Goal: Task Accomplishment & Management: Complete application form

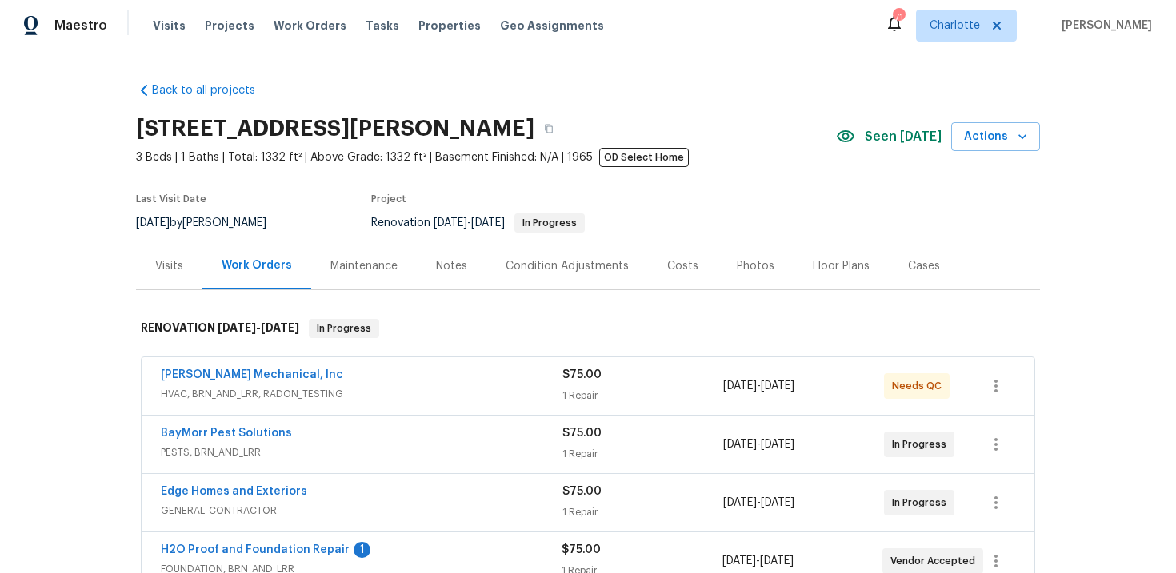
scroll to position [338, 0]
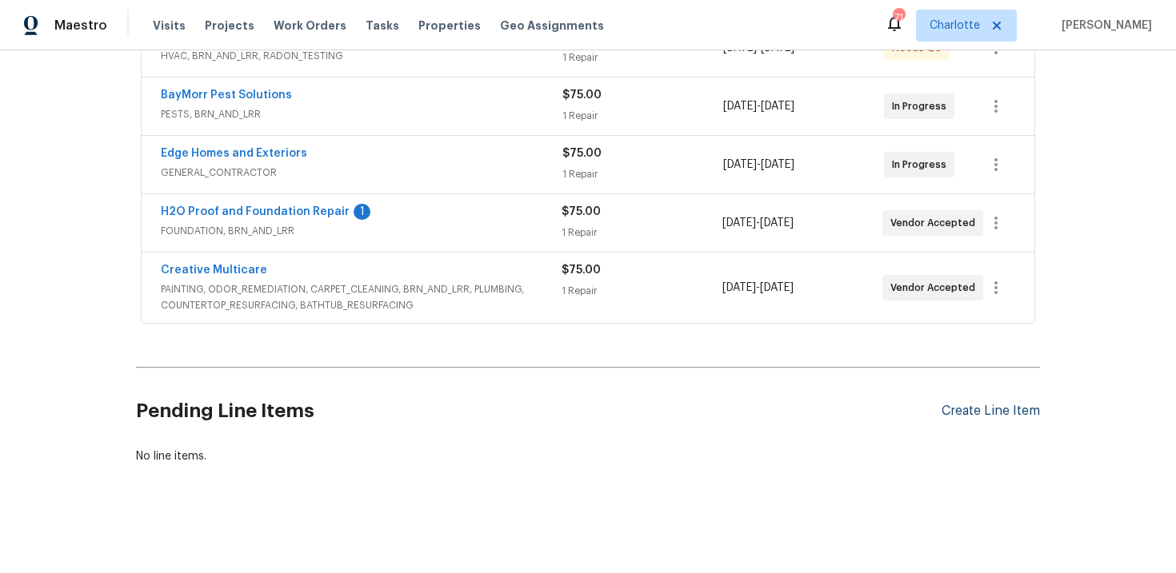
click at [1013, 413] on div "Create Line Item" at bounding box center [990, 411] width 98 height 15
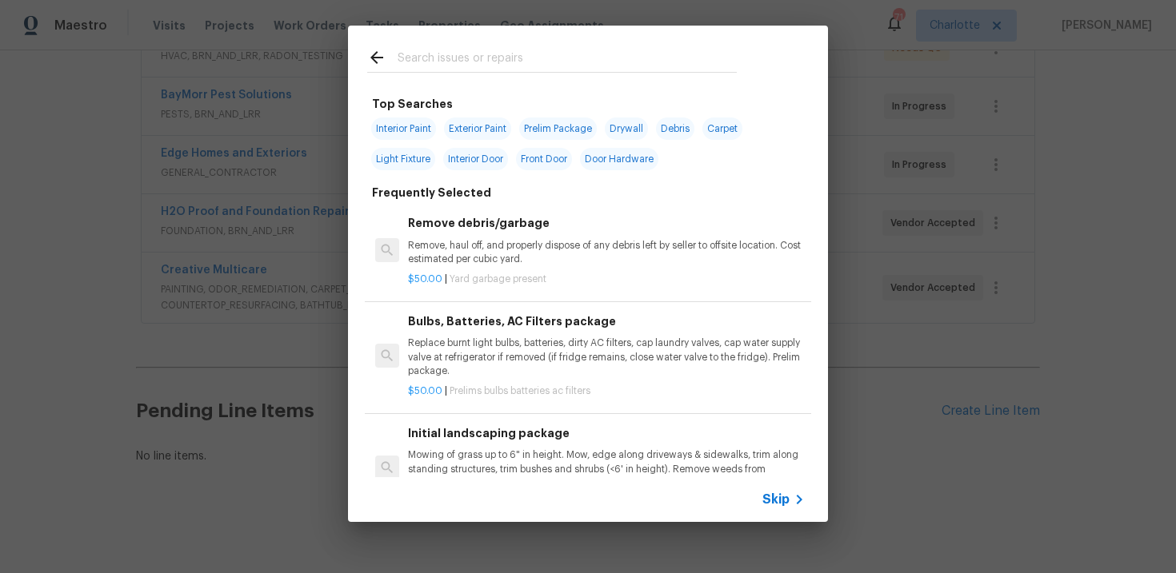
click at [769, 500] on span "Skip" at bounding box center [775, 500] width 27 height 16
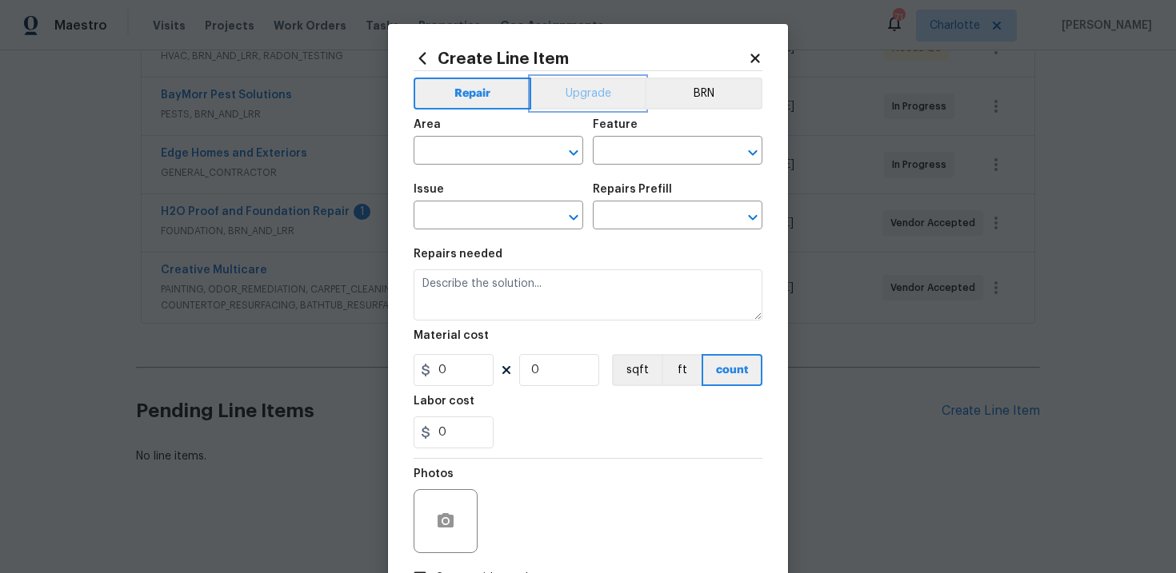
click at [571, 90] on button "Upgrade" at bounding box center [588, 94] width 114 height 32
click at [499, 163] on input "text" at bounding box center [475, 152] width 125 height 25
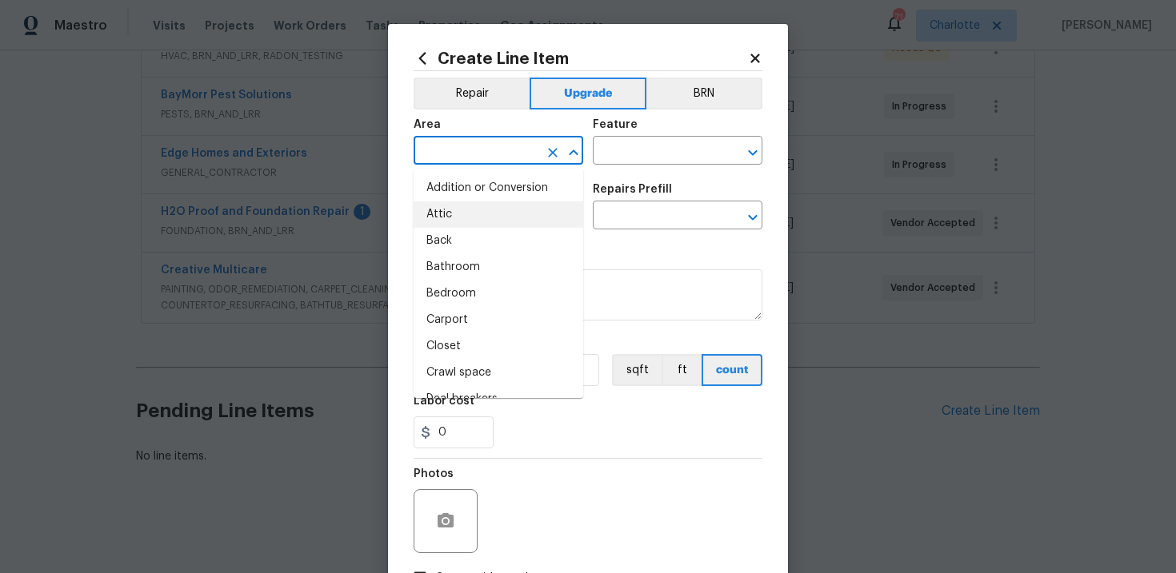
click at [600, 260] on div "Repairs needed" at bounding box center [587, 259] width 349 height 21
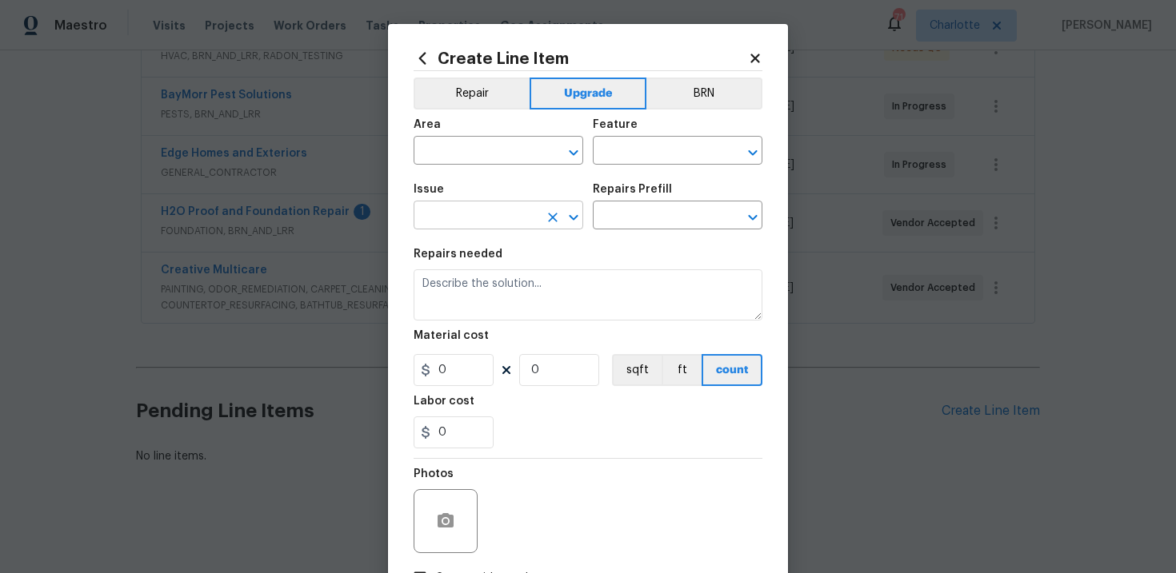
click at [504, 228] on input "text" at bounding box center [475, 217] width 125 height 25
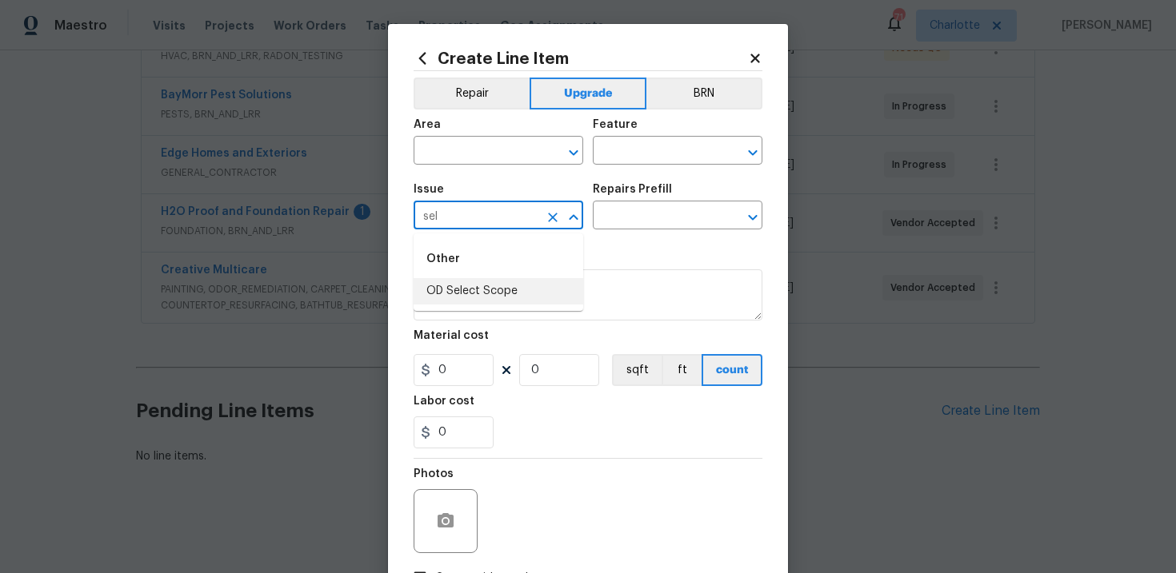
click at [528, 296] on li "OD Select Scope" at bounding box center [498, 291] width 170 height 26
type input "OD Select Scope"
click at [649, 218] on input "text" at bounding box center [655, 217] width 125 height 25
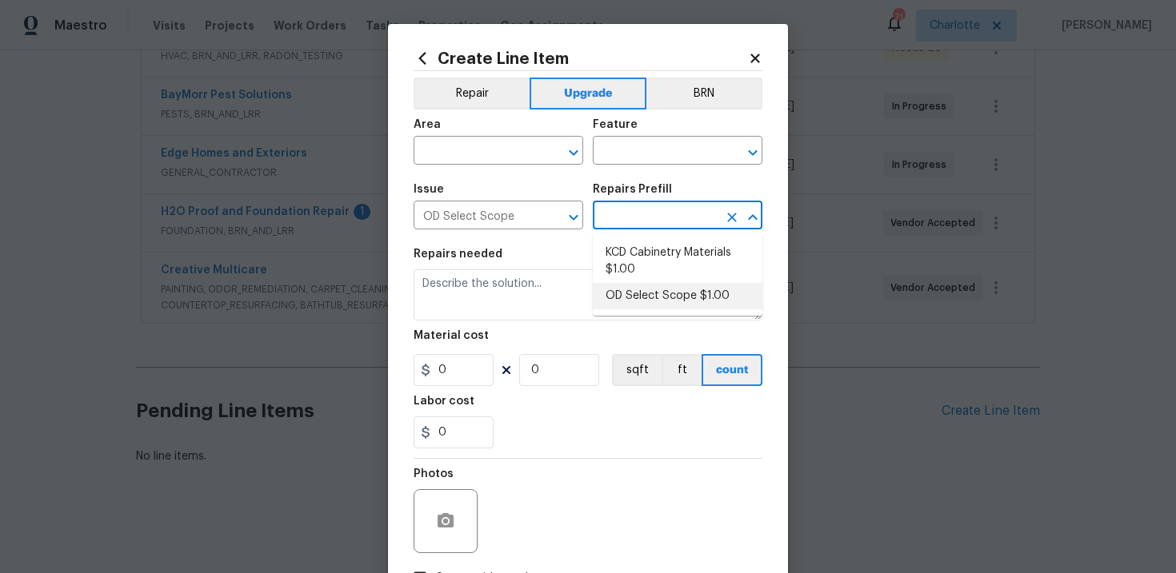
click at [652, 288] on li "OD Select Scope $1.00" at bounding box center [678, 296] width 170 height 26
type input "OD Select Scope $1.00"
type textarea "Refer to the agreed upon scope document for further details."
type input "1"
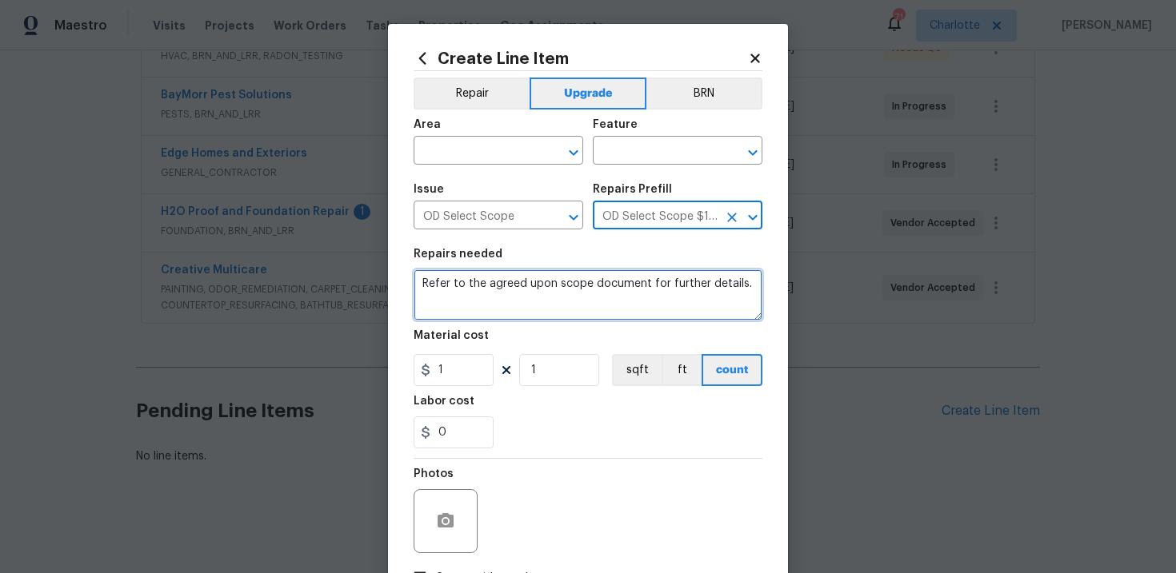
click at [461, 286] on textarea "Refer to the agreed upon scope document for further details." at bounding box center [587, 294] width 349 height 51
paste textarea "Work Order #1 -> Exterior Front -> Doorbell -> Replace doorbell with new"
type textarea "Work Order #1 -> Exterior Front -> Doorbell -> Replace doorbell with new"
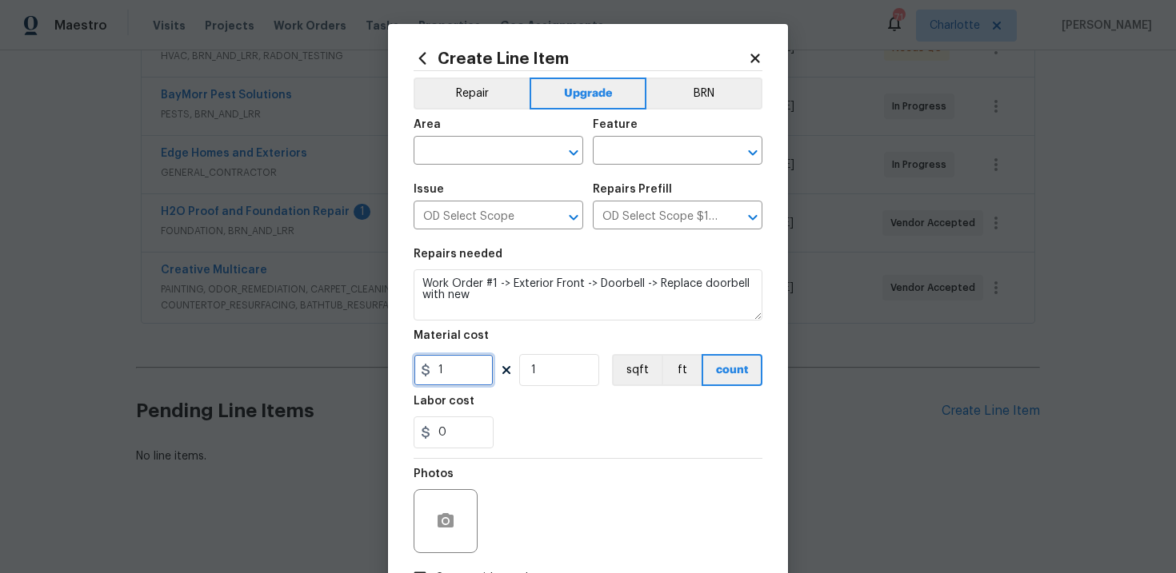
click at [447, 373] on input "1" at bounding box center [453, 370] width 80 height 32
type input "80"
click at [563, 430] on div "0" at bounding box center [587, 433] width 349 height 32
click at [517, 154] on input "text" at bounding box center [475, 152] width 125 height 25
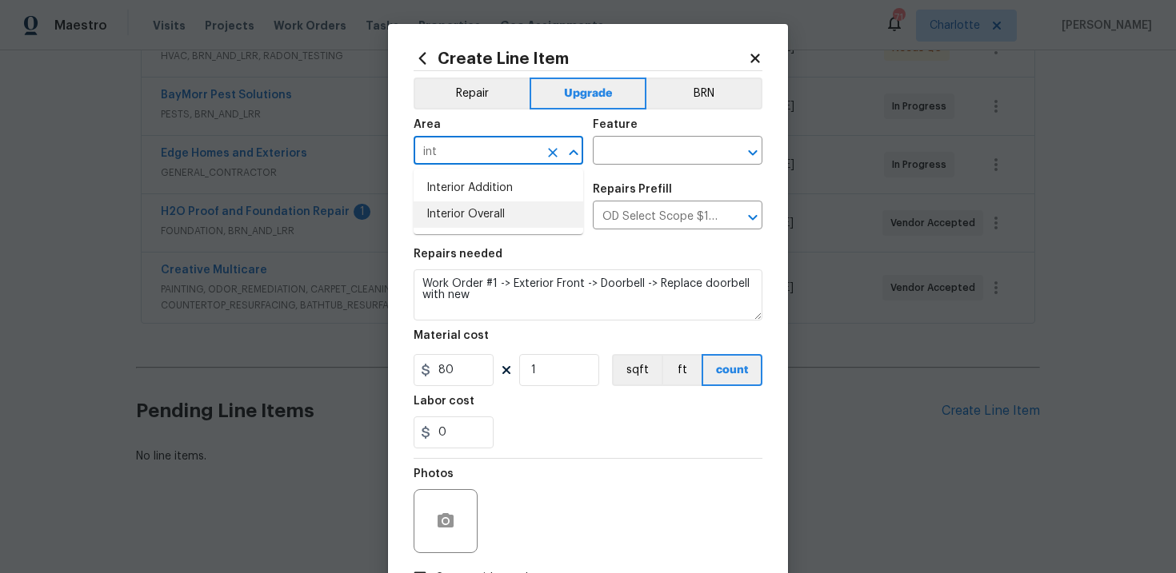
click at [521, 202] on li "Interior Overall" at bounding box center [498, 215] width 170 height 26
type input "Interior Overall"
click at [638, 154] on input "text" at bounding box center [655, 152] width 125 height 25
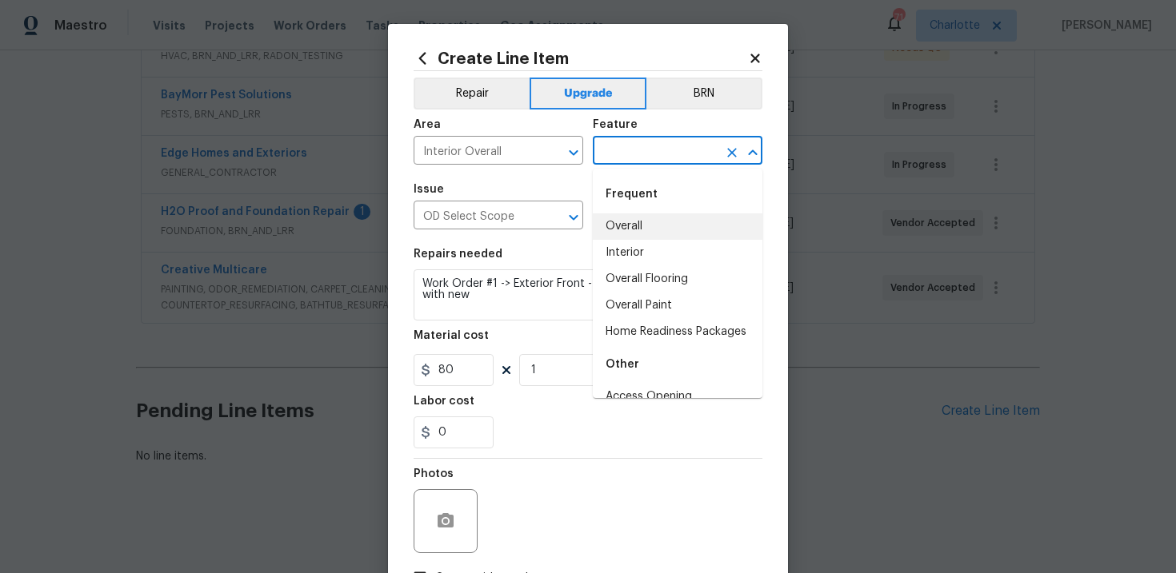
click at [641, 216] on li "Overall" at bounding box center [678, 227] width 170 height 26
type input "Overall"
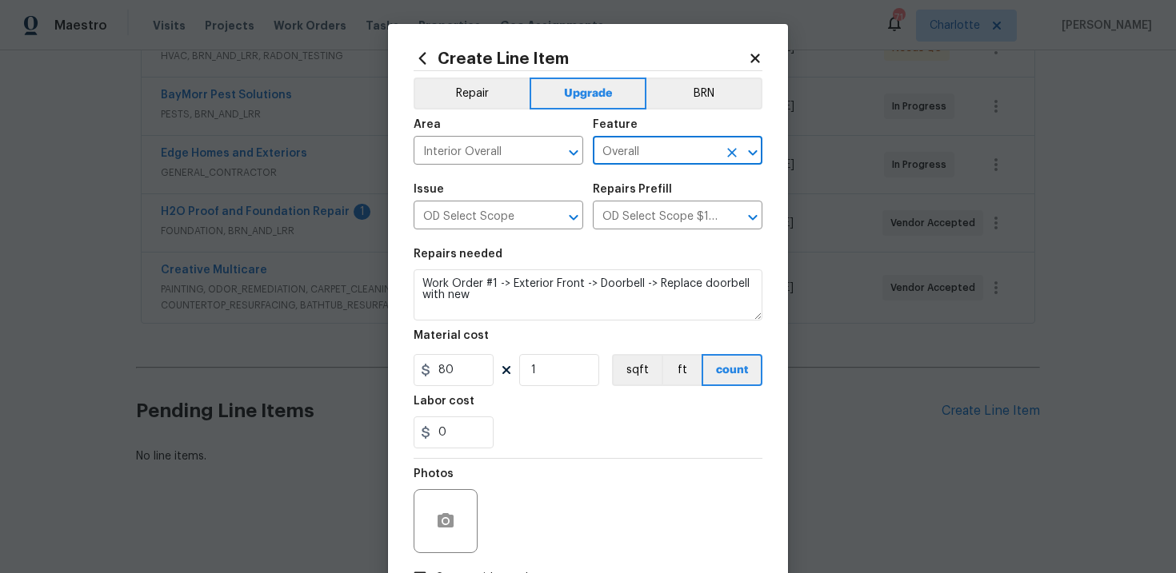
scroll to position [116, 0]
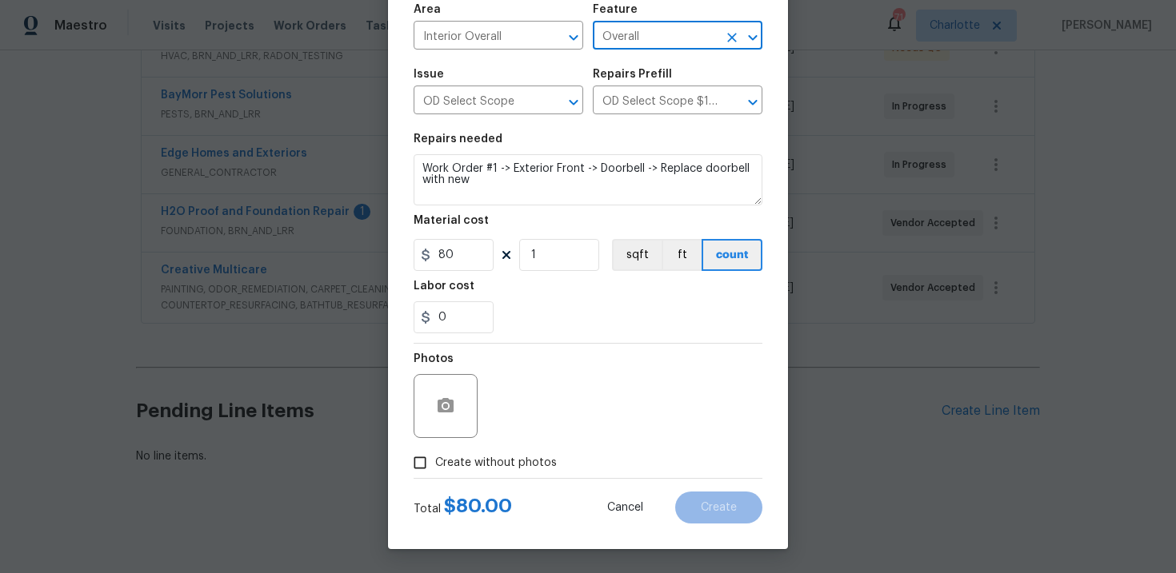
click at [494, 457] on span "Create without photos" at bounding box center [496, 463] width 122 height 17
click at [435, 457] on input "Create without photos" at bounding box center [420, 463] width 30 height 30
checkbox input "true"
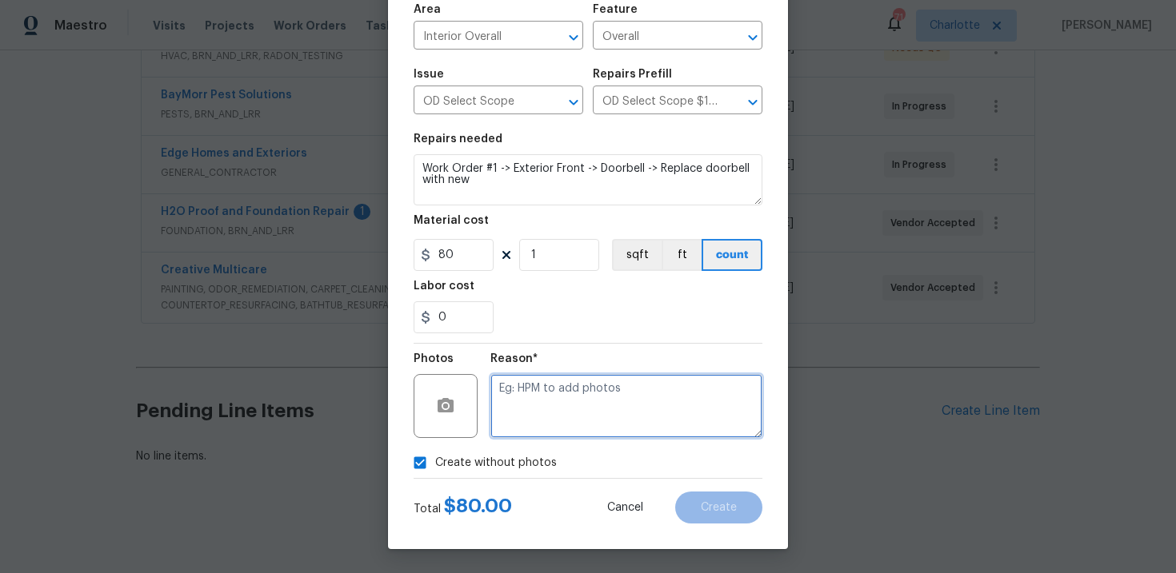
click at [581, 389] on textarea at bounding box center [626, 406] width 272 height 64
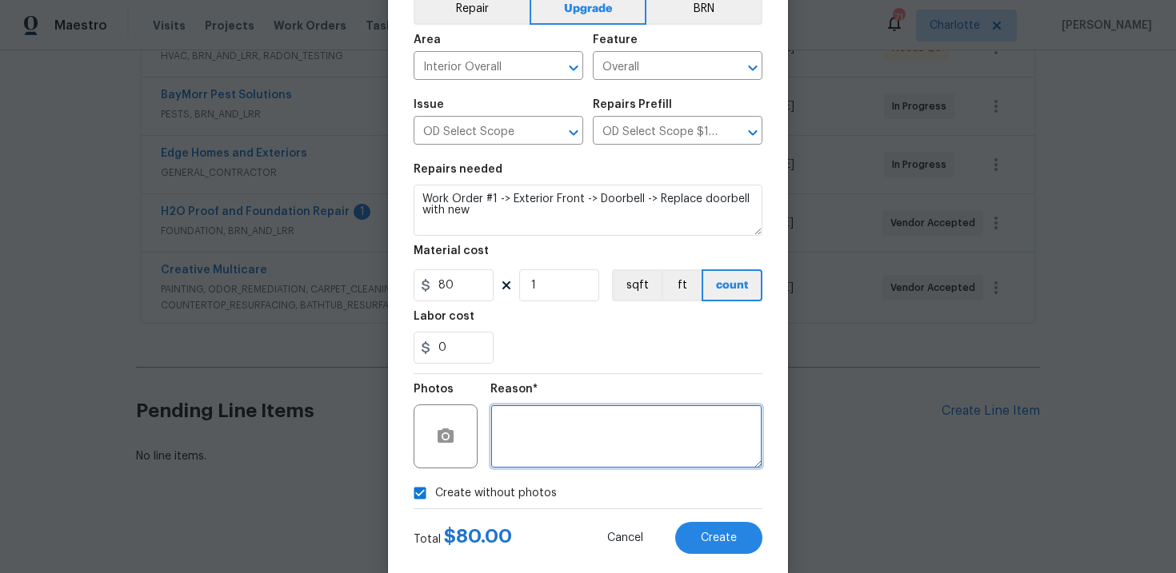
scroll to position [107, 0]
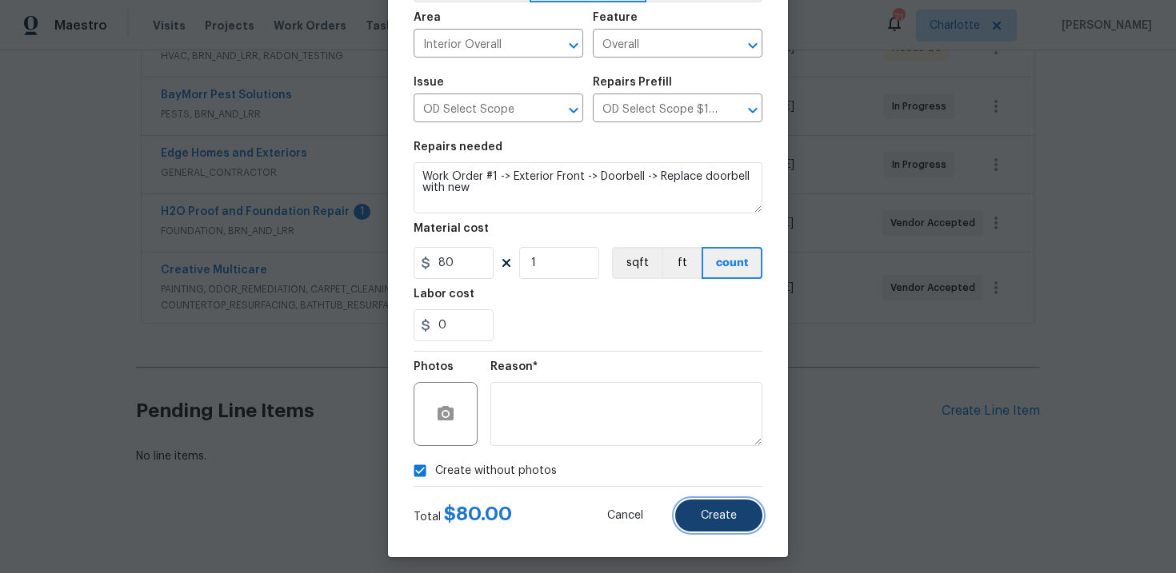
click at [717, 509] on button "Create" at bounding box center [718, 516] width 87 height 32
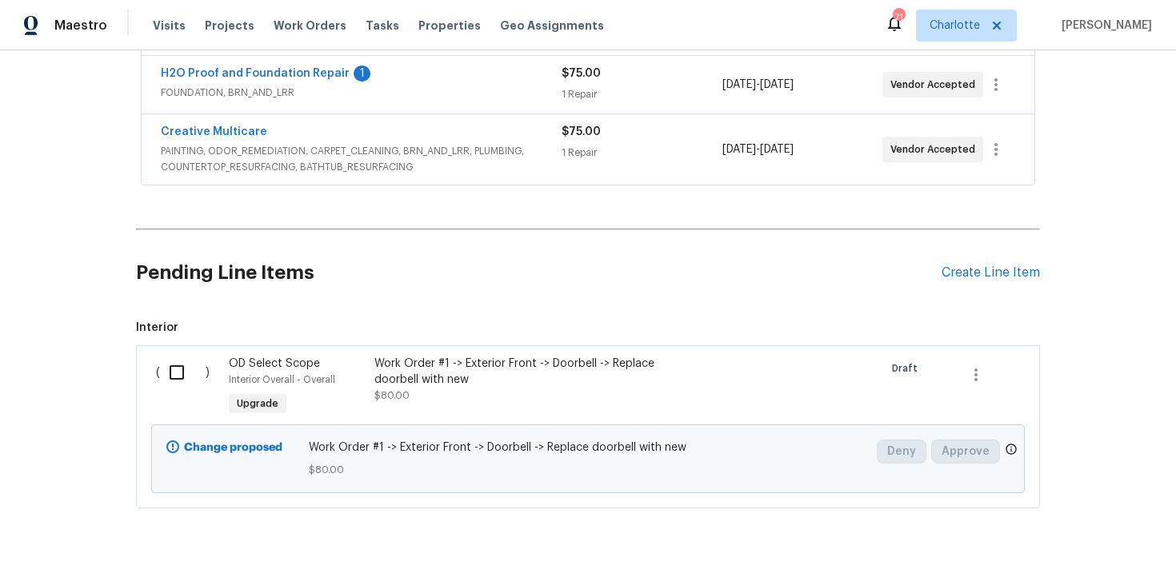
scroll to position [478, 0]
click at [986, 274] on div "Create Line Item" at bounding box center [990, 271] width 98 height 15
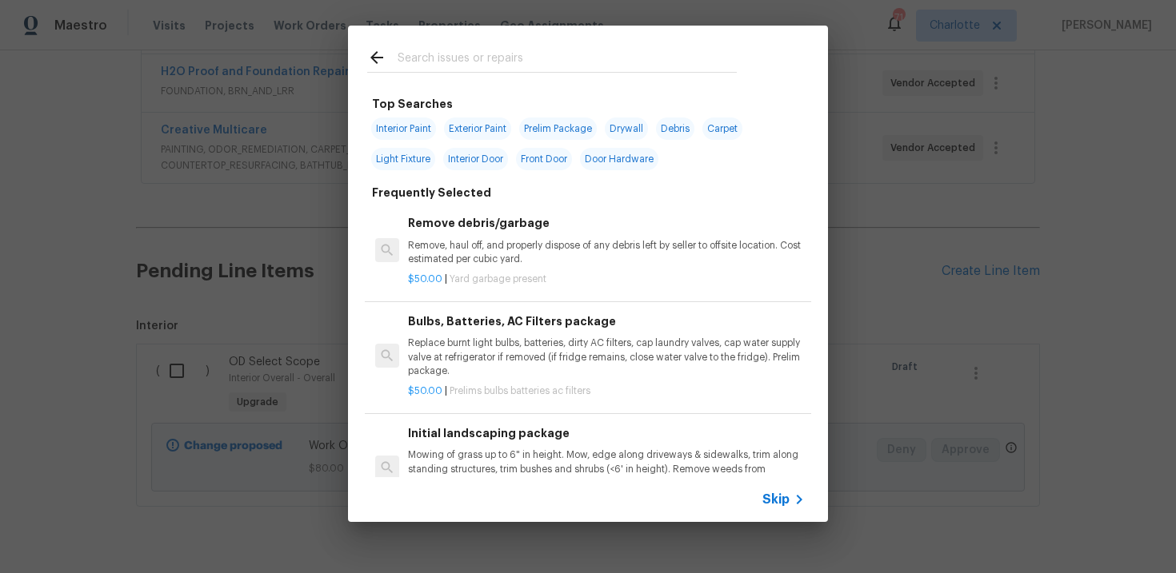
click at [783, 496] on span "Skip" at bounding box center [775, 500] width 27 height 16
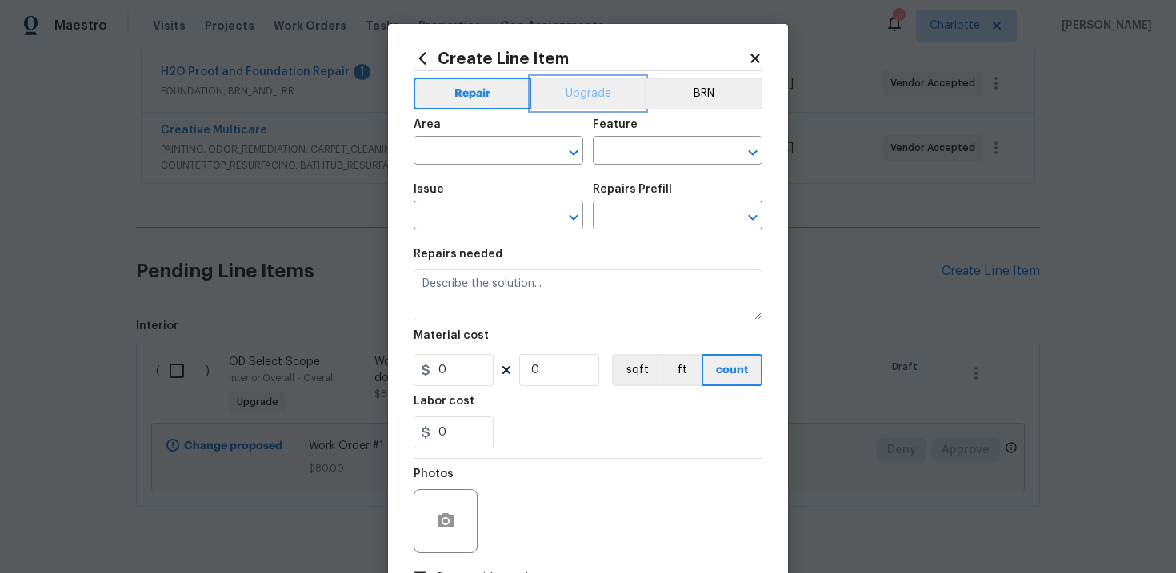
click at [585, 94] on button "Upgrade" at bounding box center [588, 94] width 114 height 32
click at [498, 216] on input "text" at bounding box center [475, 217] width 125 height 25
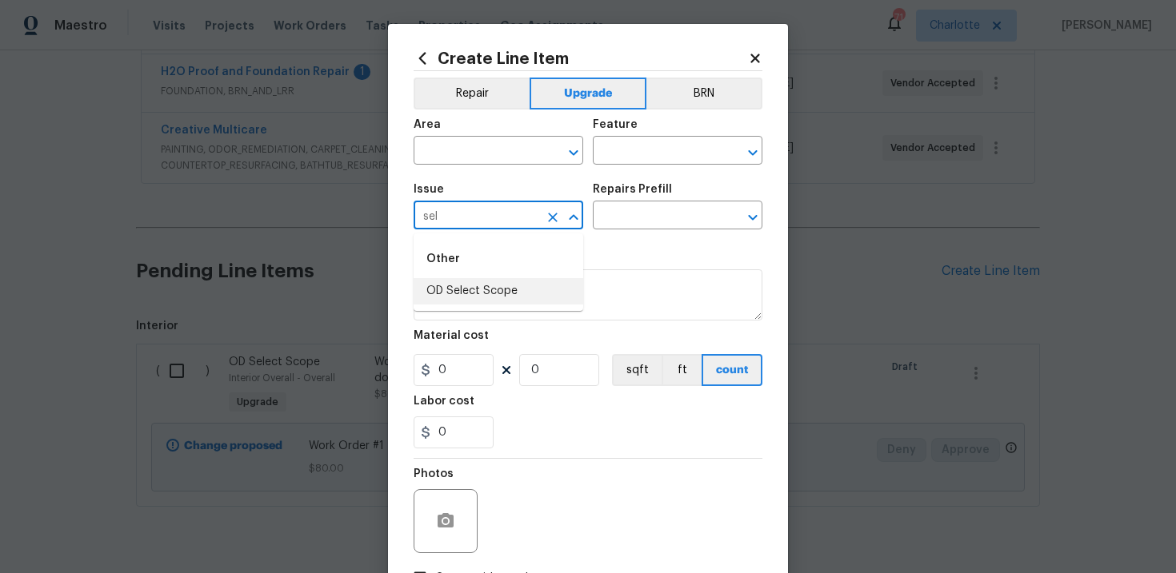
click at [496, 291] on li "OD Select Scope" at bounding box center [498, 291] width 170 height 26
type input "OD Select Scope"
click at [638, 230] on body "Maestro Visits Projects Work Orders Tasks Properties Geo Assignments 71 Charlot…" at bounding box center [588, 286] width 1176 height 573
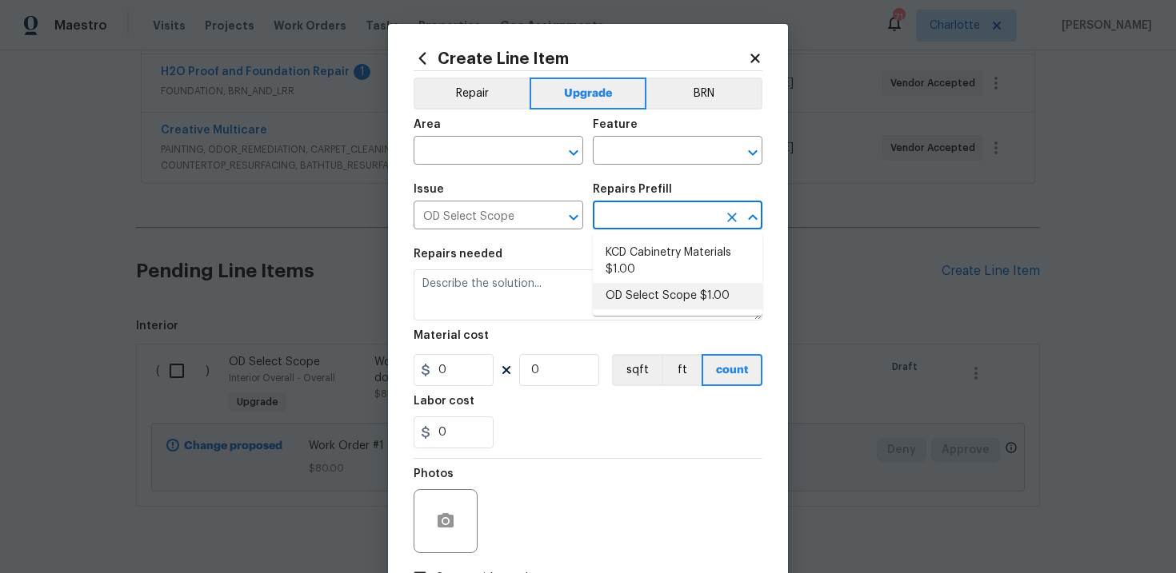
click at [642, 289] on li "OD Select Scope $1.00" at bounding box center [678, 296] width 170 height 26
type input "OD Select Scope $1.00"
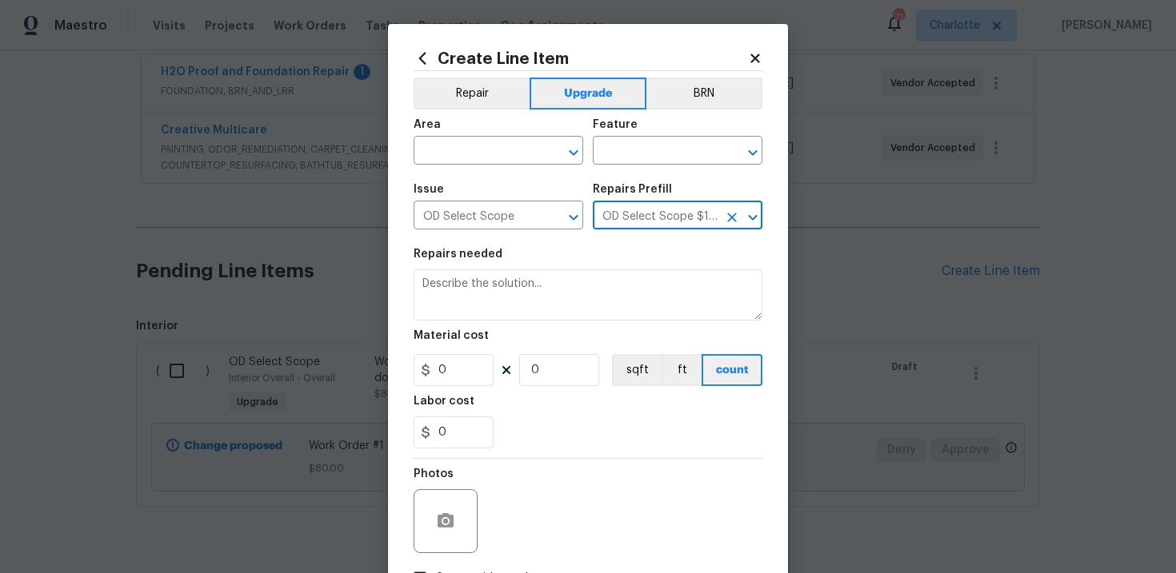
type textarea "Refer to the agreed upon scope document for further details."
type input "1"
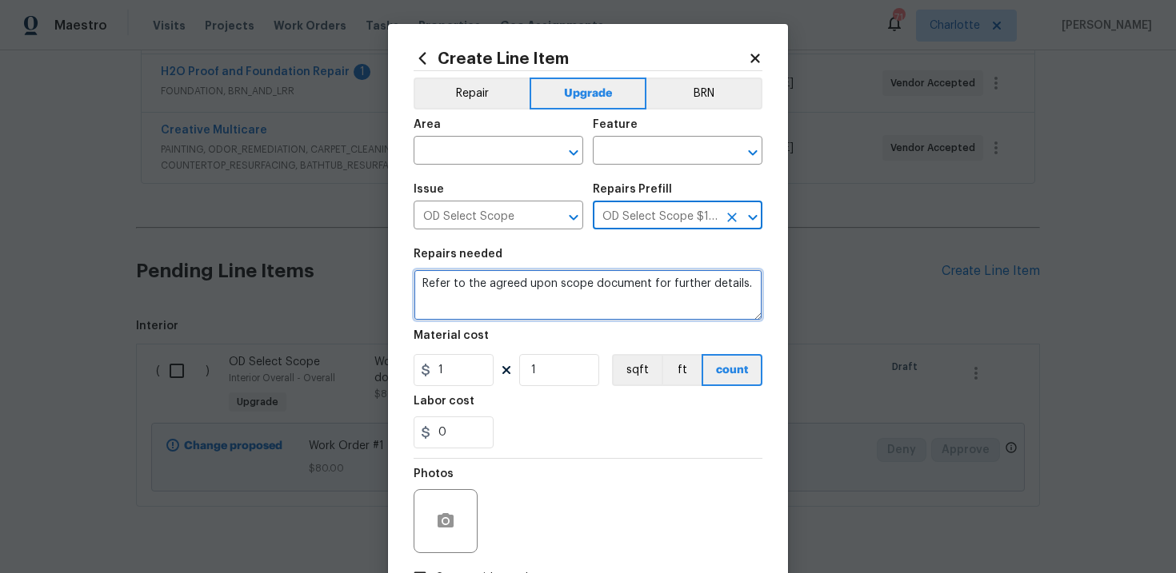
click at [566, 276] on textarea "Refer to the agreed upon scope document for further details." at bounding box center [587, 294] width 349 height 51
paste textarea "Work Order #1 -> Exterior Front -> Demo -> Demo door facing porch and left fron…"
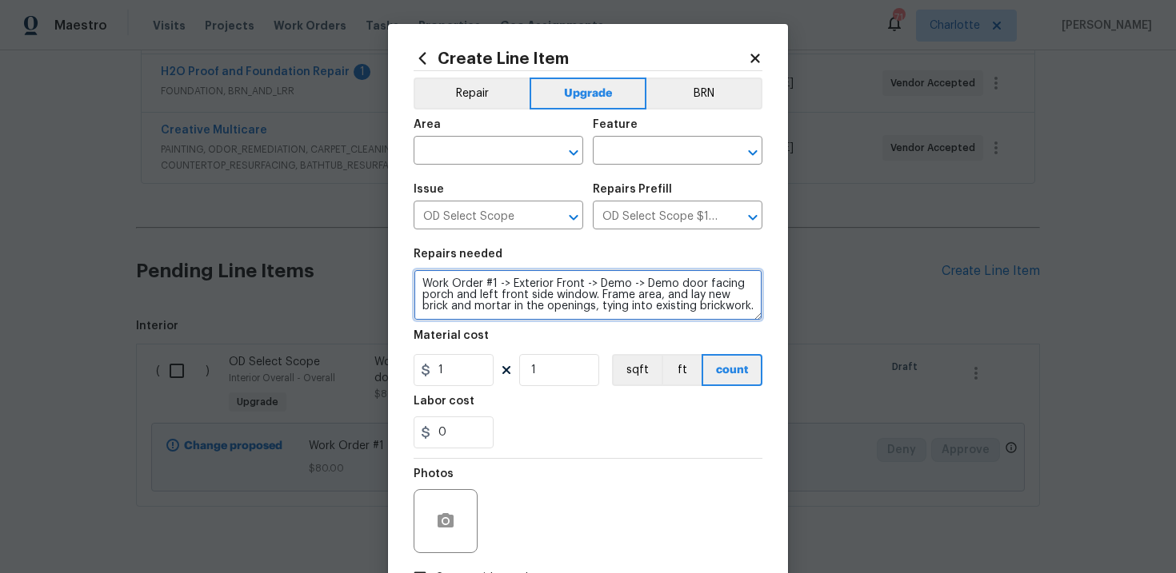
type textarea "Work Order #1 -> Exterior Front -> Demo -> Demo door facing porch and left fron…"
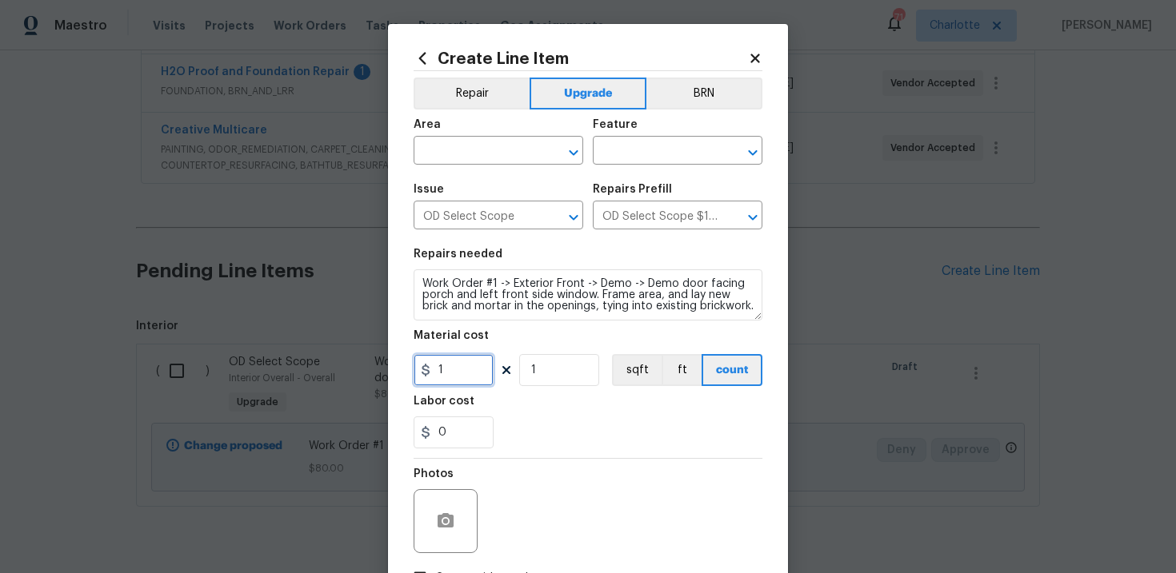
click at [469, 370] on input "1" at bounding box center [453, 370] width 80 height 32
type input "1500"
click at [560, 420] on div "0" at bounding box center [587, 433] width 349 height 32
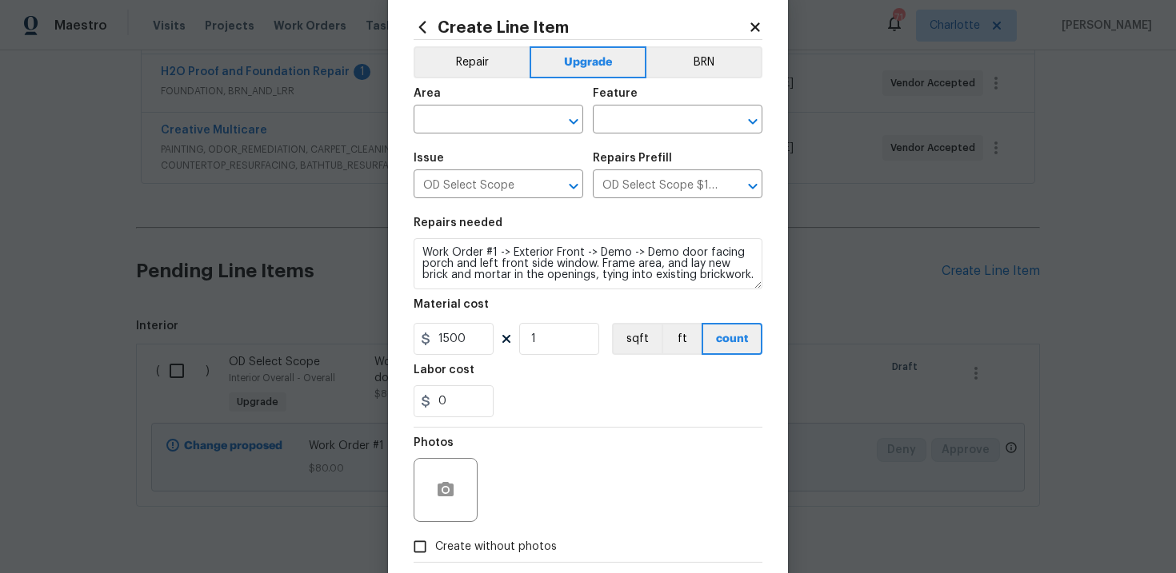
scroll to position [38, 0]
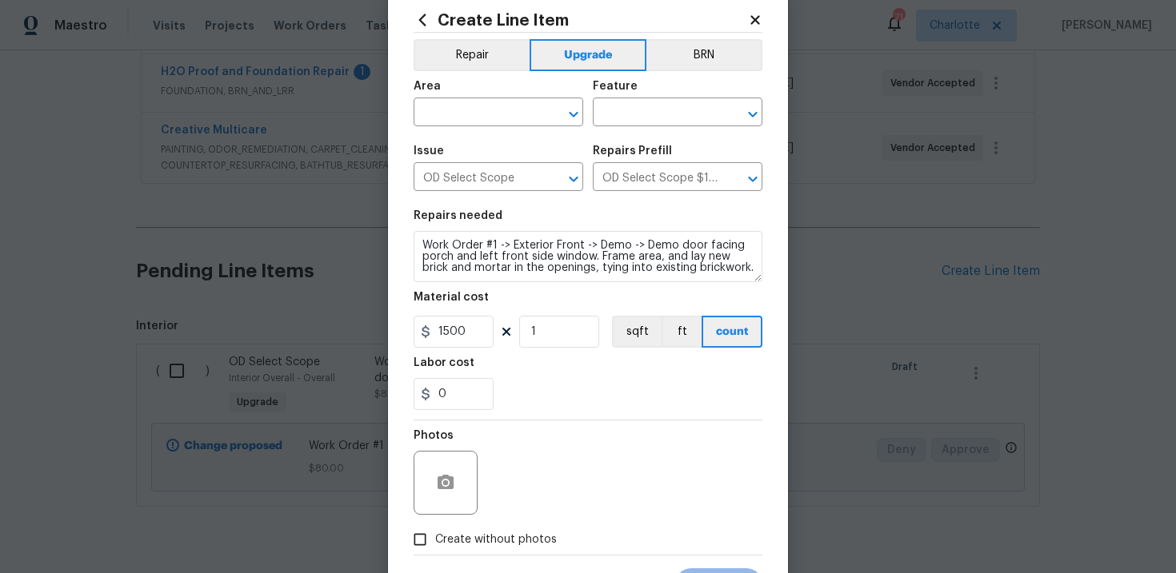
click at [493, 533] on span "Create without photos" at bounding box center [496, 540] width 122 height 17
click at [435, 533] on input "Create without photos" at bounding box center [420, 540] width 30 height 30
checkbox input "true"
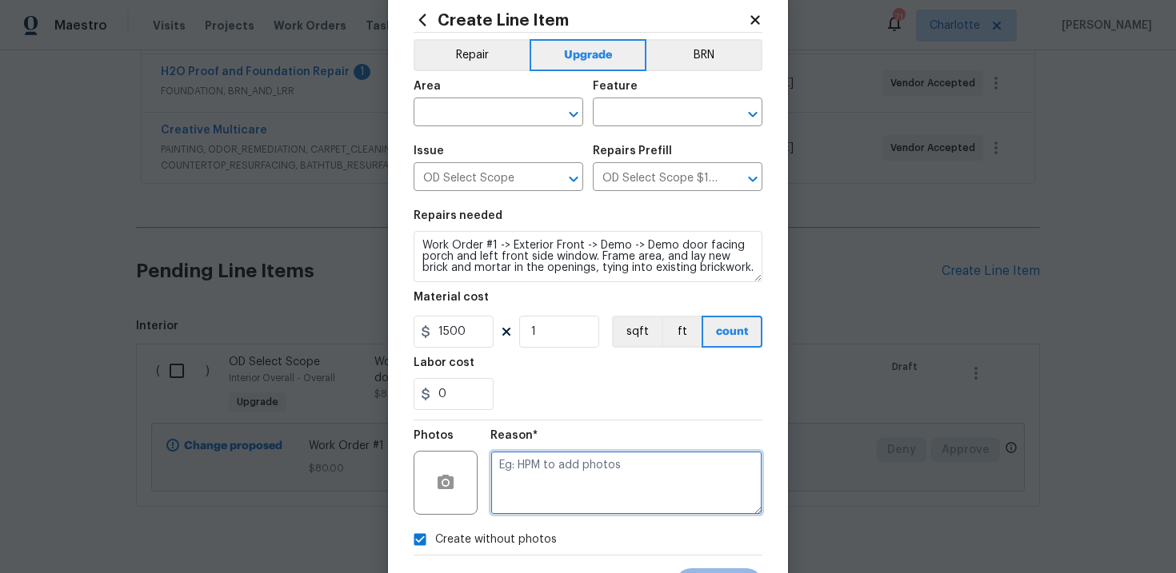
click at [558, 471] on textarea at bounding box center [626, 483] width 272 height 64
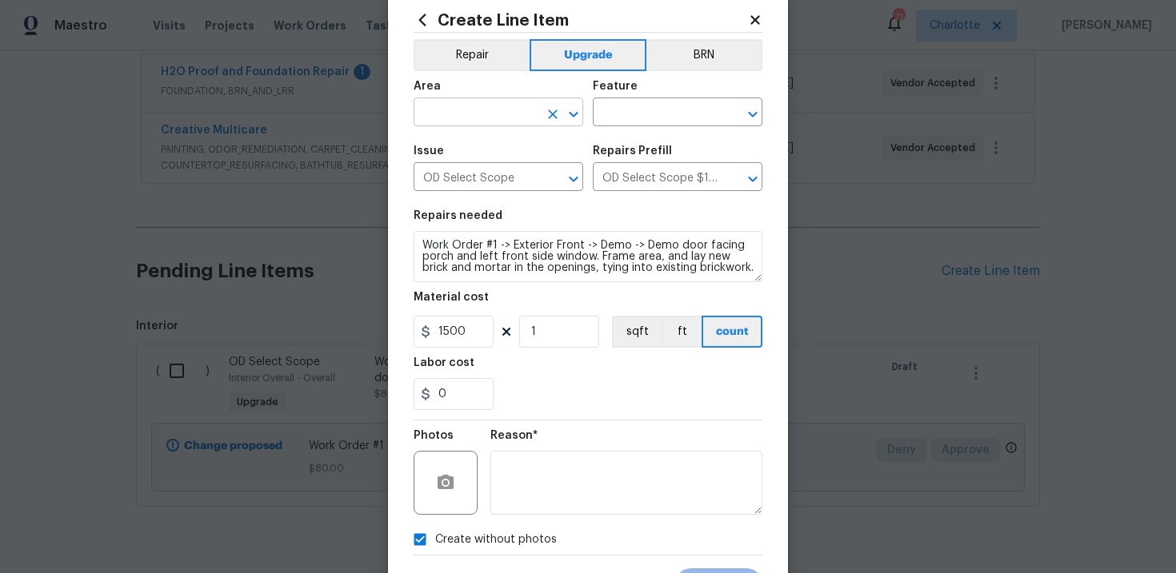
click at [485, 110] on input "text" at bounding box center [475, 114] width 125 height 25
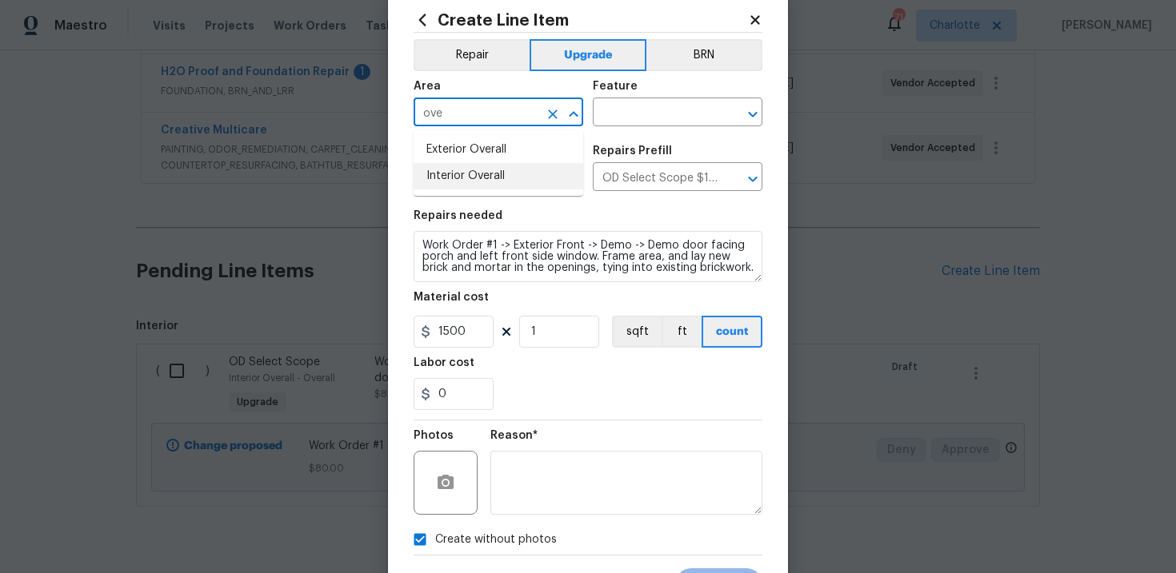
click at [481, 166] on li "Interior Overall" at bounding box center [498, 176] width 170 height 26
type input "Interior Overall"
click at [657, 118] on input "text" at bounding box center [655, 114] width 125 height 25
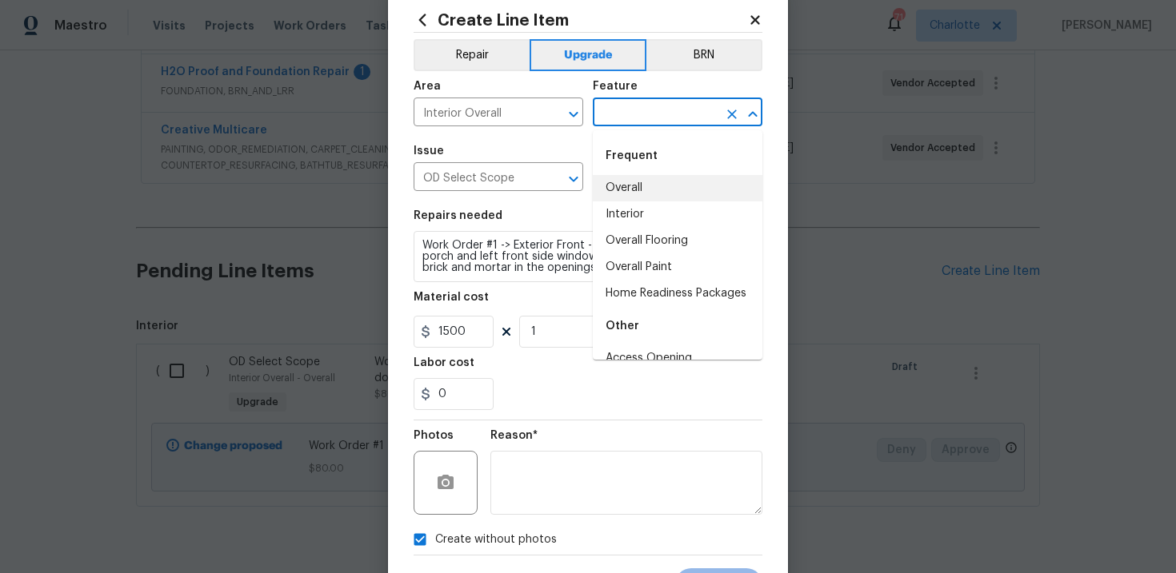
click at [648, 182] on li "Overall" at bounding box center [678, 188] width 170 height 26
type input "Overall"
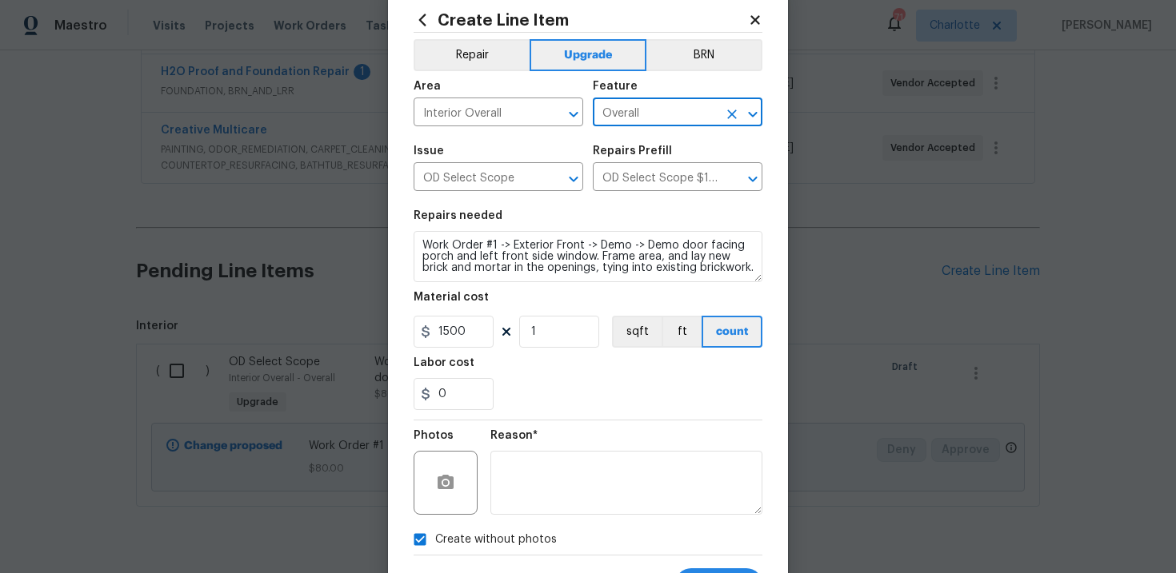
scroll to position [116, 0]
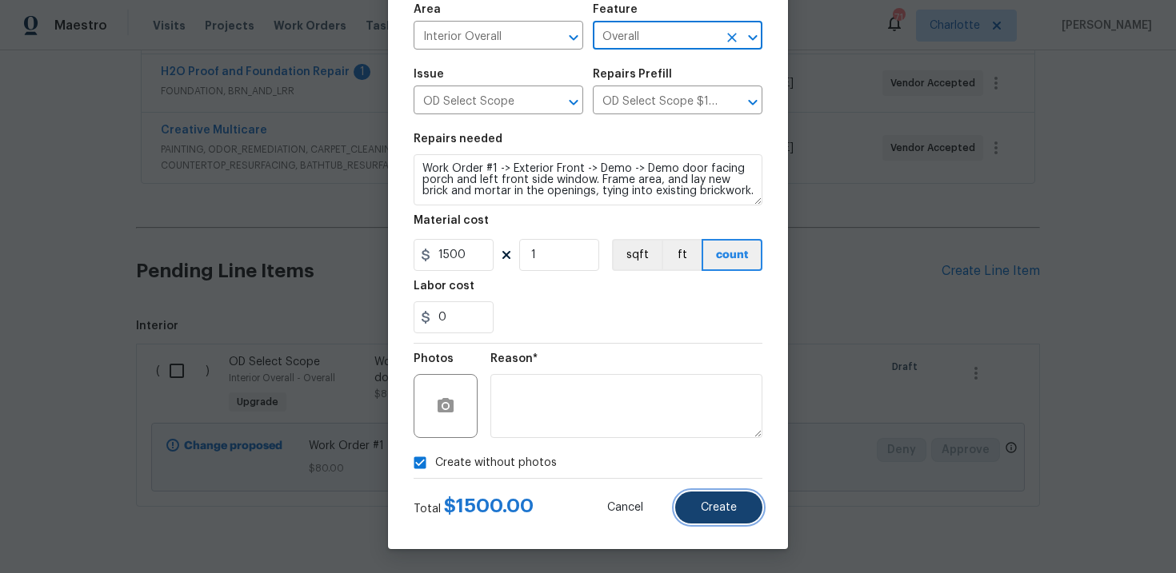
click at [721, 505] on span "Create" at bounding box center [719, 508] width 36 height 12
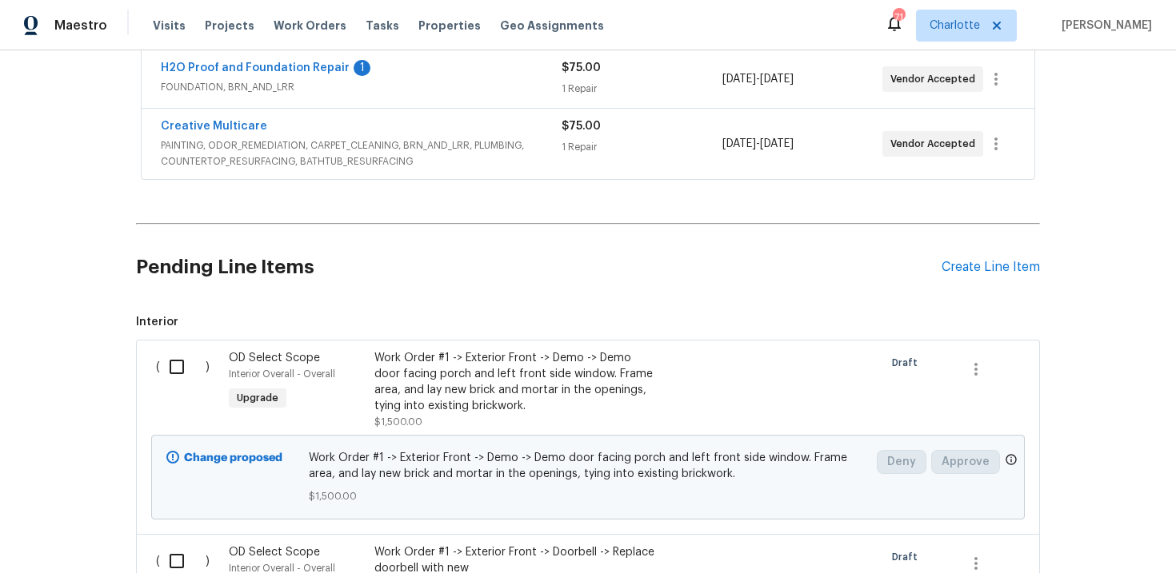
scroll to position [477, 0]
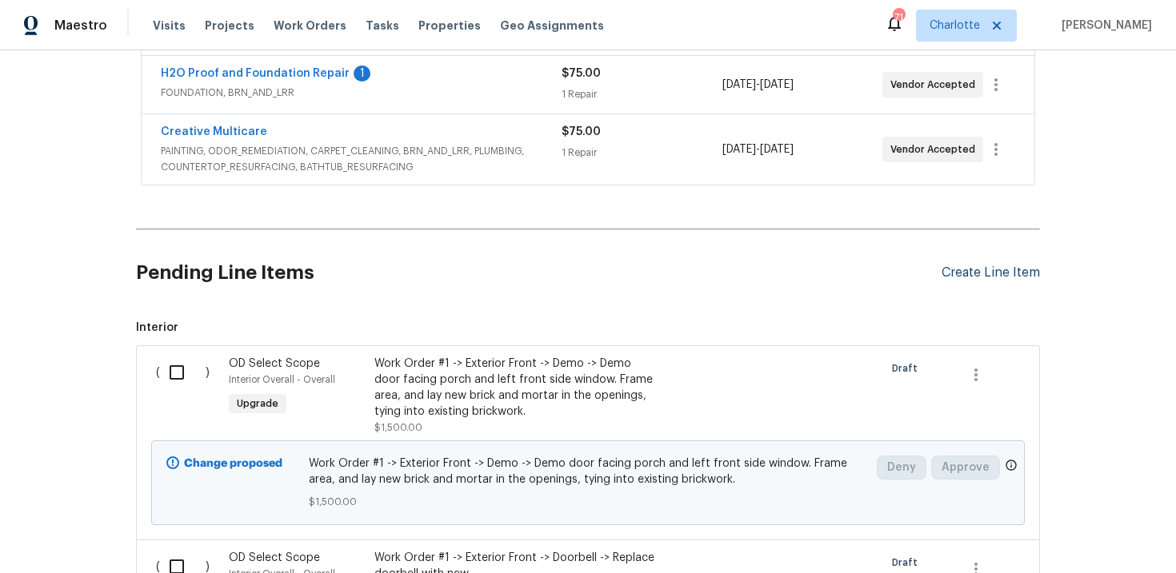
click at [1020, 273] on div "Create Line Item" at bounding box center [990, 273] width 98 height 15
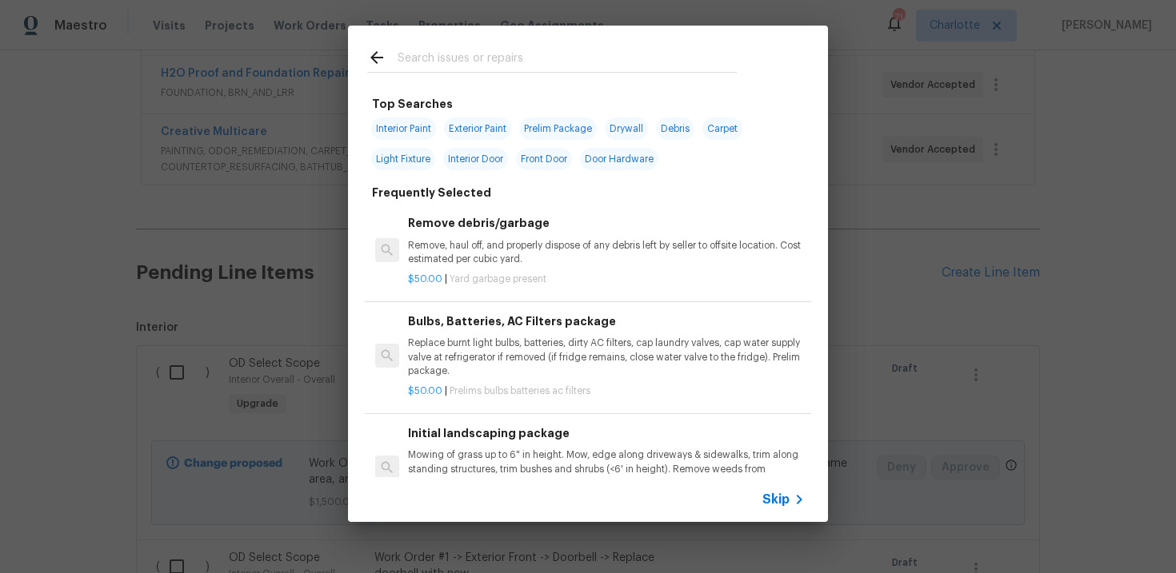
click at [772, 508] on div "Skip" at bounding box center [785, 499] width 46 height 19
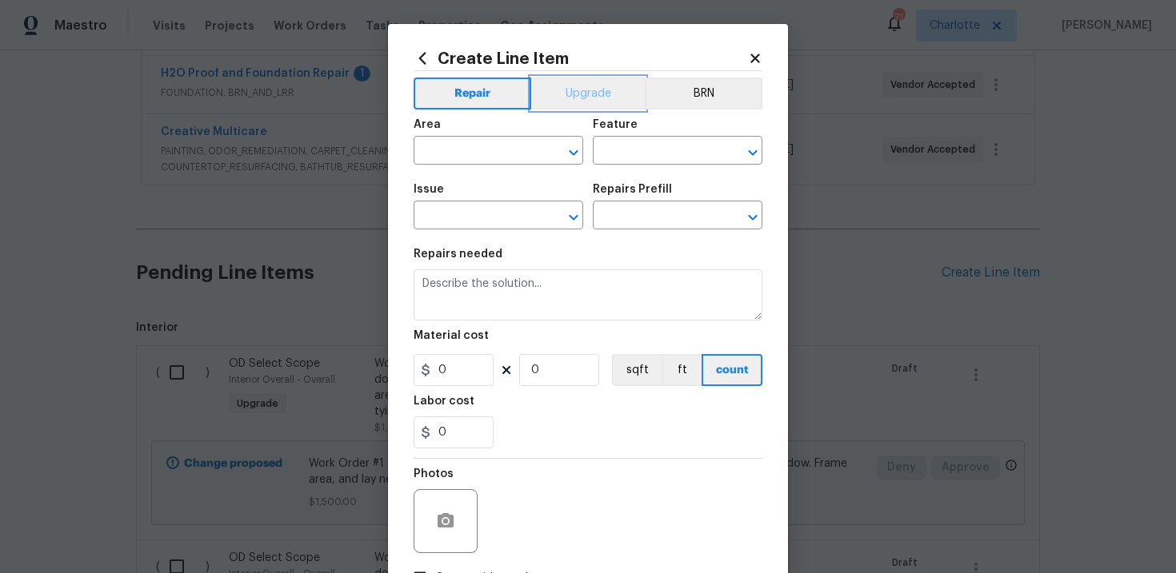
click at [577, 94] on button "Upgrade" at bounding box center [588, 94] width 114 height 32
click at [482, 218] on input "text" at bounding box center [475, 217] width 125 height 25
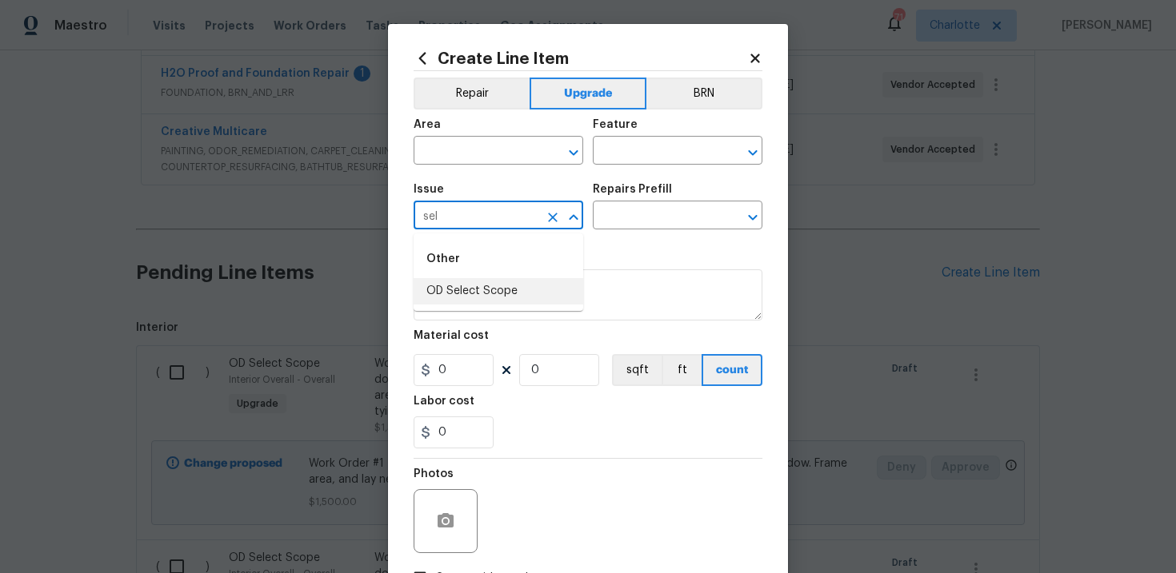
click at [497, 283] on li "OD Select Scope" at bounding box center [498, 291] width 170 height 26
type input "OD Select Scope"
click at [621, 226] on input "text" at bounding box center [655, 217] width 125 height 25
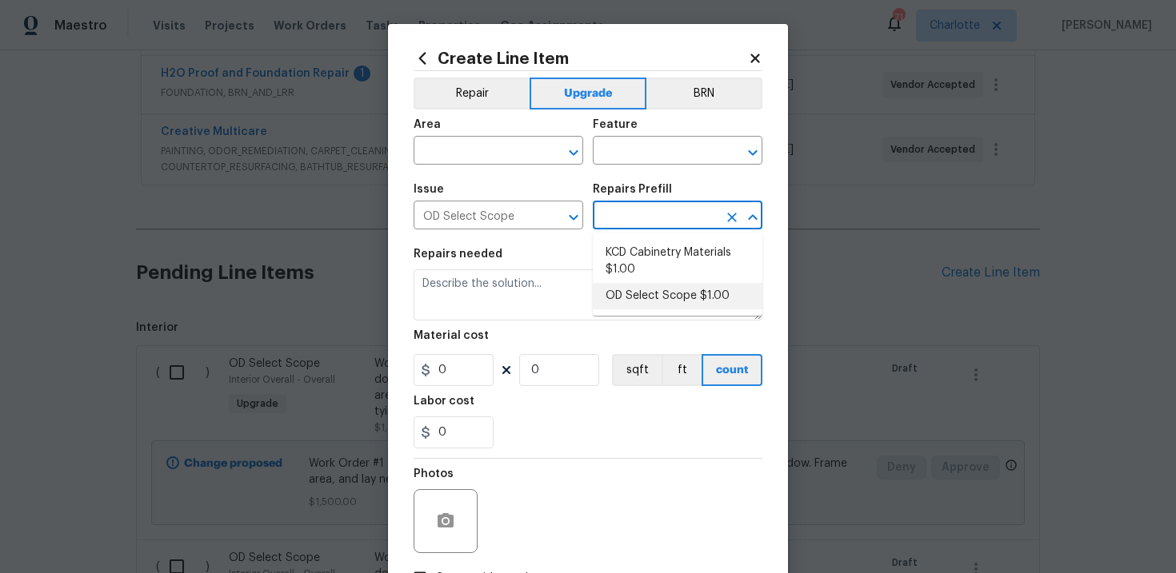
click at [632, 289] on li "OD Select Scope $1.00" at bounding box center [678, 296] width 170 height 26
type input "OD Select Scope $1.00"
type textarea "Refer to the agreed upon scope document for further details."
type input "1"
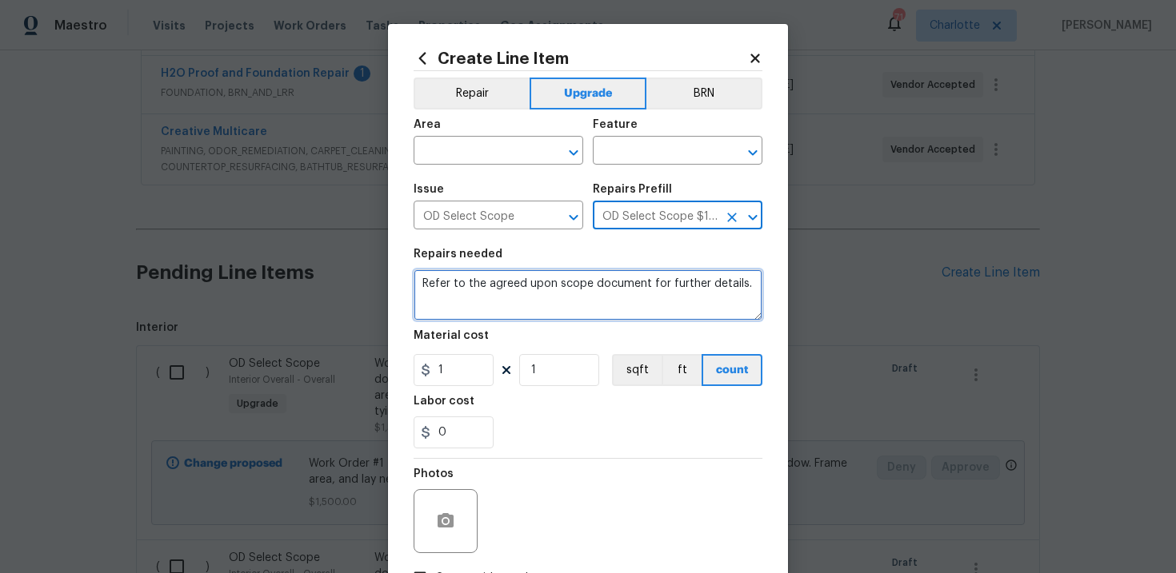
click at [502, 293] on textarea "Refer to the agreed upon scope document for further details." at bounding box center [587, 294] width 349 height 51
paste textarea "Work Order #1 -> Exterior Front -> Front Door -> Replace front door."
type textarea "Work Order #1 -> Exterior Front -> Front Door -> Replace front door."
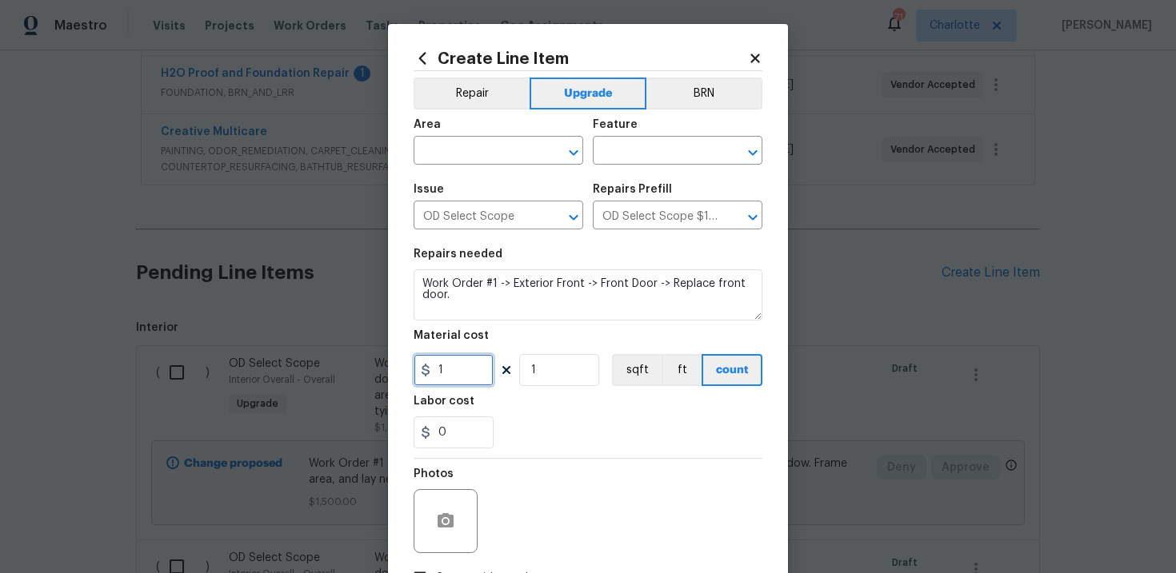
click at [461, 367] on input "1" at bounding box center [453, 370] width 80 height 32
type input "980"
click at [504, 153] on input "text" at bounding box center [475, 152] width 125 height 25
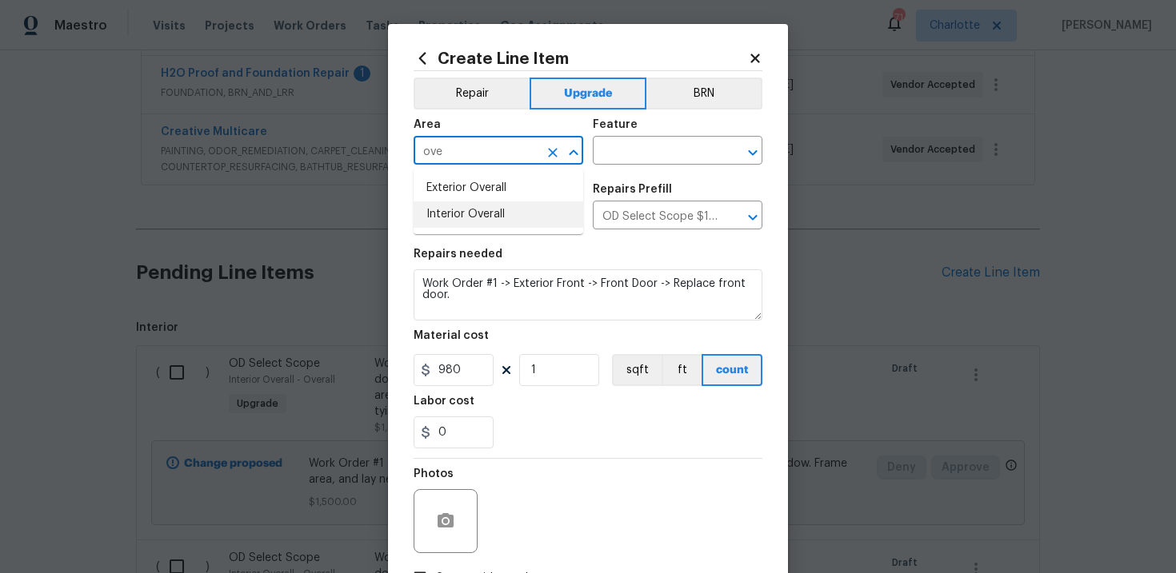
click at [495, 210] on li "Interior Overall" at bounding box center [498, 215] width 170 height 26
type input "Interior Overall"
click at [634, 150] on input "text" at bounding box center [655, 152] width 125 height 25
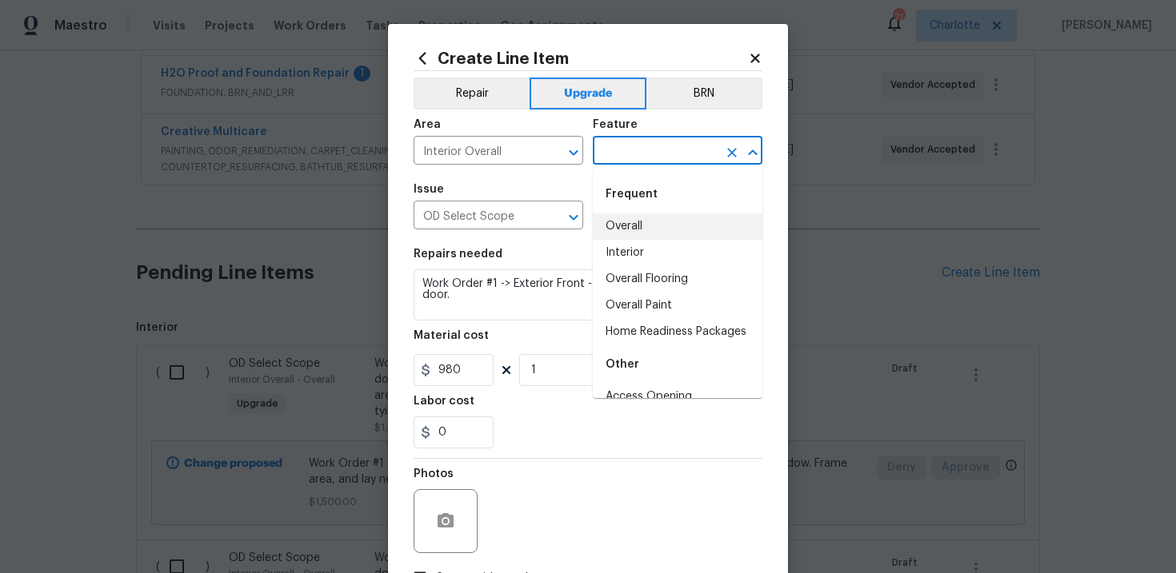
click at [636, 224] on li "Overall" at bounding box center [678, 227] width 170 height 26
type input "Overall"
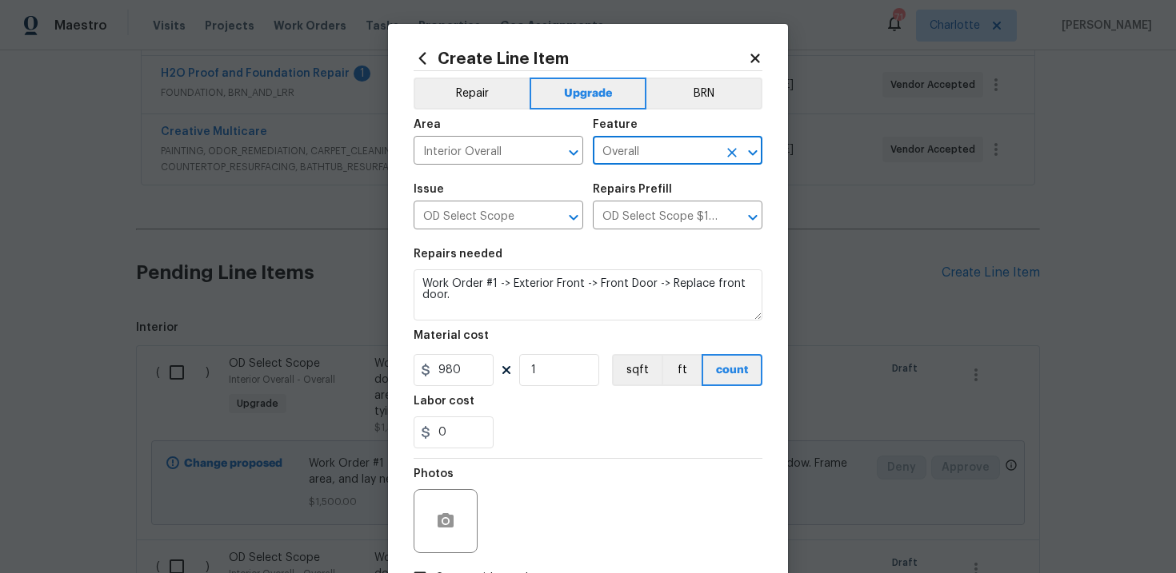
scroll to position [116, 0]
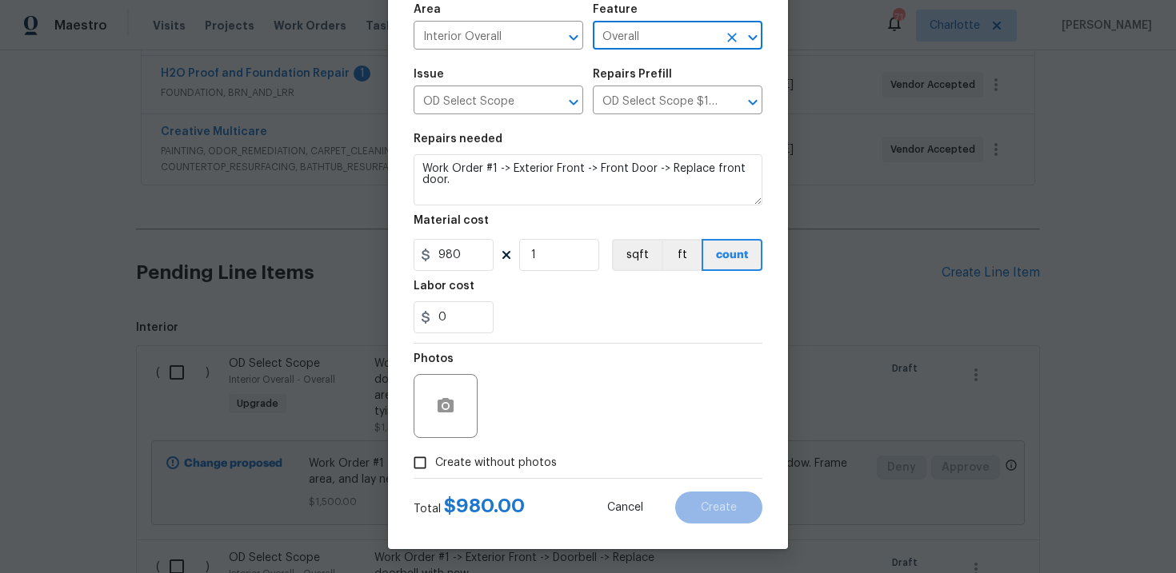
click at [522, 455] on span "Create without photos" at bounding box center [496, 463] width 122 height 17
click at [435, 455] on input "Create without photos" at bounding box center [420, 463] width 30 height 30
checkbox input "true"
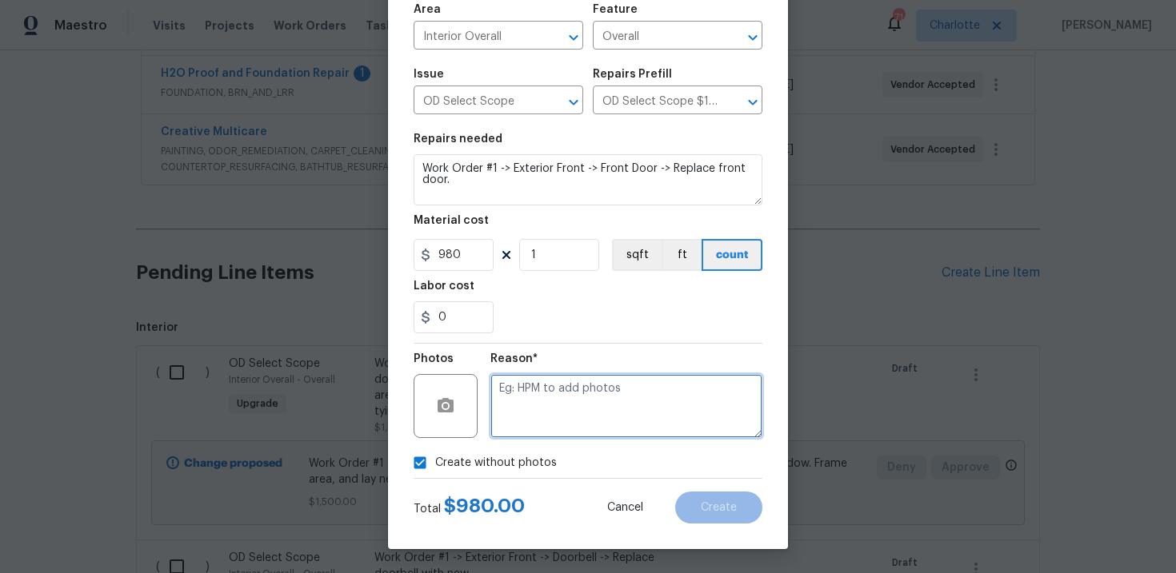
click at [569, 408] on textarea at bounding box center [626, 406] width 272 height 64
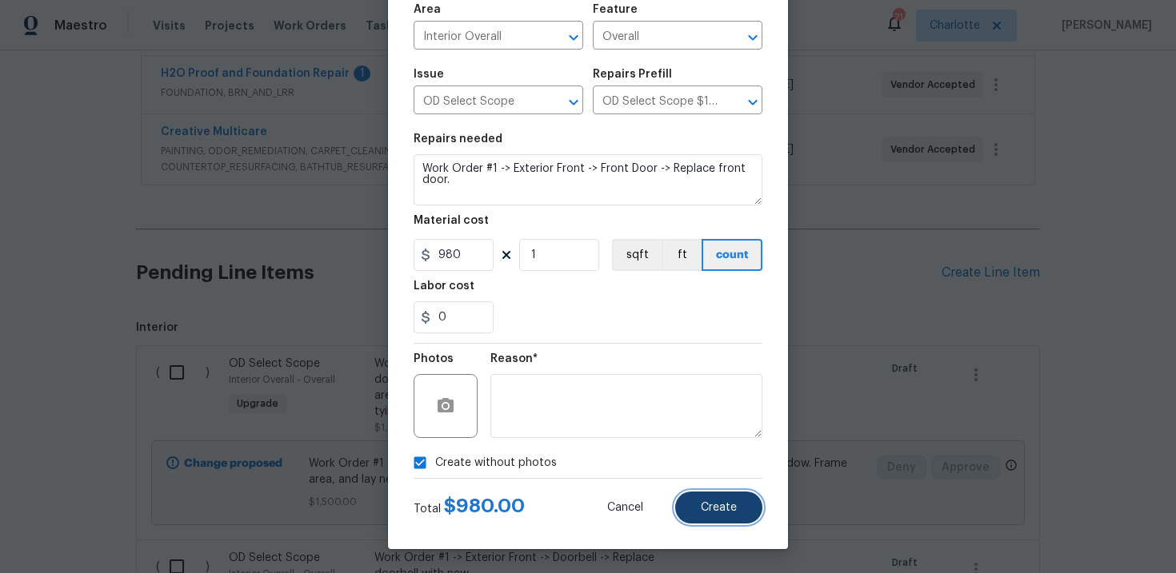
click at [705, 509] on span "Create" at bounding box center [719, 508] width 36 height 12
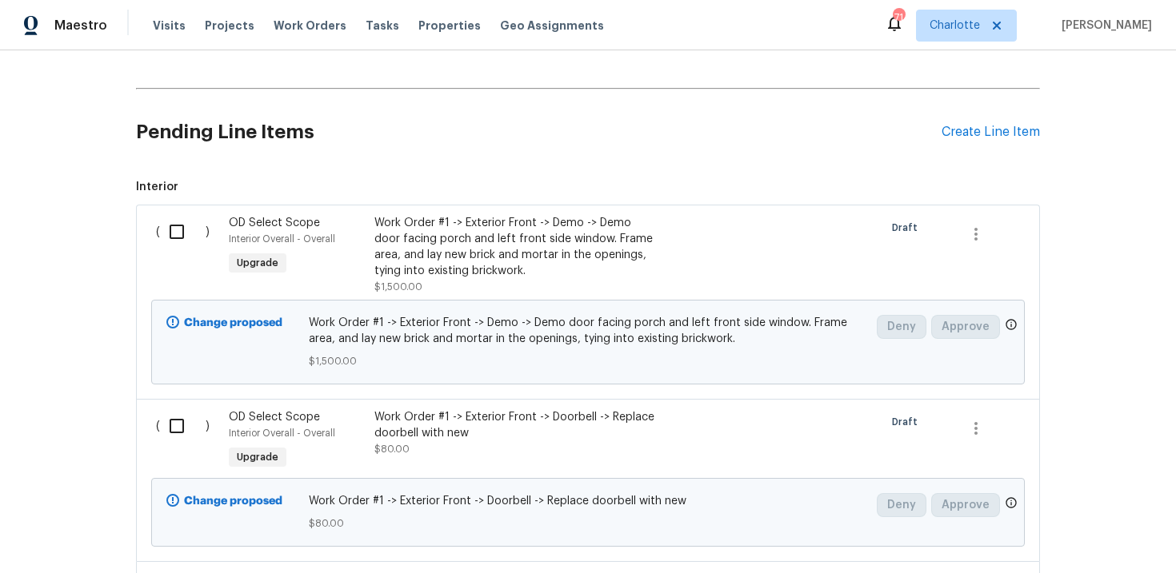
scroll to position [600, 0]
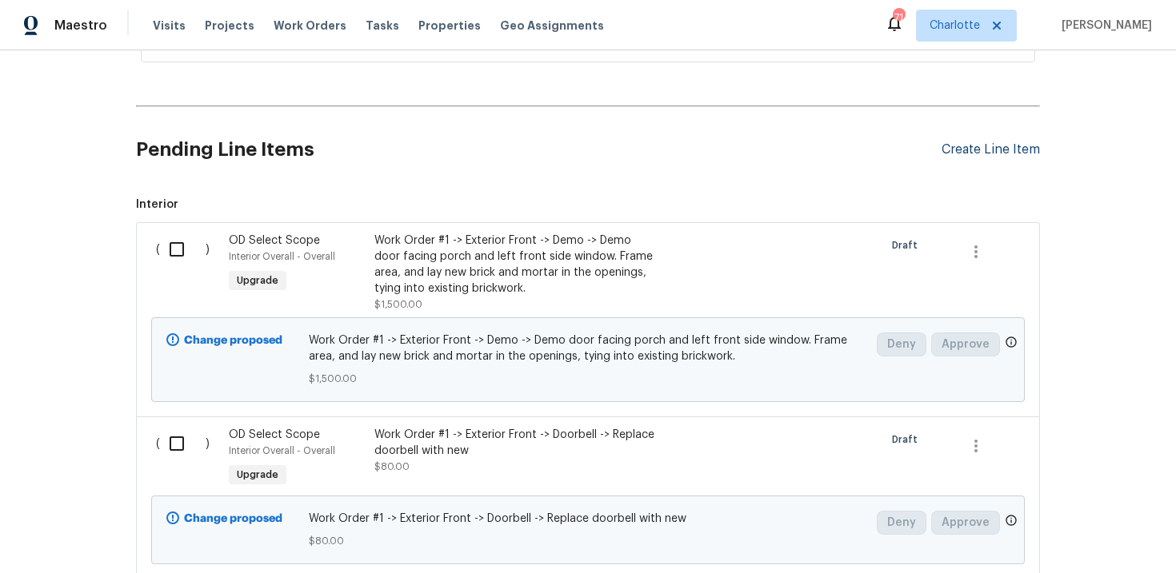
click at [997, 147] on div "Create Line Item" at bounding box center [990, 149] width 98 height 15
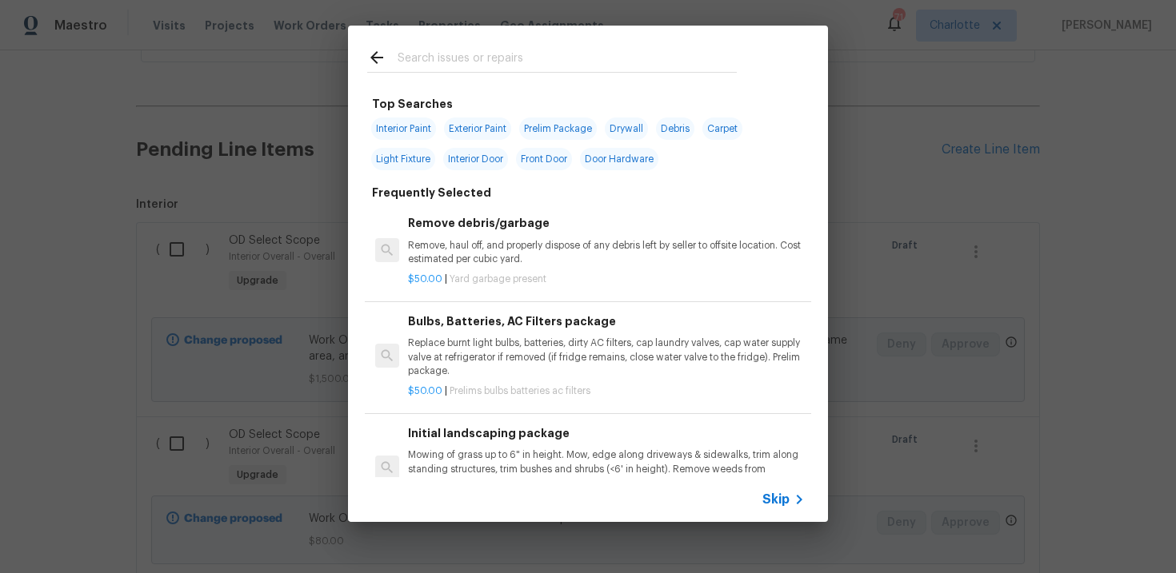
click at [773, 502] on span "Skip" at bounding box center [775, 500] width 27 height 16
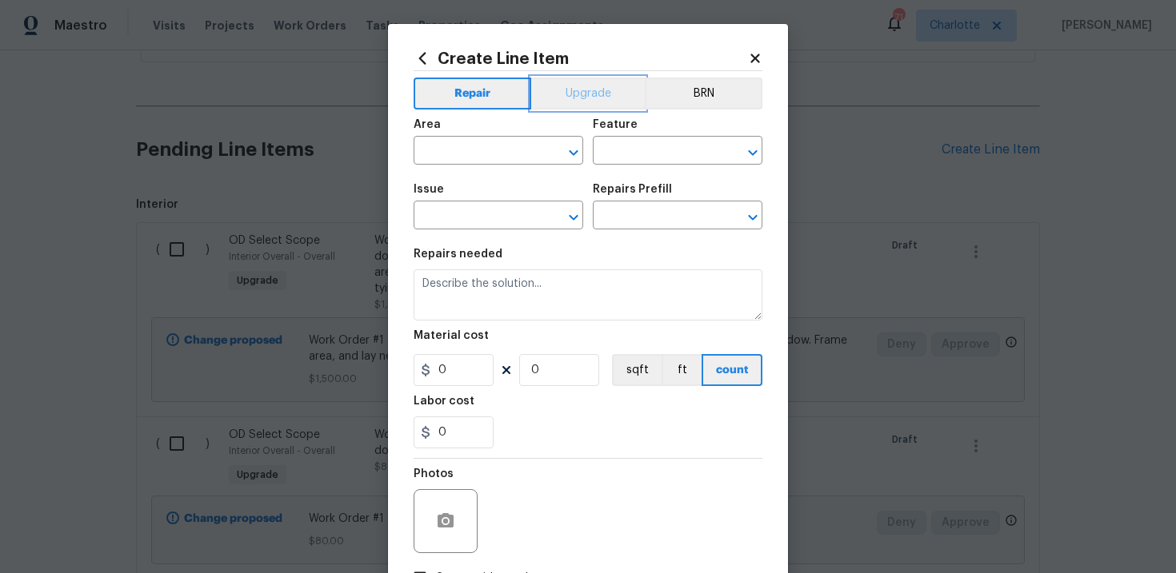
click at [574, 94] on button "Upgrade" at bounding box center [588, 94] width 114 height 32
click at [492, 220] on input "text" at bounding box center [475, 217] width 125 height 25
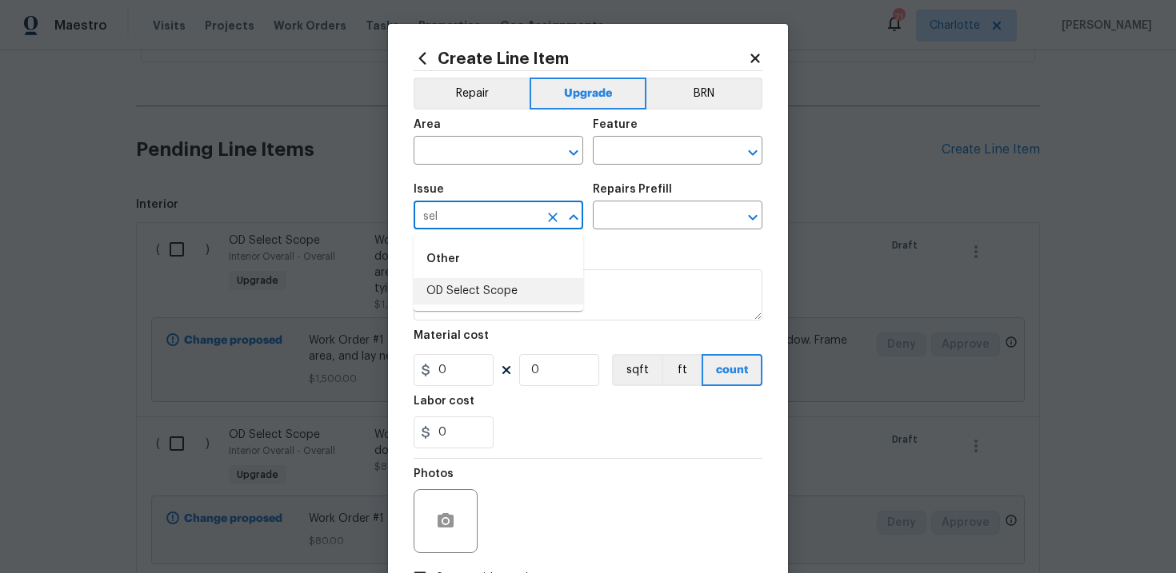
click at [498, 295] on li "OD Select Scope" at bounding box center [498, 291] width 170 height 26
type input "OD Select Scope"
click at [644, 222] on input "text" at bounding box center [655, 217] width 125 height 25
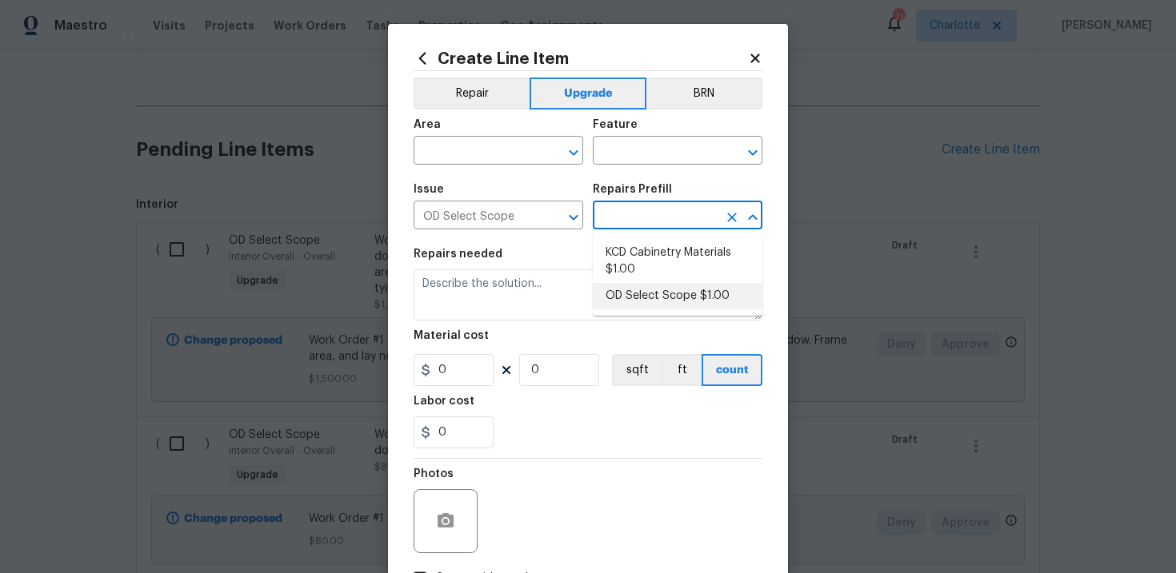
click at [644, 295] on li "OD Select Scope $1.00" at bounding box center [678, 296] width 170 height 26
type input "OD Select Scope $1.00"
type textarea "Refer to the agreed upon scope document for further details."
type input "1"
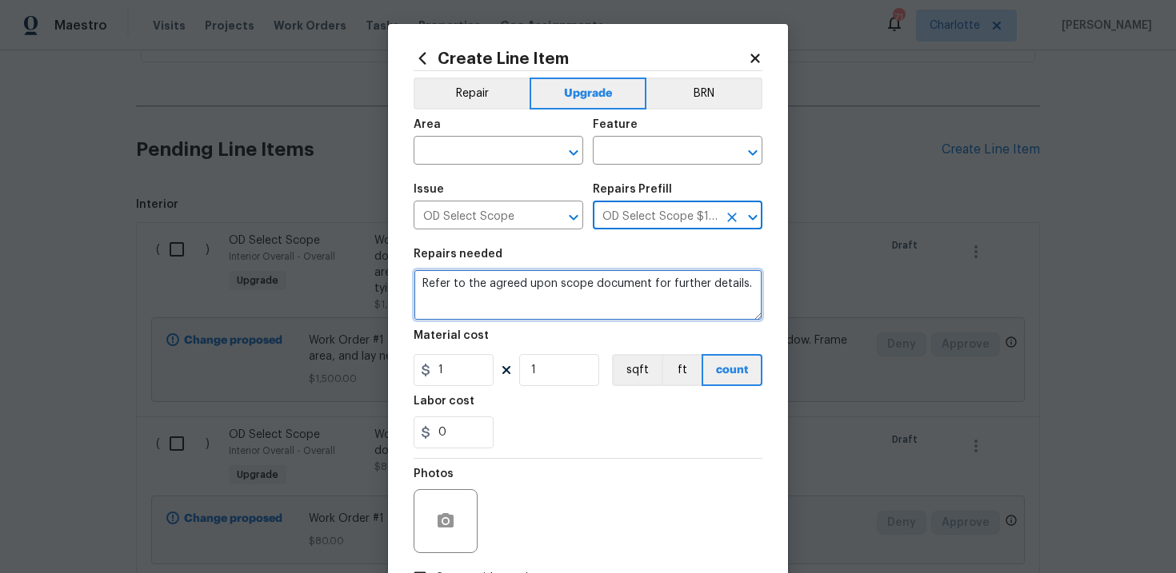
click at [577, 284] on textarea "Refer to the agreed upon scope document for further details." at bounding box center [587, 294] width 349 height 51
paste textarea "Work Order #1 -> Exterior Front -> Front Door -> Demo shutters for front door a…"
type textarea "Work Order #1 -> Exterior Front -> Front Door -> Demo shutters for front door a…"
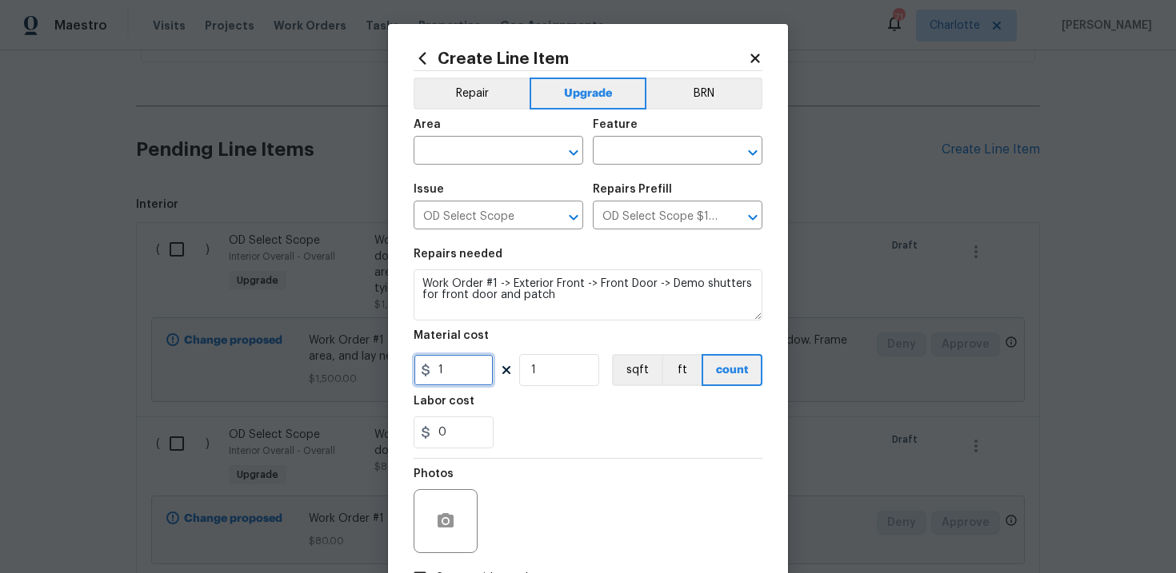
click at [473, 366] on input "1" at bounding box center [453, 370] width 80 height 32
type input "100"
click at [504, 157] on input "text" at bounding box center [475, 152] width 125 height 25
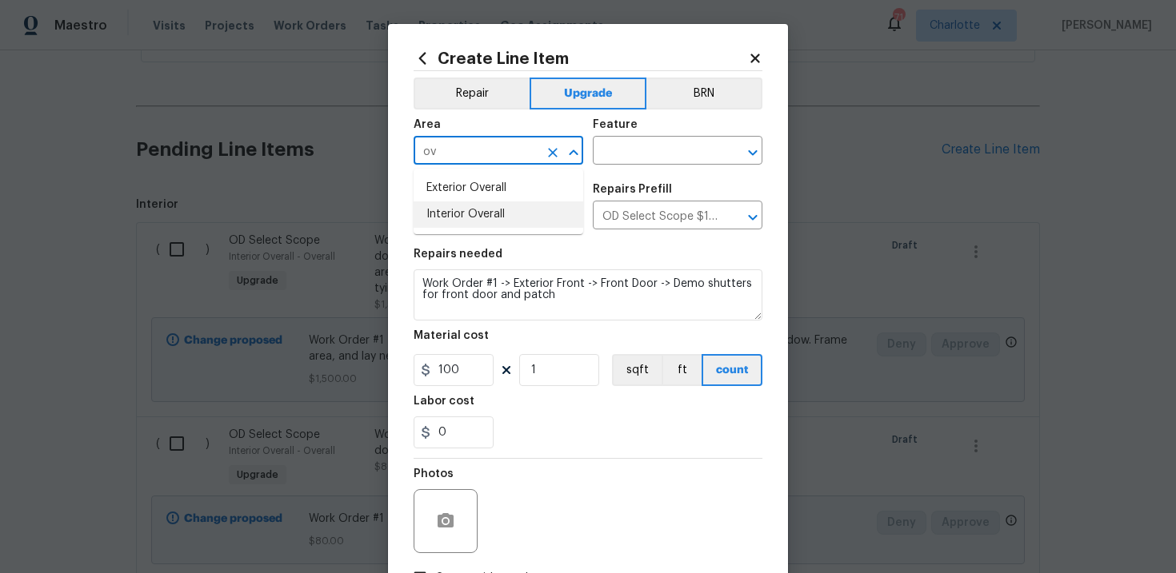
click at [503, 223] on li "Interior Overall" at bounding box center [498, 215] width 170 height 26
type input "Interior Overall"
click at [645, 156] on input "text" at bounding box center [655, 152] width 125 height 25
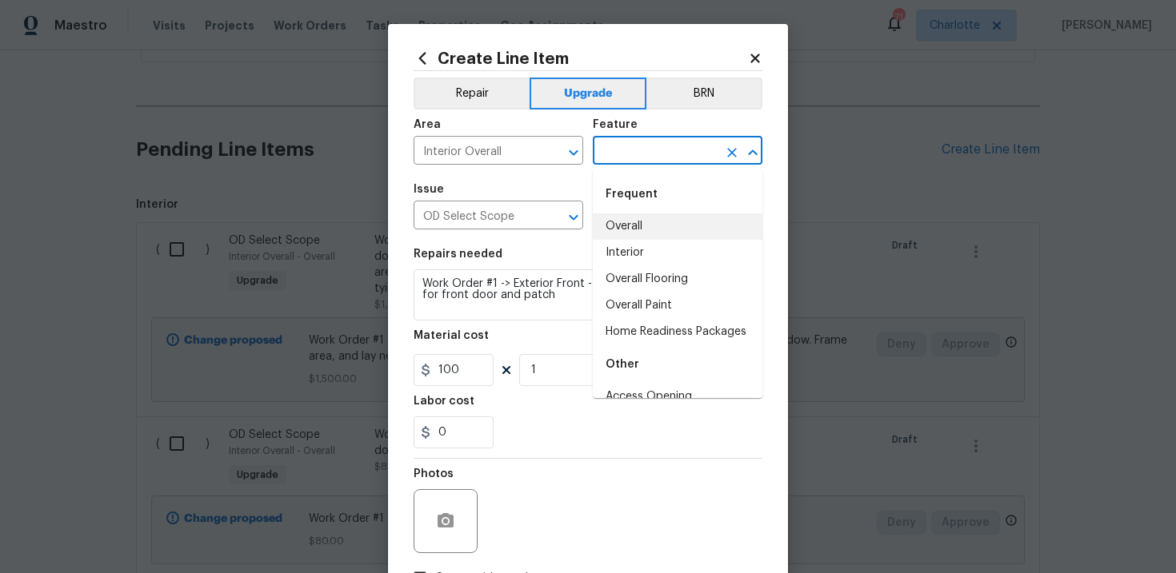
click at [641, 225] on li "Overall" at bounding box center [678, 227] width 170 height 26
type input "Overall"
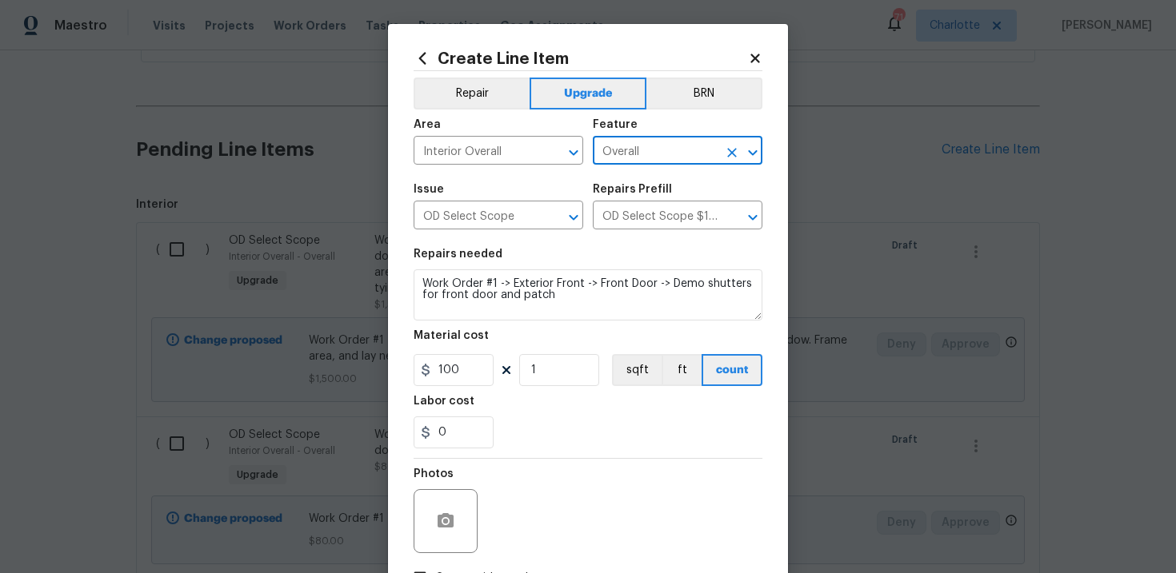
scroll to position [116, 0]
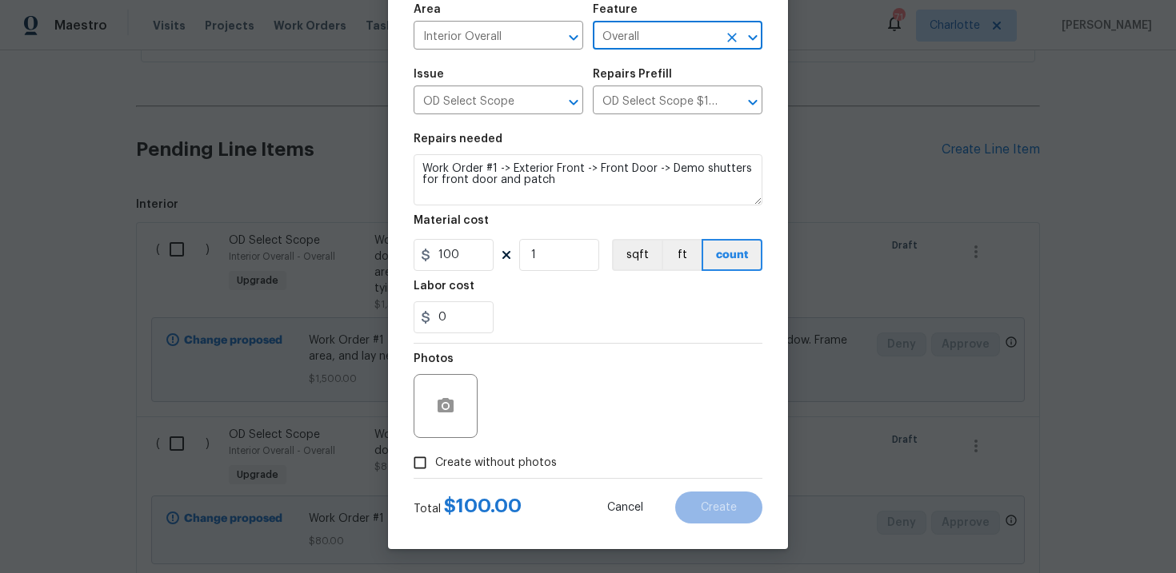
click at [510, 454] on label "Create without photos" at bounding box center [481, 463] width 152 height 30
click at [435, 454] on input "Create without photos" at bounding box center [420, 463] width 30 height 30
checkbox input "true"
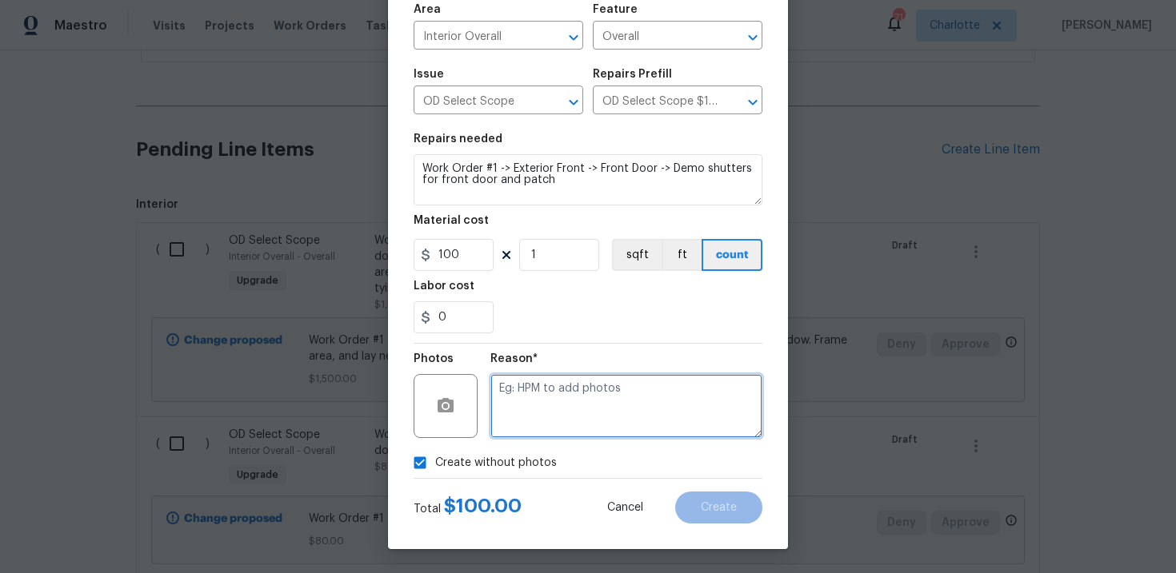
click at [551, 425] on textarea at bounding box center [626, 406] width 272 height 64
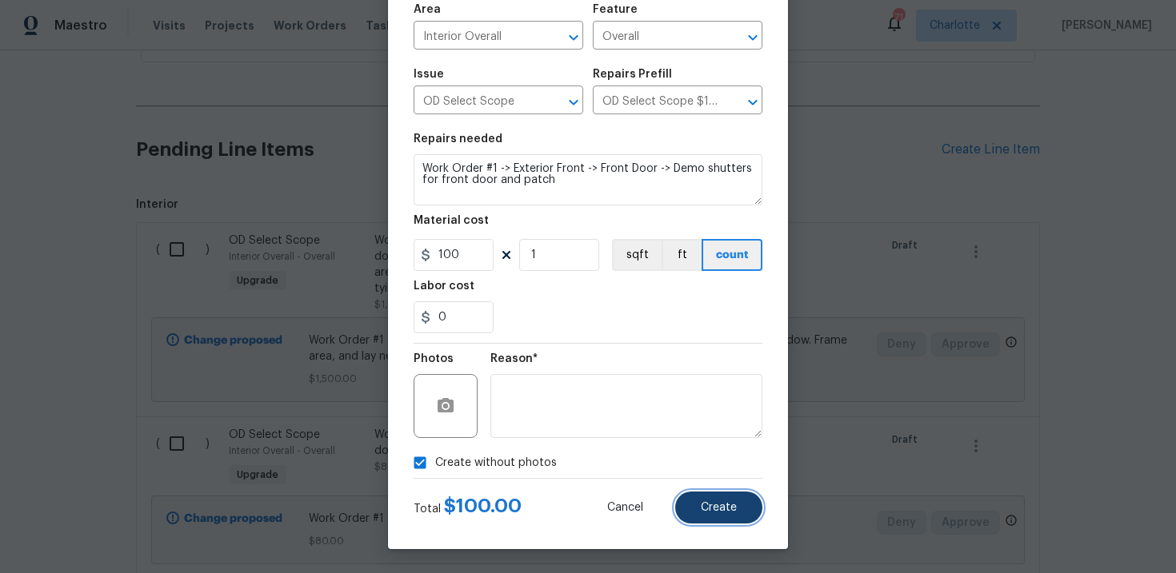
click at [736, 509] on span "Create" at bounding box center [719, 508] width 36 height 12
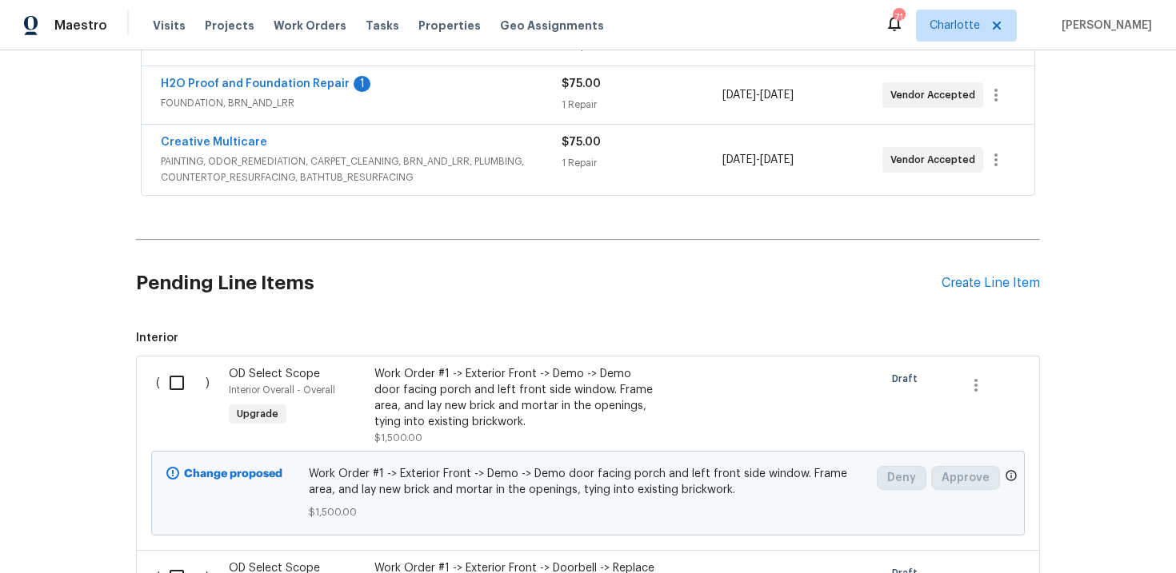
scroll to position [461, 0]
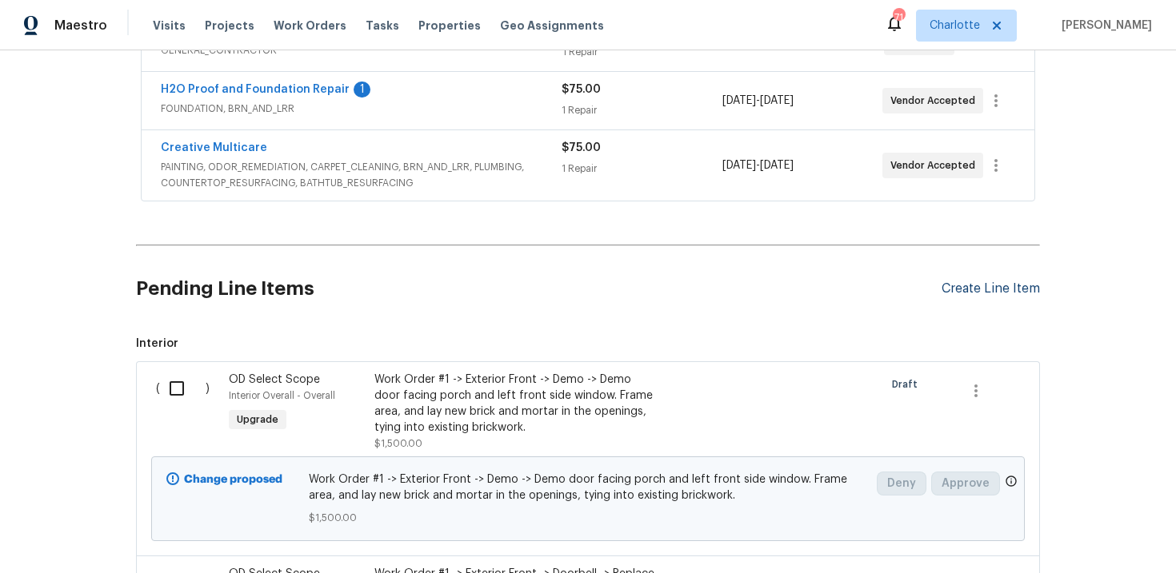
click at [987, 284] on div "Create Line Item" at bounding box center [990, 288] width 98 height 15
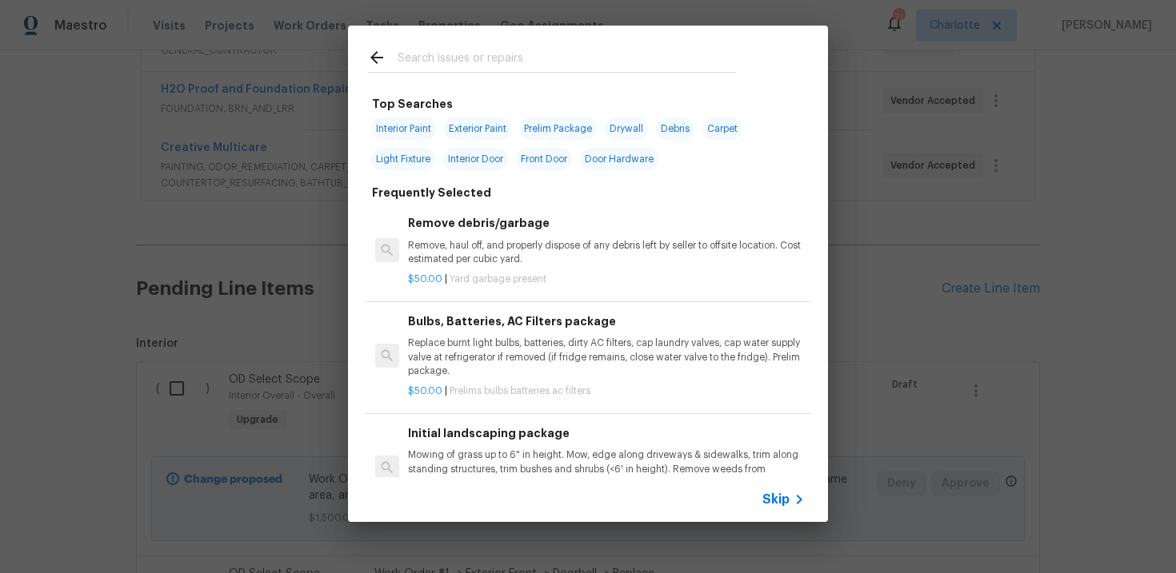
click at [778, 501] on span "Skip" at bounding box center [775, 500] width 27 height 16
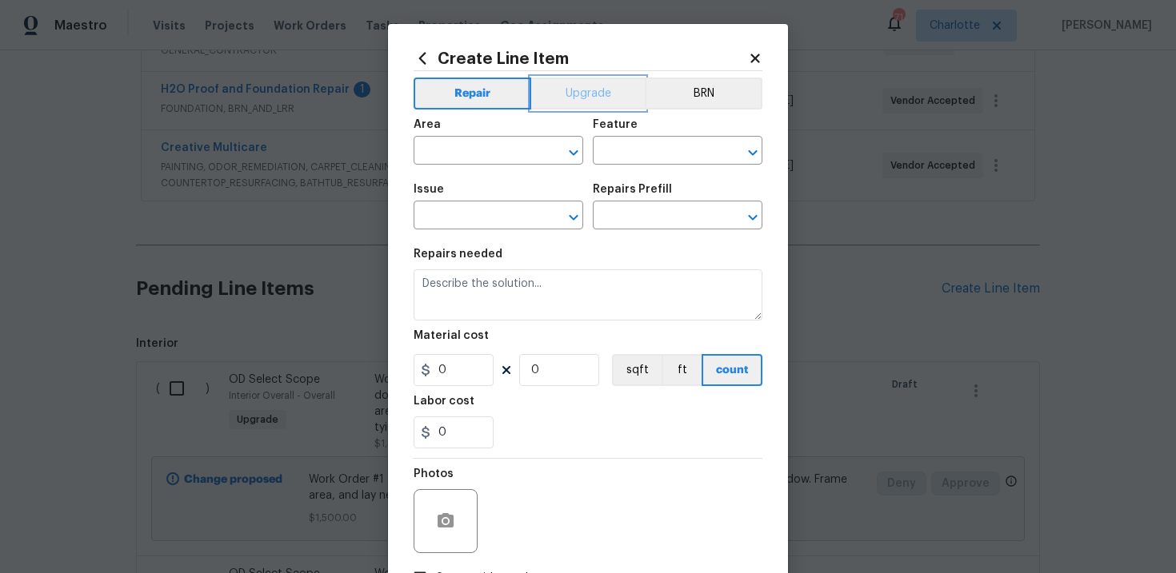
click at [580, 93] on button "Upgrade" at bounding box center [588, 94] width 114 height 32
click at [493, 215] on input "text" at bounding box center [475, 217] width 125 height 25
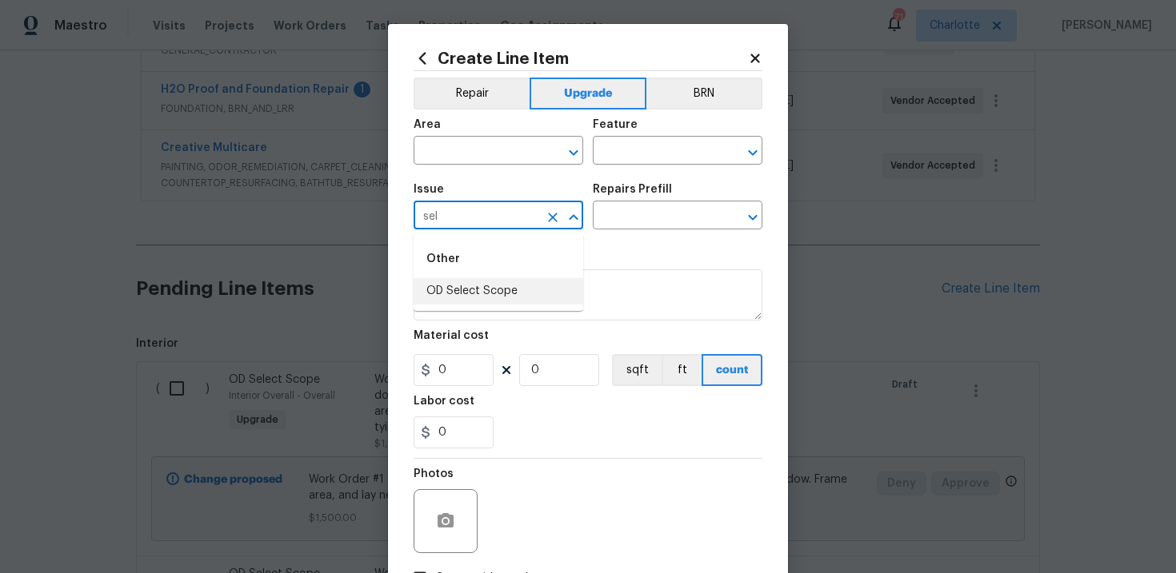
click at [500, 288] on li "OD Select Scope" at bounding box center [498, 291] width 170 height 26
type input "OD Select Scope"
click at [629, 219] on input "text" at bounding box center [655, 217] width 125 height 25
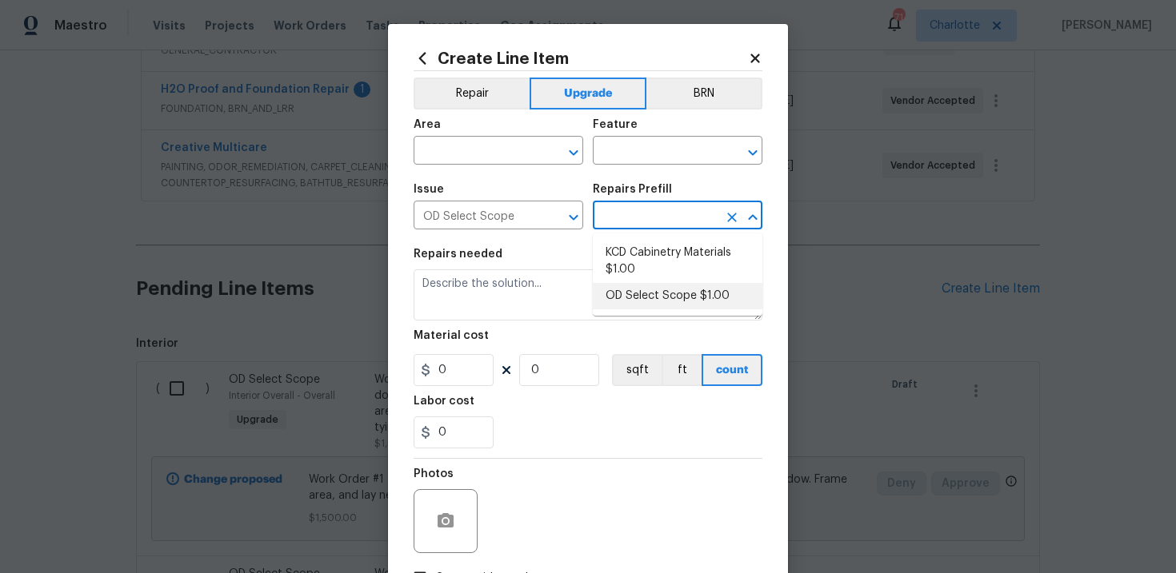
click at [642, 289] on li "OD Select Scope $1.00" at bounding box center [678, 296] width 170 height 26
type input "OD Select Scope $1.00"
type textarea "Refer to the agreed upon scope document for further details."
type input "1"
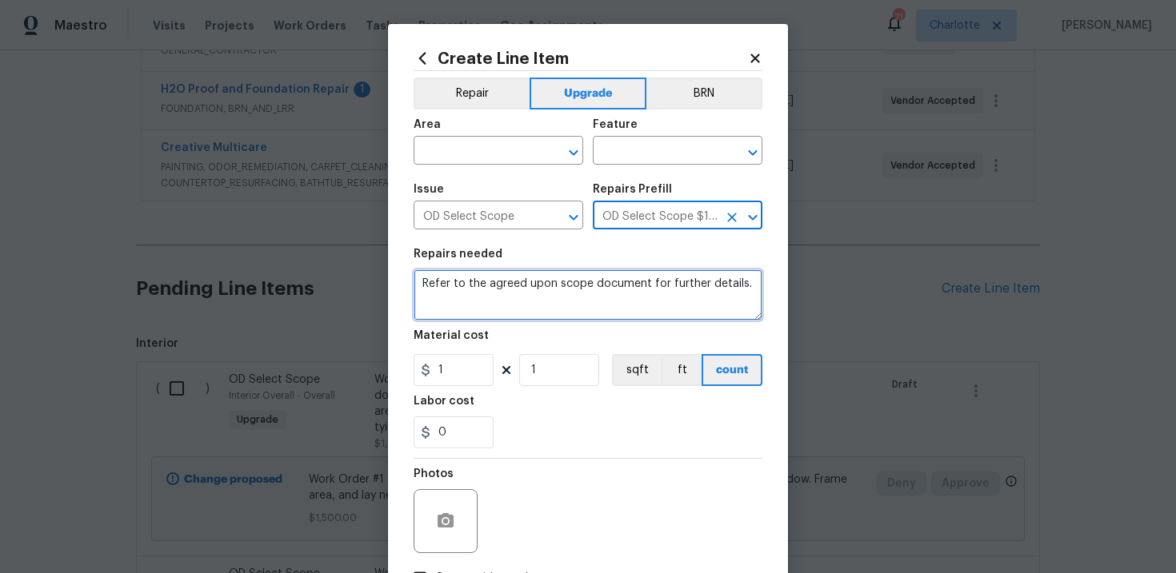
click at [513, 286] on textarea "Refer to the agreed upon scope document for further details." at bounding box center [587, 294] width 349 height 51
paste textarea "Work Order #1 -> Exterior Front -> Door Hardware -> Replace front door handlese…"
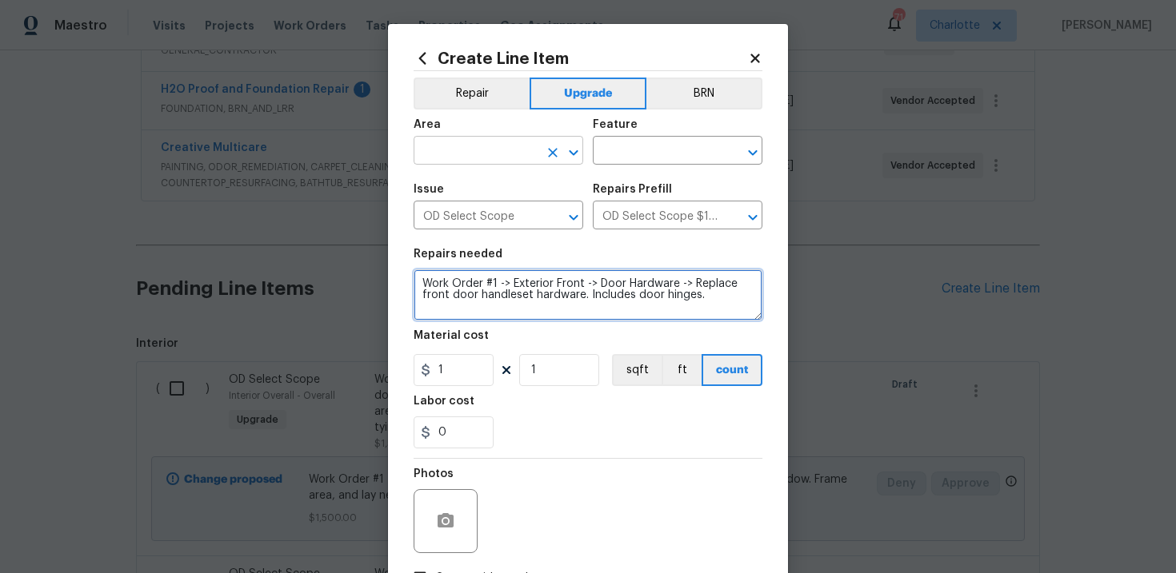
type textarea "Work Order #1 -> Exterior Front -> Door Hardware -> Replace front door handlese…"
click at [511, 158] on input "text" at bounding box center [475, 152] width 125 height 25
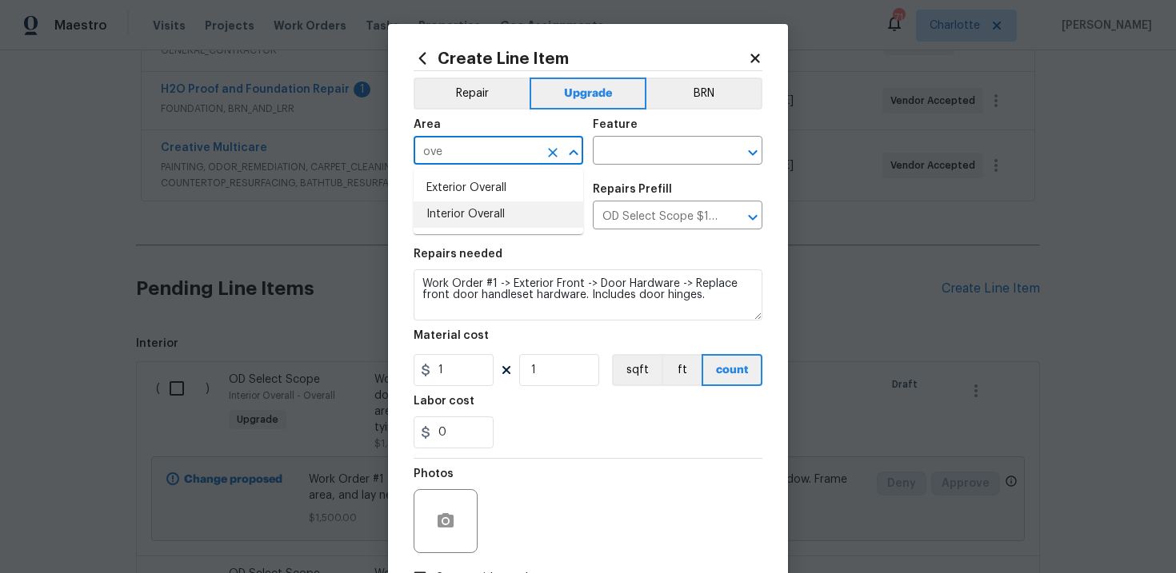
click at [507, 214] on li "Interior Overall" at bounding box center [498, 215] width 170 height 26
type input "Interior Overall"
click at [645, 151] on input "text" at bounding box center [655, 152] width 125 height 25
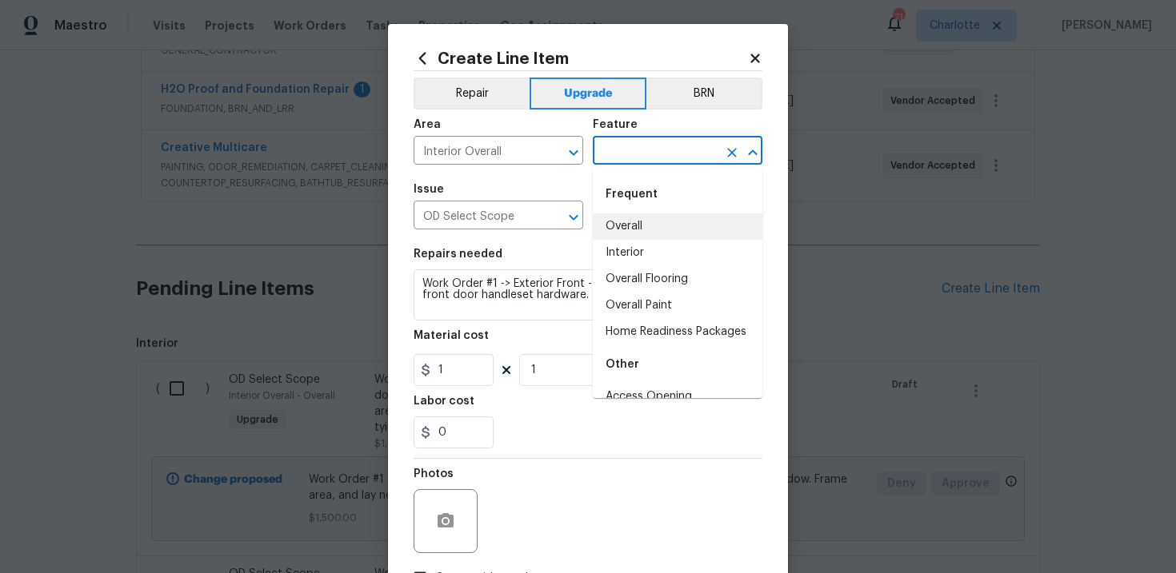
click at [646, 232] on li "Overall" at bounding box center [678, 227] width 170 height 26
type input "Overall"
click at [653, 226] on li "Overall" at bounding box center [678, 227] width 170 height 26
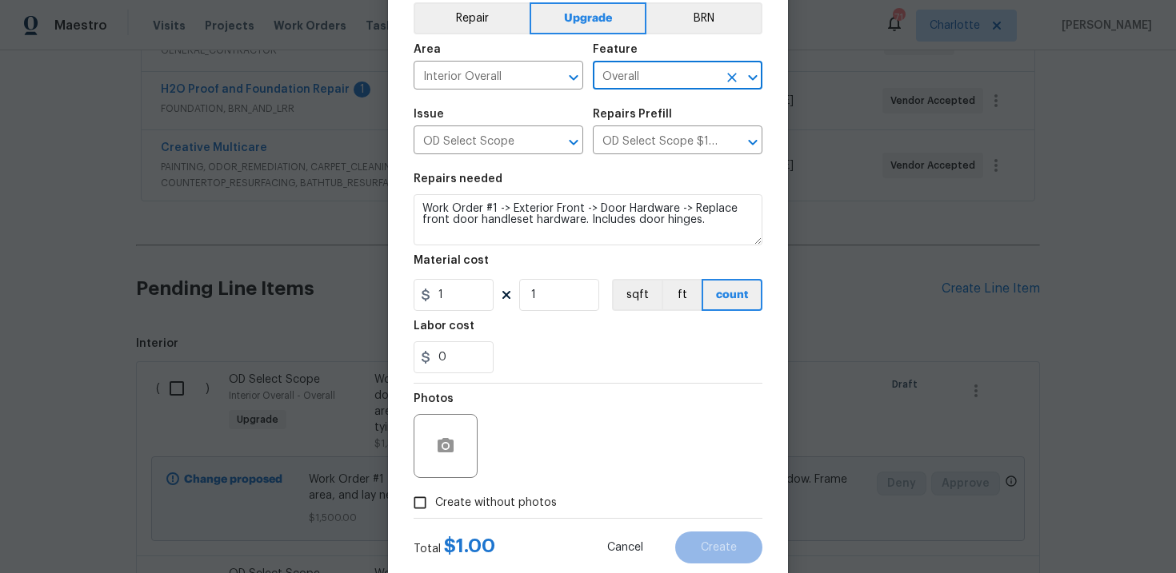
scroll to position [116, 0]
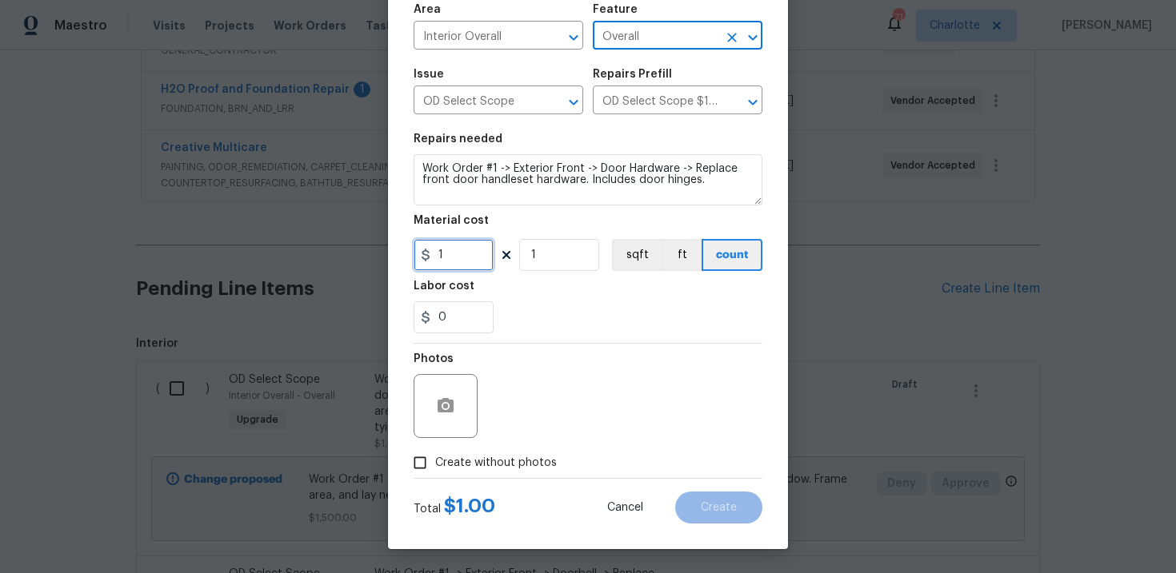
click at [454, 259] on input "1" at bounding box center [453, 255] width 80 height 32
type input "250"
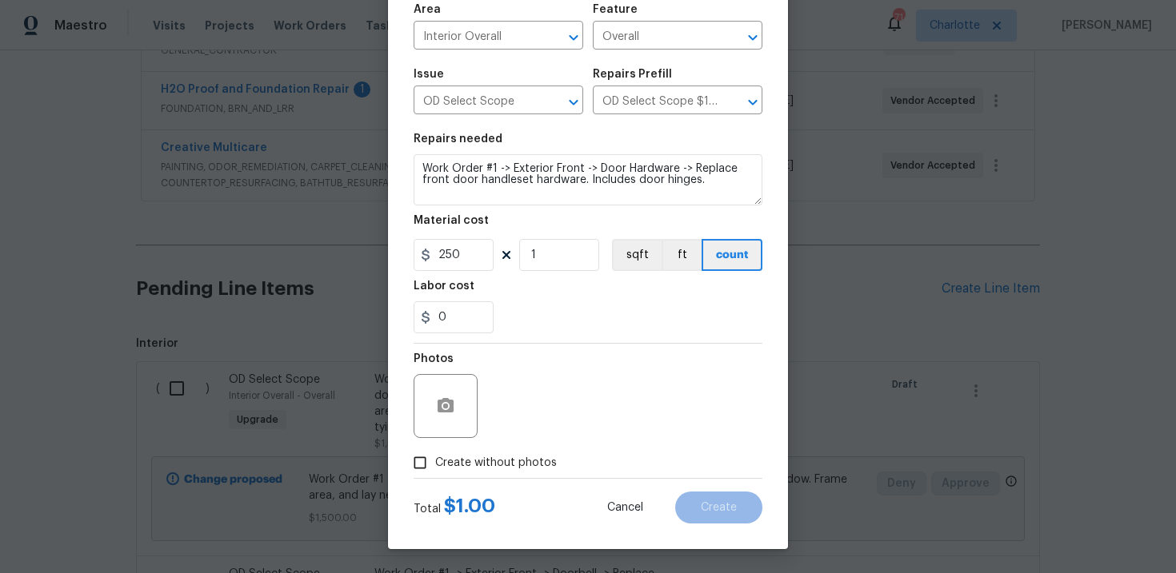
click at [513, 293] on div "Labor cost" at bounding box center [587, 291] width 349 height 21
click at [476, 456] on span "Create without photos" at bounding box center [496, 463] width 122 height 17
click at [435, 456] on input "Create without photos" at bounding box center [420, 463] width 30 height 30
checkbox input "true"
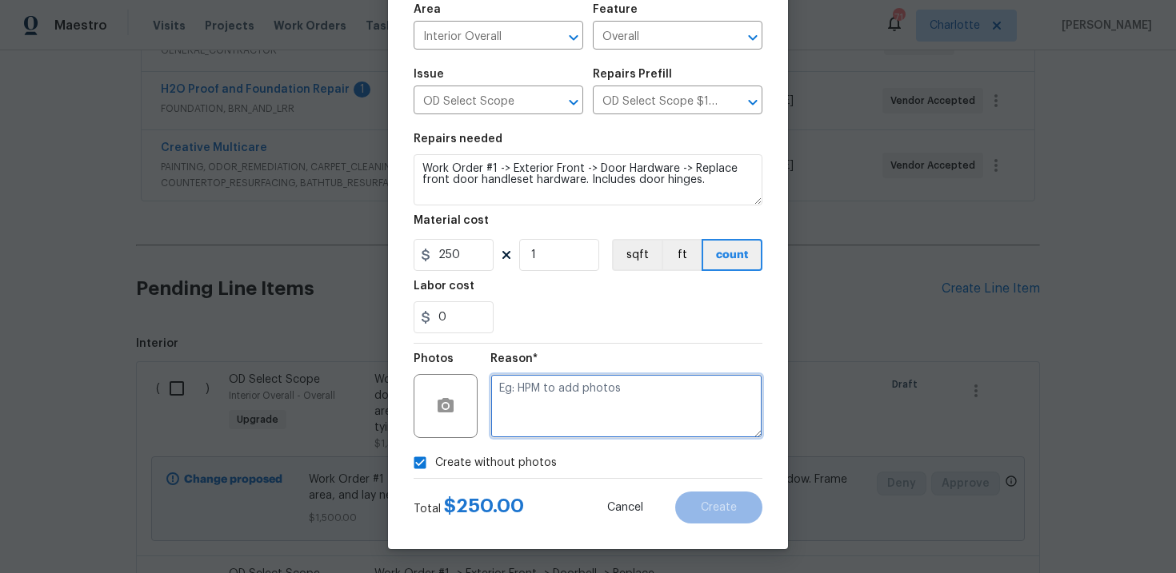
click at [539, 412] on textarea at bounding box center [626, 406] width 272 height 64
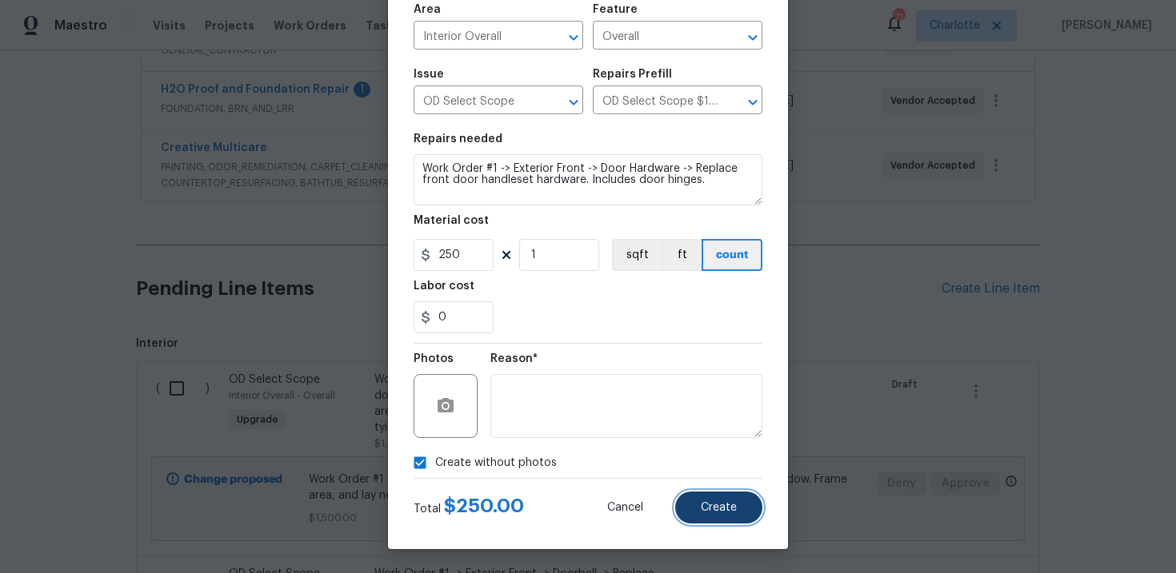
click at [724, 500] on button "Create" at bounding box center [718, 508] width 87 height 32
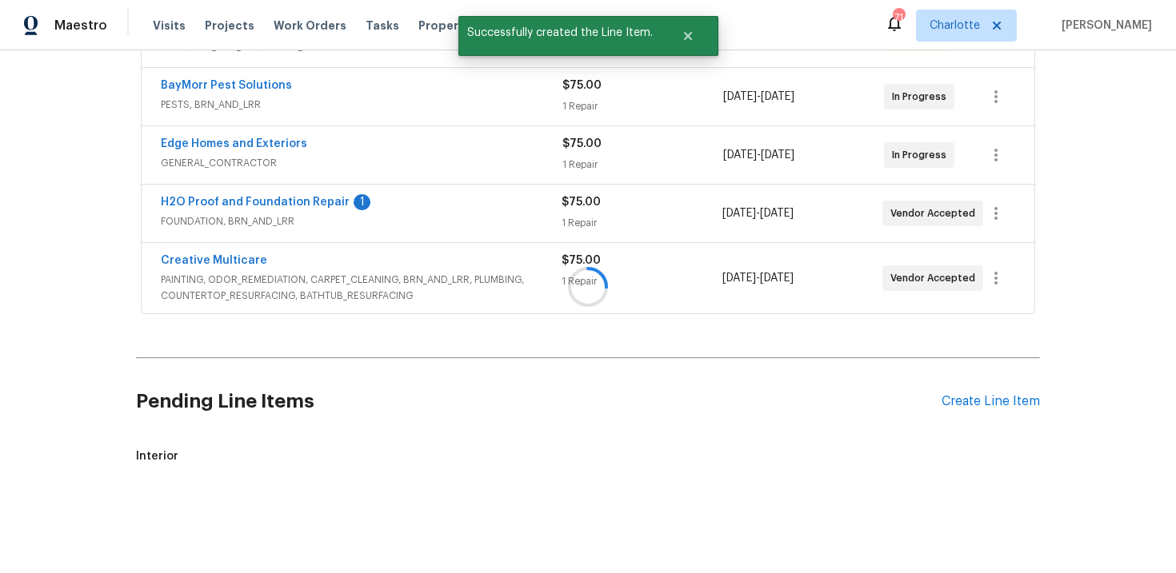
scroll to position [461, 0]
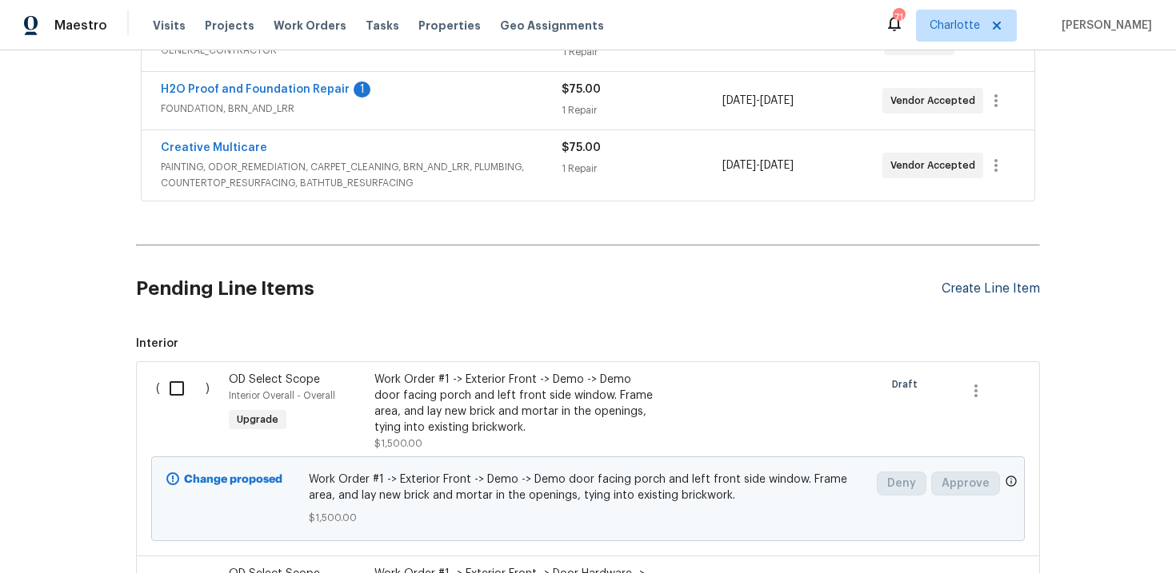
click at [978, 292] on div "Create Line Item" at bounding box center [990, 288] width 98 height 15
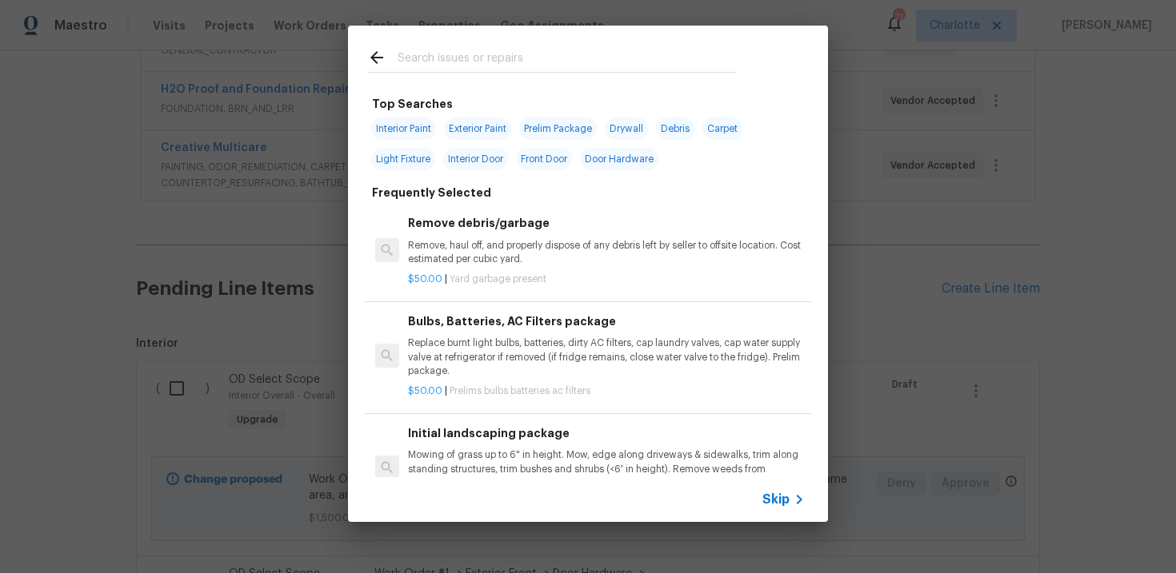
click at [792, 496] on icon at bounding box center [798, 499] width 19 height 19
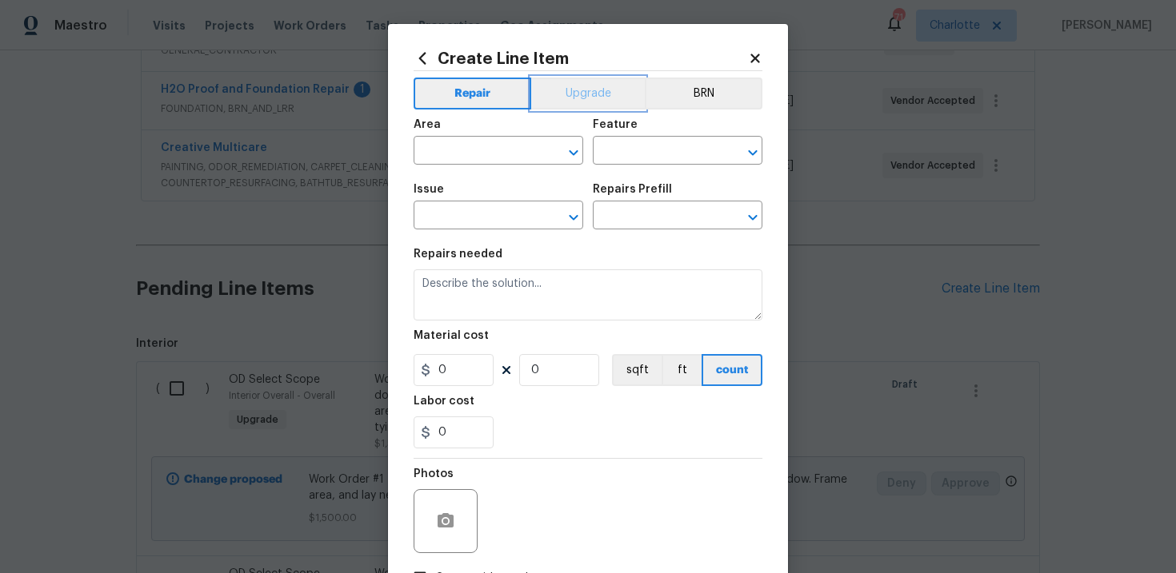
click at [576, 103] on button "Upgrade" at bounding box center [588, 94] width 114 height 32
click at [485, 220] on input "text" at bounding box center [475, 217] width 125 height 25
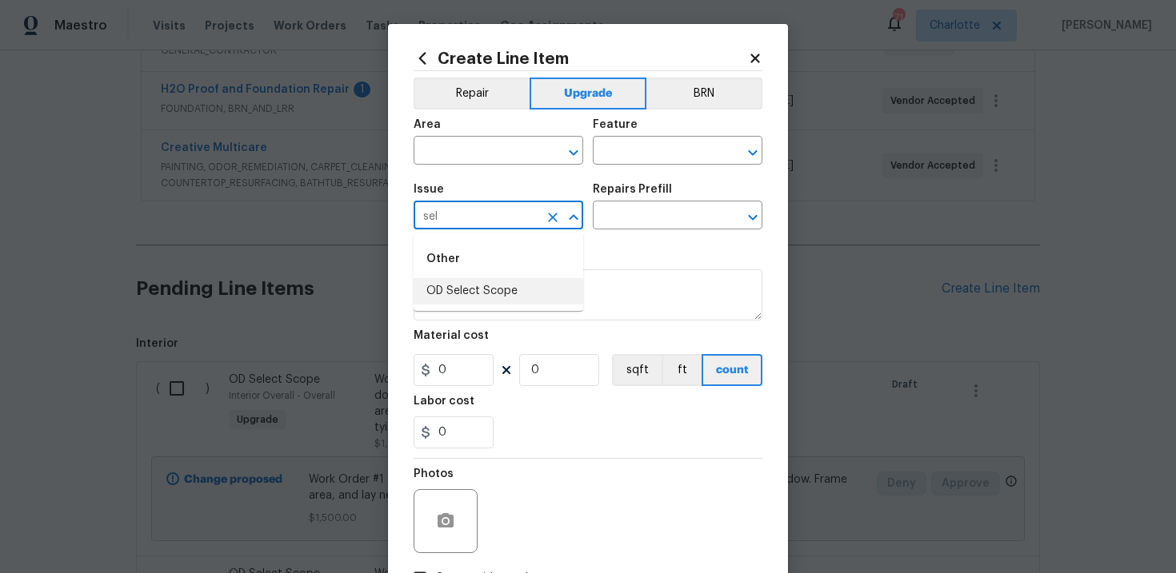
click at [482, 282] on li "OD Select Scope" at bounding box center [498, 291] width 170 height 26
type input "OD Select Scope"
click at [636, 219] on input "text" at bounding box center [655, 217] width 125 height 25
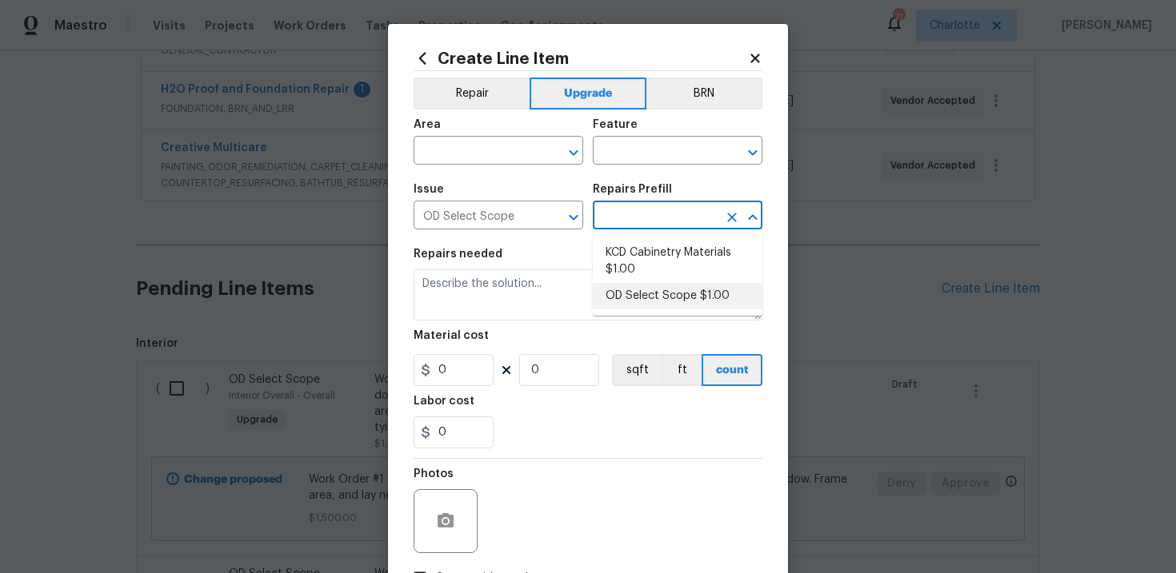
click at [649, 292] on li "OD Select Scope $1.00" at bounding box center [678, 296] width 170 height 26
type input "OD Select Scope $1.00"
type textarea "Refer to the agreed upon scope document for further details."
type input "1"
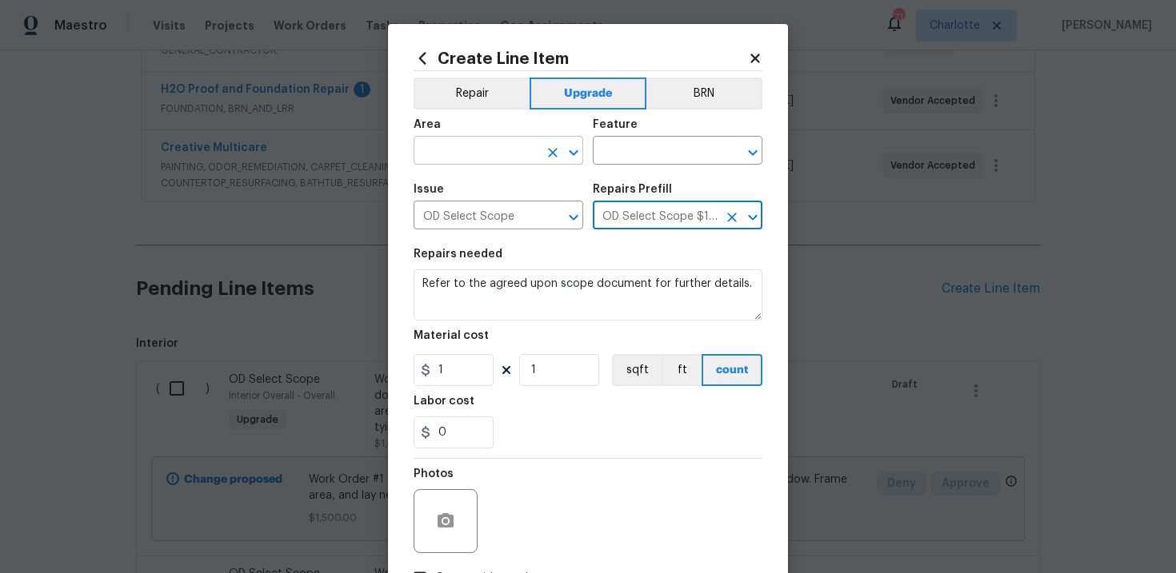
click at [528, 158] on input "text" at bounding box center [475, 152] width 125 height 25
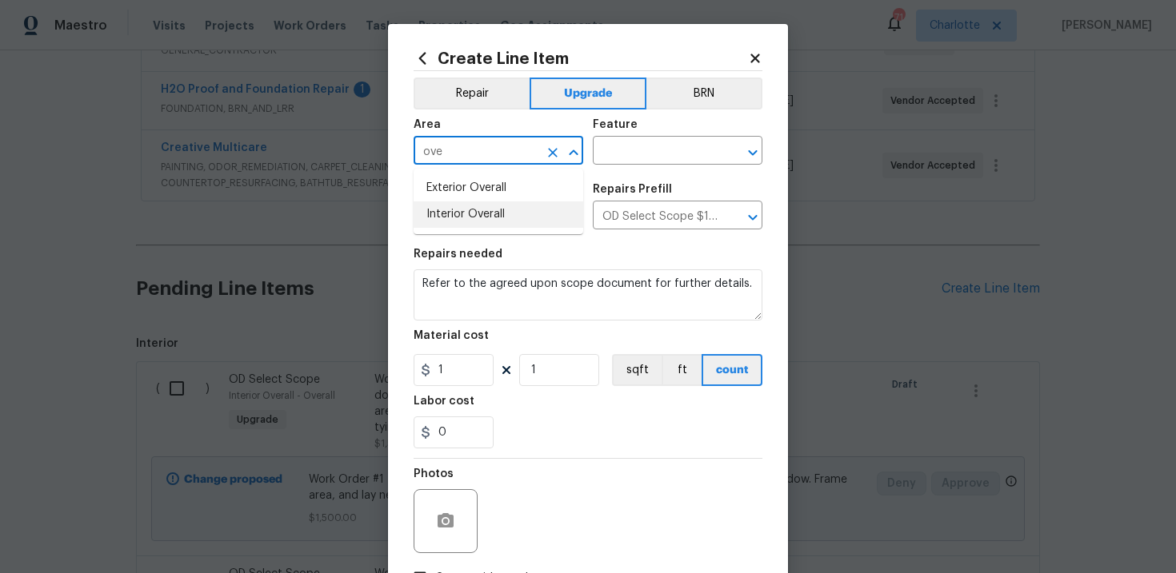
click at [513, 207] on li "Interior Overall" at bounding box center [498, 215] width 170 height 26
type input "Interior Overall"
click at [645, 163] on input "text" at bounding box center [655, 152] width 125 height 25
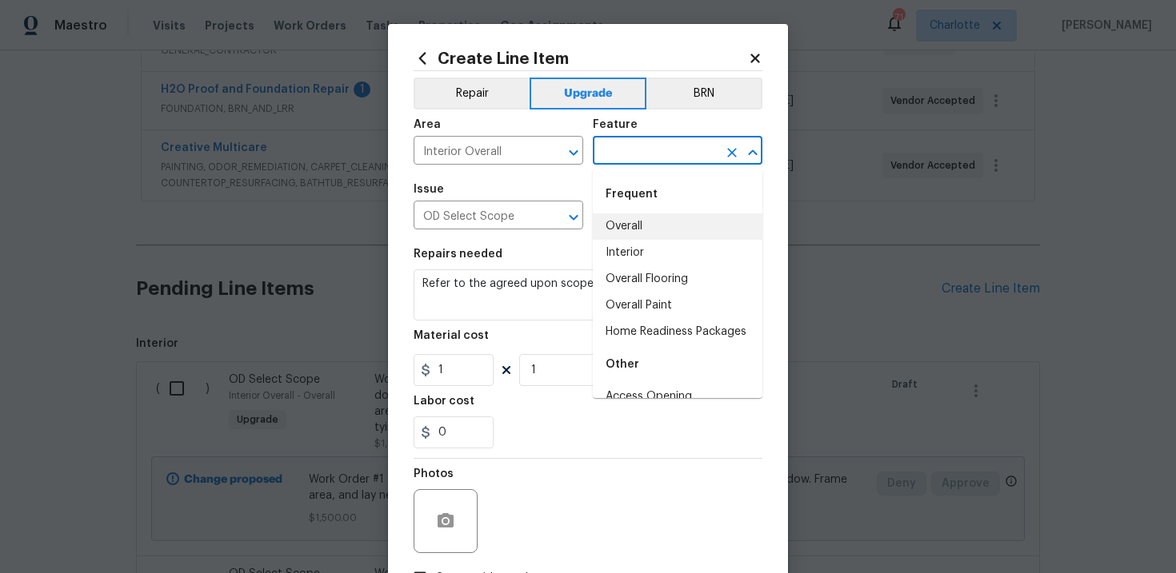
click at [642, 218] on li "Overall" at bounding box center [678, 227] width 170 height 26
type input "Overall"
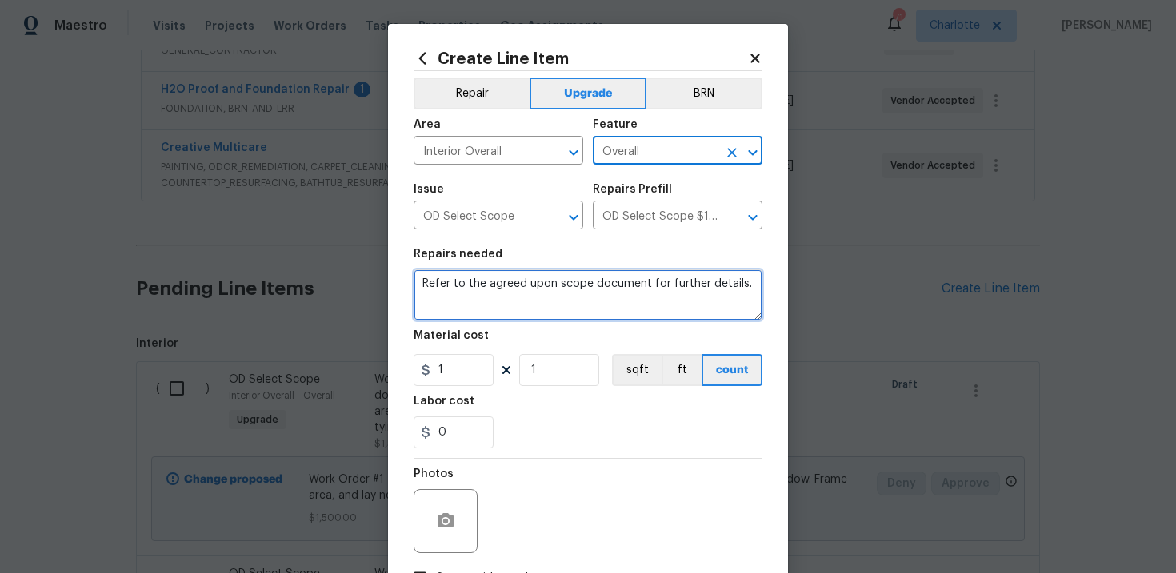
click at [476, 294] on textarea "Refer to the agreed upon scope document for further details." at bounding box center [587, 294] width 349 height 51
paste textarea "Work Order #1 -> Exterior Front -> House Numbers -> Remove any existing house n…"
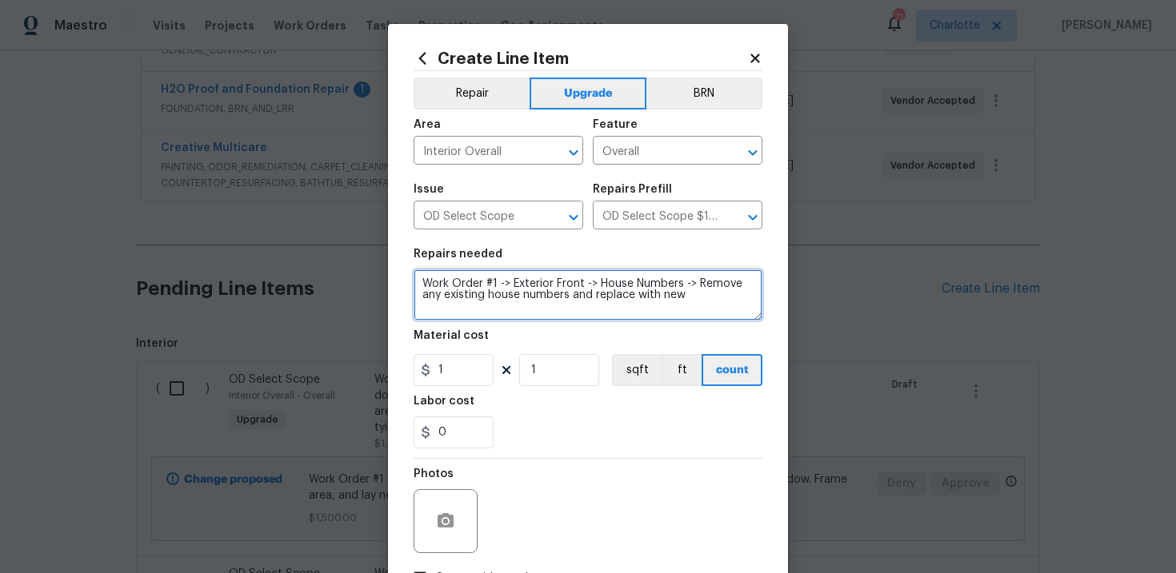
type textarea "Work Order #1 -> Exterior Front -> House Numbers -> Remove any existing house n…"
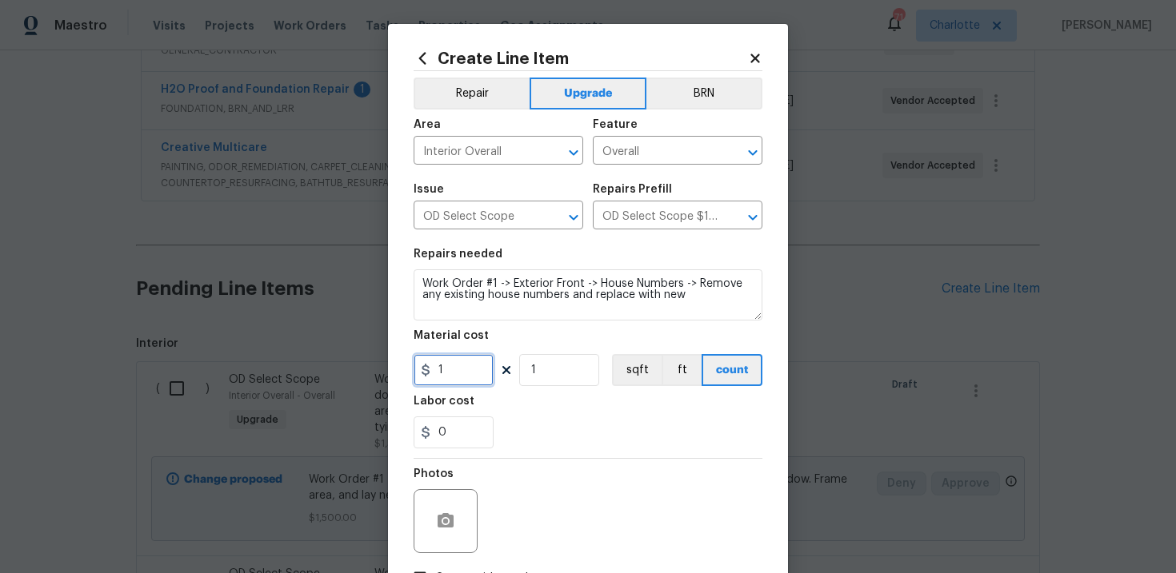
click at [448, 374] on input "1" at bounding box center [453, 370] width 80 height 32
type input "45"
click at [528, 430] on div "0" at bounding box center [587, 433] width 349 height 32
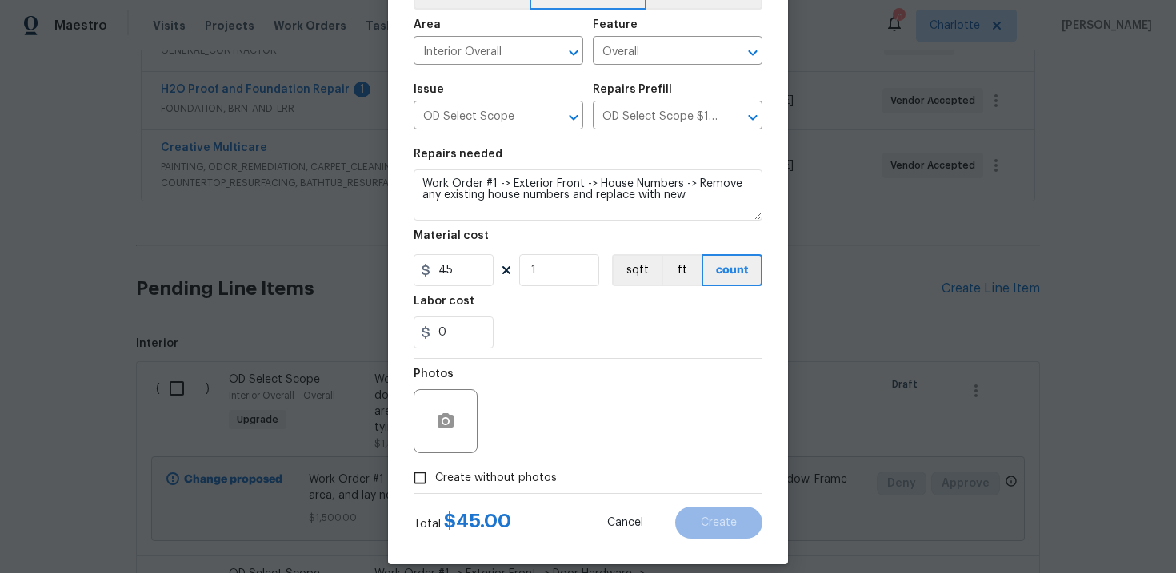
scroll to position [116, 0]
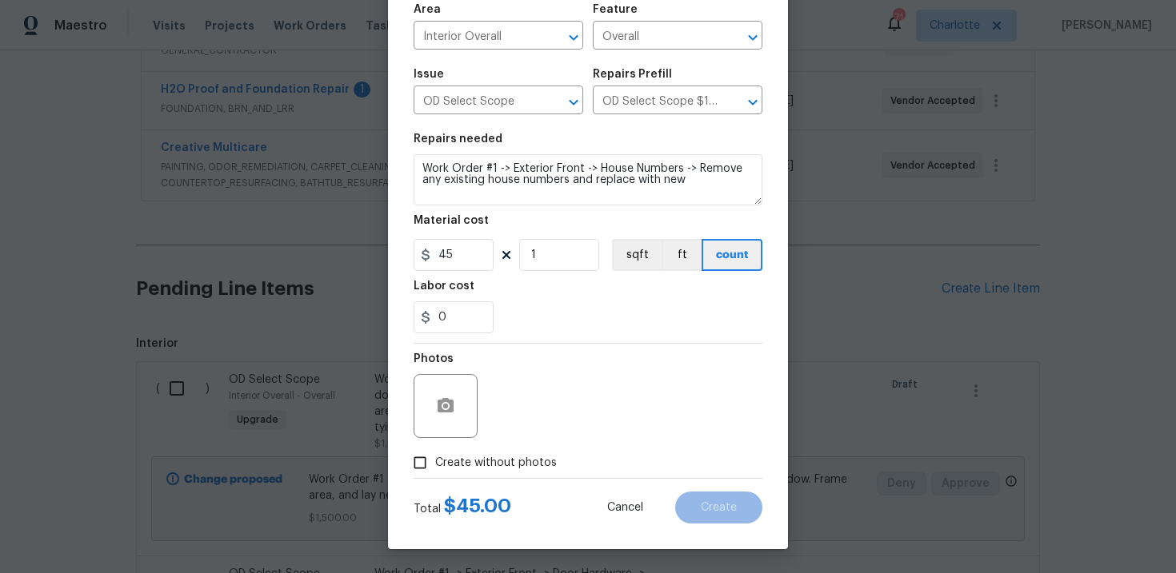
click at [479, 458] on span "Create without photos" at bounding box center [496, 463] width 122 height 17
click at [435, 458] on input "Create without photos" at bounding box center [420, 463] width 30 height 30
checkbox input "true"
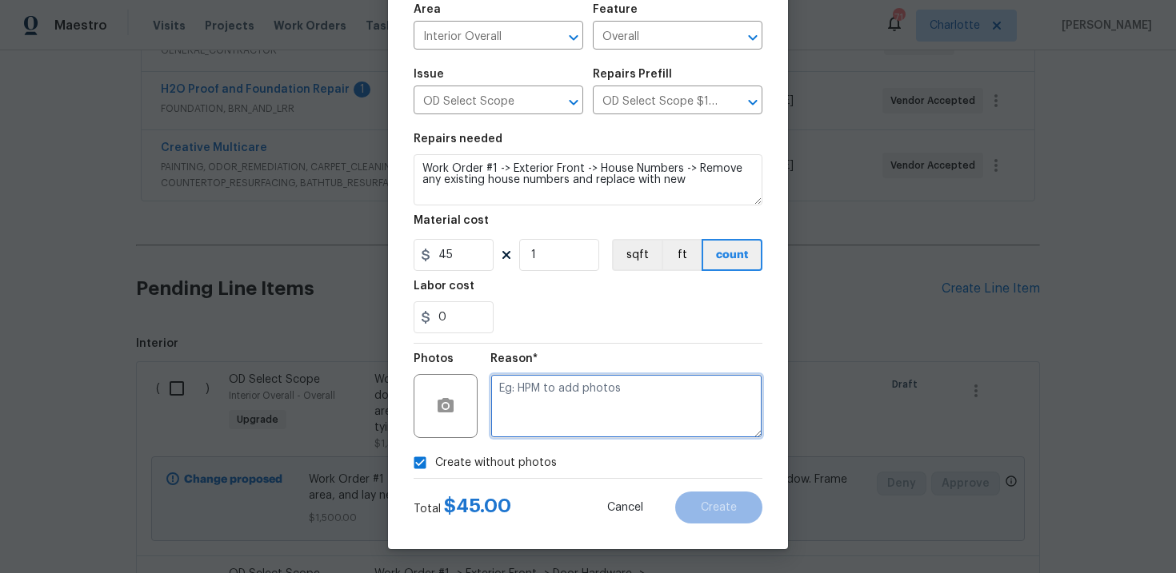
click at [542, 411] on textarea at bounding box center [626, 406] width 272 height 64
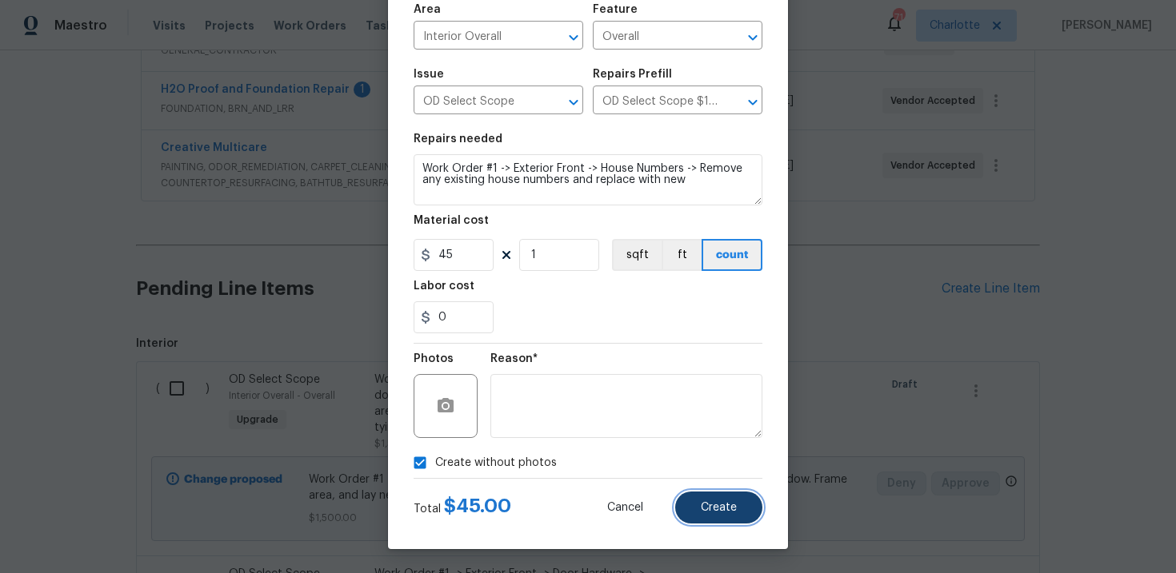
click at [721, 506] on span "Create" at bounding box center [719, 508] width 36 height 12
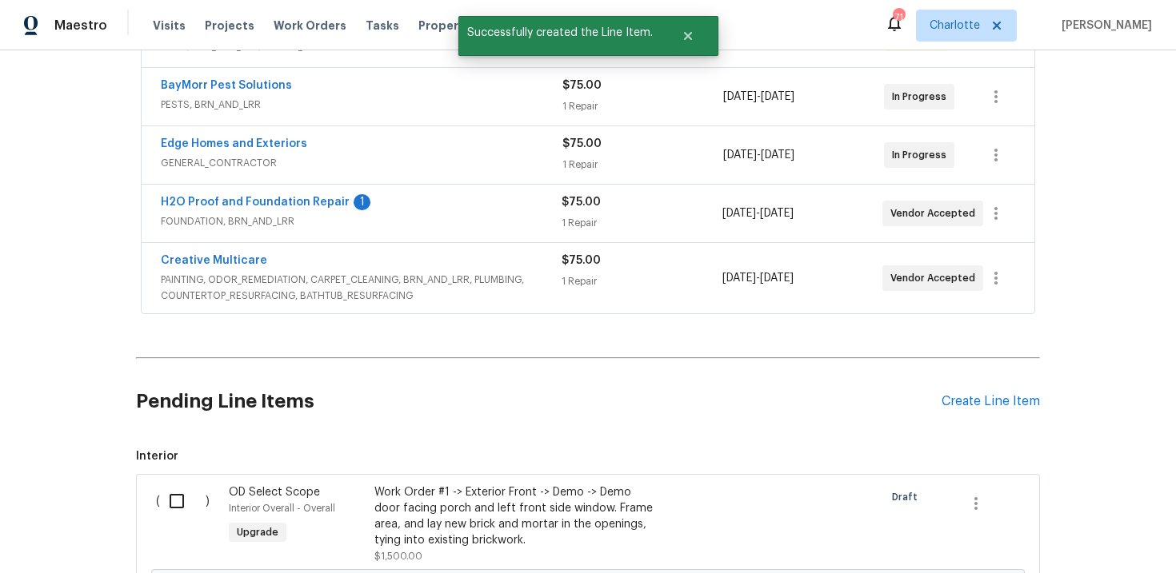
scroll to position [461, 0]
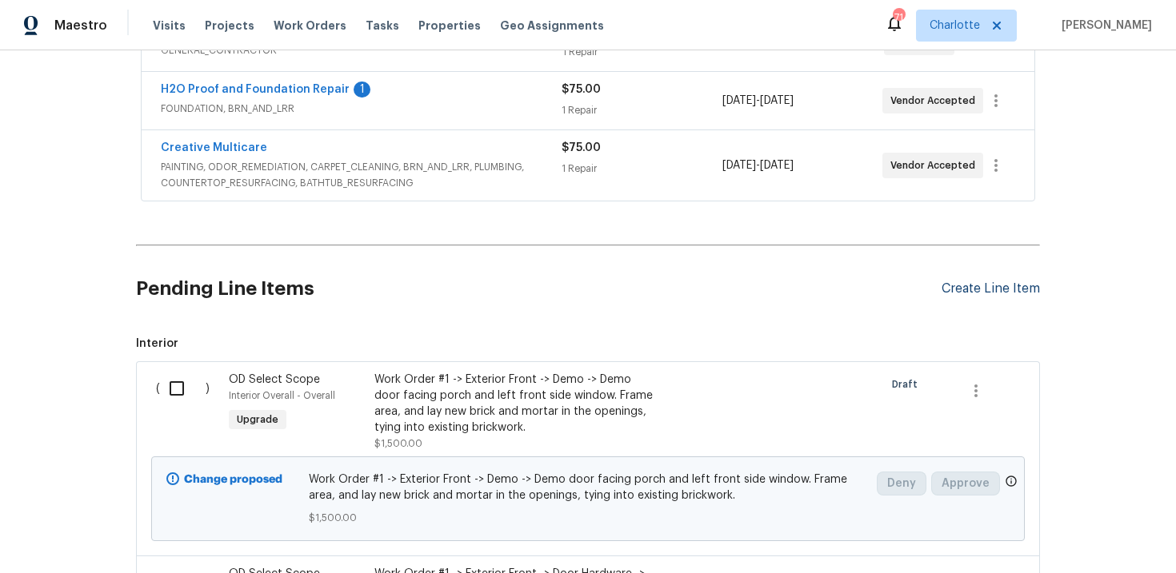
click at [968, 291] on div "Create Line Item" at bounding box center [990, 288] width 98 height 15
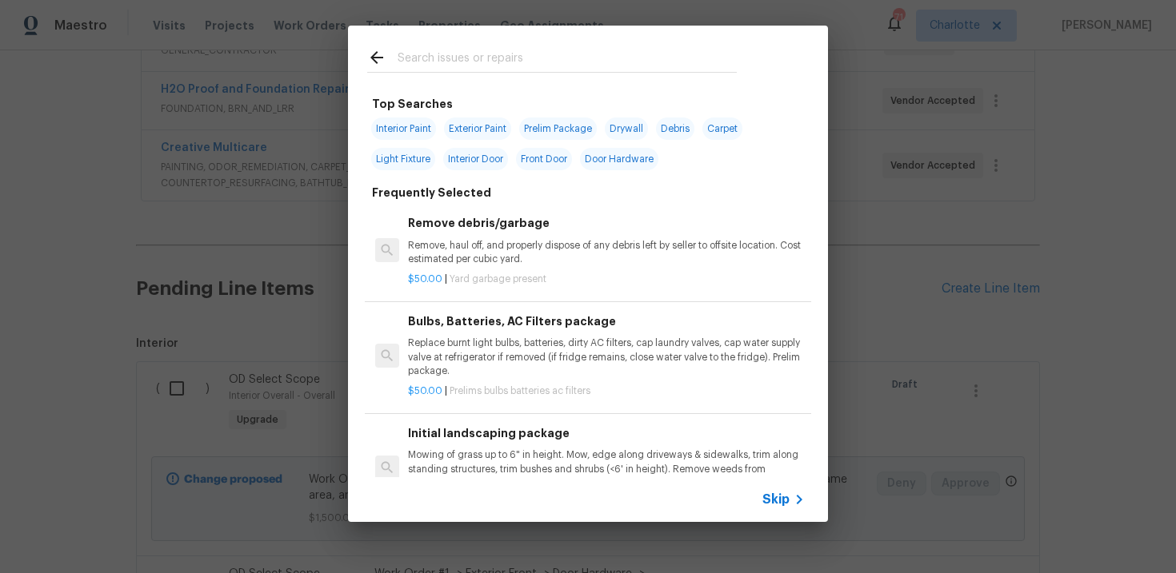
click at [785, 504] on span "Skip" at bounding box center [775, 500] width 27 height 16
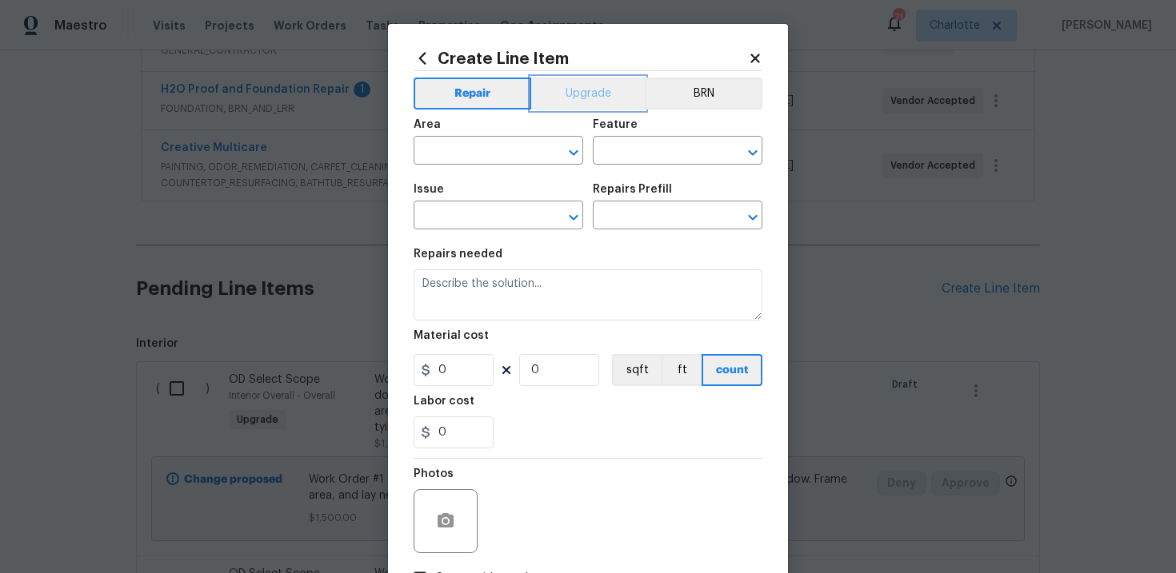
click at [592, 90] on button "Upgrade" at bounding box center [588, 94] width 114 height 32
click at [505, 153] on input "text" at bounding box center [475, 152] width 125 height 25
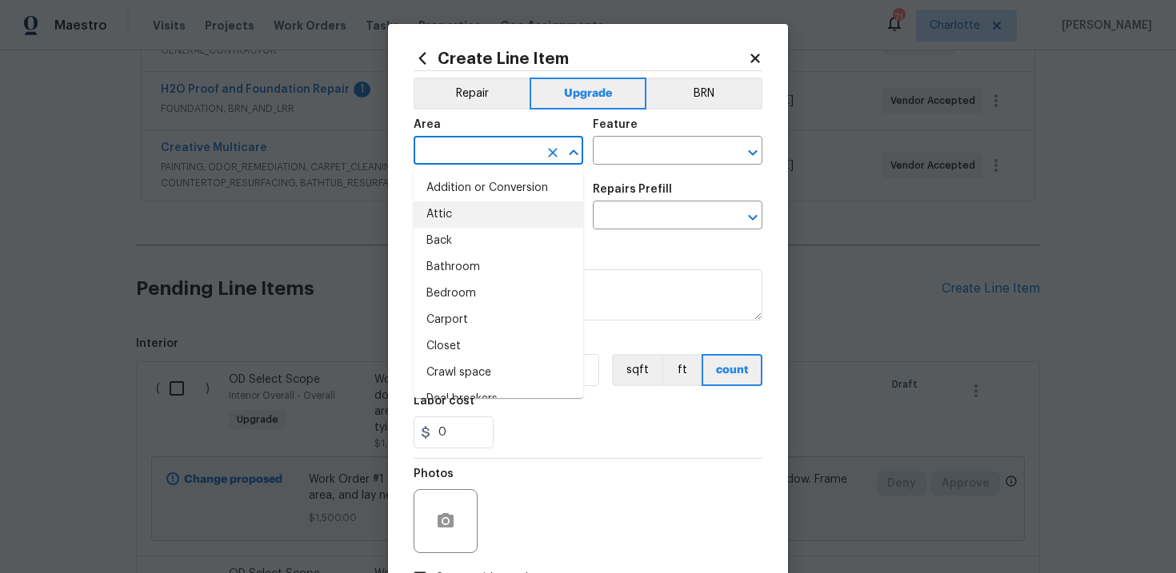
click at [397, 214] on div "Create Line Item Repair Upgrade BRN Area ​ Feature ​ Issue ​ Repairs Prefill ​ …" at bounding box center [588, 344] width 400 height 641
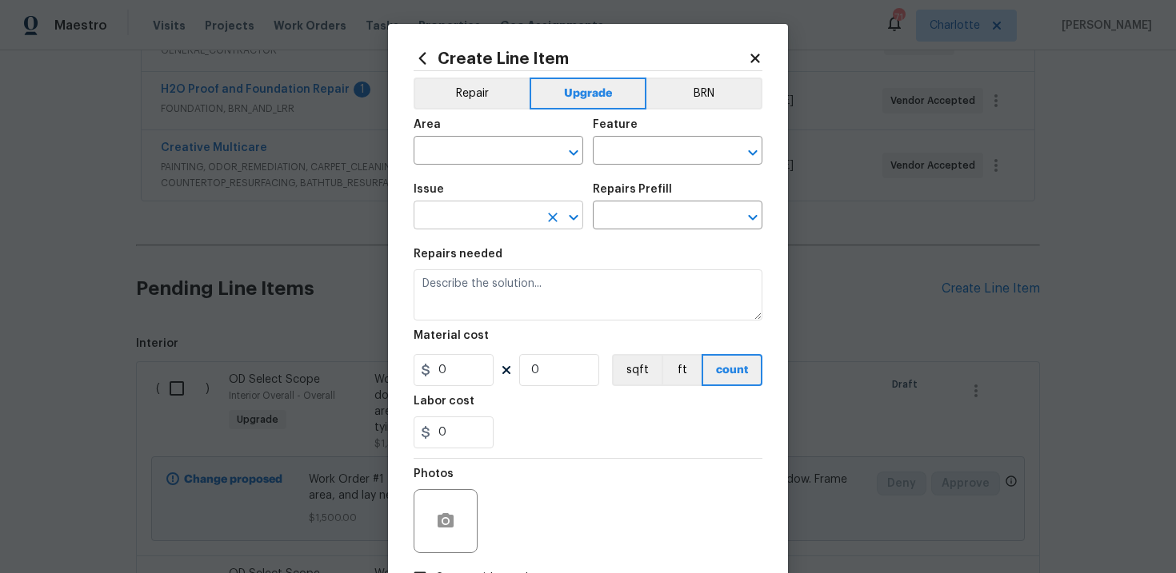
click at [459, 213] on input "text" at bounding box center [475, 217] width 125 height 25
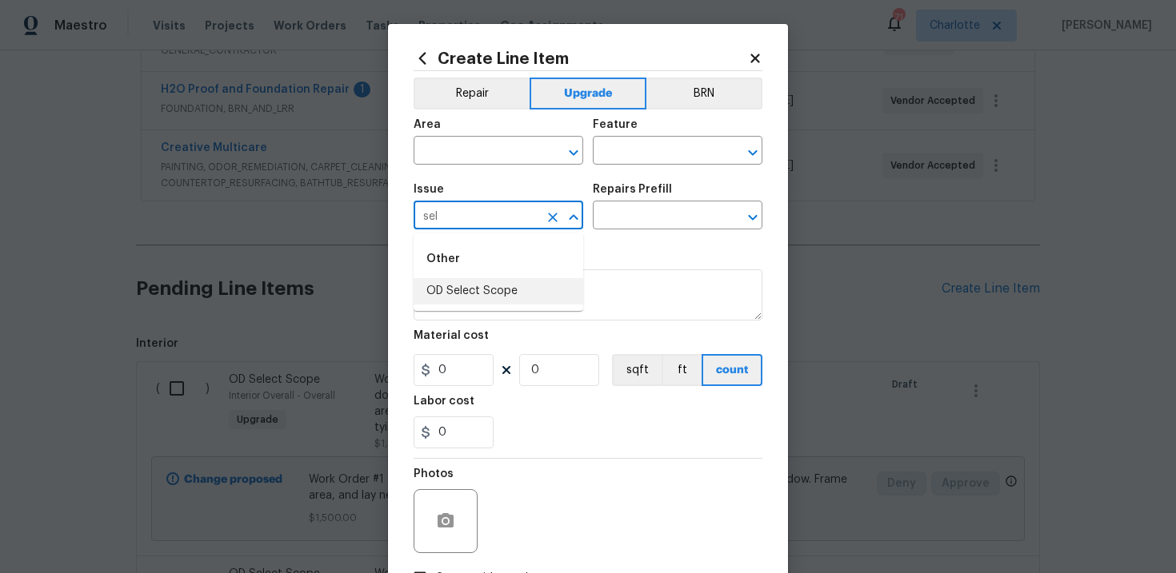
click at [472, 292] on li "OD Select Scope" at bounding box center [498, 291] width 170 height 26
type input "OD Select Scope"
click at [627, 219] on input "text" at bounding box center [655, 217] width 125 height 25
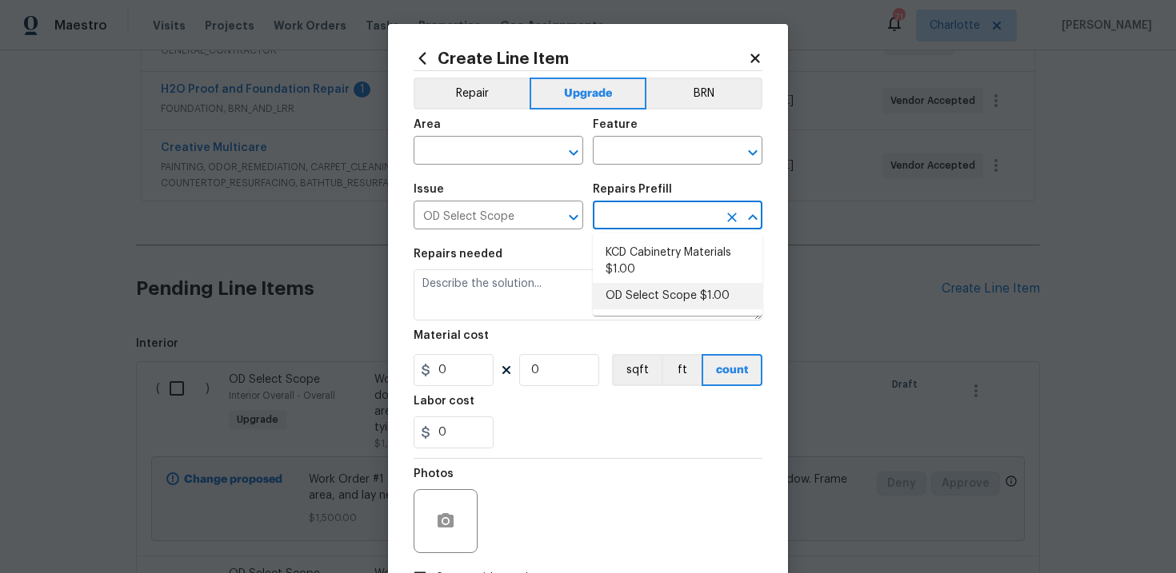
click at [636, 285] on li "OD Select Scope $1.00" at bounding box center [678, 296] width 170 height 26
type input "OD Select Scope $1.00"
type textarea "Refer to the agreed upon scope document for further details."
type input "1"
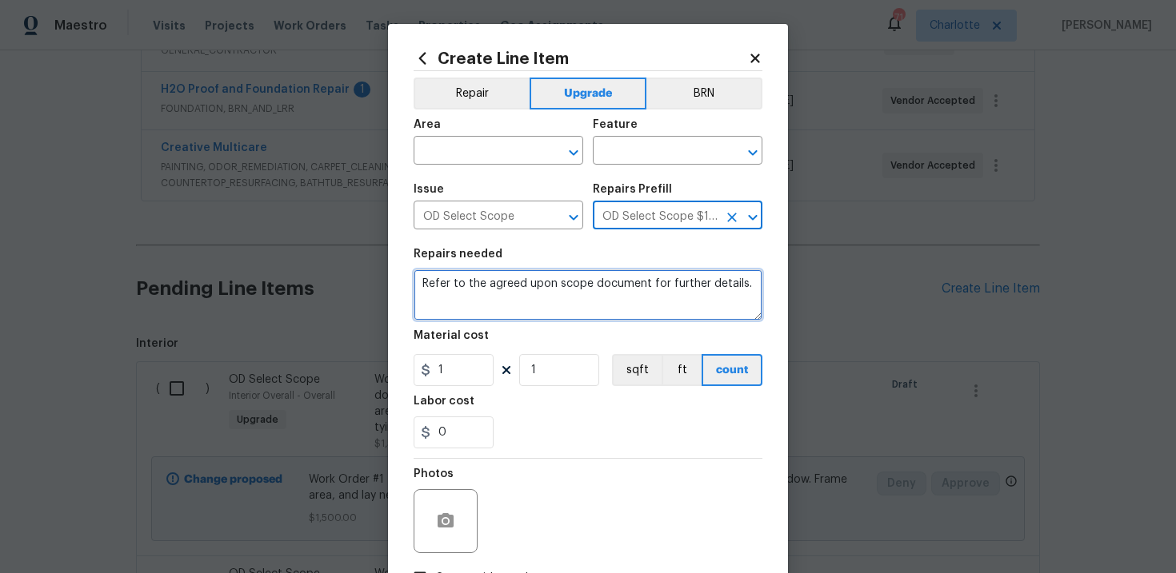
click at [552, 291] on textarea "Refer to the agreed upon scope document for further details." at bounding box center [587, 294] width 349 height 51
paste textarea "Work Order #1 -> Exterior Front -> Front Porch -> Demo concrete porch along hou…"
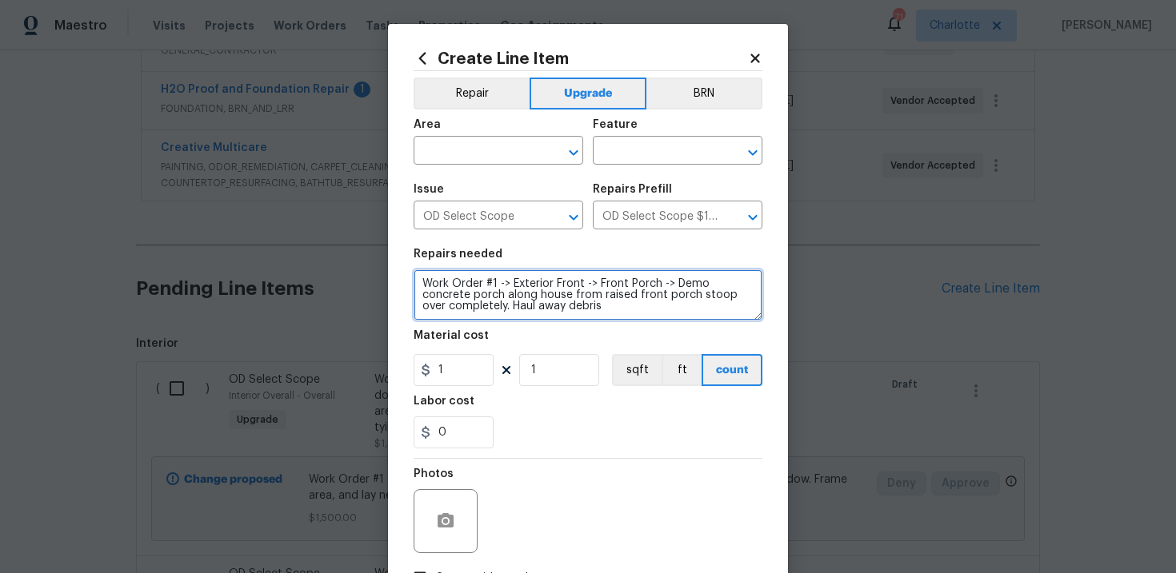
type textarea "Work Order #1 -> Exterior Front -> Front Porch -> Demo concrete porch along hou…"
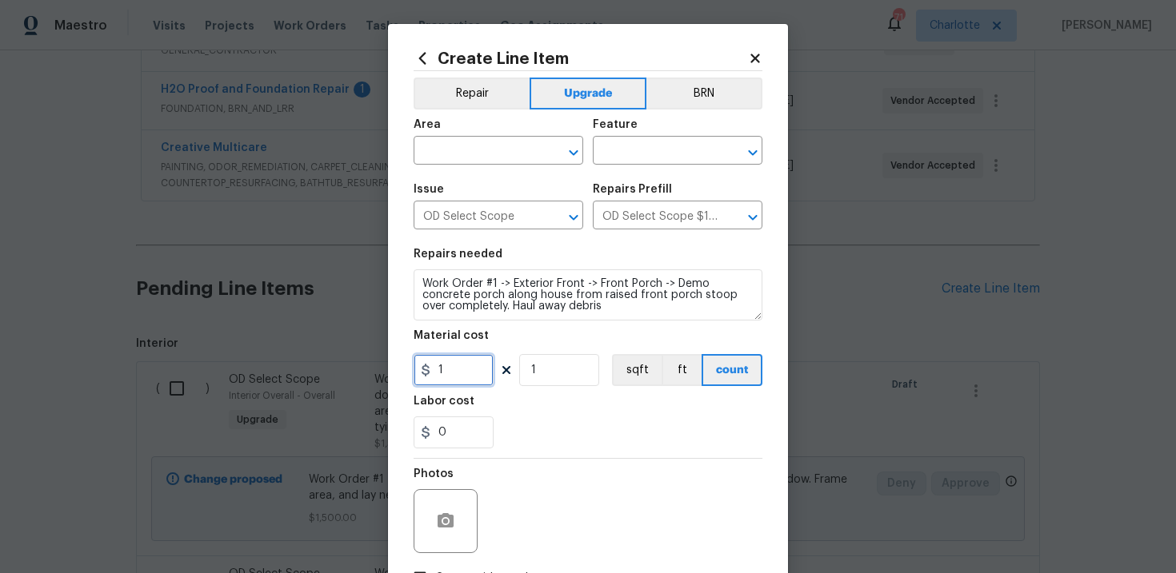
click at [448, 381] on input "1" at bounding box center [453, 370] width 80 height 32
type input "500"
click at [475, 155] on input "text" at bounding box center [475, 152] width 125 height 25
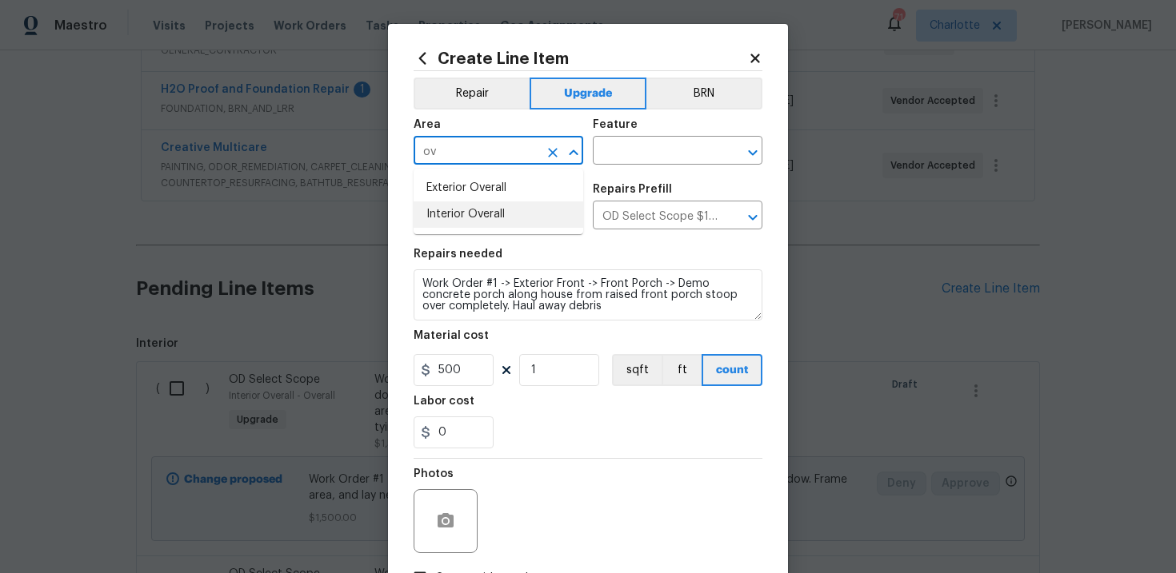
click at [481, 211] on li "Interior Overall" at bounding box center [498, 215] width 170 height 26
type input "Interior Overall"
click at [624, 164] on input "text" at bounding box center [655, 152] width 125 height 25
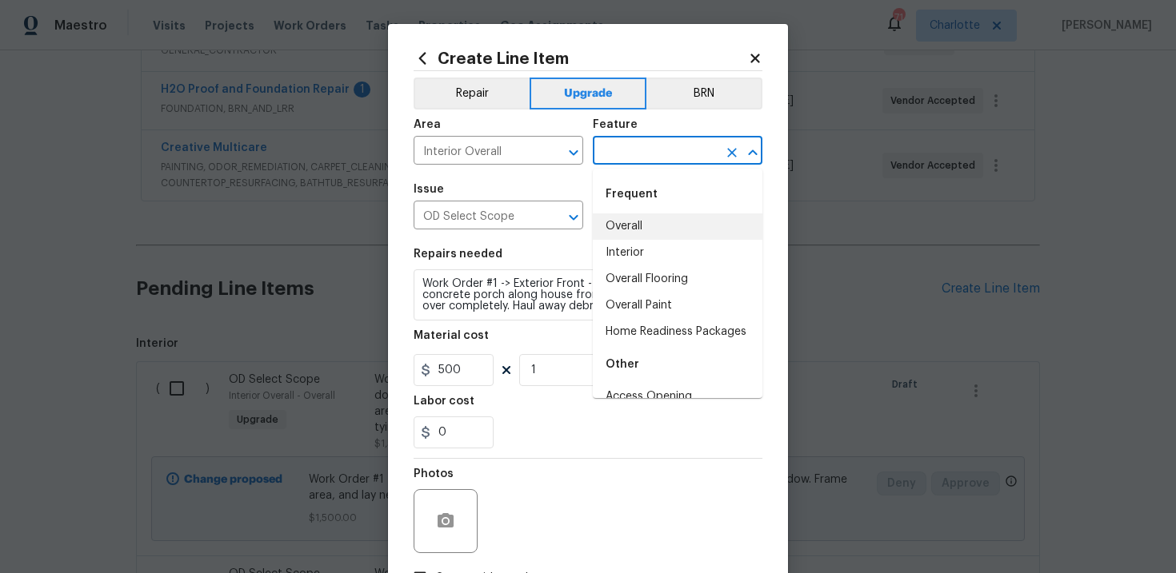
click at [641, 220] on li "Overall" at bounding box center [678, 227] width 170 height 26
type input "Overall"
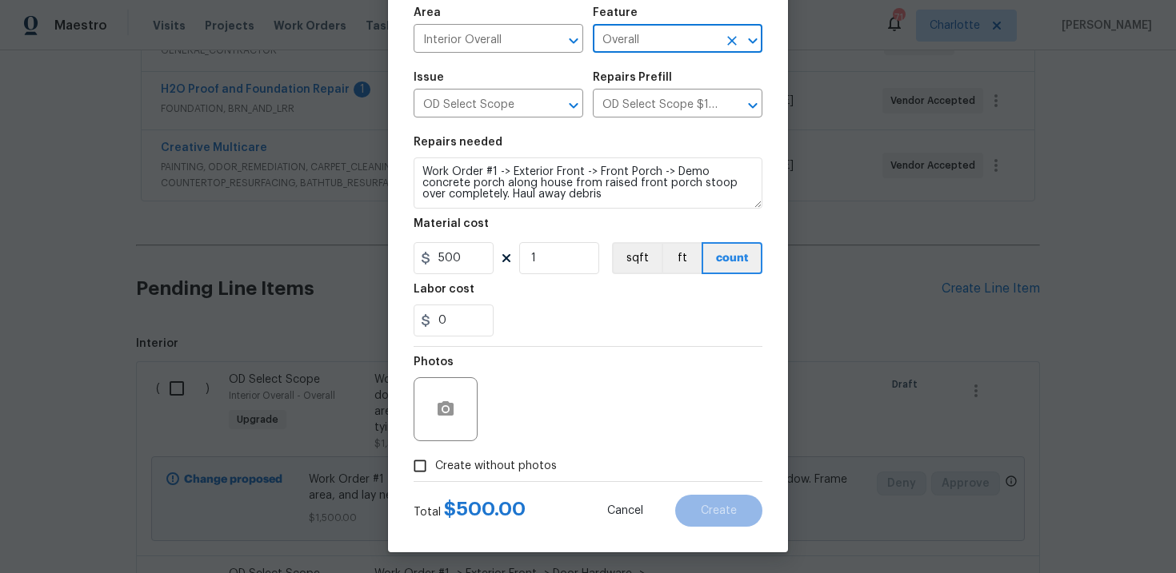
scroll to position [116, 0]
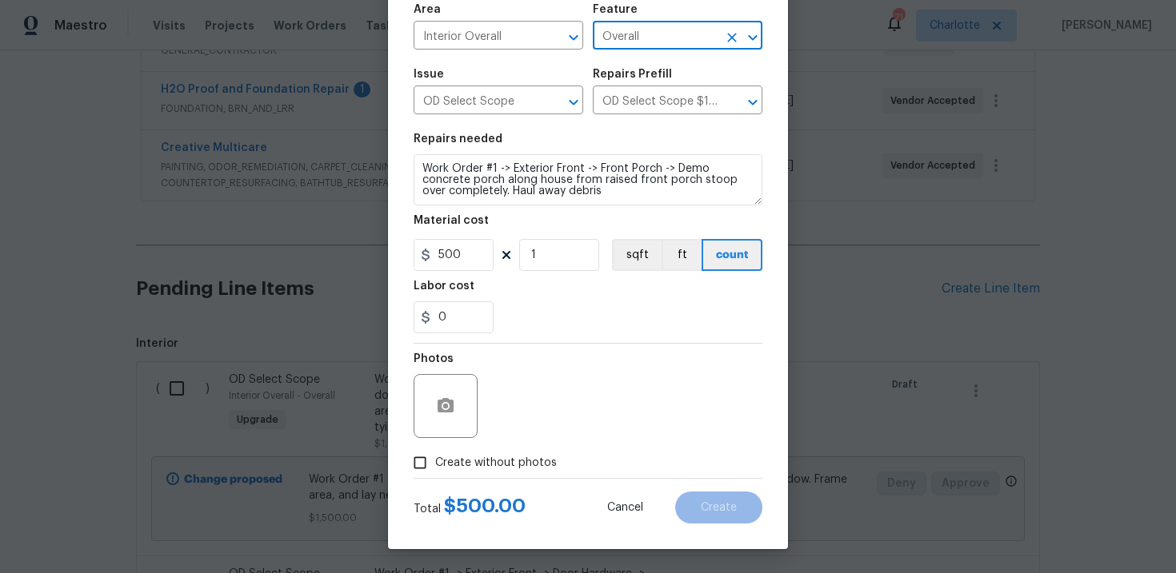
click at [486, 465] on span "Create without photos" at bounding box center [496, 463] width 122 height 17
click at [435, 465] on input "Create without photos" at bounding box center [420, 463] width 30 height 30
checkbox input "true"
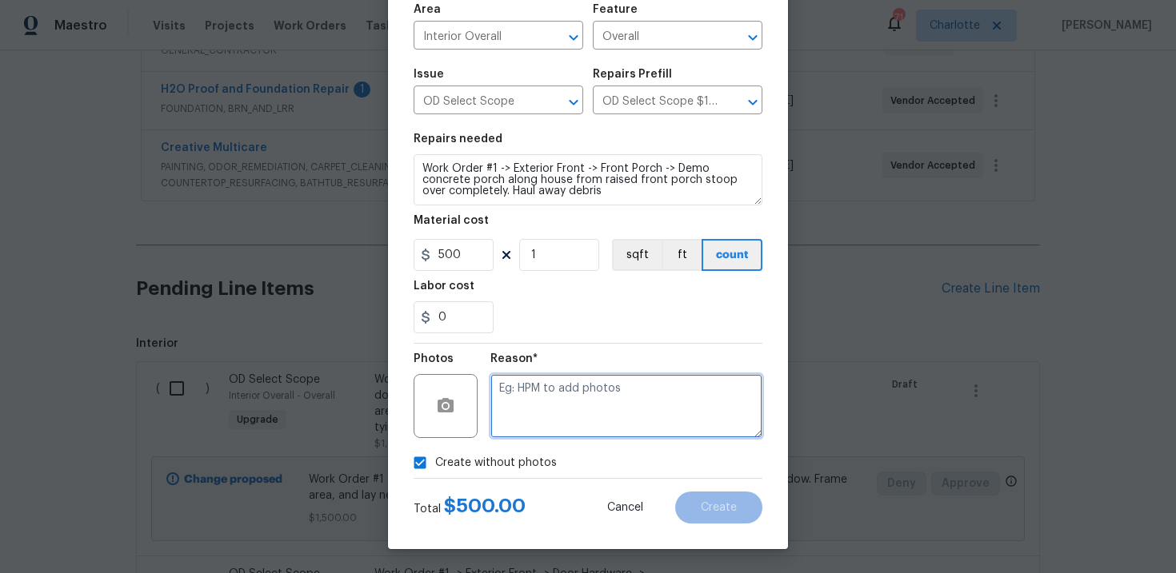
click at [541, 425] on textarea at bounding box center [626, 406] width 272 height 64
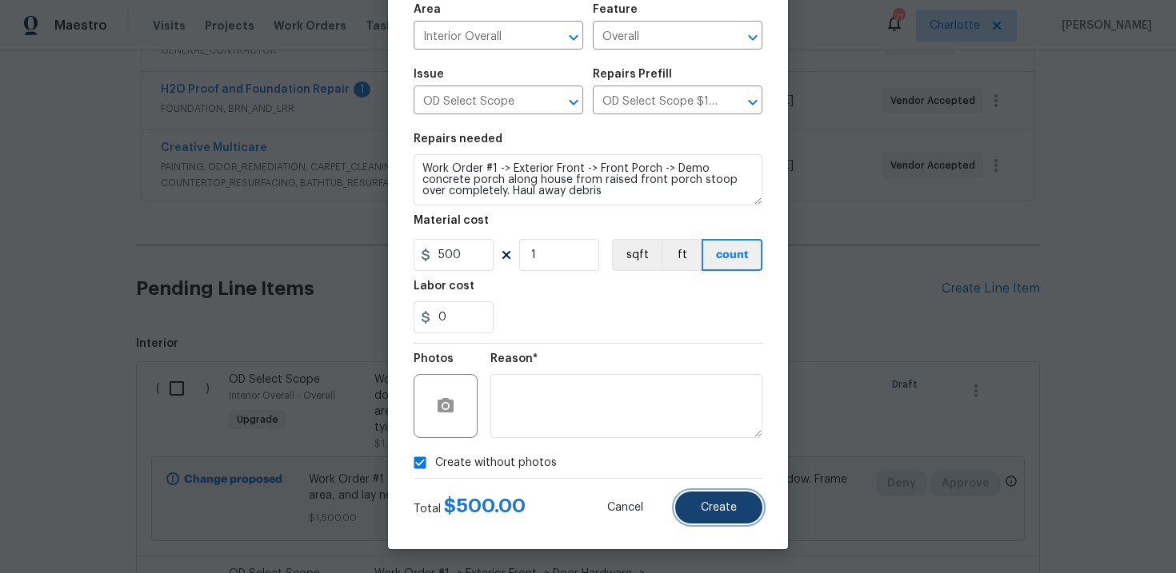
click at [705, 501] on button "Create" at bounding box center [718, 508] width 87 height 32
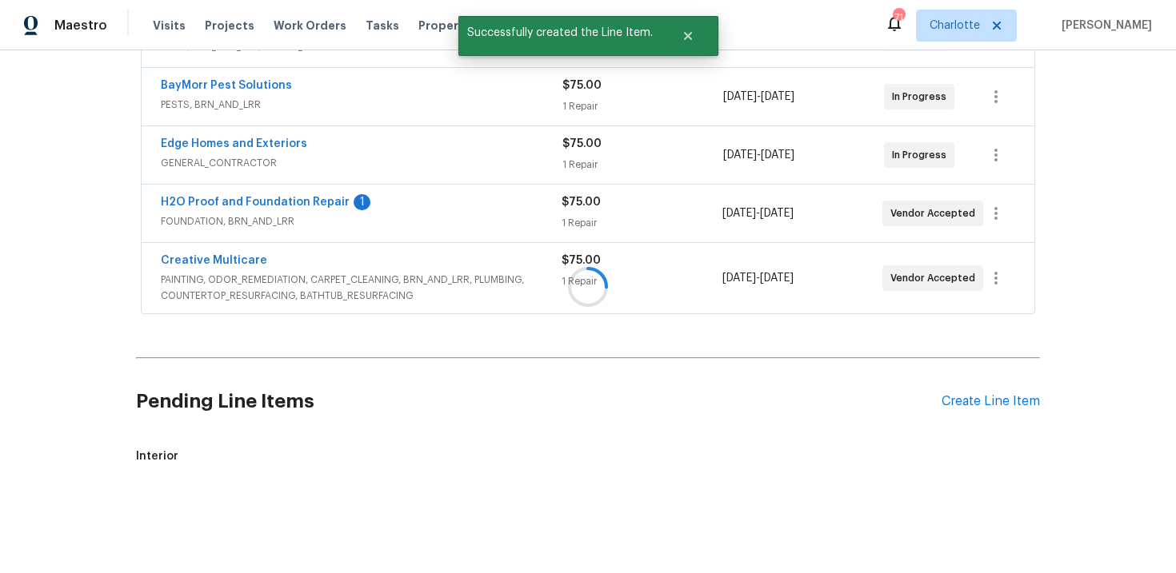
scroll to position [461, 0]
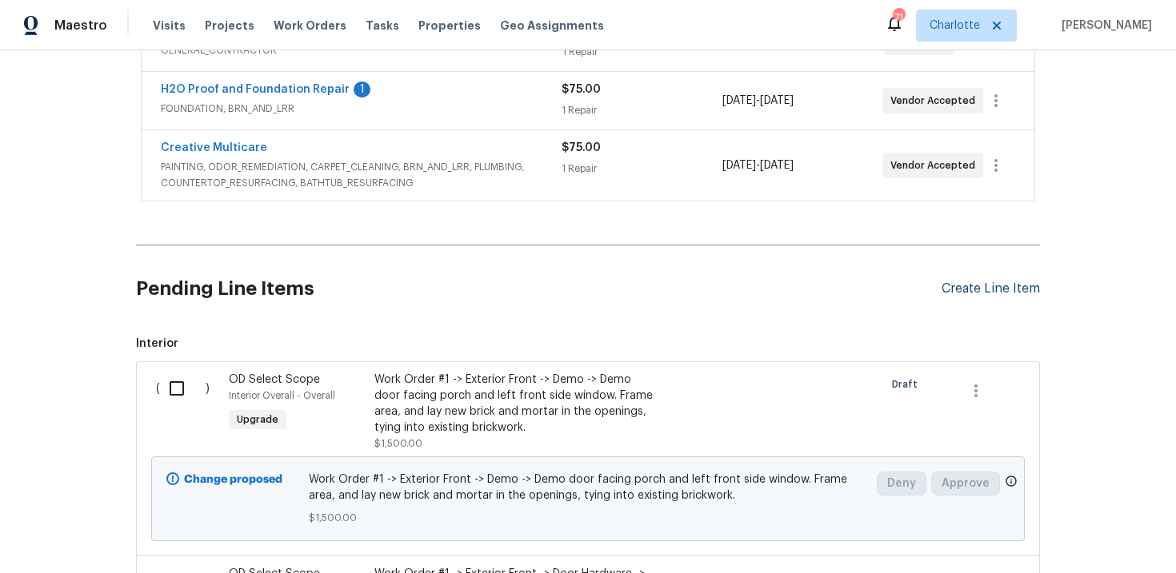
click at [976, 285] on div "Create Line Item" at bounding box center [990, 288] width 98 height 15
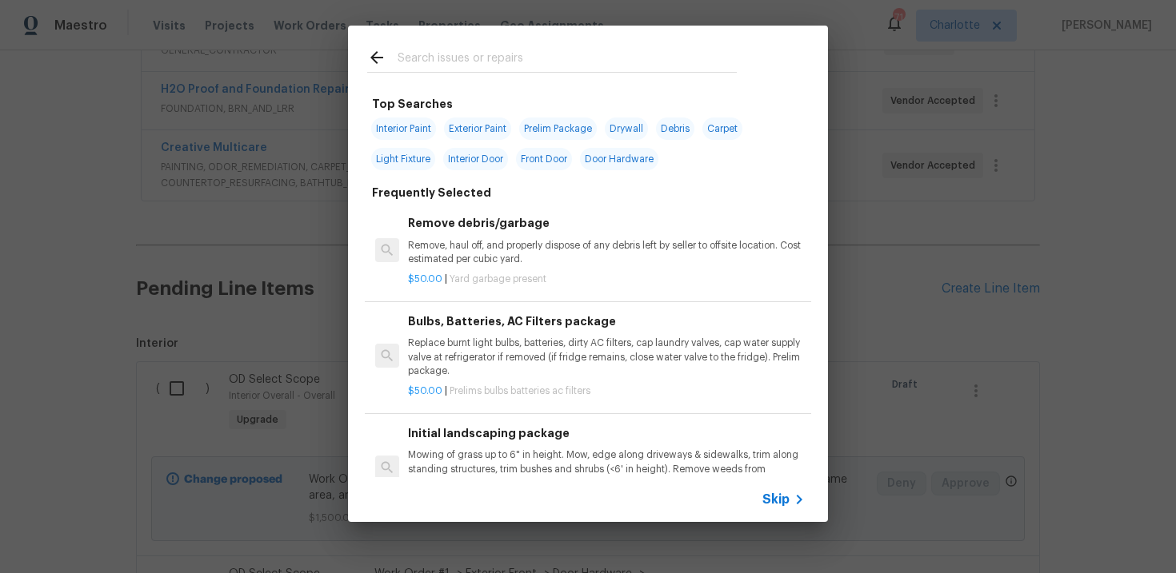
click at [781, 502] on span "Skip" at bounding box center [775, 500] width 27 height 16
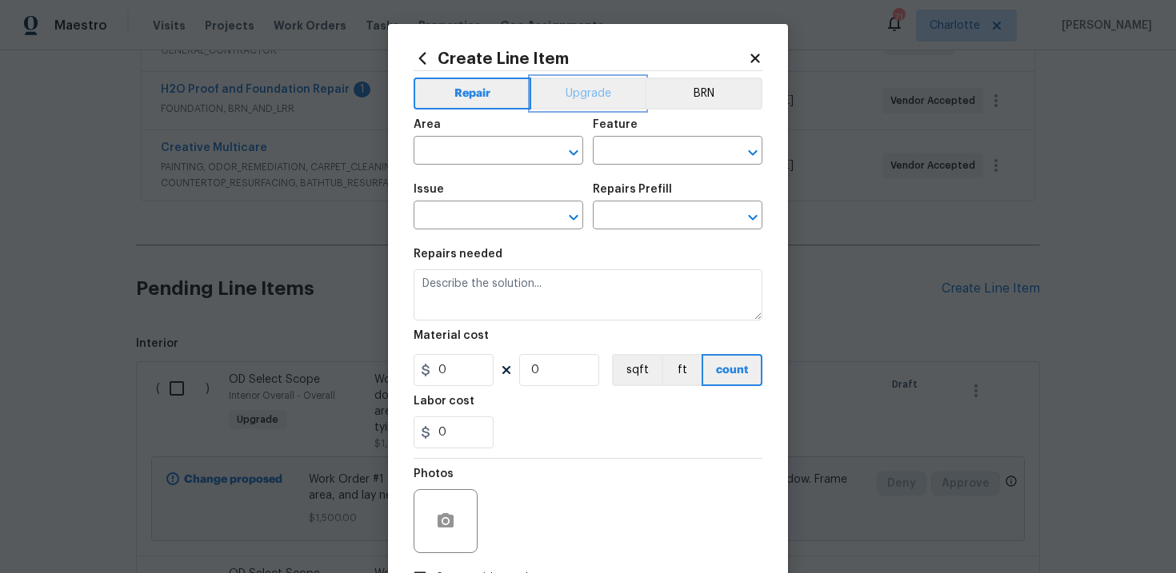
click at [573, 91] on button "Upgrade" at bounding box center [588, 94] width 114 height 32
click at [481, 219] on input "text" at bounding box center [475, 217] width 125 height 25
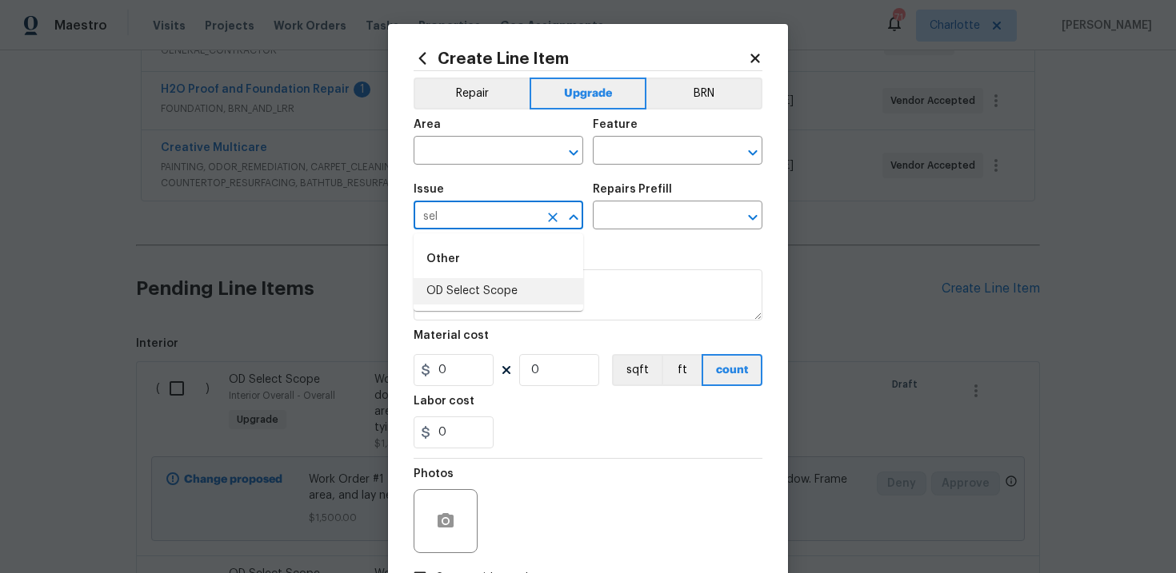
click at [493, 288] on li "OD Select Scope" at bounding box center [498, 291] width 170 height 26
type input "OD Select Scope"
click at [648, 222] on input "text" at bounding box center [655, 217] width 125 height 25
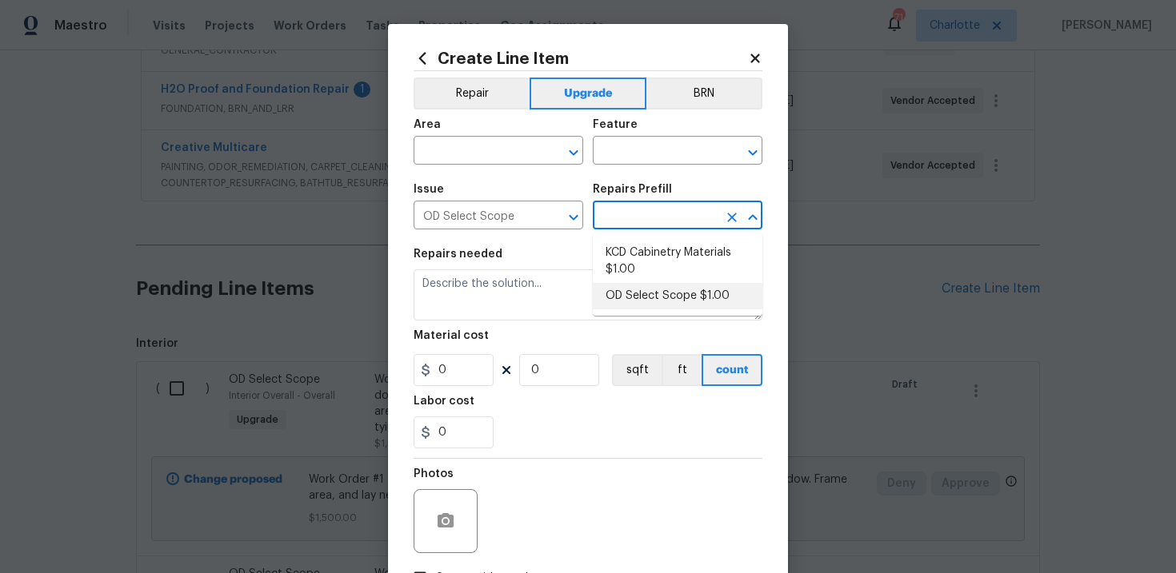
click at [649, 291] on li "OD Select Scope $1.00" at bounding box center [678, 296] width 170 height 26
type input "OD Select Scope $1.00"
type textarea "Refer to the agreed upon scope document for further details."
type input "1"
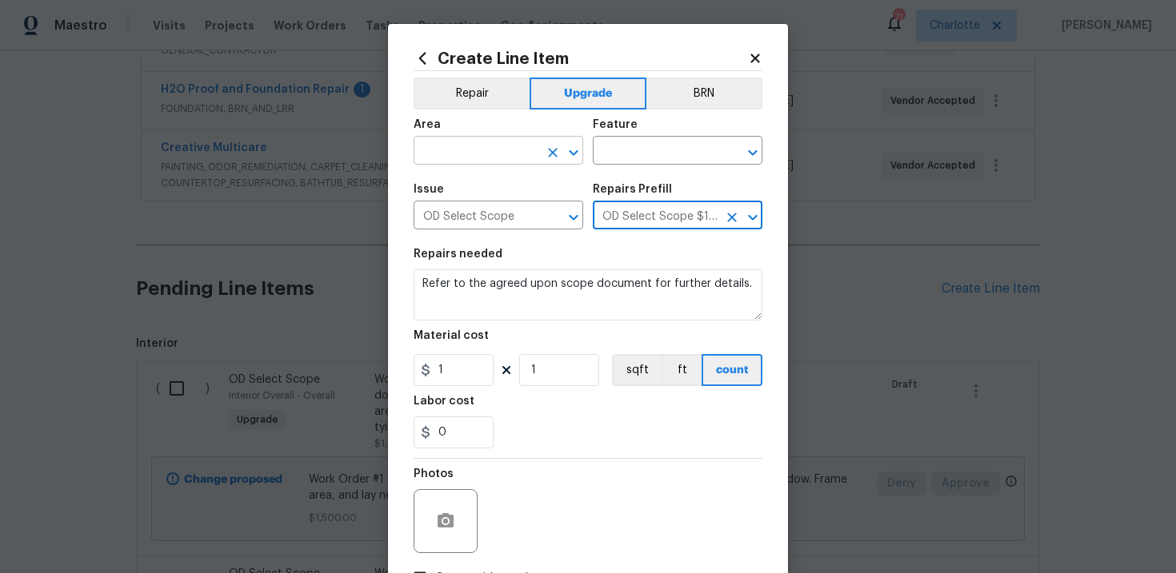
click at [507, 154] on input "text" at bounding box center [475, 152] width 125 height 25
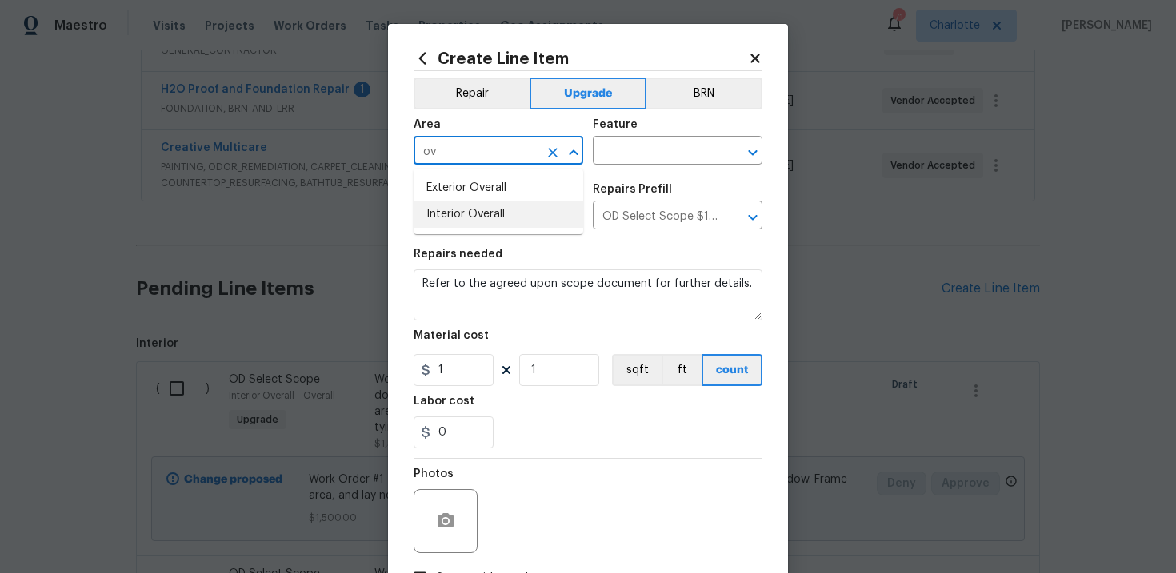
click at [505, 223] on li "Interior Overall" at bounding box center [498, 215] width 170 height 26
type input "Interior Overall"
click at [648, 150] on input "text" at bounding box center [655, 152] width 125 height 25
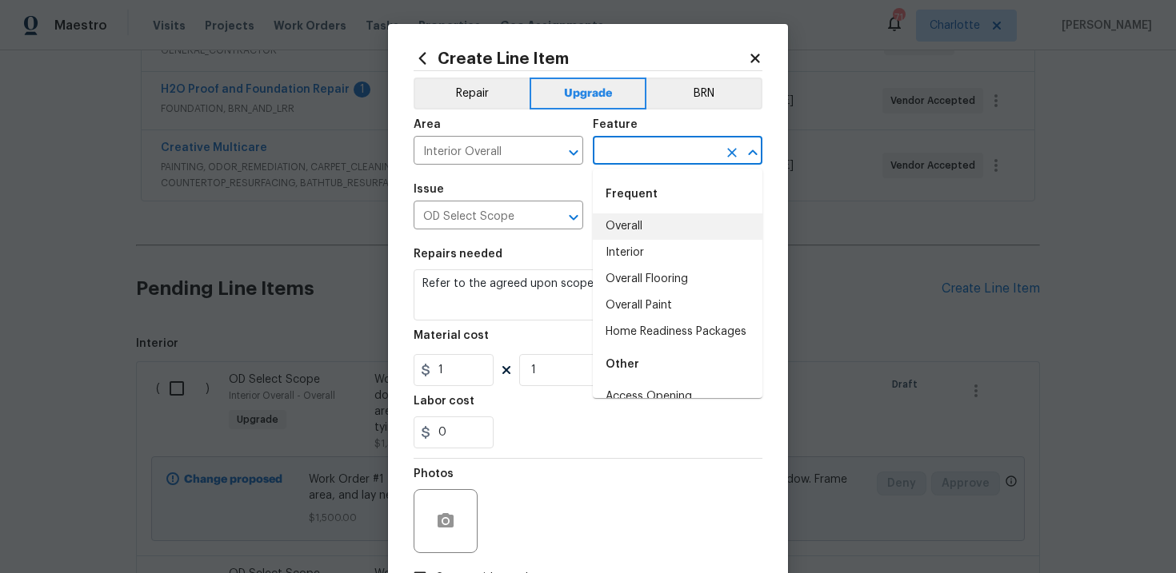
click at [645, 219] on li "Overall" at bounding box center [678, 227] width 170 height 26
type input "Overall"
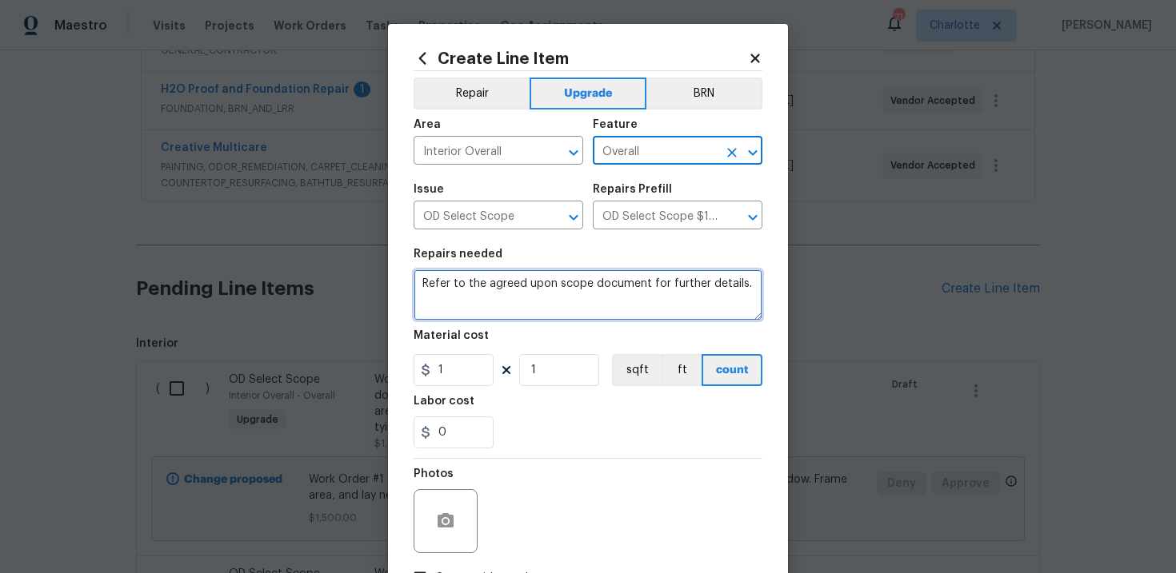
click at [558, 285] on textarea "Refer to the agreed upon scope document for further details." at bounding box center [587, 294] width 349 height 51
paste textarea "Work Order #1 -> Exterior Front -> Front Porch -> Lift to level existing front …"
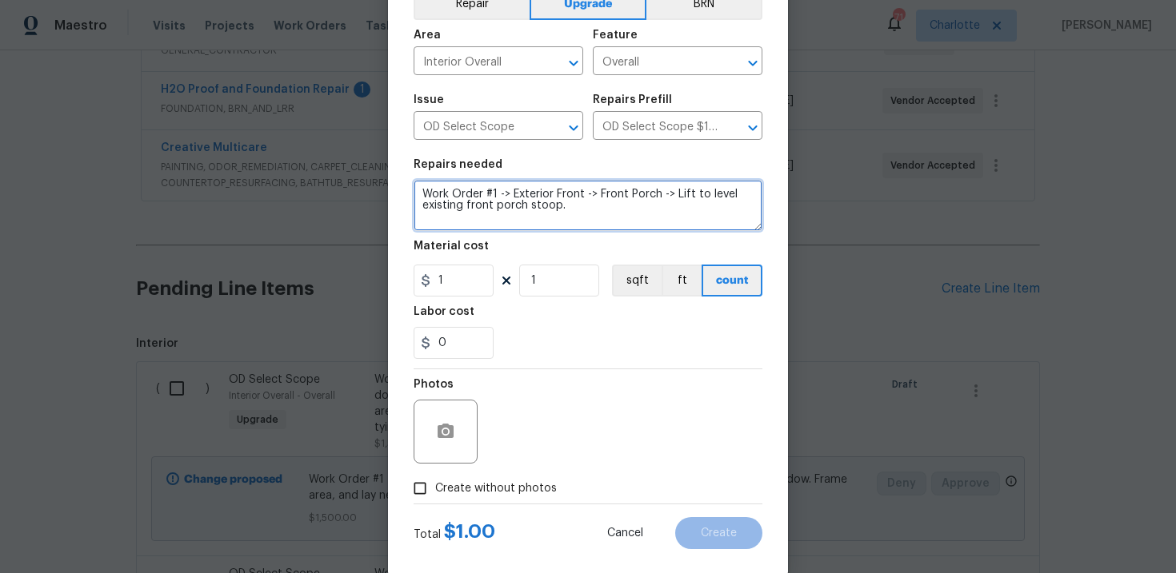
type textarea "Work Order #1 -> Exterior Front -> Front Porch -> Lift to level existing front …"
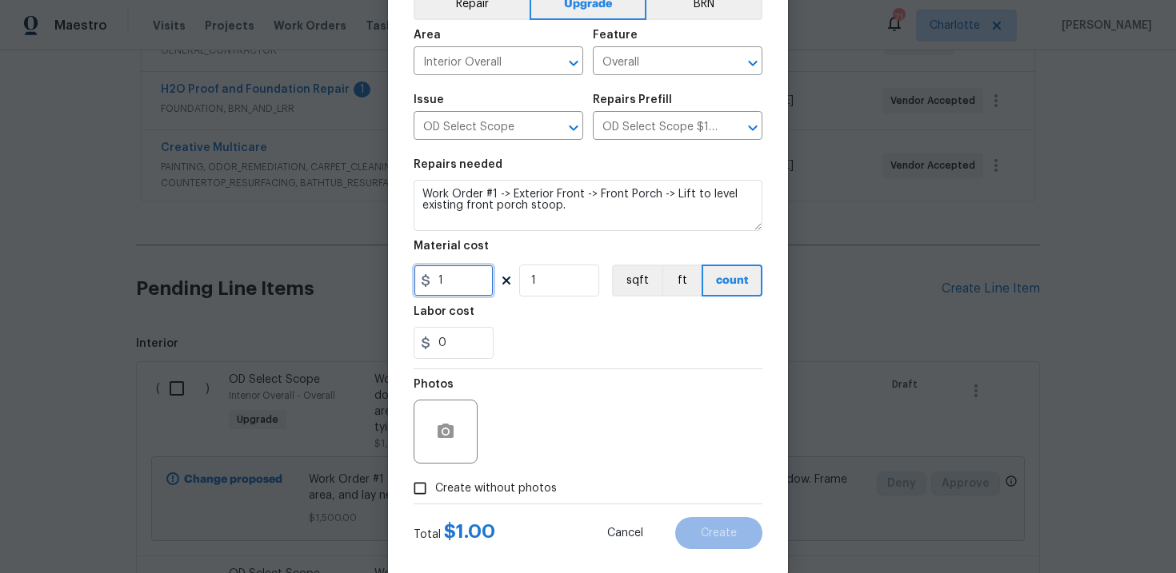
click at [465, 287] on input "1" at bounding box center [453, 281] width 80 height 32
type input "350"
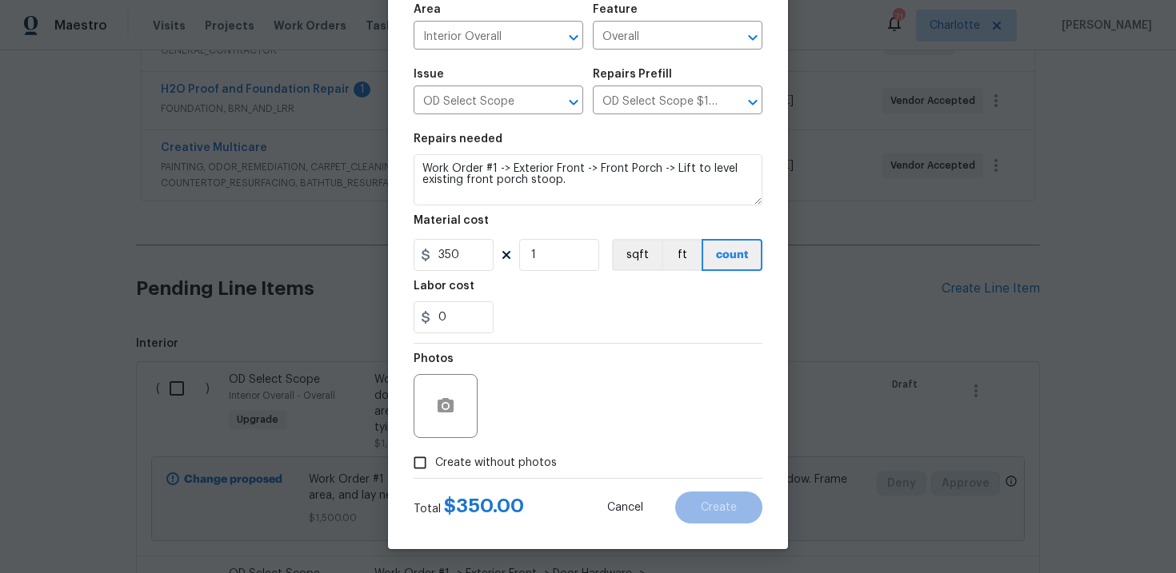
click at [481, 474] on label "Create without photos" at bounding box center [481, 463] width 152 height 30
click at [435, 474] on input "Create without photos" at bounding box center [420, 463] width 30 height 30
checkbox input "true"
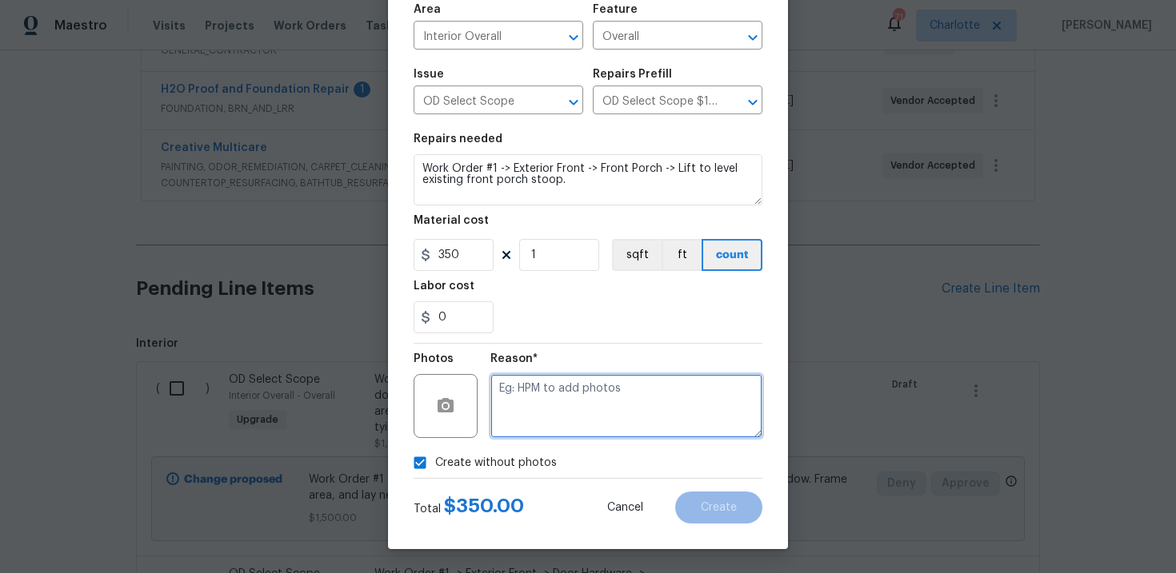
click at [588, 403] on textarea at bounding box center [626, 406] width 272 height 64
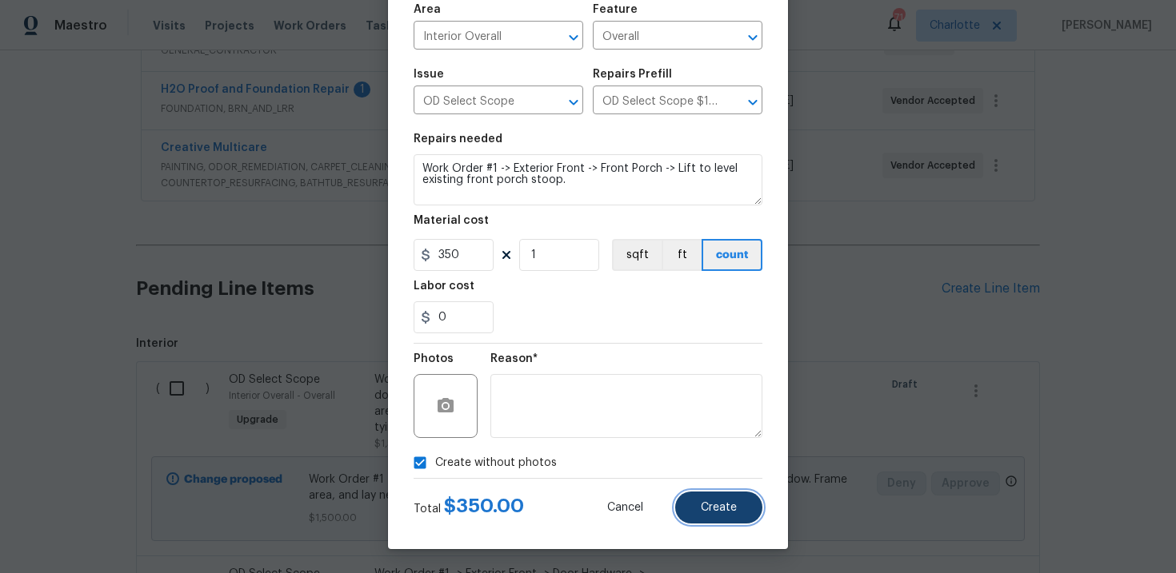
click at [704, 506] on span "Create" at bounding box center [719, 508] width 36 height 12
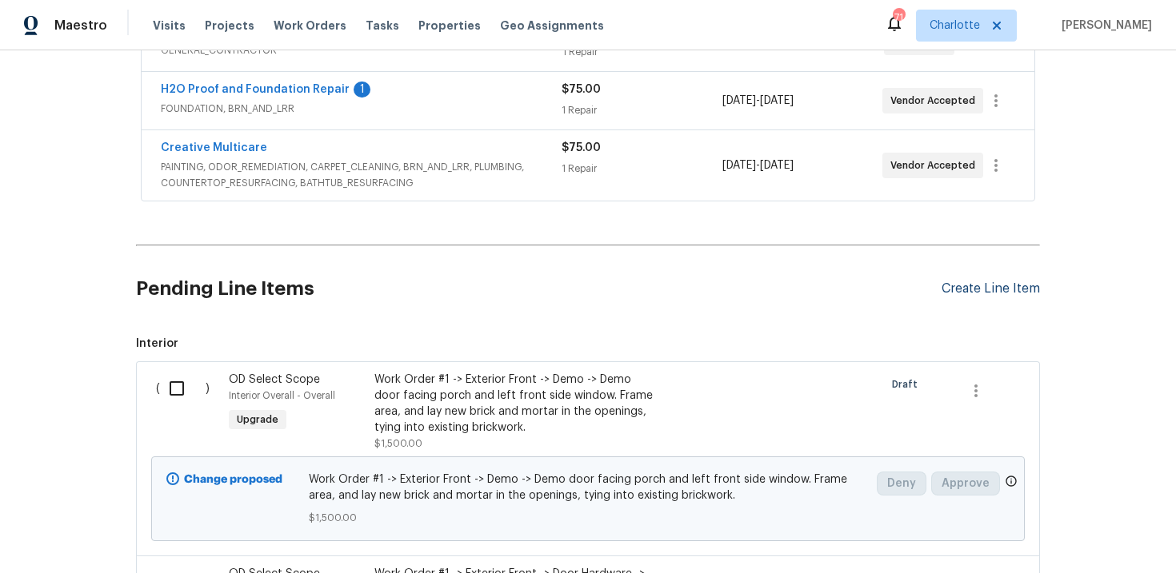
click at [982, 291] on div "Create Line Item" at bounding box center [990, 288] width 98 height 15
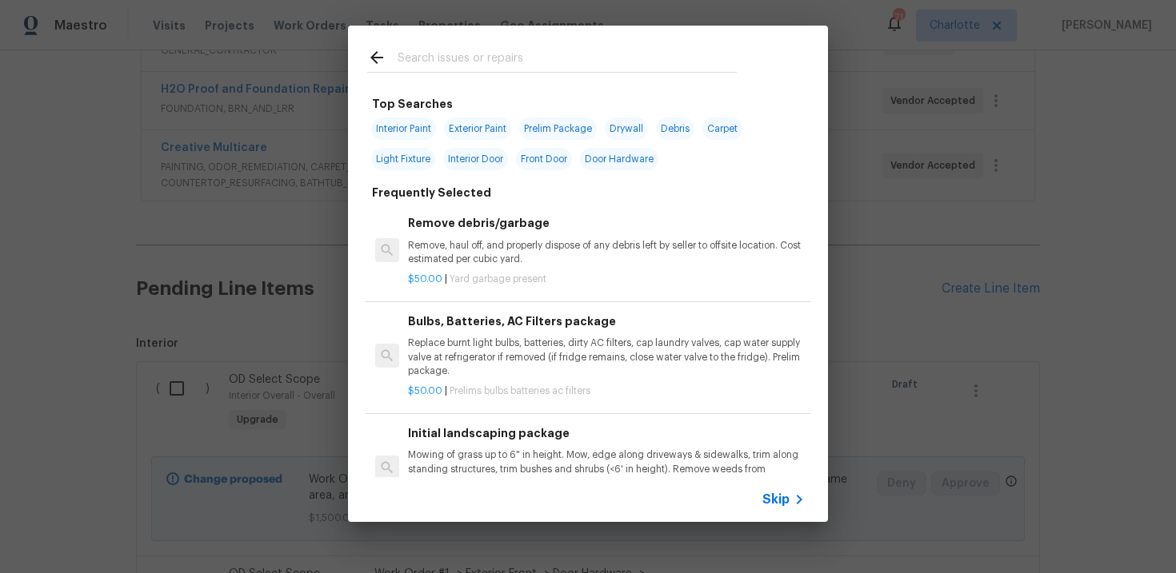
click at [772, 499] on span "Skip" at bounding box center [775, 500] width 27 height 16
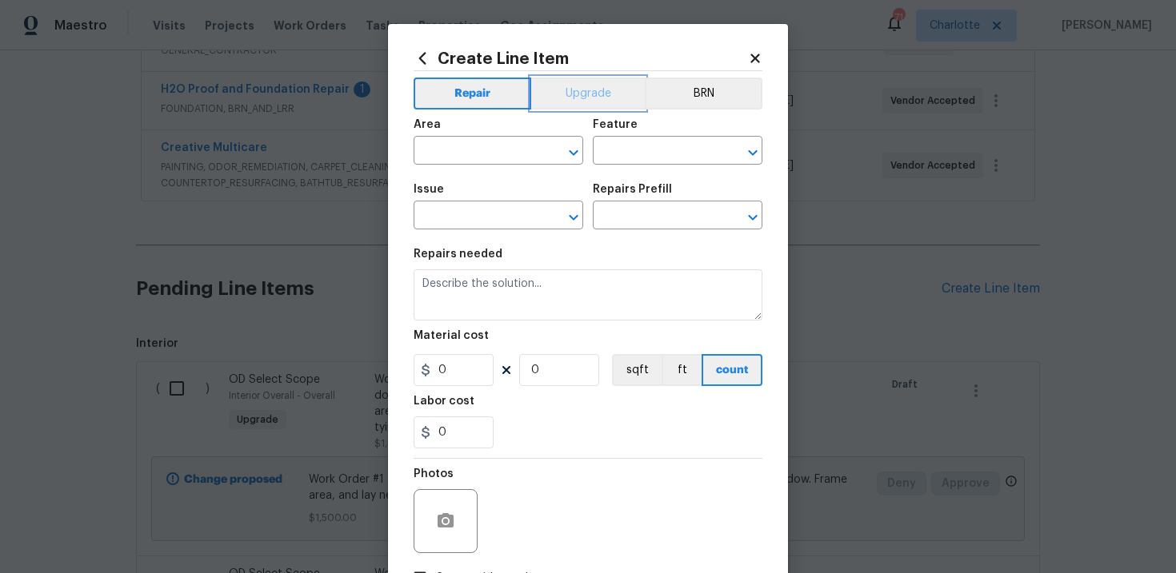
click at [583, 100] on button "Upgrade" at bounding box center [588, 94] width 114 height 32
click at [503, 221] on input "text" at bounding box center [475, 217] width 125 height 25
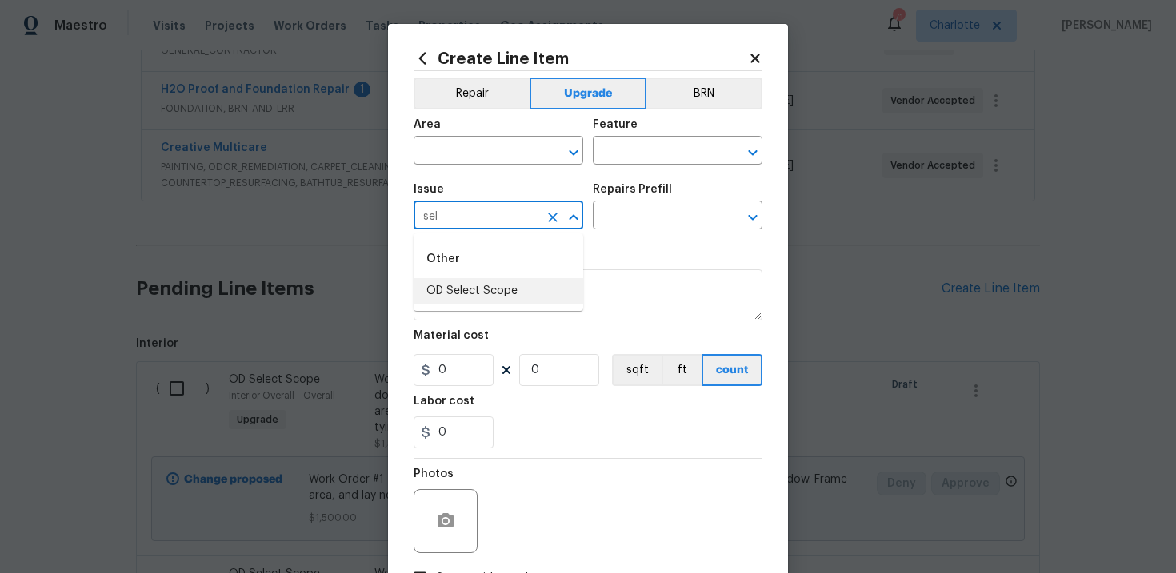
click at [502, 288] on li "OD Select Scope" at bounding box center [498, 291] width 170 height 26
type input "OD Select Scope"
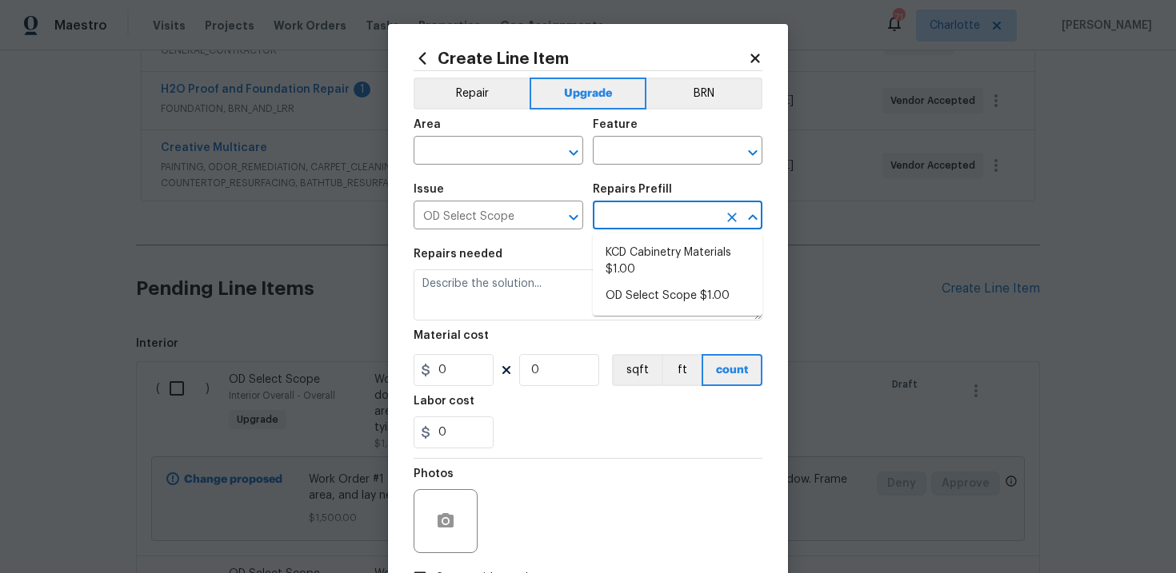
click at [658, 210] on input "text" at bounding box center [655, 217] width 125 height 25
click at [653, 293] on li "OD Select Scope $1.00" at bounding box center [678, 296] width 170 height 26
type input "OD Select Scope $1.00"
type textarea "Refer to the agreed upon scope document for further details."
type input "1"
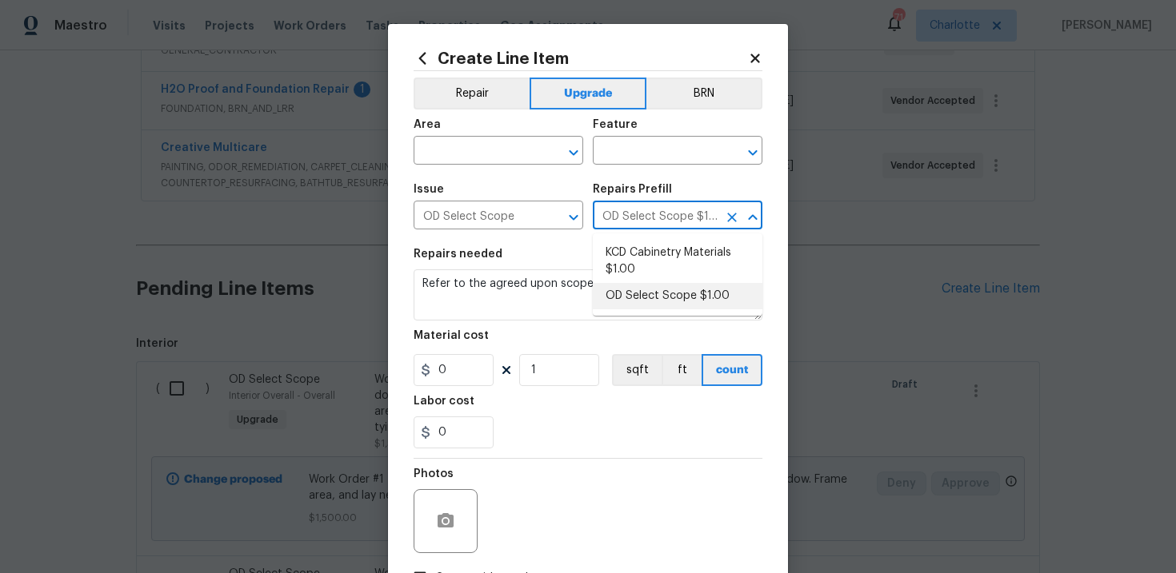
type input "1"
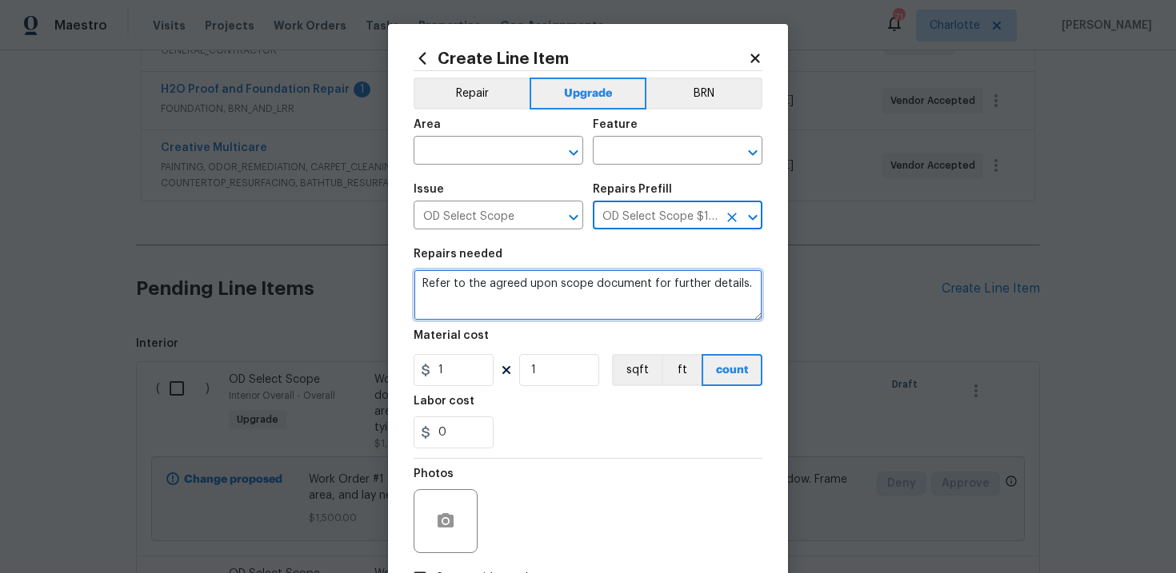
click at [581, 292] on textarea "Refer to the agreed upon scope document for further details." at bounding box center [587, 294] width 349 height 51
paste textarea "Work Order #1 -> Exterior Front -> Hardscape -> Clear, grade, and install new c…"
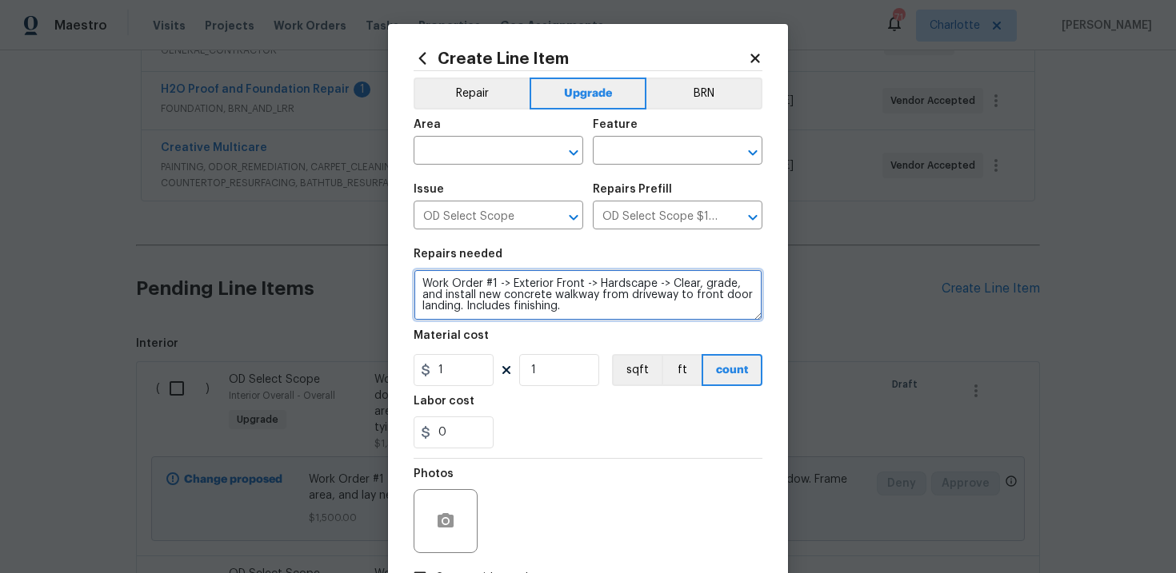
scroll to position [102, 0]
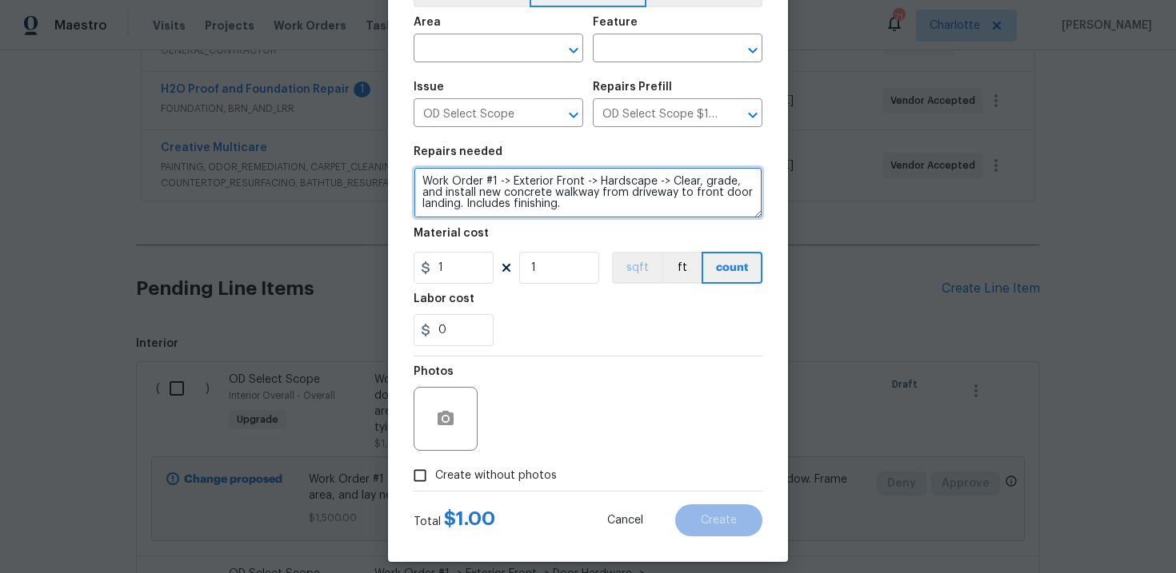
type textarea "Work Order #1 -> Exterior Front -> Hardscape -> Clear, grade, and install new c…"
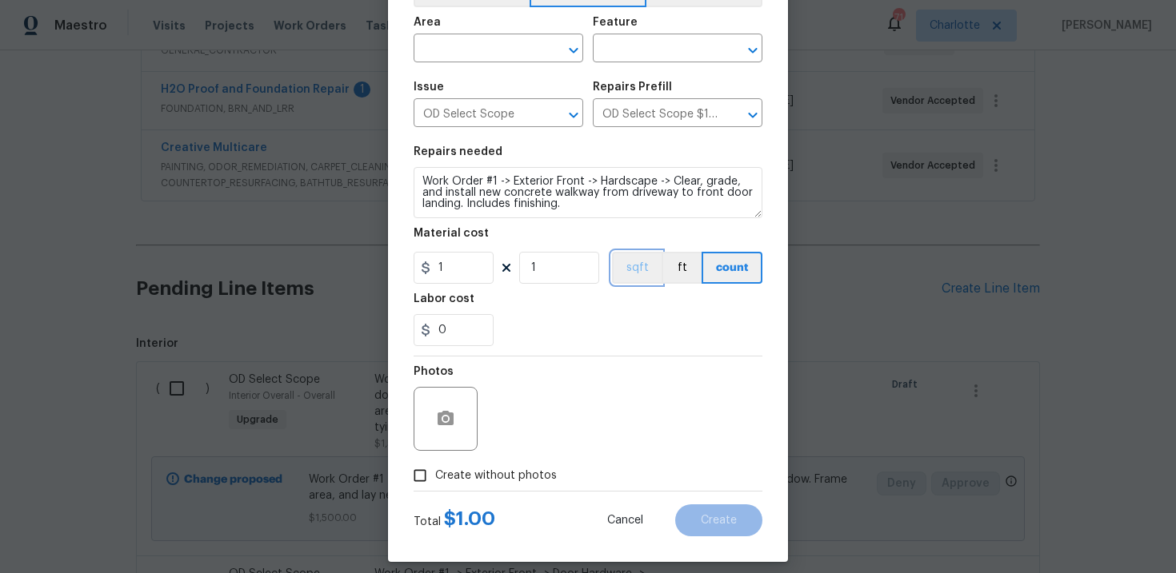
click at [644, 262] on button "sqft" at bounding box center [637, 268] width 50 height 32
click at [463, 271] on input "1" at bounding box center [453, 268] width 80 height 32
type input "975"
click at [497, 470] on span "Create without photos" at bounding box center [496, 476] width 122 height 17
click at [435, 470] on input "Create without photos" at bounding box center [420, 476] width 30 height 30
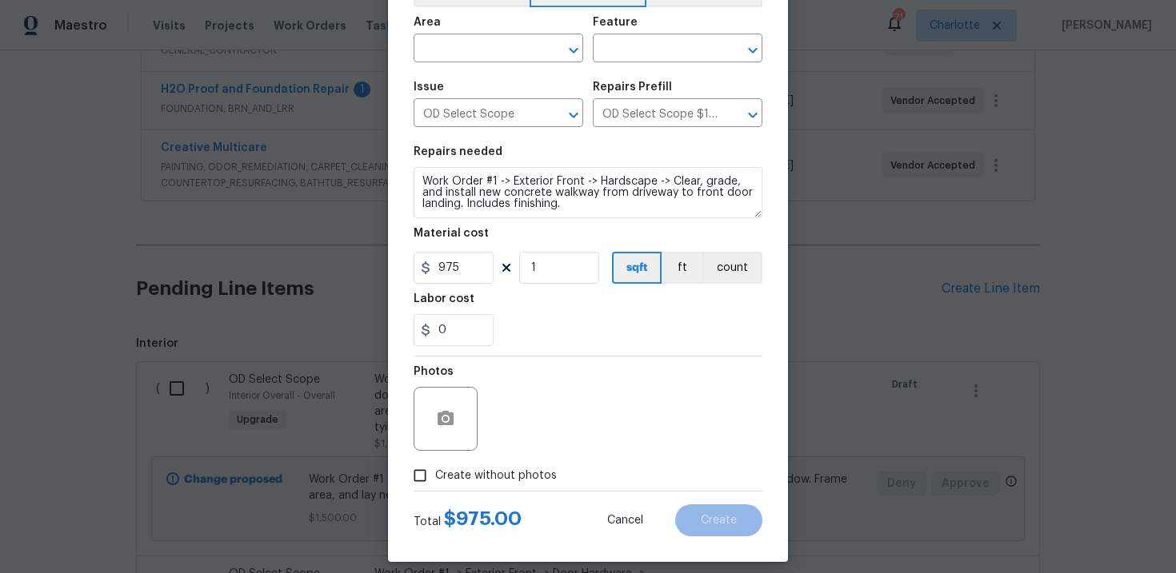
checkbox input "true"
click at [605, 386] on div "Reason*" at bounding box center [626, 376] width 272 height 21
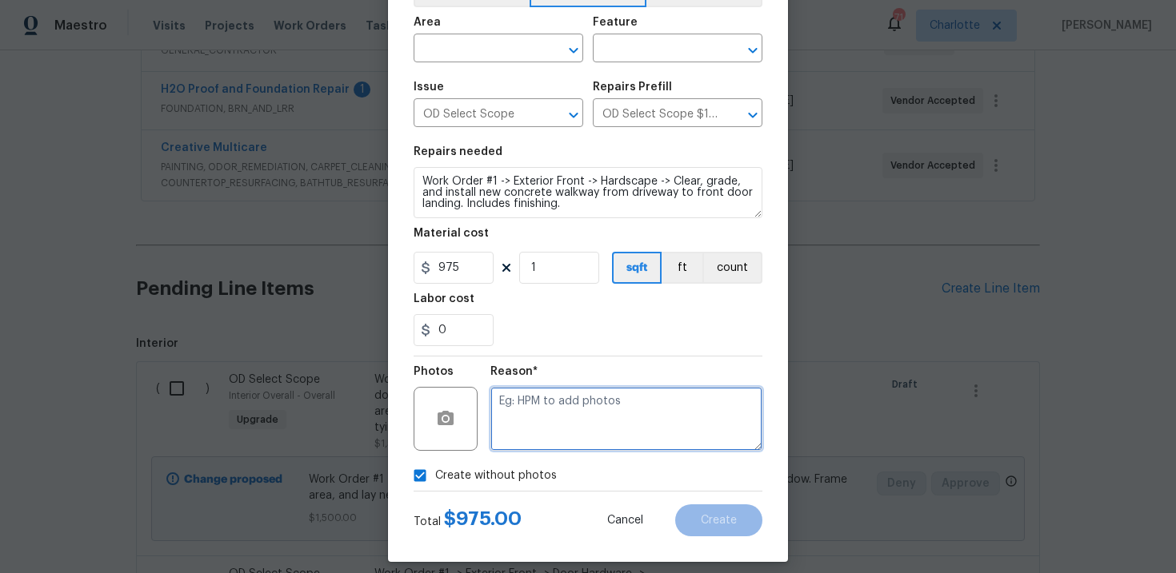
click at [561, 414] on textarea at bounding box center [626, 419] width 272 height 64
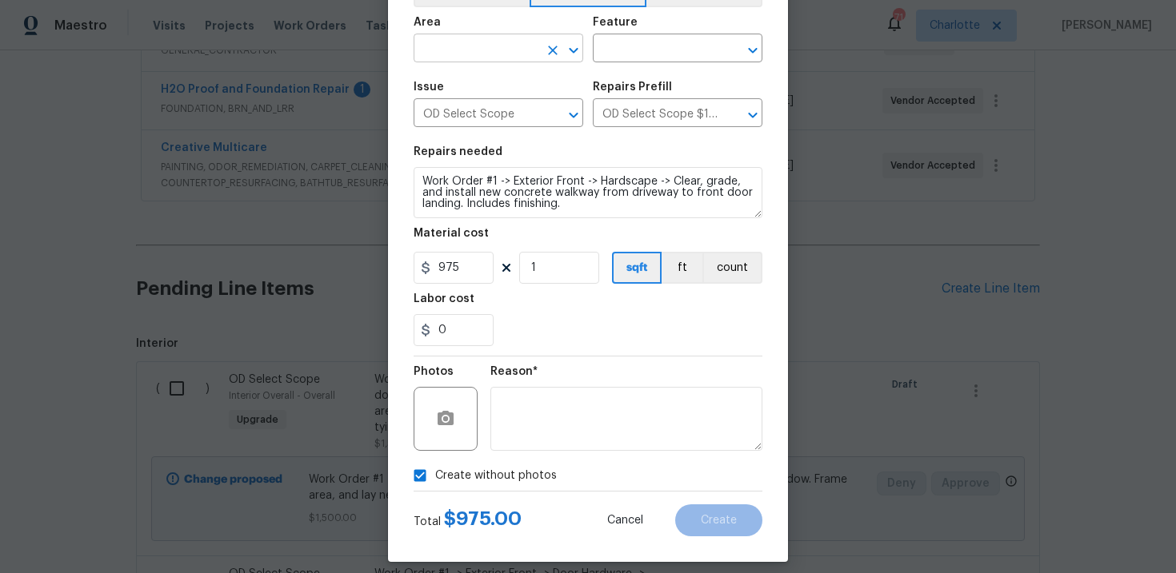
click at [505, 56] on input "text" at bounding box center [475, 50] width 125 height 25
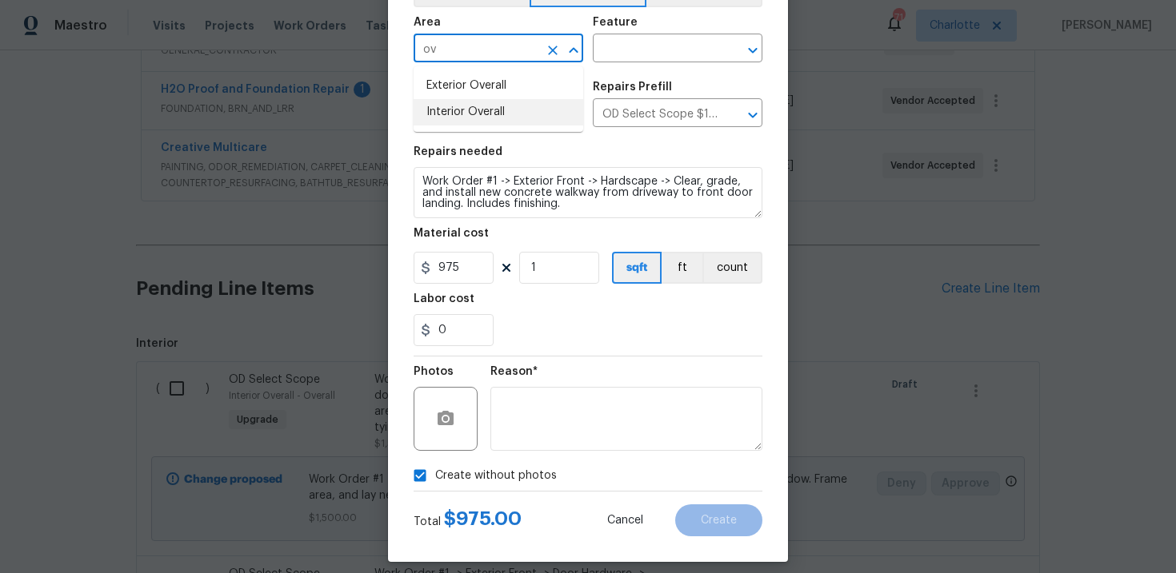
click at [499, 108] on li "Interior Overall" at bounding box center [498, 112] width 170 height 26
type input "Interior Overall"
click at [632, 51] on input "text" at bounding box center [655, 50] width 125 height 25
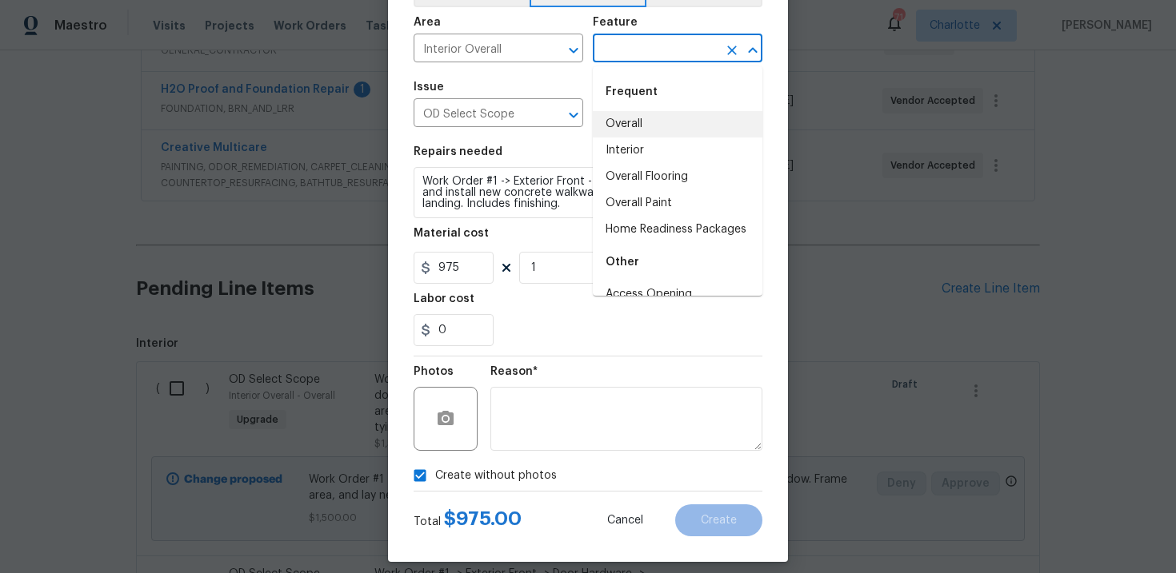
click at [638, 116] on li "Overall" at bounding box center [678, 124] width 170 height 26
type input "Overall"
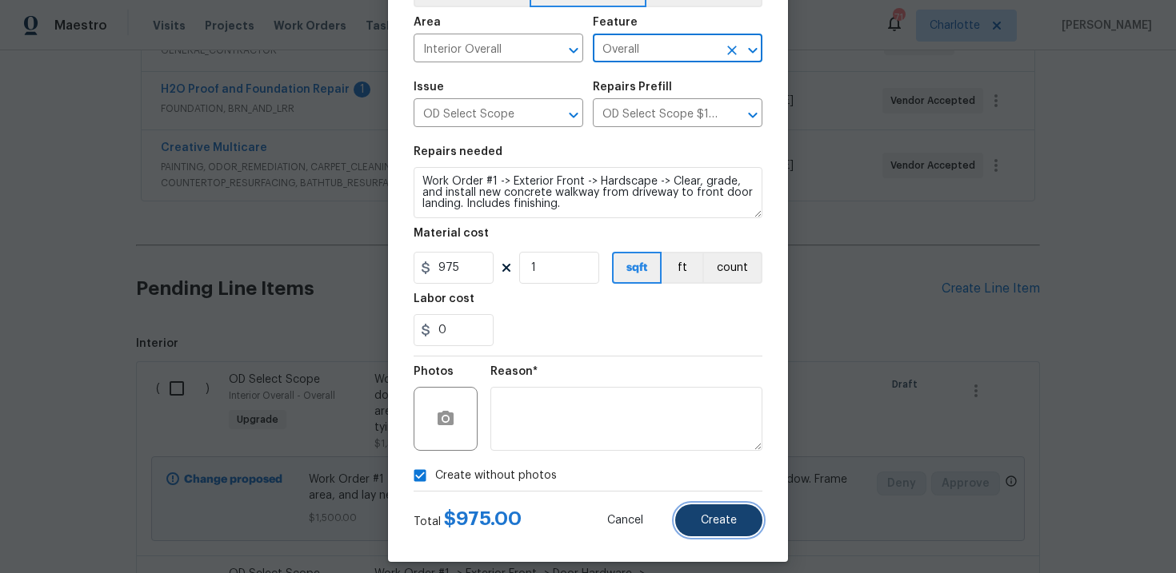
click at [701, 520] on button "Create" at bounding box center [718, 521] width 87 height 32
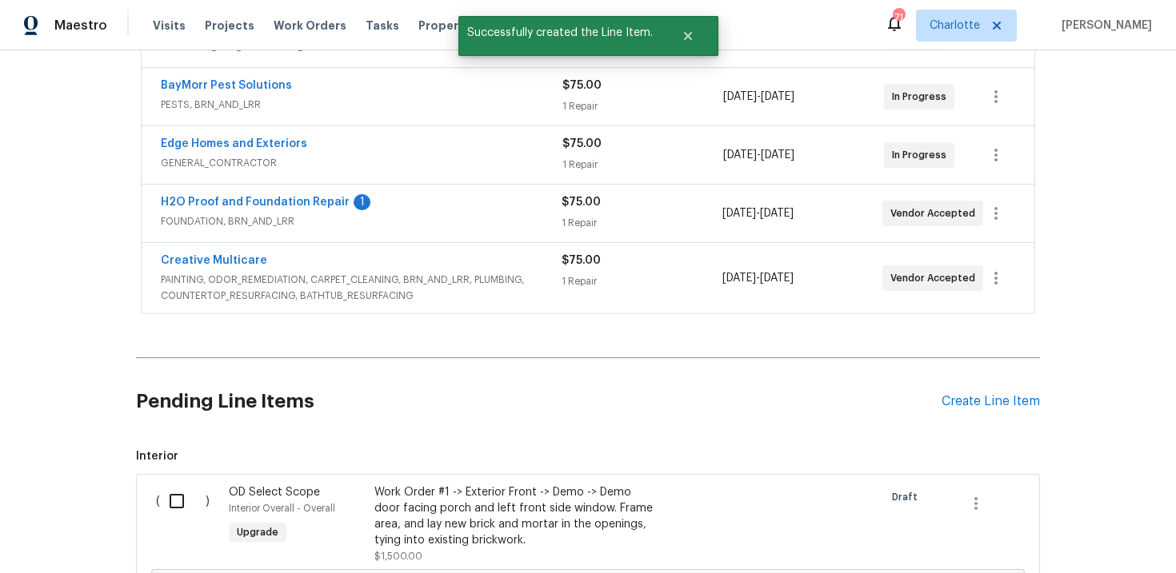
scroll to position [461, 0]
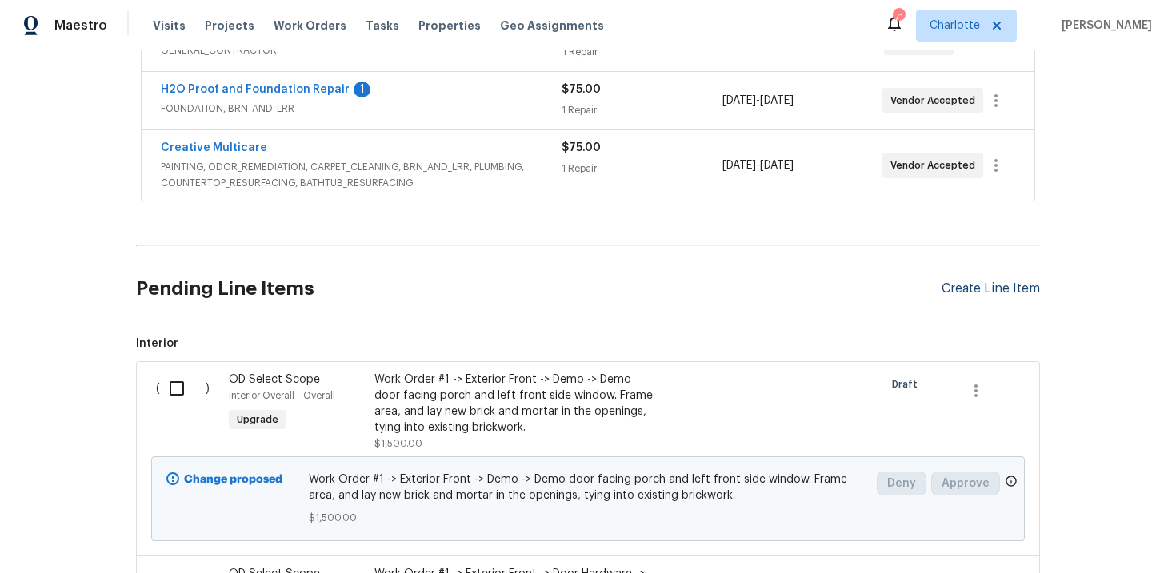
click at [988, 285] on div "Create Line Item" at bounding box center [990, 288] width 98 height 15
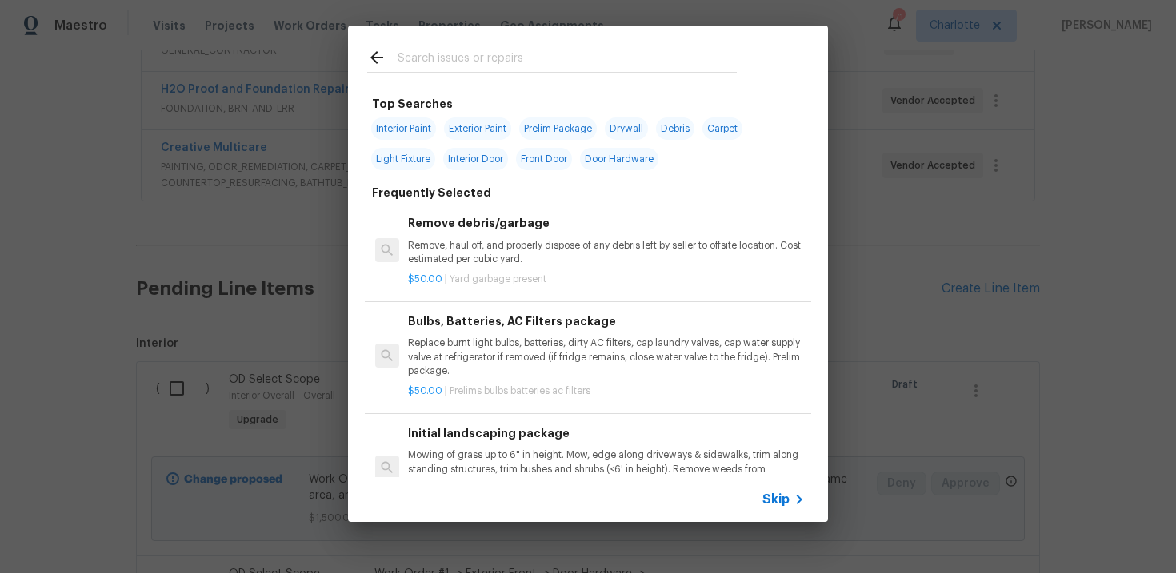
click at [772, 503] on span "Skip" at bounding box center [775, 500] width 27 height 16
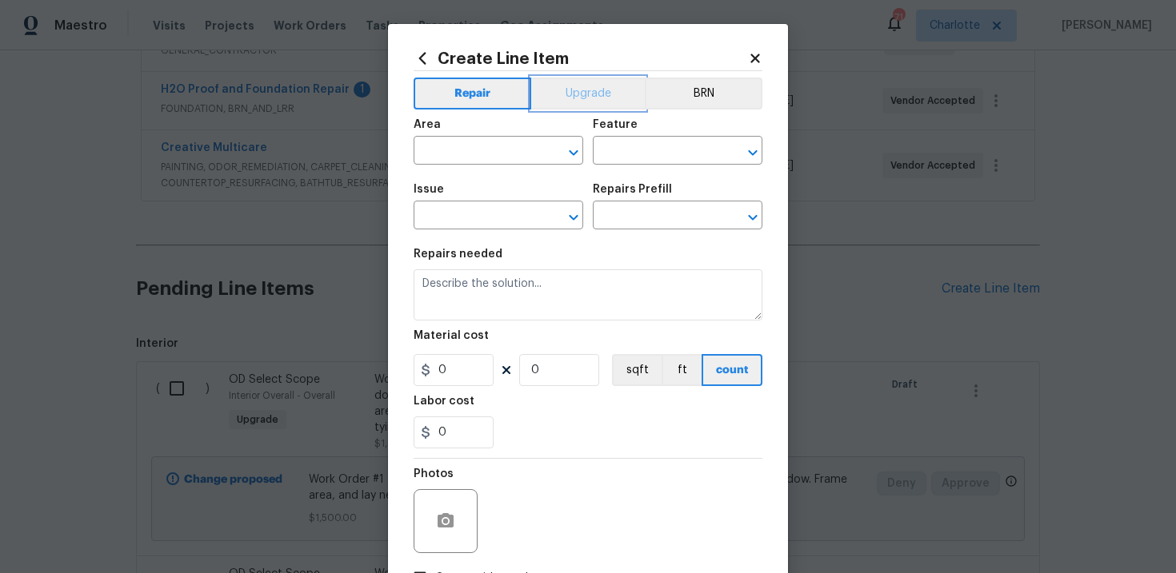
click at [584, 91] on button "Upgrade" at bounding box center [588, 94] width 114 height 32
click at [484, 219] on input "text" at bounding box center [475, 217] width 125 height 25
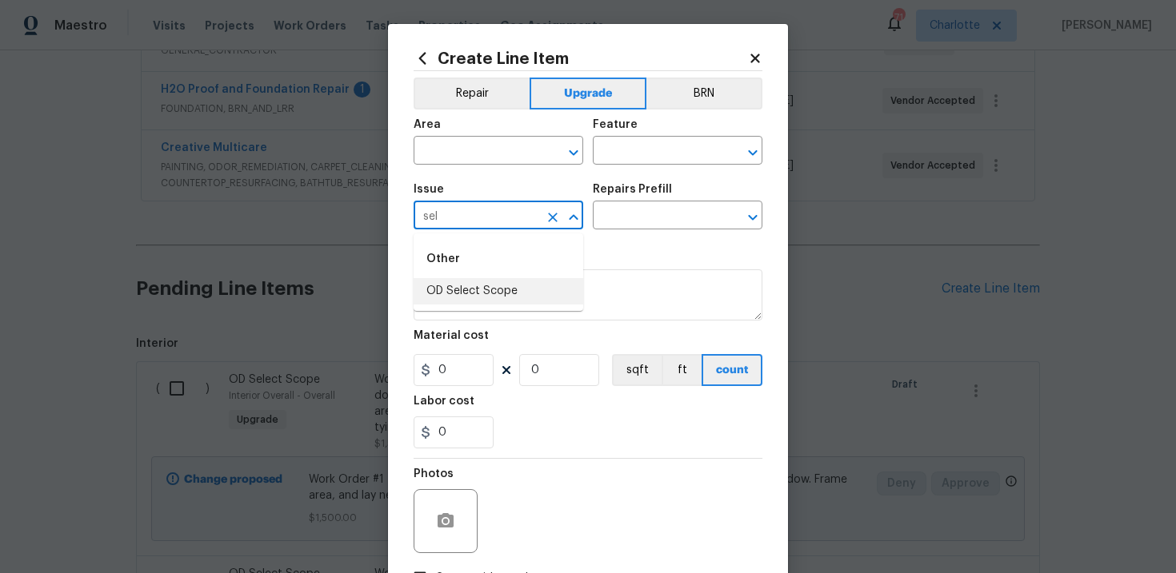
click at [490, 291] on li "OD Select Scope" at bounding box center [498, 291] width 170 height 26
type input "OD Select Scope"
click at [651, 214] on input "text" at bounding box center [655, 217] width 125 height 25
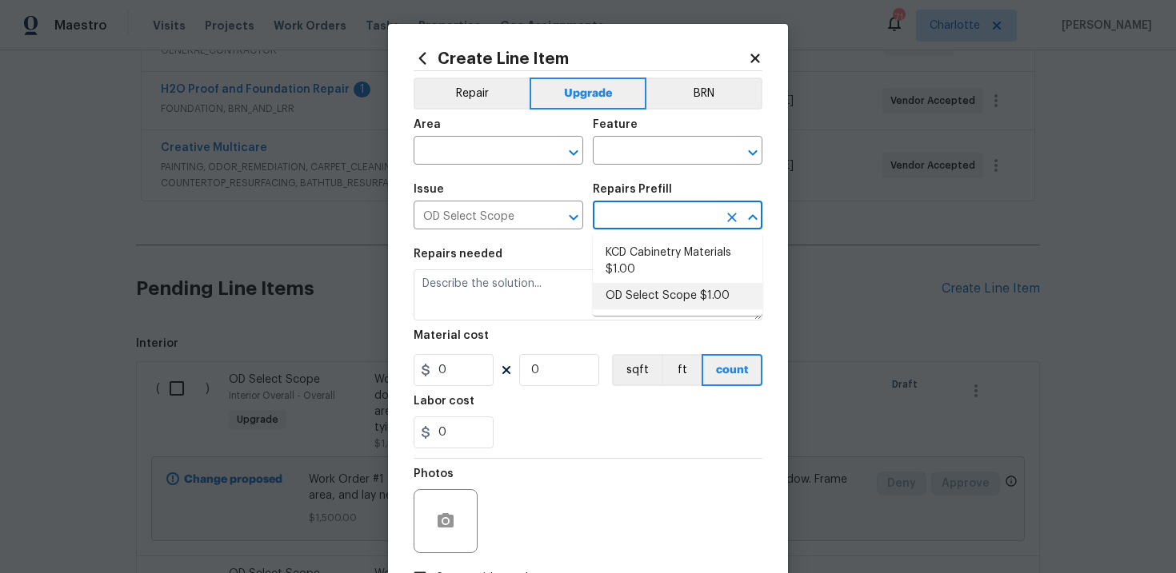
click at [647, 293] on li "OD Select Scope $1.00" at bounding box center [678, 296] width 170 height 26
type input "OD Select Scope $1.00"
type textarea "Refer to the agreed upon scope document for further details."
type input "1"
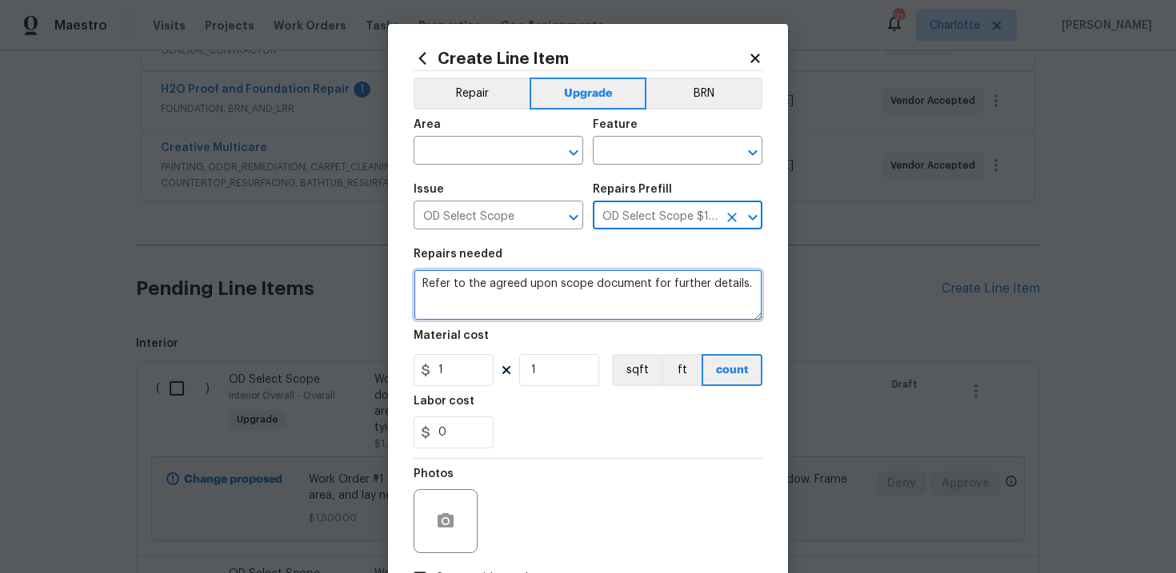
click at [583, 287] on textarea "Refer to the agreed upon scope document for further details." at bounding box center [587, 294] width 349 height 51
paste textarea "Work Order #1 -> Exterior Front -> Lighting -> Install exterior wall sconce"
type textarea "Work Order #1 -> Exterior Front -> Lighting -> Install exterior wall sconce"
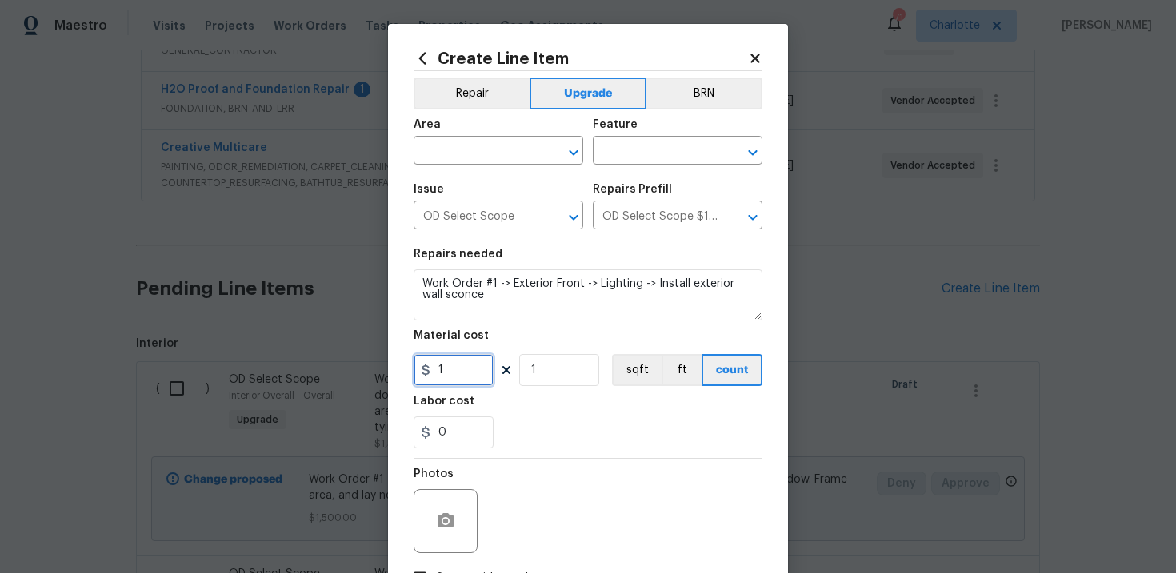
click at [480, 363] on input "1" at bounding box center [453, 370] width 80 height 32
type input "130"
click at [491, 158] on input "text" at bounding box center [475, 152] width 125 height 25
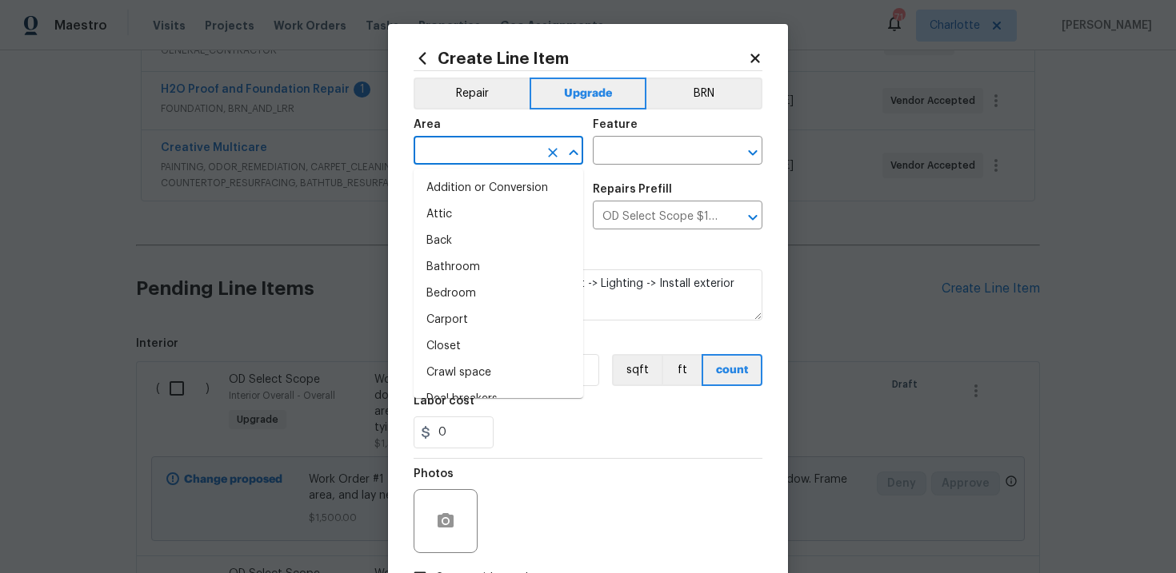
type input "e"
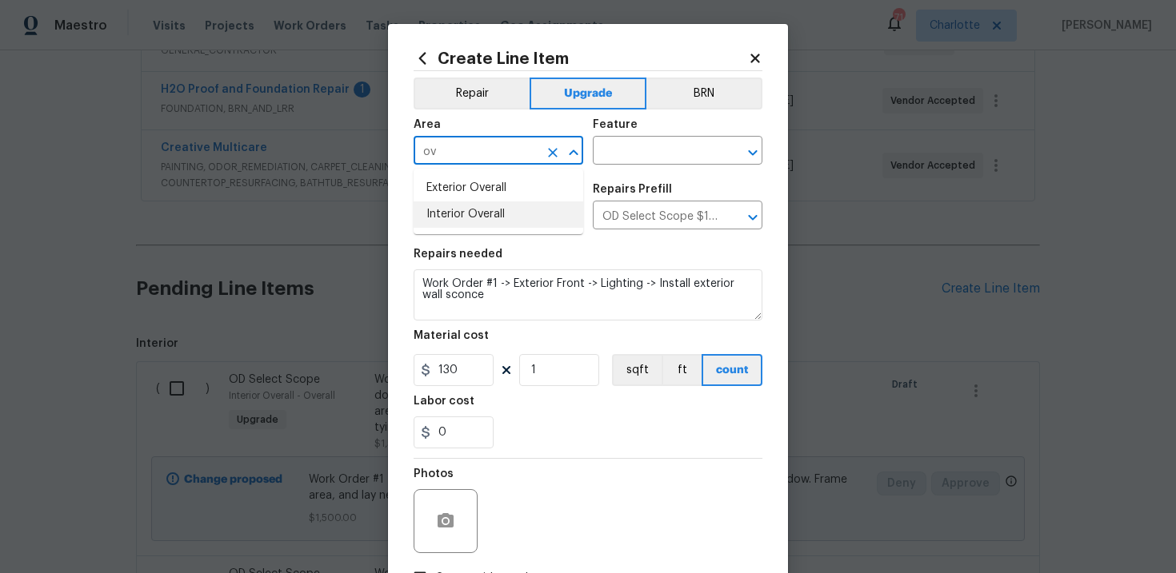
click at [488, 217] on li "Interior Overall" at bounding box center [498, 215] width 170 height 26
type input "Interior Overall"
click at [651, 157] on input "text" at bounding box center [655, 152] width 125 height 25
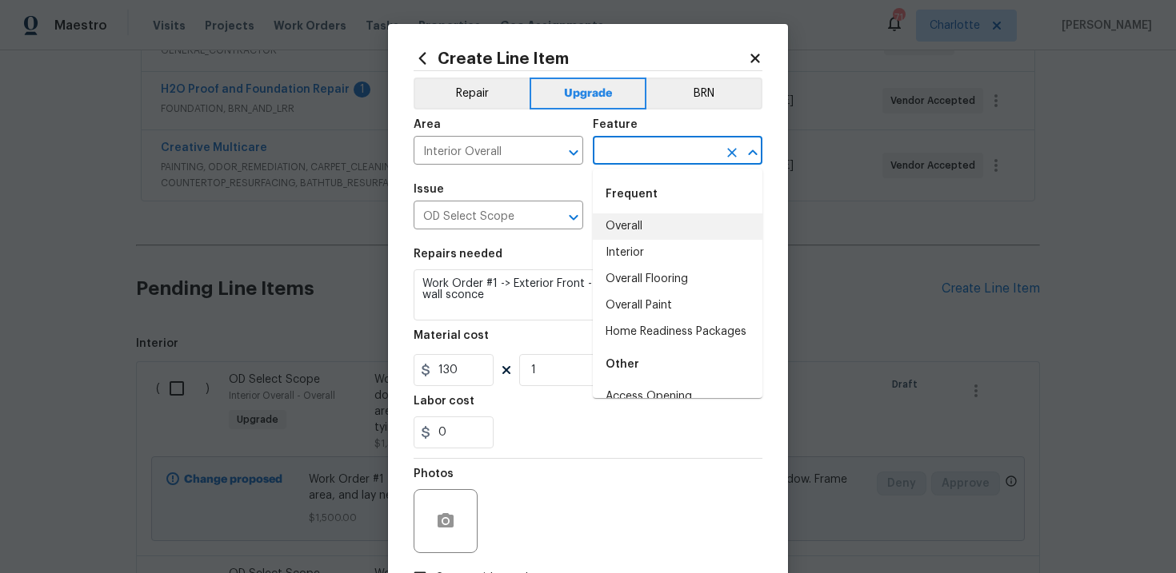
click at [650, 221] on li "Overall" at bounding box center [678, 227] width 170 height 26
type input "Overall"
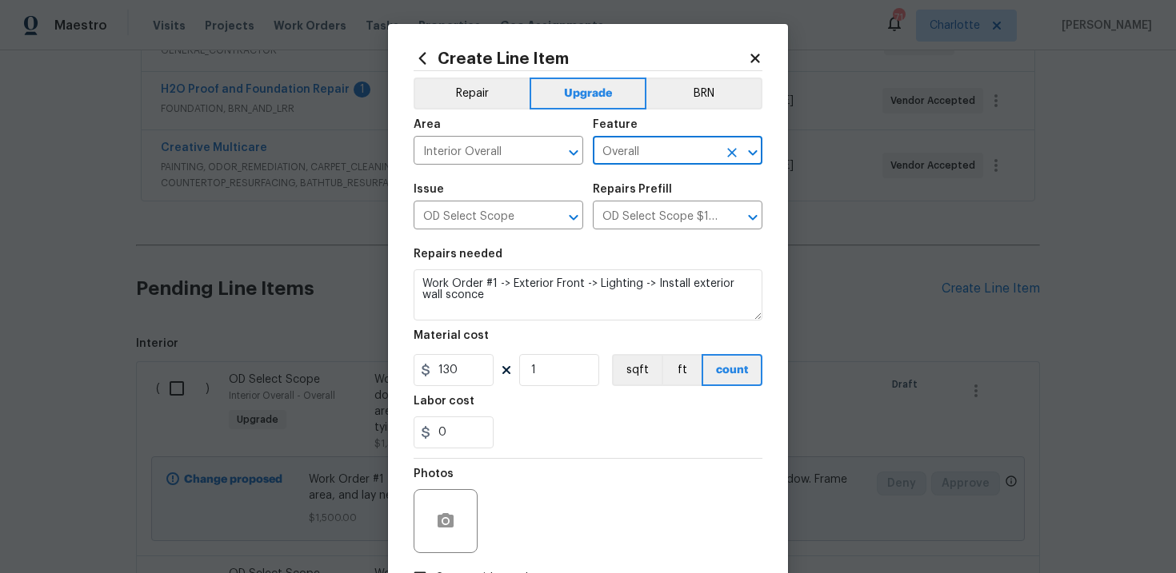
scroll to position [116, 0]
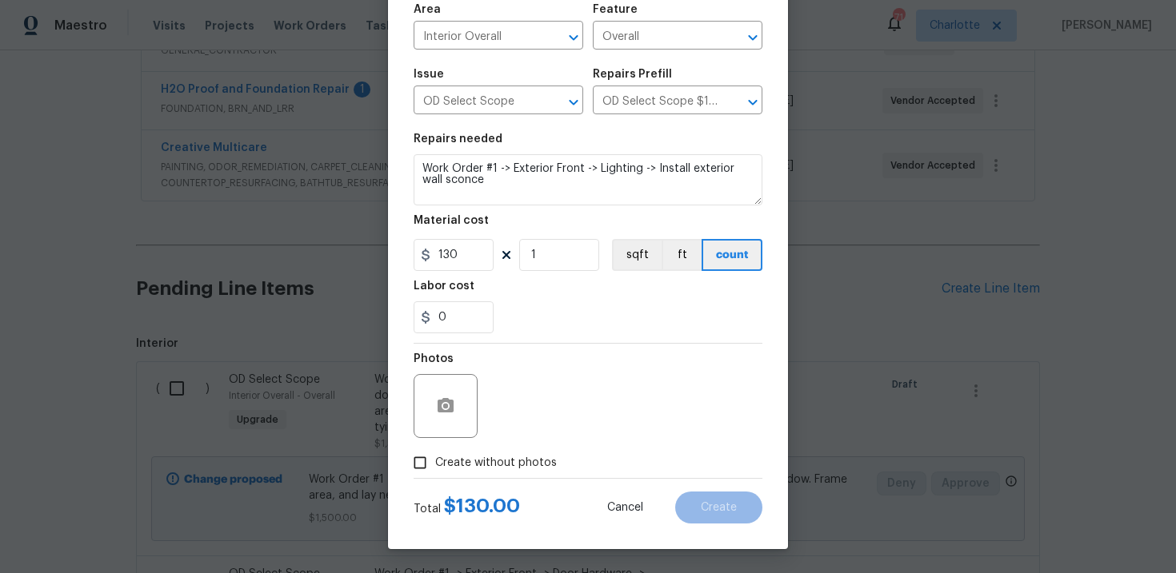
click at [486, 461] on span "Create without photos" at bounding box center [496, 463] width 122 height 17
click at [435, 461] on input "Create without photos" at bounding box center [420, 463] width 30 height 30
checkbox input "true"
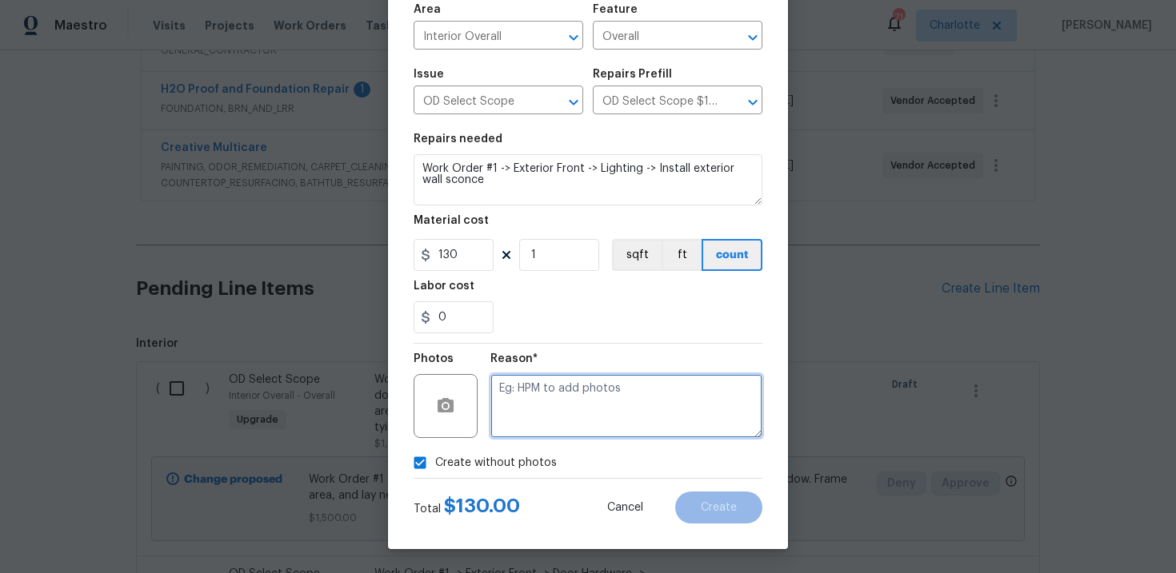
click at [521, 434] on textarea at bounding box center [626, 406] width 272 height 64
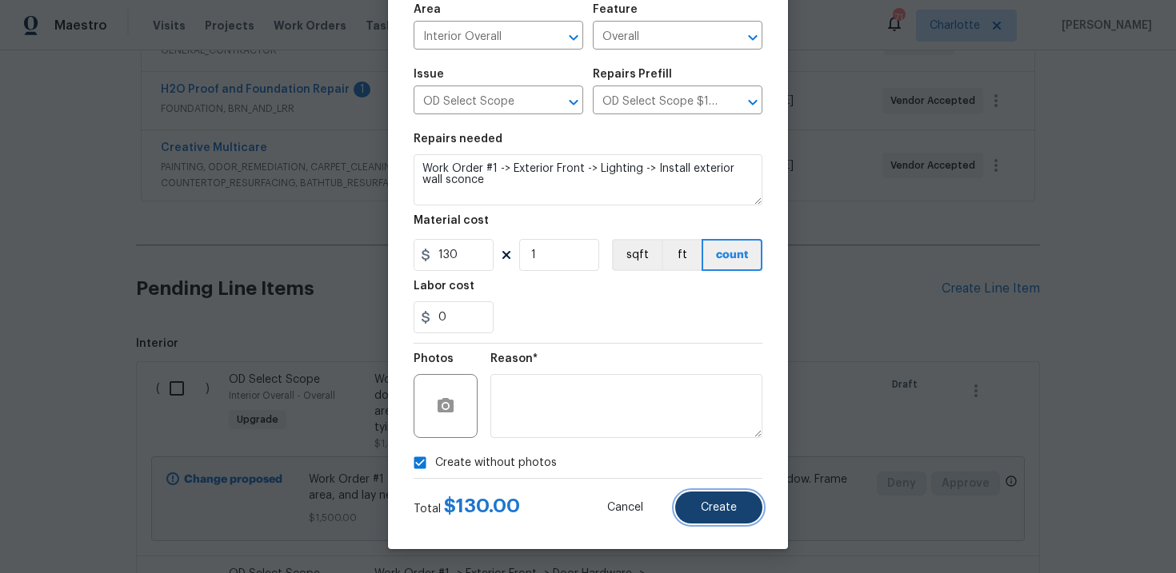
click at [719, 505] on span "Create" at bounding box center [719, 508] width 36 height 12
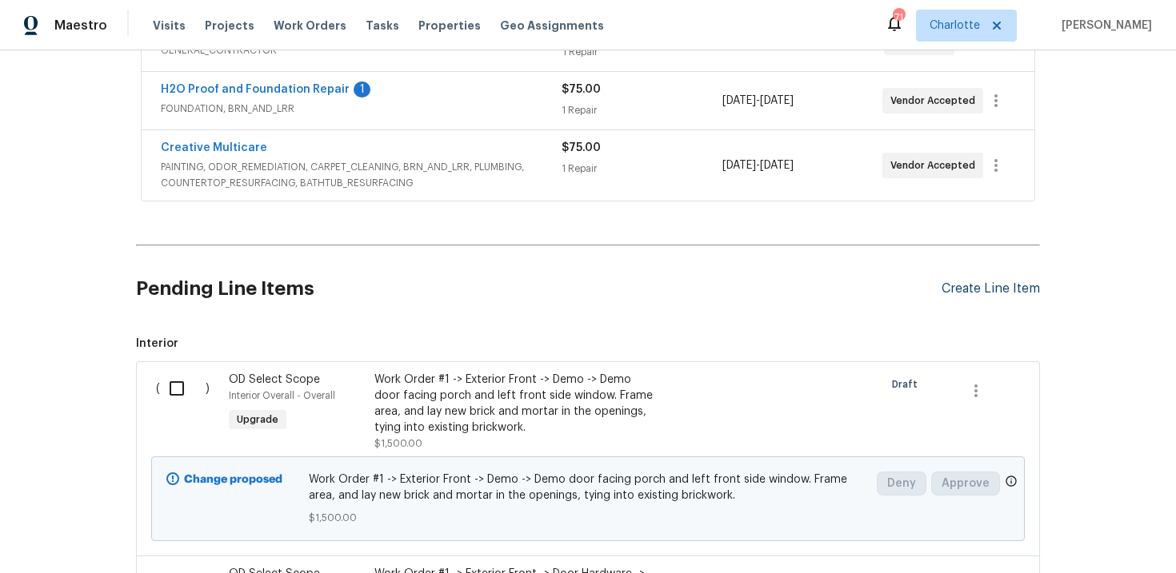
click at [984, 291] on div "Create Line Item" at bounding box center [990, 288] width 98 height 15
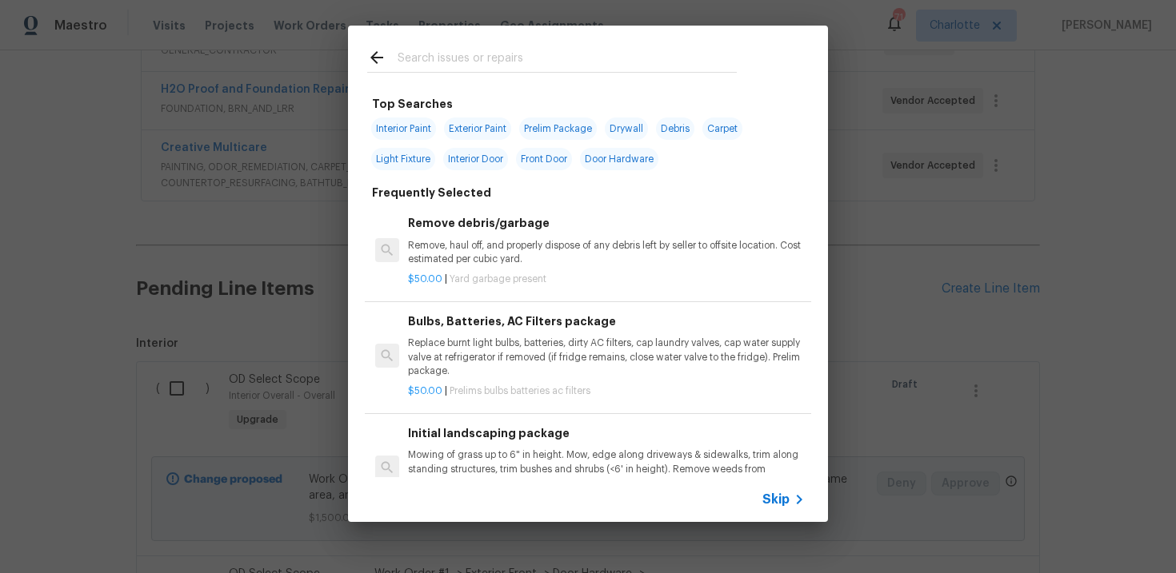
click at [781, 506] on span "Skip" at bounding box center [775, 500] width 27 height 16
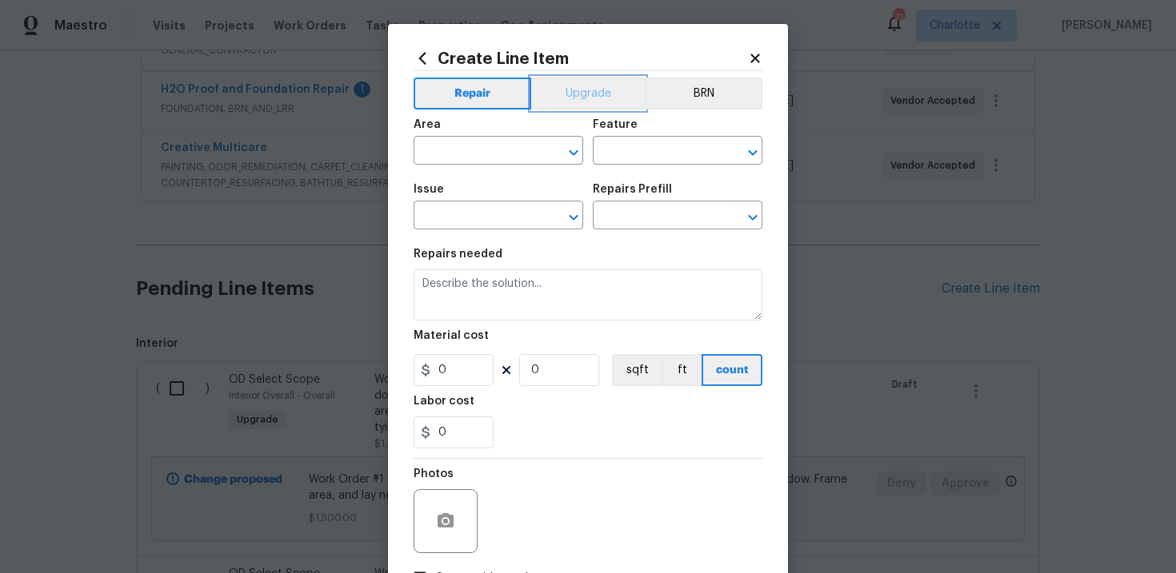
click at [585, 99] on button "Upgrade" at bounding box center [588, 94] width 114 height 32
click at [482, 219] on input "text" at bounding box center [475, 217] width 125 height 25
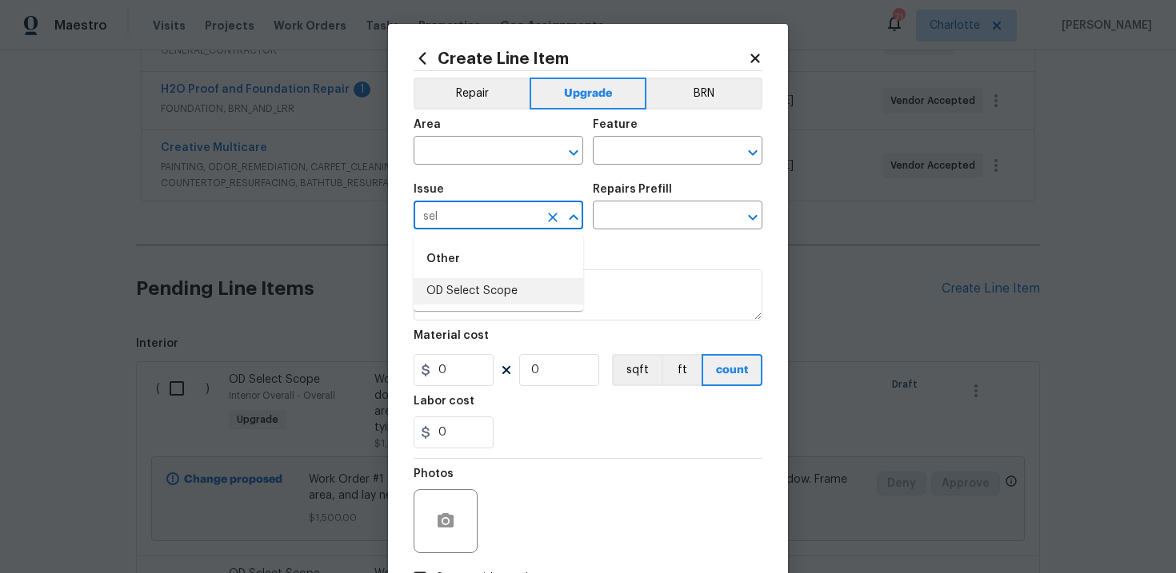
click at [489, 290] on li "OD Select Scope" at bounding box center [498, 291] width 170 height 26
type input "OD Select Scope"
click at [643, 220] on input "text" at bounding box center [655, 217] width 125 height 25
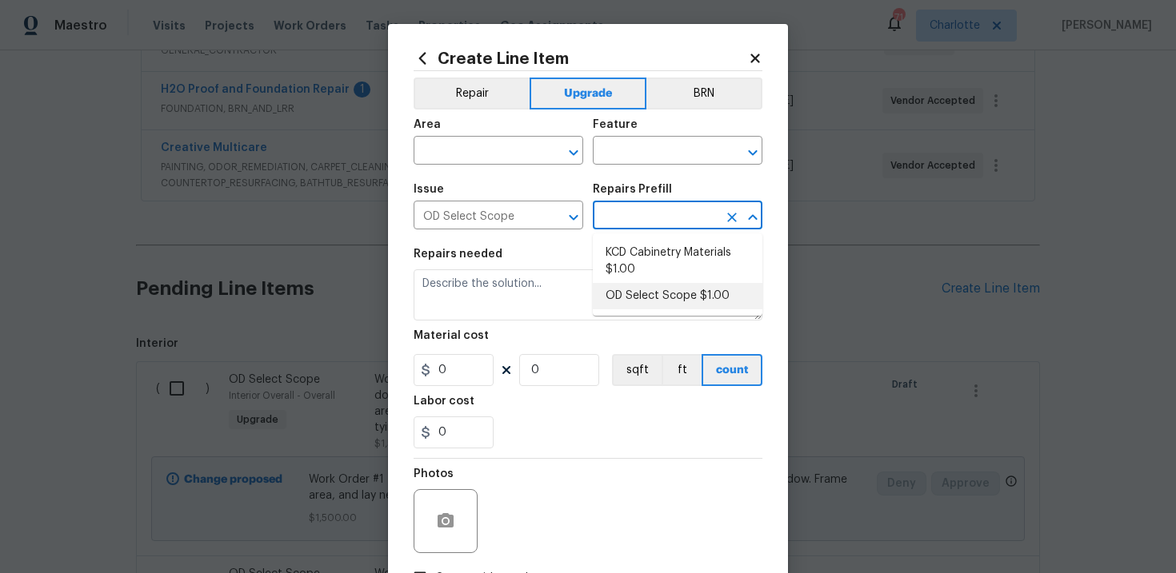
click at [645, 296] on li "OD Select Scope $1.00" at bounding box center [678, 296] width 170 height 26
type input "OD Select Scope $1.00"
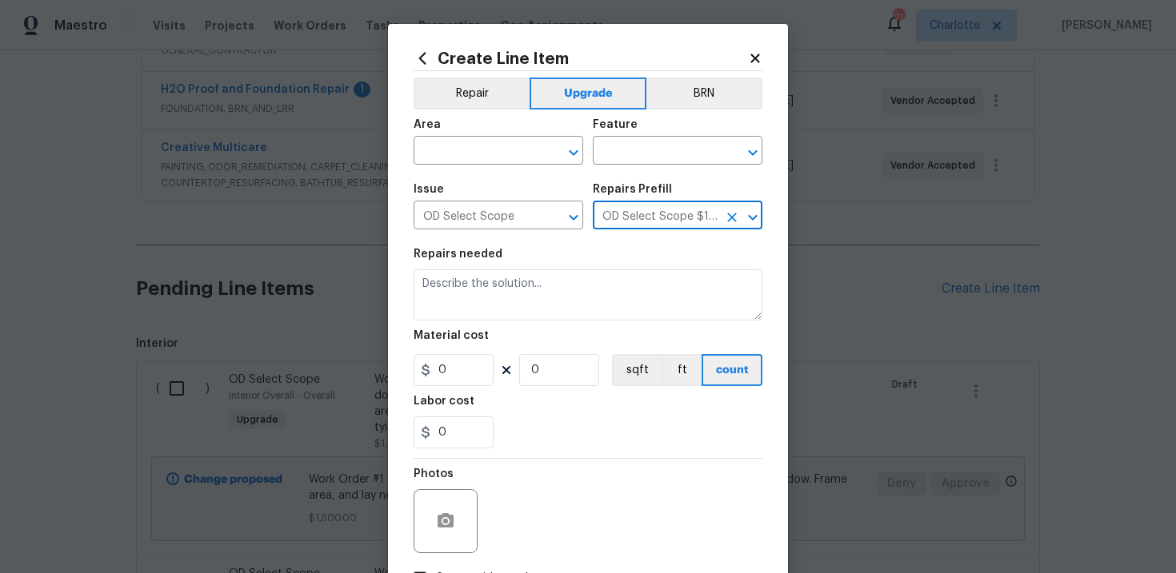
type textarea "Refer to the agreed upon scope document for further details."
type input "1"
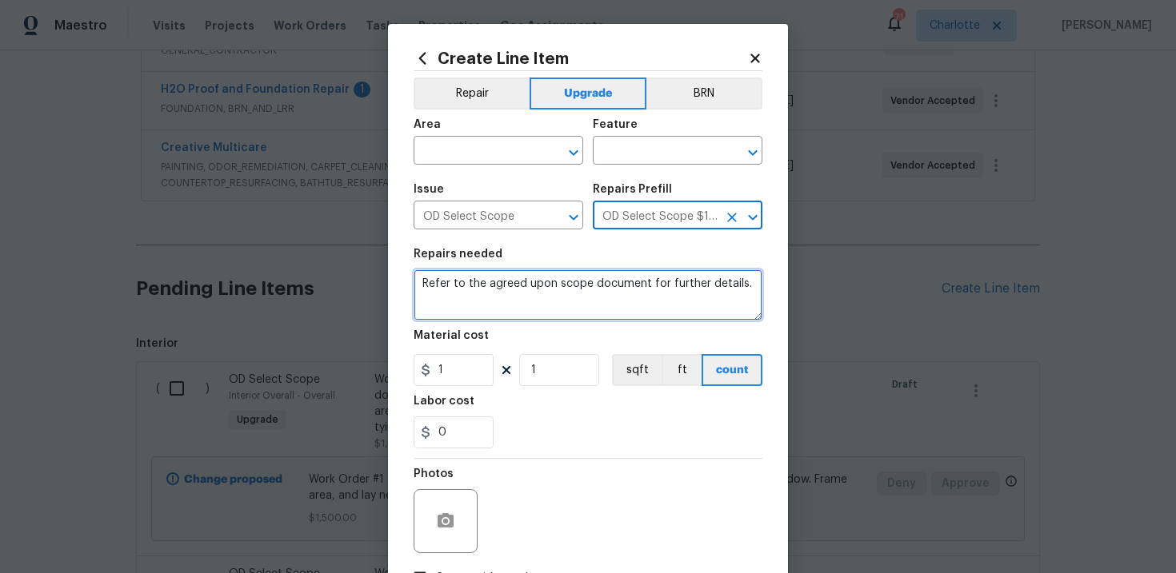
click at [548, 289] on textarea "Refer to the agreed upon scope document for further details." at bounding box center [587, 294] width 349 height 51
paste textarea "Work Order #1 -> Exterior Front -> Lighting -> Demo sconce and outlet on conver…"
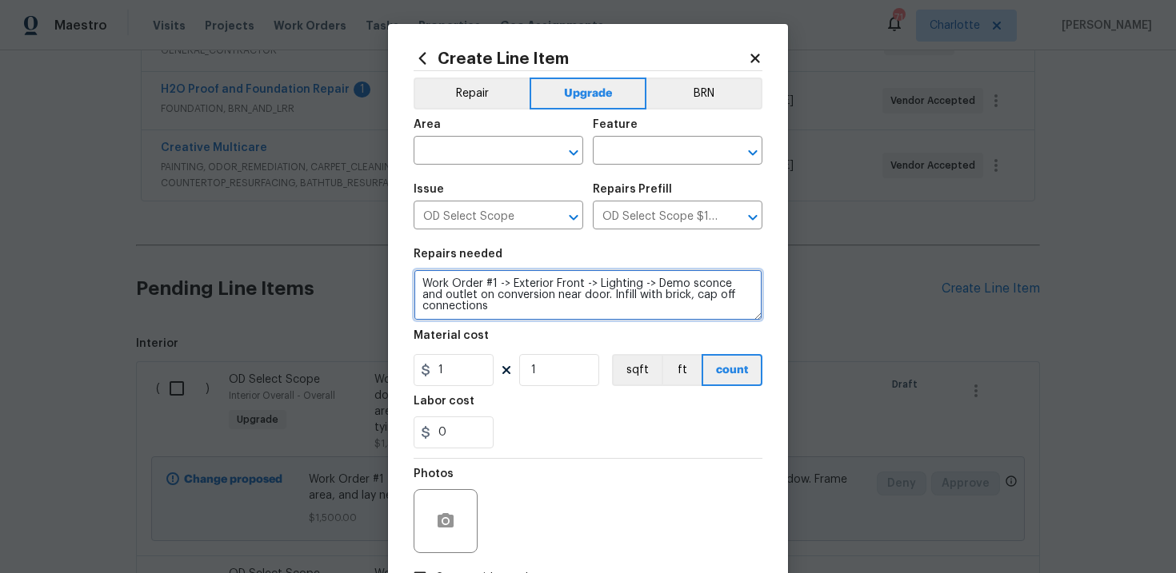
type textarea "Work Order #1 -> Exterior Front -> Lighting -> Demo sconce and outlet on conver…"
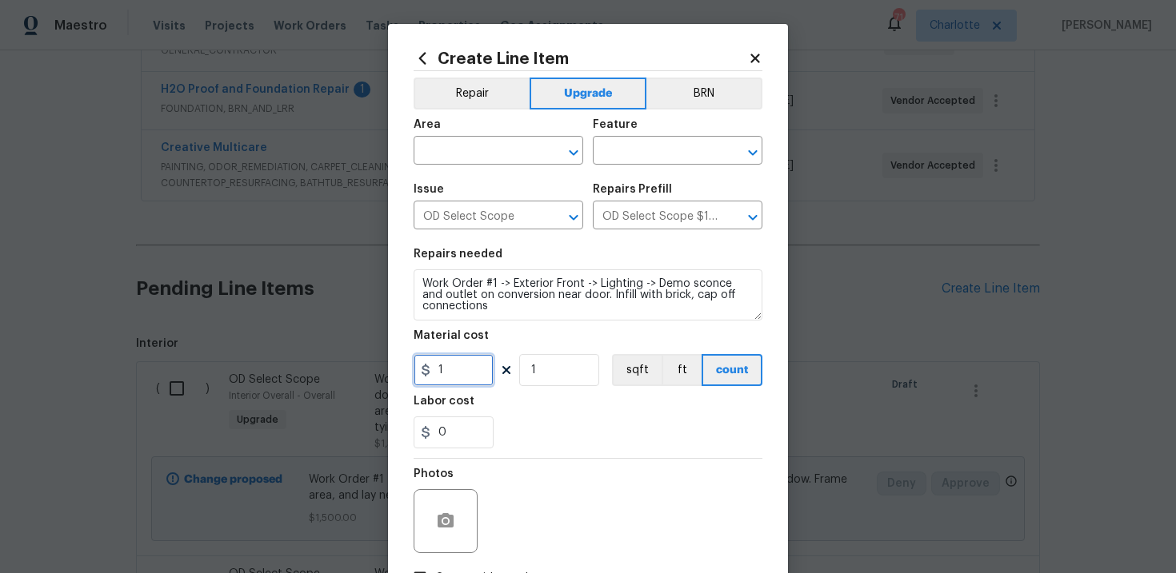
click at [464, 367] on input "1" at bounding box center [453, 370] width 80 height 32
type input "80"
click at [508, 146] on input "text" at bounding box center [475, 152] width 125 height 25
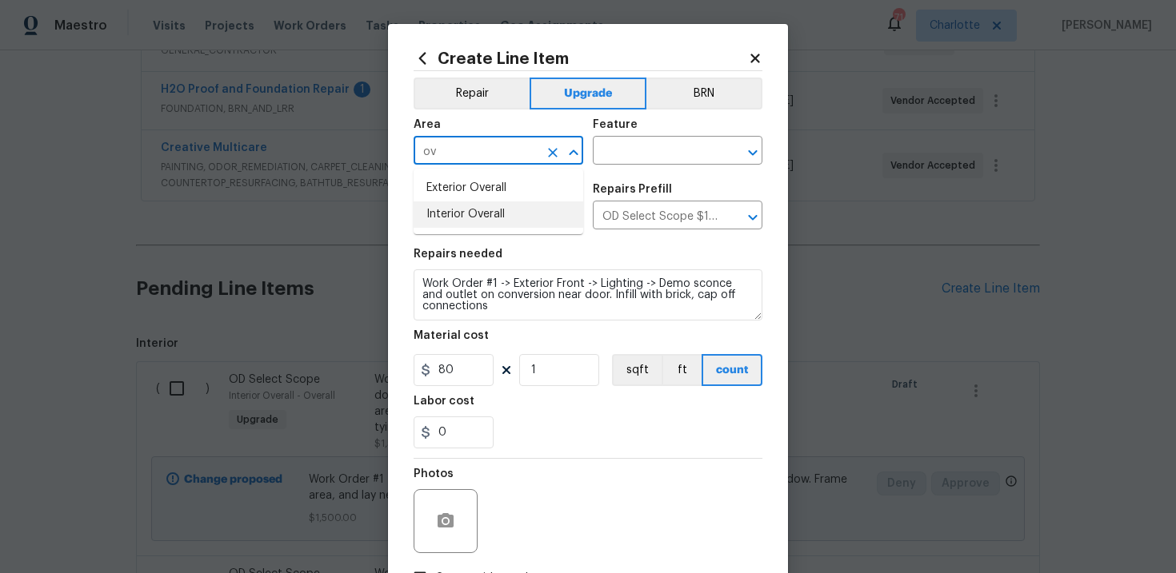
click at [501, 210] on li "Interior Overall" at bounding box center [498, 215] width 170 height 26
type input "Interior Overall"
click at [630, 152] on input "text" at bounding box center [655, 152] width 125 height 25
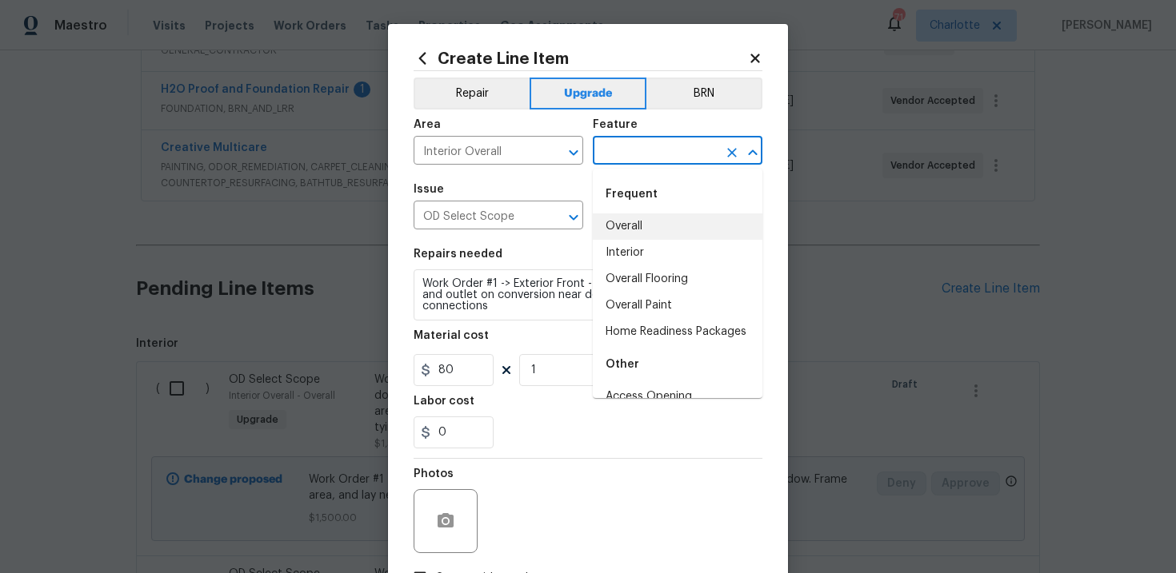
click at [631, 222] on li "Overall" at bounding box center [678, 227] width 170 height 26
type input "Overall"
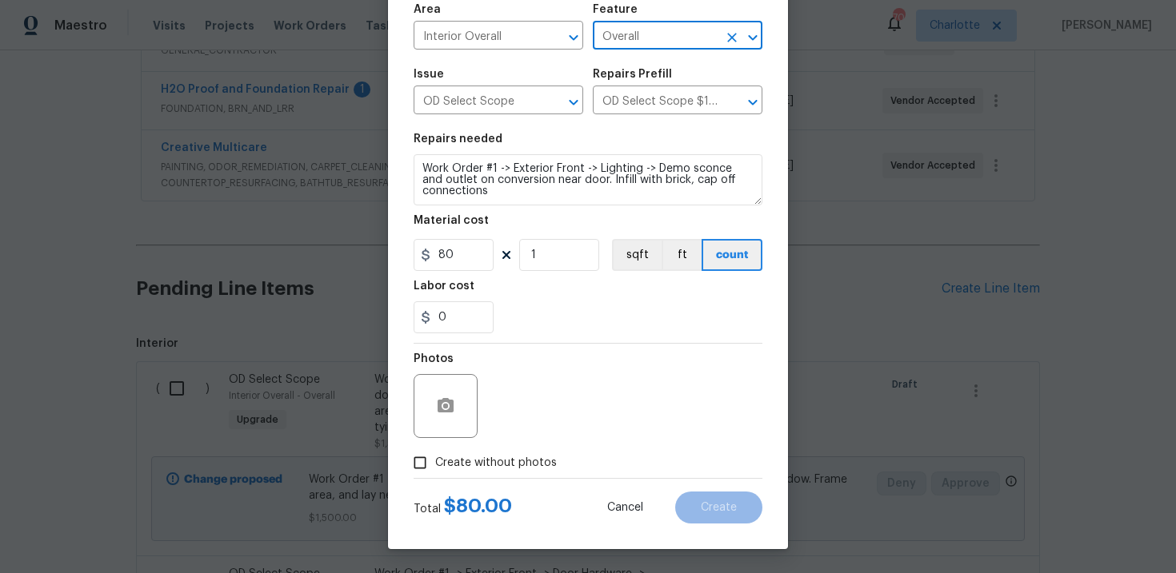
click at [489, 470] on span "Create without photos" at bounding box center [496, 463] width 122 height 17
click at [435, 470] on input "Create without photos" at bounding box center [420, 463] width 30 height 30
checkbox input "true"
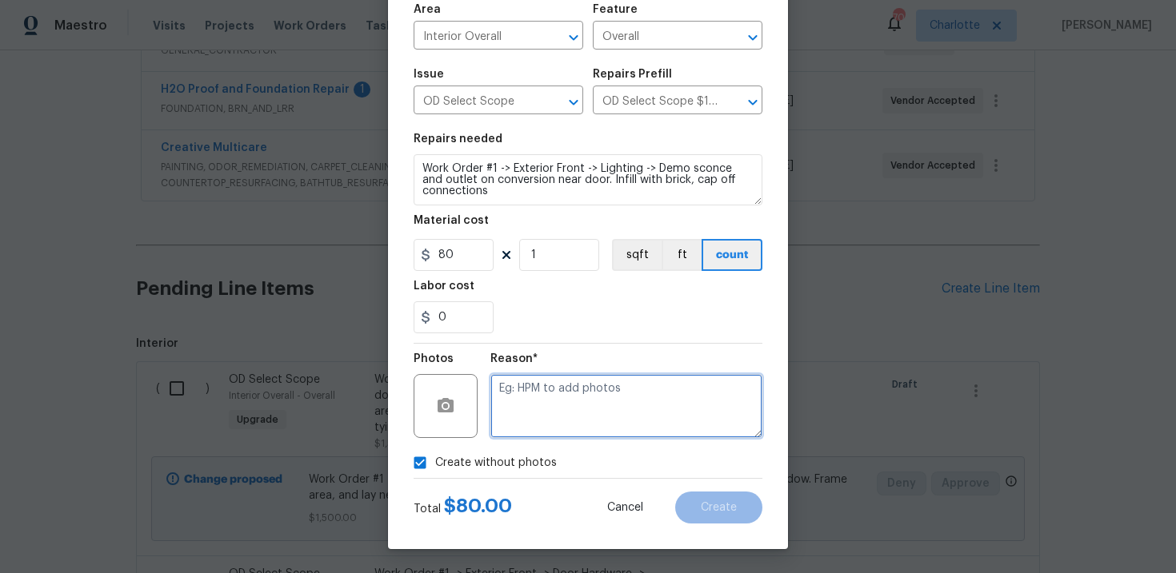
click at [562, 411] on textarea at bounding box center [626, 406] width 272 height 64
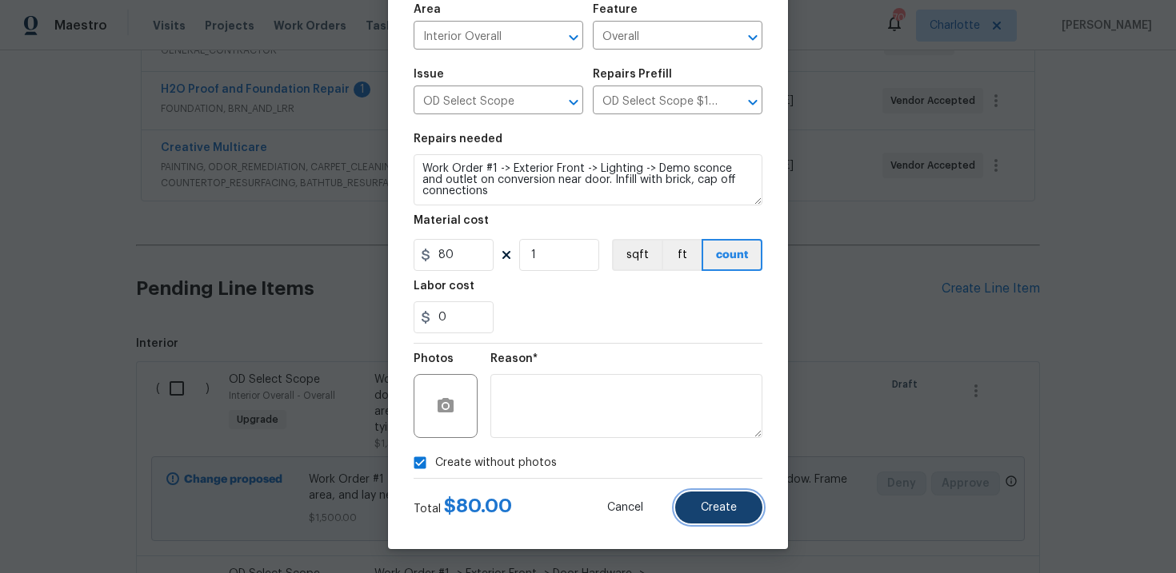
click at [743, 512] on button "Create" at bounding box center [718, 508] width 87 height 32
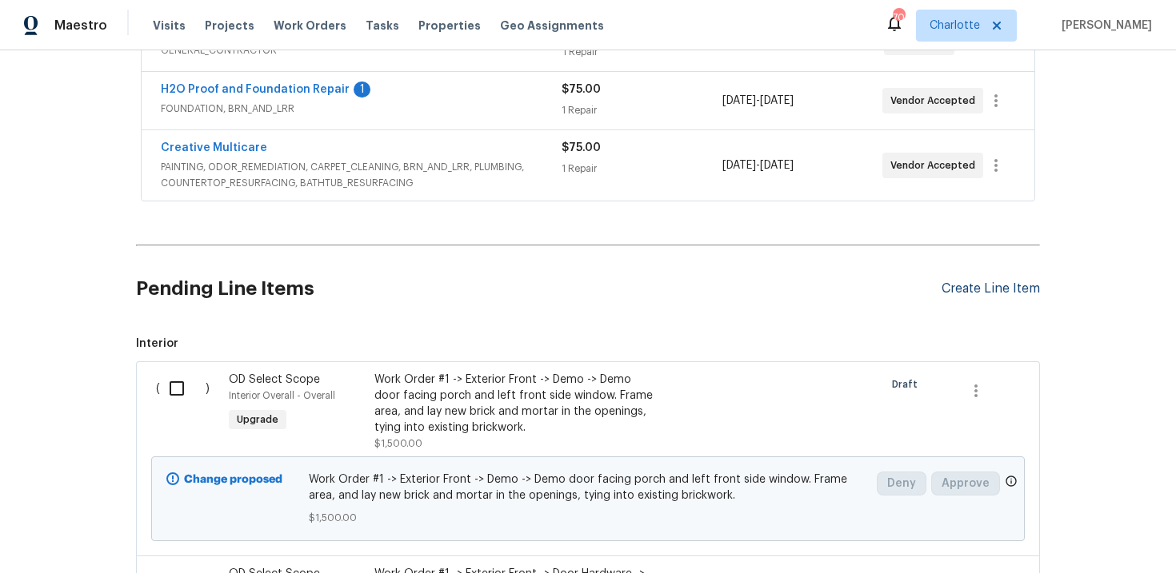
click at [974, 285] on div "Create Line Item" at bounding box center [990, 288] width 98 height 15
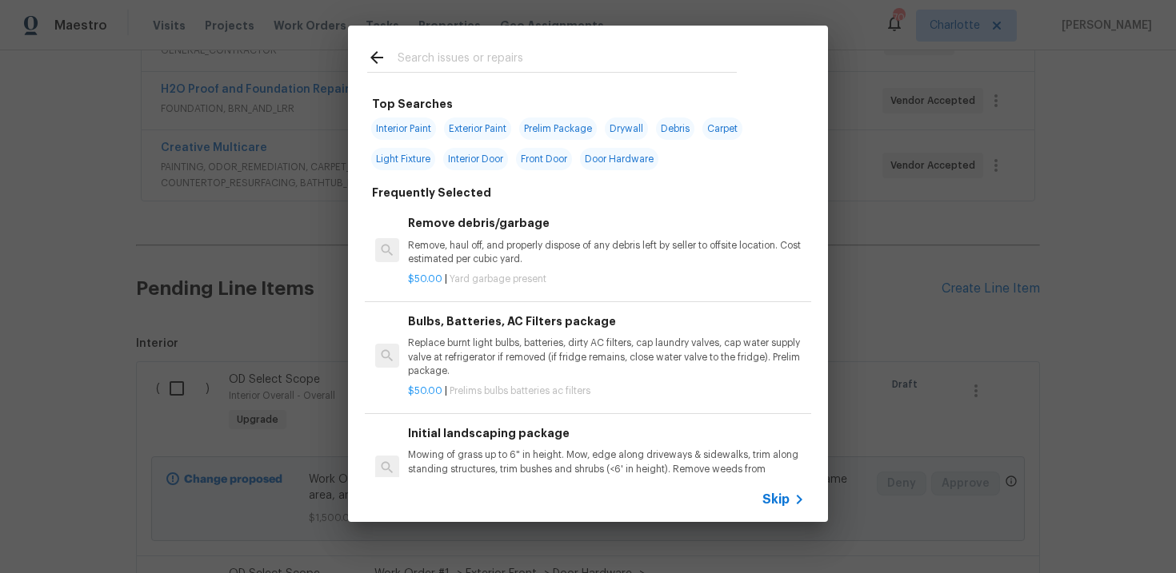
click at [778, 500] on span "Skip" at bounding box center [775, 500] width 27 height 16
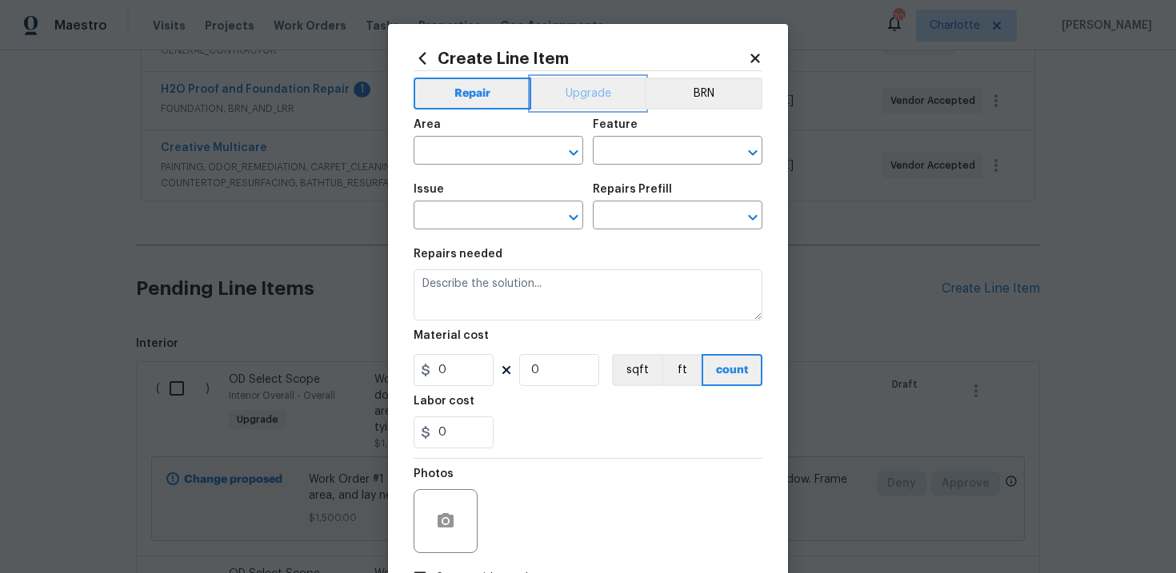
click at [594, 94] on button "Upgrade" at bounding box center [588, 94] width 114 height 32
click at [481, 214] on input "text" at bounding box center [475, 217] width 125 height 25
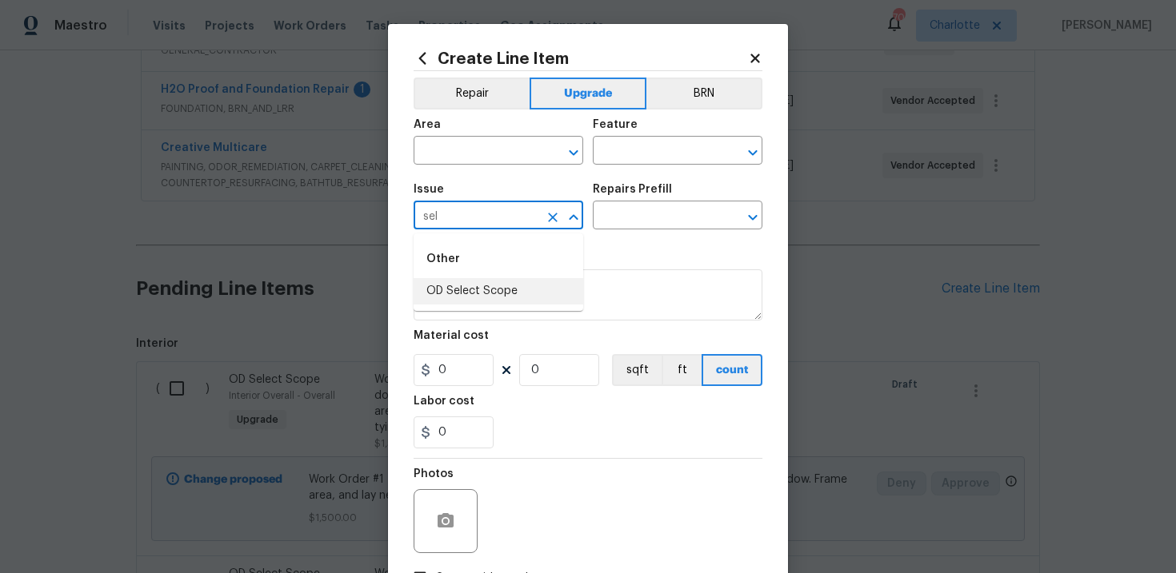
click at [485, 290] on li "OD Select Scope" at bounding box center [498, 291] width 170 height 26
type input "OD Select Scope"
click at [657, 218] on input "text" at bounding box center [655, 217] width 125 height 25
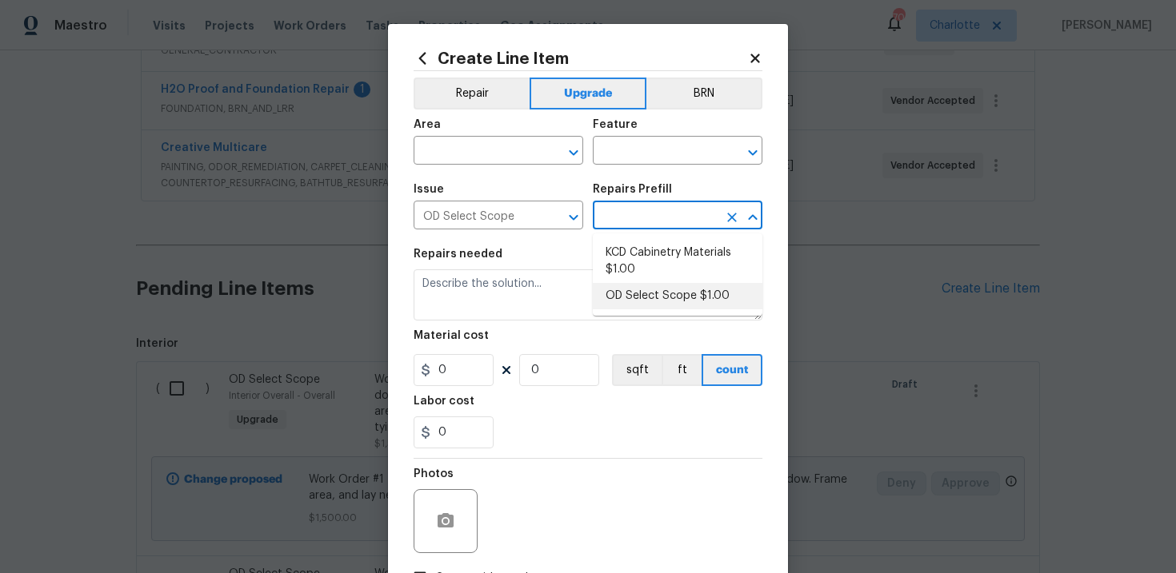
click at [642, 298] on li "OD Select Scope $1.00" at bounding box center [678, 296] width 170 height 26
type input "OD Select Scope $1.00"
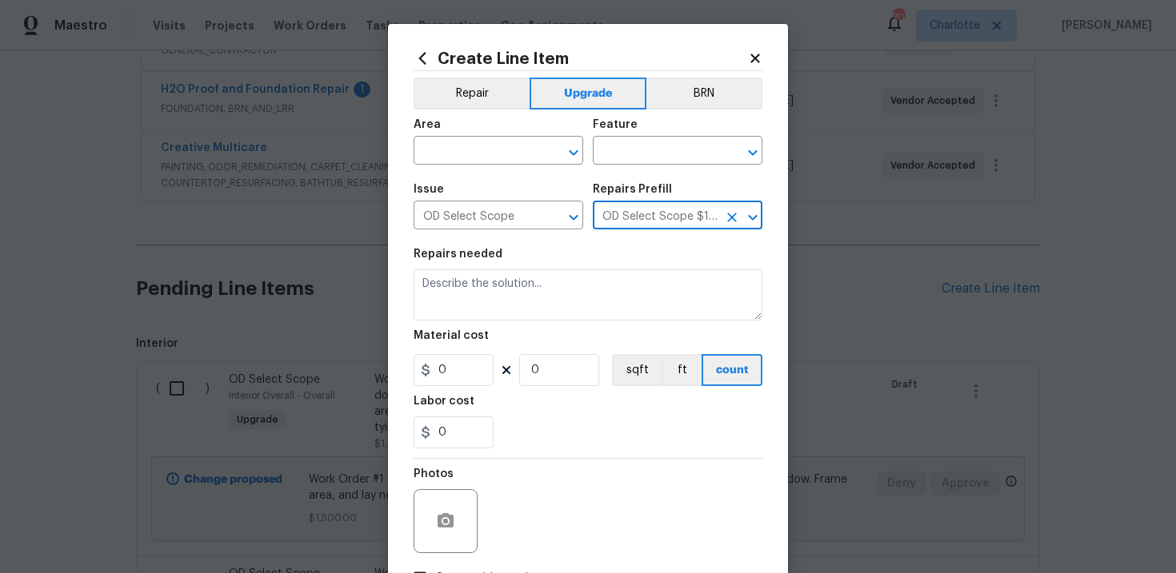
type textarea "Refer to the agreed upon scope document for further details."
type input "1"
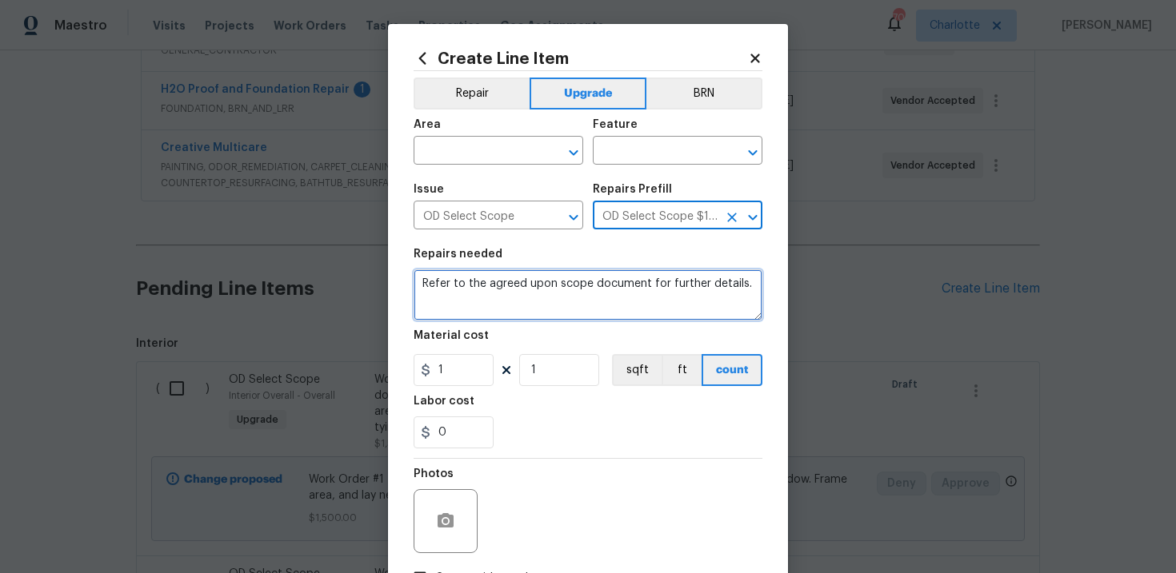
click at [463, 287] on textarea "Refer to the agreed upon scope document for further details." at bounding box center [587, 294] width 349 height 51
paste textarea "Work Order #1 -> Exterior Front -> Mailbox -> Replace wall mounted mailbox"
type textarea "Work Order #1 -> Exterior Front -> Mailbox -> Replace wall mounted mailbox"
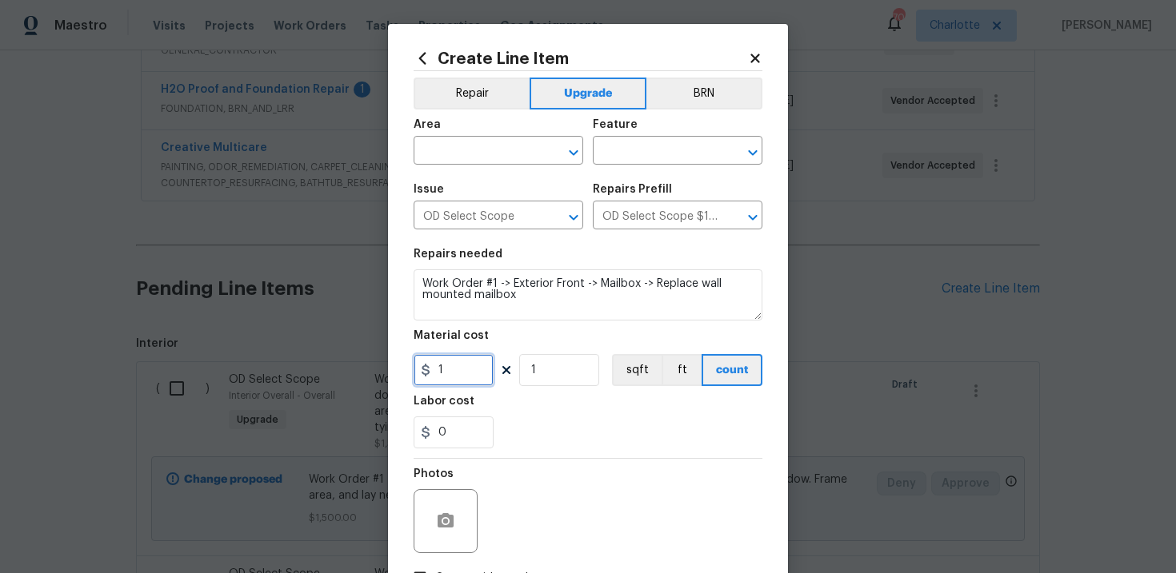
click at [455, 377] on input "1" at bounding box center [453, 370] width 80 height 32
type input "60"
click at [488, 150] on input "text" at bounding box center [475, 152] width 125 height 25
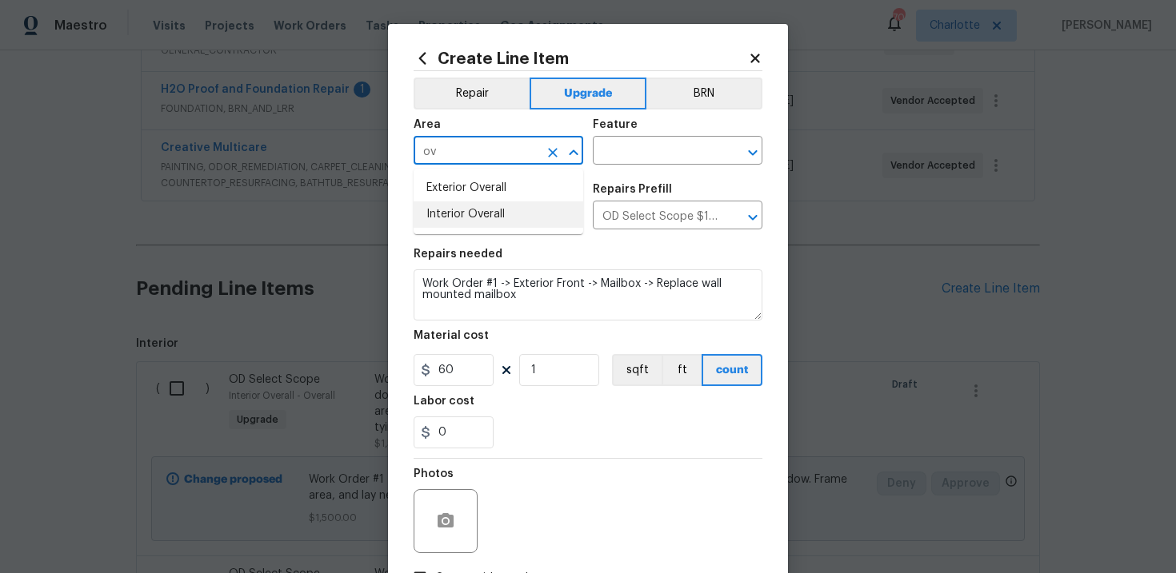
click at [487, 206] on li "Interior Overall" at bounding box center [498, 215] width 170 height 26
type input "Interior Overall"
click at [641, 156] on input "text" at bounding box center [655, 152] width 125 height 25
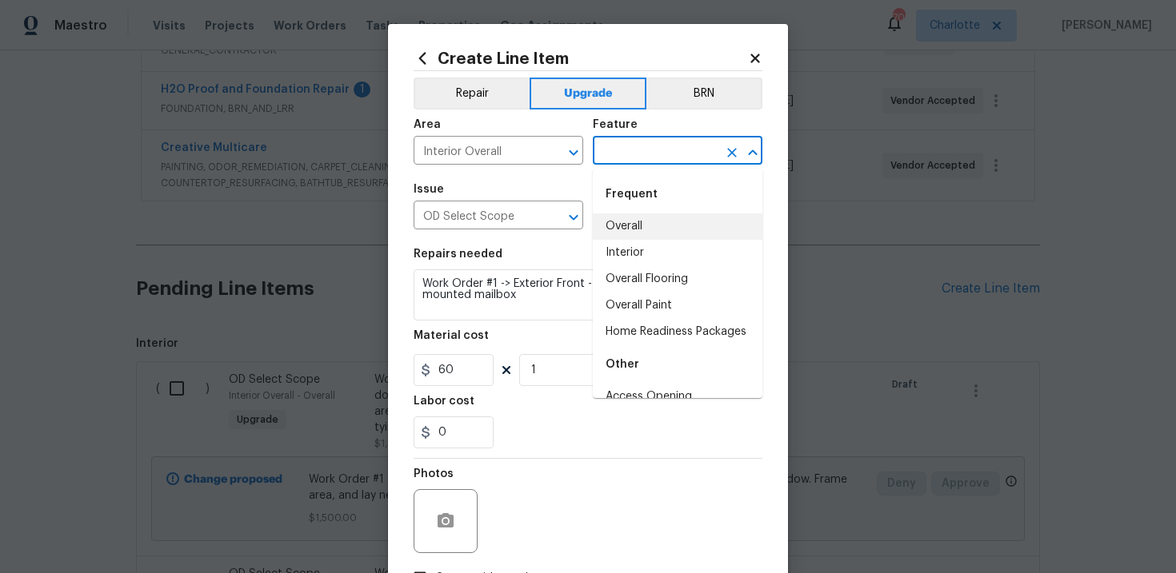
click at [641, 230] on li "Overall" at bounding box center [678, 227] width 170 height 26
type input "Overall"
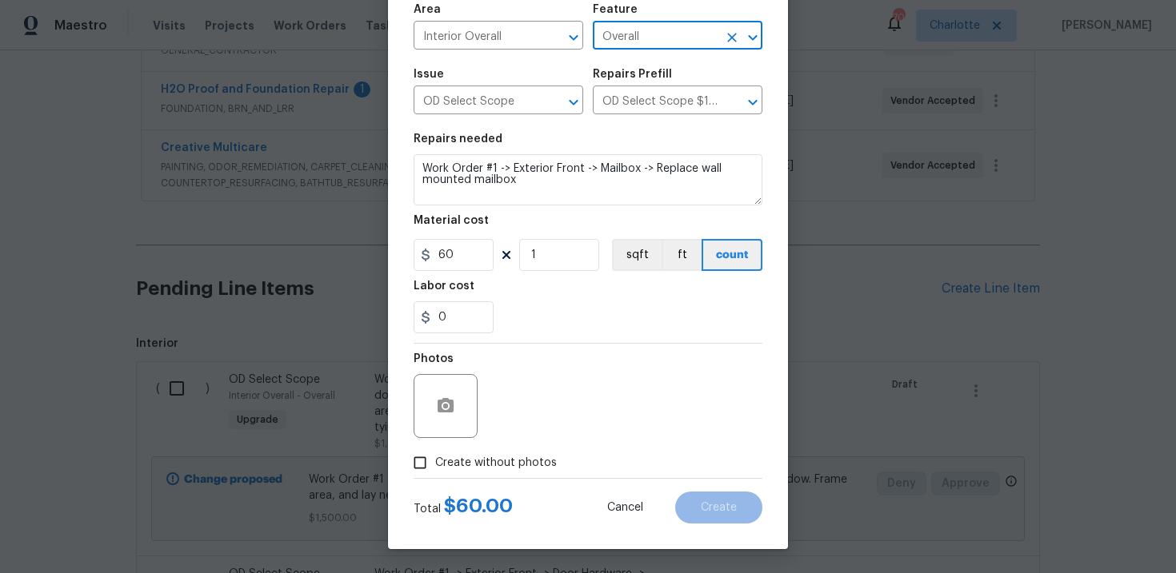
click at [500, 449] on label "Create without photos" at bounding box center [481, 463] width 152 height 30
click at [435, 449] on input "Create without photos" at bounding box center [420, 463] width 30 height 30
checkbox input "true"
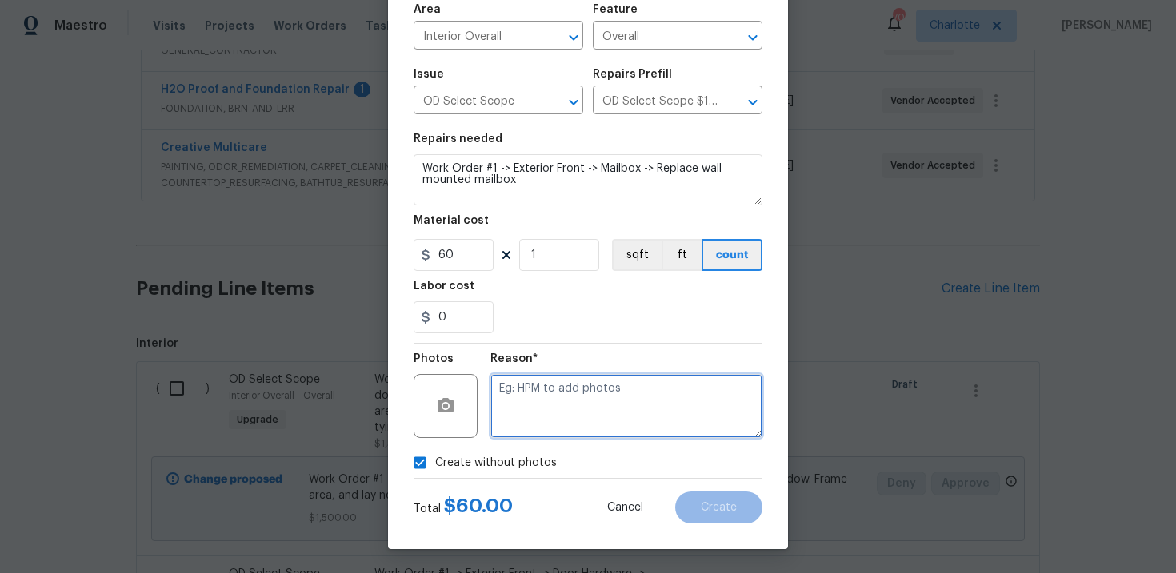
click at [571, 401] on textarea at bounding box center [626, 406] width 272 height 64
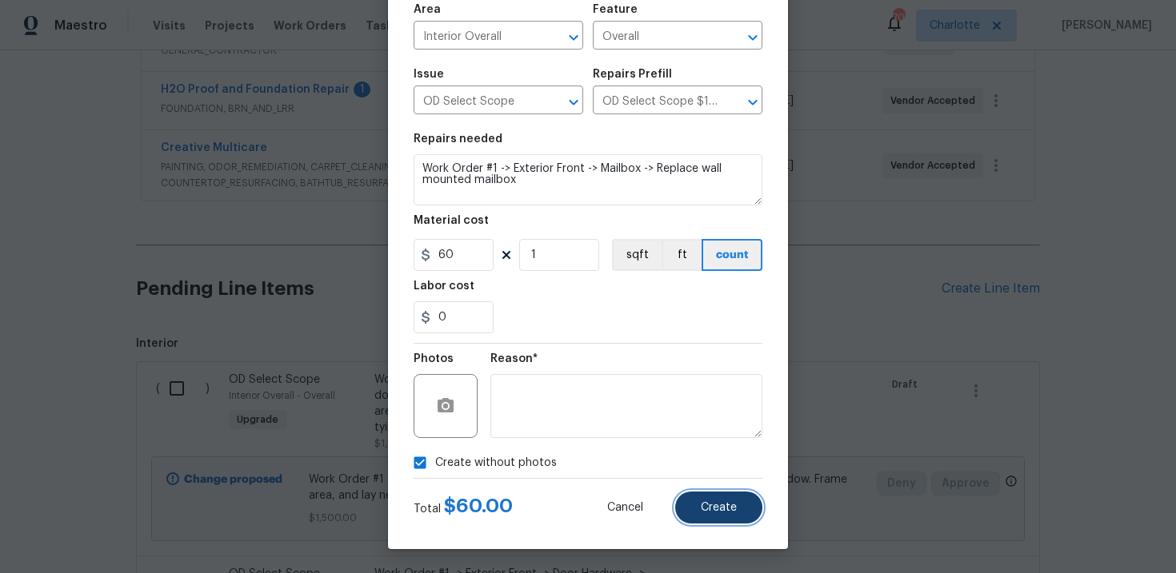
click at [709, 512] on span "Create" at bounding box center [719, 508] width 36 height 12
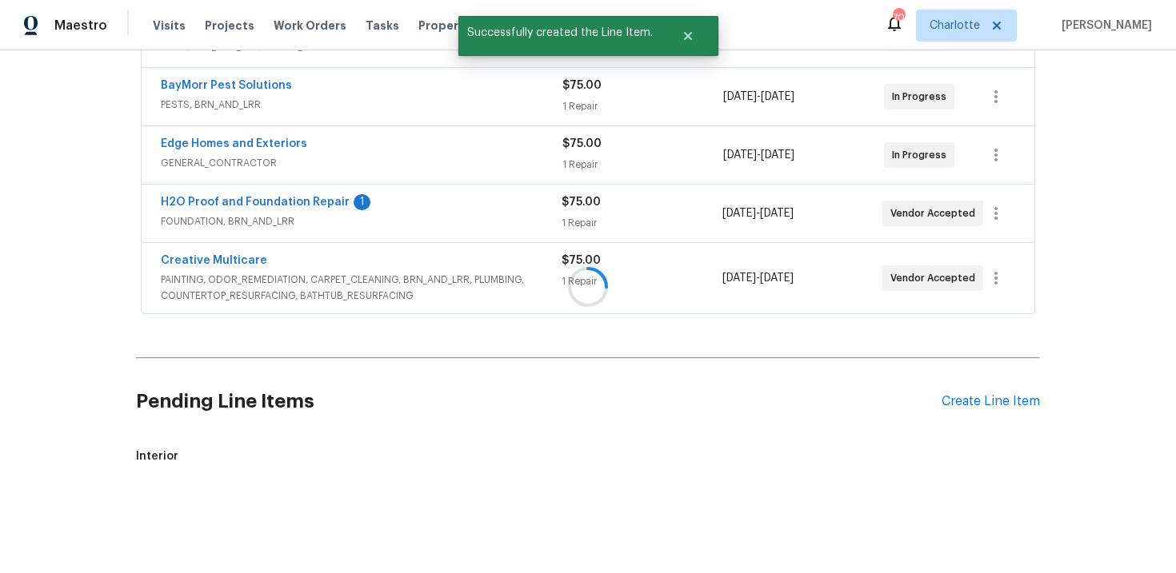
scroll to position [461, 0]
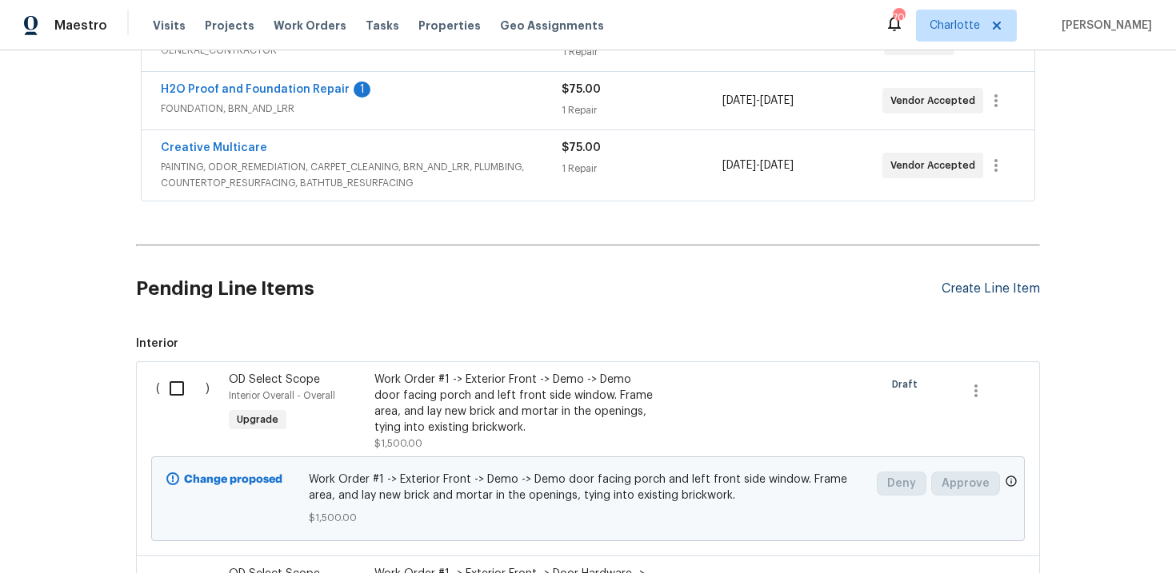
click at [1006, 289] on div "Create Line Item" at bounding box center [990, 288] width 98 height 15
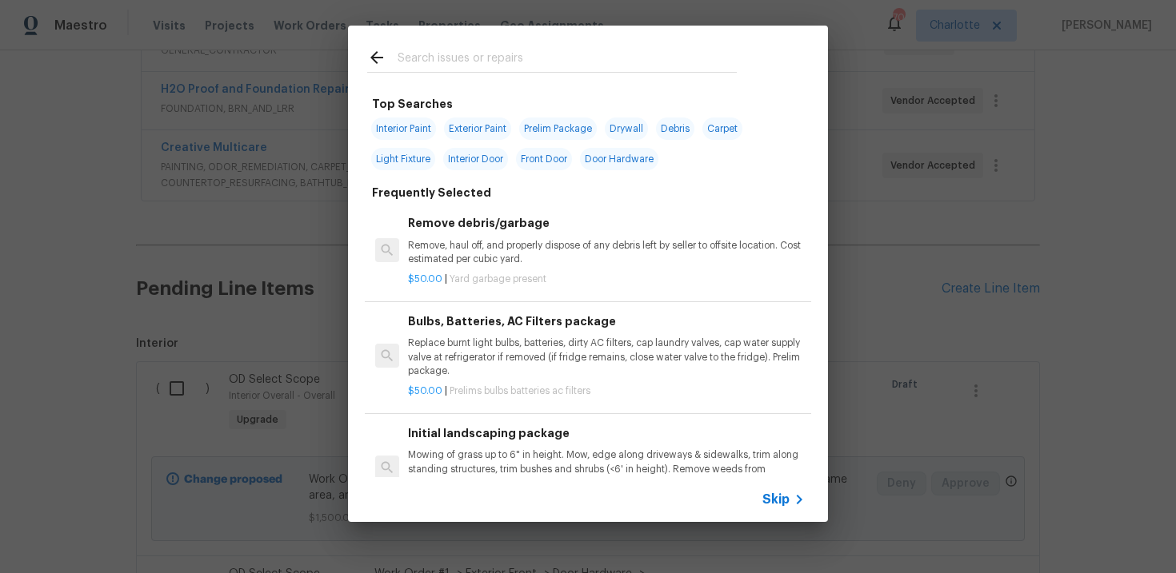
click at [774, 507] on span "Skip" at bounding box center [775, 500] width 27 height 16
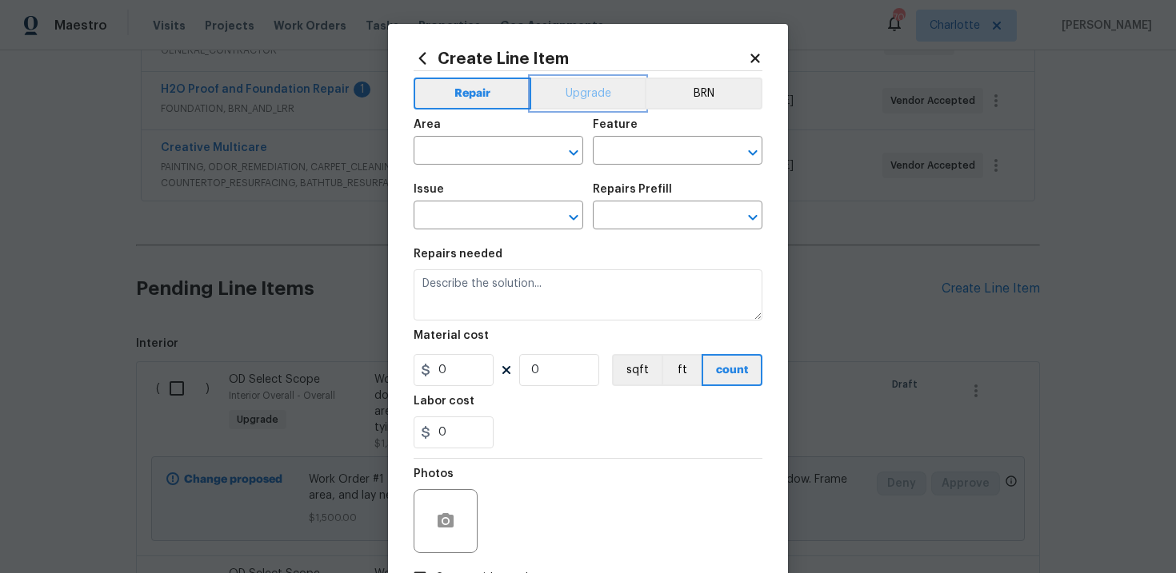
click at [579, 109] on button "Upgrade" at bounding box center [588, 94] width 114 height 32
click at [488, 207] on input "text" at bounding box center [475, 217] width 125 height 25
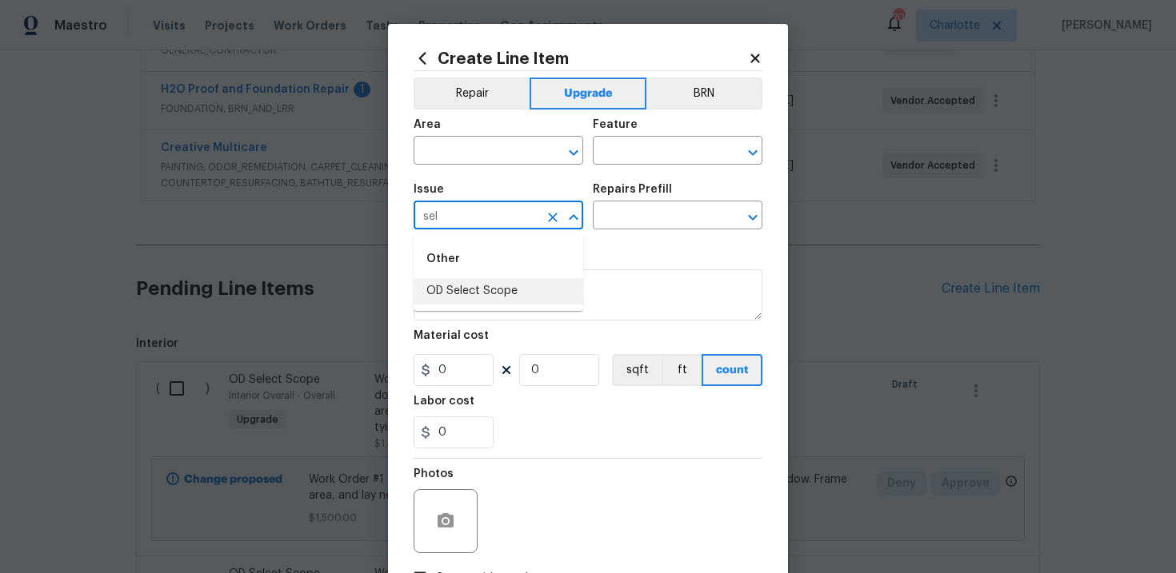
click at [492, 292] on li "OD Select Scope" at bounding box center [498, 291] width 170 height 26
type input "OD Select Scope"
click at [641, 228] on input "text" at bounding box center [655, 217] width 125 height 25
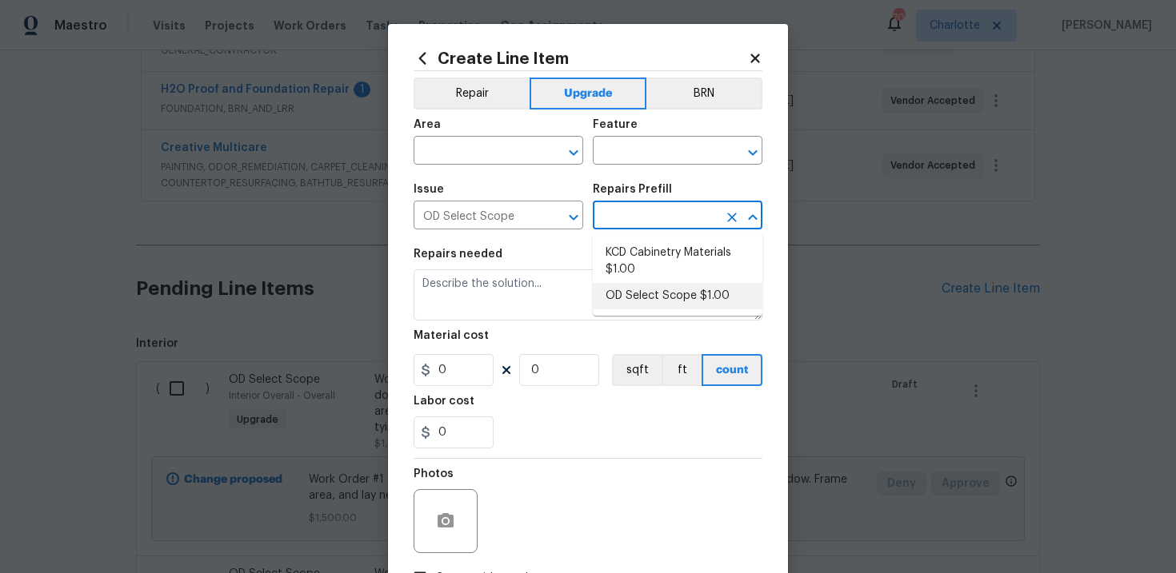
click at [645, 293] on li "OD Select Scope $1.00" at bounding box center [678, 296] width 170 height 26
type input "OD Select Scope $1.00"
type textarea "Refer to the agreed upon scope document for further details."
type input "1"
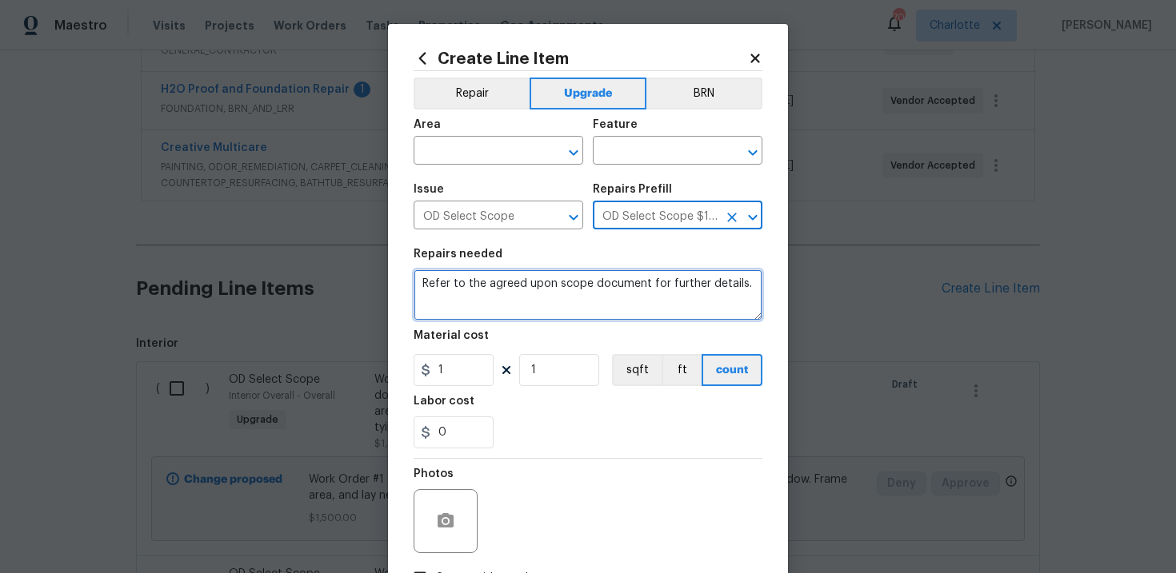
click at [445, 289] on textarea "Refer to the agreed upon scope document for further details." at bounding box center [587, 294] width 349 height 51
paste textarea "Work Order #1 -> Exterior Back -> Exterior Door Hardware -> Replace exterior do…"
type textarea "Work Order #1 -> Exterior Back -> Exterior Door Hardware -> Replace exterior do…"
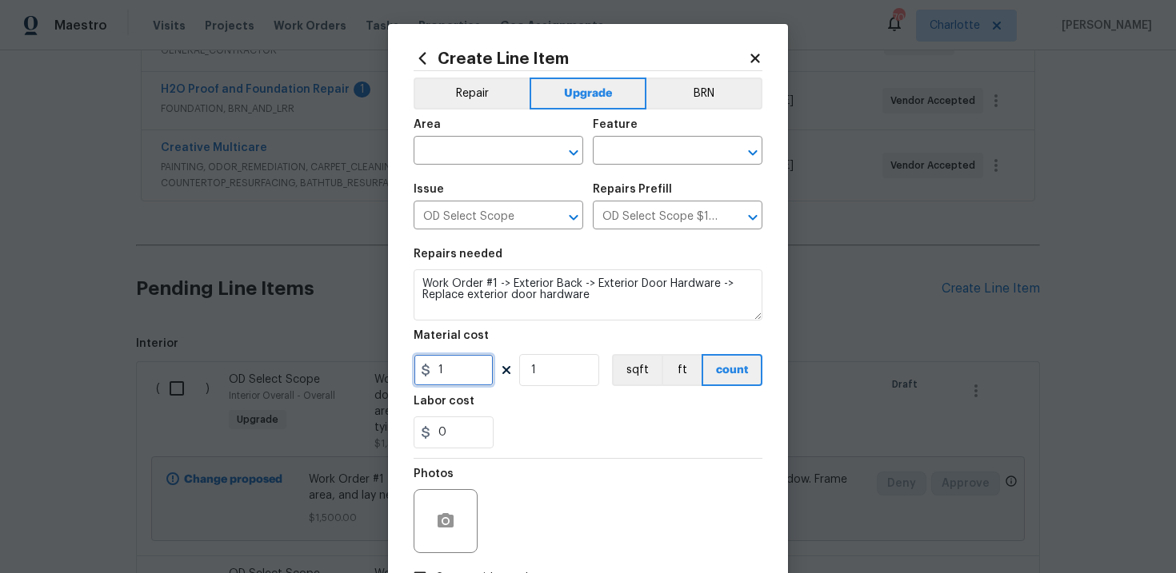
click at [451, 367] on input "1" at bounding box center [453, 370] width 80 height 32
type input "150"
click at [500, 152] on input "text" at bounding box center [475, 152] width 125 height 25
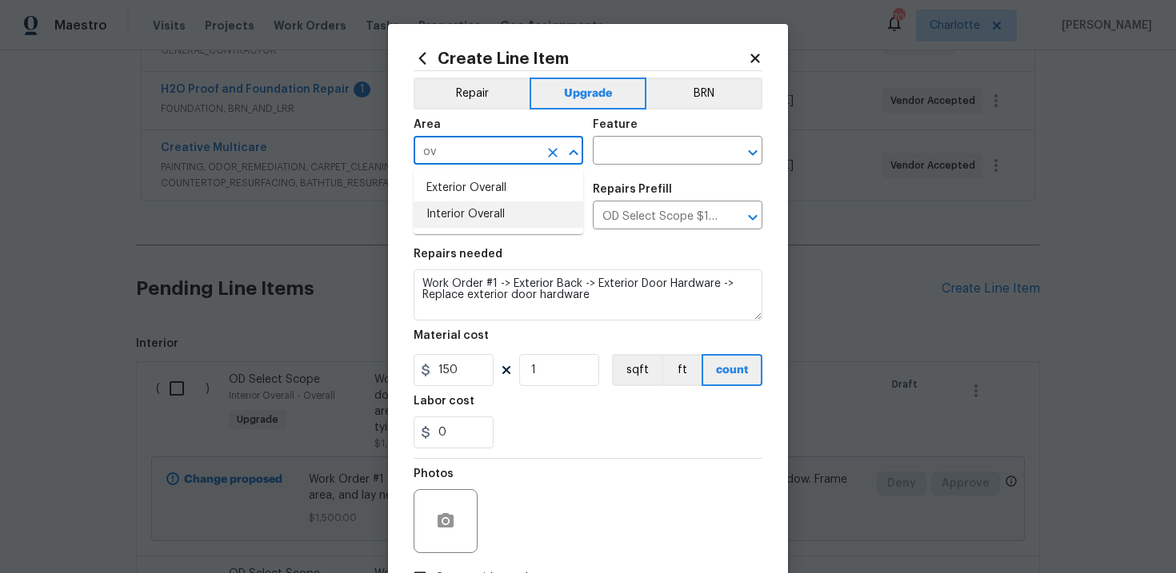
click at [495, 214] on li "Interior Overall" at bounding box center [498, 215] width 170 height 26
type input "Interior Overall"
click at [614, 158] on input "text" at bounding box center [655, 152] width 125 height 25
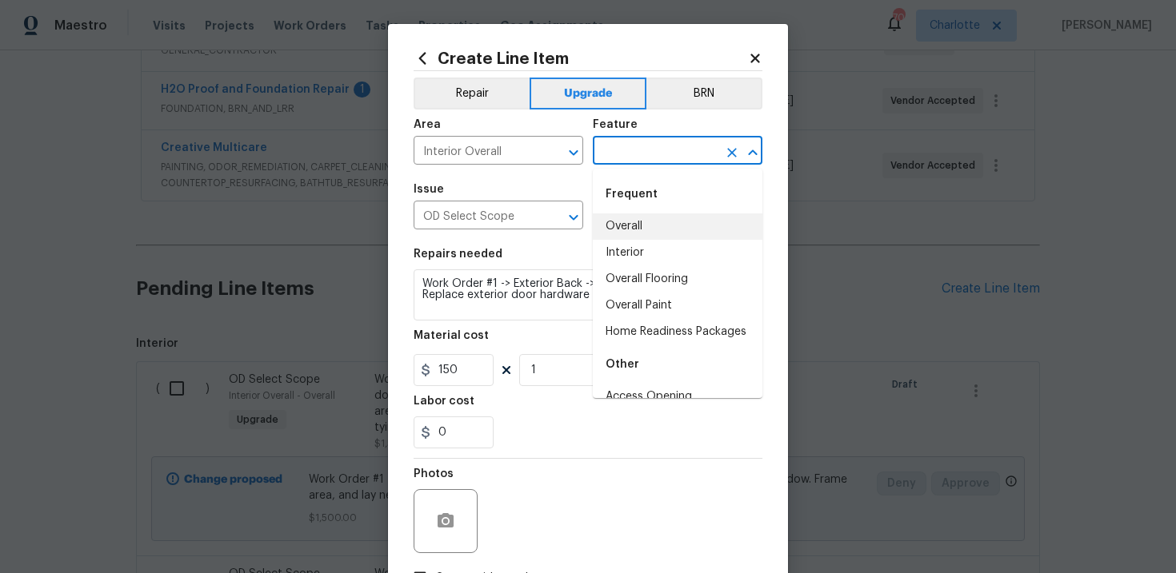
click at [641, 222] on li "Overall" at bounding box center [678, 227] width 170 height 26
type input "Overall"
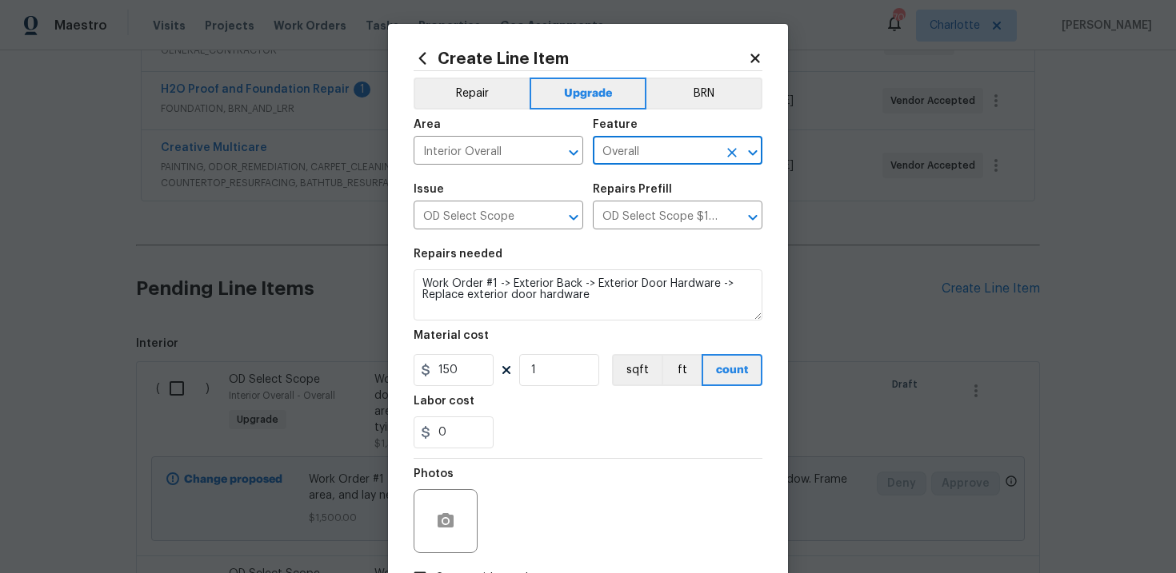
scroll to position [116, 0]
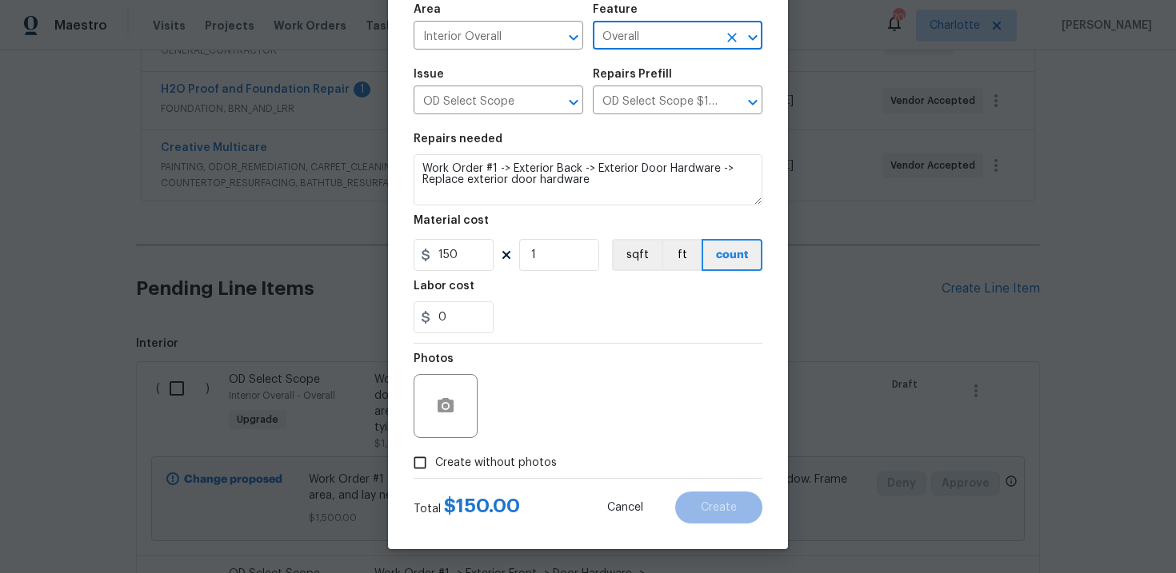
click at [501, 463] on span "Create without photos" at bounding box center [496, 463] width 122 height 17
click at [435, 463] on input "Create without photos" at bounding box center [420, 463] width 30 height 30
checkbox input "true"
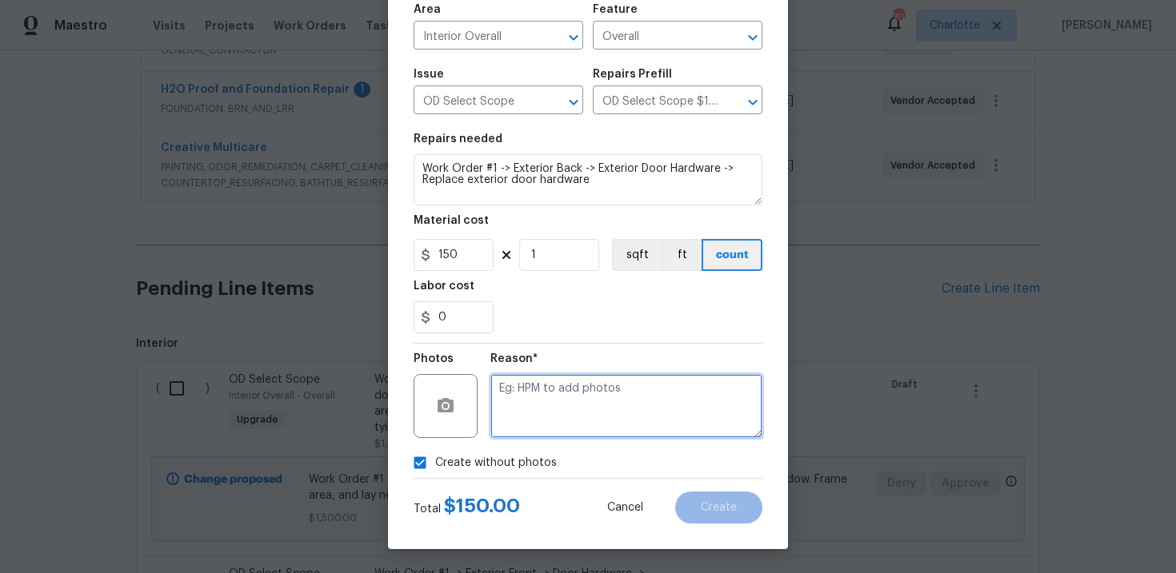
click at [581, 401] on textarea at bounding box center [626, 406] width 272 height 64
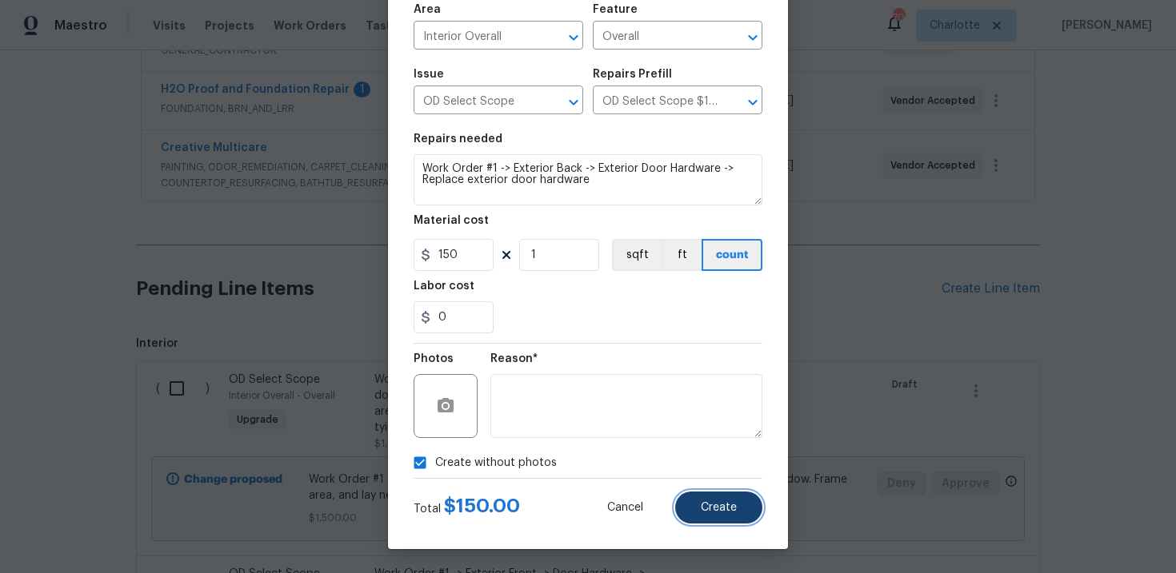
click at [741, 521] on button "Create" at bounding box center [718, 508] width 87 height 32
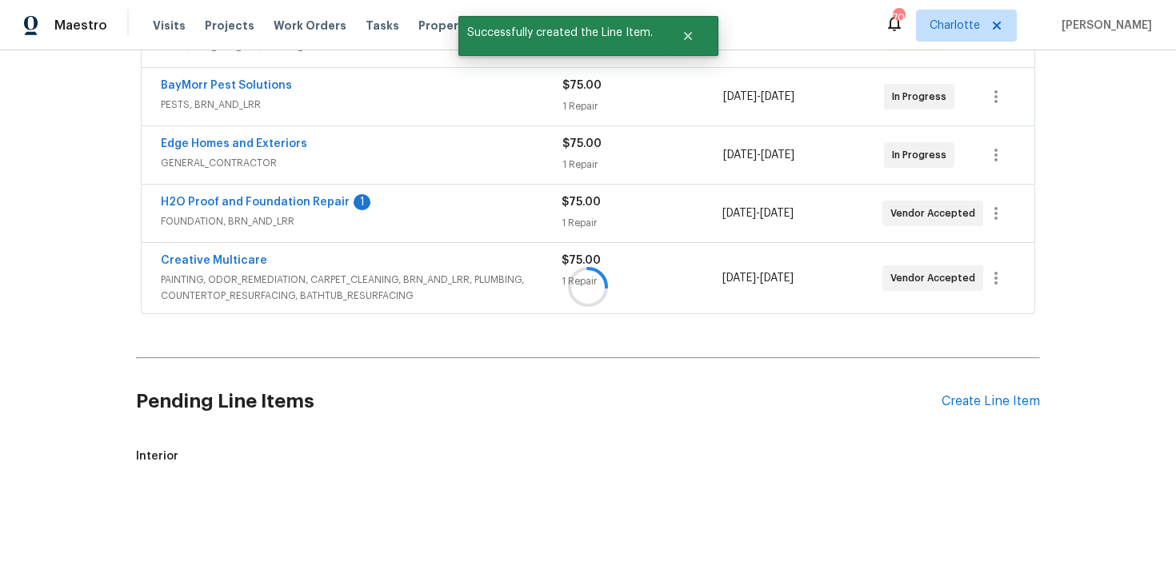
scroll to position [461, 0]
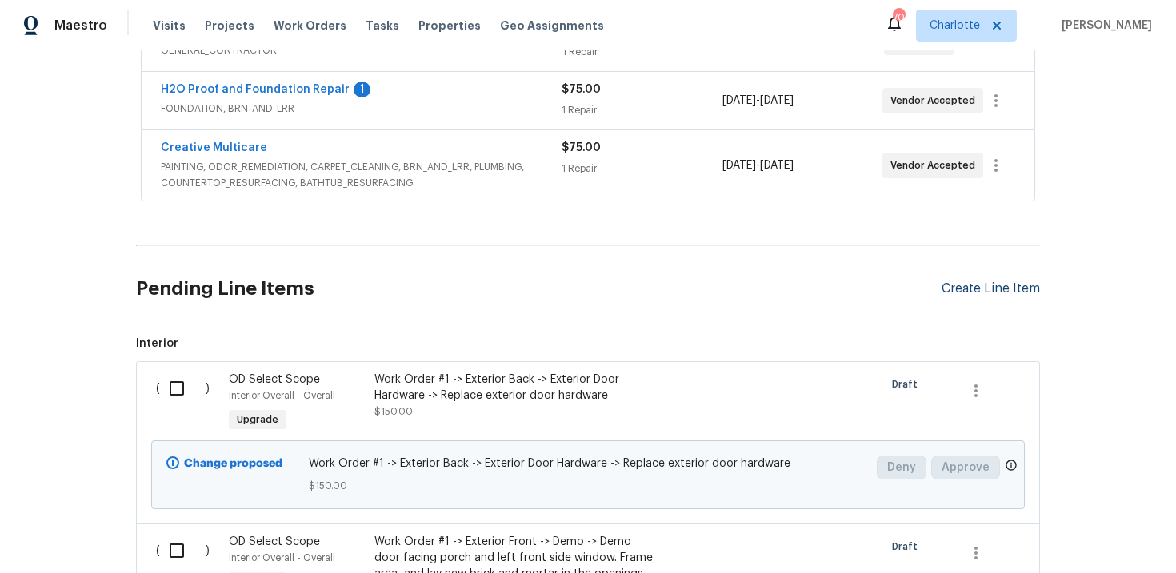
click at [1000, 286] on div "Create Line Item" at bounding box center [990, 288] width 98 height 15
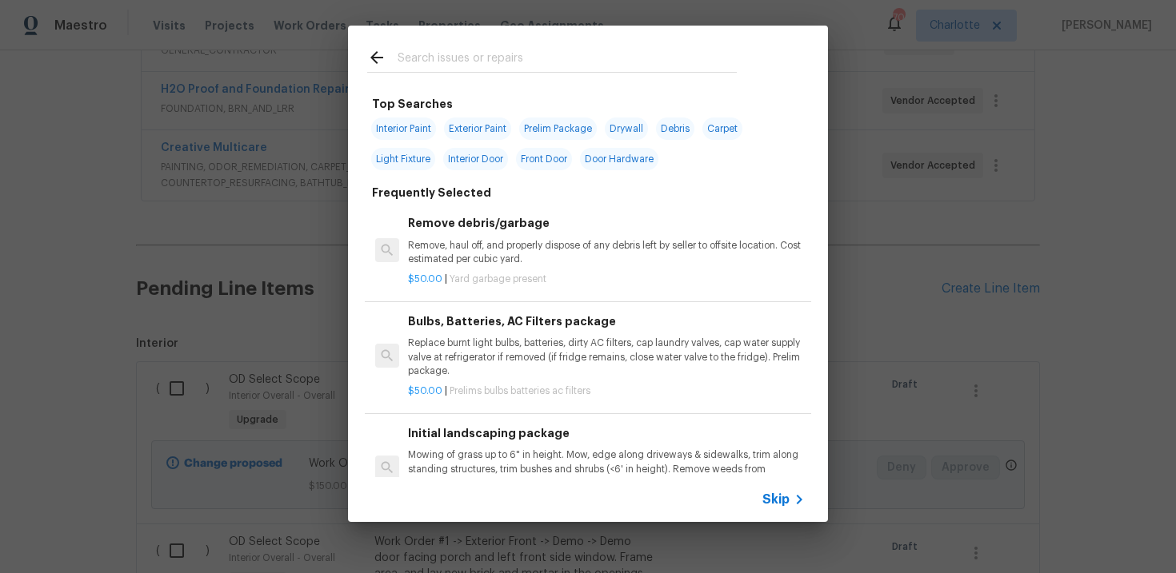
click at [767, 503] on span "Skip" at bounding box center [775, 500] width 27 height 16
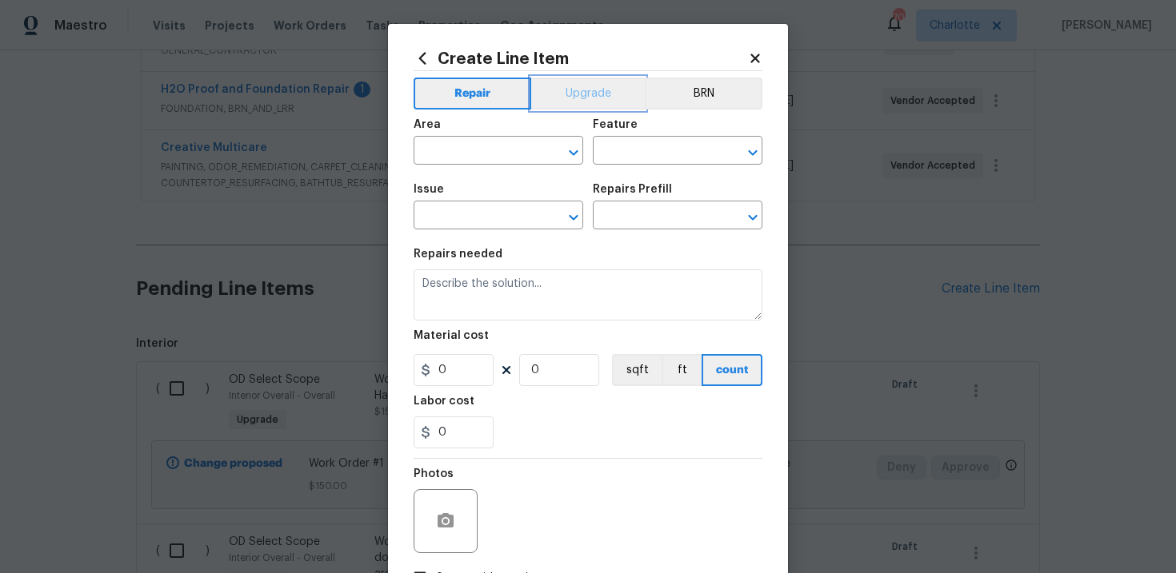
click at [592, 93] on button "Upgrade" at bounding box center [588, 94] width 114 height 32
click at [485, 206] on input "text" at bounding box center [475, 217] width 125 height 25
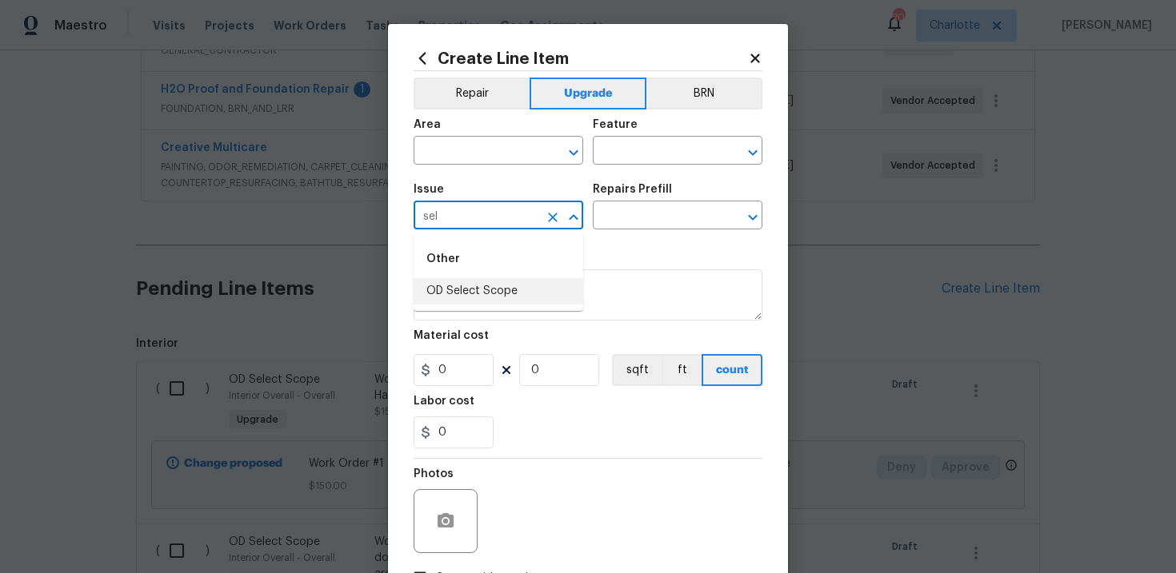
click at [501, 287] on li "OD Select Scope" at bounding box center [498, 291] width 170 height 26
type input "OD Select Scope"
click at [638, 222] on input "text" at bounding box center [655, 217] width 125 height 25
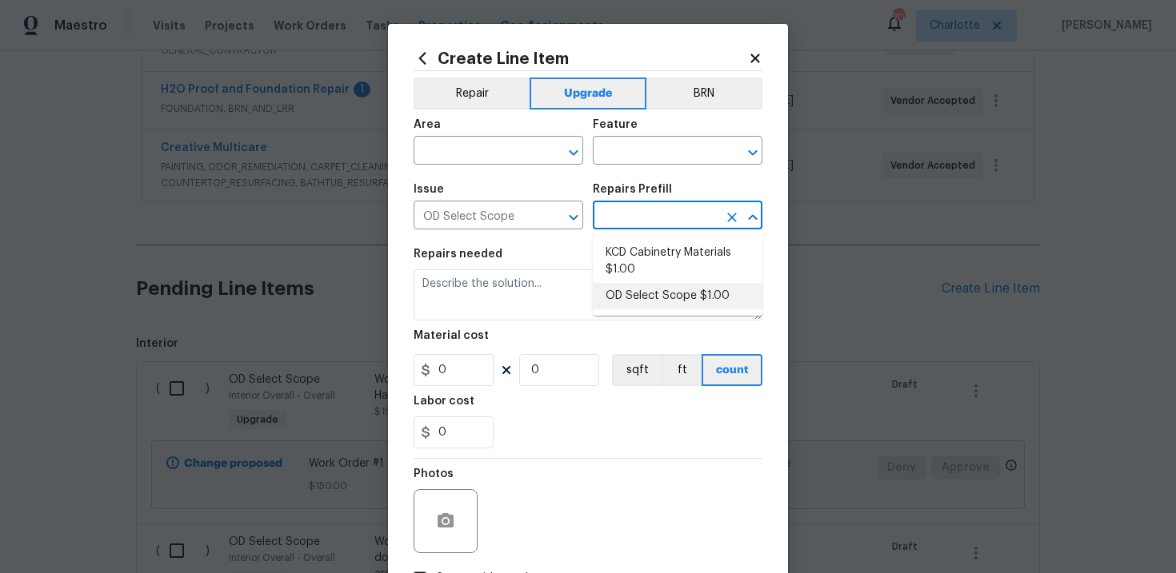
click at [654, 306] on li "OD Select Scope $1.00" at bounding box center [678, 296] width 170 height 26
type input "OD Select Scope $1.00"
type textarea "Refer to the agreed upon scope document for further details."
type input "1"
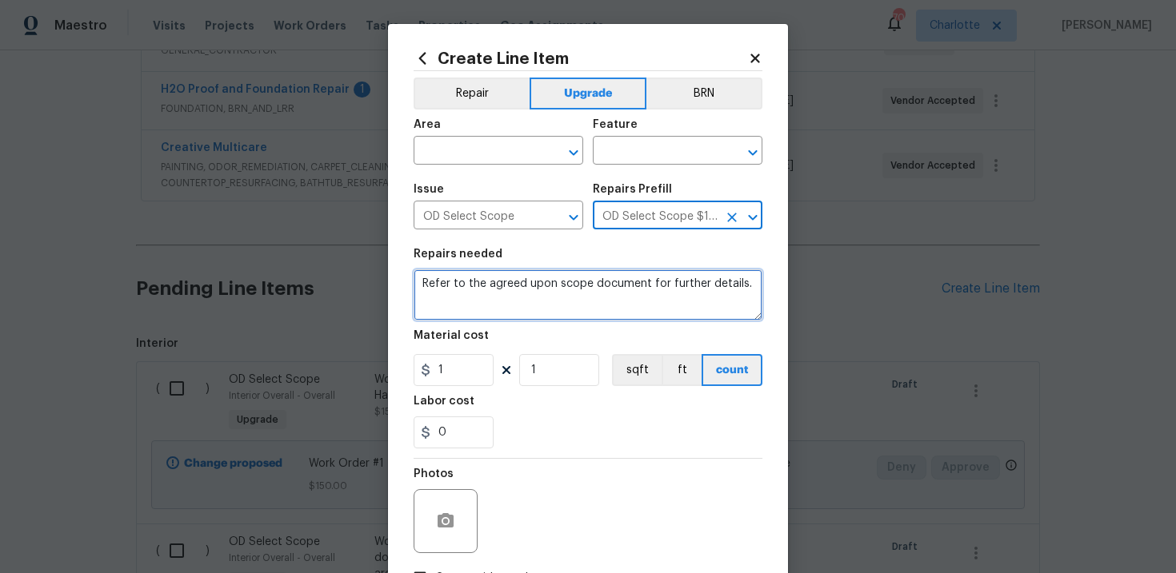
click at [524, 289] on textarea "Refer to the agreed upon scope document for further details." at bounding box center [587, 294] width 349 height 51
paste textarea "Work Order #1 -> Exterior Back -> Exterior Doors -> Demo screen door and Instal…"
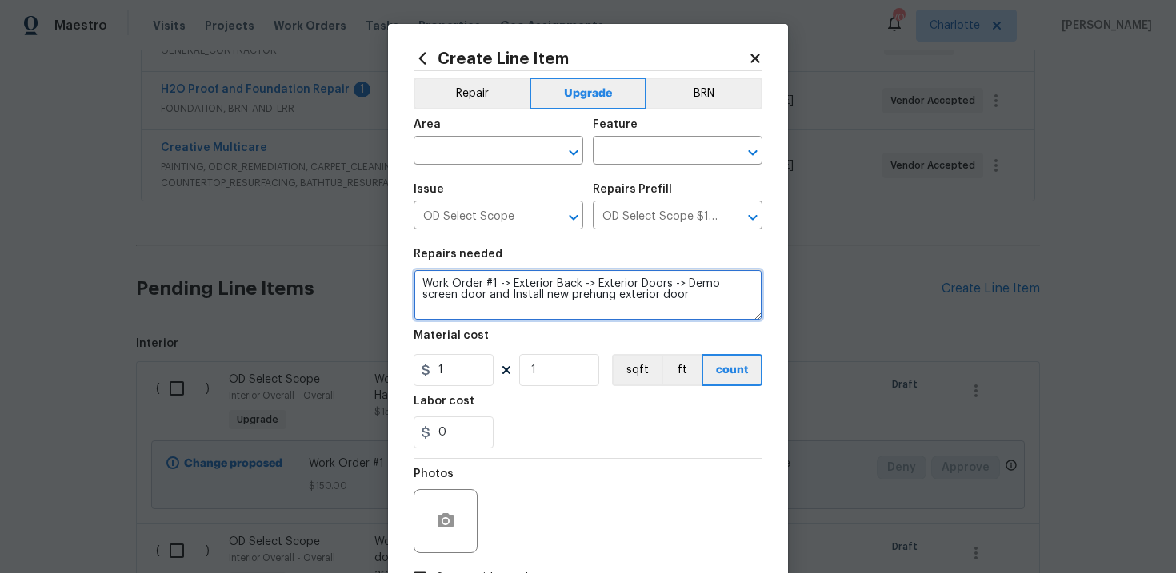
type textarea "Work Order #1 -> Exterior Back -> Exterior Doors -> Demo screen door and Instal…"
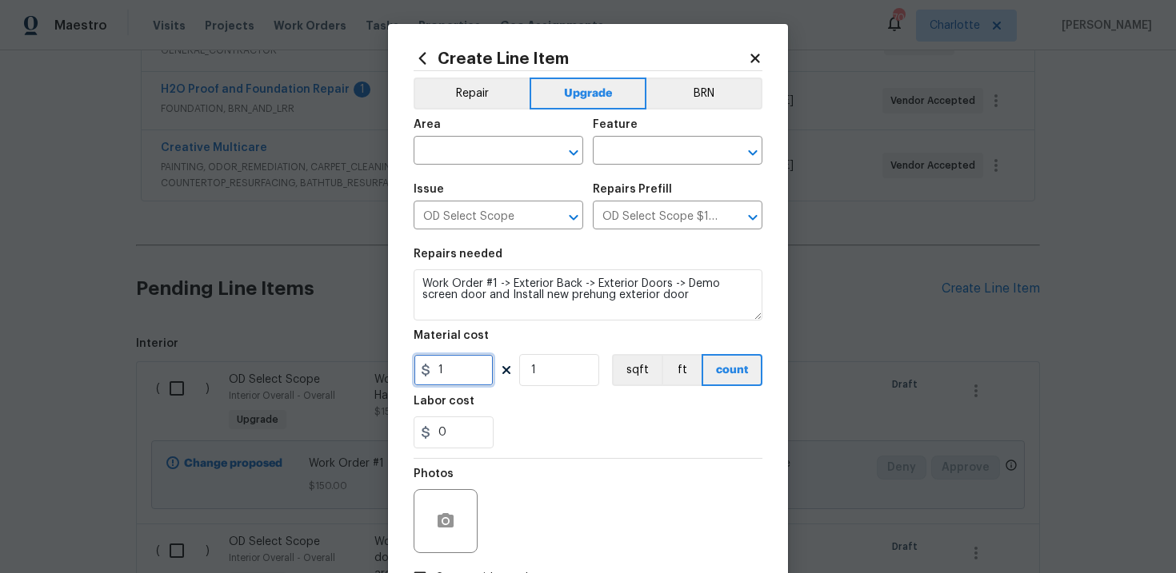
click at [465, 366] on input "1" at bounding box center [453, 370] width 80 height 32
type input "750"
click at [489, 158] on input "text" at bounding box center [475, 152] width 125 height 25
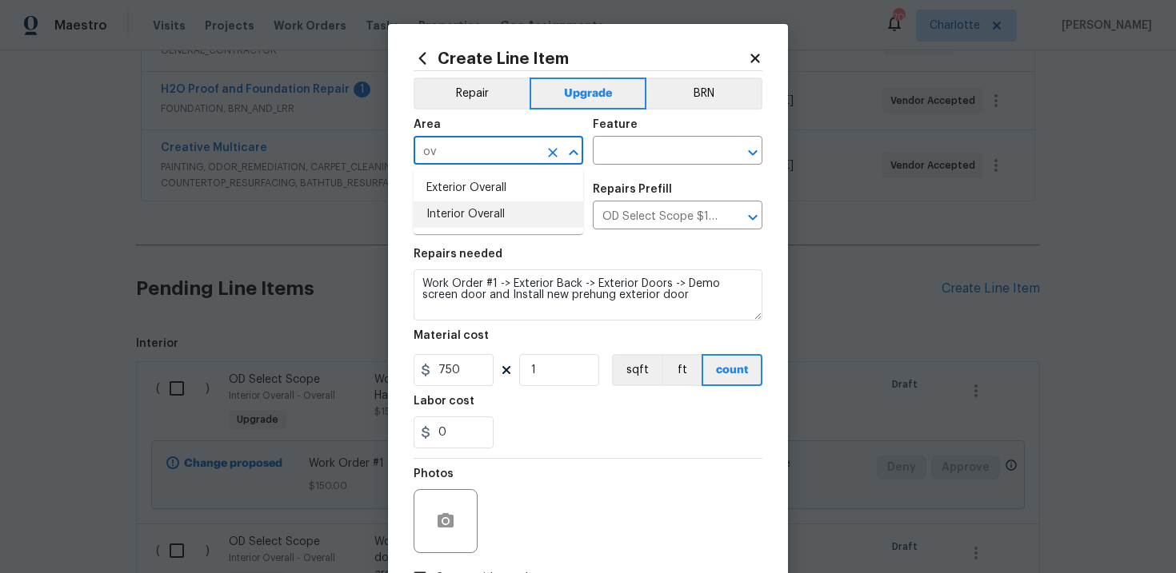
click at [501, 215] on li "Interior Overall" at bounding box center [498, 215] width 170 height 26
type input "Interior Overall"
click at [639, 158] on input "text" at bounding box center [655, 152] width 125 height 25
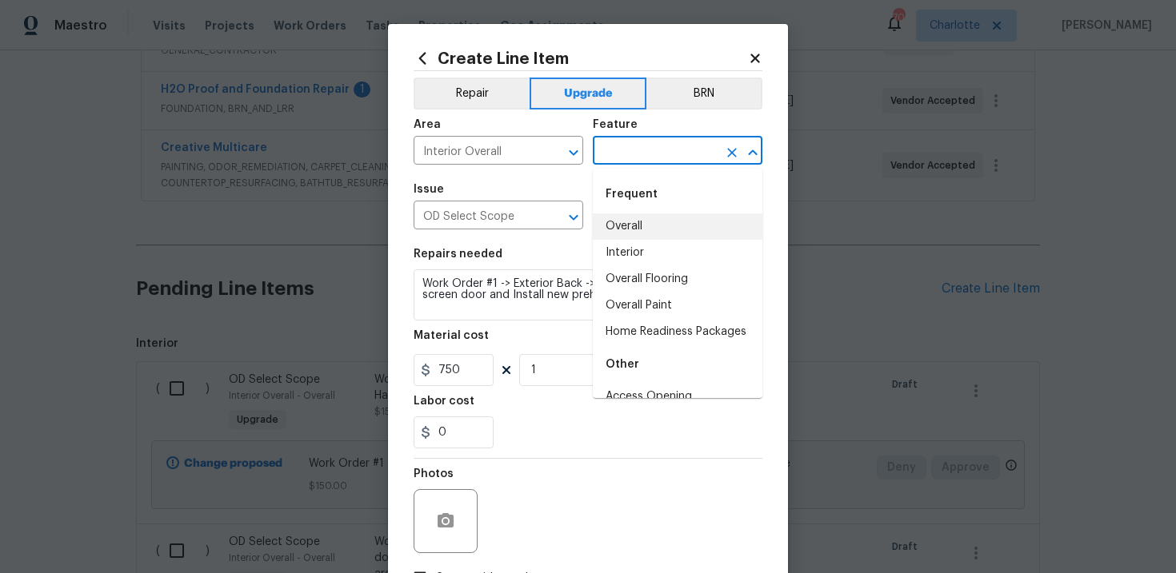
click at [645, 223] on li "Overall" at bounding box center [678, 227] width 170 height 26
type input "Overall"
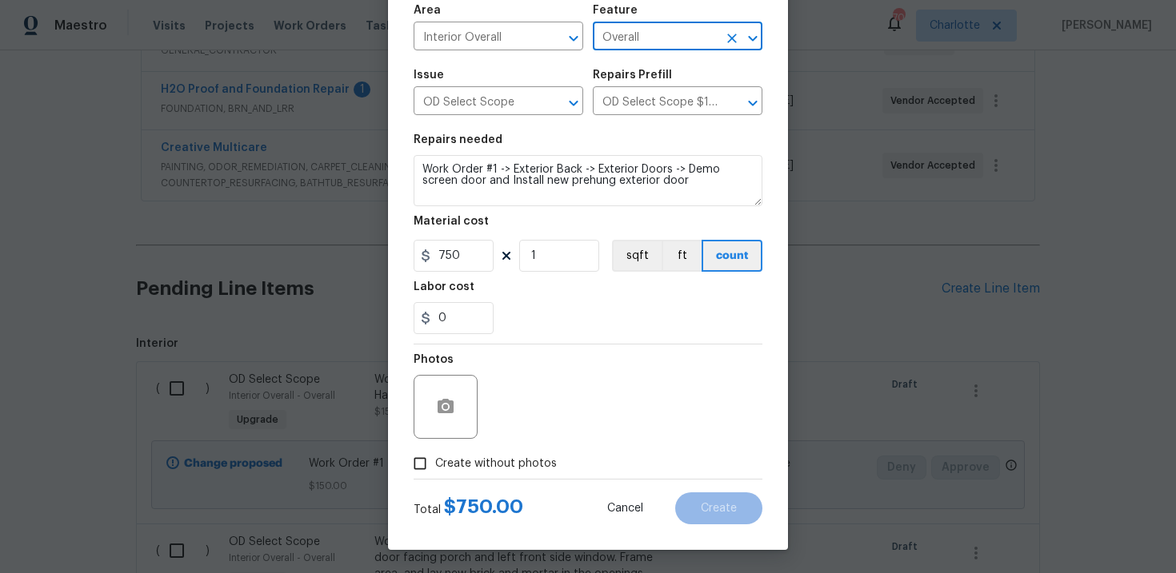
scroll to position [116, 0]
click at [496, 461] on span "Create without photos" at bounding box center [496, 463] width 122 height 17
click at [435, 461] on input "Create without photos" at bounding box center [420, 463] width 30 height 30
checkbox input "true"
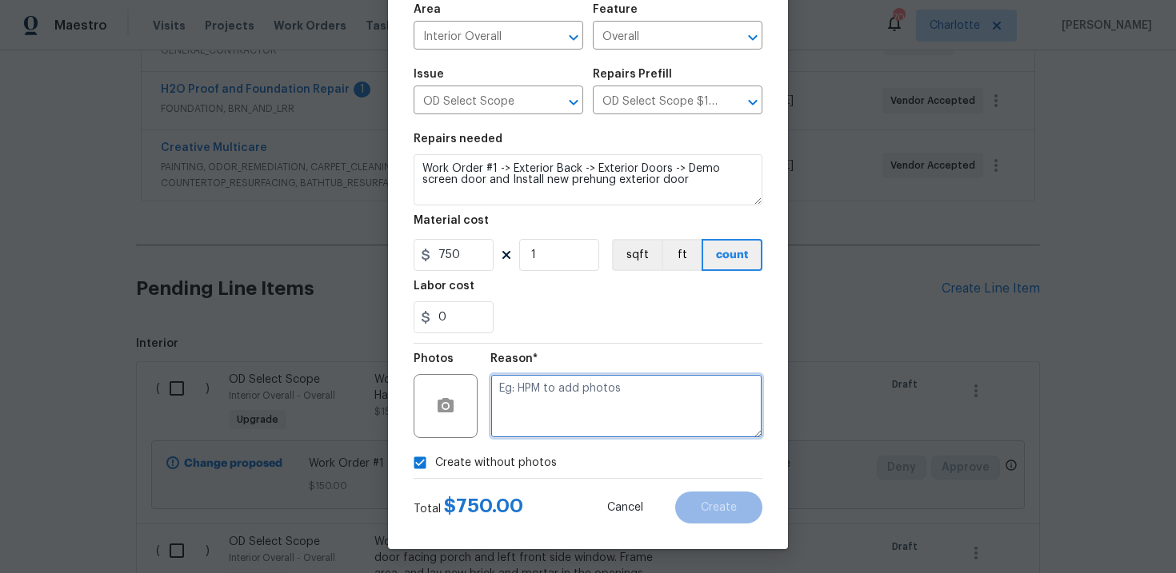
click at [560, 416] on textarea at bounding box center [626, 406] width 272 height 64
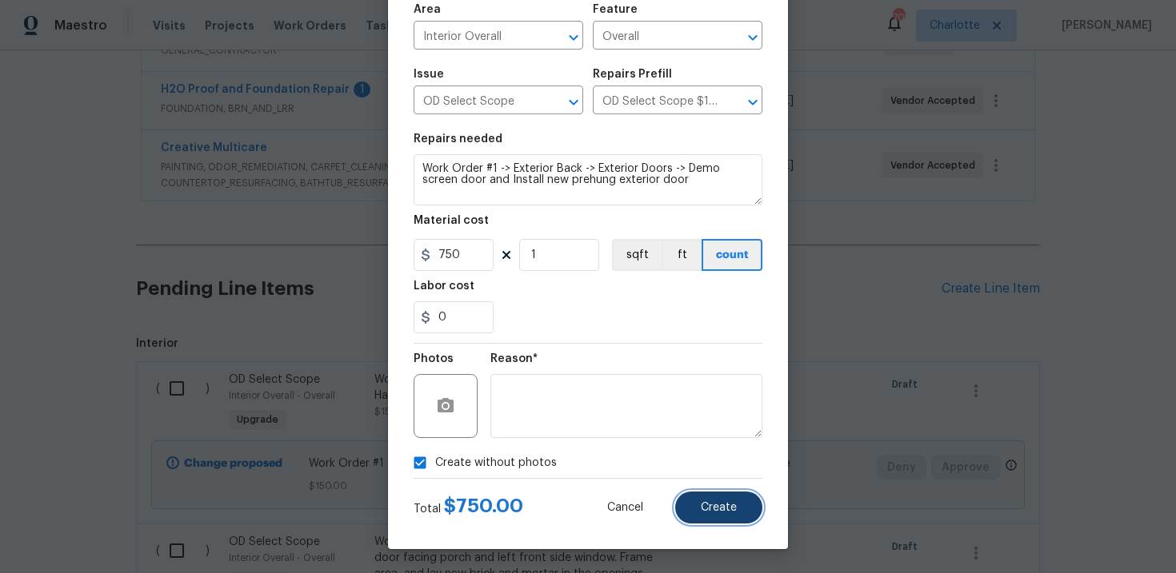
click at [709, 505] on span "Create" at bounding box center [719, 508] width 36 height 12
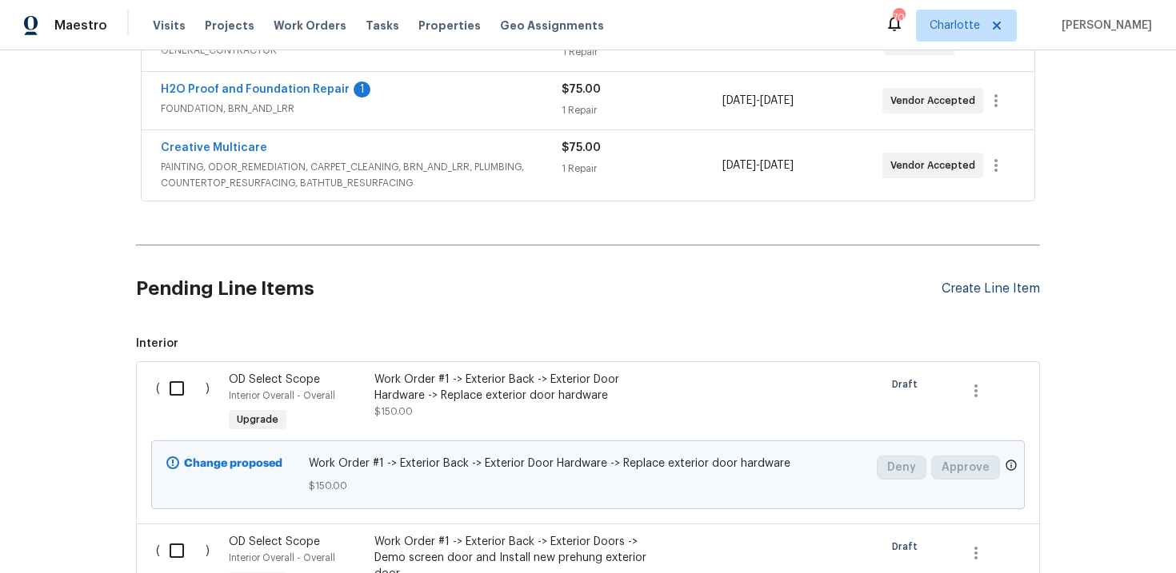
click at [1006, 285] on div "Create Line Item" at bounding box center [990, 288] width 98 height 15
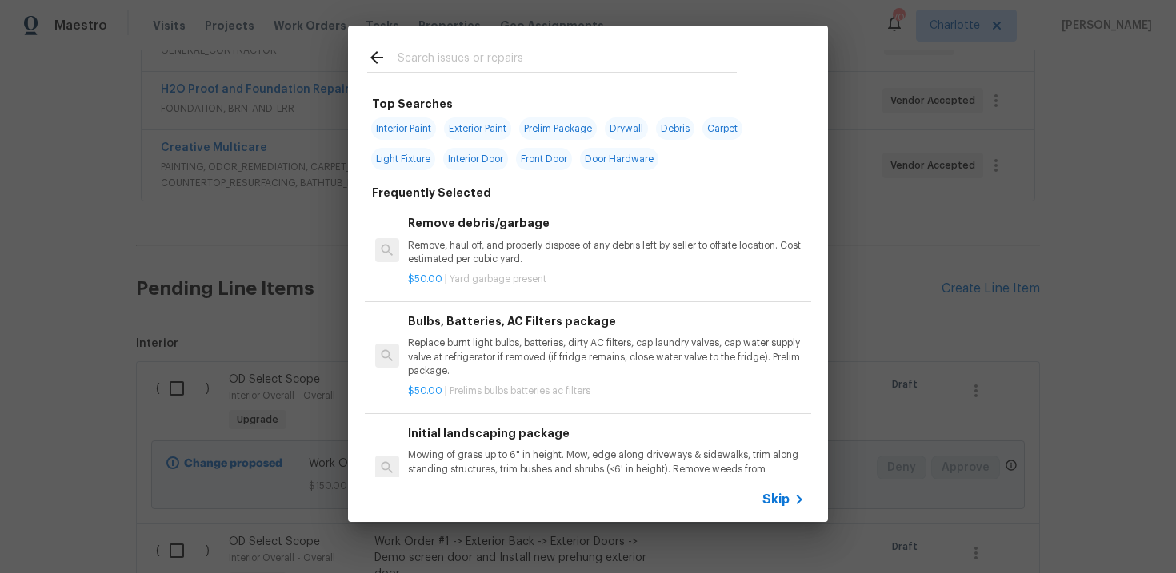
click at [778, 500] on span "Skip" at bounding box center [775, 500] width 27 height 16
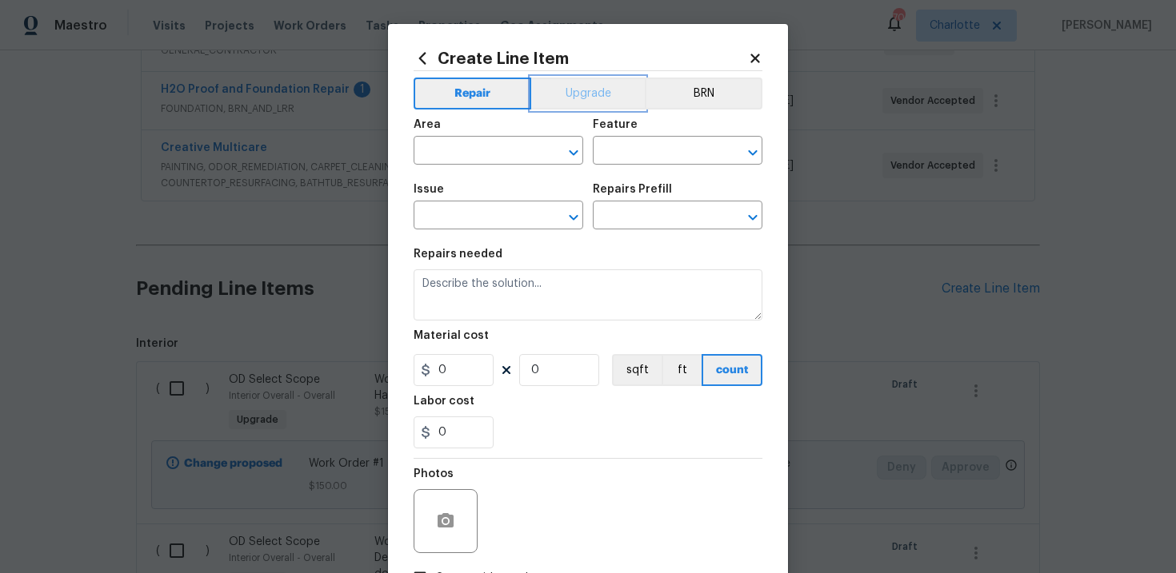
click at [596, 106] on button "Upgrade" at bounding box center [588, 94] width 114 height 32
click at [473, 214] on input "text" at bounding box center [475, 217] width 125 height 25
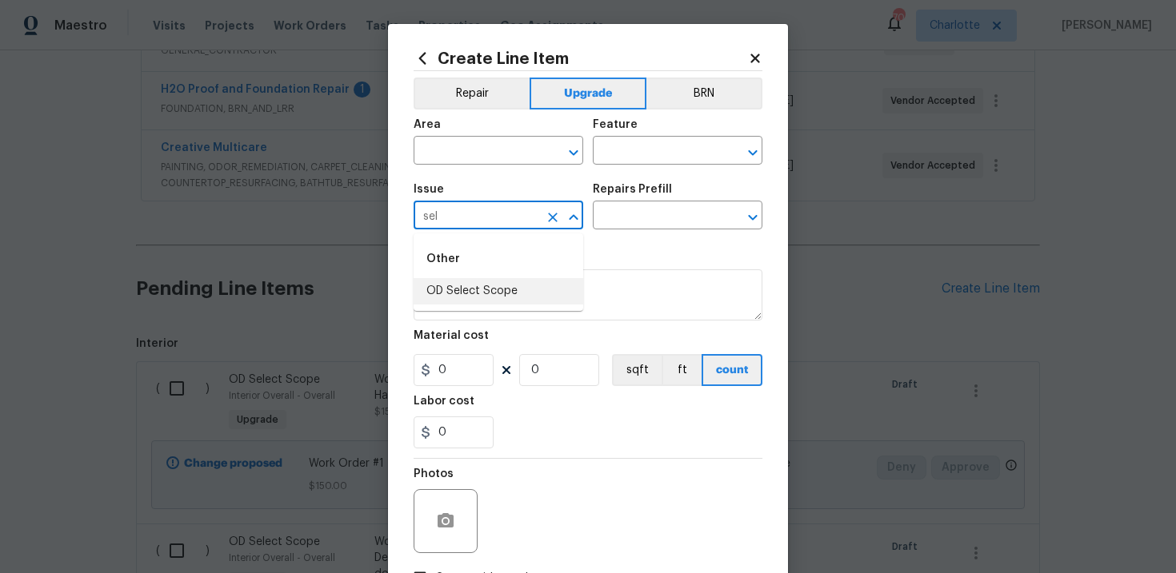
click at [484, 288] on li "OD Select Scope" at bounding box center [498, 291] width 170 height 26
type input "OD Select Scope"
click at [637, 224] on input "text" at bounding box center [655, 217] width 125 height 25
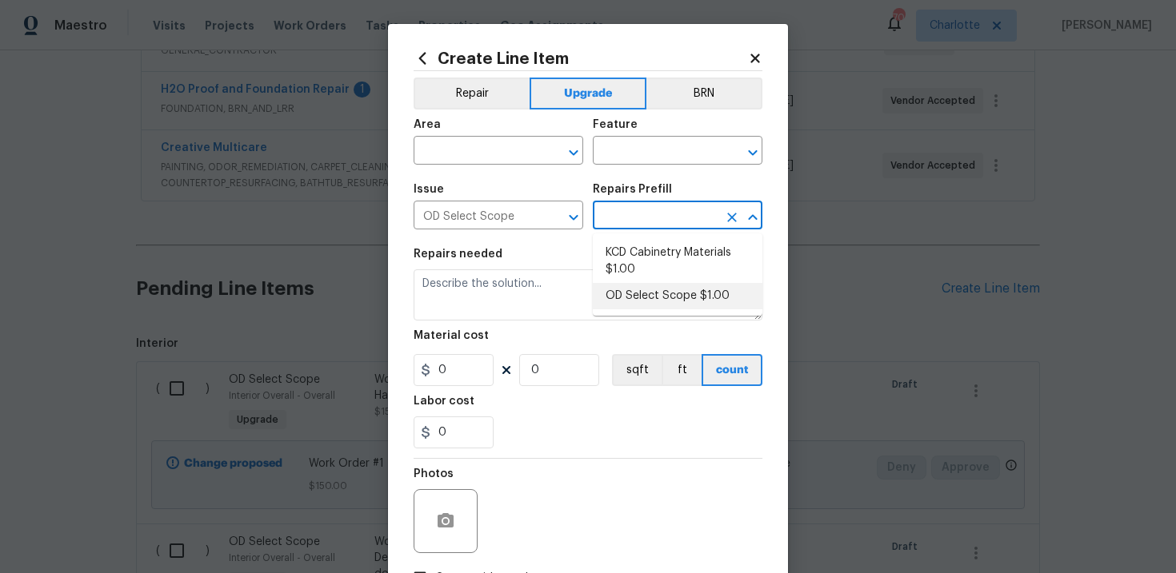
click at [651, 297] on li "OD Select Scope $1.00" at bounding box center [678, 296] width 170 height 26
type input "OD Select Scope $1.00"
type textarea "Refer to the agreed upon scope document for further details."
type input "1"
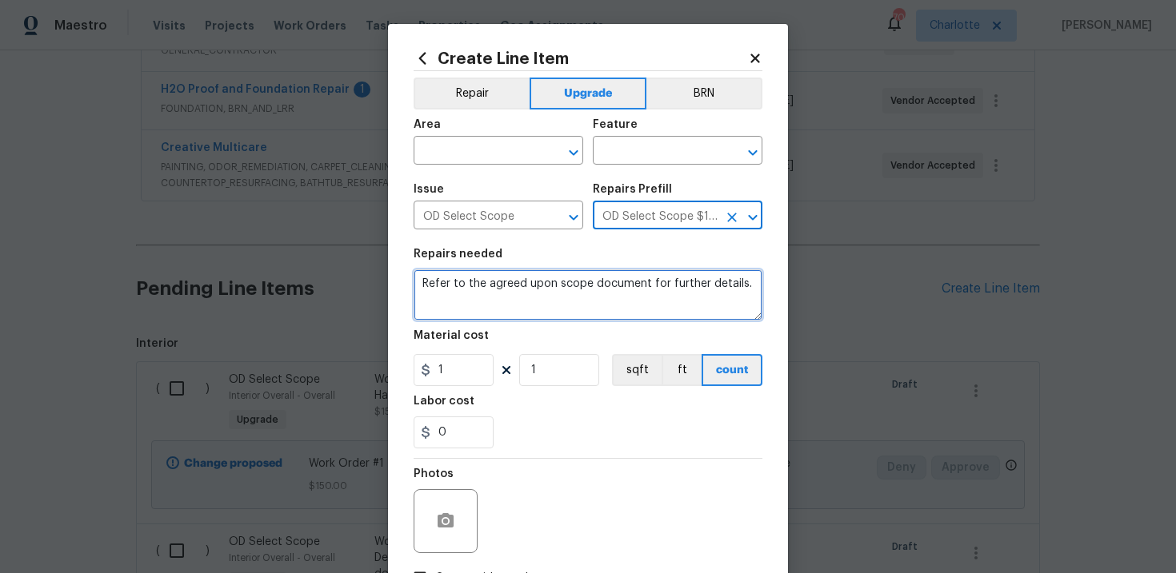
click at [533, 285] on textarea "Refer to the agreed upon scope document for further details." at bounding box center [587, 294] width 349 height 51
paste textarea "Work Order #1 -> Exterior Back -> Fencing -> Repair/adjust/secure damaged/leani…"
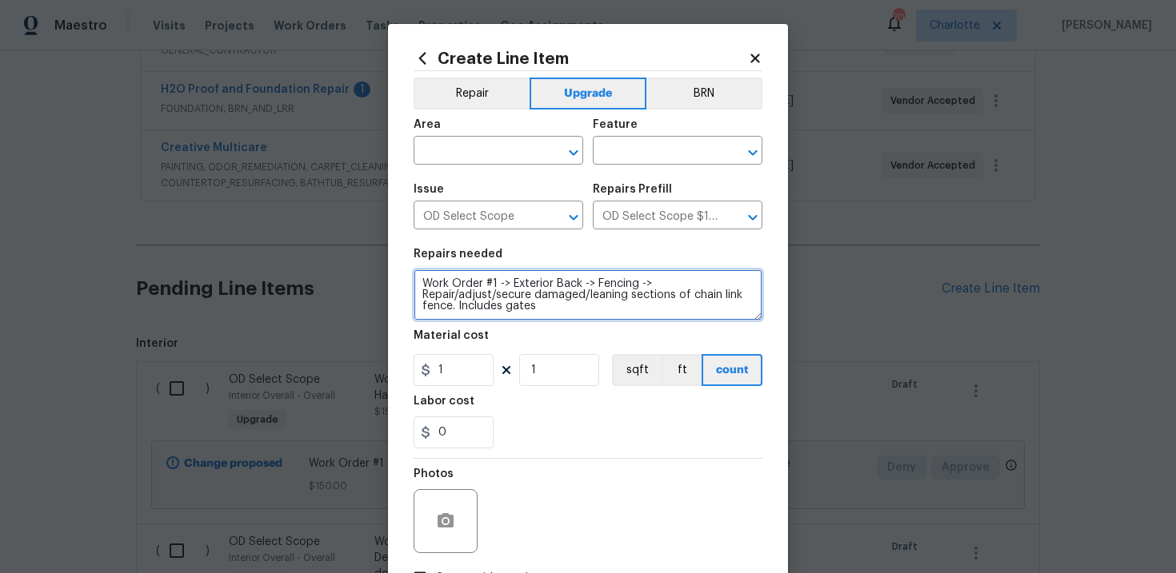
type textarea "Work Order #1 -> Exterior Back -> Fencing -> Repair/adjust/secure damaged/leani…"
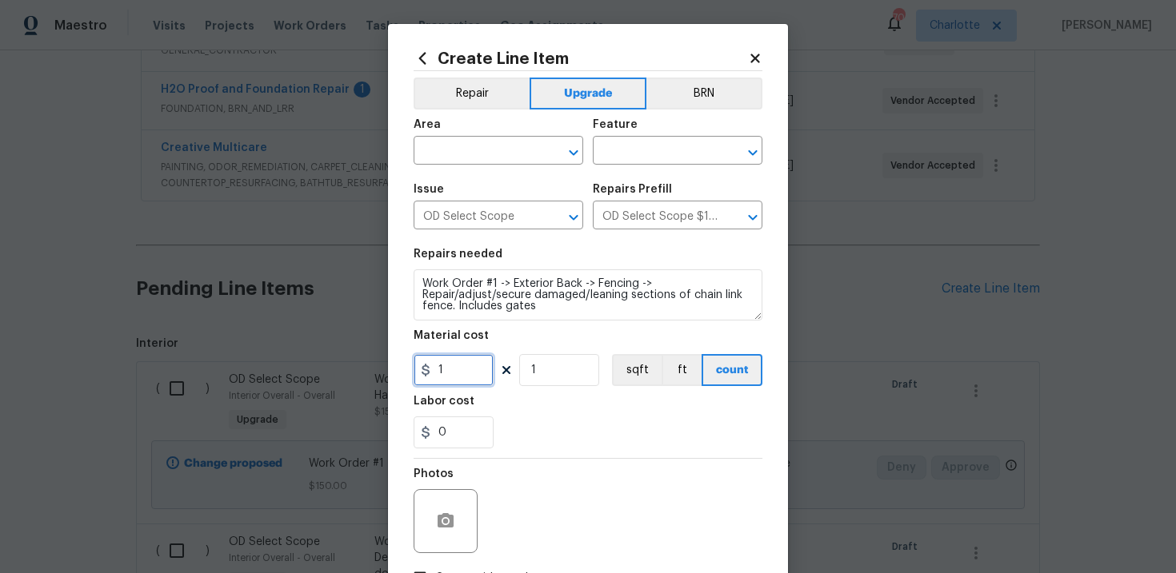
click at [458, 373] on input "1" at bounding box center [453, 370] width 80 height 32
type input "425"
click at [495, 158] on input "text" at bounding box center [475, 152] width 125 height 25
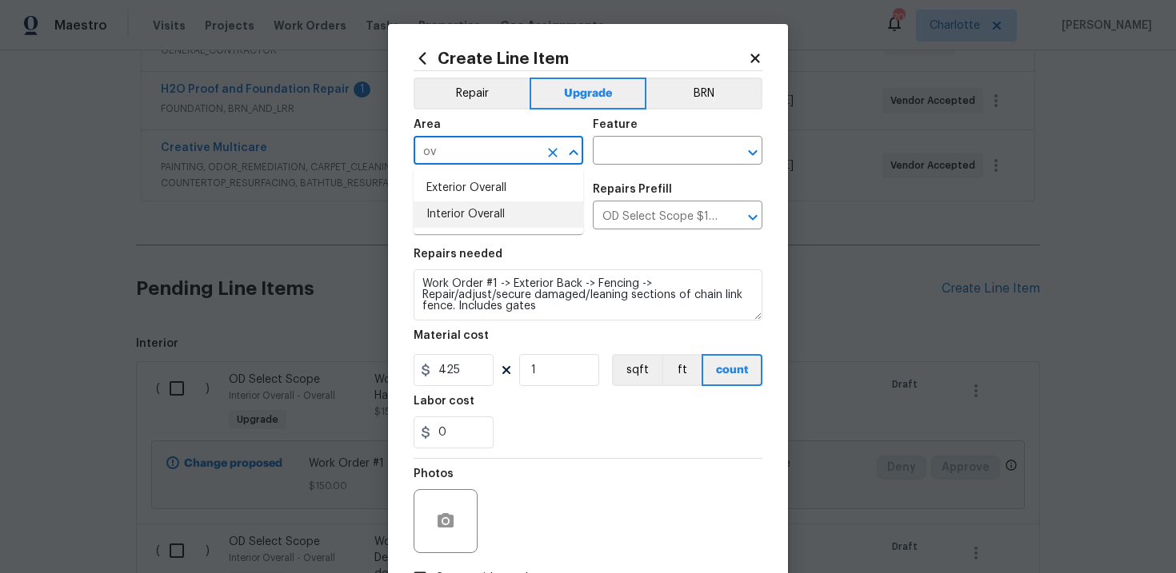
click at [503, 216] on li "Interior Overall" at bounding box center [498, 215] width 170 height 26
type input "Interior Overall"
click at [636, 156] on input "text" at bounding box center [655, 152] width 125 height 25
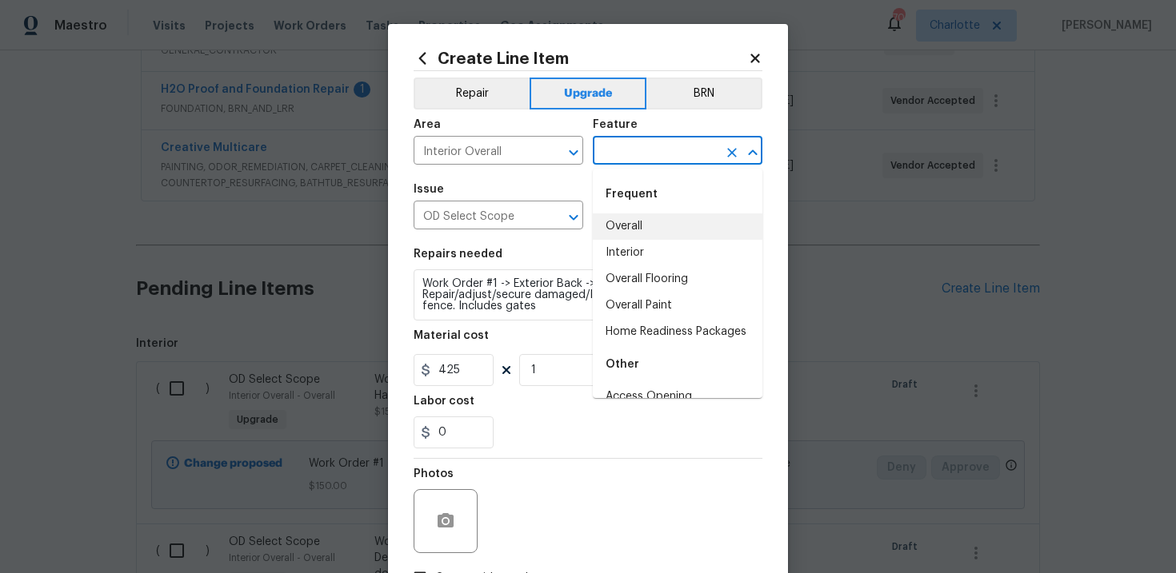
click at [645, 225] on li "Overall" at bounding box center [678, 227] width 170 height 26
type input "Overall"
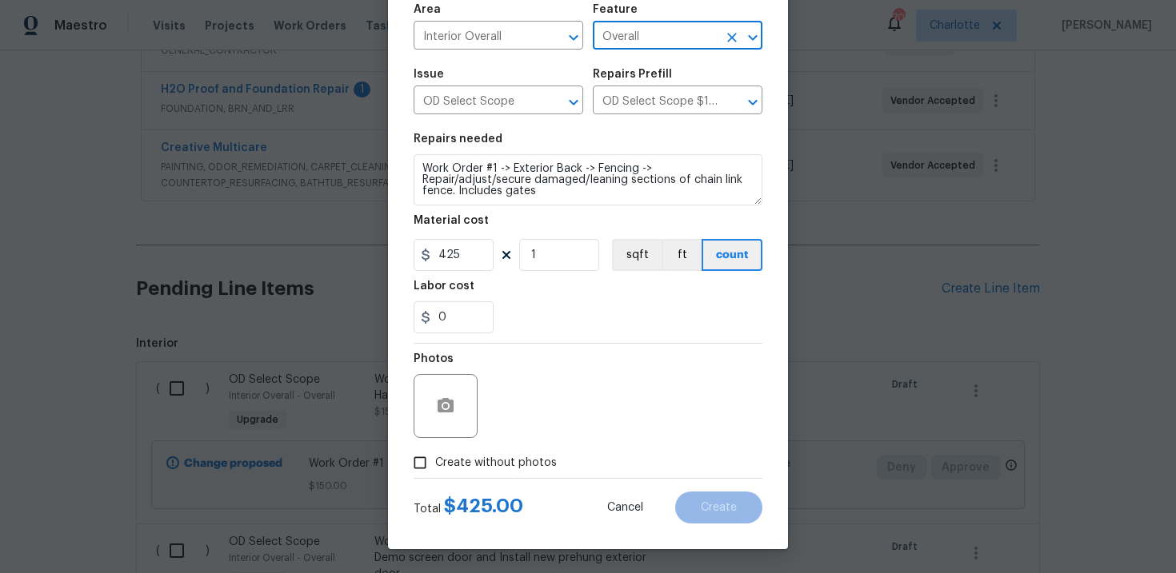
click at [497, 461] on span "Create without photos" at bounding box center [496, 463] width 122 height 17
click at [435, 461] on input "Create without photos" at bounding box center [420, 463] width 30 height 30
checkbox input "true"
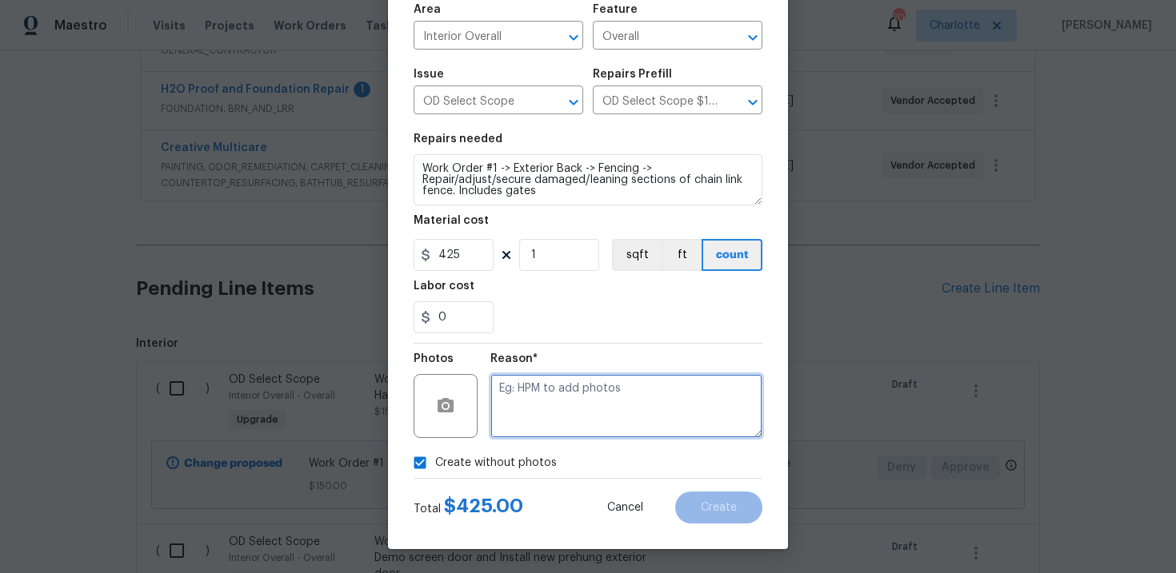
click at [545, 427] on textarea at bounding box center [626, 406] width 272 height 64
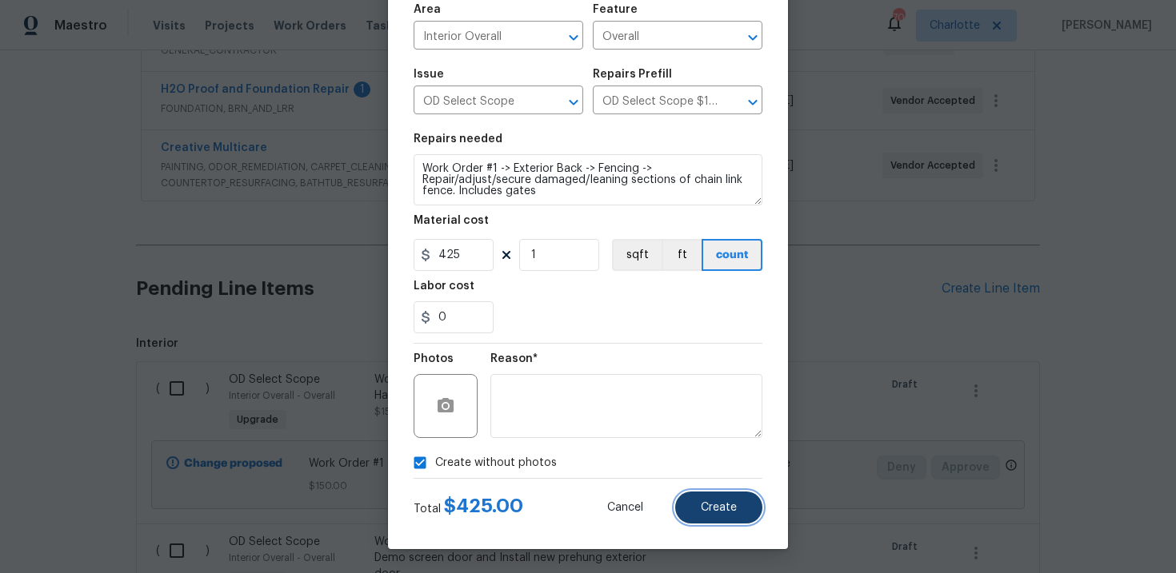
click at [713, 511] on span "Create" at bounding box center [719, 508] width 36 height 12
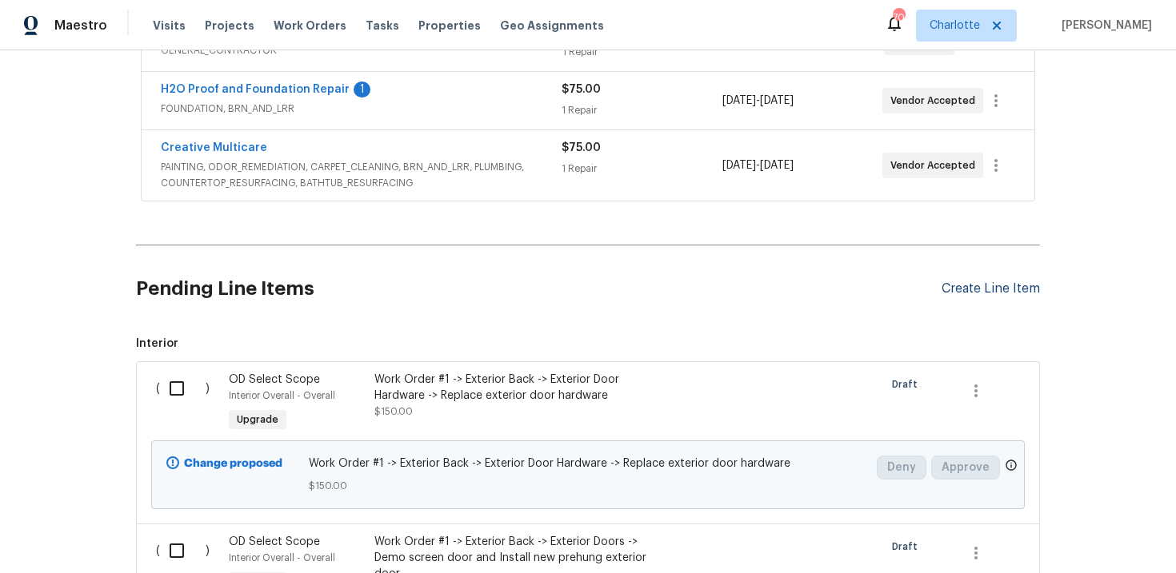
click at [996, 287] on div "Create Line Item" at bounding box center [990, 288] width 98 height 15
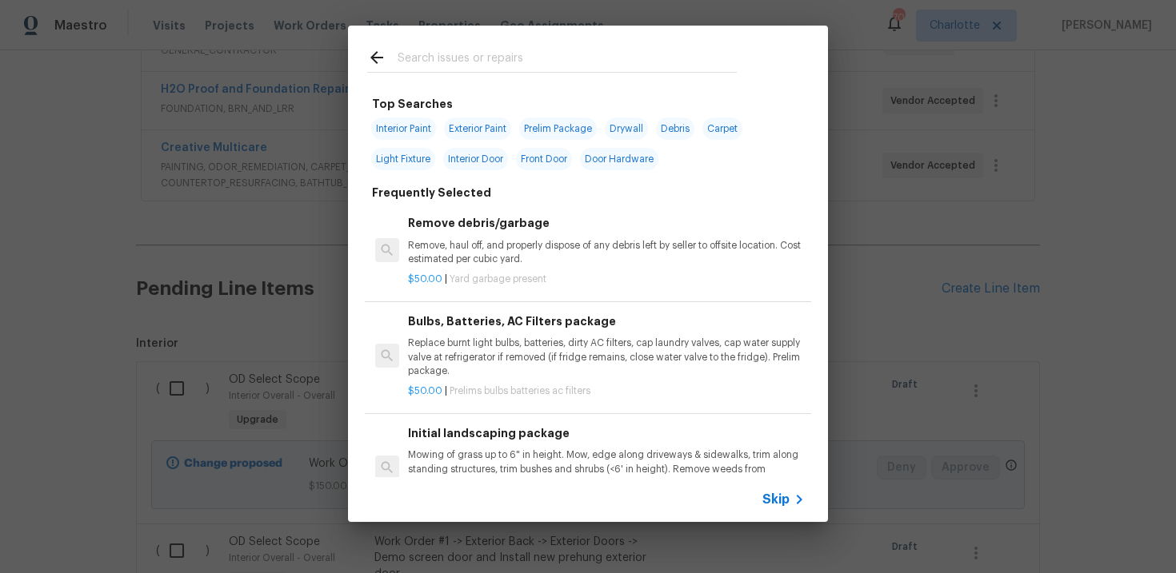
click at [784, 507] on span "Skip" at bounding box center [775, 500] width 27 height 16
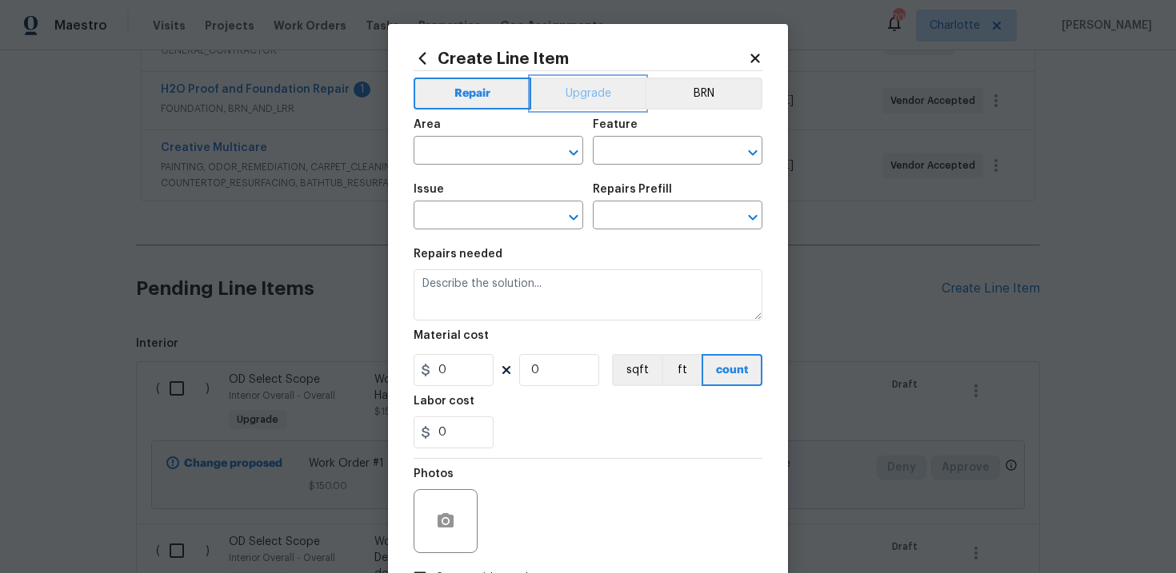
click at [605, 102] on button "Upgrade" at bounding box center [588, 94] width 114 height 32
click at [501, 220] on input "text" at bounding box center [475, 217] width 125 height 25
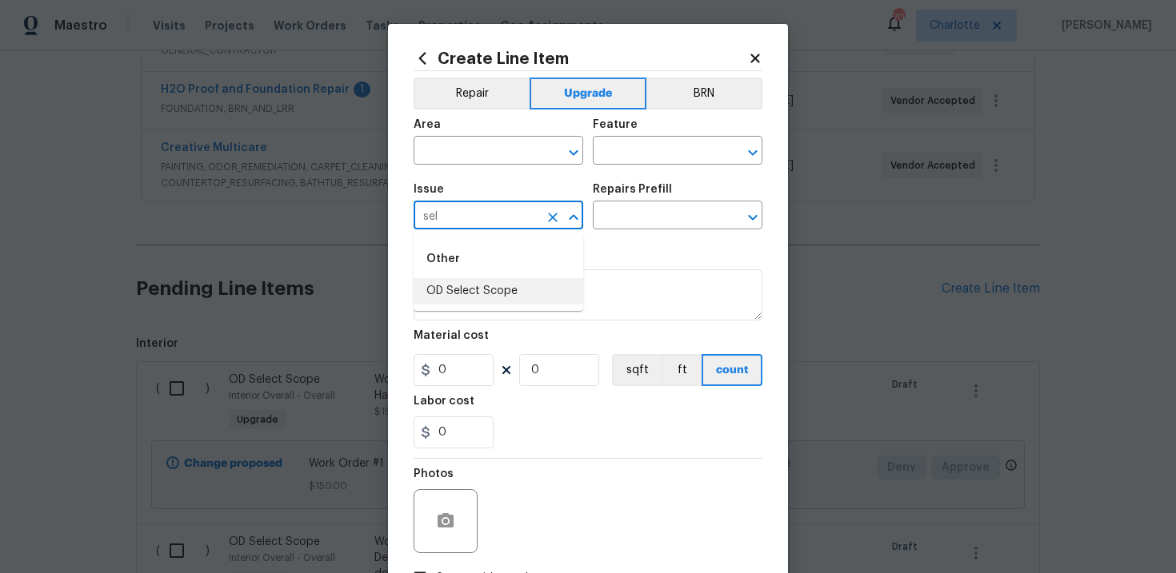
click at [513, 284] on li "OD Select Scope" at bounding box center [498, 291] width 170 height 26
type input "OD Select Scope"
click at [637, 218] on input "text" at bounding box center [655, 217] width 125 height 25
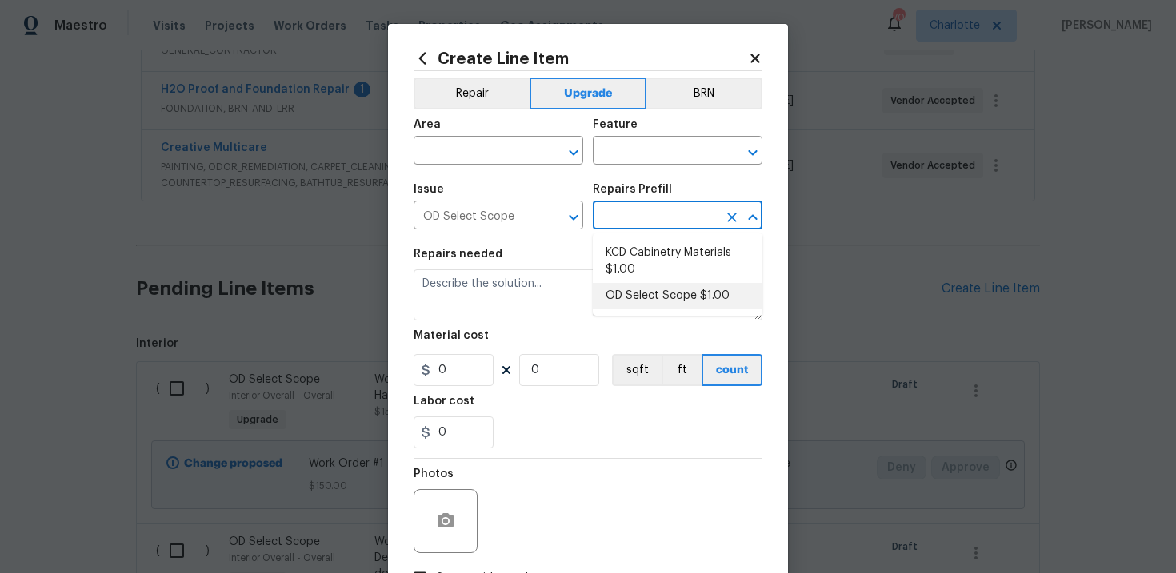
click at [643, 303] on li "OD Select Scope $1.00" at bounding box center [678, 296] width 170 height 26
type input "OD Select Scope $1.00"
type textarea "Refer to the agreed upon scope document for further details."
type input "1"
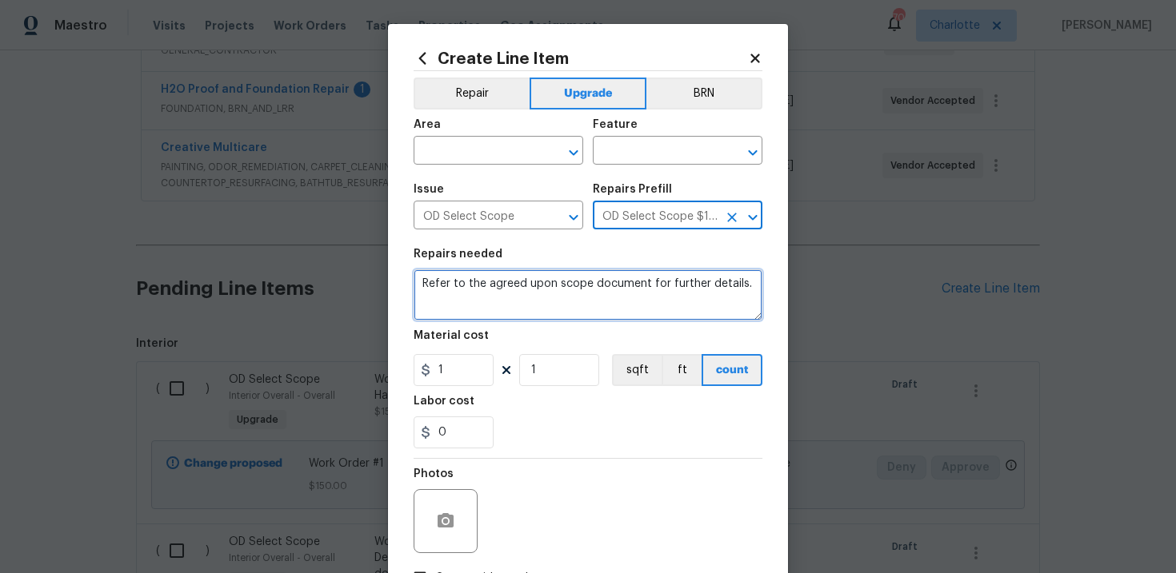
click at [528, 295] on textarea "Refer to the agreed upon scope document for further details." at bounding box center [587, 294] width 349 height 51
click at [513, 285] on textarea "Refer to the agreed upon scope document for further details." at bounding box center [587, 294] width 349 height 51
paste textarea "Work Order #1 -> Exterior Back -> Lighting -> Install motion activated flood li…"
type textarea "Work Order #1 -> Exterior Back -> Lighting -> Install motion activated flood li…"
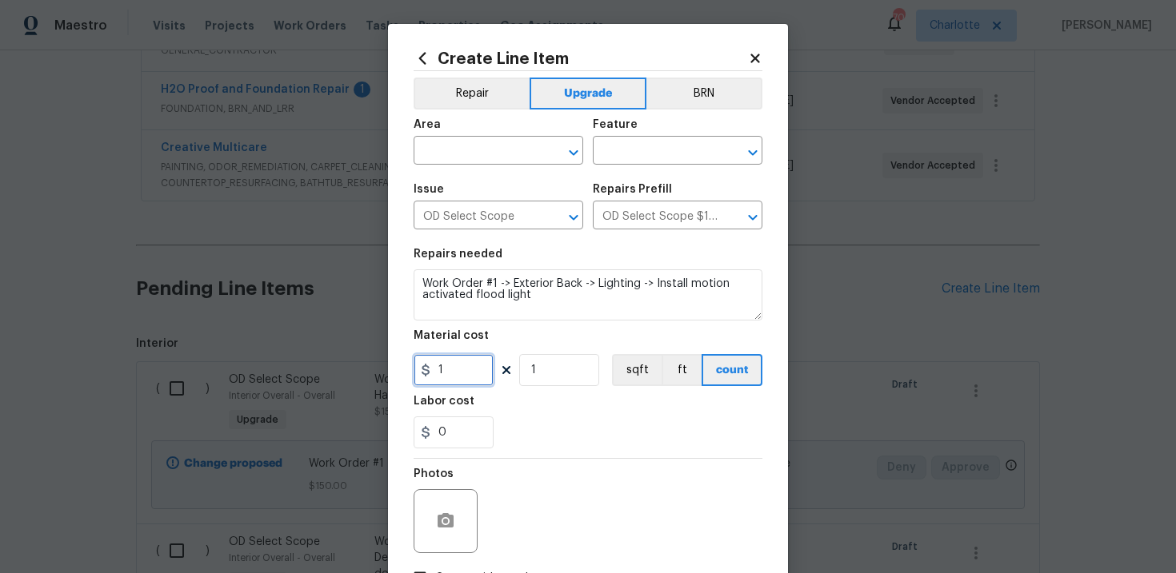
click at [454, 370] on input "1" at bounding box center [453, 370] width 80 height 32
type input "150"
click at [509, 155] on input "text" at bounding box center [475, 152] width 125 height 25
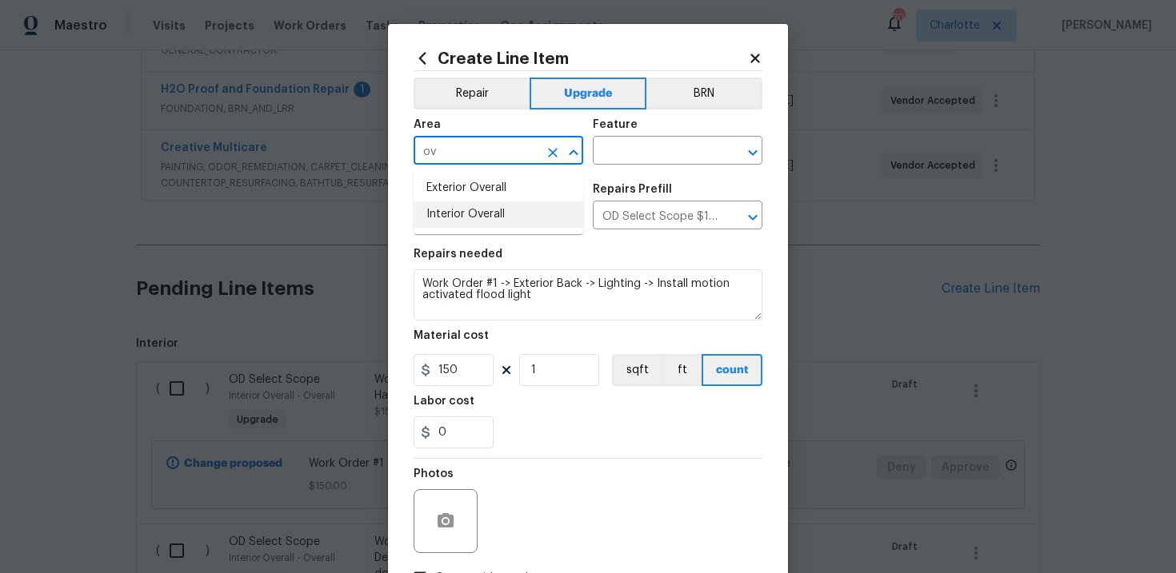
click at [511, 216] on li "Interior Overall" at bounding box center [498, 215] width 170 height 26
type input "Interior Overall"
click at [644, 154] on input "text" at bounding box center [655, 152] width 125 height 25
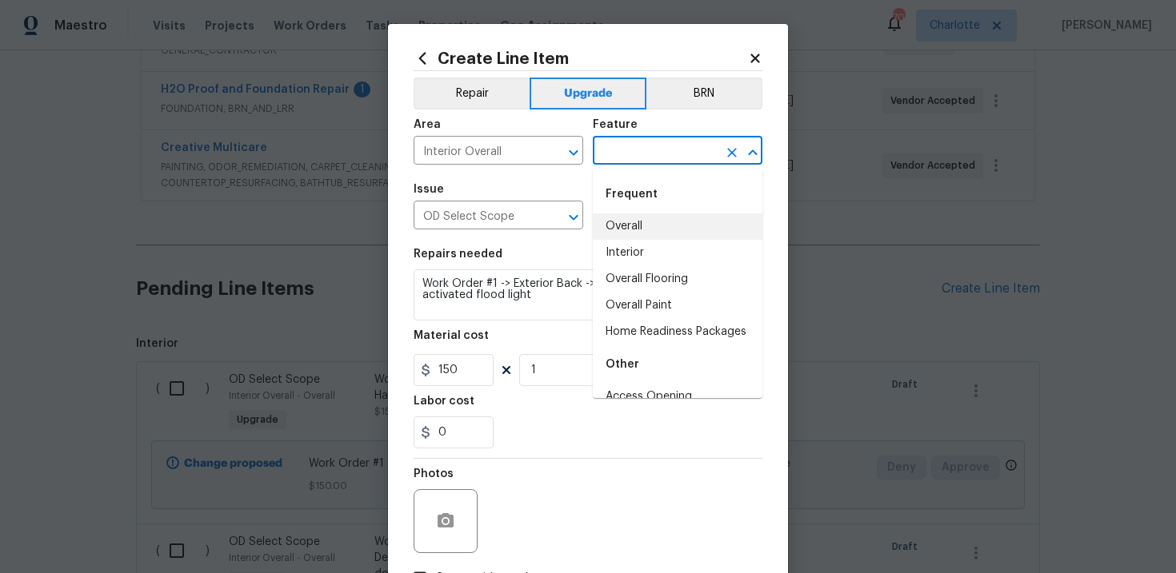
click at [645, 230] on li "Overall" at bounding box center [678, 227] width 170 height 26
type input "Overall"
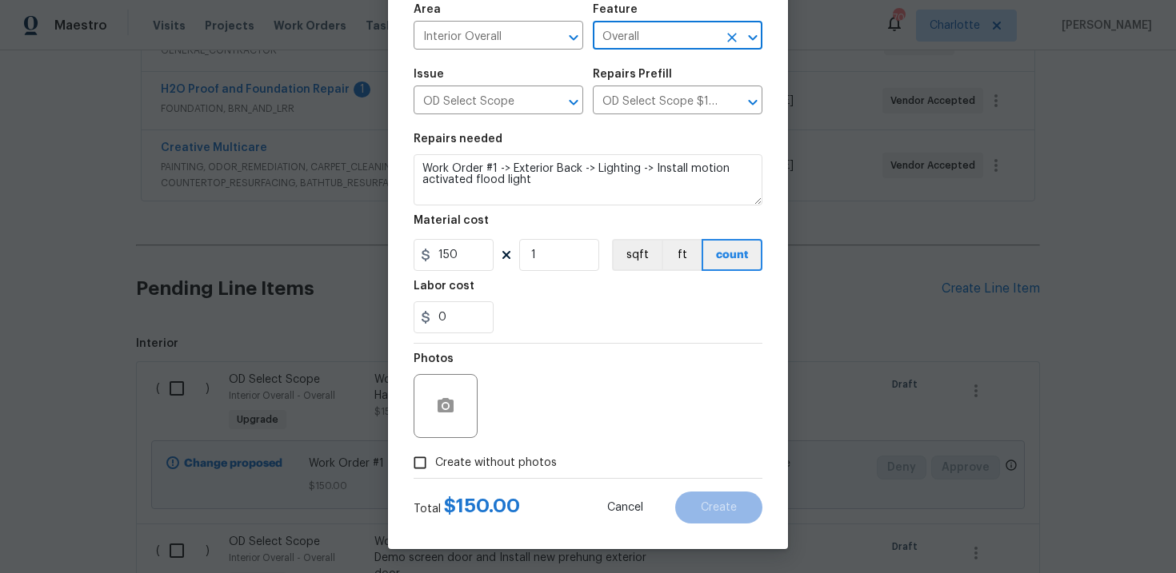
click at [484, 464] on span "Create without photos" at bounding box center [496, 463] width 122 height 17
click at [435, 464] on input "Create without photos" at bounding box center [420, 463] width 30 height 30
checkbox input "true"
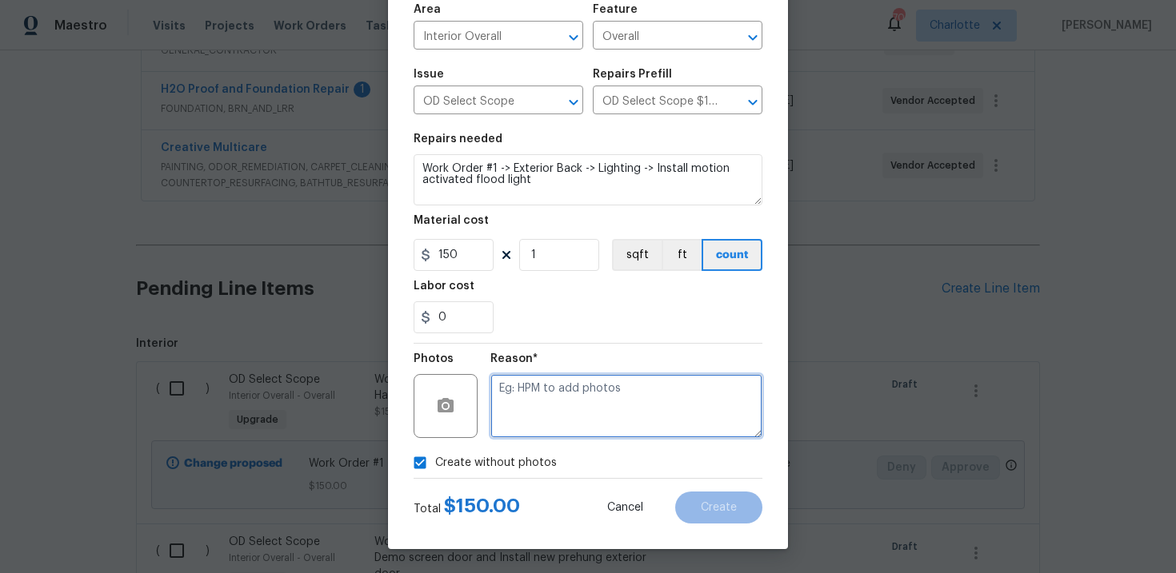
click at [546, 417] on textarea at bounding box center [626, 406] width 272 height 64
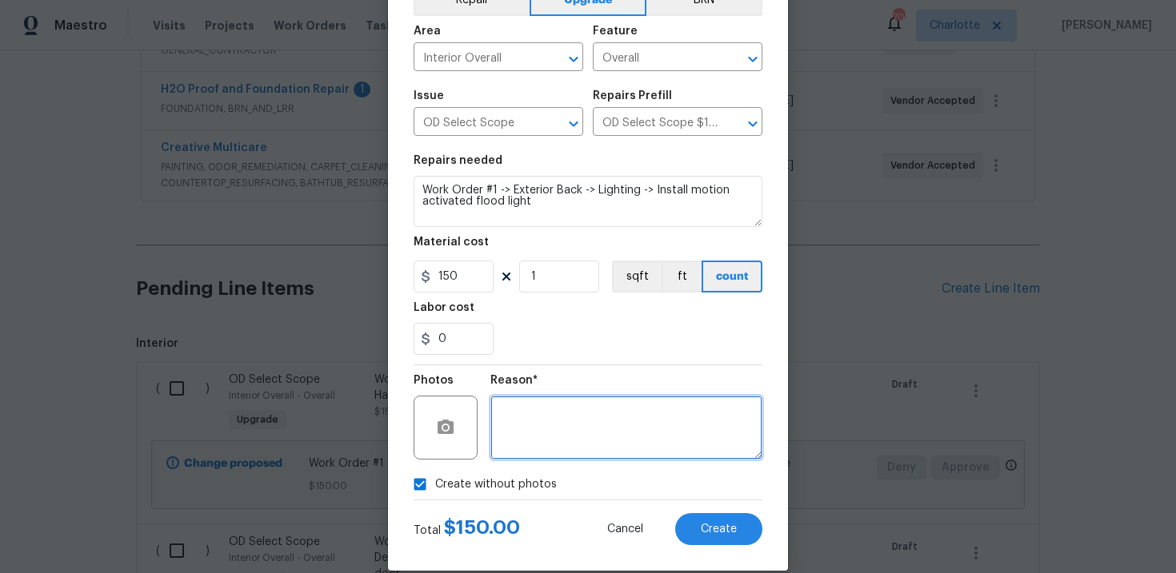
scroll to position [95, 0]
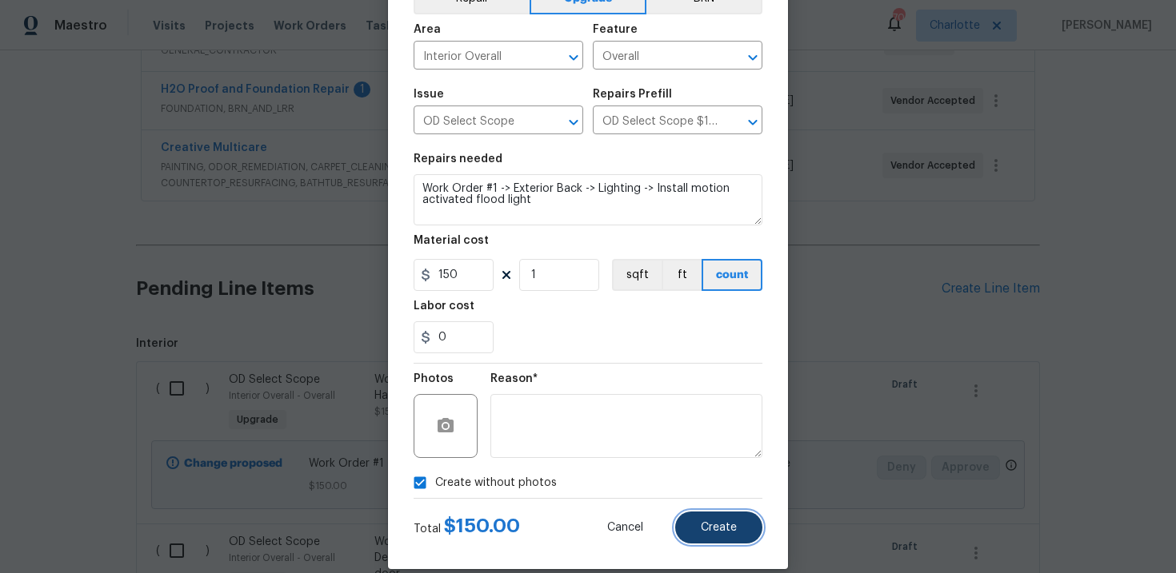
click at [717, 522] on span "Create" at bounding box center [719, 528] width 36 height 12
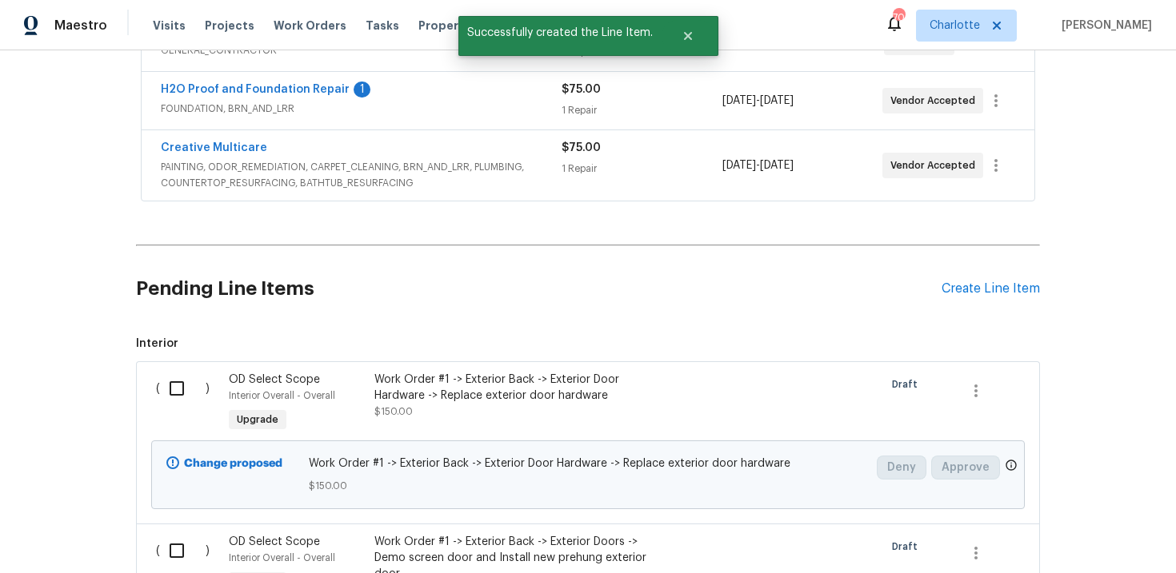
scroll to position [461, 0]
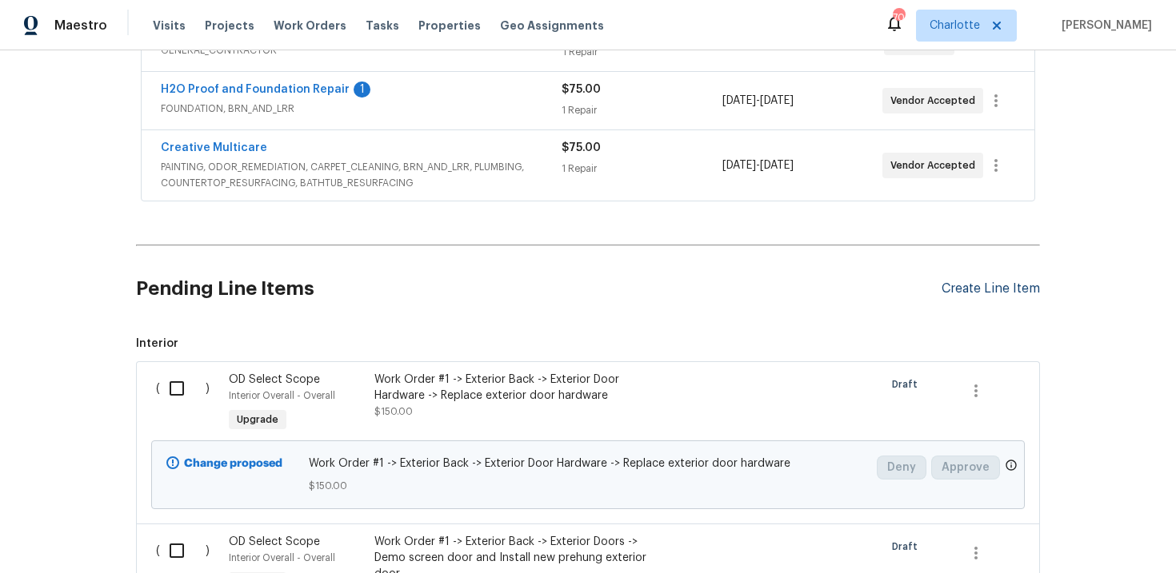
click at [1010, 291] on div "Create Line Item" at bounding box center [990, 288] width 98 height 15
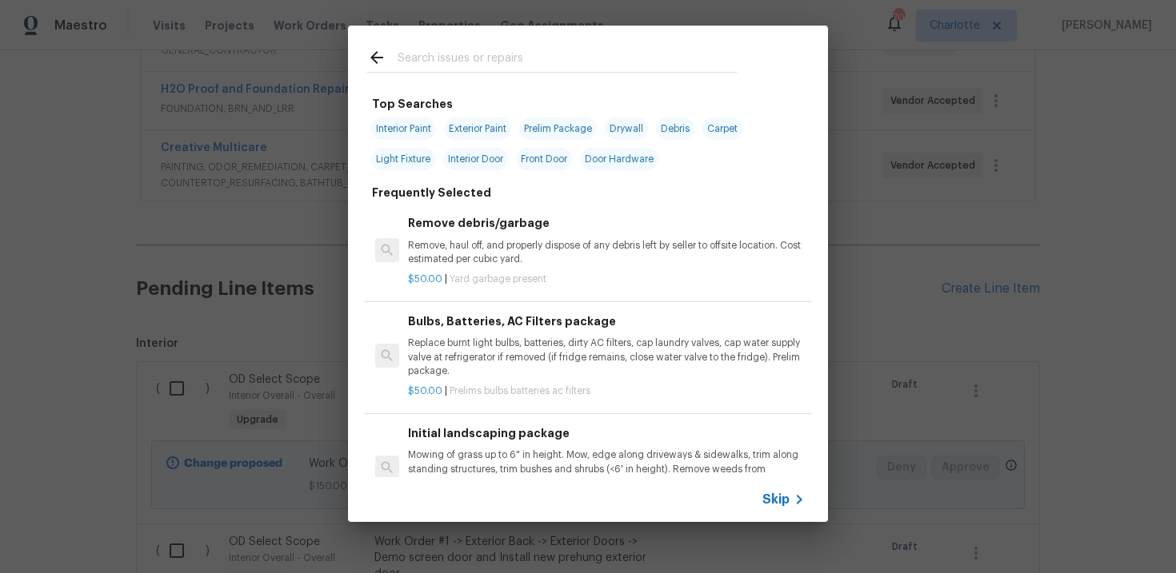
click at [766, 504] on span "Skip" at bounding box center [775, 500] width 27 height 16
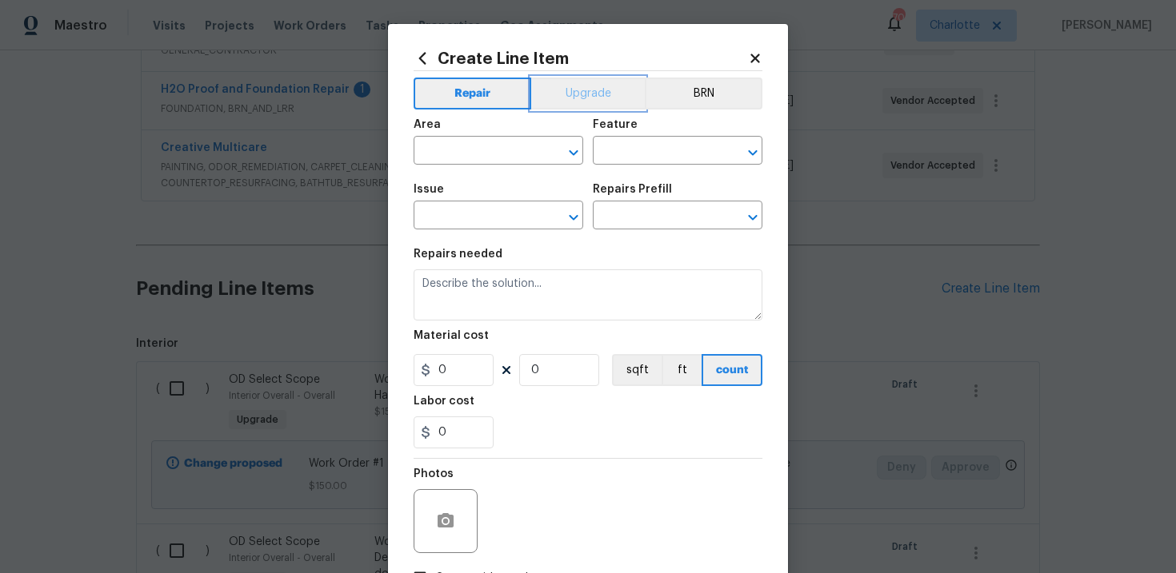
click at [593, 96] on button "Upgrade" at bounding box center [588, 94] width 114 height 32
click at [489, 227] on input "text" at bounding box center [475, 217] width 125 height 25
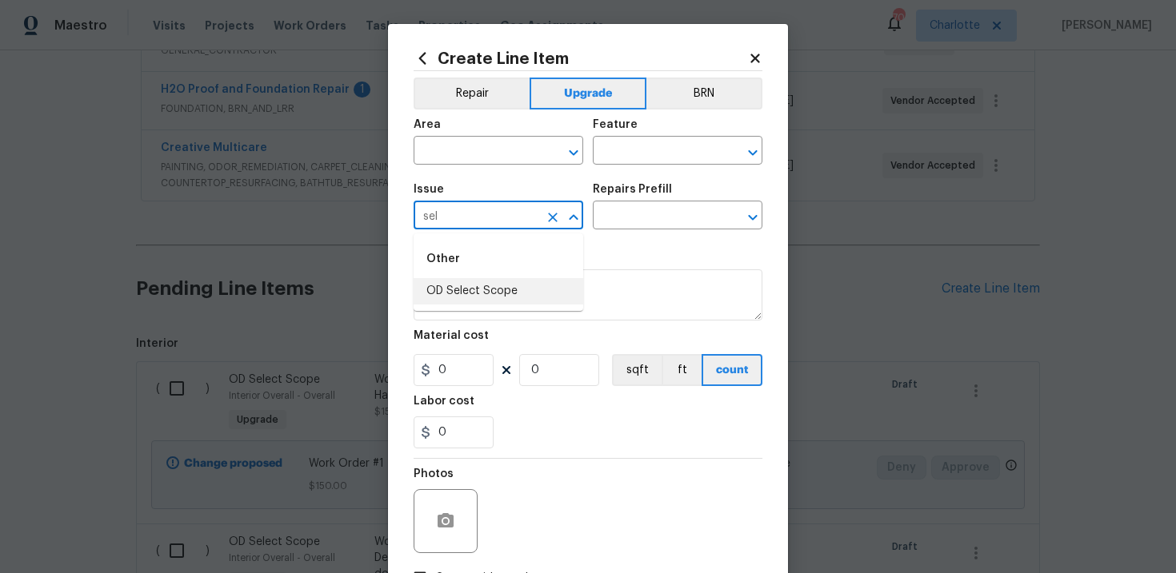
click at [498, 285] on li "OD Select Scope" at bounding box center [498, 291] width 170 height 26
type input "OD Select Scope"
click at [653, 206] on input "text" at bounding box center [655, 217] width 125 height 25
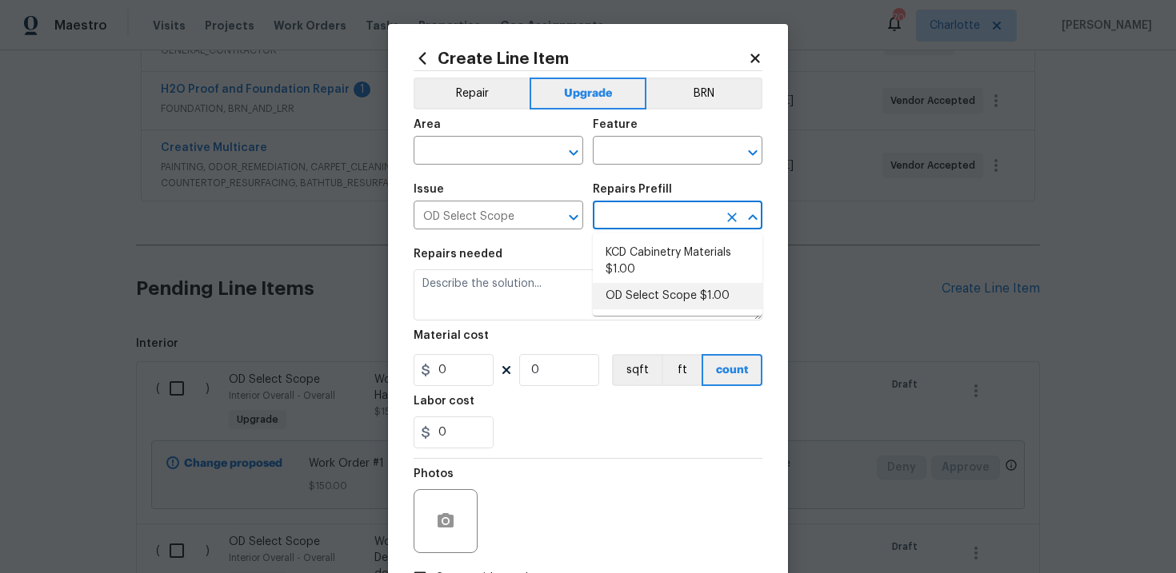
click at [645, 296] on li "OD Select Scope $1.00" at bounding box center [678, 296] width 170 height 26
type input "OD Select Scope $1.00"
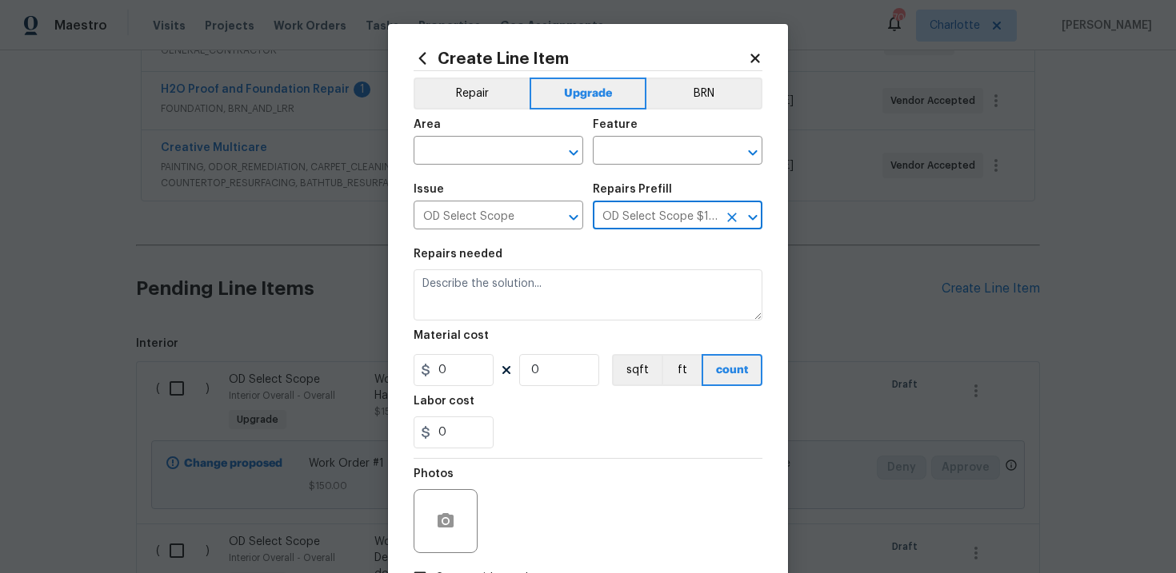
type textarea "Refer to the agreed upon scope document for further details."
type input "1"
click at [497, 148] on input "text" at bounding box center [475, 152] width 125 height 25
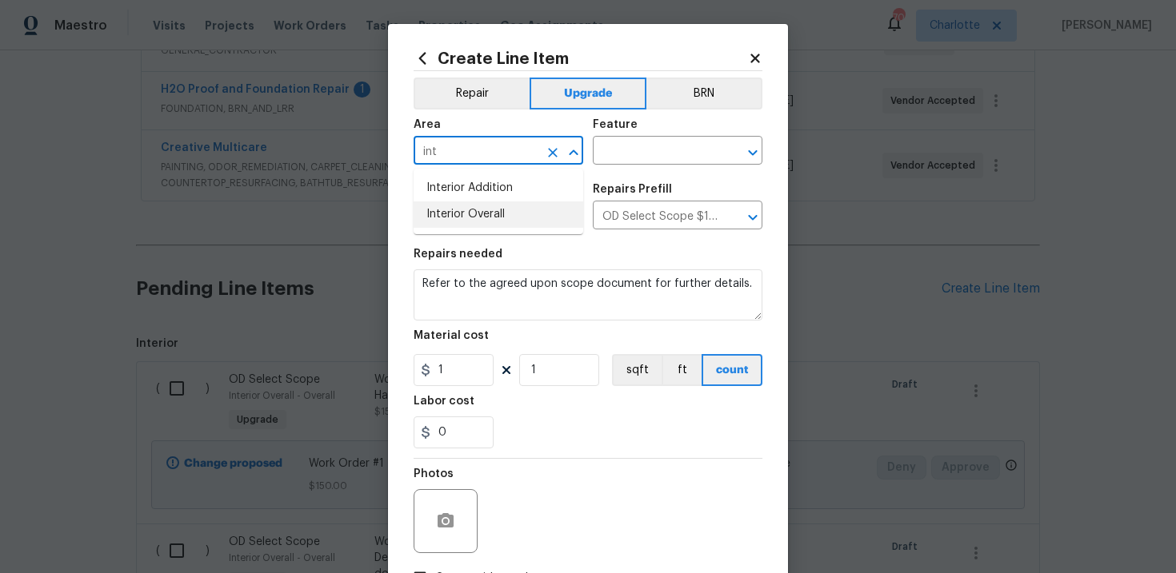
click at [494, 206] on li "Interior Overall" at bounding box center [498, 215] width 170 height 26
type input "Interior Overall"
click at [620, 160] on input "text" at bounding box center [655, 152] width 125 height 25
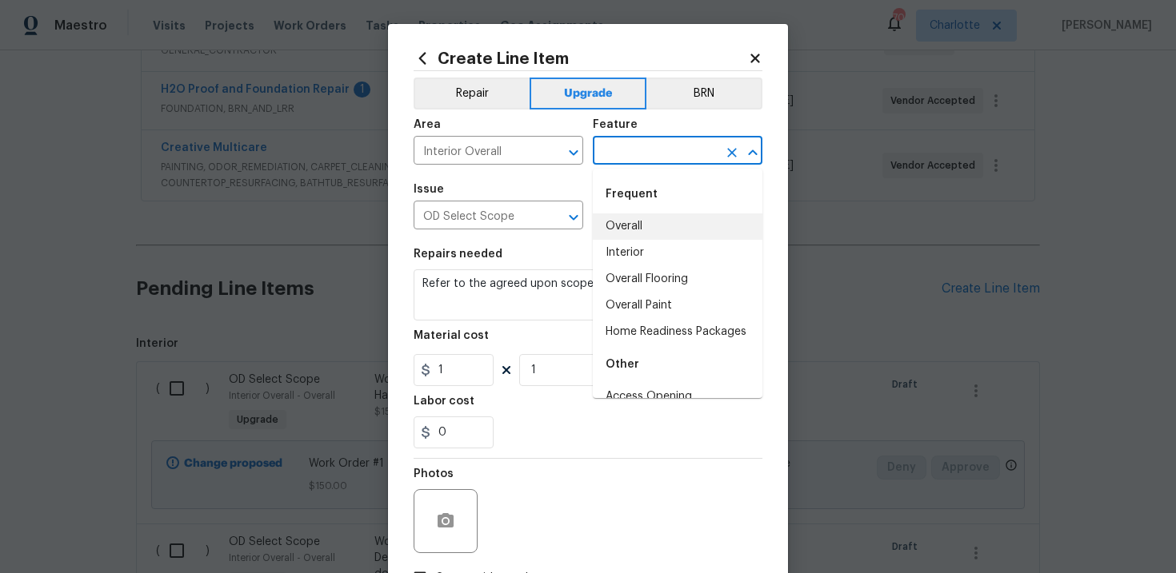
click at [629, 223] on li "Overall" at bounding box center [678, 227] width 170 height 26
type input "Overall"
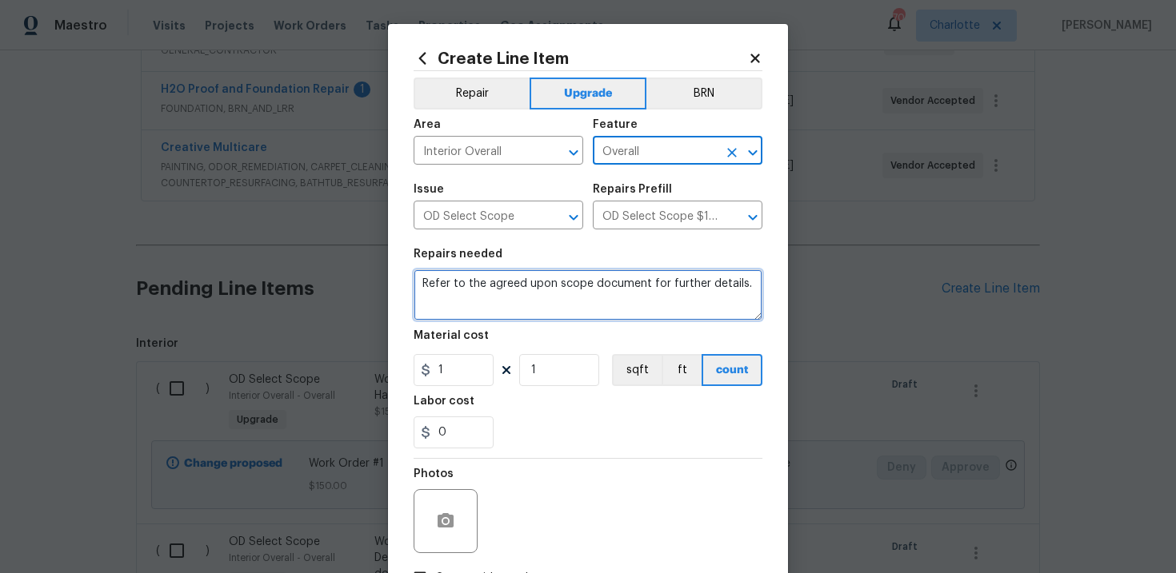
click at [565, 277] on textarea "Refer to the agreed upon scope document for further details." at bounding box center [587, 294] width 349 height 51
paste textarea "Work Order #1 -> Exterior Back -> Patio -> Demo patio entirely including all ex…"
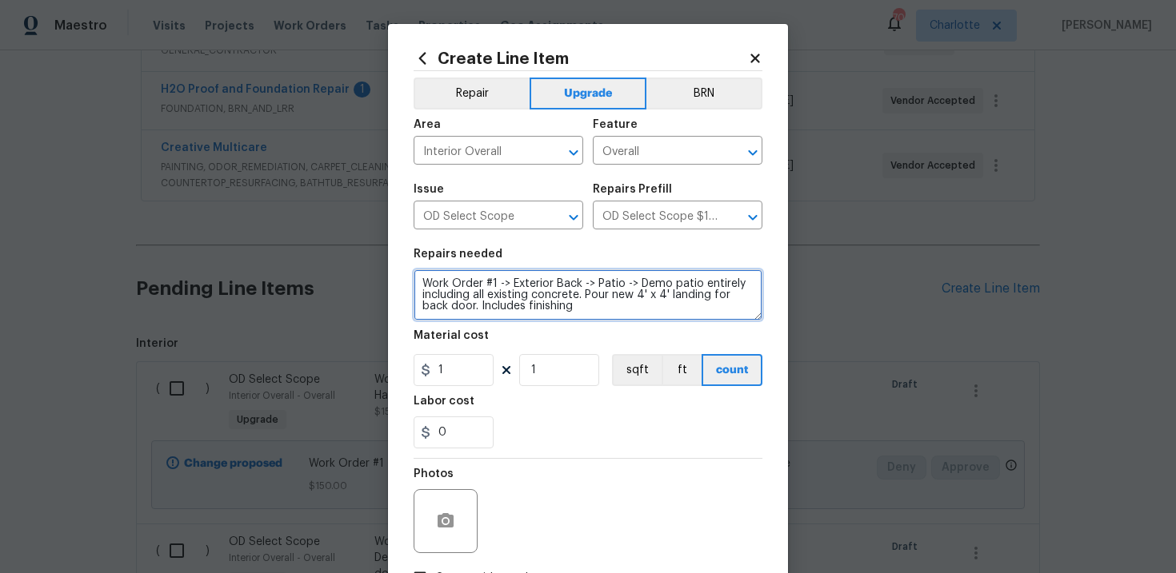
type textarea "Work Order #1 -> Exterior Back -> Patio -> Demo patio entirely including all ex…"
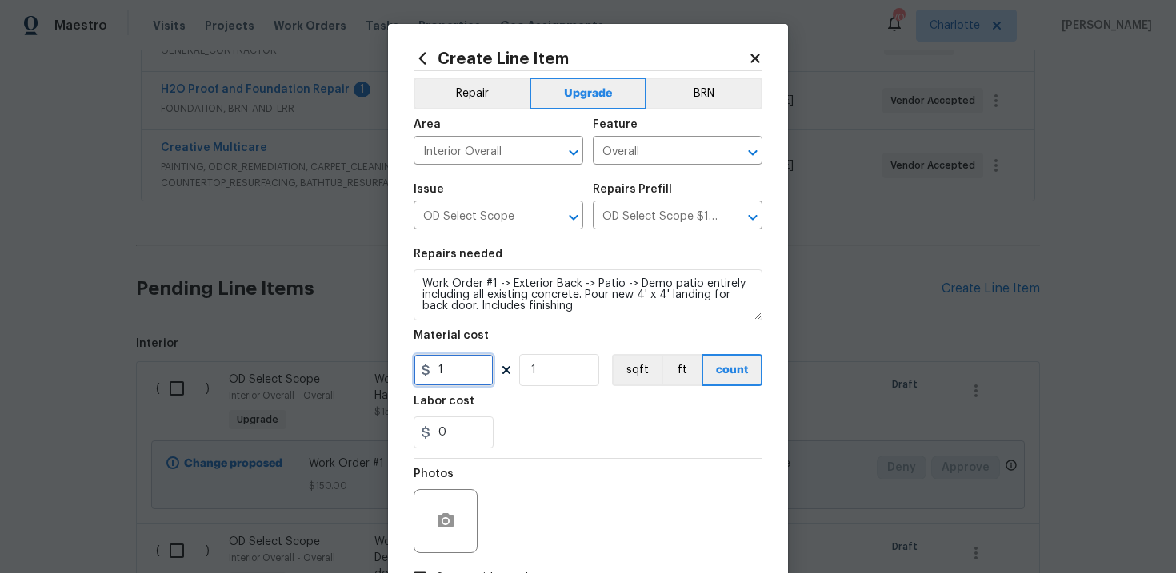
click at [459, 372] on input "1" at bounding box center [453, 370] width 80 height 32
type input "750"
click at [571, 431] on div "0" at bounding box center [587, 433] width 349 height 32
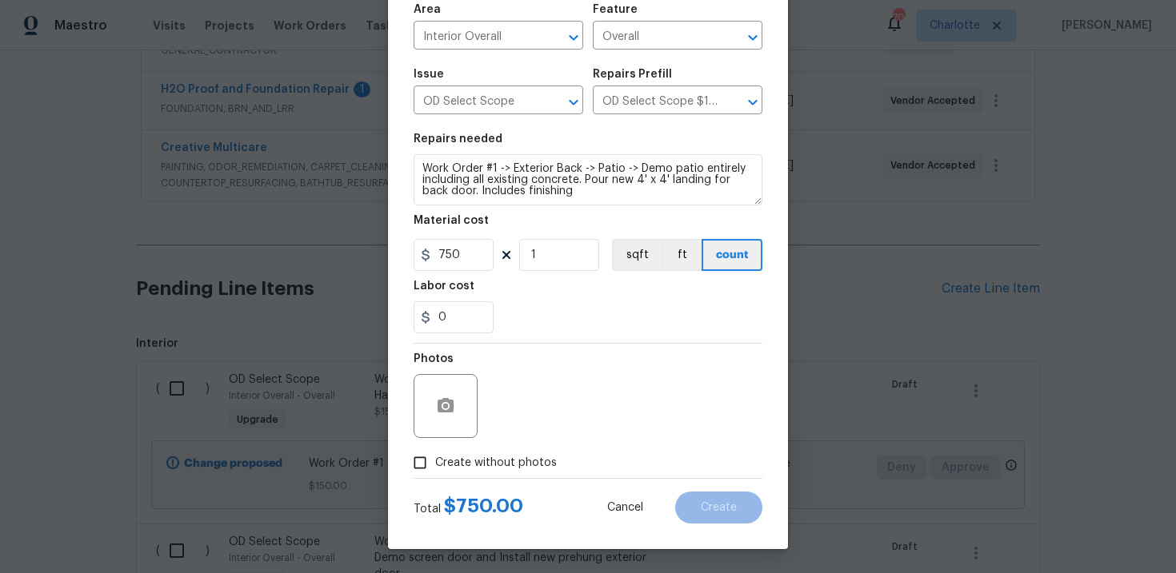
click at [482, 471] on span "Create without photos" at bounding box center [496, 463] width 122 height 17
click at [435, 471] on input "Create without photos" at bounding box center [420, 463] width 30 height 30
checkbox input "true"
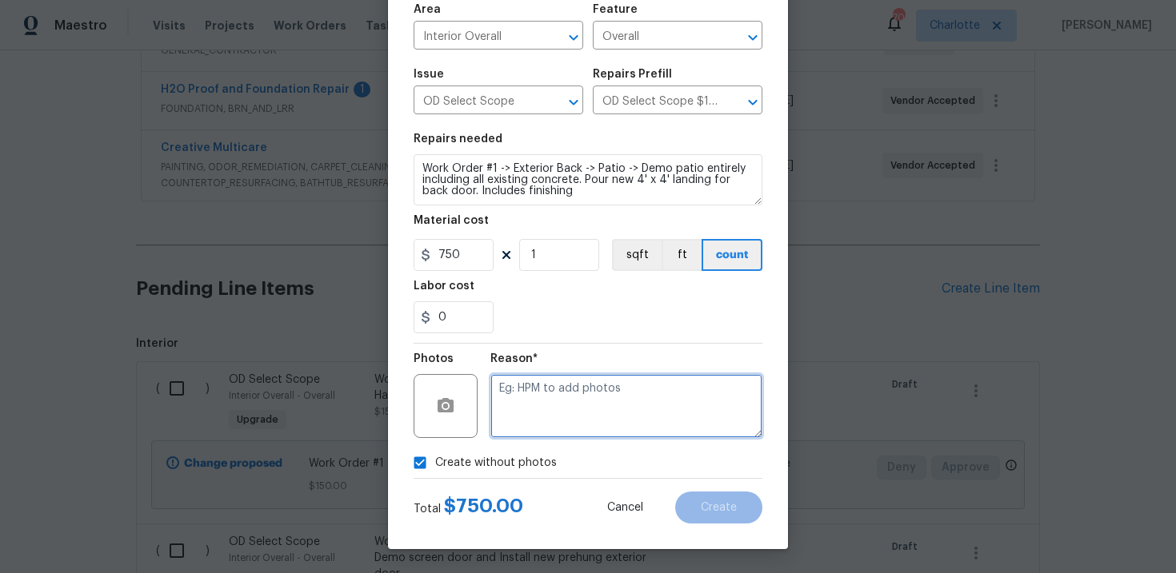
click at [552, 413] on textarea at bounding box center [626, 406] width 272 height 64
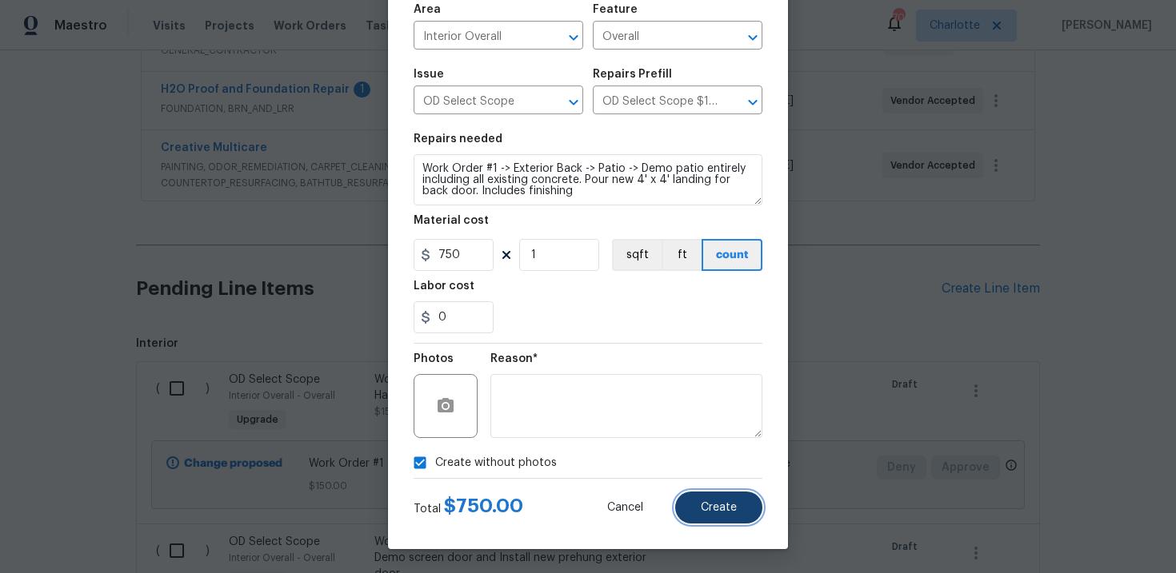
click at [725, 510] on span "Create" at bounding box center [719, 508] width 36 height 12
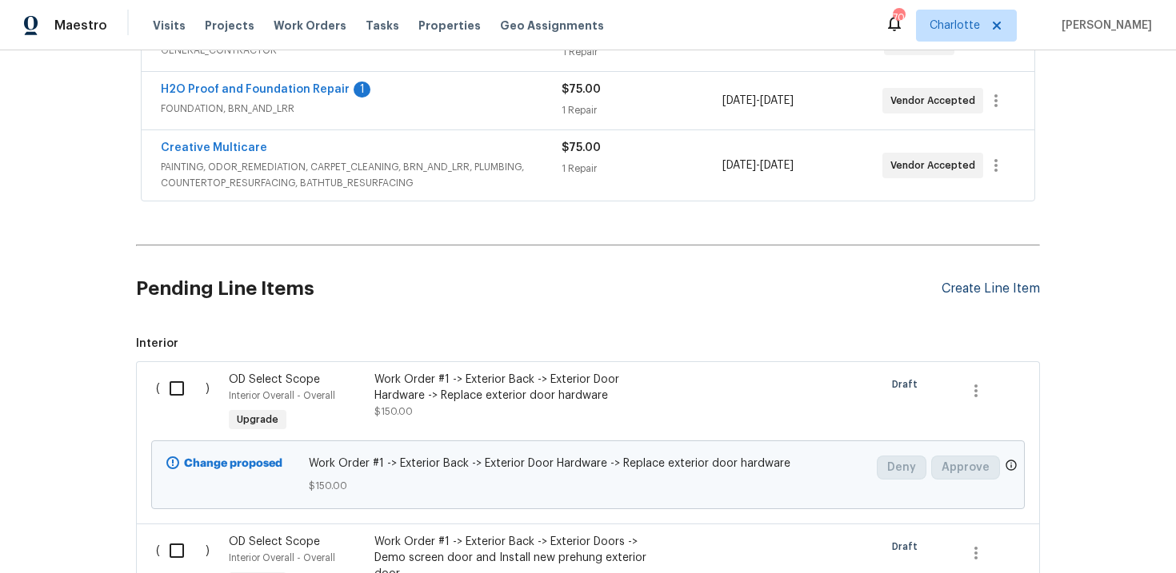
click at [971, 288] on div "Create Line Item" at bounding box center [990, 288] width 98 height 15
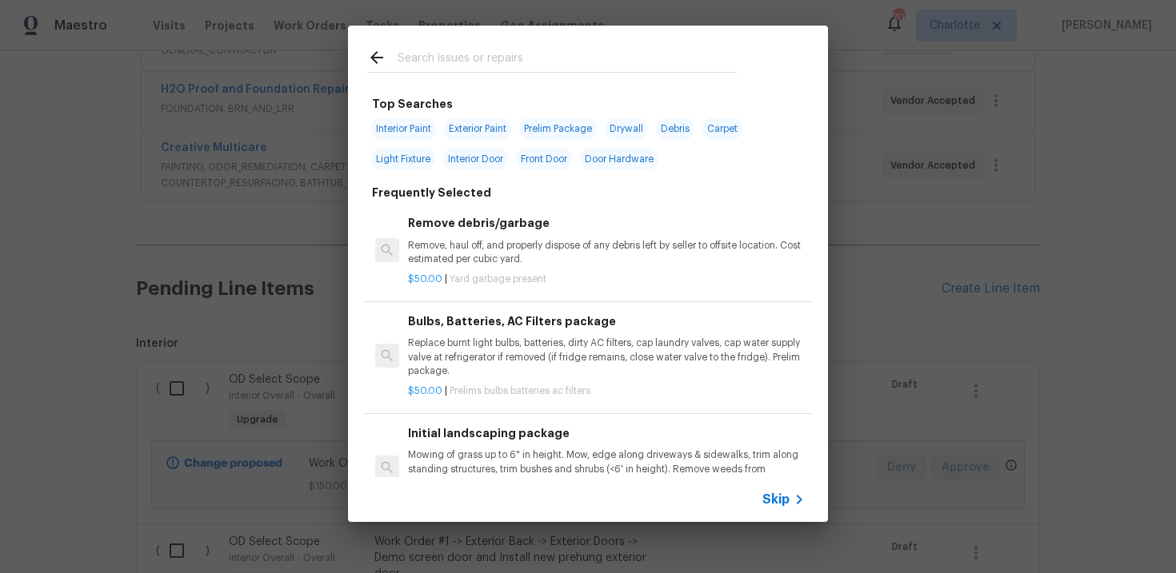
click at [784, 491] on div "Skip" at bounding box center [785, 499] width 46 height 19
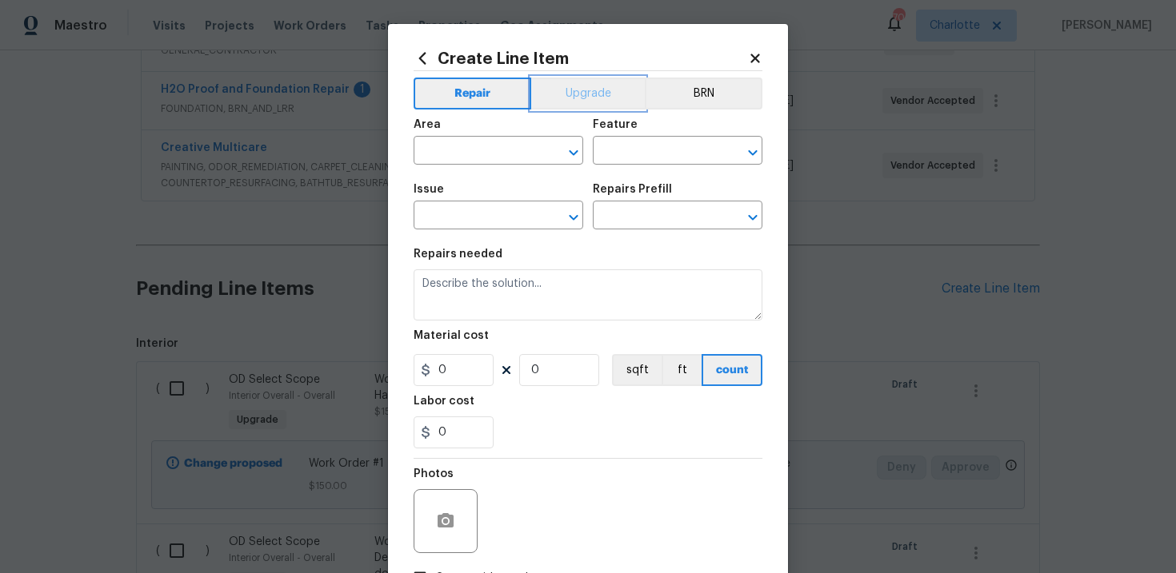
click at [593, 101] on button "Upgrade" at bounding box center [588, 94] width 114 height 32
click at [501, 218] on input "text" at bounding box center [475, 217] width 125 height 25
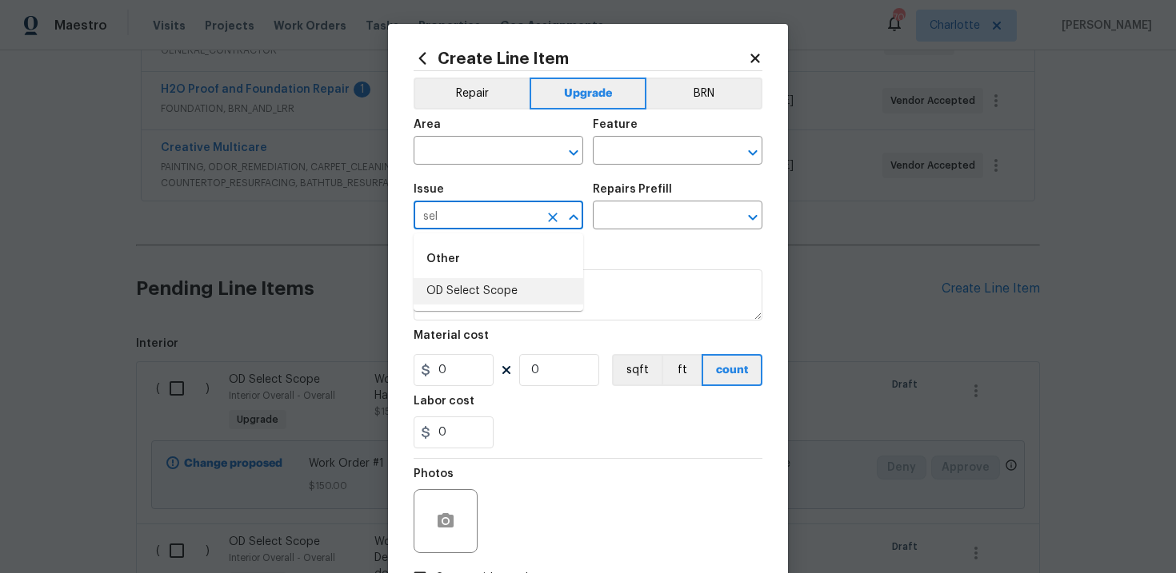
click at [498, 288] on li "OD Select Scope" at bounding box center [498, 291] width 170 height 26
type input "OD Select Scope"
click at [641, 214] on input "text" at bounding box center [655, 217] width 125 height 25
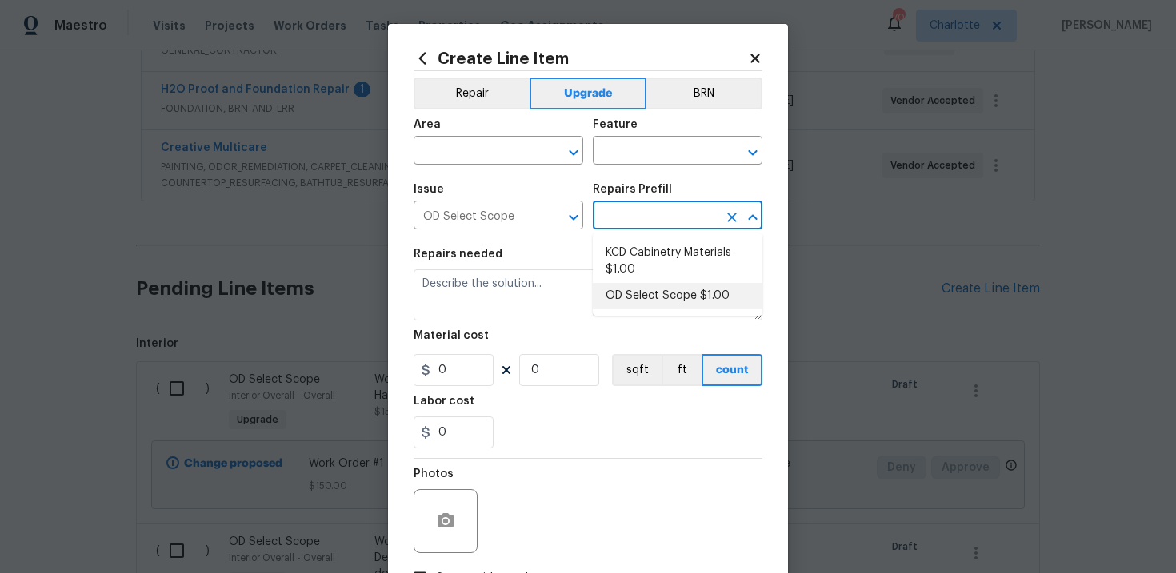
click at [642, 303] on li "OD Select Scope $1.00" at bounding box center [678, 296] width 170 height 26
type input "OD Select Scope $1.00"
type textarea "Refer to the agreed upon scope document for further details."
type input "1"
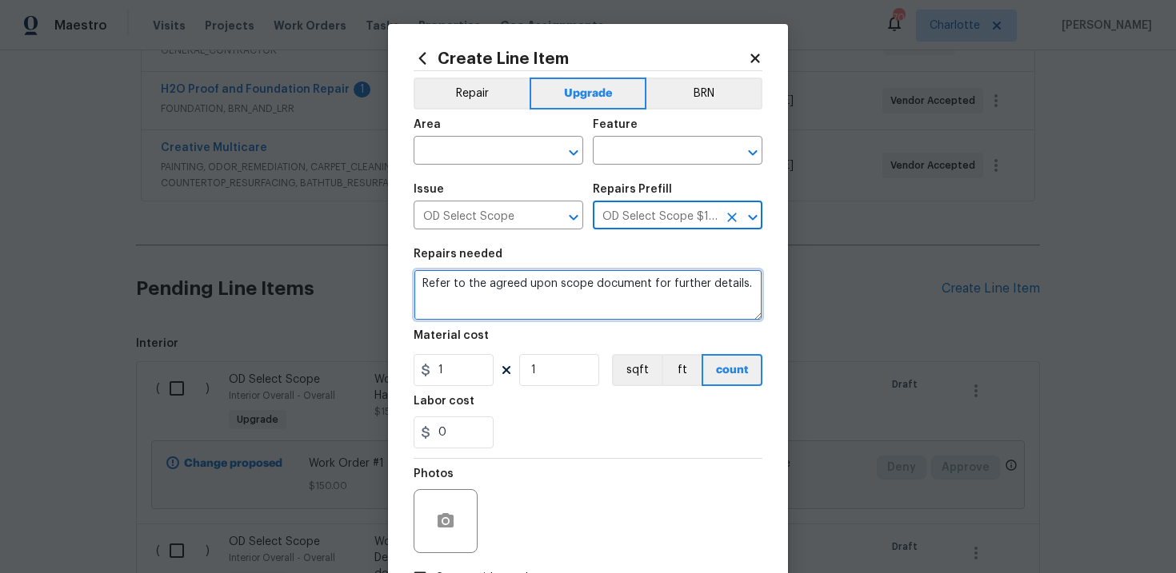
click at [579, 287] on textarea "Refer to the agreed upon scope document for further details." at bounding box center [587, 294] width 349 height 51
paste textarea "Work Order #1 -> Exterior Back -> Shed -> Demo shed and haul away debris"
type textarea "Work Order #1 -> Exterior Back -> Shed -> Demo shed and haul away debris"
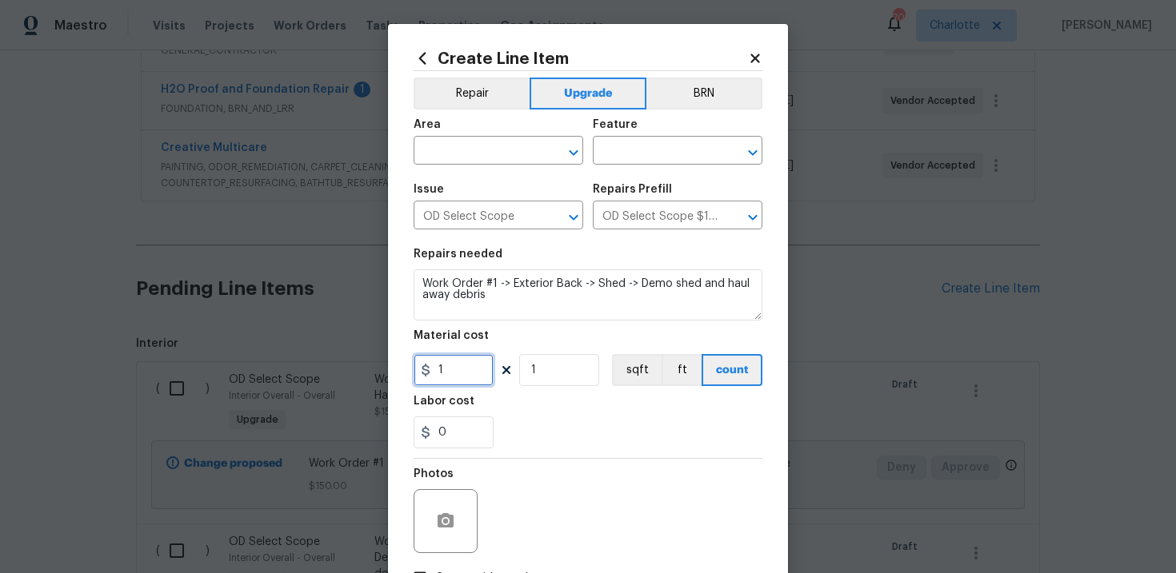
click at [469, 370] on input "1" at bounding box center [453, 370] width 80 height 32
type input "2500"
click at [509, 153] on input "text" at bounding box center [475, 152] width 125 height 25
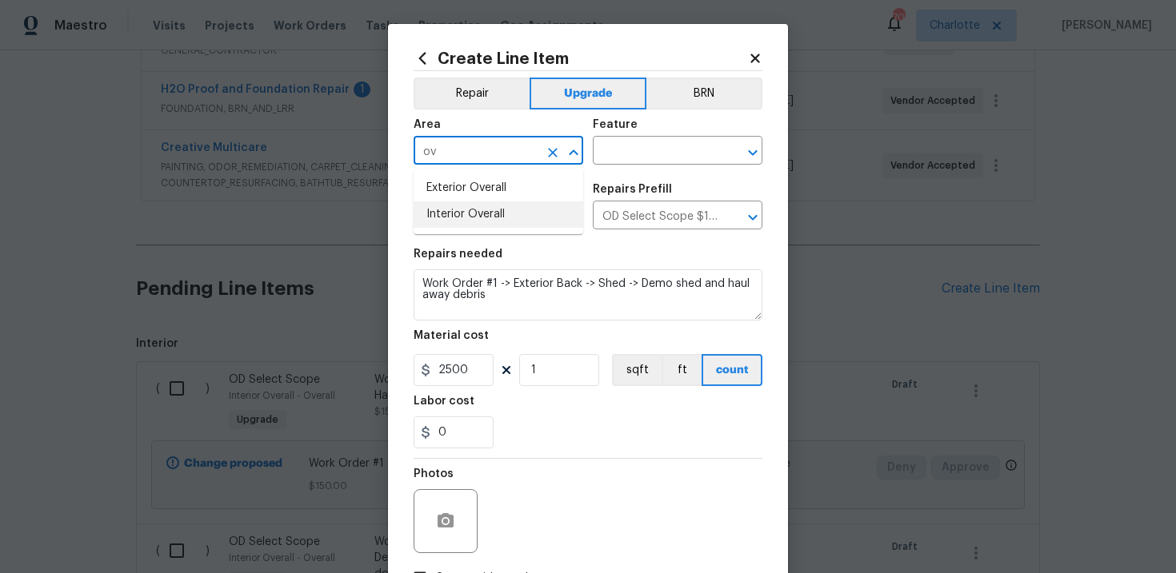
click at [506, 215] on li "Interior Overall" at bounding box center [498, 215] width 170 height 26
type input "Interior Overall"
click at [637, 156] on input "text" at bounding box center [655, 152] width 125 height 25
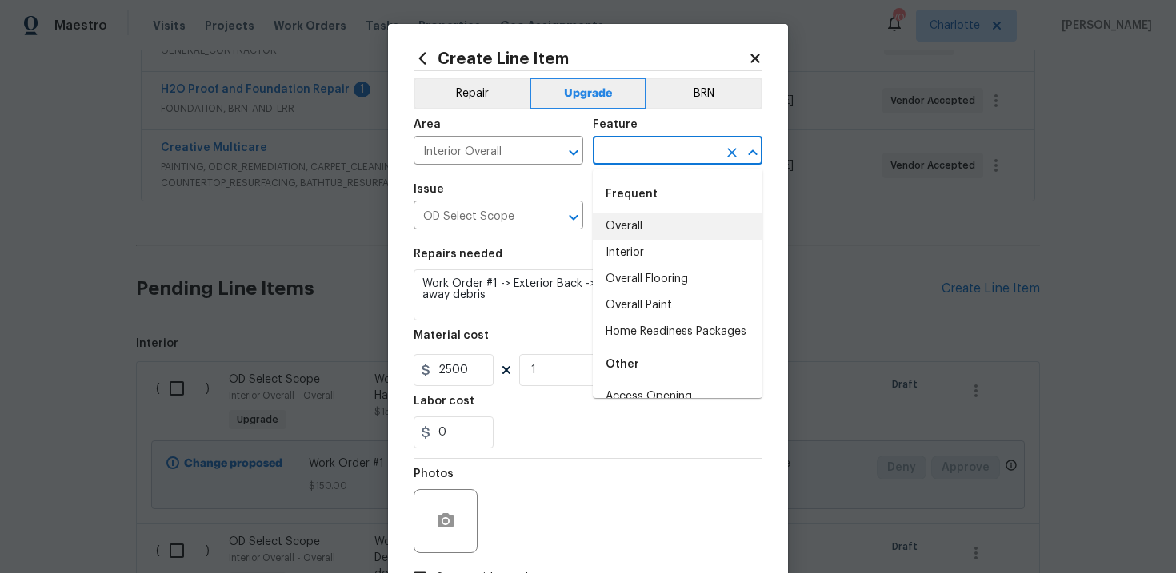
click at [637, 229] on li "Overall" at bounding box center [678, 227] width 170 height 26
type input "Overall"
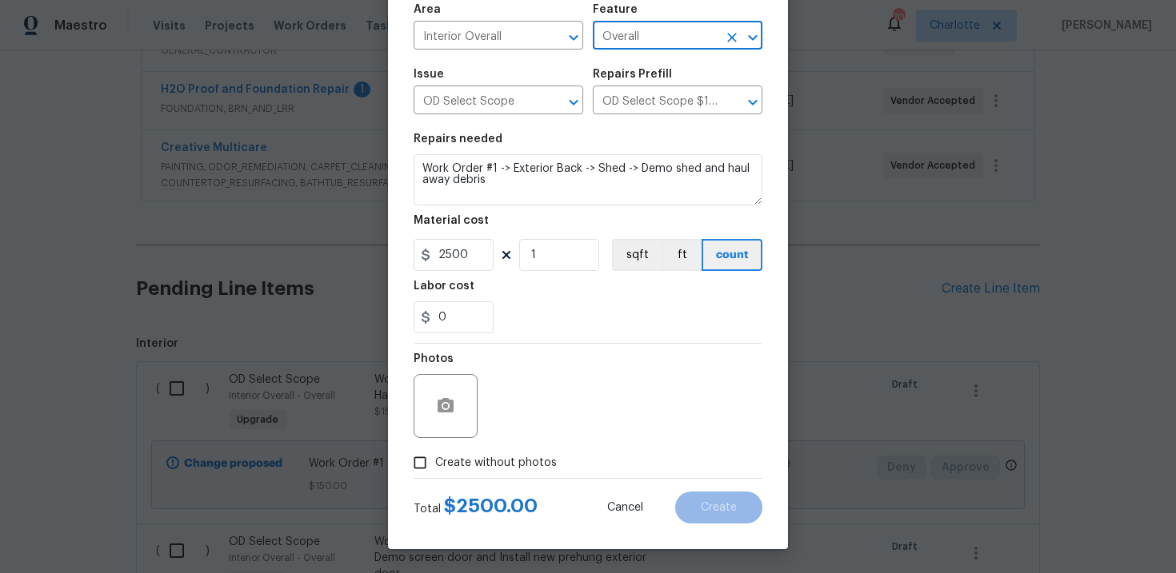
click at [493, 457] on span "Create without photos" at bounding box center [496, 463] width 122 height 17
click at [435, 457] on input "Create without photos" at bounding box center [420, 463] width 30 height 30
checkbox input "true"
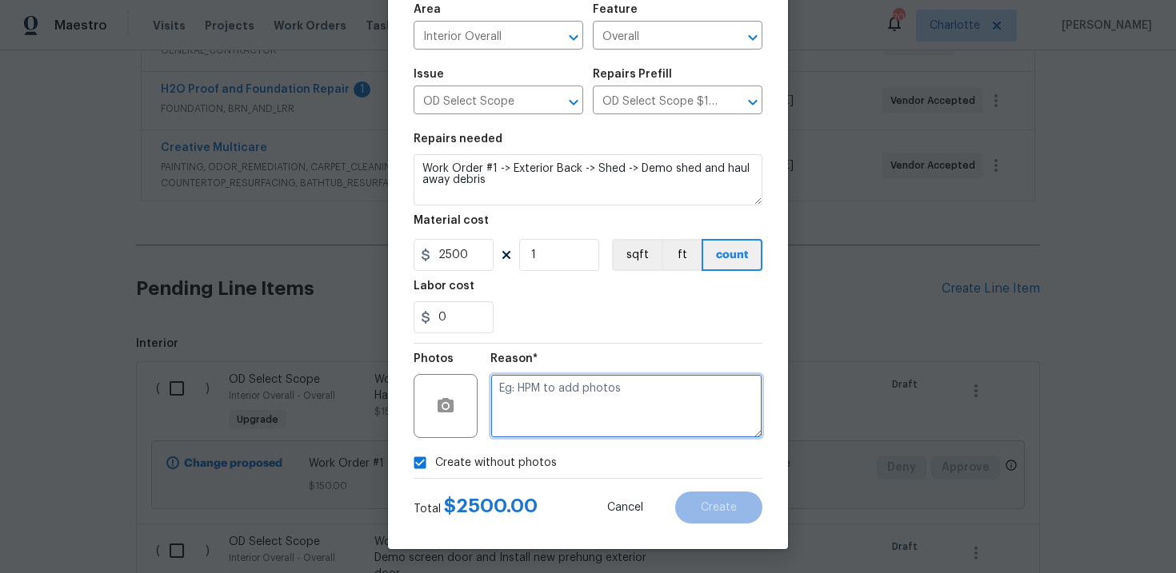
click at [549, 416] on textarea at bounding box center [626, 406] width 272 height 64
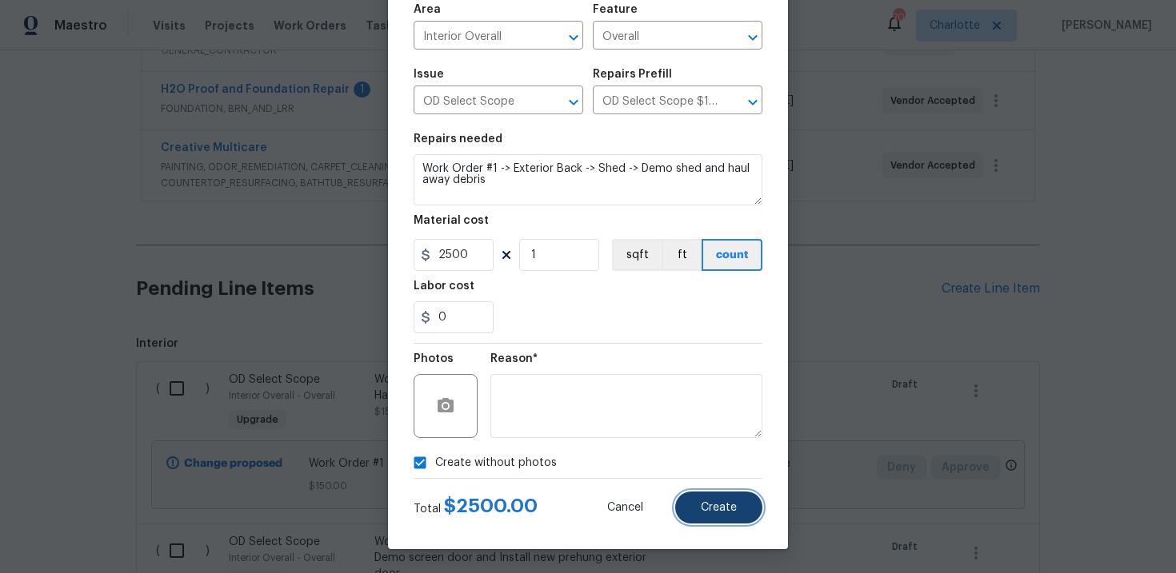
click at [735, 509] on span "Create" at bounding box center [719, 508] width 36 height 12
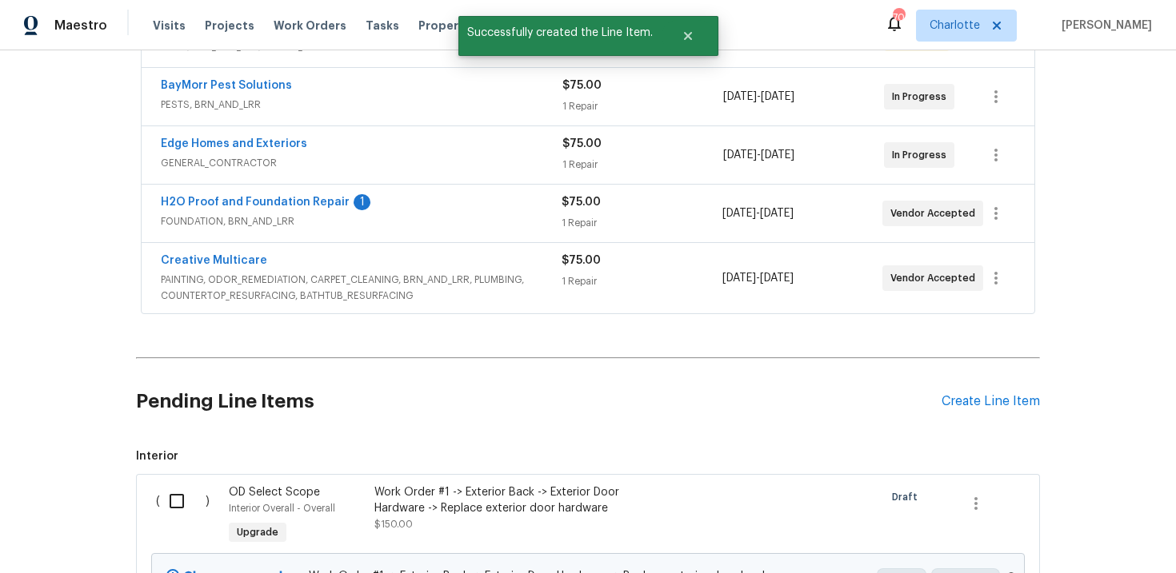
scroll to position [461, 0]
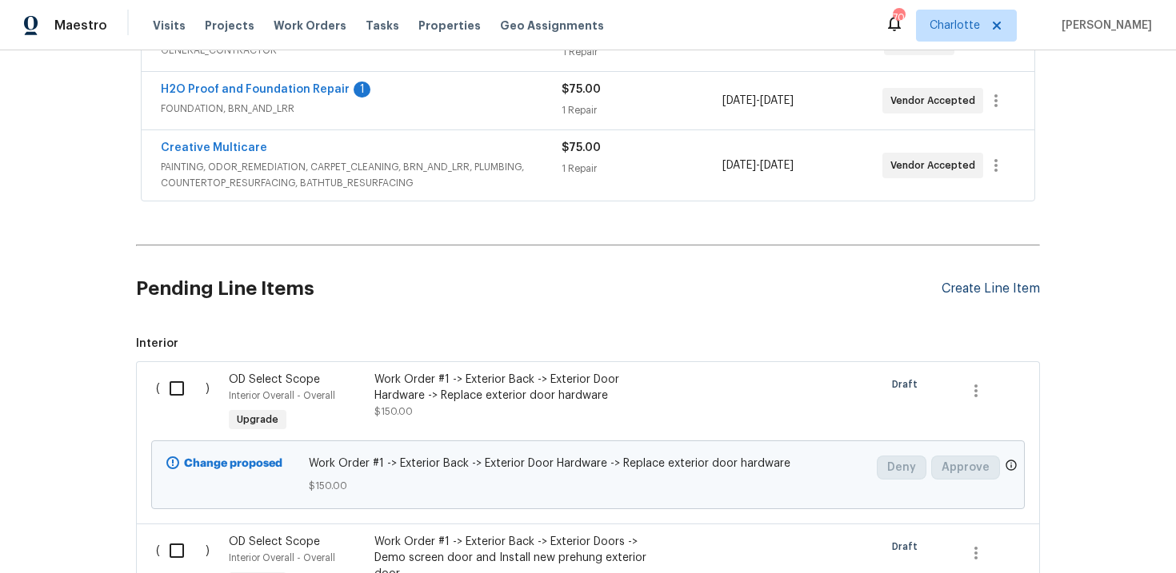
click at [1008, 291] on div "Create Line Item" at bounding box center [990, 288] width 98 height 15
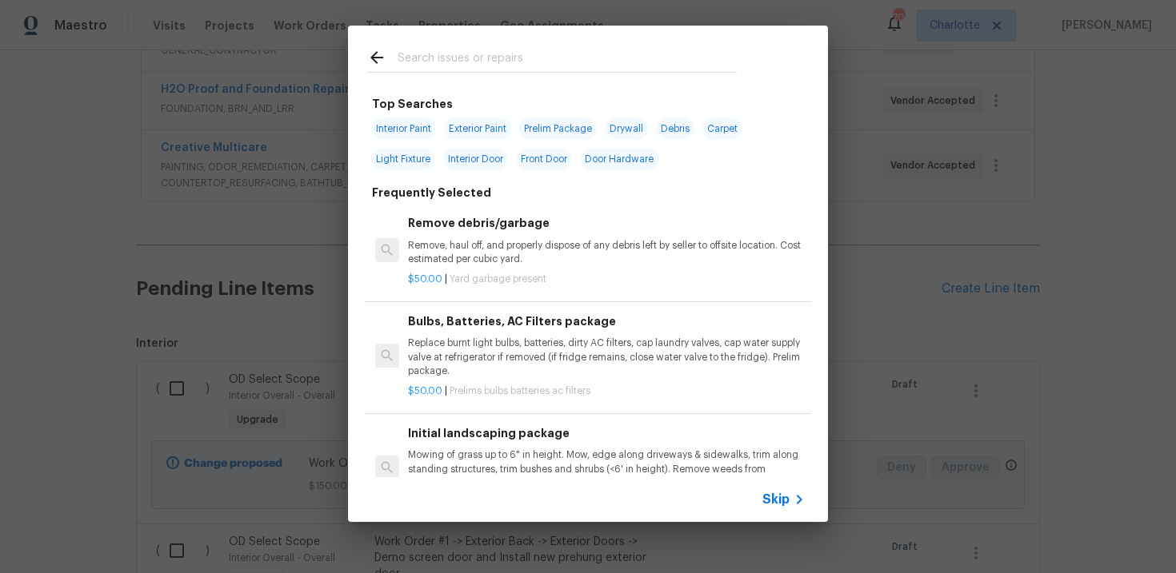
click at [781, 499] on span "Skip" at bounding box center [775, 500] width 27 height 16
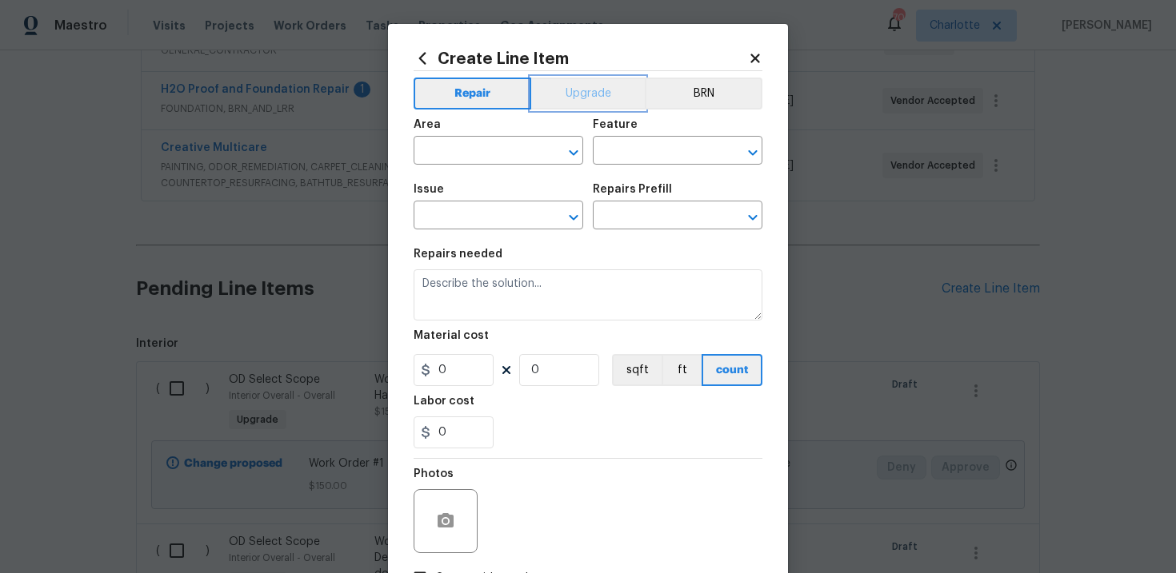
click at [567, 102] on button "Upgrade" at bounding box center [588, 94] width 114 height 32
click at [481, 210] on input "text" at bounding box center [475, 217] width 125 height 25
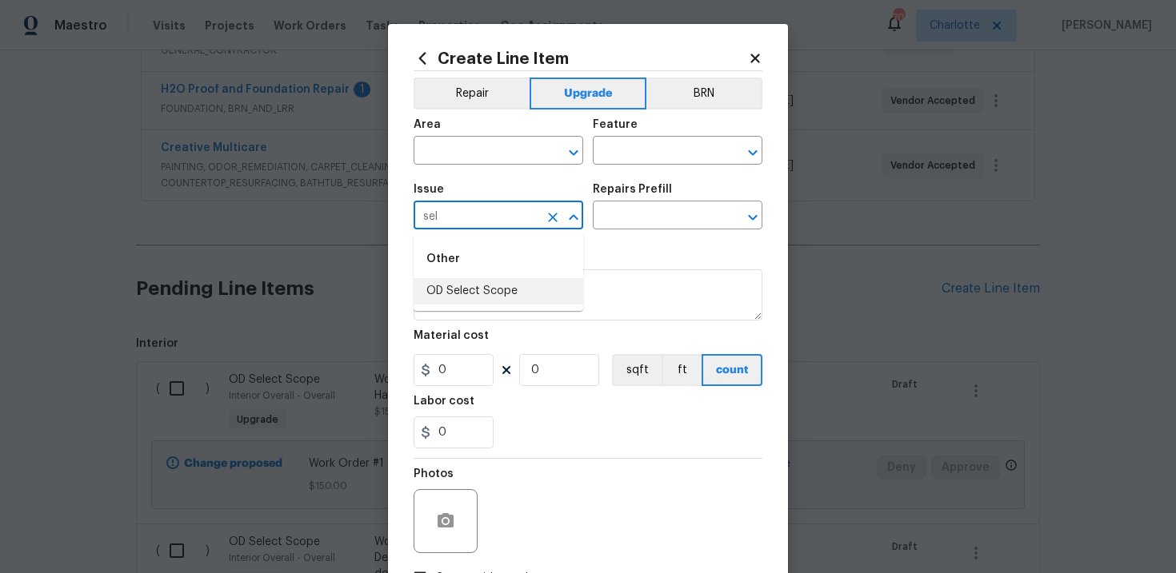
click at [490, 292] on li "OD Select Scope" at bounding box center [498, 291] width 170 height 26
type input "OD Select Scope"
click at [637, 211] on input "text" at bounding box center [655, 217] width 125 height 25
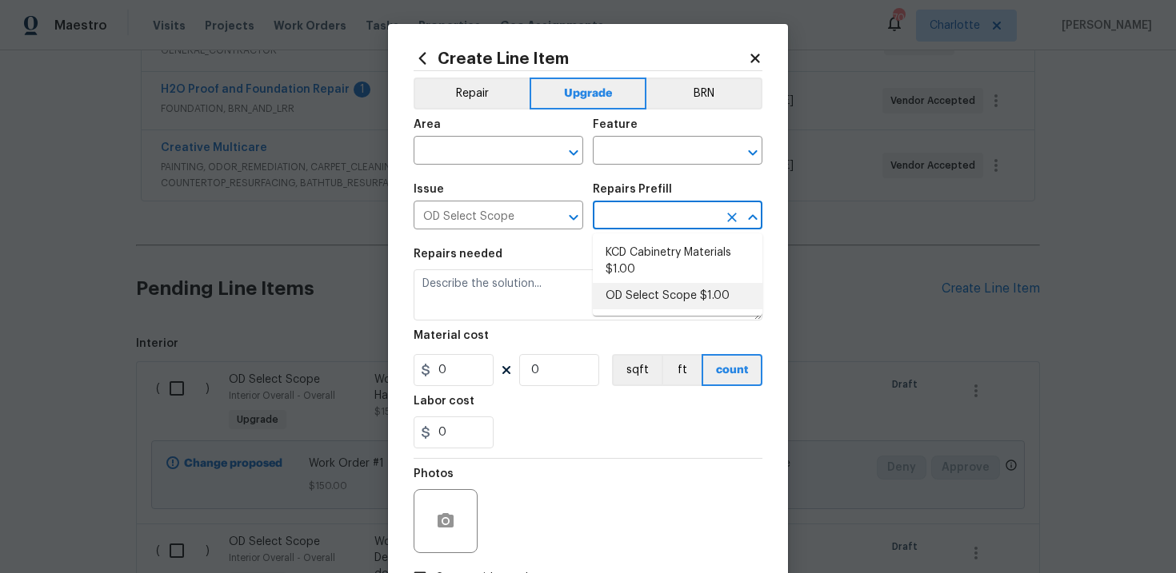
click at [654, 297] on li "OD Select Scope $1.00" at bounding box center [678, 296] width 170 height 26
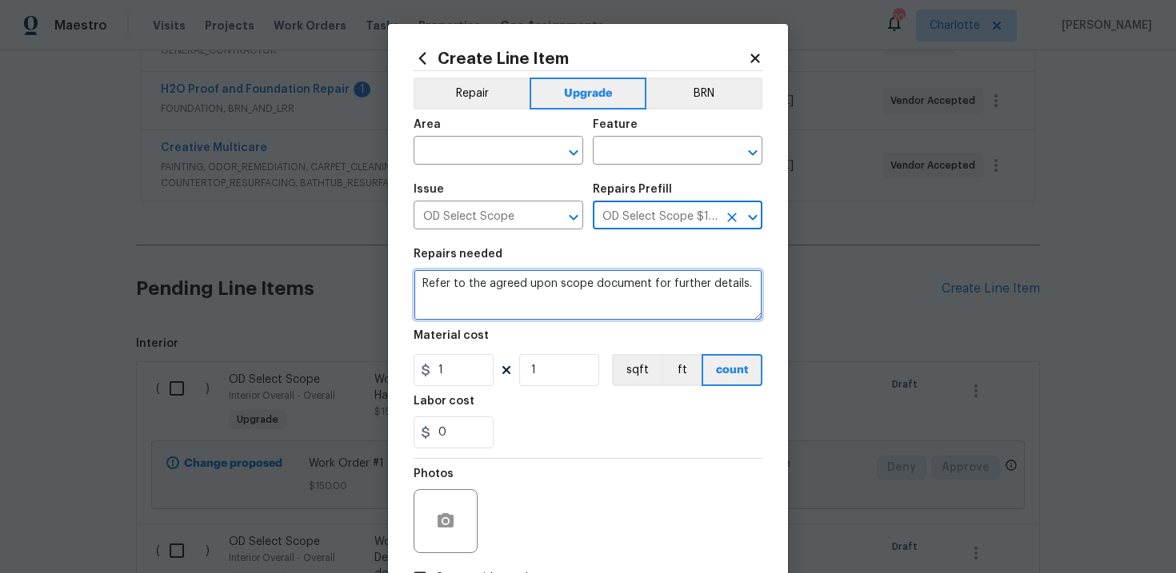
click at [551, 286] on textarea "Refer to the agreed upon scope document for further details." at bounding box center [587, 294] width 349 height 51
paste textarea "Work Order #1 -> Exterior Overall -> Debris -> Dispose of debris left behind by…"
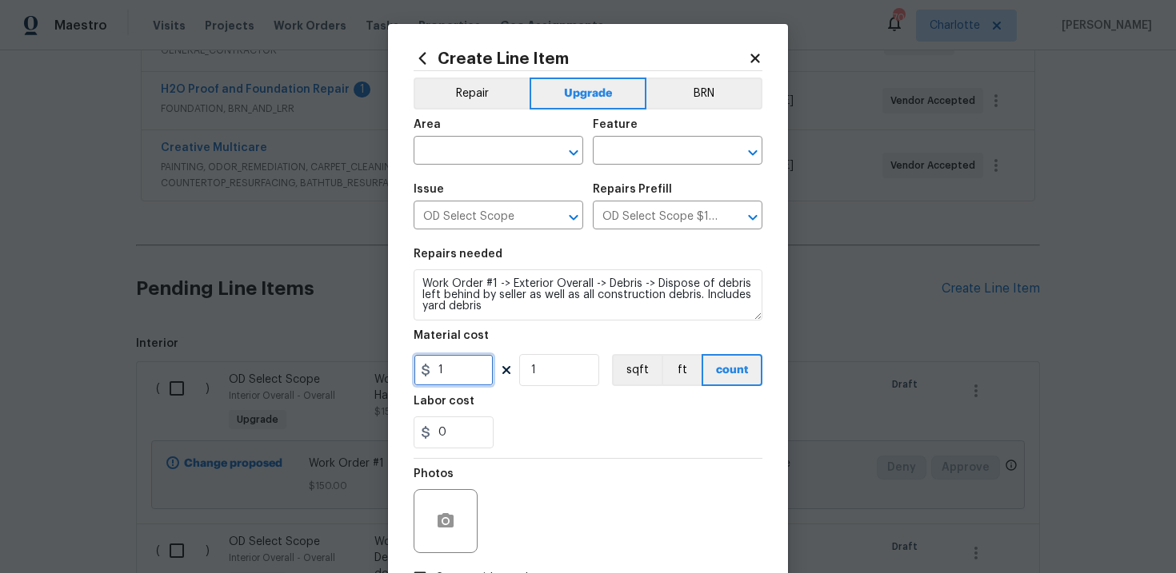
click at [456, 365] on input "1" at bounding box center [453, 370] width 80 height 32
click at [679, 463] on div "Photos" at bounding box center [587, 511] width 349 height 104
click at [502, 158] on input "text" at bounding box center [475, 152] width 125 height 25
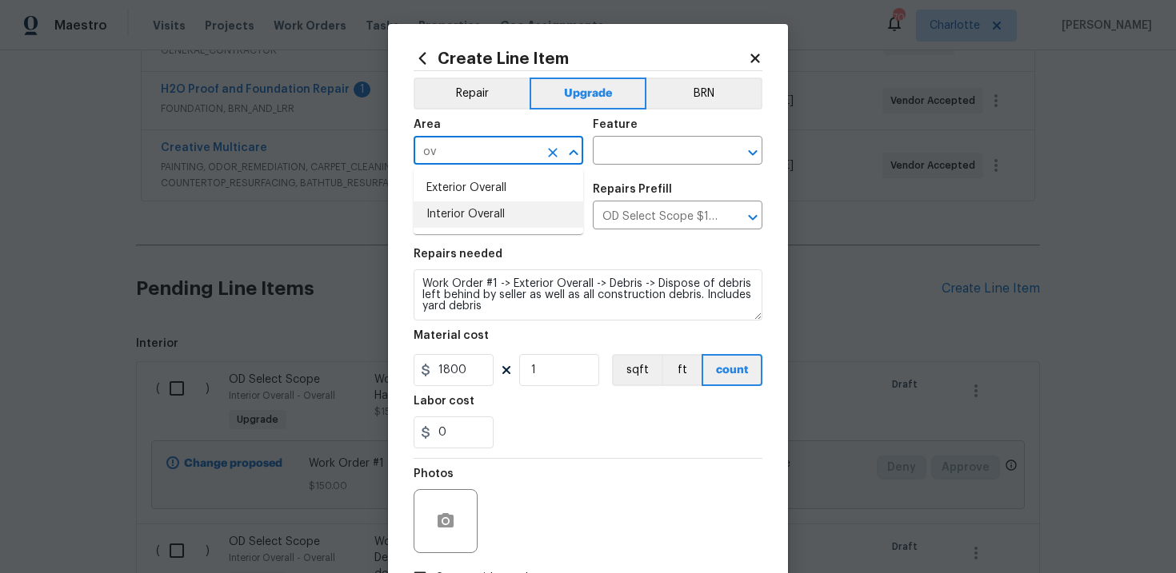
click at [498, 222] on li "Interior Overall" at bounding box center [498, 215] width 170 height 26
click at [636, 163] on input "text" at bounding box center [655, 152] width 125 height 25
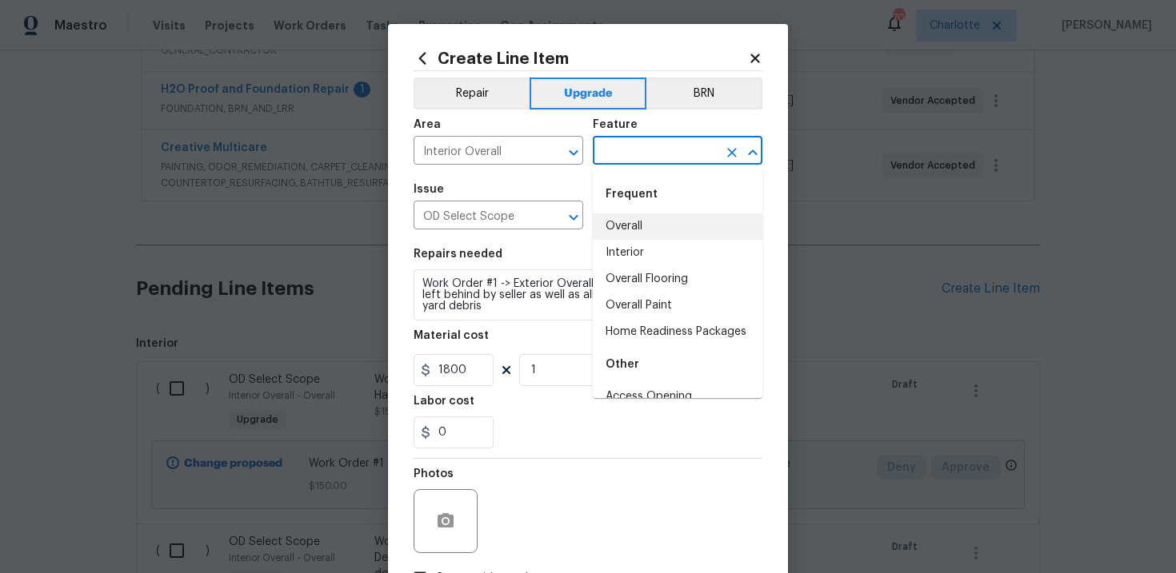
click at [639, 222] on li "Overall" at bounding box center [678, 227] width 170 height 26
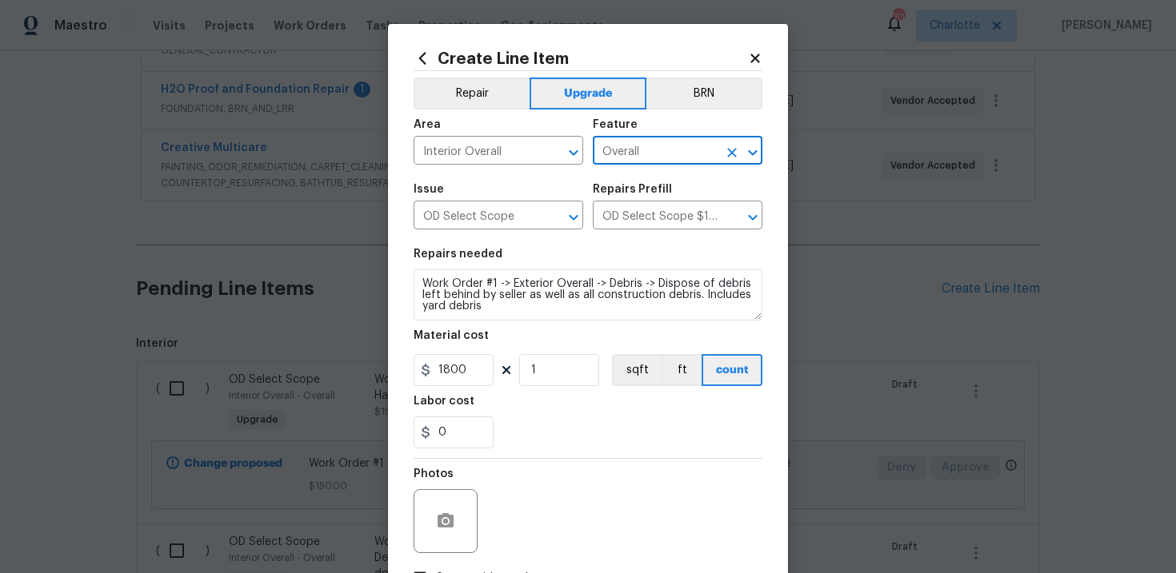
scroll to position [116, 0]
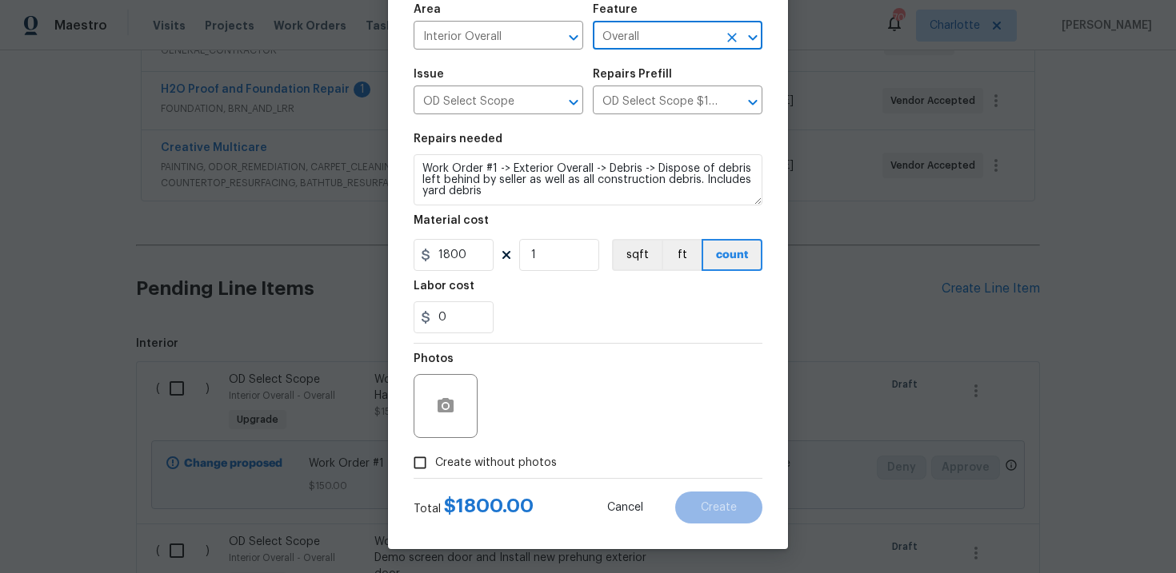
click at [485, 461] on span "Create without photos" at bounding box center [496, 463] width 122 height 17
click at [435, 461] on input "Create without photos" at bounding box center [420, 463] width 30 height 30
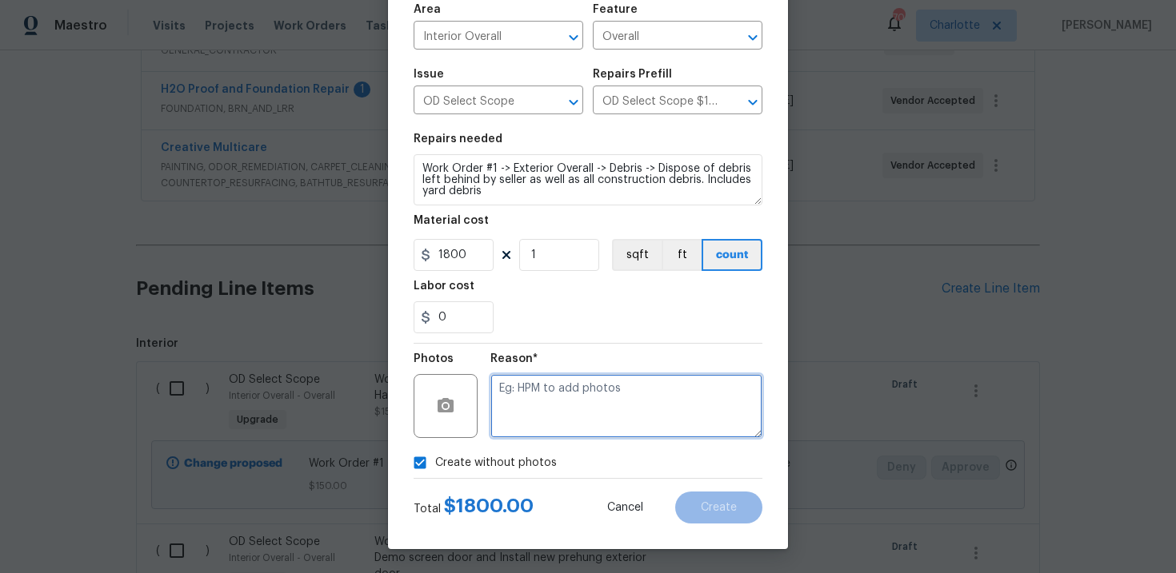
click at [551, 407] on textarea at bounding box center [626, 406] width 272 height 64
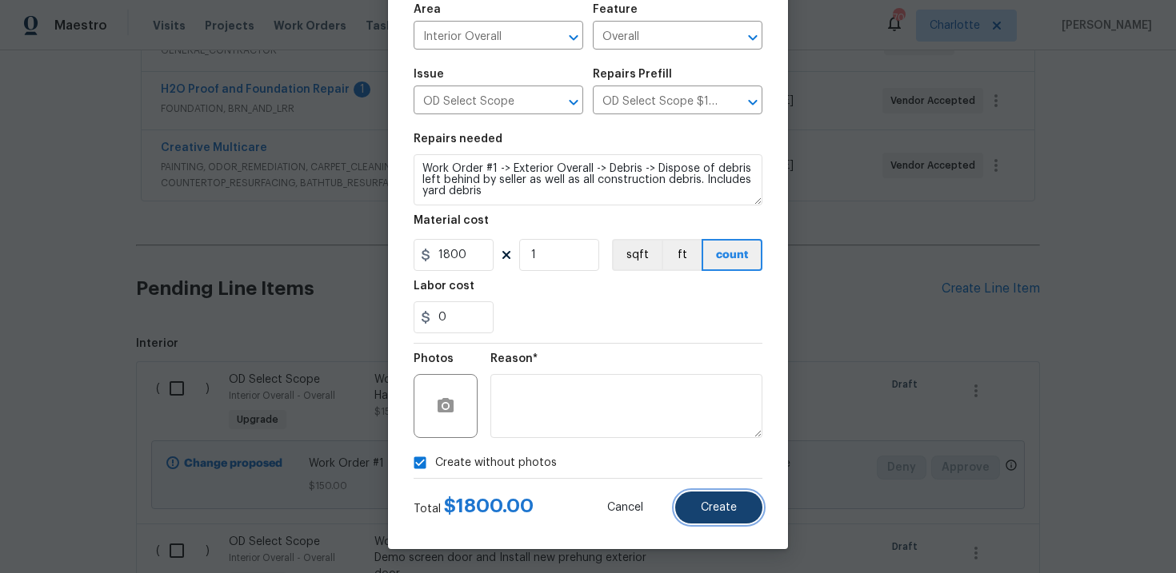
click at [721, 505] on span "Create" at bounding box center [719, 508] width 36 height 12
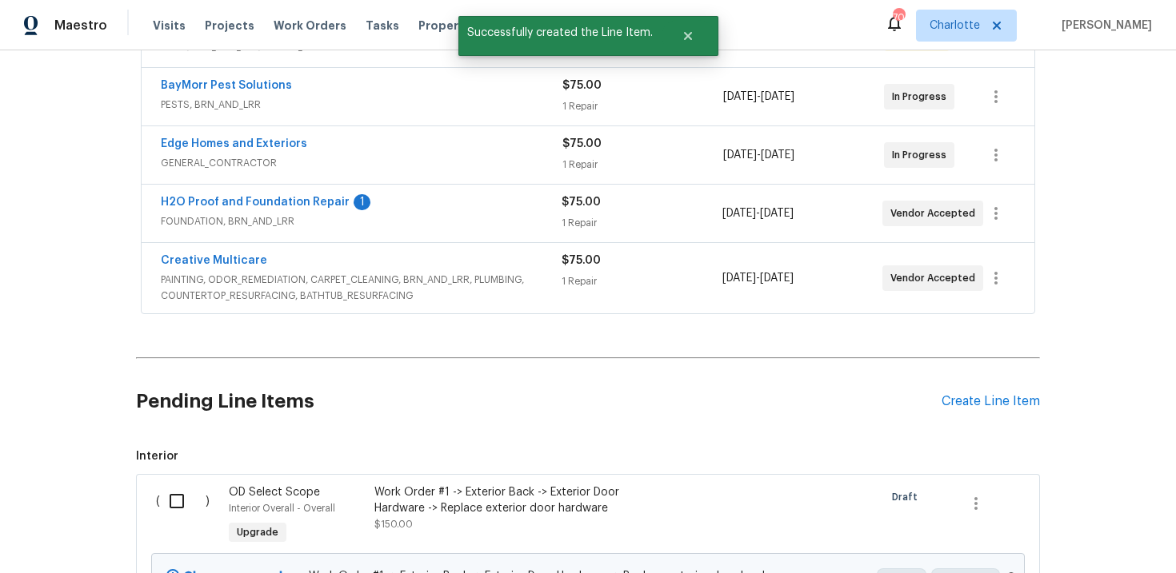
scroll to position [461, 0]
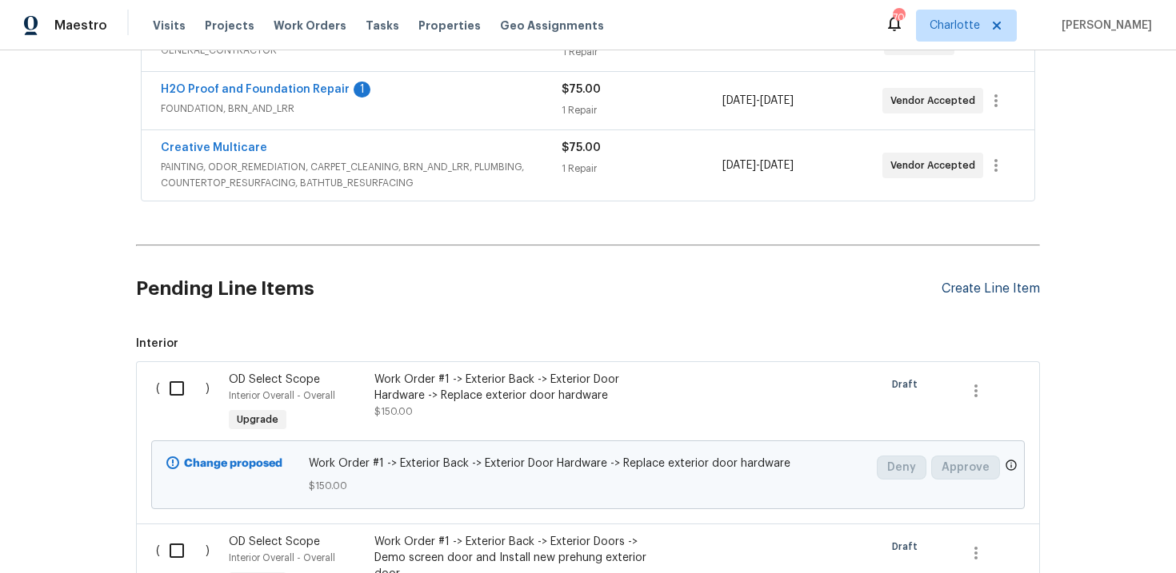
click at [974, 289] on div "Create Line Item" at bounding box center [990, 288] width 98 height 15
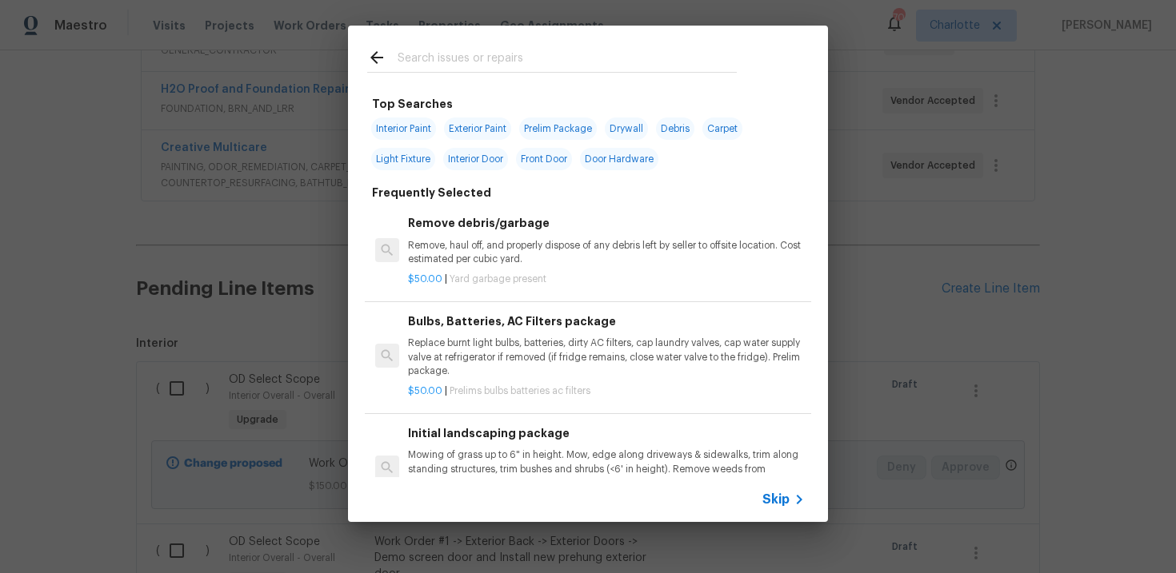
click at [774, 502] on span "Skip" at bounding box center [775, 500] width 27 height 16
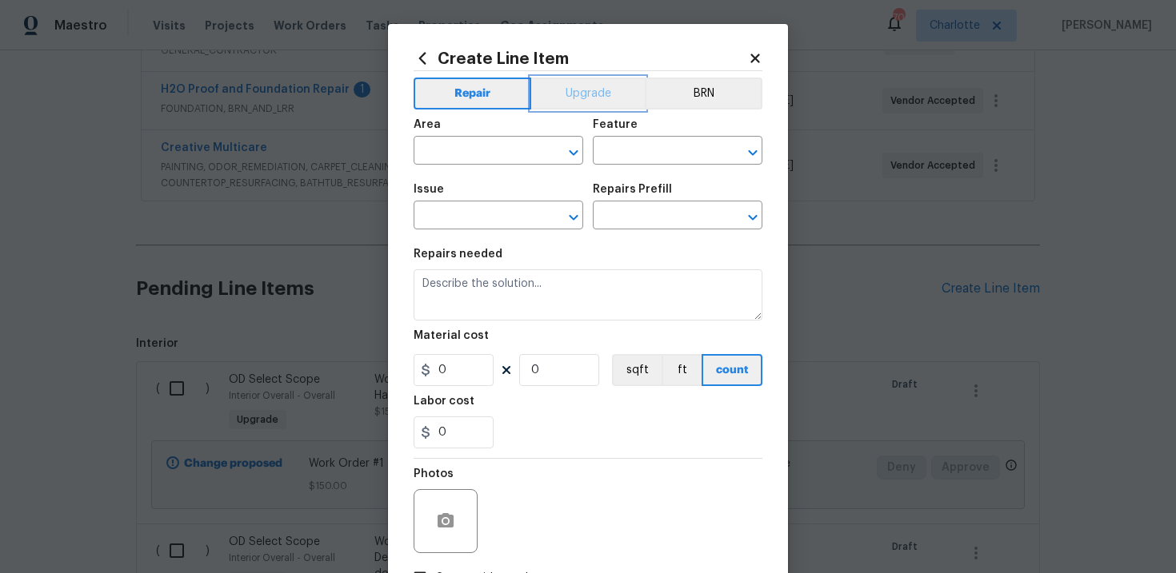
click at [586, 91] on button "Upgrade" at bounding box center [588, 94] width 114 height 32
click at [491, 215] on input "text" at bounding box center [475, 217] width 125 height 25
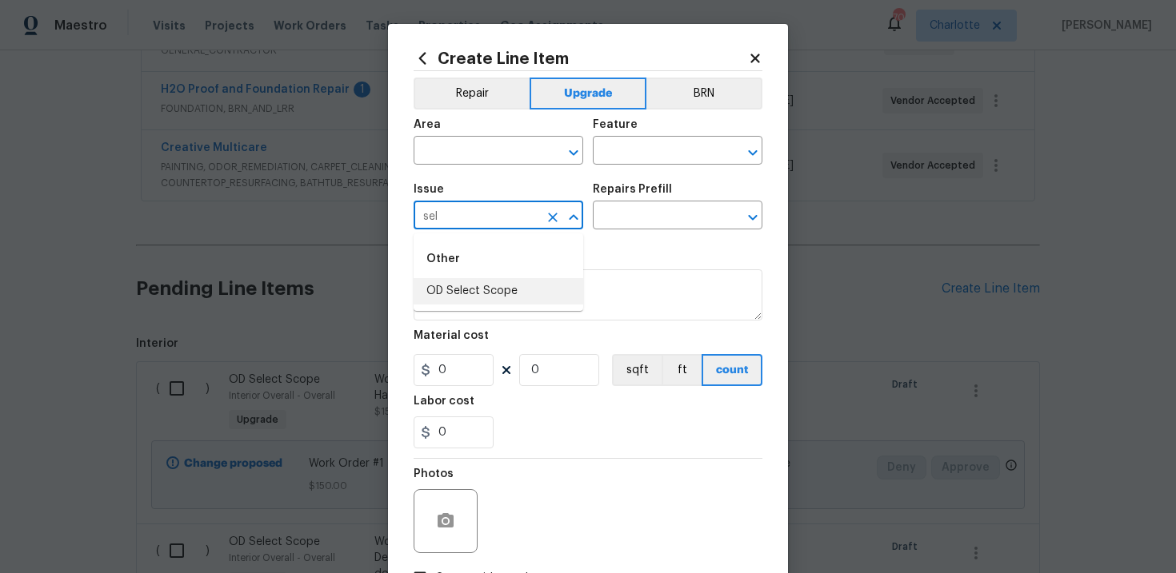
click at [505, 289] on li "OD Select Scope" at bounding box center [498, 291] width 170 height 26
click at [645, 223] on input "text" at bounding box center [655, 217] width 125 height 25
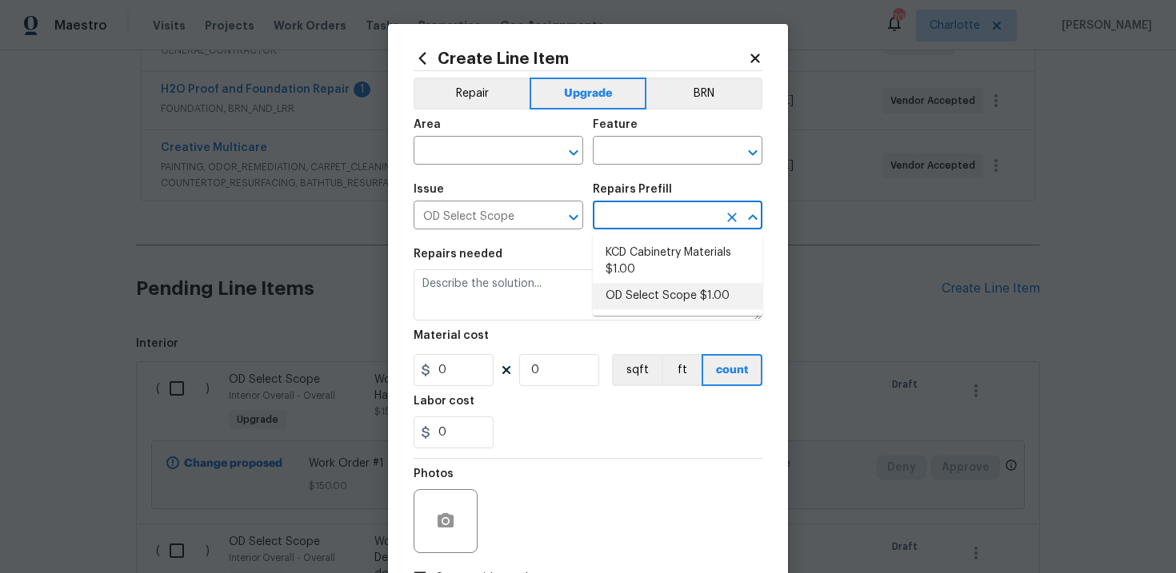
click at [651, 304] on li "OD Select Scope $1.00" at bounding box center [678, 296] width 170 height 26
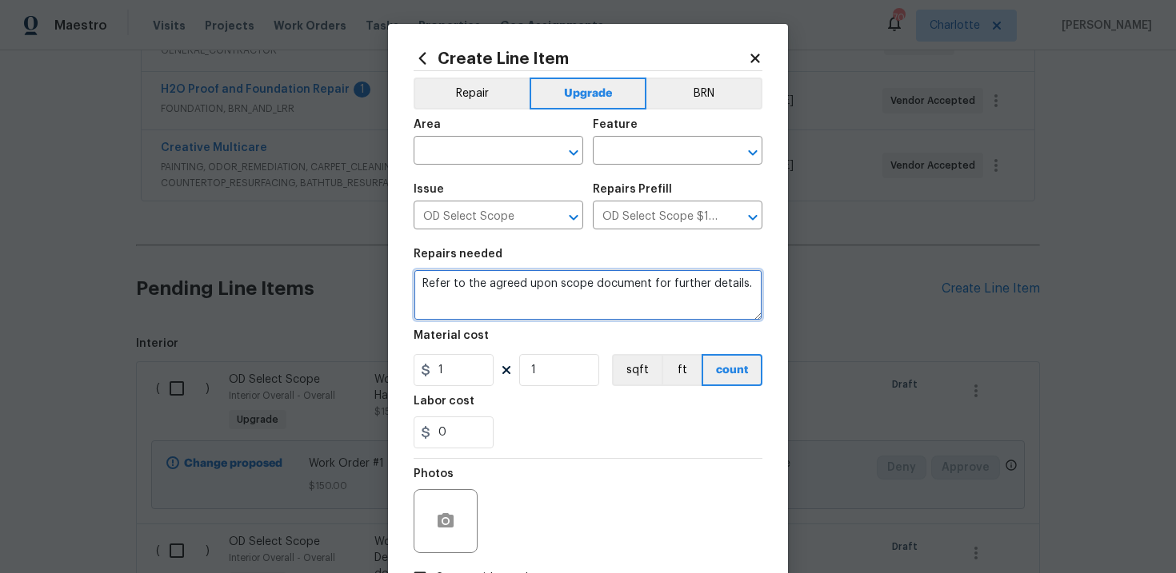
click at [509, 294] on textarea "Refer to the agreed upon scope document for further details." at bounding box center [587, 294] width 349 height 51
paste textarea "Work Order #1 -> Exterior Overall -> Exterior Overall -> Thoroughly power wash …"
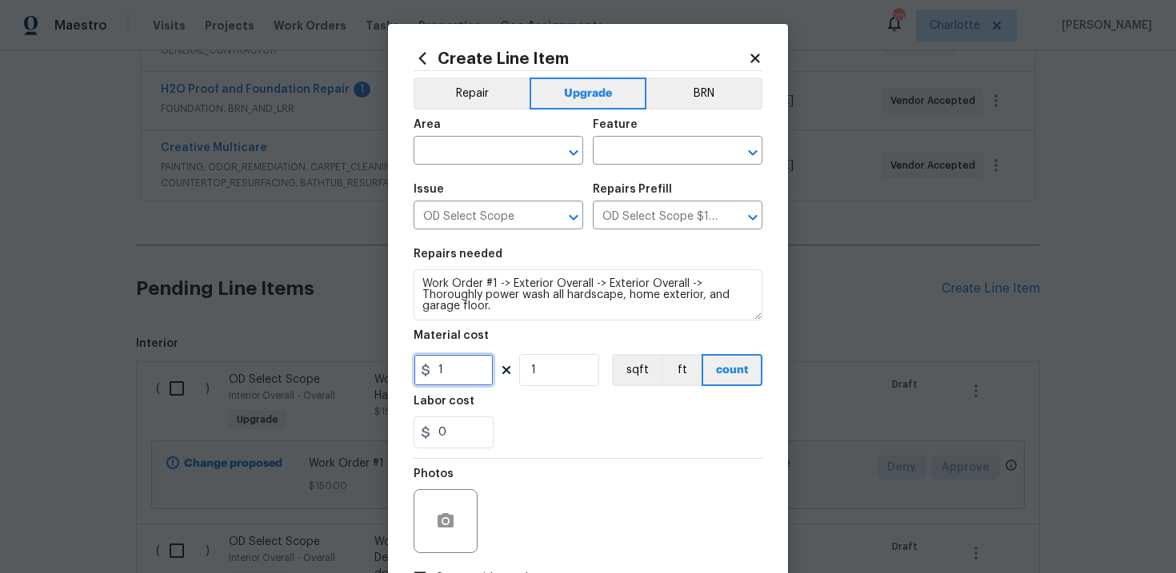
click at [463, 365] on input "1" at bounding box center [453, 370] width 80 height 32
click at [489, 155] on input "text" at bounding box center [475, 152] width 125 height 25
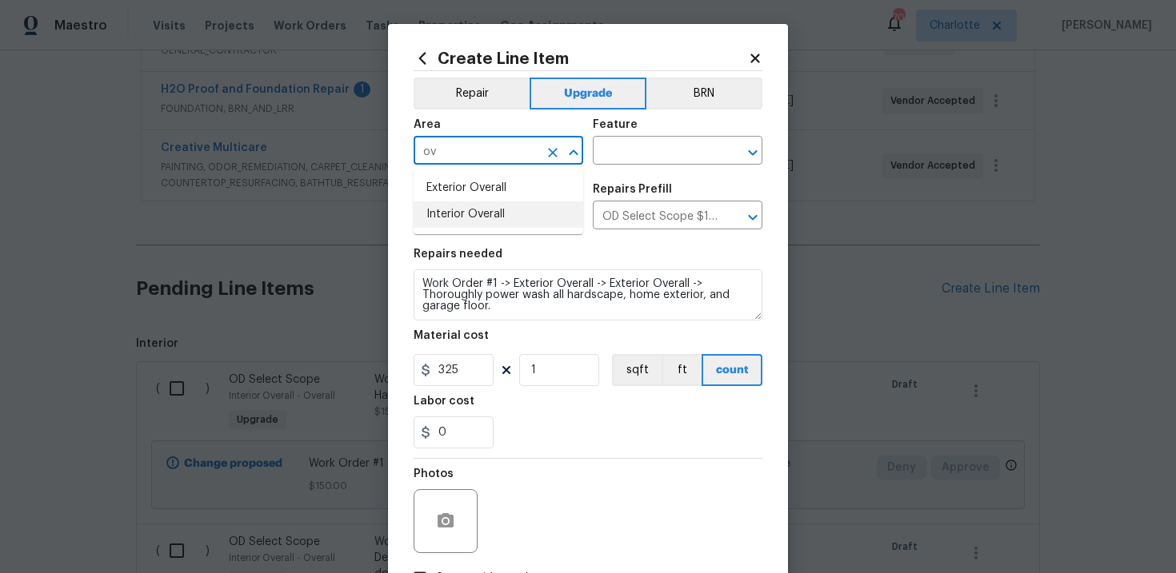
click at [486, 207] on li "Interior Overall" at bounding box center [498, 215] width 170 height 26
click at [633, 150] on input "text" at bounding box center [655, 152] width 125 height 25
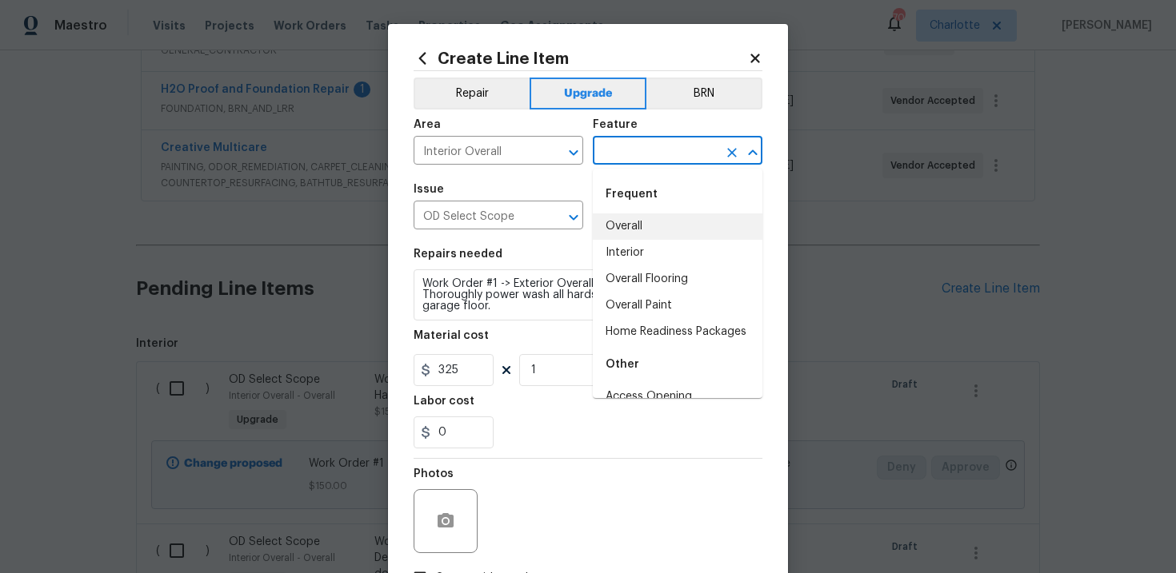
click at [642, 221] on li "Overall" at bounding box center [678, 227] width 170 height 26
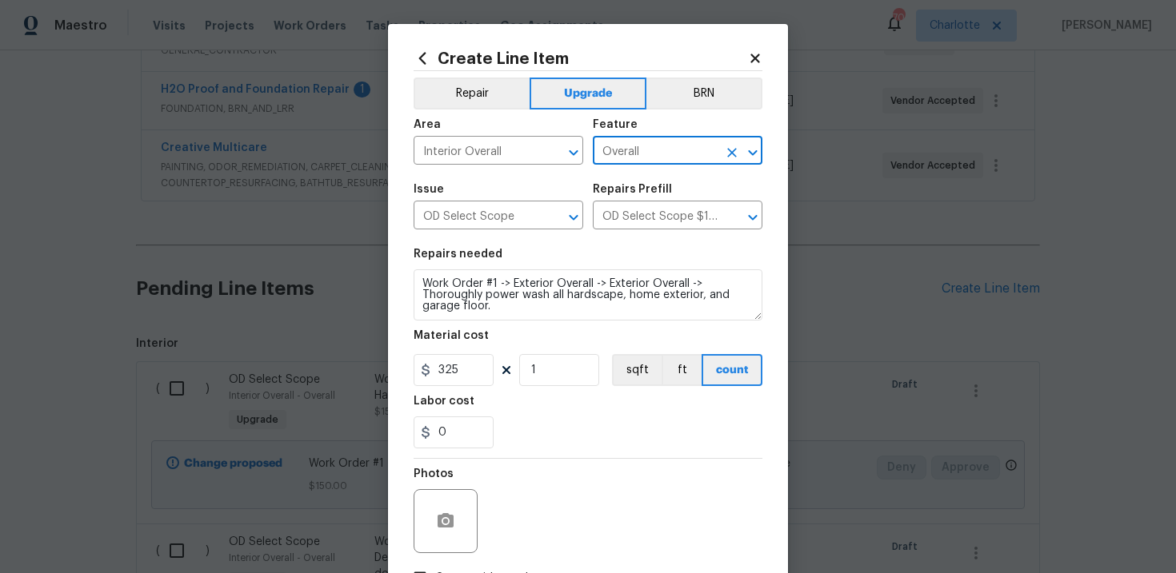
scroll to position [116, 0]
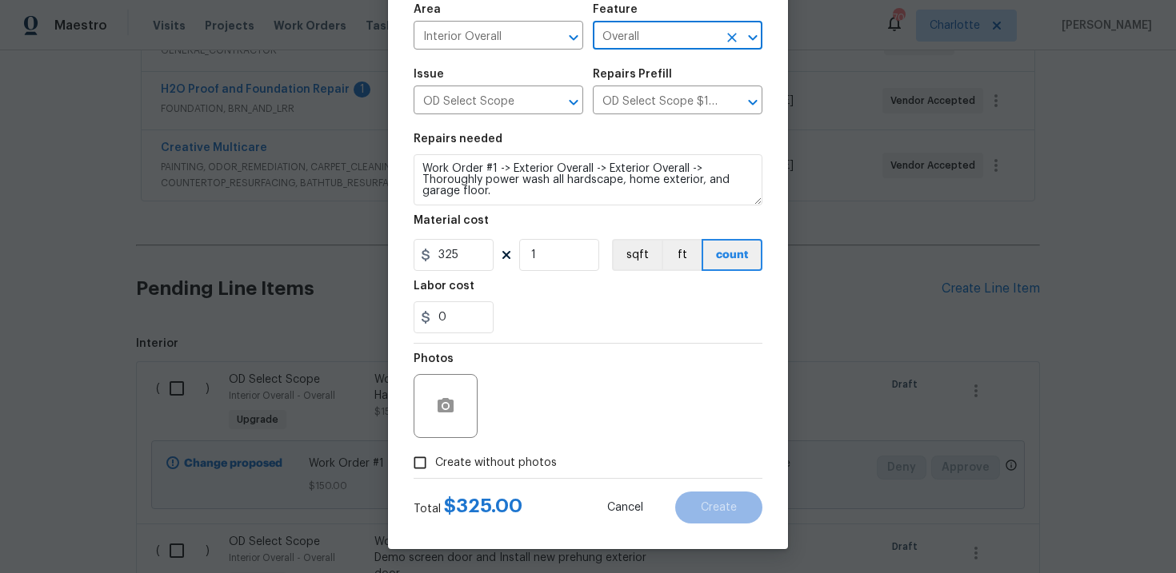
click at [502, 462] on span "Create without photos" at bounding box center [496, 463] width 122 height 17
click at [435, 462] on input "Create without photos" at bounding box center [420, 463] width 30 height 30
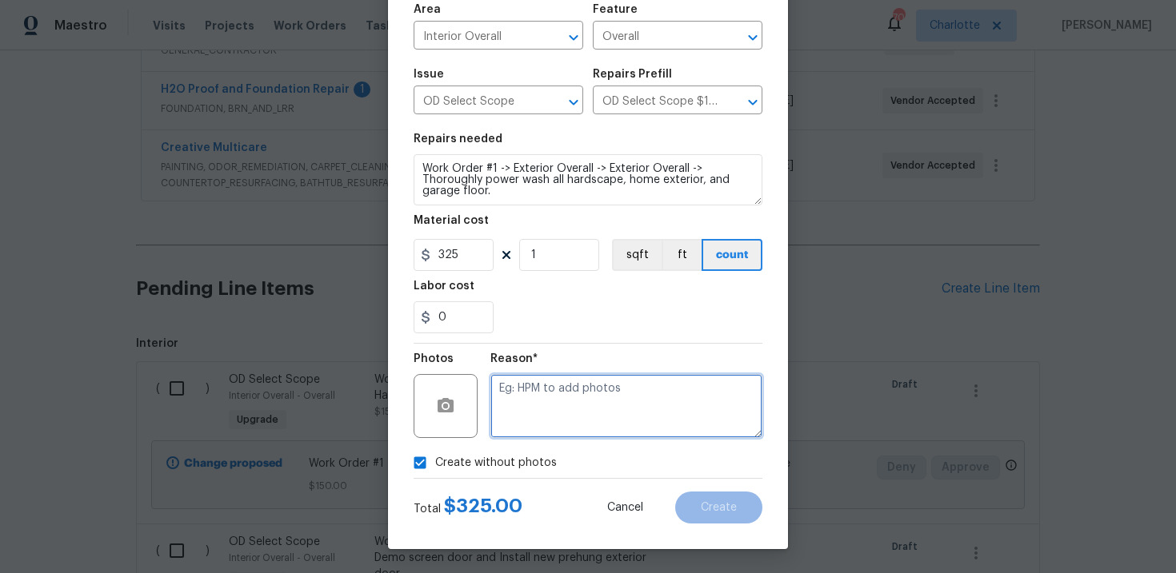
click at [591, 401] on textarea at bounding box center [626, 406] width 272 height 64
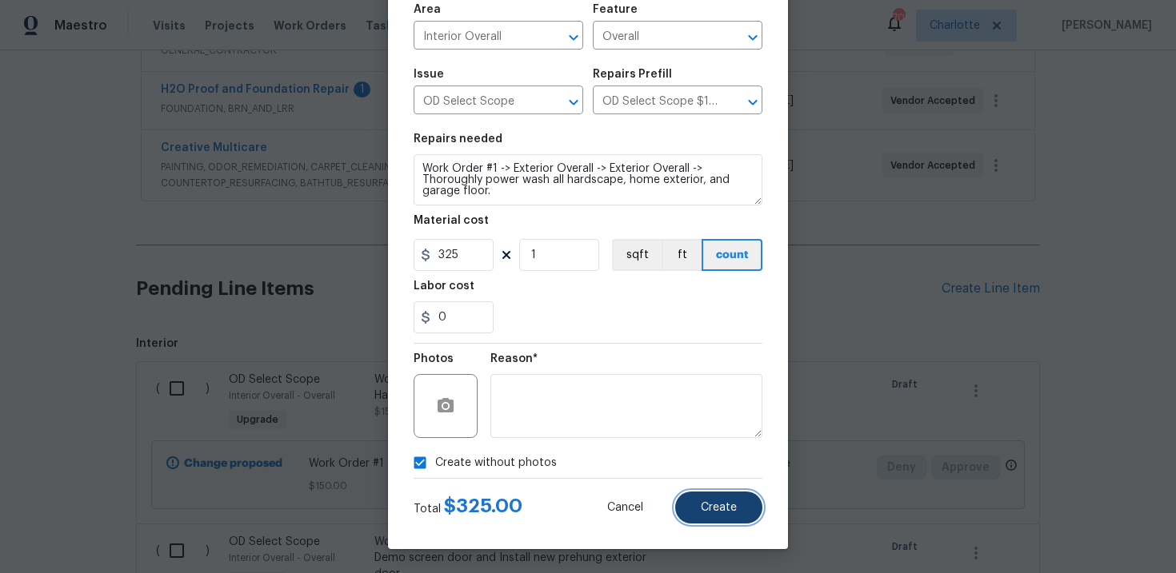
click at [721, 494] on button "Create" at bounding box center [718, 508] width 87 height 32
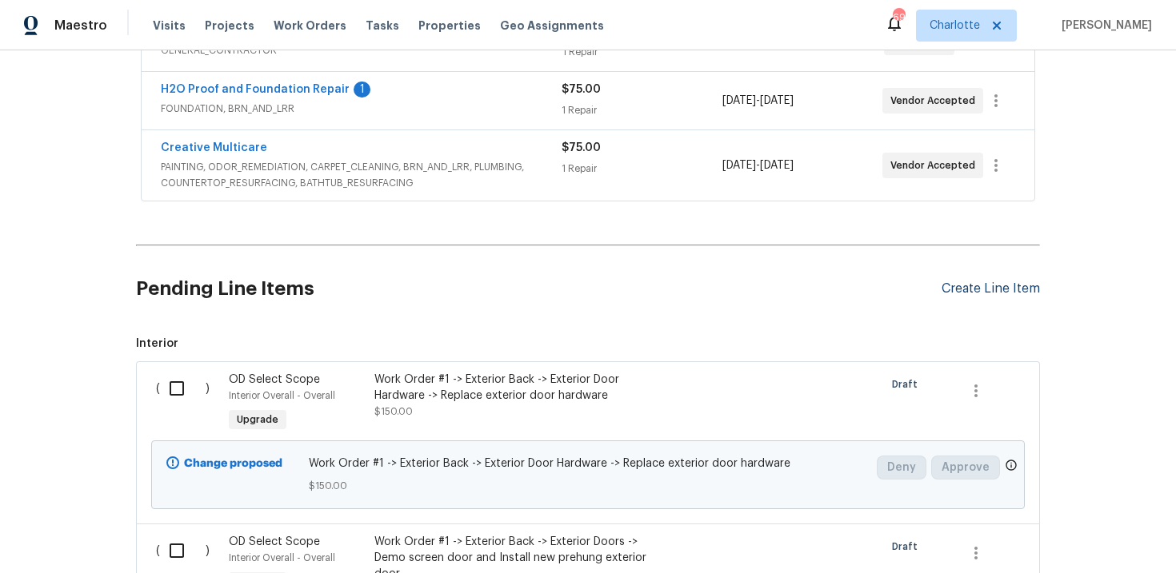
click at [979, 285] on div "Create Line Item" at bounding box center [990, 288] width 98 height 15
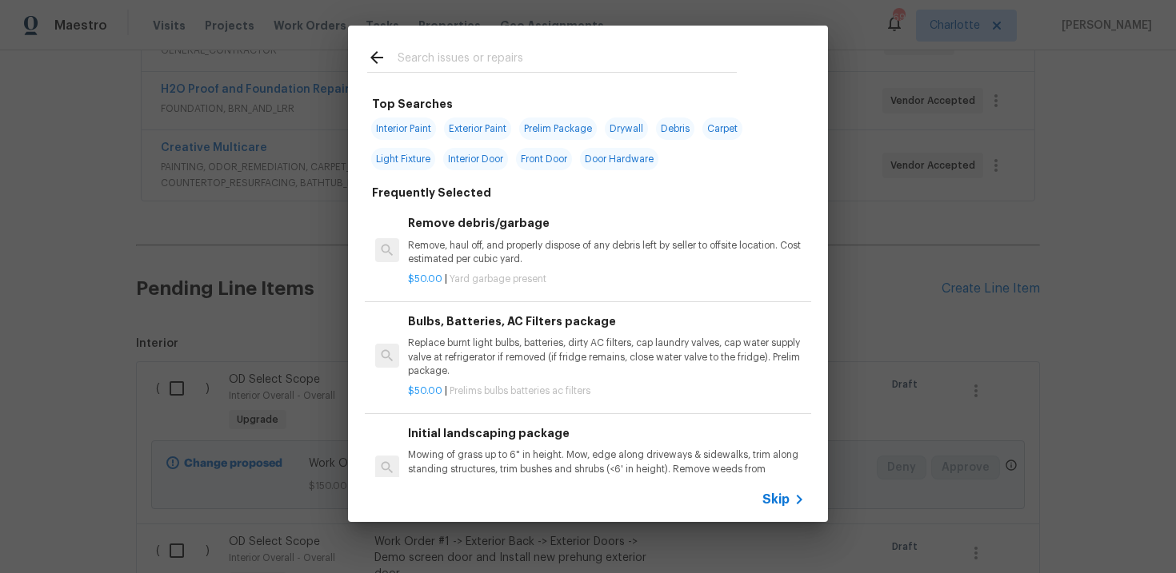
click at [780, 498] on span "Skip" at bounding box center [775, 500] width 27 height 16
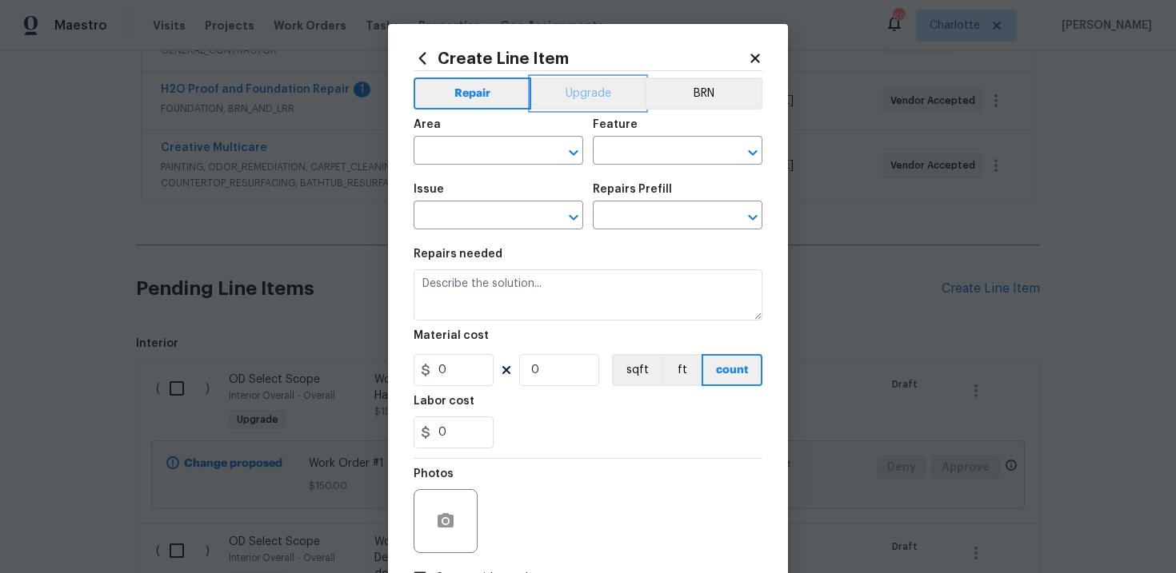
click at [594, 102] on button "Upgrade" at bounding box center [588, 94] width 114 height 32
click at [481, 215] on input "text" at bounding box center [475, 217] width 125 height 25
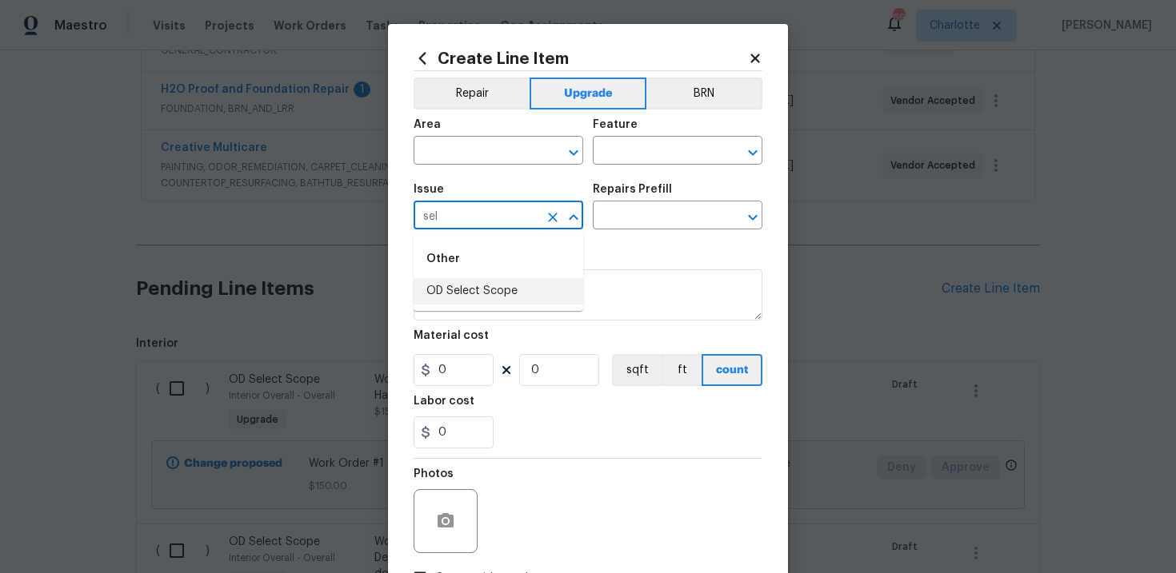
click at [482, 285] on li "OD Select Scope" at bounding box center [498, 291] width 170 height 26
click at [657, 219] on input "text" at bounding box center [655, 217] width 125 height 25
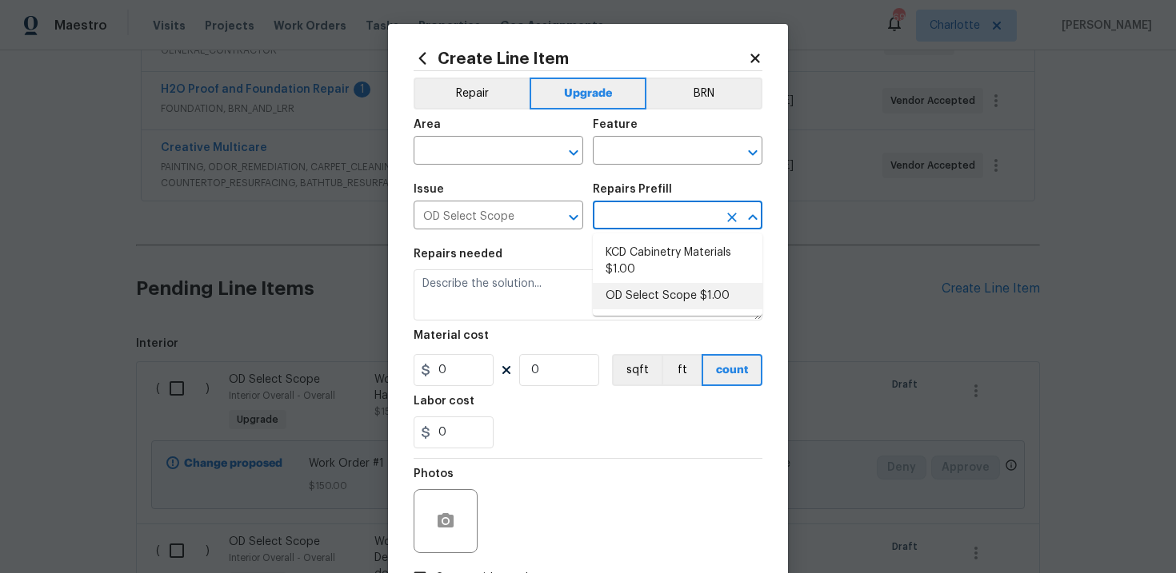
click at [666, 292] on li "OD Select Scope $1.00" at bounding box center [678, 296] width 170 height 26
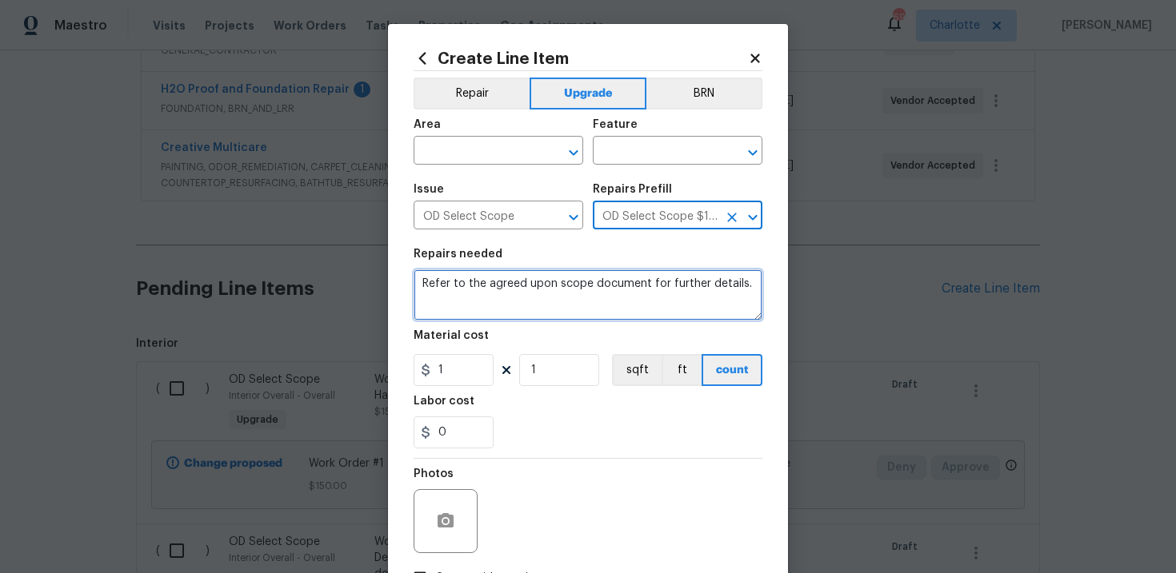
click at [513, 290] on textarea "Refer to the agreed upon scope document for further details." at bounding box center [587, 294] width 349 height 51
paste textarea "Work Order #1 -> Exterior Overall -> Fascia/Soffits -> Replace damaged/rotted f…"
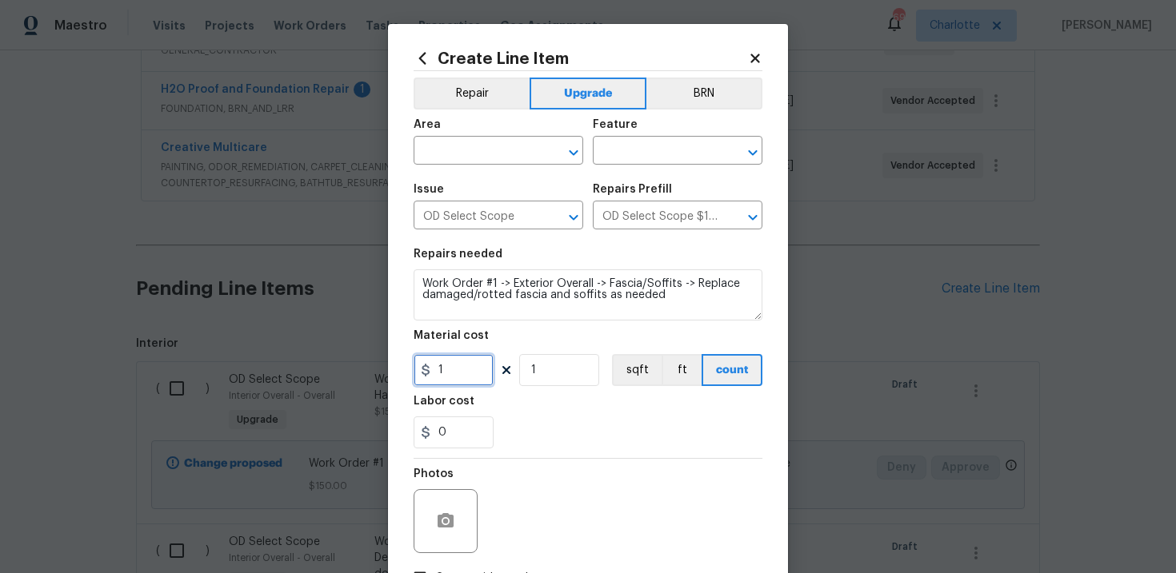
click at [452, 369] on input "1" at bounding box center [453, 370] width 80 height 32
click at [560, 431] on div "0" at bounding box center [587, 433] width 349 height 32
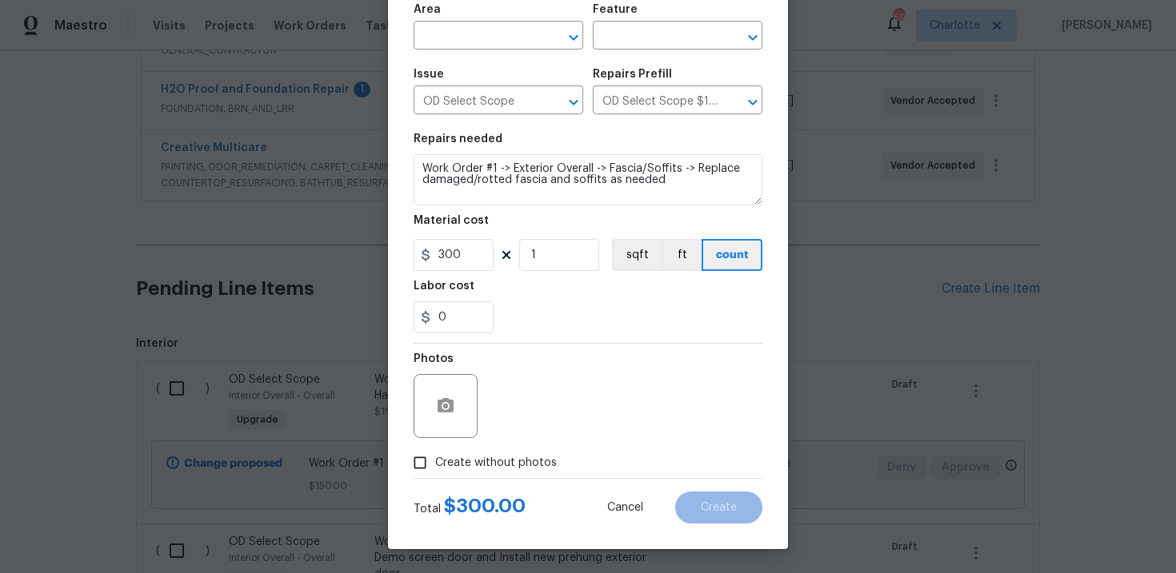
click at [489, 461] on span "Create without photos" at bounding box center [496, 463] width 122 height 17
click at [435, 461] on input "Create without photos" at bounding box center [420, 463] width 30 height 30
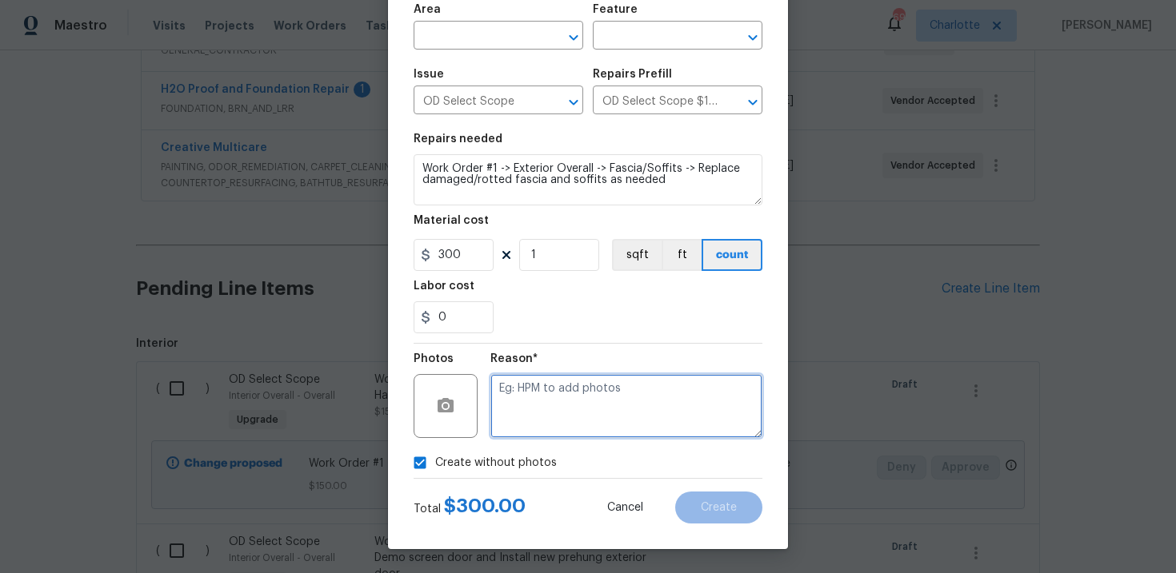
click at [552, 422] on textarea at bounding box center [626, 406] width 272 height 64
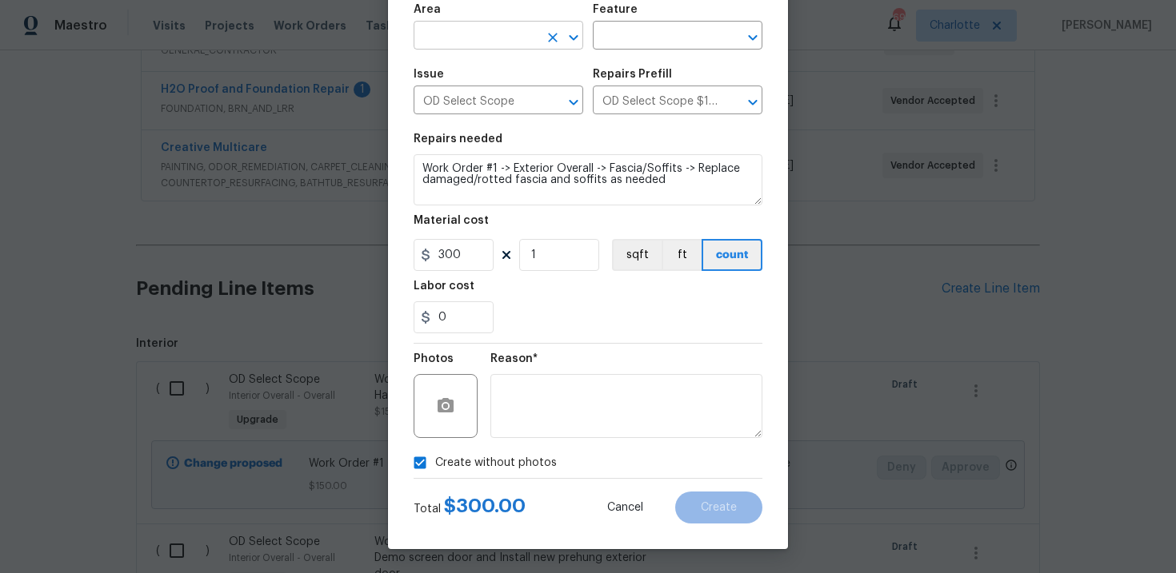
click at [531, 34] on input "text" at bounding box center [475, 37] width 125 height 25
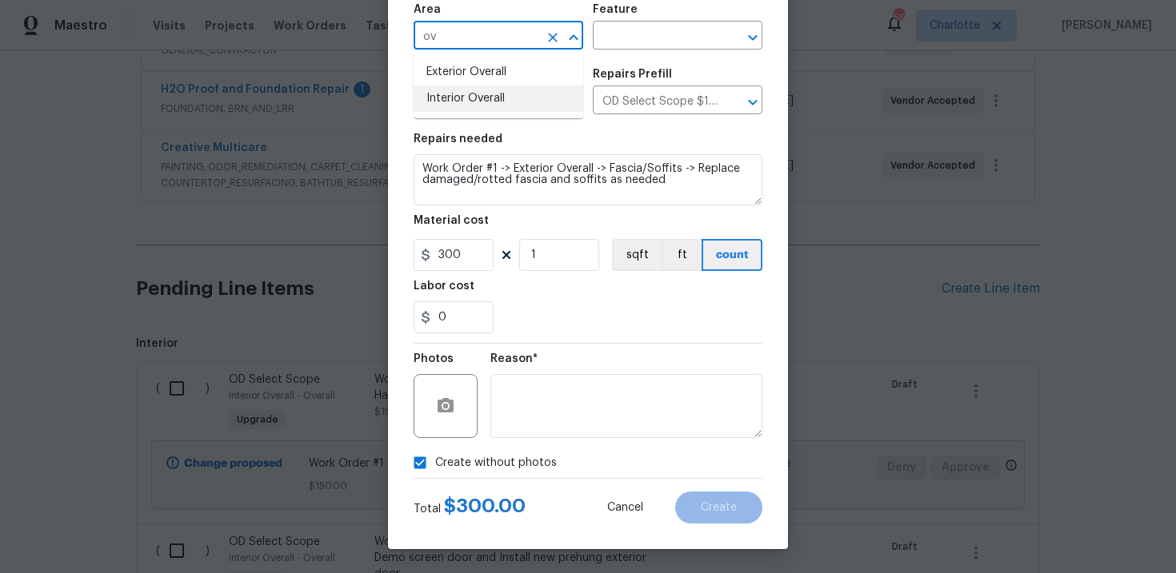
click at [521, 86] on li "Interior Overall" at bounding box center [498, 99] width 170 height 26
click at [665, 25] on input "text" at bounding box center [655, 37] width 125 height 25
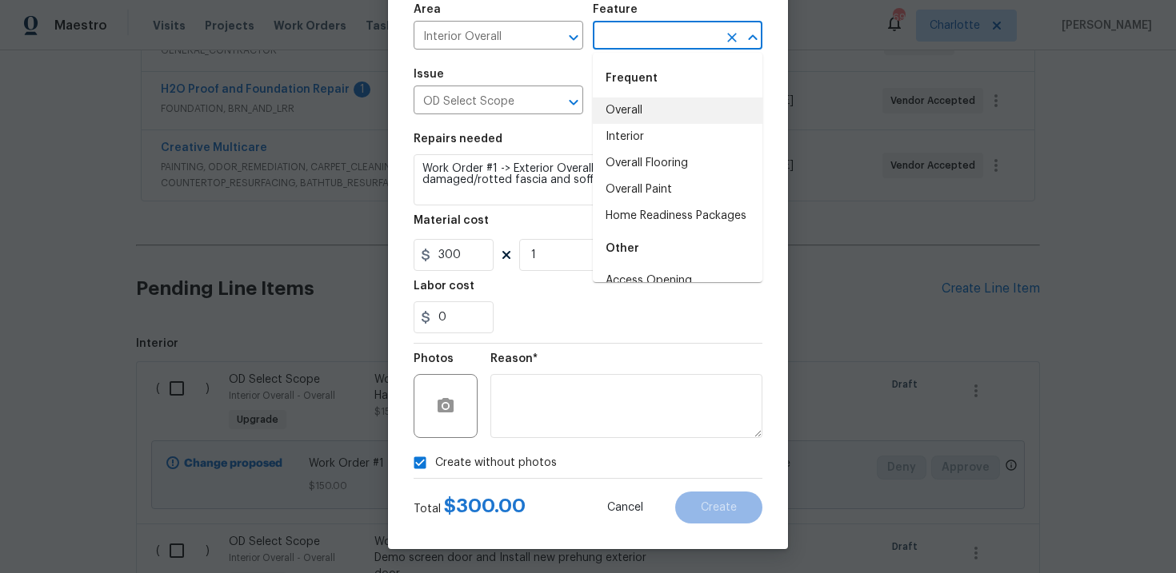
click at [657, 99] on li "Overall" at bounding box center [678, 111] width 170 height 26
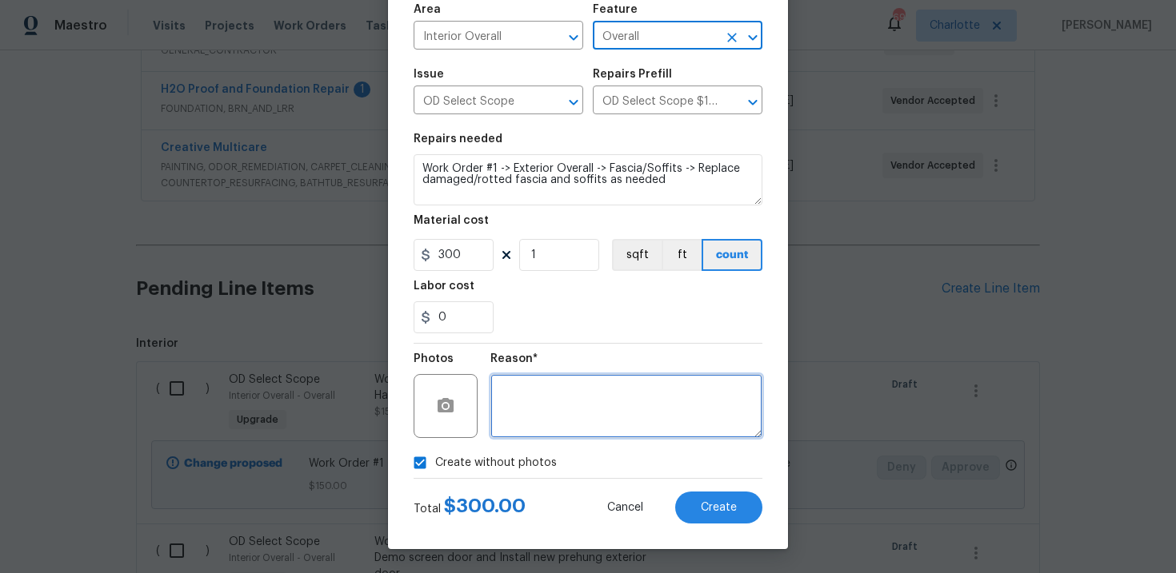
click at [679, 418] on textarea at bounding box center [626, 406] width 272 height 64
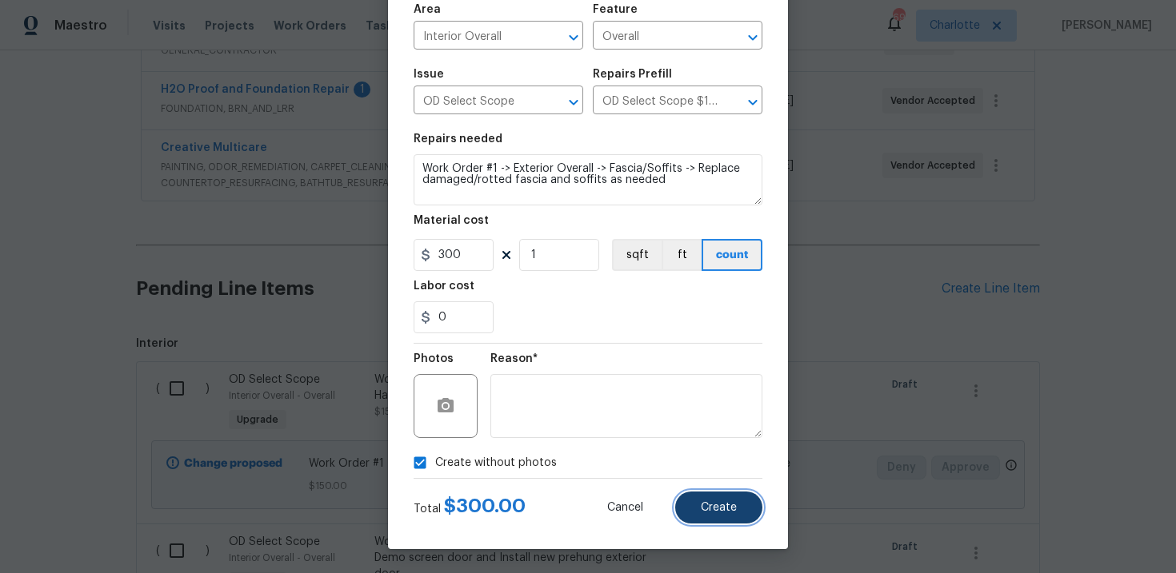
click at [732, 507] on span "Create" at bounding box center [719, 508] width 36 height 12
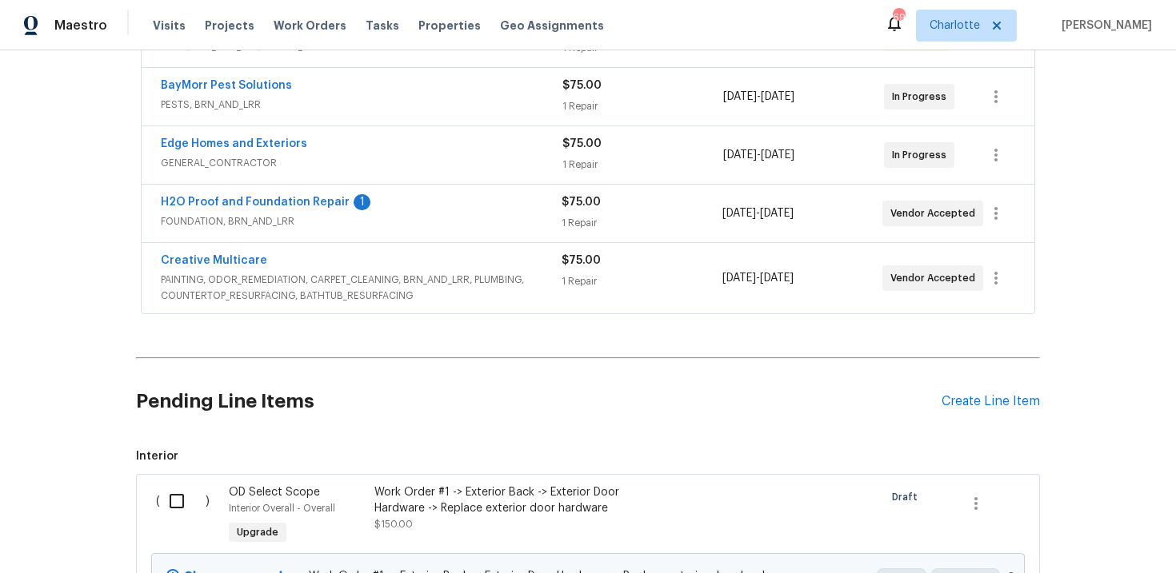
scroll to position [461, 0]
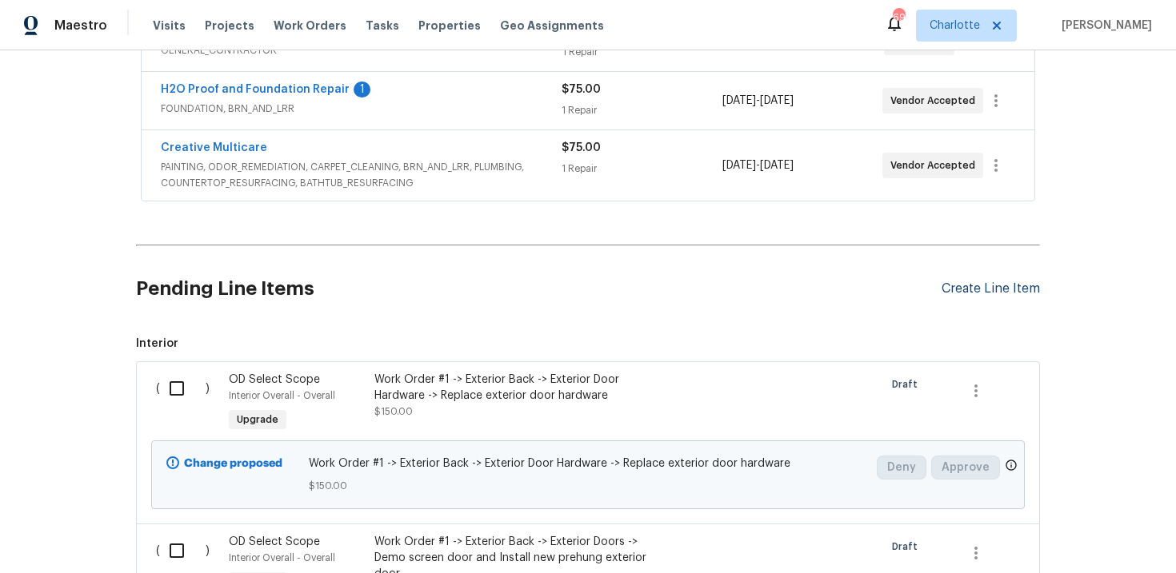
click at [988, 291] on div "Create Line Item" at bounding box center [990, 288] width 98 height 15
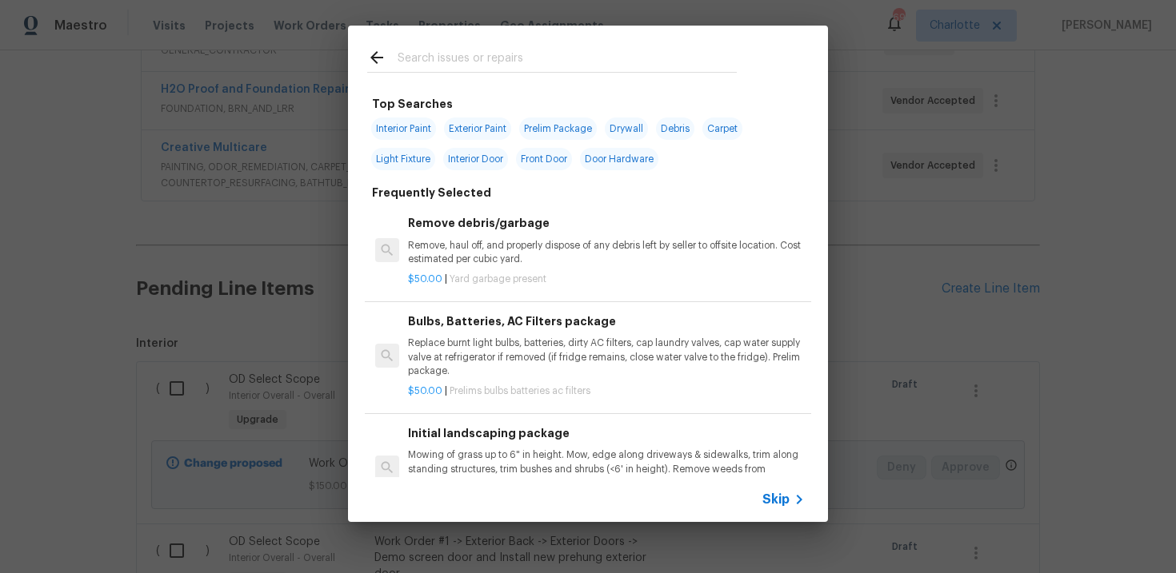
click at [781, 506] on span "Skip" at bounding box center [775, 500] width 27 height 16
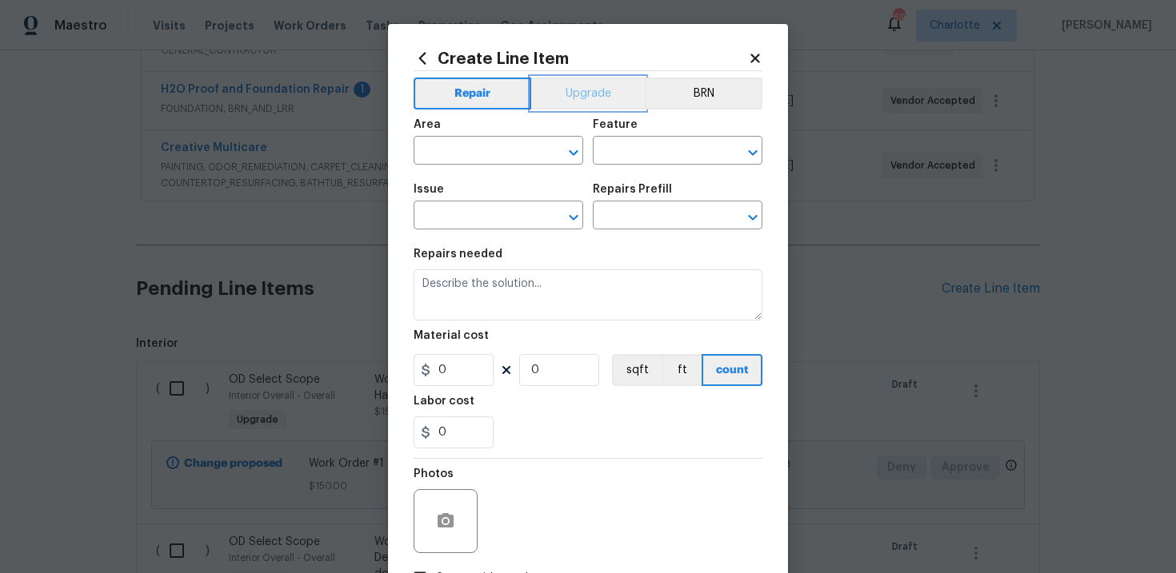
click at [568, 86] on button "Upgrade" at bounding box center [588, 94] width 114 height 32
click at [473, 225] on input "text" at bounding box center [475, 217] width 125 height 25
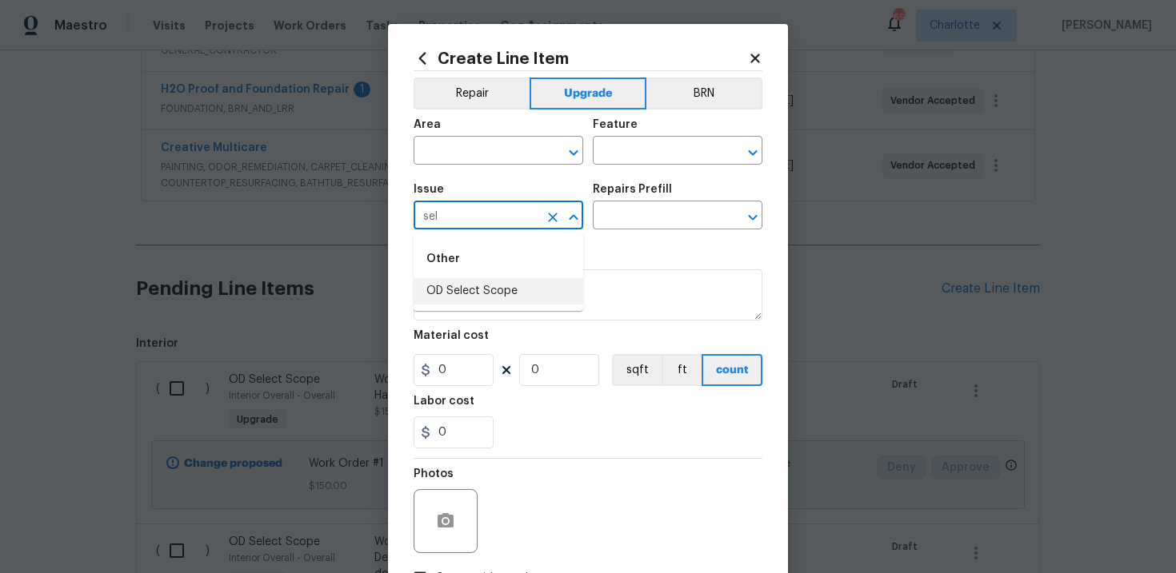
click at [498, 292] on li "OD Select Scope" at bounding box center [498, 291] width 170 height 26
click at [641, 217] on input "text" at bounding box center [655, 217] width 125 height 25
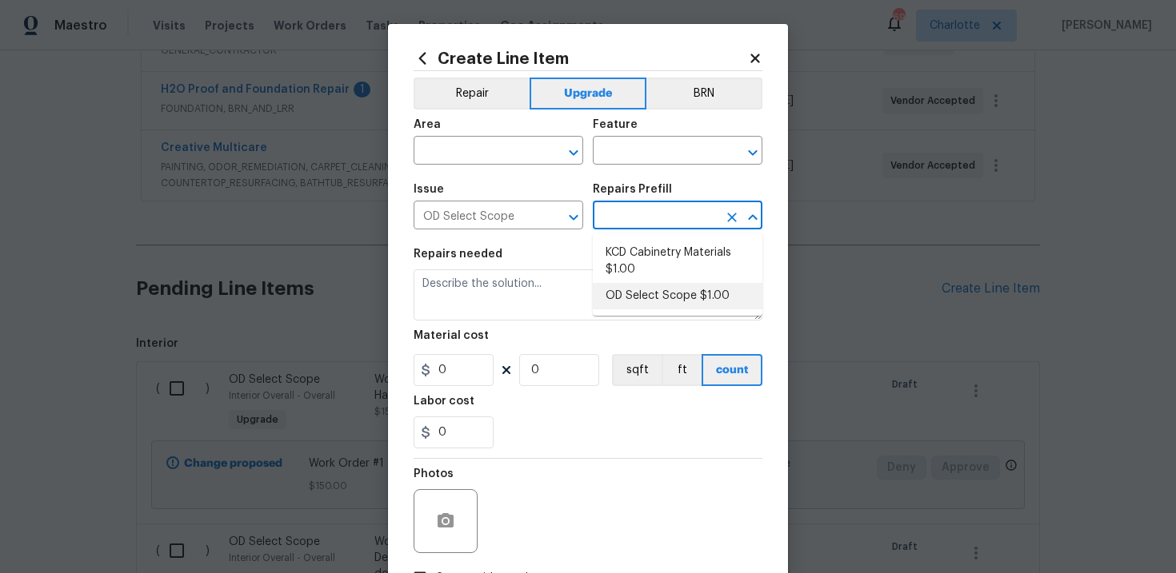
click at [660, 289] on li "OD Select Scope $1.00" at bounding box center [678, 296] width 170 height 26
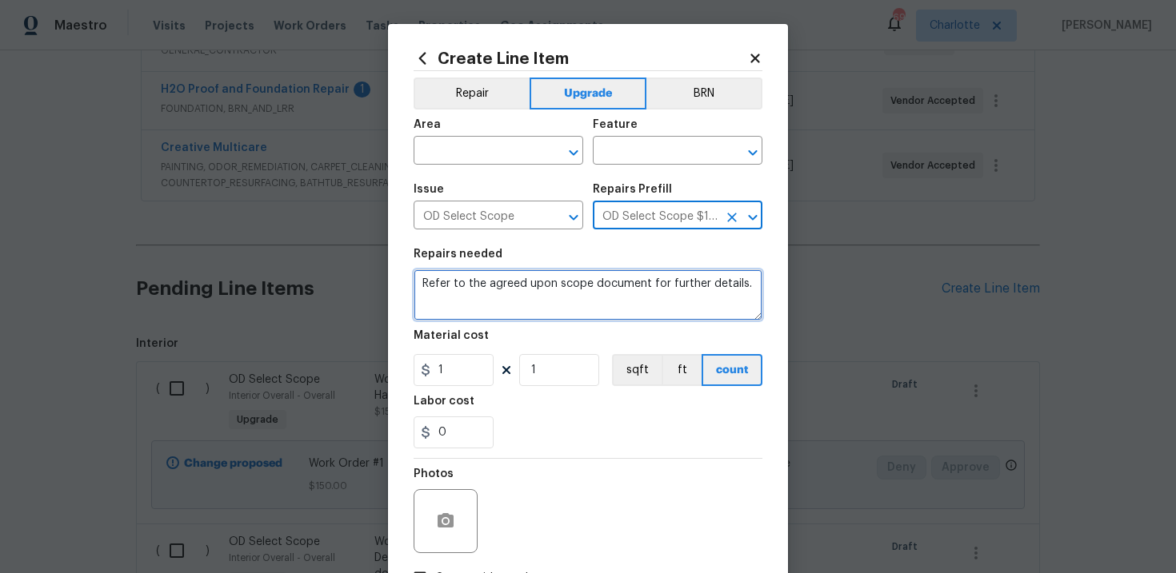
click at [495, 289] on textarea "Refer to the agreed upon scope document for further details." at bounding box center [587, 294] width 349 height 51
paste textarea "Work Order #1 -> Exterior Overall -> Gutters -> Replace damaged/bent gutter sec…"
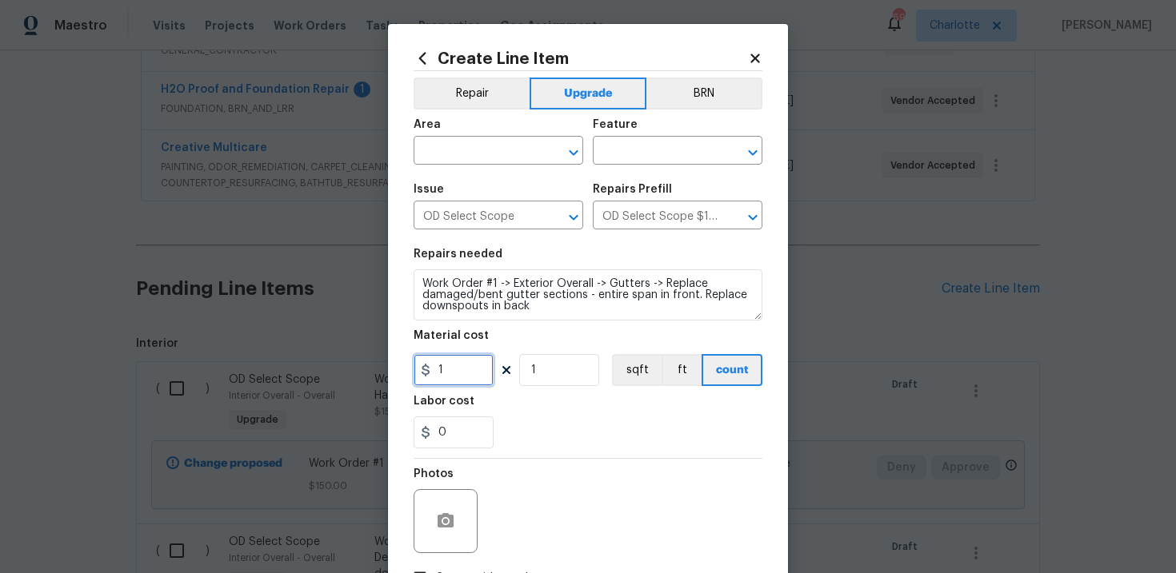
click at [454, 364] on input "1" at bounding box center [453, 370] width 80 height 32
click at [515, 156] on input "text" at bounding box center [475, 152] width 125 height 25
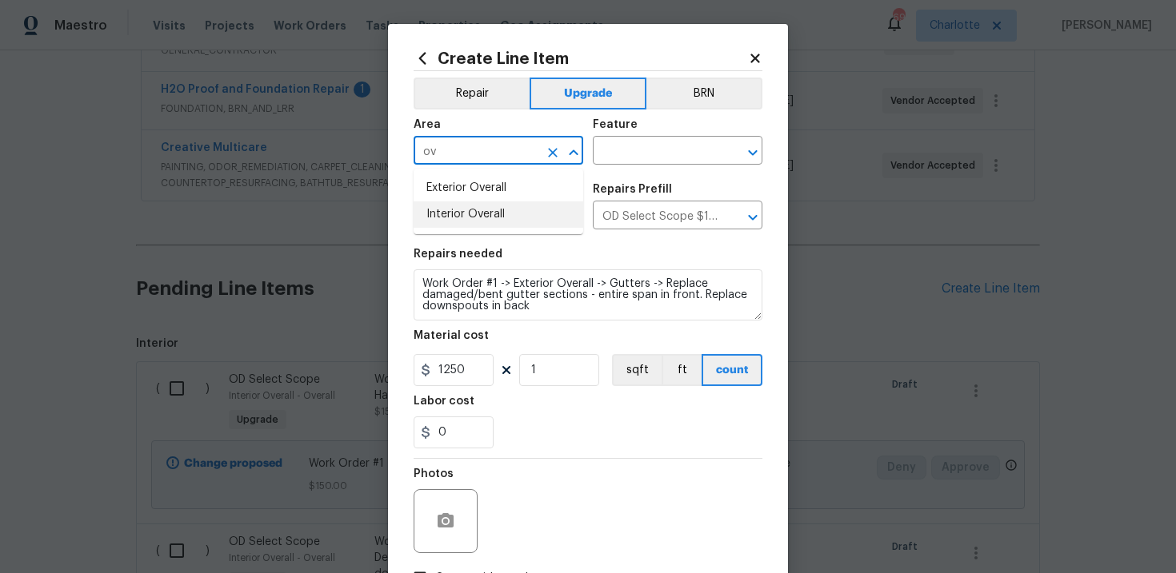
click at [509, 213] on li "Interior Overall" at bounding box center [498, 215] width 170 height 26
click at [663, 147] on input "text" at bounding box center [655, 152] width 125 height 25
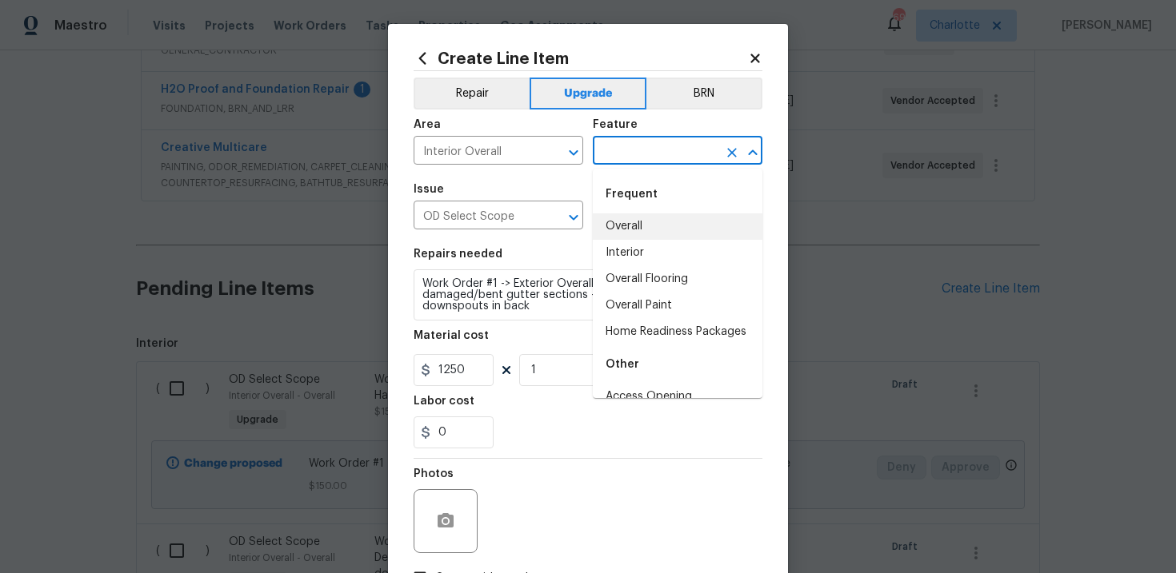
click at [656, 225] on li "Overall" at bounding box center [678, 227] width 170 height 26
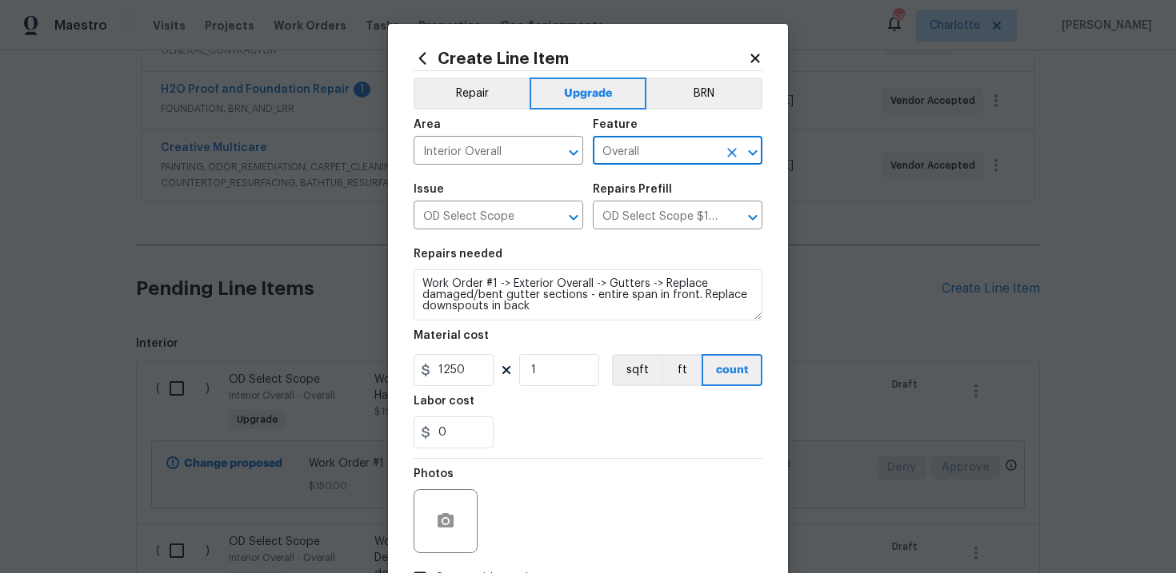
scroll to position [116, 0]
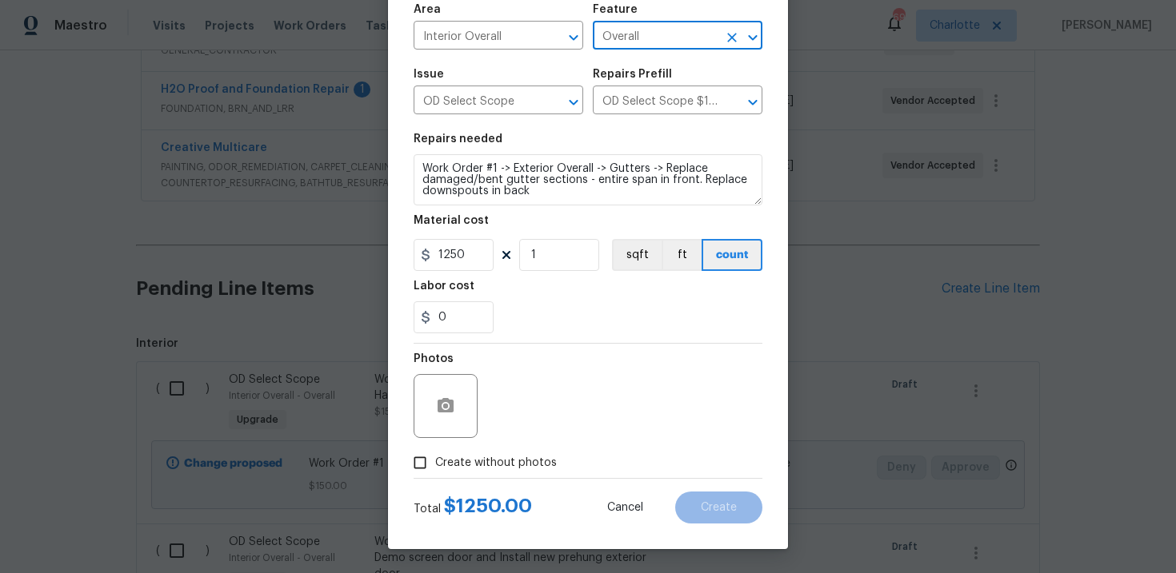
click at [490, 463] on span "Create without photos" at bounding box center [496, 463] width 122 height 17
click at [435, 463] on input "Create without photos" at bounding box center [420, 463] width 30 height 30
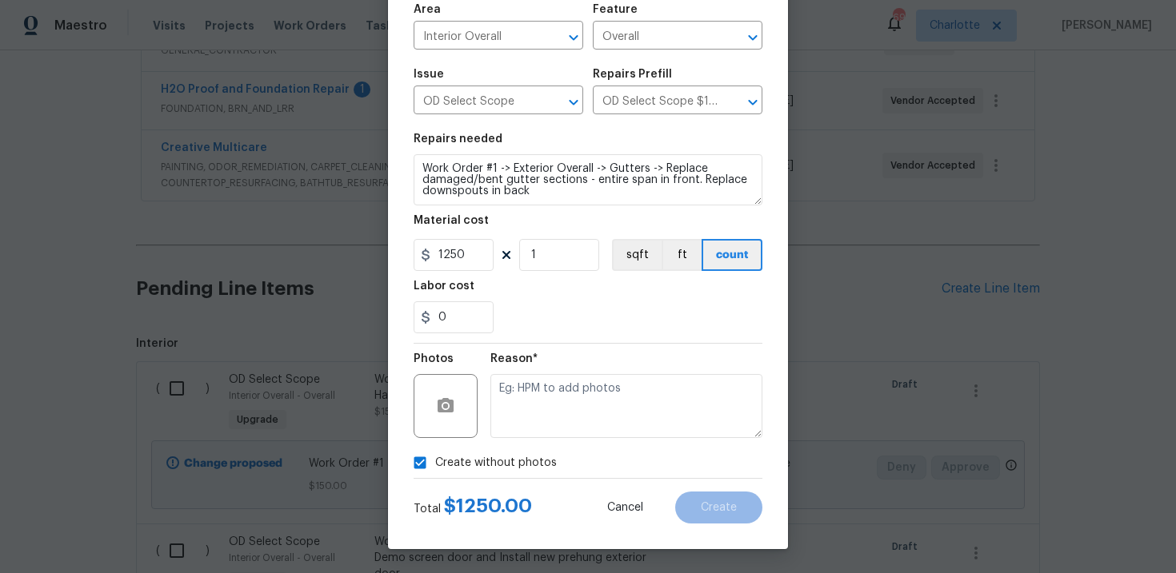
click at [405, 448] on input "Create without photos" at bounding box center [420, 463] width 30 height 30
click at [473, 469] on span "Create without photos" at bounding box center [496, 463] width 122 height 17
click at [435, 469] on input "Create without photos" at bounding box center [420, 463] width 30 height 30
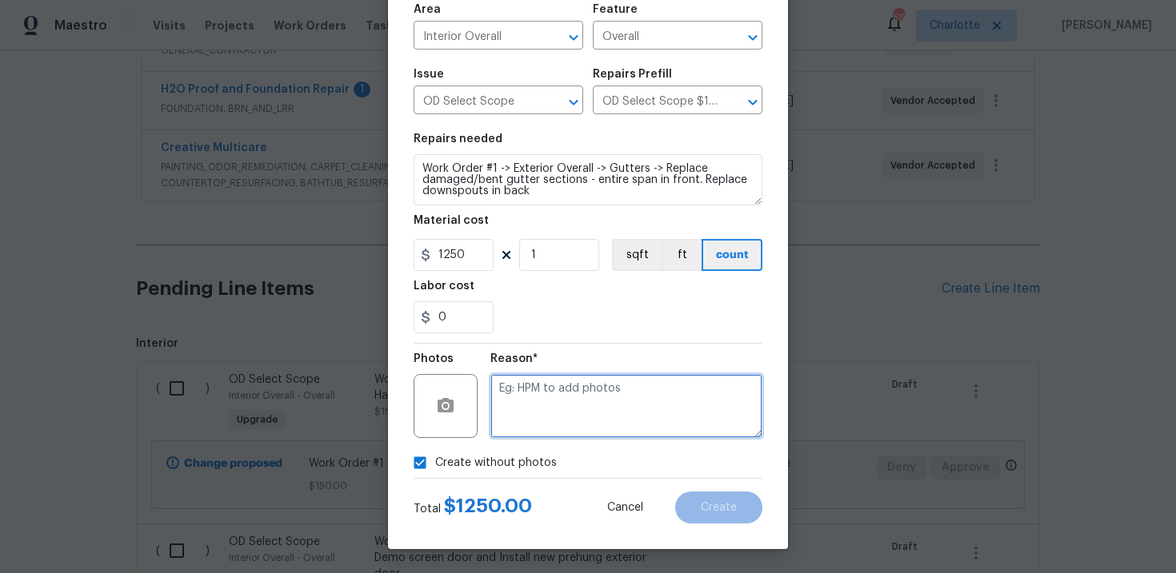
click at [543, 427] on textarea at bounding box center [626, 406] width 272 height 64
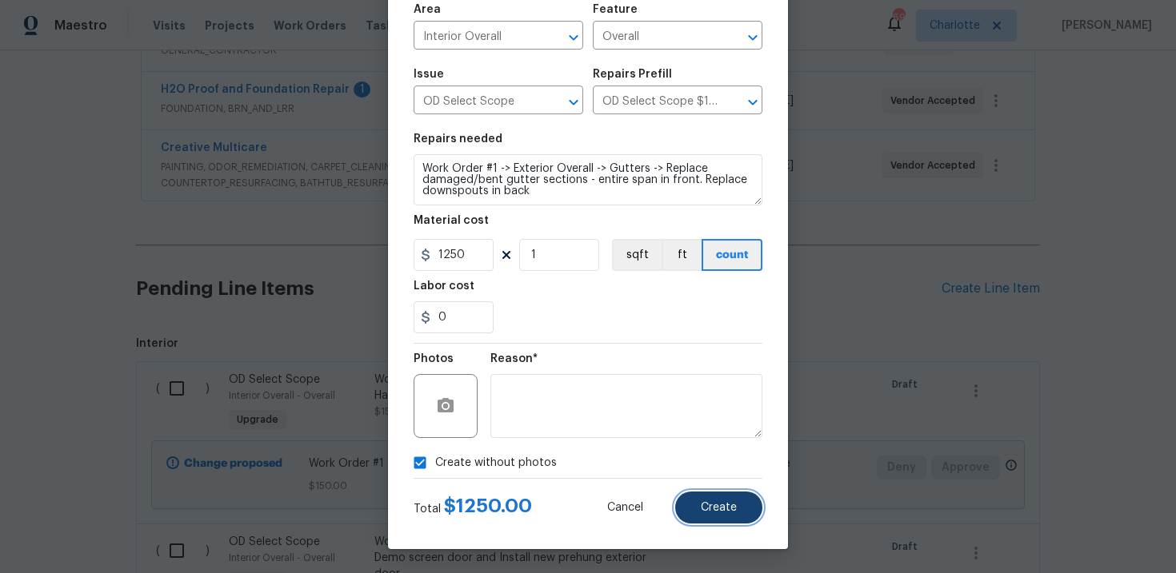
click at [715, 518] on button "Create" at bounding box center [718, 508] width 87 height 32
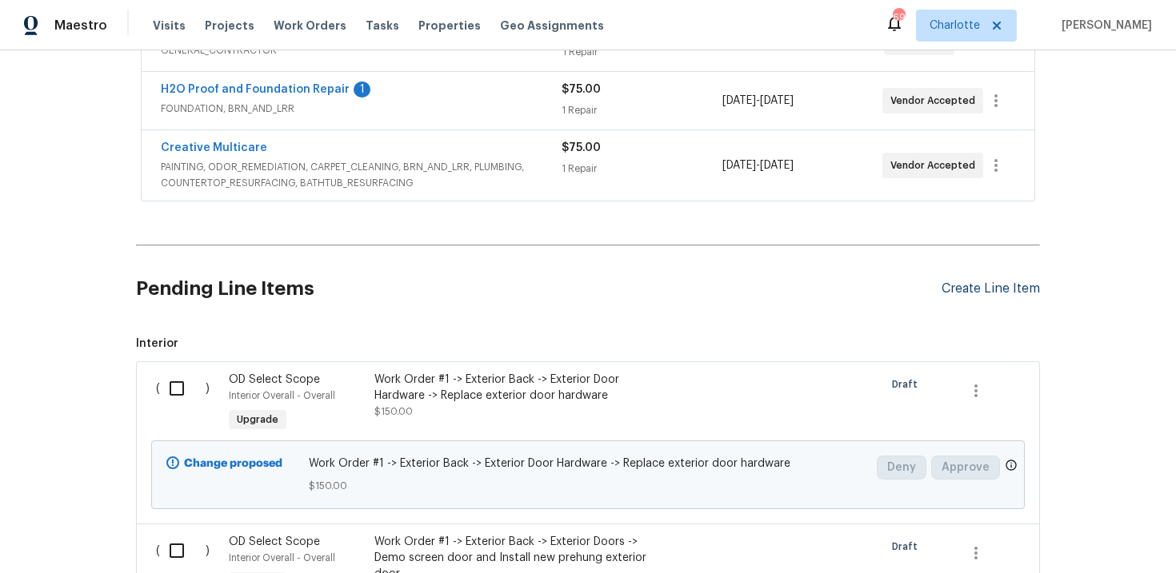
click at [976, 286] on div "Create Line Item" at bounding box center [990, 288] width 98 height 15
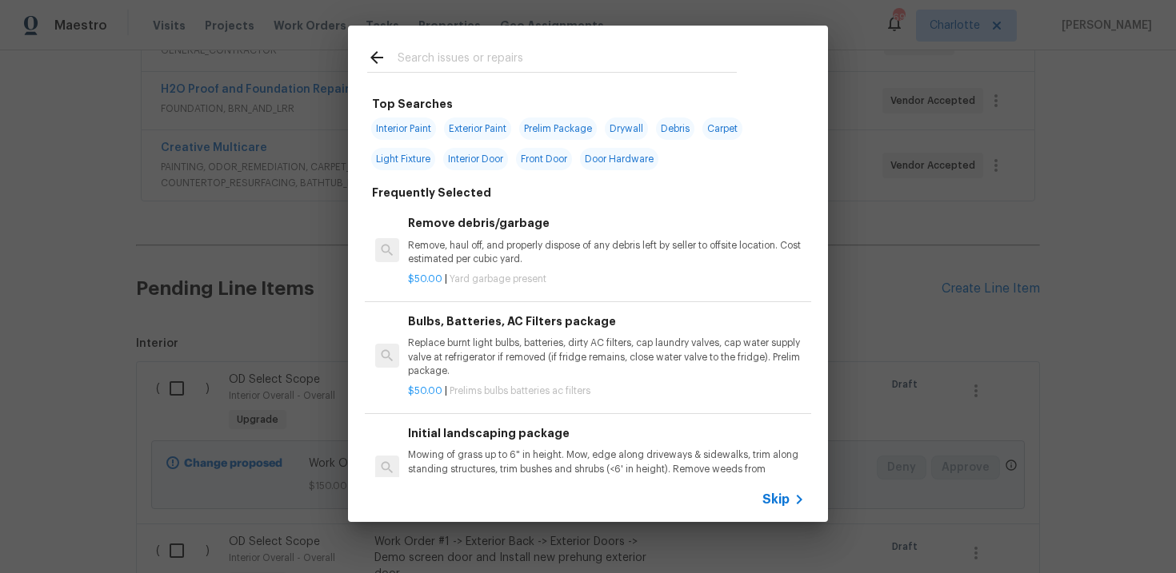
click at [781, 502] on span "Skip" at bounding box center [775, 500] width 27 height 16
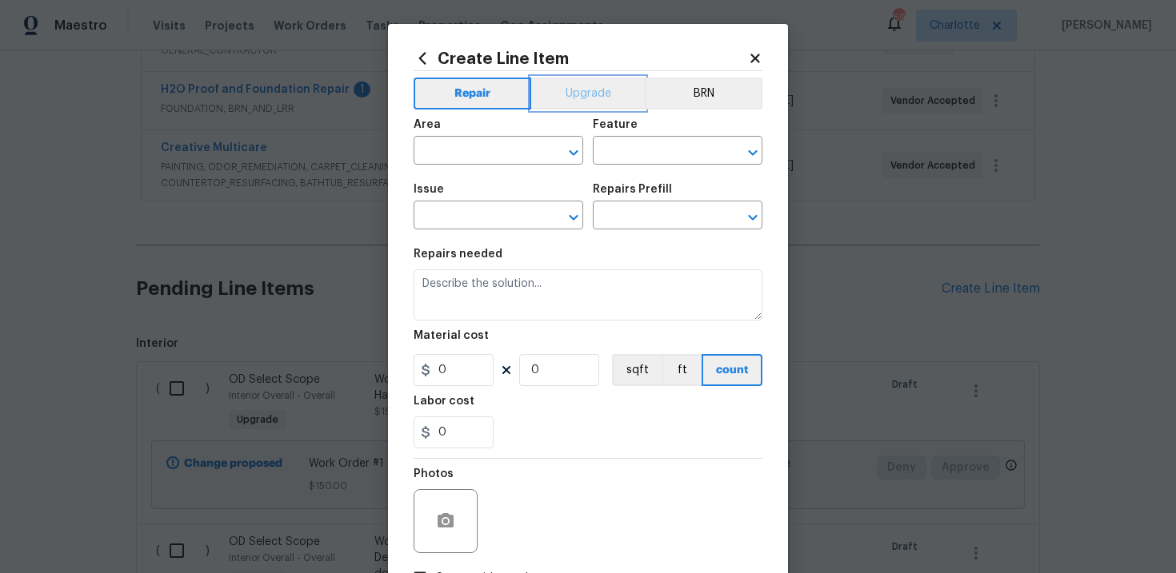
click at [590, 94] on button "Upgrade" at bounding box center [588, 94] width 114 height 32
click at [481, 230] on body "Maestro Visits Projects Work Orders Tasks Properties Geo Assignments 69 Charlot…" at bounding box center [588, 286] width 1176 height 573
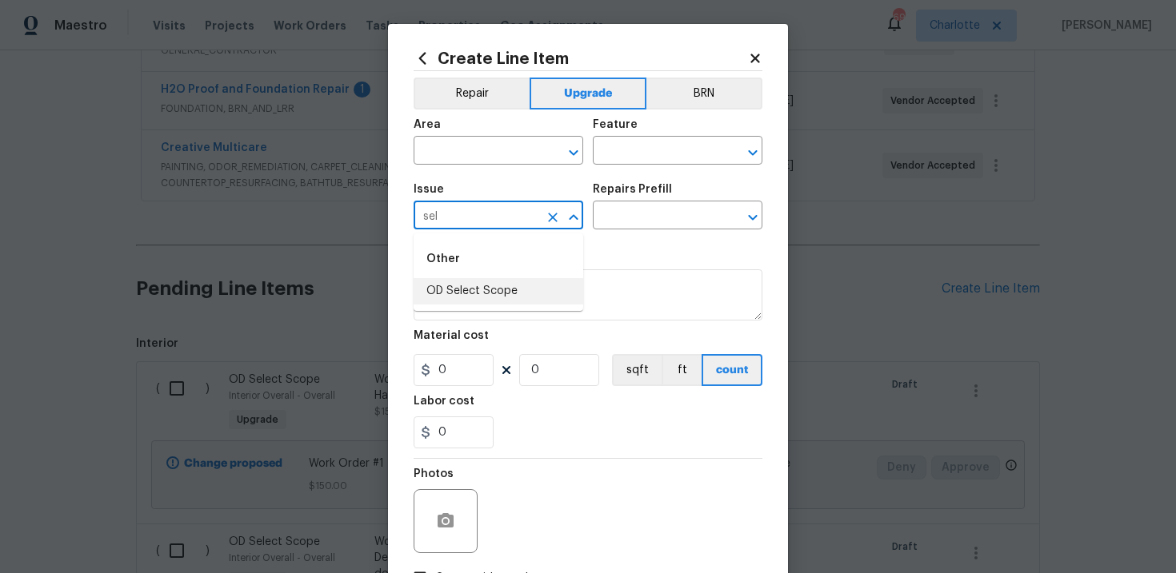
click at [481, 286] on li "OD Select Scope" at bounding box center [498, 291] width 170 height 26
click at [663, 214] on input "text" at bounding box center [655, 217] width 125 height 25
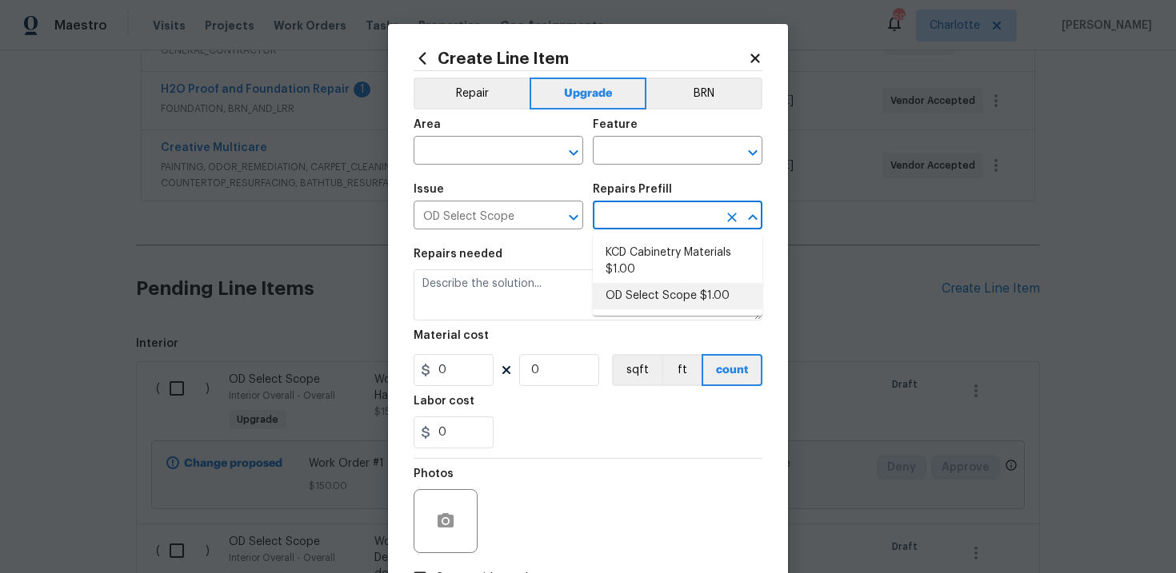
click at [677, 292] on li "OD Select Scope $1.00" at bounding box center [678, 296] width 170 height 26
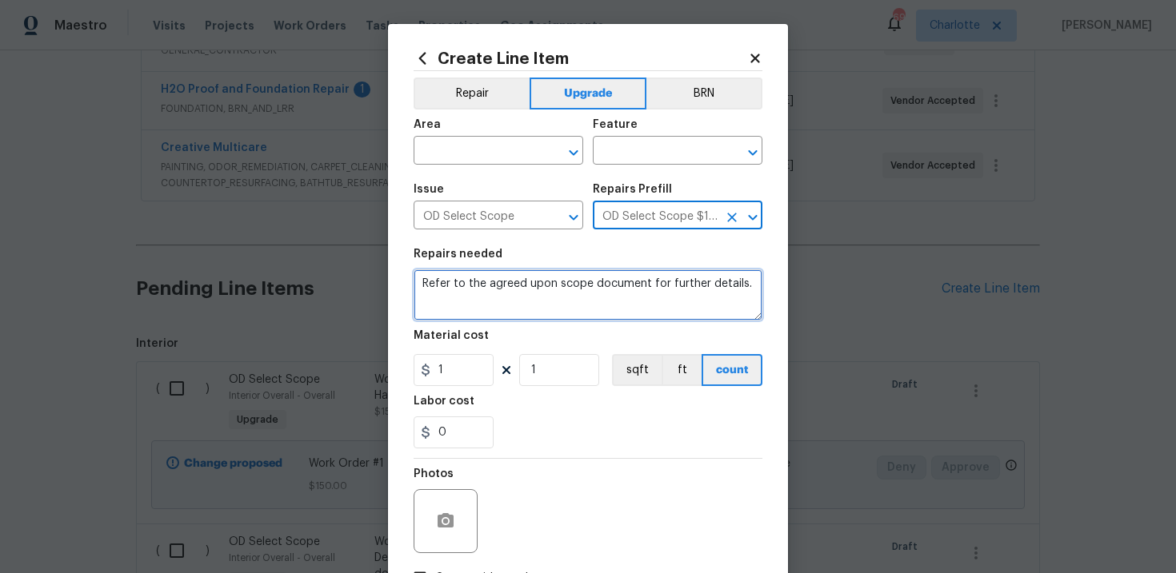
click at [495, 282] on textarea "Refer to the agreed upon scope document for further details." at bounding box center [587, 294] width 349 height 51
paste textarea "Work Order #1 -> Exterior Overall -> Home Exterior -> Prep and paint full exter…"
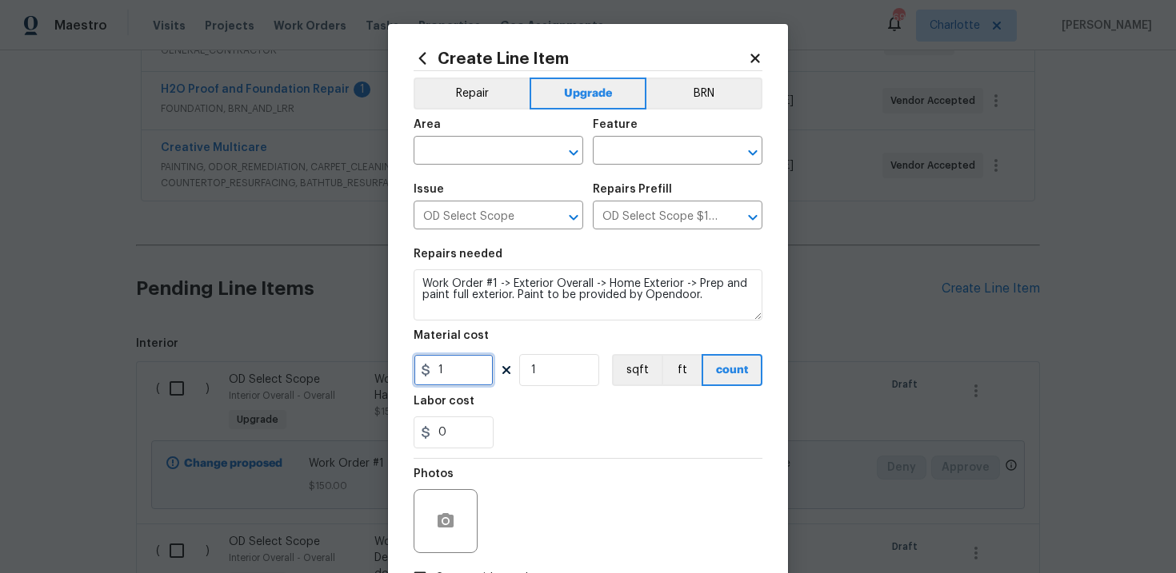
click at [458, 372] on input "1" at bounding box center [453, 370] width 80 height 32
click at [633, 369] on button "sqft" at bounding box center [637, 370] width 50 height 32
click at [505, 157] on input "text" at bounding box center [475, 152] width 125 height 25
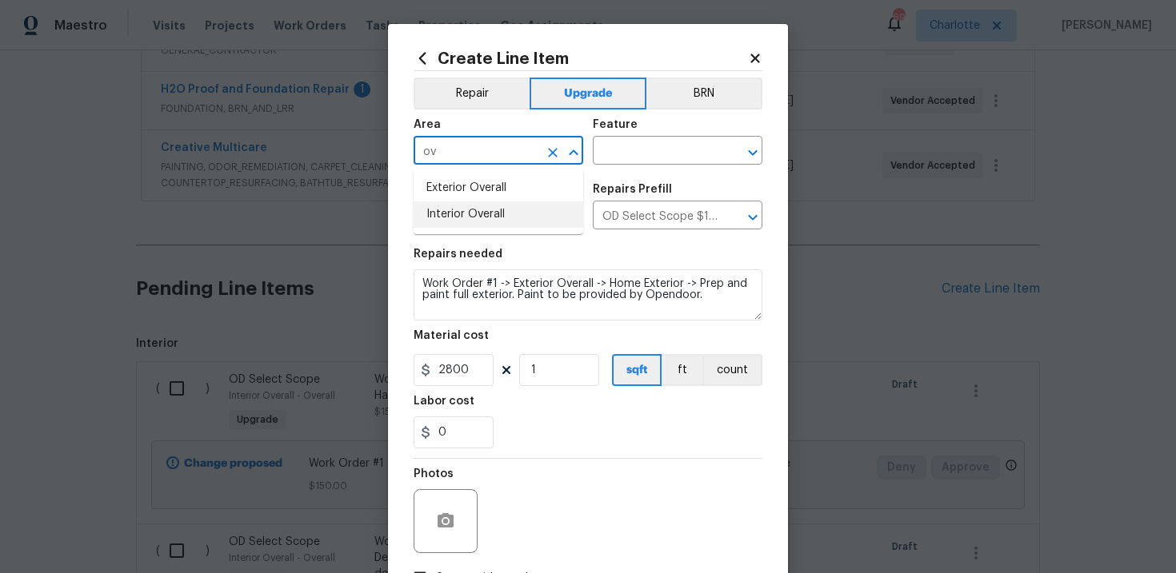
click at [496, 215] on li "Interior Overall" at bounding box center [498, 215] width 170 height 26
click at [647, 150] on input "text" at bounding box center [655, 152] width 125 height 25
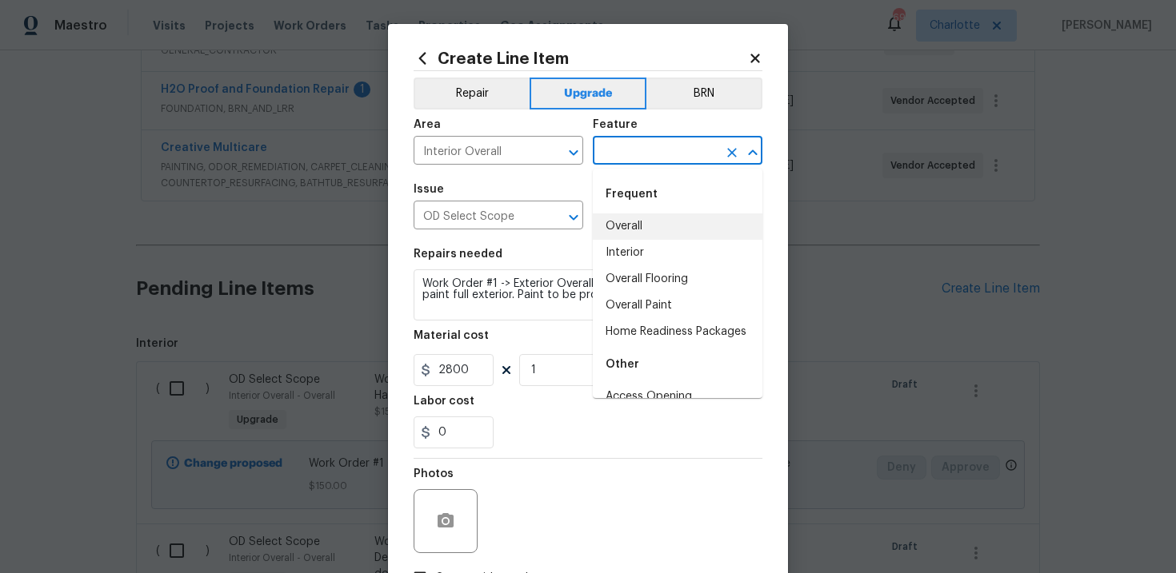
click at [646, 226] on li "Overall" at bounding box center [678, 227] width 170 height 26
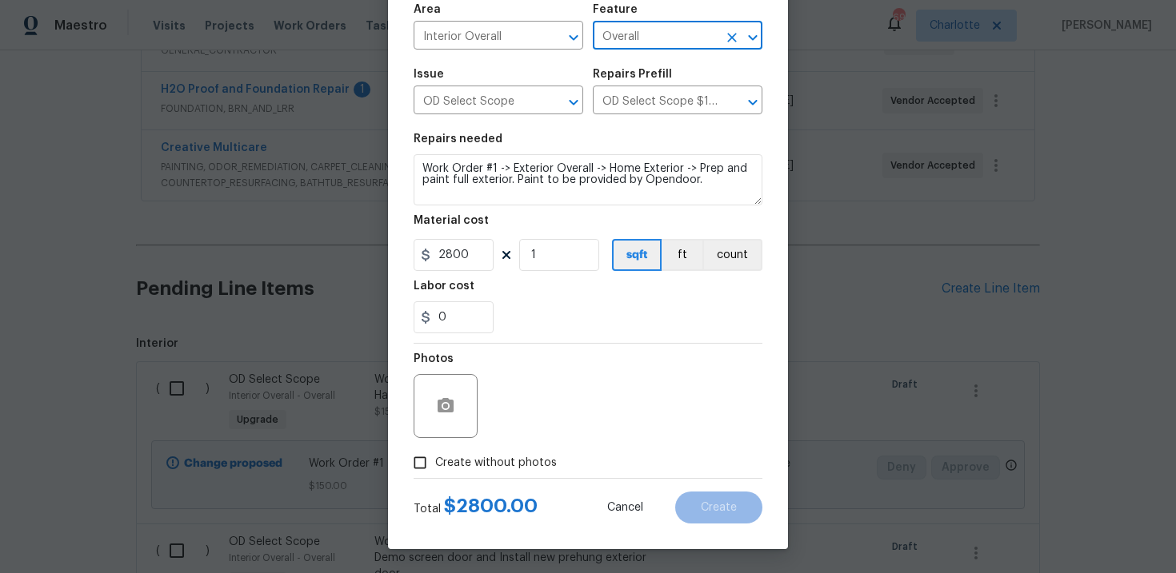
click at [507, 460] on span "Create without photos" at bounding box center [496, 463] width 122 height 17
click at [435, 460] on input "Create without photos" at bounding box center [420, 463] width 30 height 30
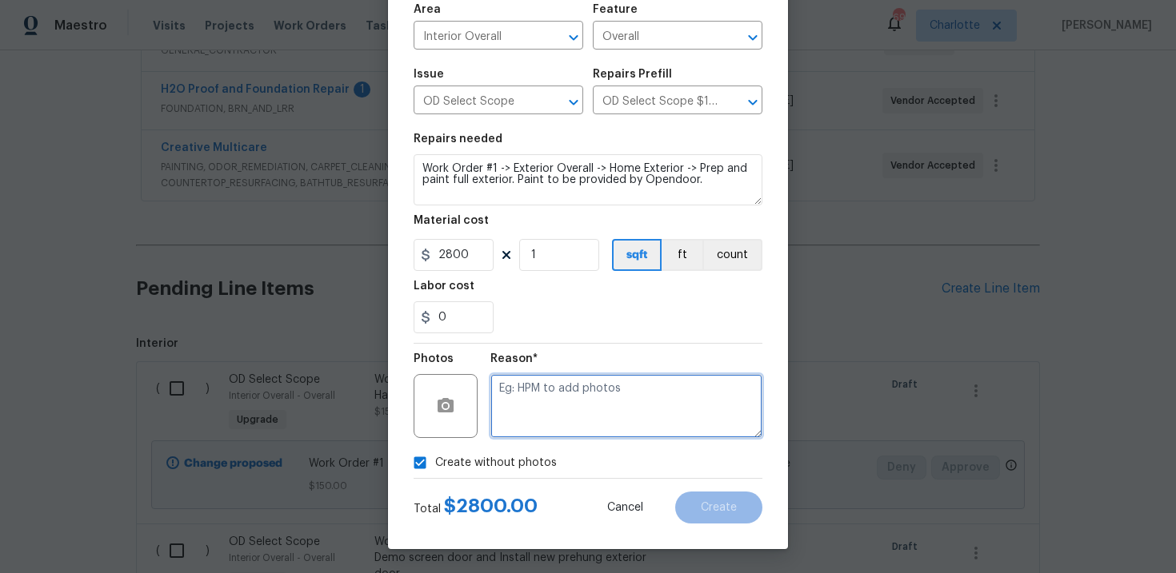
click at [545, 430] on textarea at bounding box center [626, 406] width 272 height 64
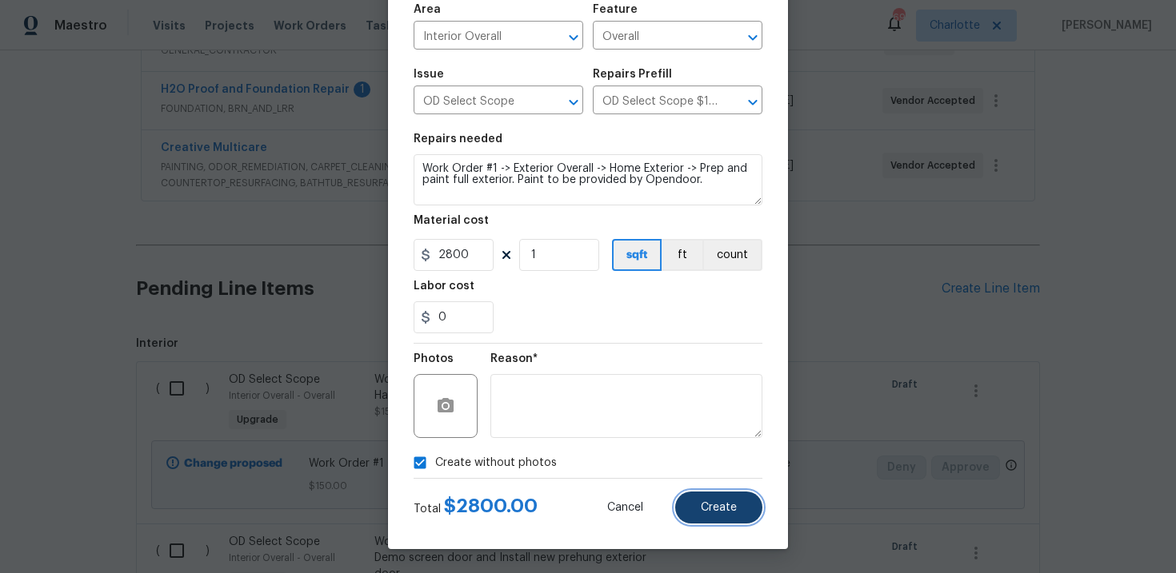
click at [723, 501] on button "Create" at bounding box center [718, 508] width 87 height 32
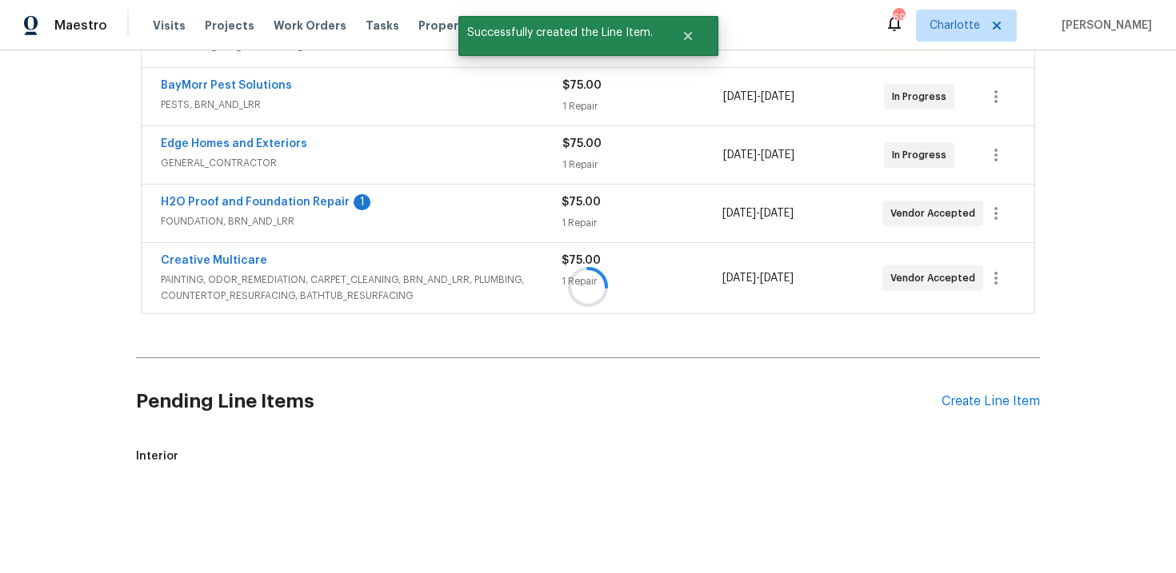
scroll to position [461, 0]
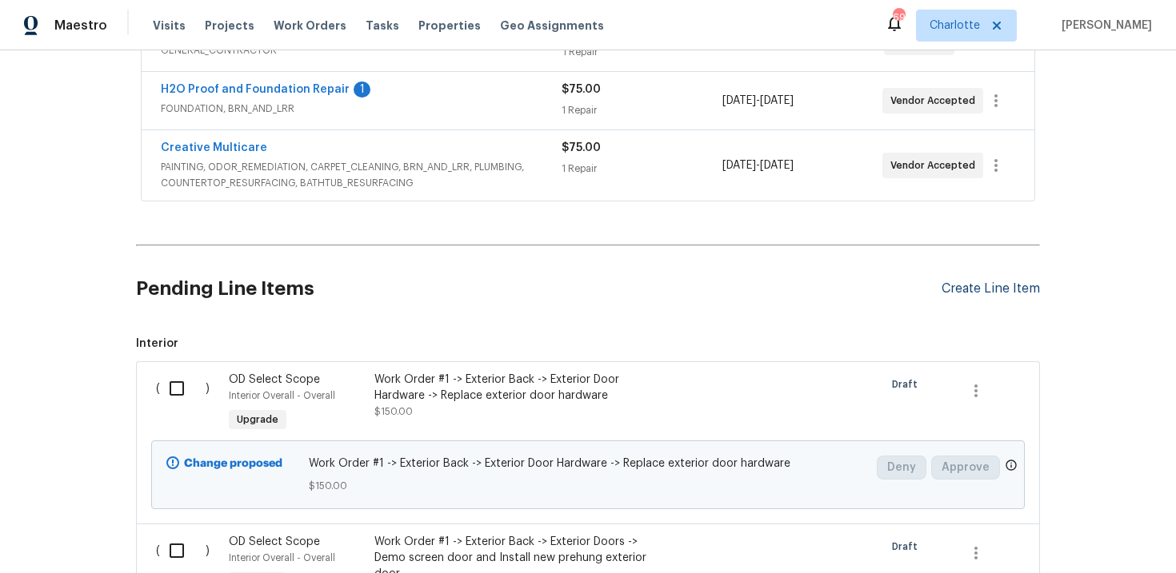
click at [993, 286] on div "Create Line Item" at bounding box center [990, 288] width 98 height 15
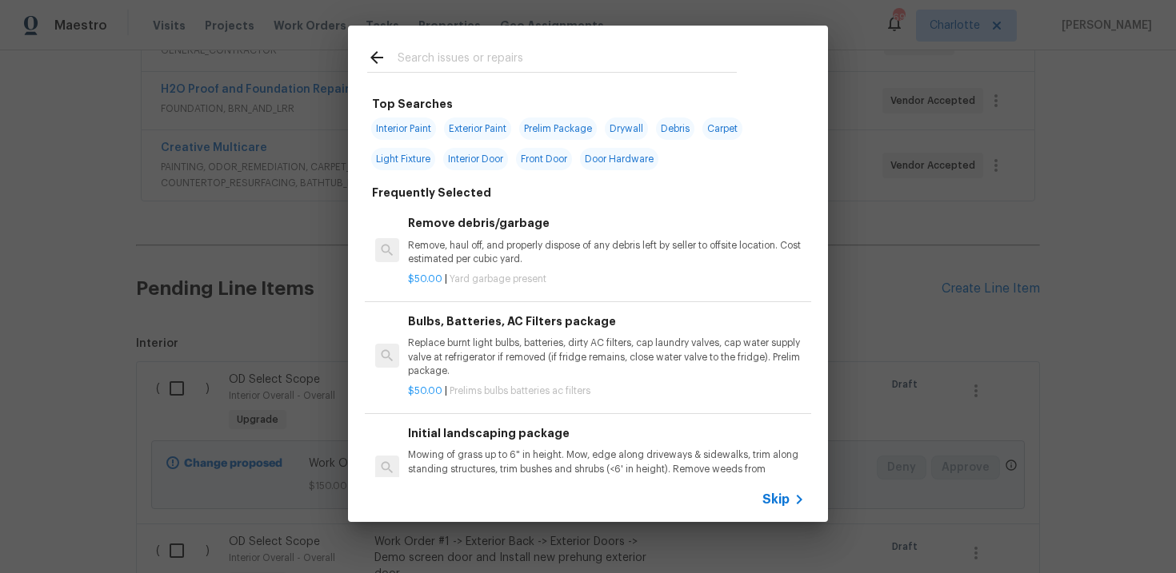
click at [783, 505] on span "Skip" at bounding box center [775, 500] width 27 height 16
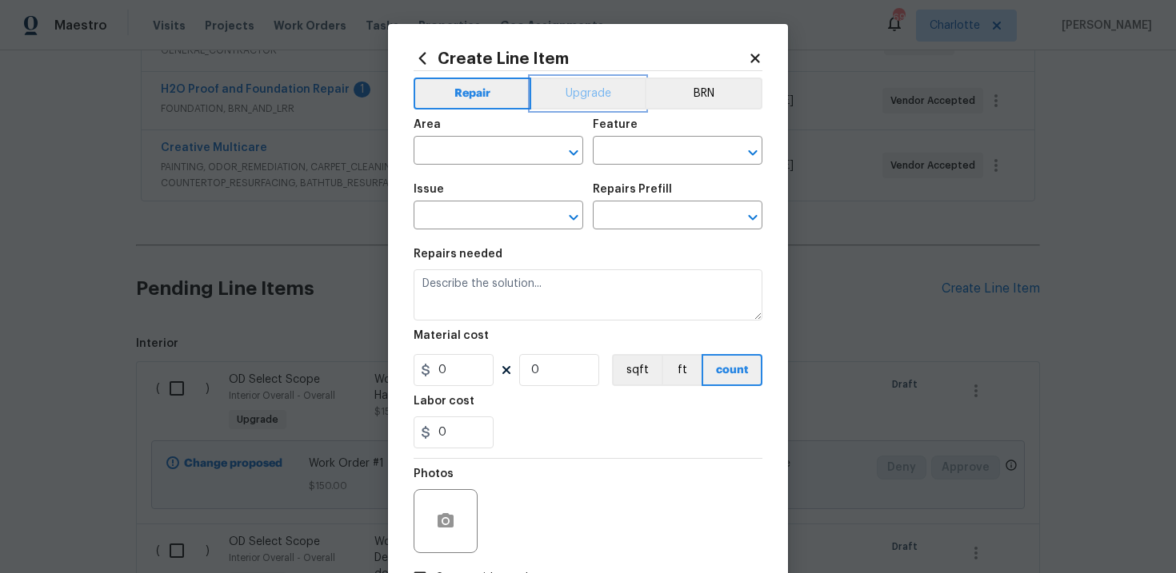
click at [588, 99] on button "Upgrade" at bounding box center [588, 94] width 114 height 32
click at [487, 214] on input "text" at bounding box center [475, 217] width 125 height 25
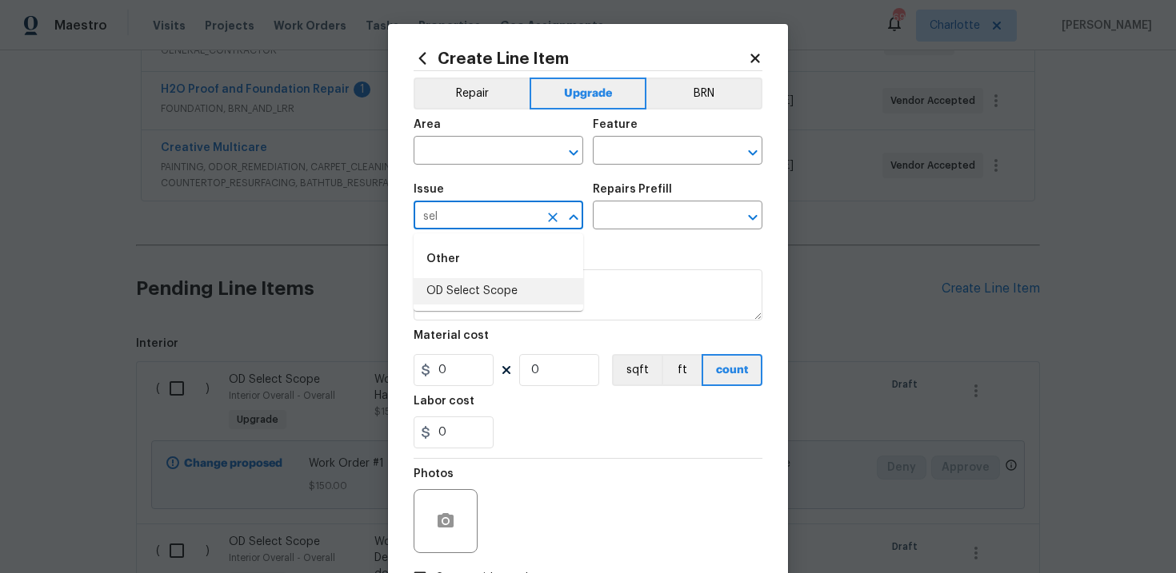
click at [498, 293] on li "OD Select Scope" at bounding box center [498, 291] width 170 height 26
click at [659, 206] on input "text" at bounding box center [655, 217] width 125 height 25
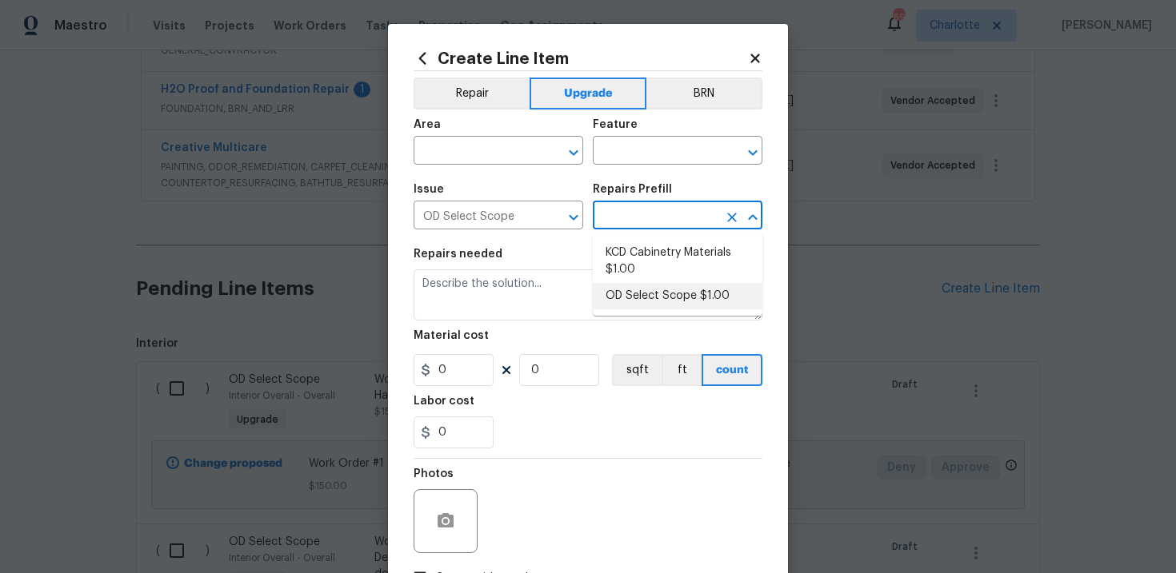
click at [661, 289] on li "OD Select Scope $1.00" at bounding box center [678, 296] width 170 height 26
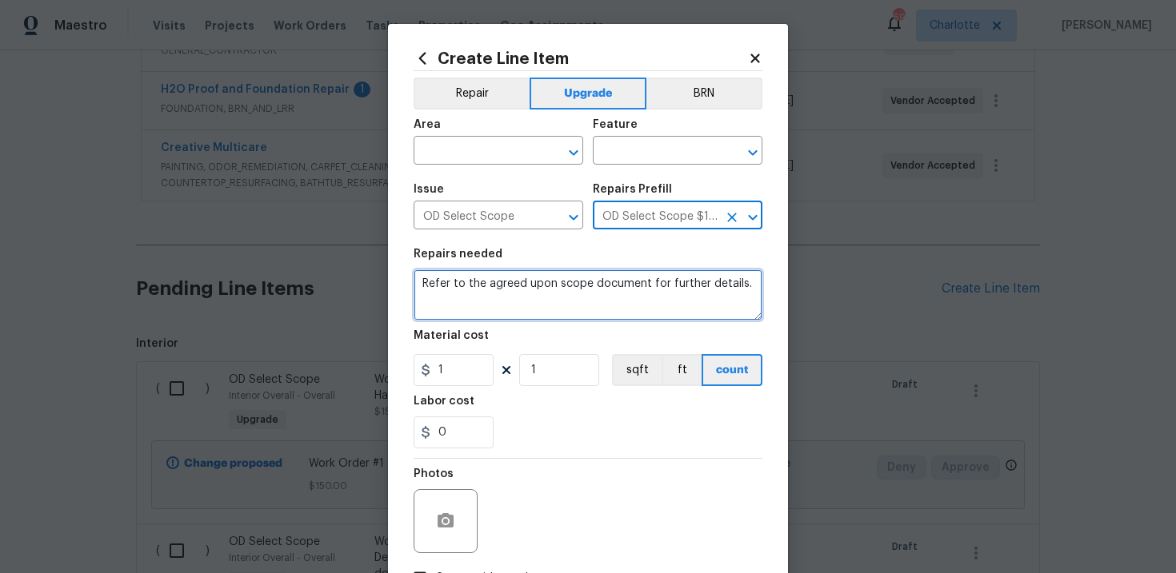
click at [541, 287] on textarea "Refer to the agreed upon scope document for further details." at bounding box center [587, 294] width 349 height 51
paste textarea "Work Order #1 -> Exterior Overall -> Home Exterior -> Replace all siding within…"
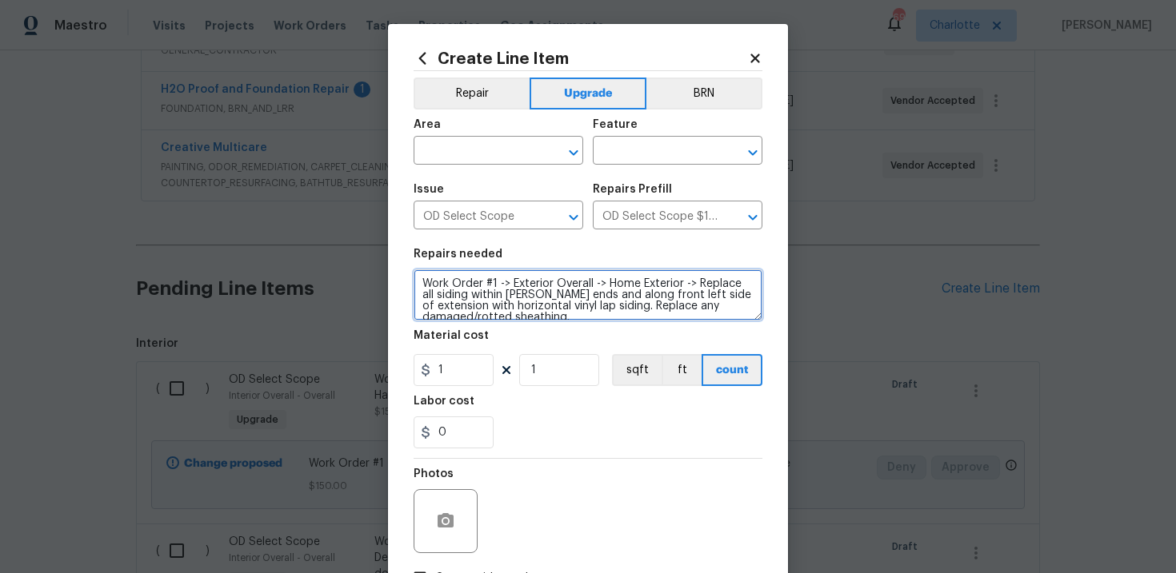
scroll to position [3, 0]
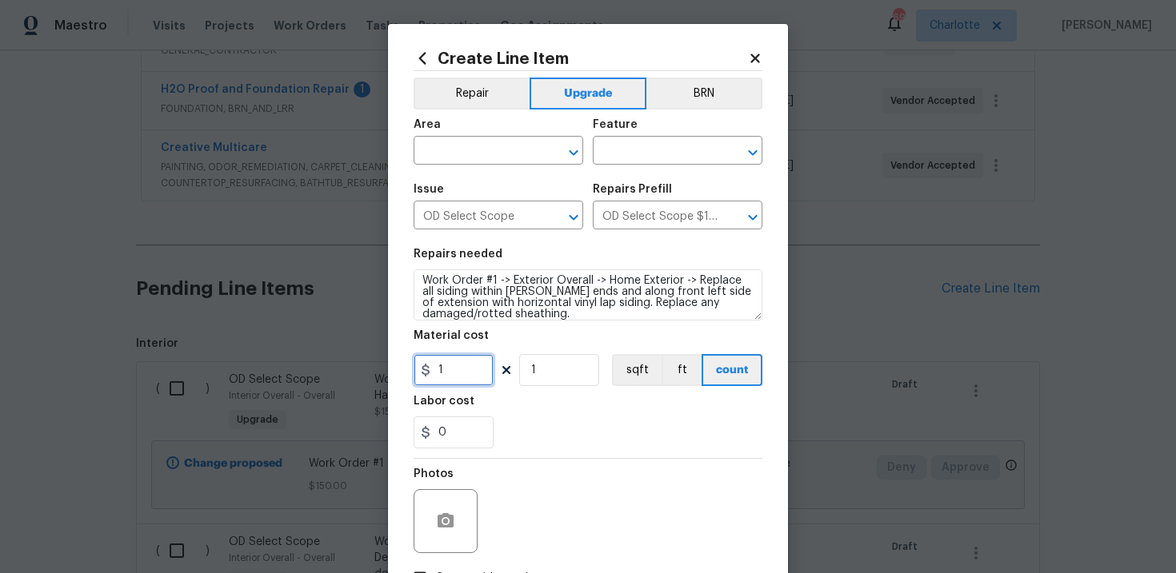
click at [461, 367] on input "1" at bounding box center [453, 370] width 80 height 32
click at [567, 423] on div "0" at bounding box center [587, 433] width 349 height 32
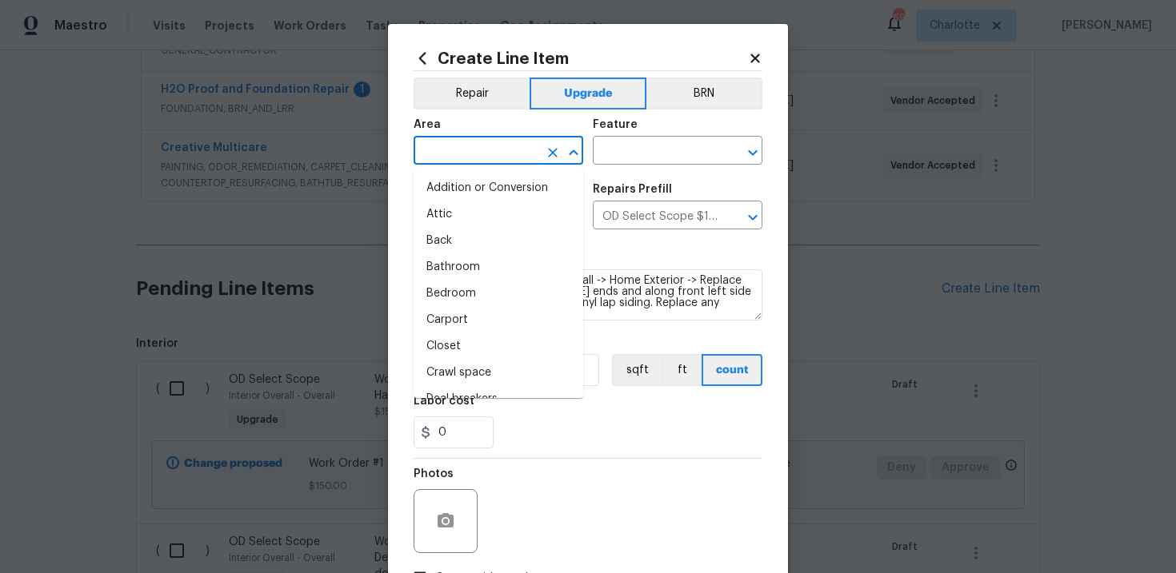
click at [516, 152] on input "text" at bounding box center [475, 152] width 125 height 25
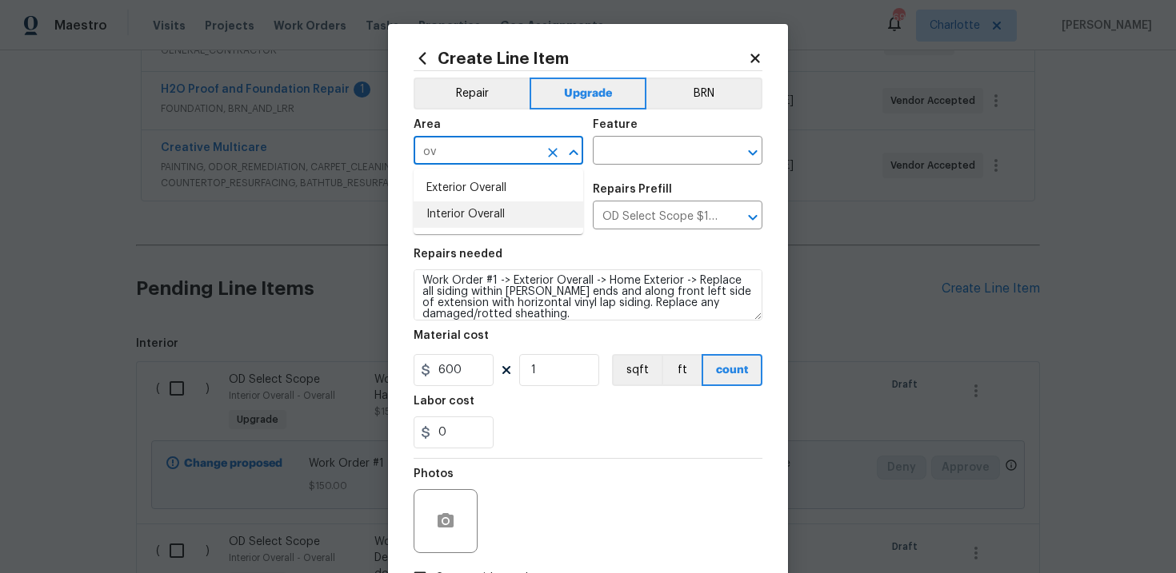
click at [506, 214] on li "Interior Overall" at bounding box center [498, 215] width 170 height 26
click at [638, 157] on input "text" at bounding box center [655, 152] width 125 height 25
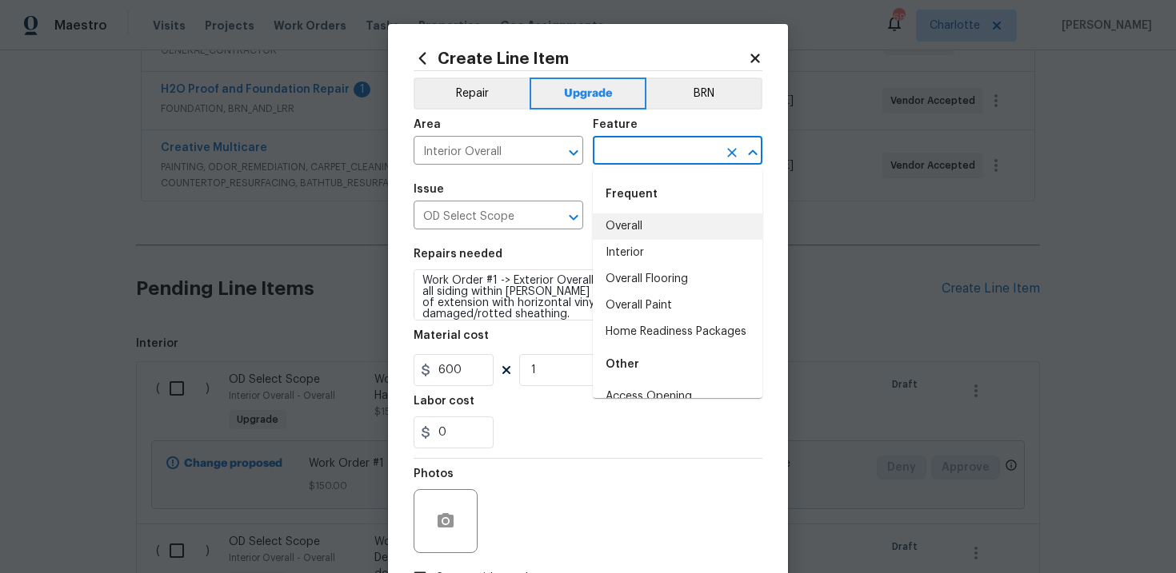
click at [641, 226] on li "Overall" at bounding box center [678, 227] width 170 height 26
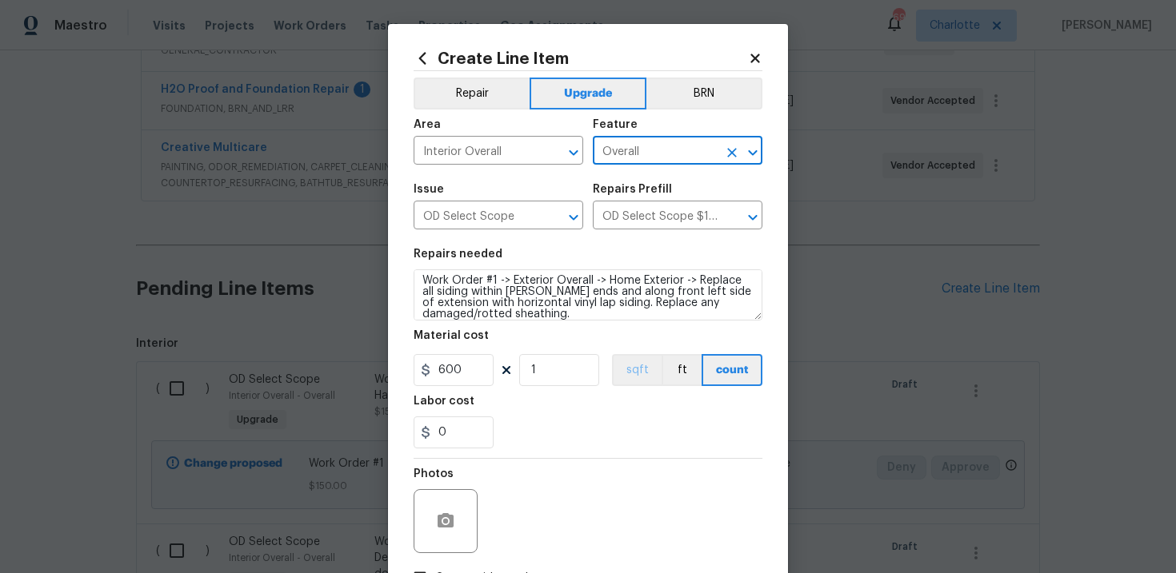
scroll to position [116, 0]
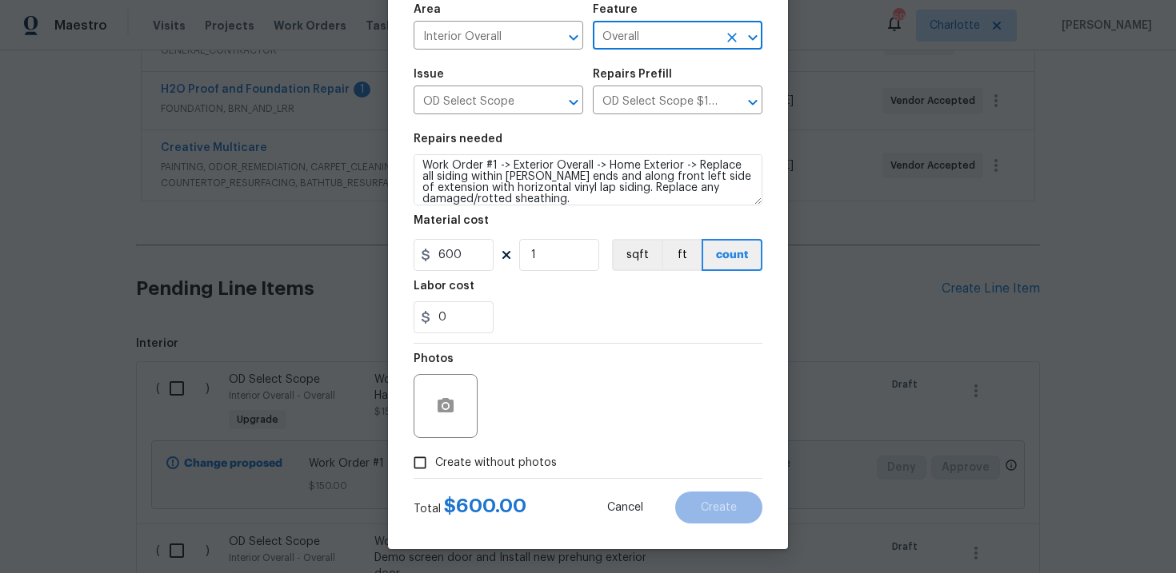
click at [476, 470] on span "Create without photos" at bounding box center [496, 463] width 122 height 17
click at [435, 470] on input "Create without photos" at bounding box center [420, 463] width 30 height 30
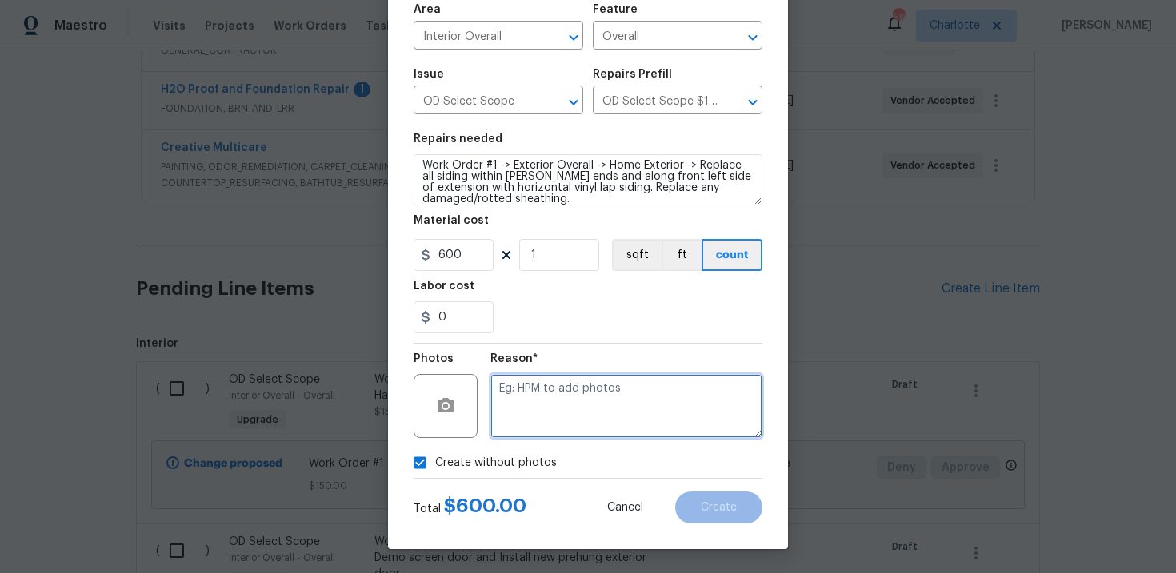
click at [560, 410] on textarea at bounding box center [626, 406] width 272 height 64
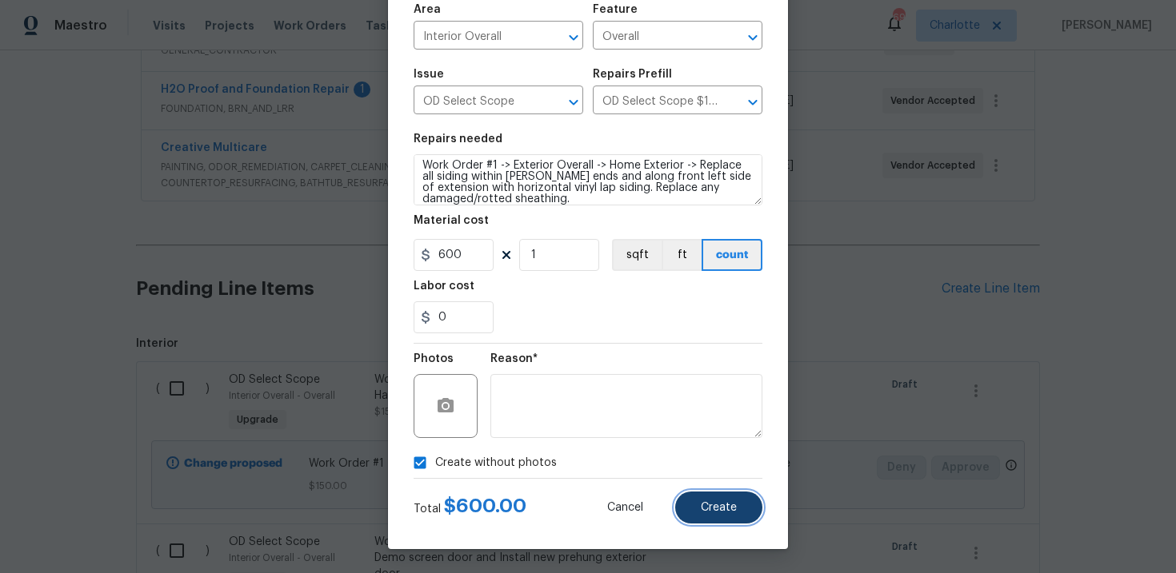
click at [699, 510] on button "Create" at bounding box center [718, 508] width 87 height 32
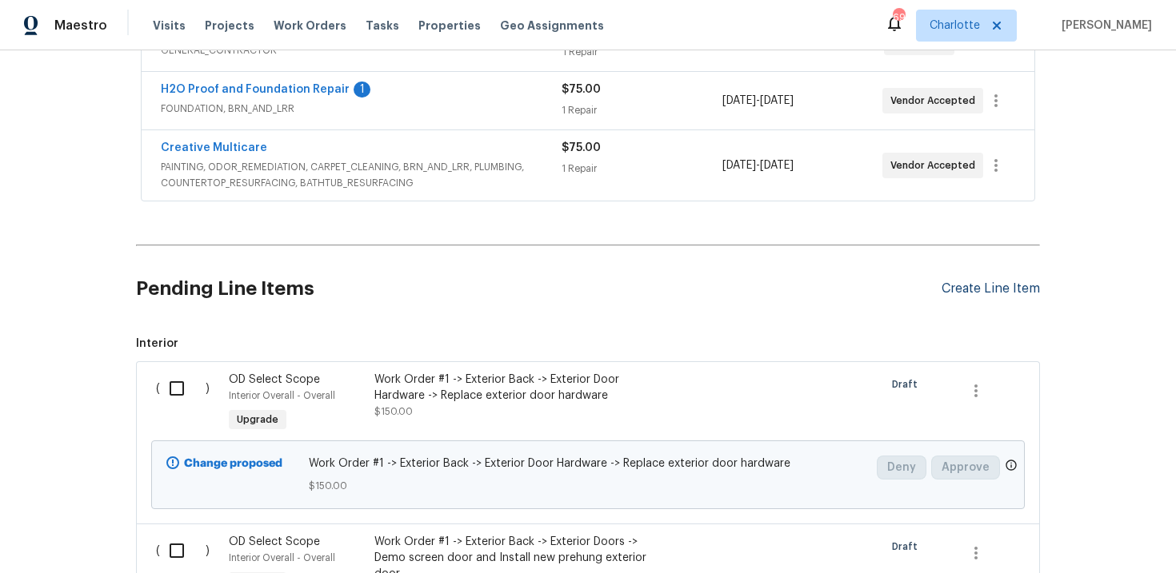
click at [988, 289] on div "Create Line Item" at bounding box center [990, 288] width 98 height 15
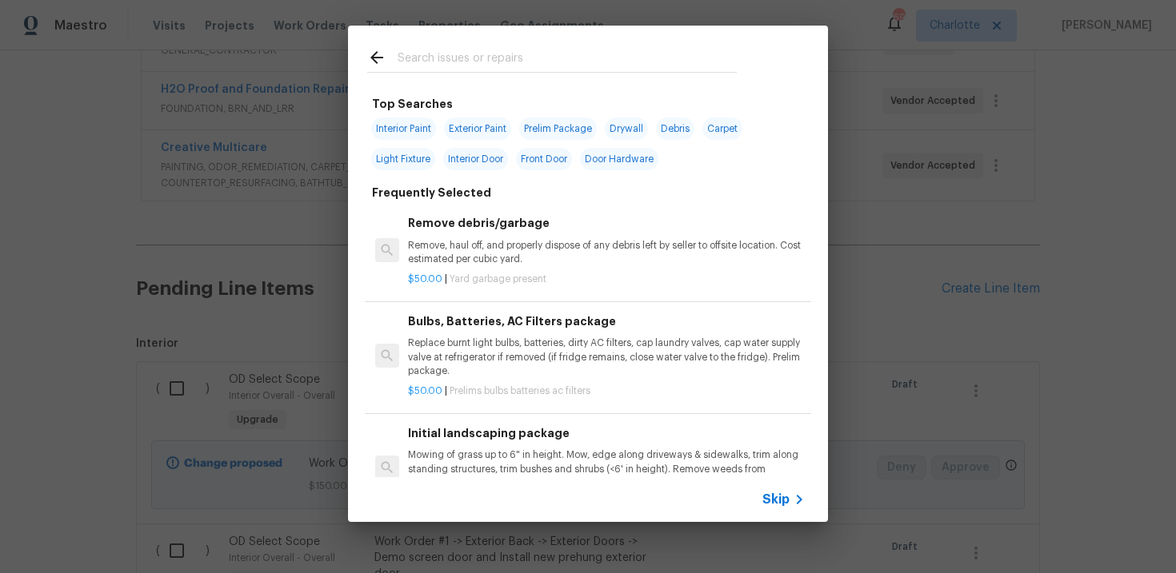
click at [763, 506] on span "Skip" at bounding box center [775, 500] width 27 height 16
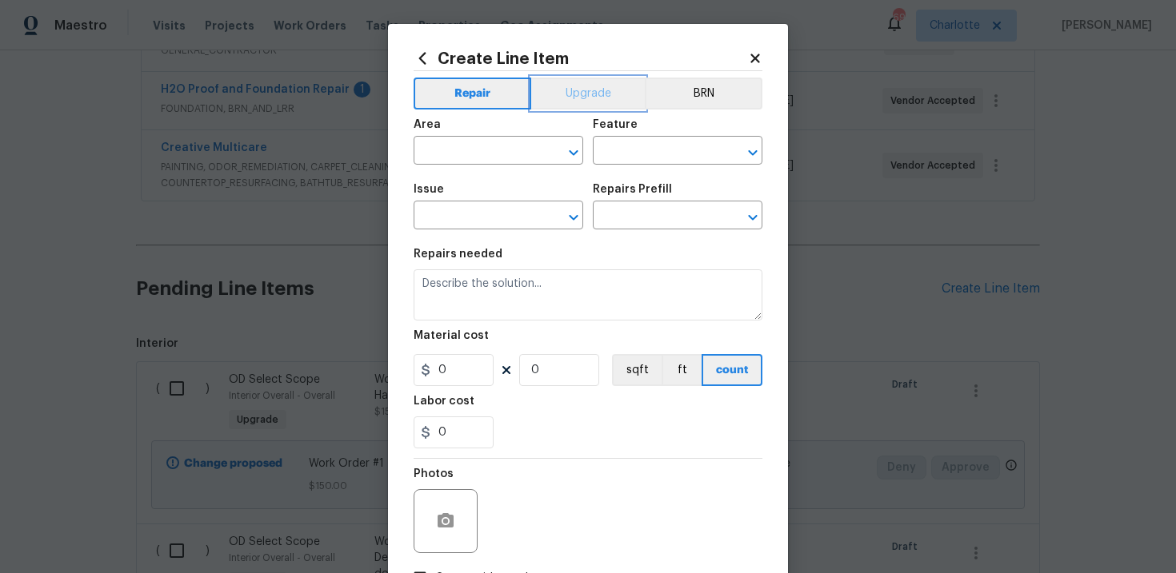
click at [604, 94] on button "Upgrade" at bounding box center [588, 94] width 114 height 32
click at [496, 215] on input "text" at bounding box center [475, 217] width 125 height 25
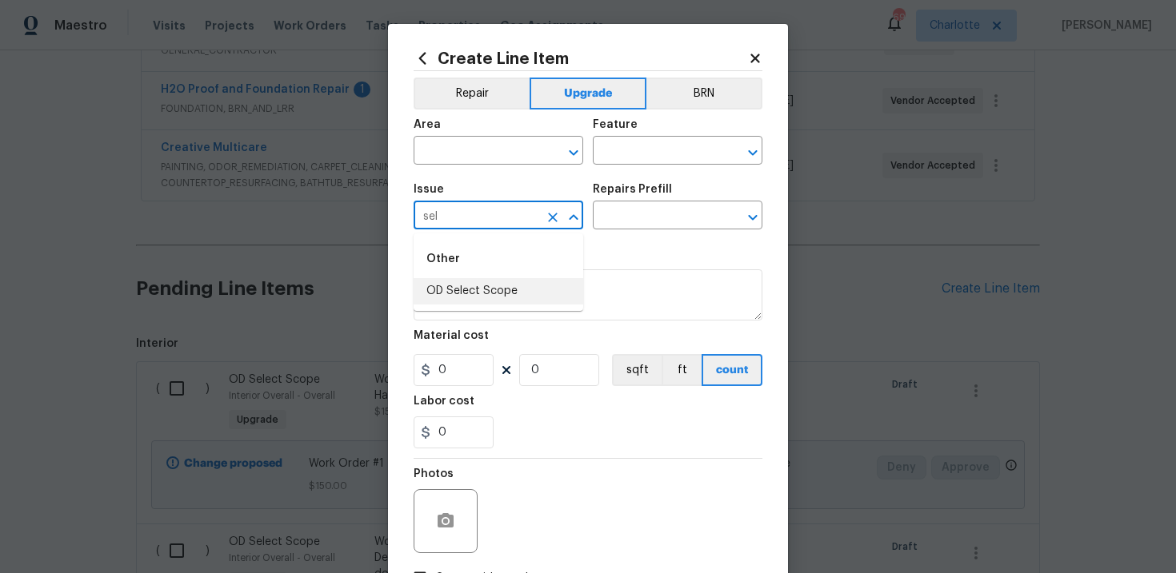
click at [498, 287] on li "OD Select Scope" at bounding box center [498, 291] width 170 height 26
click at [667, 223] on input "text" at bounding box center [655, 217] width 125 height 25
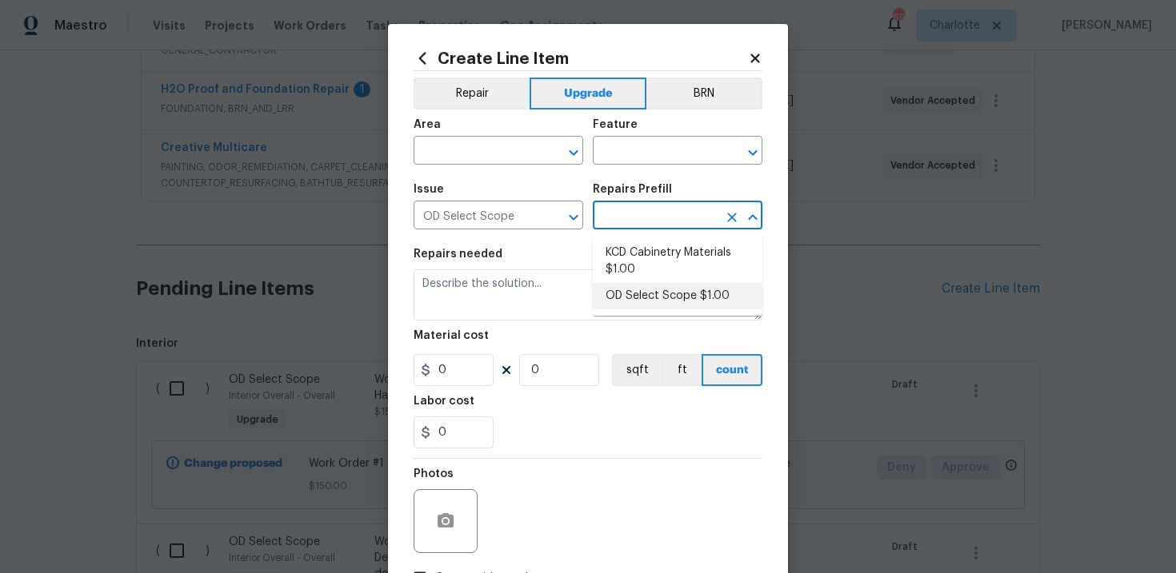
click at [666, 291] on li "OD Select Scope $1.00" at bounding box center [678, 296] width 170 height 26
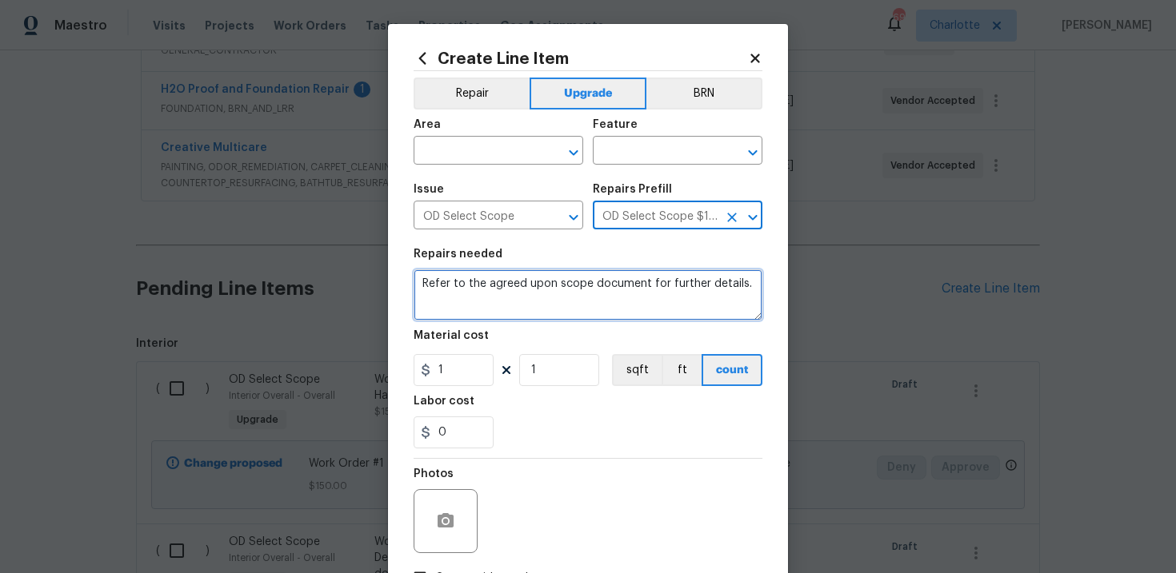
click at [547, 284] on textarea "Refer to the agreed upon scope document for further details." at bounding box center [587, 294] width 349 height 51
paste textarea "Work Order #1 -> Exterior Overall -> Home Exterior -> Replace wall siding on le…"
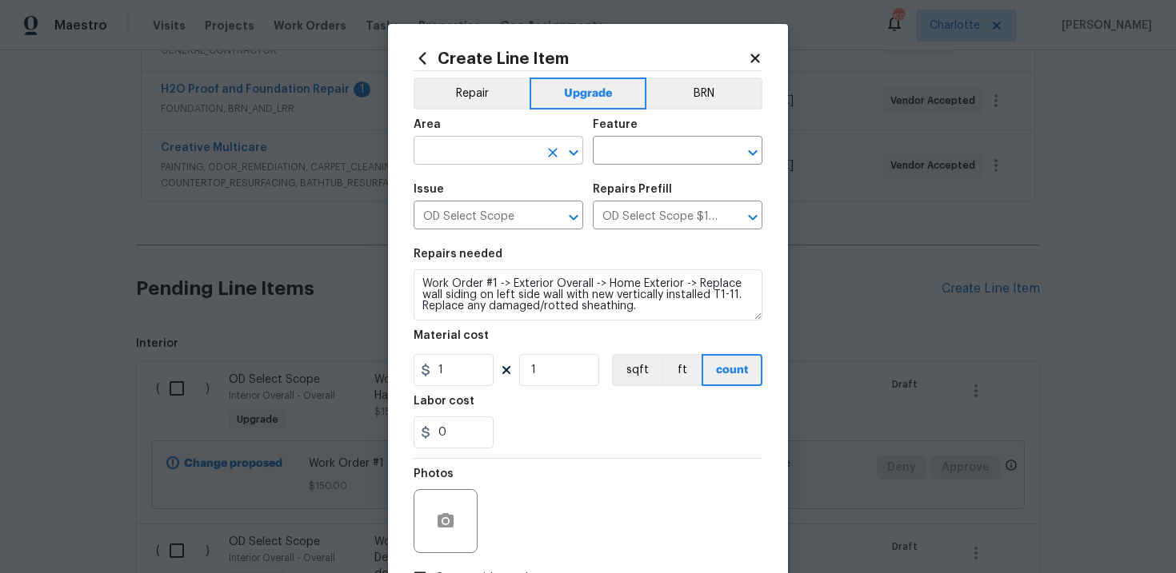
click at [516, 155] on input "text" at bounding box center [475, 152] width 125 height 25
click at [510, 207] on li "Interior Overall" at bounding box center [498, 215] width 170 height 26
click at [628, 158] on input "text" at bounding box center [655, 152] width 125 height 25
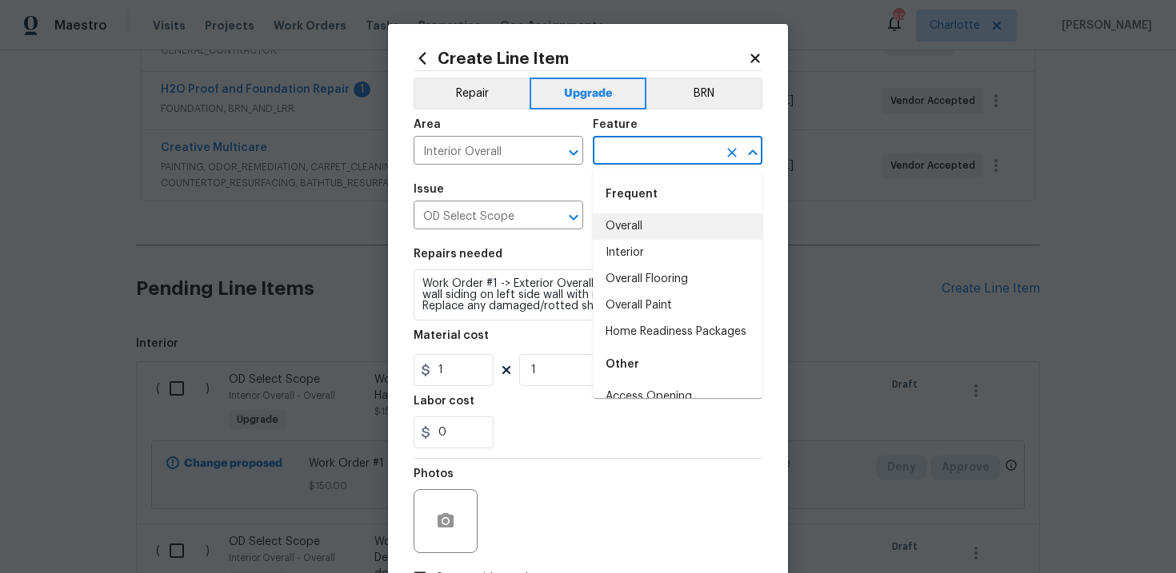
click at [634, 223] on li "Overall" at bounding box center [678, 227] width 170 height 26
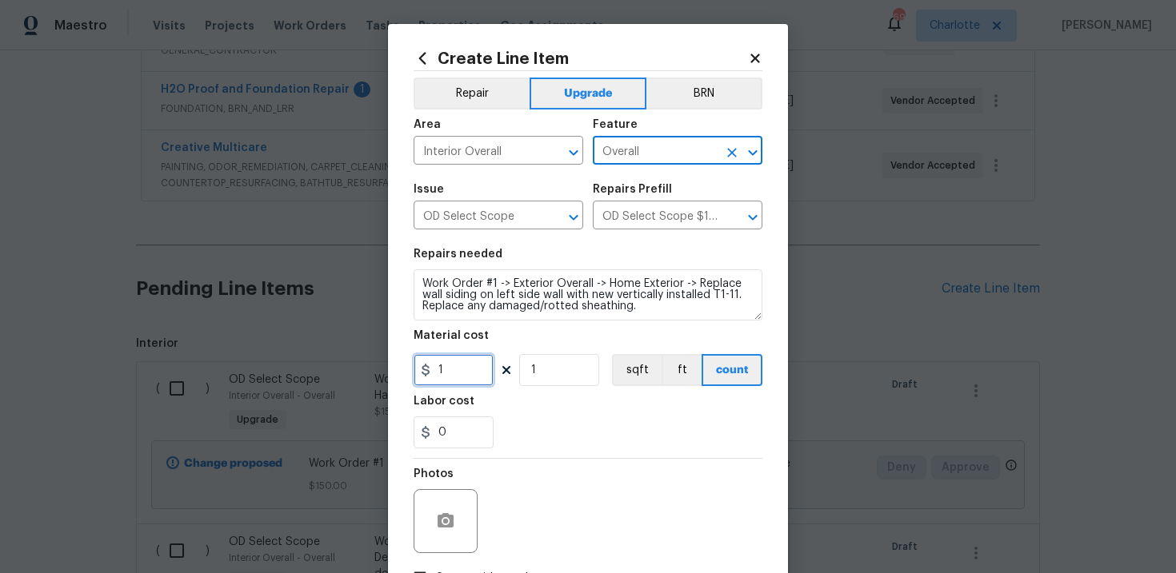
click at [460, 374] on input "1" at bounding box center [453, 370] width 80 height 32
click at [569, 439] on div "0" at bounding box center [587, 433] width 349 height 32
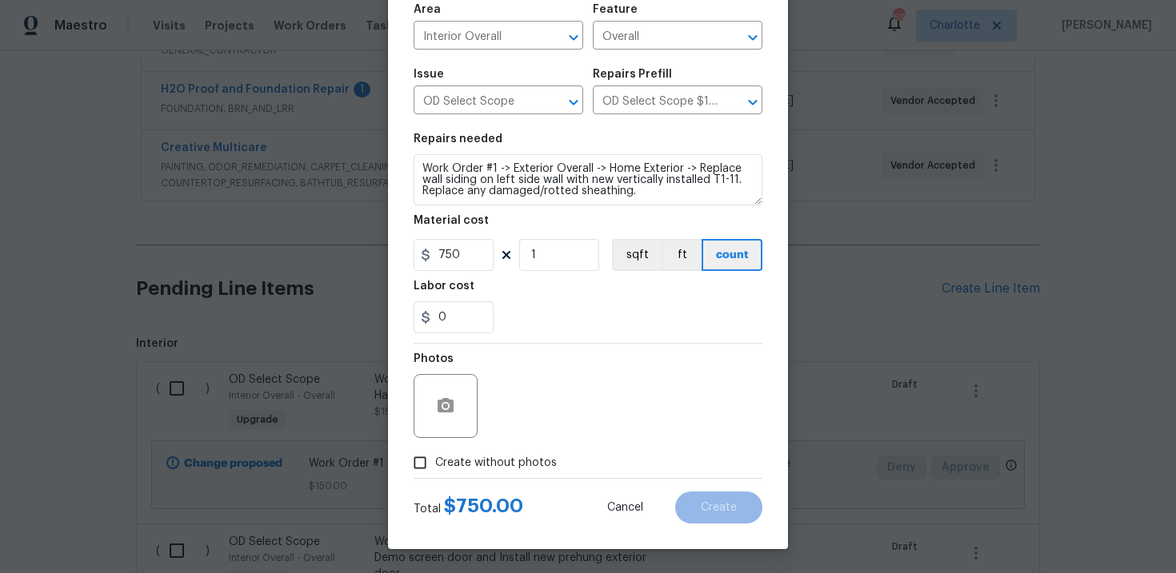
click at [489, 473] on label "Create without photos" at bounding box center [481, 463] width 152 height 30
click at [435, 473] on input "Create without photos" at bounding box center [420, 463] width 30 height 30
click at [405, 448] on input "Create without photos" at bounding box center [420, 463] width 30 height 30
click at [510, 455] on span "Create without photos" at bounding box center [496, 463] width 122 height 17
click at [435, 455] on input "Create without photos" at bounding box center [420, 463] width 30 height 30
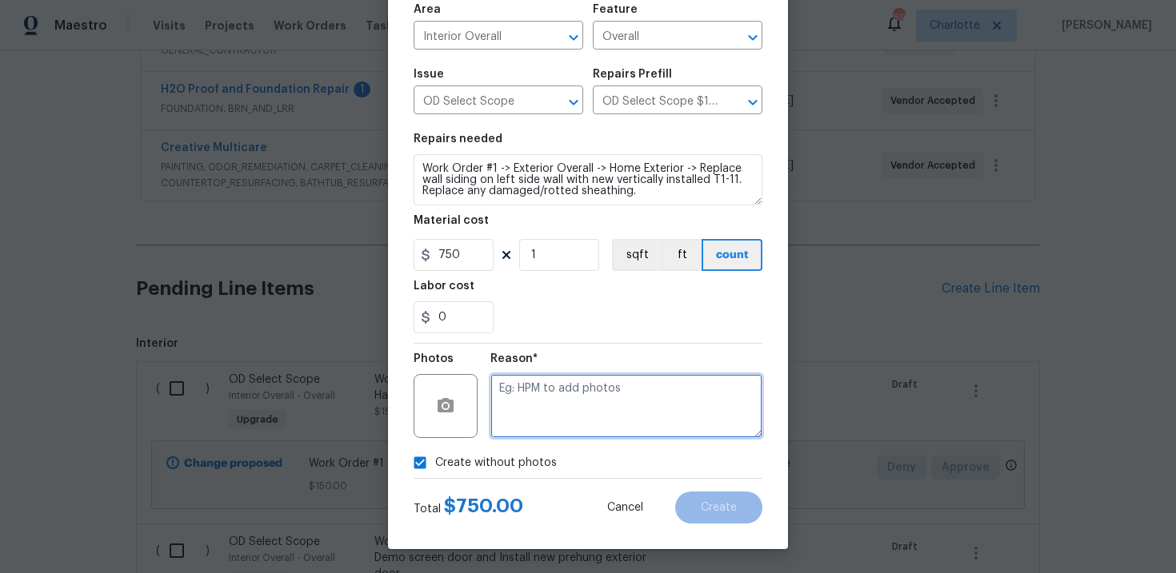
click at [579, 397] on textarea at bounding box center [626, 406] width 272 height 64
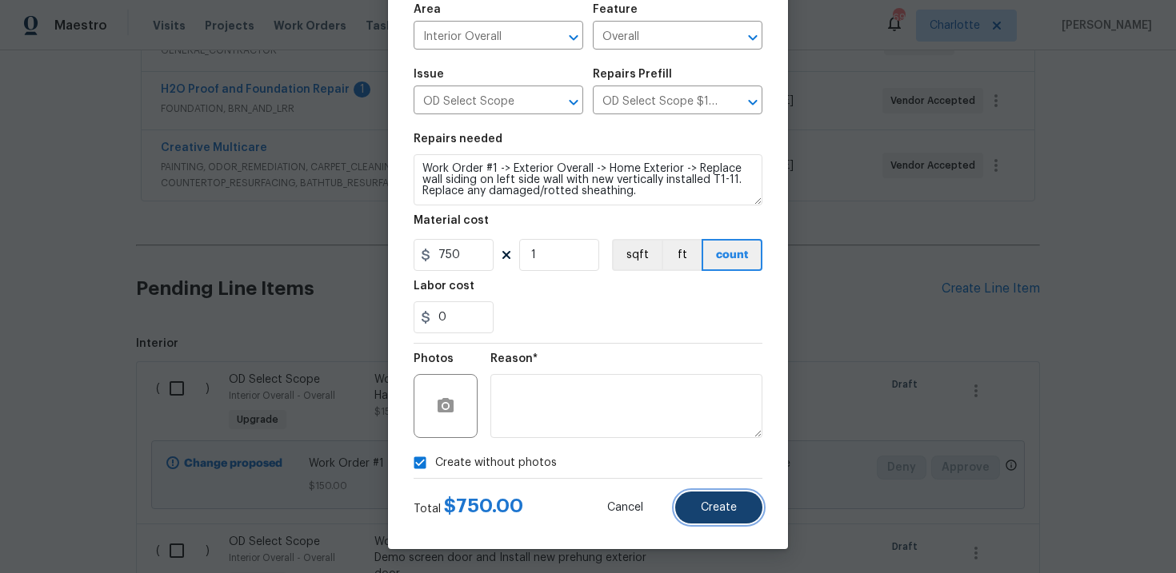
click at [733, 506] on span "Create" at bounding box center [719, 508] width 36 height 12
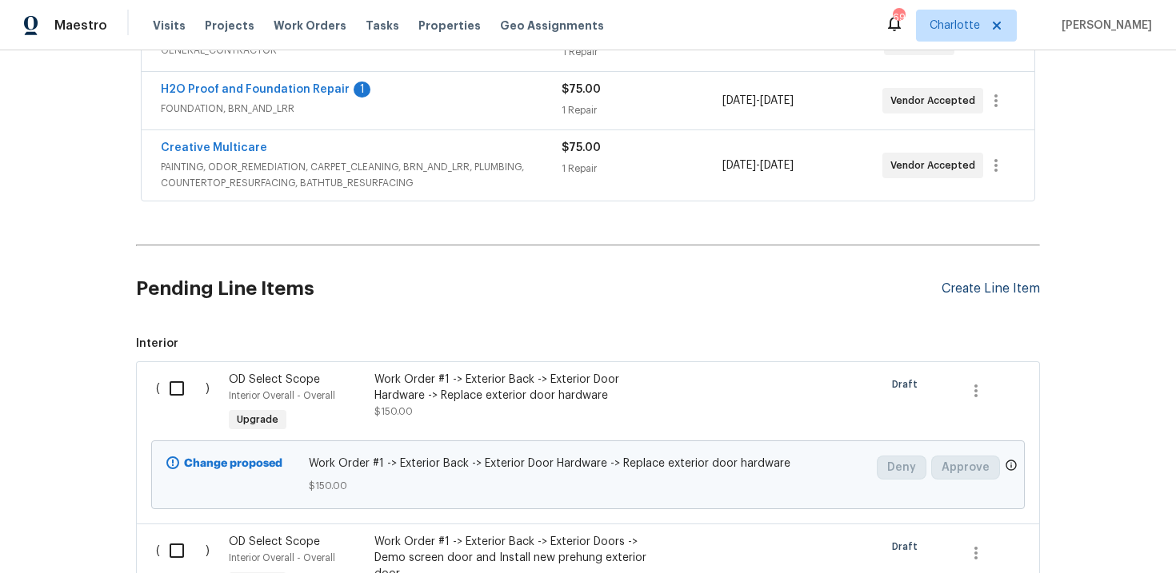
click at [988, 285] on div "Create Line Item" at bounding box center [990, 288] width 98 height 15
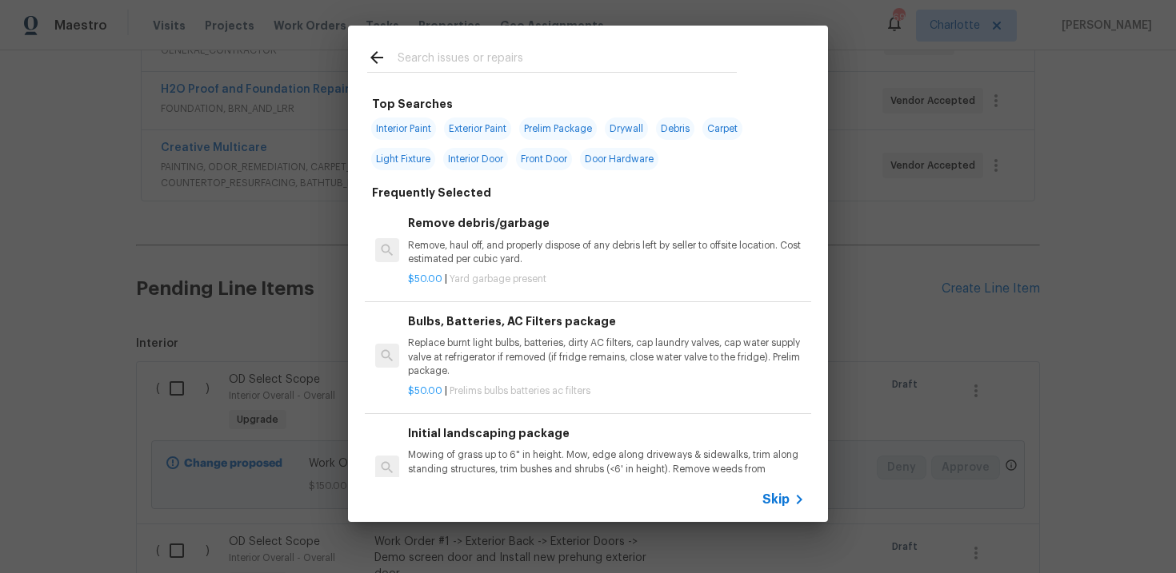
click at [782, 498] on span "Skip" at bounding box center [775, 500] width 27 height 16
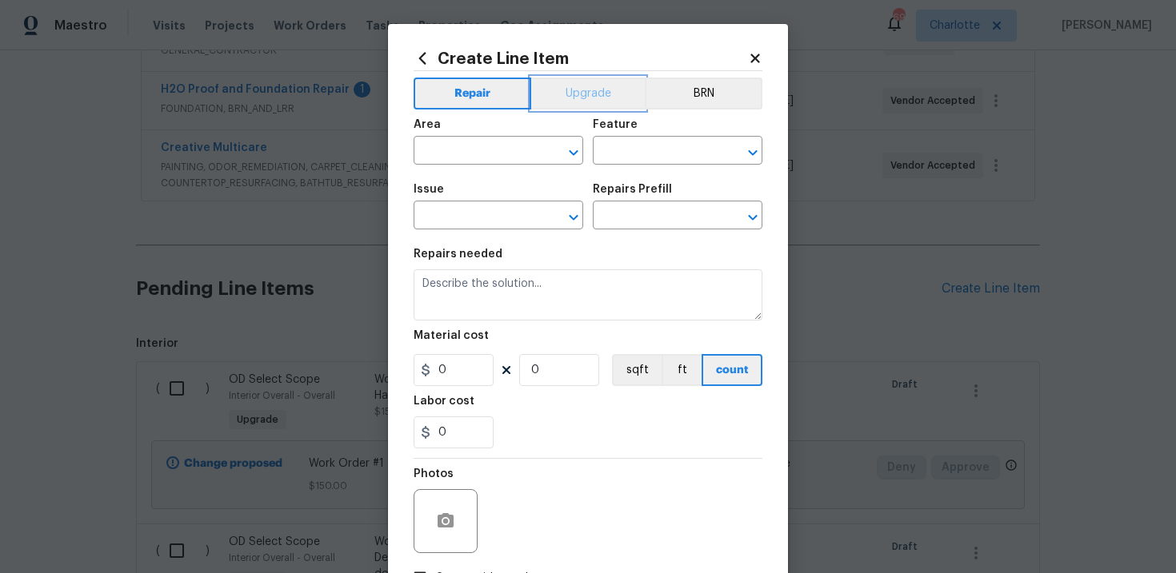
click at [606, 95] on button "Upgrade" at bounding box center [588, 94] width 114 height 32
click at [494, 208] on input "text" at bounding box center [475, 217] width 125 height 25
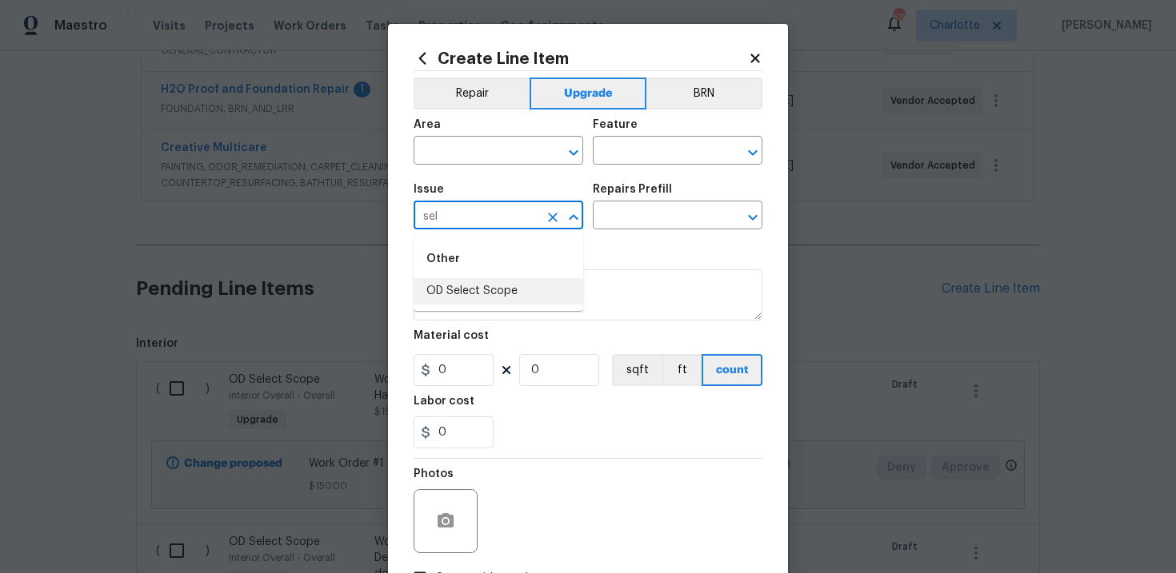
click at [493, 290] on li "OD Select Scope" at bounding box center [498, 291] width 170 height 26
click at [644, 213] on input "text" at bounding box center [655, 217] width 125 height 25
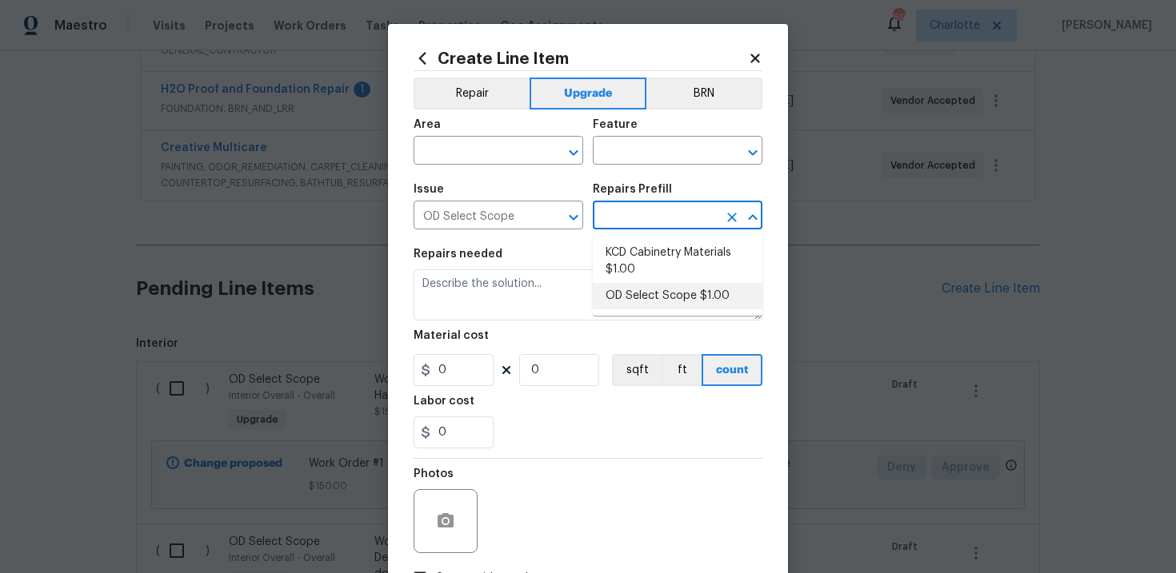
click at [655, 298] on li "OD Select Scope $1.00" at bounding box center [678, 296] width 170 height 26
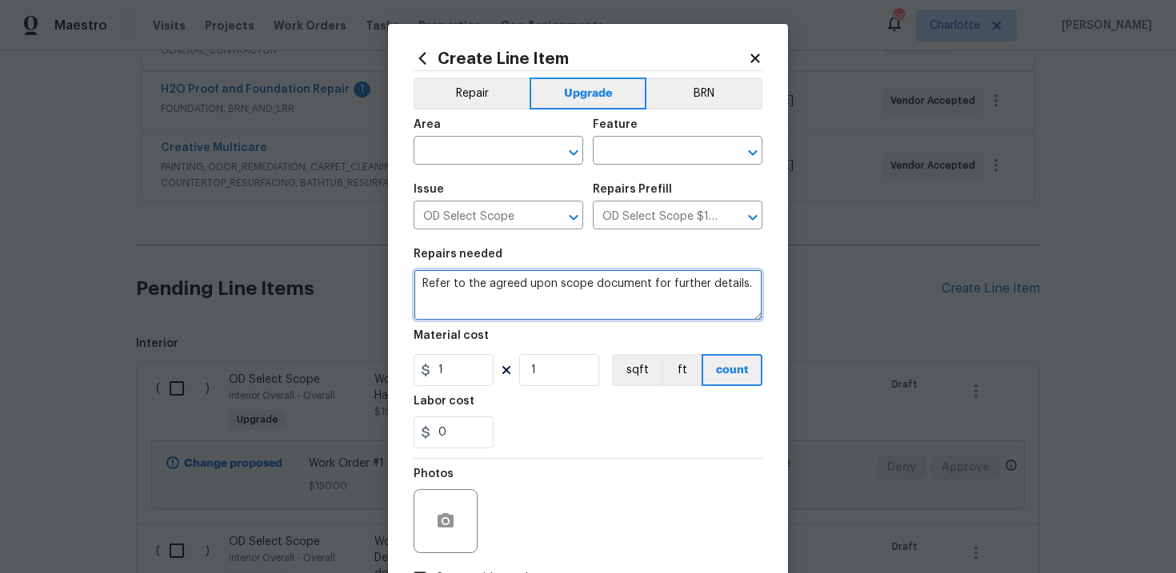
click at [565, 292] on textarea "Refer to the agreed upon scope document for further details." at bounding box center [587, 294] width 349 height 51
paste textarea "Work Order #1 -> Exterior Overall -> Home Exterior -> Demo all low voltage/tele…"
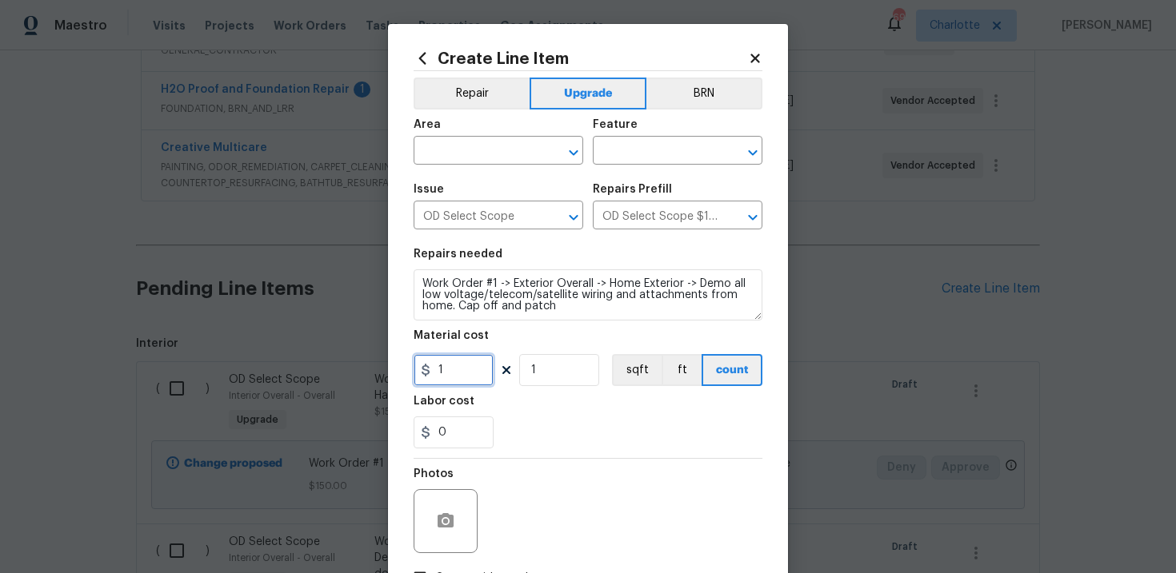
click at [465, 377] on input "1" at bounding box center [453, 370] width 80 height 32
click at [484, 156] on input "text" at bounding box center [475, 152] width 125 height 25
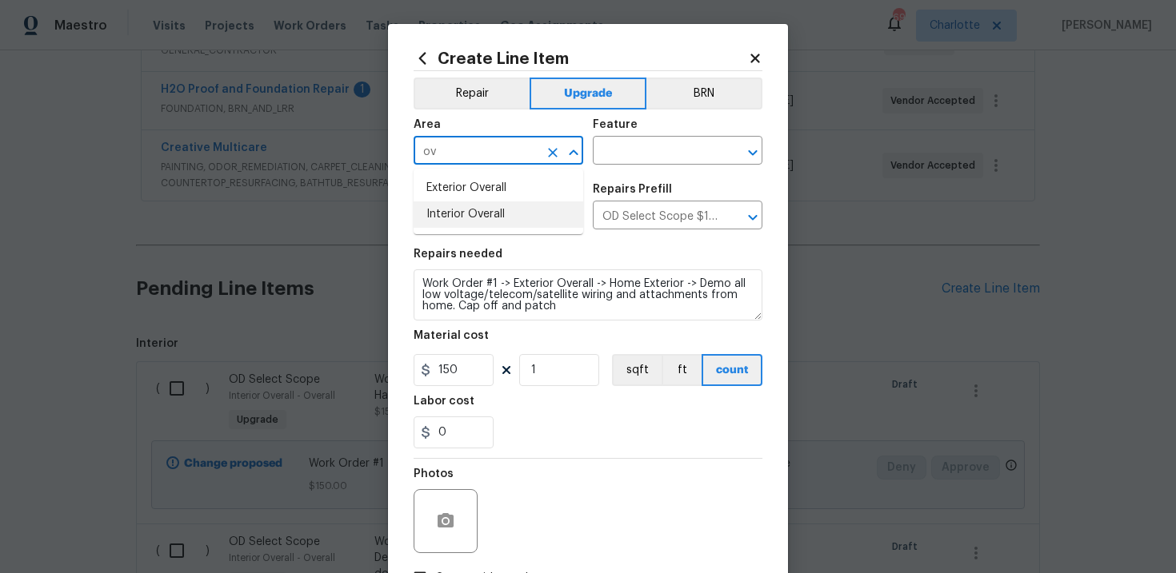
click at [484, 214] on li "Interior Overall" at bounding box center [498, 215] width 170 height 26
click at [627, 158] on input "text" at bounding box center [655, 152] width 125 height 25
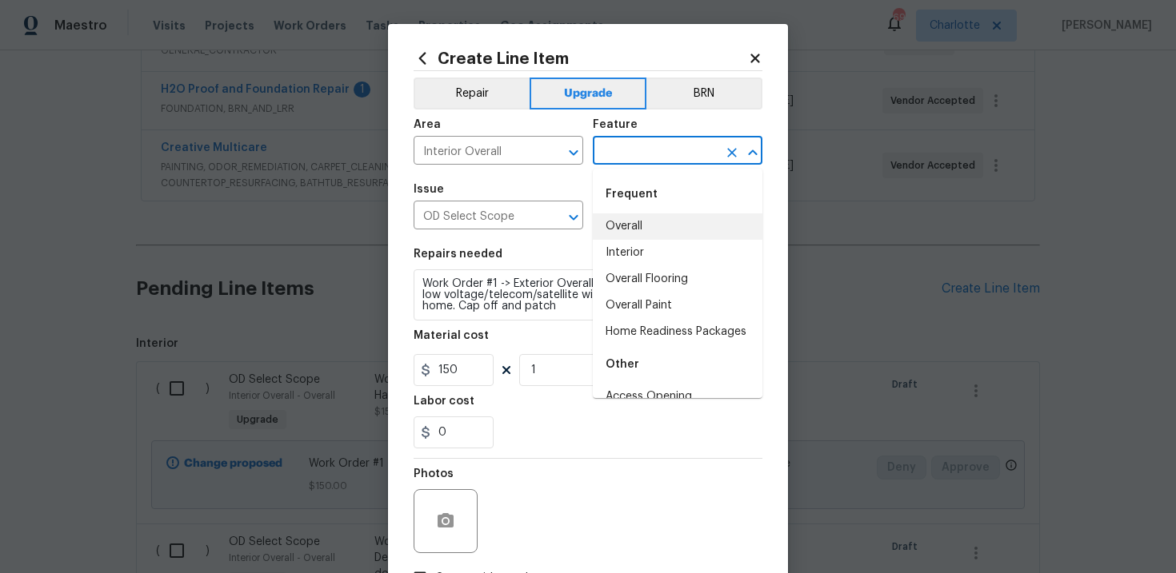
click at [633, 218] on li "Overall" at bounding box center [678, 227] width 170 height 26
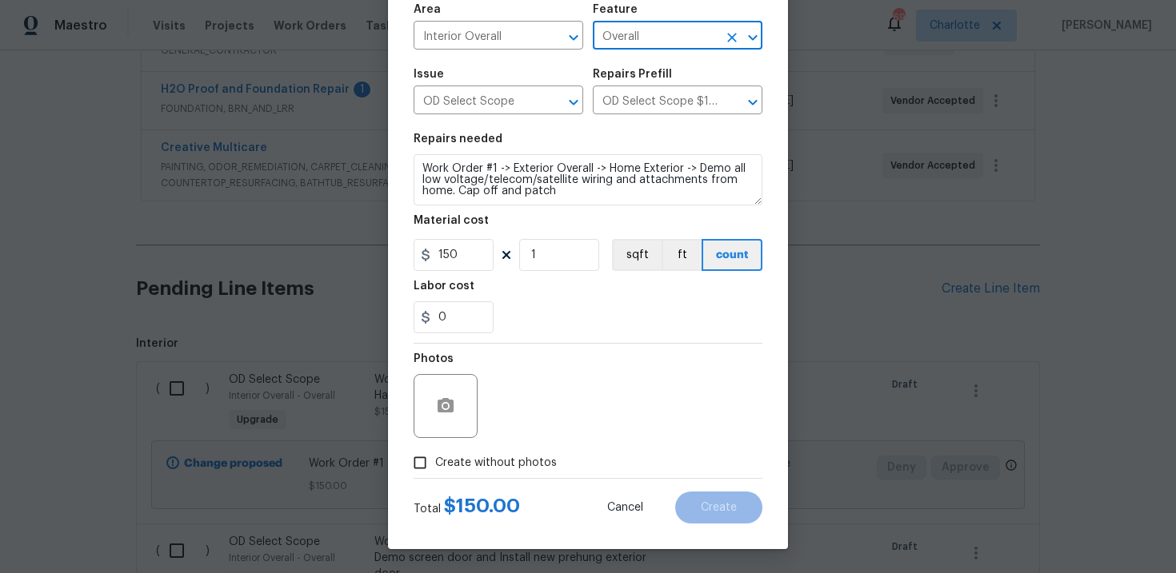
click at [496, 455] on span "Create without photos" at bounding box center [496, 463] width 122 height 17
click at [435, 454] on input "Create without photos" at bounding box center [420, 463] width 30 height 30
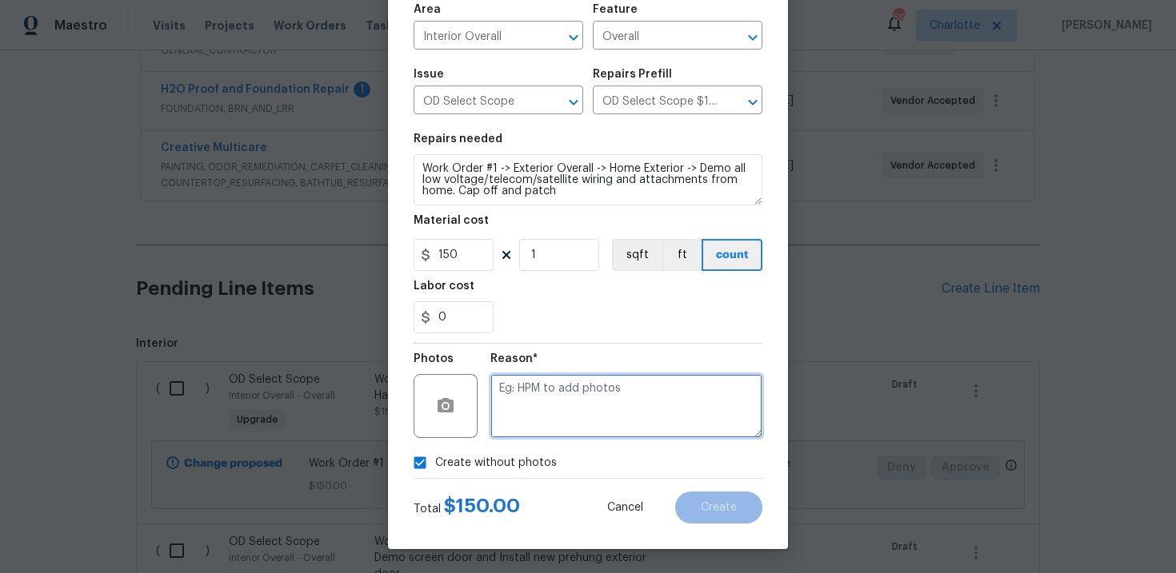
click at [553, 412] on textarea at bounding box center [626, 406] width 272 height 64
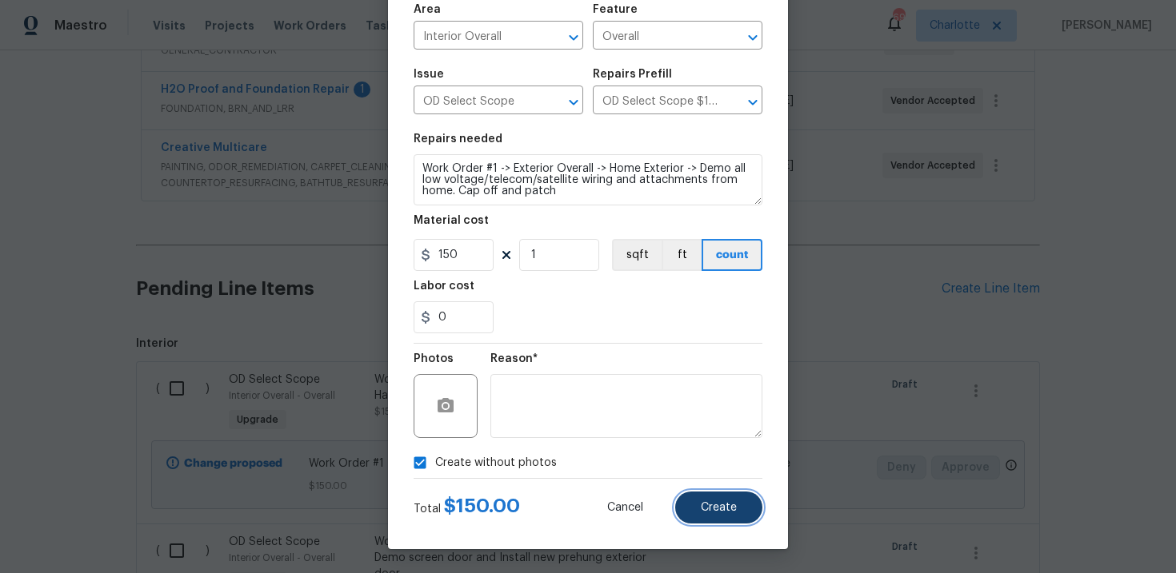
click at [739, 506] on button "Create" at bounding box center [718, 508] width 87 height 32
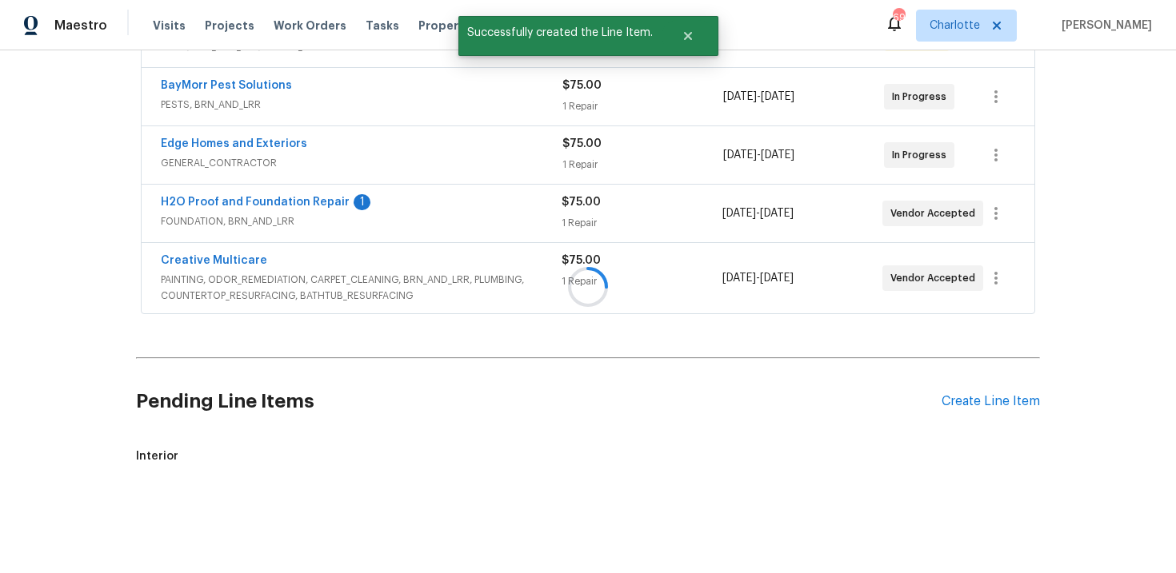
scroll to position [461, 0]
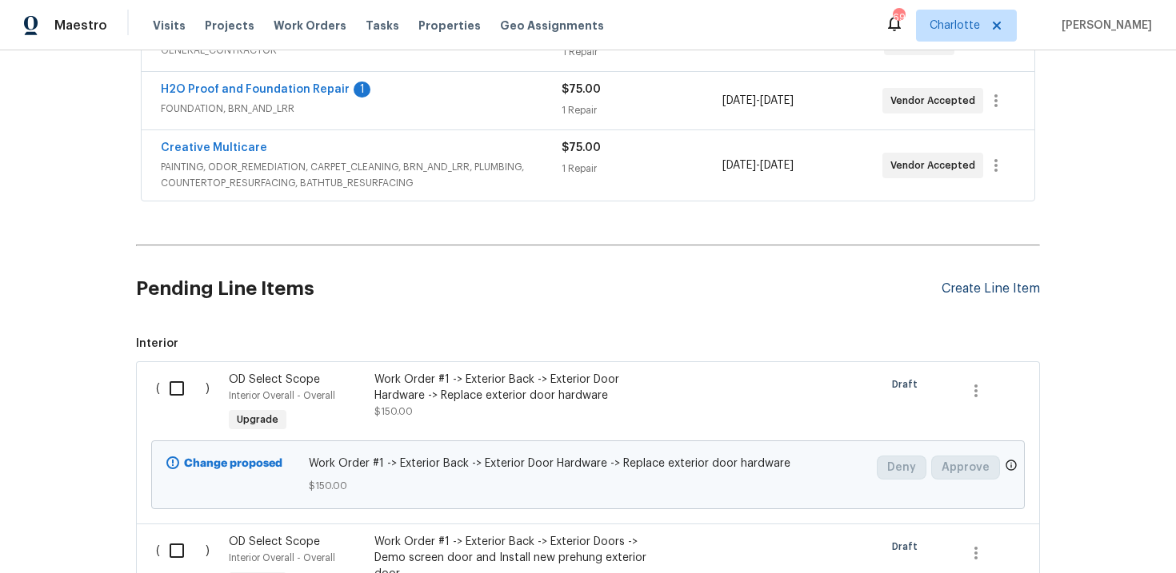
click at [957, 283] on div "Create Line Item" at bounding box center [990, 288] width 98 height 15
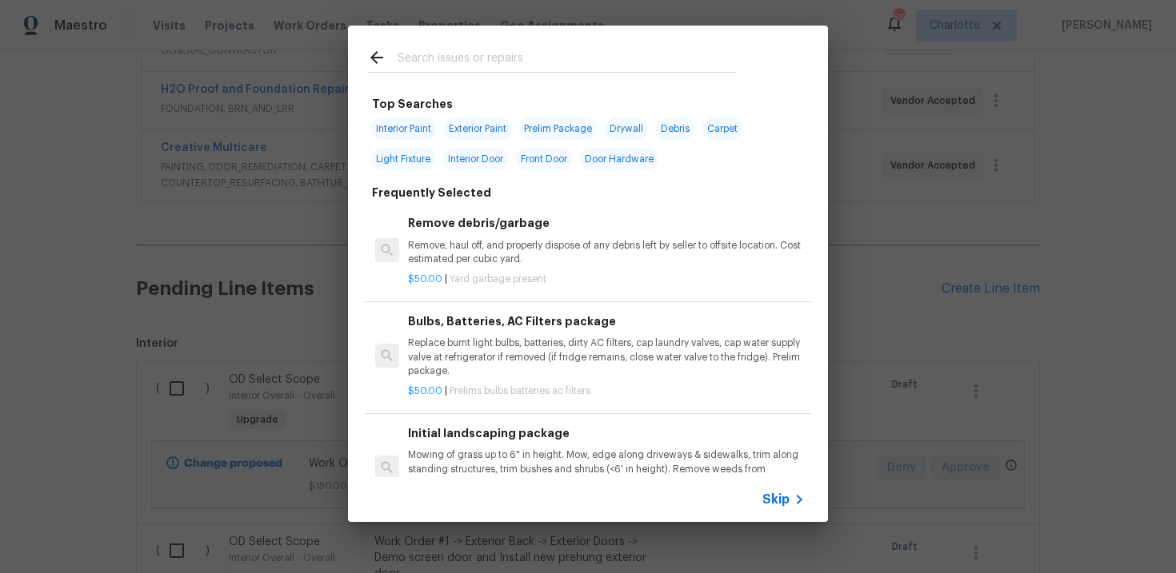
click at [779, 496] on span "Skip" at bounding box center [775, 500] width 27 height 16
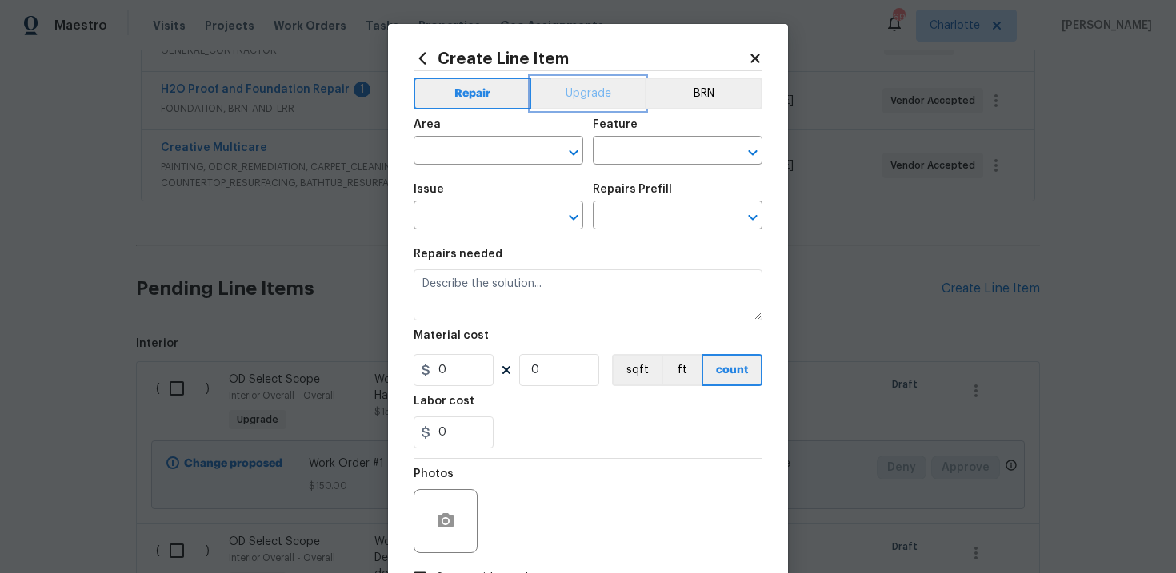
click at [606, 107] on button "Upgrade" at bounding box center [588, 94] width 114 height 32
click at [496, 210] on input "text" at bounding box center [475, 217] width 125 height 25
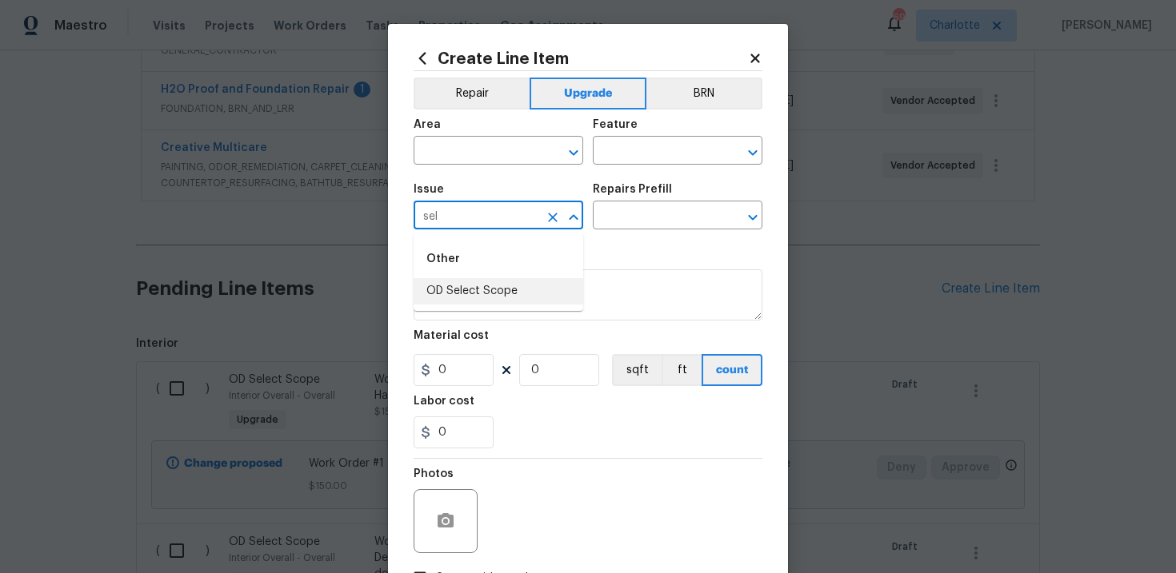
click at [489, 286] on li "OD Select Scope" at bounding box center [498, 291] width 170 height 26
click at [647, 211] on input "text" at bounding box center [655, 217] width 125 height 25
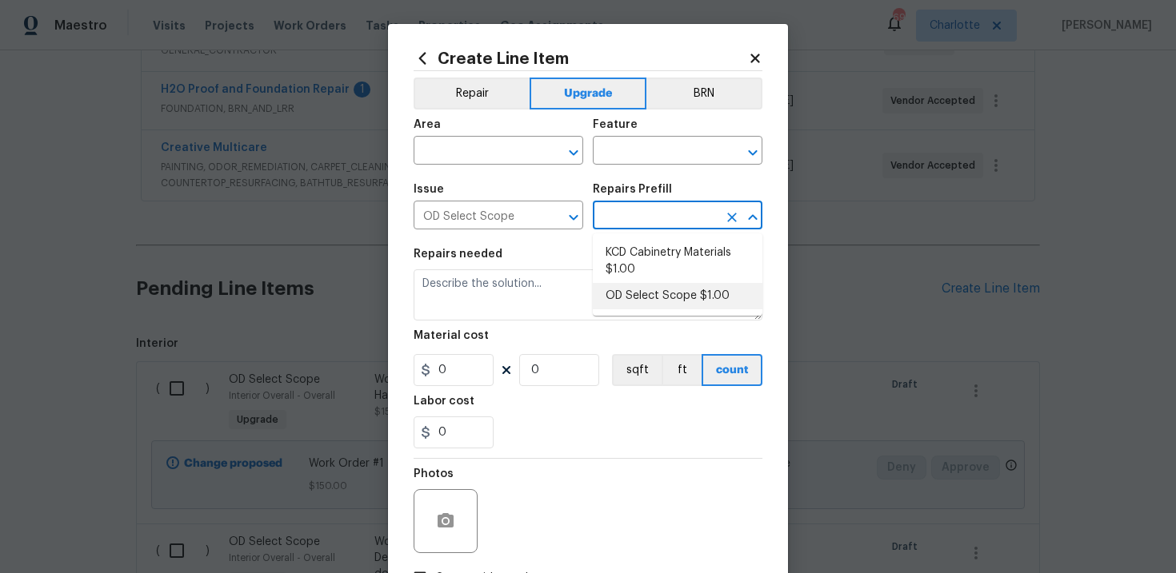
click at [657, 297] on li "OD Select Scope $1.00" at bounding box center [678, 296] width 170 height 26
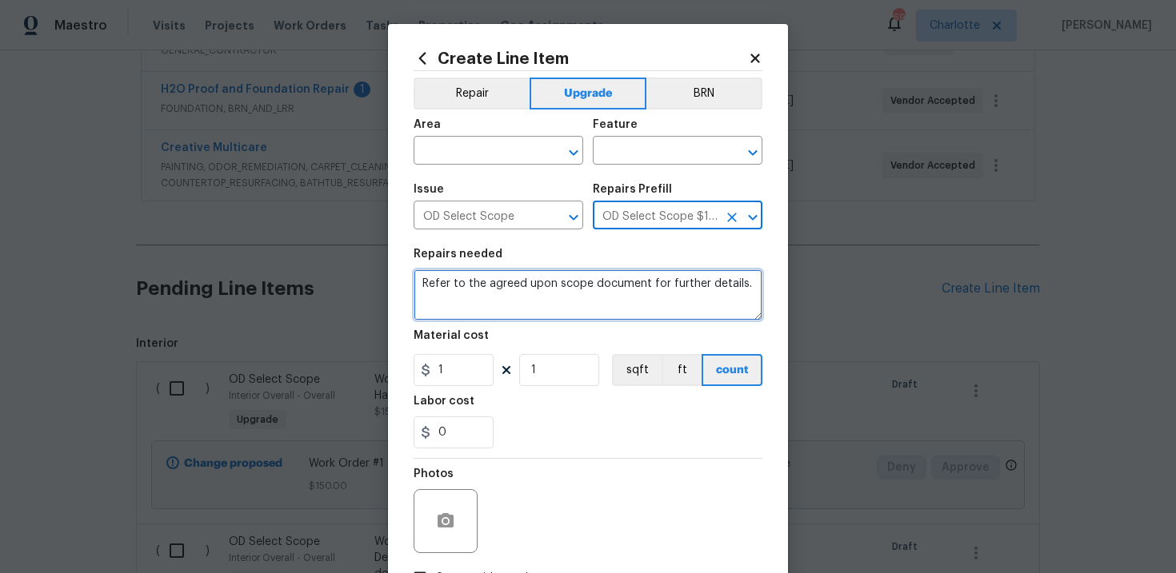
click at [565, 282] on textarea "Refer to the agreed upon scope document for further details." at bounding box center [587, 294] width 349 height 51
paste textarea "Work Order #1 -> Exterior Overall -> Crawl Space -> Install drainage system alo…"
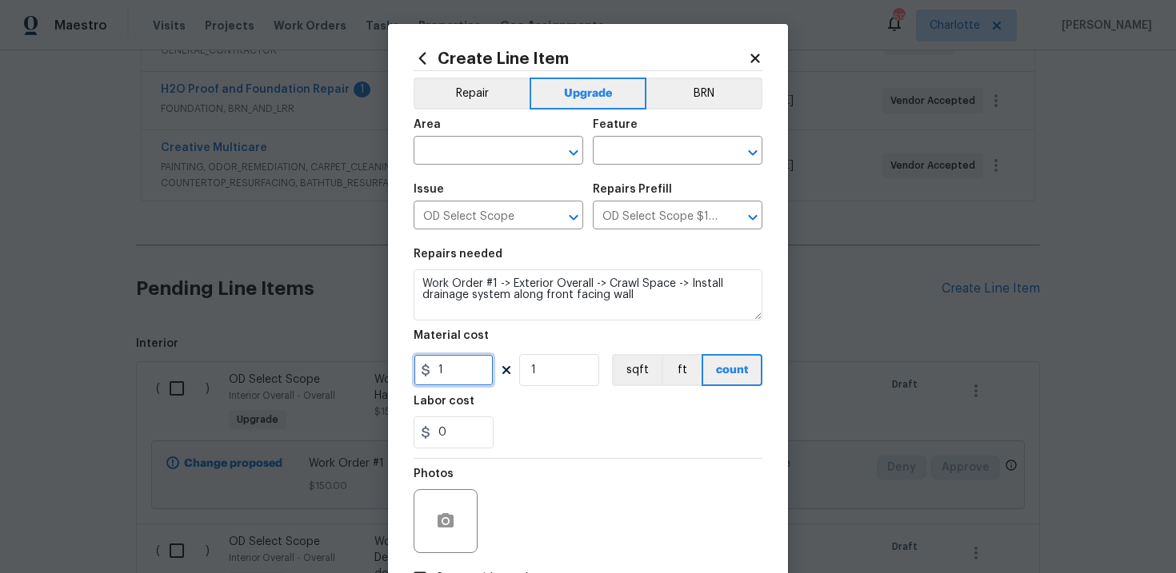
click at [464, 372] on input "1" at bounding box center [453, 370] width 80 height 32
click at [480, 159] on input "text" at bounding box center [475, 152] width 125 height 25
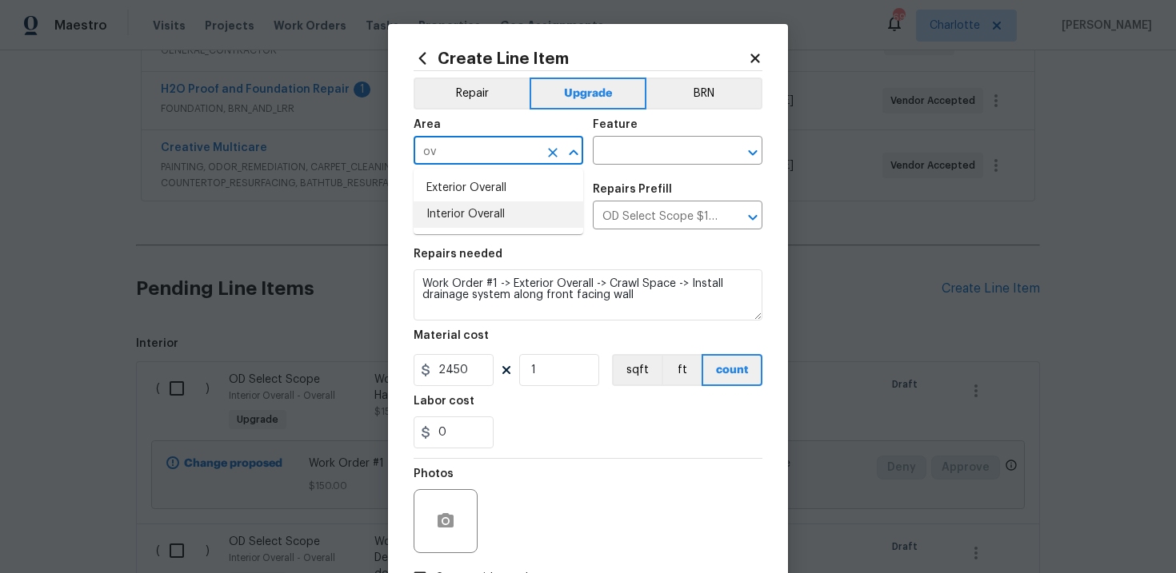
click at [481, 221] on li "Interior Overall" at bounding box center [498, 215] width 170 height 26
click at [619, 156] on input "text" at bounding box center [655, 152] width 125 height 25
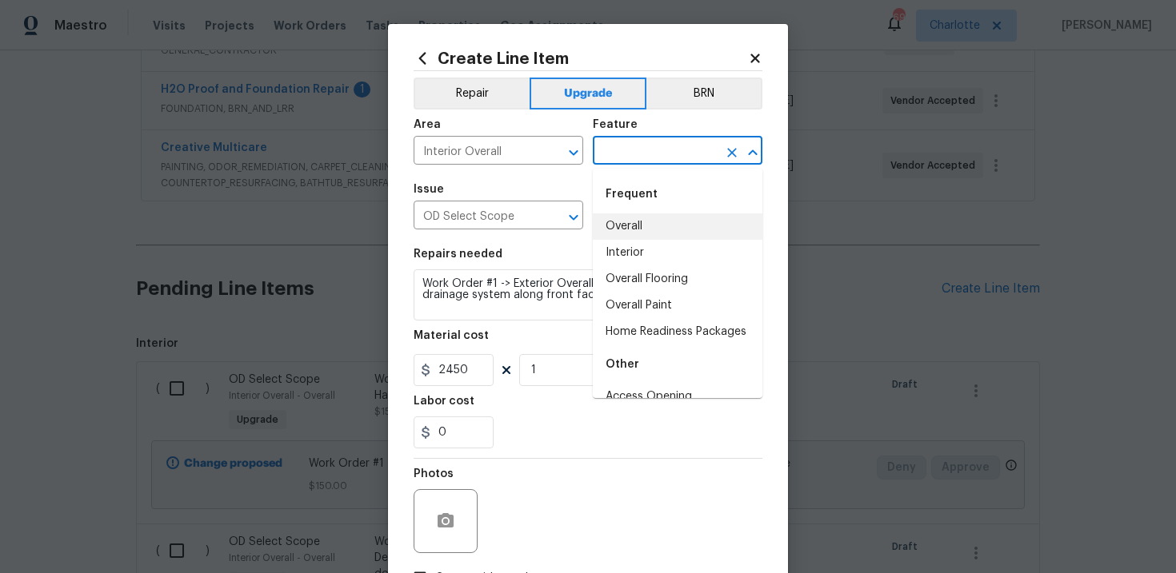
click at [645, 220] on li "Overall" at bounding box center [678, 227] width 170 height 26
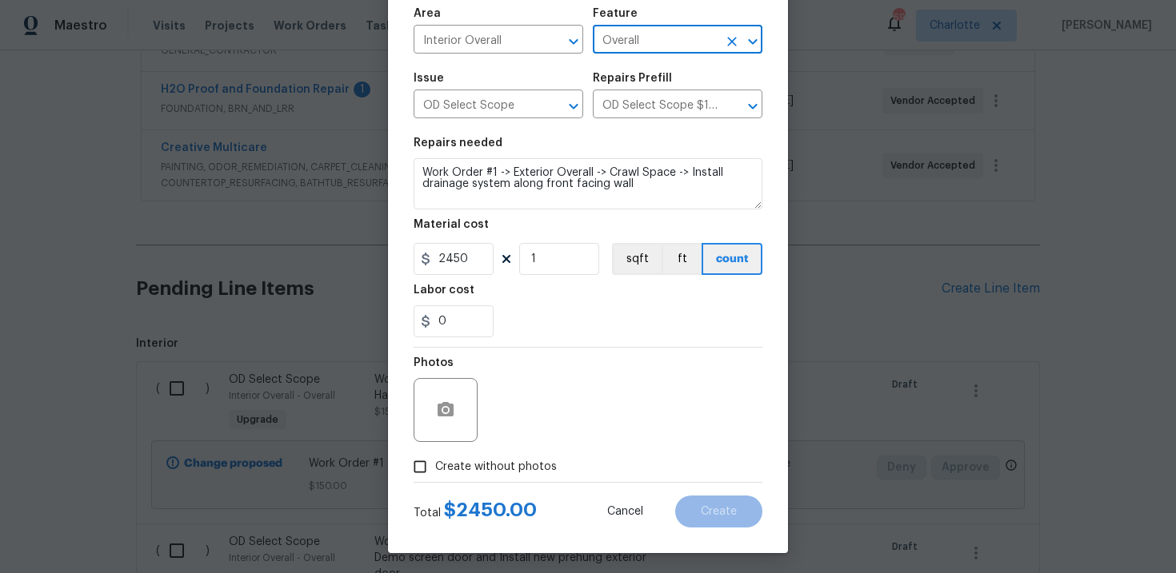
scroll to position [116, 0]
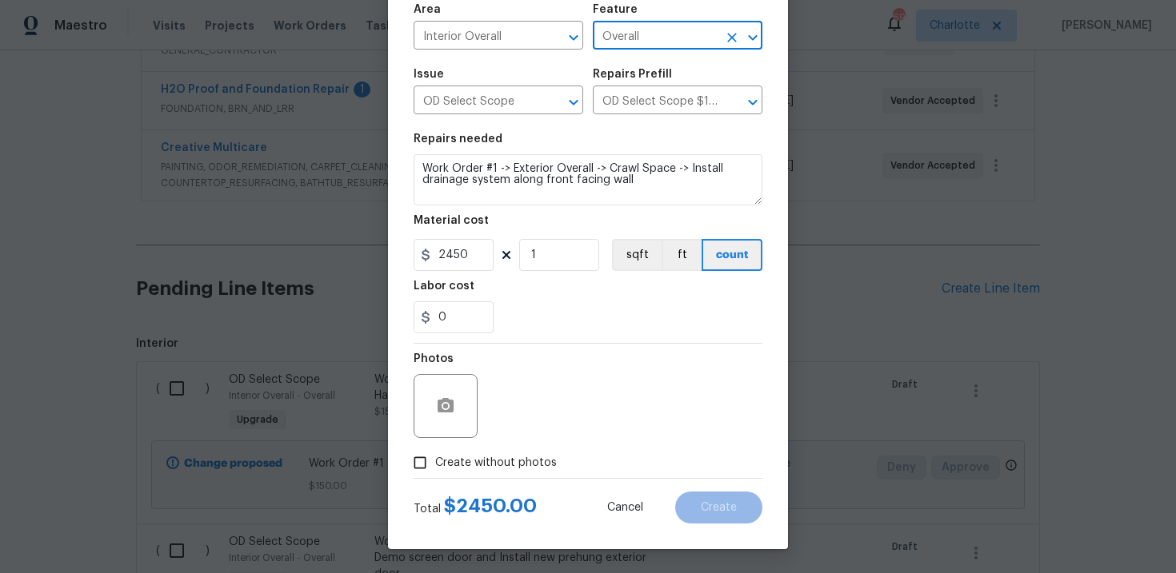
click at [492, 469] on span "Create without photos" at bounding box center [496, 463] width 122 height 17
click at [435, 469] on input "Create without photos" at bounding box center [420, 463] width 30 height 30
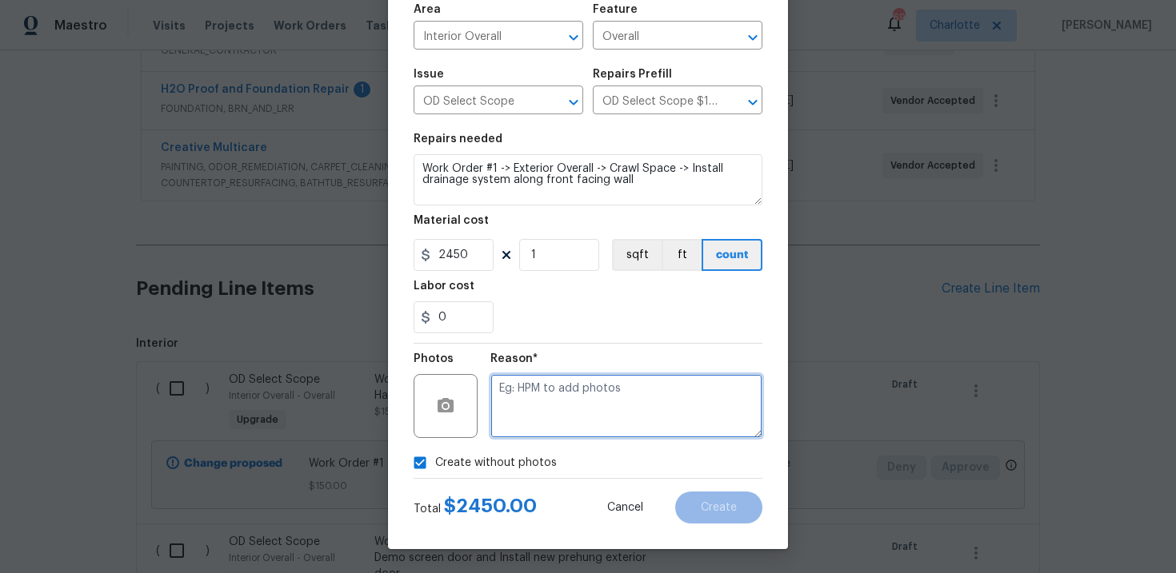
click at [573, 398] on textarea at bounding box center [626, 406] width 272 height 64
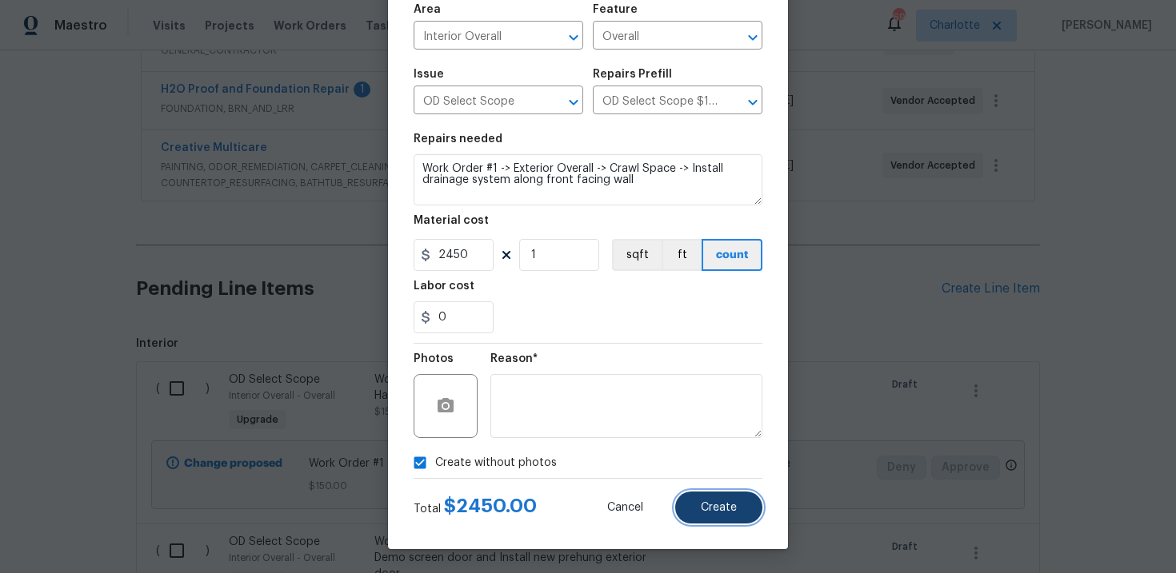
click at [705, 502] on span "Create" at bounding box center [719, 508] width 36 height 12
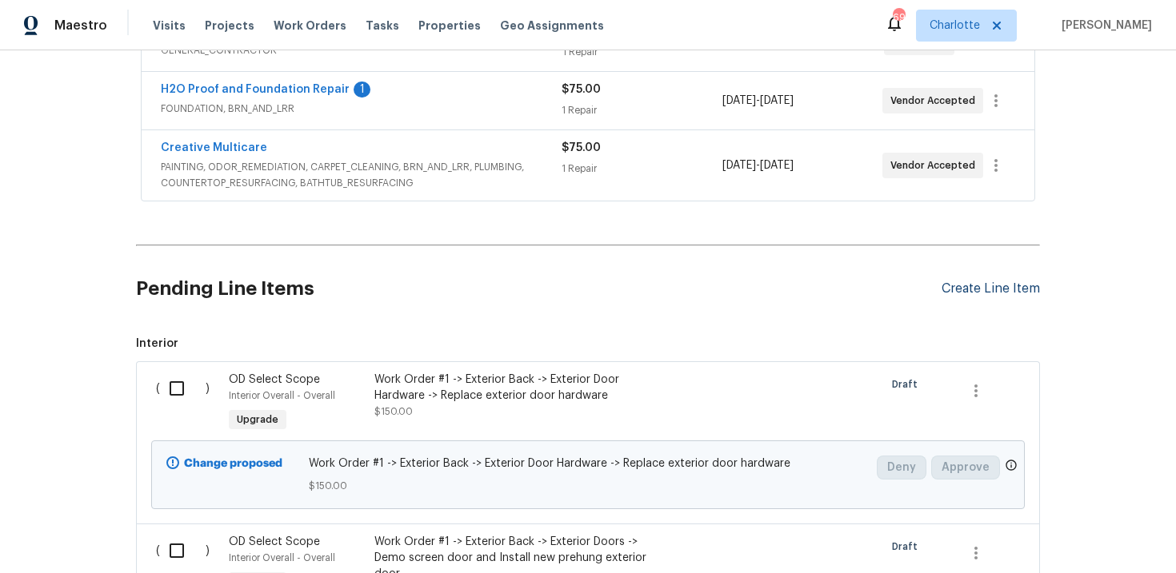
click at [988, 283] on div "Create Line Item" at bounding box center [990, 288] width 98 height 15
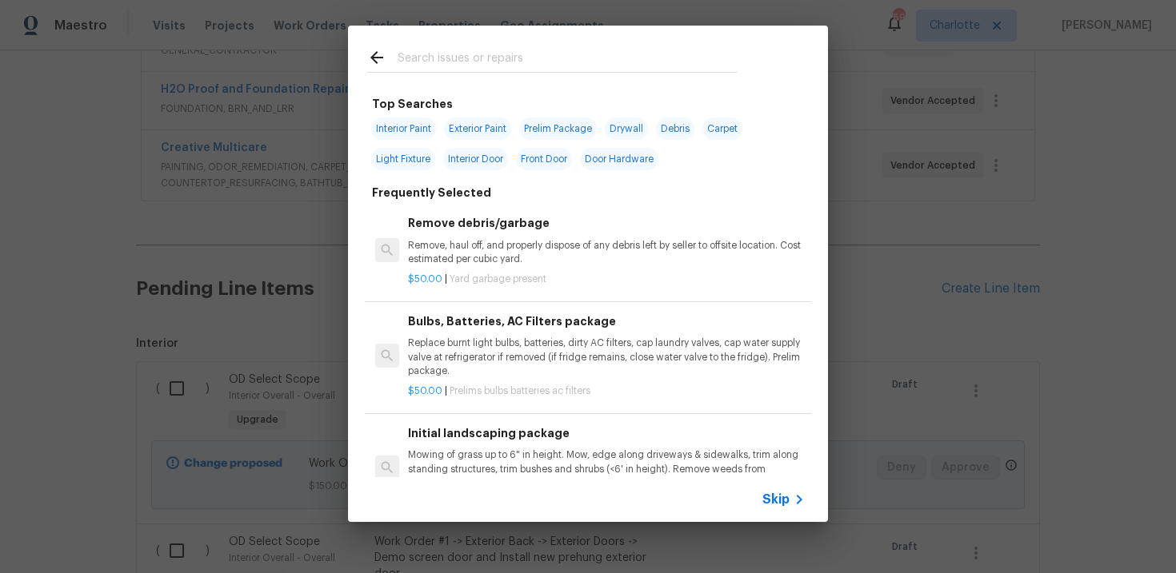
click at [775, 498] on span "Skip" at bounding box center [775, 500] width 27 height 16
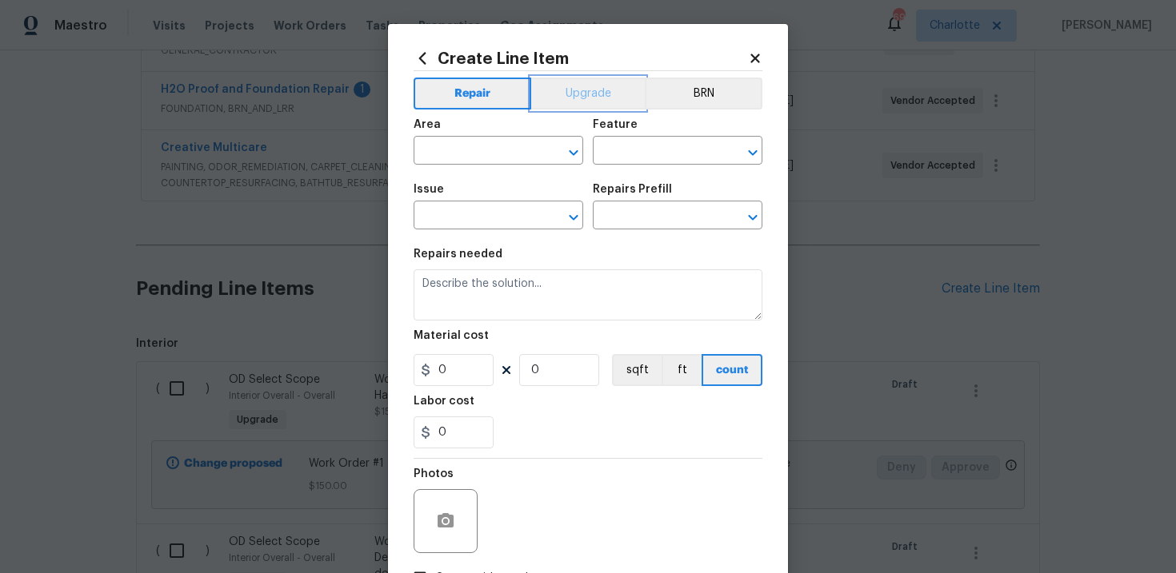
click at [605, 90] on button "Upgrade" at bounding box center [588, 94] width 114 height 32
click at [472, 220] on input "text" at bounding box center [475, 217] width 125 height 25
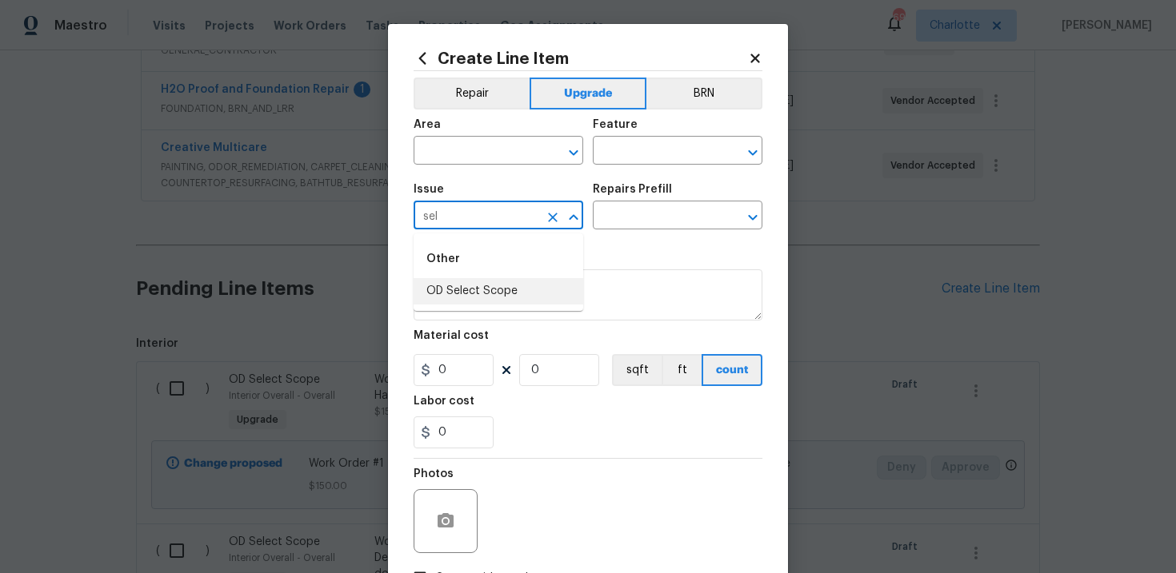
click at [478, 290] on li "OD Select Scope" at bounding box center [498, 291] width 170 height 26
click at [650, 210] on input "text" at bounding box center [655, 217] width 125 height 25
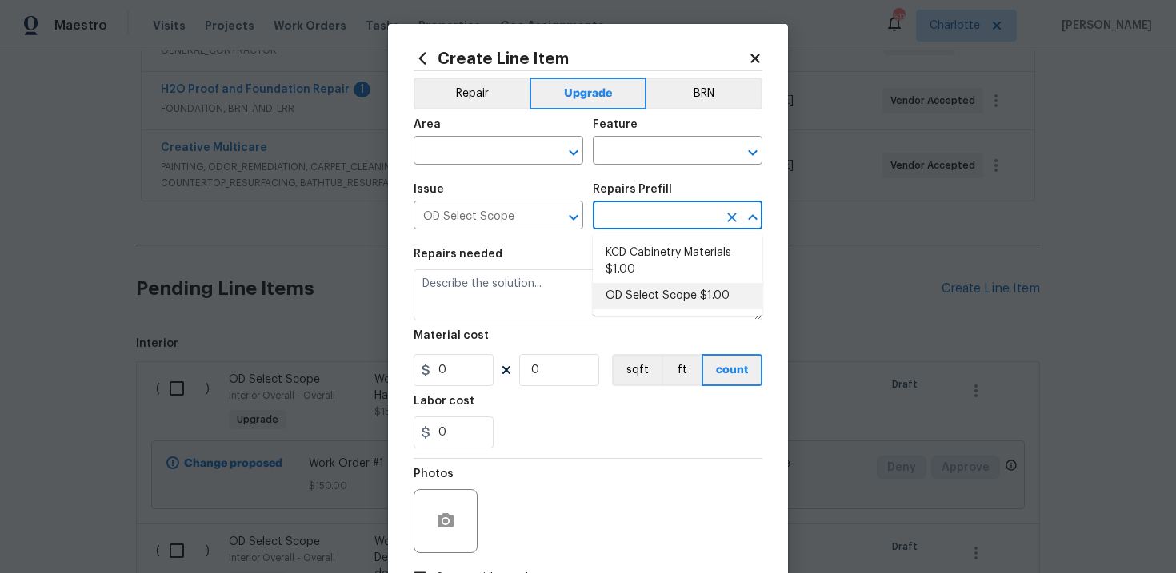
click at [653, 287] on li "OD Select Scope $1.00" at bounding box center [678, 296] width 170 height 26
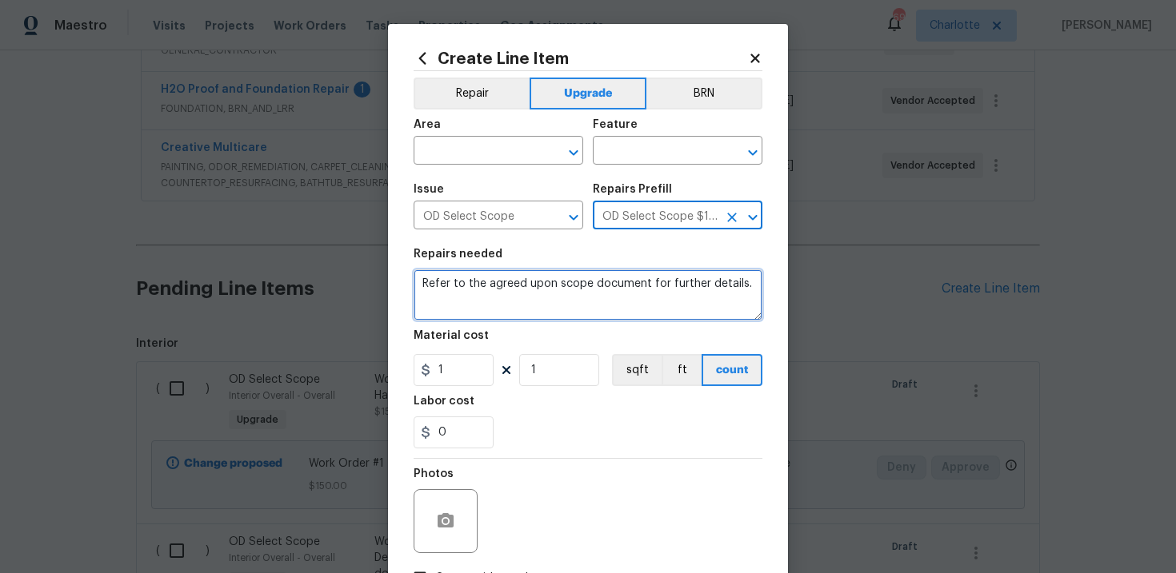
click at [530, 291] on textarea "Refer to the agreed upon scope document for further details." at bounding box center [587, 294] width 349 height 51
paste textarea "Work Order #1 -> Exterior Overall -> Crawl Space -> Clean crawl space and insta…"
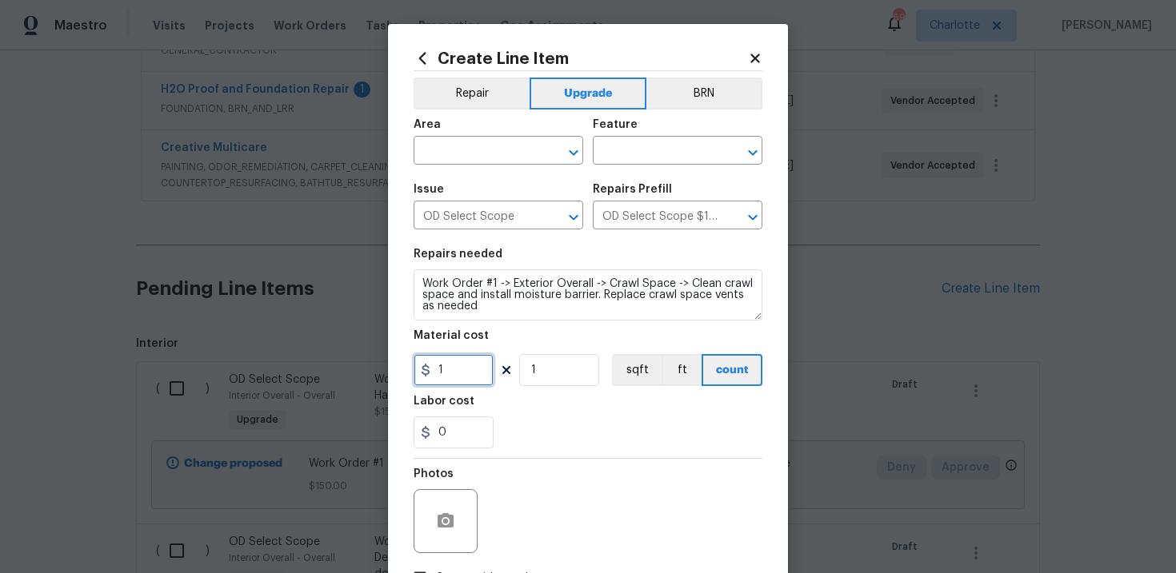
click at [460, 370] on input "1" at bounding box center [453, 370] width 80 height 32
click at [625, 366] on button "sqft" at bounding box center [637, 370] width 50 height 32
click at [520, 156] on input "text" at bounding box center [475, 152] width 125 height 25
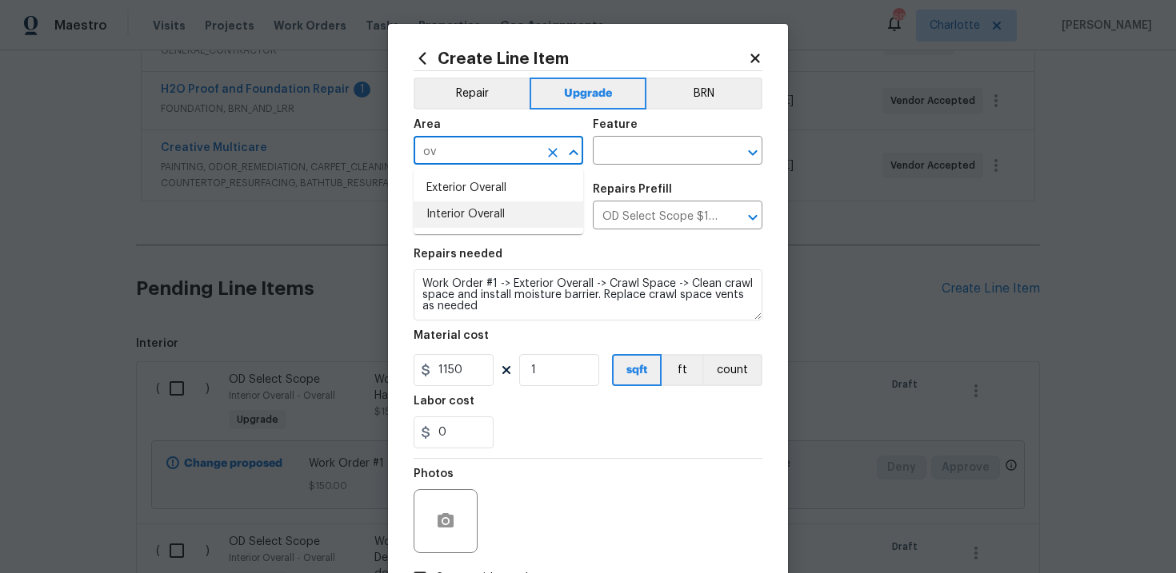
click at [517, 210] on li "Interior Overall" at bounding box center [498, 215] width 170 height 26
click at [621, 158] on input "text" at bounding box center [655, 152] width 125 height 25
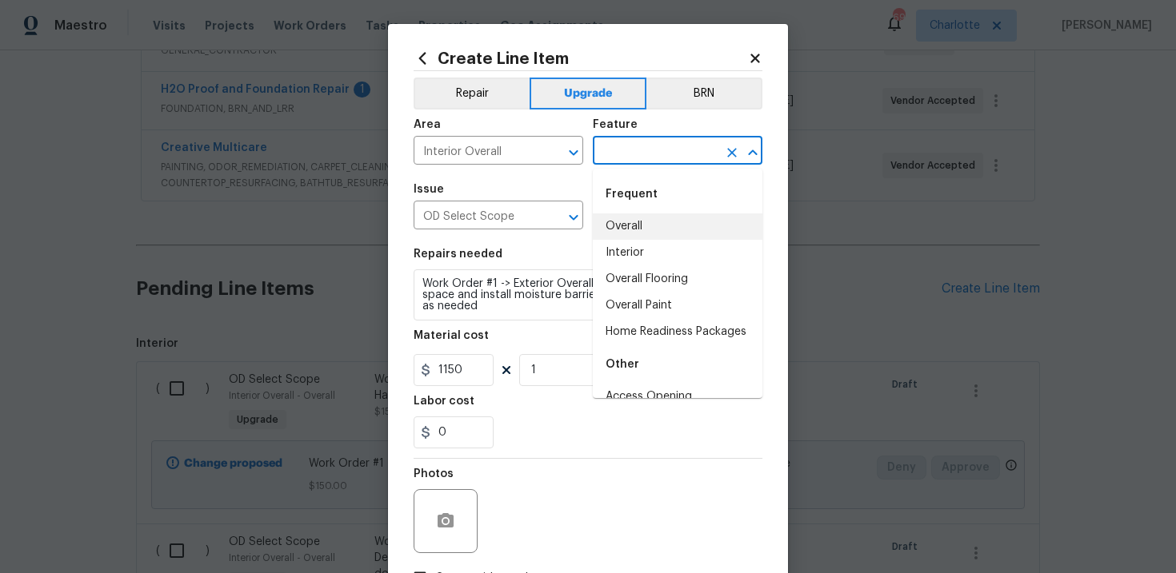
click at [644, 216] on li "Overall" at bounding box center [678, 227] width 170 height 26
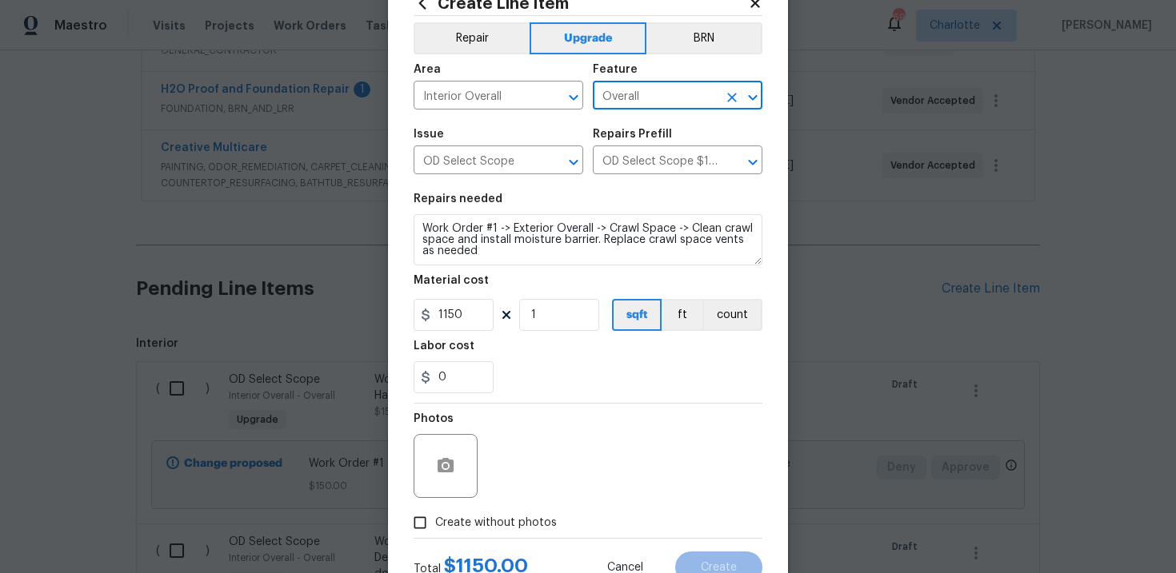
scroll to position [98, 0]
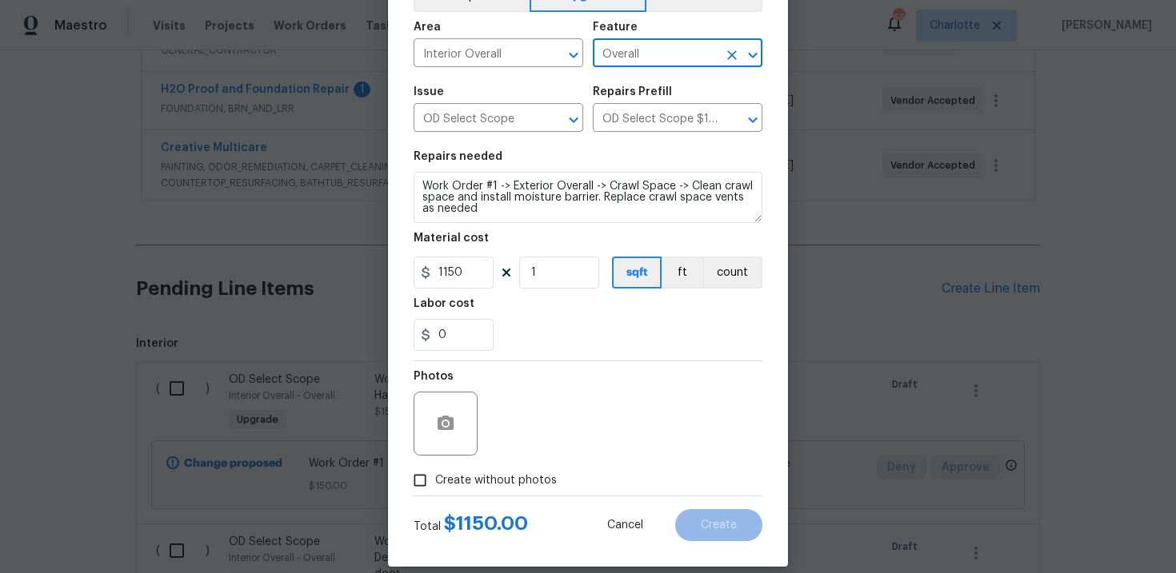
click at [483, 477] on span "Create without photos" at bounding box center [496, 481] width 122 height 17
click at [435, 477] on input "Create without photos" at bounding box center [420, 480] width 30 height 30
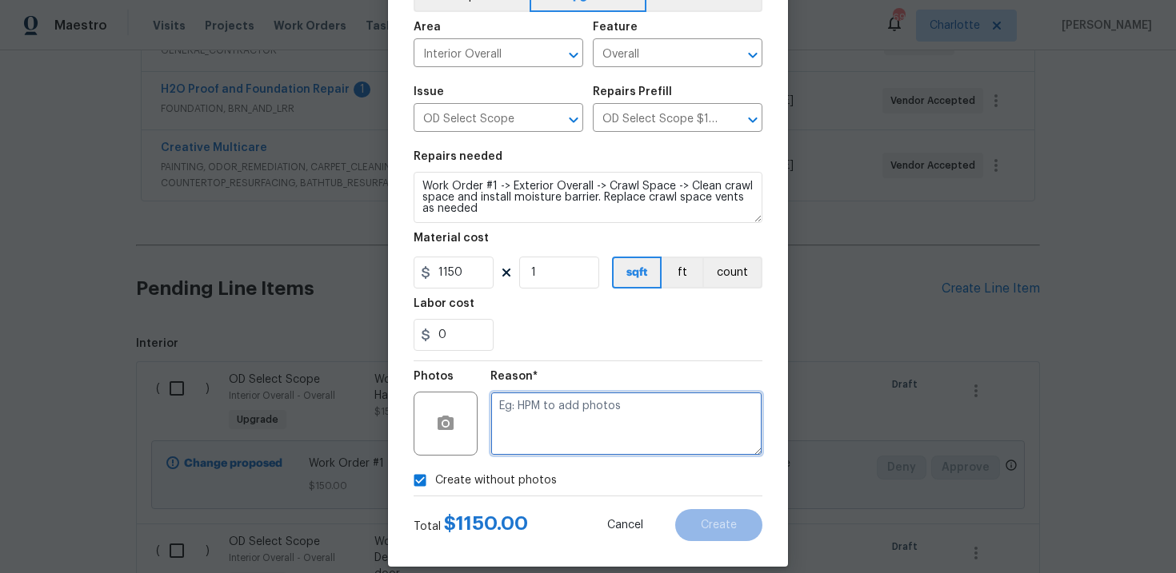
click at [551, 423] on textarea at bounding box center [626, 424] width 272 height 64
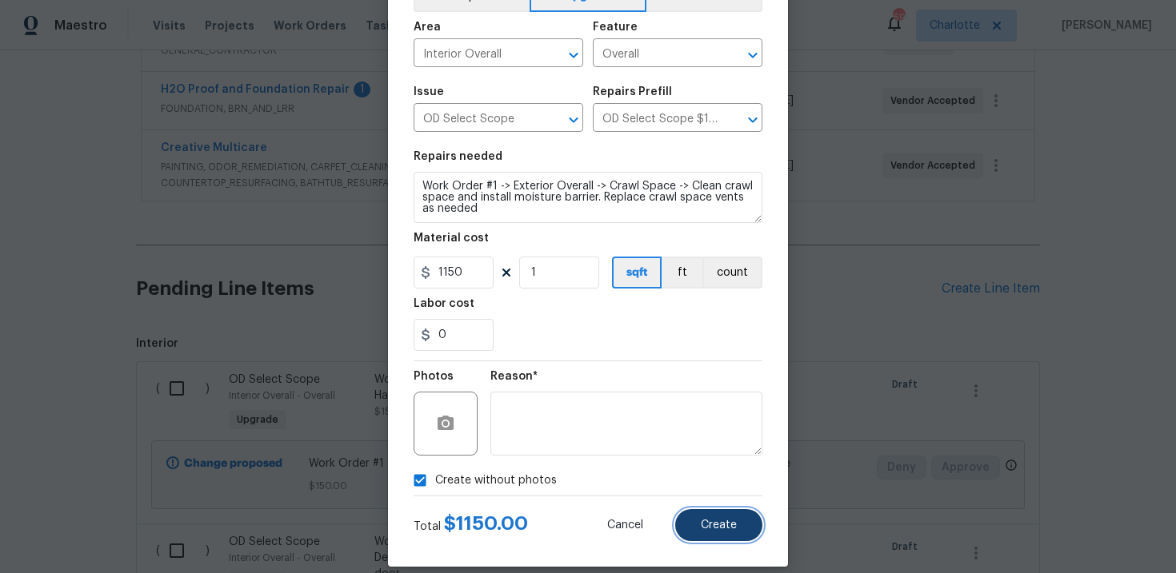
click at [717, 530] on span "Create" at bounding box center [719, 526] width 36 height 12
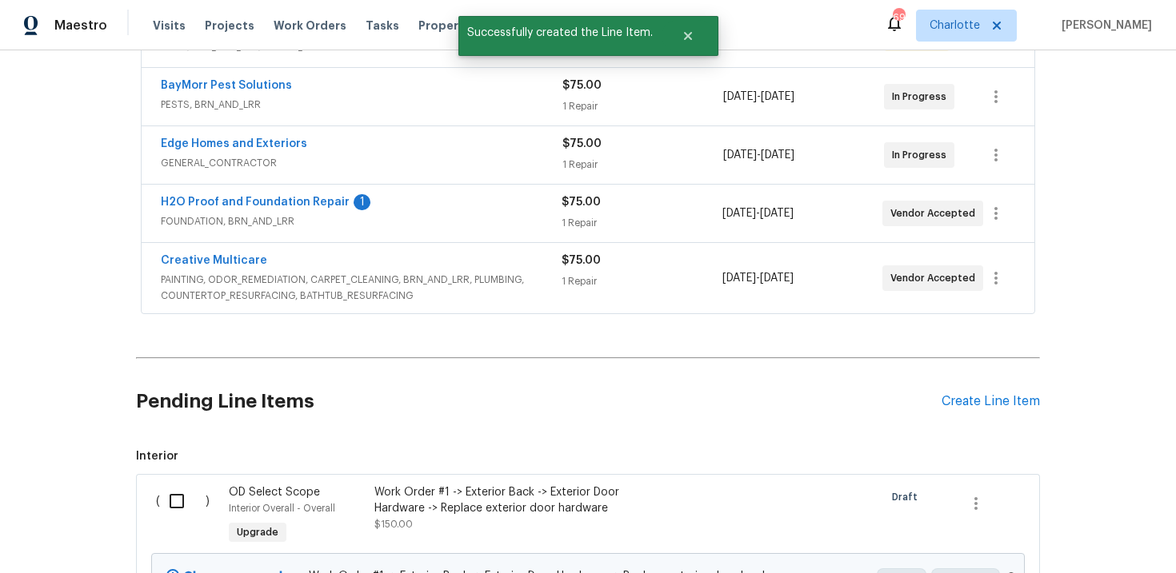
scroll to position [461, 0]
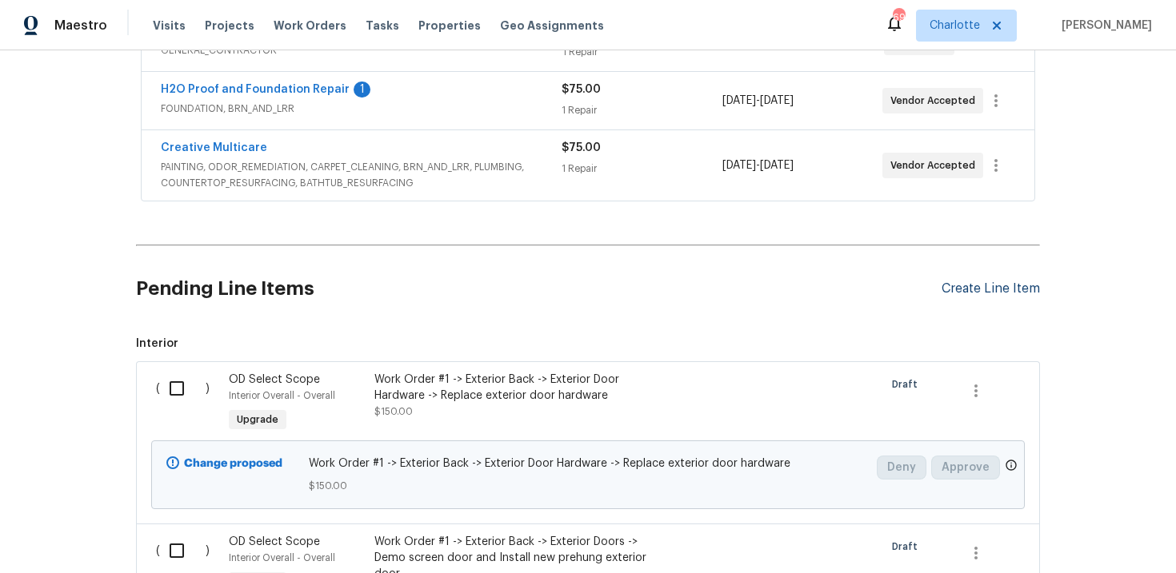
click at [974, 286] on div "Create Line Item" at bounding box center [990, 288] width 98 height 15
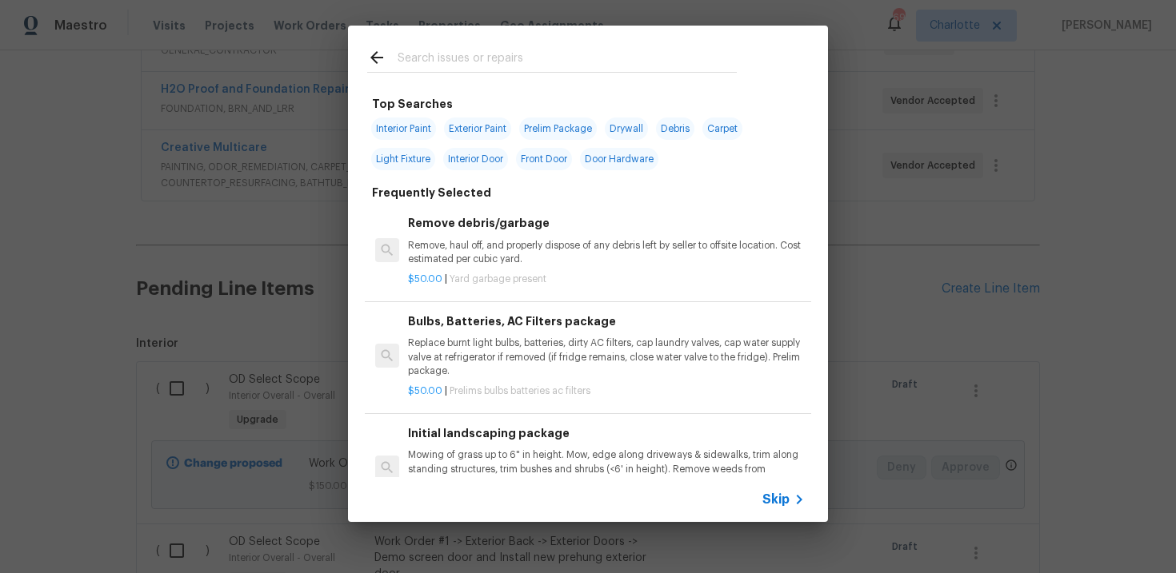
click at [776, 502] on span "Skip" at bounding box center [775, 500] width 27 height 16
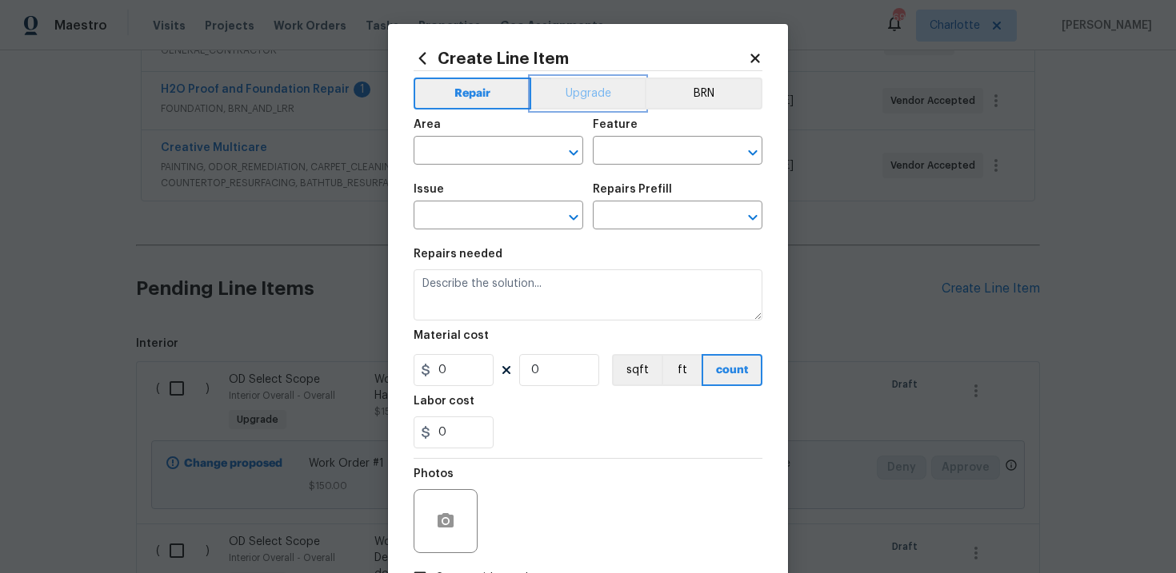
click at [594, 106] on button "Upgrade" at bounding box center [588, 94] width 114 height 32
click at [501, 214] on input "text" at bounding box center [475, 217] width 125 height 25
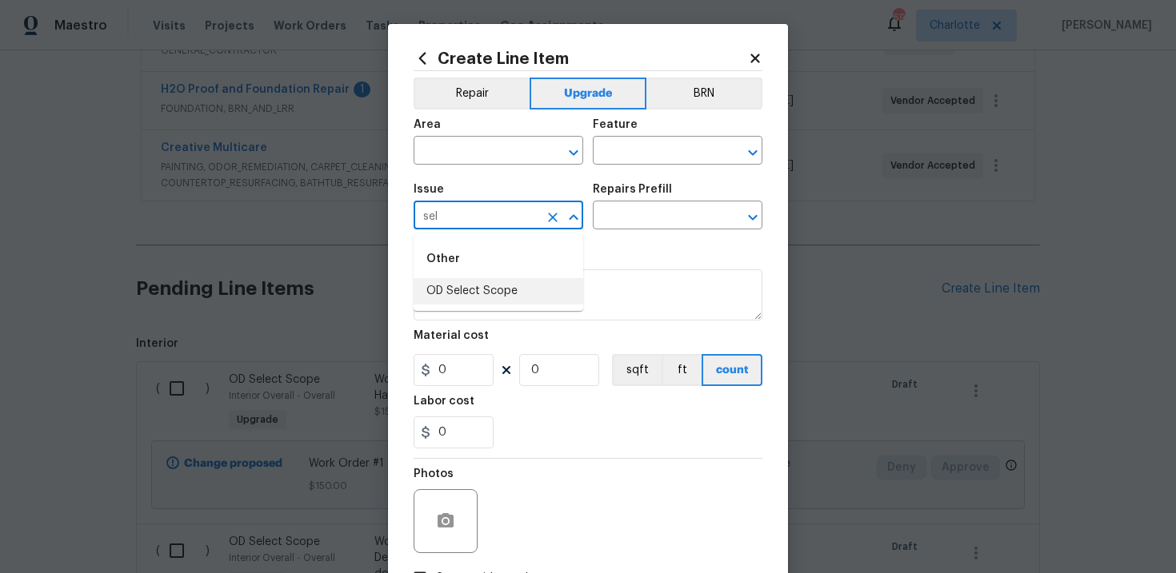
click at [505, 293] on li "OD Select Scope" at bounding box center [498, 291] width 170 height 26
click at [659, 221] on input "text" at bounding box center [655, 217] width 125 height 25
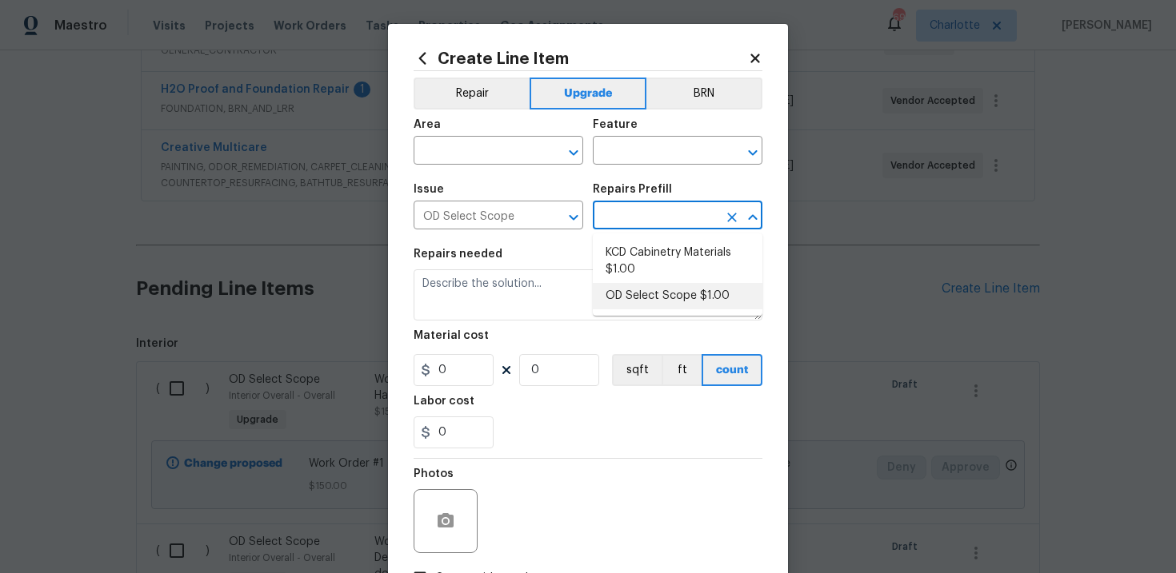
click at [663, 289] on li "OD Select Scope $1.00" at bounding box center [678, 296] width 170 height 26
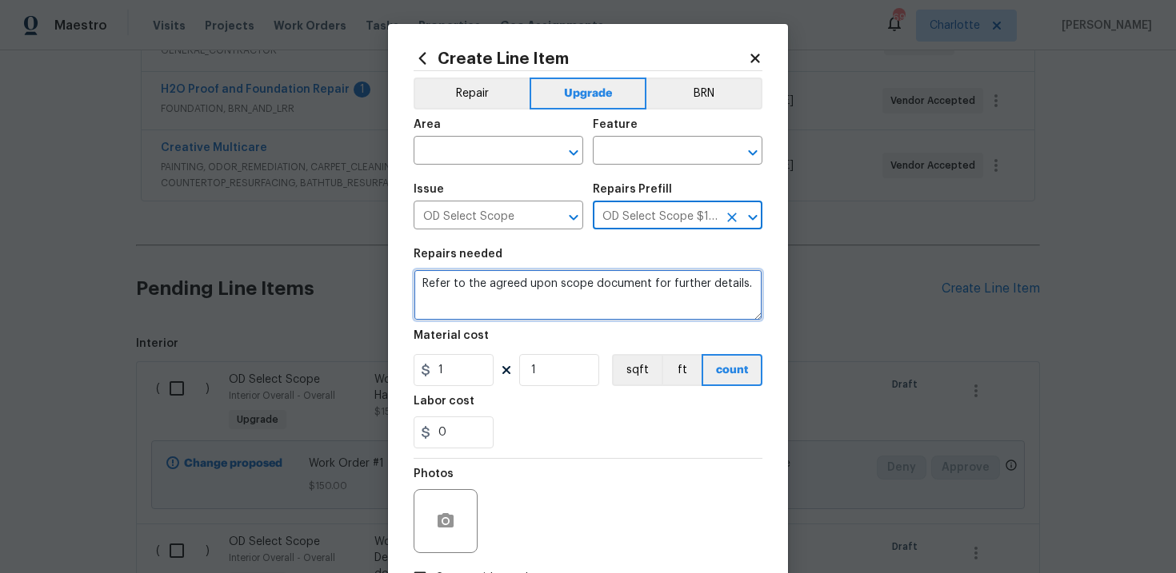
click at [551, 288] on textarea "Refer to the agreed upon scope document for further details." at bounding box center [587, 294] width 349 height 51
paste textarea "Work Order #1 -> Exterior Overall -> Windows -> Service windows - ensure proper…"
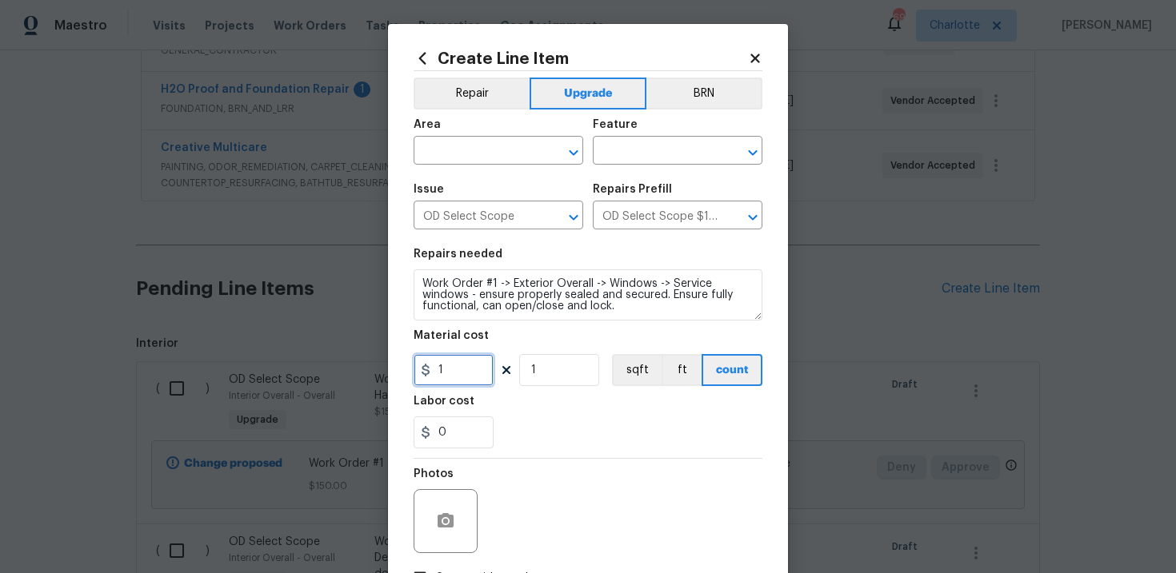
click at [455, 377] on input "1" at bounding box center [453, 370] width 80 height 32
click at [471, 162] on input "text" at bounding box center [475, 152] width 125 height 25
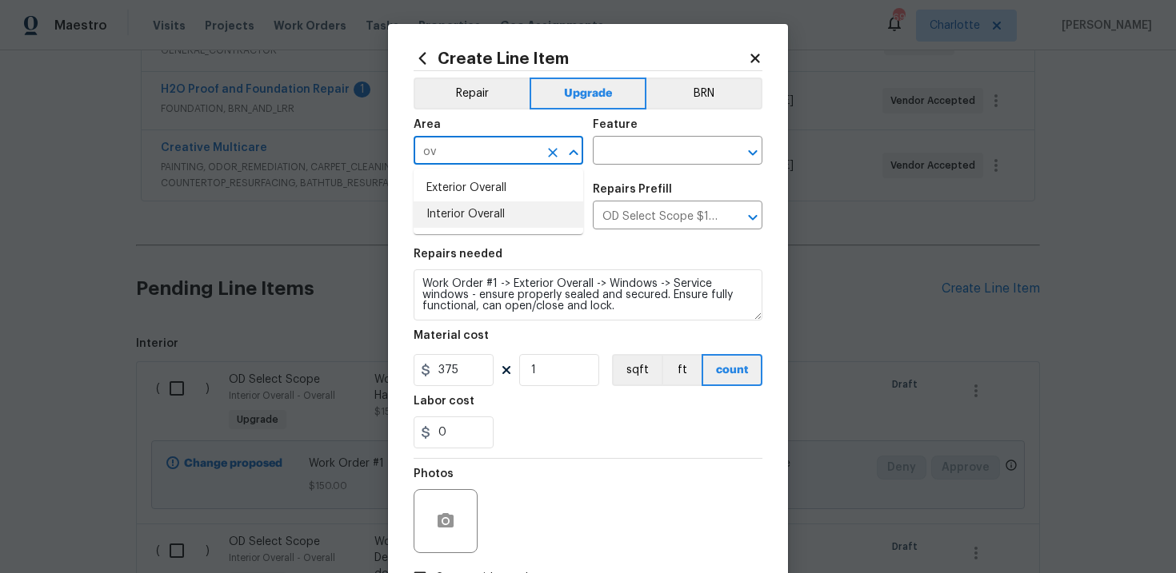
click at [487, 217] on li "Interior Overall" at bounding box center [498, 215] width 170 height 26
click at [637, 154] on input "text" at bounding box center [655, 152] width 125 height 25
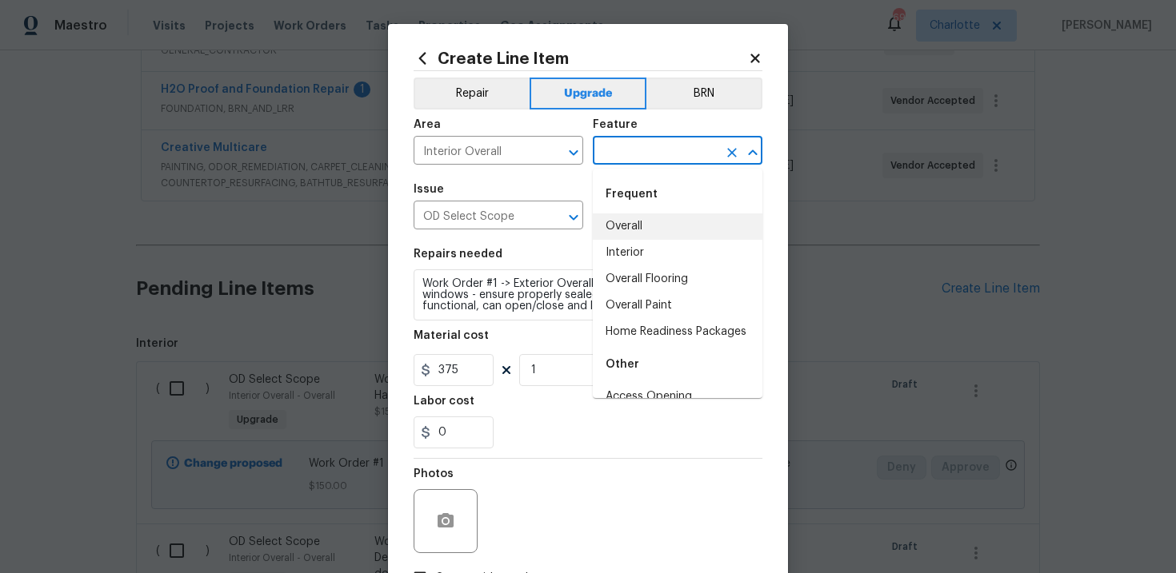
click at [645, 226] on li "Overall" at bounding box center [678, 227] width 170 height 26
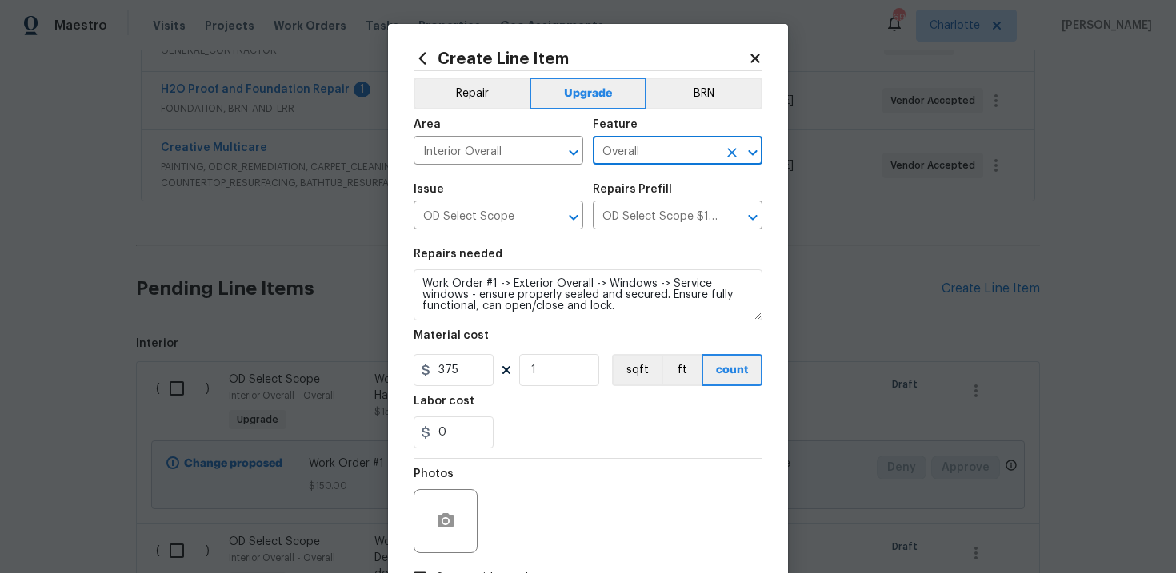
scroll to position [116, 0]
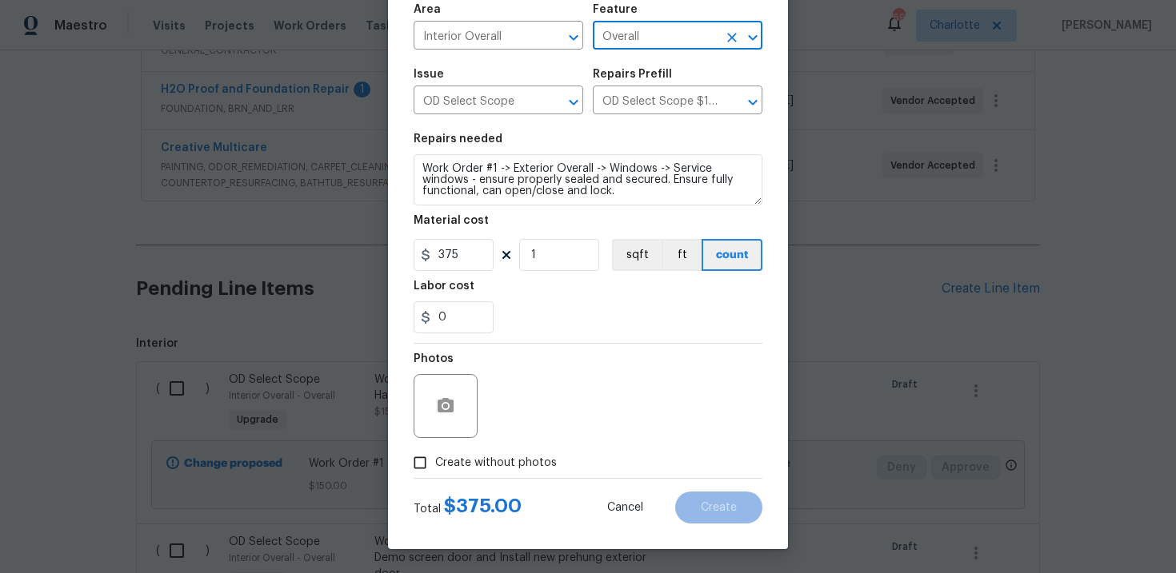
click at [485, 469] on span "Create without photos" at bounding box center [496, 463] width 122 height 17
click at [435, 469] on input "Create without photos" at bounding box center [420, 463] width 30 height 30
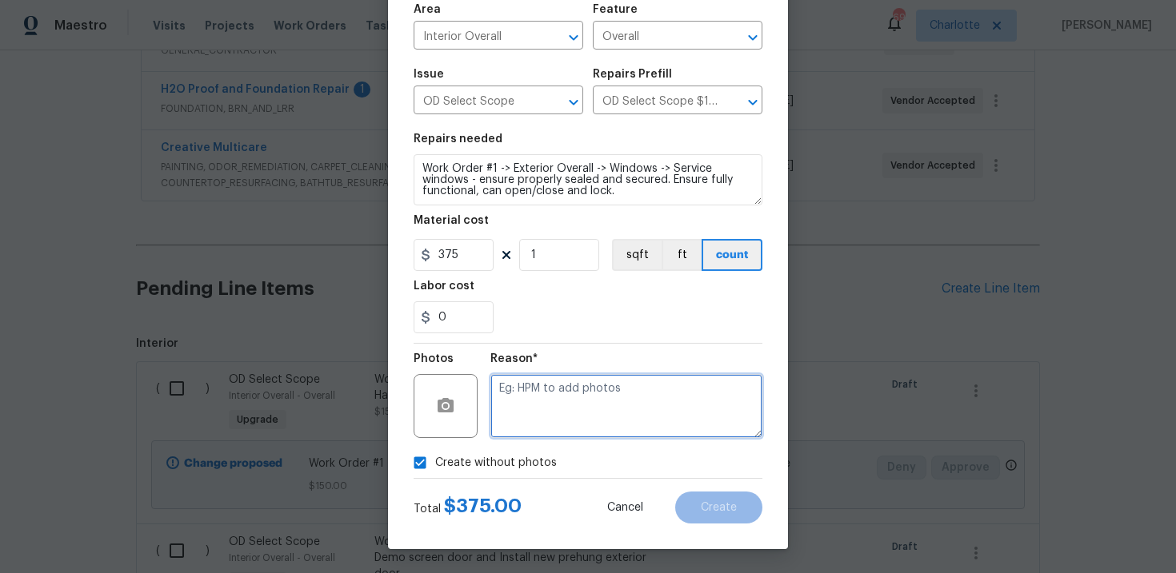
click at [539, 421] on textarea at bounding box center [626, 406] width 272 height 64
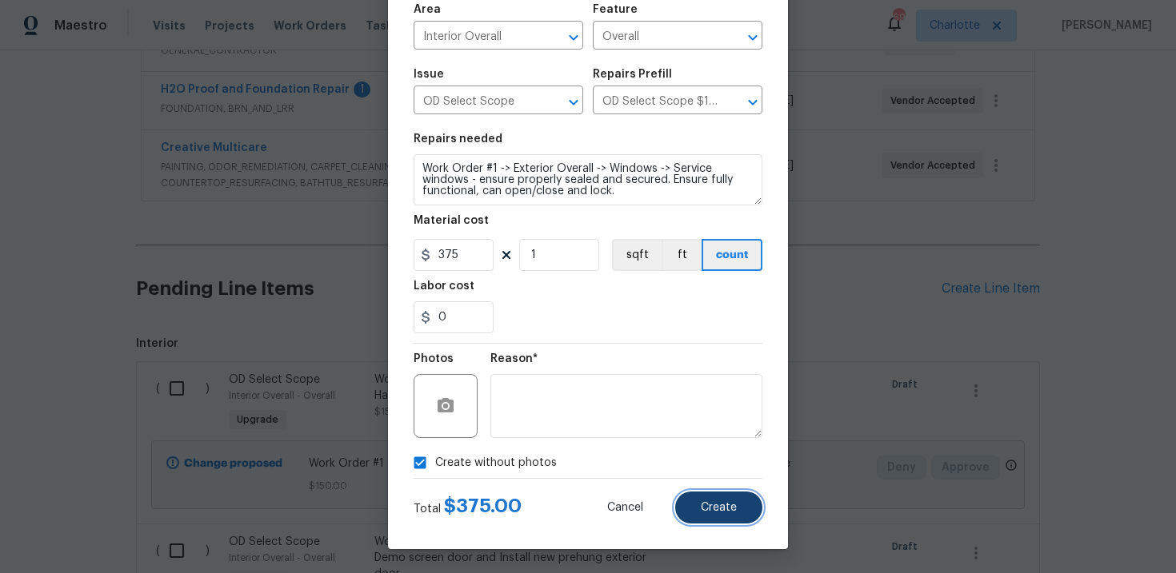
click at [733, 509] on span "Create" at bounding box center [719, 508] width 36 height 12
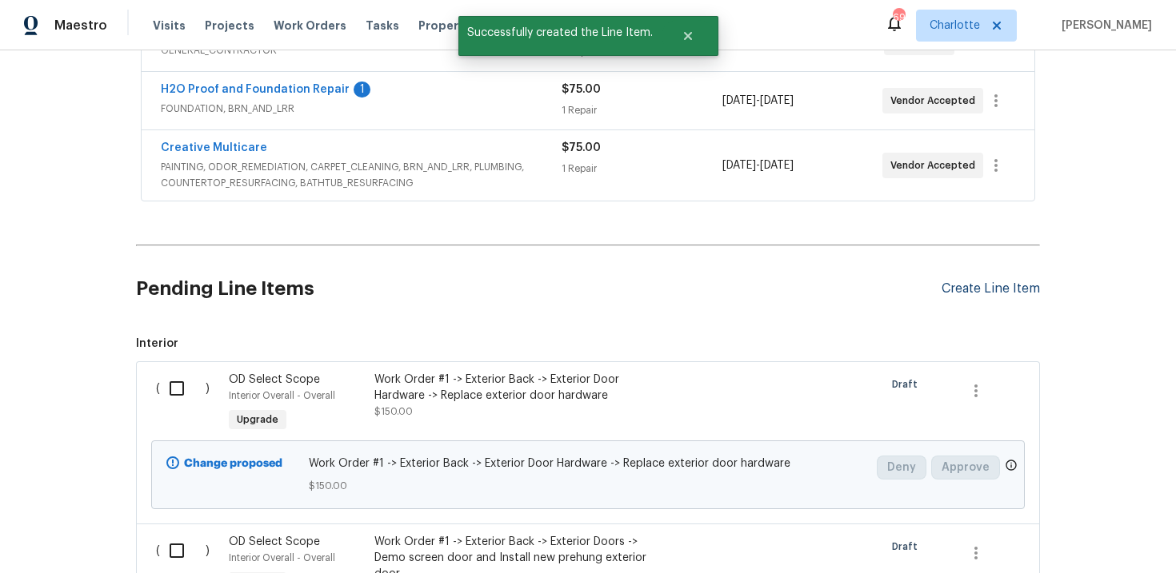
click at [972, 288] on div "Create Line Item" at bounding box center [990, 288] width 98 height 15
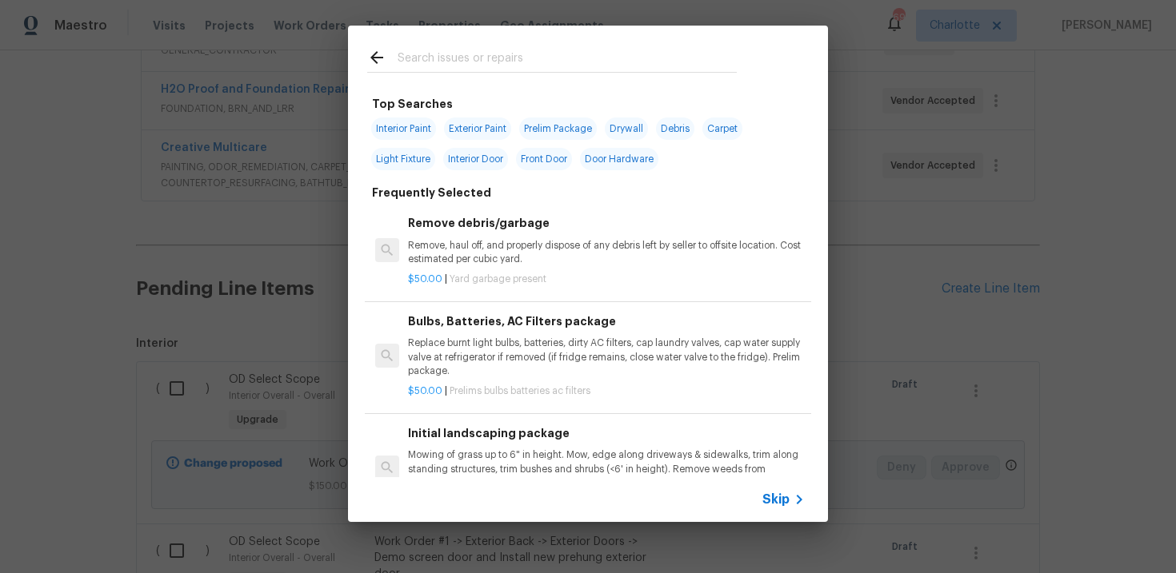
click at [777, 504] on span "Skip" at bounding box center [775, 500] width 27 height 16
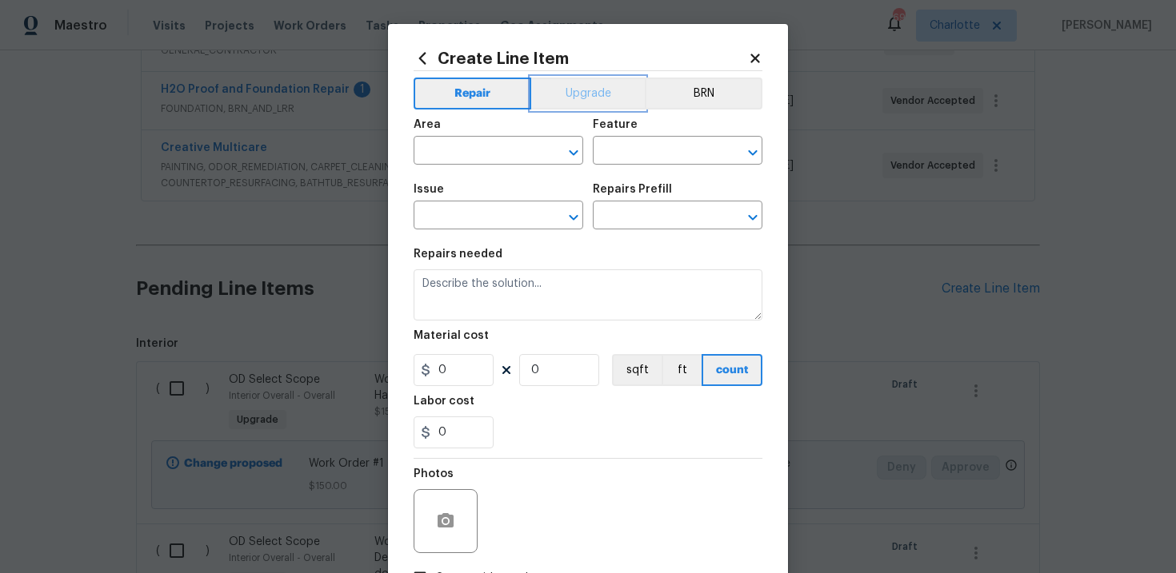
click at [589, 94] on button "Upgrade" at bounding box center [588, 94] width 114 height 32
click at [497, 221] on input "text" at bounding box center [475, 217] width 125 height 25
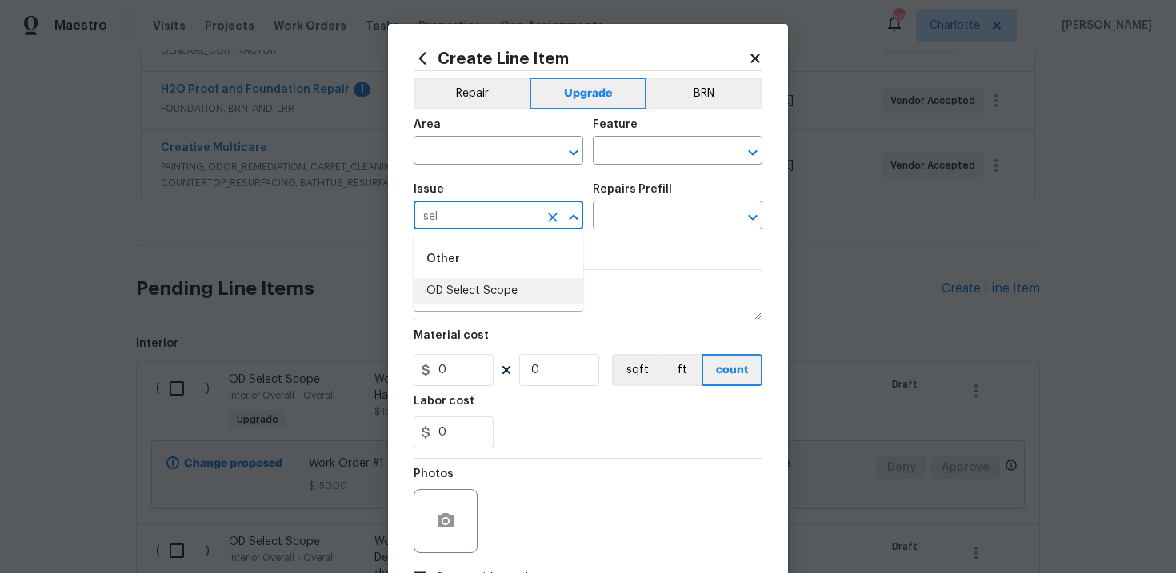
click at [505, 285] on li "OD Select Scope" at bounding box center [498, 291] width 170 height 26
click at [642, 218] on input "text" at bounding box center [655, 217] width 125 height 25
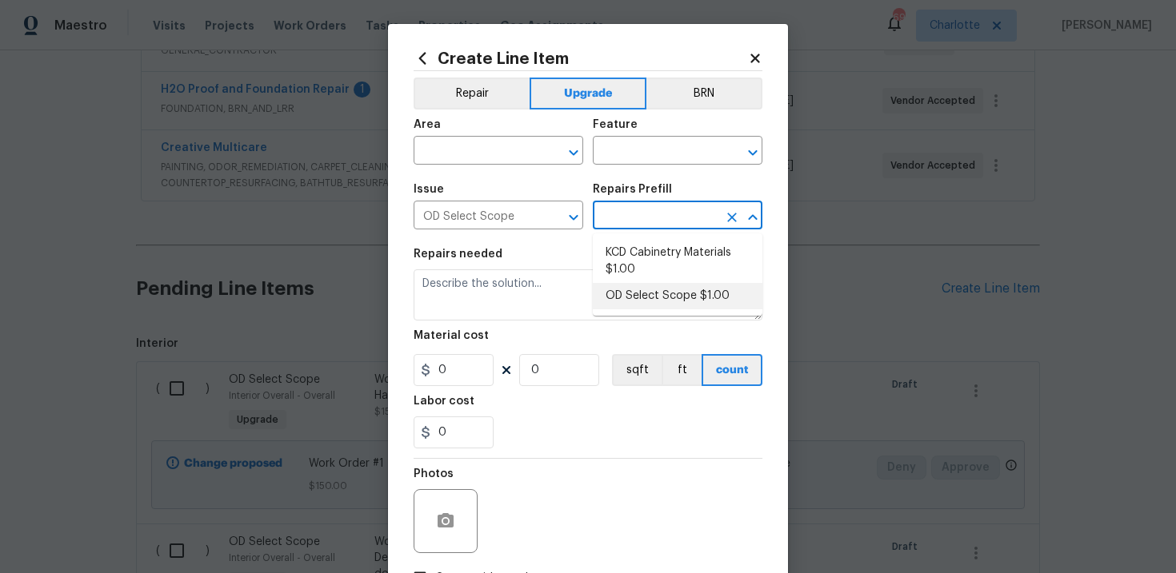
click at [650, 293] on li "OD Select Scope $1.00" at bounding box center [678, 296] width 170 height 26
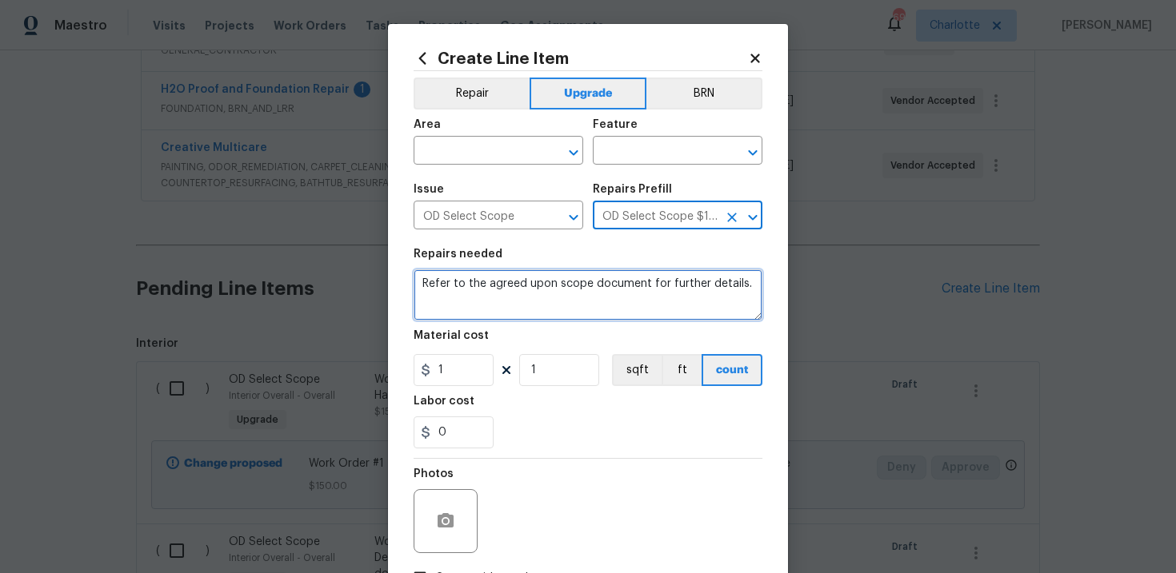
click at [522, 292] on textarea "Refer to the agreed upon scope document for further details." at bounding box center [587, 294] width 349 height 51
paste textarea "Work Order #1 -> Exterior Overall -> Windows -> After all work is complete, rem…"
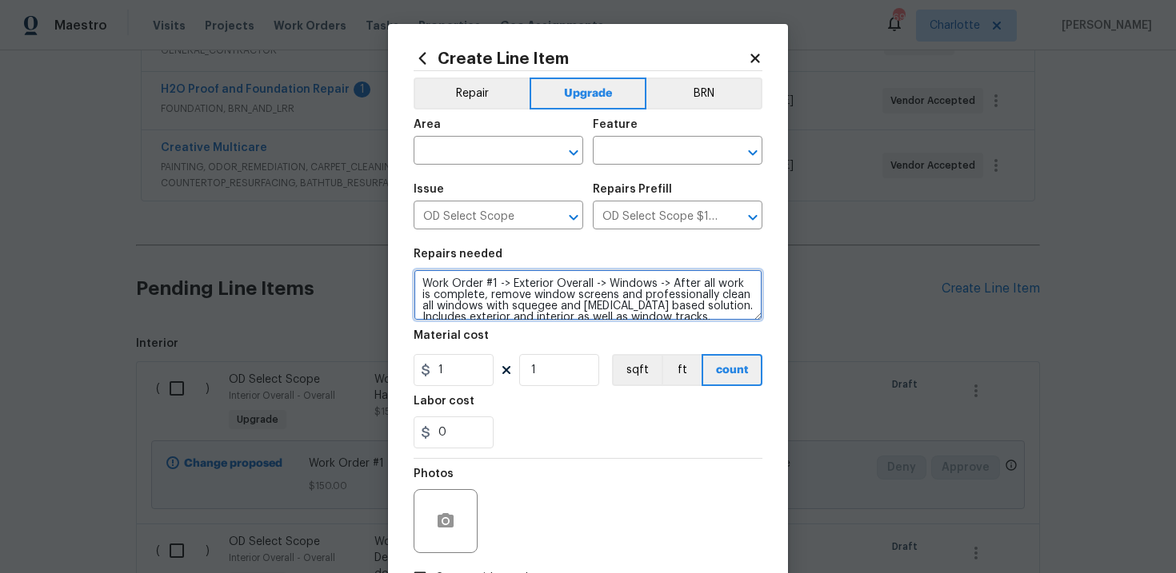
scroll to position [3, 0]
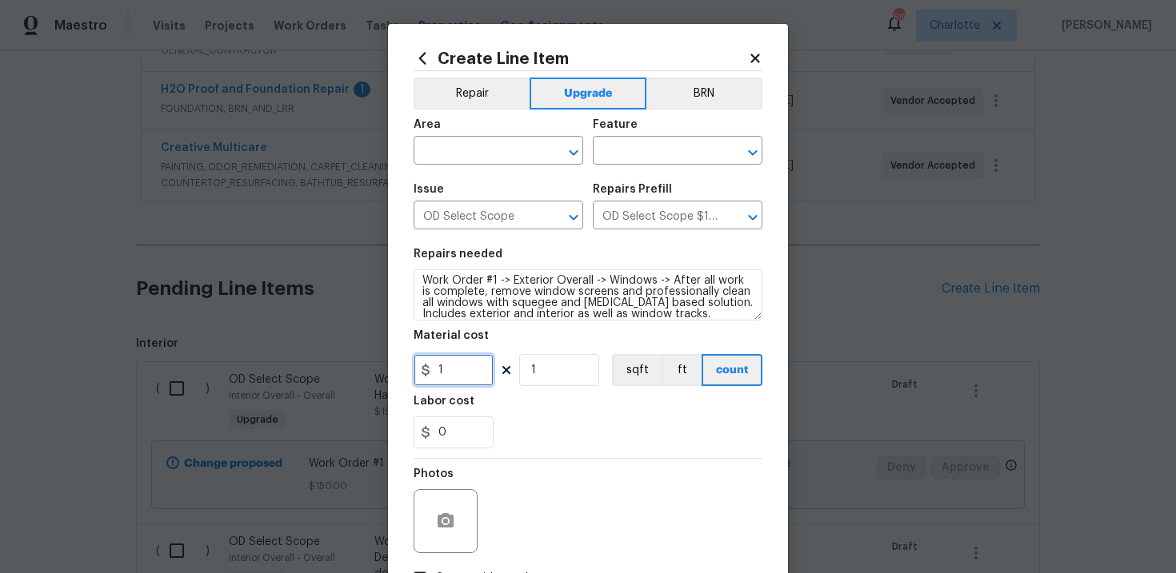
click at [459, 373] on input "1" at bounding box center [453, 370] width 80 height 32
click at [487, 153] on input "text" at bounding box center [475, 152] width 125 height 25
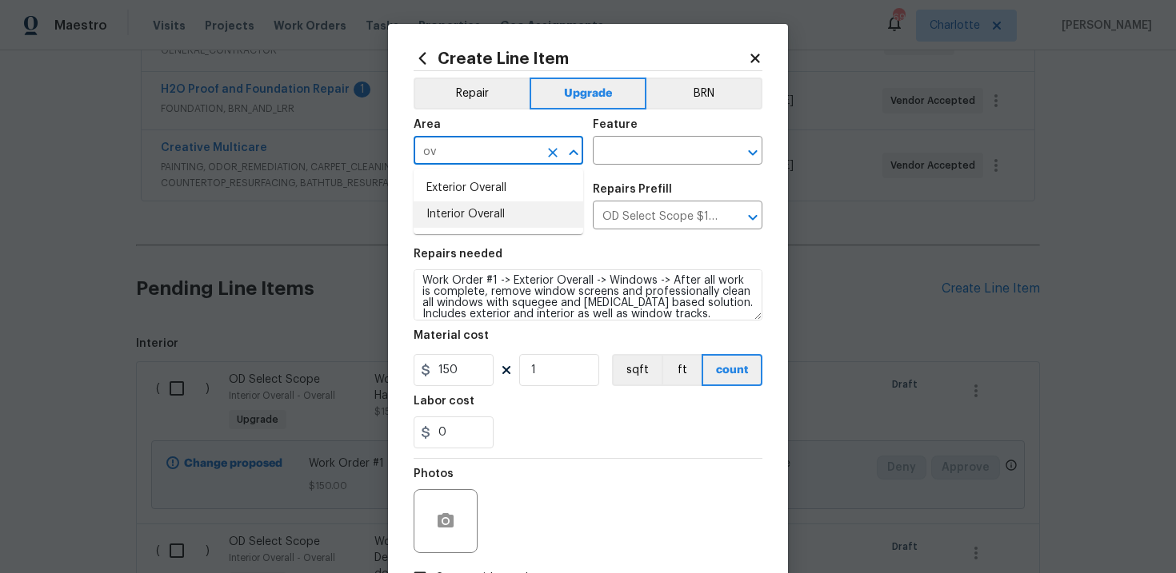
click at [495, 210] on li "Interior Overall" at bounding box center [498, 215] width 170 height 26
click at [632, 156] on input "text" at bounding box center [655, 152] width 125 height 25
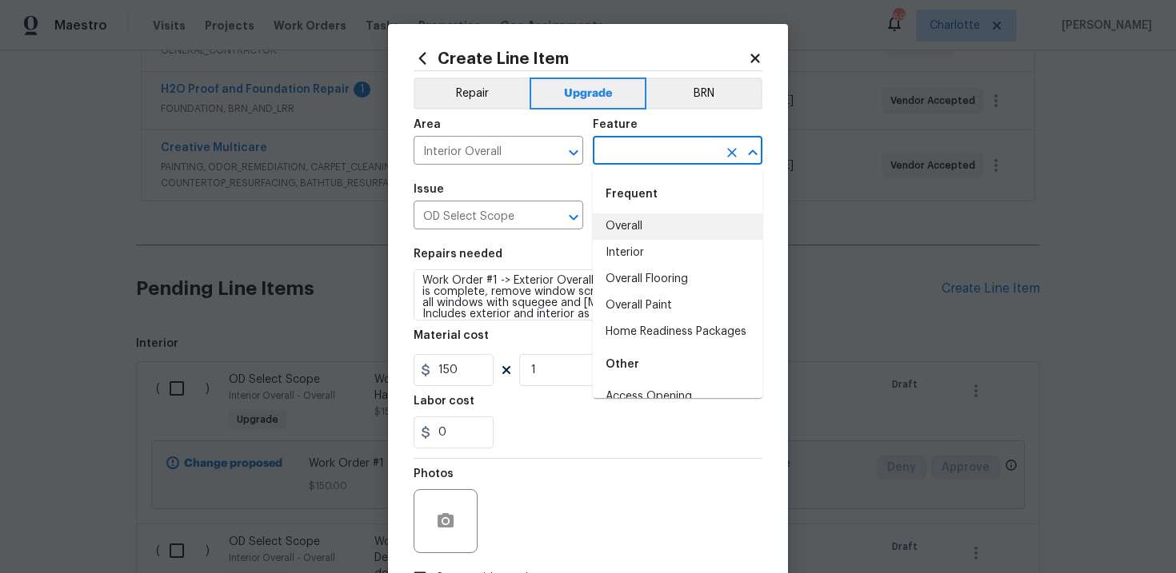
click at [641, 227] on li "Overall" at bounding box center [678, 227] width 170 height 26
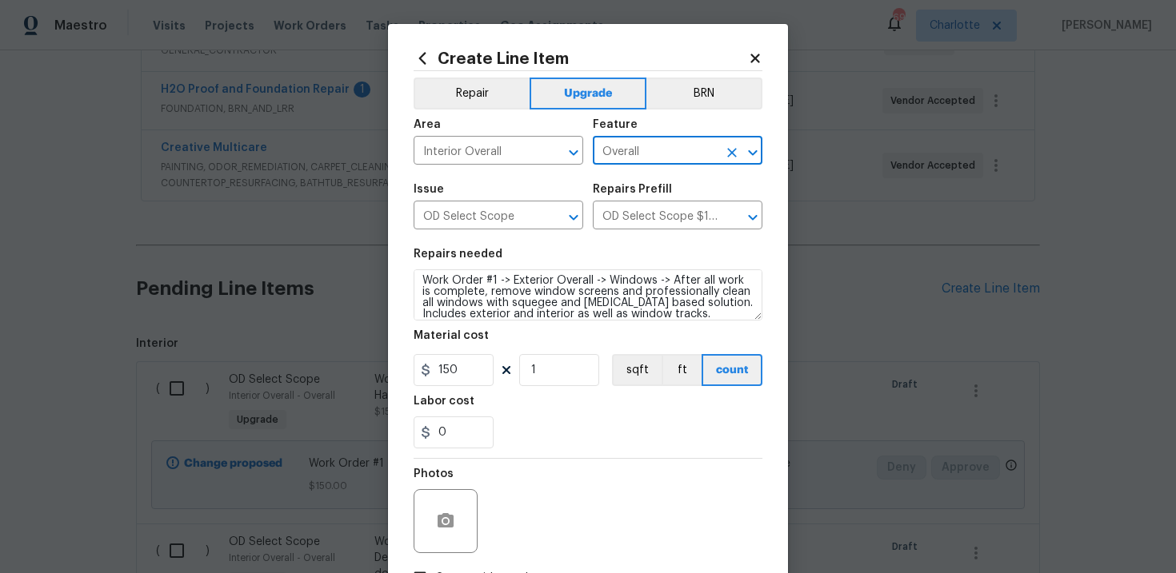
scroll to position [116, 0]
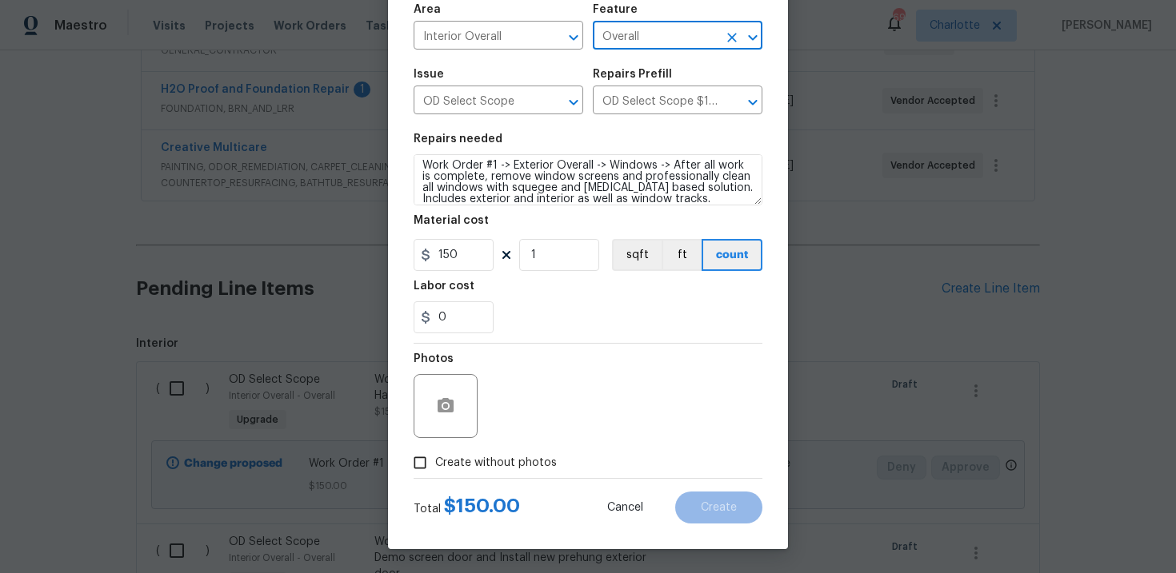
click at [496, 457] on span "Create without photos" at bounding box center [496, 463] width 122 height 17
click at [435, 457] on input "Create without photos" at bounding box center [420, 463] width 30 height 30
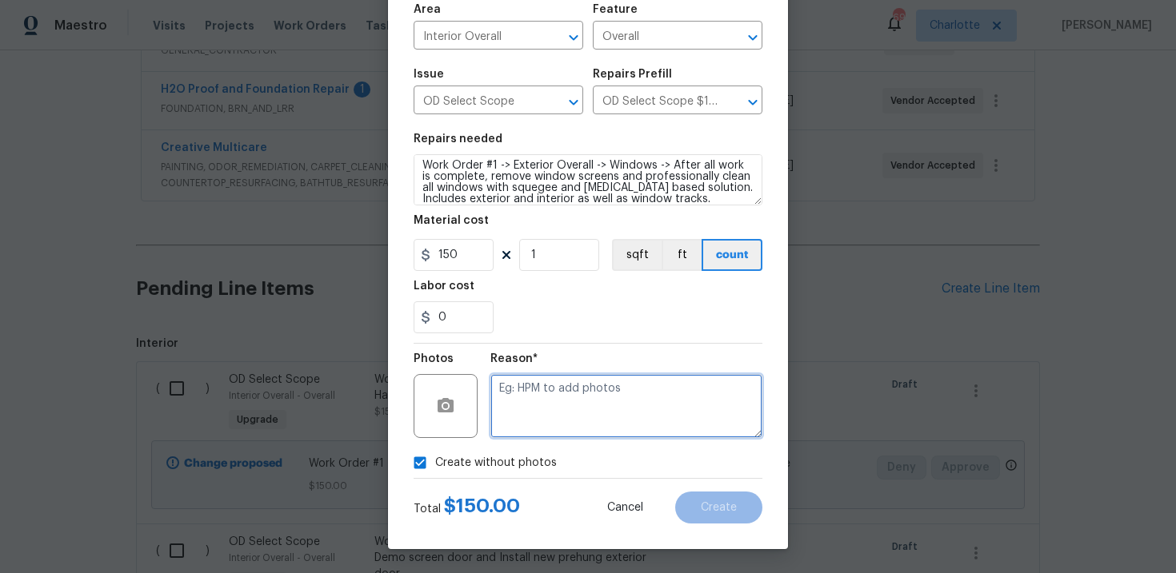
click at [561, 409] on textarea at bounding box center [626, 406] width 272 height 64
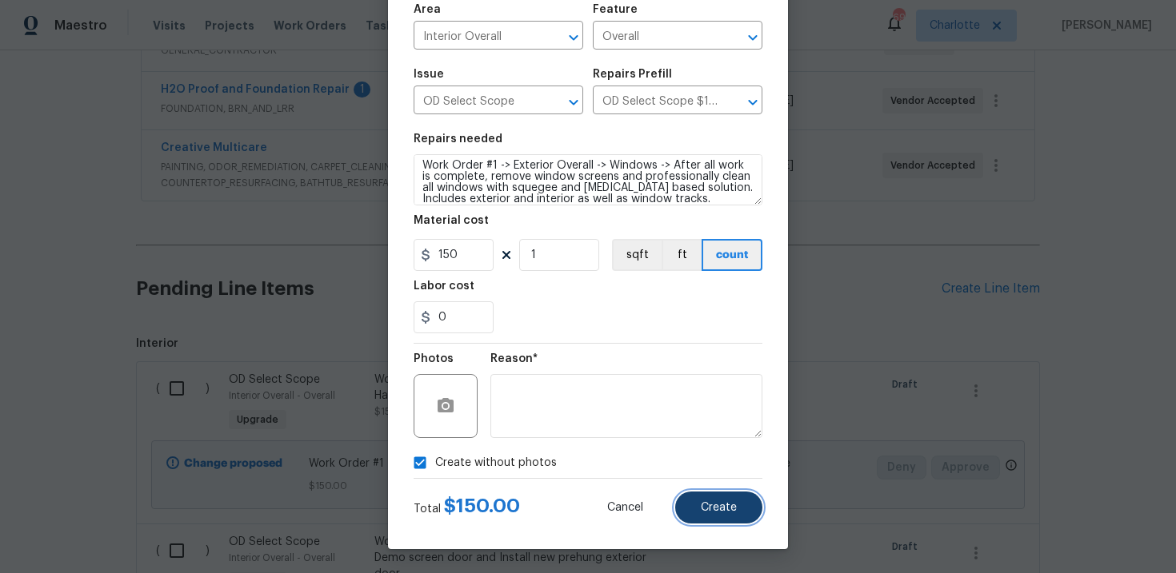
click at [704, 517] on button "Create" at bounding box center [718, 508] width 87 height 32
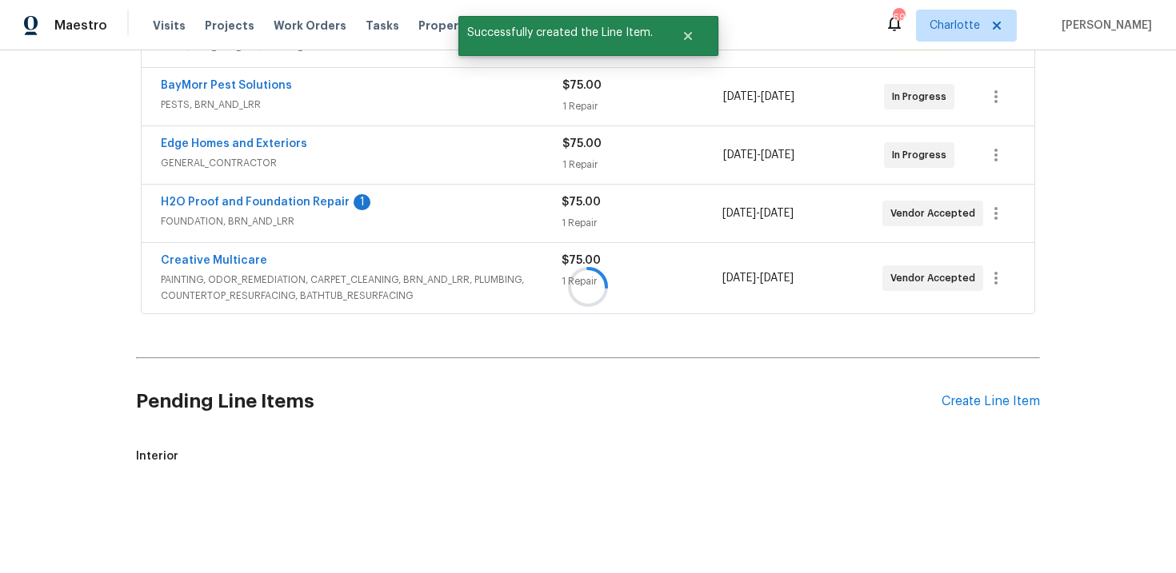
scroll to position [461, 0]
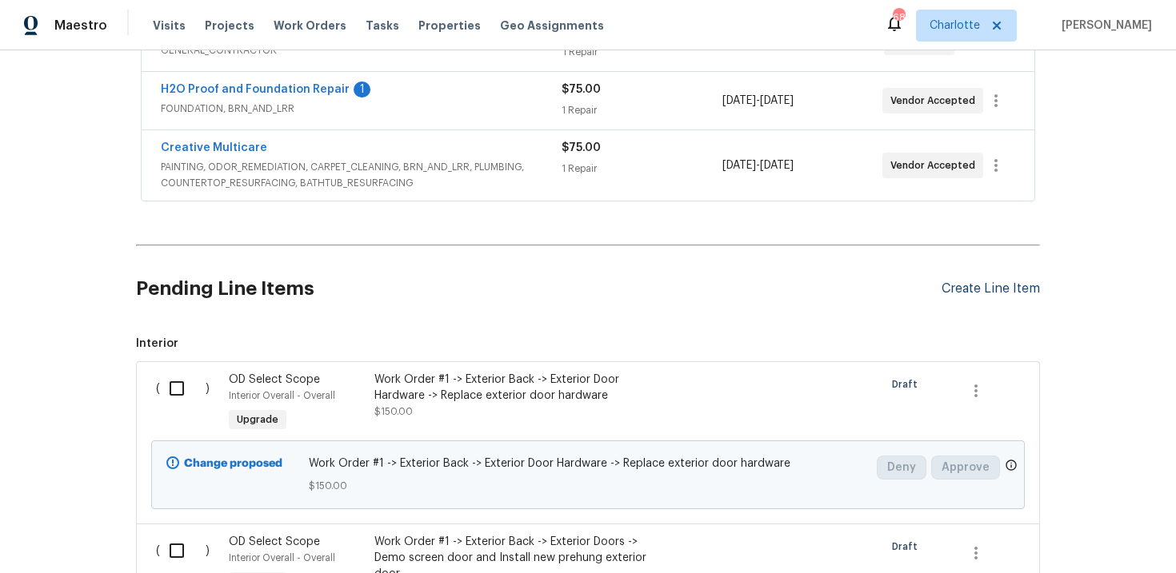
click at [998, 290] on div "Create Line Item" at bounding box center [990, 288] width 98 height 15
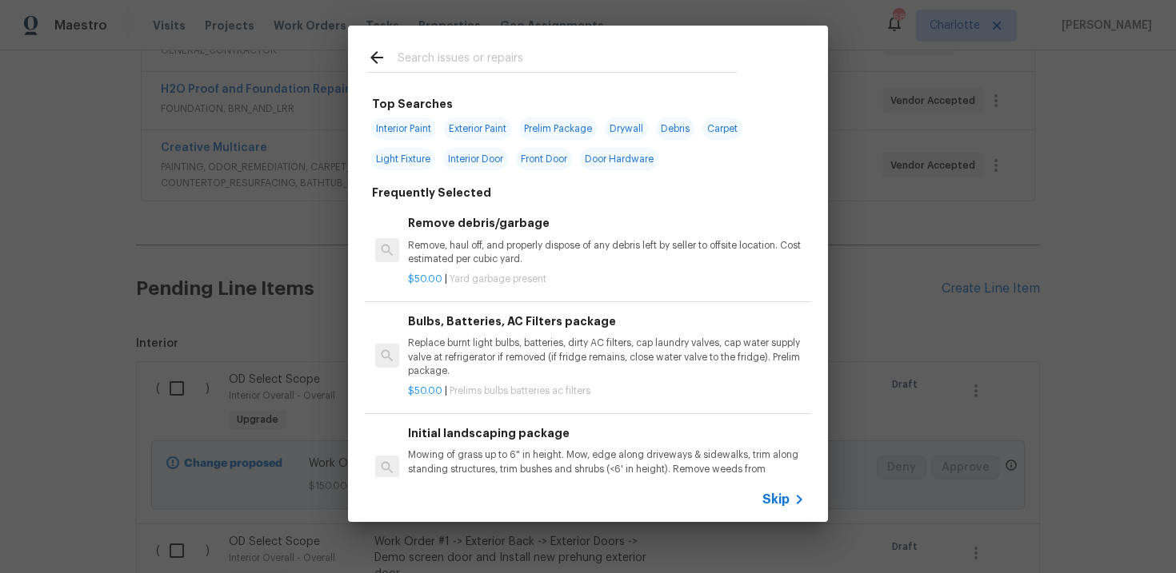
click at [777, 495] on span "Skip" at bounding box center [775, 500] width 27 height 16
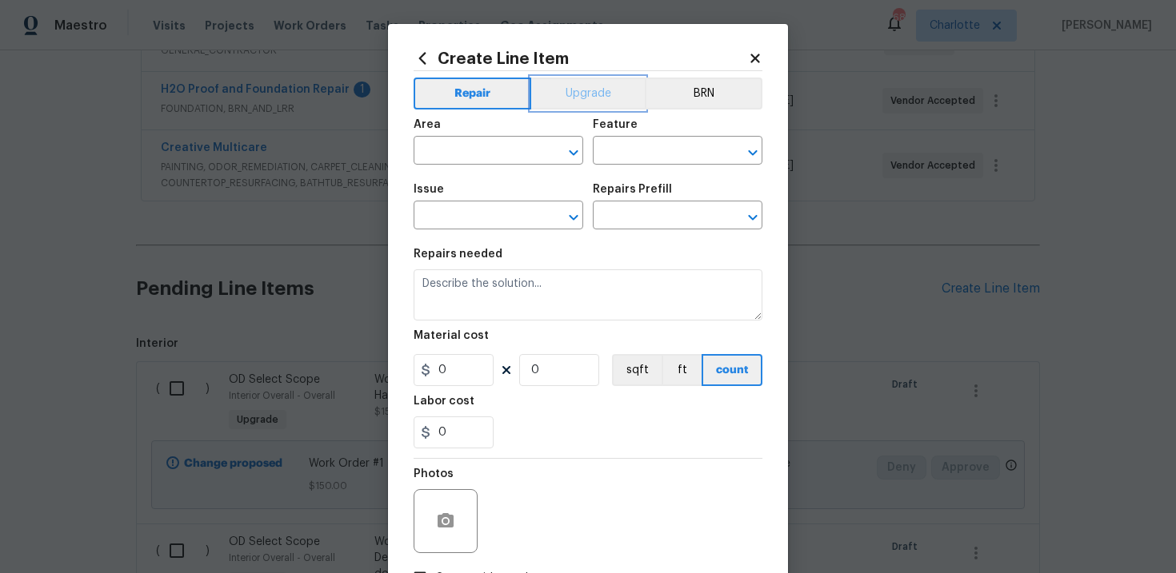
click at [607, 103] on button "Upgrade" at bounding box center [588, 94] width 114 height 32
click at [477, 214] on input "text" at bounding box center [475, 217] width 125 height 25
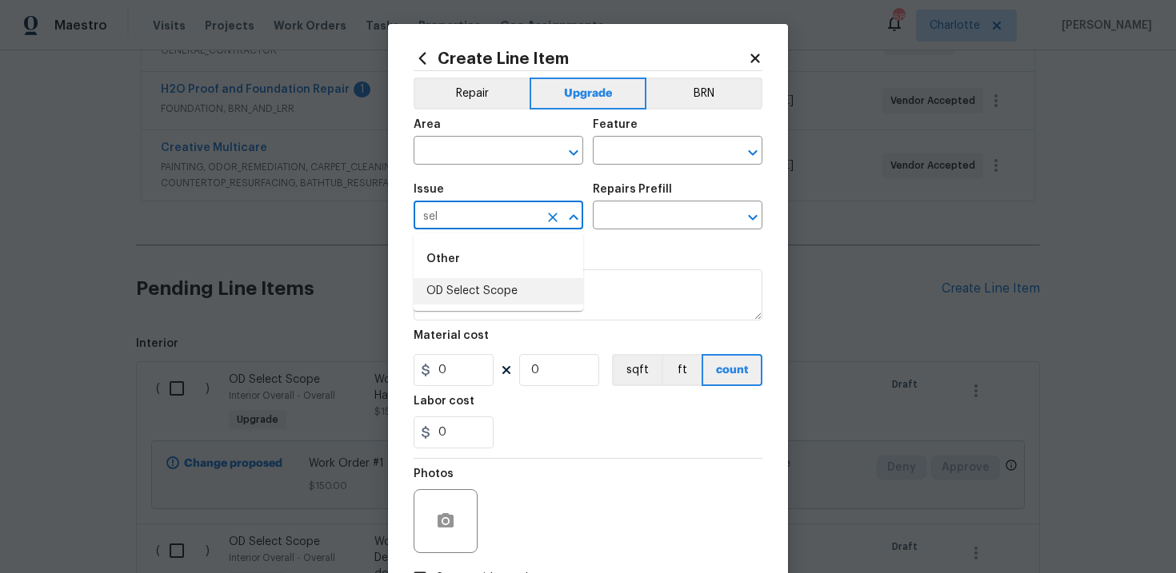
click at [484, 297] on li "OD Select Scope" at bounding box center [498, 291] width 170 height 26
click at [641, 226] on input "text" at bounding box center [655, 217] width 125 height 25
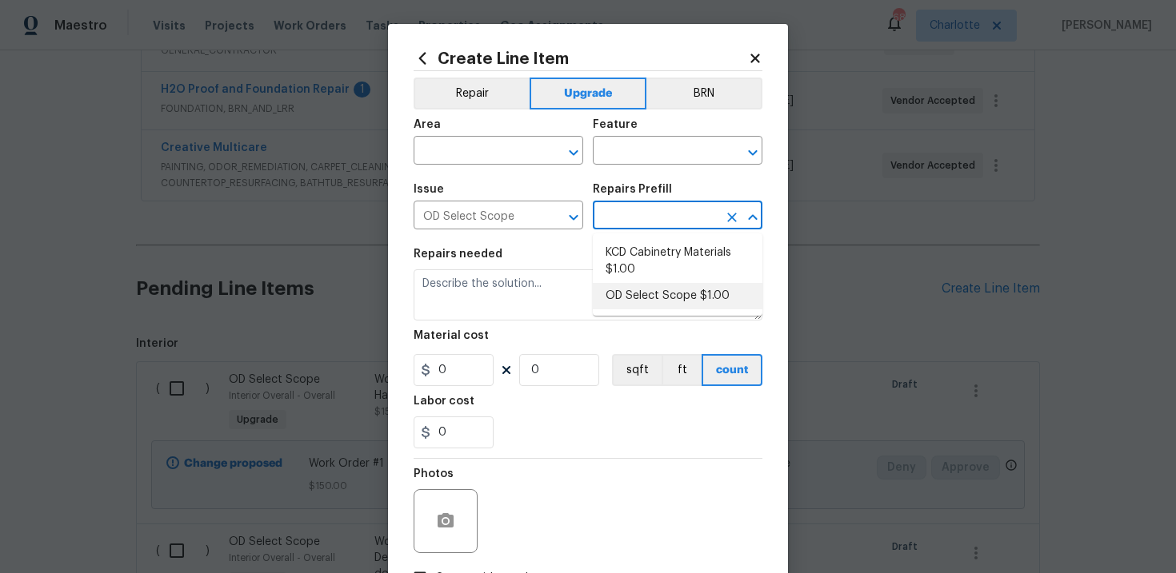
click at [641, 297] on li "OD Select Scope $1.00" at bounding box center [678, 296] width 170 height 26
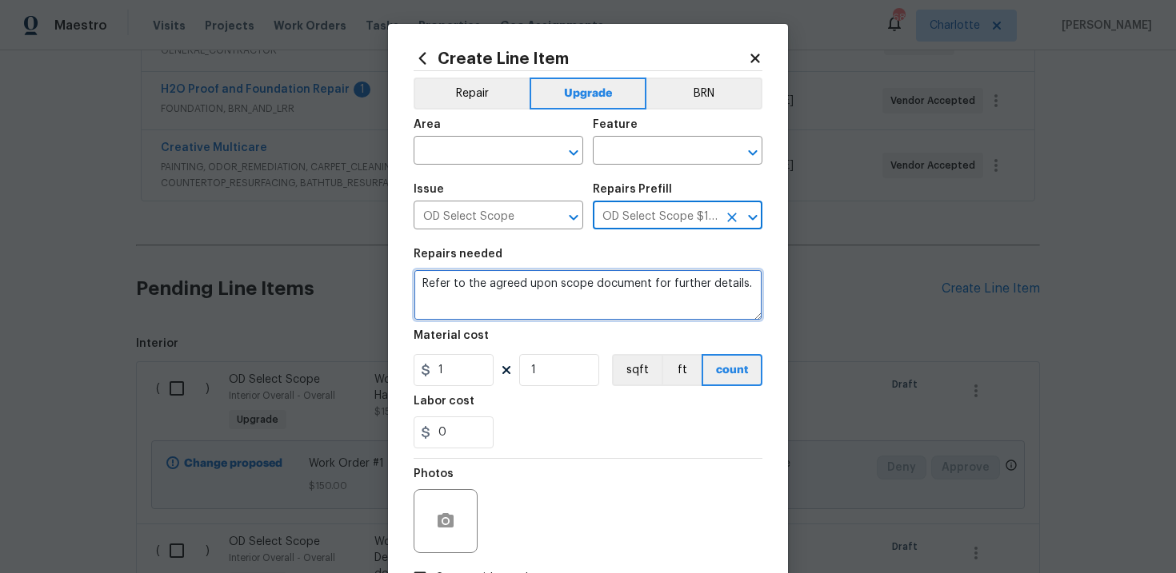
click at [547, 279] on textarea "Refer to the agreed upon scope document for further details." at bounding box center [587, 294] width 349 height 51
paste textarea "Work Order #1 -> Interior Overall -> AC Vents -> Replace all AC vents and retur…"
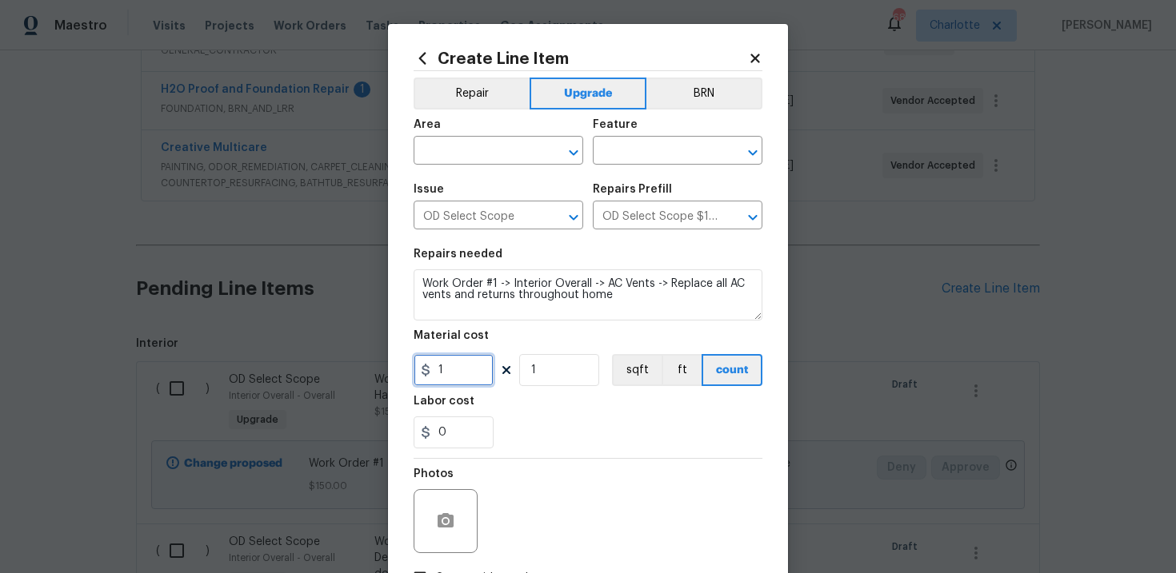
click at [449, 376] on input "1" at bounding box center [453, 370] width 80 height 32
click at [534, 404] on div "Labor cost" at bounding box center [587, 406] width 349 height 21
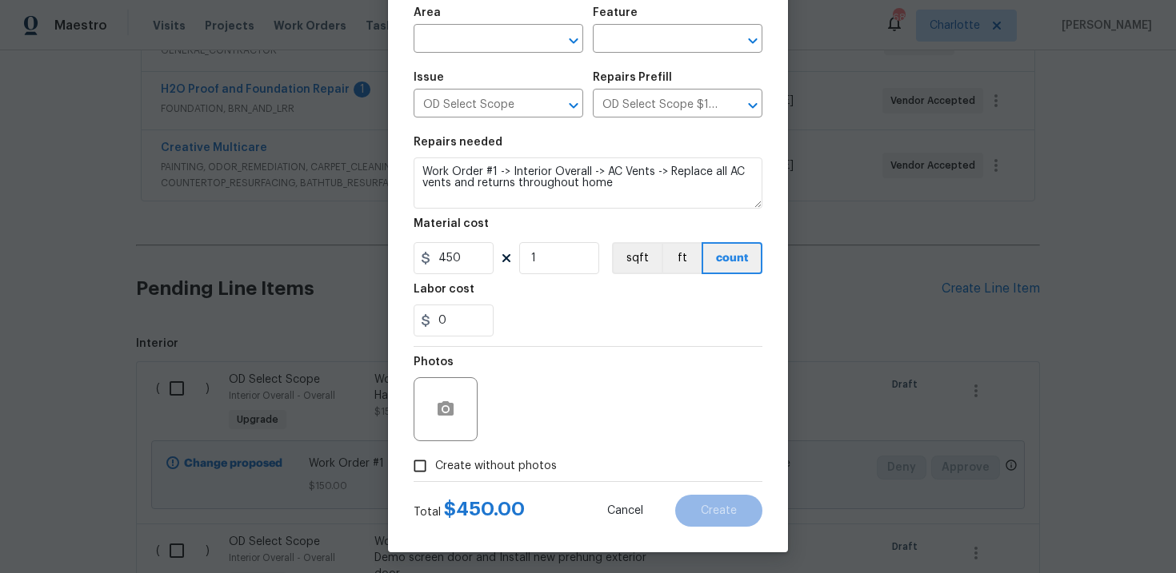
scroll to position [116, 0]
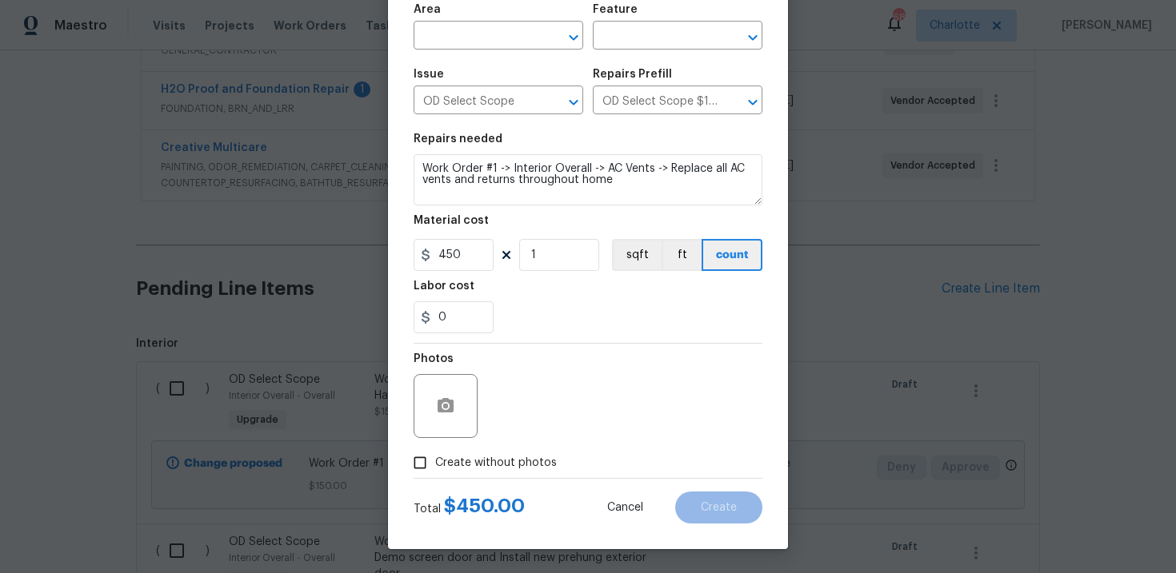
click at [483, 459] on span "Create without photos" at bounding box center [496, 463] width 122 height 17
click at [435, 459] on input "Create without photos" at bounding box center [420, 463] width 30 height 30
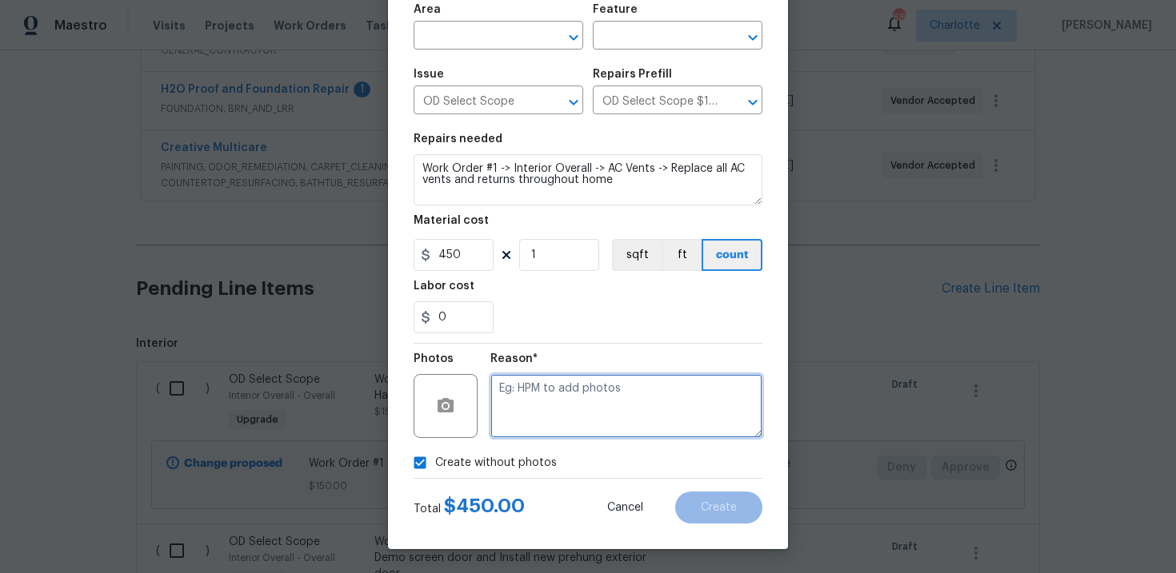
click at [543, 425] on textarea at bounding box center [626, 406] width 272 height 64
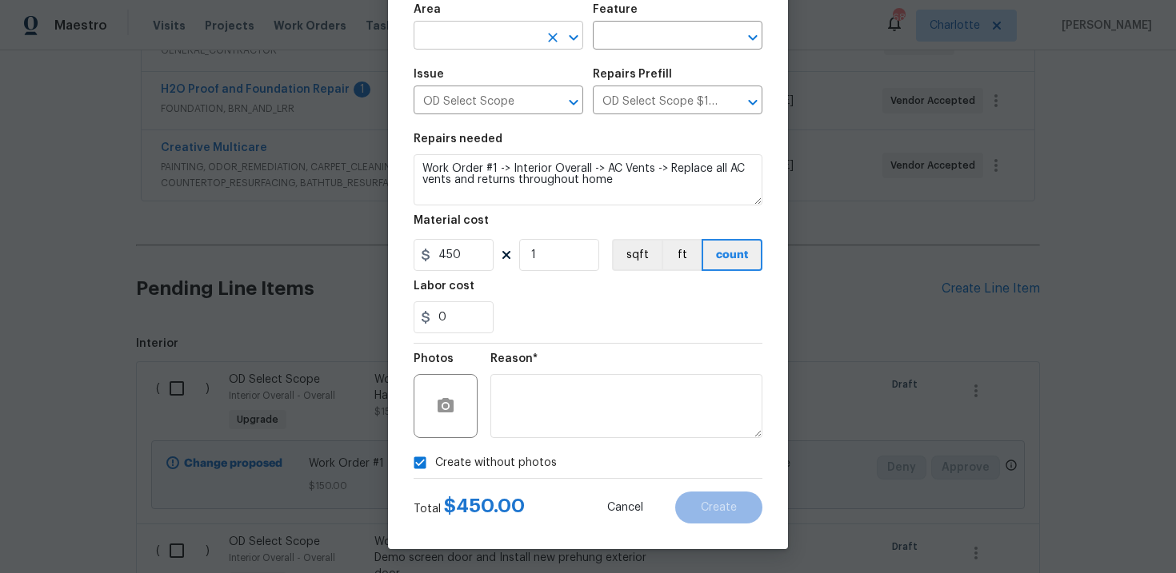
click at [525, 40] on input "text" at bounding box center [475, 37] width 125 height 25
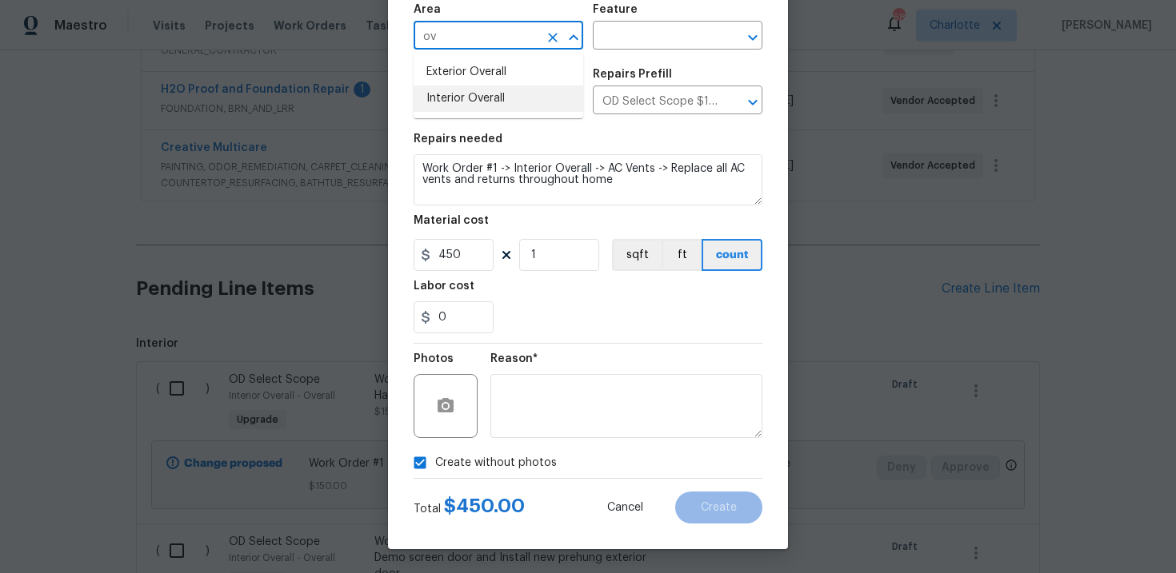
click at [514, 98] on li "Interior Overall" at bounding box center [498, 99] width 170 height 26
click at [627, 38] on input "text" at bounding box center [655, 37] width 125 height 25
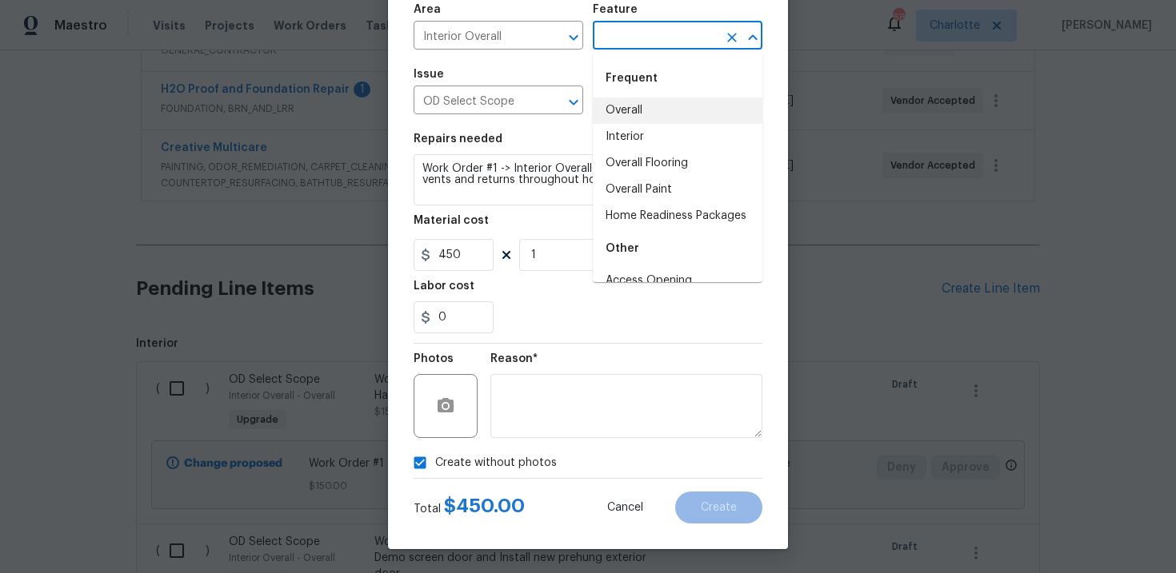
click at [645, 107] on li "Overall" at bounding box center [678, 111] width 170 height 26
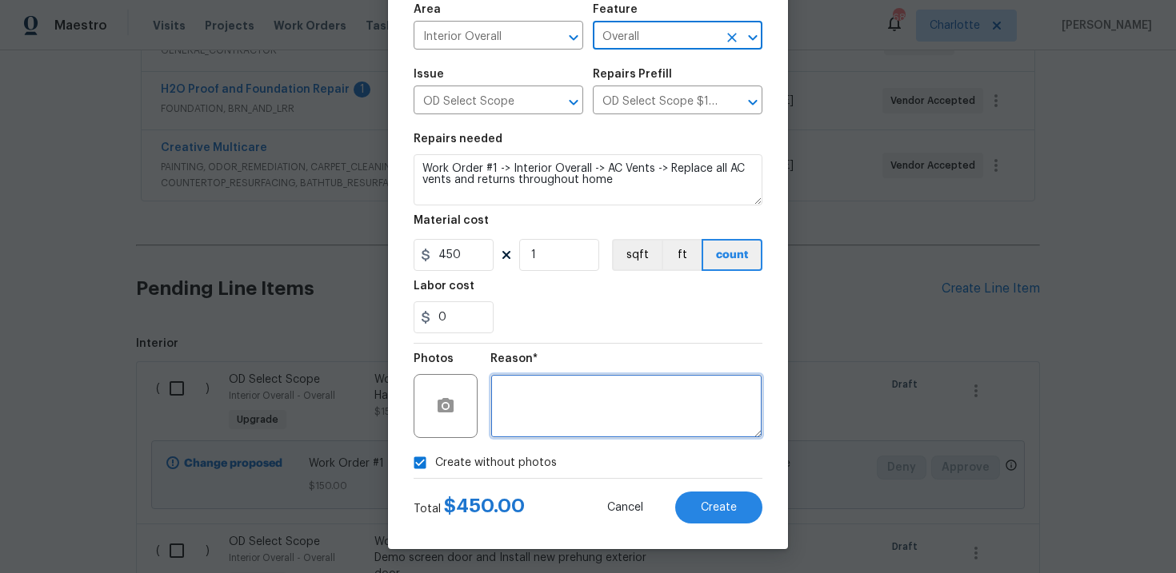
click at [670, 416] on textarea at bounding box center [626, 406] width 272 height 64
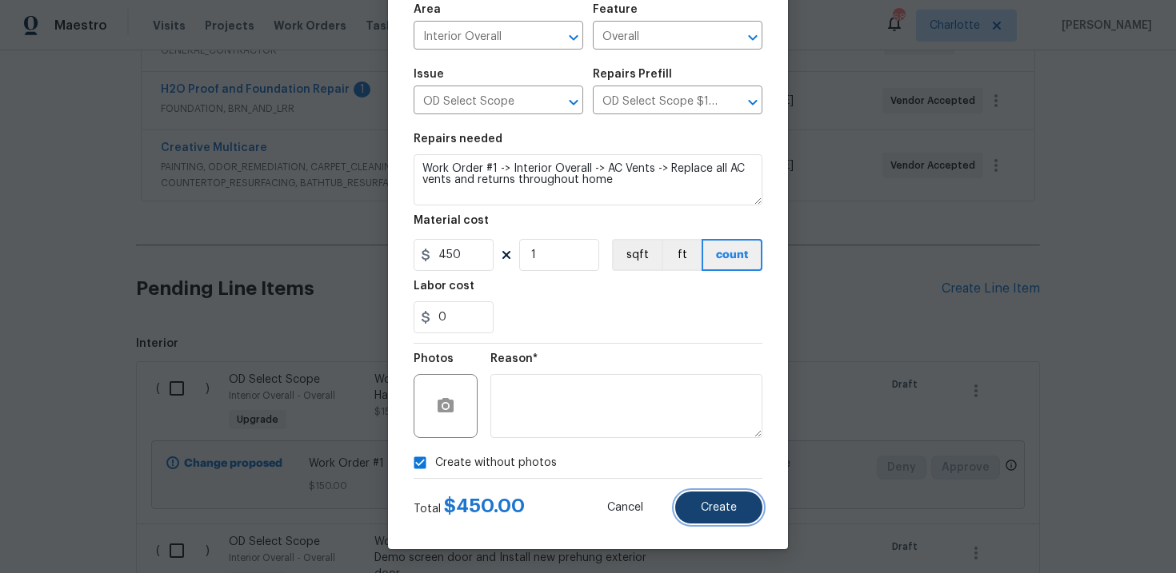
click at [724, 517] on button "Create" at bounding box center [718, 508] width 87 height 32
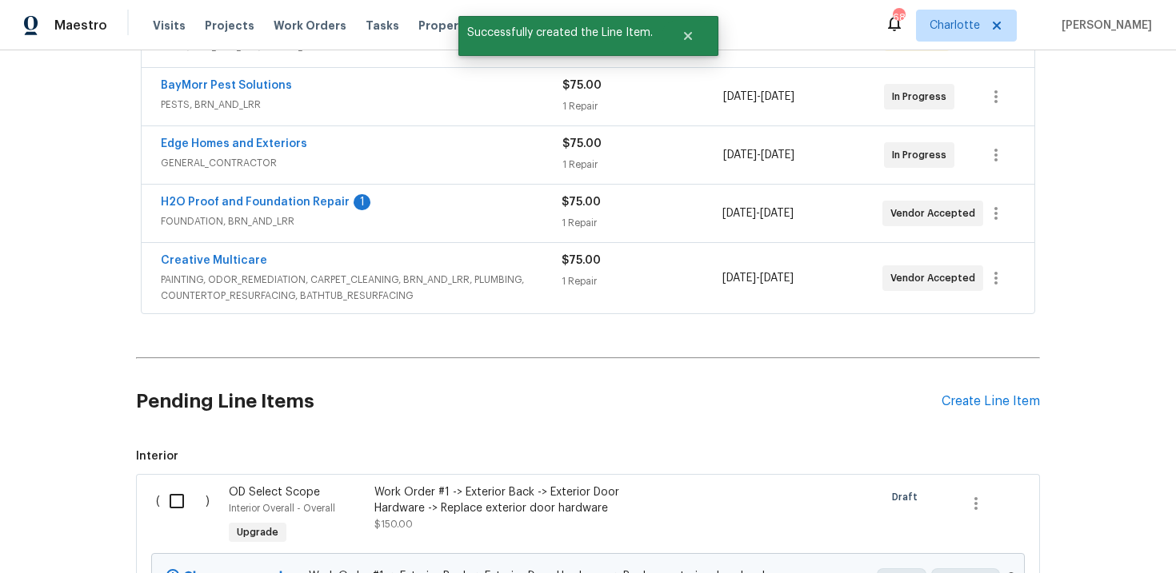
scroll to position [461, 0]
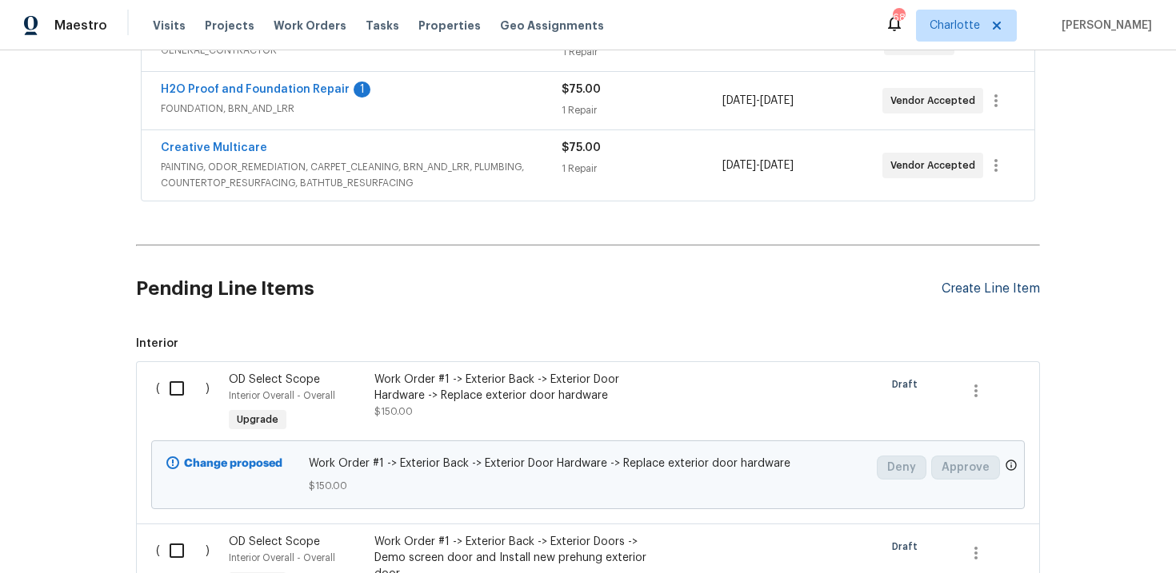
click at [986, 290] on div "Create Line Item" at bounding box center [990, 288] width 98 height 15
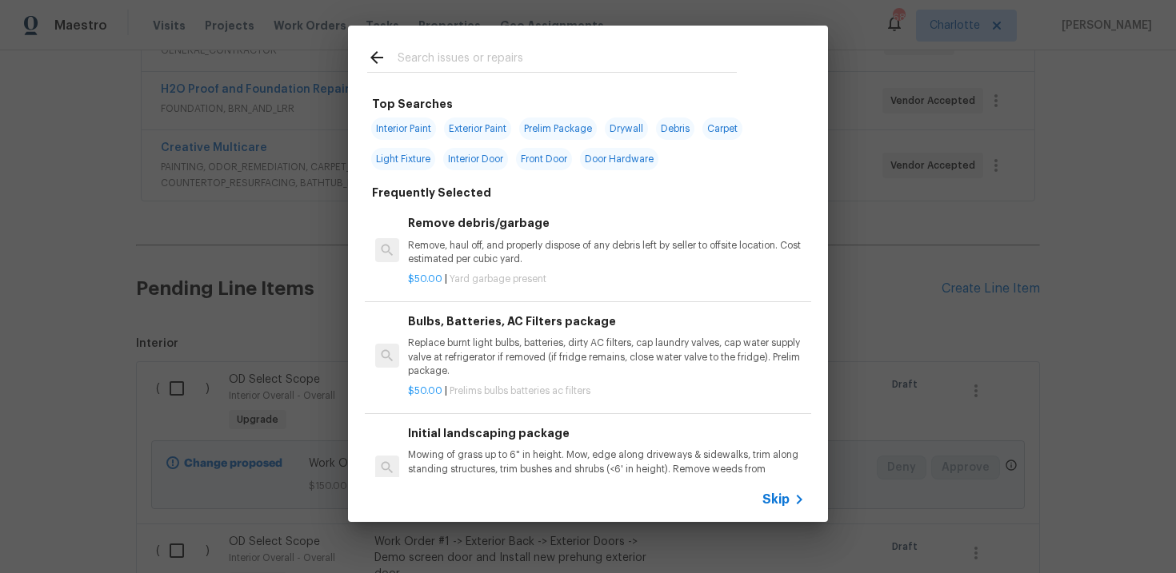
click at [777, 497] on span "Skip" at bounding box center [775, 500] width 27 height 16
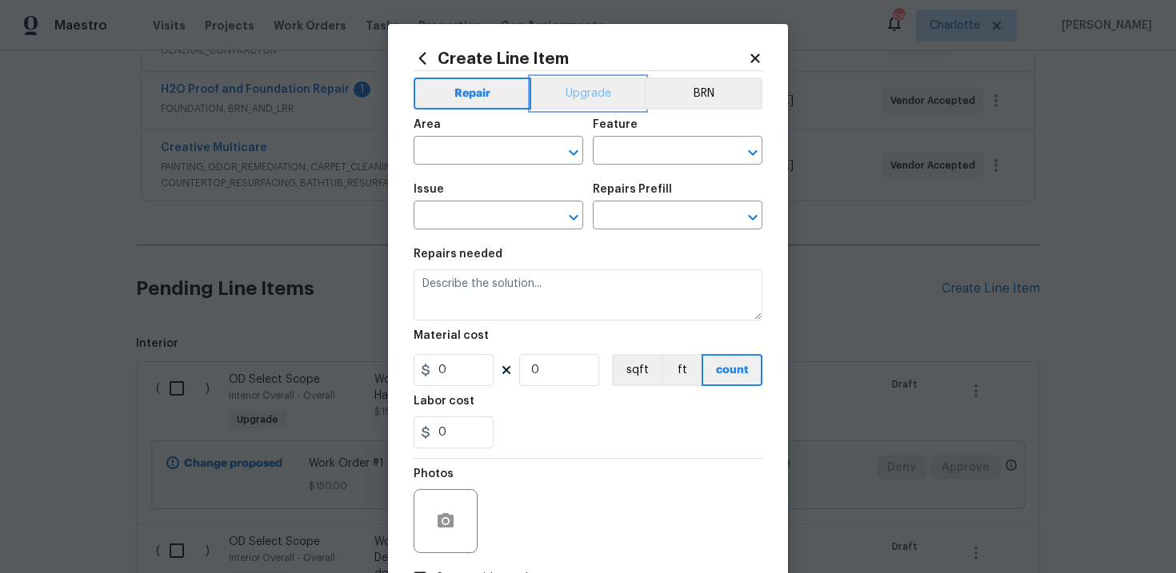
click at [571, 96] on button "Upgrade" at bounding box center [588, 94] width 114 height 32
click at [491, 214] on input "text" at bounding box center [475, 217] width 125 height 25
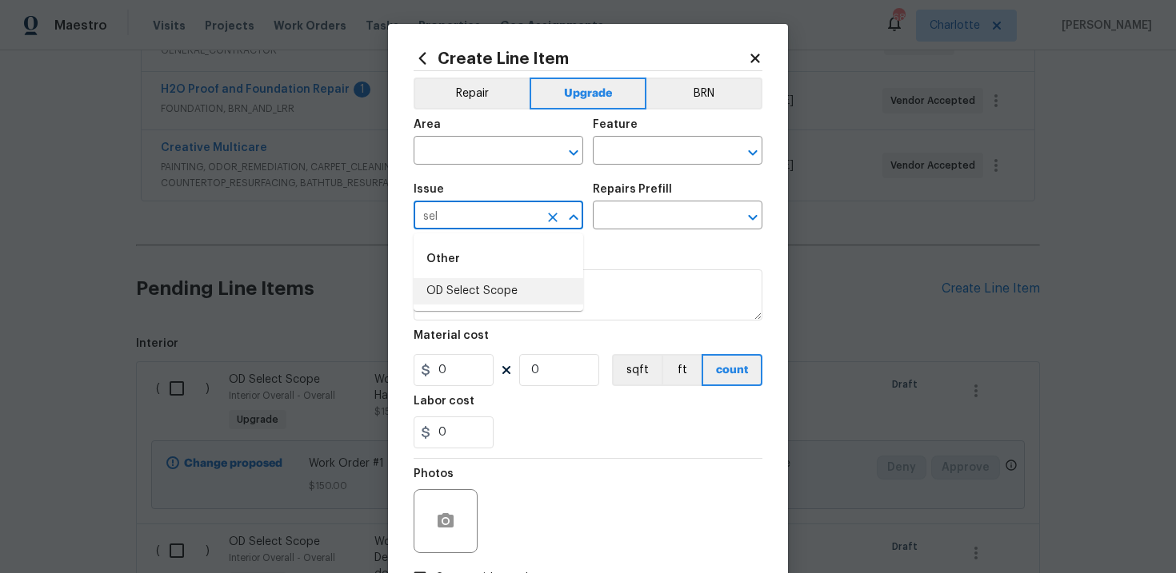
click at [499, 298] on li "OD Select Scope" at bounding box center [498, 291] width 170 height 26
click at [637, 218] on input "text" at bounding box center [655, 217] width 125 height 25
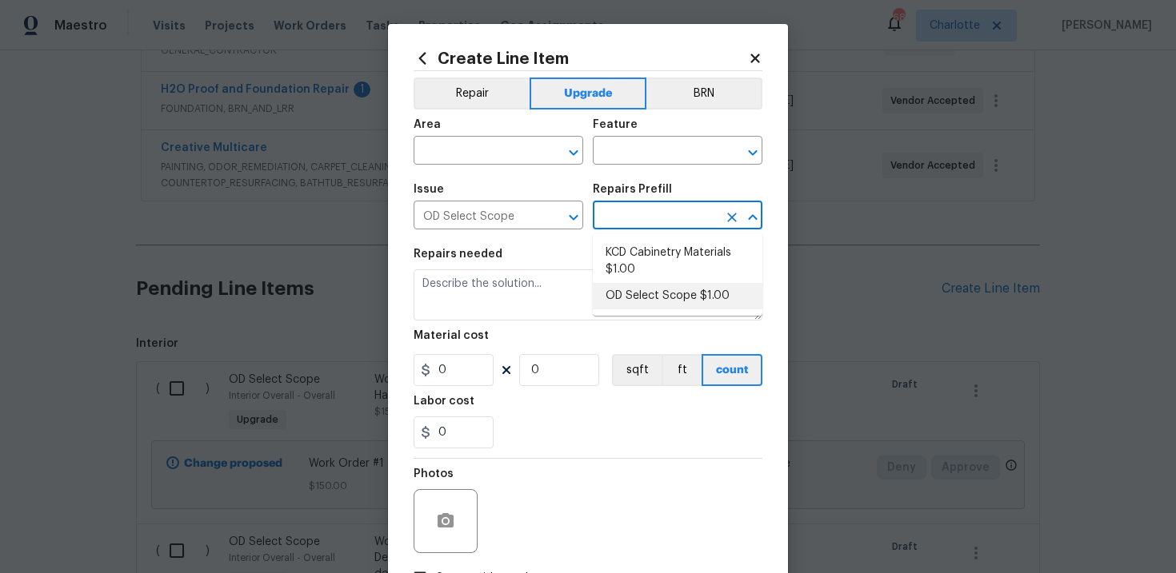
click at [641, 297] on li "OD Select Scope $1.00" at bounding box center [678, 296] width 170 height 26
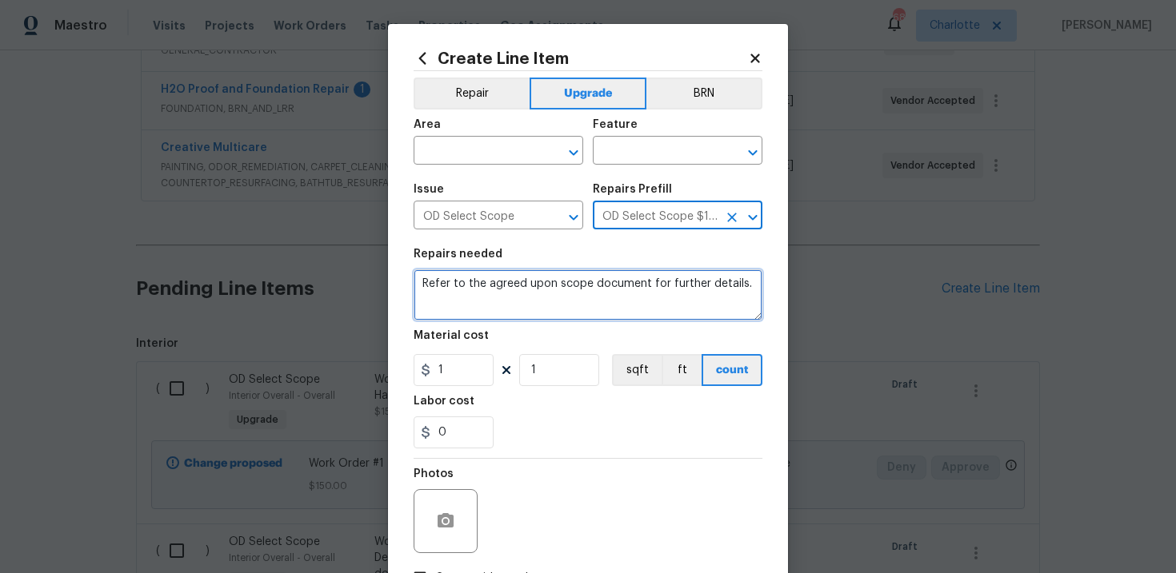
click at [572, 282] on textarea "Refer to the agreed upon scope document for further details." at bounding box center [587, 294] width 349 height 51
paste textarea "Work Order #1 -> Interior Overall -> Doors -> Install new prehung doors through…"
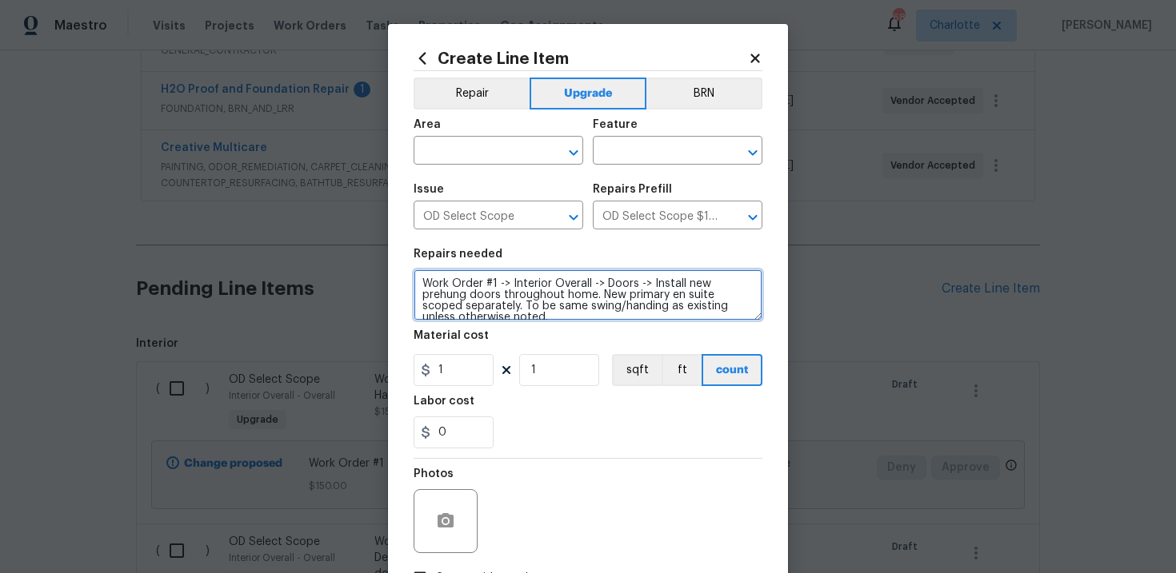
scroll to position [3, 0]
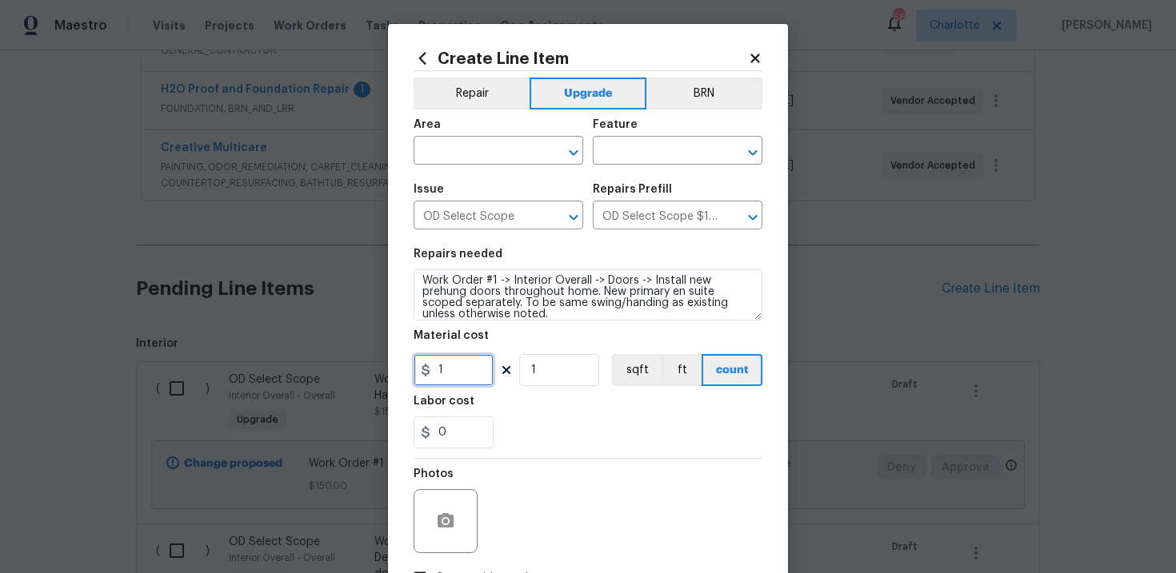
click at [458, 375] on input "1" at bounding box center [453, 370] width 80 height 32
click at [543, 402] on div "Labor cost" at bounding box center [587, 406] width 349 height 21
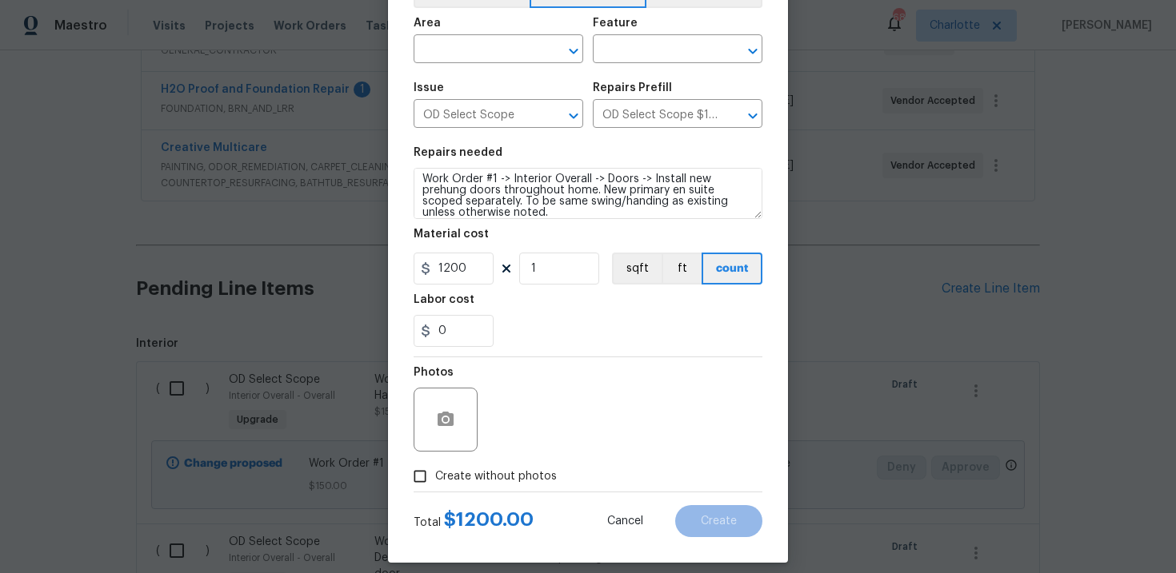
click at [497, 468] on label "Create without photos" at bounding box center [481, 476] width 152 height 30
click at [435, 468] on input "Create without photos" at bounding box center [420, 476] width 30 height 30
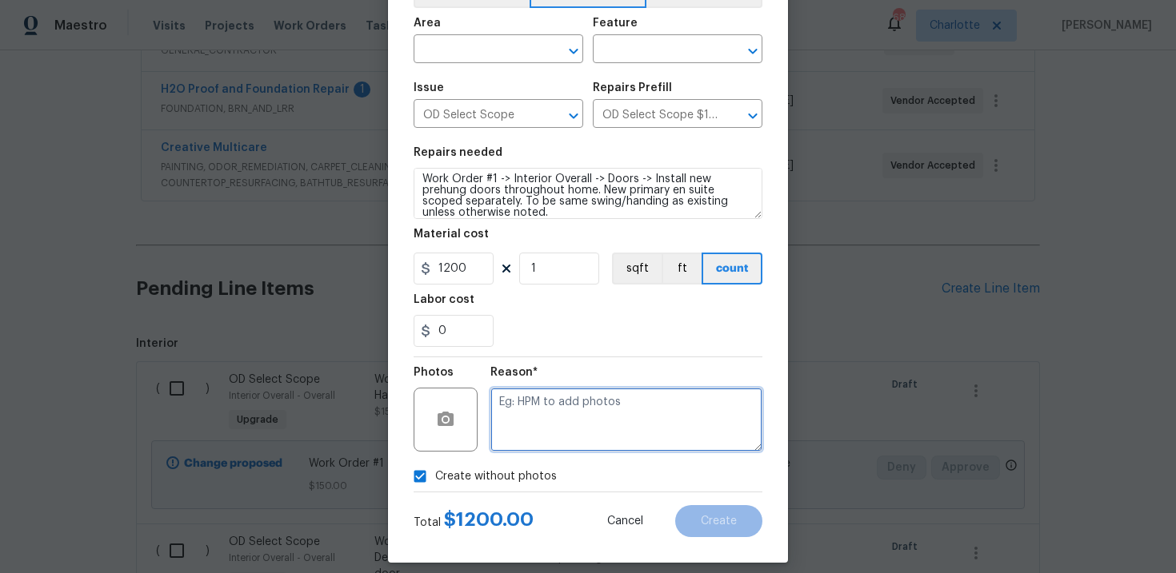
click at [540, 432] on textarea at bounding box center [626, 420] width 272 height 64
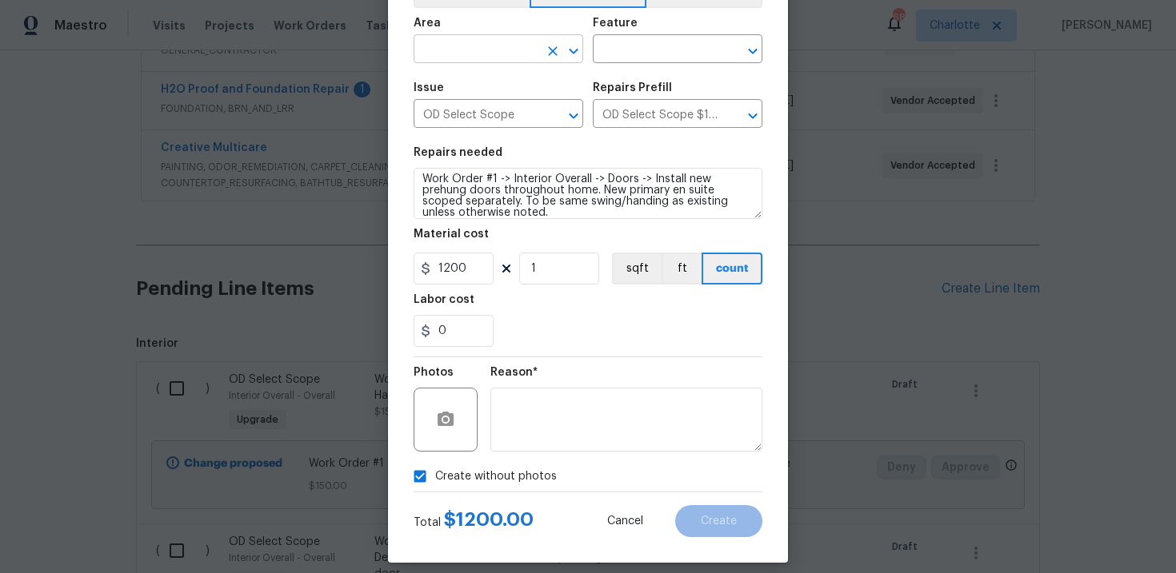
click at [510, 54] on input "text" at bounding box center [475, 50] width 125 height 25
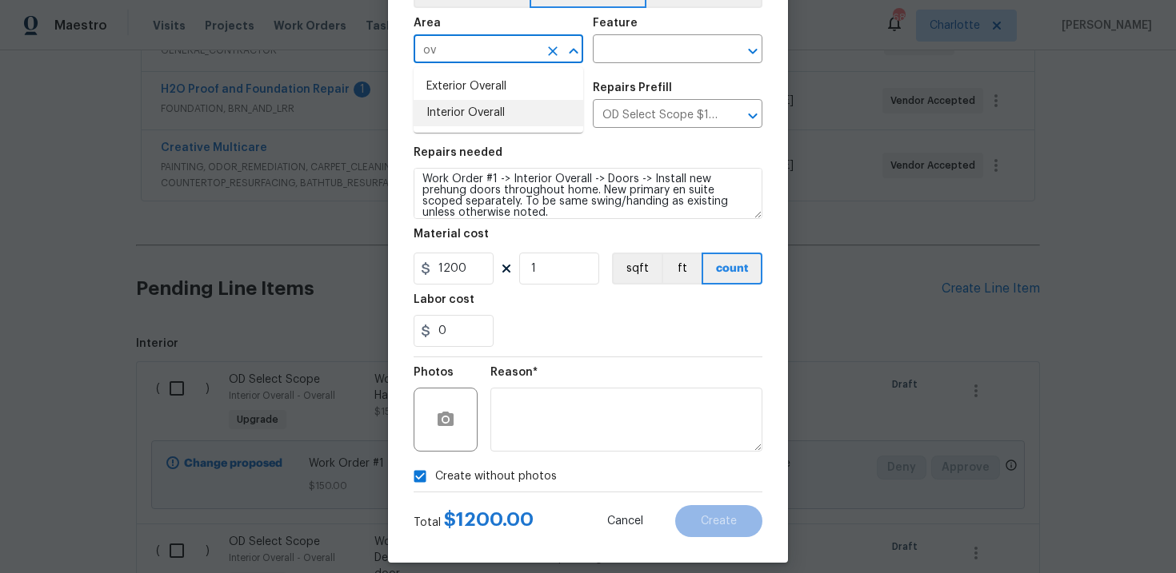
click at [511, 111] on li "Interior Overall" at bounding box center [498, 113] width 170 height 26
click at [637, 51] on input "text" at bounding box center [655, 50] width 125 height 25
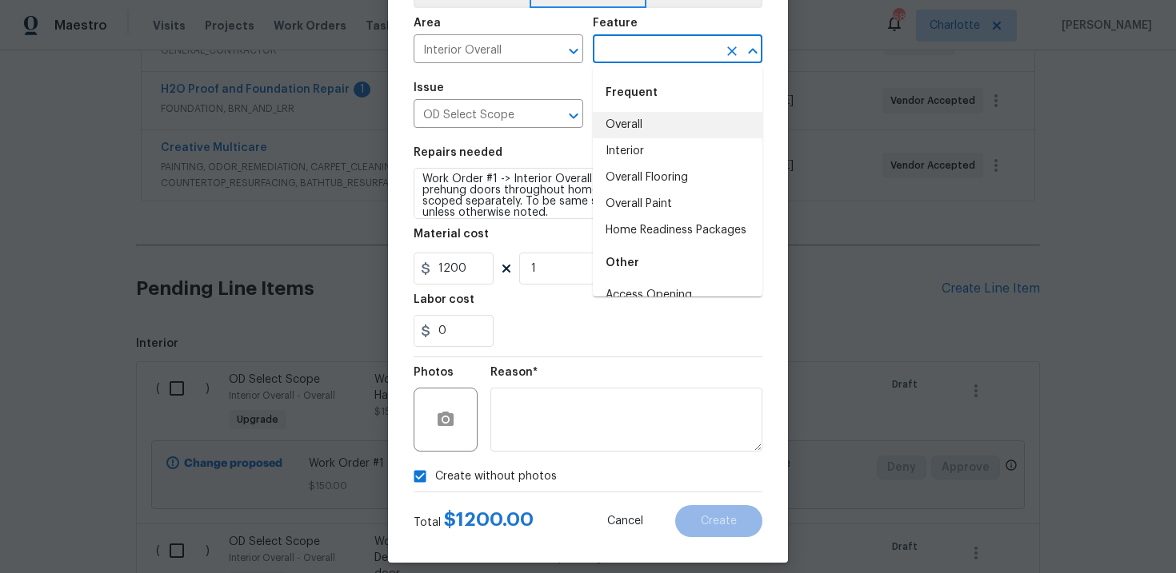
click at [645, 116] on li "Overall" at bounding box center [678, 125] width 170 height 26
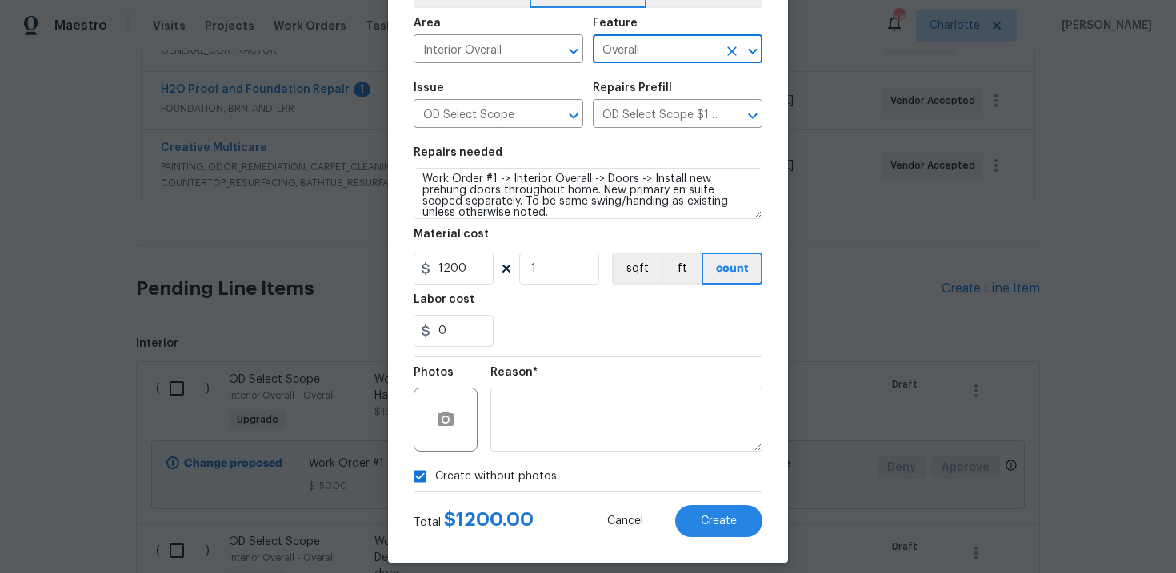
scroll to position [116, 0]
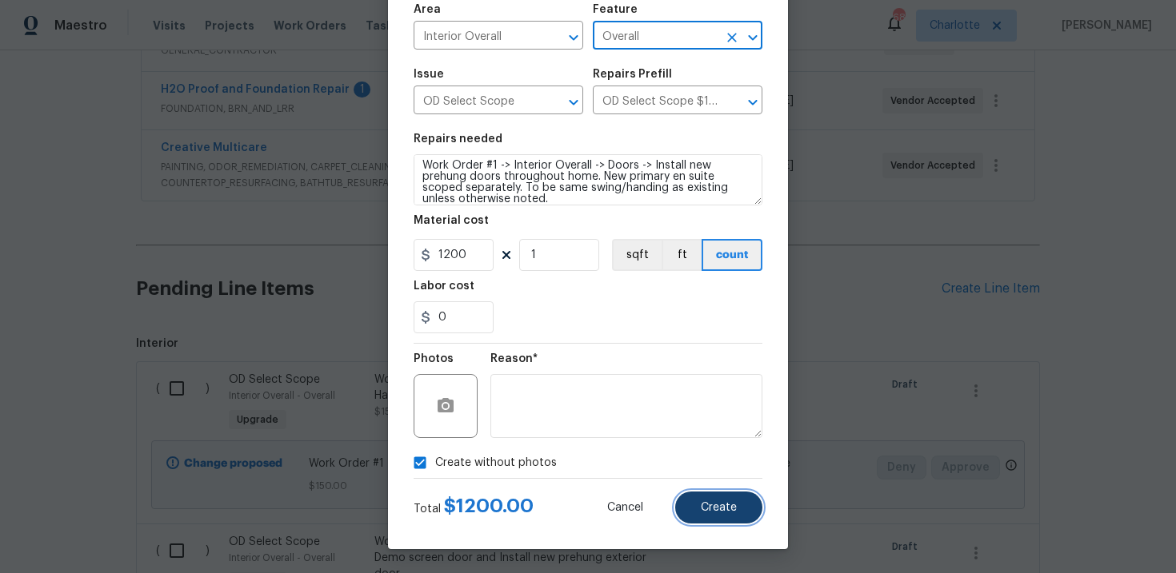
click at [715, 502] on span "Create" at bounding box center [719, 508] width 36 height 12
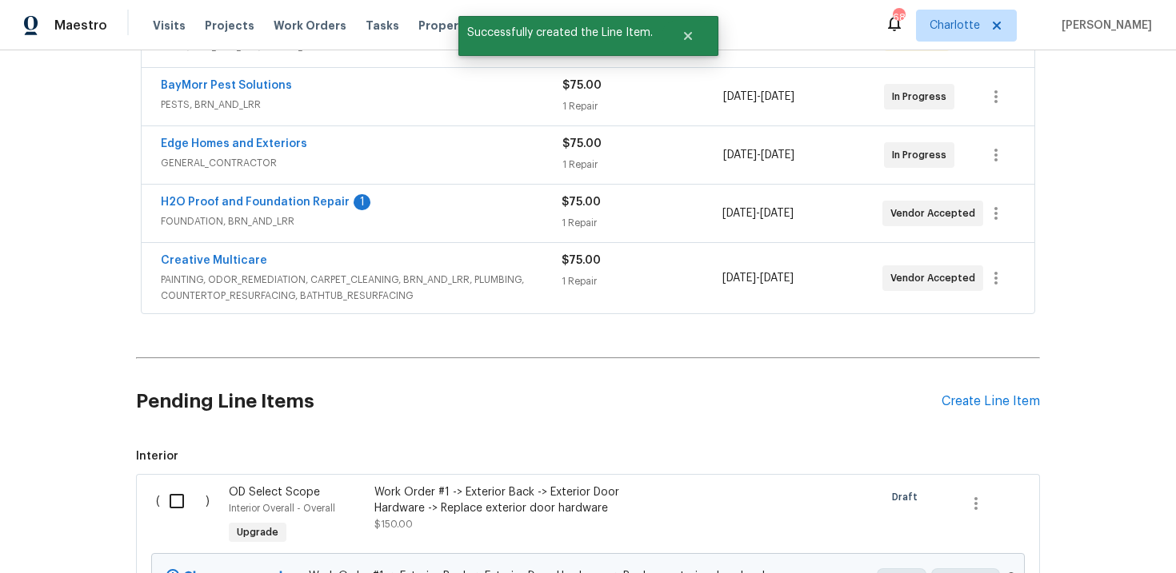
scroll to position [461, 0]
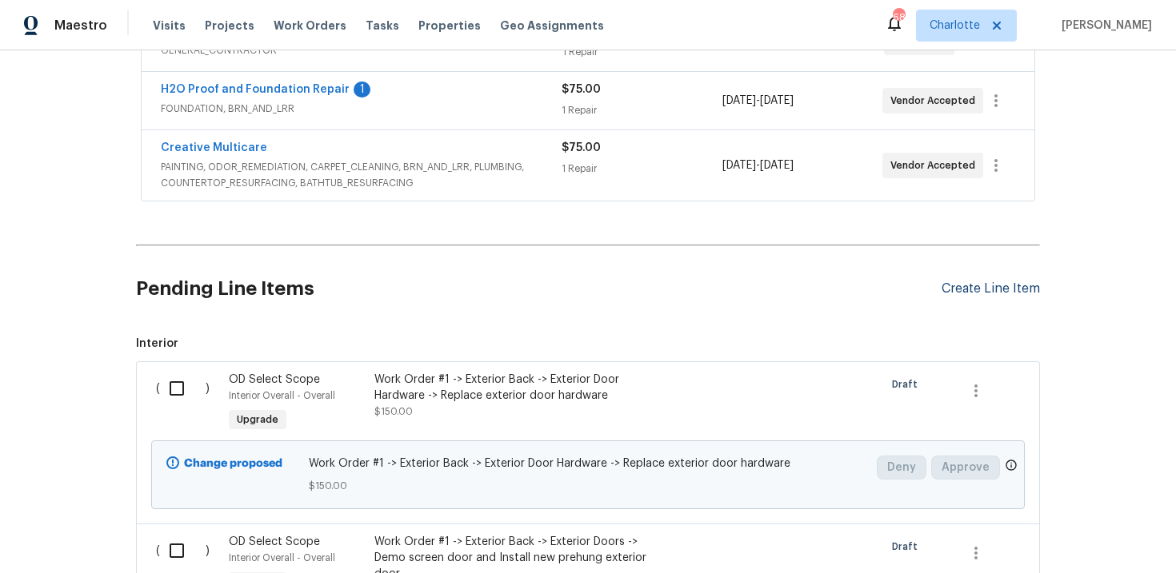
click at [1009, 293] on div "Create Line Item" at bounding box center [990, 288] width 98 height 15
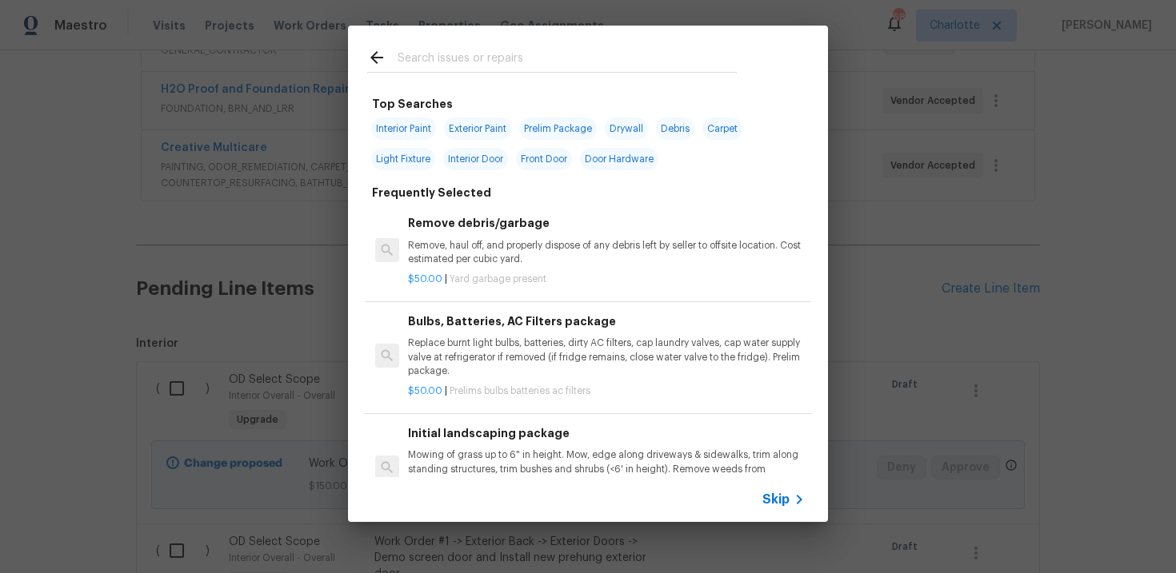
click at [781, 496] on span "Skip" at bounding box center [775, 500] width 27 height 16
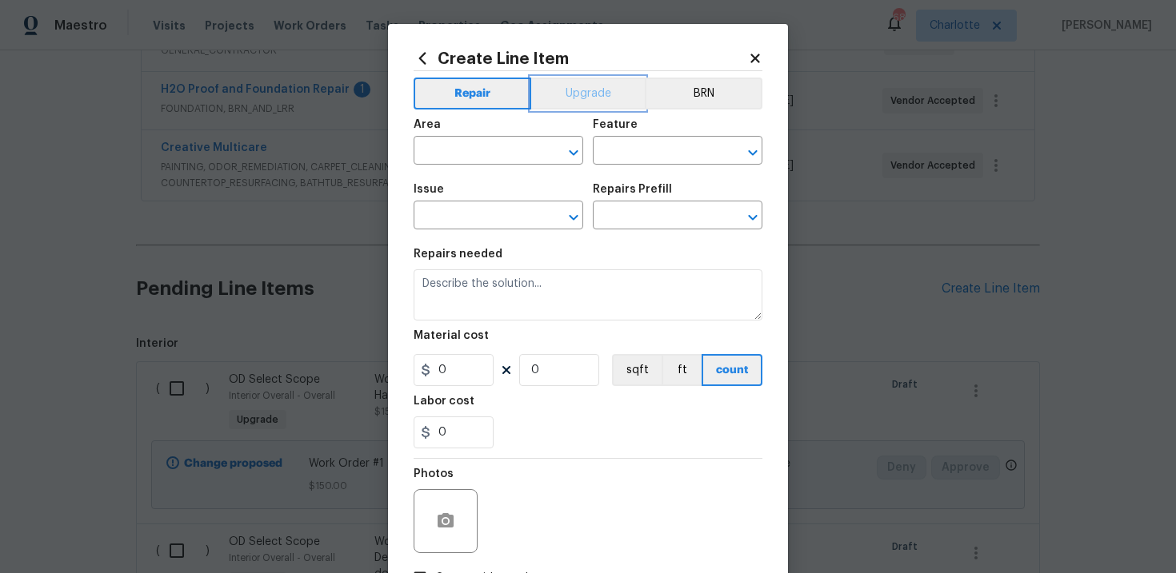
click at [581, 86] on button "Upgrade" at bounding box center [588, 94] width 114 height 32
click at [503, 218] on input "text" at bounding box center [475, 217] width 125 height 25
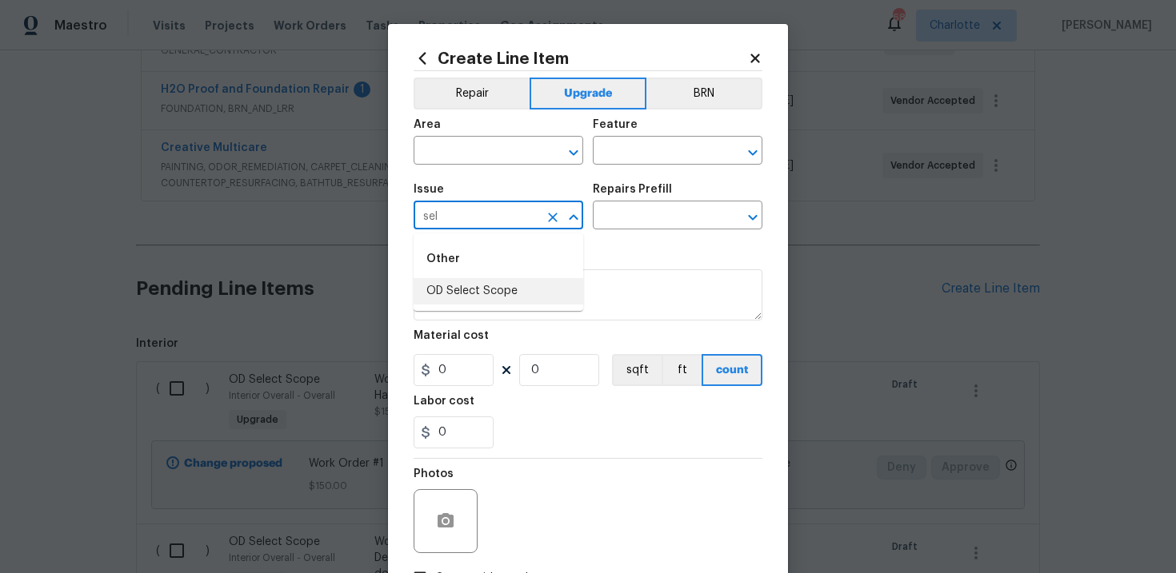
click at [508, 296] on li "OD Select Scope" at bounding box center [498, 291] width 170 height 26
click at [633, 217] on input "text" at bounding box center [655, 217] width 125 height 25
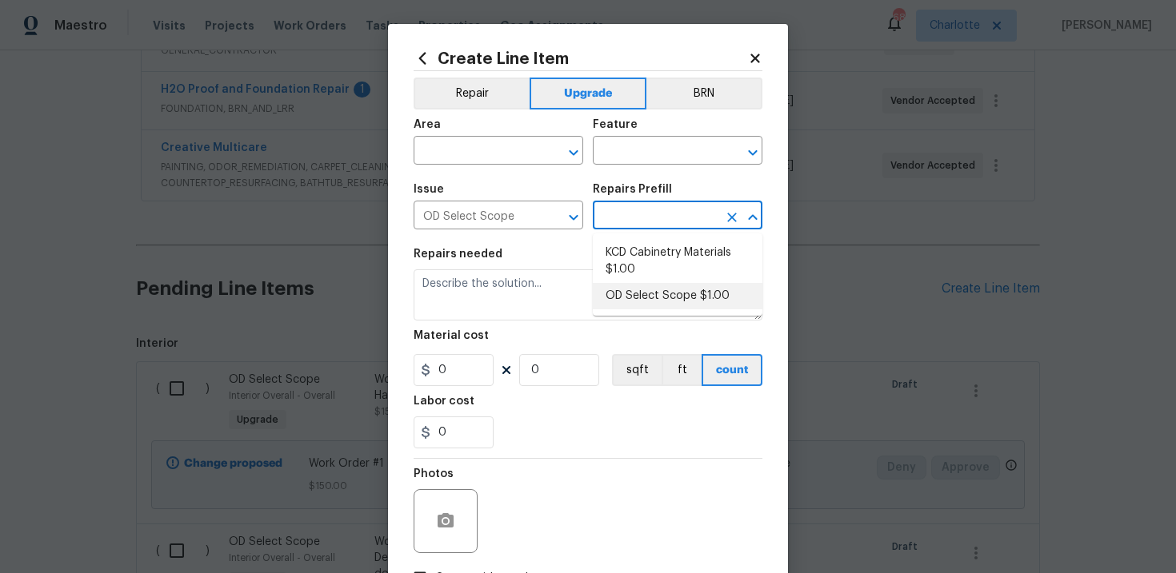
click at [642, 291] on li "OD Select Scope $1.00" at bounding box center [678, 296] width 170 height 26
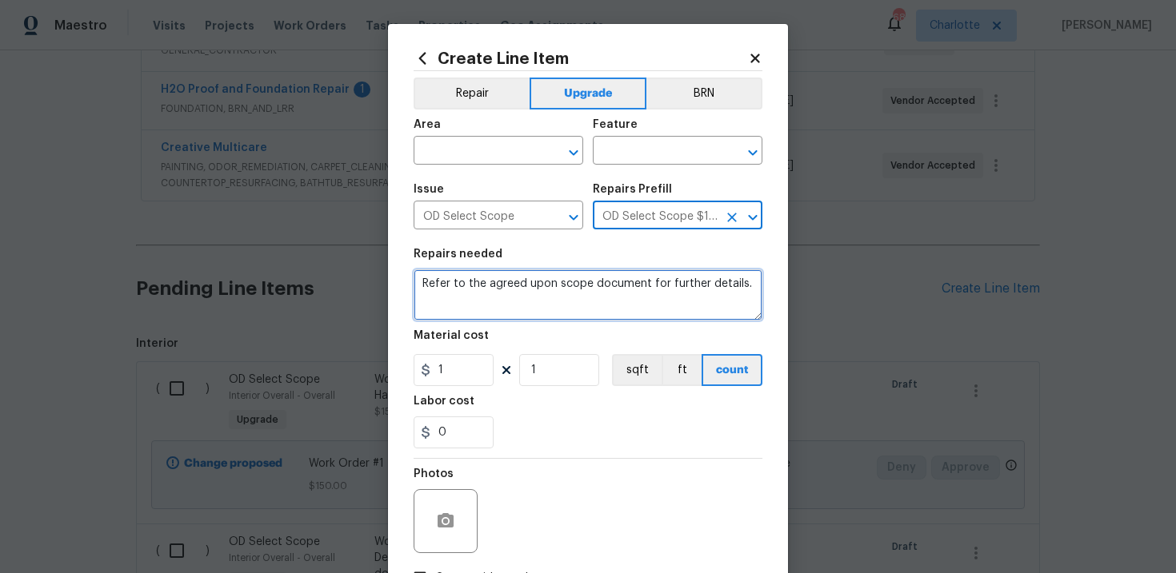
click at [437, 288] on textarea "Refer to the agreed upon scope document for further details." at bounding box center [587, 294] width 349 height 51
paste textarea "Work Order #1 -> Interior Overall -> Doors -> Install all new door hardware inc…"
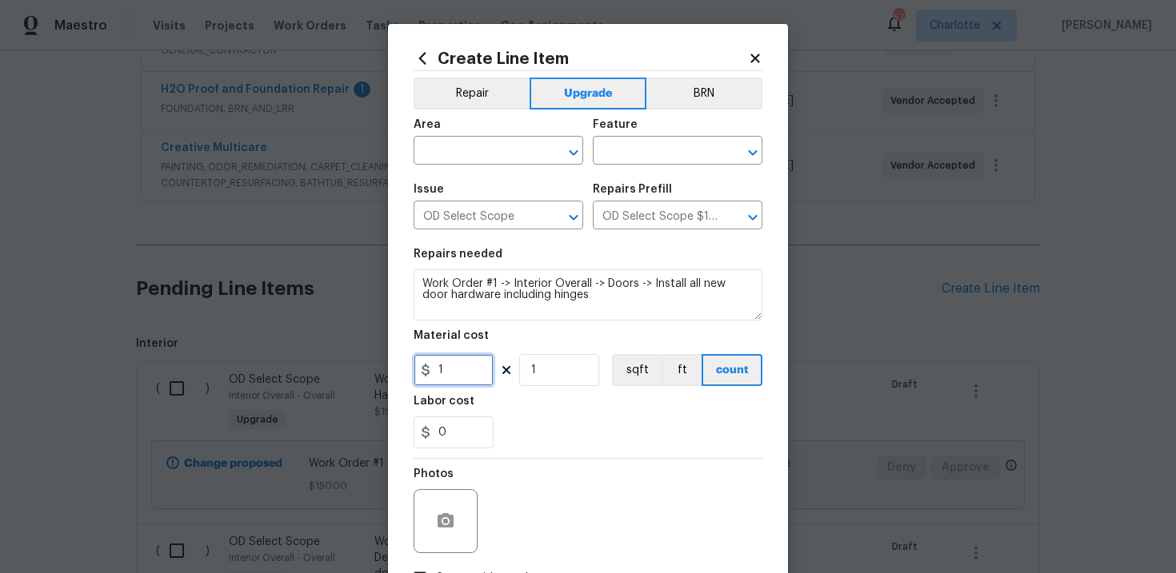
click at [451, 372] on input "1" at bounding box center [453, 370] width 80 height 32
click at [569, 451] on section "Repairs needed Work Order #1 -> Interior Overall -> Doors -> Install all new do…" at bounding box center [587, 348] width 349 height 219
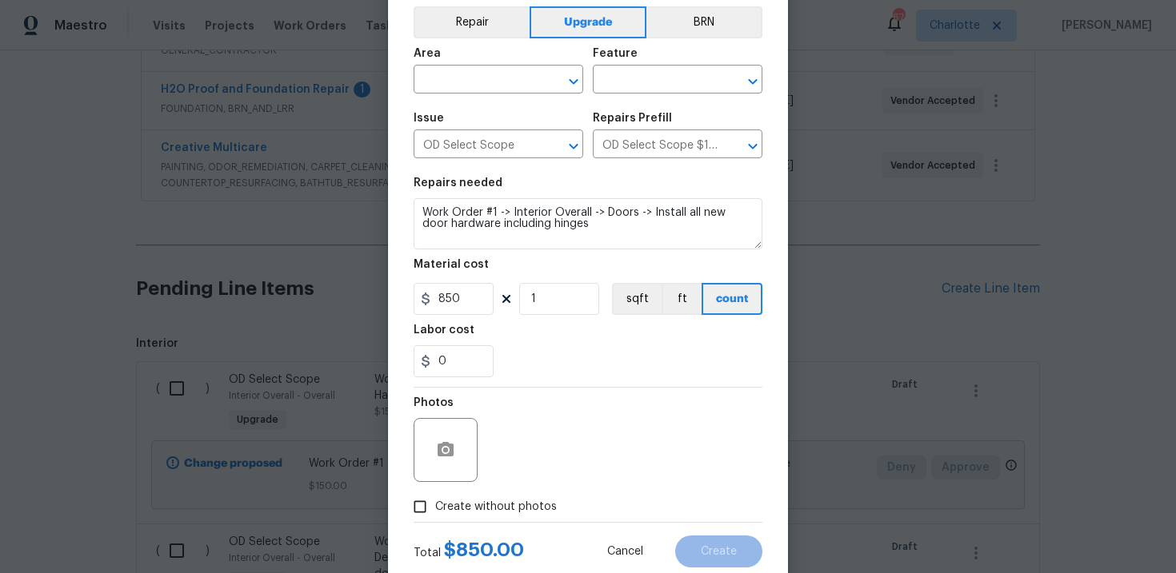
scroll to position [116, 0]
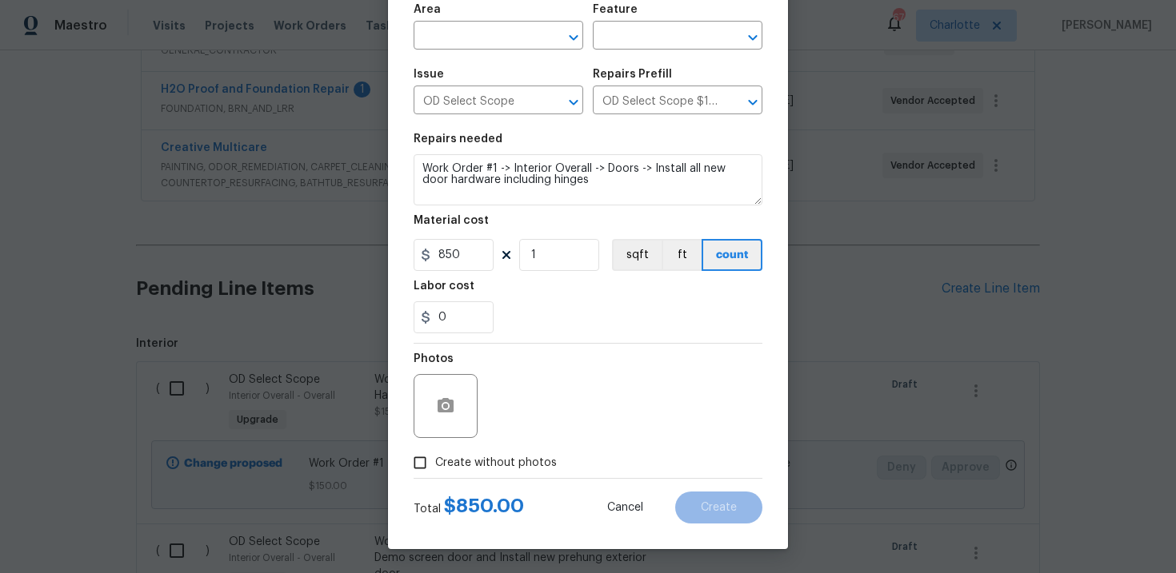
click at [506, 471] on span "Create without photos" at bounding box center [496, 463] width 122 height 17
click at [435, 471] on input "Create without photos" at bounding box center [420, 463] width 30 height 30
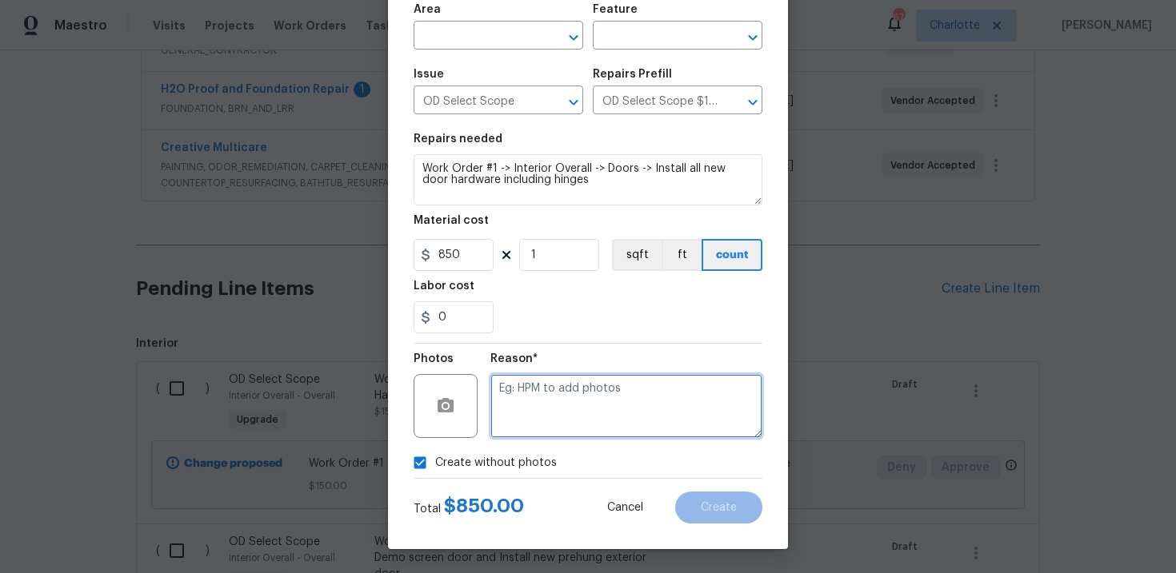
click at [559, 428] on textarea at bounding box center [626, 406] width 272 height 64
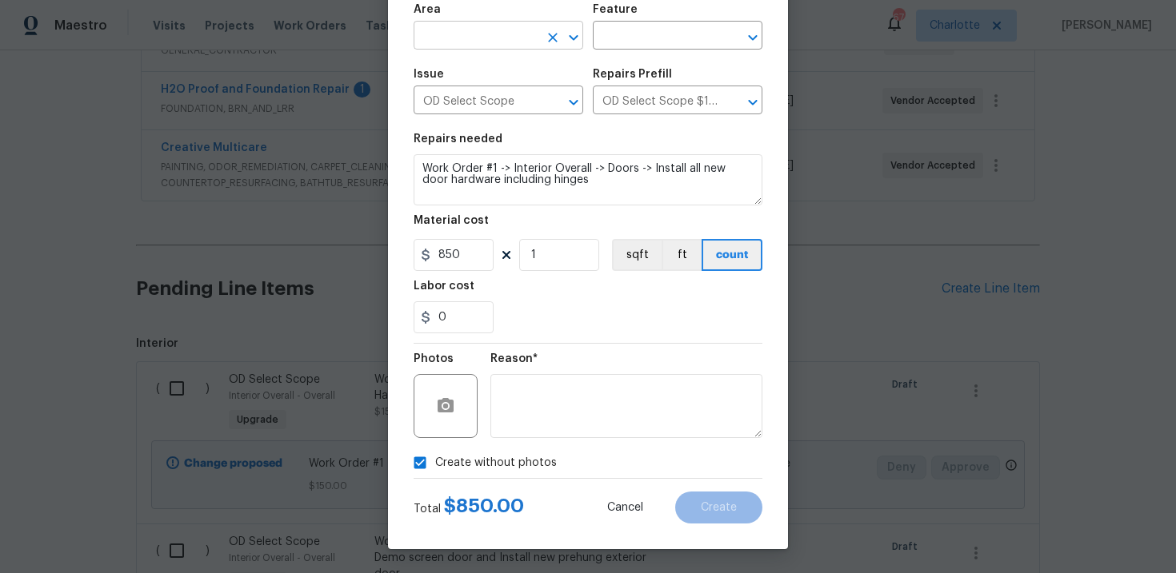
click at [502, 42] on input "text" at bounding box center [475, 37] width 125 height 25
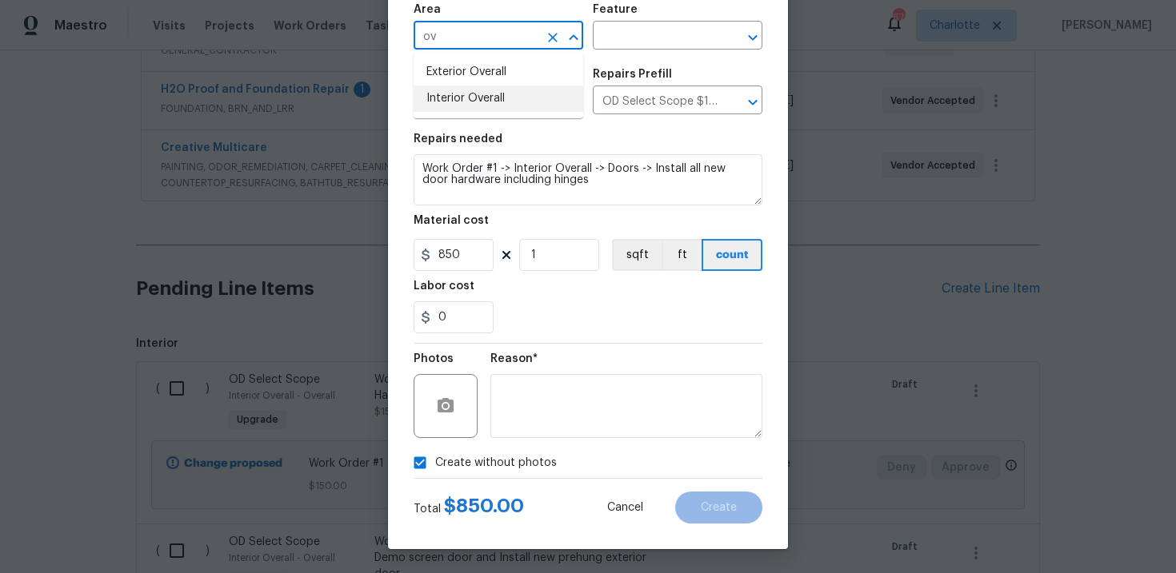
click at [494, 94] on li "Interior Overall" at bounding box center [498, 99] width 170 height 26
click at [626, 31] on input "text" at bounding box center [655, 37] width 125 height 25
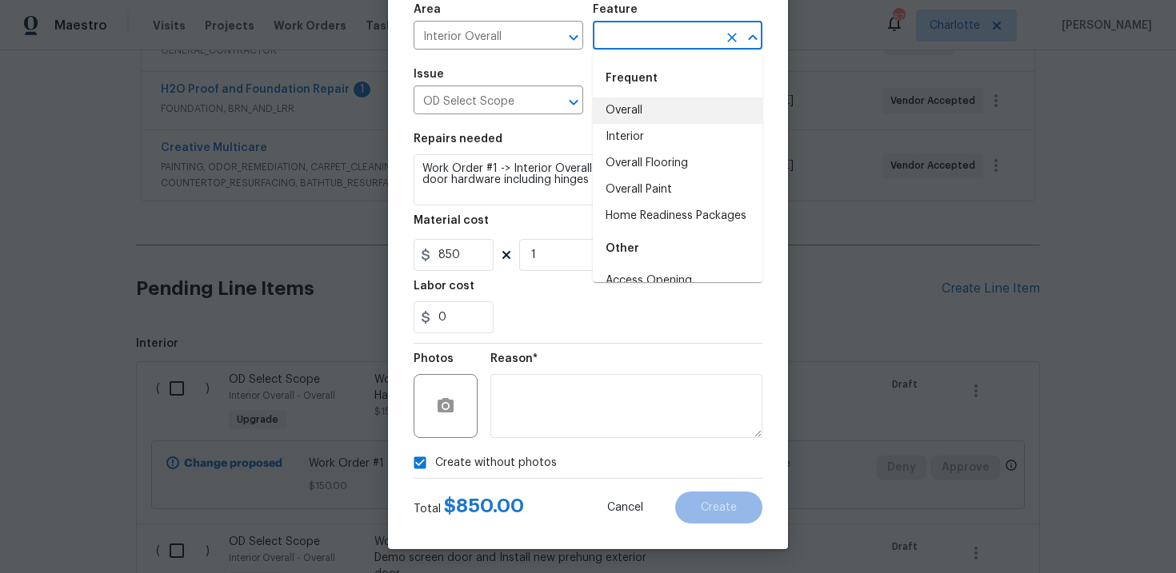
click at [636, 100] on li "Overall" at bounding box center [678, 111] width 170 height 26
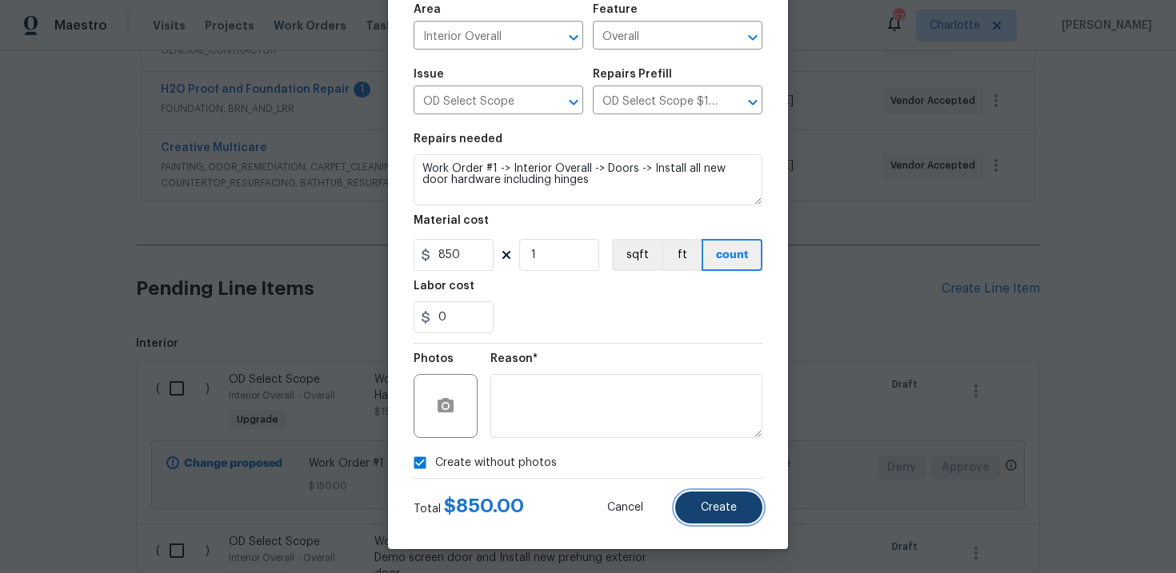
click at [741, 503] on button "Create" at bounding box center [718, 508] width 87 height 32
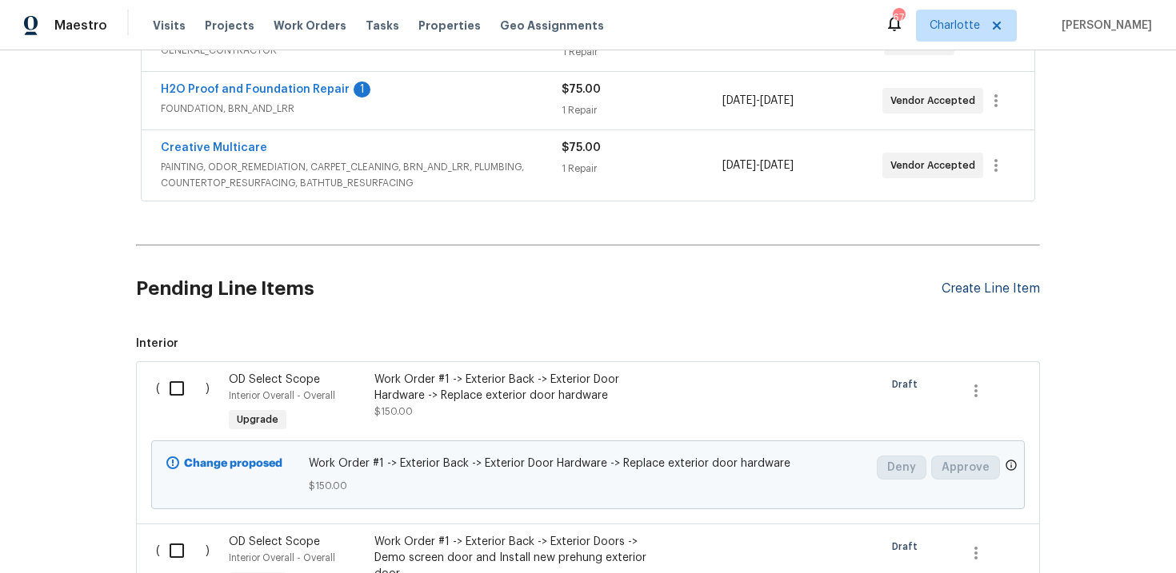
click at [966, 287] on div "Create Line Item" at bounding box center [990, 288] width 98 height 15
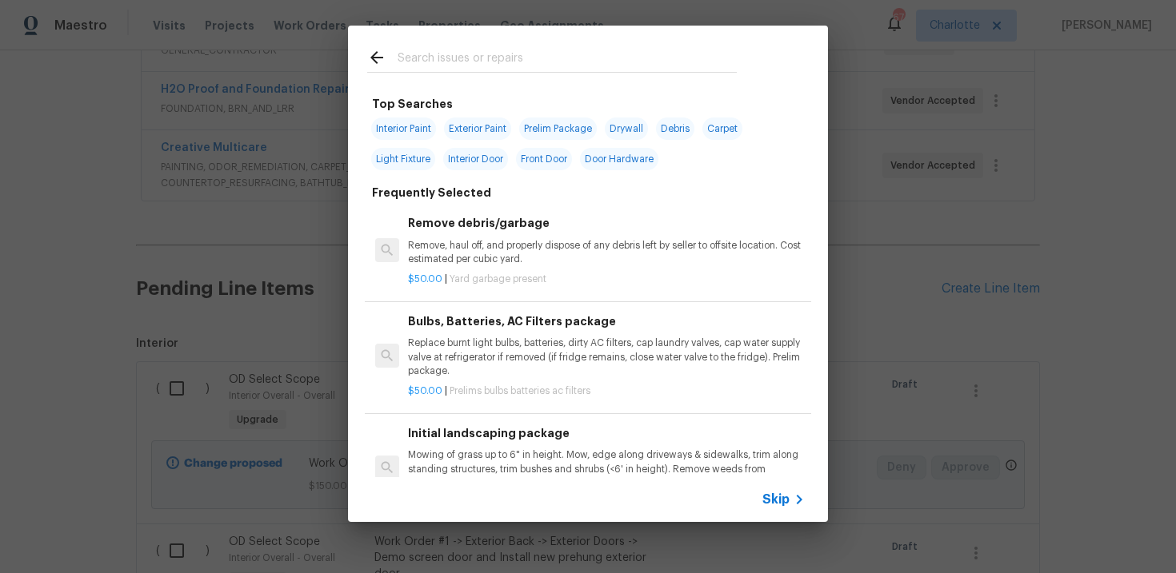
click at [781, 494] on span "Skip" at bounding box center [775, 500] width 27 height 16
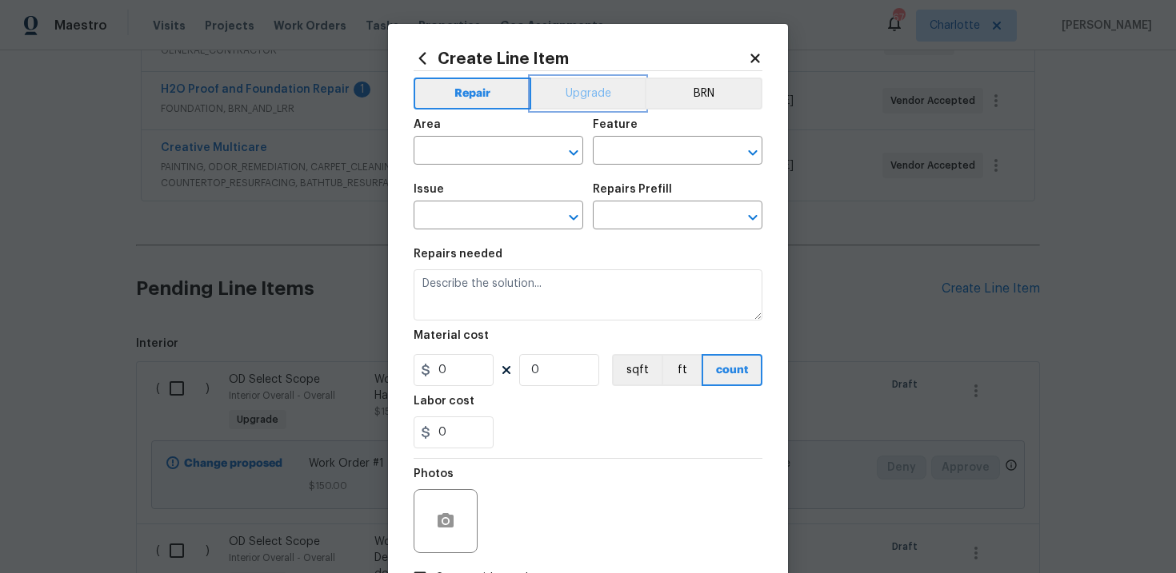
click at [609, 95] on button "Upgrade" at bounding box center [588, 94] width 114 height 32
click at [483, 212] on input "text" at bounding box center [475, 217] width 125 height 25
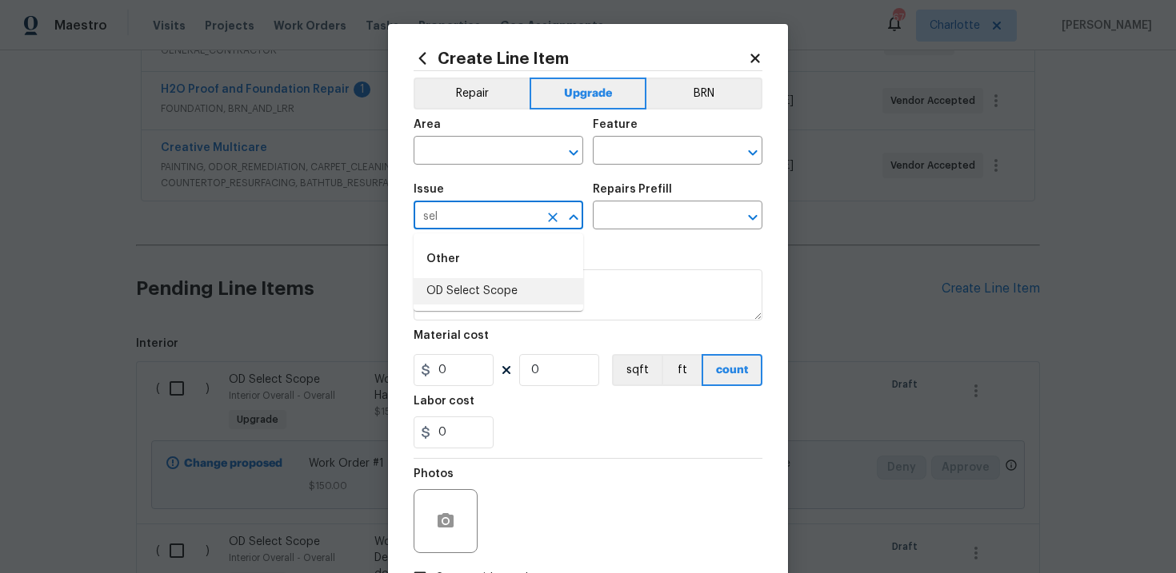
click at [488, 285] on li "OD Select Scope" at bounding box center [498, 291] width 170 height 26
click at [636, 222] on input "text" at bounding box center [655, 217] width 125 height 25
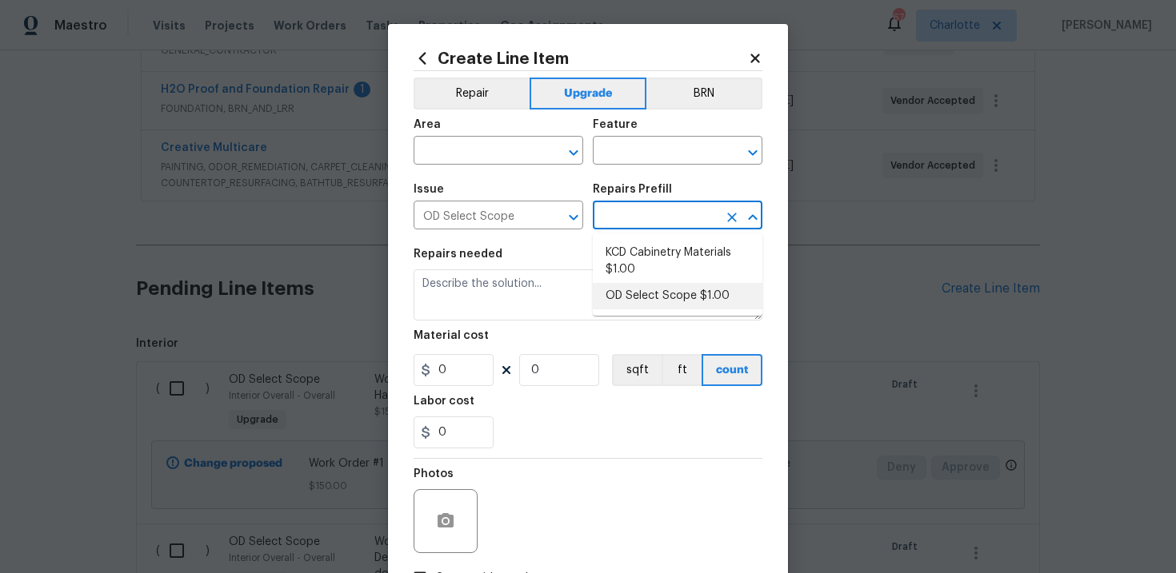
click at [645, 294] on li "OD Select Scope $1.00" at bounding box center [678, 296] width 170 height 26
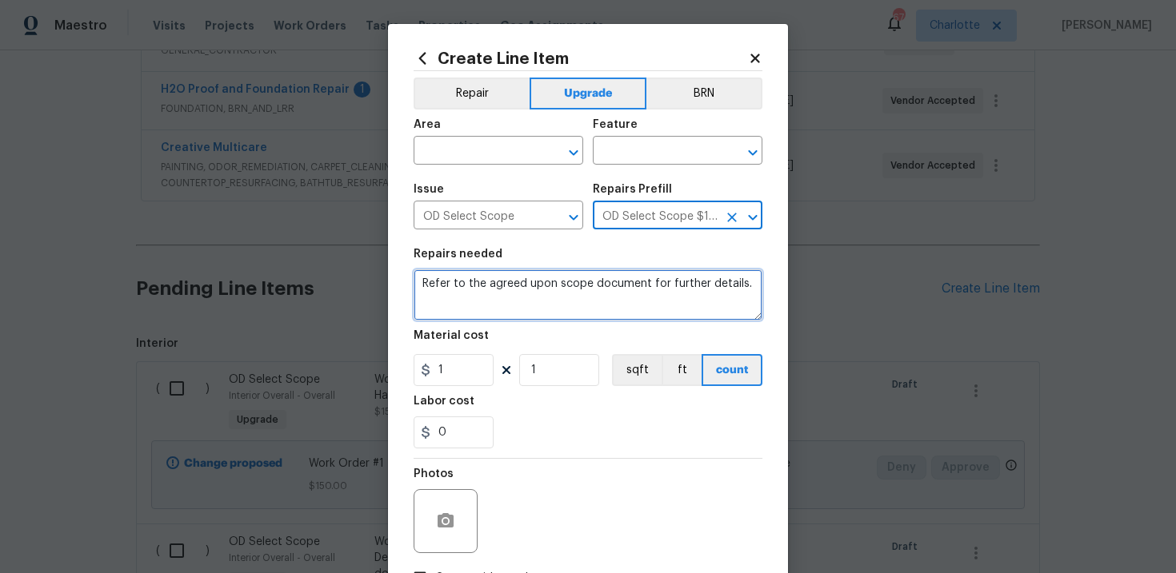
click at [473, 285] on textarea "Refer to the agreed upon scope document for further details." at bounding box center [587, 294] width 349 height 51
paste textarea "Work Order #1 -> Interior Overall -> Doors -> Replace bypass sliding closet doo…"
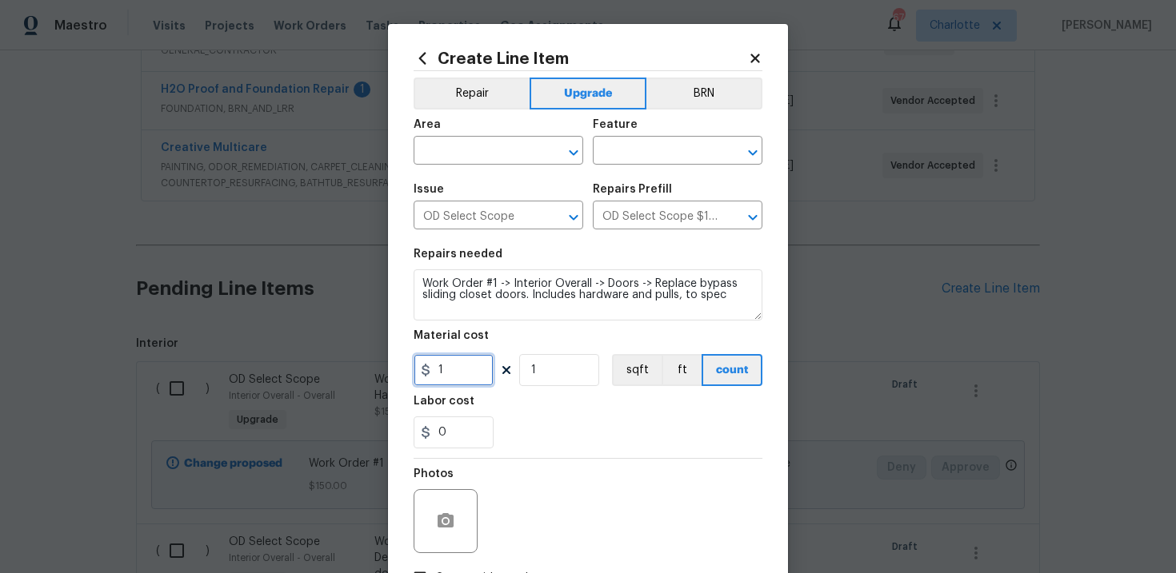
click at [461, 374] on input "1" at bounding box center [453, 370] width 80 height 32
click at [603, 459] on div at bounding box center [587, 458] width 349 height 1
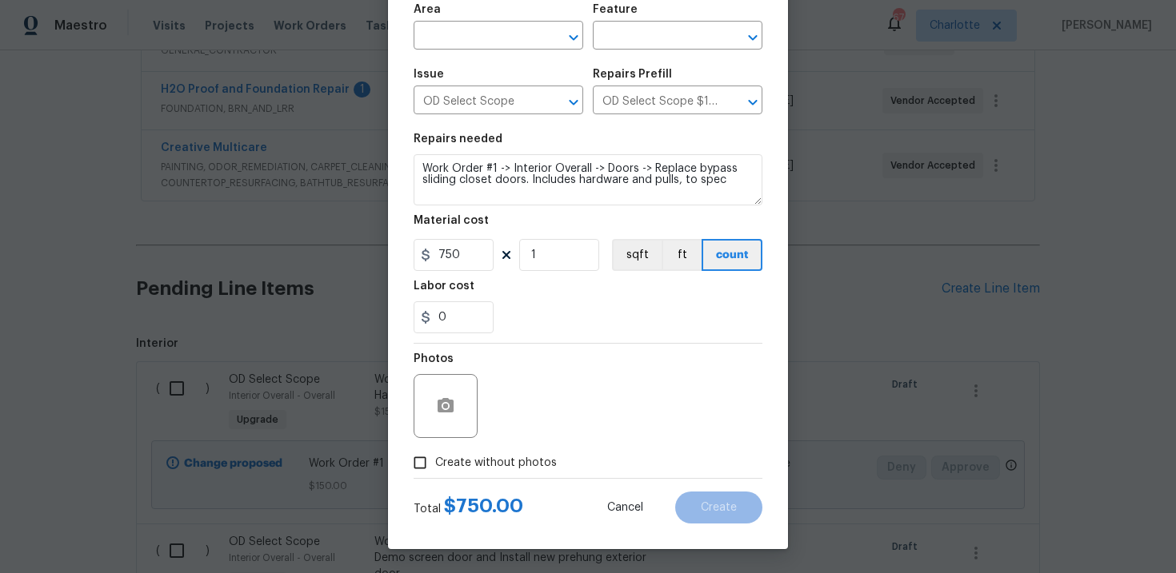
click at [501, 460] on span "Create without photos" at bounding box center [496, 463] width 122 height 17
click at [435, 460] on input "Create without photos" at bounding box center [420, 463] width 30 height 30
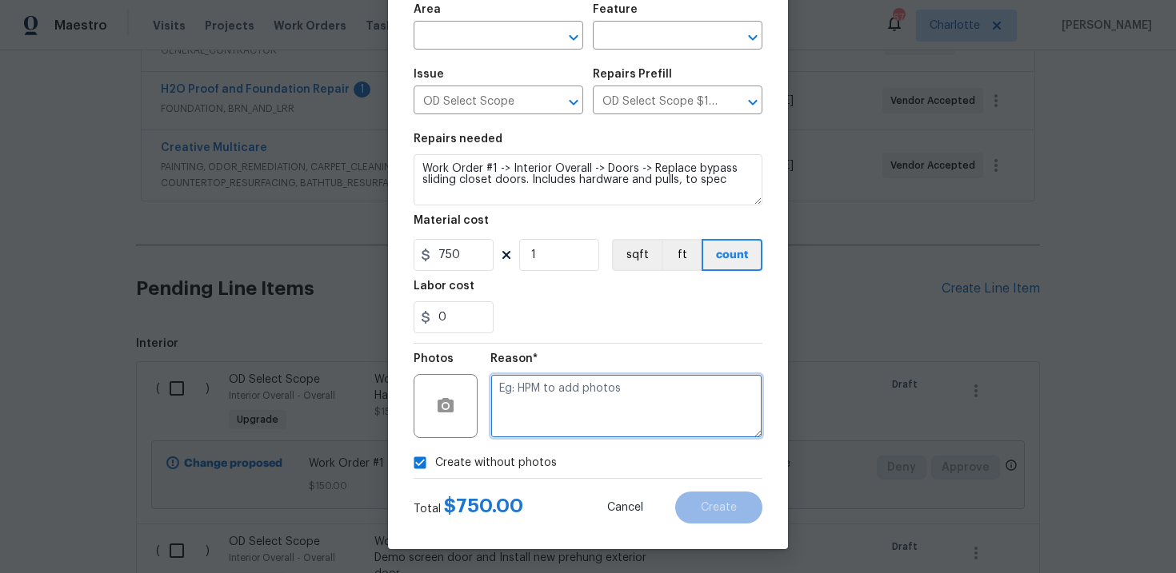
click at [570, 403] on textarea at bounding box center [626, 406] width 272 height 64
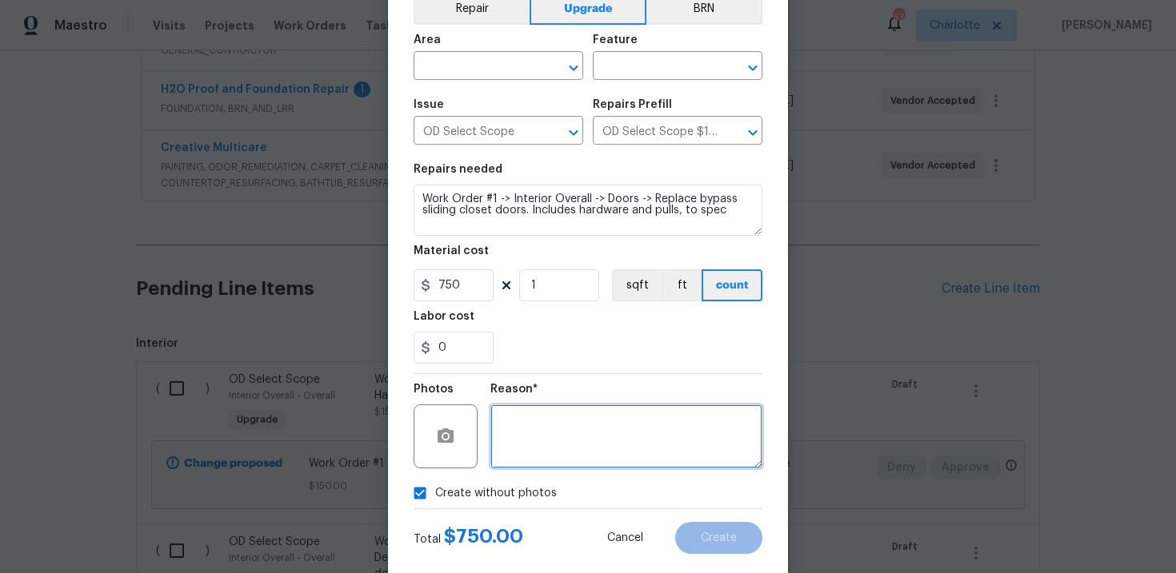
scroll to position [44, 0]
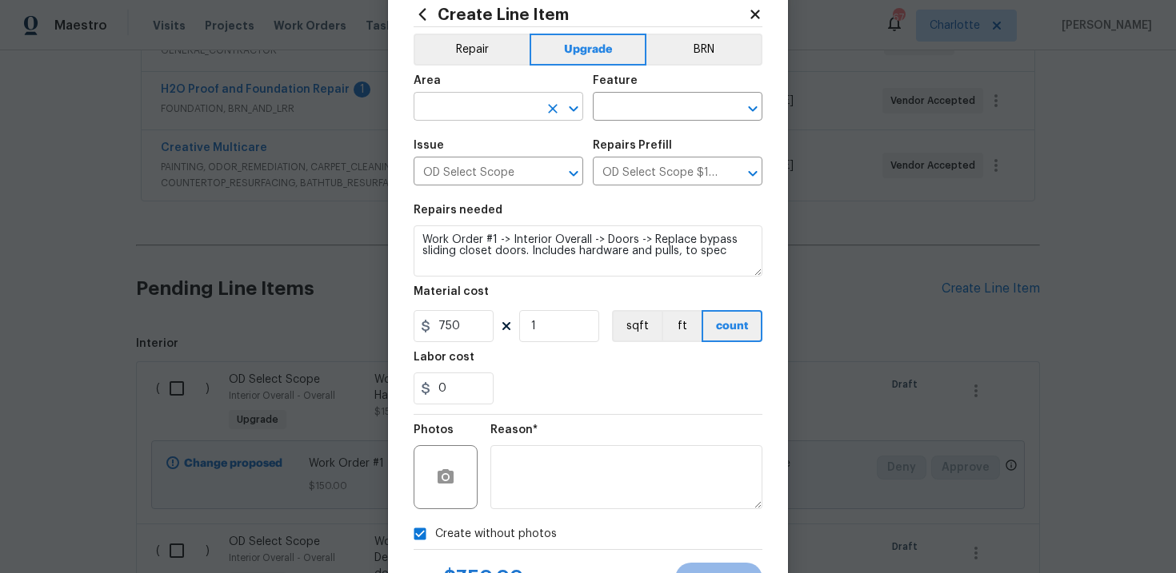
click at [485, 110] on input "text" at bounding box center [475, 108] width 125 height 25
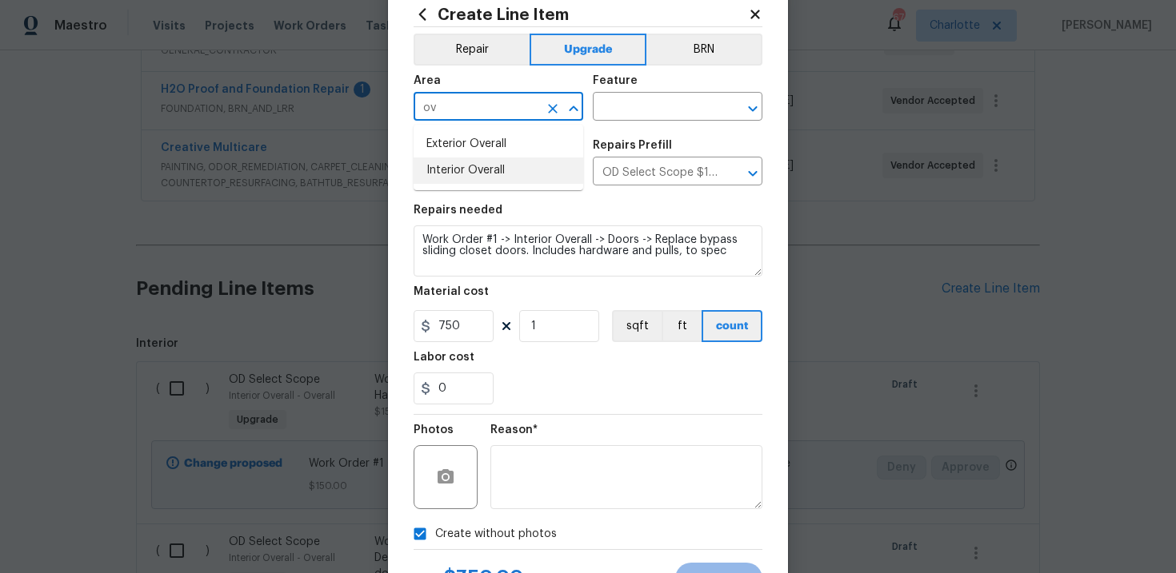
click at [497, 173] on li "Interior Overall" at bounding box center [498, 171] width 170 height 26
click at [645, 104] on input "text" at bounding box center [655, 108] width 125 height 25
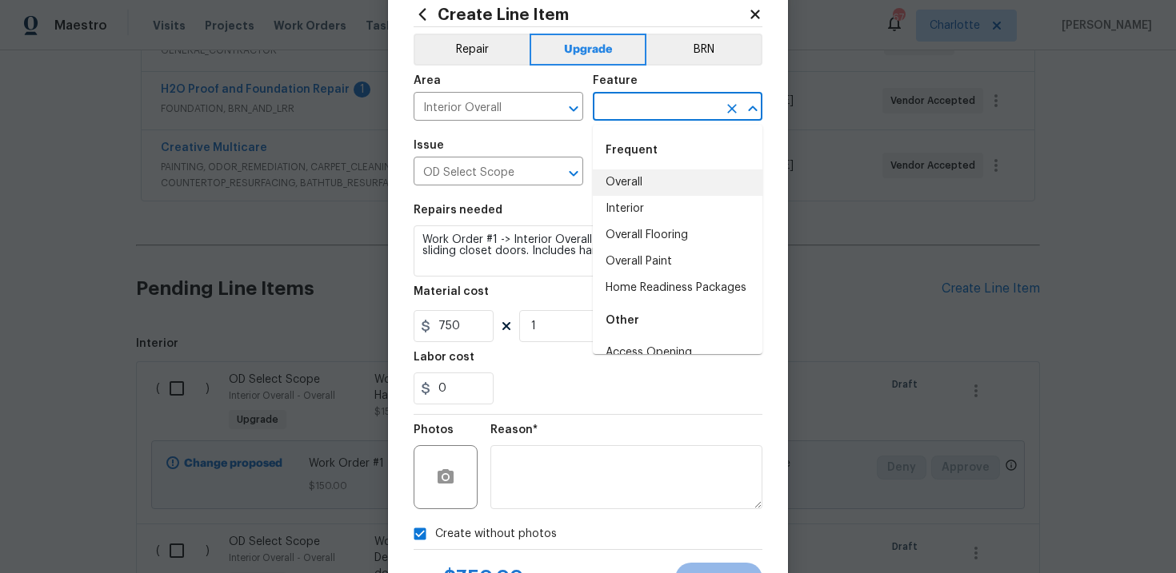
click at [653, 188] on li "Overall" at bounding box center [678, 183] width 170 height 26
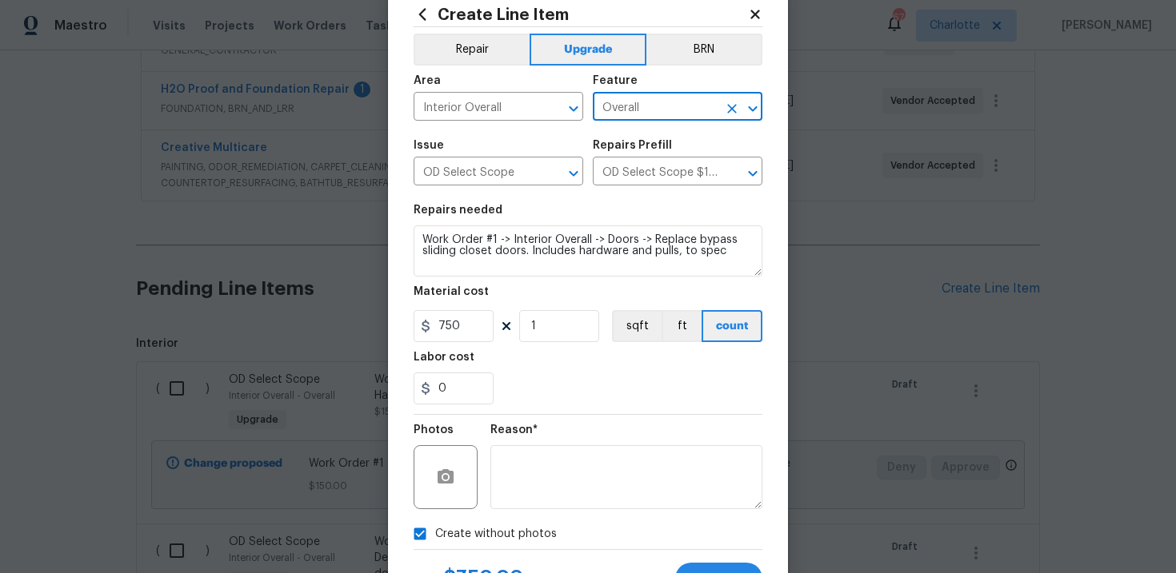
scroll to position [116, 0]
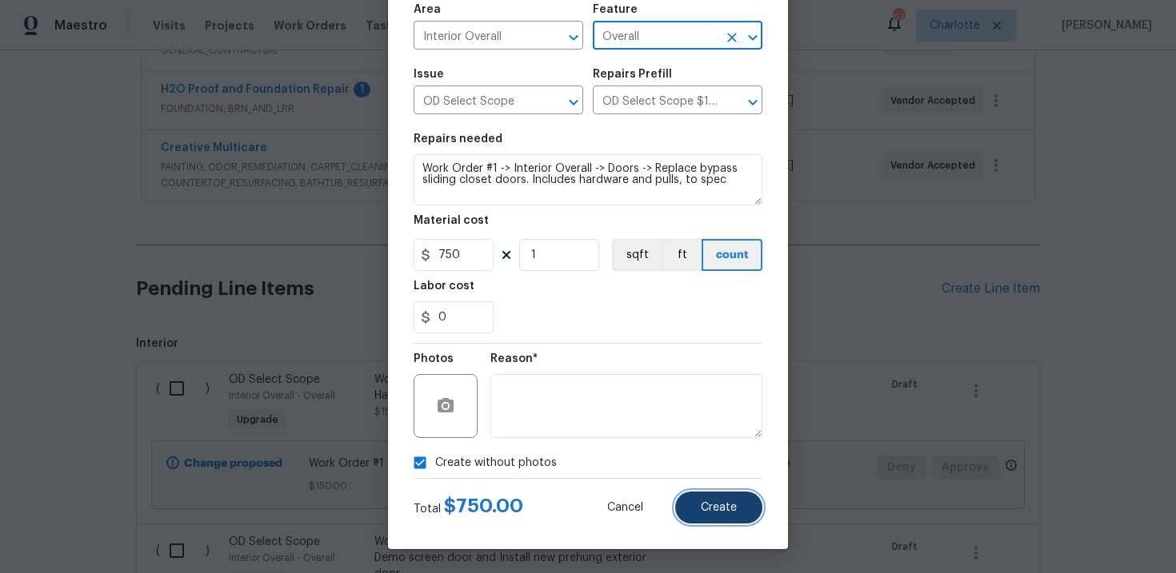
click at [719, 492] on button "Create" at bounding box center [718, 508] width 87 height 32
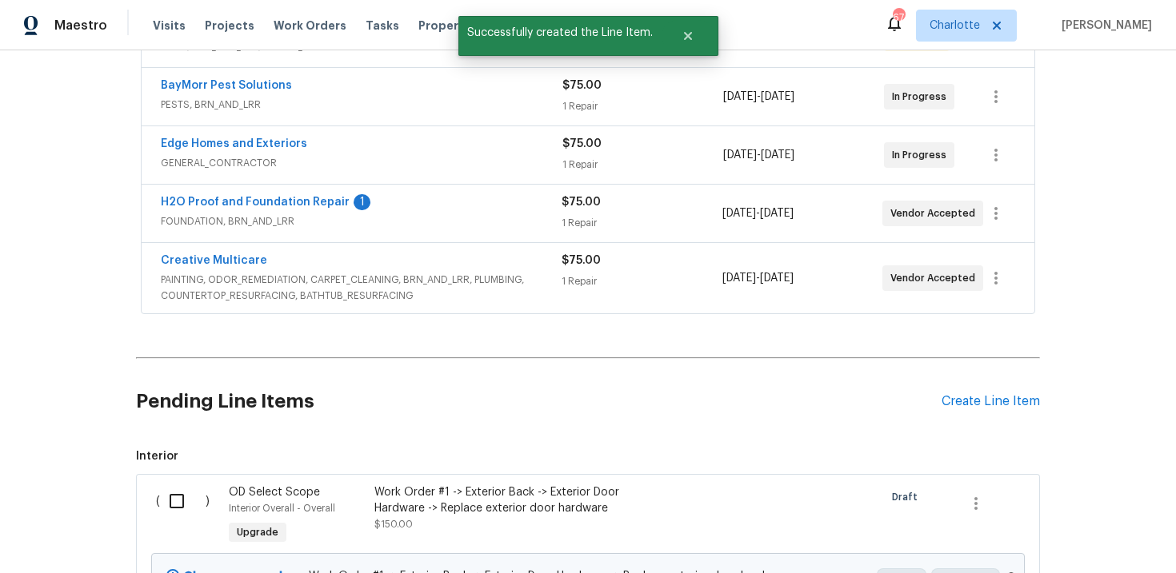
scroll to position [461, 0]
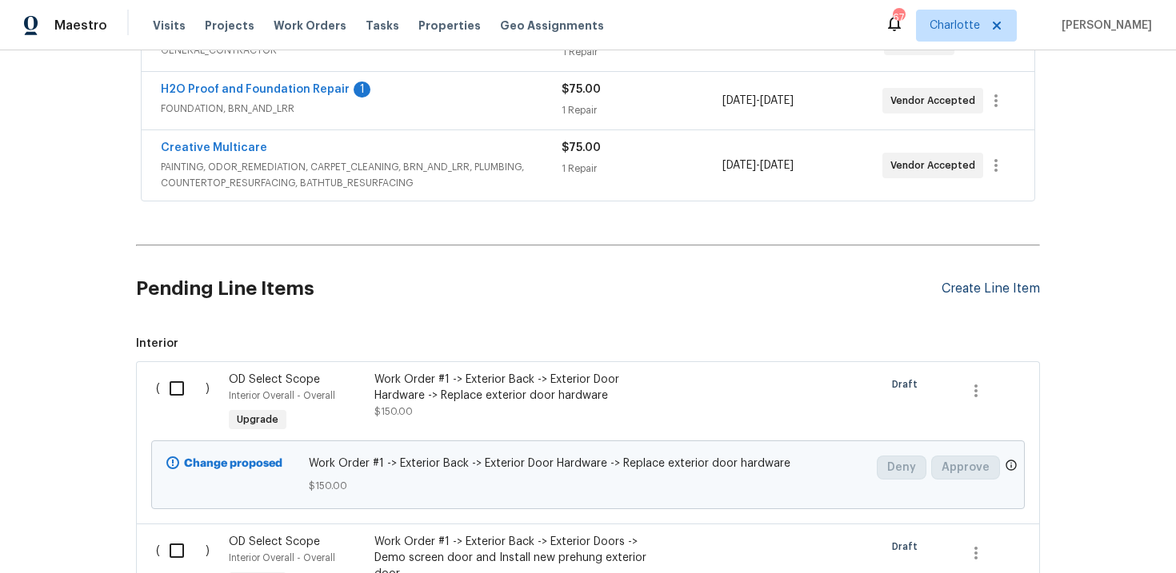
click at [969, 293] on div "Create Line Item" at bounding box center [990, 288] width 98 height 15
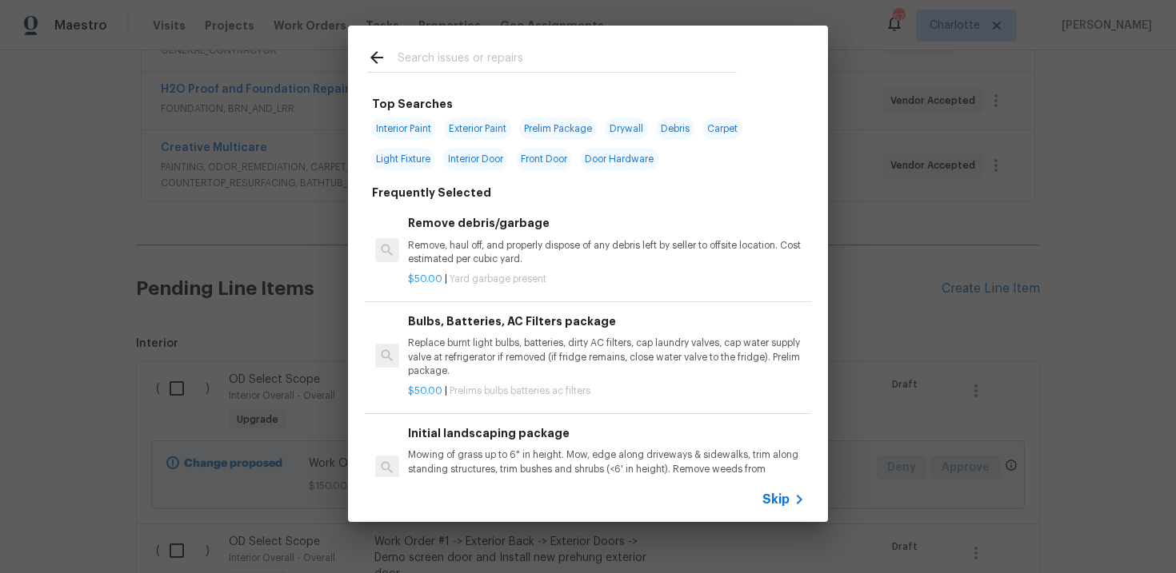
click at [788, 497] on span "Skip" at bounding box center [775, 500] width 27 height 16
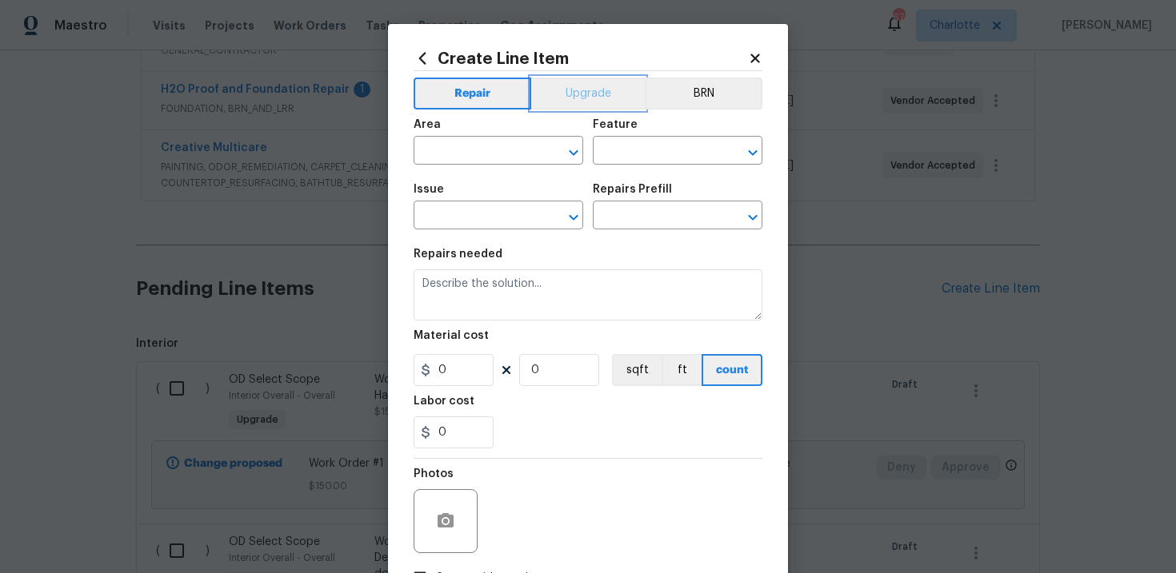
click at [581, 97] on button "Upgrade" at bounding box center [588, 94] width 114 height 32
click at [498, 221] on input "text" at bounding box center [475, 217] width 125 height 25
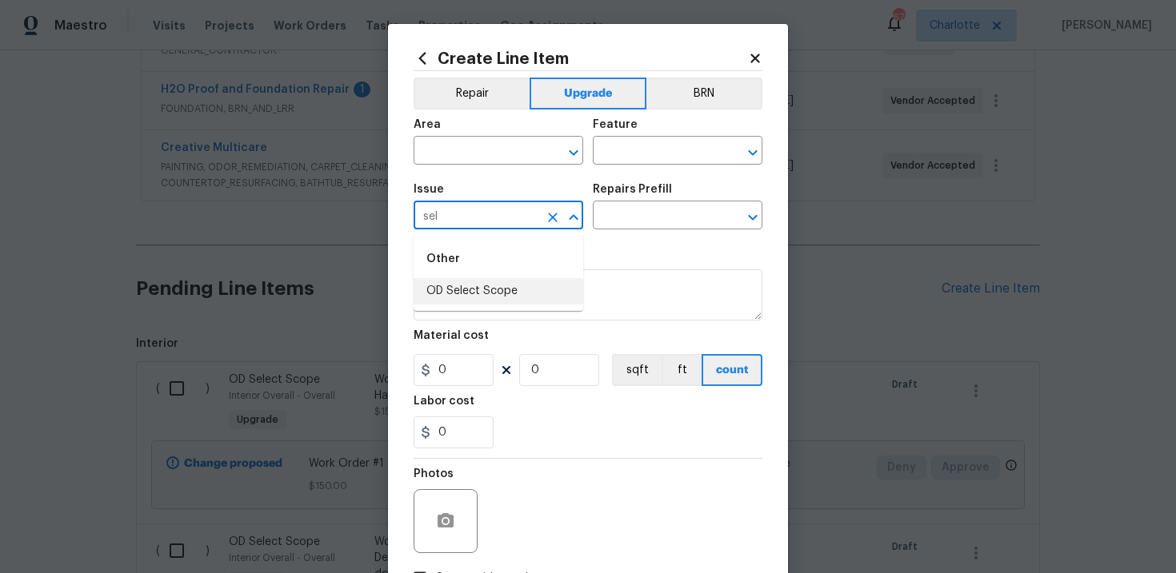
click at [505, 298] on li "OD Select Scope" at bounding box center [498, 291] width 170 height 26
click at [638, 221] on input "text" at bounding box center [655, 217] width 125 height 25
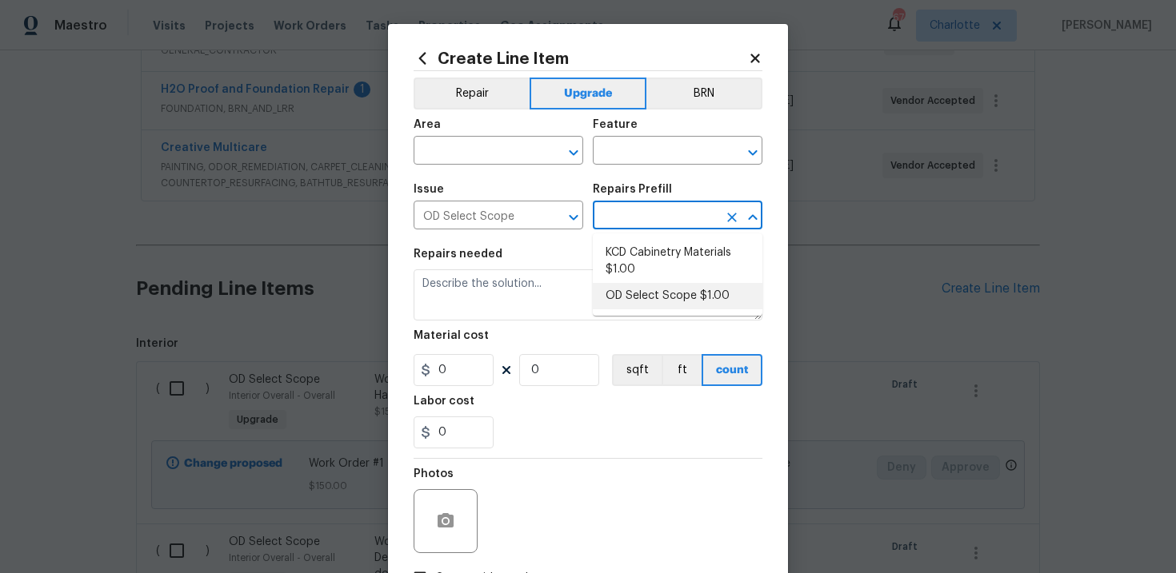
click at [647, 286] on li "OD Select Scope $1.00" at bounding box center [678, 296] width 170 height 26
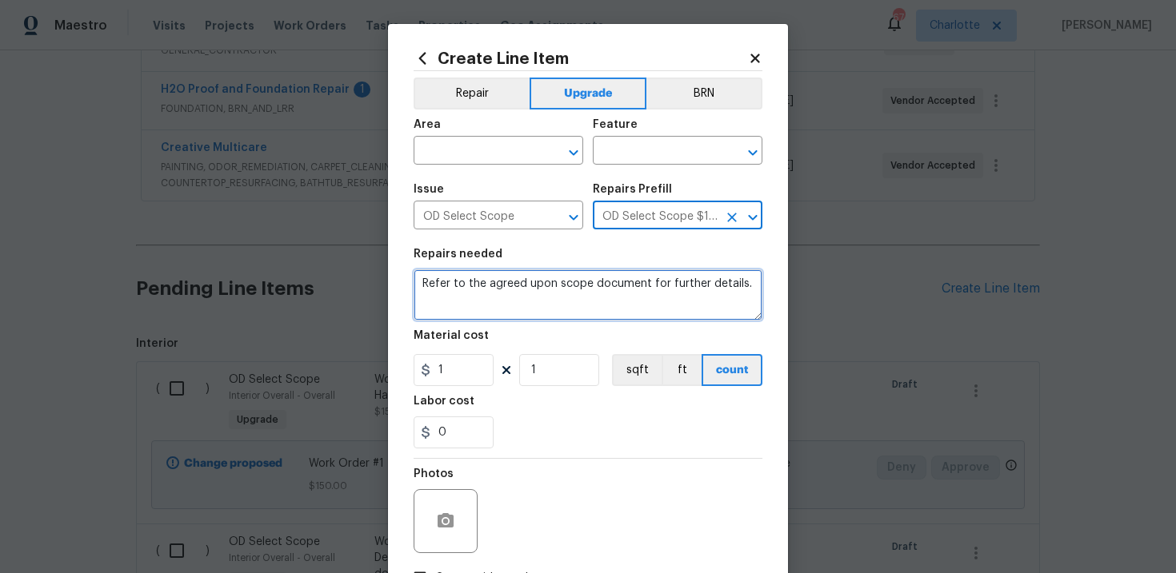
click at [541, 292] on textarea "Refer to the agreed upon scope document for further details." at bounding box center [587, 294] width 349 height 51
paste textarea "Work Order #1 -> Interior Overall -> Electrical -> Replace all outlets and swit…"
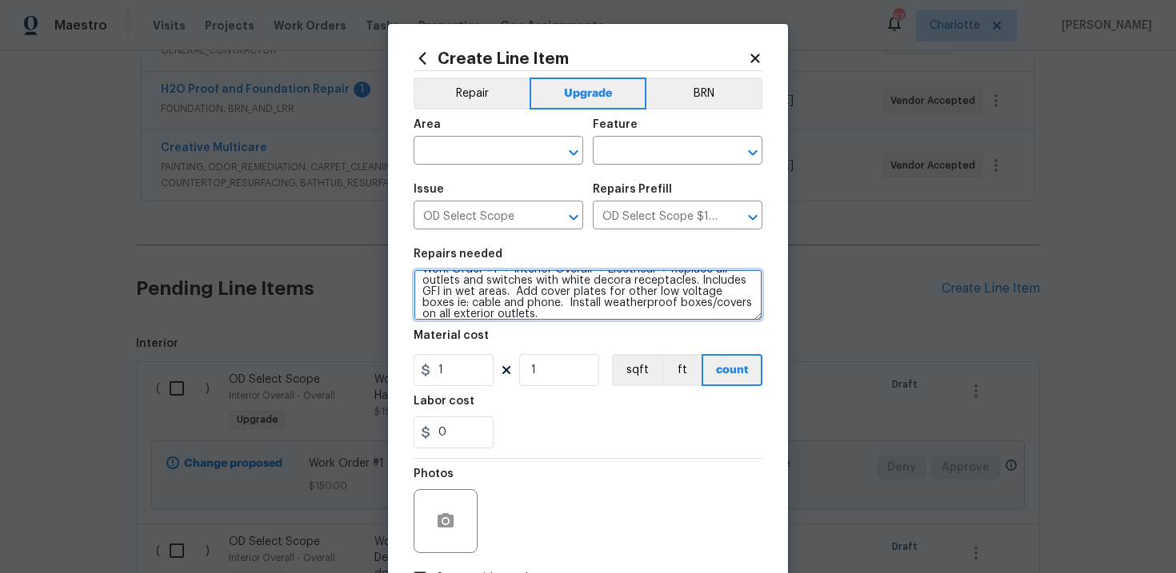
scroll to position [0, 0]
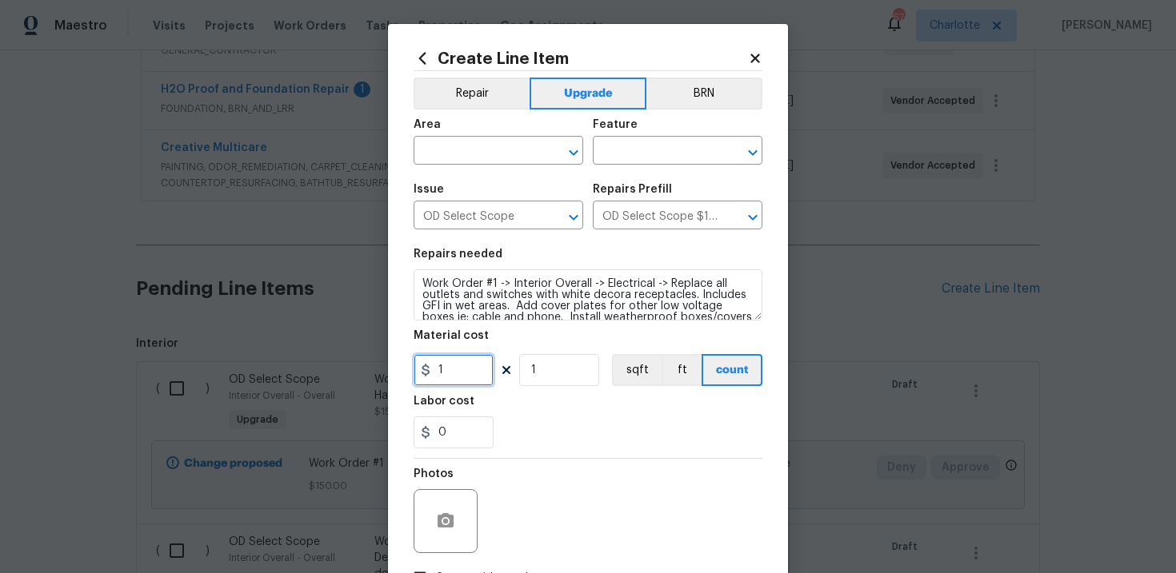
click at [468, 371] on input "1" at bounding box center [453, 370] width 80 height 32
click at [466, 146] on input "text" at bounding box center [475, 152] width 125 height 25
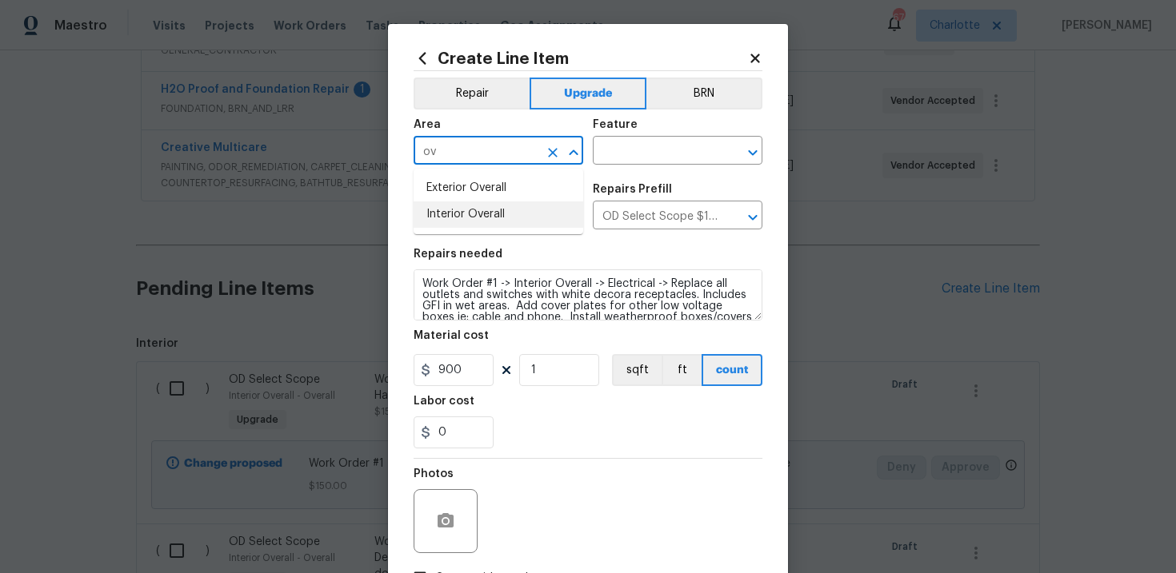
click at [473, 210] on li "Interior Overall" at bounding box center [498, 215] width 170 height 26
click at [625, 160] on input "text" at bounding box center [655, 152] width 125 height 25
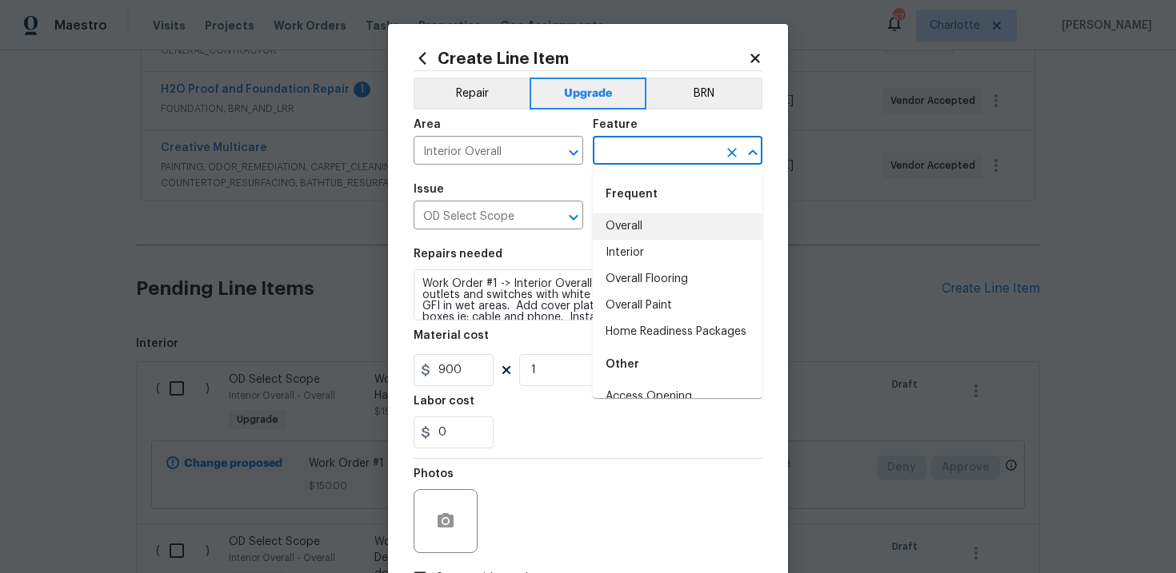
click at [650, 218] on li "Overall" at bounding box center [678, 227] width 170 height 26
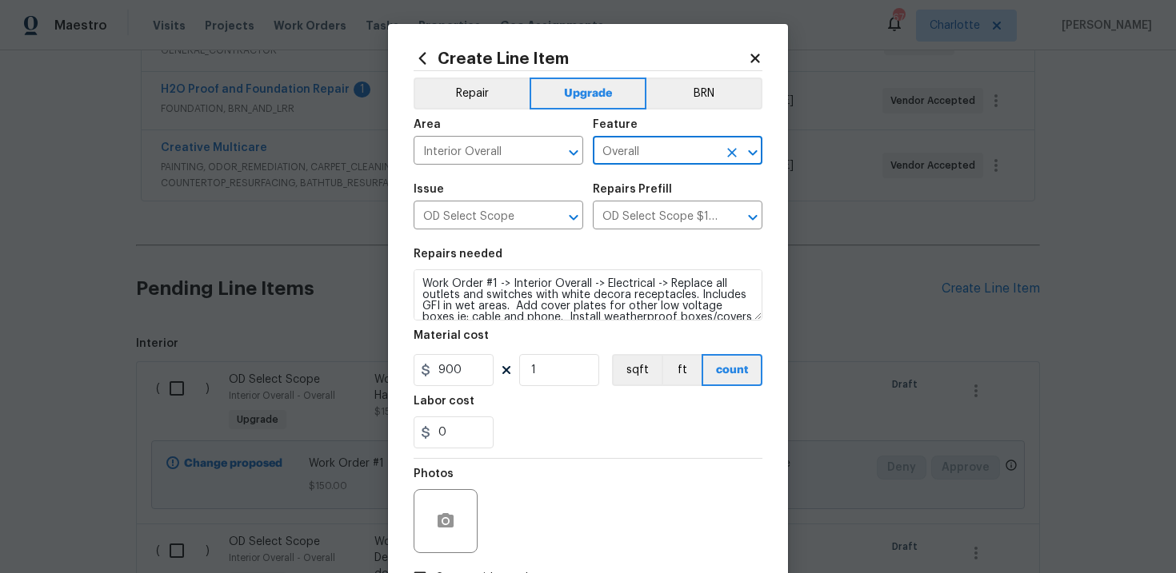
scroll to position [116, 0]
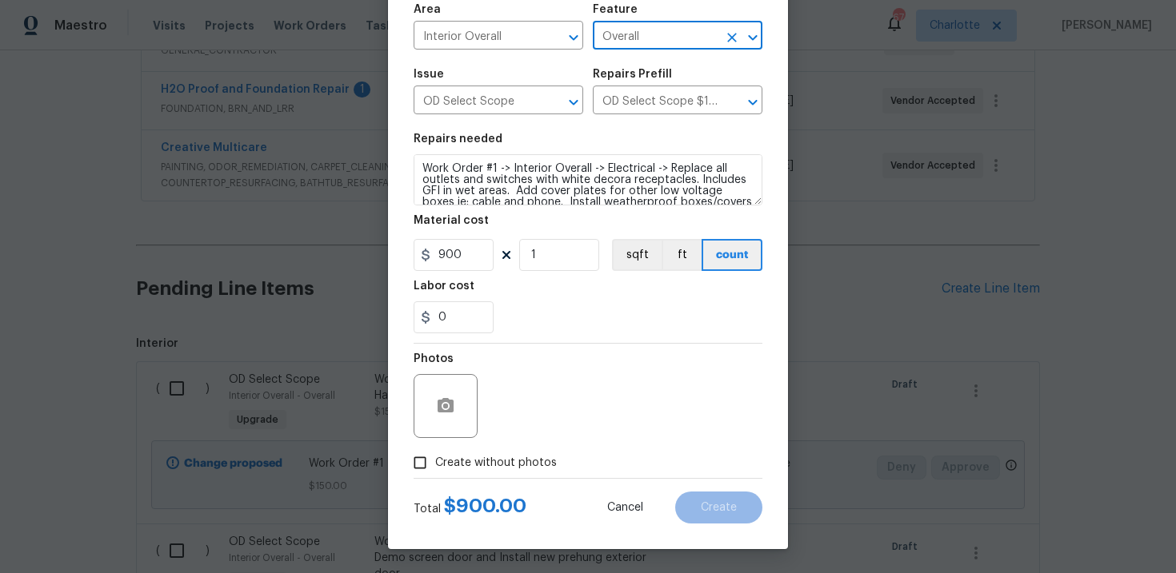
click at [517, 449] on label "Create without photos" at bounding box center [481, 463] width 152 height 30
click at [435, 449] on input "Create without photos" at bounding box center [420, 463] width 30 height 30
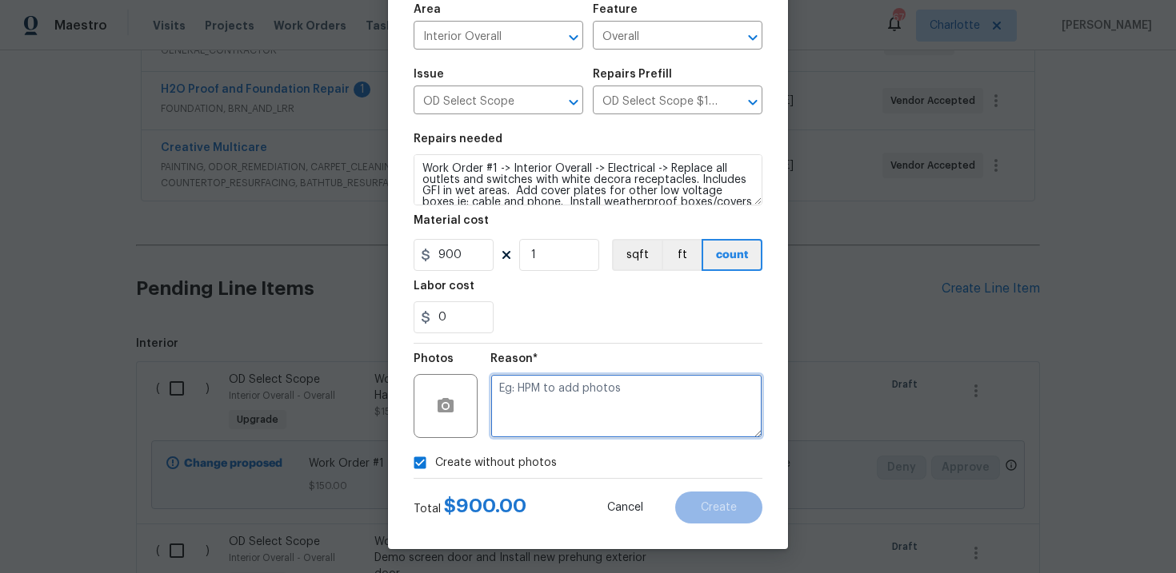
click at [568, 419] on textarea at bounding box center [626, 406] width 272 height 64
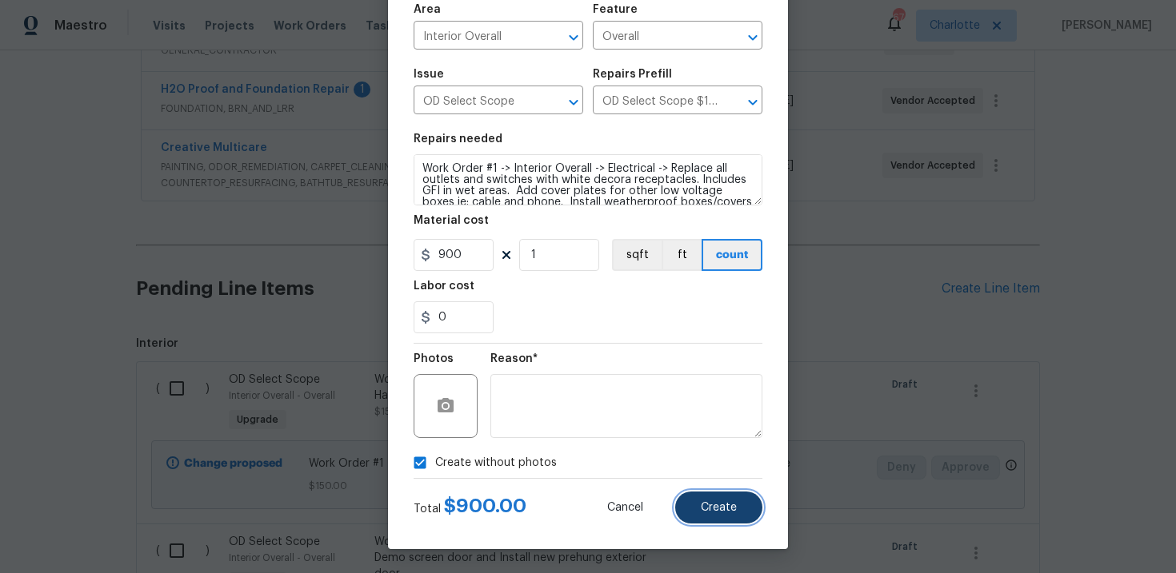
click at [724, 505] on span "Create" at bounding box center [719, 508] width 36 height 12
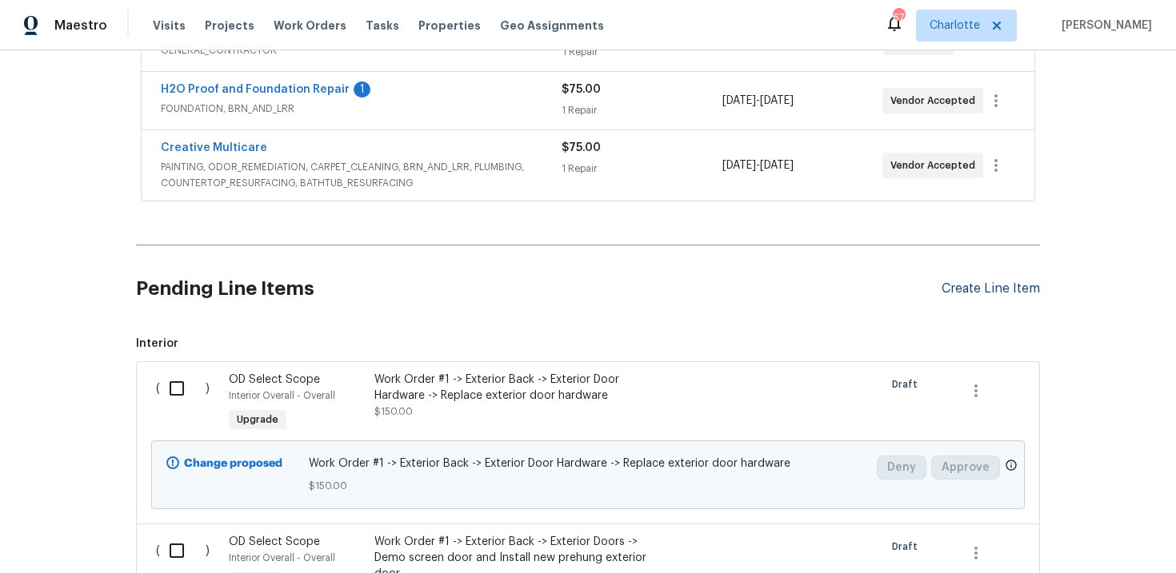
click at [987, 293] on div "Create Line Item" at bounding box center [990, 288] width 98 height 15
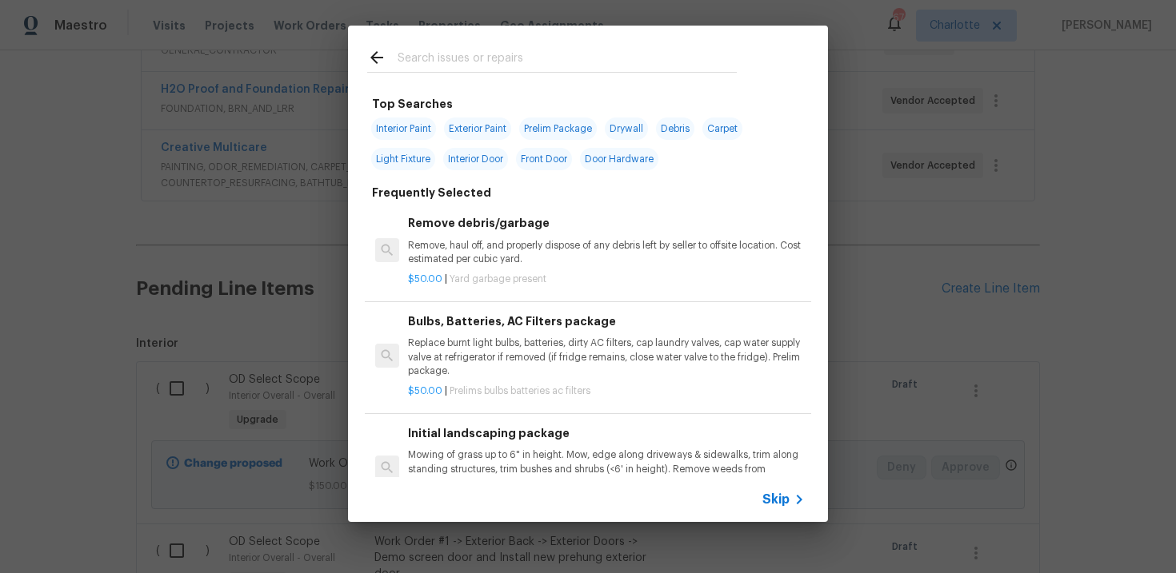
click at [770, 495] on span "Skip" at bounding box center [775, 500] width 27 height 16
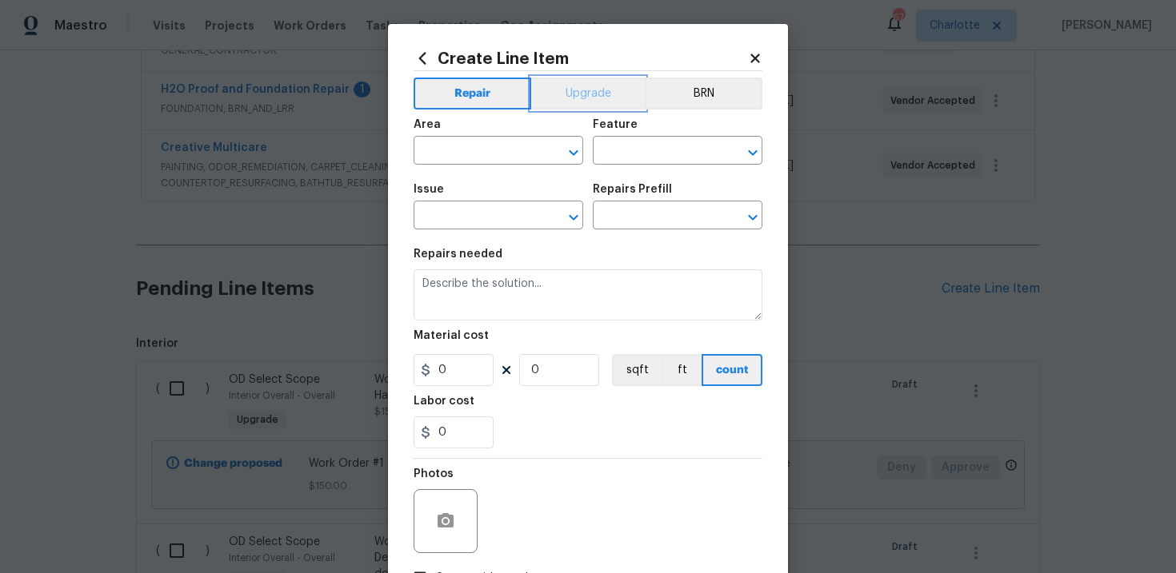
click at [588, 94] on button "Upgrade" at bounding box center [588, 94] width 114 height 32
click at [494, 219] on input "text" at bounding box center [475, 217] width 125 height 25
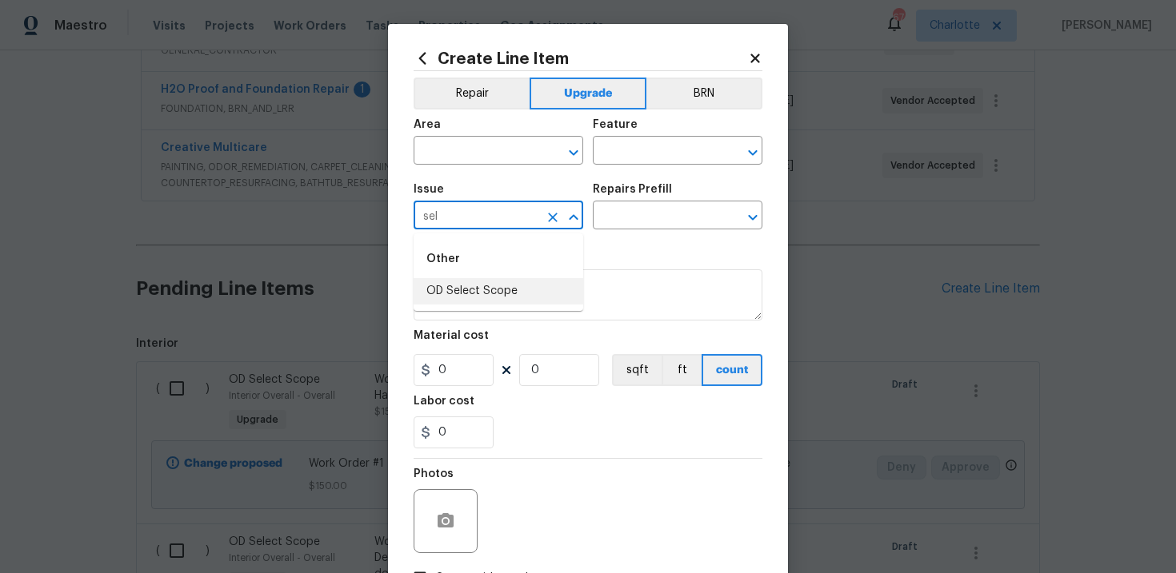
click at [510, 291] on li "OD Select Scope" at bounding box center [498, 291] width 170 height 26
click at [641, 214] on input "text" at bounding box center [655, 217] width 125 height 25
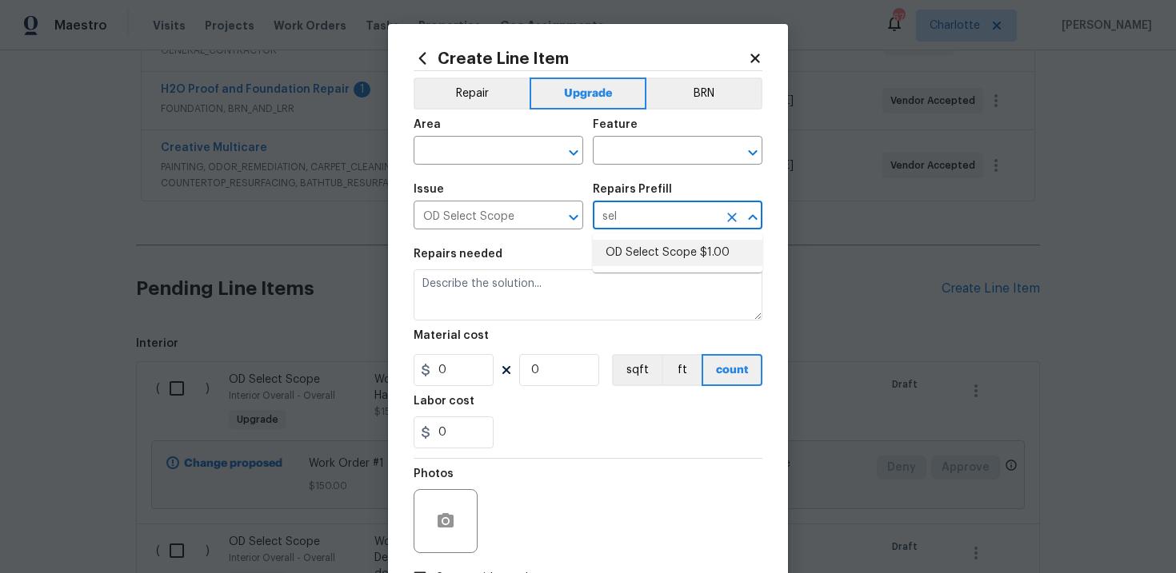
click at [641, 250] on li "OD Select Scope $1.00" at bounding box center [678, 253] width 170 height 26
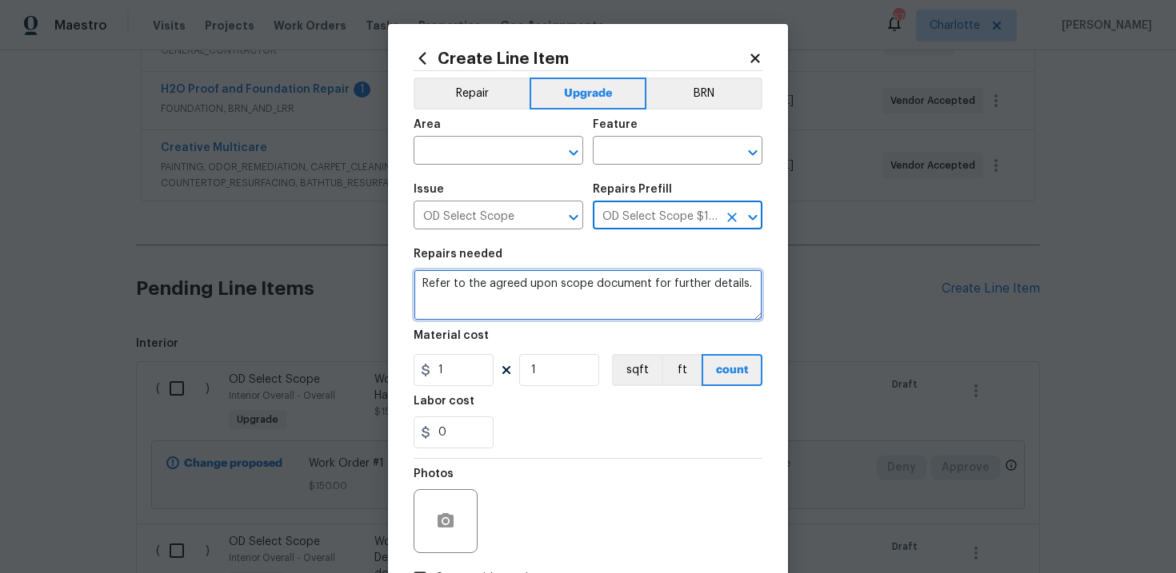
click at [573, 274] on textarea "Refer to the agreed upon scope document for further details." at bounding box center [587, 294] width 349 height 51
paste textarea "Work Order #1 -> Interior Overall -> Final Clean -> Perform final clean. Only t…"
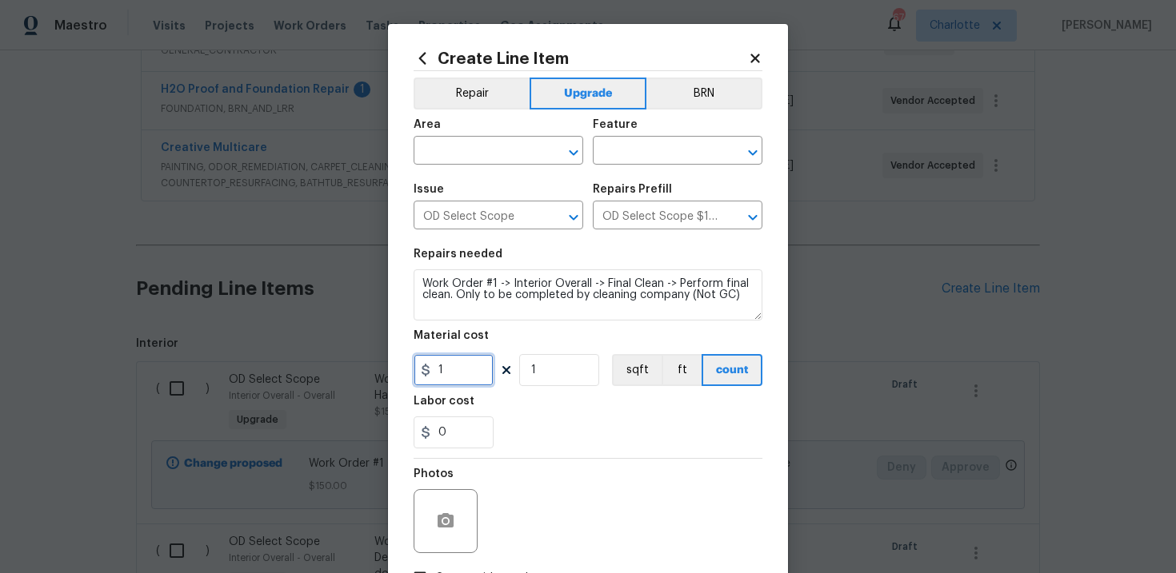
click at [470, 373] on input "1" at bounding box center [453, 370] width 80 height 32
click at [485, 153] on input "text" at bounding box center [475, 152] width 125 height 25
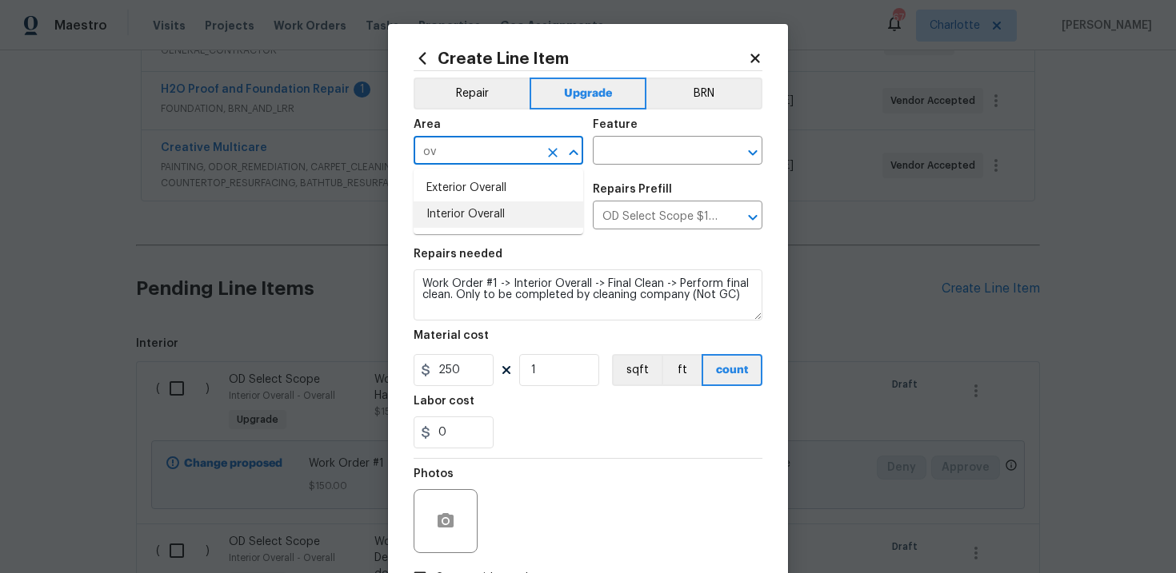
click at [489, 224] on li "Interior Overall" at bounding box center [498, 215] width 170 height 26
click at [637, 162] on input "text" at bounding box center [655, 152] width 125 height 25
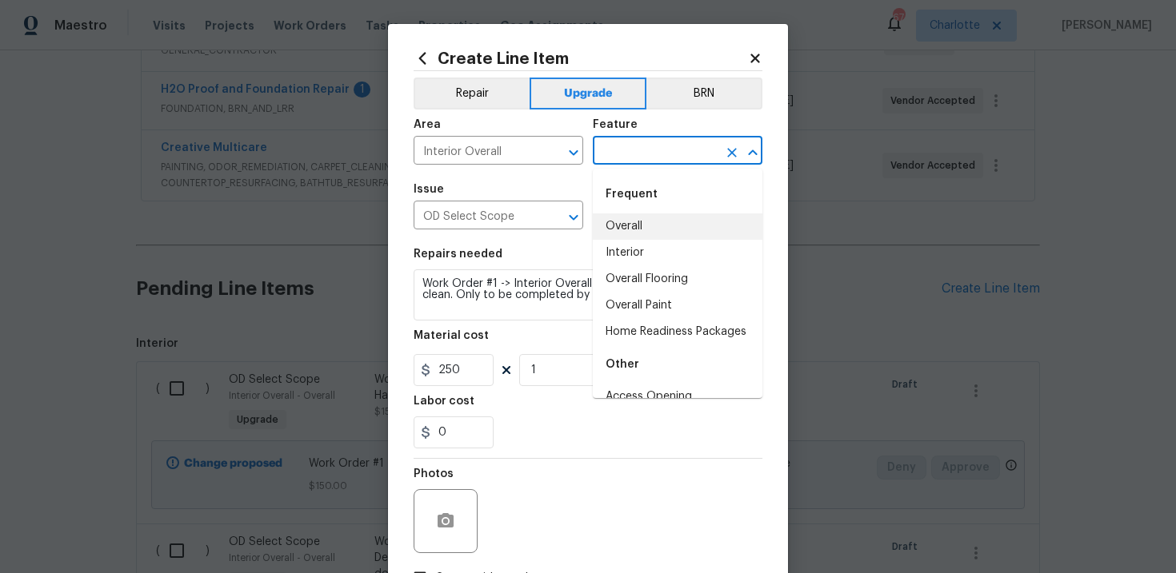
click at [637, 218] on li "Overall" at bounding box center [678, 227] width 170 height 26
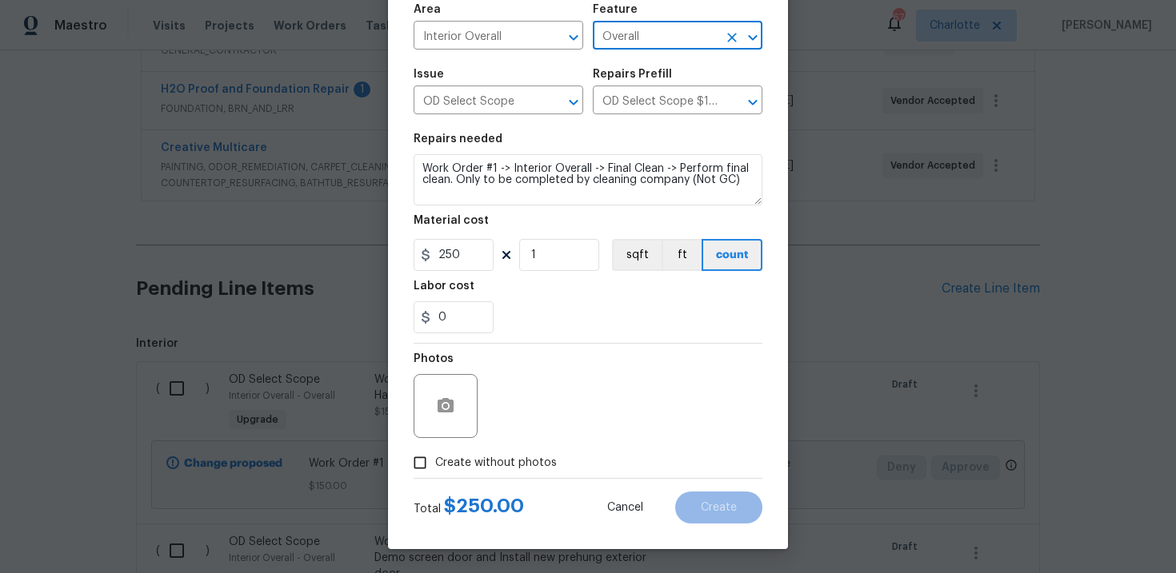
click at [509, 449] on label "Create without photos" at bounding box center [481, 463] width 152 height 30
click at [435, 449] on input "Create without photos" at bounding box center [420, 463] width 30 height 30
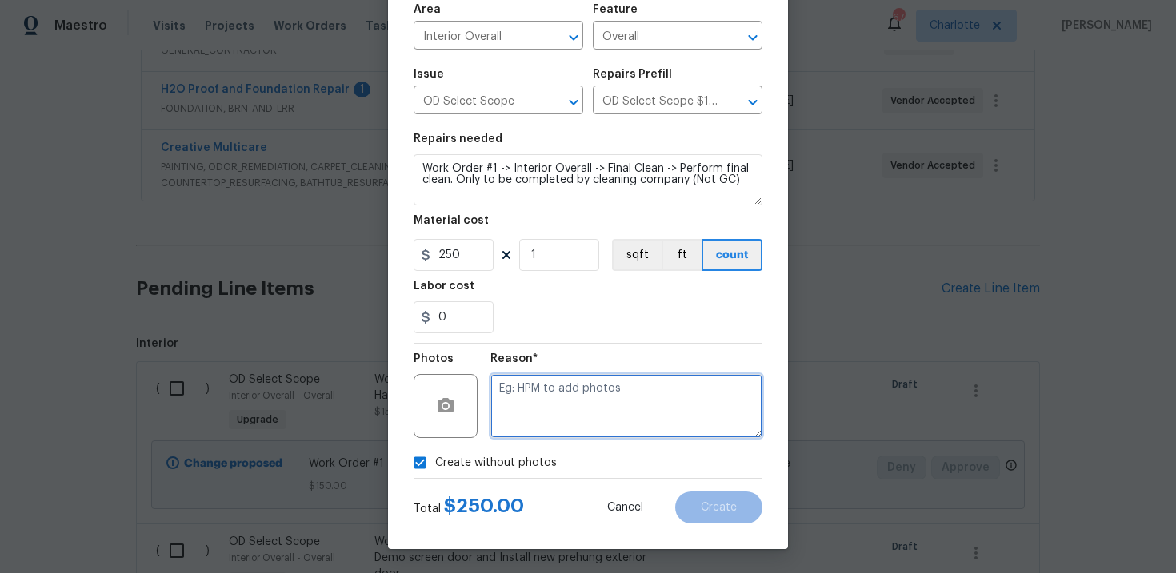
click at [561, 412] on textarea at bounding box center [626, 406] width 272 height 64
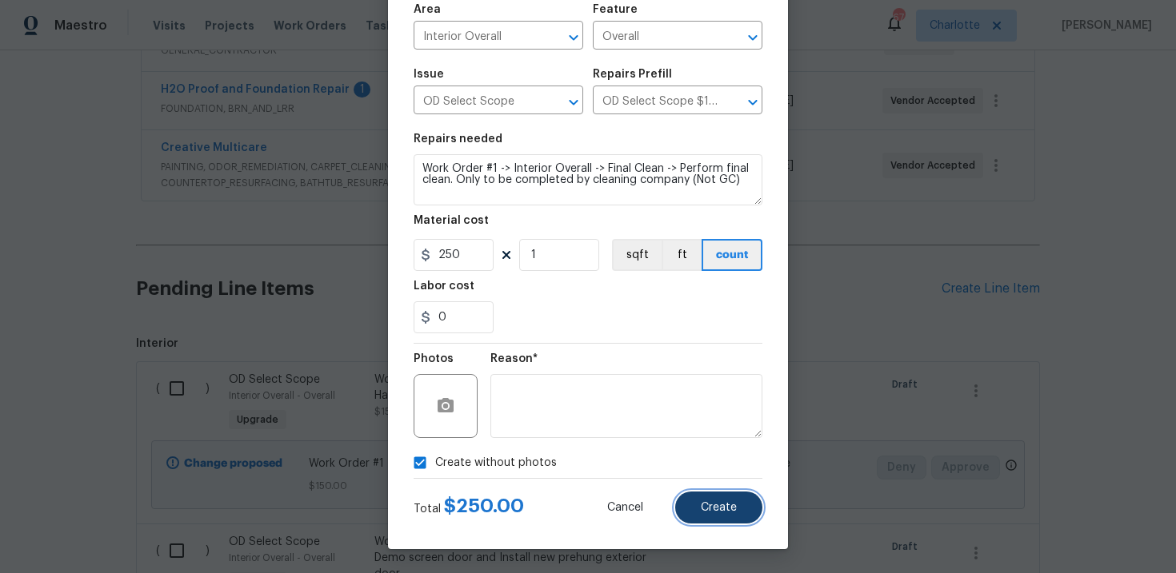
click at [701, 504] on button "Create" at bounding box center [718, 508] width 87 height 32
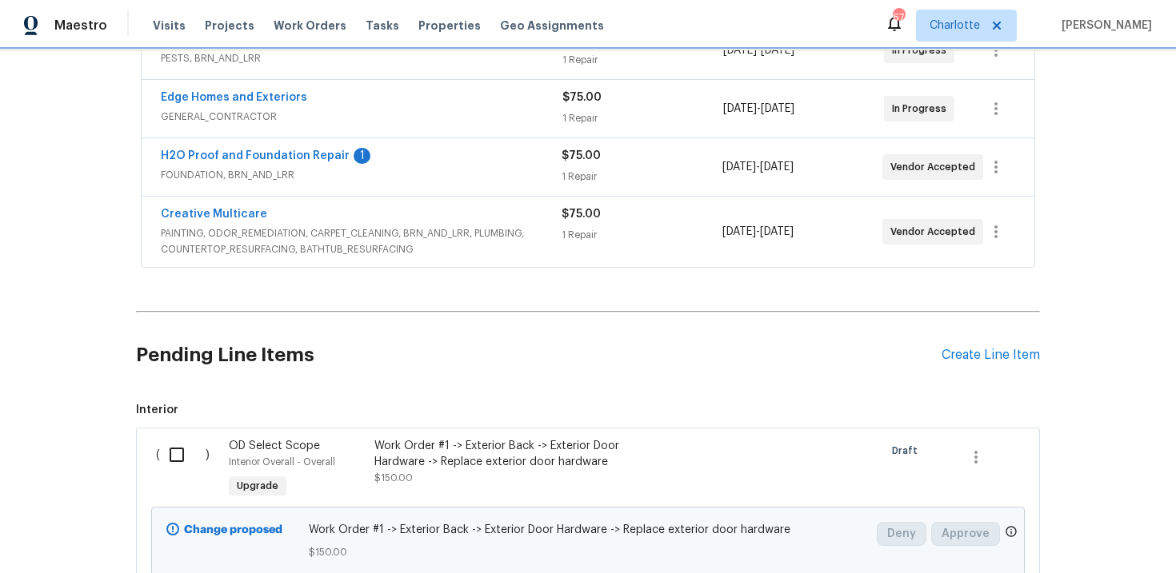
scroll to position [445, 0]
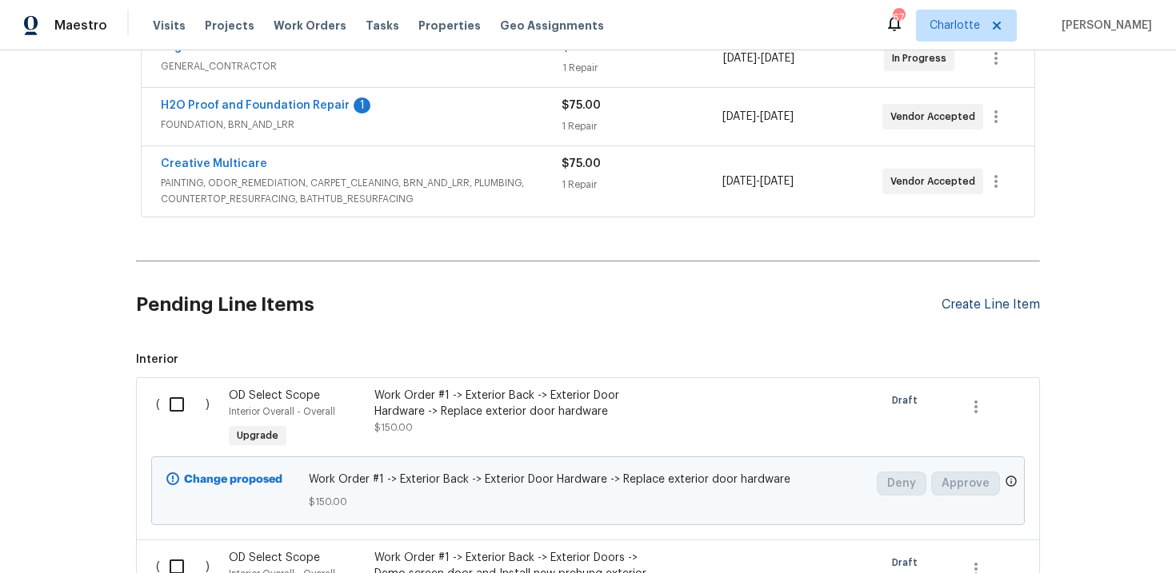
click at [989, 304] on div "Create Line Item" at bounding box center [990, 304] width 98 height 15
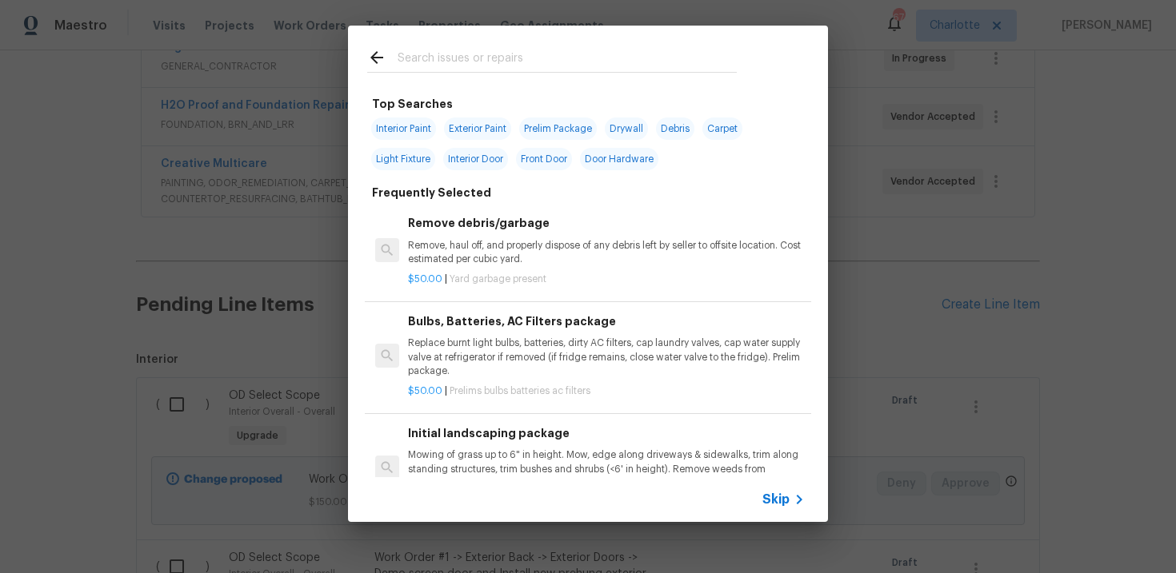
click at [776, 497] on span "Skip" at bounding box center [775, 500] width 27 height 16
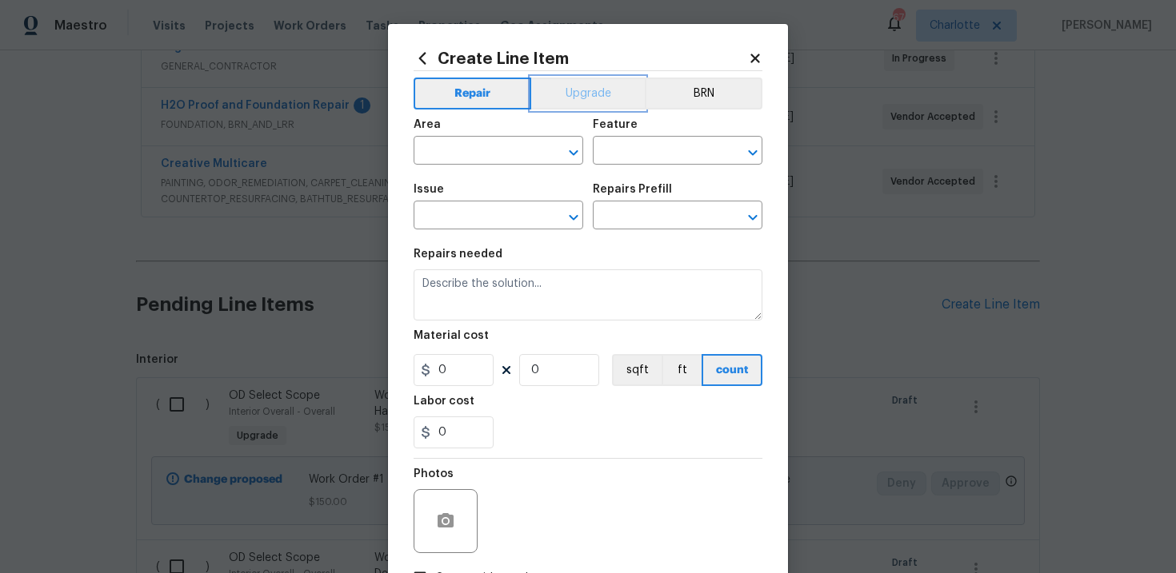
click at [583, 83] on button "Upgrade" at bounding box center [588, 94] width 114 height 32
click at [493, 213] on input "text" at bounding box center [475, 217] width 125 height 25
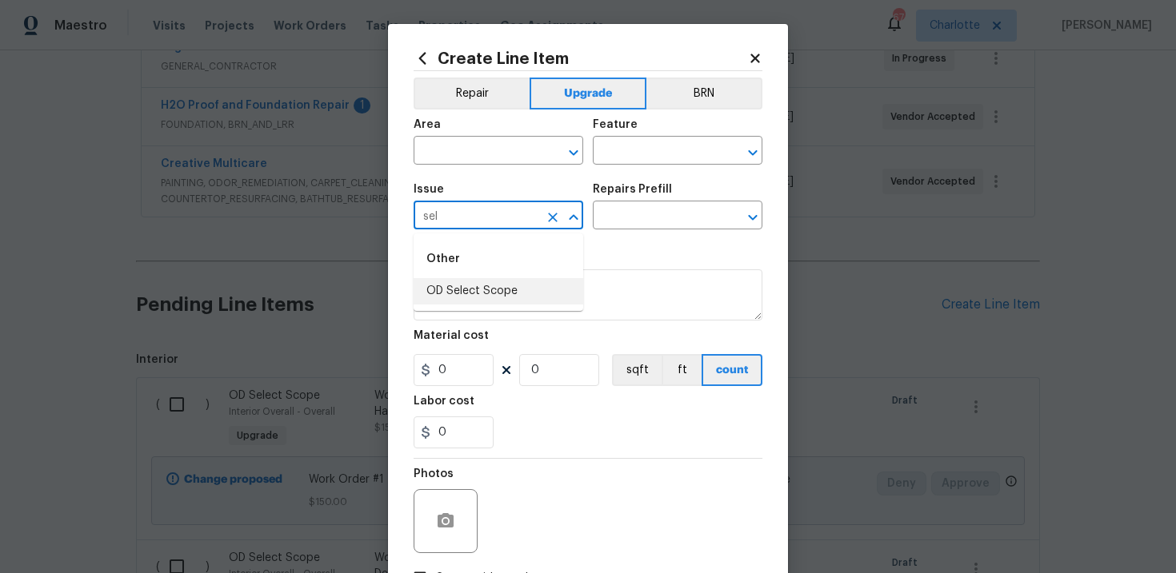
click at [497, 289] on li "OD Select Scope" at bounding box center [498, 291] width 170 height 26
click at [648, 218] on input "text" at bounding box center [655, 217] width 125 height 25
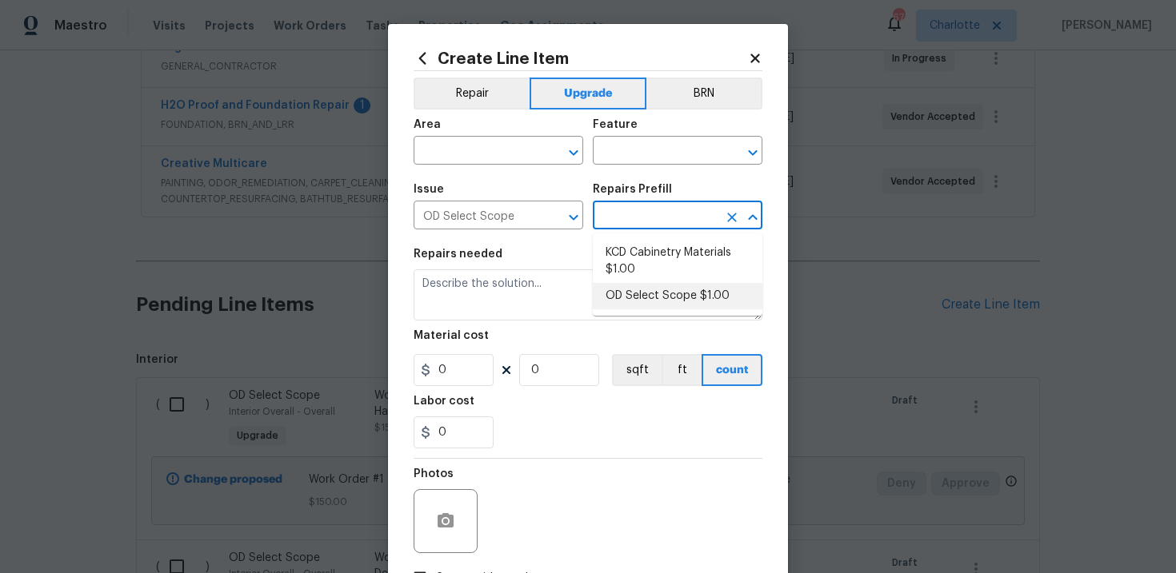
click at [657, 308] on li "OD Select Scope $1.00" at bounding box center [678, 296] width 170 height 26
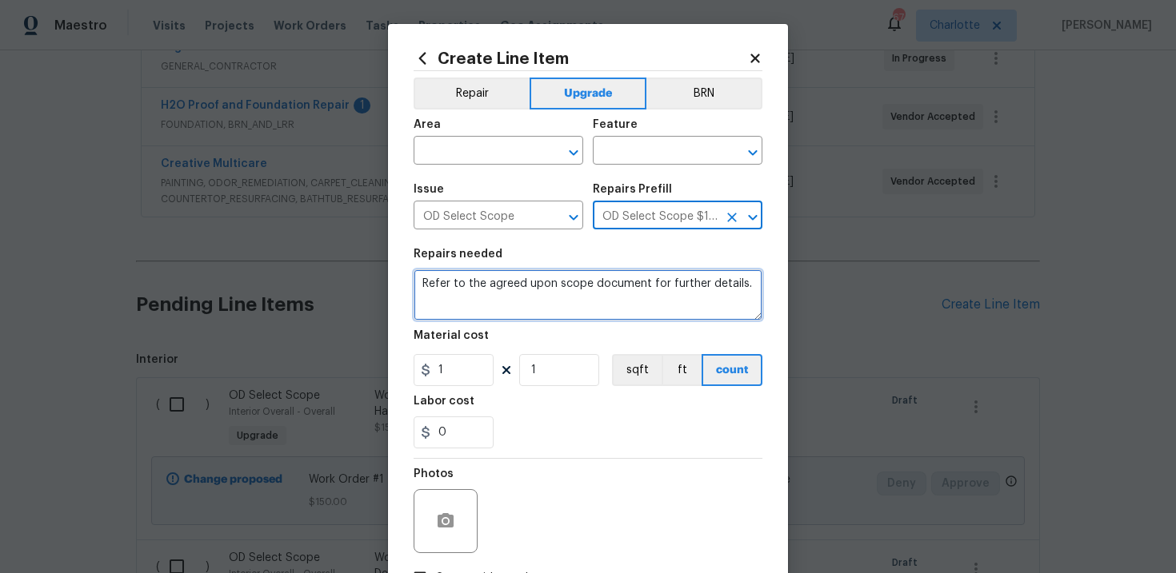
click at [569, 288] on textarea "Refer to the agreed upon scope document for further details." at bounding box center [587, 294] width 349 height 51
paste textarea "Work Order #1 -> Interior Overall -> Flooring Demo -> Demo flooring throughout"
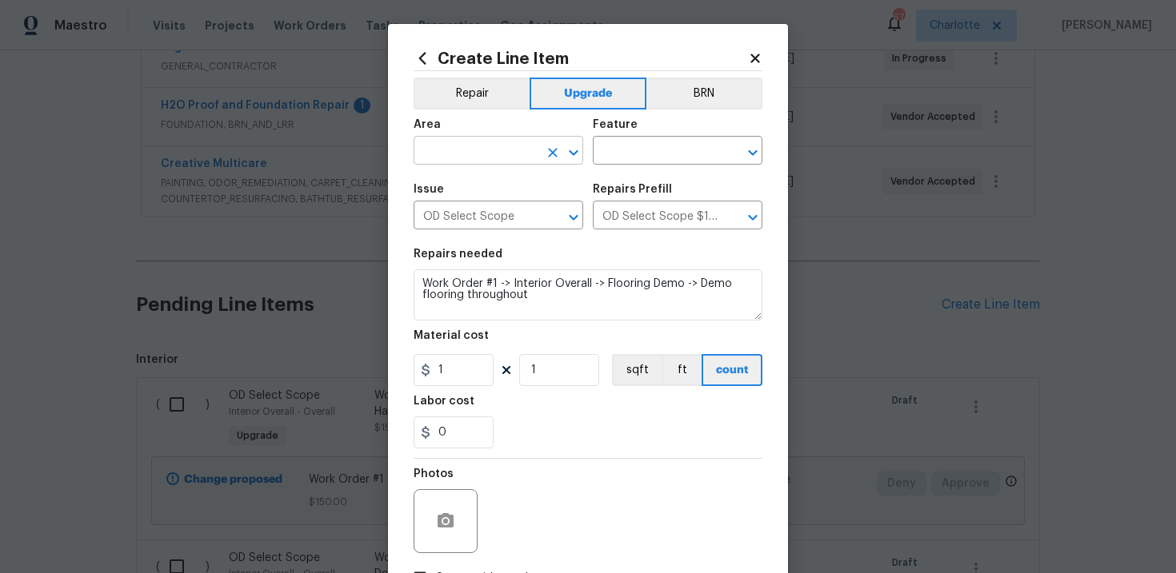
click at [504, 152] on input "text" at bounding box center [475, 152] width 125 height 25
click at [505, 211] on li "Interior Overall" at bounding box center [498, 215] width 170 height 26
click at [666, 149] on input "text" at bounding box center [655, 152] width 125 height 25
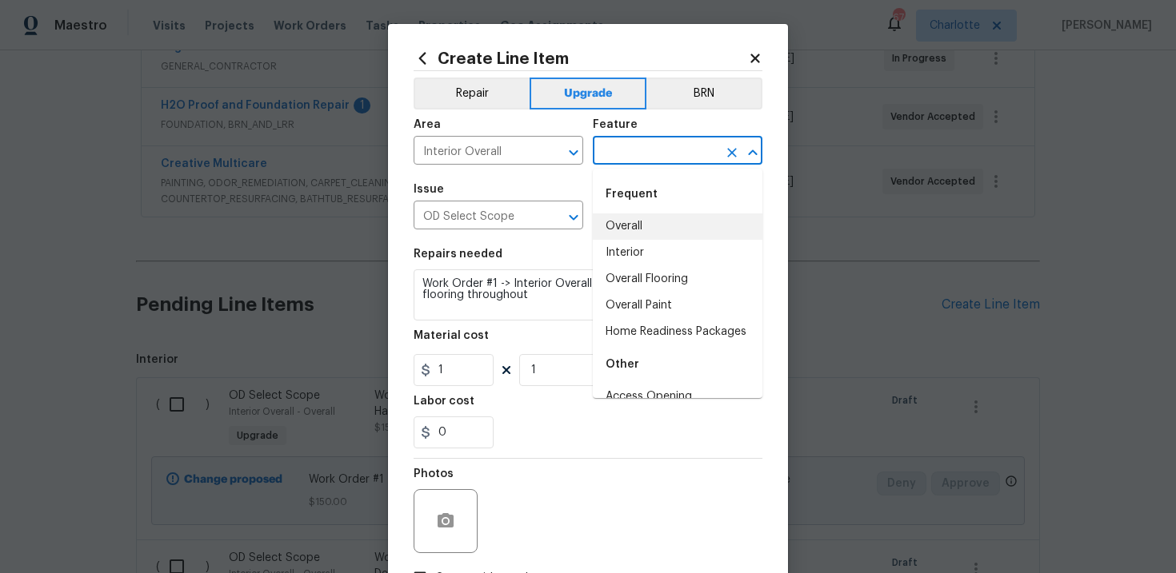
click at [649, 220] on li "Overall" at bounding box center [678, 227] width 170 height 26
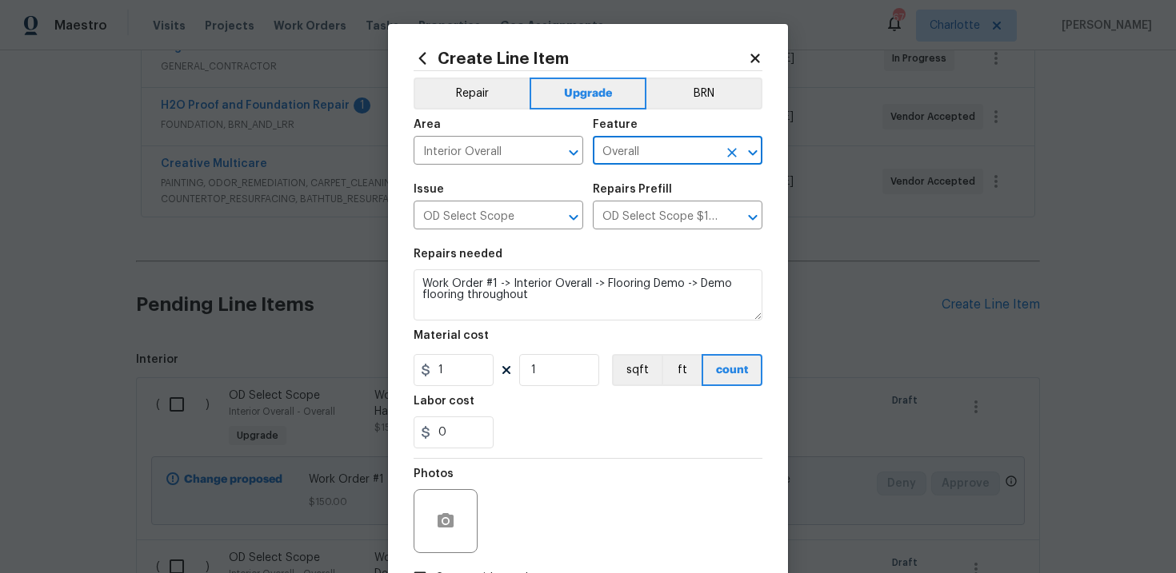
scroll to position [116, 0]
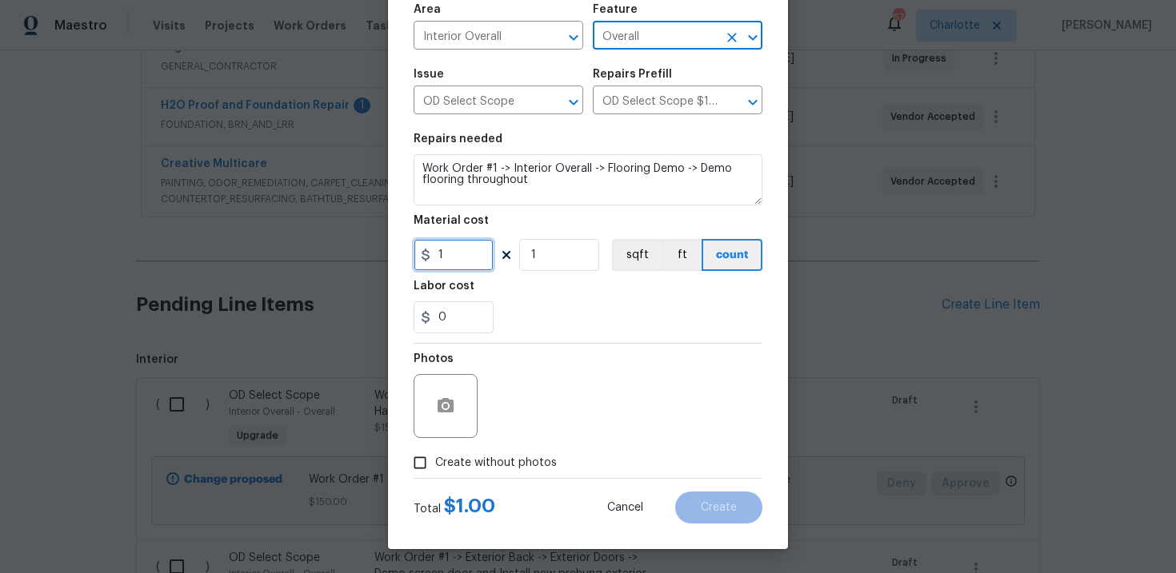
click at [460, 256] on input "1" at bounding box center [453, 255] width 80 height 32
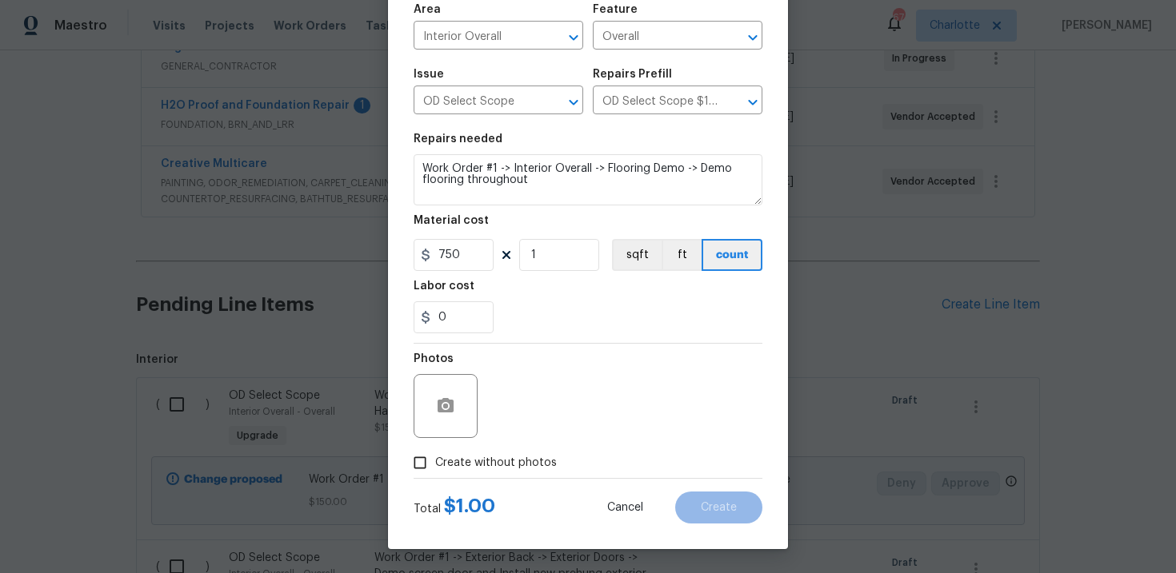
click at [453, 458] on span "Create without photos" at bounding box center [496, 463] width 122 height 17
click at [435, 458] on input "Create without photos" at bounding box center [420, 463] width 30 height 30
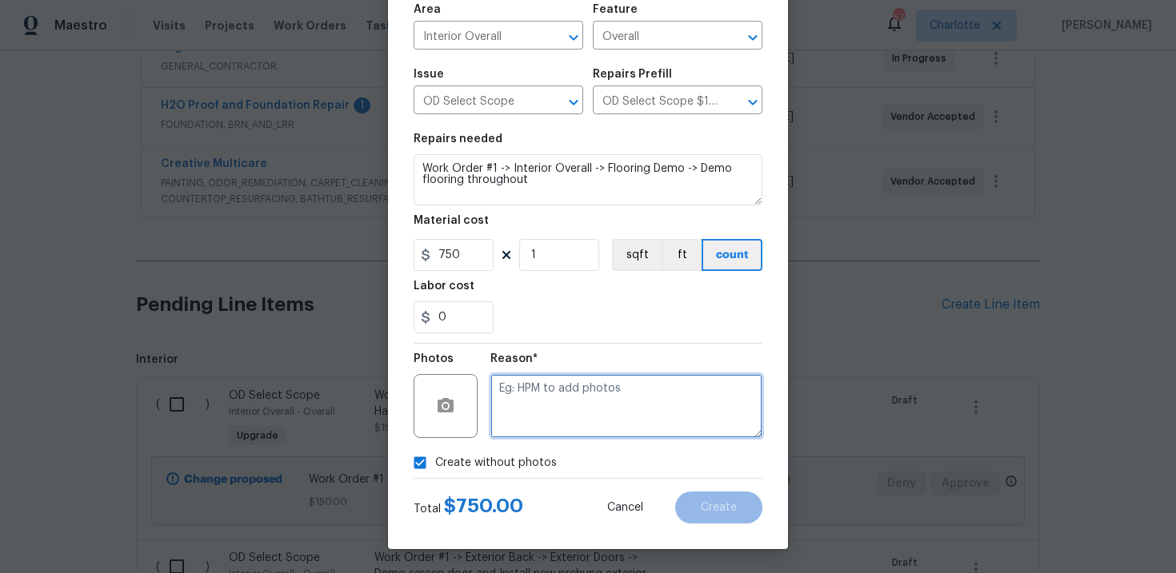
click at [564, 421] on textarea at bounding box center [626, 406] width 272 height 64
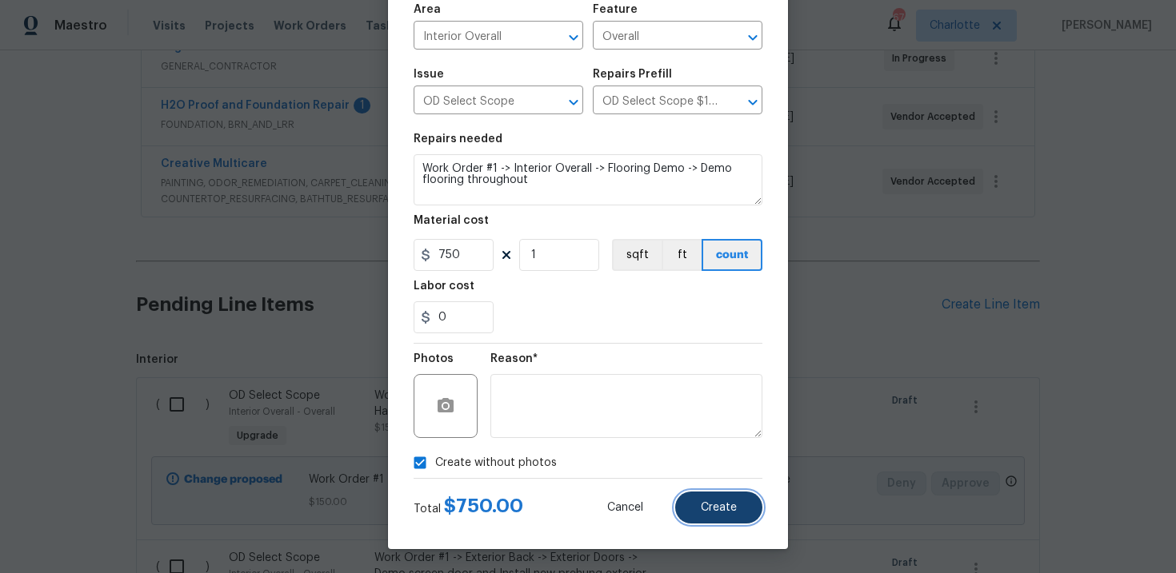
click at [725, 512] on span "Create" at bounding box center [719, 508] width 36 height 12
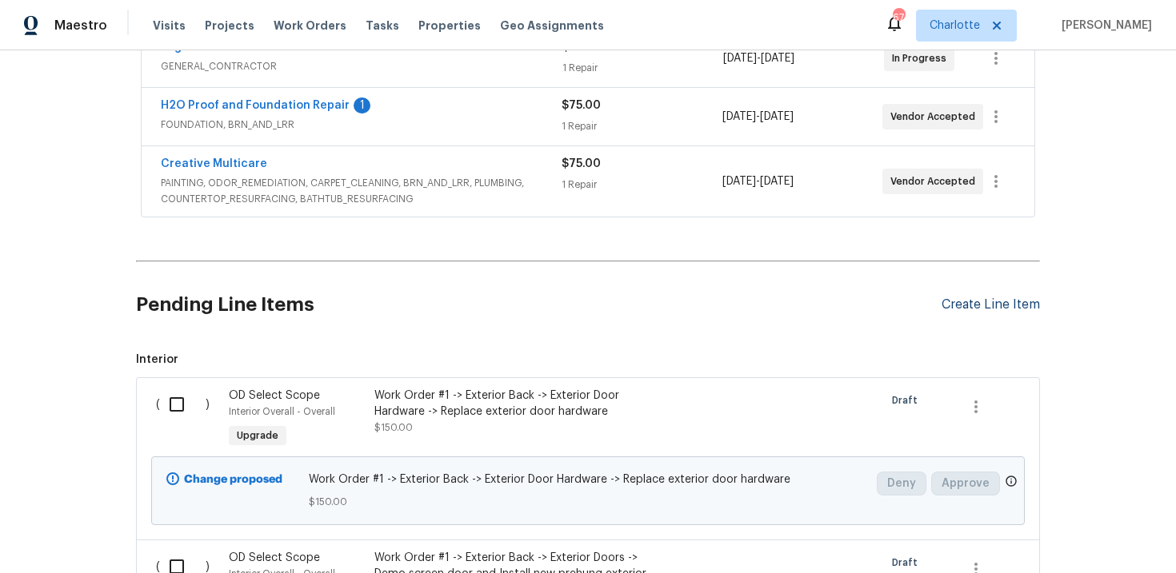
click at [982, 305] on div "Create Line Item" at bounding box center [990, 304] width 98 height 15
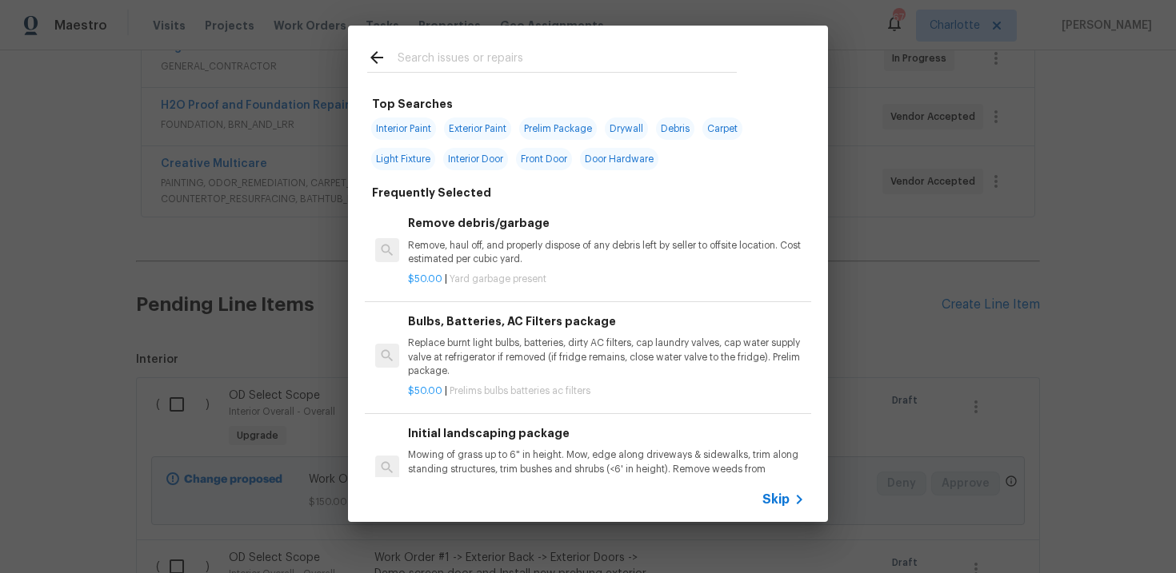
click at [779, 501] on span "Skip" at bounding box center [775, 500] width 27 height 16
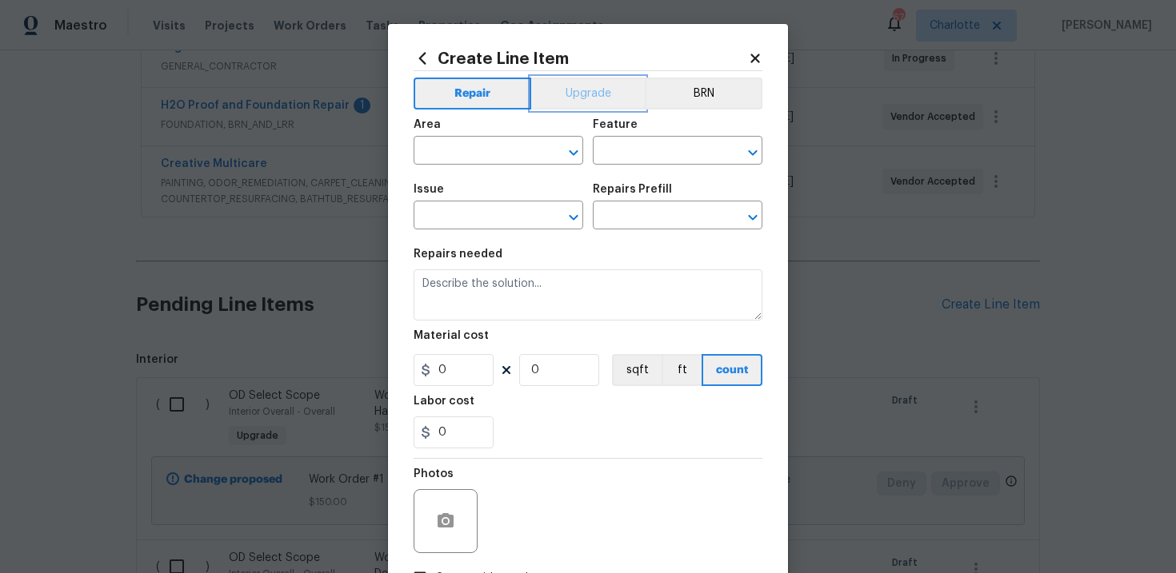
click at [576, 86] on button "Upgrade" at bounding box center [588, 94] width 114 height 32
click at [476, 225] on input "text" at bounding box center [475, 217] width 125 height 25
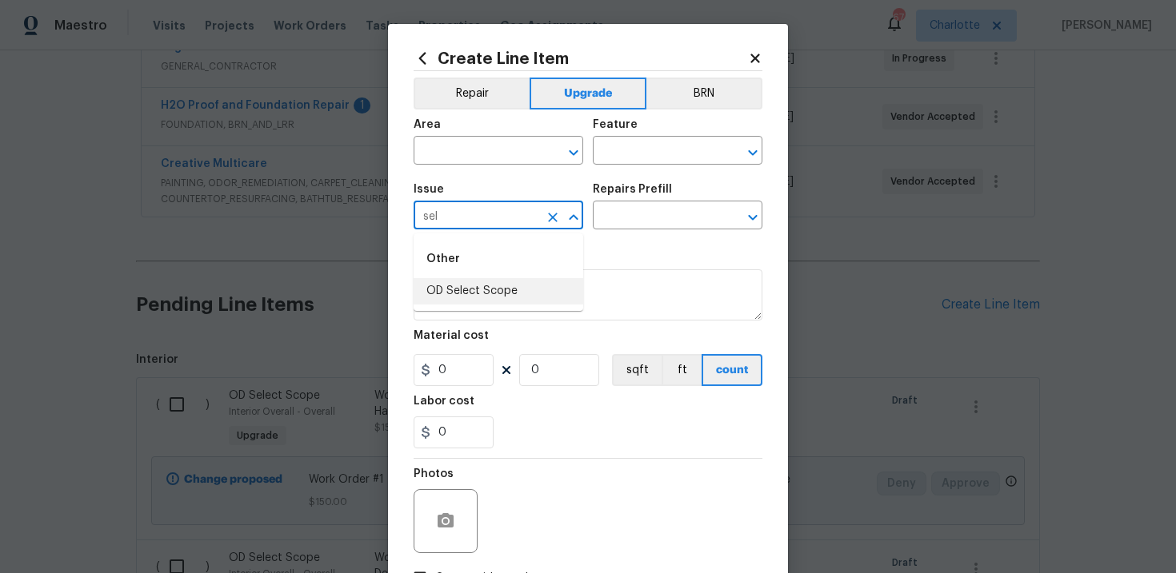
click at [492, 293] on li "OD Select Scope" at bounding box center [498, 291] width 170 height 26
click at [657, 217] on input "text" at bounding box center [655, 217] width 125 height 25
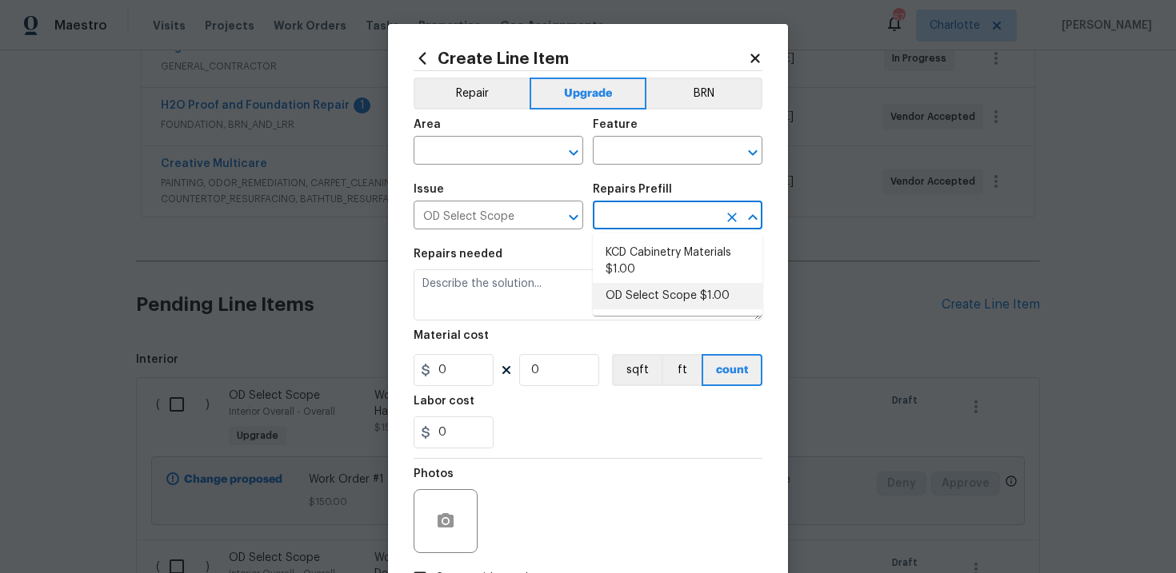
click at [662, 292] on li "OD Select Scope $1.00" at bounding box center [678, 296] width 170 height 26
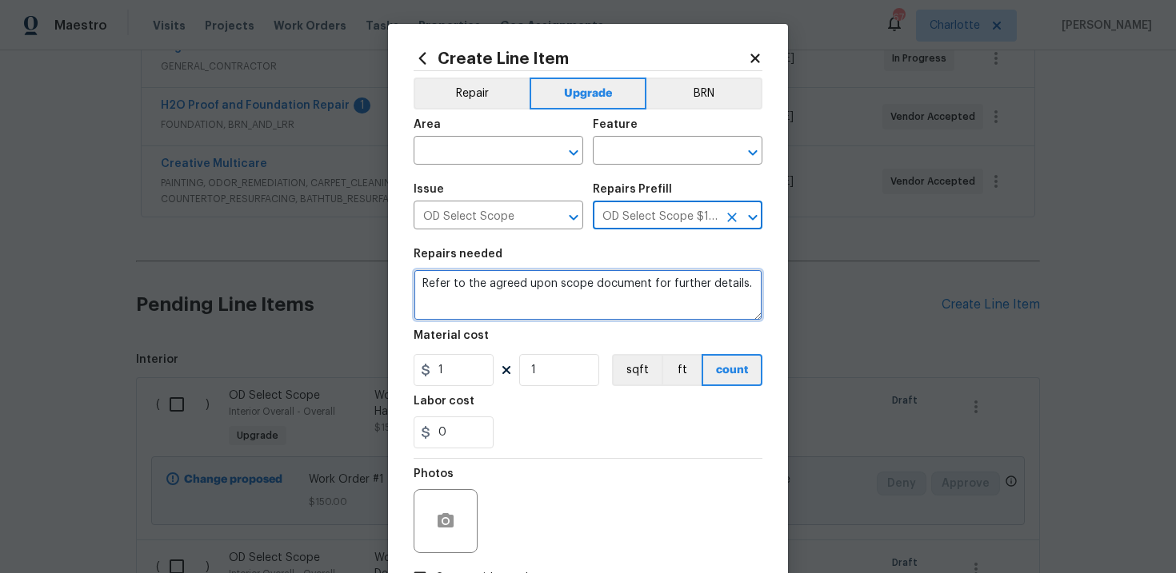
click at [535, 286] on textarea "Refer to the agreed upon scope document for further details." at bounding box center [587, 294] width 349 height 51
paste textarea "Work Order #1 -> Interior Overall -> Flooring -> Replace damaged/rotted subfloo…"
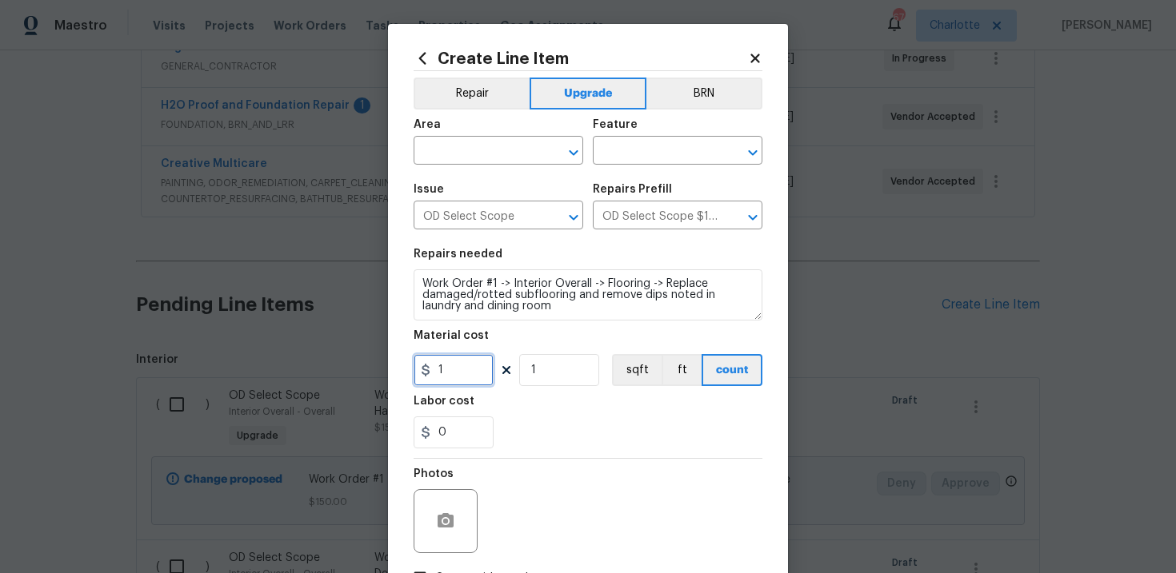
click at [454, 366] on input "1" at bounding box center [453, 370] width 80 height 32
click at [501, 153] on input "text" at bounding box center [475, 152] width 125 height 25
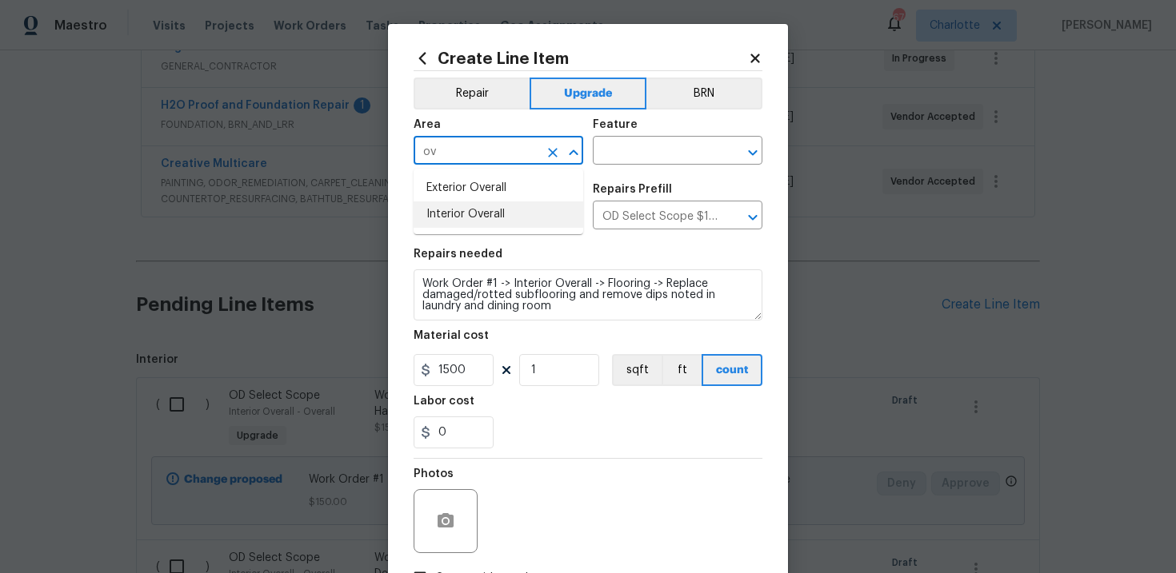
click at [505, 214] on li "Interior Overall" at bounding box center [498, 215] width 170 height 26
click at [673, 136] on div "Feature" at bounding box center [678, 129] width 170 height 21
click at [652, 158] on input "text" at bounding box center [655, 152] width 125 height 25
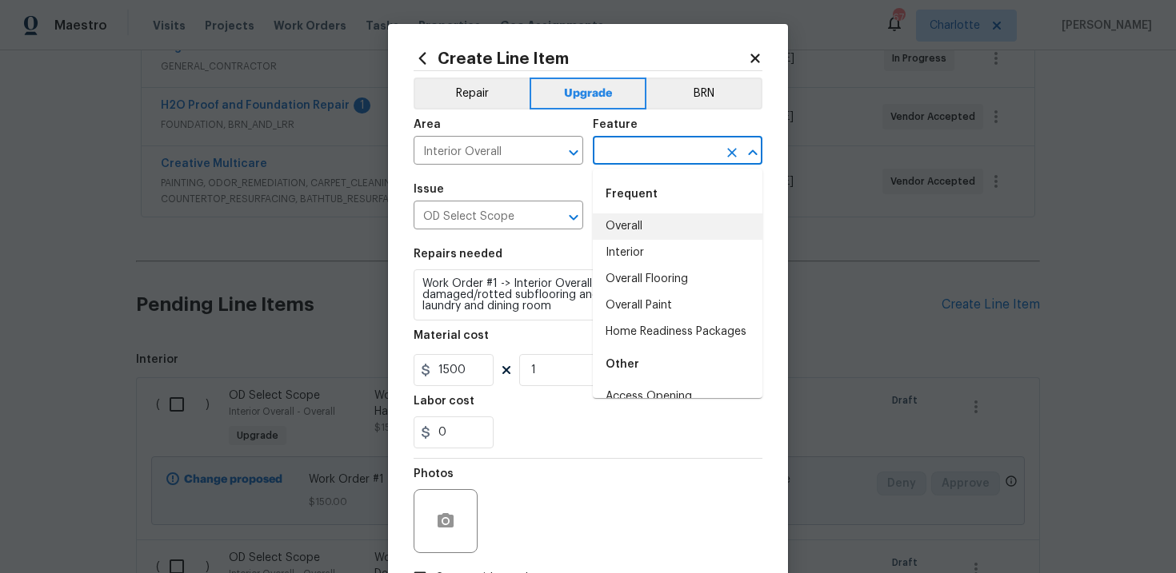
click at [651, 224] on li "Overall" at bounding box center [678, 227] width 170 height 26
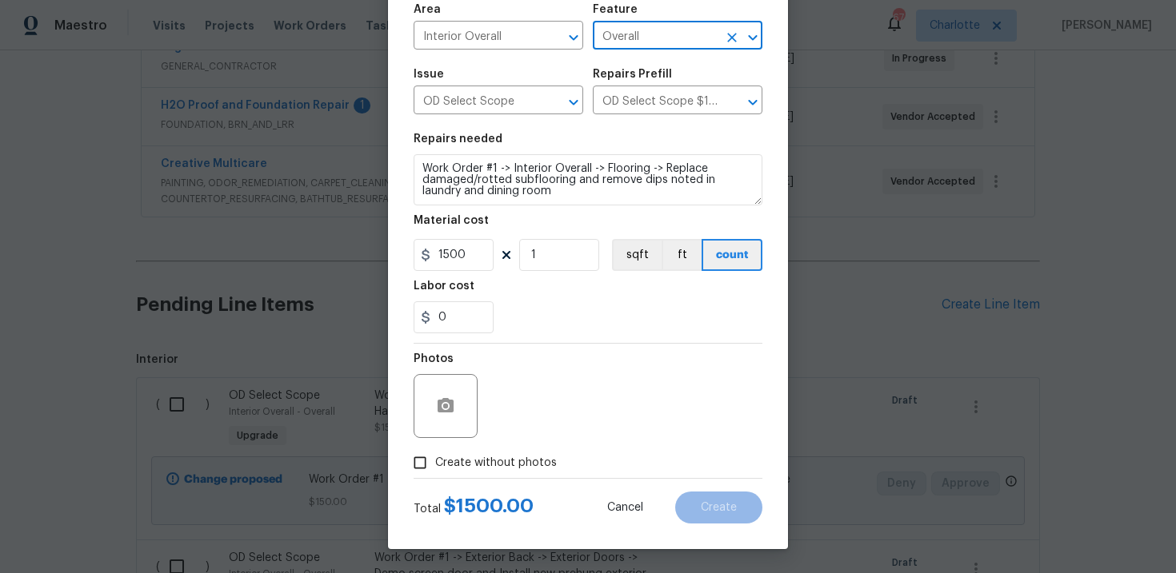
click at [498, 453] on label "Create without photos" at bounding box center [481, 463] width 152 height 30
click at [435, 453] on input "Create without photos" at bounding box center [420, 463] width 30 height 30
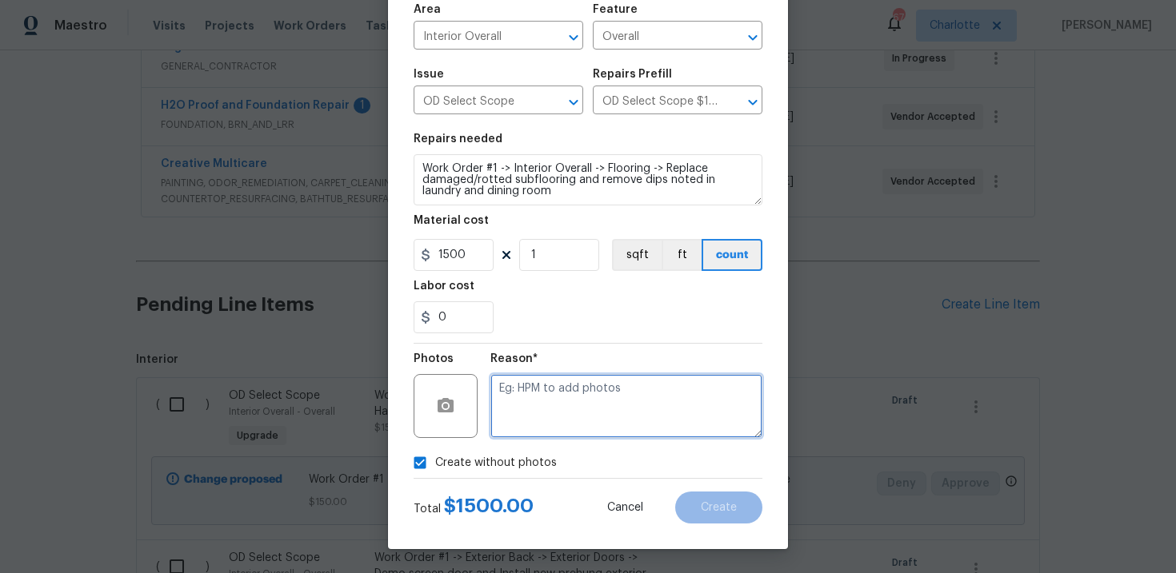
click at [552, 421] on textarea at bounding box center [626, 406] width 272 height 64
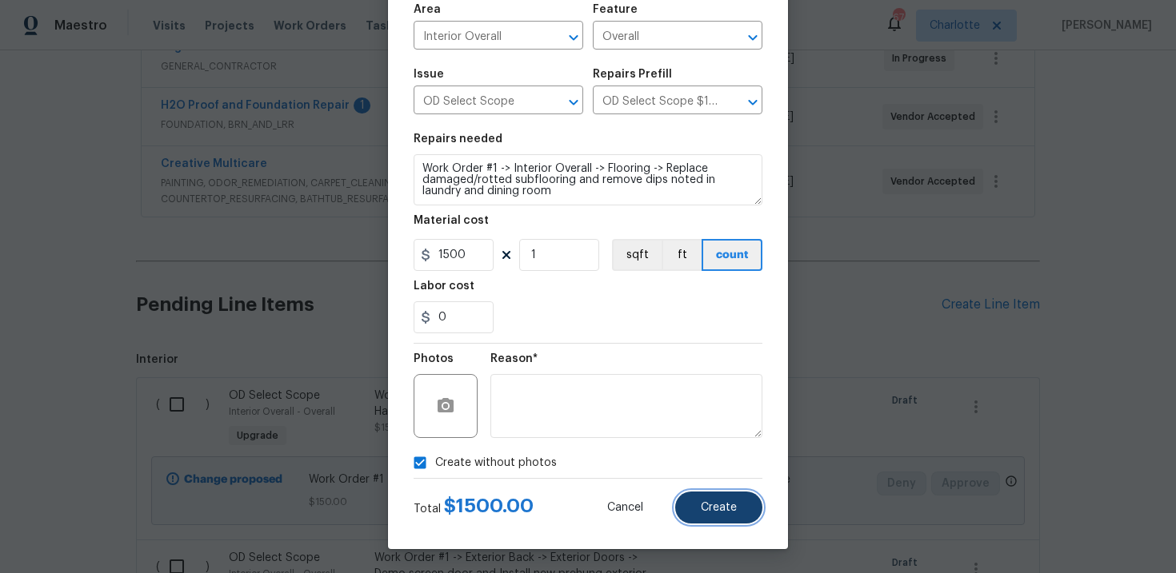
click at [727, 509] on span "Create" at bounding box center [719, 508] width 36 height 12
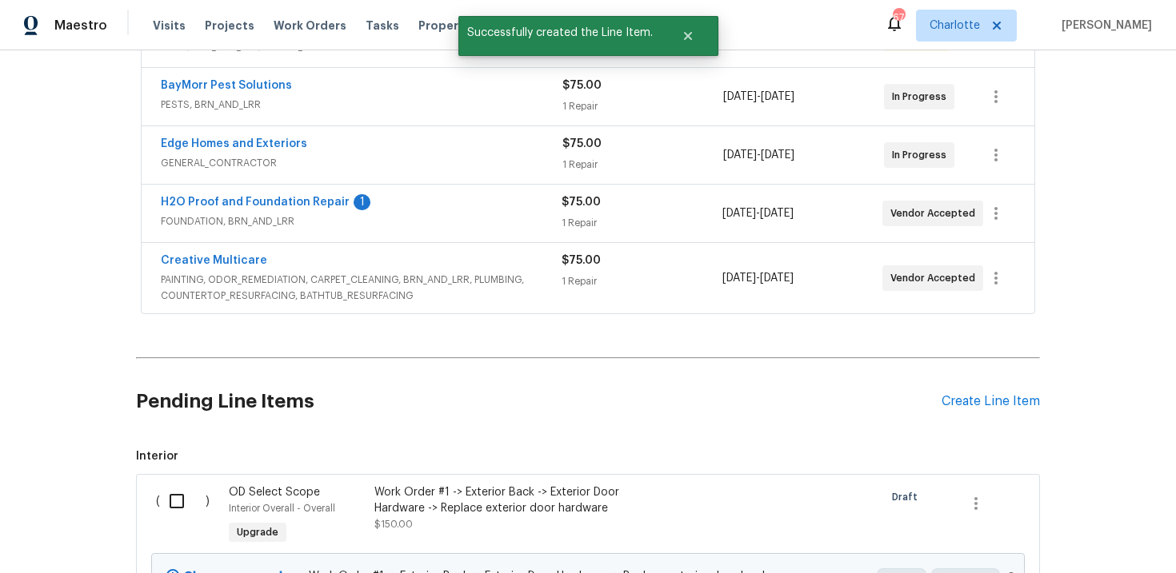
scroll to position [445, 0]
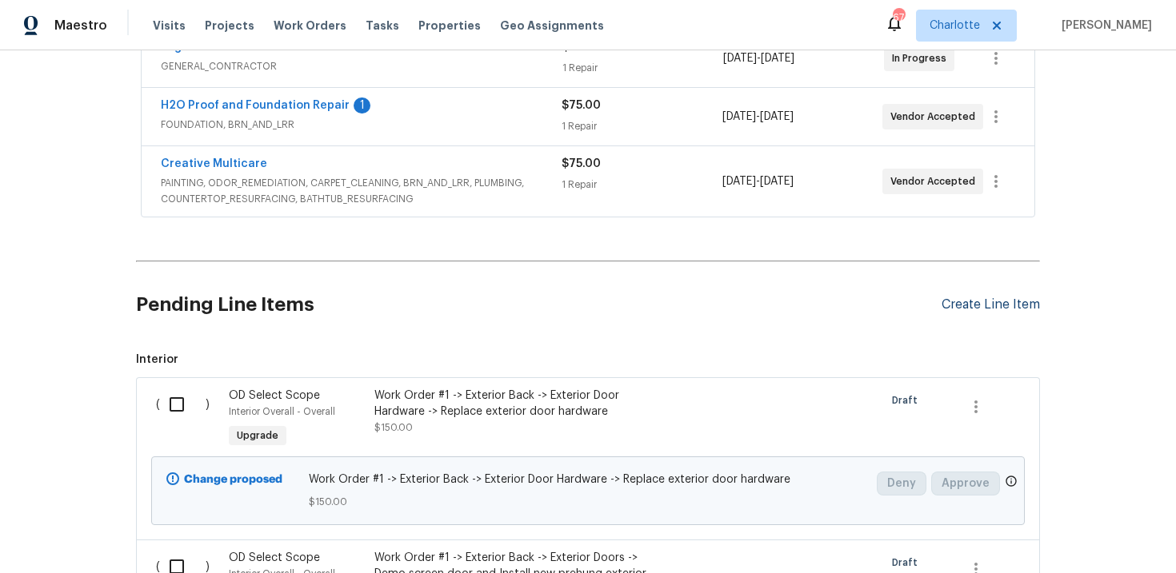
click at [988, 307] on div "Create Line Item" at bounding box center [990, 304] width 98 height 15
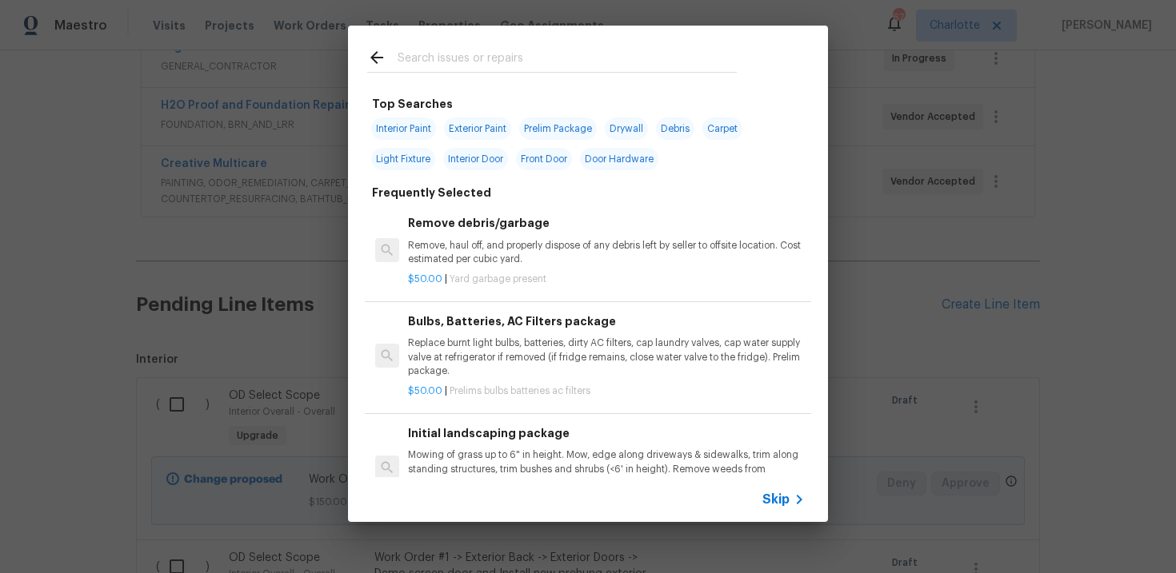
click at [777, 499] on span "Skip" at bounding box center [775, 500] width 27 height 16
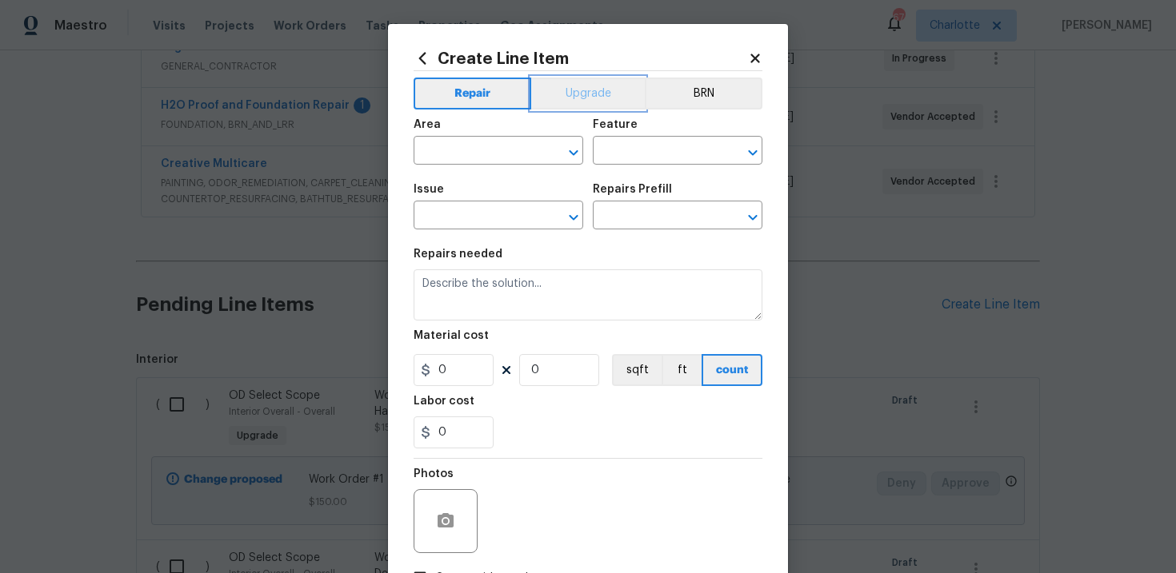
click at [604, 103] on button "Upgrade" at bounding box center [588, 94] width 114 height 32
click at [495, 218] on input "text" at bounding box center [475, 217] width 125 height 25
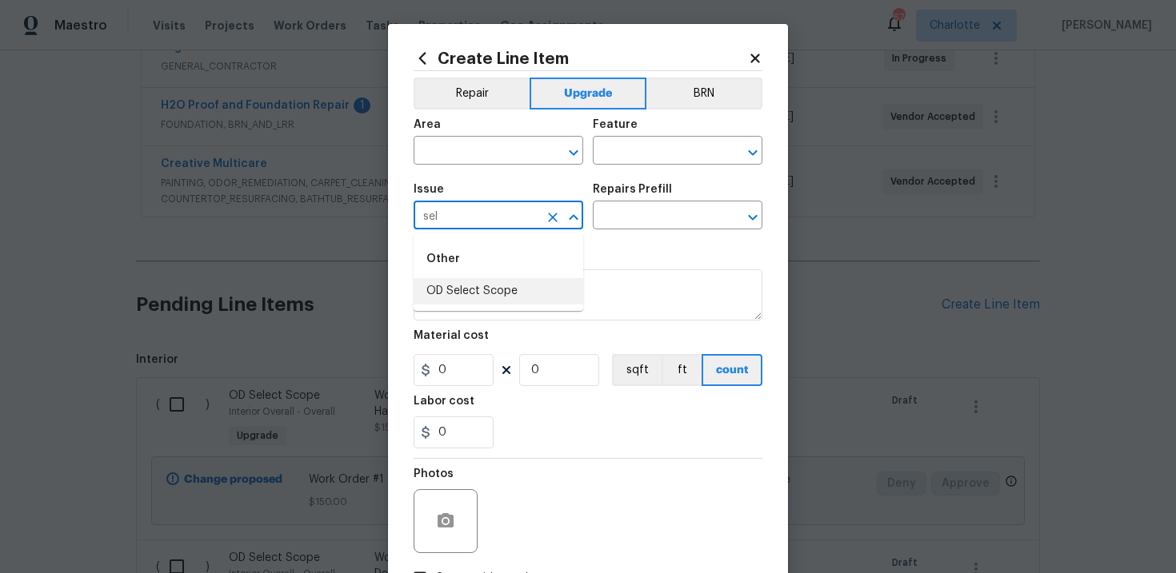
click at [497, 288] on li "OD Select Scope" at bounding box center [498, 291] width 170 height 26
click at [629, 215] on input "text" at bounding box center [655, 217] width 125 height 25
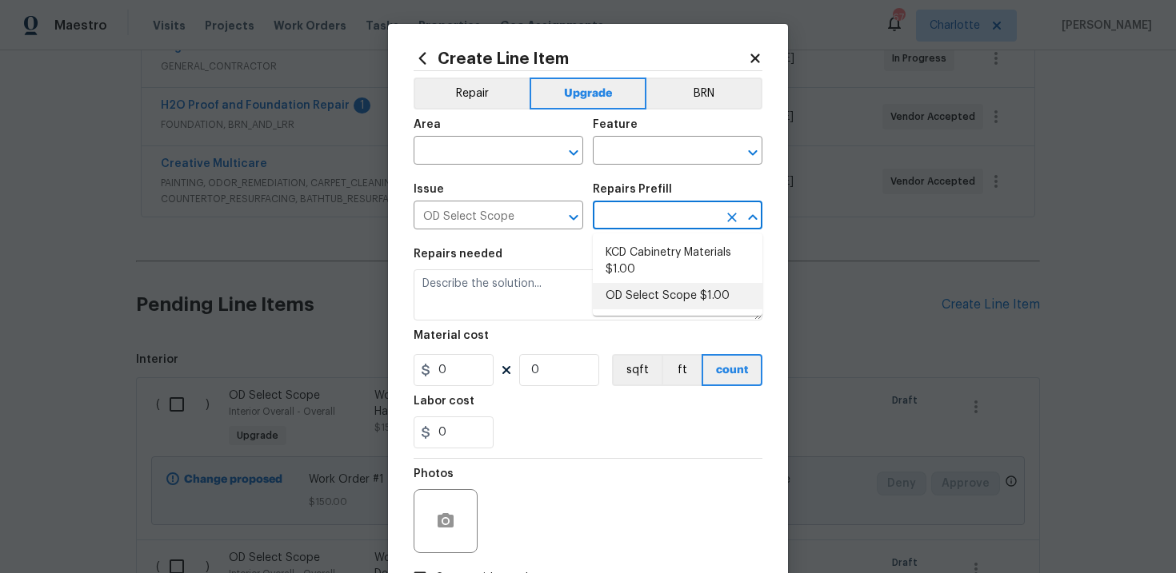
click at [665, 295] on li "OD Select Scope $1.00" at bounding box center [678, 296] width 170 height 26
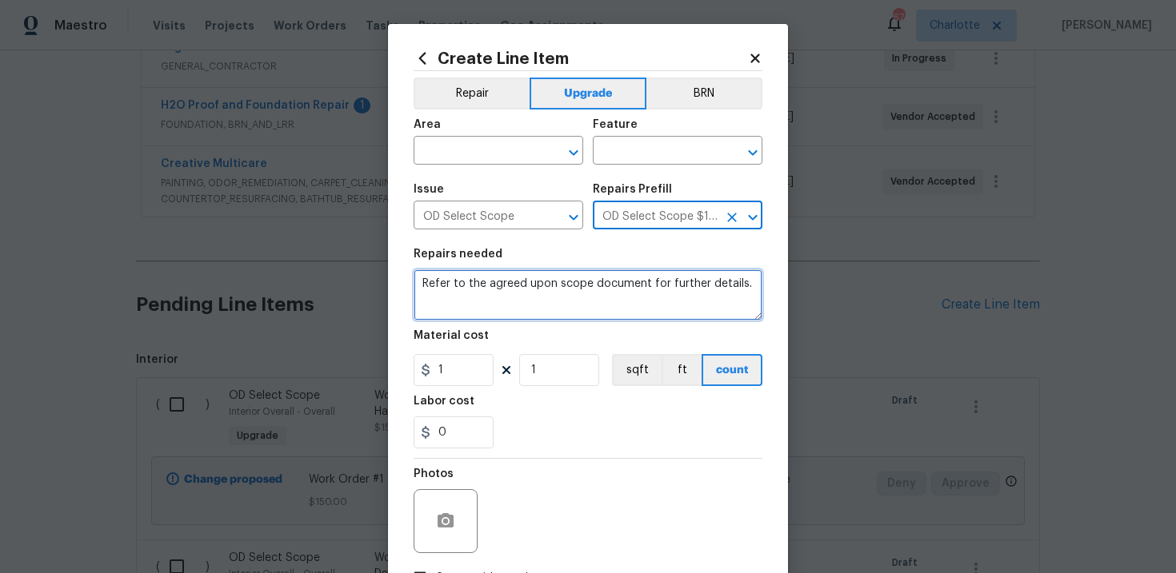
click at [557, 281] on textarea "Refer to the agreed upon scope document for further details." at bounding box center [587, 294] width 349 height 51
paste textarea "Work Order #1 -> Interior Overall -> Health and Safety -> Install smoke and CO …"
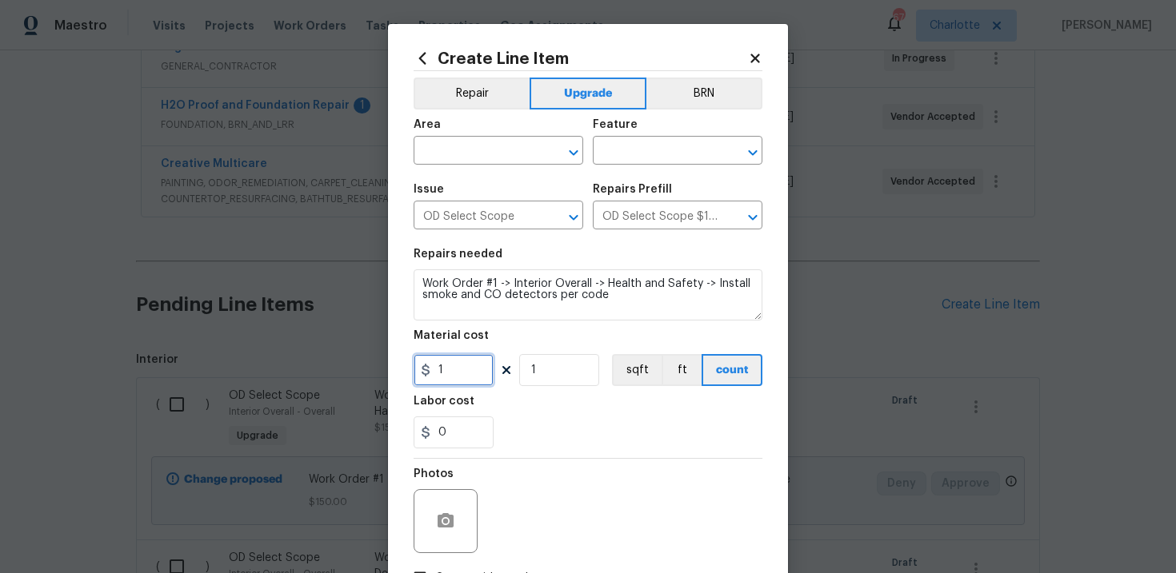
click at [465, 371] on input "1" at bounding box center [453, 370] width 80 height 32
click at [514, 151] on input "text" at bounding box center [475, 152] width 125 height 25
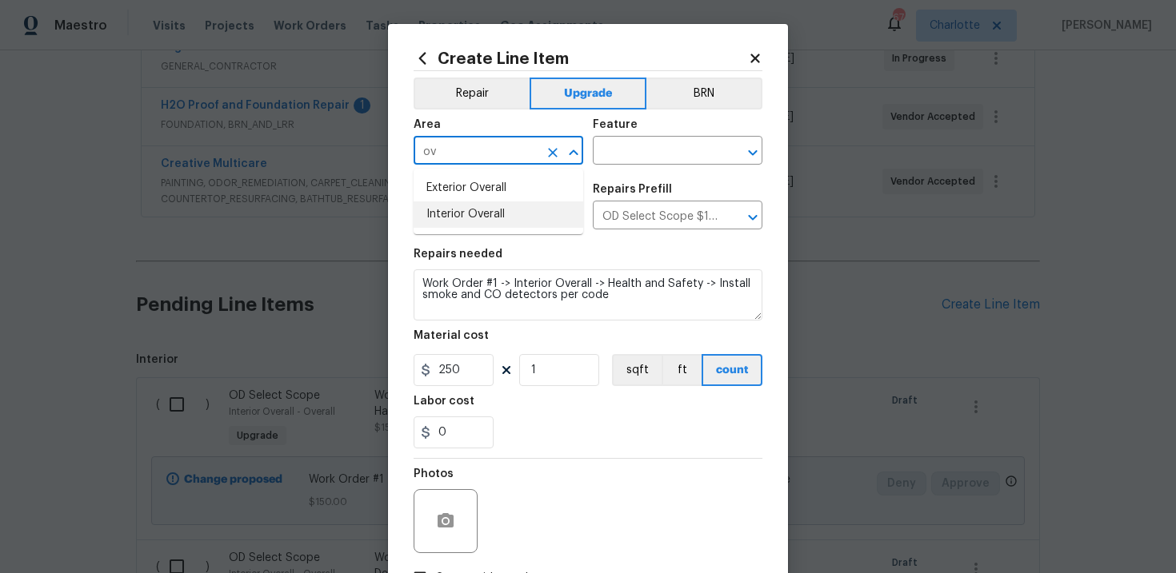
click at [507, 210] on li "Interior Overall" at bounding box center [498, 215] width 170 height 26
click at [649, 154] on input "text" at bounding box center [655, 152] width 125 height 25
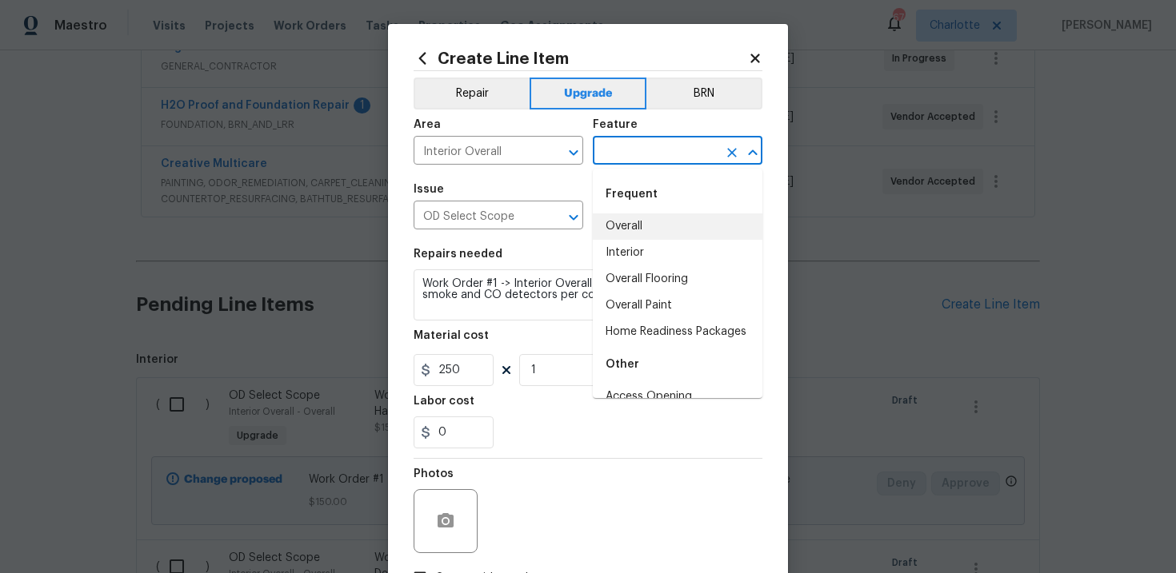
click at [643, 227] on li "Overall" at bounding box center [678, 227] width 170 height 26
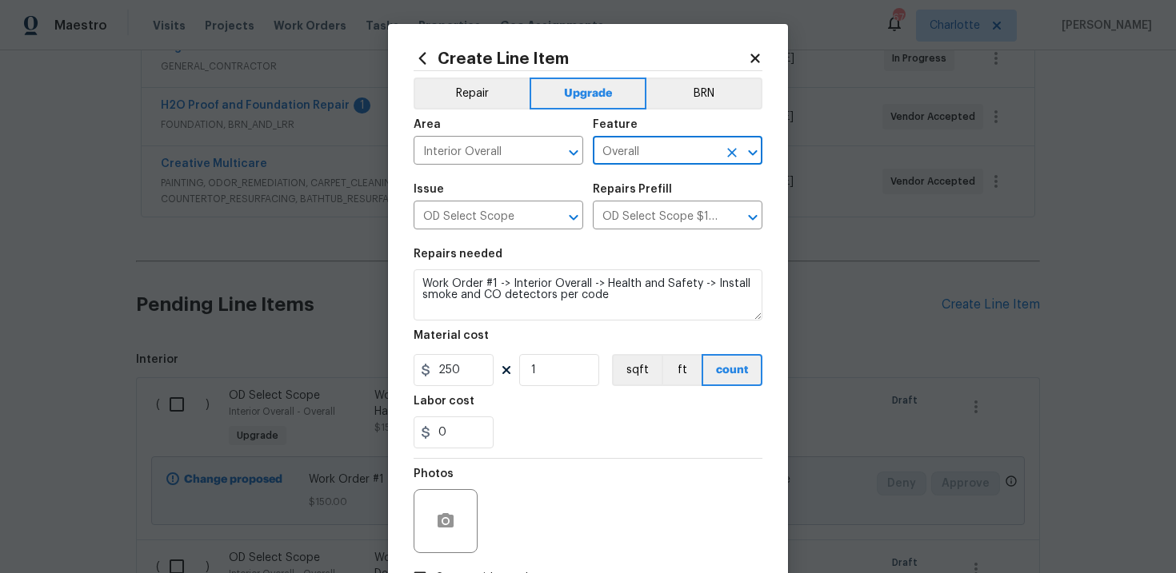
scroll to position [116, 0]
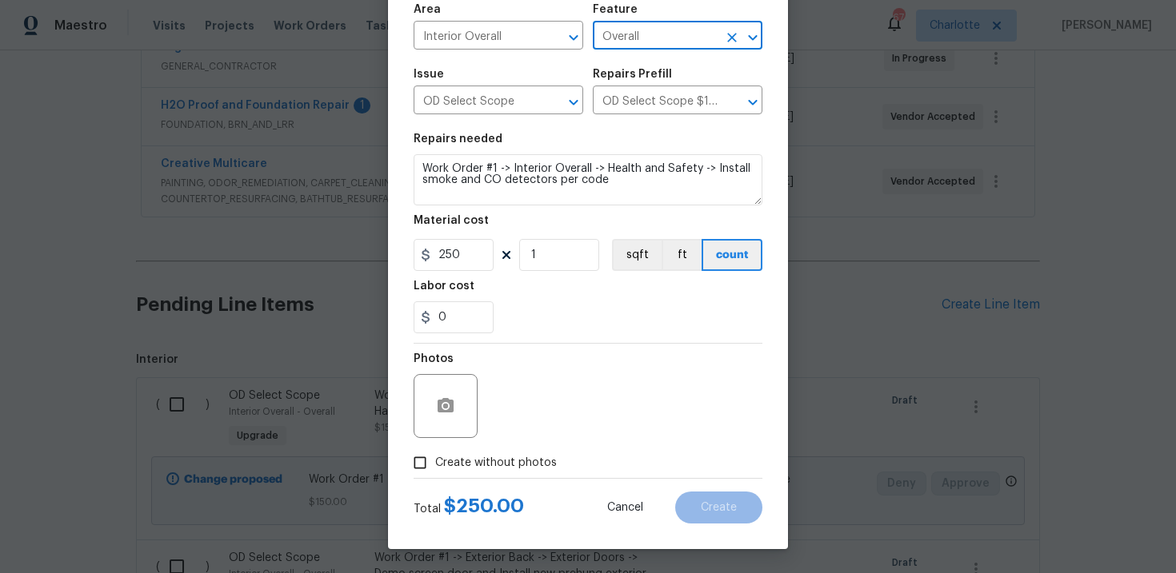
click at [513, 471] on span "Create without photos" at bounding box center [496, 463] width 122 height 17
click at [435, 471] on input "Create without photos" at bounding box center [420, 463] width 30 height 30
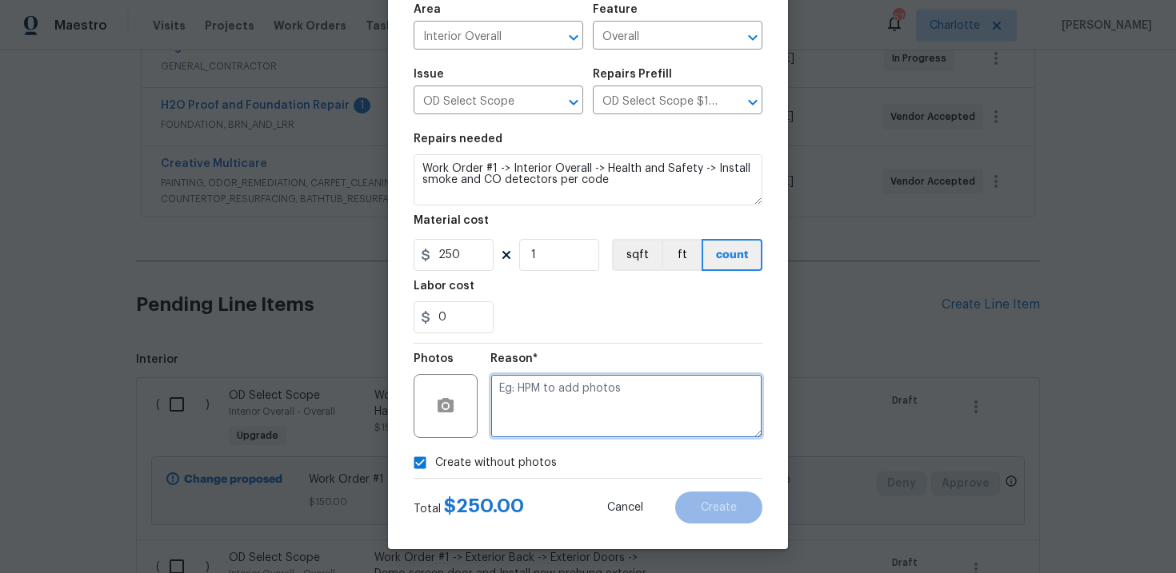
click at [563, 419] on textarea at bounding box center [626, 406] width 272 height 64
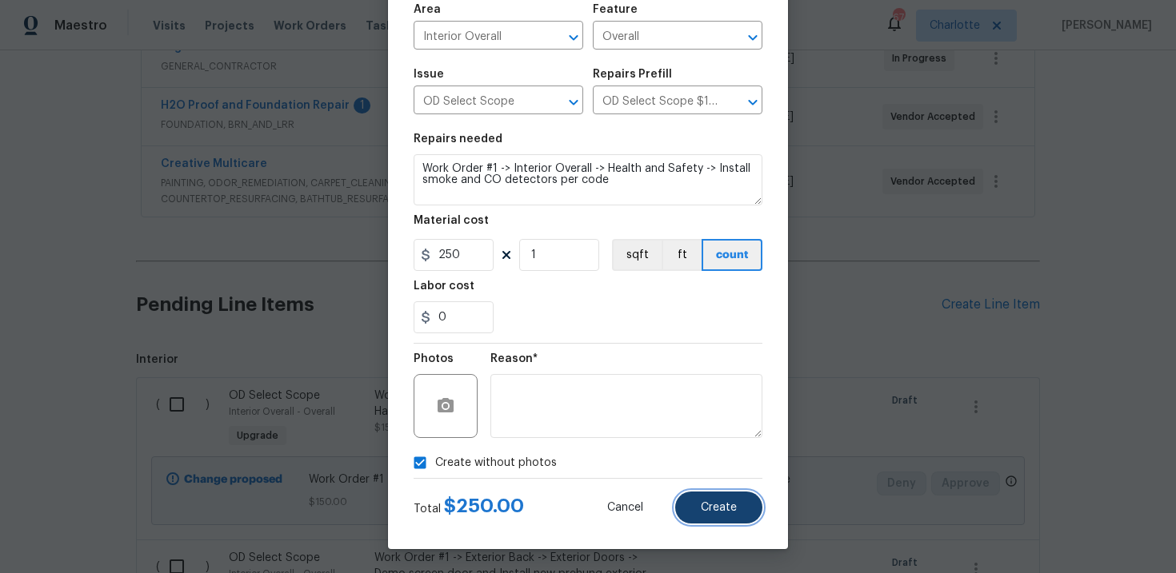
click at [702, 507] on span "Create" at bounding box center [719, 508] width 36 height 12
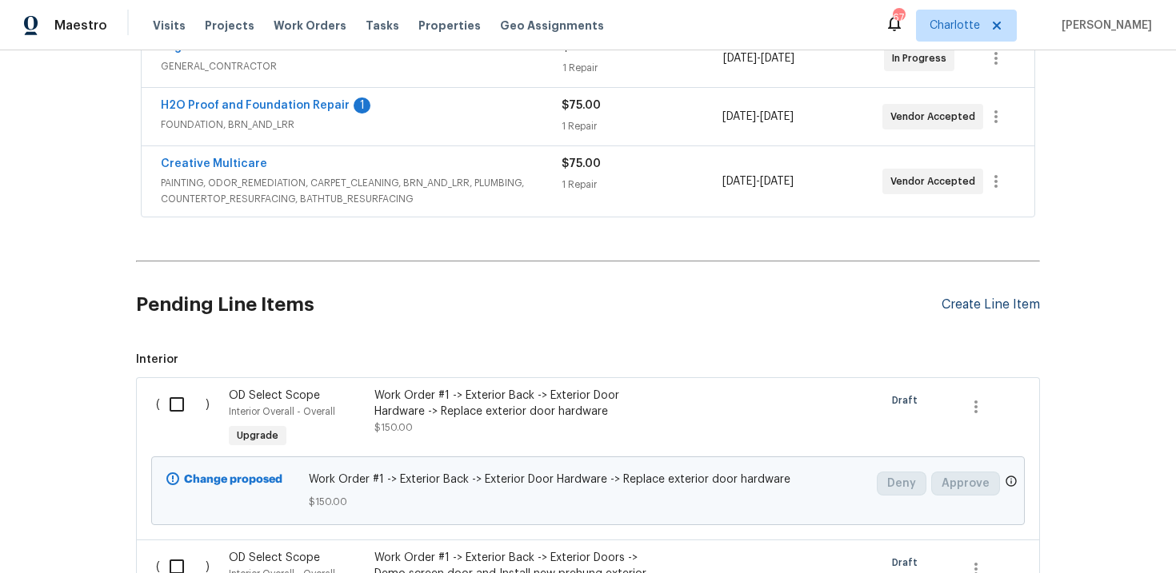
click at [1007, 307] on div "Create Line Item" at bounding box center [990, 304] width 98 height 15
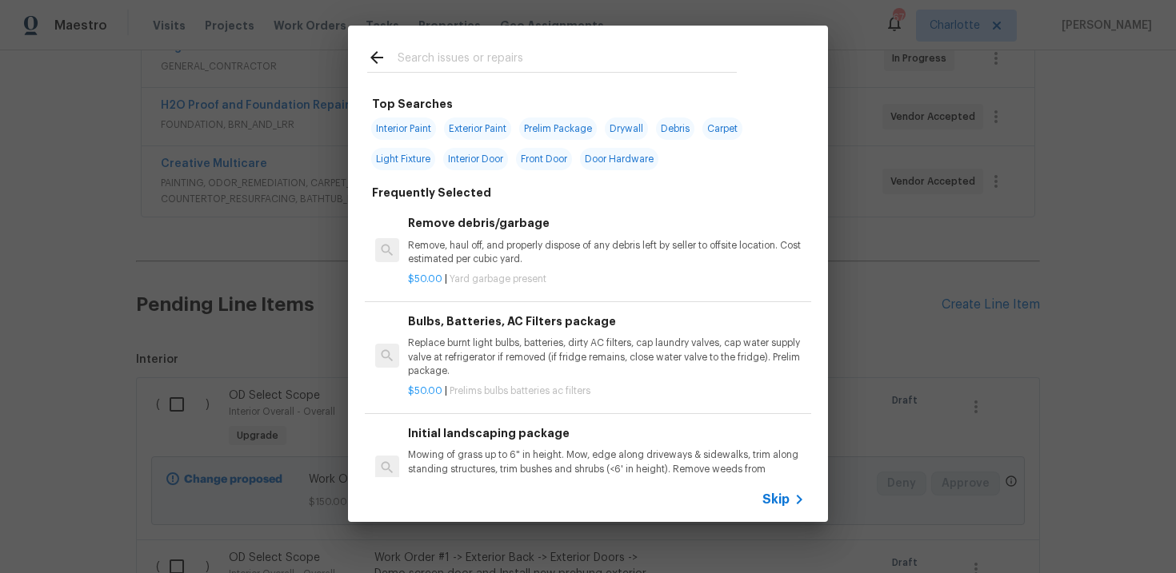
click at [782, 497] on span "Skip" at bounding box center [775, 500] width 27 height 16
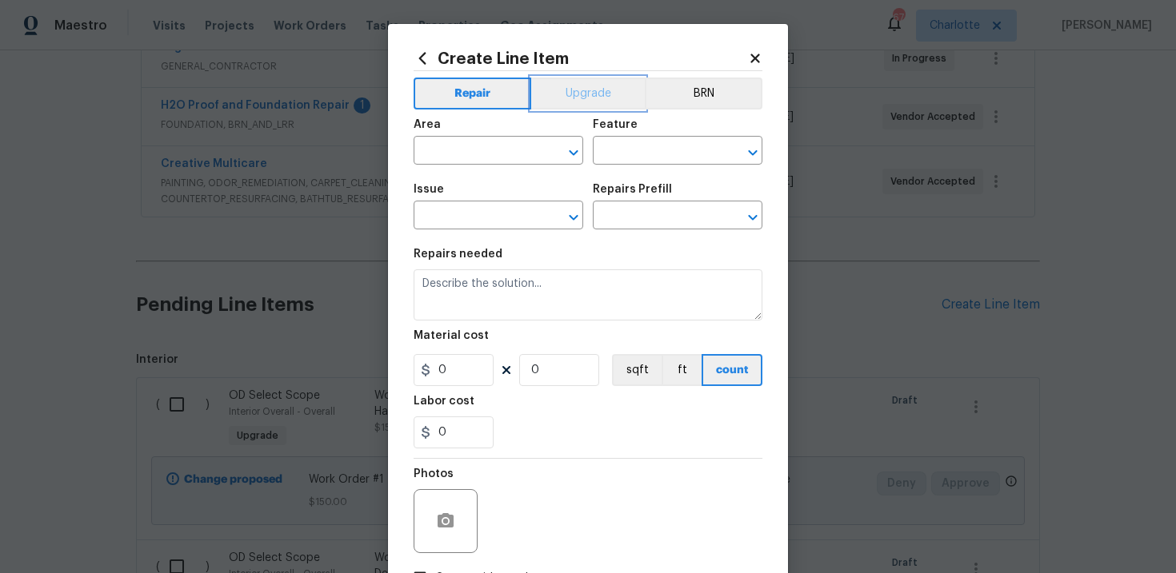
click at [585, 94] on button "Upgrade" at bounding box center [588, 94] width 114 height 32
click at [477, 217] on input "text" at bounding box center [475, 217] width 125 height 25
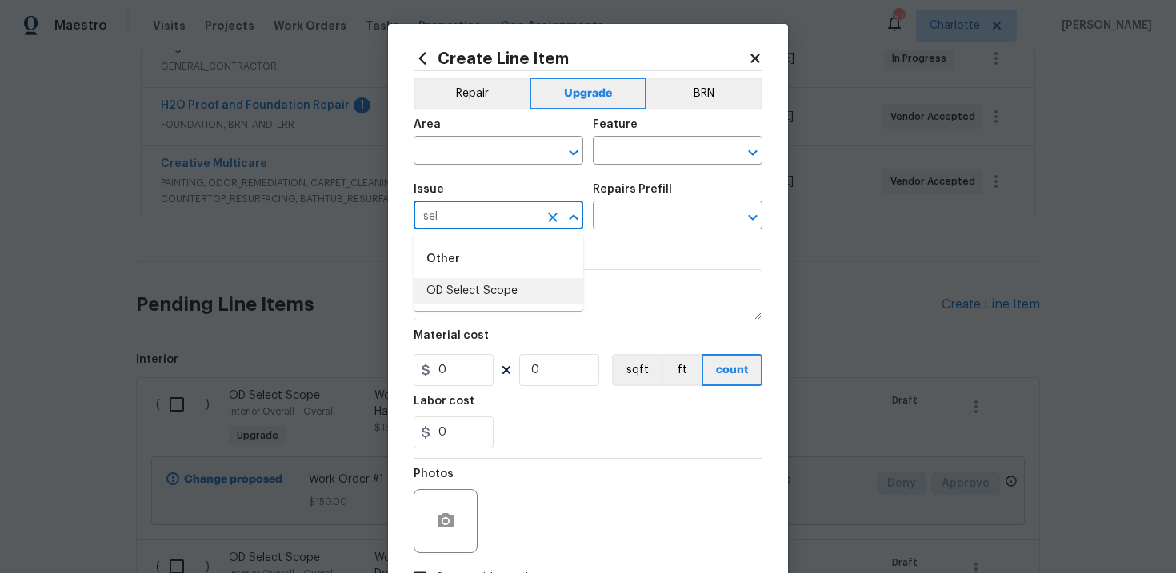
click at [485, 283] on li "OD Select Scope" at bounding box center [498, 291] width 170 height 26
click at [642, 218] on input "text" at bounding box center [655, 217] width 125 height 25
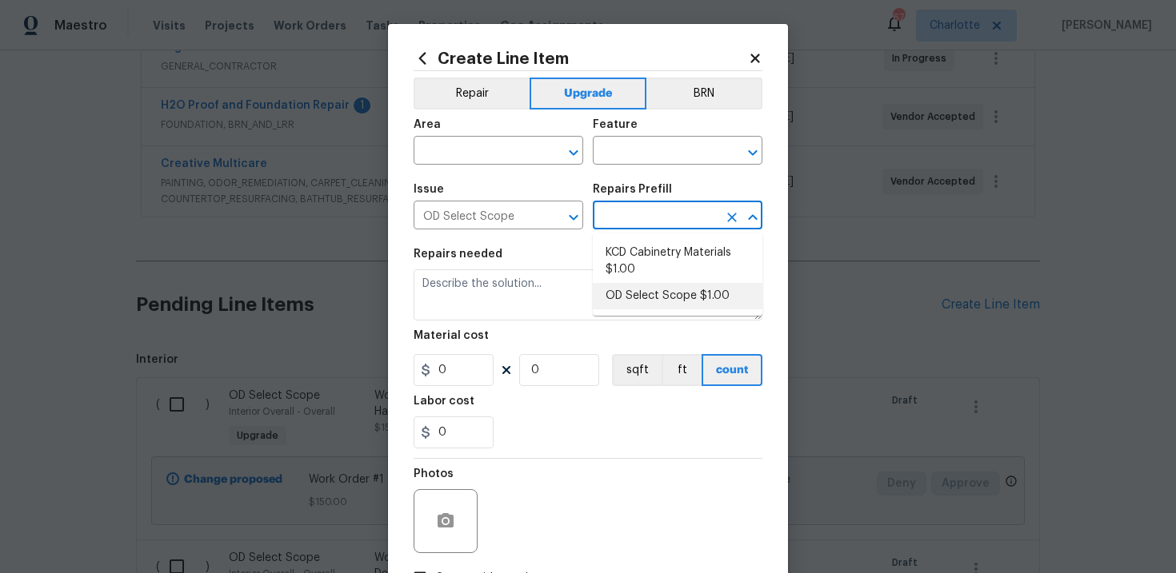
click at [646, 296] on li "OD Select Scope $1.00" at bounding box center [678, 296] width 170 height 26
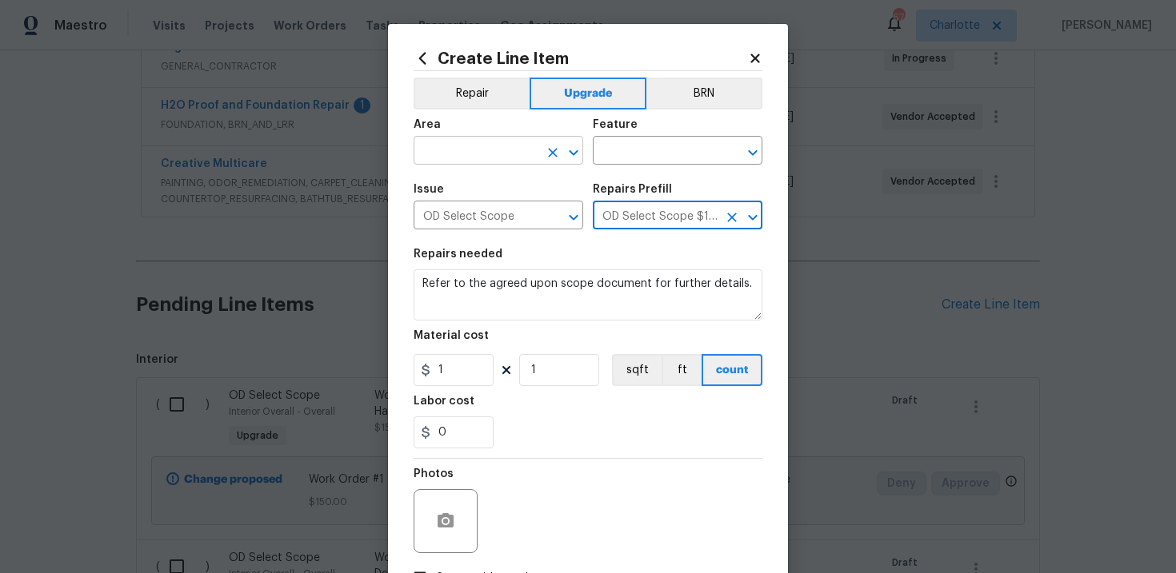
click at [503, 153] on input "text" at bounding box center [475, 152] width 125 height 25
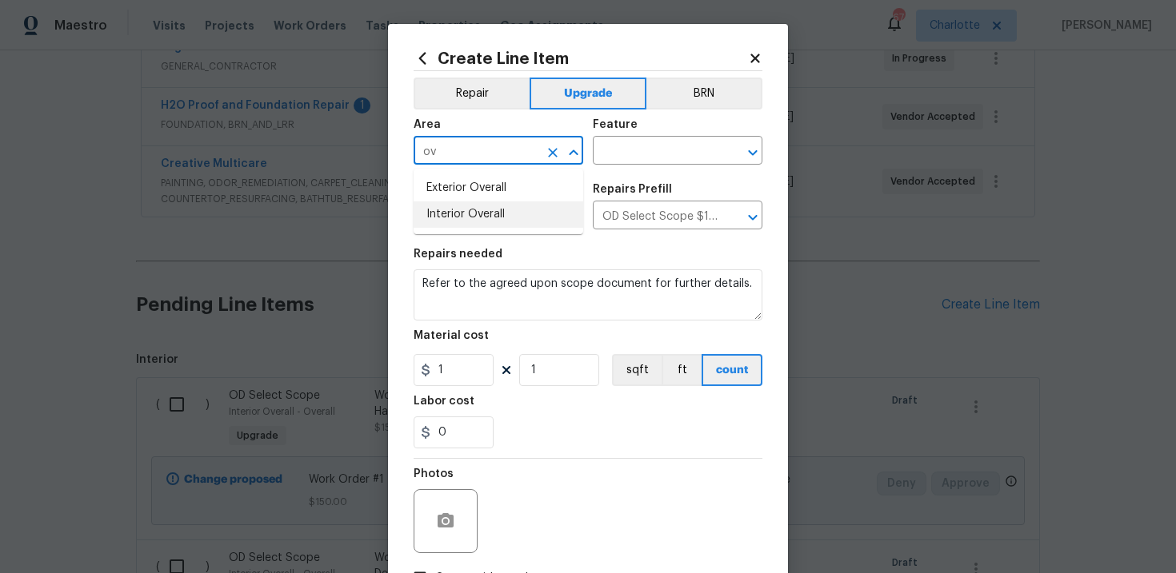
click at [493, 209] on li "Interior Overall" at bounding box center [498, 215] width 170 height 26
click at [641, 154] on input "text" at bounding box center [655, 152] width 125 height 25
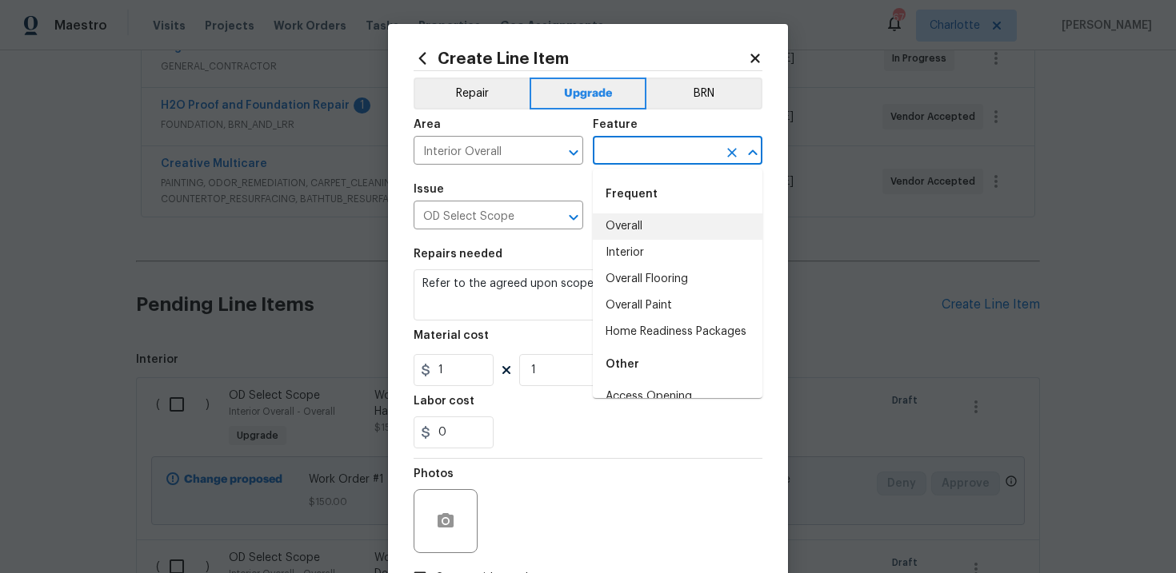
click at [634, 223] on li "Overall" at bounding box center [678, 227] width 170 height 26
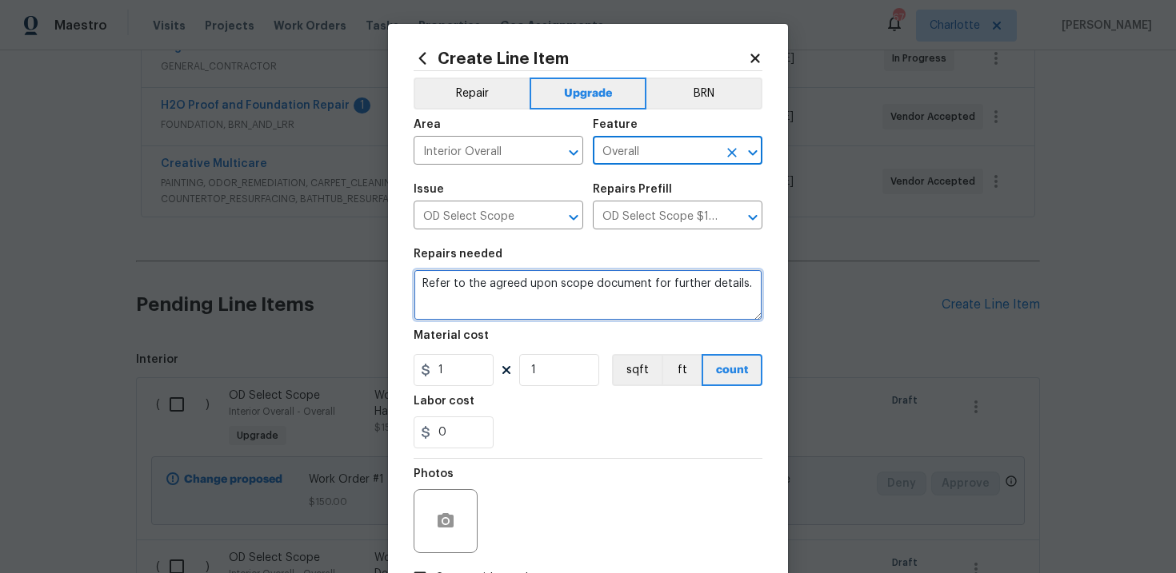
click at [533, 285] on textarea "Refer to the agreed upon scope document for further details." at bounding box center [587, 294] width 349 height 51
paste textarea "Work Order #1 -> Interior Overall -> Trim -> Replace all baseboard and door cas…"
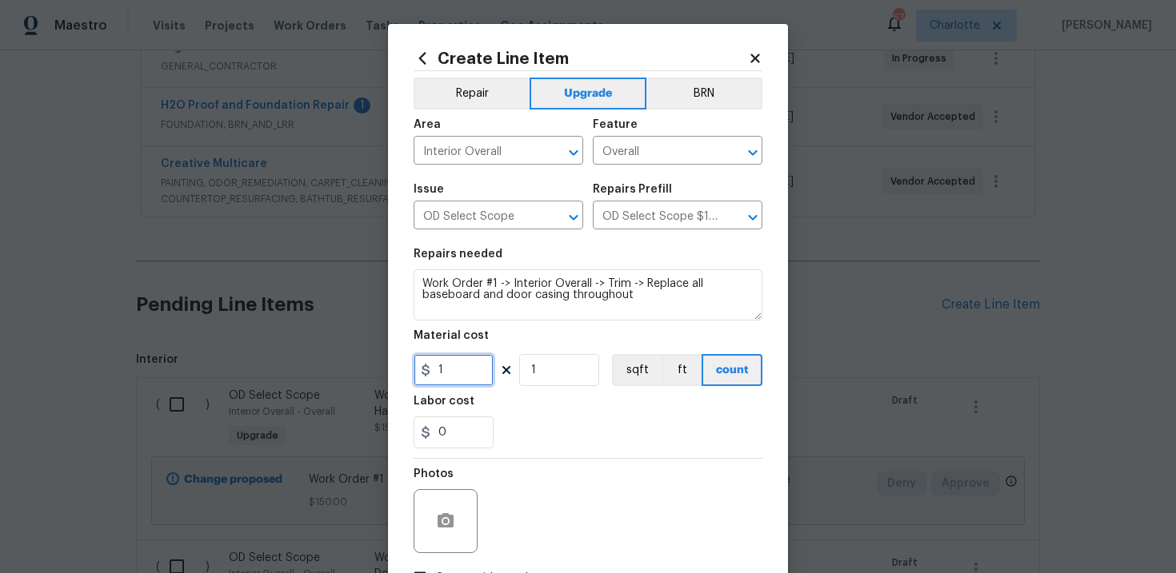
click at [458, 369] on input "1" at bounding box center [453, 370] width 80 height 32
click at [568, 430] on div "0" at bounding box center [587, 433] width 349 height 32
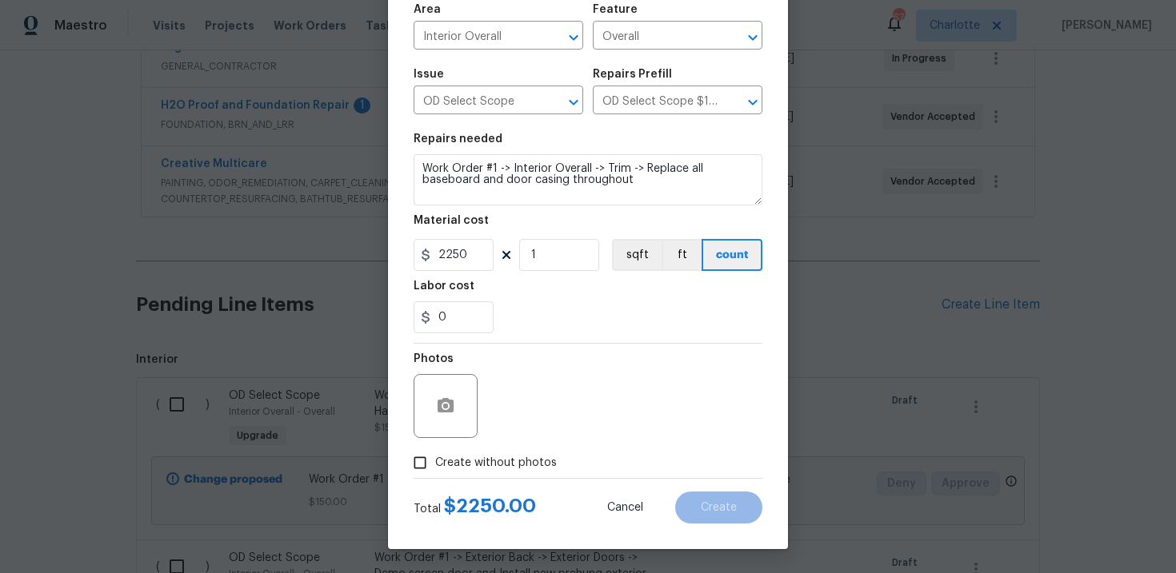
click at [477, 465] on span "Create without photos" at bounding box center [496, 463] width 122 height 17
click at [435, 465] on input "Create without photos" at bounding box center [420, 463] width 30 height 30
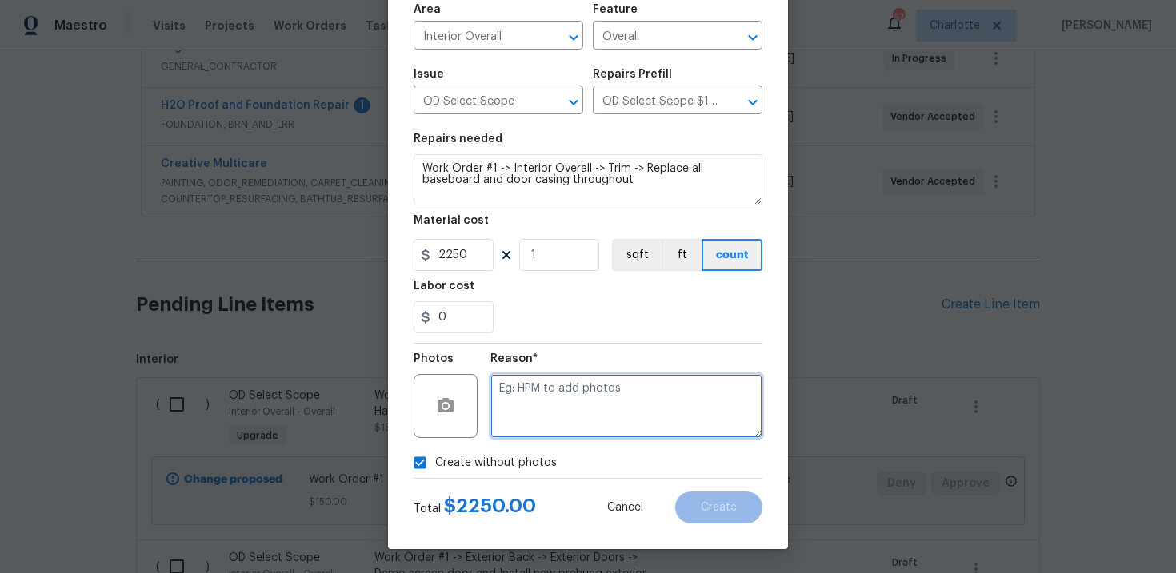
click at [549, 424] on textarea at bounding box center [626, 406] width 272 height 64
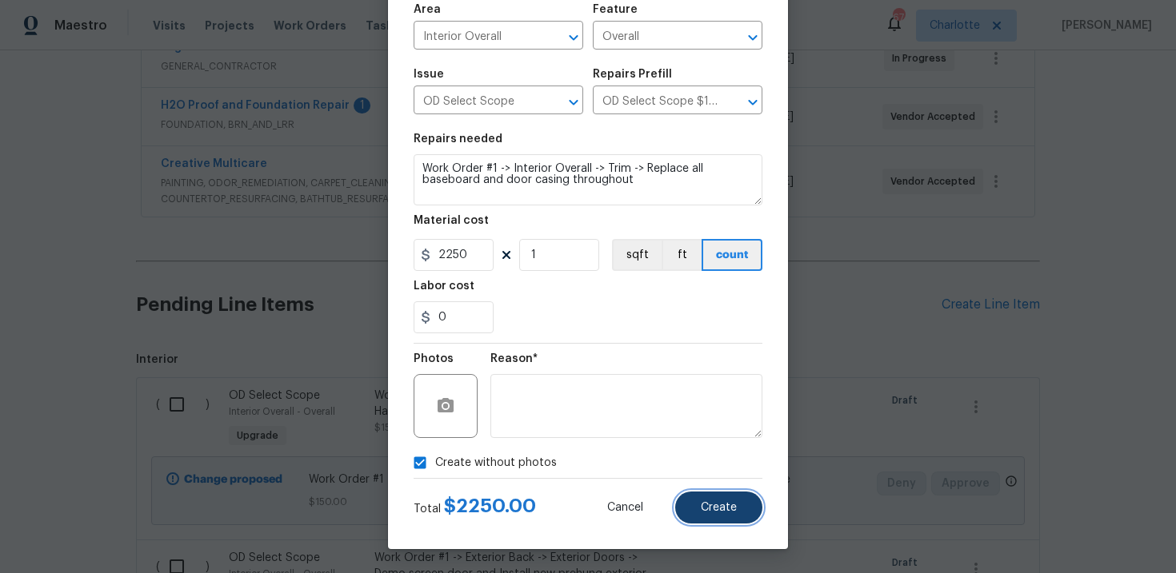
click at [738, 506] on button "Create" at bounding box center [718, 508] width 87 height 32
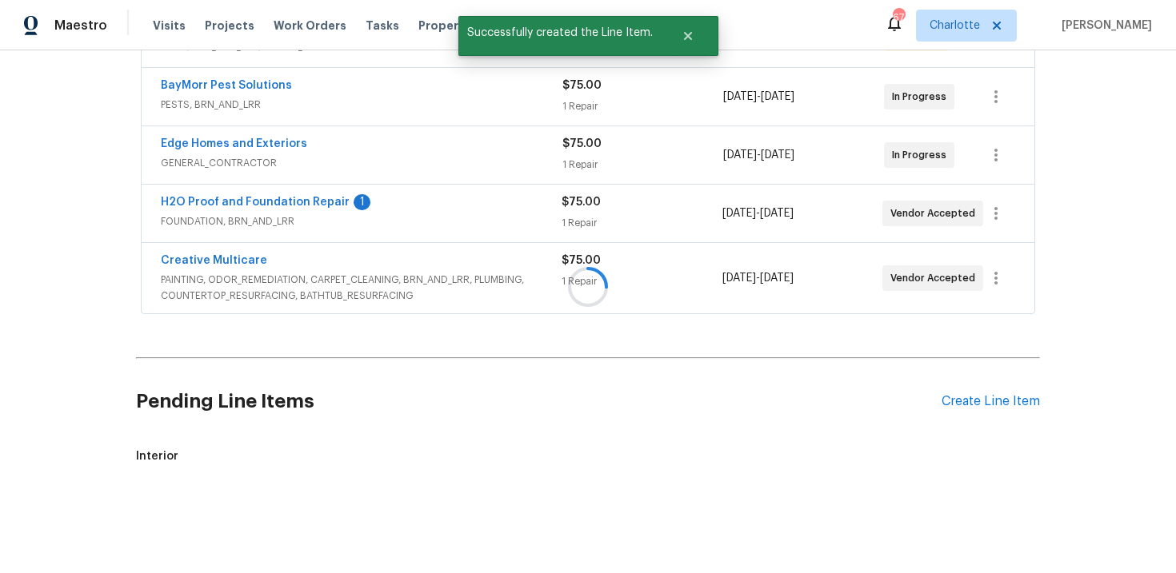
scroll to position [445, 0]
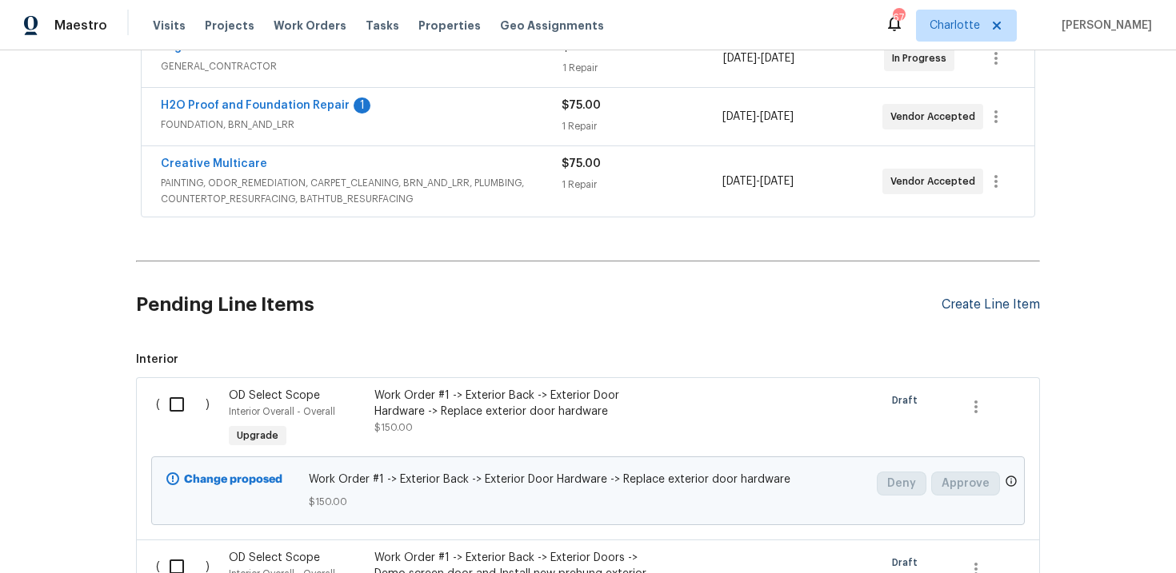
click at [975, 303] on div "Create Line Item" at bounding box center [990, 304] width 98 height 15
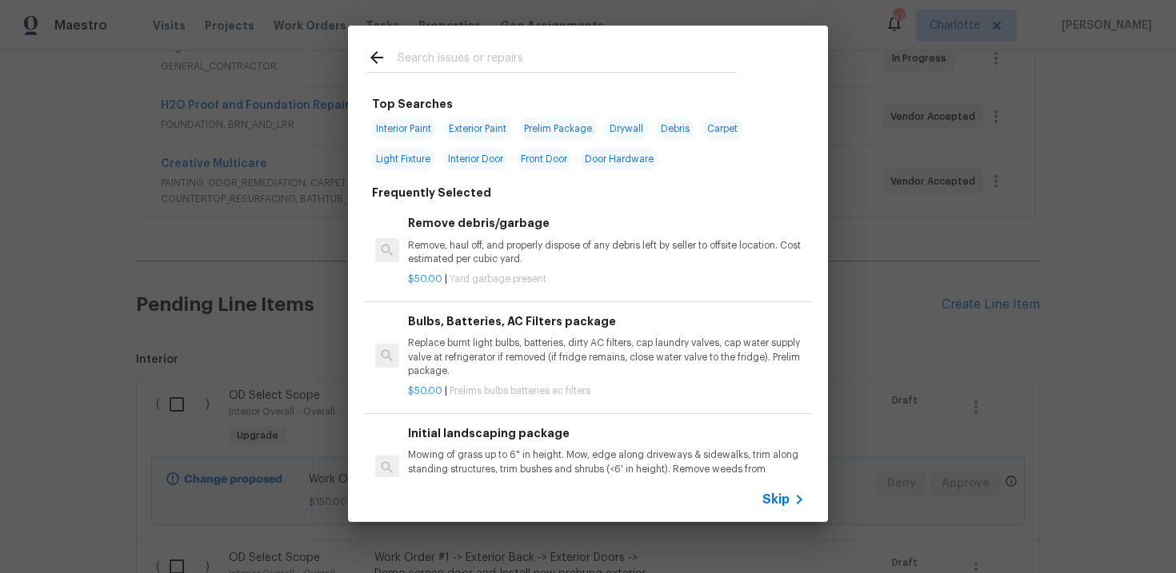
click at [785, 494] on span "Skip" at bounding box center [775, 500] width 27 height 16
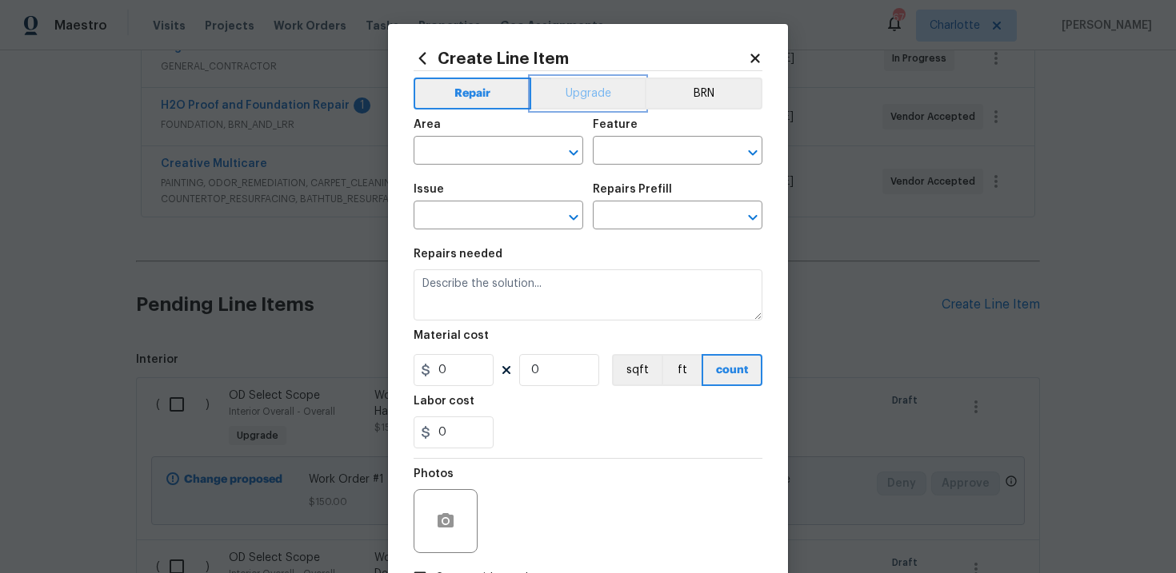
click at [601, 94] on button "Upgrade" at bounding box center [588, 94] width 114 height 32
click at [473, 211] on input "text" at bounding box center [475, 217] width 125 height 25
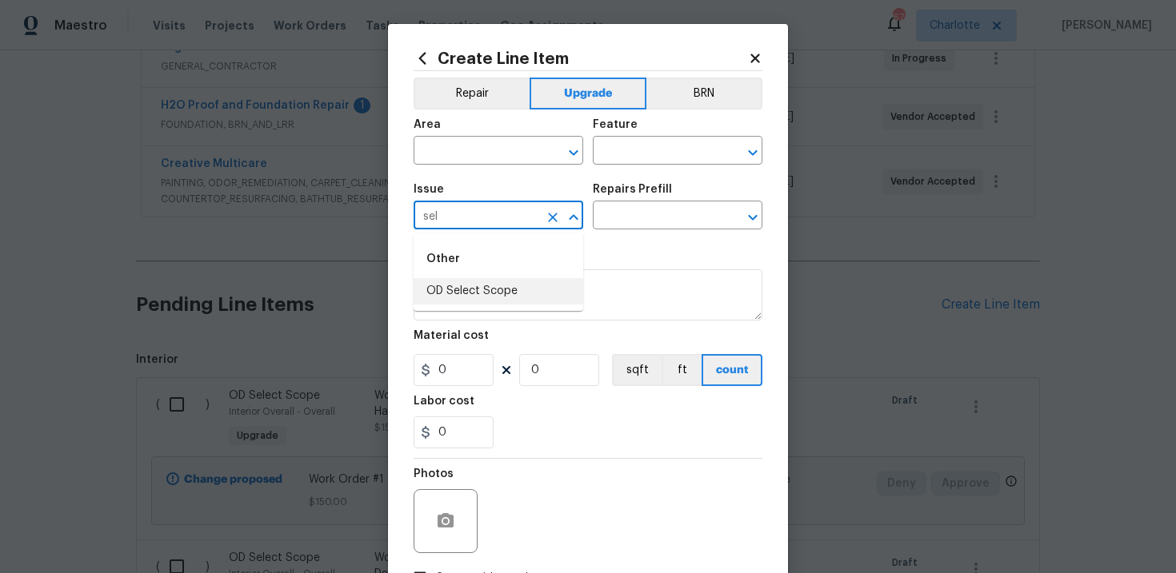
click at [476, 286] on li "OD Select Scope" at bounding box center [498, 291] width 170 height 26
click at [654, 208] on input "text" at bounding box center [655, 217] width 125 height 25
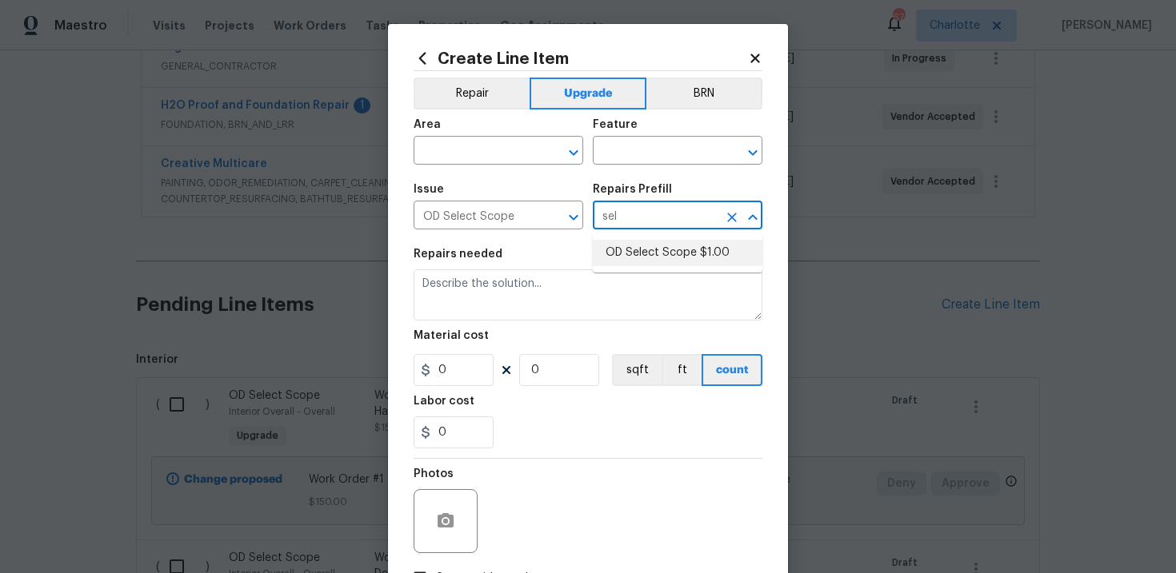
click at [646, 258] on li "OD Select Scope $1.00" at bounding box center [678, 253] width 170 height 26
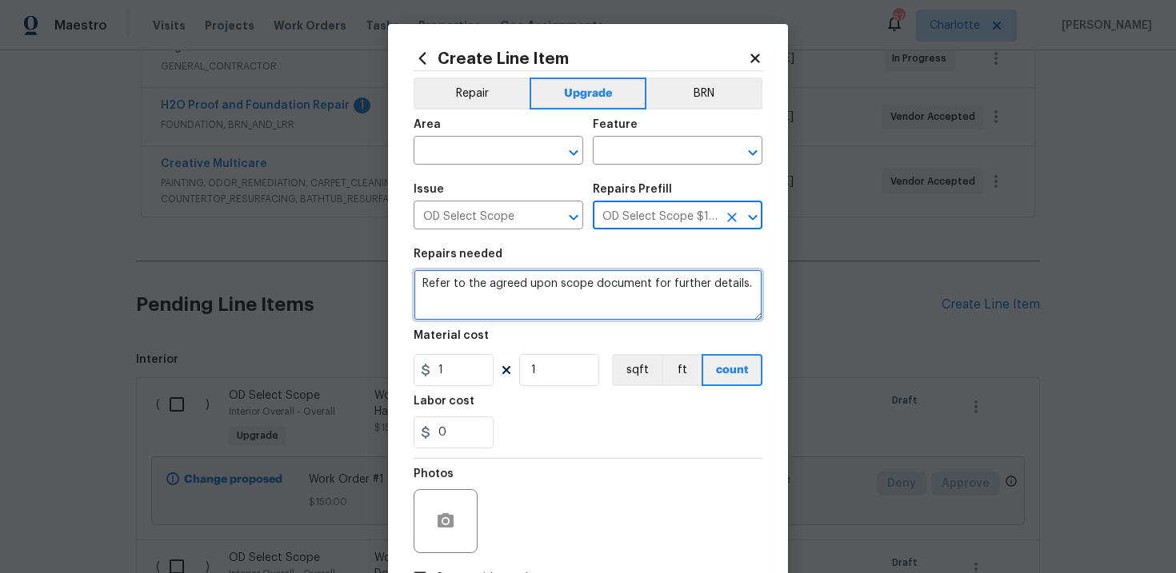
click at [513, 285] on textarea "Refer to the agreed upon scope document for further details." at bounding box center [587, 294] width 349 height 51
paste textarea "Work Order #2 -> Interior Overall -> Walls and Ceilings -> Prep and paint full …"
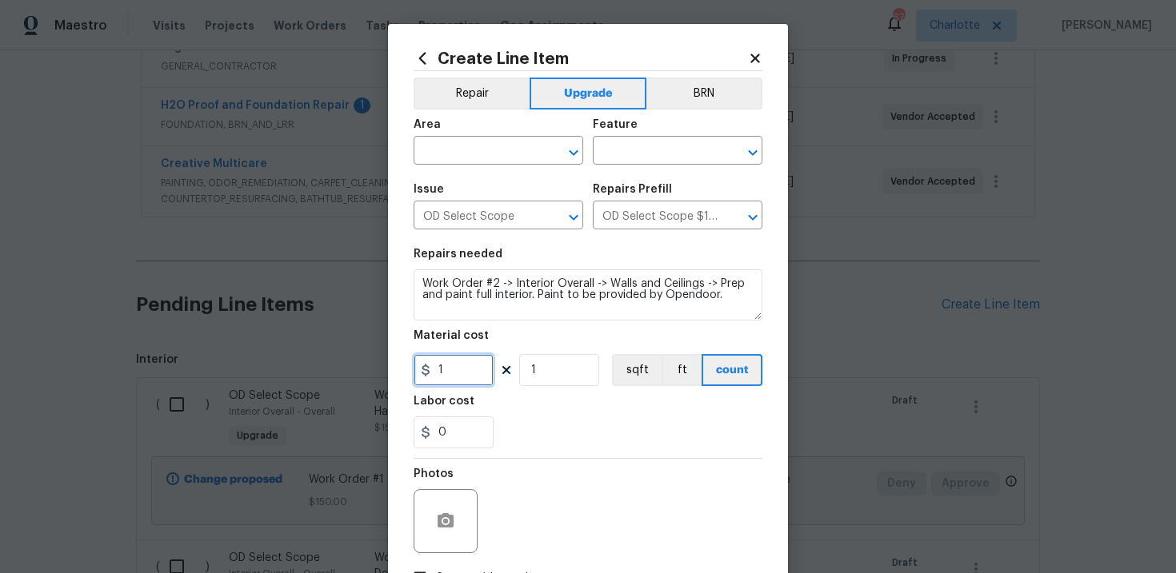
click at [463, 364] on input "1" at bounding box center [453, 370] width 80 height 32
click at [641, 380] on button "sqft" at bounding box center [637, 370] width 50 height 32
click at [514, 152] on input "text" at bounding box center [475, 152] width 125 height 25
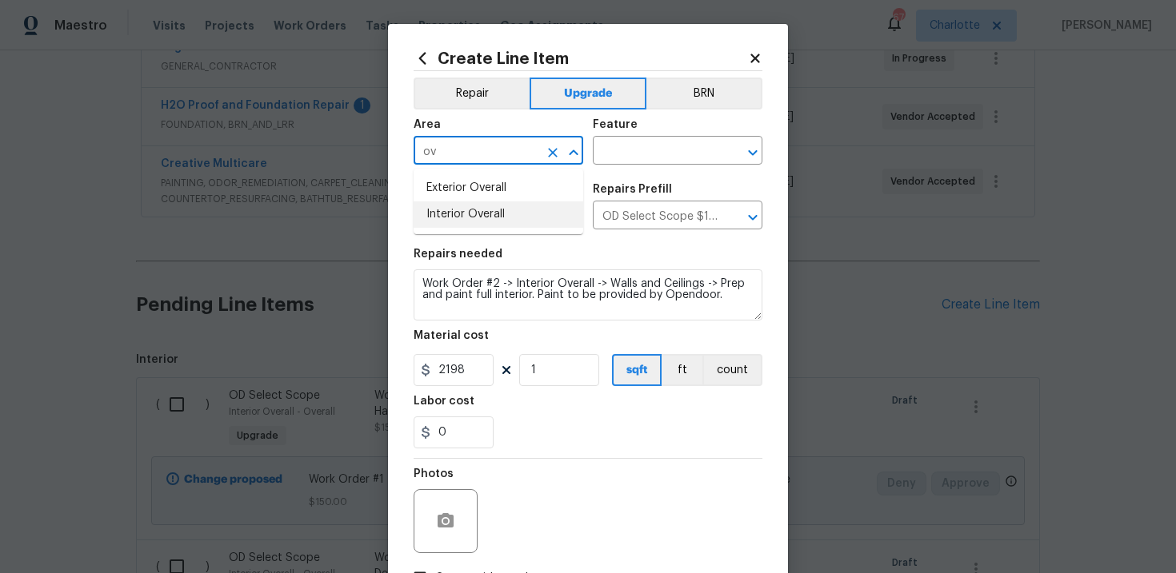
click at [509, 210] on li "Interior Overall" at bounding box center [498, 215] width 170 height 26
click at [653, 146] on input "text" at bounding box center [655, 152] width 125 height 25
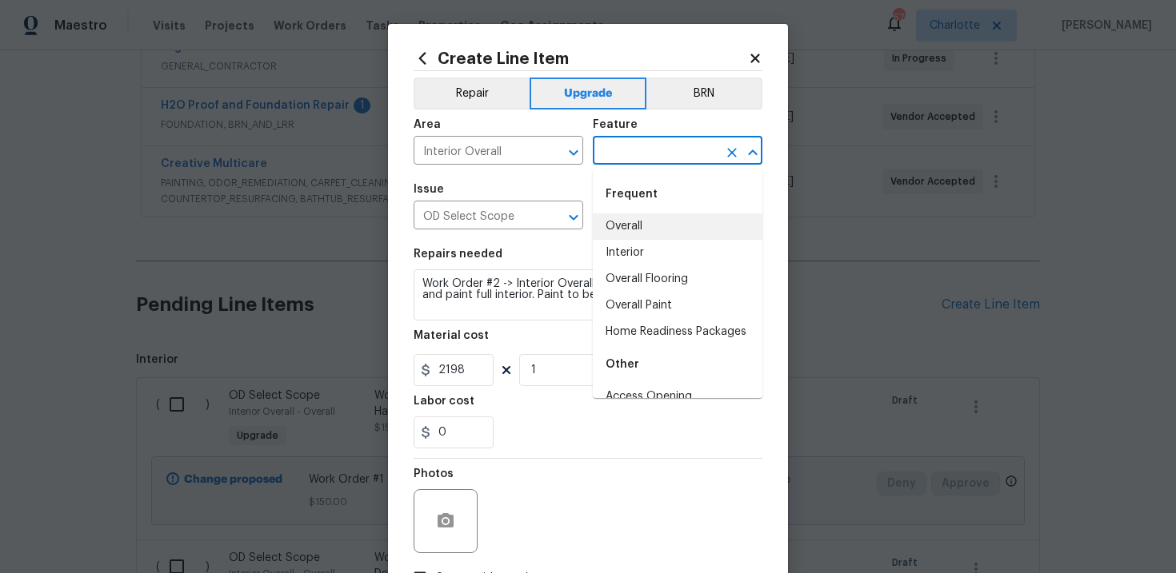
click at [652, 219] on li "Overall" at bounding box center [678, 227] width 170 height 26
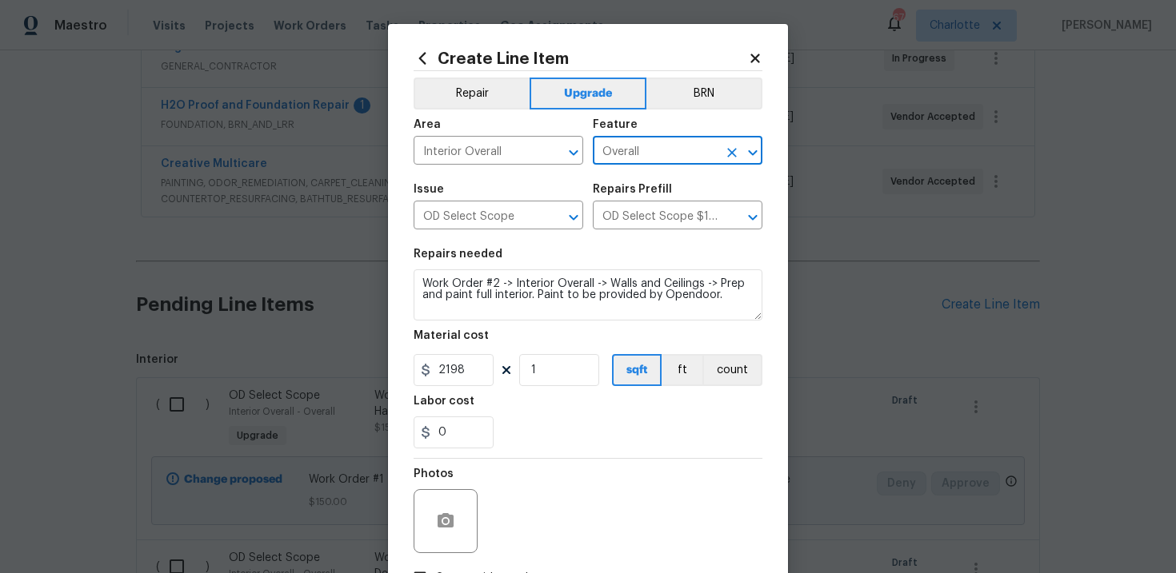
scroll to position [116, 0]
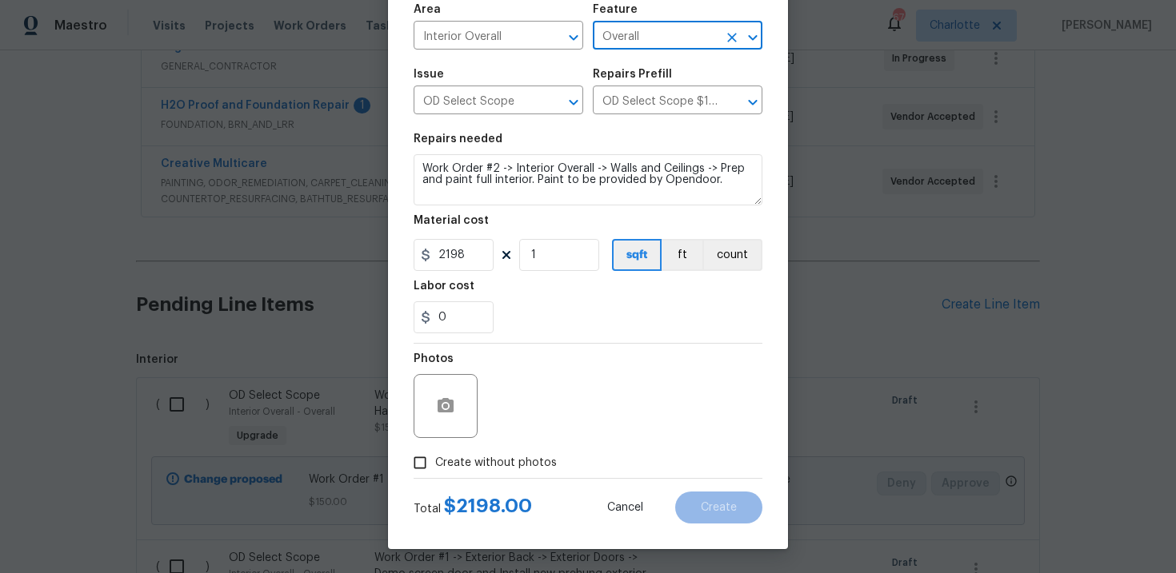
click at [497, 458] on span "Create without photos" at bounding box center [496, 463] width 122 height 17
click at [435, 458] on input "Create without photos" at bounding box center [420, 463] width 30 height 30
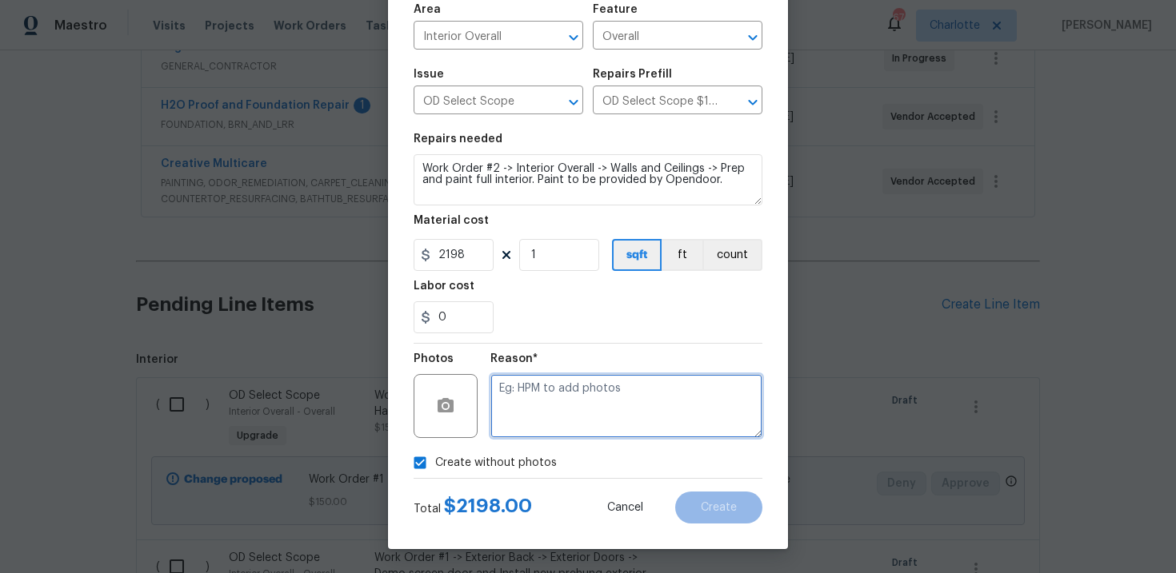
click at [573, 405] on textarea at bounding box center [626, 406] width 272 height 64
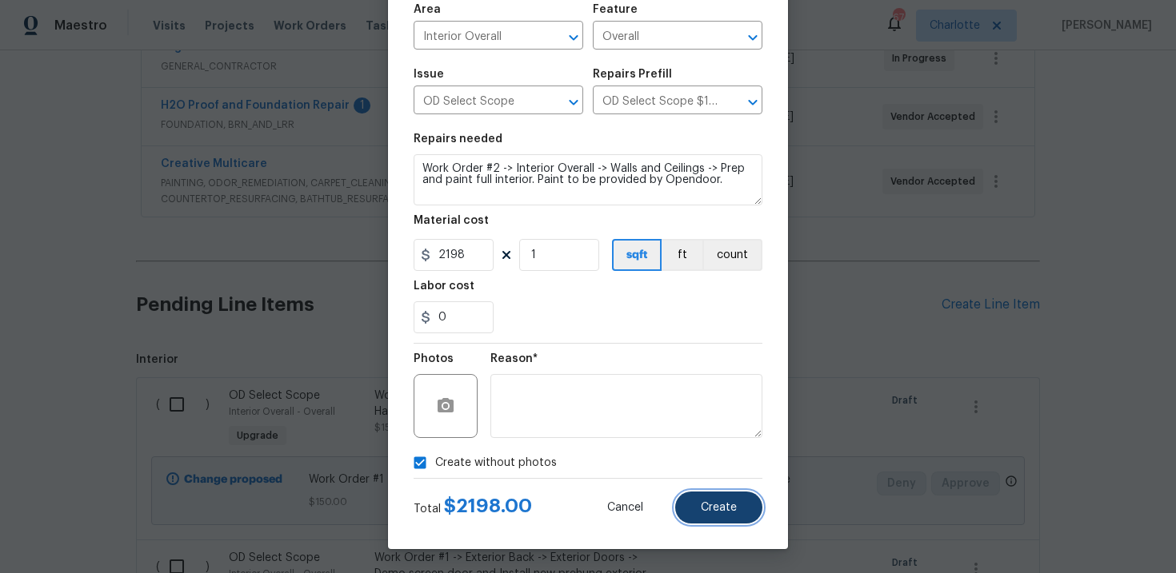
click at [737, 510] on button "Create" at bounding box center [718, 508] width 87 height 32
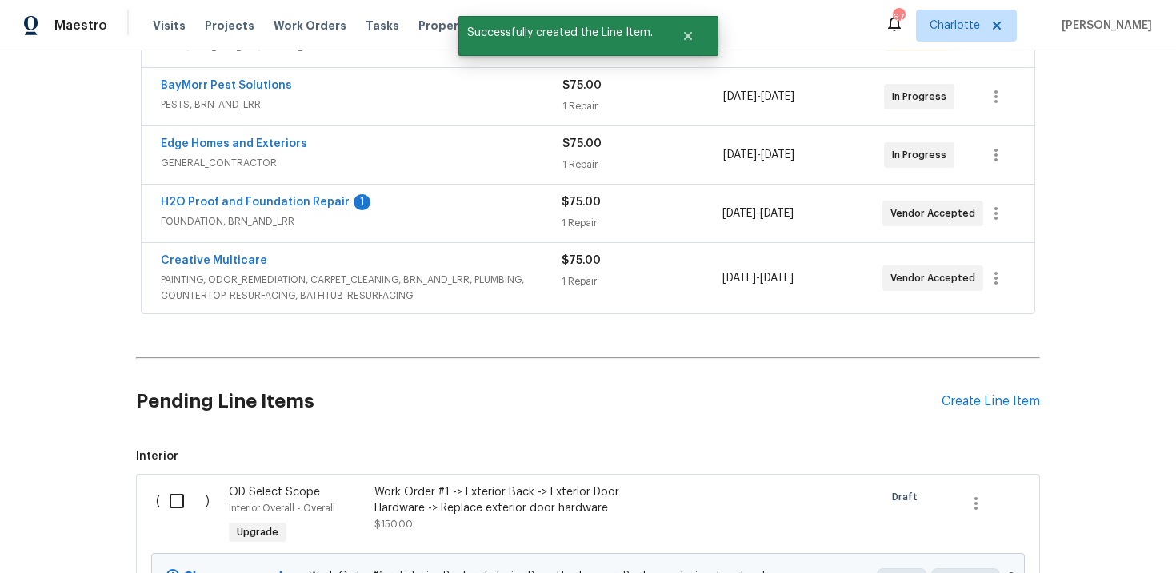
scroll to position [445, 0]
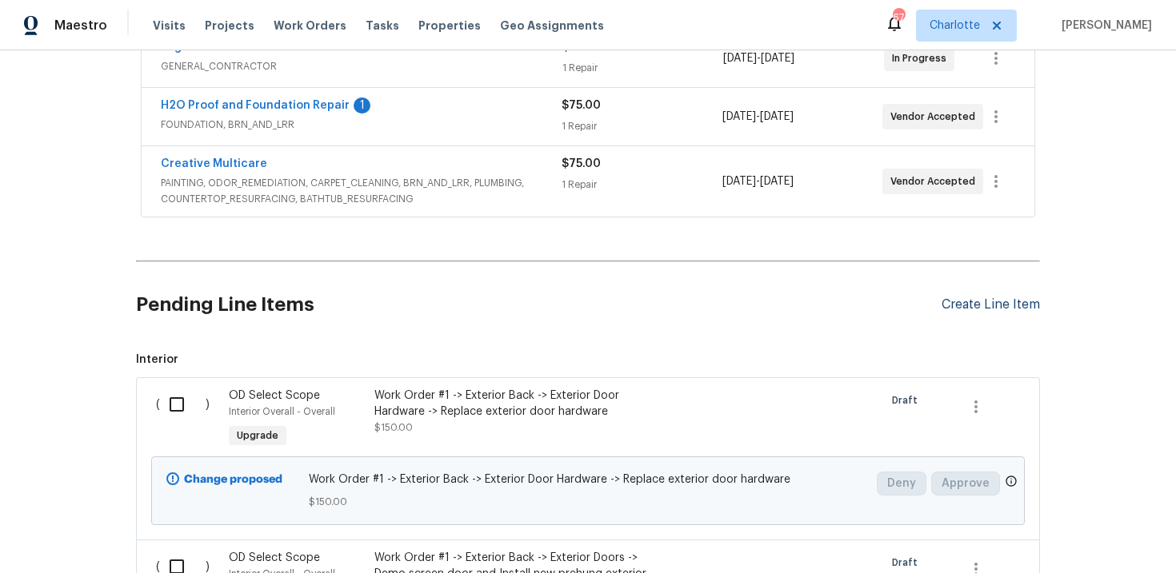
click at [1009, 309] on div "Create Line Item" at bounding box center [990, 304] width 98 height 15
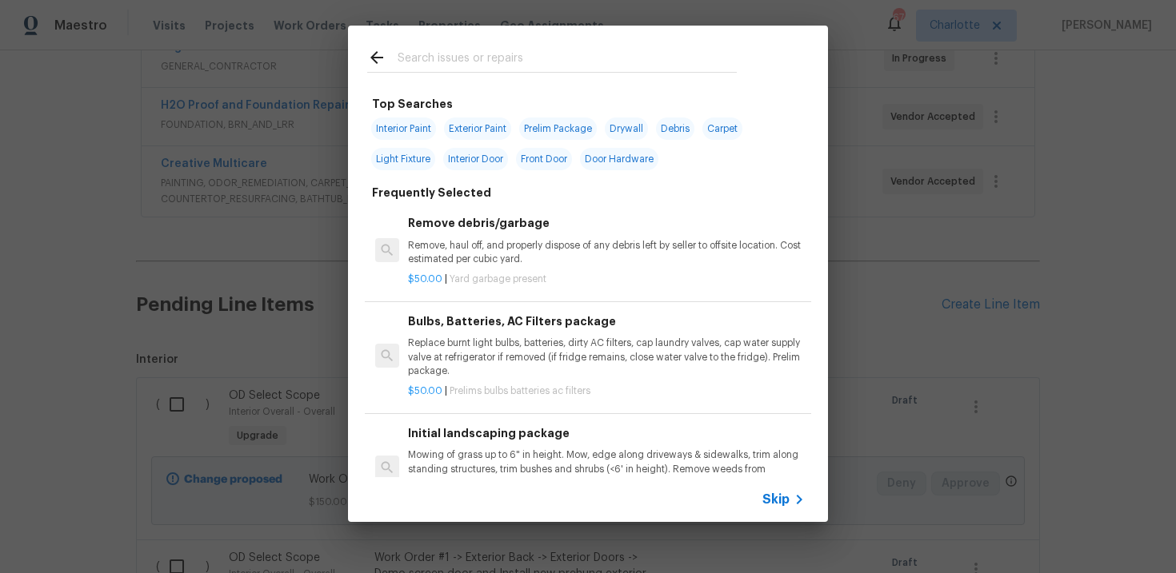
click at [778, 503] on span "Skip" at bounding box center [775, 500] width 27 height 16
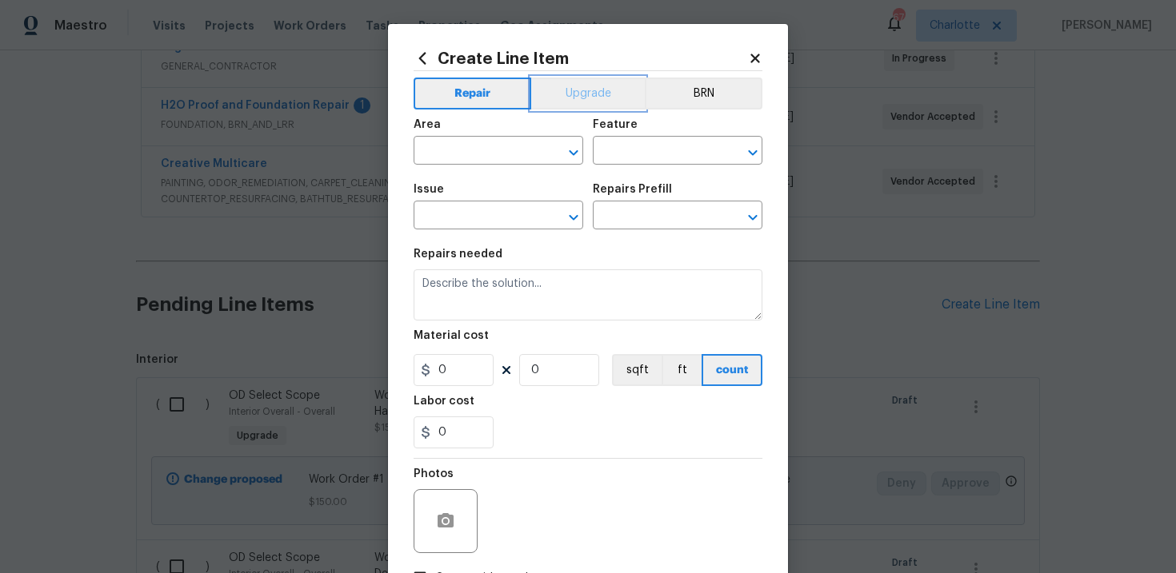
click at [589, 94] on button "Upgrade" at bounding box center [588, 94] width 114 height 32
click at [508, 213] on input "text" at bounding box center [475, 217] width 125 height 25
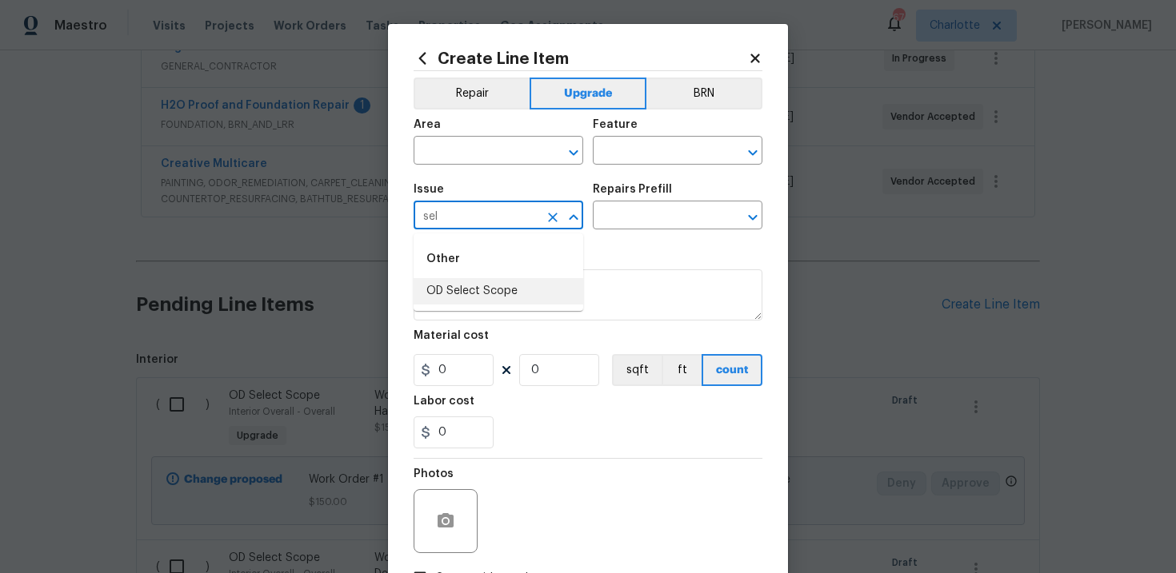
click at [510, 299] on li "OD Select Scope" at bounding box center [498, 291] width 170 height 26
click at [645, 219] on input "text" at bounding box center [655, 217] width 125 height 25
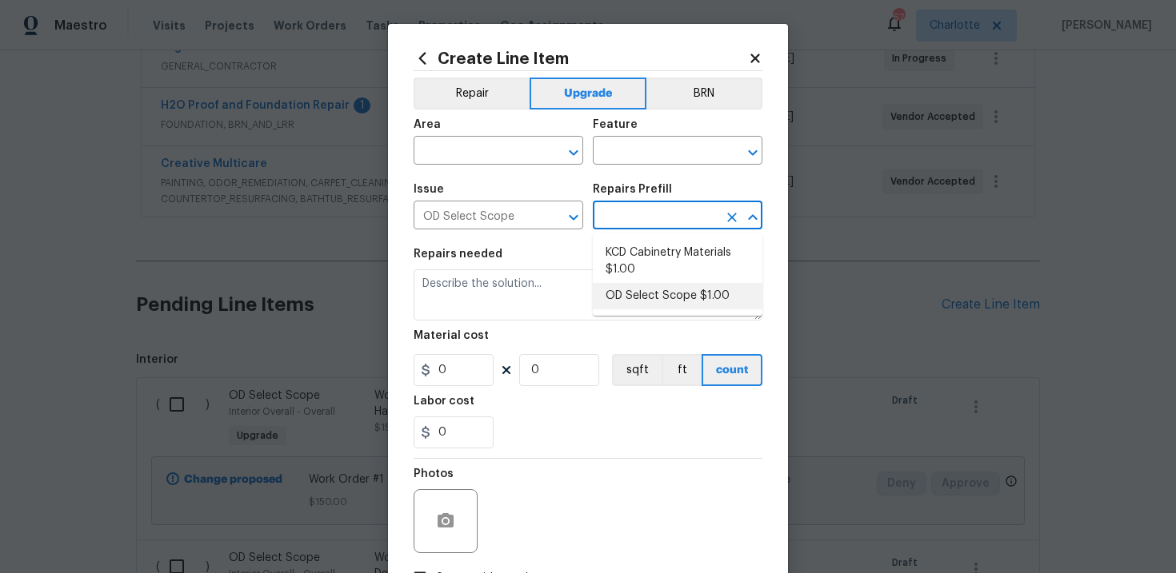
click at [649, 289] on li "OD Select Scope $1.00" at bounding box center [678, 296] width 170 height 26
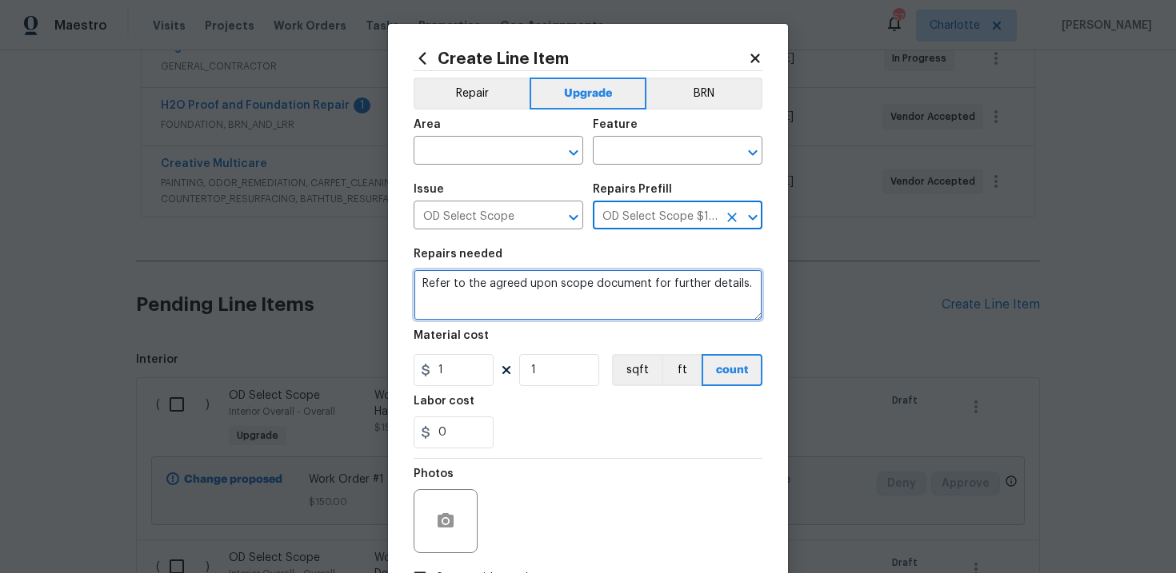
click at [513, 285] on textarea "Refer to the agreed upon scope document for further details." at bounding box center [587, 294] width 349 height 51
paste textarea "Work Order #2 -> Interior Overall -> Walls and Ceilings -> Demo all wall heater…"
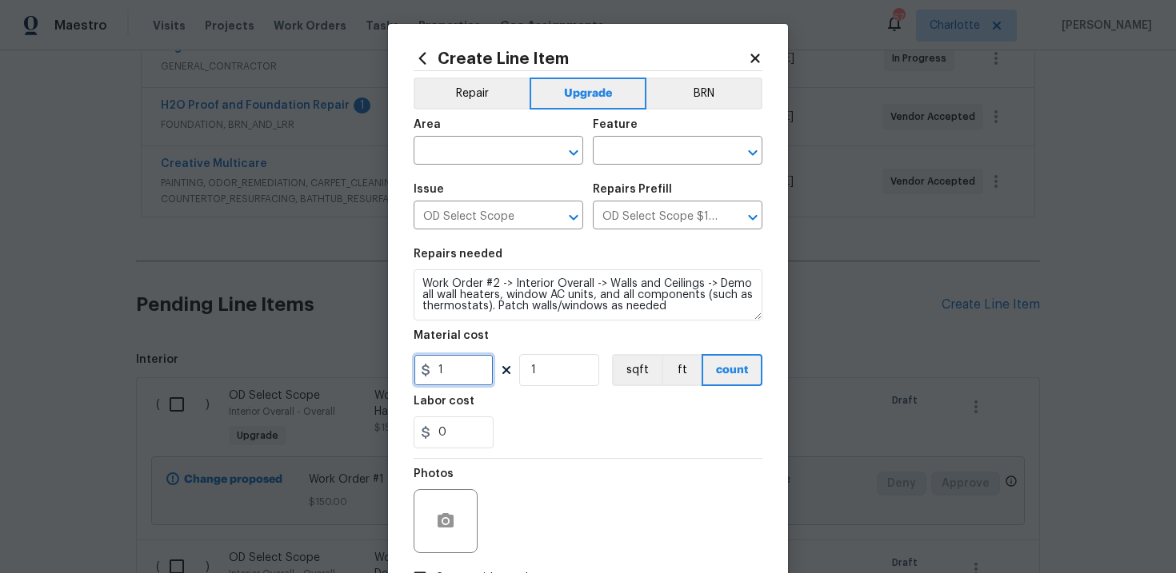
click at [452, 374] on input "1" at bounding box center [453, 370] width 80 height 32
click at [492, 162] on input "text" at bounding box center [475, 152] width 125 height 25
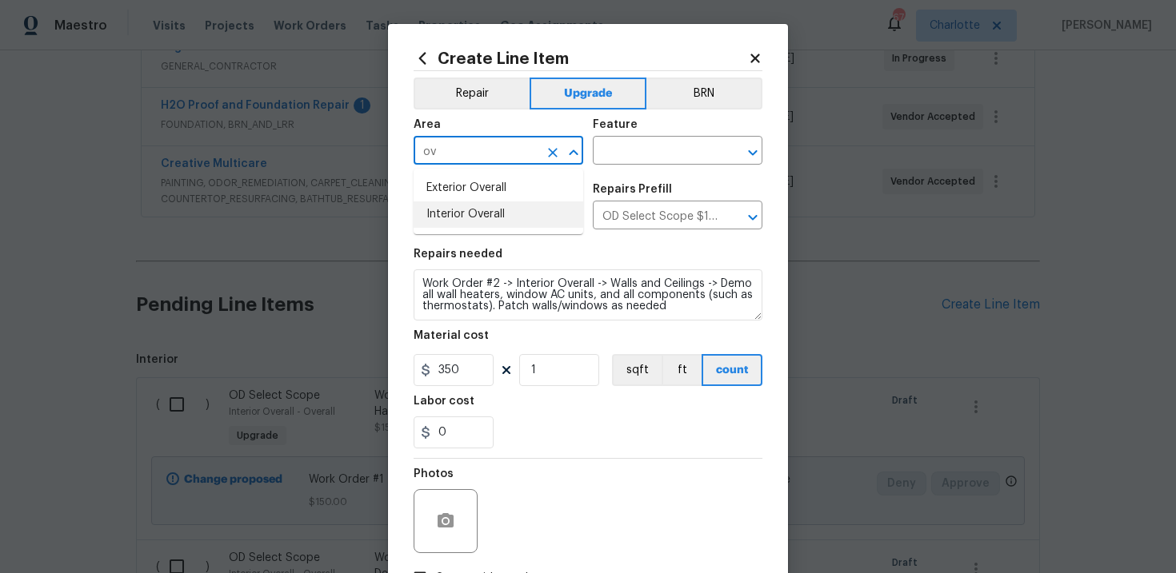
click at [505, 222] on li "Interior Overall" at bounding box center [498, 215] width 170 height 26
click at [660, 146] on input "text" at bounding box center [655, 152] width 125 height 25
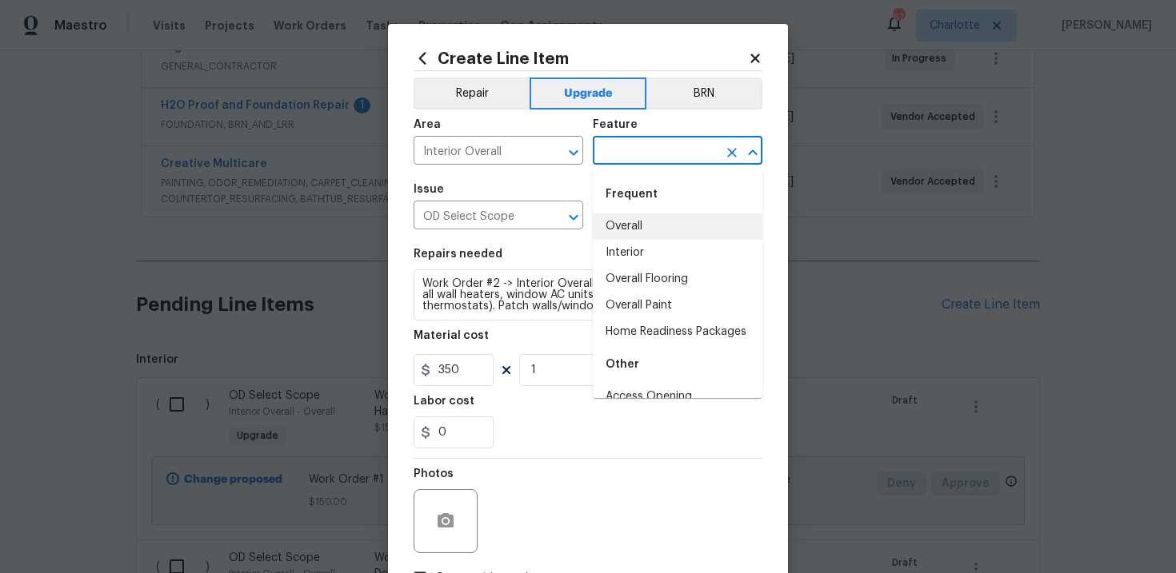
click at [646, 224] on li "Overall" at bounding box center [678, 227] width 170 height 26
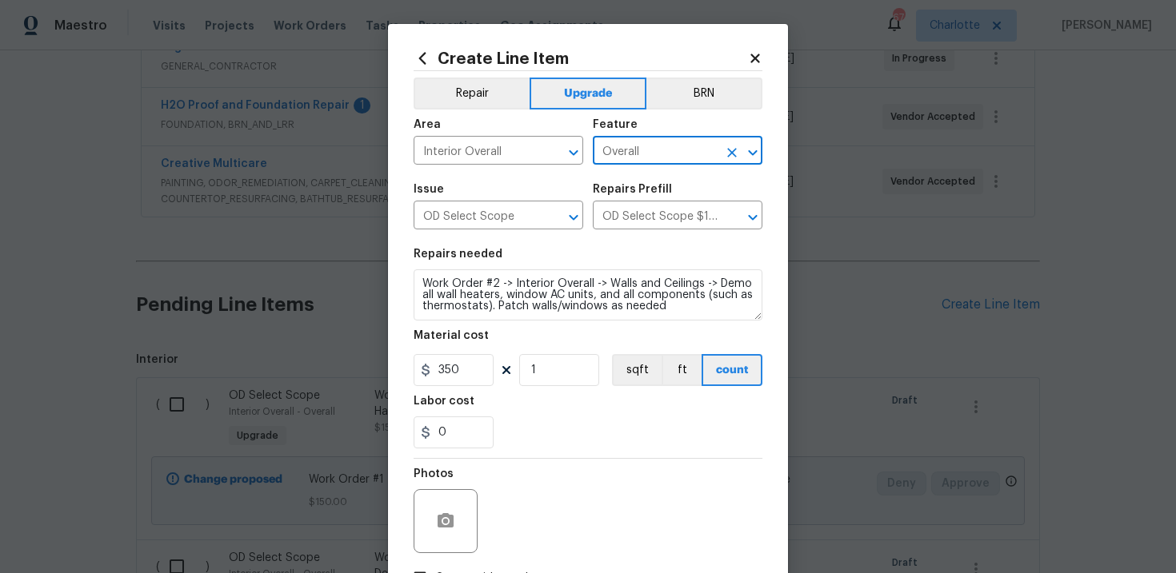
scroll to position [116, 0]
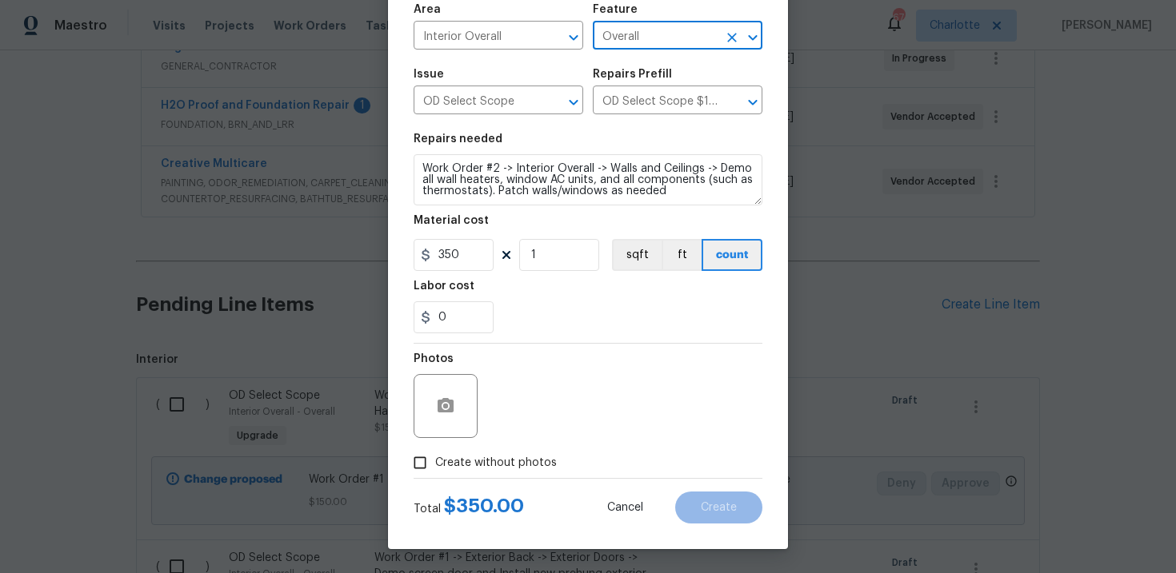
click at [491, 466] on span "Create without photos" at bounding box center [496, 463] width 122 height 17
click at [435, 466] on input "Create without photos" at bounding box center [420, 463] width 30 height 30
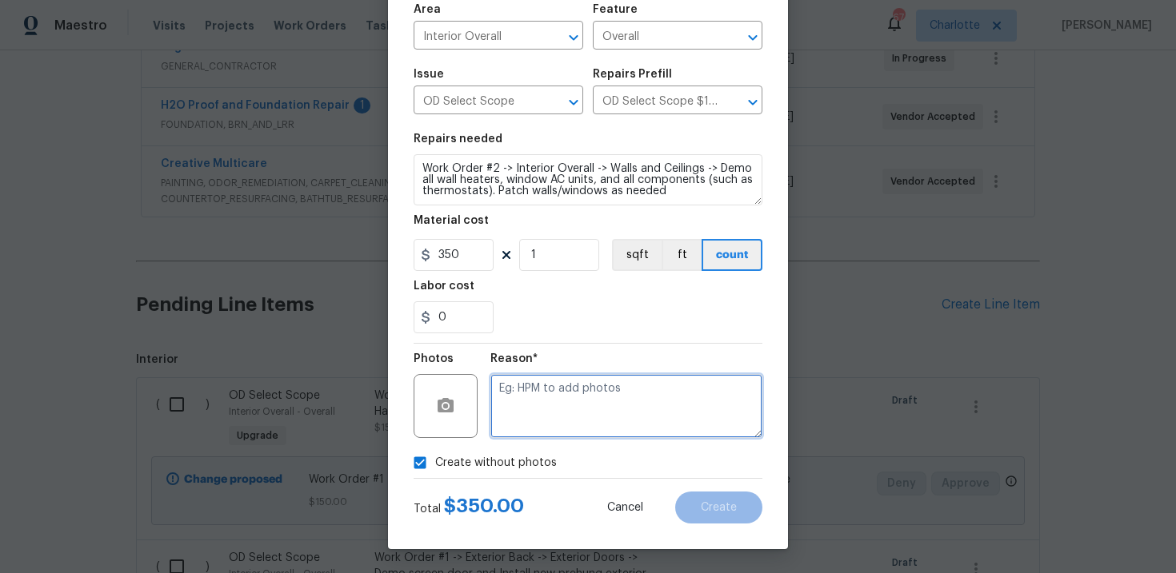
click at [565, 405] on textarea at bounding box center [626, 406] width 272 height 64
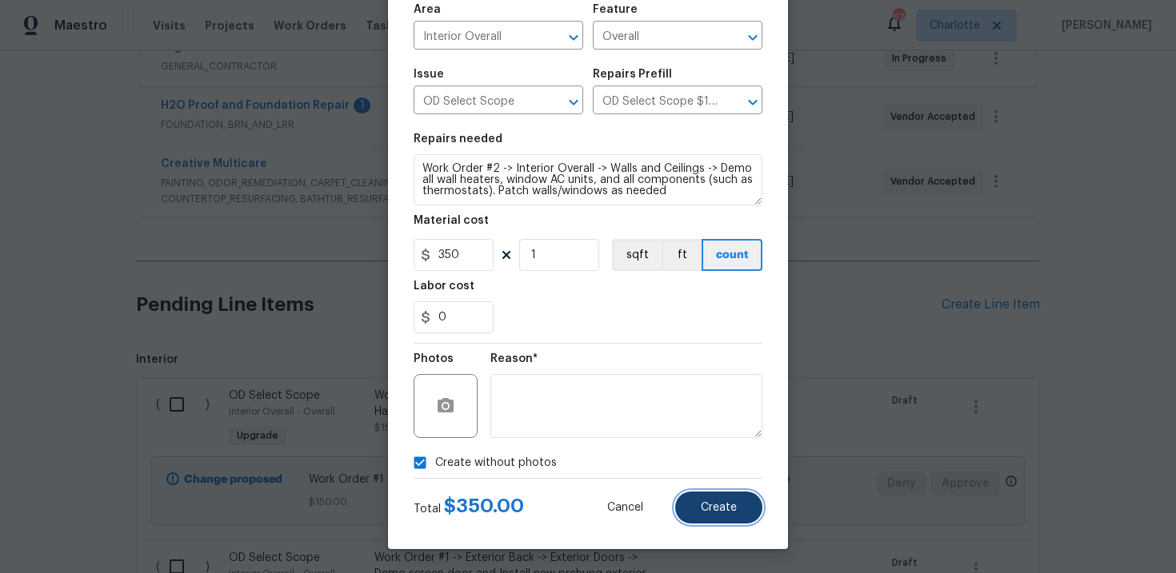
click at [703, 497] on button "Create" at bounding box center [718, 508] width 87 height 32
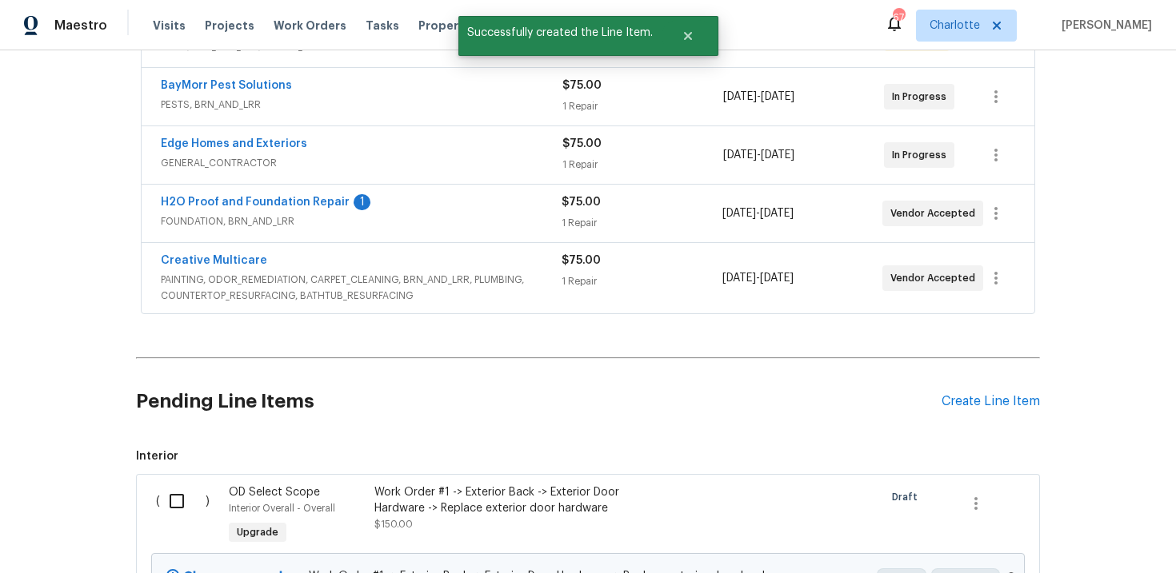
scroll to position [445, 0]
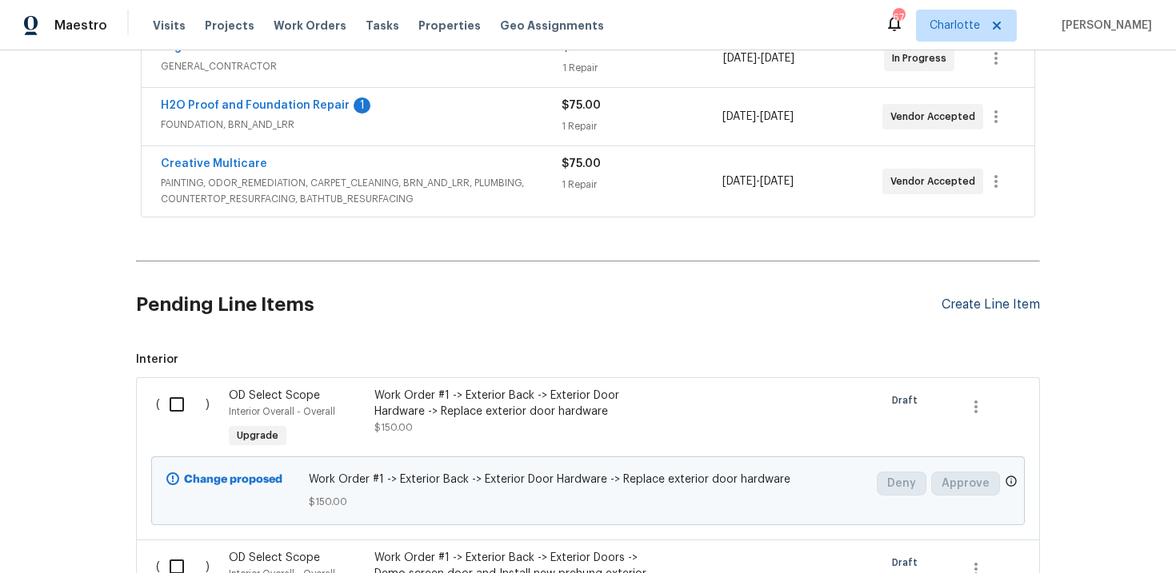
click at [986, 301] on div "Create Line Item" at bounding box center [990, 304] width 98 height 15
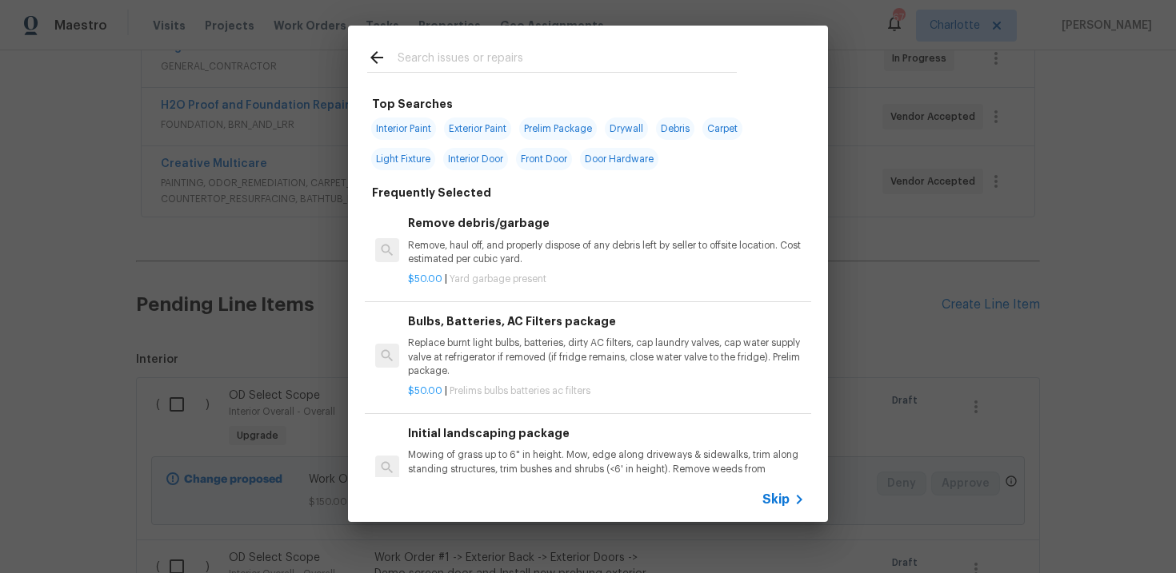
click at [769, 501] on span "Skip" at bounding box center [775, 500] width 27 height 16
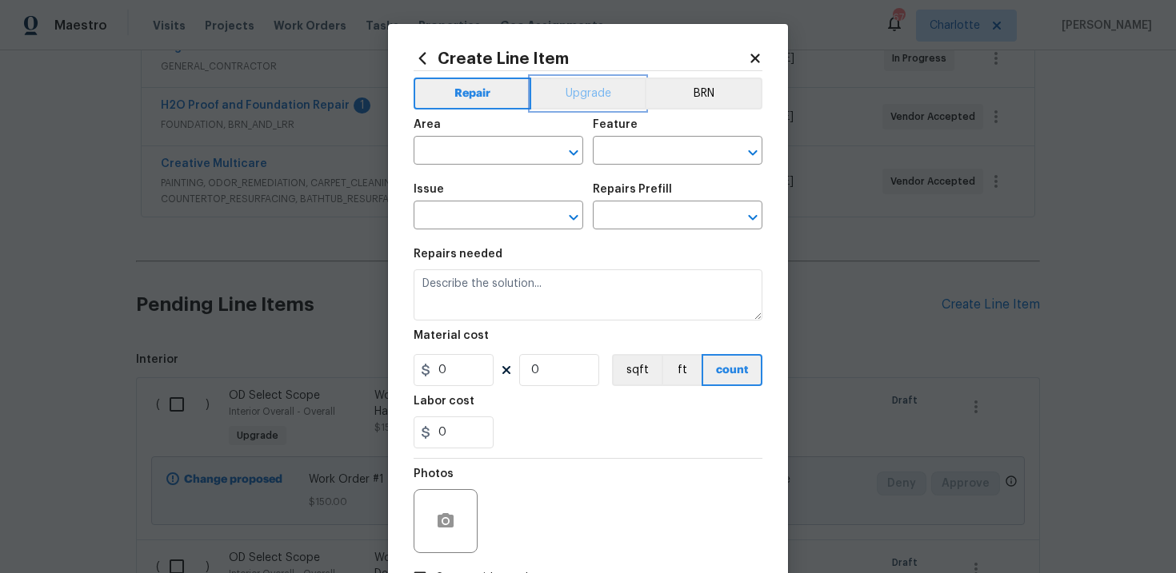
click at [605, 99] on button "Upgrade" at bounding box center [588, 94] width 114 height 32
click at [495, 213] on input "text" at bounding box center [475, 217] width 125 height 25
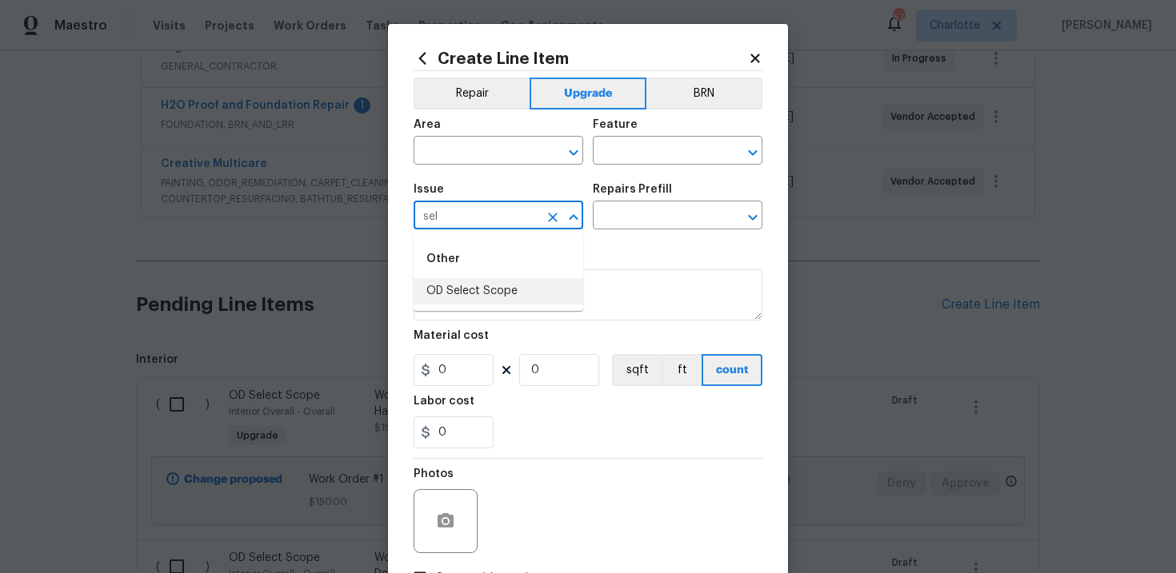
click at [493, 287] on li "OD Select Scope" at bounding box center [498, 291] width 170 height 26
click at [631, 222] on input "text" at bounding box center [655, 217] width 125 height 25
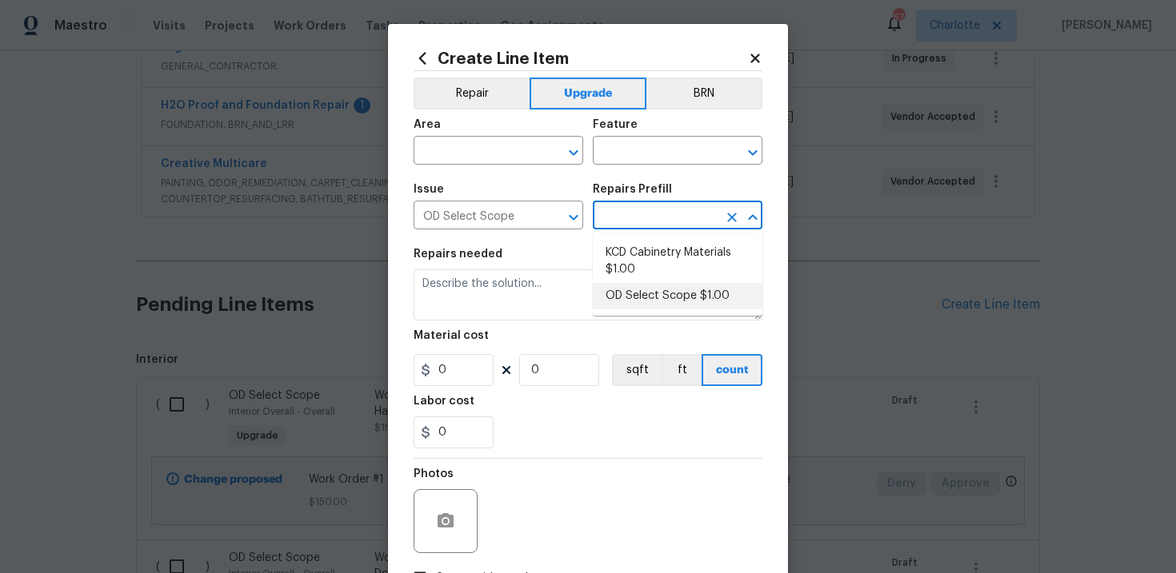
click at [647, 291] on li "OD Select Scope $1.00" at bounding box center [678, 296] width 170 height 26
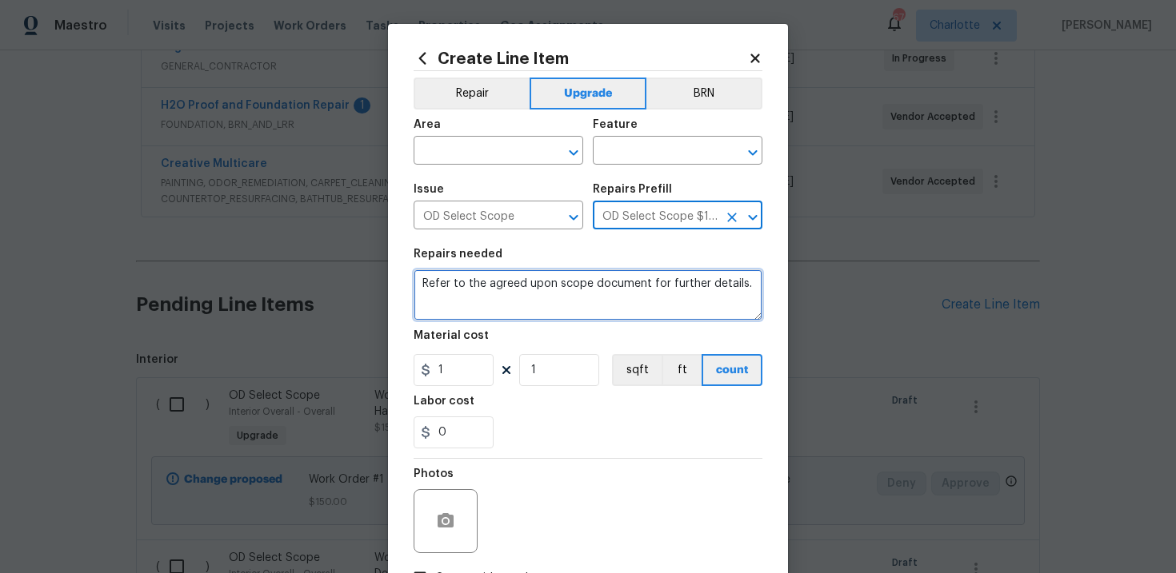
click at [522, 286] on textarea "Refer to the agreed upon scope document for further details." at bounding box center [587, 294] width 349 height 51
paste textarea "Work Order #2 -> Interior Overall -> Walls and Ceilings -> Replace damaged/rott…"
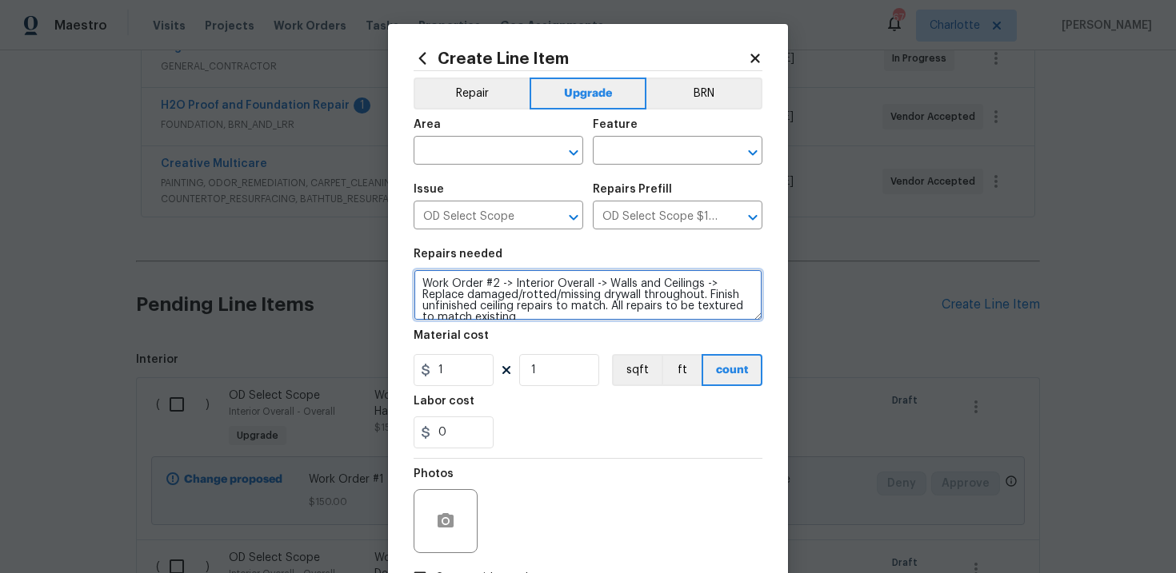
scroll to position [3, 0]
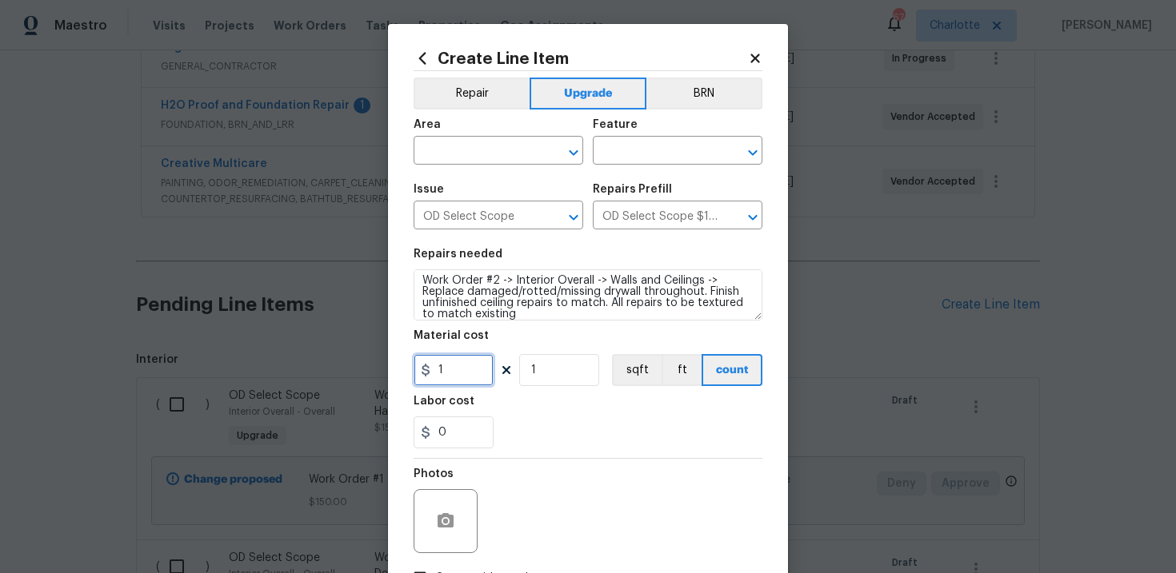
click at [466, 372] on input "1" at bounding box center [453, 370] width 80 height 32
click at [501, 154] on input "text" at bounding box center [475, 152] width 125 height 25
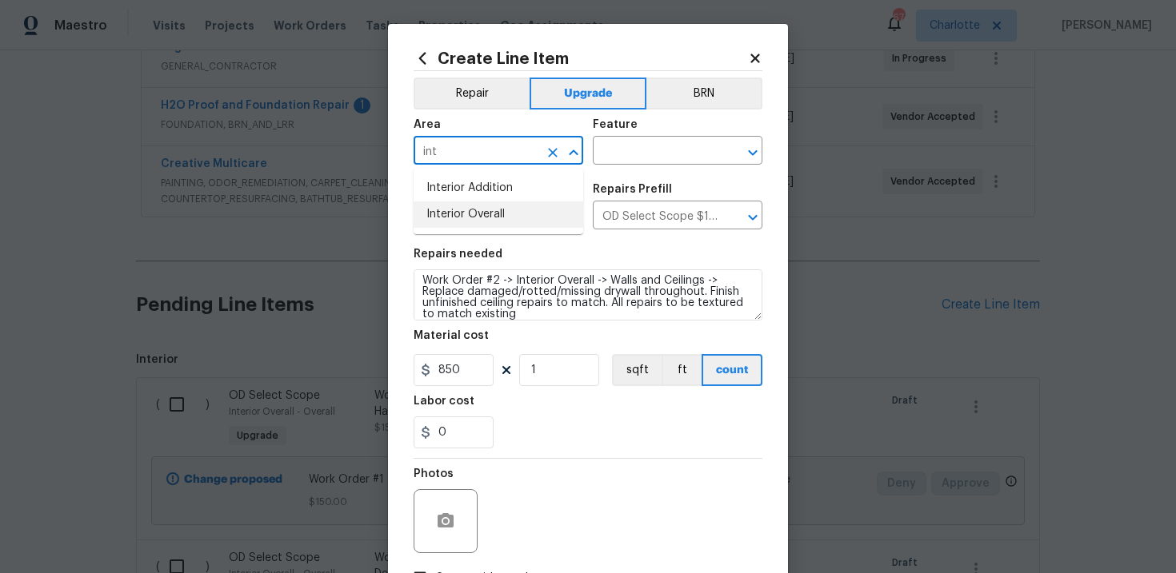
click at [514, 212] on li "Interior Overall" at bounding box center [498, 215] width 170 height 26
click at [639, 154] on input "text" at bounding box center [655, 152] width 125 height 25
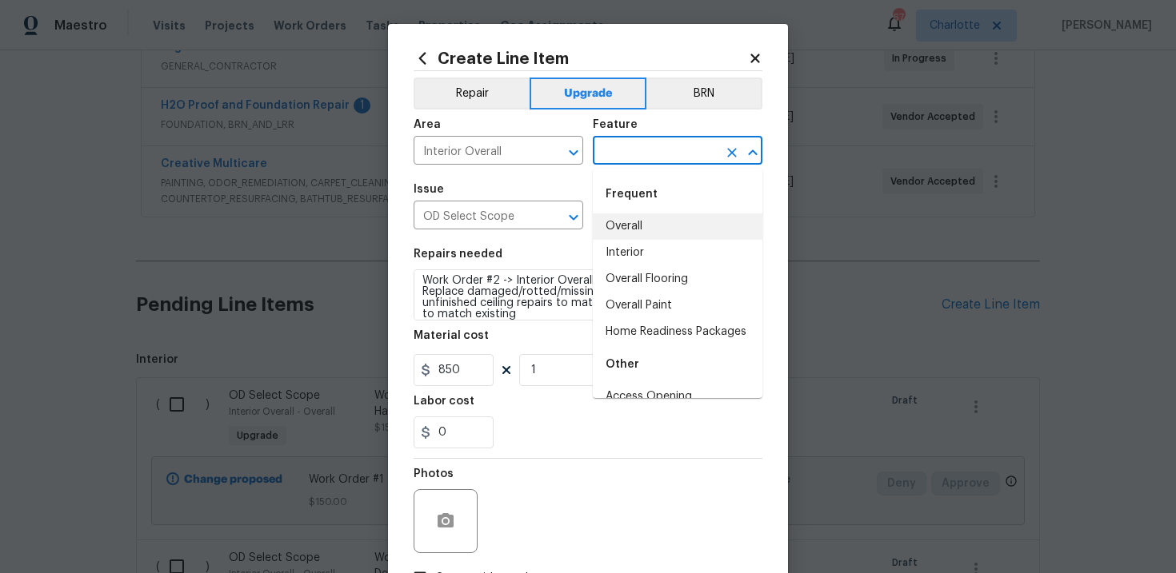
click at [636, 222] on li "Overall" at bounding box center [678, 227] width 170 height 26
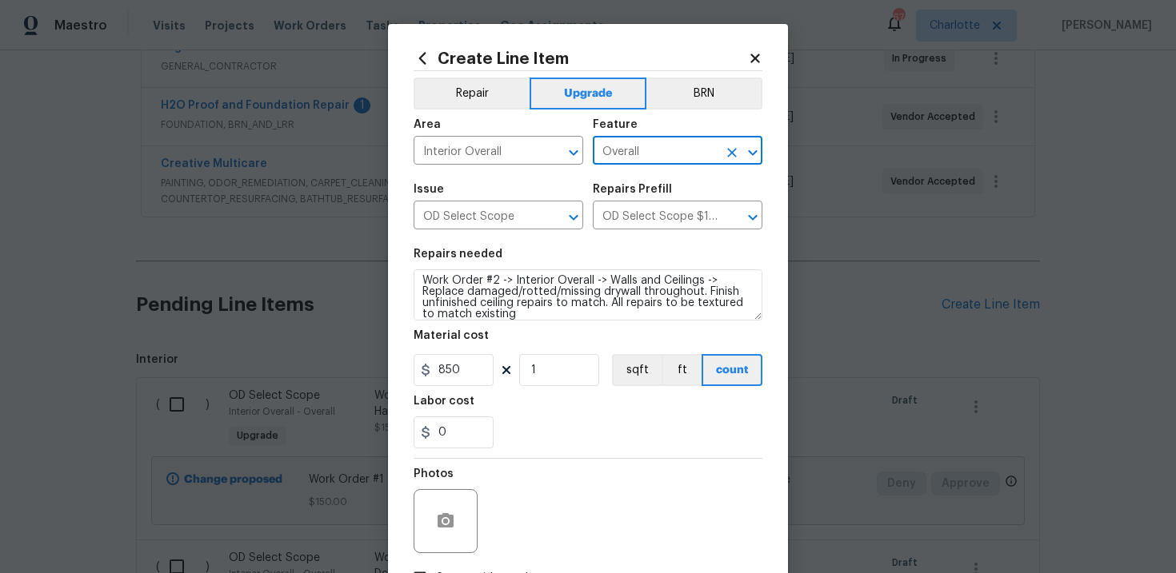
scroll to position [116, 0]
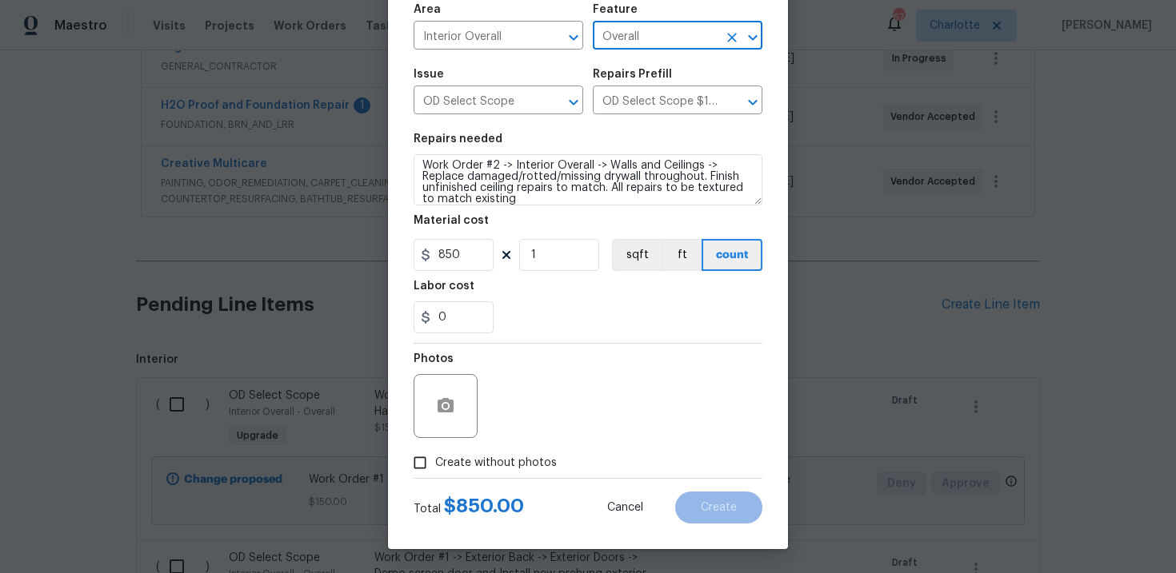
click at [481, 461] on span "Create without photos" at bounding box center [496, 463] width 122 height 17
click at [435, 461] on input "Create without photos" at bounding box center [420, 463] width 30 height 30
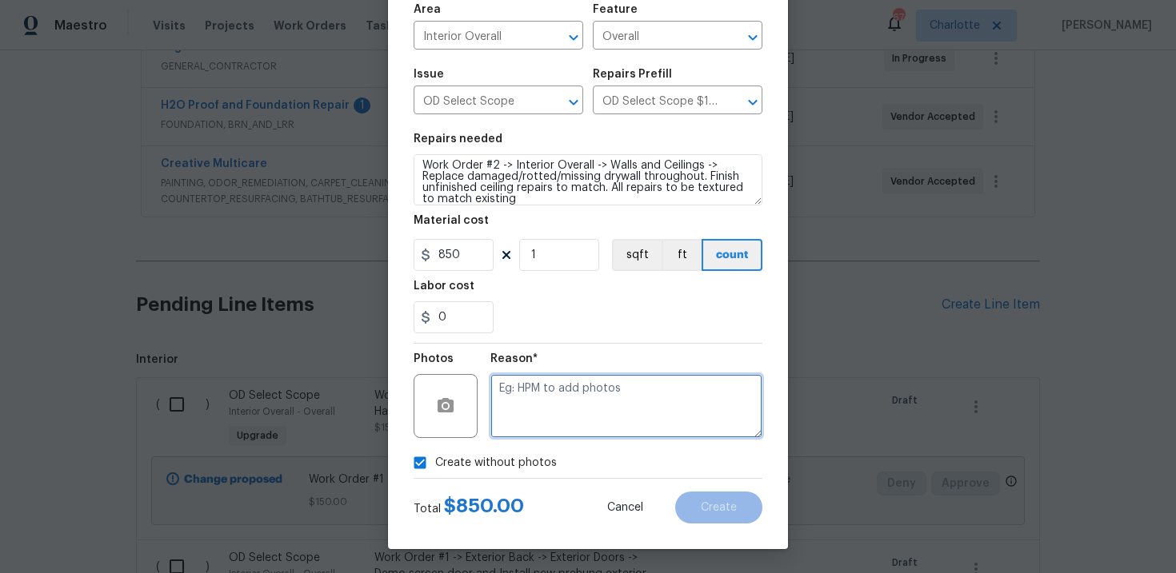
click at [549, 414] on textarea at bounding box center [626, 406] width 272 height 64
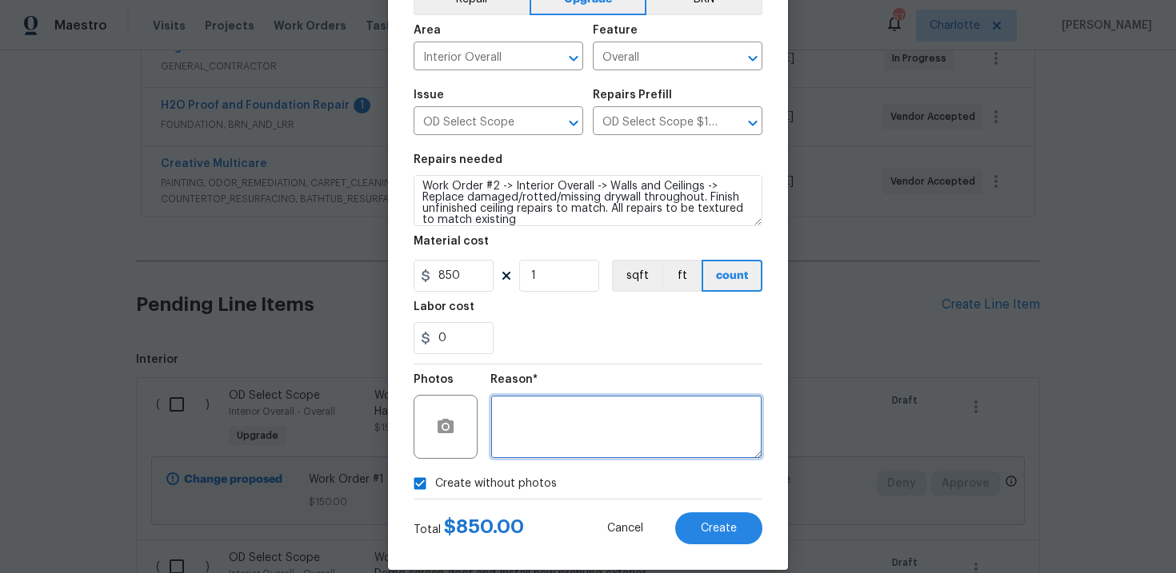
scroll to position [97, 0]
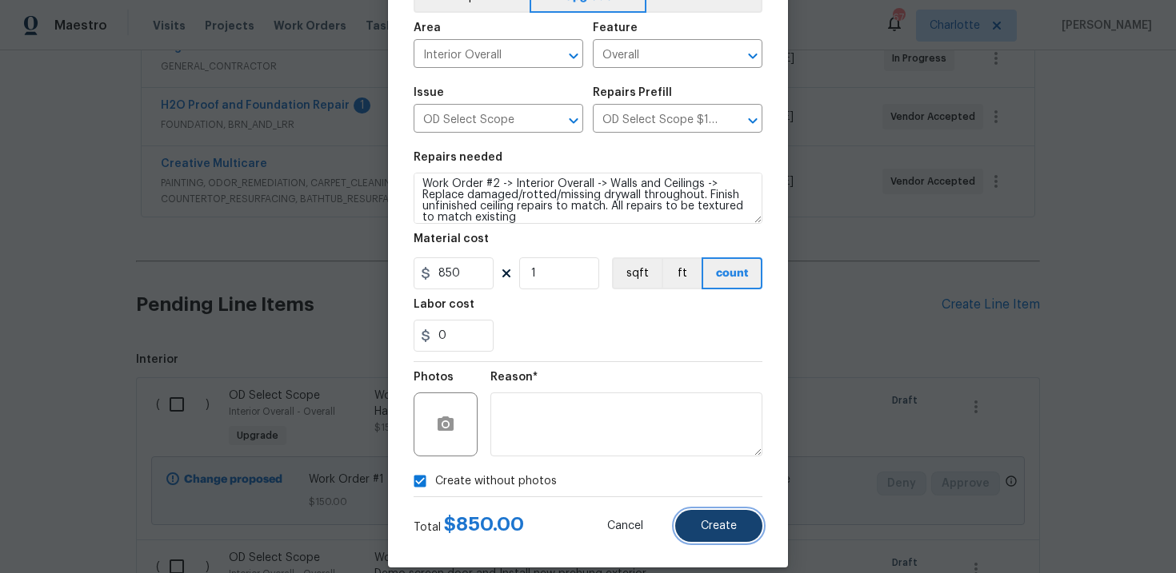
click at [707, 517] on button "Create" at bounding box center [718, 526] width 87 height 32
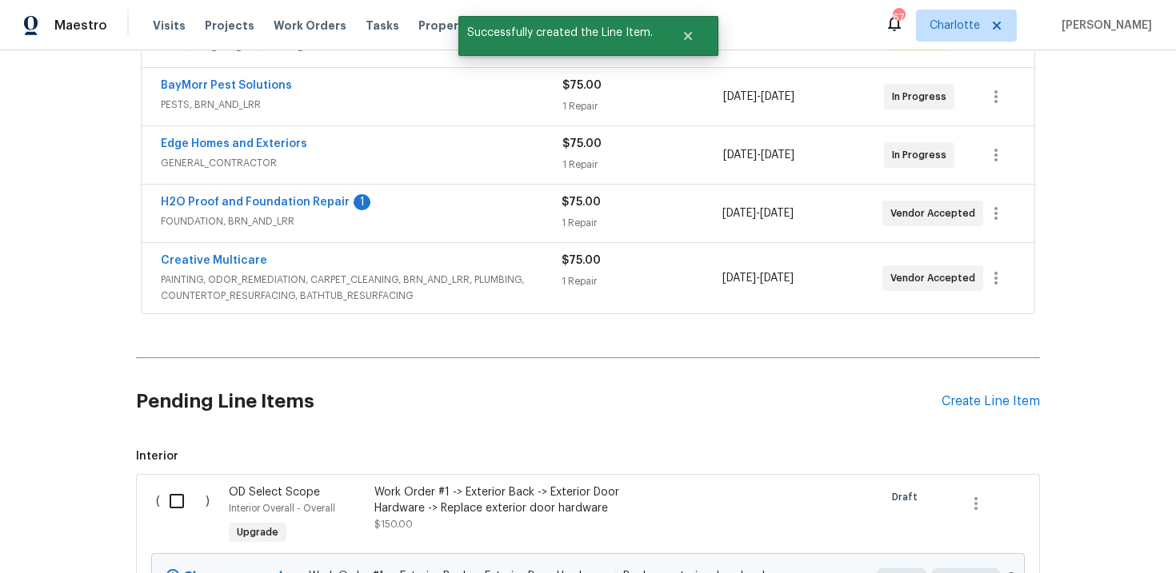
scroll to position [445, 0]
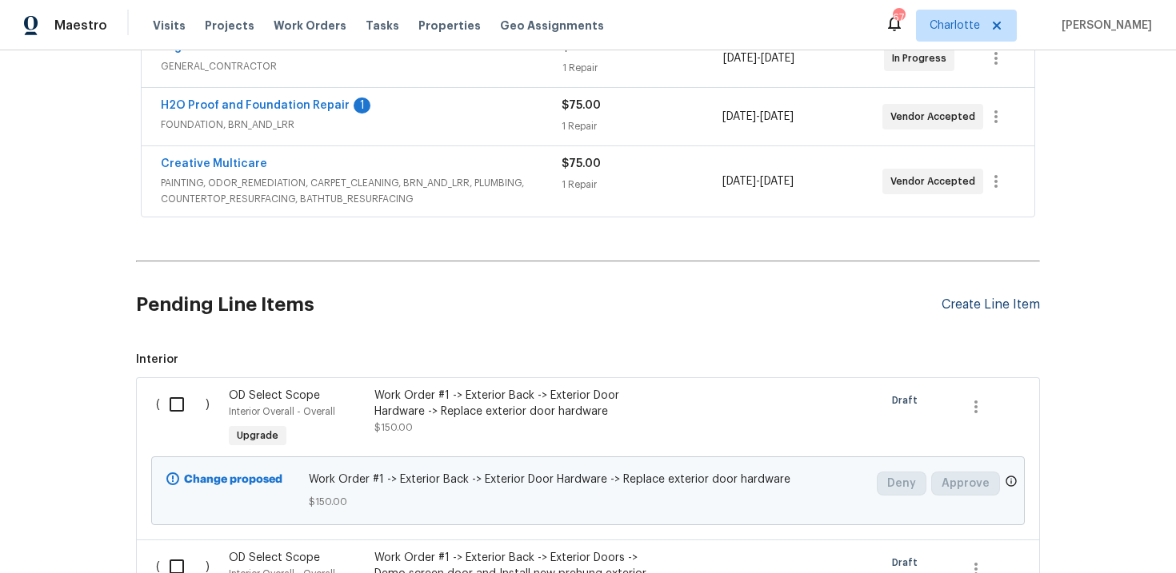
click at [960, 307] on div "Create Line Item" at bounding box center [990, 304] width 98 height 15
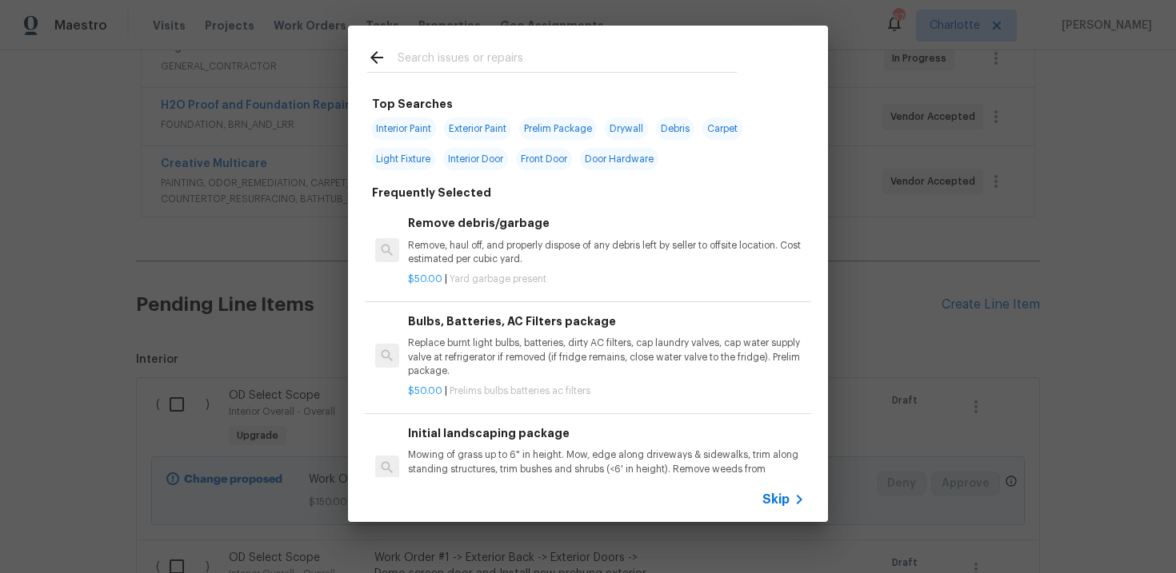
click at [768, 504] on span "Skip" at bounding box center [775, 500] width 27 height 16
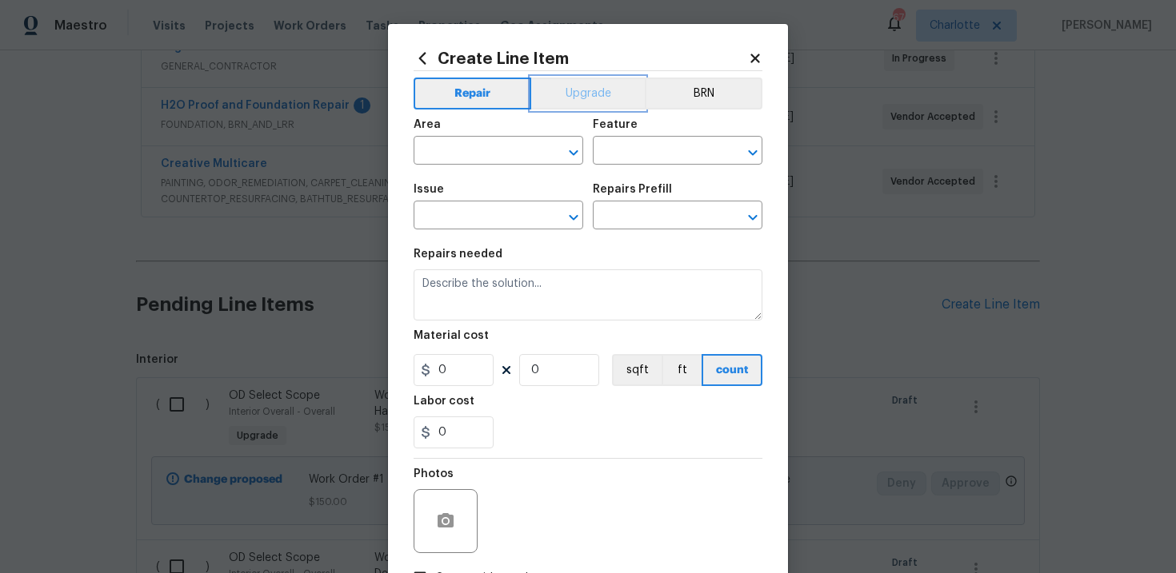
click at [609, 92] on button "Upgrade" at bounding box center [588, 94] width 114 height 32
click at [488, 228] on input "text" at bounding box center [475, 217] width 125 height 25
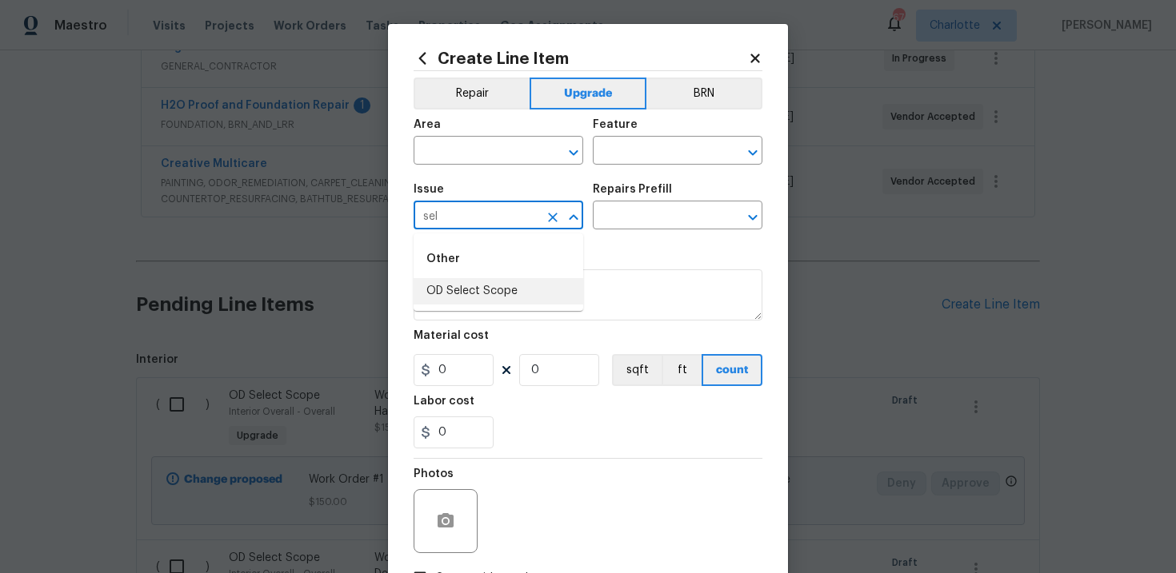
click at [484, 290] on li "OD Select Scope" at bounding box center [498, 291] width 170 height 26
click at [632, 222] on input "text" at bounding box center [655, 217] width 125 height 25
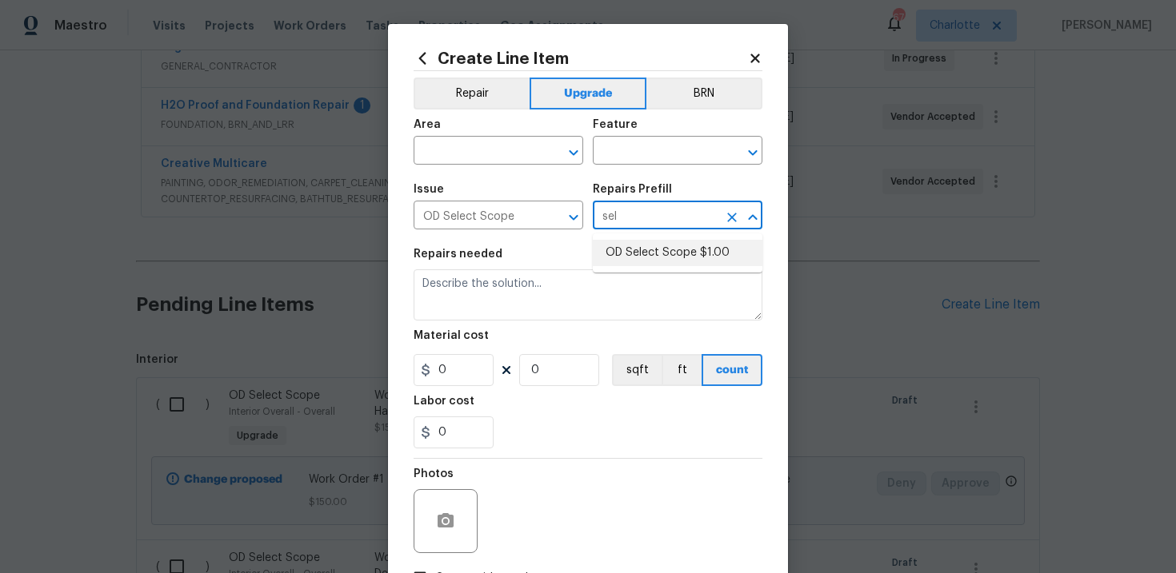
click at [643, 258] on li "OD Select Scope $1.00" at bounding box center [678, 253] width 170 height 26
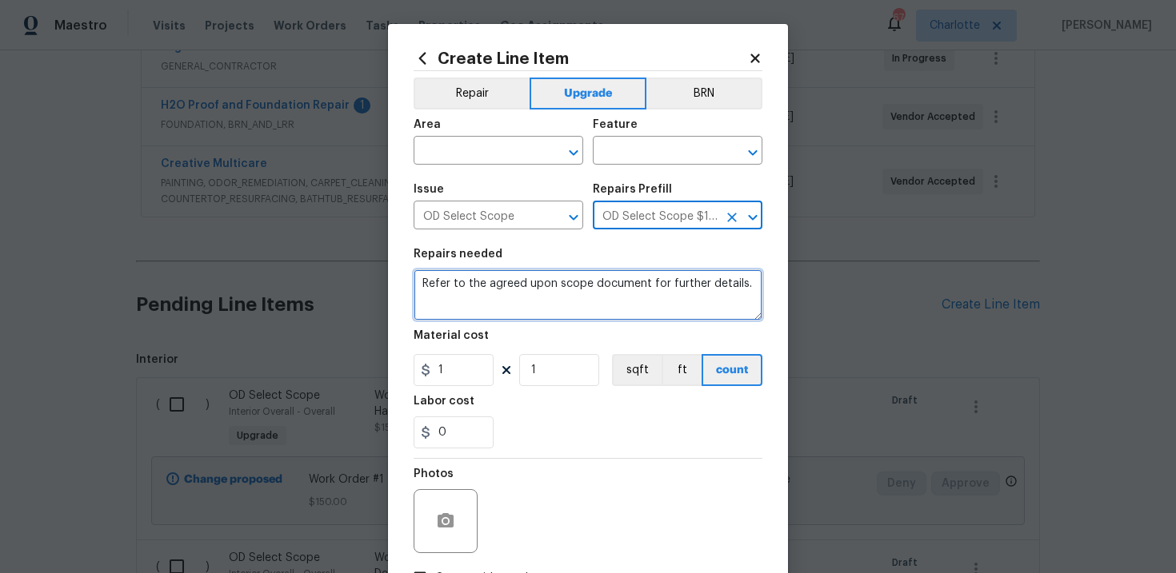
click at [546, 289] on textarea "Refer to the agreed upon scope document for further details." at bounding box center [587, 294] width 349 height 51
paste textarea "Work Order #2 -> Interior Overall -> Walls and Ceilings -> Termite damaged laun…"
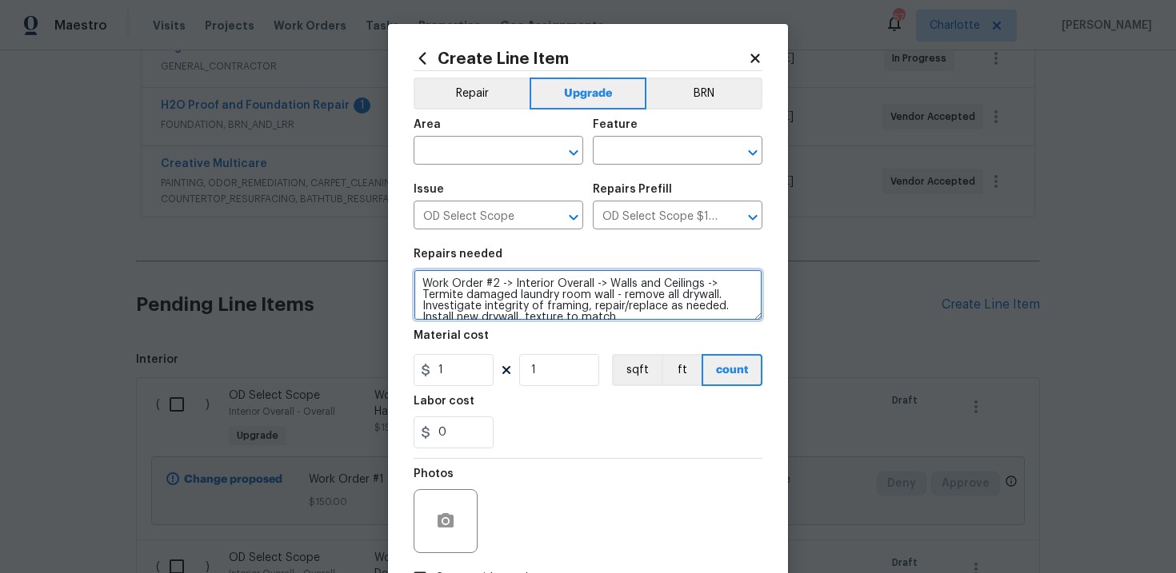
scroll to position [3, 0]
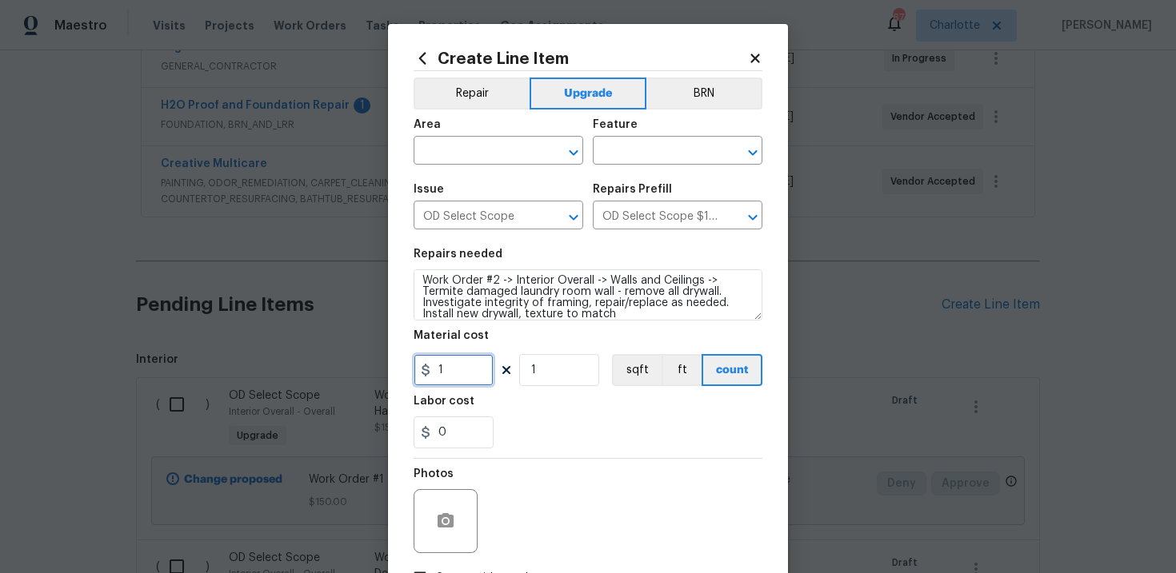
click at [465, 365] on input "1" at bounding box center [453, 370] width 80 height 32
click at [491, 150] on input "text" at bounding box center [475, 152] width 125 height 25
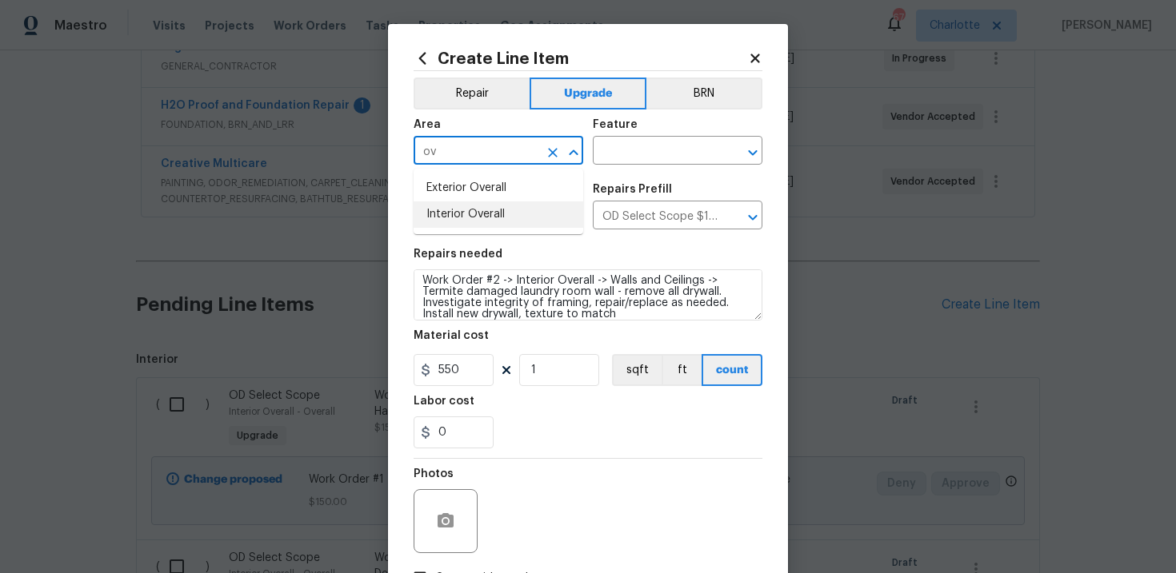
click at [488, 212] on li "Interior Overall" at bounding box center [498, 215] width 170 height 26
click at [640, 140] on input "text" at bounding box center [655, 152] width 125 height 25
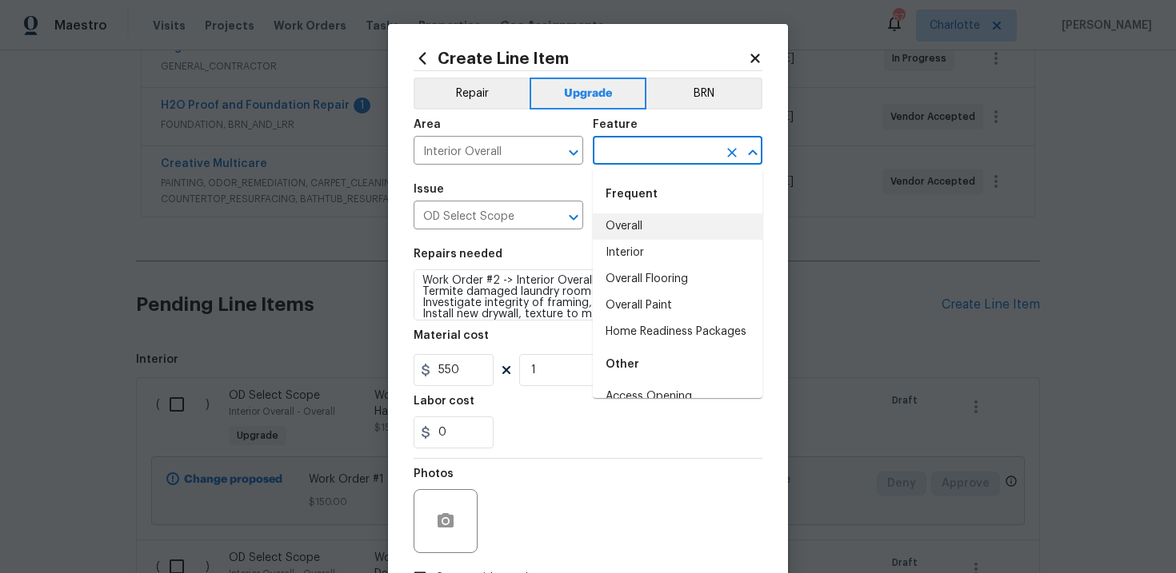
click at [641, 222] on li "Overall" at bounding box center [678, 227] width 170 height 26
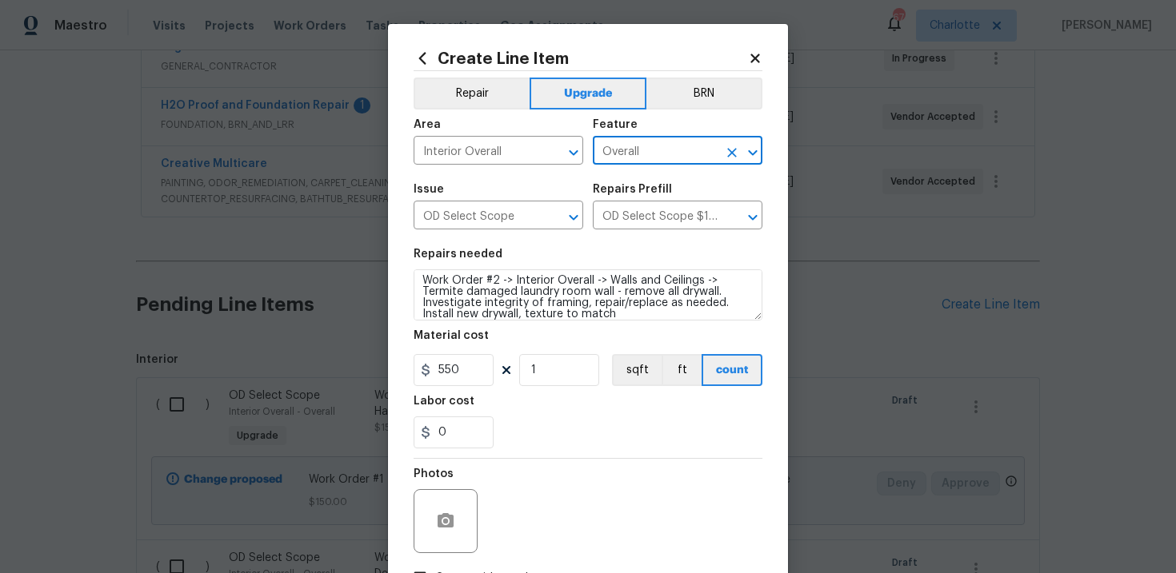
scroll to position [116, 0]
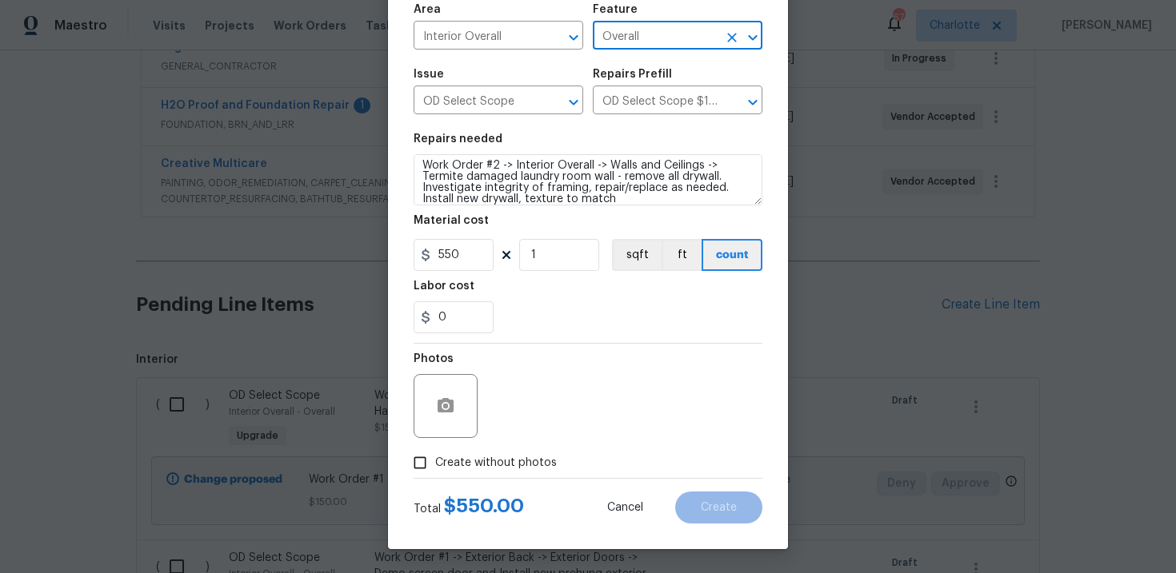
click at [509, 472] on label "Create without photos" at bounding box center [481, 463] width 152 height 30
click at [435, 472] on input "Create without photos" at bounding box center [420, 463] width 30 height 30
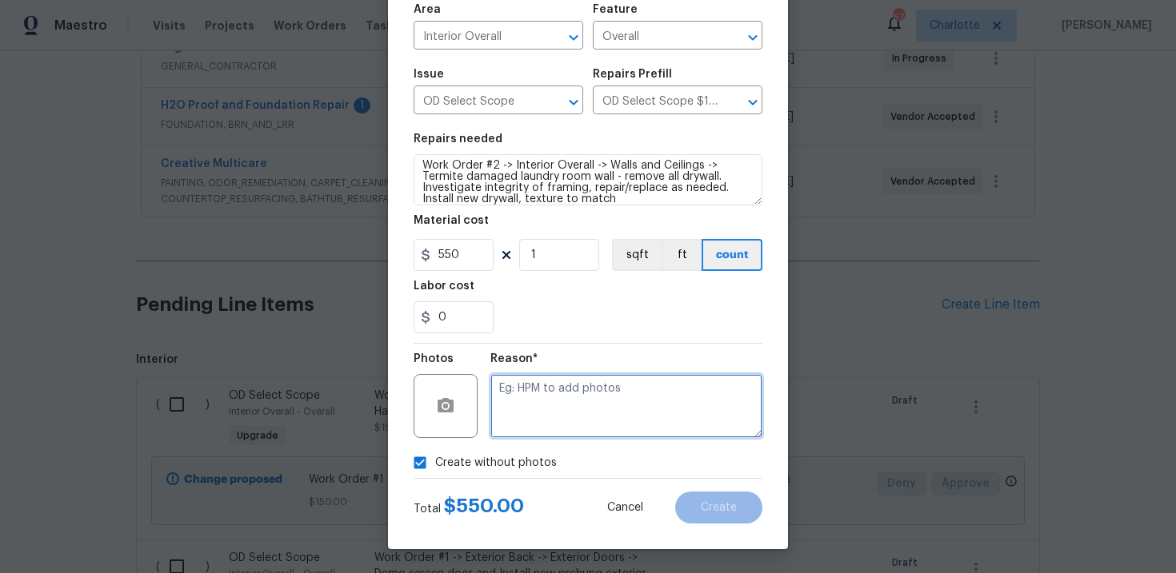
click at [585, 397] on textarea at bounding box center [626, 406] width 272 height 64
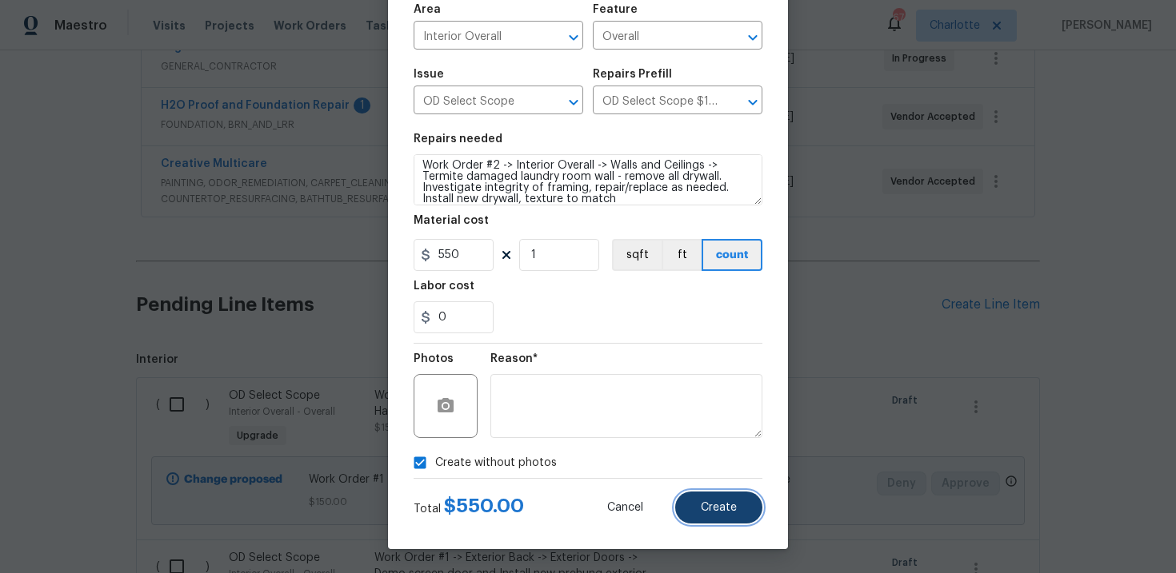
click at [721, 503] on span "Create" at bounding box center [719, 508] width 36 height 12
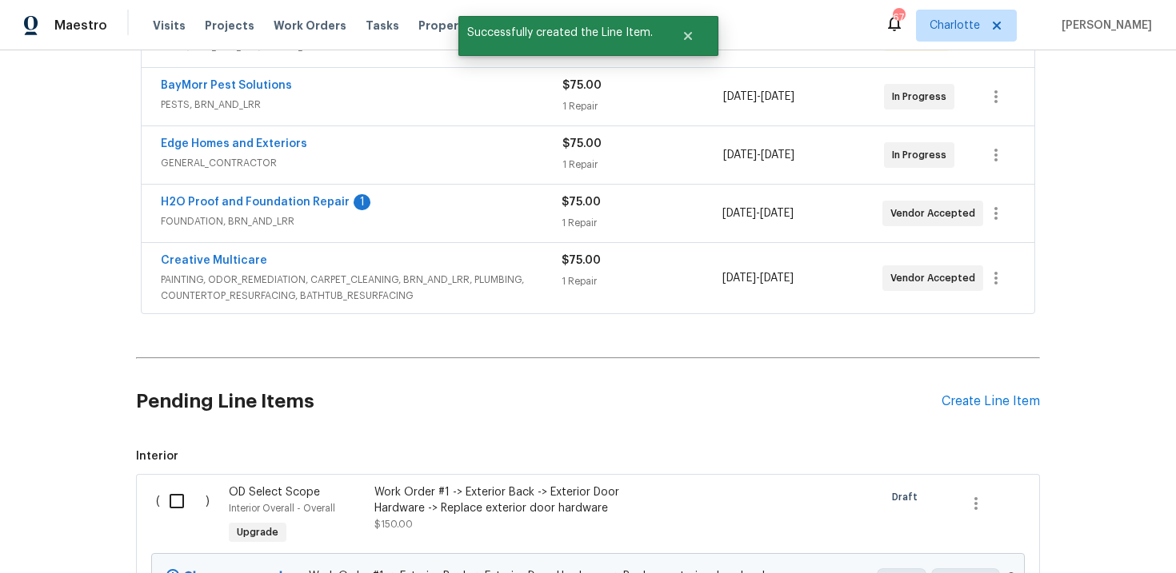
scroll to position [445, 0]
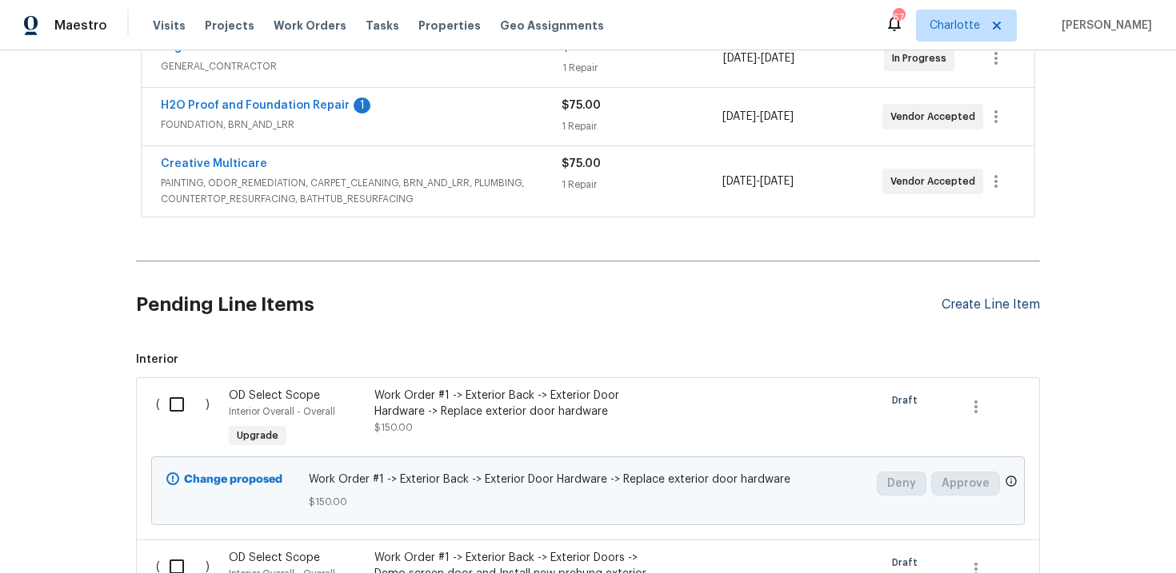
click at [971, 300] on div "Create Line Item" at bounding box center [990, 304] width 98 height 15
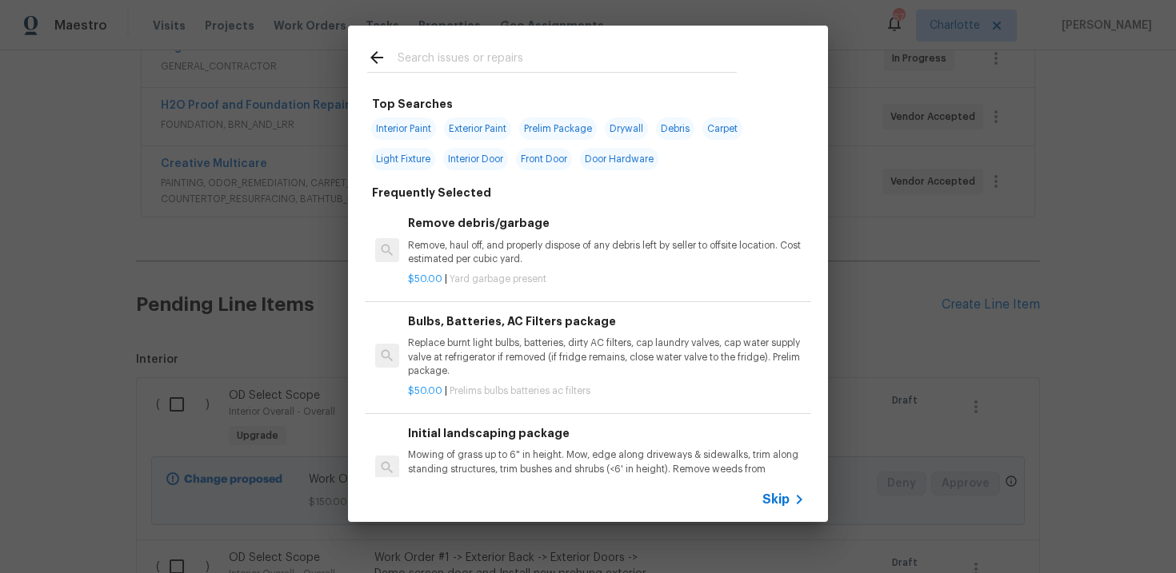
click at [778, 503] on span "Skip" at bounding box center [775, 500] width 27 height 16
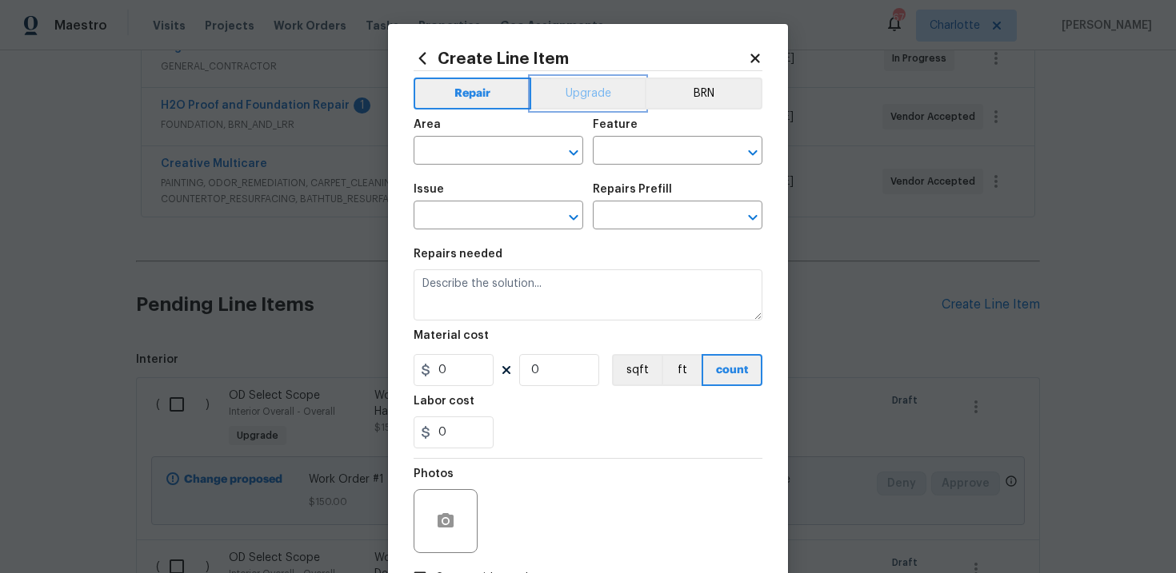
click at [580, 98] on button "Upgrade" at bounding box center [588, 94] width 114 height 32
click at [494, 215] on input "text" at bounding box center [475, 217] width 125 height 25
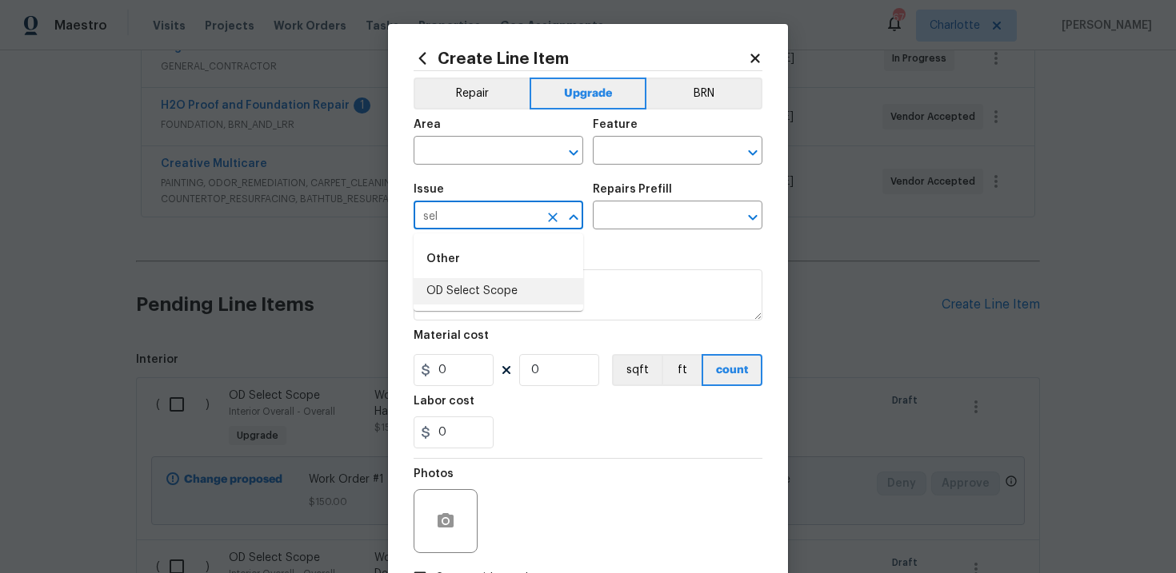
click at [491, 281] on li "OD Select Scope" at bounding box center [498, 291] width 170 height 26
click at [658, 213] on input "text" at bounding box center [655, 217] width 125 height 25
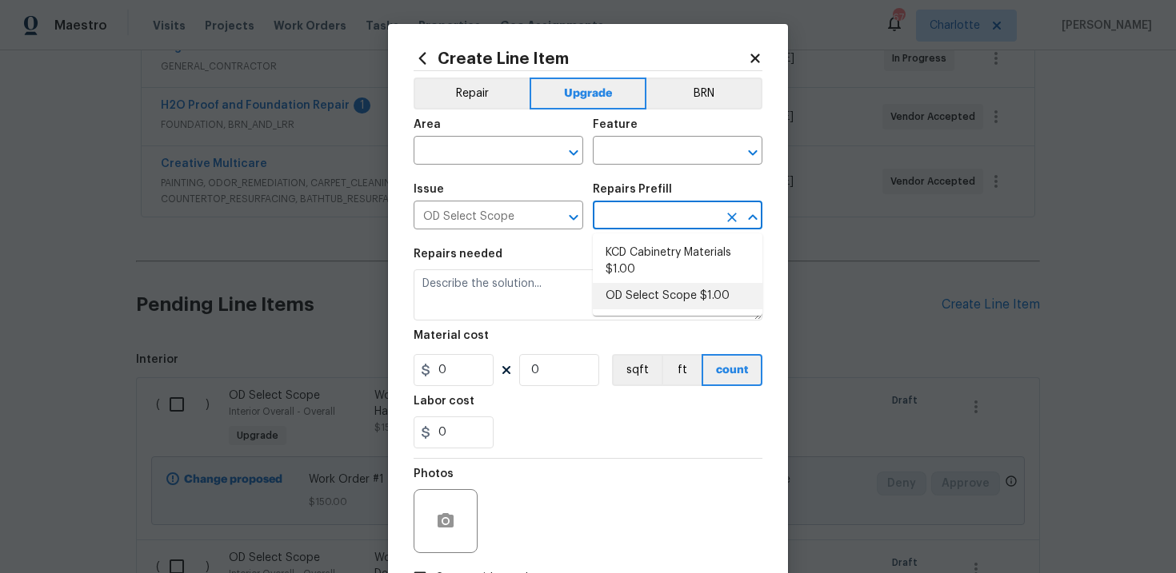
click at [661, 296] on li "OD Select Scope $1.00" at bounding box center [678, 296] width 170 height 26
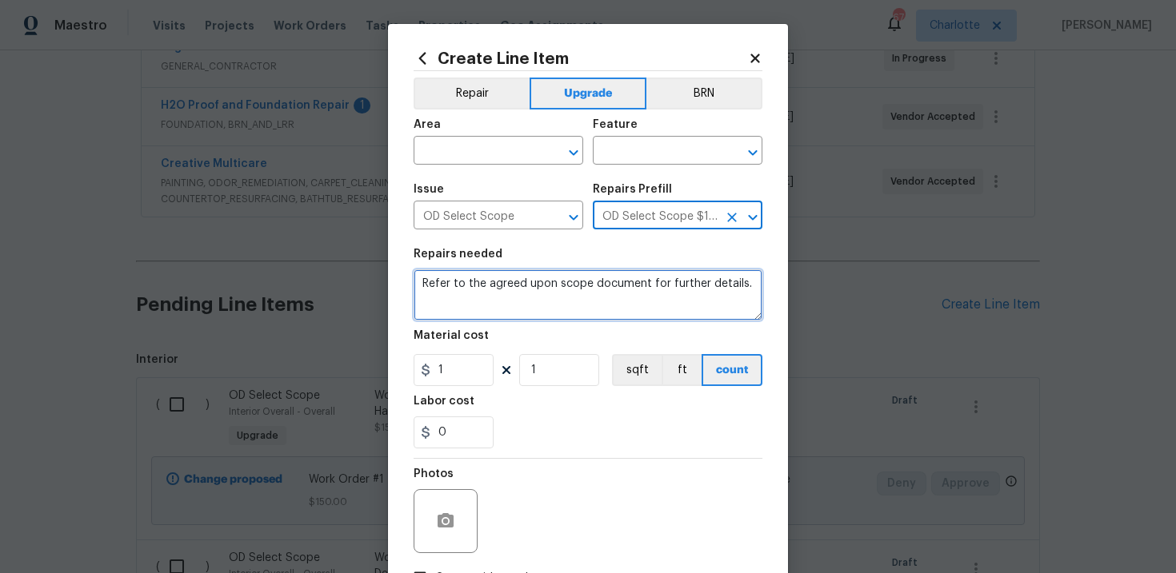
click at [515, 288] on textarea "Refer to the agreed upon scope document for further details." at bounding box center [587, 294] width 349 height 51
paste textarea "Work Order #2 -> Interior Overall -> Walls and Ceilings -> Scrape/sand/remove e…"
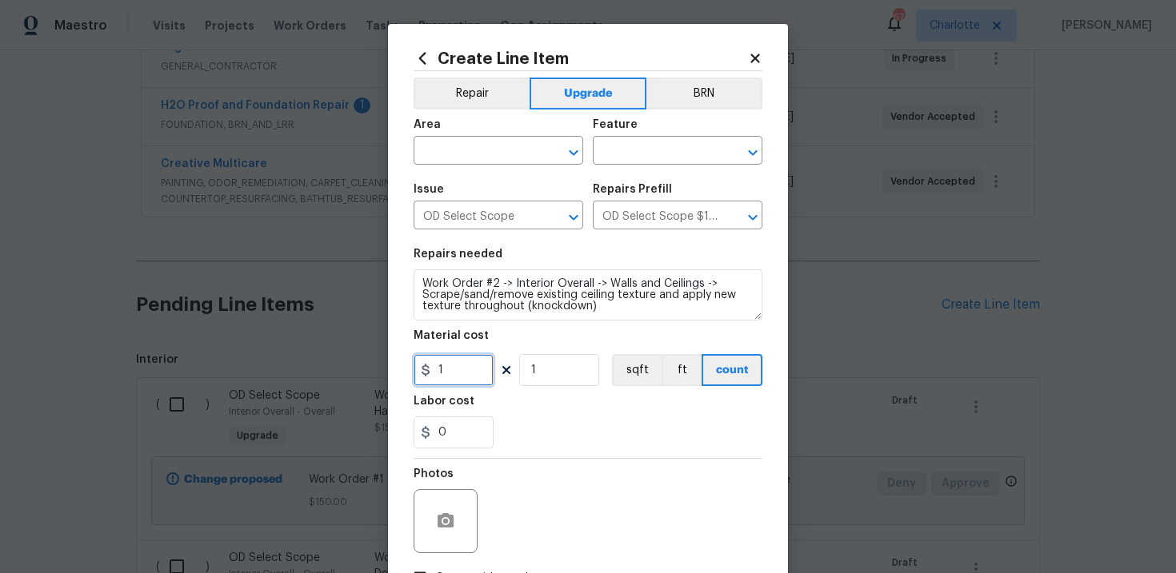
click at [465, 372] on input "1" at bounding box center [453, 370] width 80 height 32
click at [627, 372] on button "sqft" at bounding box center [637, 370] width 50 height 32
click at [501, 155] on input "text" at bounding box center [475, 152] width 125 height 25
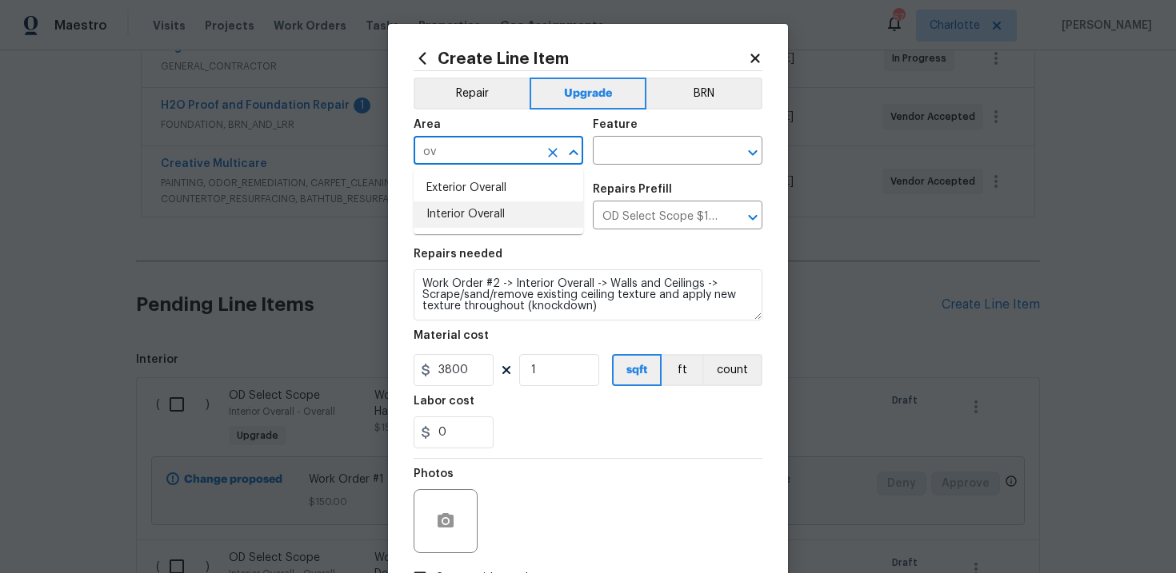
click at [506, 209] on li "Interior Overall" at bounding box center [498, 215] width 170 height 26
click at [642, 157] on input "text" at bounding box center [655, 152] width 125 height 25
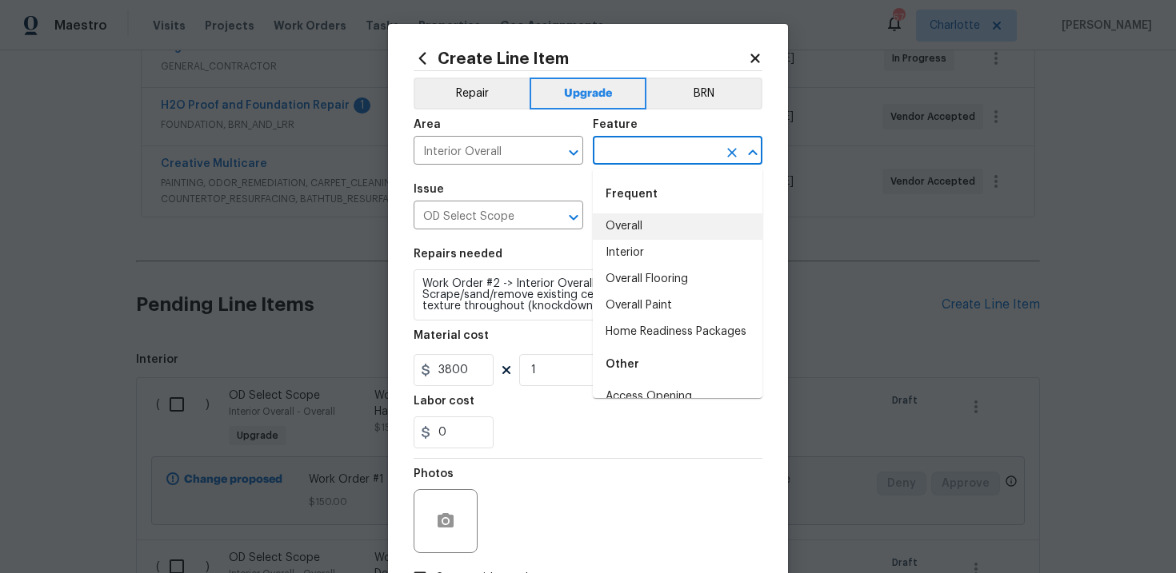
click at [646, 226] on li "Overall" at bounding box center [678, 227] width 170 height 26
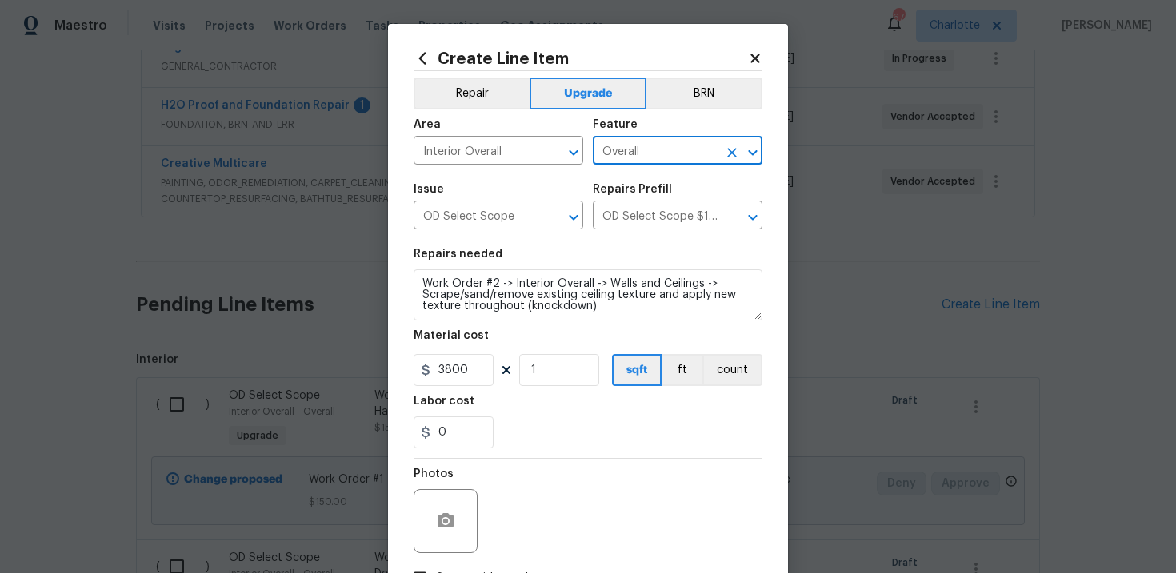
scroll to position [116, 0]
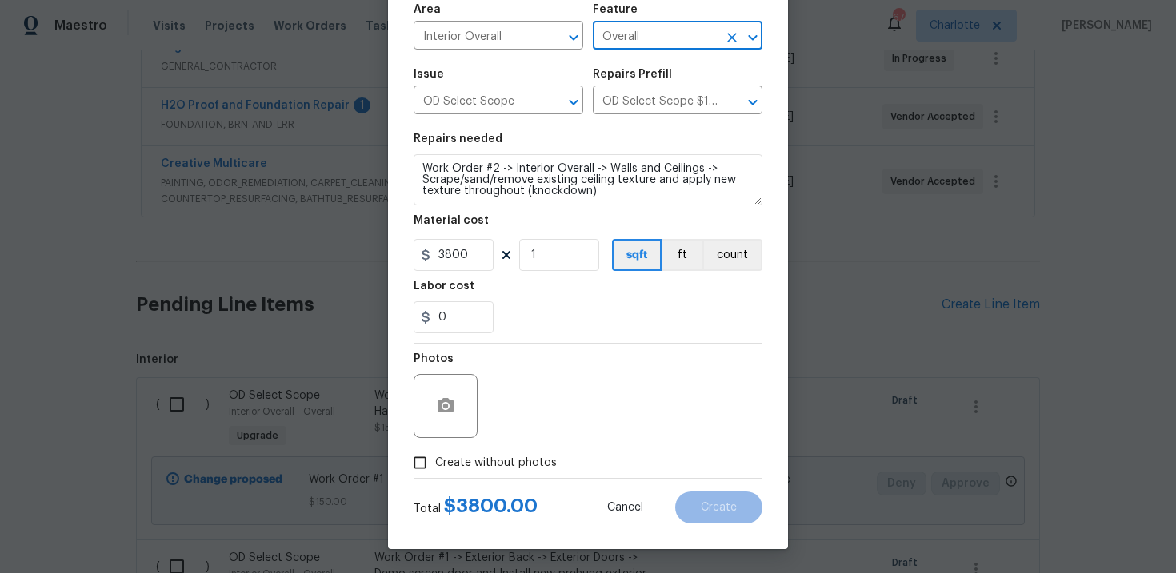
click at [480, 459] on span "Create without photos" at bounding box center [496, 463] width 122 height 17
click at [435, 459] on input "Create without photos" at bounding box center [420, 463] width 30 height 30
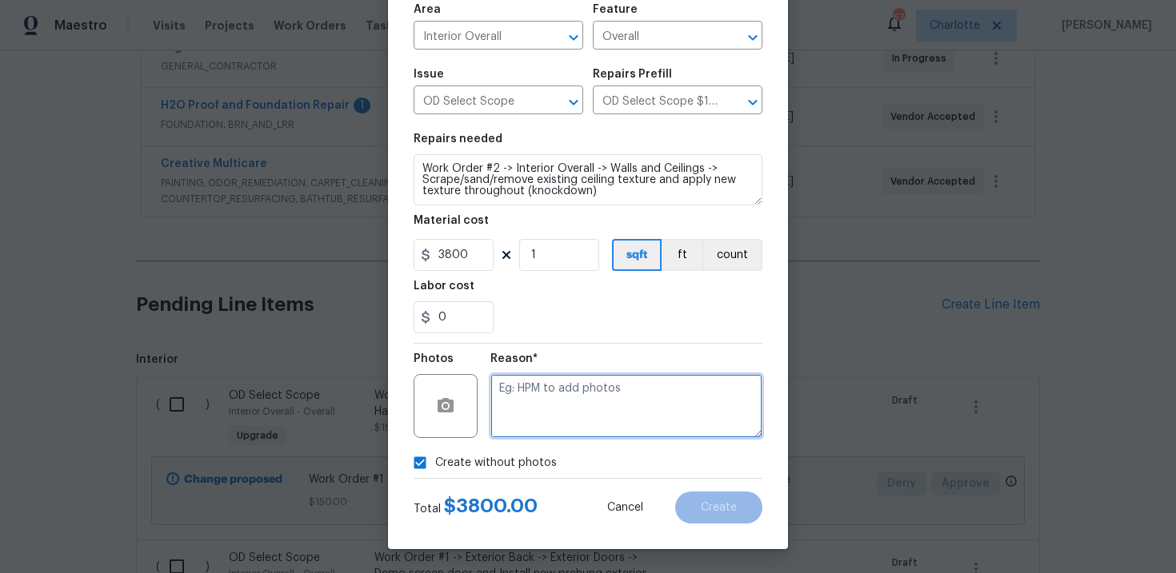
click at [544, 421] on textarea at bounding box center [626, 406] width 272 height 64
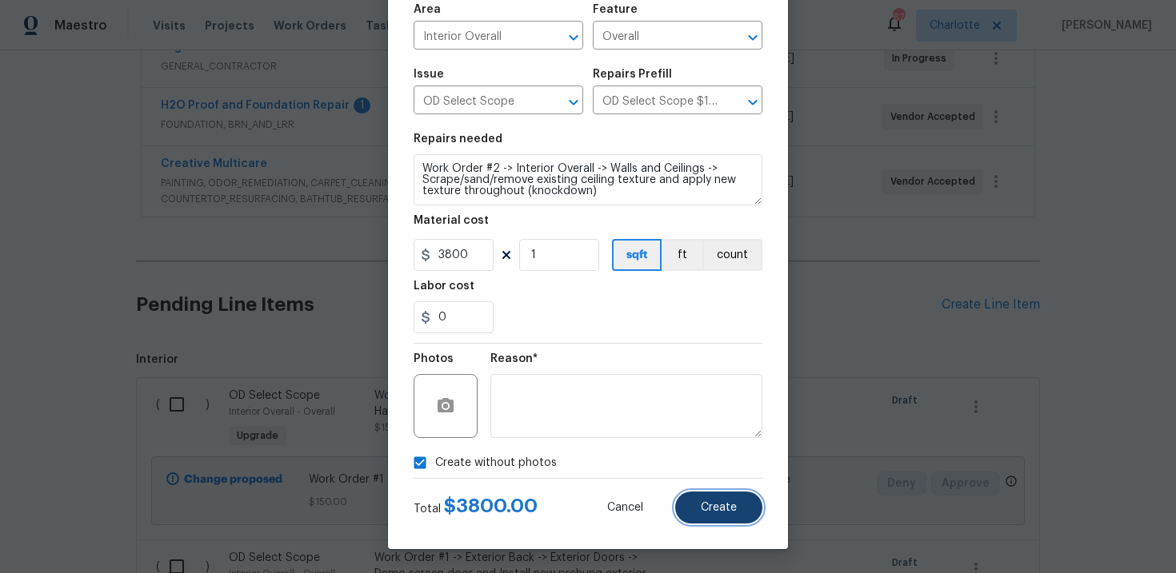
click at [717, 509] on span "Create" at bounding box center [719, 508] width 36 height 12
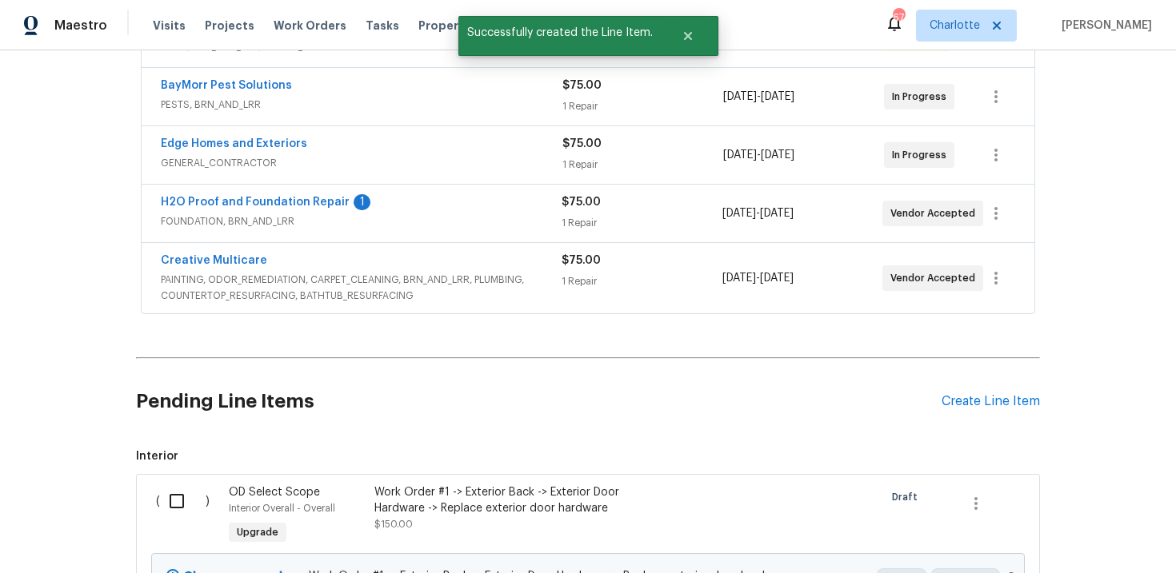
scroll to position [445, 0]
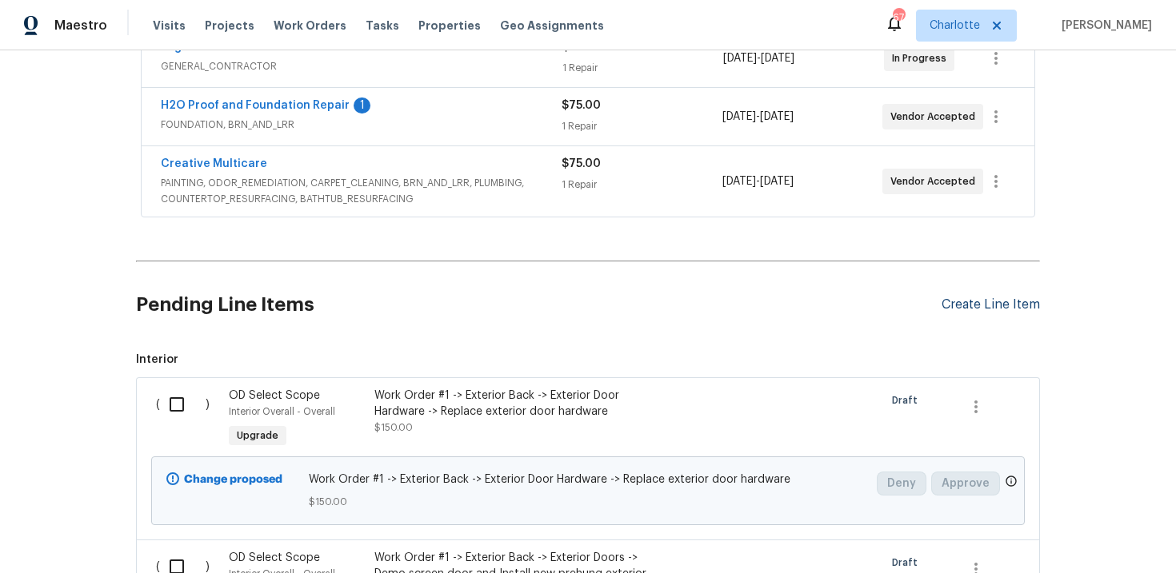
click at [998, 300] on div "Create Line Item" at bounding box center [990, 304] width 98 height 15
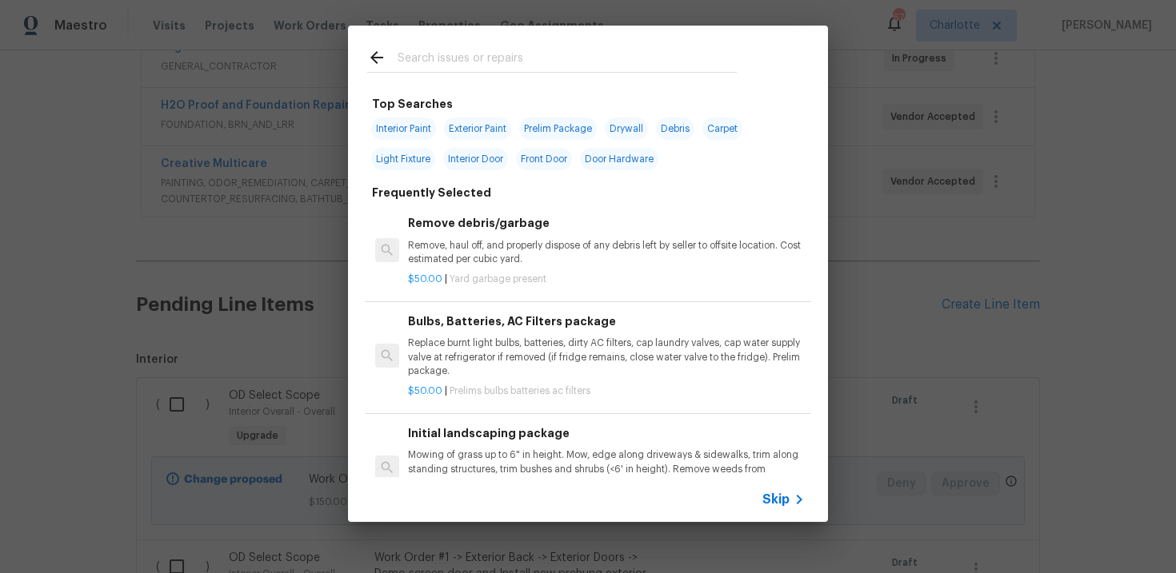
click at [777, 502] on span "Skip" at bounding box center [775, 500] width 27 height 16
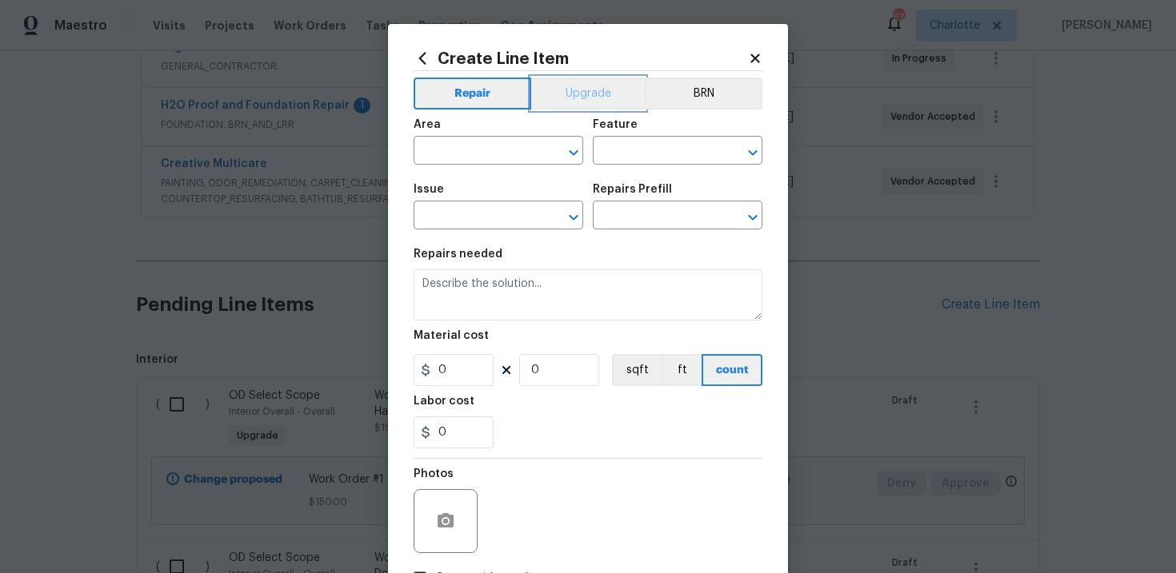
click at [590, 90] on button "Upgrade" at bounding box center [588, 94] width 114 height 32
click at [482, 215] on input "text" at bounding box center [475, 217] width 125 height 25
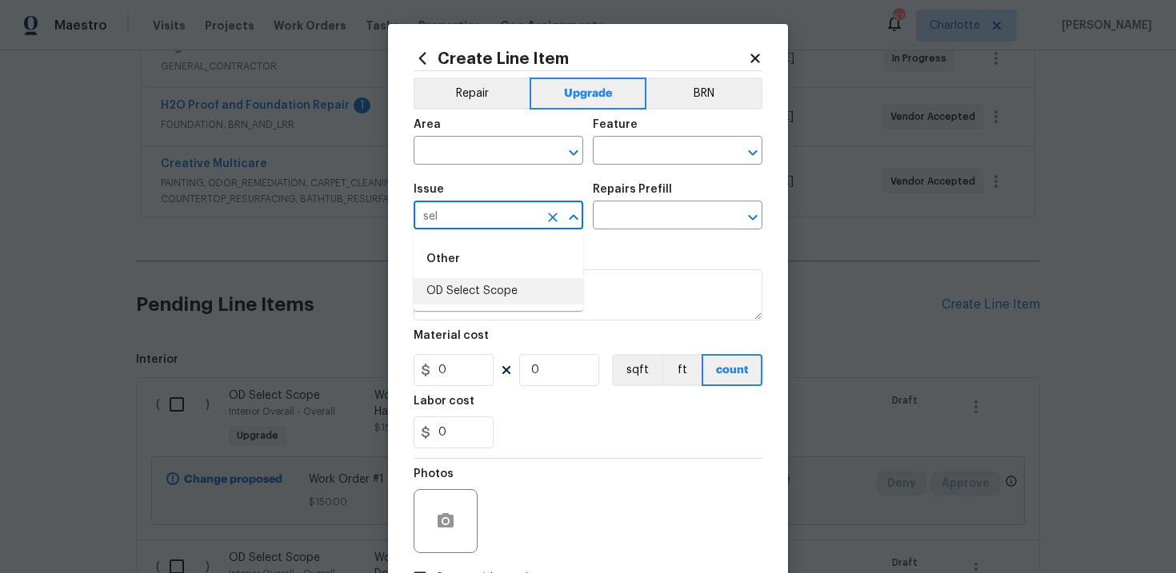
click at [508, 286] on li "OD Select Scope" at bounding box center [498, 291] width 170 height 26
click at [631, 218] on input "text" at bounding box center [655, 217] width 125 height 25
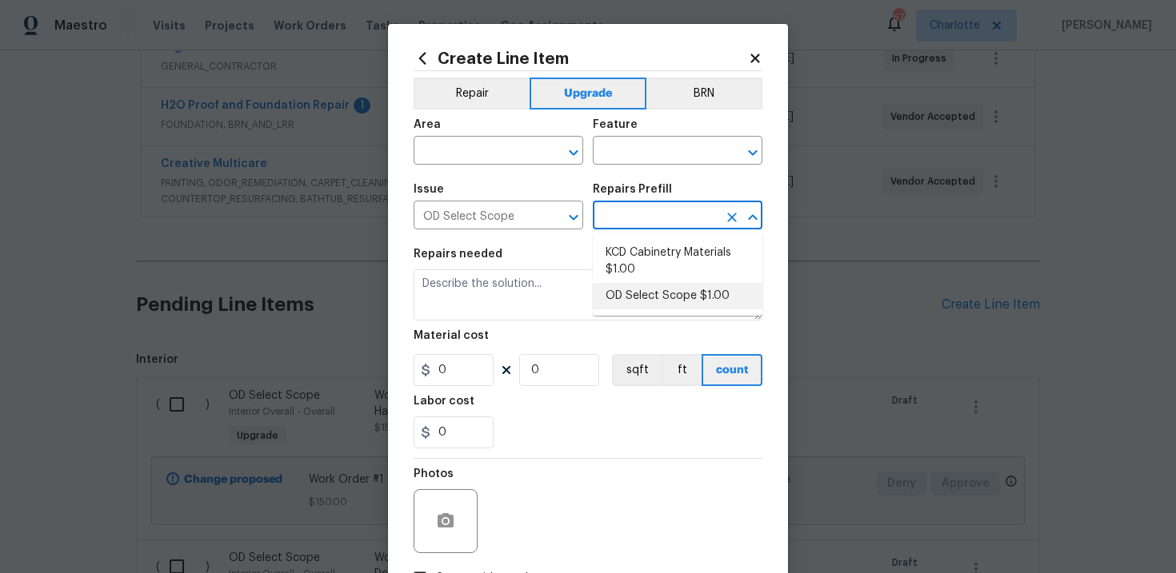
click at [653, 293] on li "OD Select Scope $1.00" at bounding box center [678, 296] width 170 height 26
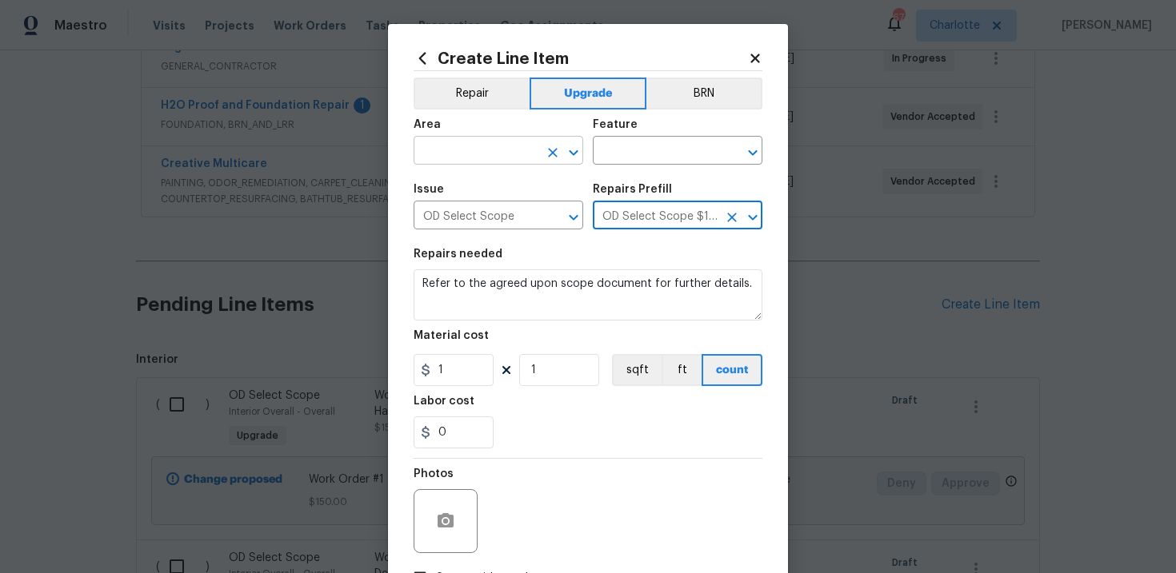
click at [492, 146] on input "text" at bounding box center [475, 152] width 125 height 25
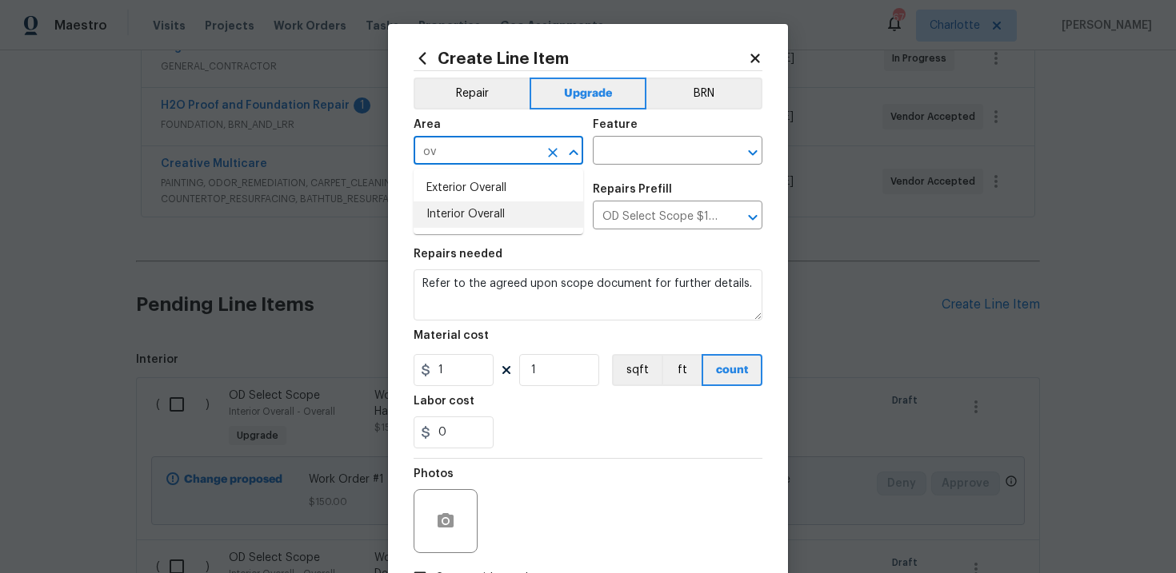
click at [497, 205] on li "Interior Overall" at bounding box center [498, 215] width 170 height 26
click at [640, 144] on input "text" at bounding box center [655, 152] width 125 height 25
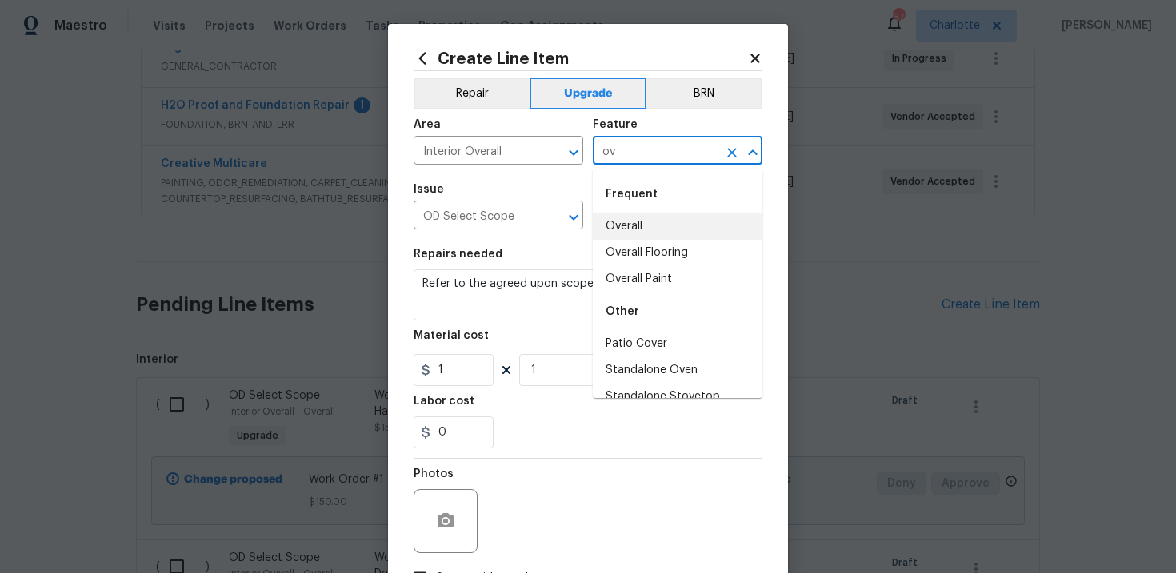
click at [645, 216] on li "Overall" at bounding box center [678, 227] width 170 height 26
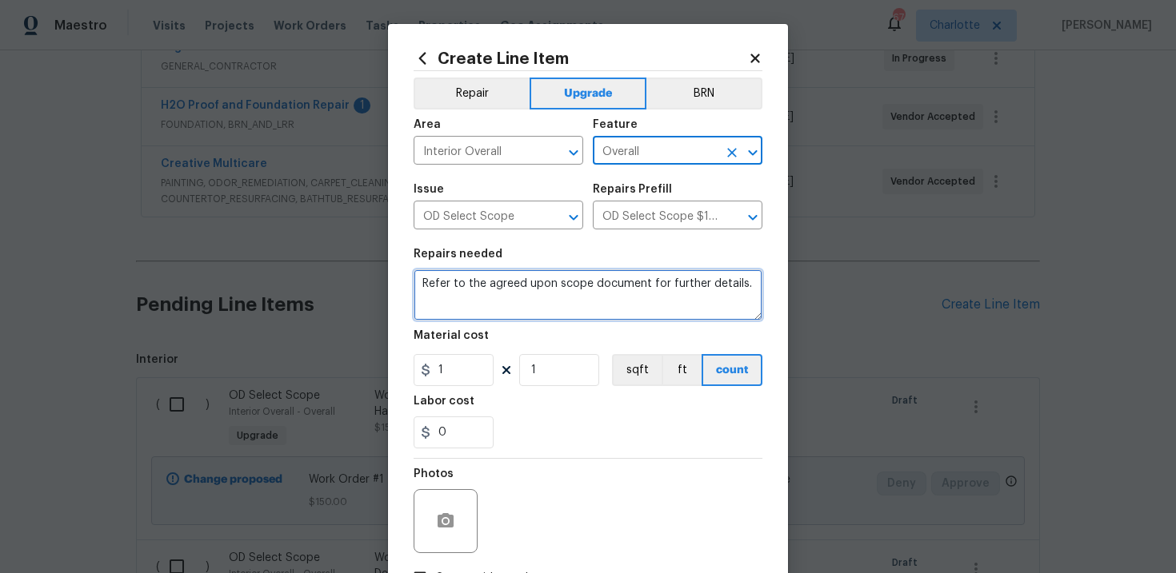
click at [542, 291] on textarea "Refer to the agreed upon scope document for further details." at bounding box center [587, 294] width 349 height 51
paste textarea "Work Order #2 -> Interior Overall -> Walls and Ceilings -> Prime full interior …"
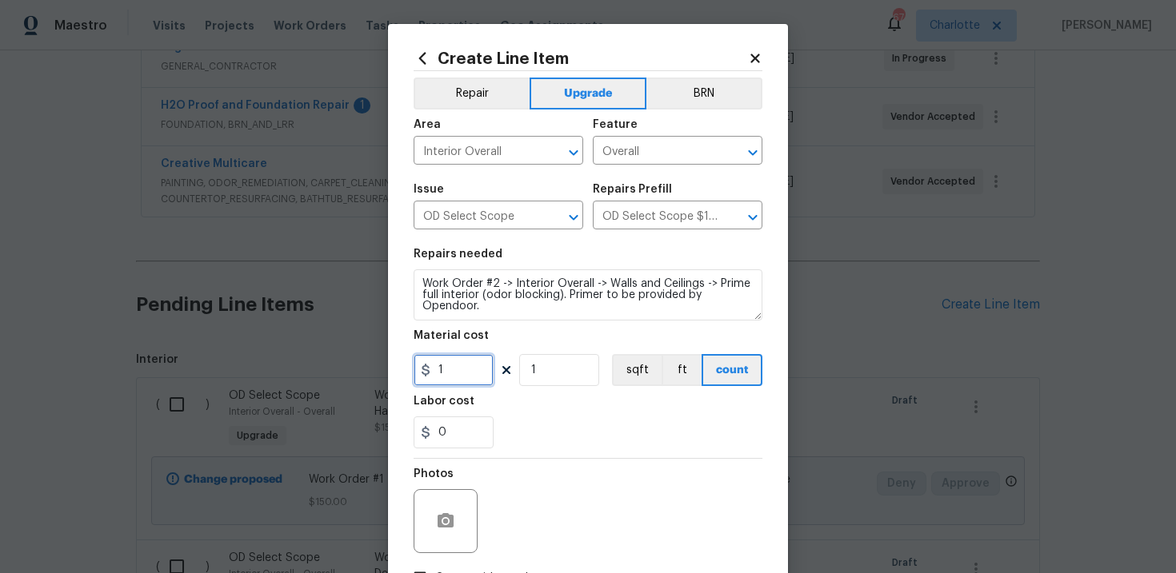
click at [480, 373] on input "1" at bounding box center [453, 370] width 80 height 32
click at [621, 376] on button "sqft" at bounding box center [637, 370] width 50 height 32
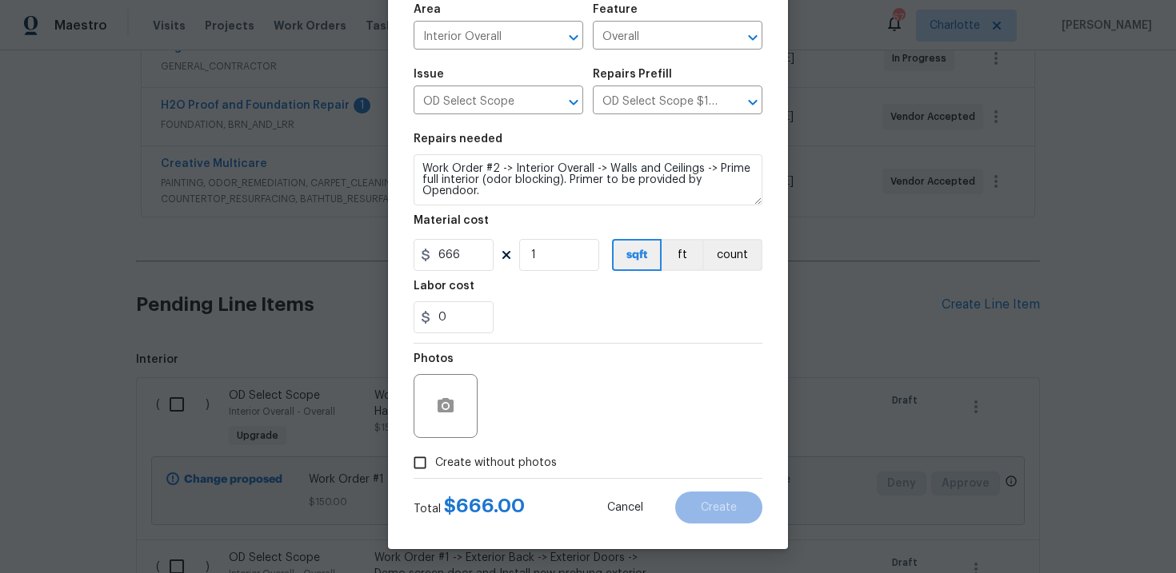
click at [497, 455] on span "Create without photos" at bounding box center [496, 463] width 122 height 17
click at [435, 455] on input "Create without photos" at bounding box center [420, 463] width 30 height 30
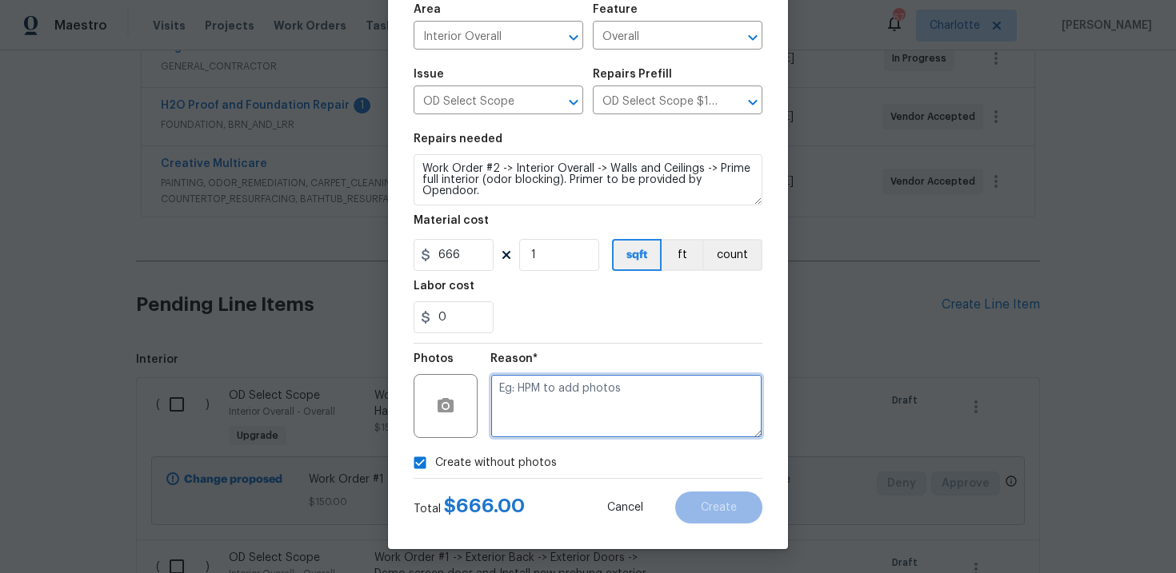
click at [541, 427] on textarea at bounding box center [626, 406] width 272 height 64
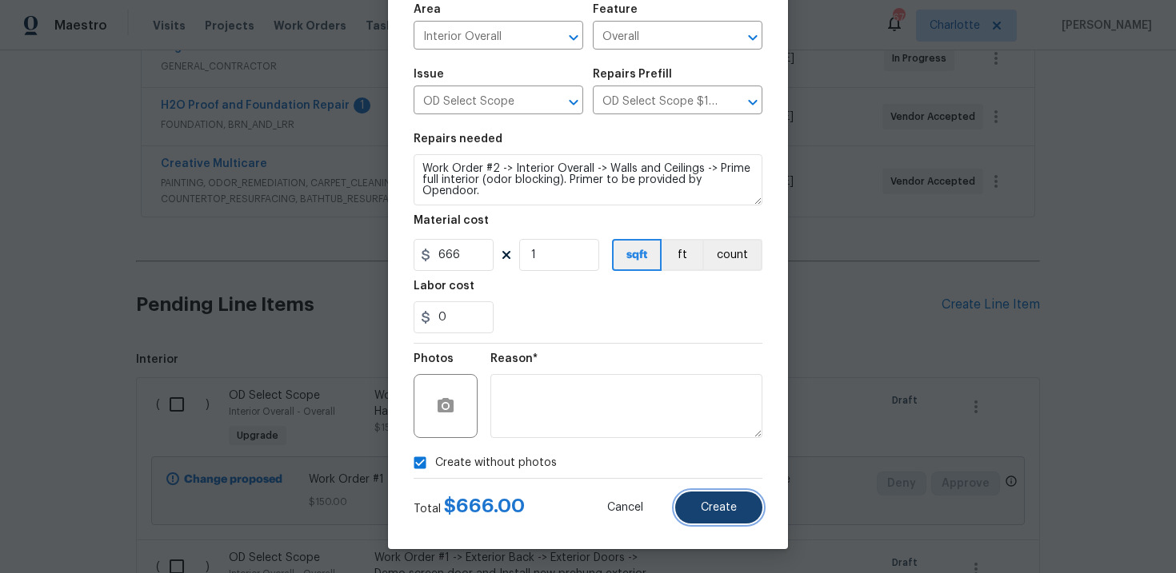
click at [713, 513] on span "Create" at bounding box center [719, 508] width 36 height 12
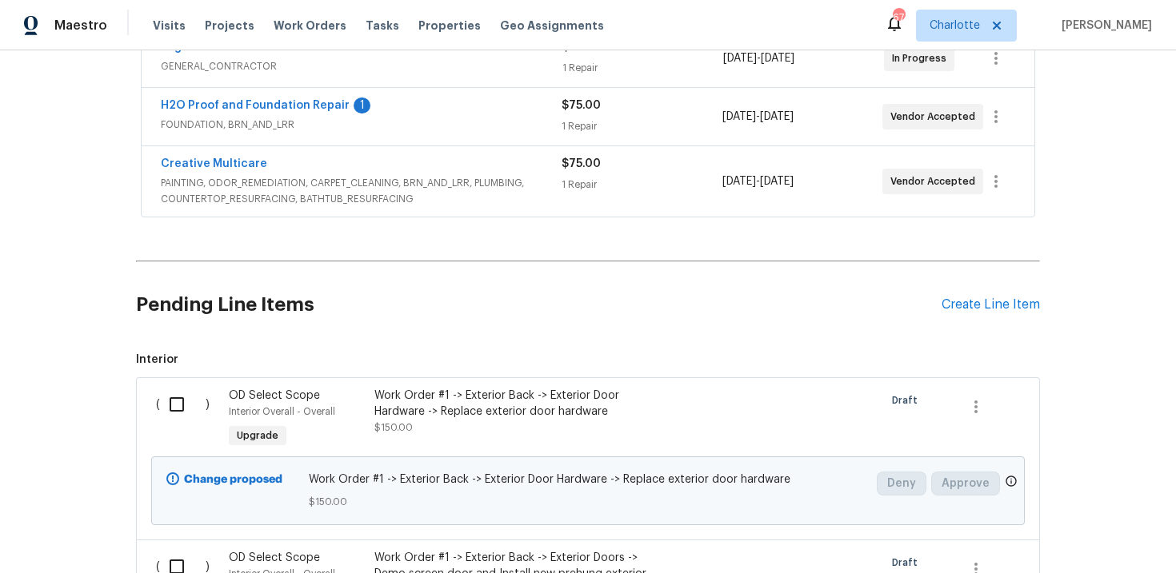
scroll to position [8410, 0]
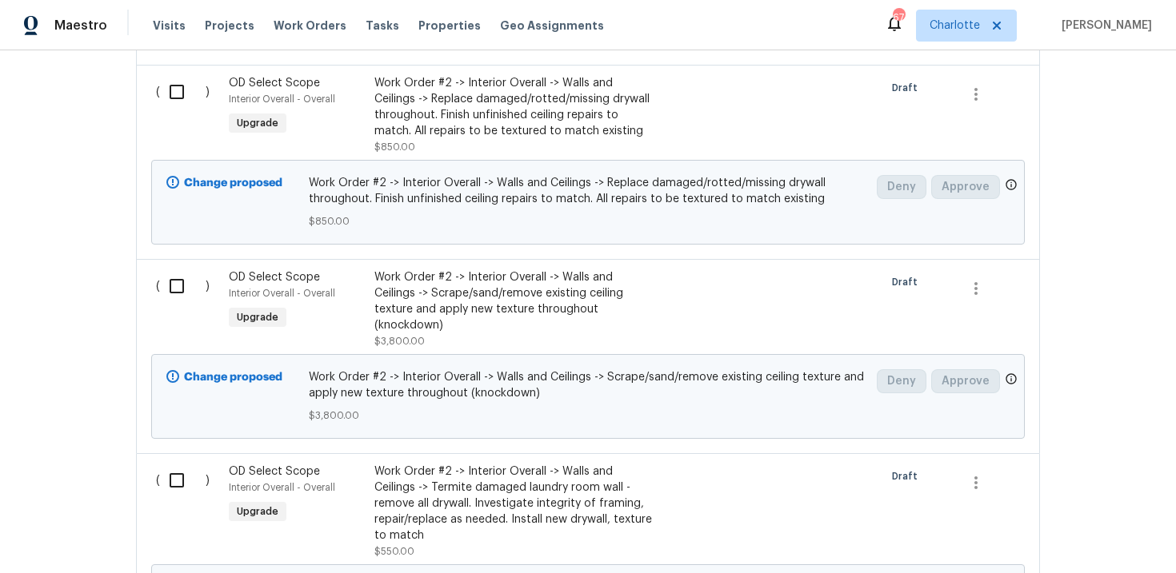
click at [553, 299] on div "Work Order #2 -> Interior Overall -> Walls and Ceilings -> Scrape/sand/remove e…" at bounding box center [514, 301] width 281 height 64
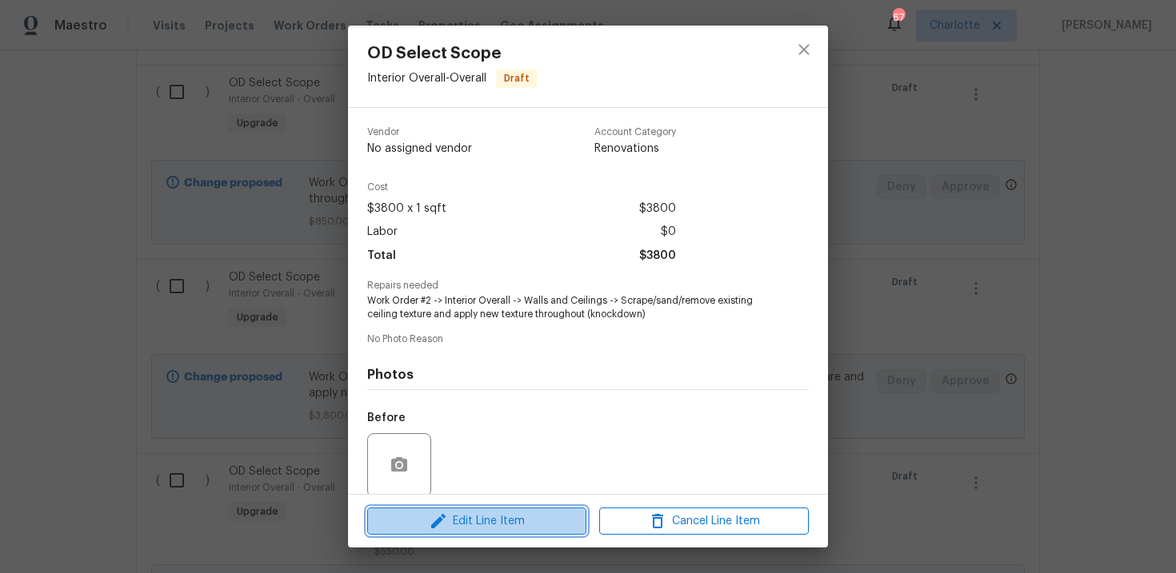
click at [496, 523] on span "Edit Line Item" at bounding box center [477, 522] width 210 height 20
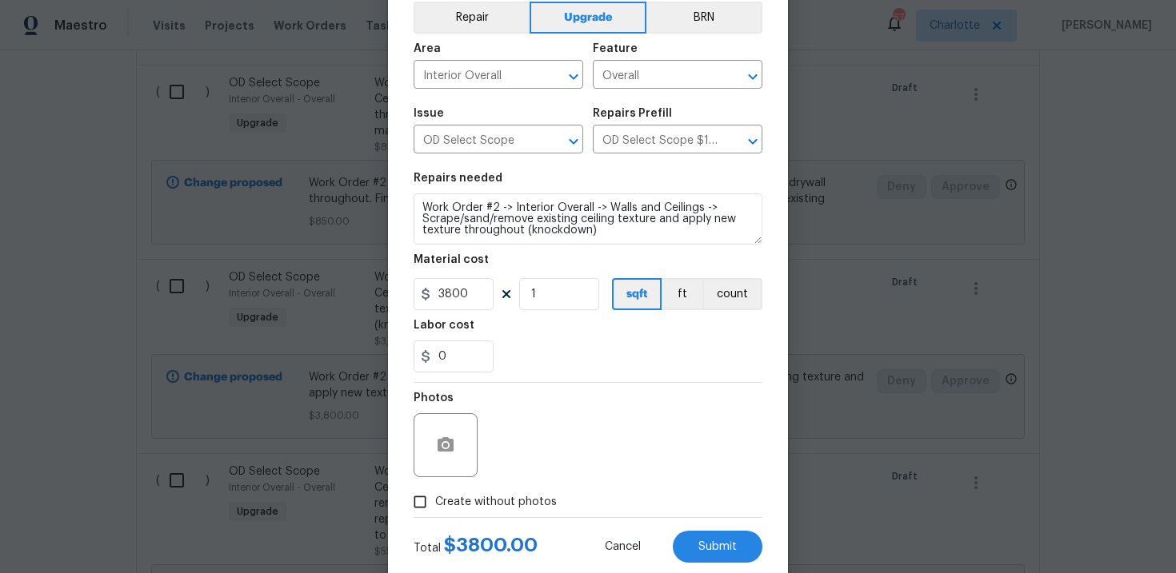
scroll to position [116, 0]
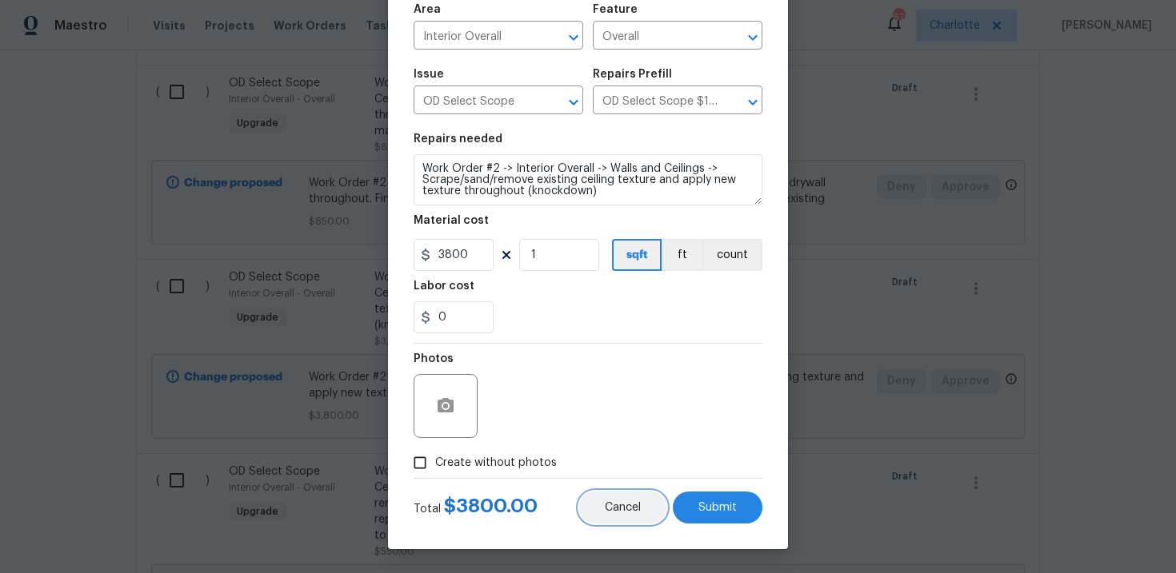
click at [641, 505] on button "Cancel" at bounding box center [622, 508] width 87 height 32
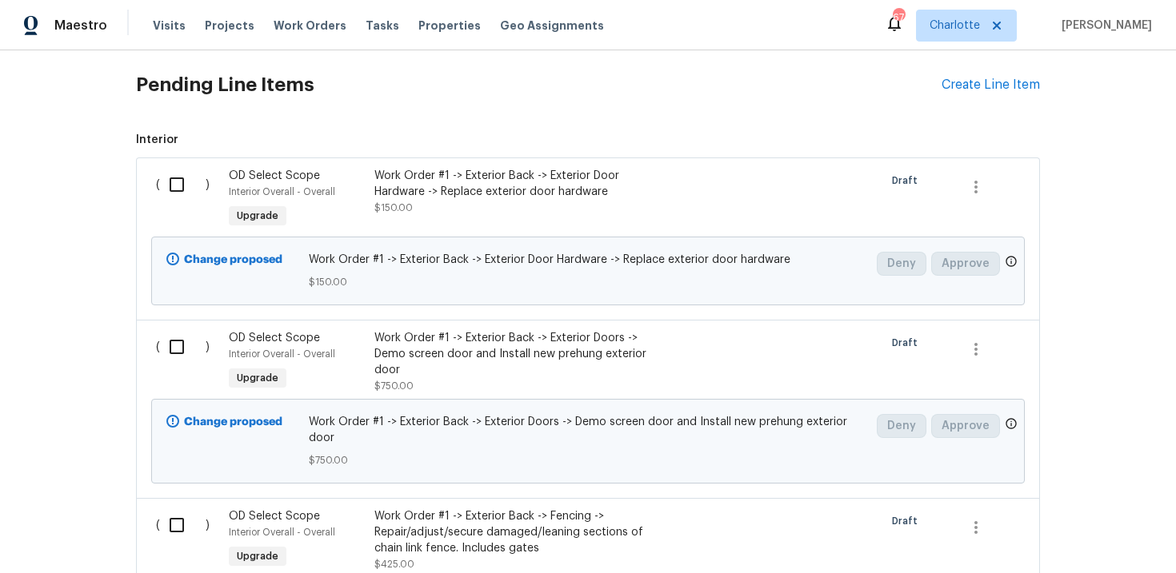
scroll to position [665, 0]
click at [994, 89] on div "Create Line Item" at bounding box center [990, 84] width 98 height 15
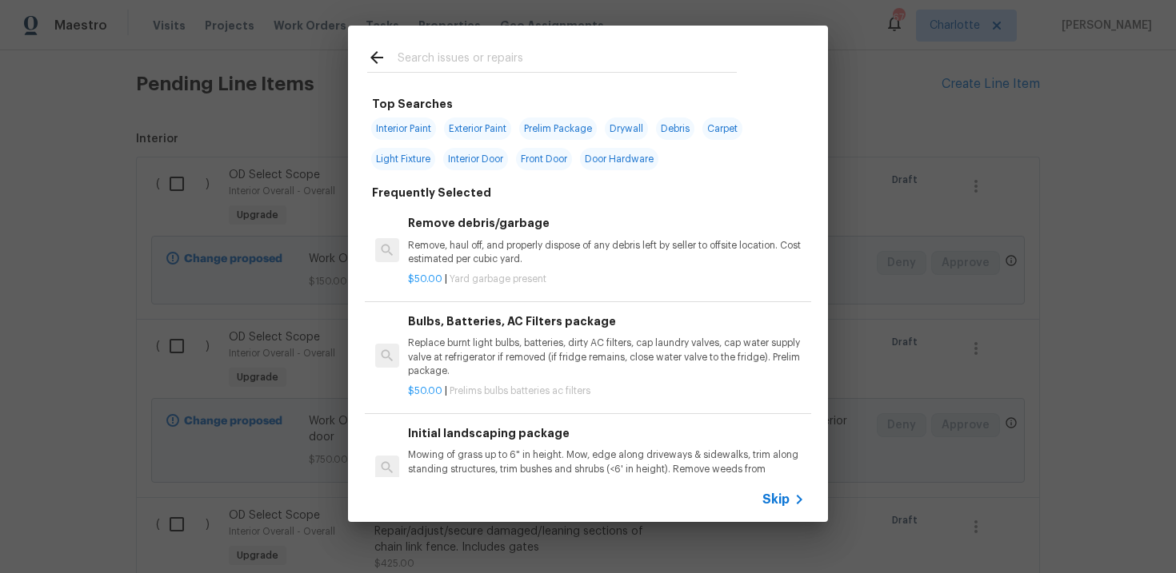
click at [770, 495] on span "Skip" at bounding box center [775, 500] width 27 height 16
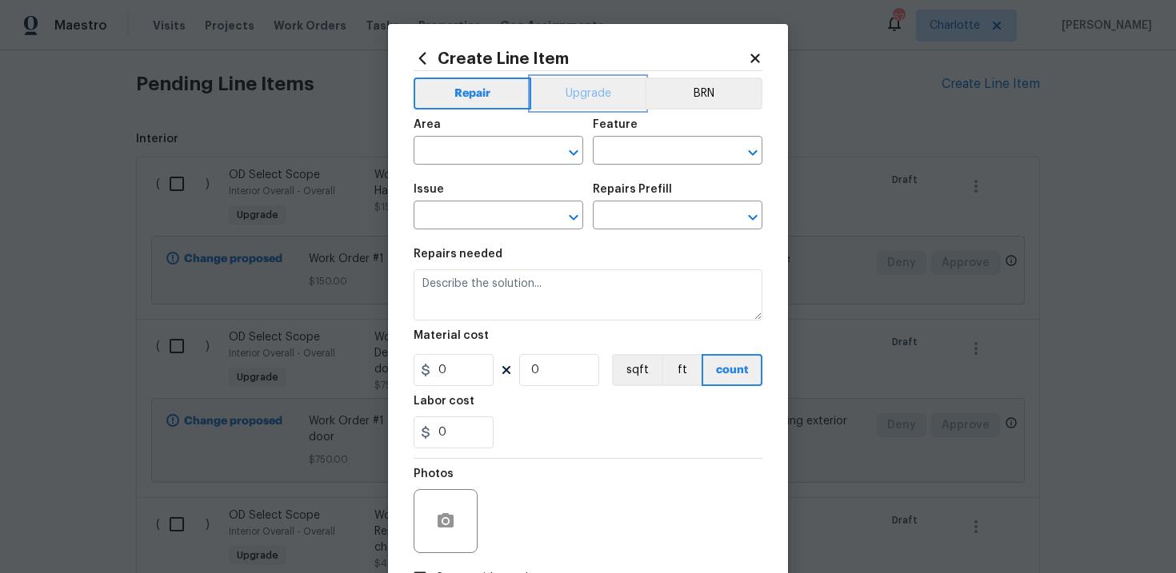
click at [577, 102] on button "Upgrade" at bounding box center [588, 94] width 114 height 32
click at [488, 214] on input "text" at bounding box center [475, 217] width 125 height 25
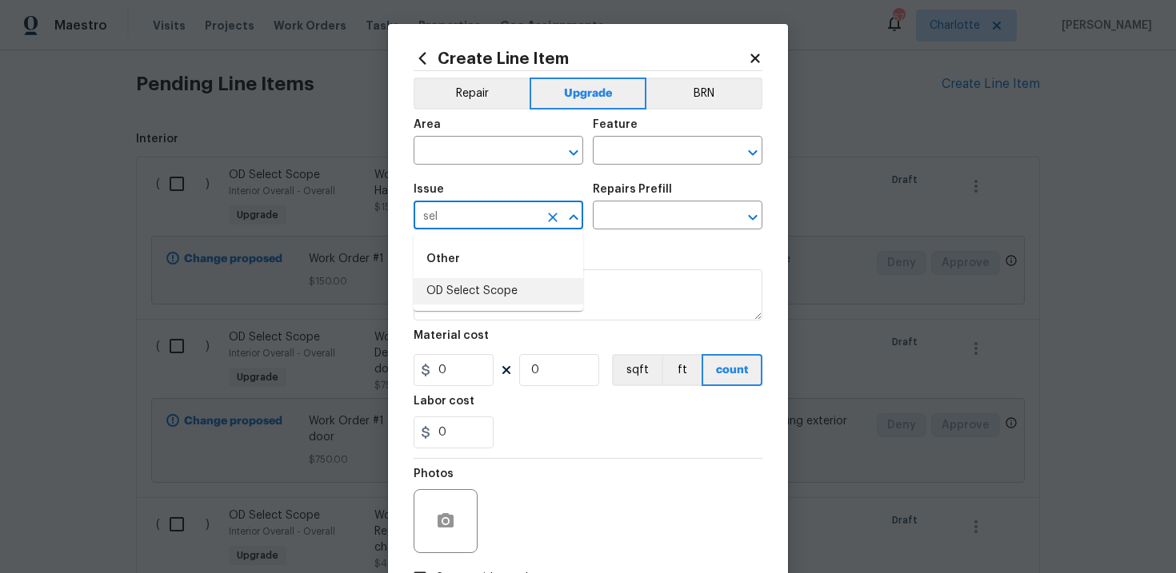
click at [502, 287] on li "OD Select Scope" at bounding box center [498, 291] width 170 height 26
click at [664, 220] on input "text" at bounding box center [655, 217] width 125 height 25
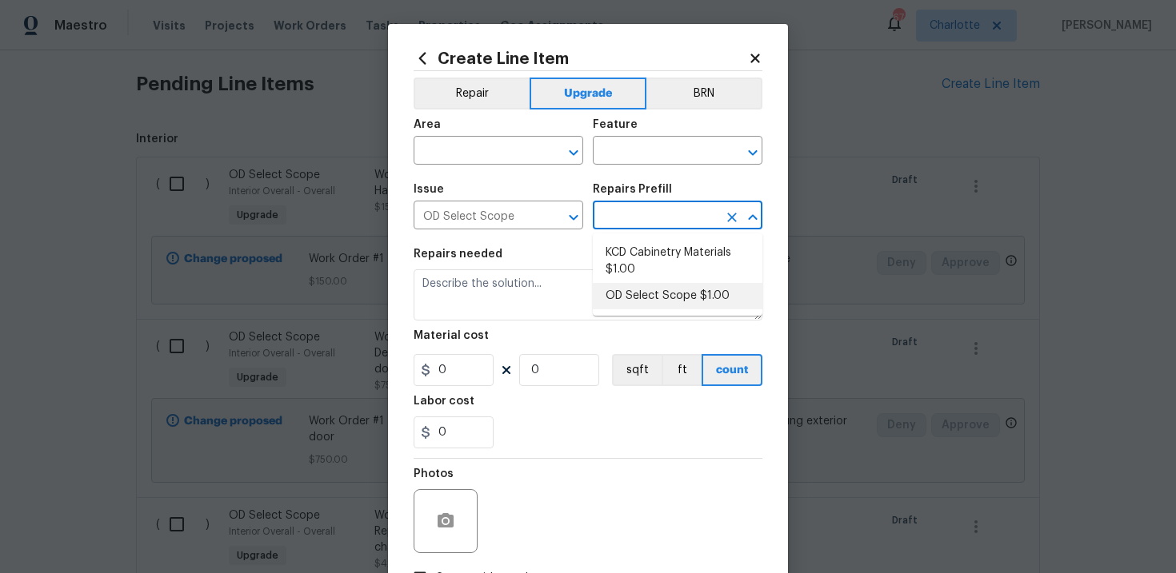
click at [662, 294] on li "OD Select Scope $1.00" at bounding box center [678, 296] width 170 height 26
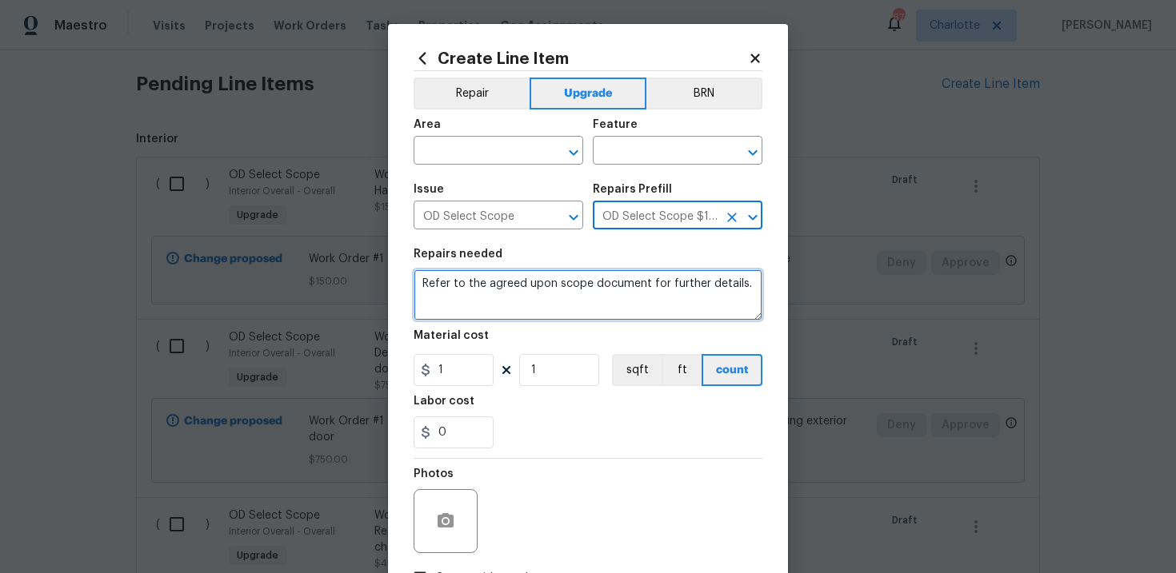
click at [509, 287] on textarea "Refer to the agreed upon scope document for further details." at bounding box center [587, 294] width 349 height 51
paste textarea "Work Order #2 -> Interior Overall -> Walls and Ceilings -> Remove wallpaper and…"
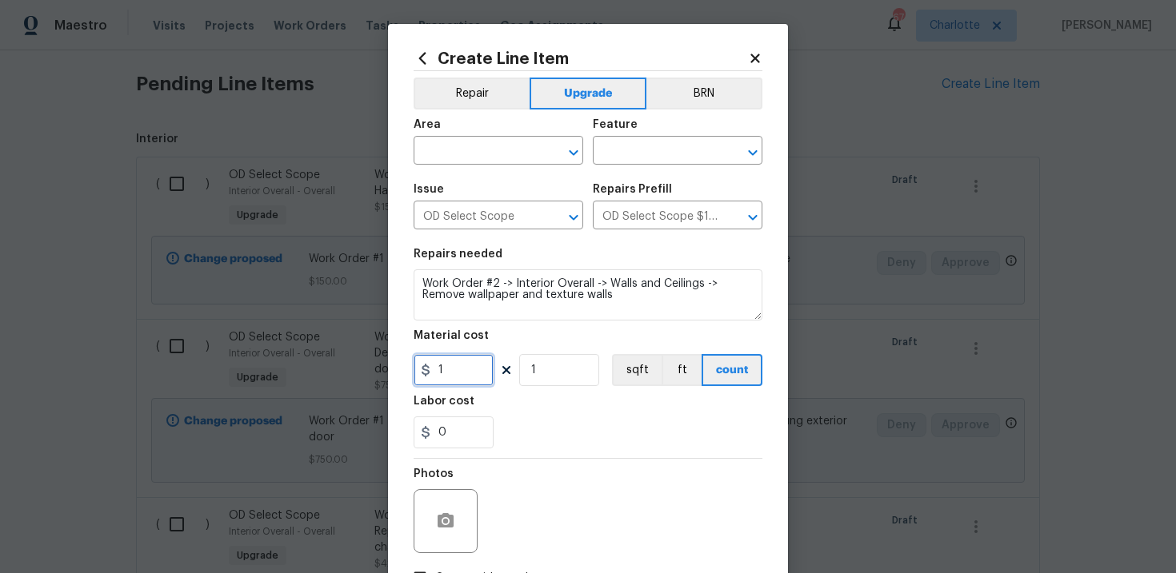
click at [454, 365] on input "1" at bounding box center [453, 370] width 80 height 32
click at [488, 153] on input "text" at bounding box center [475, 152] width 125 height 25
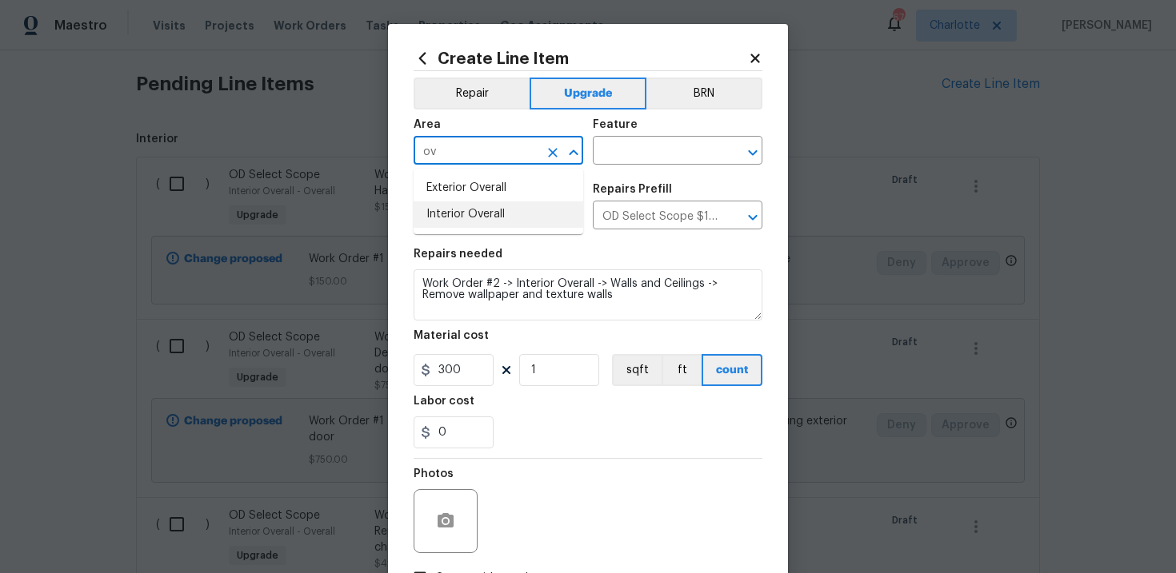
click at [507, 216] on li "Interior Overall" at bounding box center [498, 215] width 170 height 26
click at [637, 159] on input "text" at bounding box center [655, 152] width 125 height 25
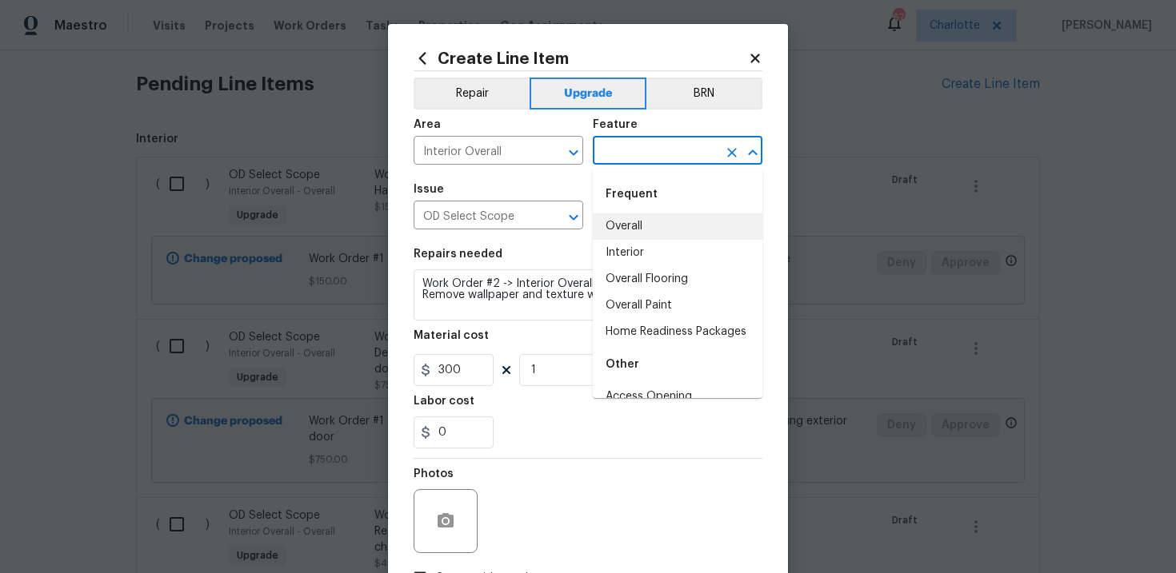
click at [635, 222] on li "Overall" at bounding box center [678, 227] width 170 height 26
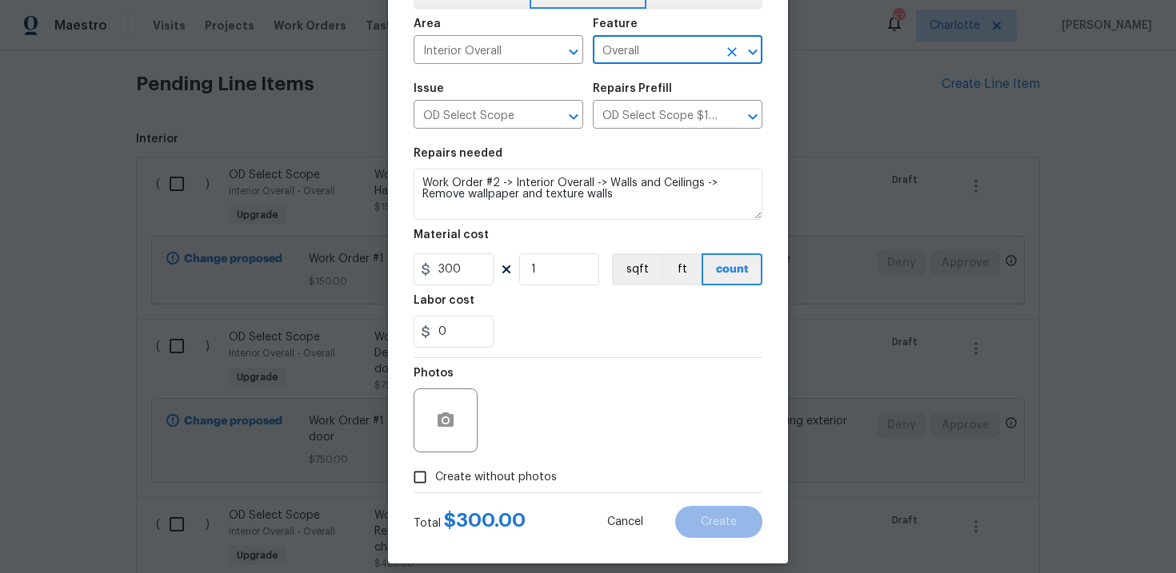
scroll to position [116, 0]
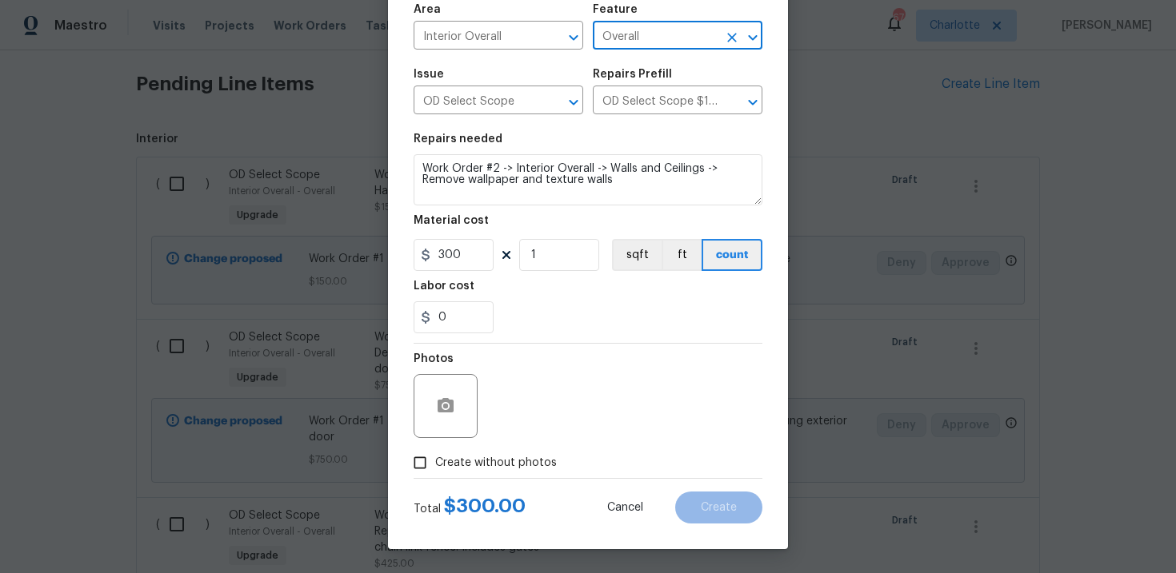
click at [482, 459] on span "Create without photos" at bounding box center [496, 463] width 122 height 17
click at [435, 459] on input "Create without photos" at bounding box center [420, 463] width 30 height 30
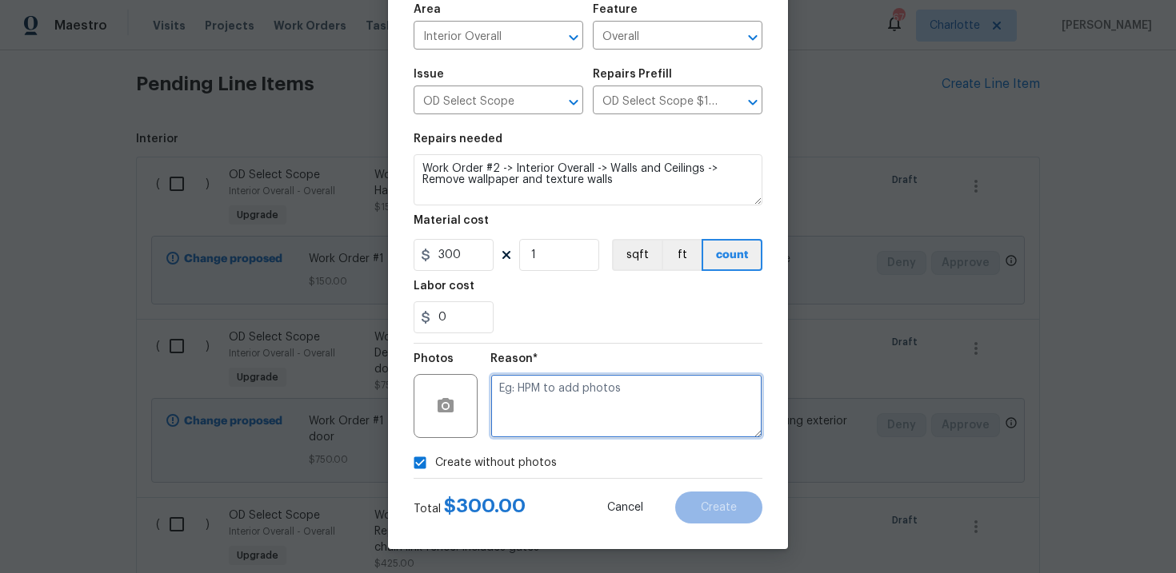
click at [562, 405] on textarea at bounding box center [626, 406] width 272 height 64
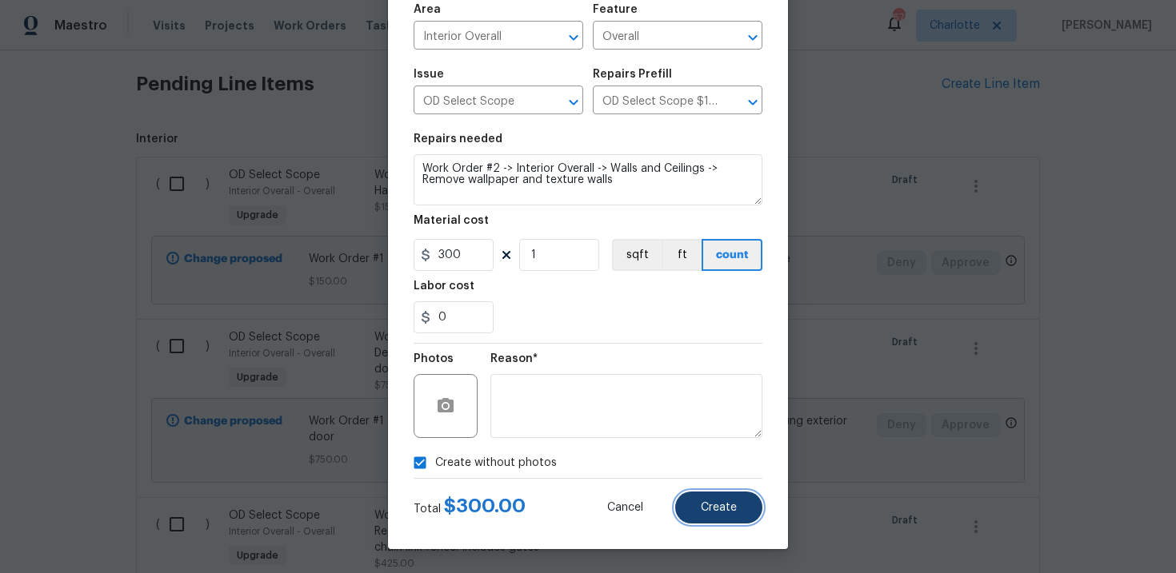
click at [711, 510] on span "Create" at bounding box center [719, 508] width 36 height 12
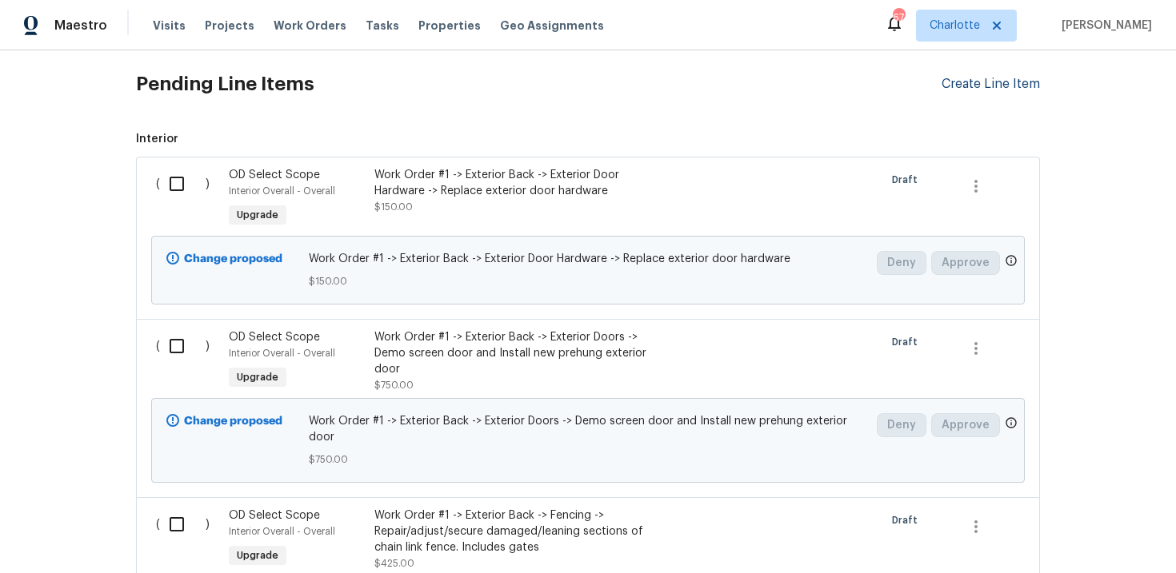
click at [990, 90] on div "Create Line Item" at bounding box center [990, 84] width 98 height 15
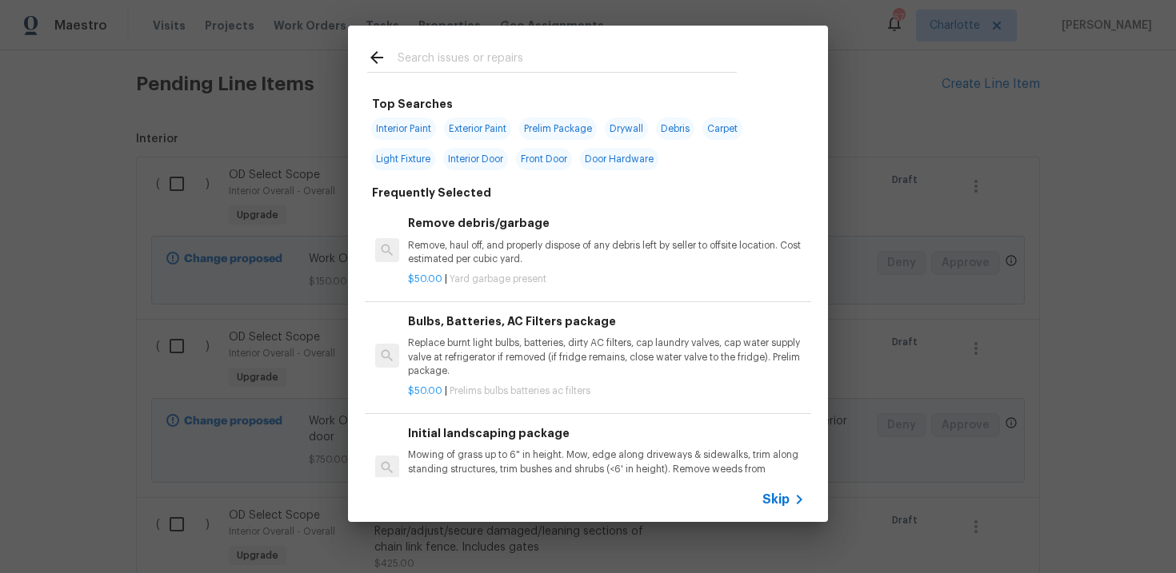
click at [774, 501] on span "Skip" at bounding box center [775, 500] width 27 height 16
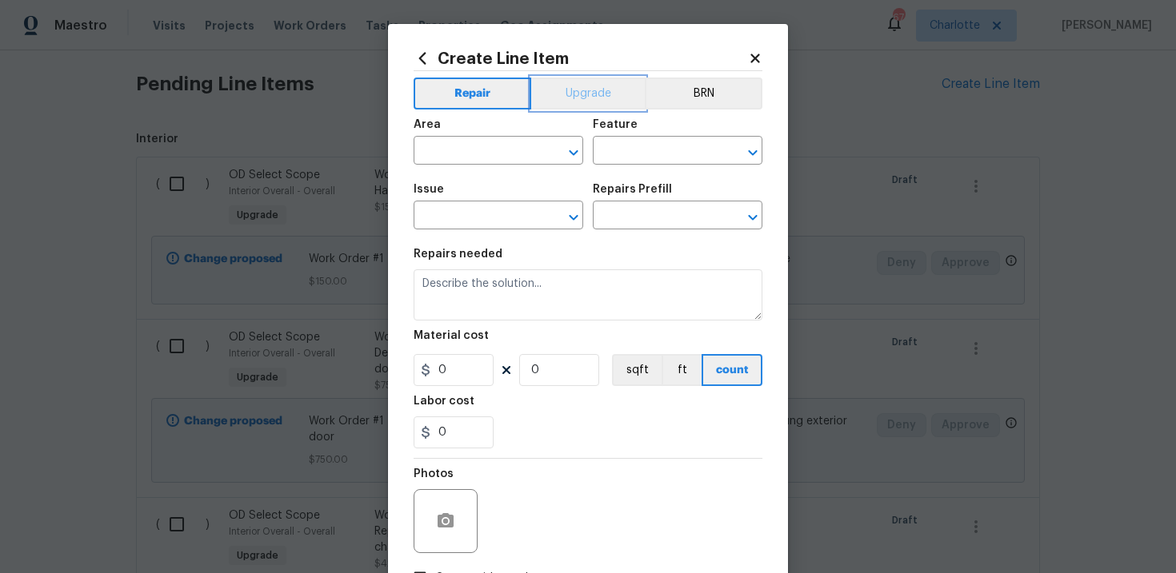
click at [600, 98] on button "Upgrade" at bounding box center [588, 94] width 114 height 32
click at [495, 218] on input "text" at bounding box center [475, 217] width 125 height 25
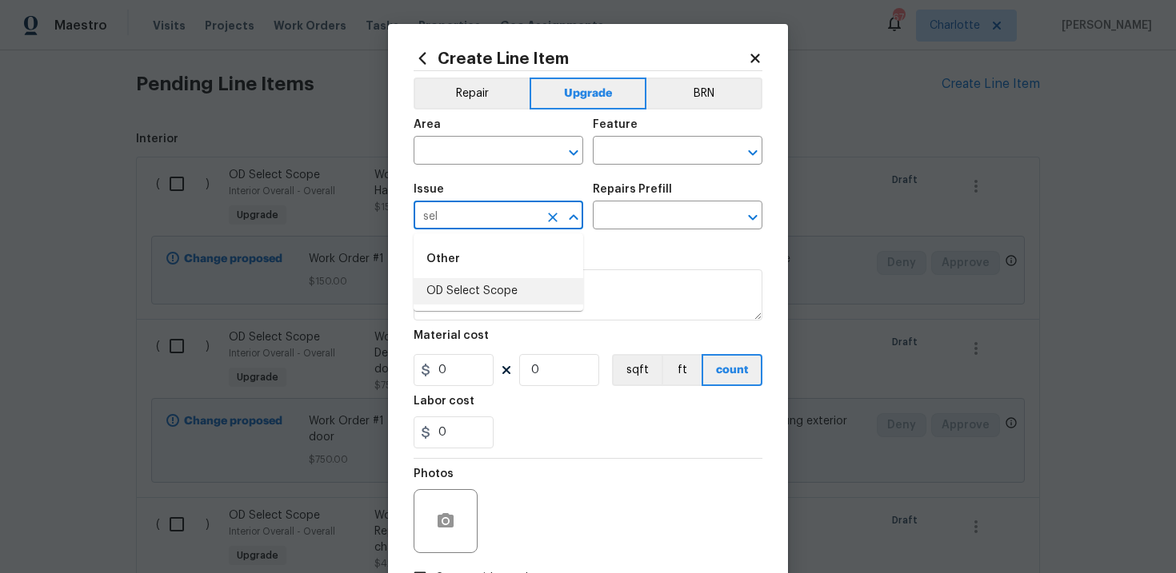
click at [492, 297] on li "OD Select Scope" at bounding box center [498, 291] width 170 height 26
click at [637, 216] on input "text" at bounding box center [655, 217] width 125 height 25
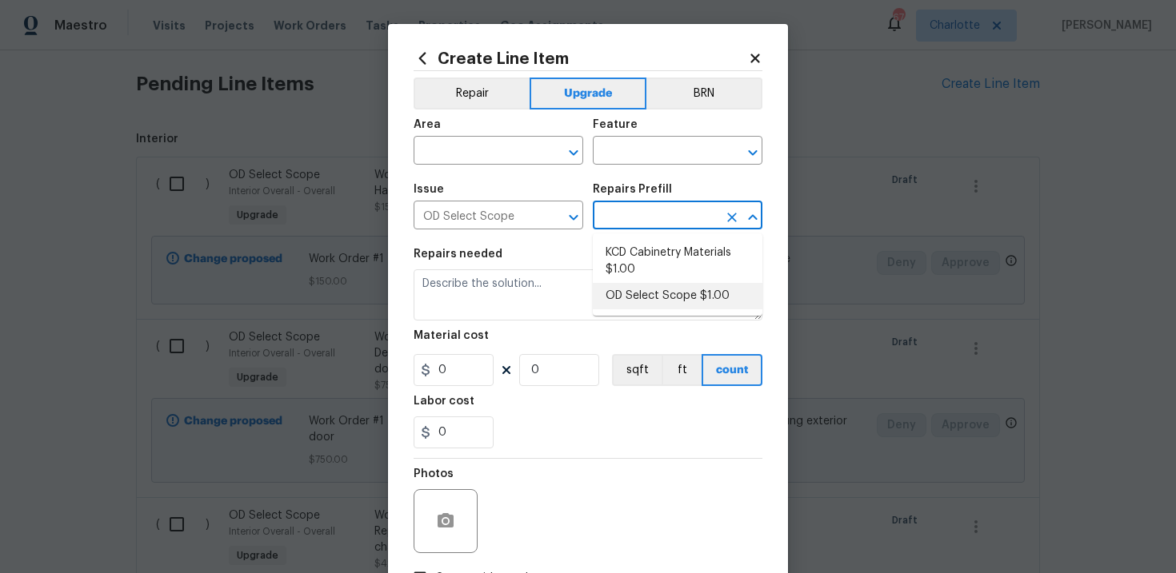
click at [640, 287] on li "OD Select Scope $1.00" at bounding box center [678, 296] width 170 height 26
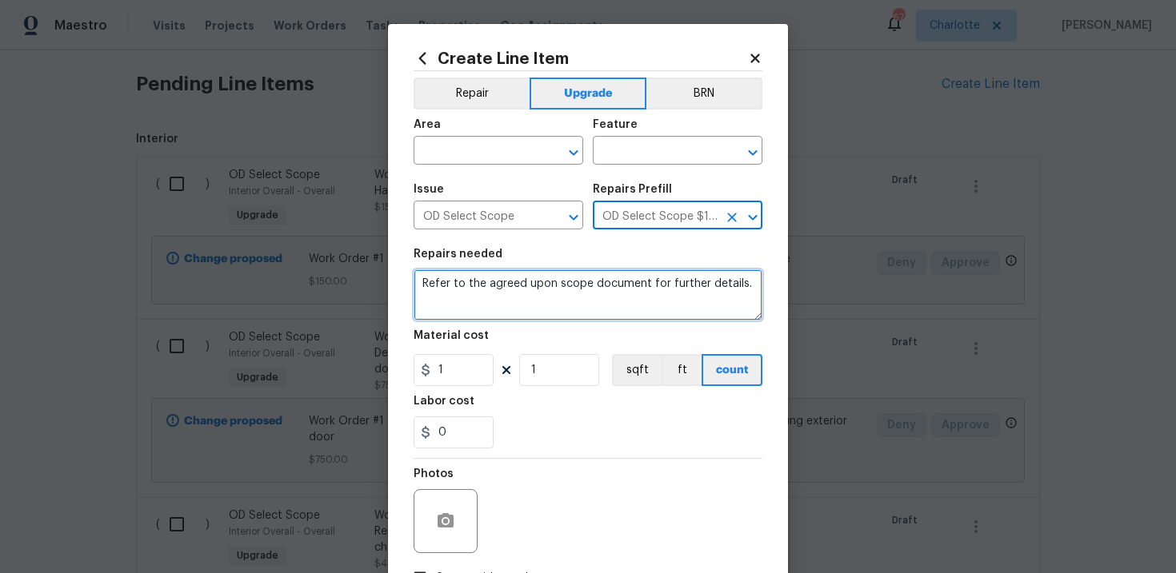
click at [561, 291] on textarea "Refer to the agreed upon scope document for further details." at bounding box center [587, 294] width 349 height 51
paste textarea "Work Order #2 -> Interior Overall -> Windows -> Demo all window treatments thro…"
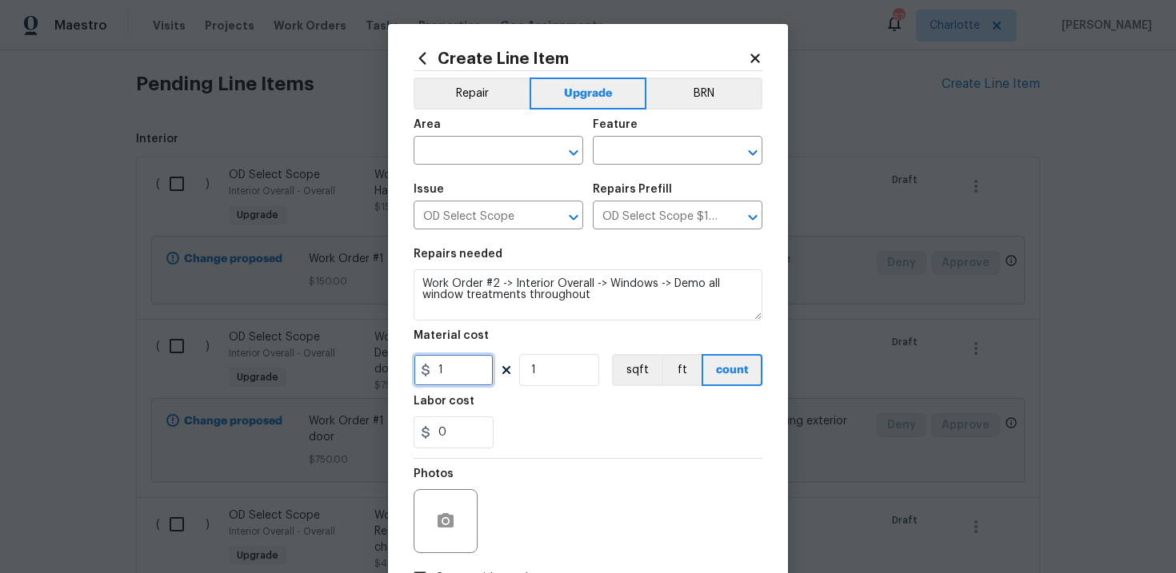
click at [468, 370] on input "1" at bounding box center [453, 370] width 80 height 32
click at [558, 433] on div "0" at bounding box center [587, 433] width 349 height 32
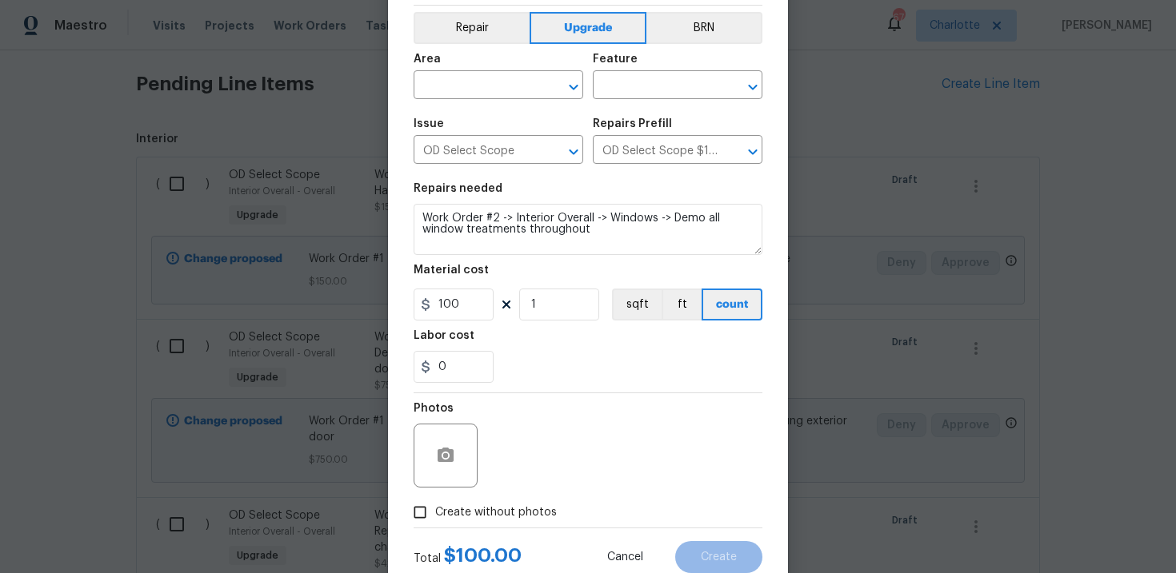
click at [497, 504] on label "Create without photos" at bounding box center [481, 512] width 152 height 30
click at [435, 504] on input "Create without photos" at bounding box center [420, 512] width 30 height 30
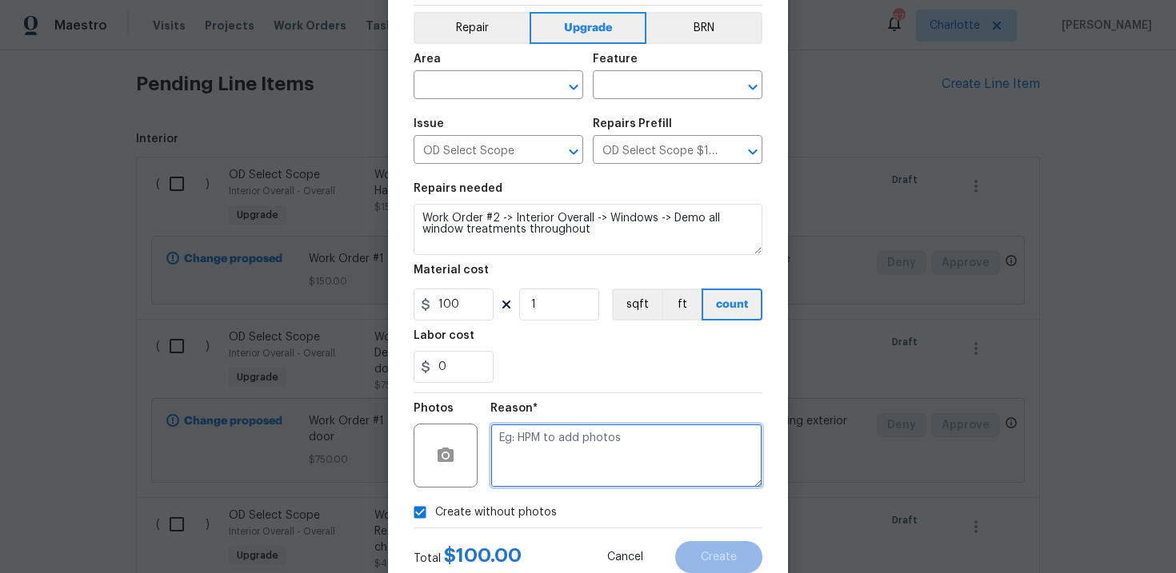
click at [545, 471] on textarea at bounding box center [626, 456] width 272 height 64
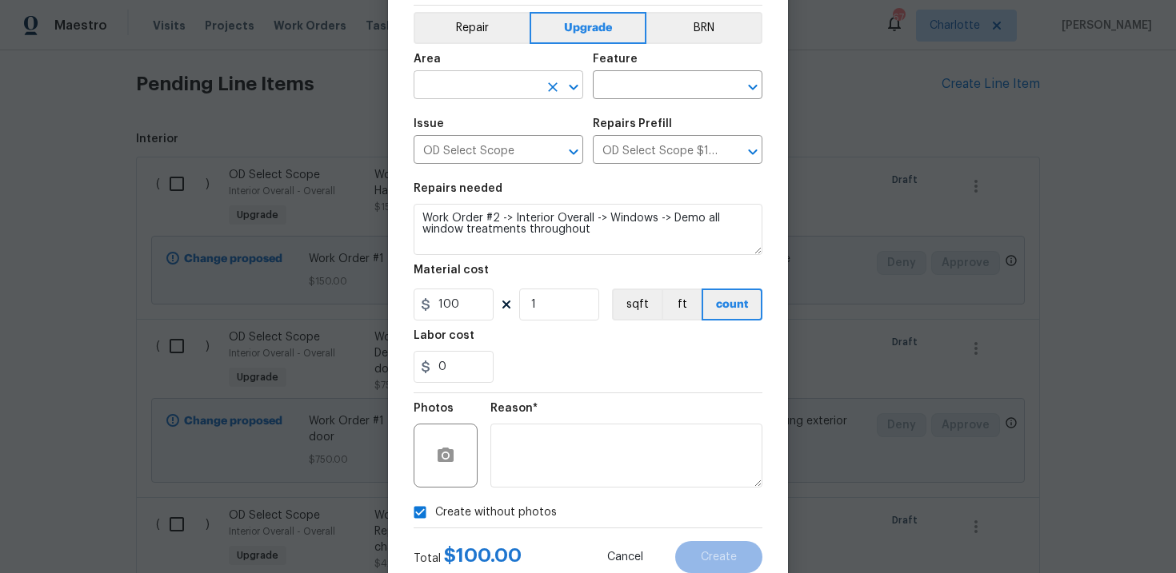
click at [493, 94] on input "text" at bounding box center [475, 86] width 125 height 25
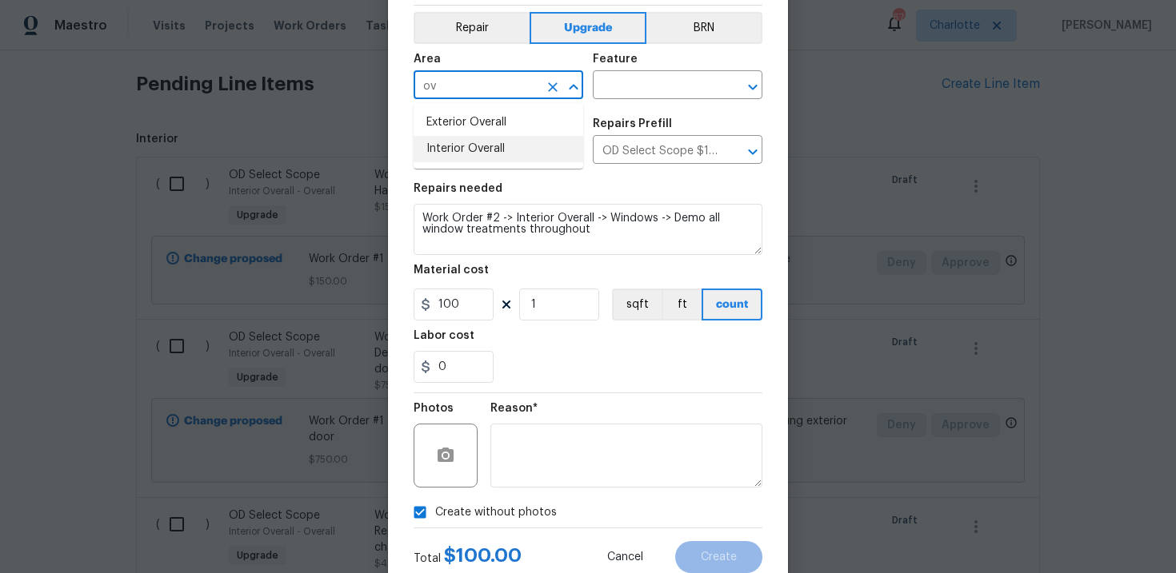
click at [497, 141] on li "Interior Overall" at bounding box center [498, 149] width 170 height 26
click at [653, 85] on input "text" at bounding box center [655, 86] width 125 height 25
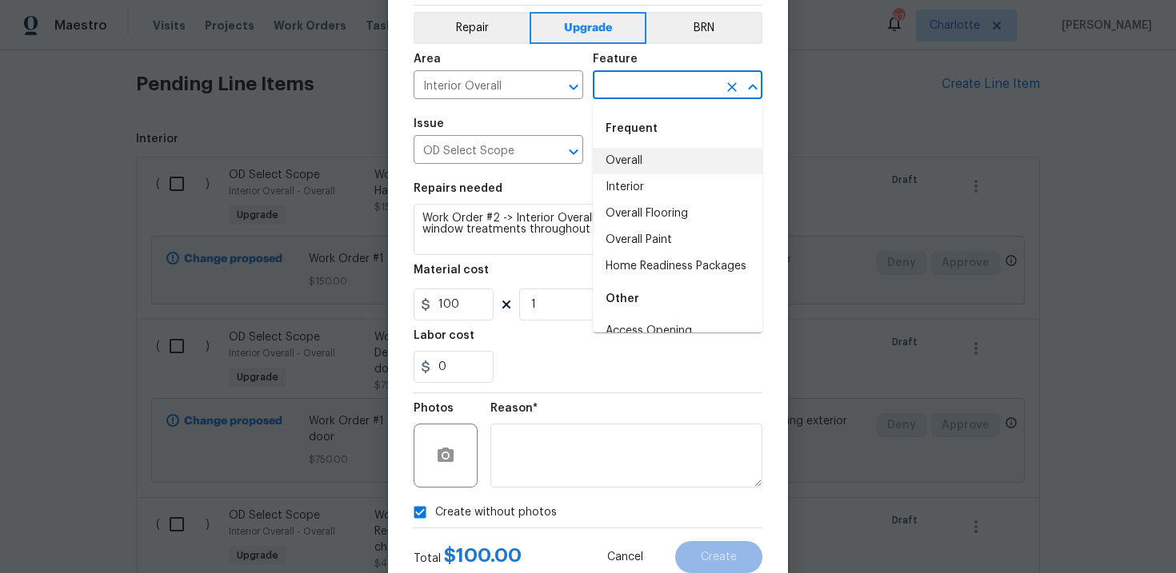
click at [652, 156] on li "Overall" at bounding box center [678, 161] width 170 height 26
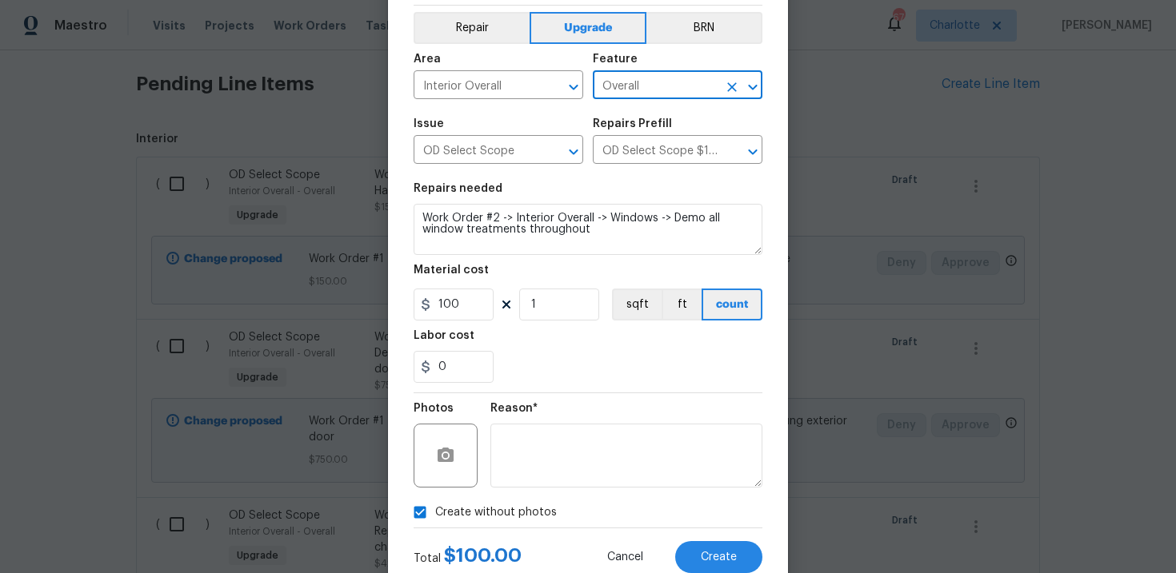
scroll to position [116, 0]
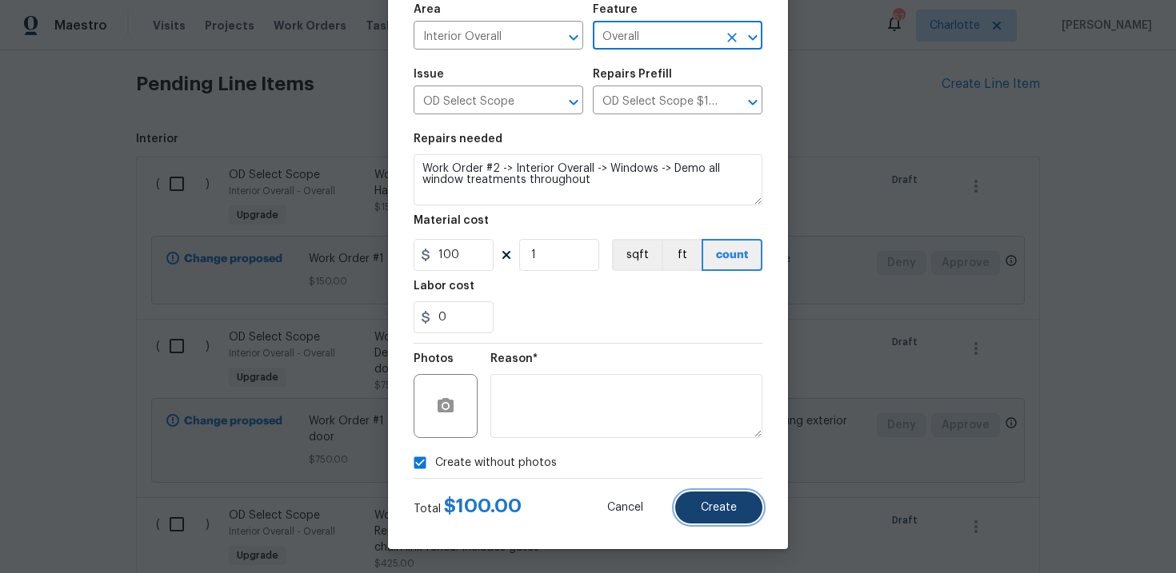
click at [727, 501] on button "Create" at bounding box center [718, 508] width 87 height 32
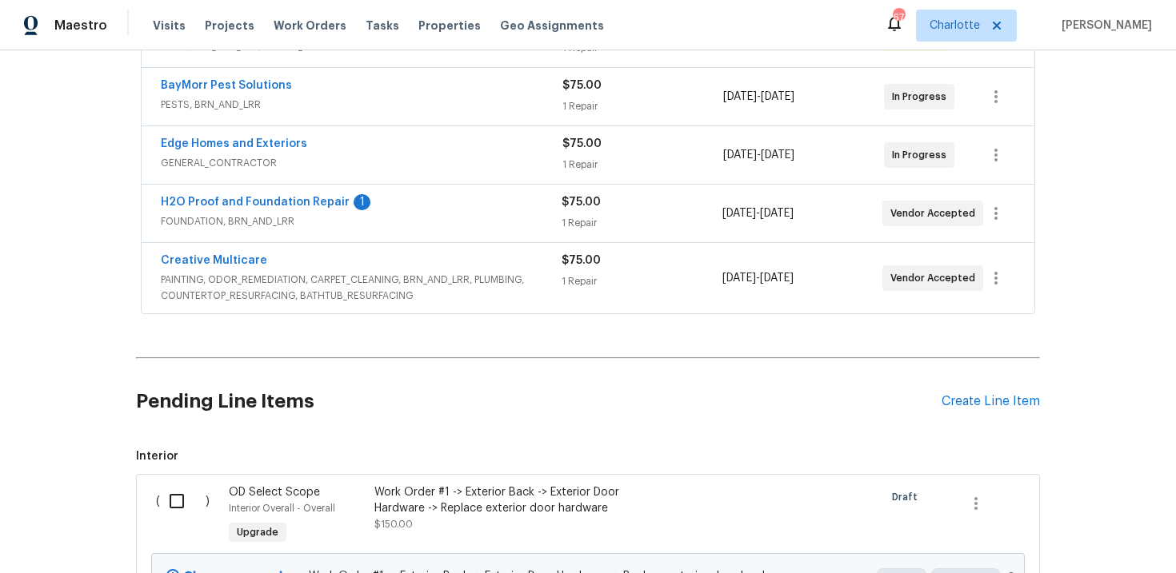
scroll to position [665, 0]
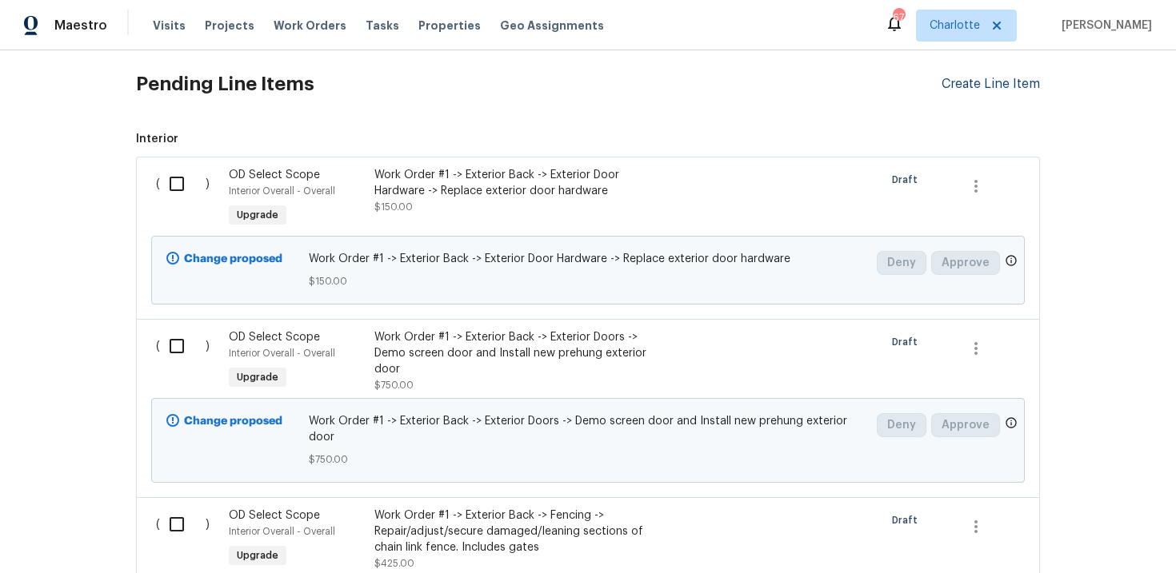
click at [981, 85] on div "Create Line Item" at bounding box center [990, 84] width 98 height 15
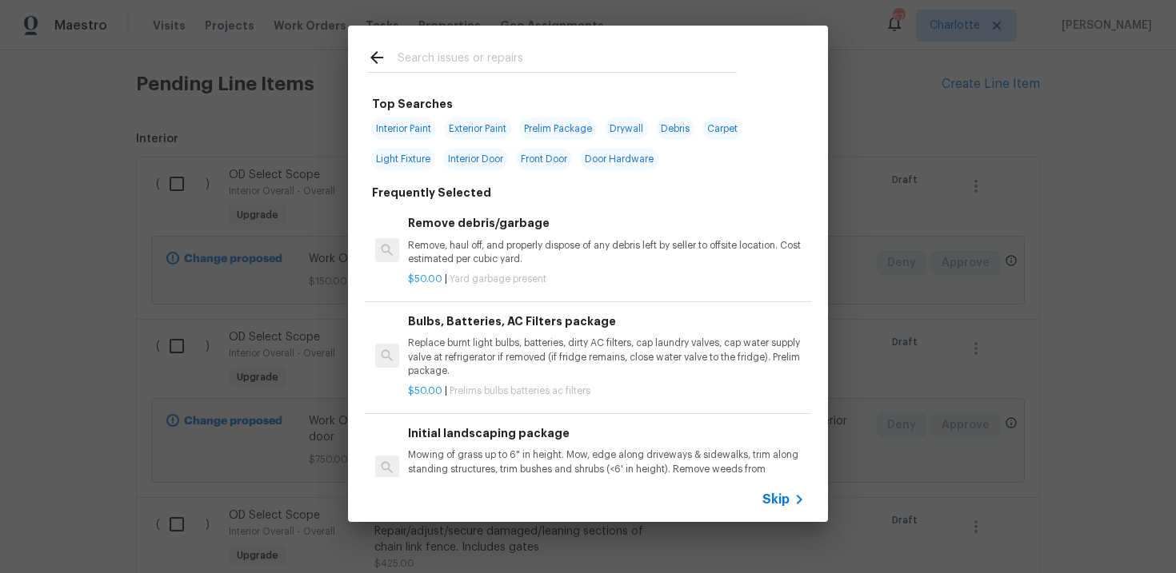
click at [778, 494] on span "Skip" at bounding box center [775, 500] width 27 height 16
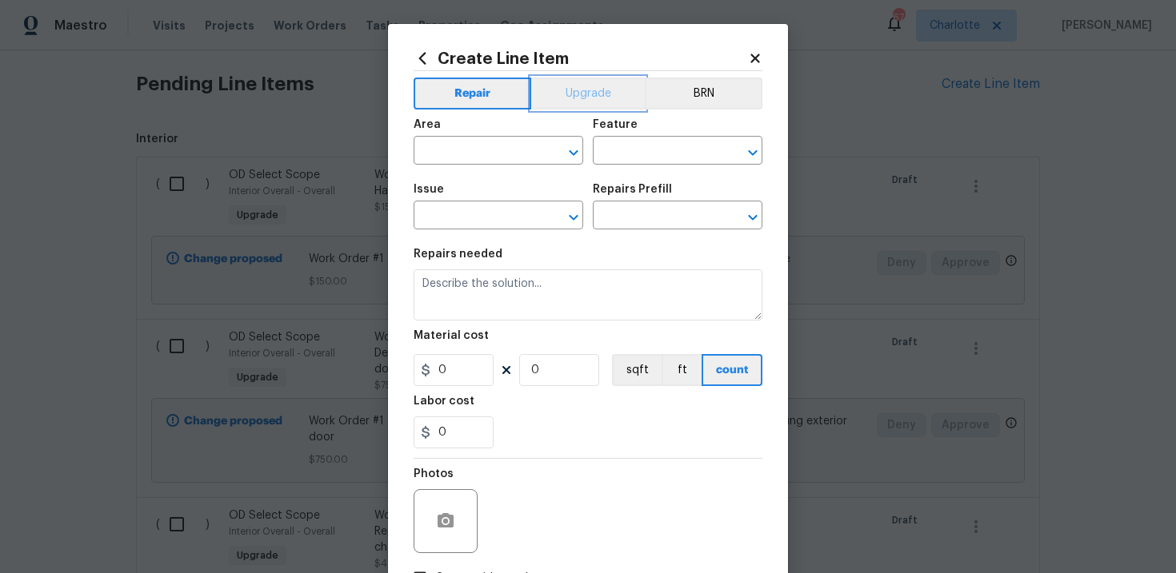
click at [593, 94] on button "Upgrade" at bounding box center [588, 94] width 114 height 32
click at [485, 220] on input "text" at bounding box center [475, 217] width 125 height 25
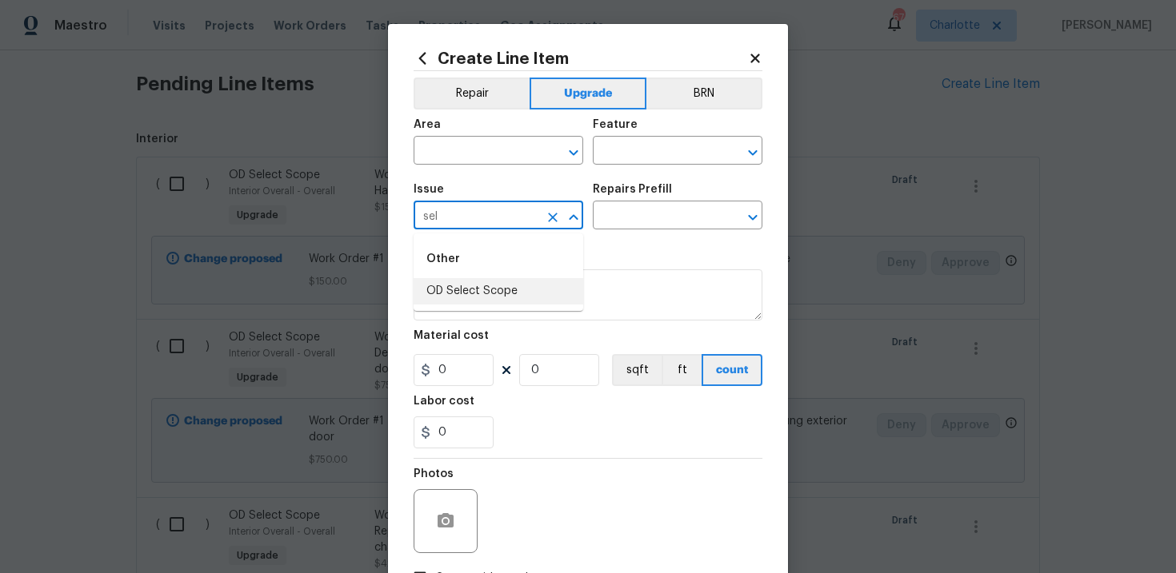
click at [490, 295] on li "OD Select Scope" at bounding box center [498, 291] width 170 height 26
click at [647, 217] on input "text" at bounding box center [655, 217] width 125 height 25
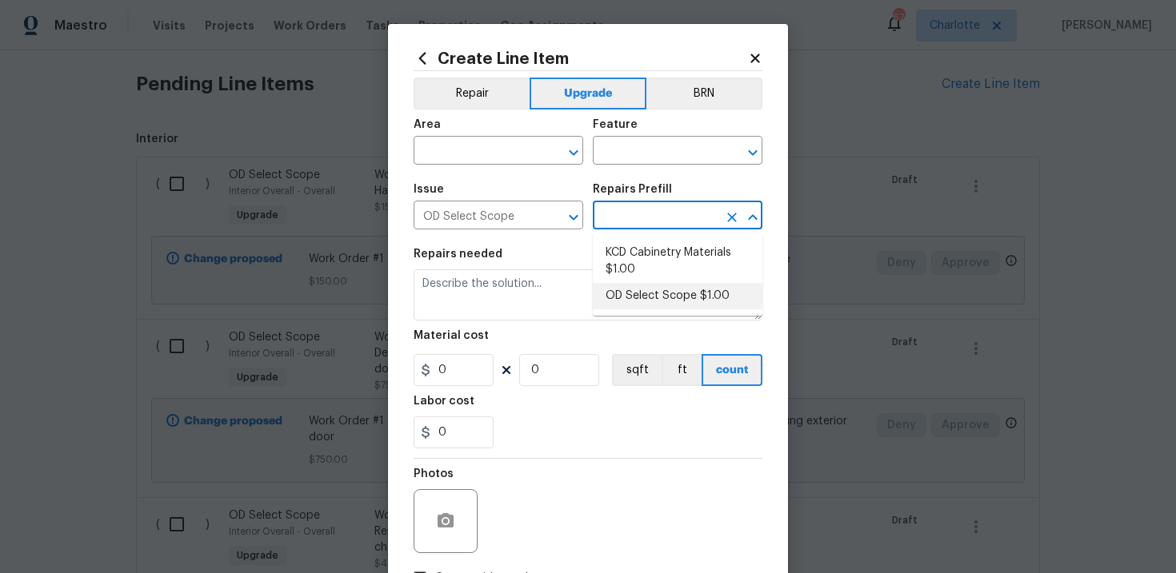
click at [649, 299] on li "OD Select Scope $1.00" at bounding box center [678, 296] width 170 height 26
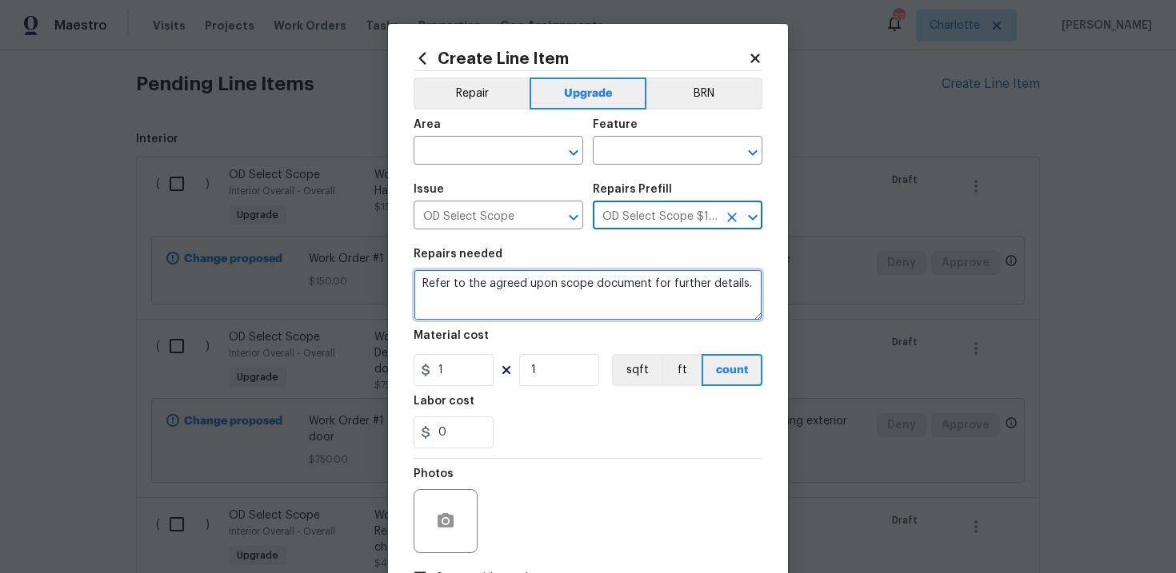
click at [604, 284] on textarea "Refer to the agreed upon scope document for further details." at bounding box center [587, 294] width 349 height 51
paste textarea "Work Order #2 -> Living Room -> -> Demo door to hall, replace molding and retur…"
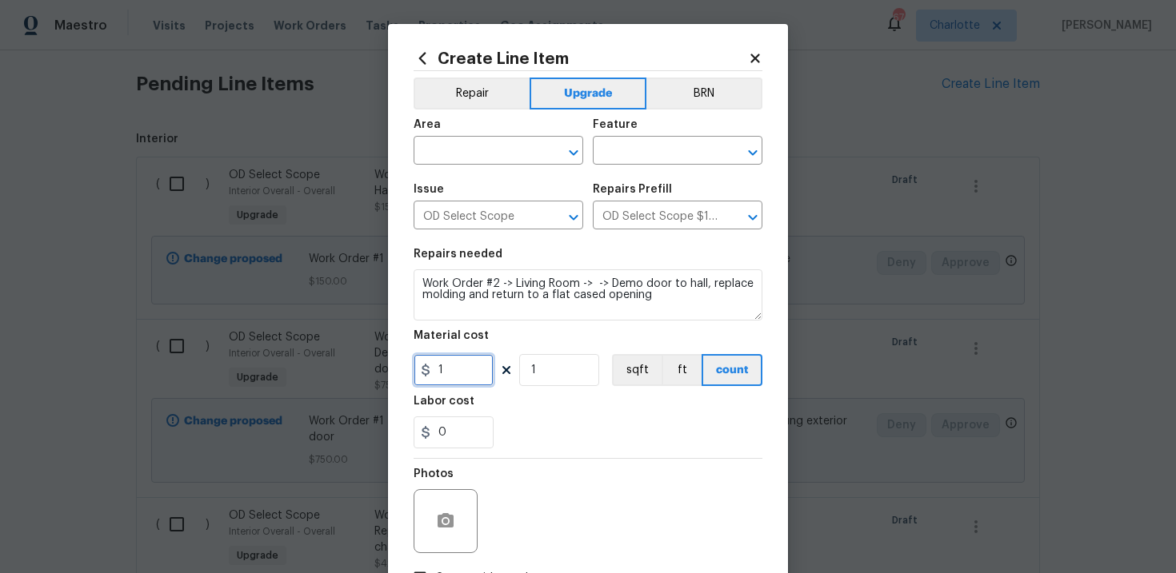
click at [481, 369] on input "1" at bounding box center [453, 370] width 80 height 32
click at [537, 423] on div "0" at bounding box center [587, 433] width 349 height 32
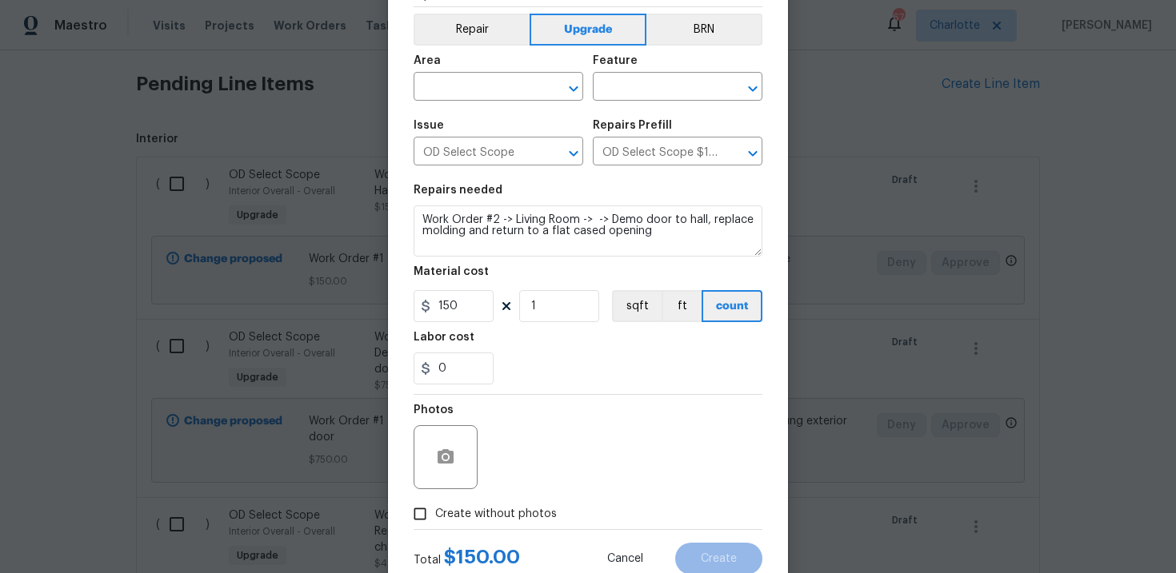
scroll to position [116, 0]
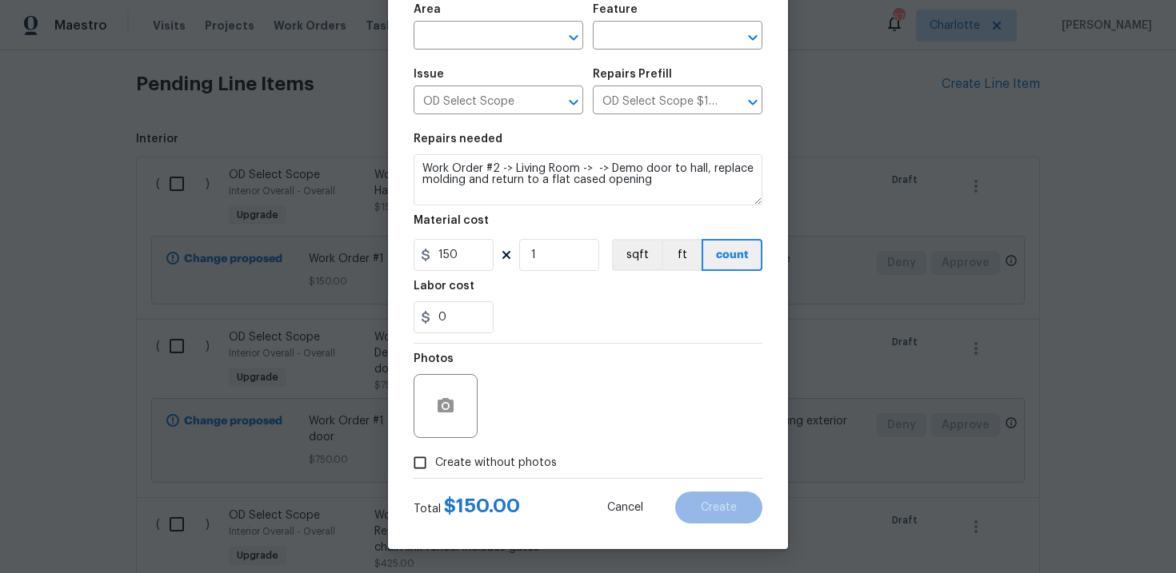
click at [469, 462] on span "Create without photos" at bounding box center [496, 463] width 122 height 17
click at [435, 462] on input "Create without photos" at bounding box center [420, 463] width 30 height 30
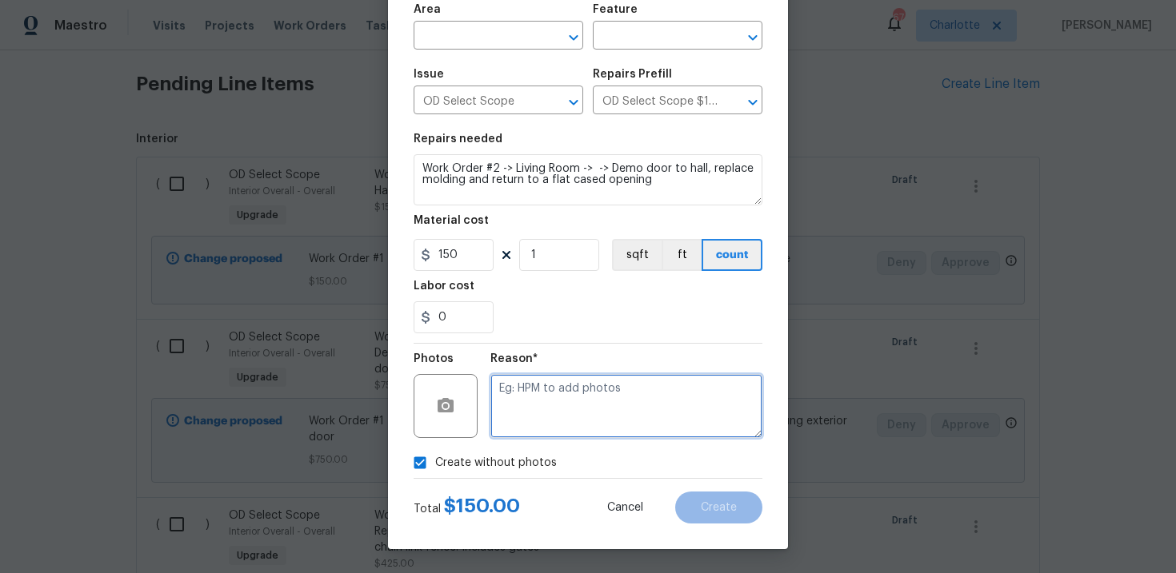
click at [549, 413] on textarea at bounding box center [626, 406] width 272 height 64
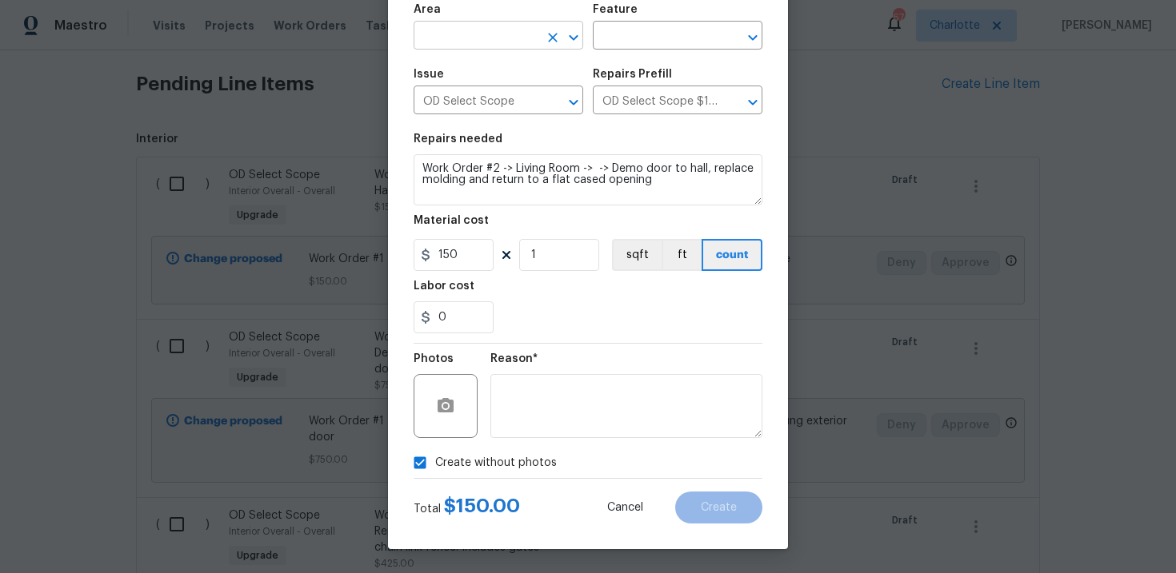
click at [493, 44] on input "text" at bounding box center [475, 37] width 125 height 25
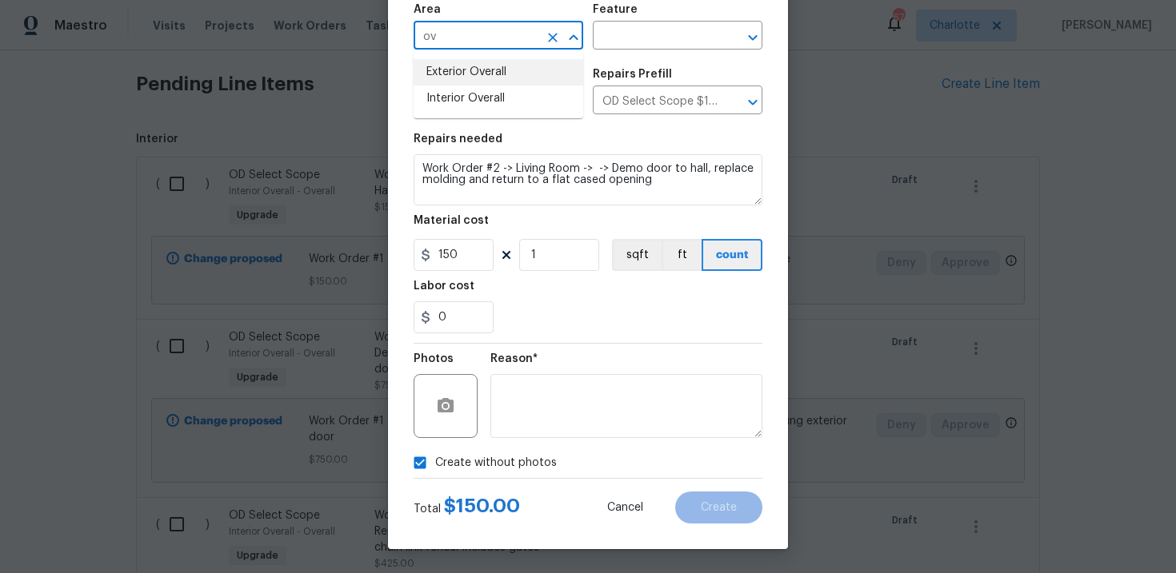
click at [496, 69] on li "Exterior Overall" at bounding box center [498, 72] width 170 height 26
click at [649, 28] on input "text" at bounding box center [655, 37] width 125 height 25
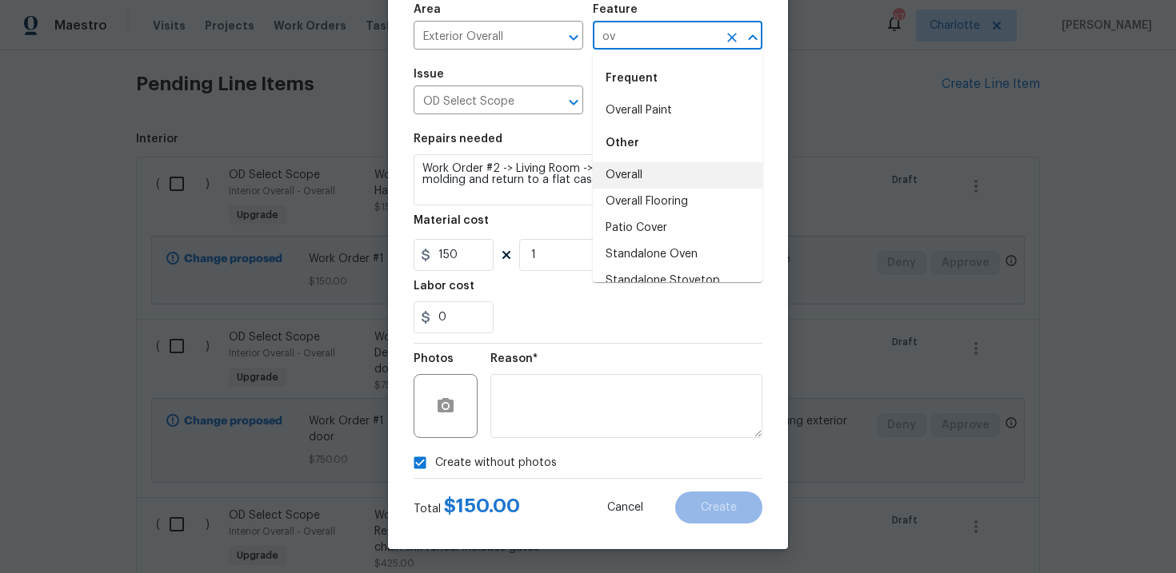
click at [640, 169] on li "Overall" at bounding box center [678, 175] width 170 height 26
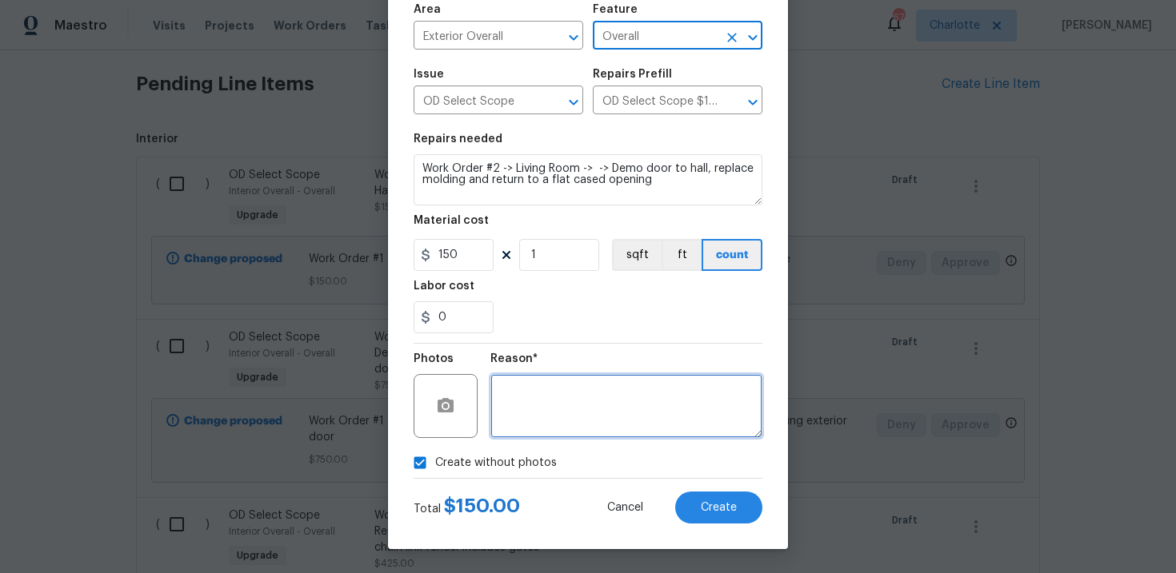
click at [658, 419] on textarea at bounding box center [626, 406] width 272 height 64
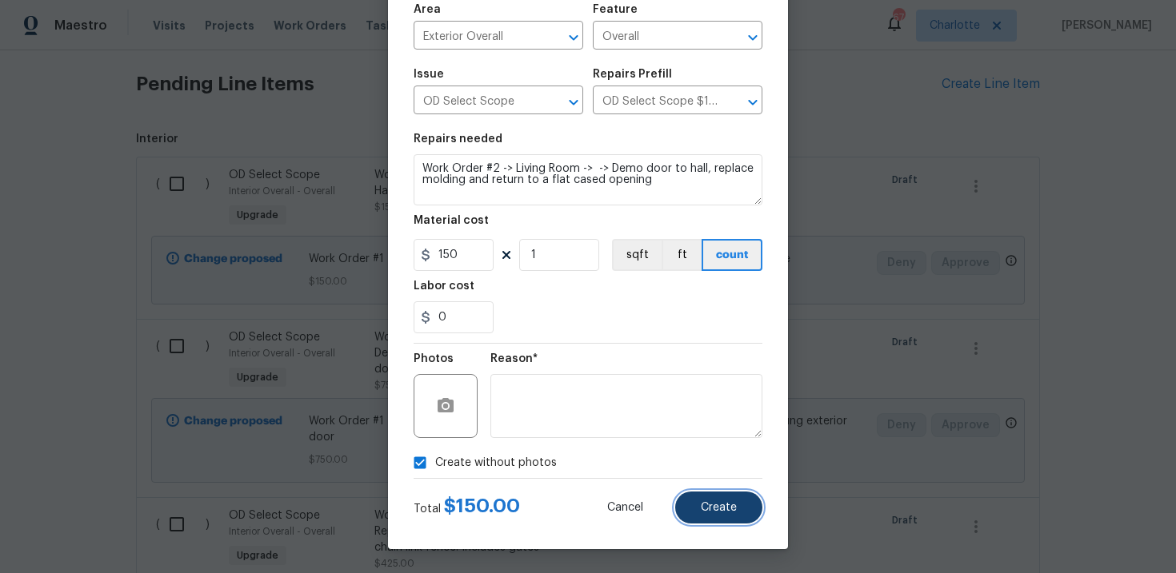
click at [714, 501] on button "Create" at bounding box center [718, 508] width 87 height 32
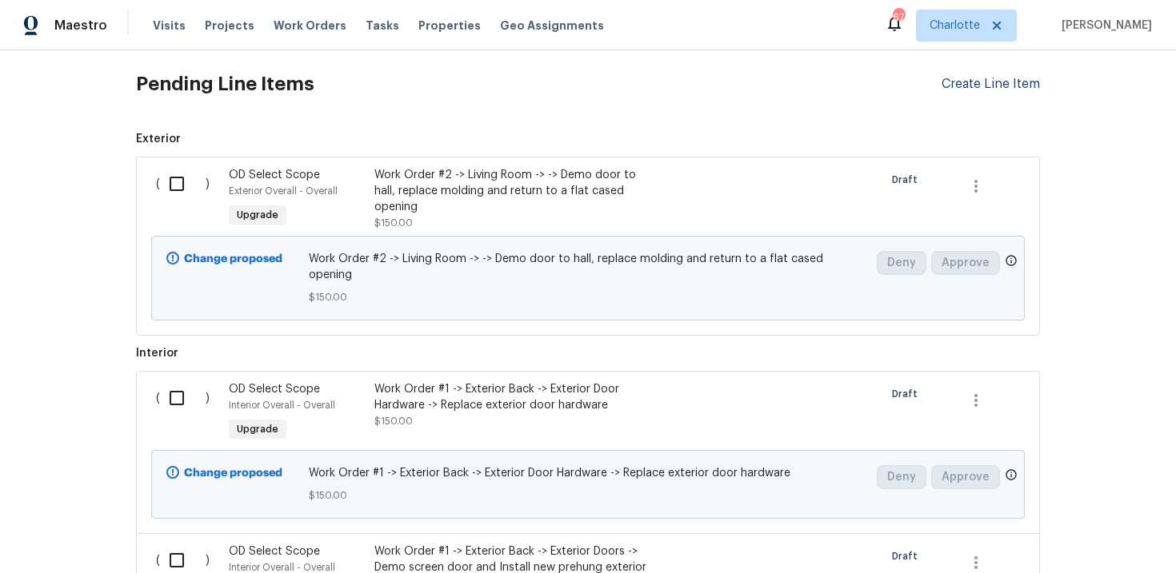
click at [994, 90] on div "Create Line Item" at bounding box center [990, 84] width 98 height 15
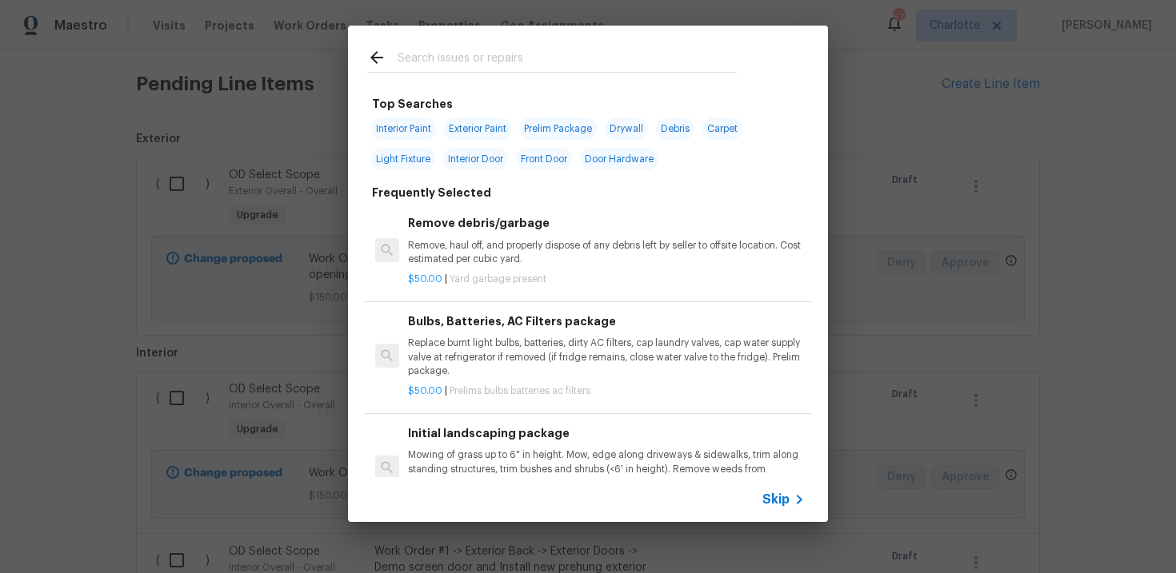
click at [781, 500] on span "Skip" at bounding box center [775, 500] width 27 height 16
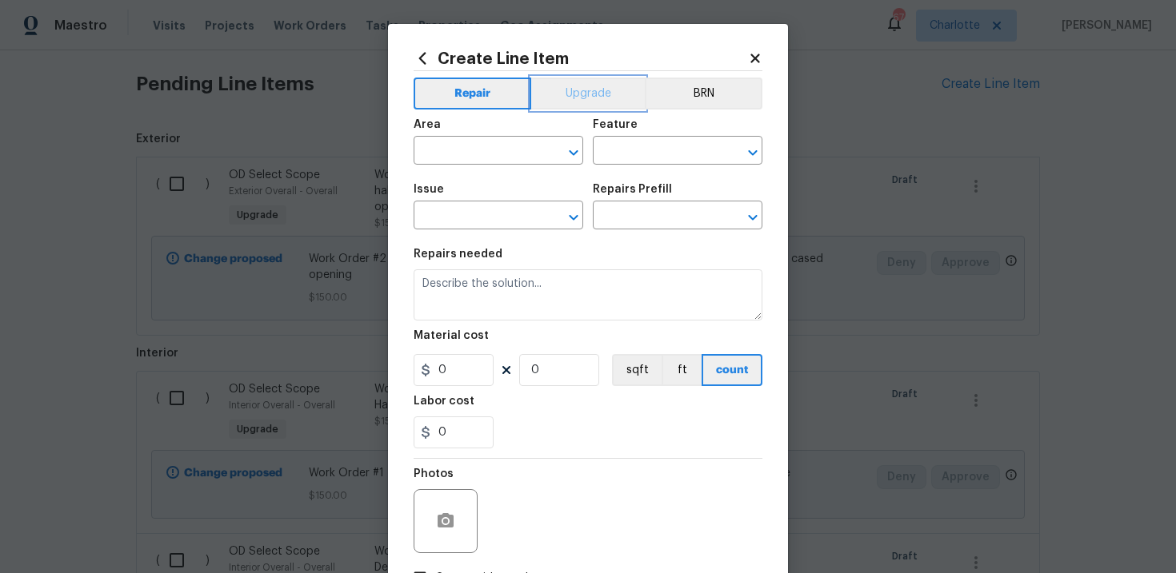
click at [586, 96] on button "Upgrade" at bounding box center [588, 94] width 114 height 32
click at [494, 210] on input "text" at bounding box center [475, 217] width 125 height 25
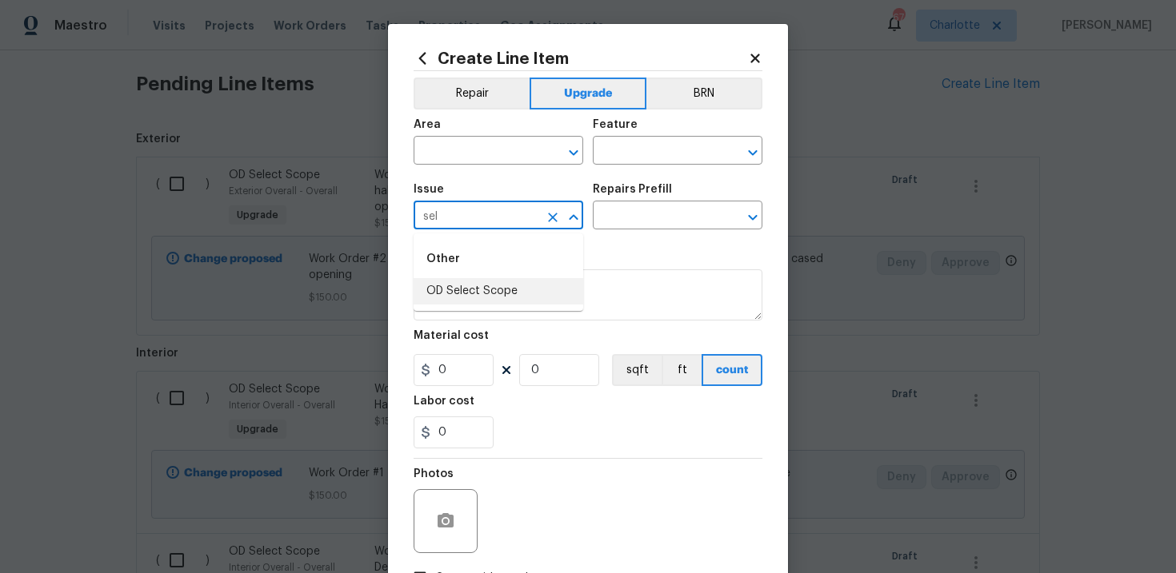
click at [493, 294] on li "OD Select Scope" at bounding box center [498, 291] width 170 height 26
click at [625, 232] on div "Issue OD Select Scope ​ Repairs Prefill ​" at bounding box center [587, 206] width 349 height 65
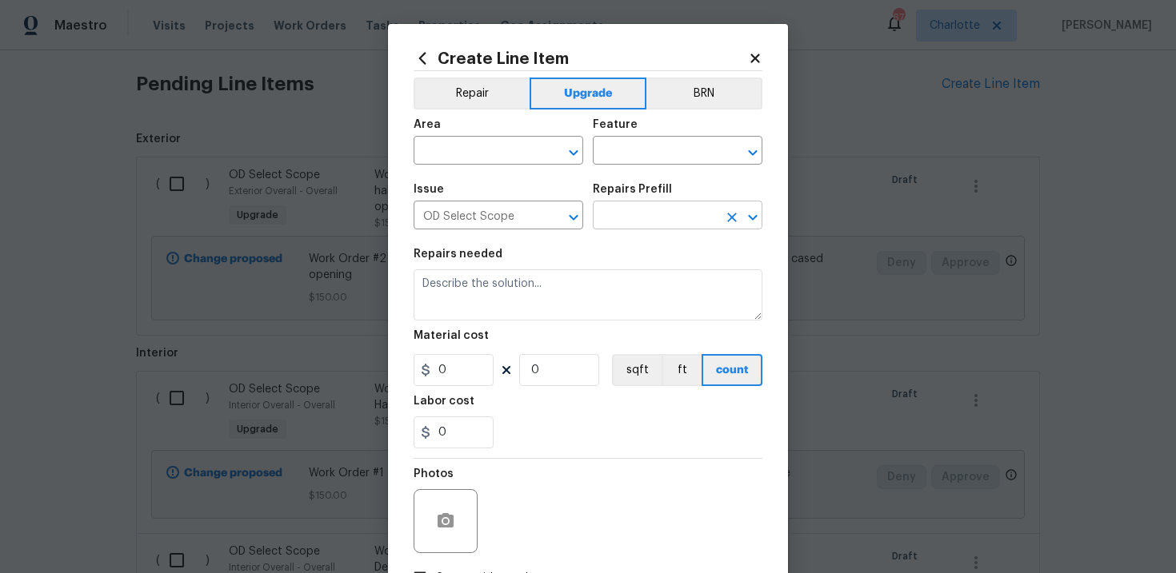
click at [648, 221] on input "text" at bounding box center [655, 217] width 125 height 25
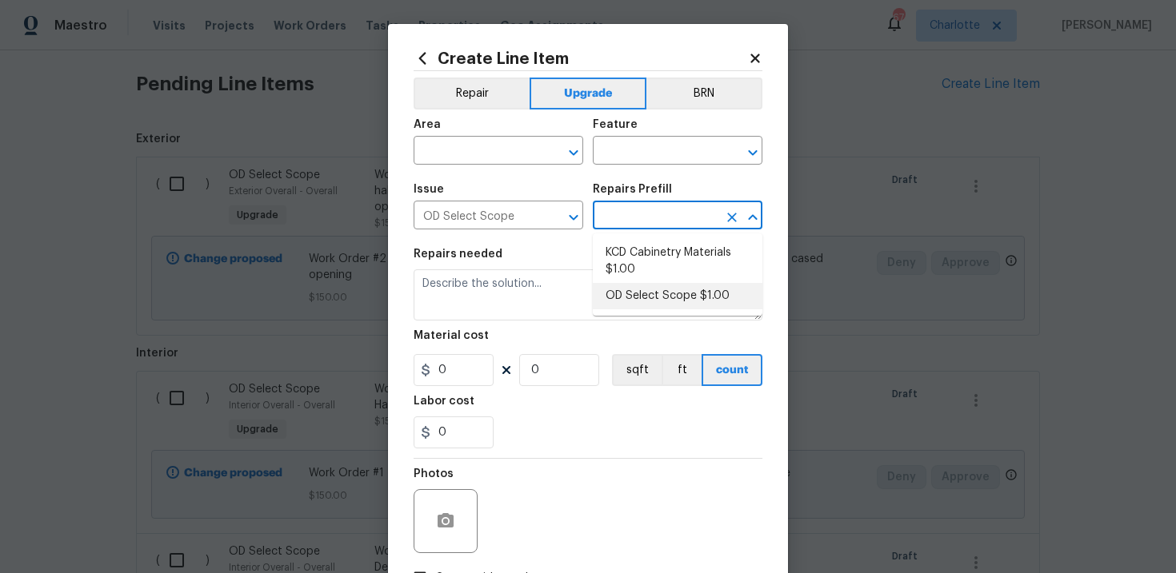
click at [648, 292] on li "OD Select Scope $1.00" at bounding box center [678, 296] width 170 height 26
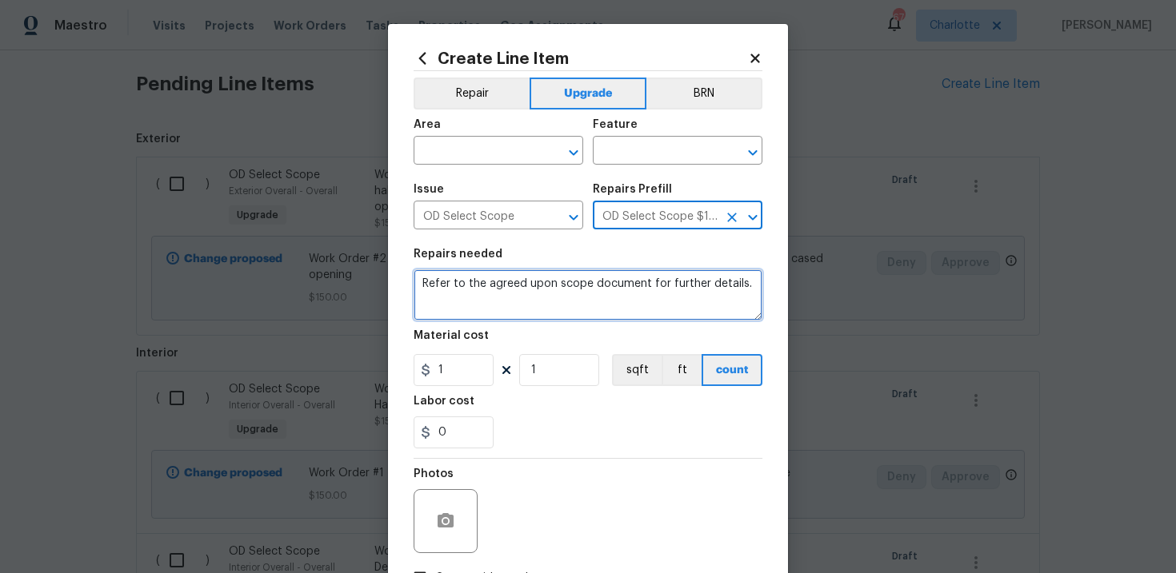
click at [537, 283] on textarea "Refer to the agreed upon scope document for further details." at bounding box center [587, 294] width 349 height 51
paste textarea "Work Order #2 -> Living Room -> Walls and Ceilings -> Open up front facing wall…"
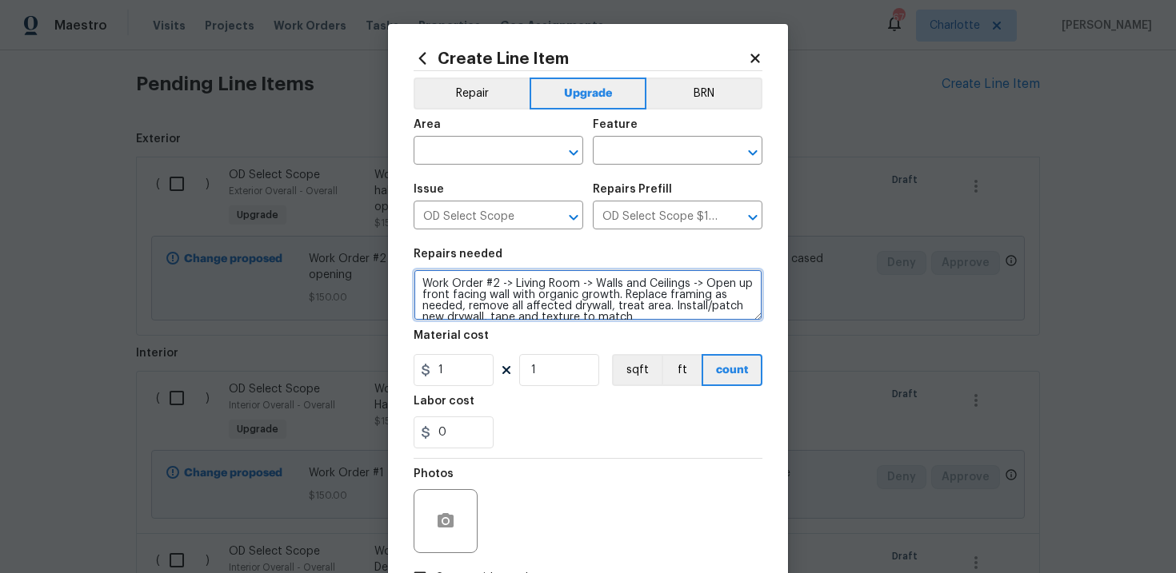
scroll to position [3, 0]
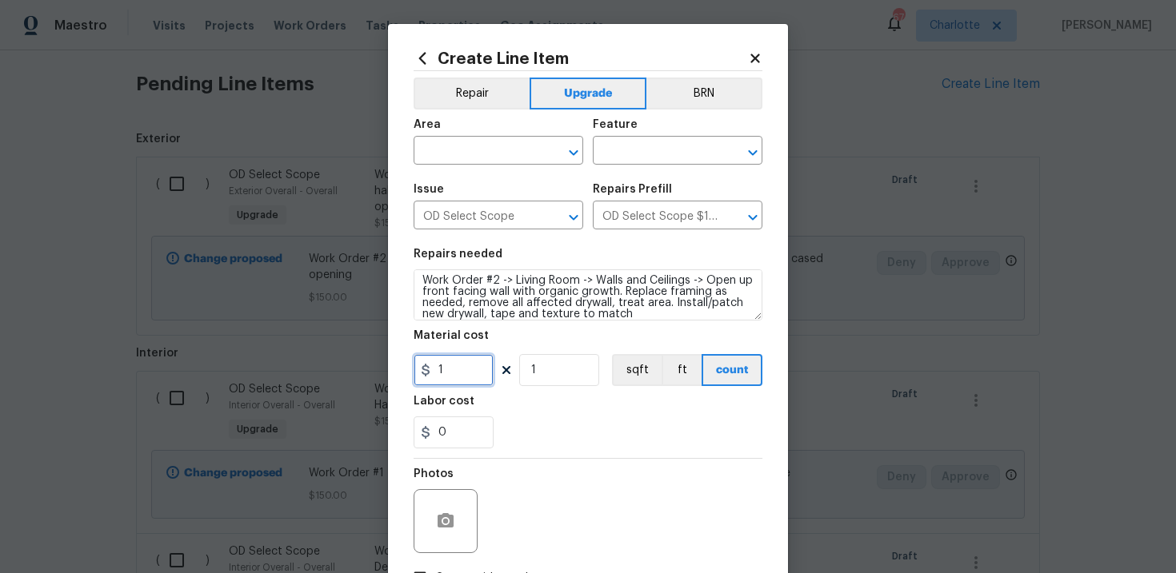
click at [457, 381] on input "1" at bounding box center [453, 370] width 80 height 32
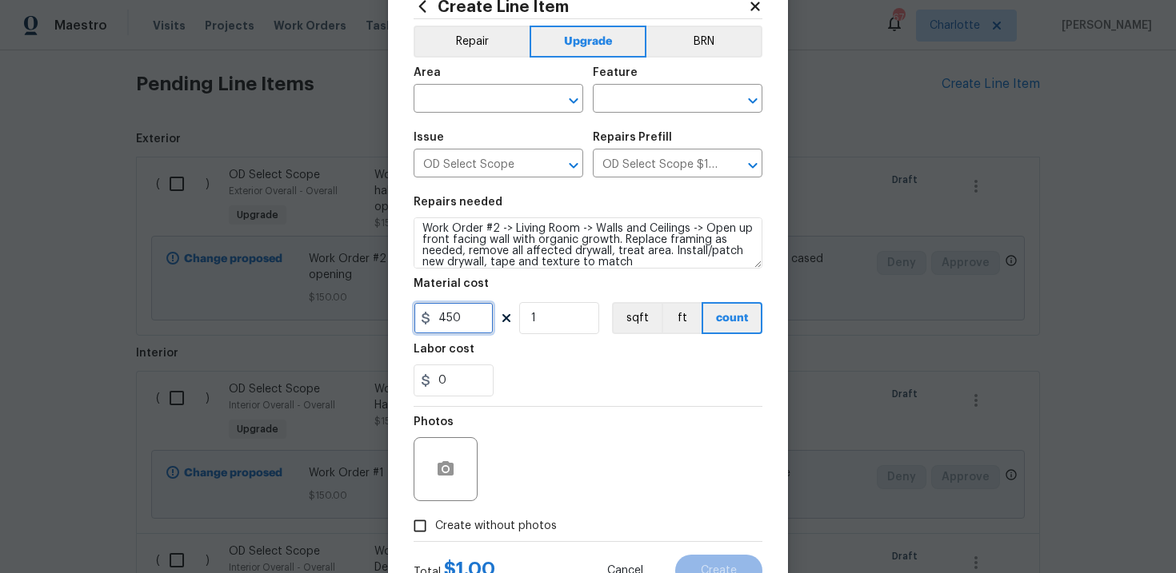
scroll to position [64, 0]
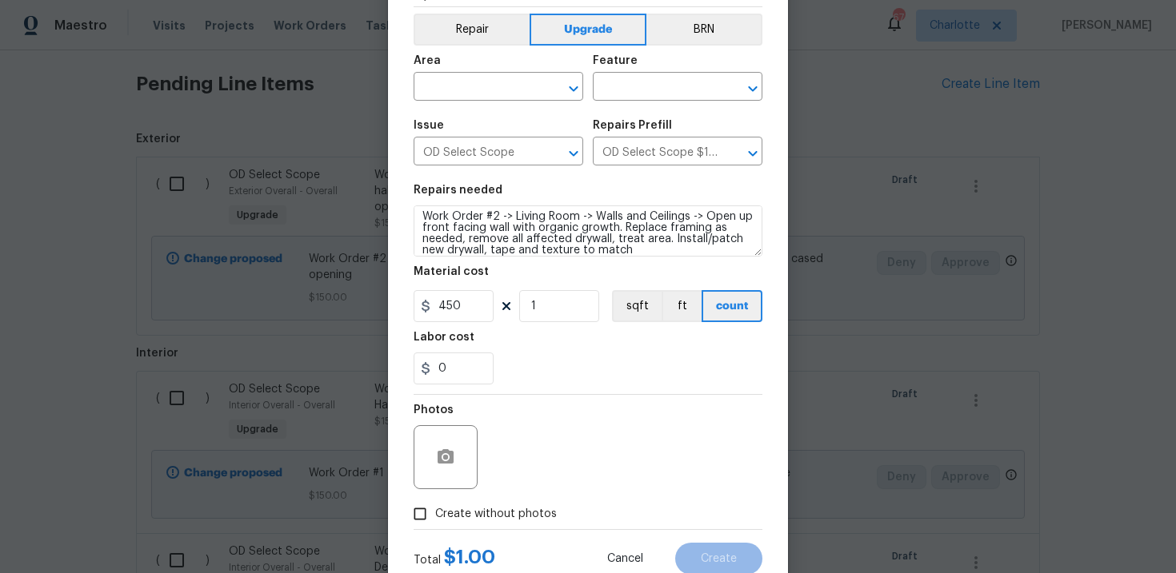
click at [519, 500] on label "Create without photos" at bounding box center [481, 514] width 152 height 30
click at [435, 500] on input "Create without photos" at bounding box center [420, 514] width 30 height 30
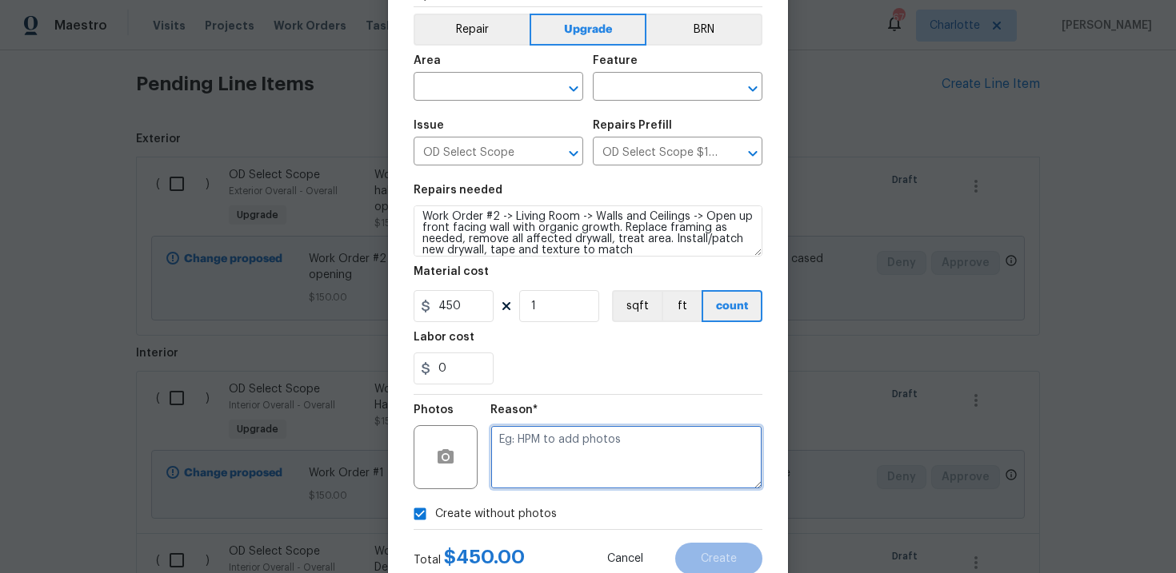
click at [561, 456] on textarea at bounding box center [626, 457] width 272 height 64
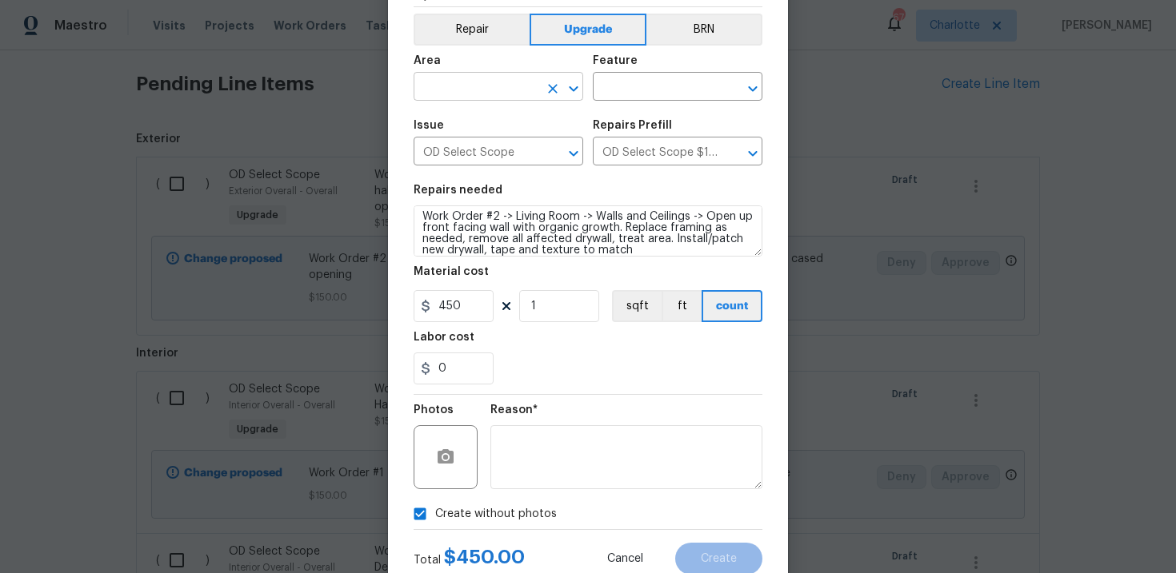
click at [481, 96] on input "text" at bounding box center [475, 88] width 125 height 25
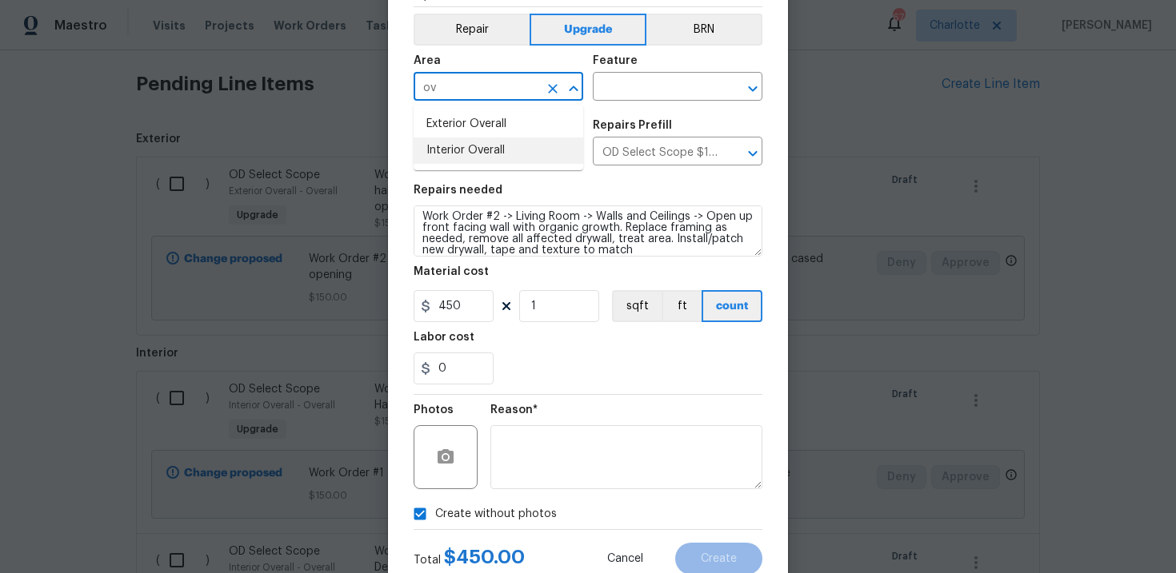
click at [488, 157] on li "Interior Overall" at bounding box center [498, 151] width 170 height 26
click at [645, 90] on input "text" at bounding box center [655, 88] width 125 height 25
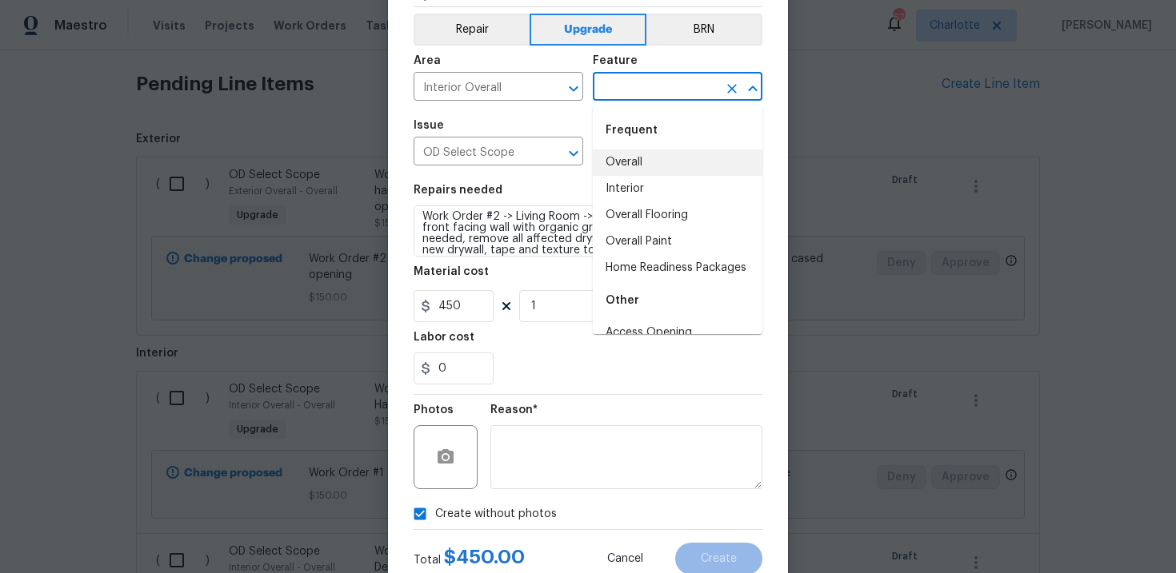
click at [647, 160] on li "Overall" at bounding box center [678, 163] width 170 height 26
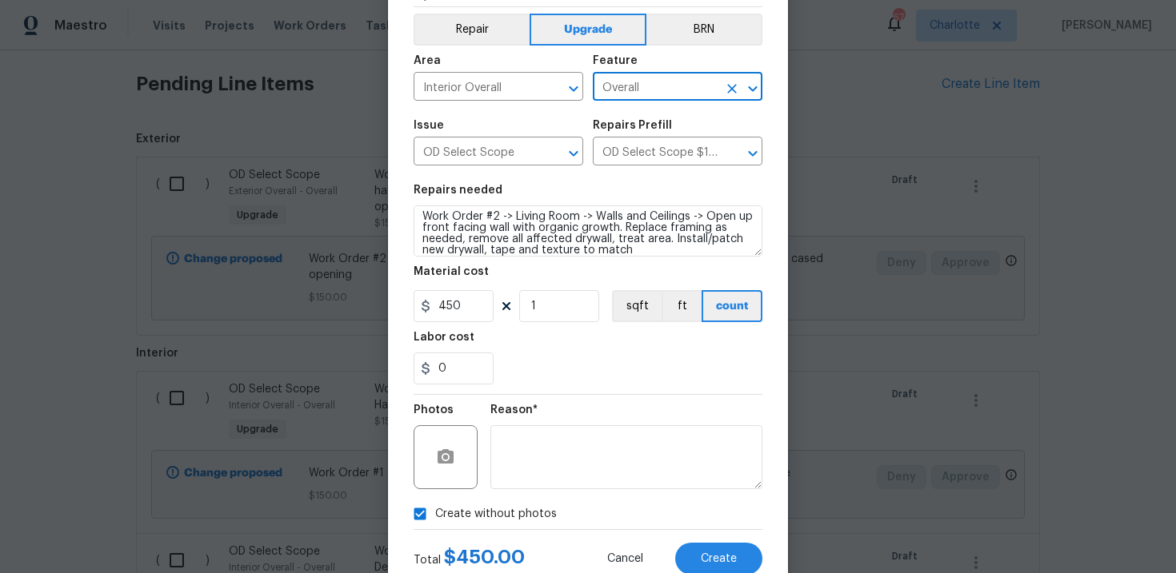
scroll to position [116, 0]
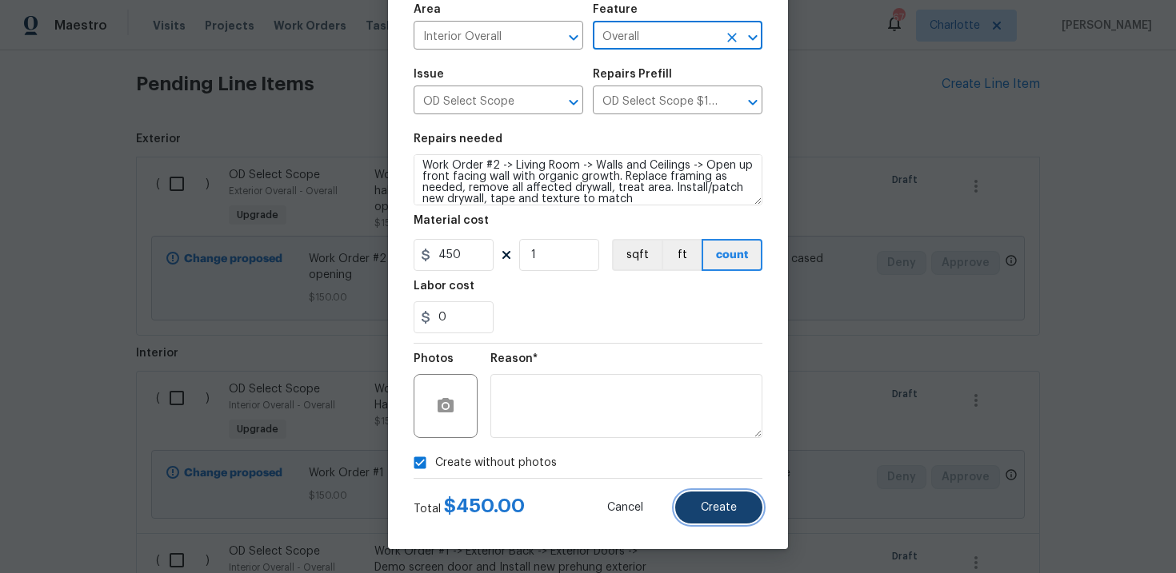
click at [709, 508] on span "Create" at bounding box center [719, 508] width 36 height 12
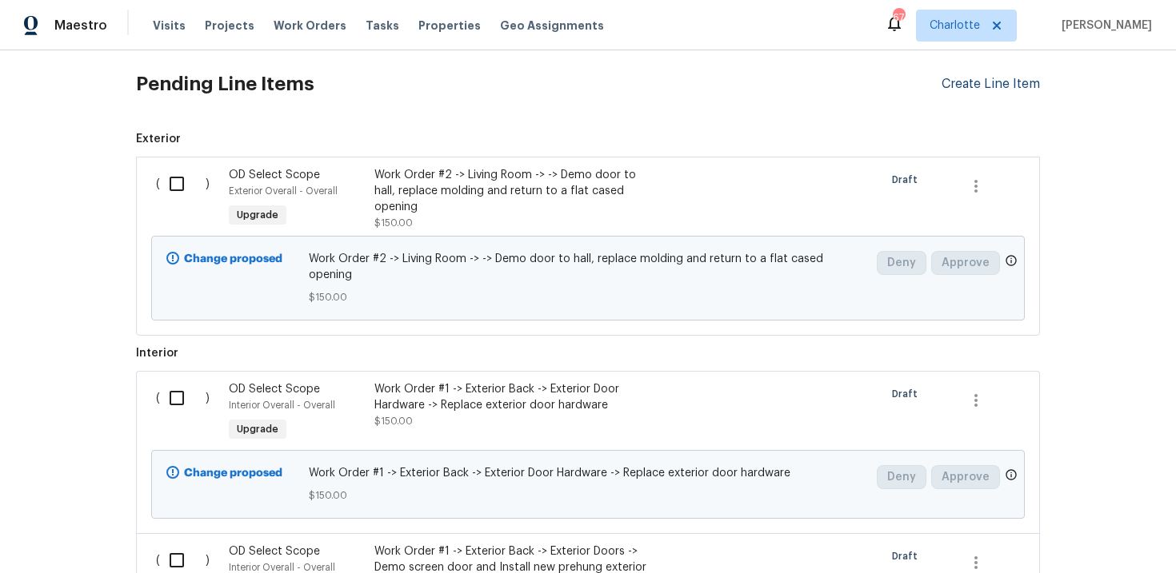
click at [991, 90] on div "Create Line Item" at bounding box center [990, 84] width 98 height 15
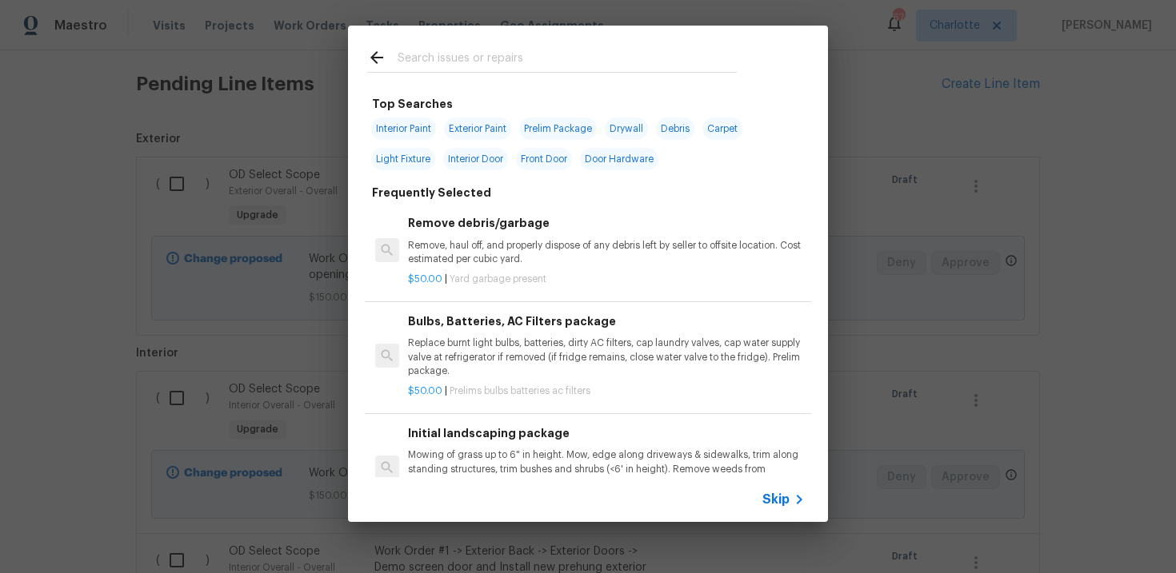
click at [769, 502] on span "Skip" at bounding box center [775, 500] width 27 height 16
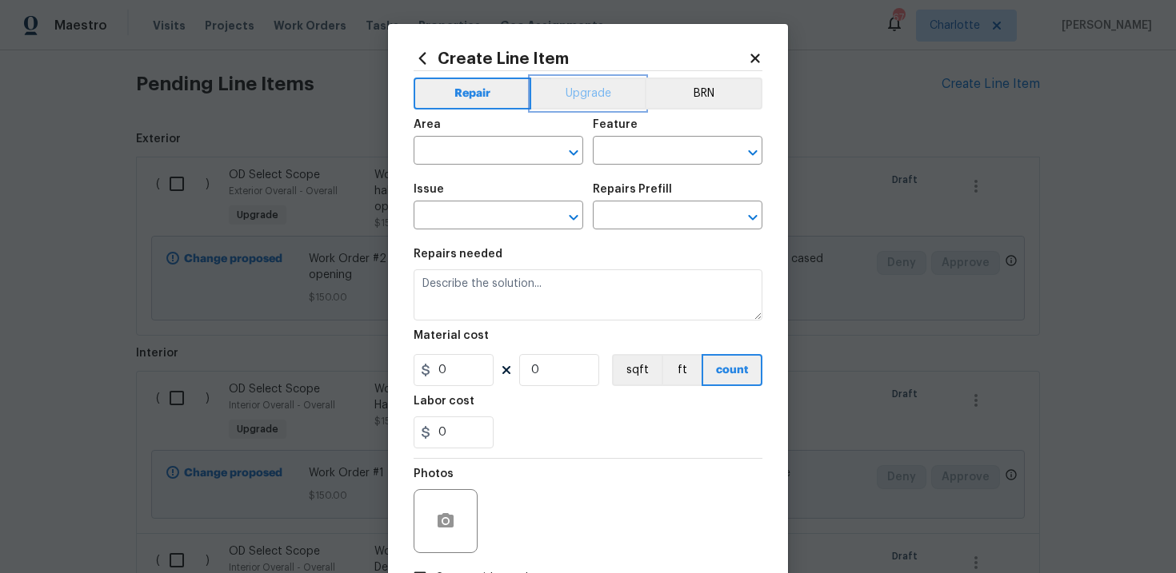
click at [592, 92] on button "Upgrade" at bounding box center [588, 94] width 114 height 32
click at [491, 214] on input "text" at bounding box center [475, 217] width 125 height 25
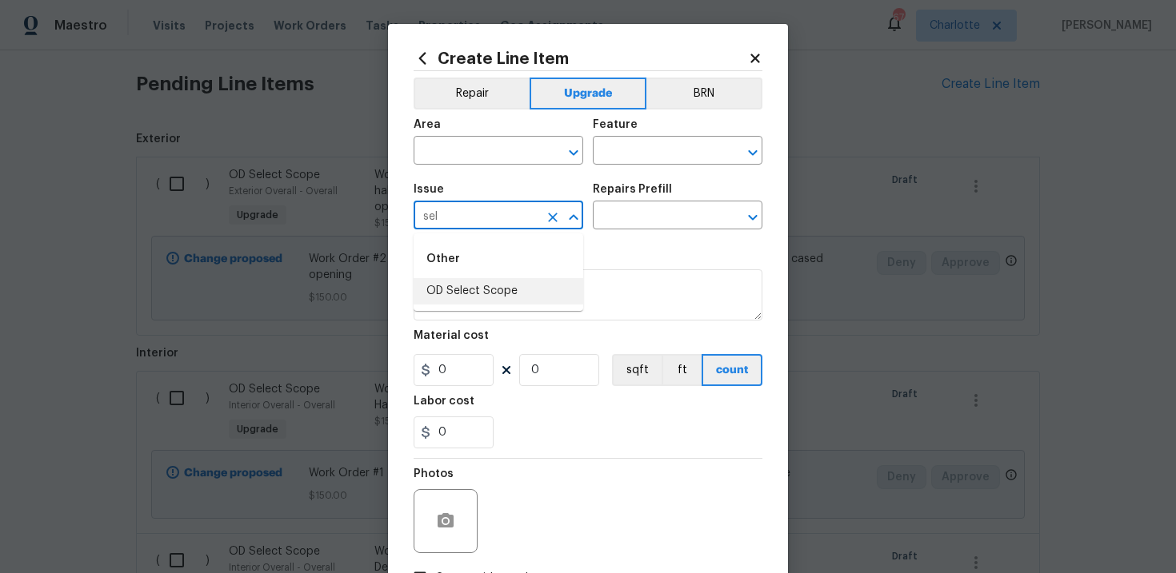
click at [501, 293] on li "OD Select Scope" at bounding box center [498, 291] width 170 height 26
click at [649, 220] on input "text" at bounding box center [655, 217] width 125 height 25
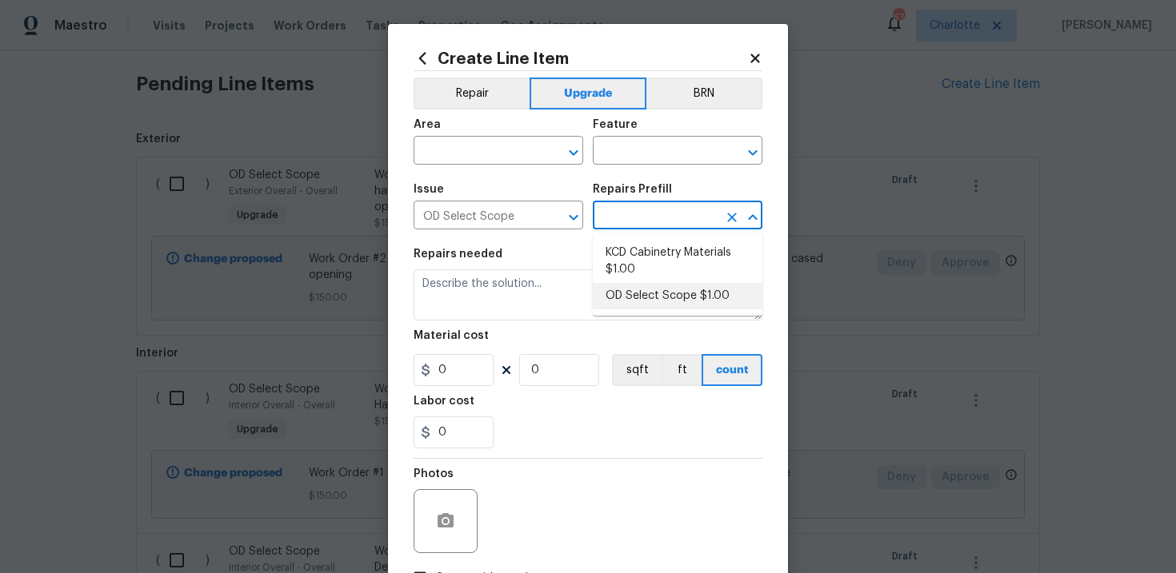
click at [658, 292] on li "OD Select Scope $1.00" at bounding box center [678, 296] width 170 height 26
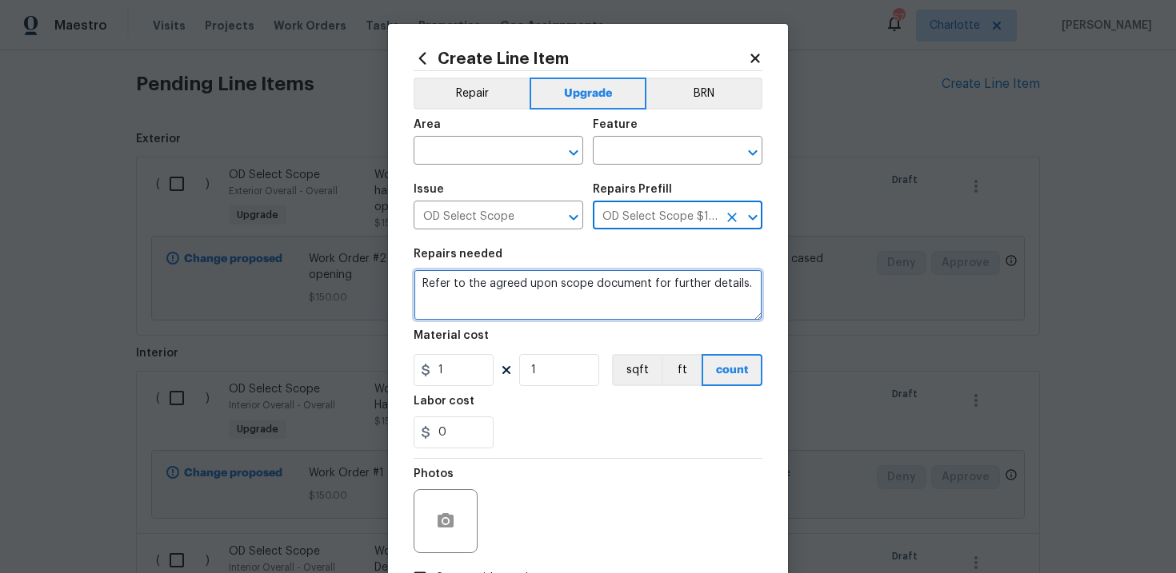
click at [541, 293] on textarea "Refer to the agreed upon scope document for further details." at bounding box center [587, 294] width 349 height 51
paste textarea "Work Order #2 -> Living Room -> Lighting -> Install ceiling fan"
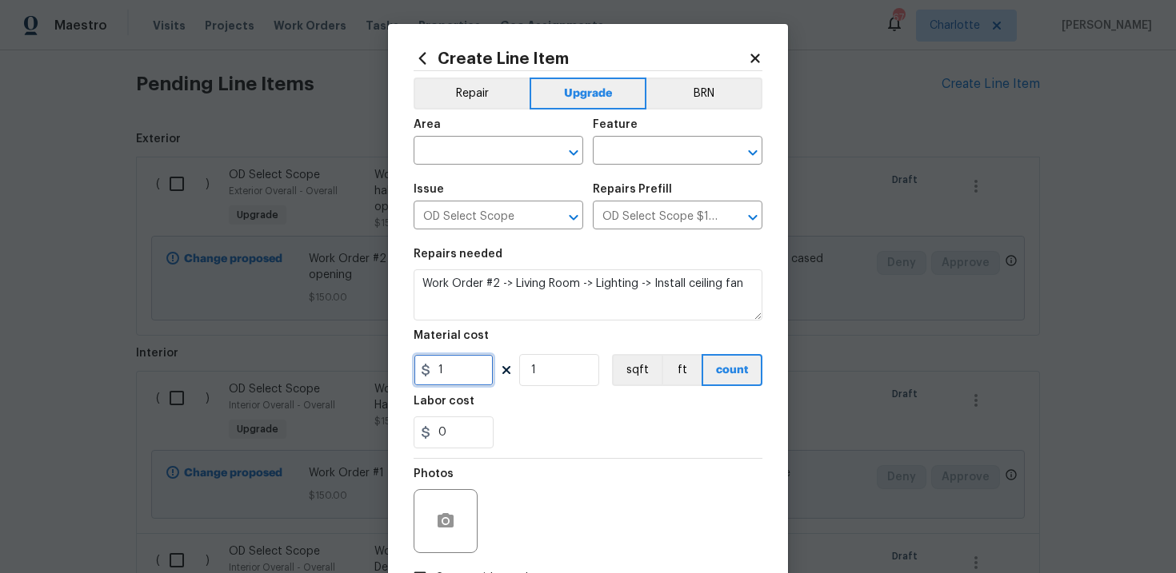
click at [462, 377] on input "1" at bounding box center [453, 370] width 80 height 32
click at [525, 150] on input "text" at bounding box center [475, 152] width 125 height 25
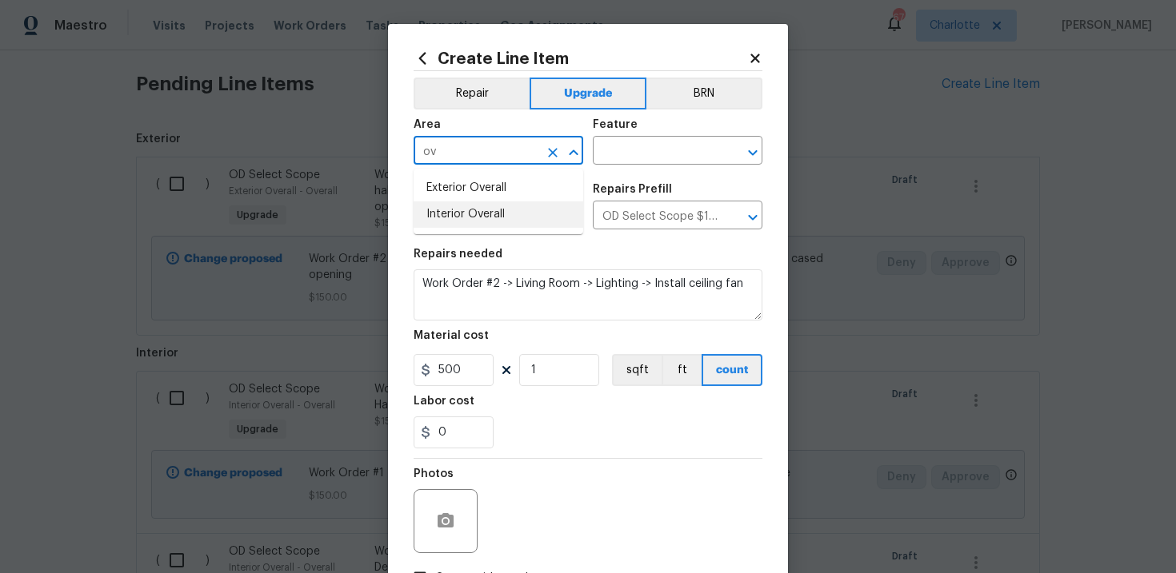
click at [517, 210] on li "Interior Overall" at bounding box center [498, 215] width 170 height 26
click at [637, 151] on input "text" at bounding box center [655, 152] width 125 height 25
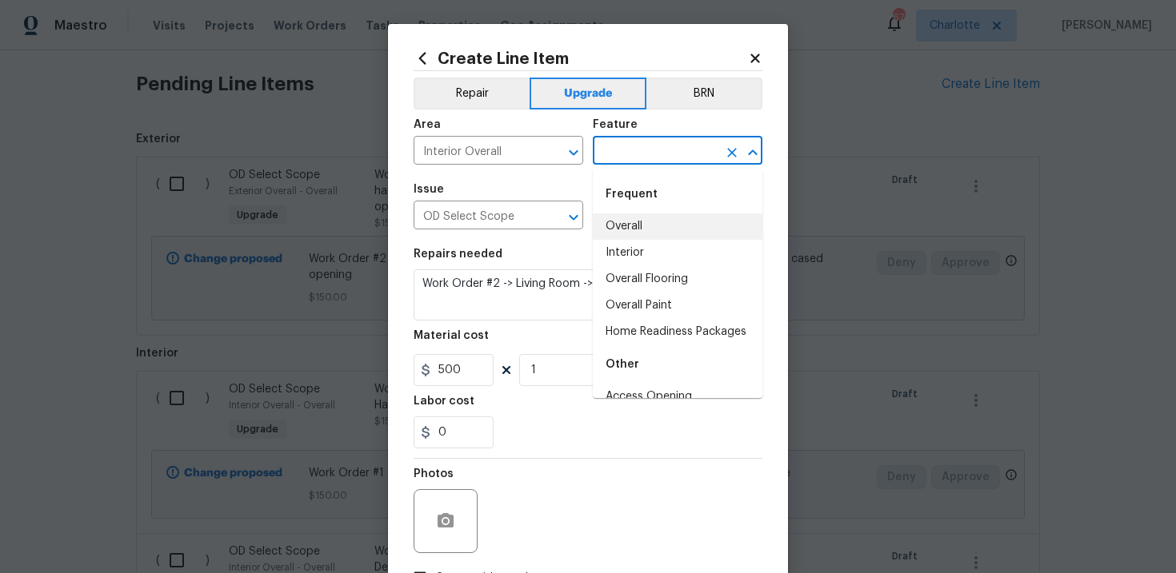
click at [637, 220] on li "Overall" at bounding box center [678, 227] width 170 height 26
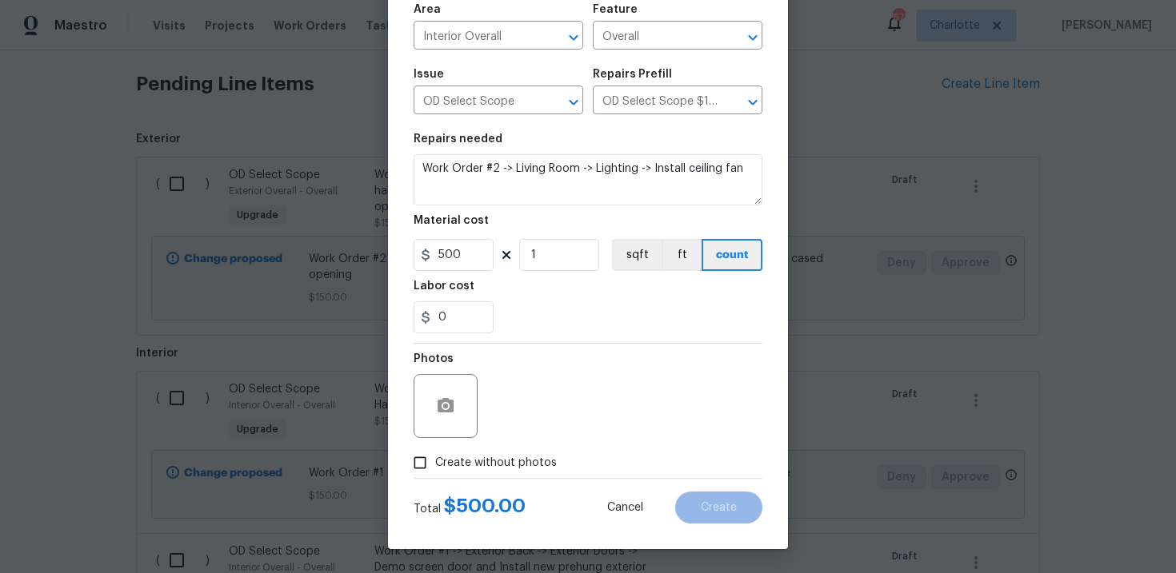
click at [493, 465] on span "Create without photos" at bounding box center [496, 463] width 122 height 17
click at [435, 465] on input "Create without photos" at bounding box center [420, 463] width 30 height 30
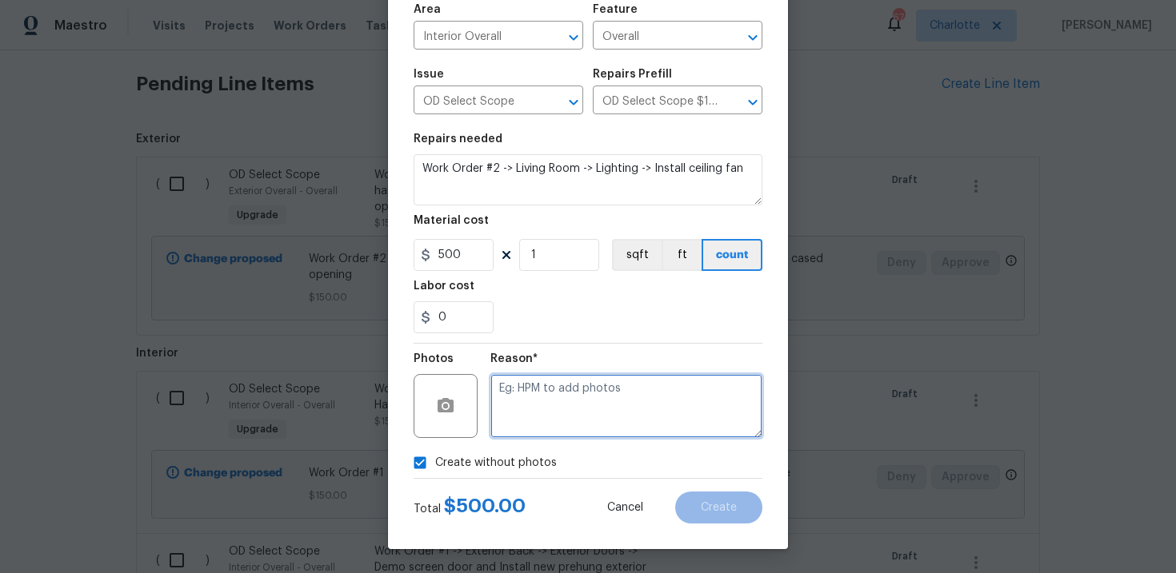
click at [553, 413] on textarea at bounding box center [626, 406] width 272 height 64
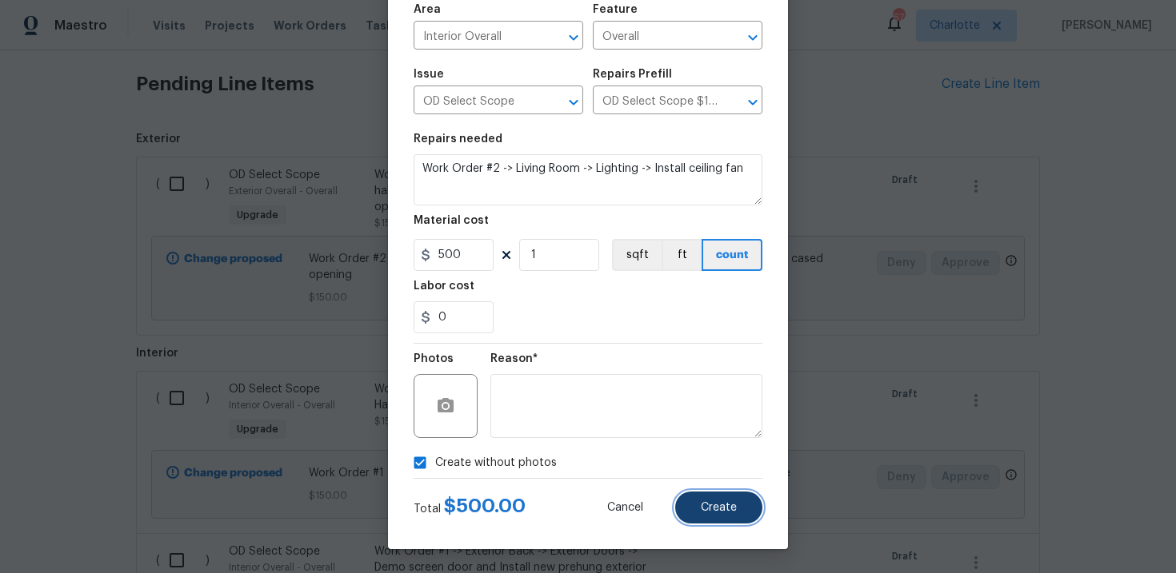
click at [701, 499] on button "Create" at bounding box center [718, 508] width 87 height 32
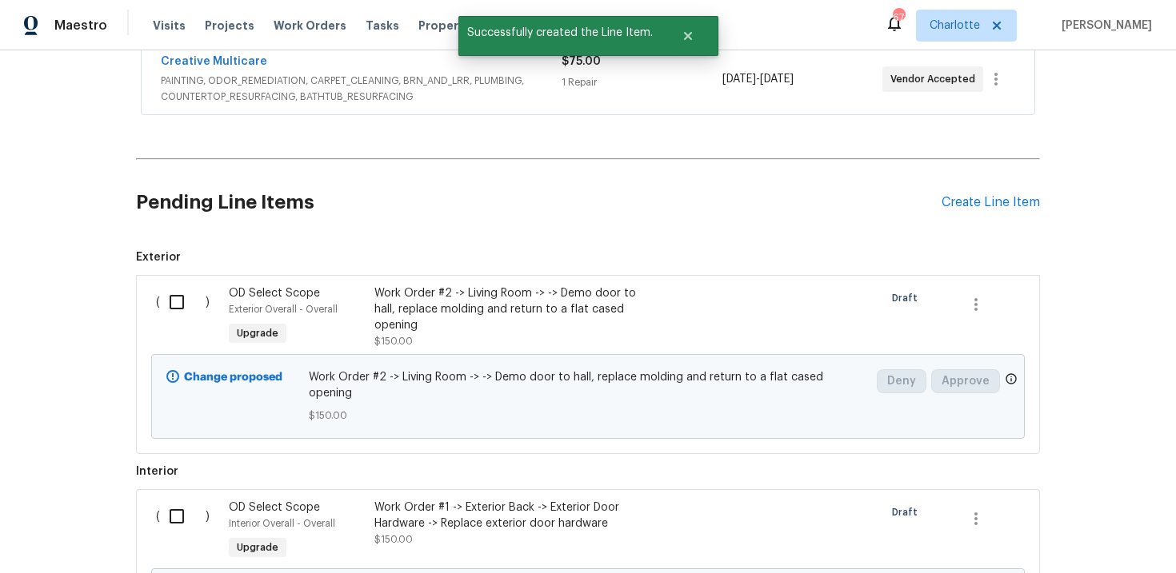
scroll to position [665, 0]
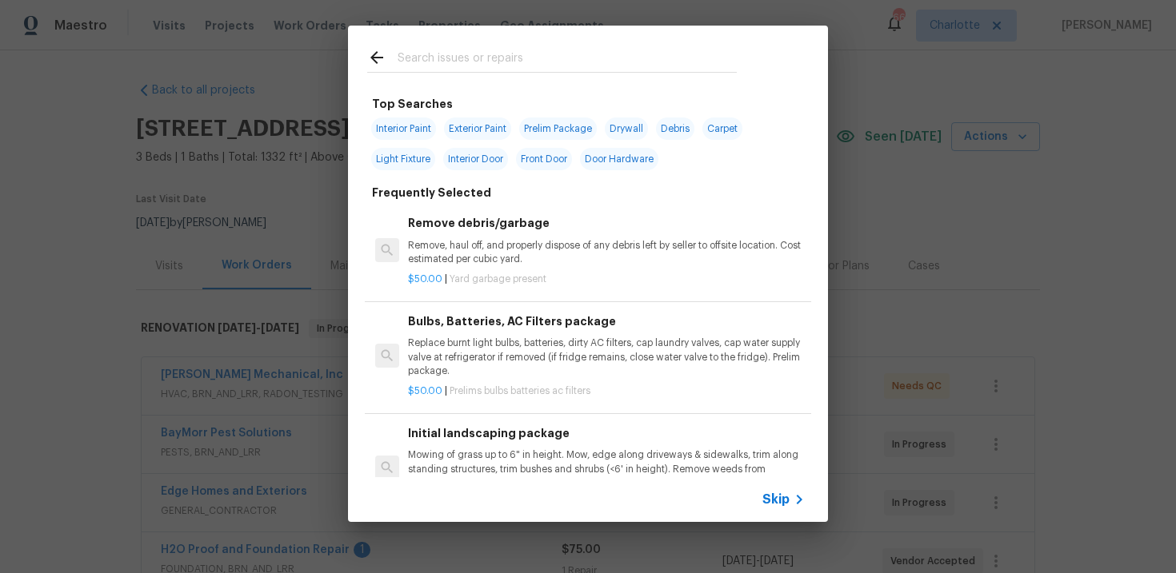
scroll to position [665, 0]
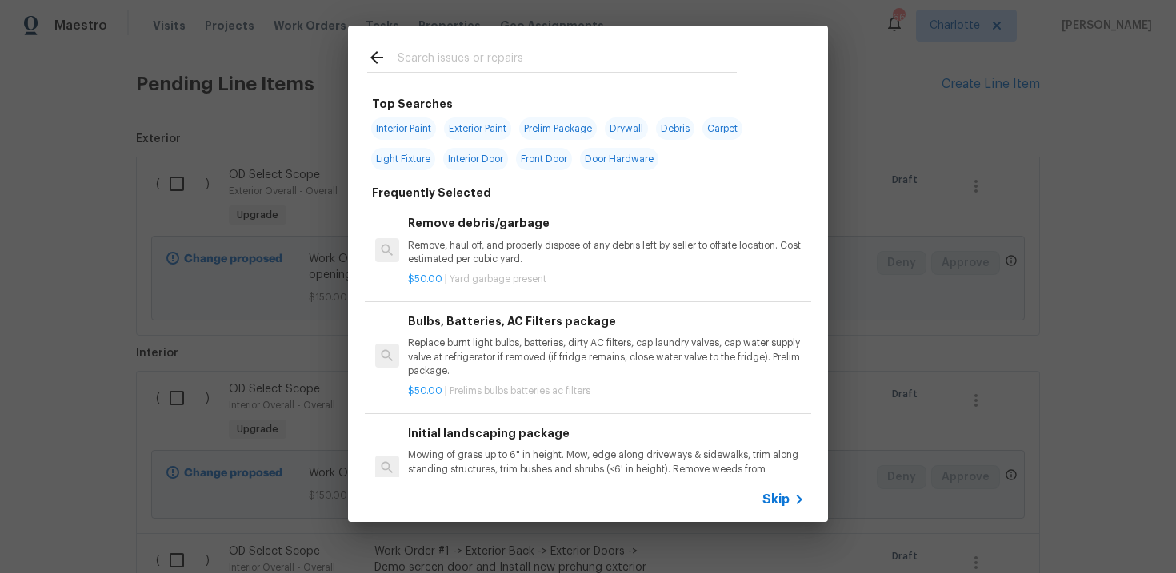
click at [781, 497] on span "Skip" at bounding box center [775, 500] width 27 height 16
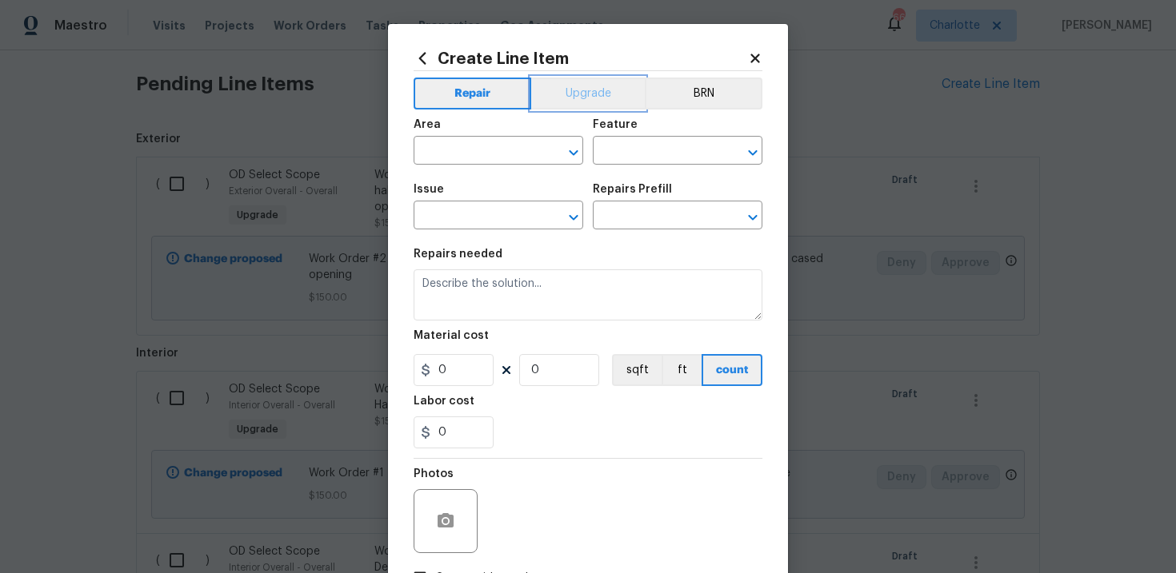
click at [582, 91] on button "Upgrade" at bounding box center [588, 94] width 114 height 32
click at [485, 215] on input "text" at bounding box center [475, 217] width 125 height 25
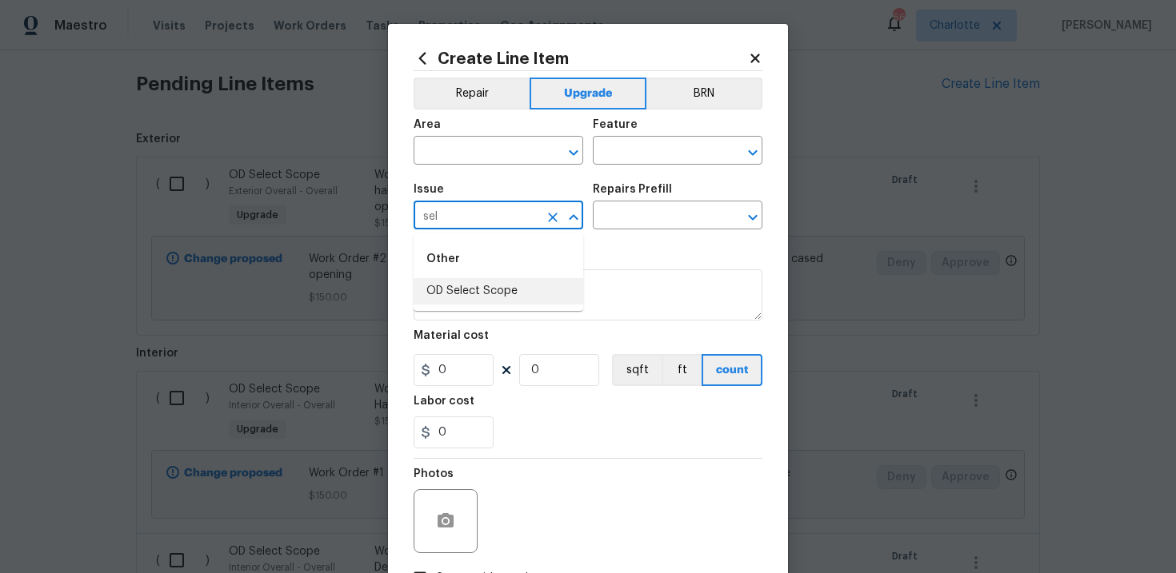
click at [485, 293] on li "OD Select Scope" at bounding box center [498, 291] width 170 height 26
type input "OD Select Scope"
click at [625, 223] on input "text" at bounding box center [655, 217] width 125 height 25
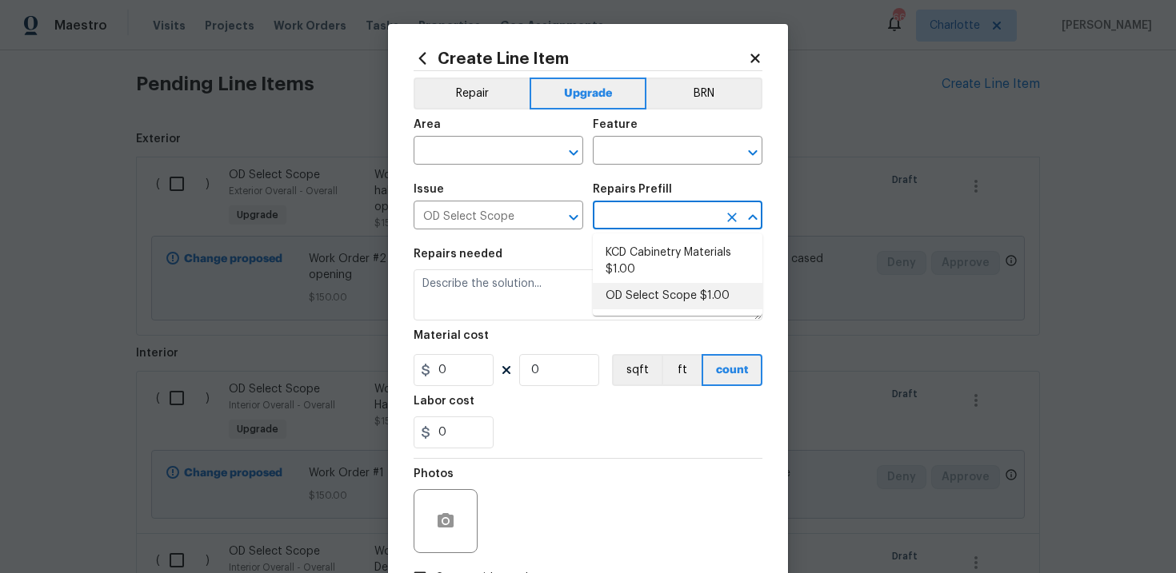
click at [637, 289] on li "OD Select Scope $1.00" at bounding box center [678, 296] width 170 height 26
type input "OD Select Scope $1.00"
type textarea "Refer to the agreed upon scope document for further details."
type input "1"
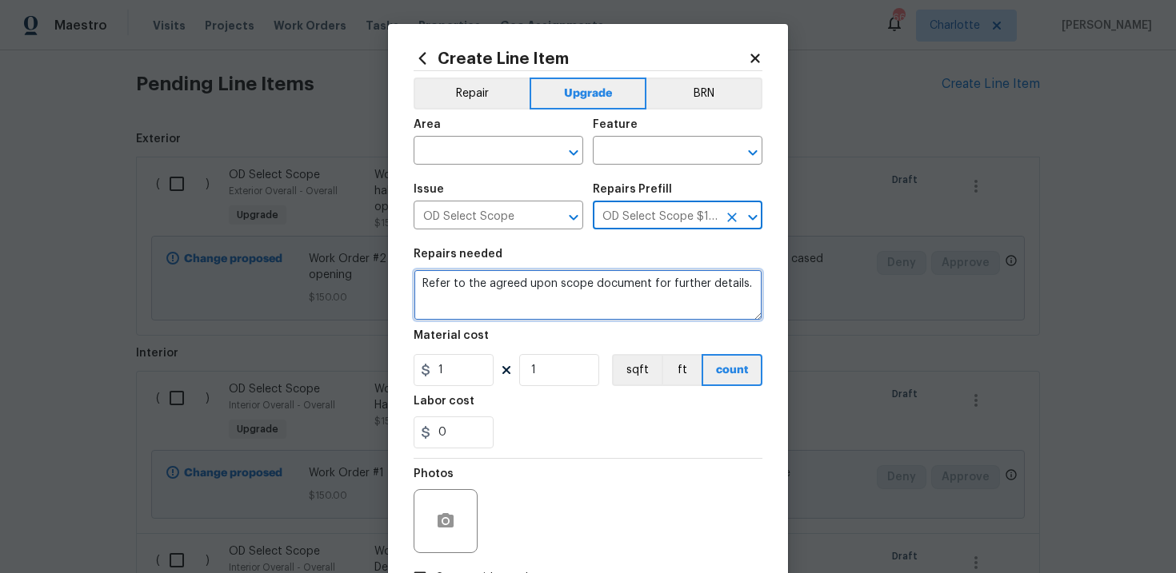
click at [513, 285] on textarea "Refer to the agreed upon scope document for further details." at bounding box center [587, 294] width 349 height 51
paste textarea "Work Order #2 -> Kitchen -> Appliances -> Dispose of appliances and install app…"
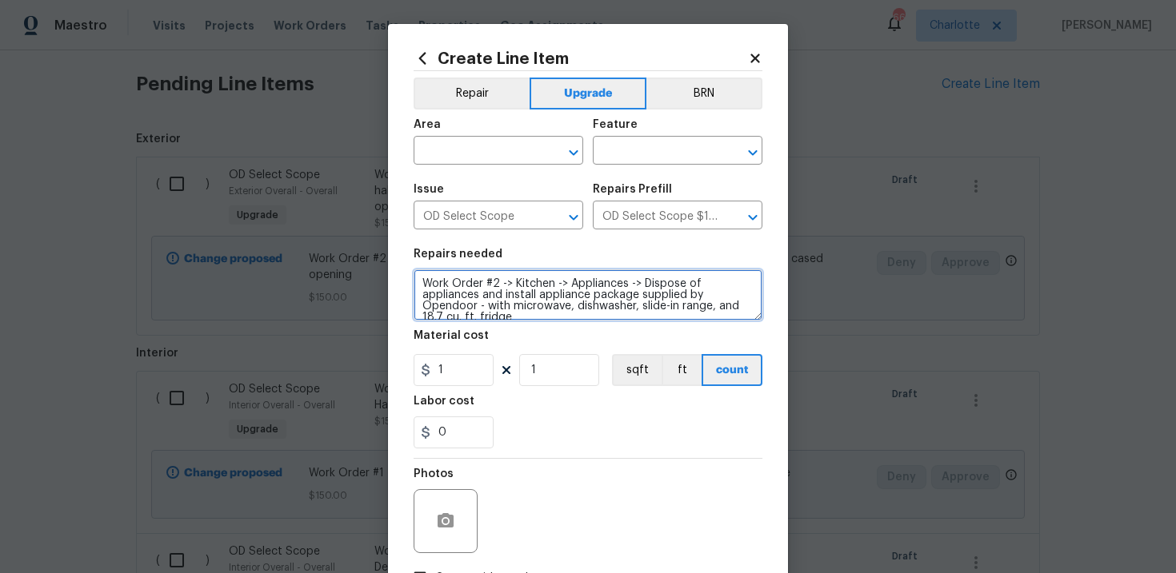
scroll to position [3, 0]
type textarea "Work Order #2 -> Kitchen -> Appliances -> Dispose of appliances and install app…"
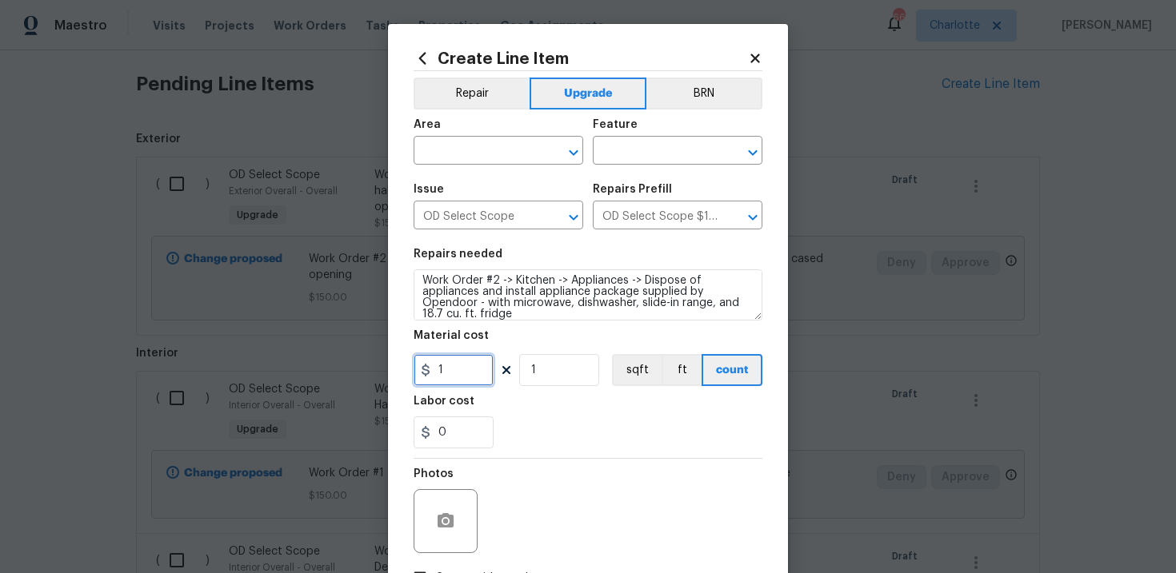
click at [467, 380] on input "1" at bounding box center [453, 370] width 80 height 32
type input "550"
click at [481, 147] on input "text" at bounding box center [475, 152] width 125 height 25
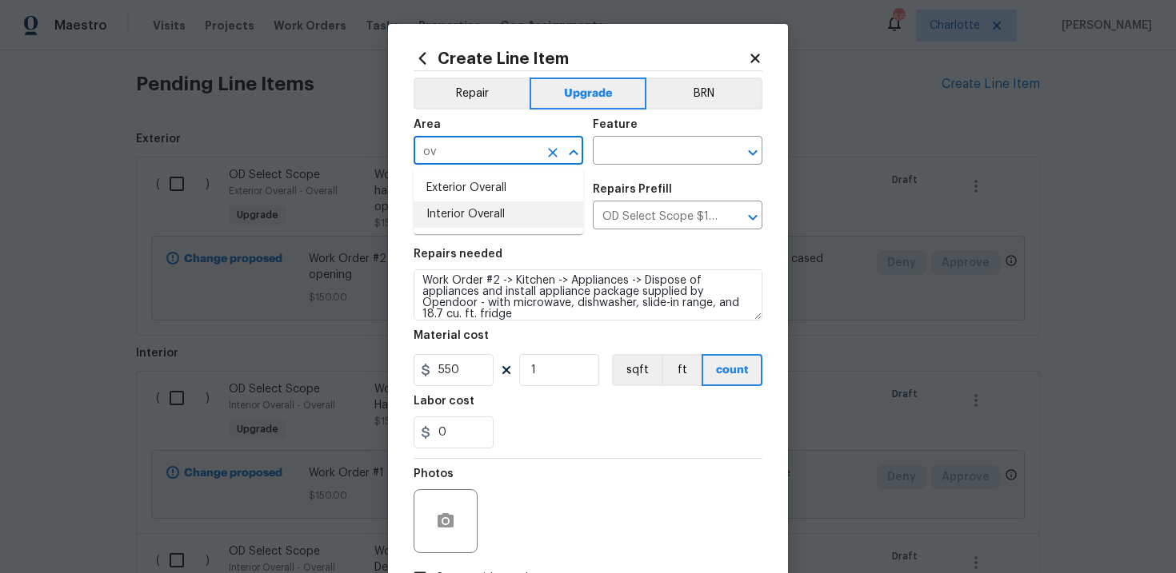
click at [474, 204] on li "Interior Overall" at bounding box center [498, 215] width 170 height 26
type input "Interior Overall"
click at [625, 165] on div "Area Interior Overall ​ Feature ​" at bounding box center [587, 142] width 349 height 65
click at [653, 158] on input "text" at bounding box center [655, 152] width 125 height 25
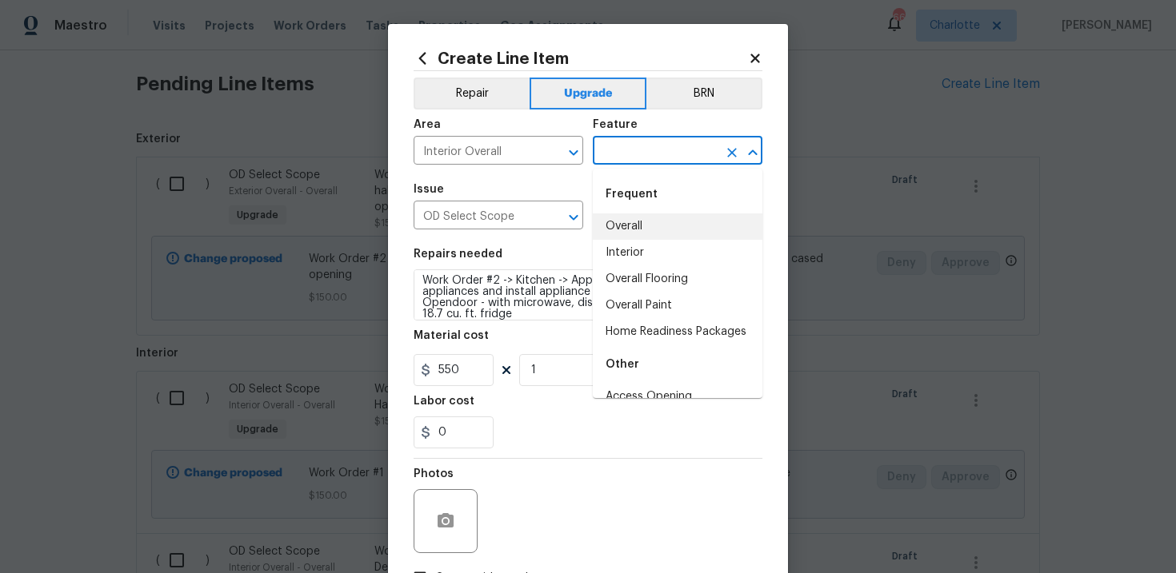
click at [639, 226] on li "Overall" at bounding box center [678, 227] width 170 height 26
type input "Overall"
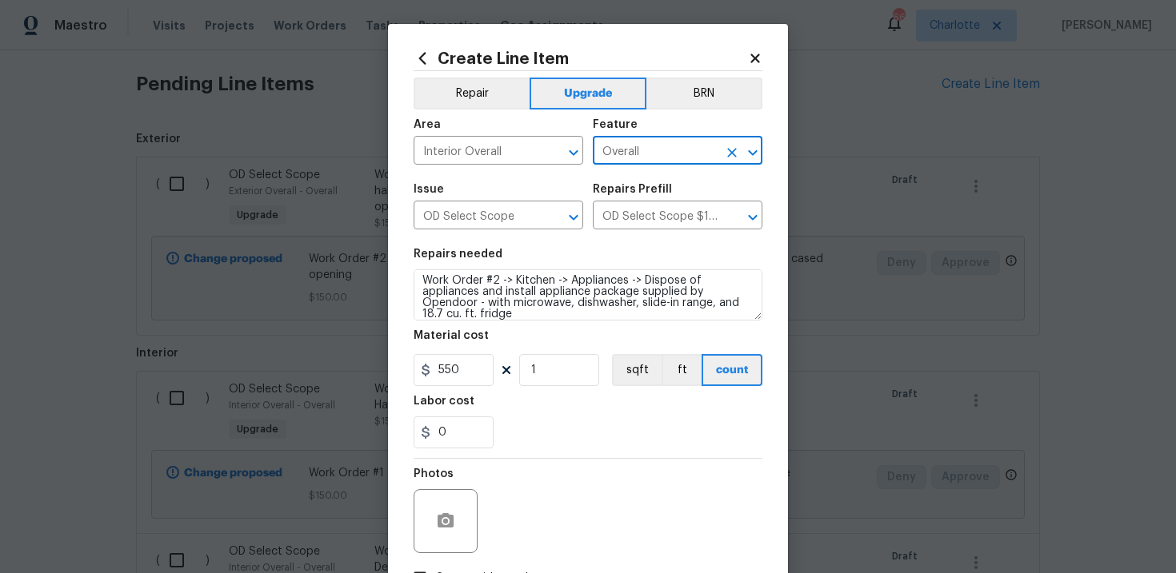
scroll to position [116, 0]
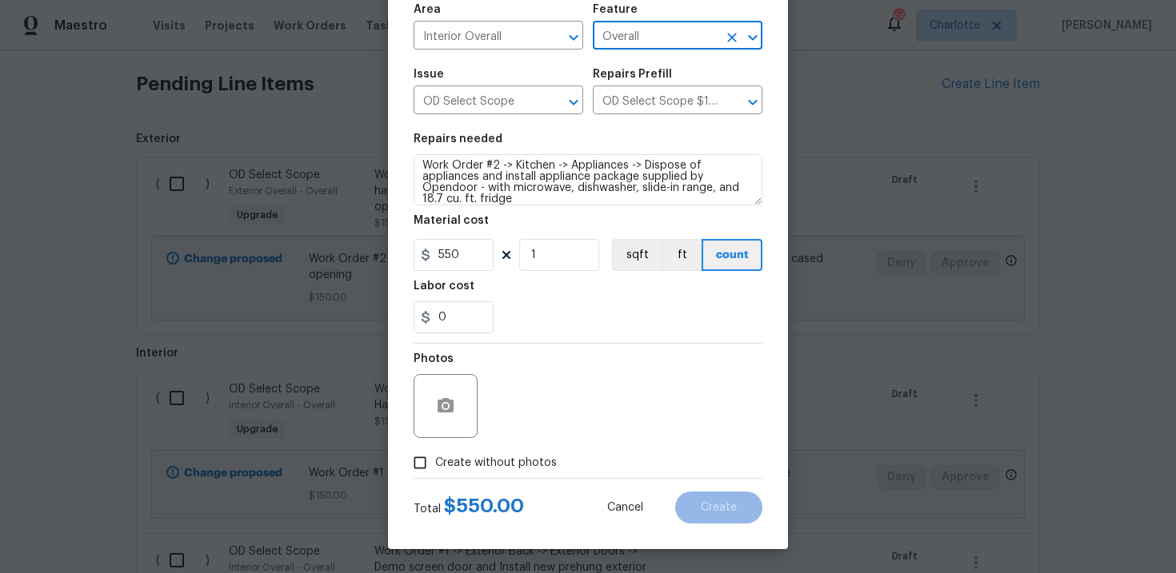
click at [517, 465] on span "Create without photos" at bounding box center [496, 463] width 122 height 17
click at [435, 465] on input "Create without photos" at bounding box center [420, 463] width 30 height 30
checkbox input "true"
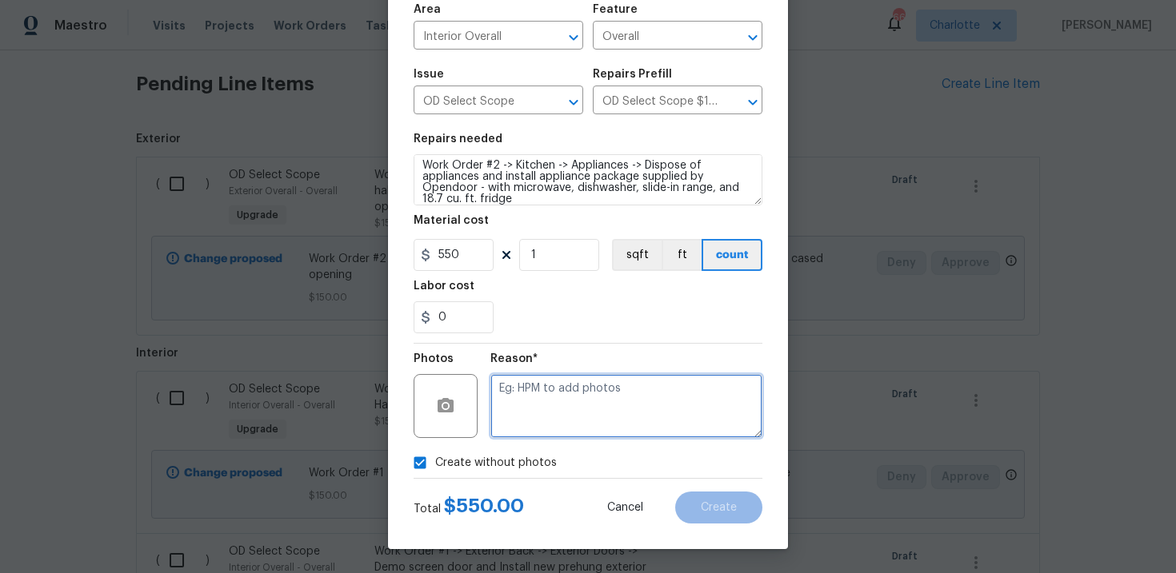
click at [571, 426] on textarea at bounding box center [626, 406] width 272 height 64
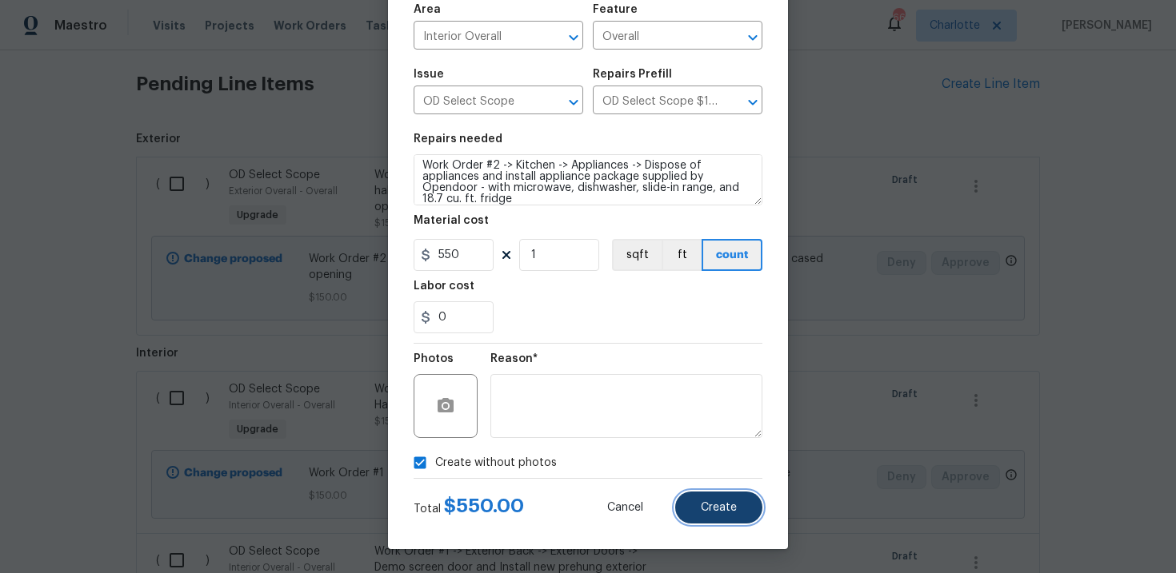
click at [701, 500] on button "Create" at bounding box center [718, 508] width 87 height 32
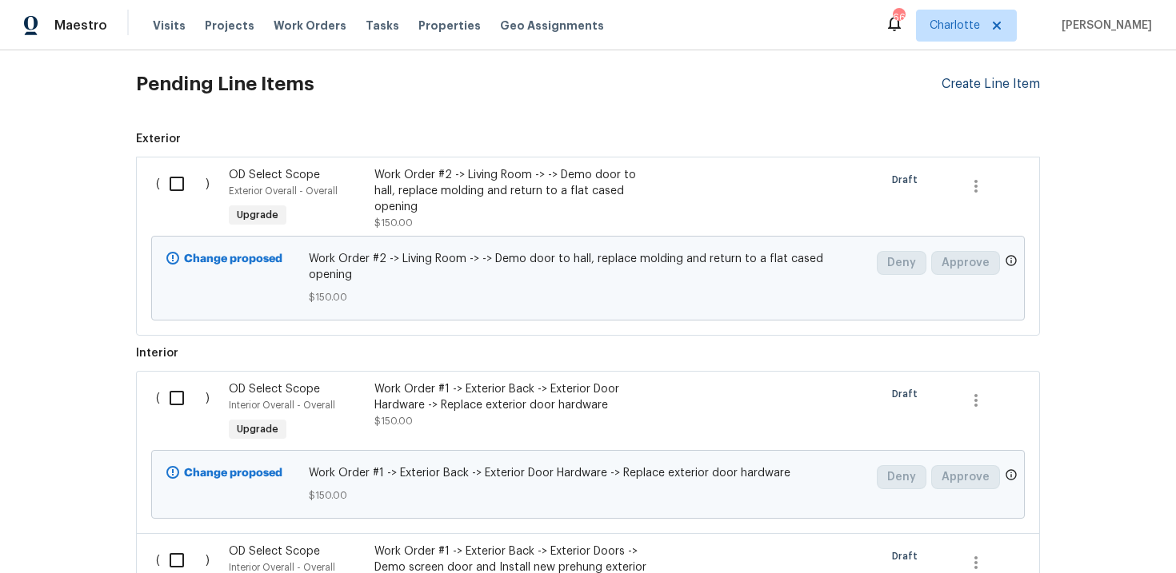
click at [980, 81] on div "Create Line Item" at bounding box center [990, 84] width 98 height 15
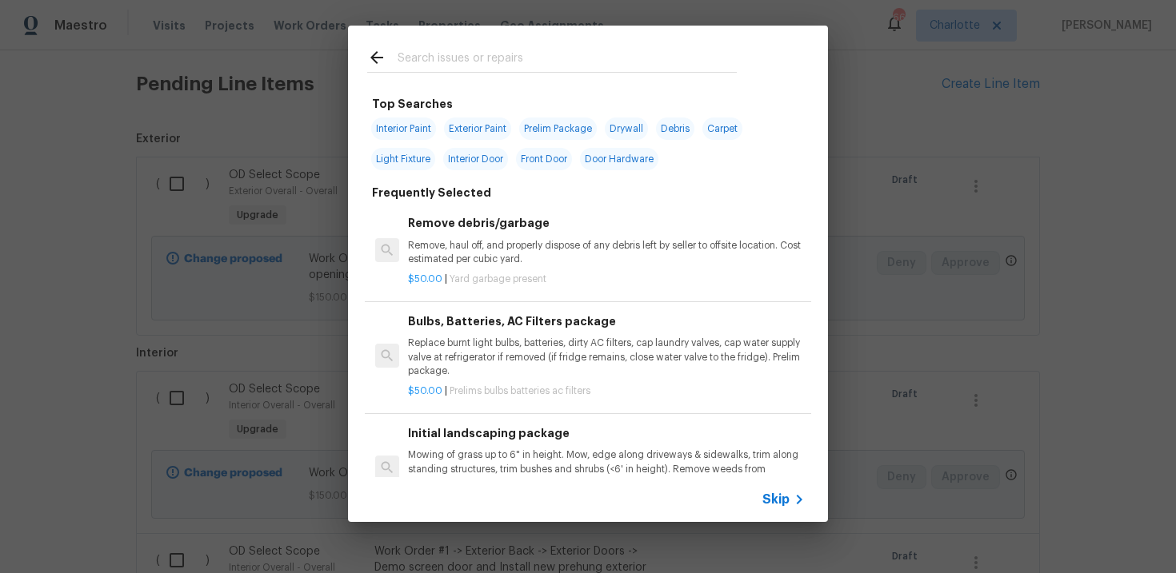
click at [773, 495] on span "Skip" at bounding box center [775, 500] width 27 height 16
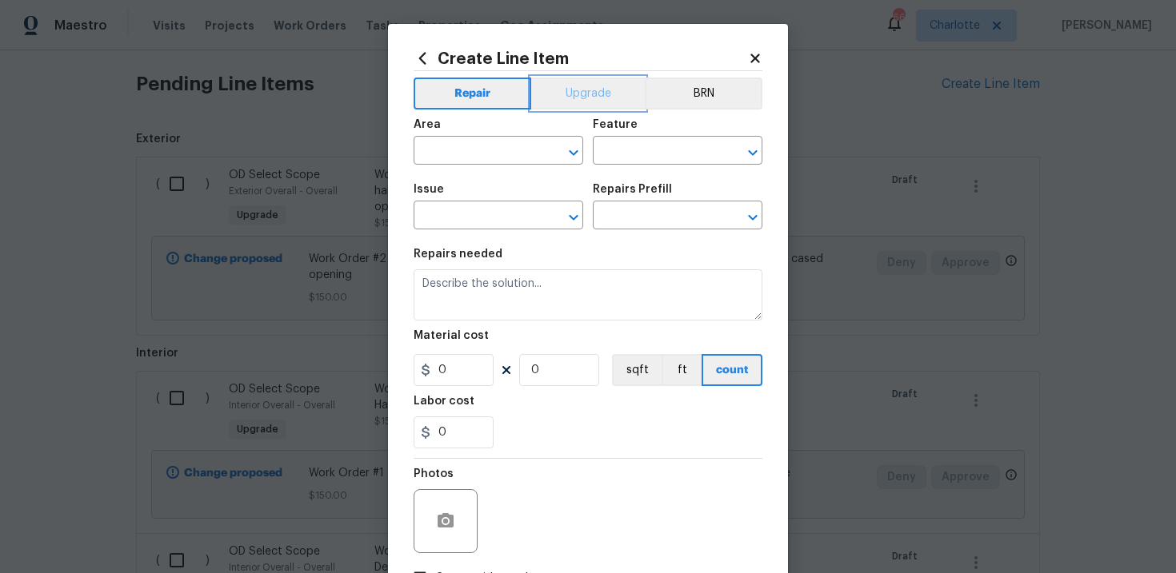
click at [594, 103] on button "Upgrade" at bounding box center [588, 94] width 114 height 32
click at [470, 221] on input "text" at bounding box center [475, 217] width 125 height 25
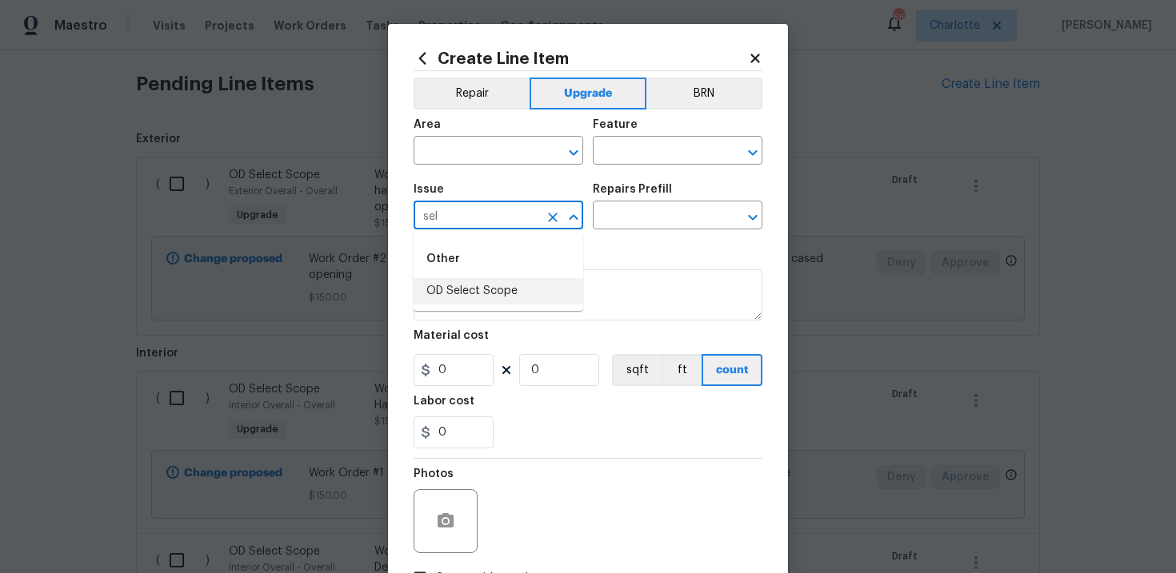
click at [472, 297] on li "OD Select Scope" at bounding box center [498, 291] width 170 height 26
type input "OD Select Scope"
click at [634, 230] on body "Maestro Visits Projects Work Orders Tasks Properties Geo Assignments 66 Charlot…" at bounding box center [588, 286] width 1176 height 573
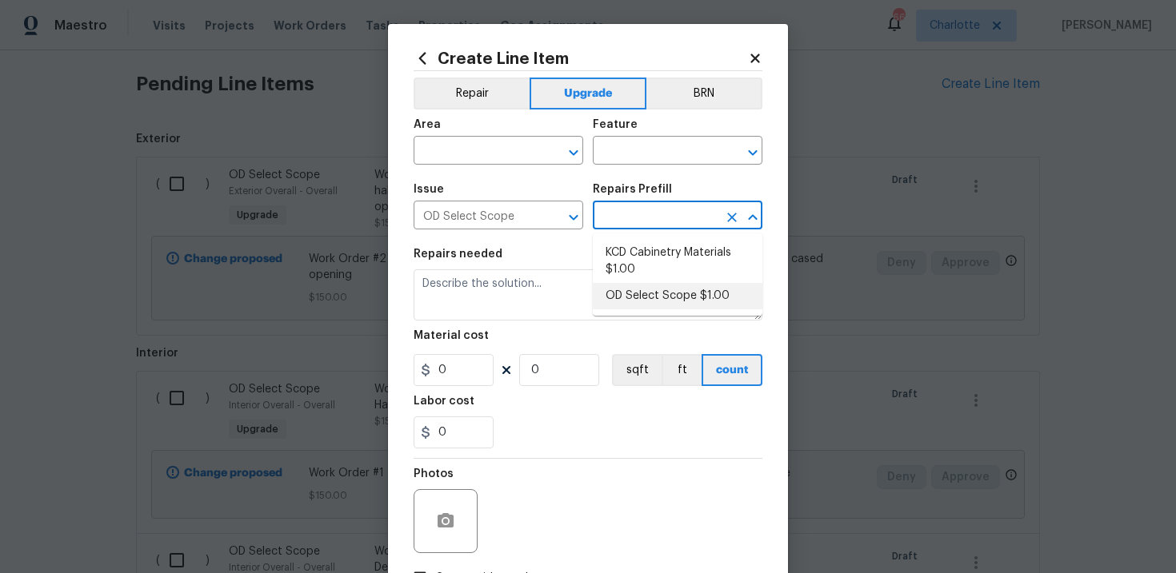
click at [645, 294] on li "OD Select Scope $1.00" at bounding box center [678, 296] width 170 height 26
type input "OD Select Scope $1.00"
type textarea "Refer to the agreed upon scope document for further details."
type input "1"
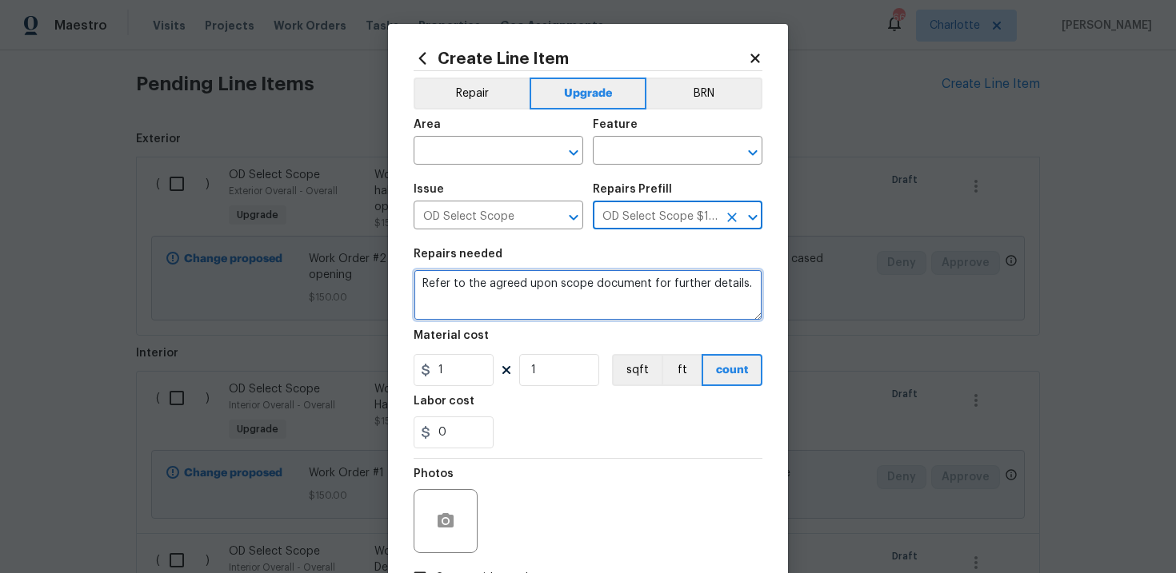
click at [539, 289] on textarea "Refer to the agreed upon scope document for further details." at bounding box center [587, 294] width 349 height 51
paste textarea "Work Order #2 -> Kitchen -> -> Demo existing doorway to hall, replace molding a…"
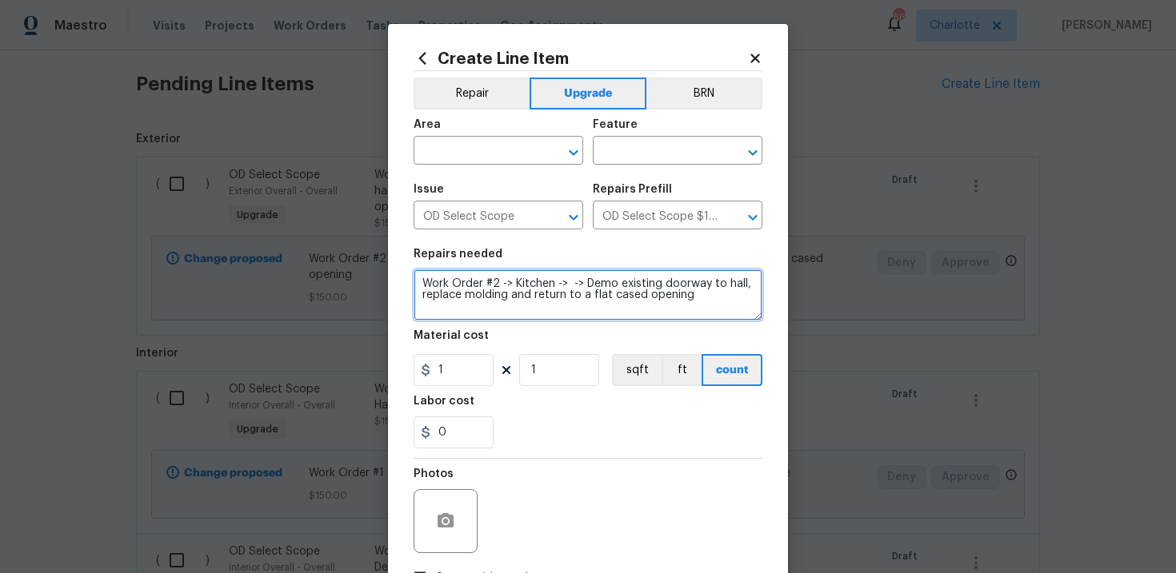
type textarea "Work Order #2 -> Kitchen -> -> Demo existing doorway to hall, replace molding a…"
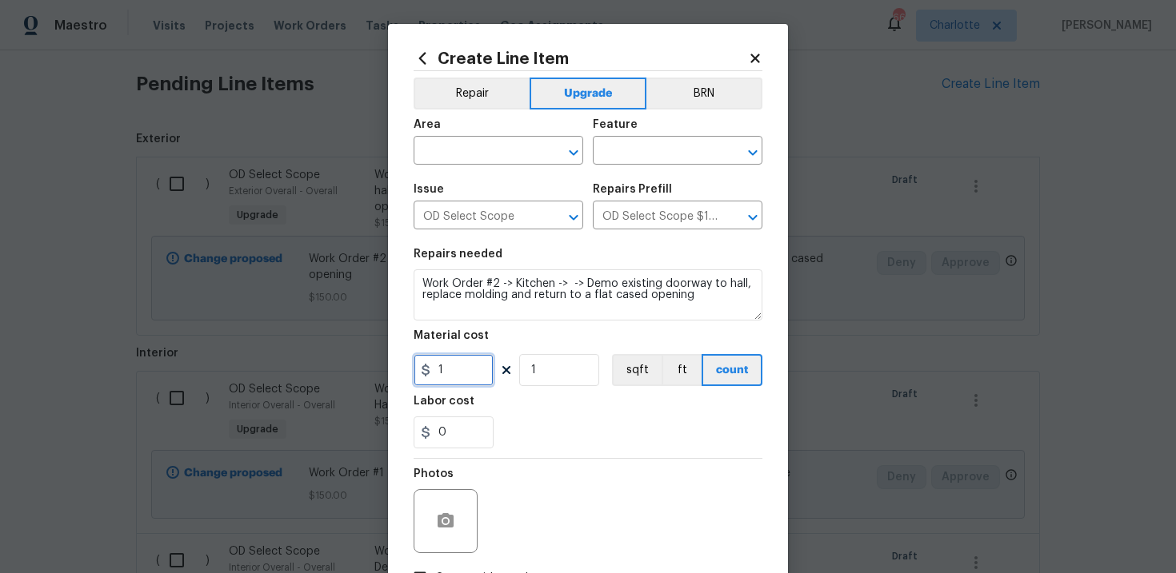
click at [465, 370] on input "1" at bounding box center [453, 370] width 80 height 32
type input "150"
click at [559, 411] on div "Labor cost" at bounding box center [587, 406] width 349 height 21
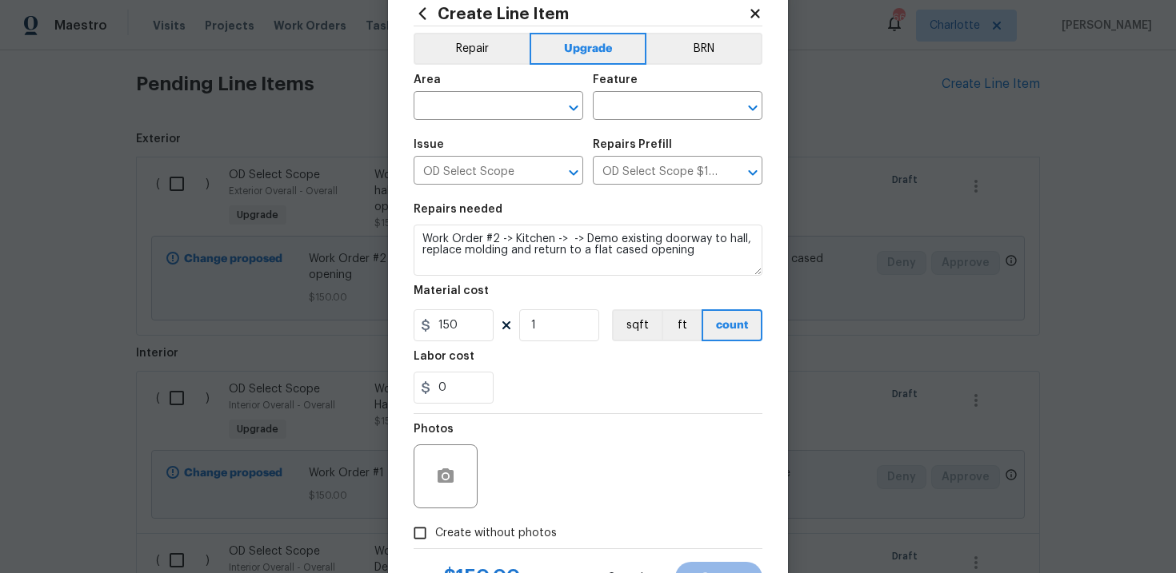
scroll to position [107, 0]
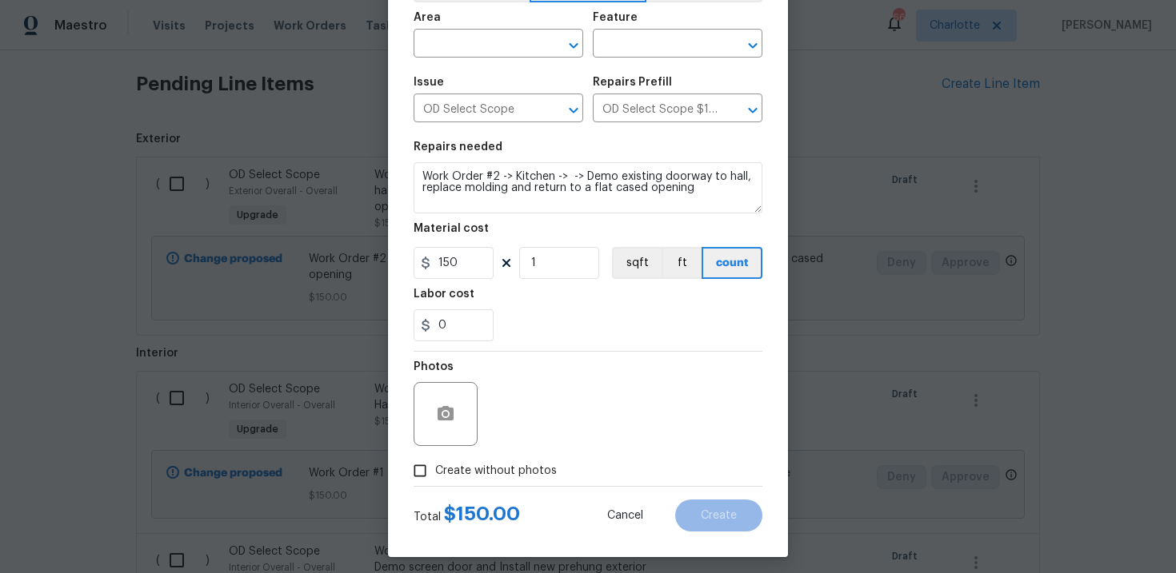
click at [499, 468] on span "Create without photos" at bounding box center [496, 471] width 122 height 17
click at [435, 468] on input "Create without photos" at bounding box center [420, 471] width 30 height 30
checkbox input "true"
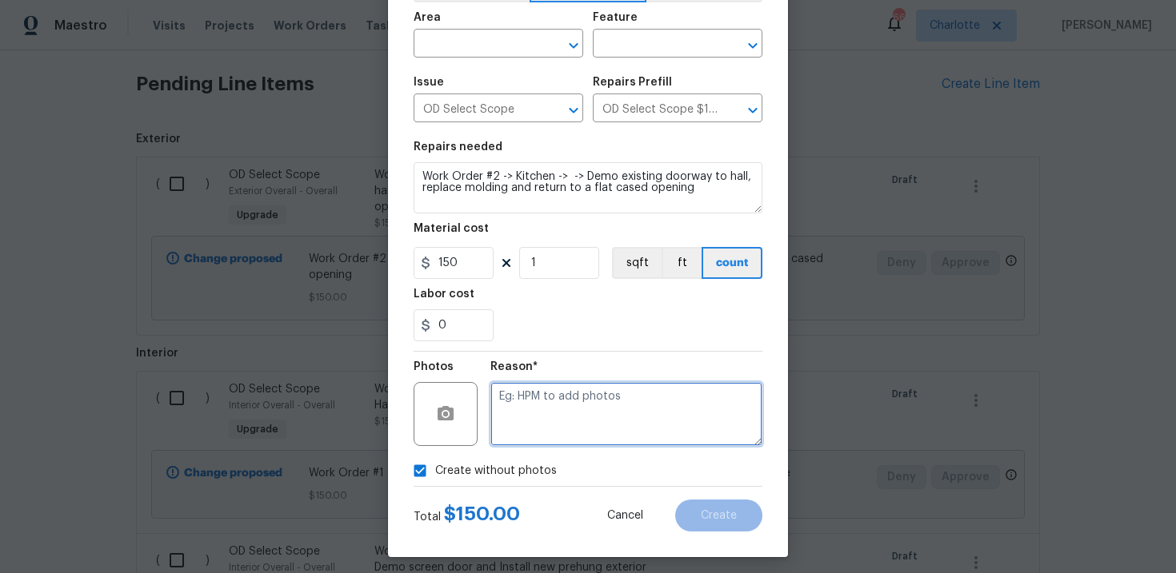
click at [555, 420] on textarea at bounding box center [626, 414] width 272 height 64
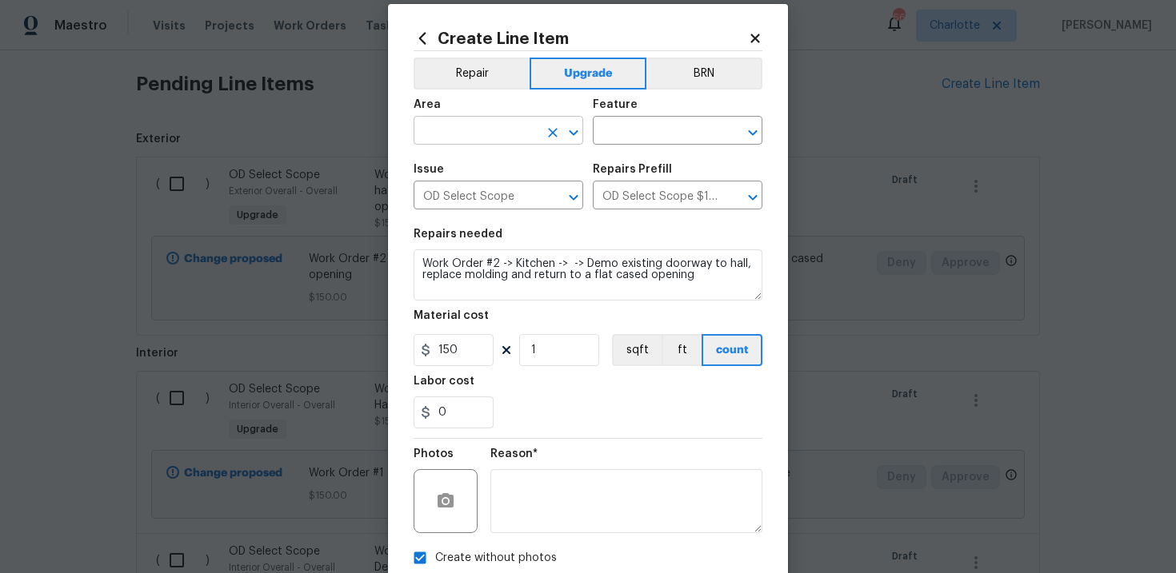
click at [512, 130] on input "text" at bounding box center [475, 132] width 125 height 25
click at [508, 194] on li "Interior Overall" at bounding box center [498, 195] width 170 height 26
type input "Interior Overall"
click at [644, 136] on input "text" at bounding box center [655, 132] width 125 height 25
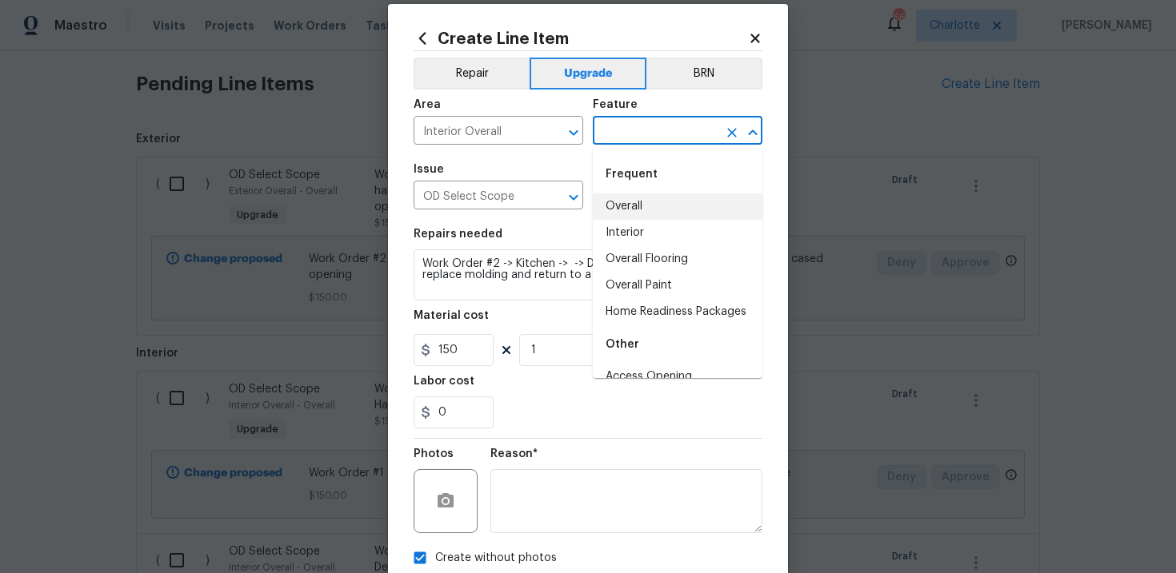
click at [646, 202] on li "Overall" at bounding box center [678, 207] width 170 height 26
type input "Overall"
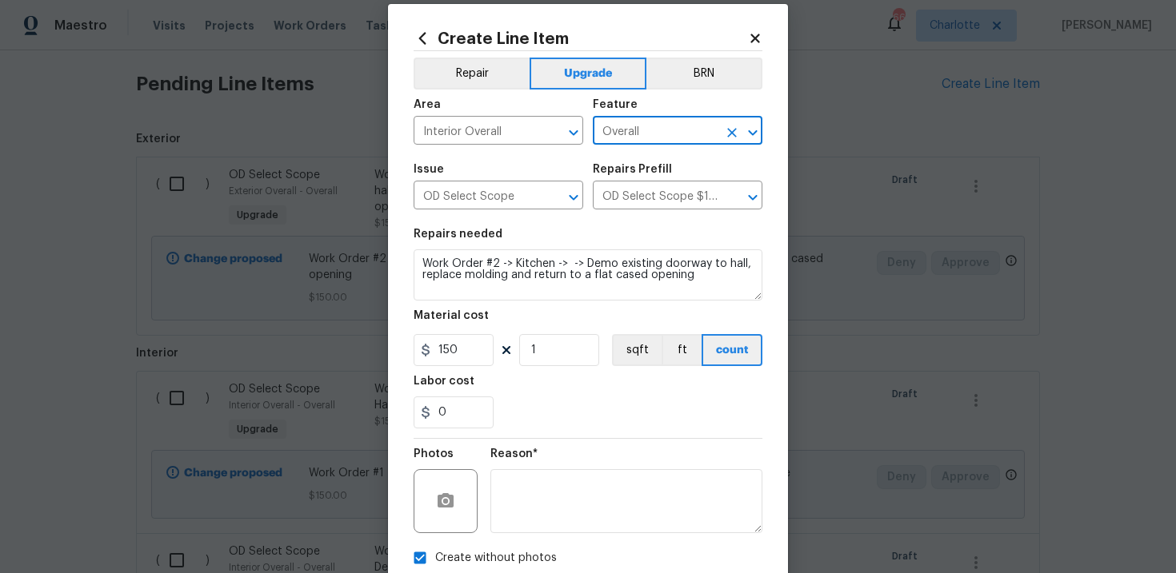
scroll to position [116, 0]
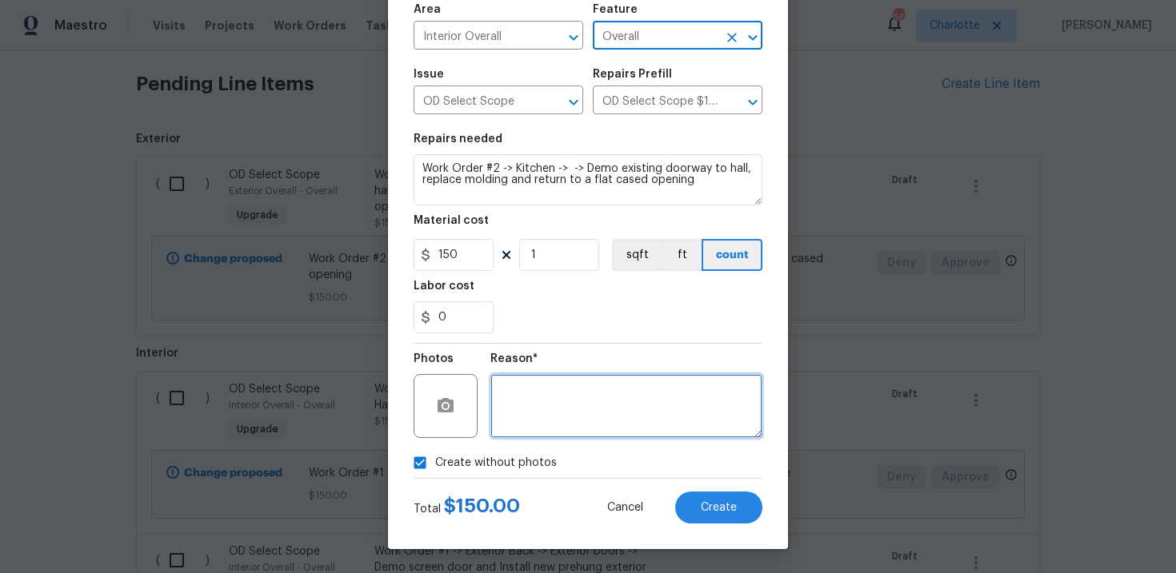
click at [577, 425] on textarea at bounding box center [626, 406] width 272 height 64
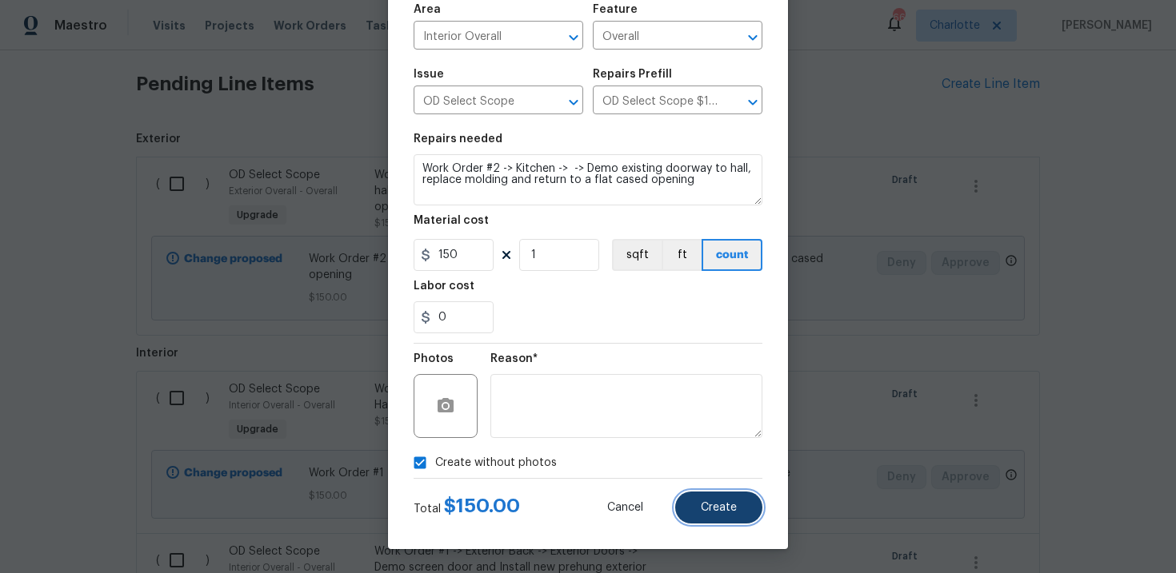
click at [725, 515] on button "Create" at bounding box center [718, 508] width 87 height 32
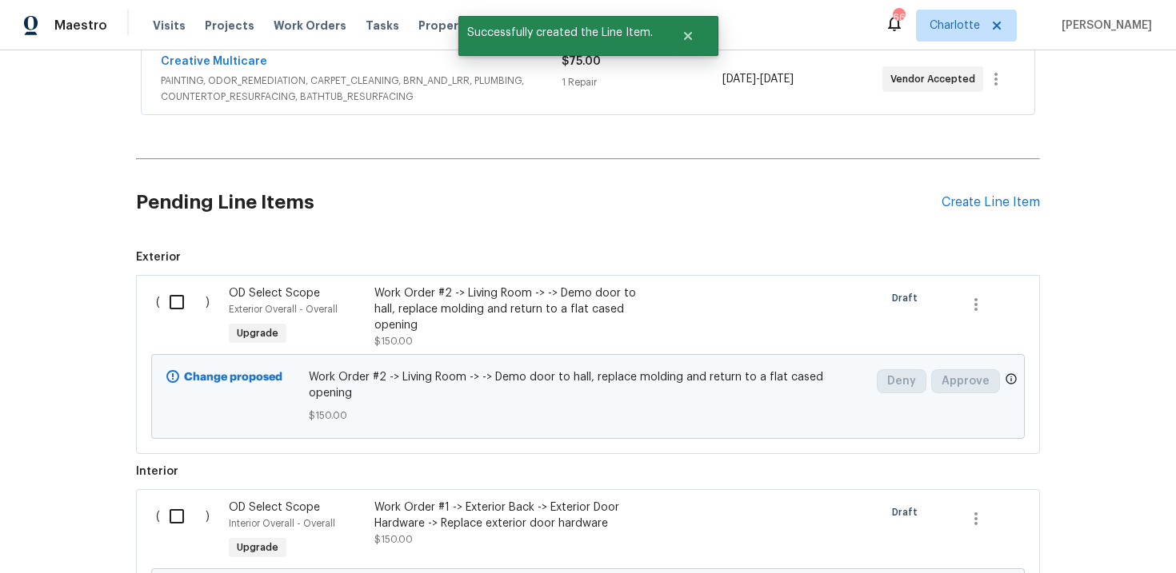
scroll to position [665, 0]
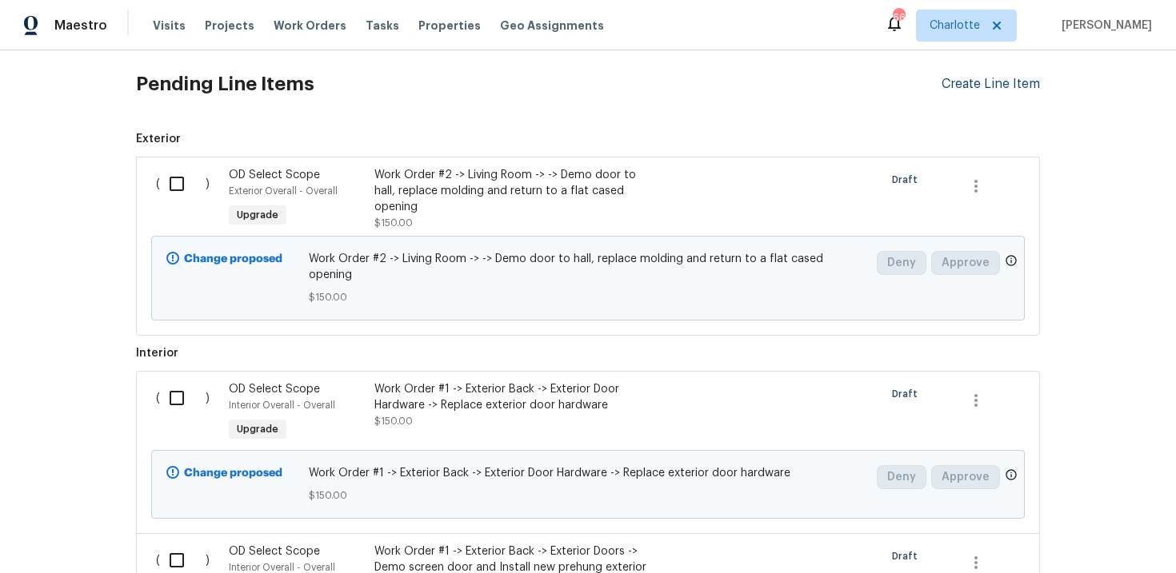
click at [974, 90] on div "Create Line Item" at bounding box center [990, 84] width 98 height 15
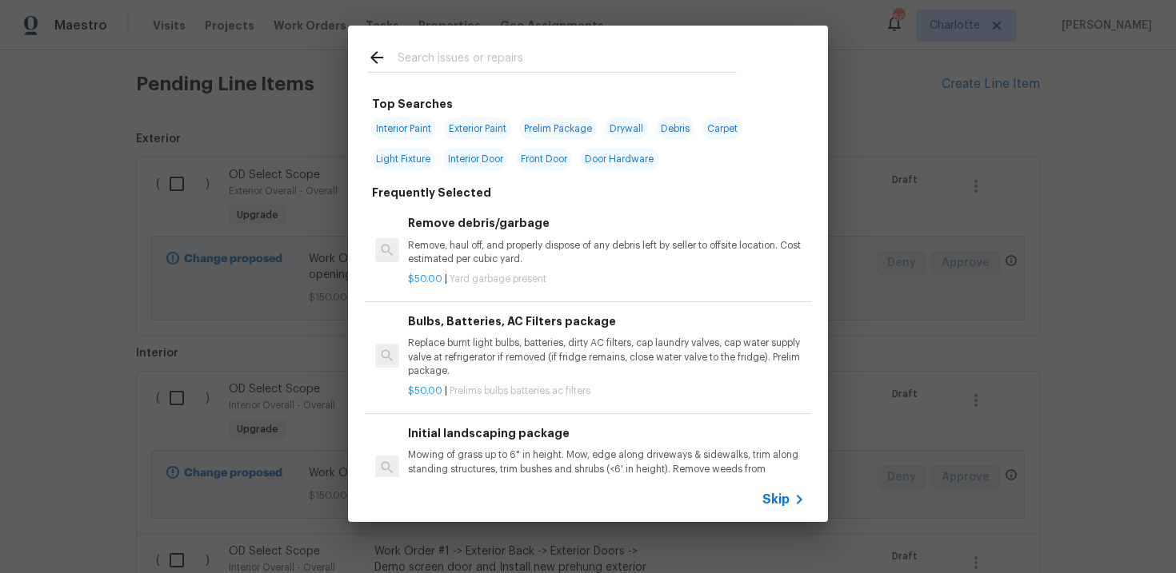
click at [773, 501] on span "Skip" at bounding box center [775, 500] width 27 height 16
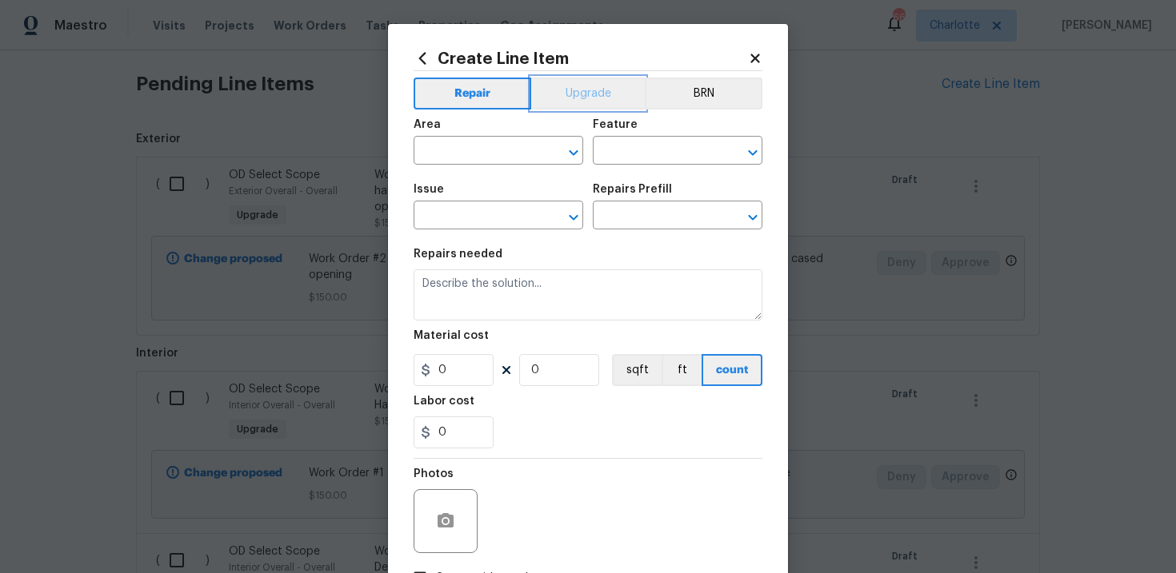
click at [593, 98] on button "Upgrade" at bounding box center [588, 94] width 114 height 32
click at [497, 222] on input "text" at bounding box center [475, 217] width 125 height 25
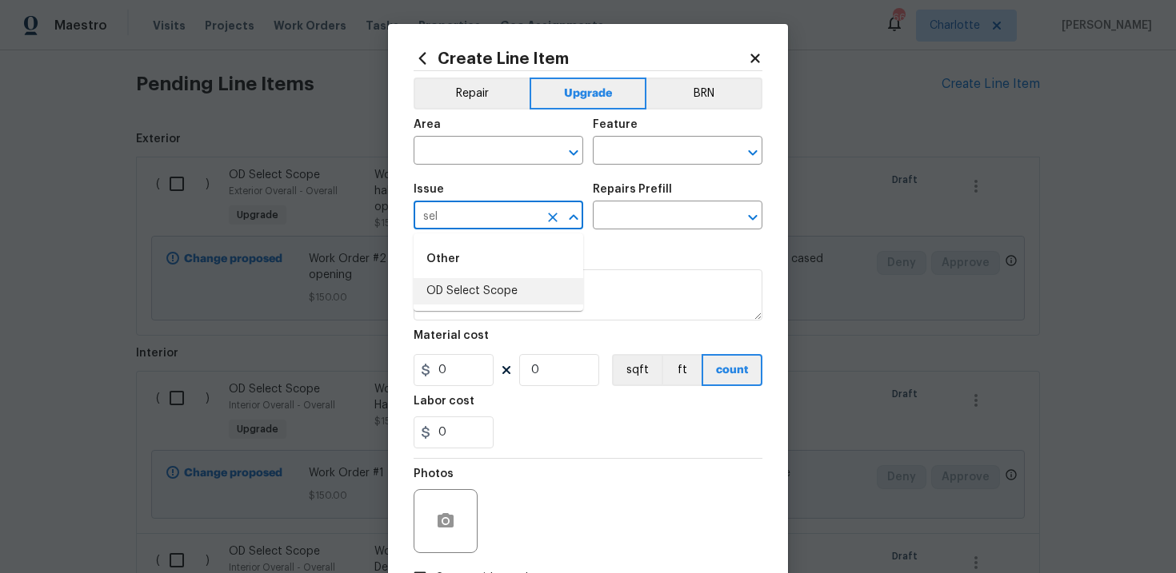
click at [508, 292] on li "OD Select Scope" at bounding box center [498, 291] width 170 height 26
type input "OD Select Scope"
click at [651, 212] on input "text" at bounding box center [655, 217] width 125 height 25
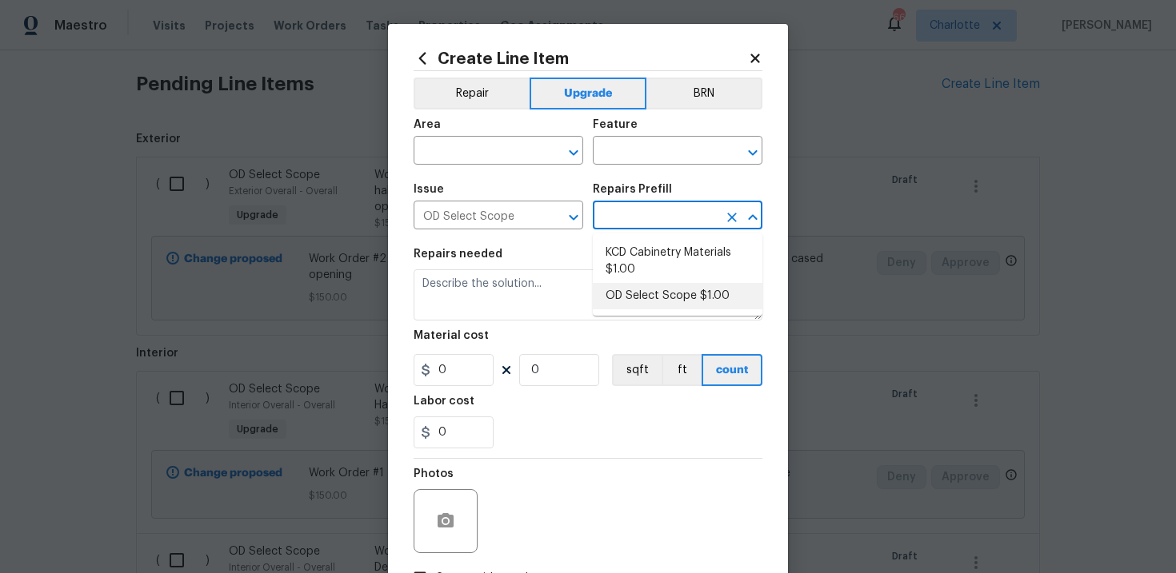
click at [649, 294] on li "OD Select Scope $1.00" at bounding box center [678, 296] width 170 height 26
type input "OD Select Scope $1.00"
type textarea "Refer to the agreed upon scope document for further details."
type input "1"
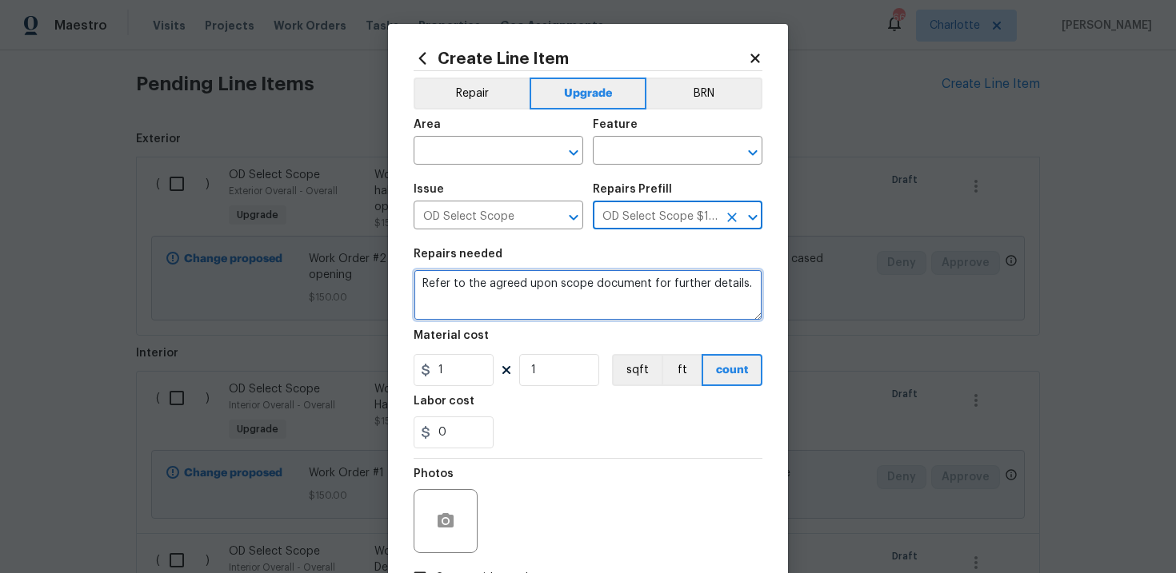
click at [512, 292] on textarea "Refer to the agreed upon scope document for further details." at bounding box center [587, 294] width 349 height 51
paste textarea "Work Order #2 -> Kitchen -> Backsplash -> Install tile backsplash and edging. D…"
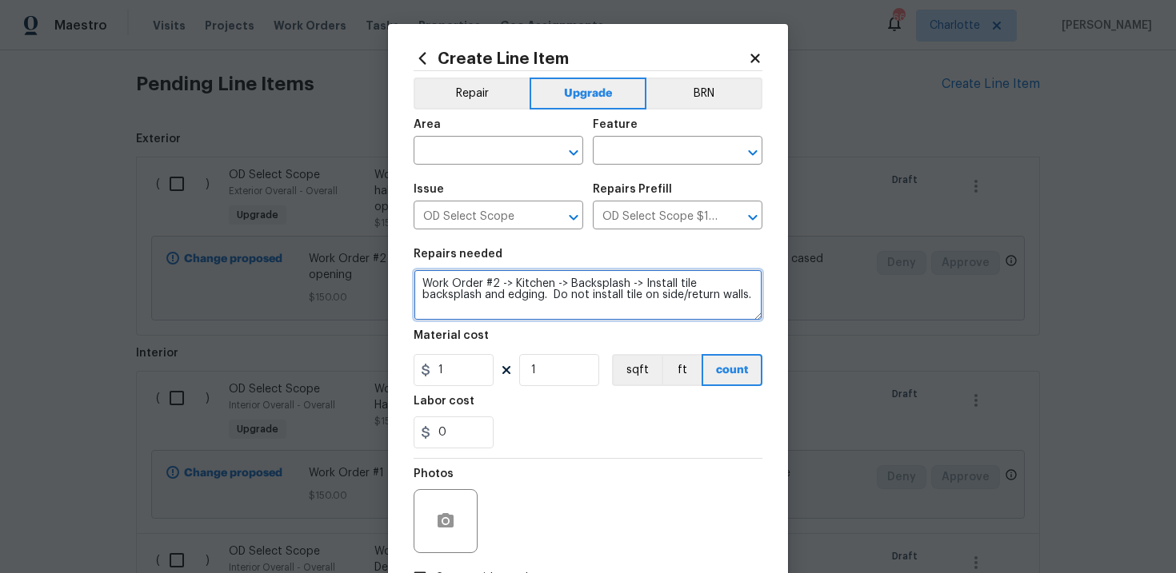
type textarea "Work Order #2 -> Kitchen -> Backsplash -> Install tile backsplash and edging. D…"
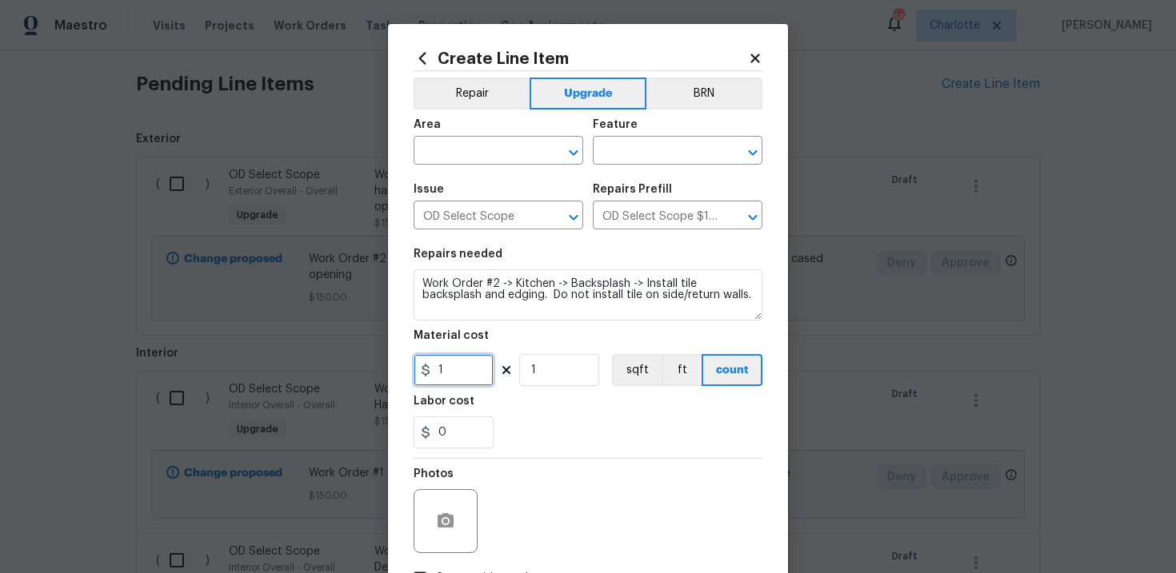
click at [458, 376] on input "1" at bounding box center [453, 370] width 80 height 32
type input "1150"
click at [568, 427] on div "0" at bounding box center [587, 433] width 349 height 32
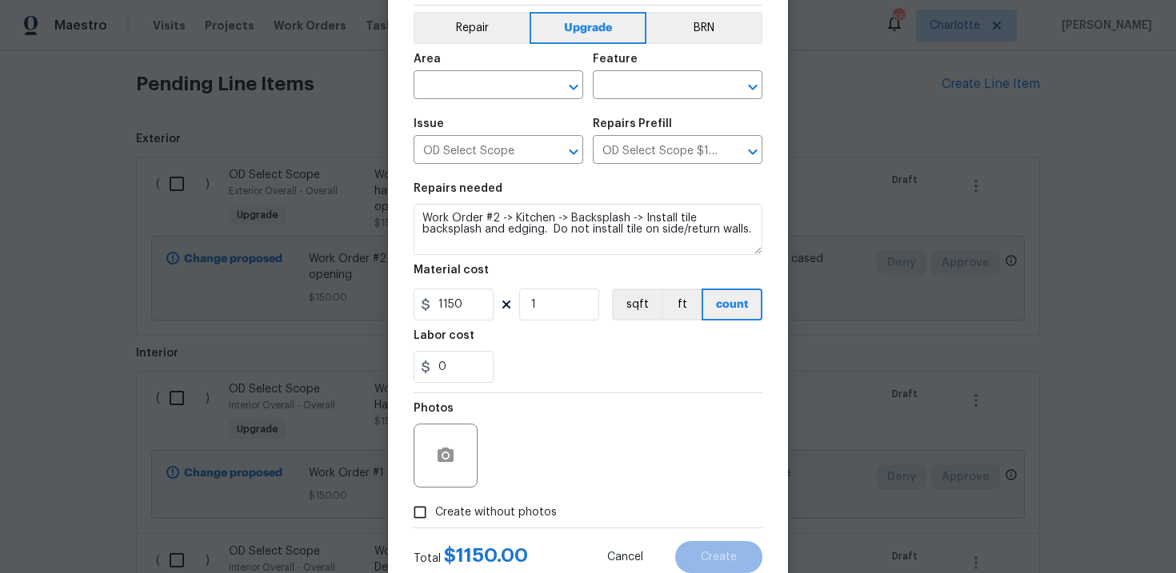
scroll to position [69, 0]
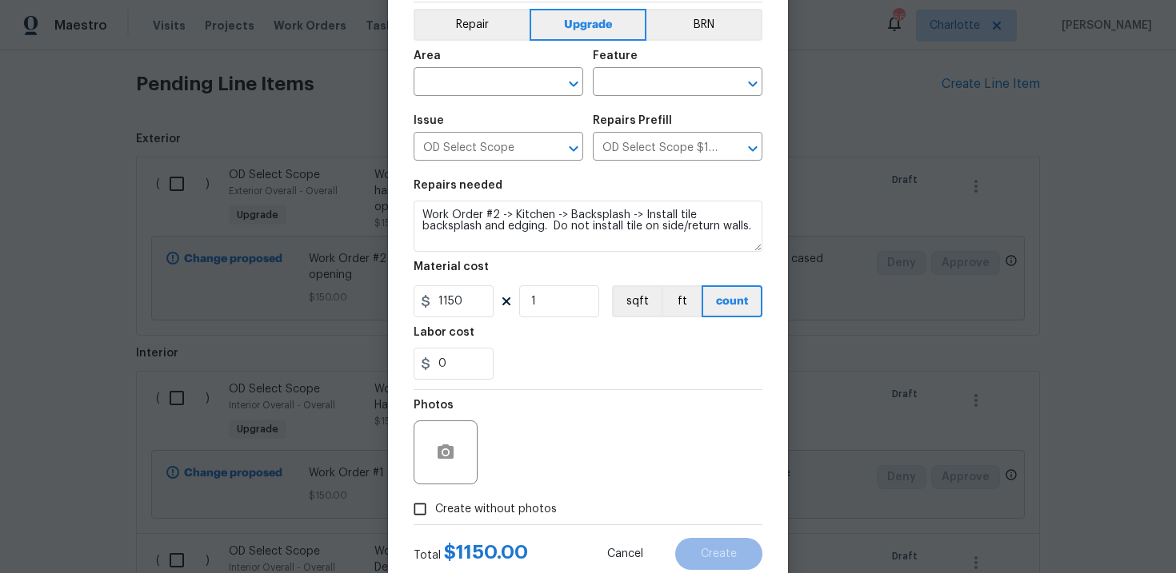
click at [519, 494] on label "Create without photos" at bounding box center [481, 509] width 152 height 30
click at [435, 494] on input "Create without photos" at bounding box center [420, 509] width 30 height 30
checkbox input "true"
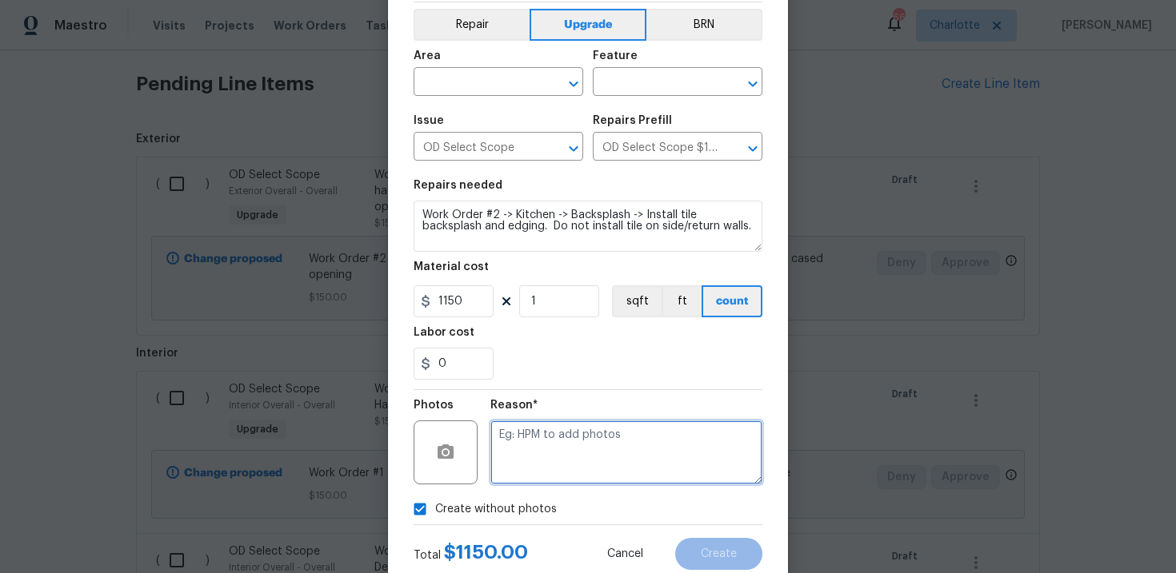
click at [563, 462] on textarea at bounding box center [626, 453] width 272 height 64
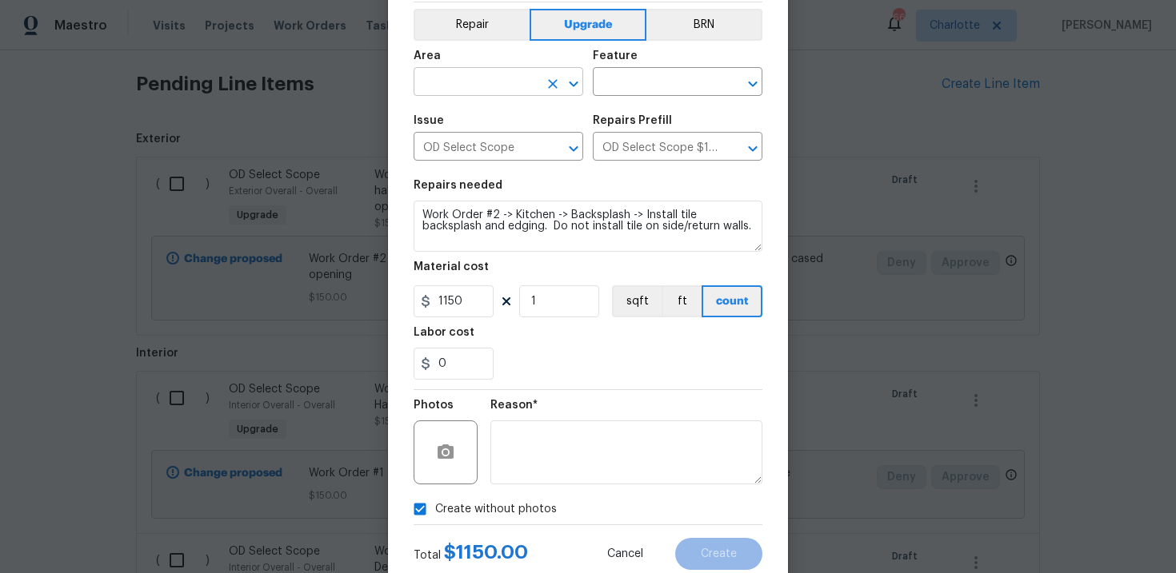
click at [519, 80] on input "text" at bounding box center [475, 83] width 125 height 25
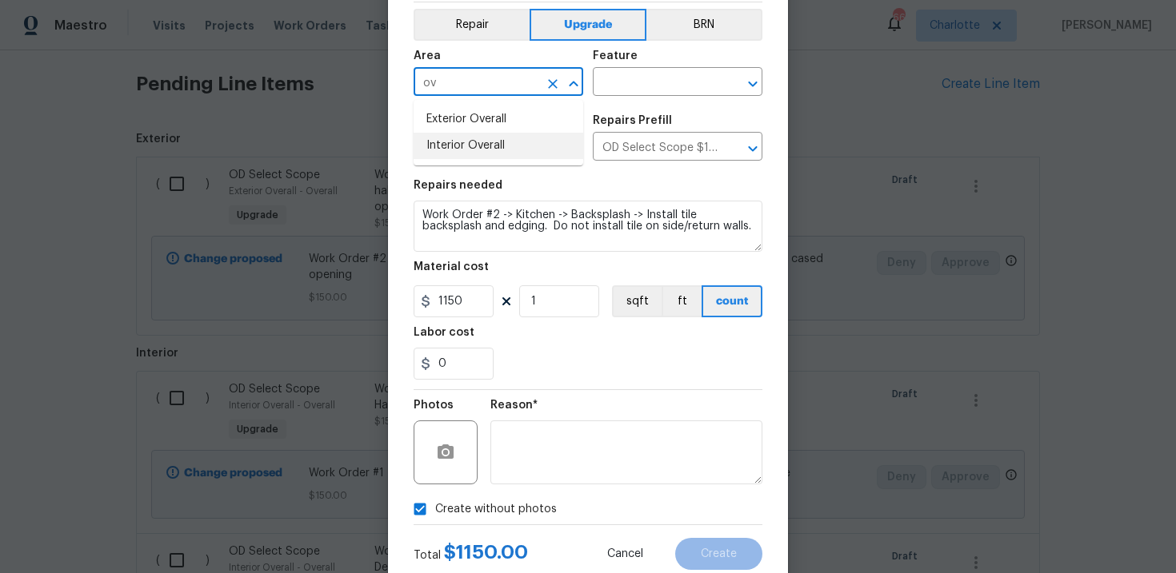
click at [510, 142] on li "Interior Overall" at bounding box center [498, 146] width 170 height 26
type input "Interior Overall"
click at [658, 76] on input "text" at bounding box center [655, 83] width 125 height 25
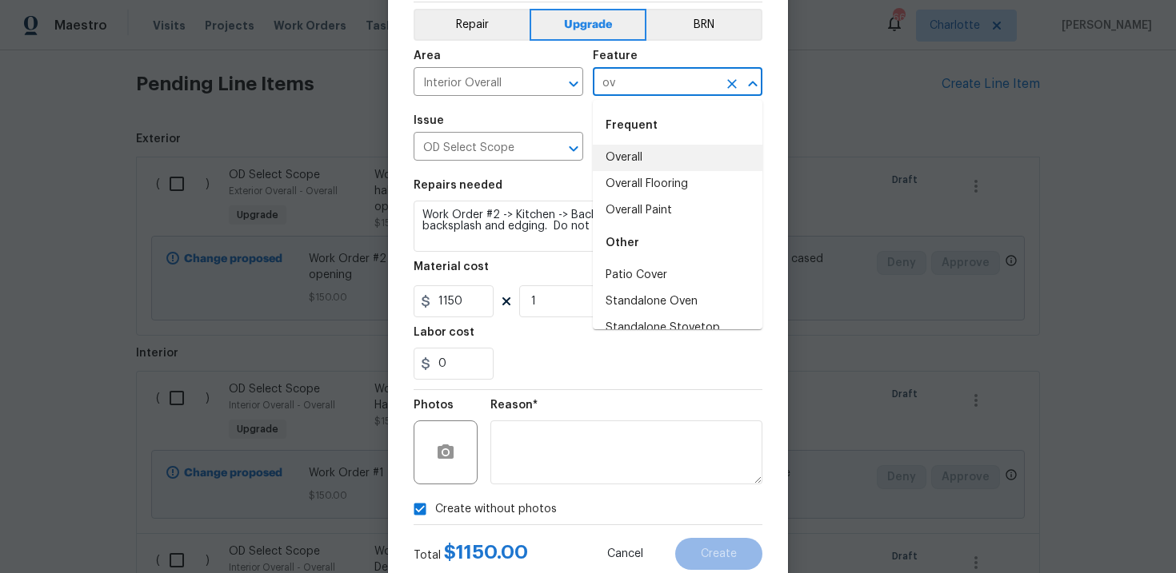
click at [660, 148] on li "Overall" at bounding box center [678, 158] width 170 height 26
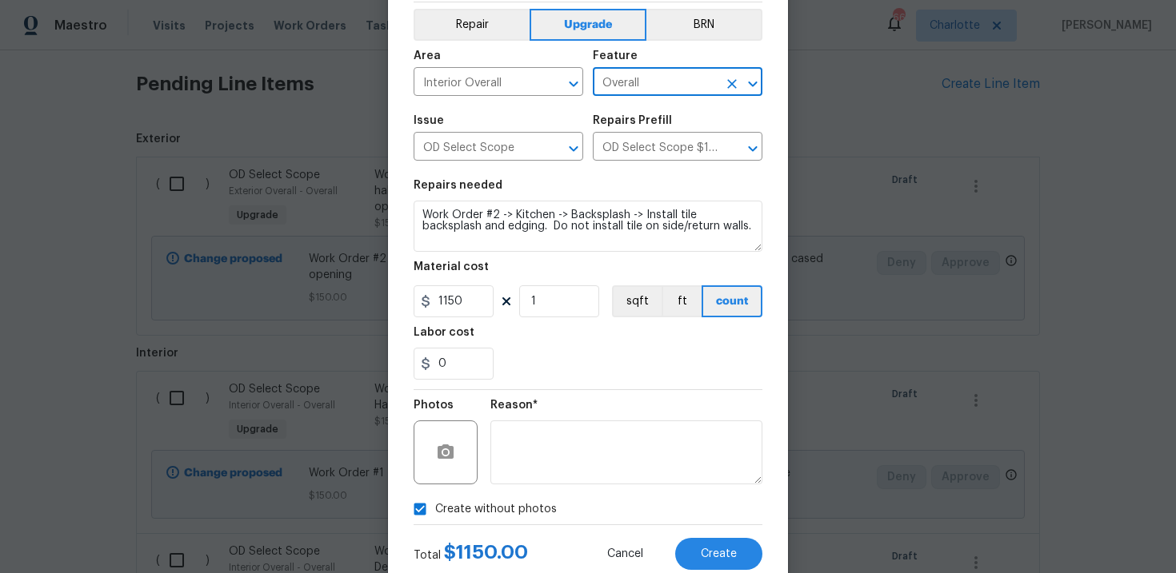
type input "Overall"
click at [582, 443] on textarea at bounding box center [626, 453] width 272 height 64
click at [705, 546] on button "Create" at bounding box center [718, 554] width 87 height 32
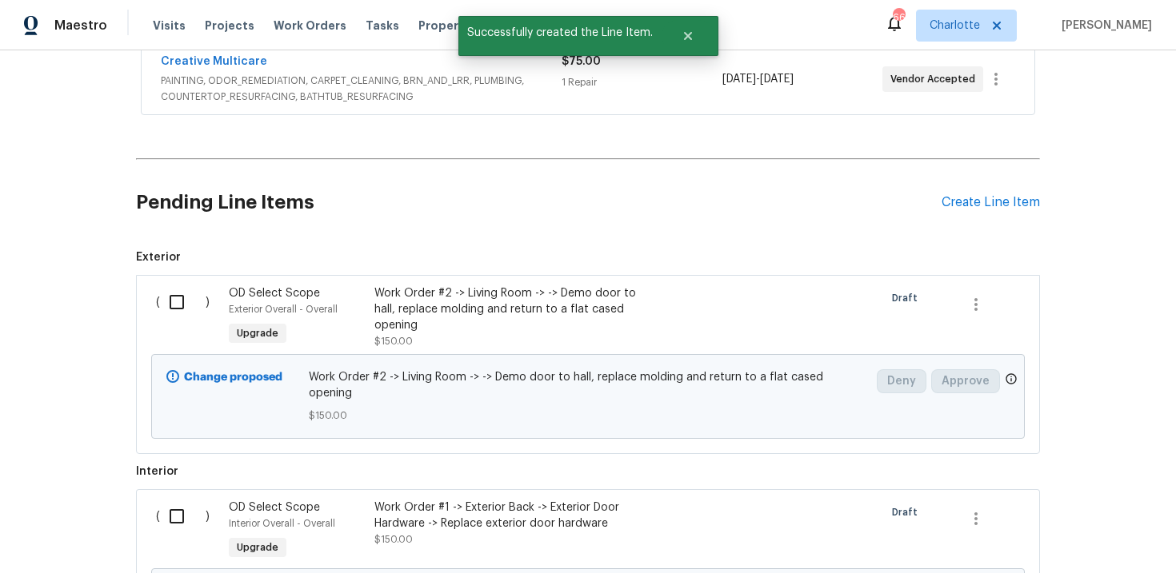
scroll to position [665, 0]
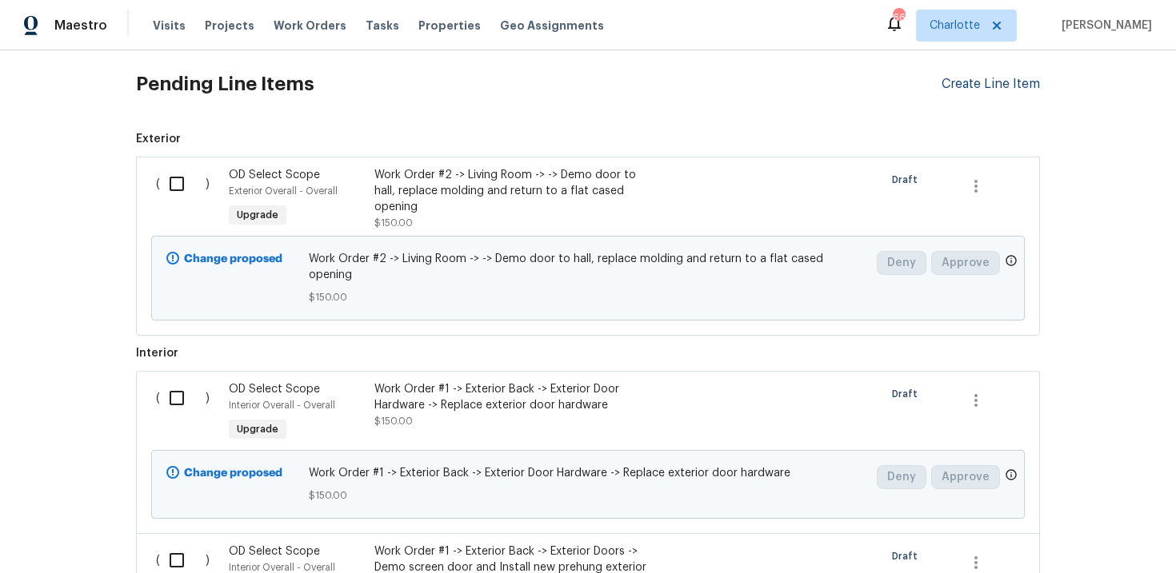
click at [988, 84] on div "Create Line Item" at bounding box center [990, 84] width 98 height 15
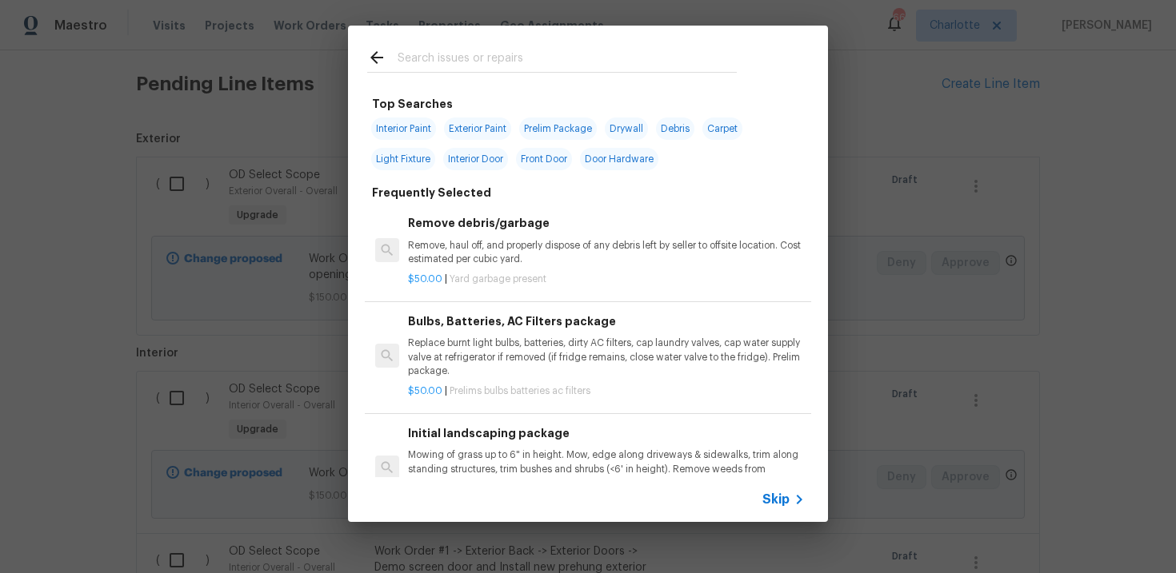
click at [768, 499] on span "Skip" at bounding box center [775, 500] width 27 height 16
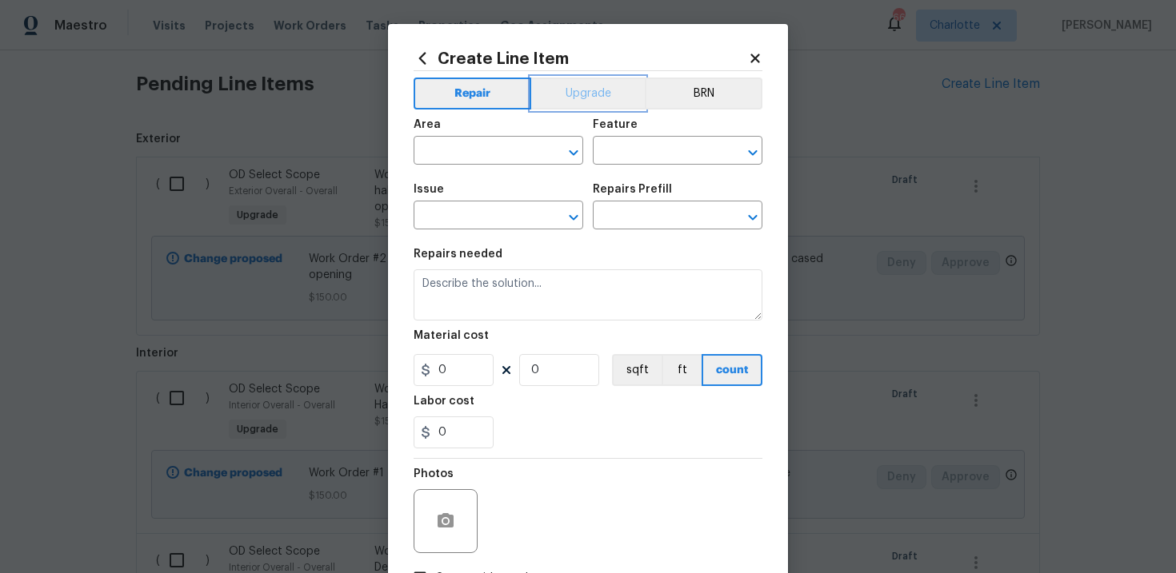
click at [573, 84] on button "Upgrade" at bounding box center [588, 94] width 114 height 32
click at [482, 213] on input "text" at bounding box center [475, 217] width 125 height 25
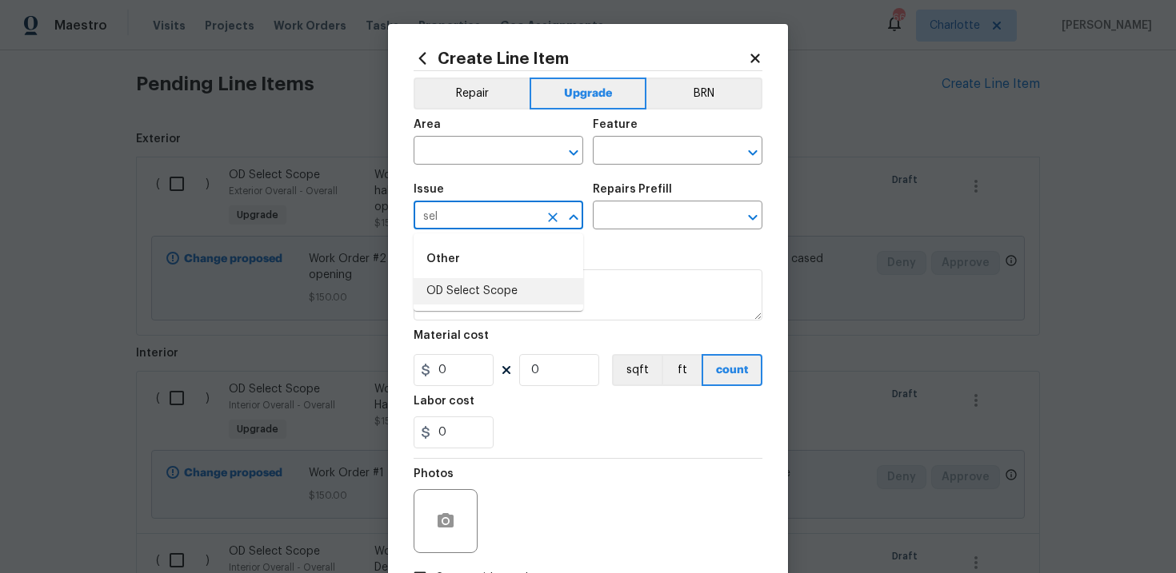
click at [493, 292] on li "OD Select Scope" at bounding box center [498, 291] width 170 height 26
type input "OD Select Scope"
click at [644, 224] on input "text" at bounding box center [655, 217] width 125 height 25
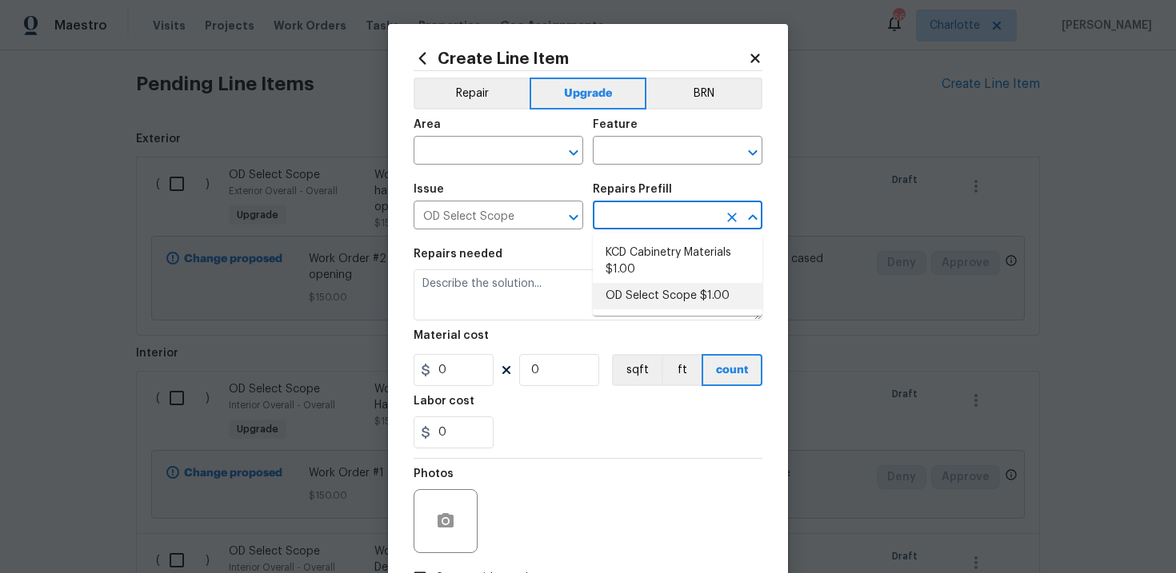
click at [645, 297] on li "OD Select Scope $1.00" at bounding box center [678, 296] width 170 height 26
type input "OD Select Scope $1.00"
type textarea "Refer to the agreed upon scope document for further details."
type input "1"
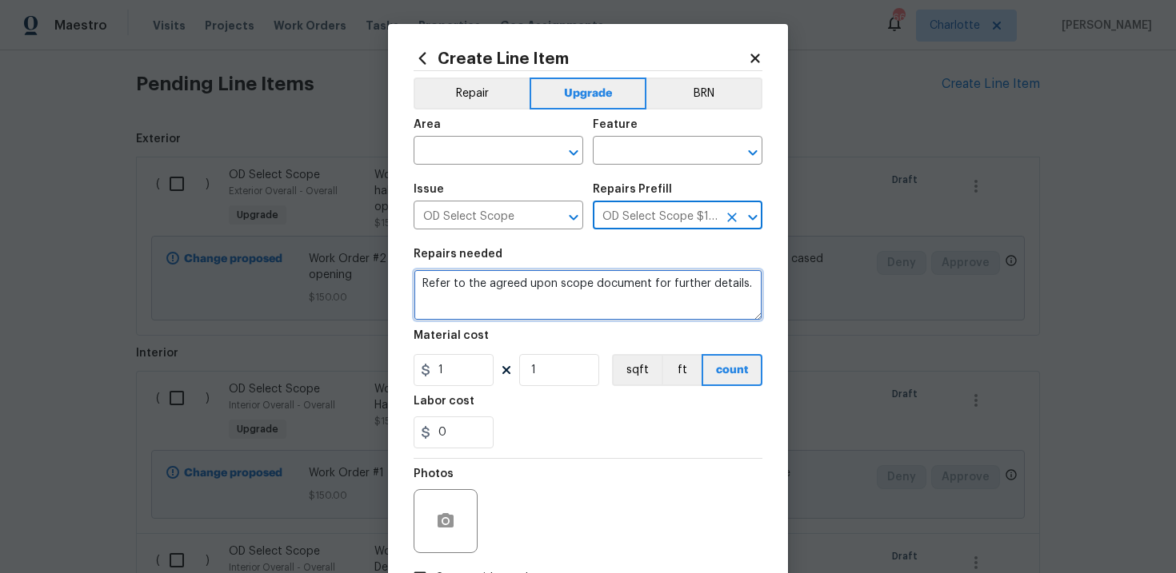
click at [460, 278] on textarea "Refer to the agreed upon scope document for further details." at bounding box center [587, 294] width 349 height 51
paste textarea "Work Order #2 -> Kitchen -> Cabinets -> Demo kitchen cabinets. Install owner pr…"
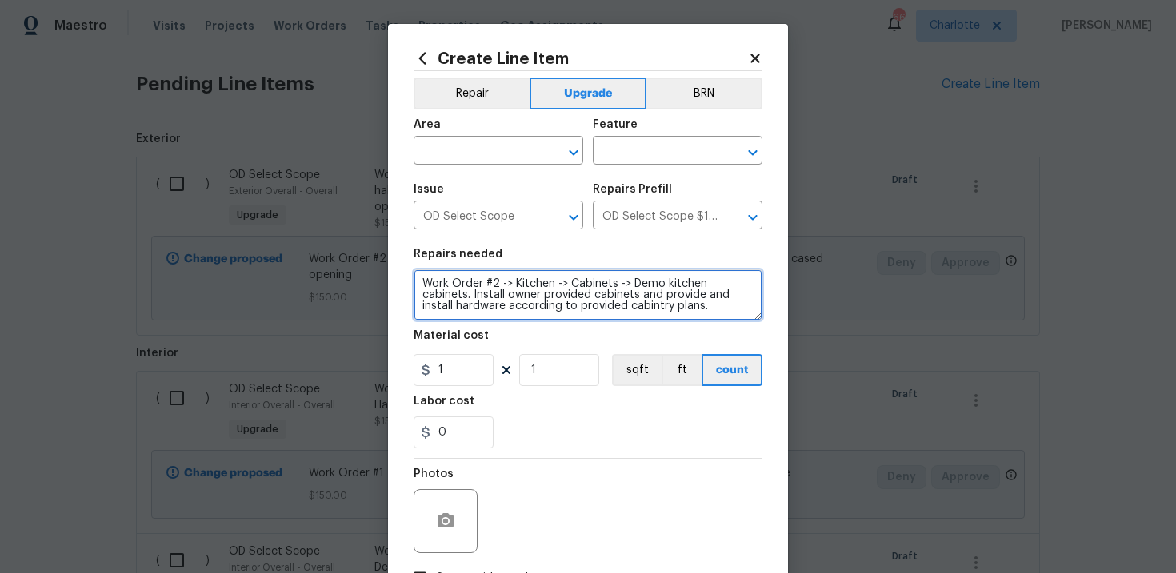
type textarea "Work Order #2 -> Kitchen -> Cabinets -> Demo kitchen cabinets. Install owner pr…"
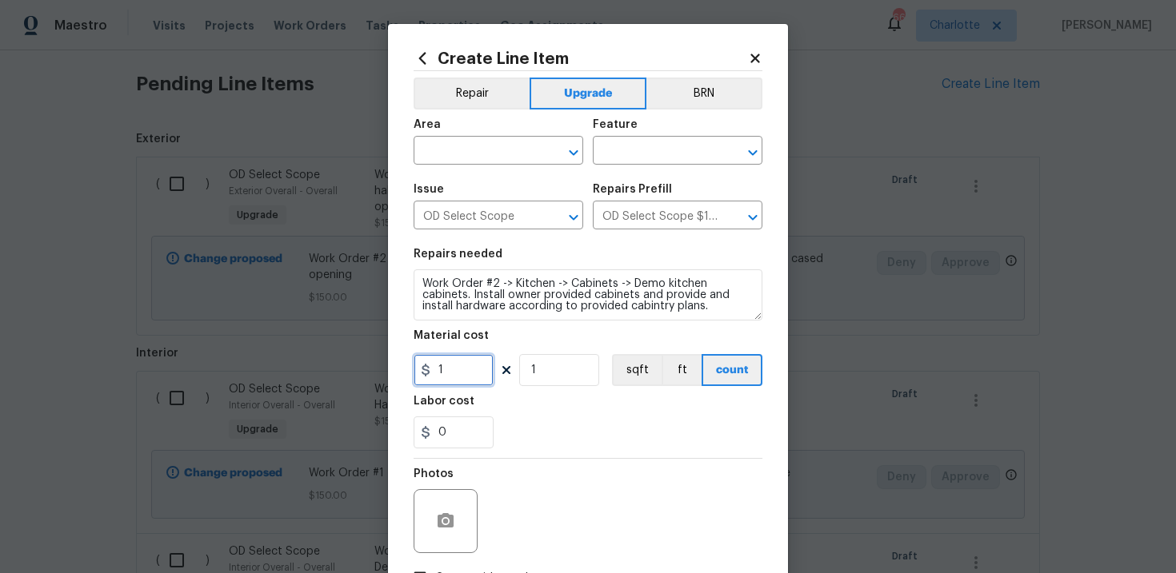
click at [458, 363] on input "1" at bounding box center [453, 370] width 80 height 32
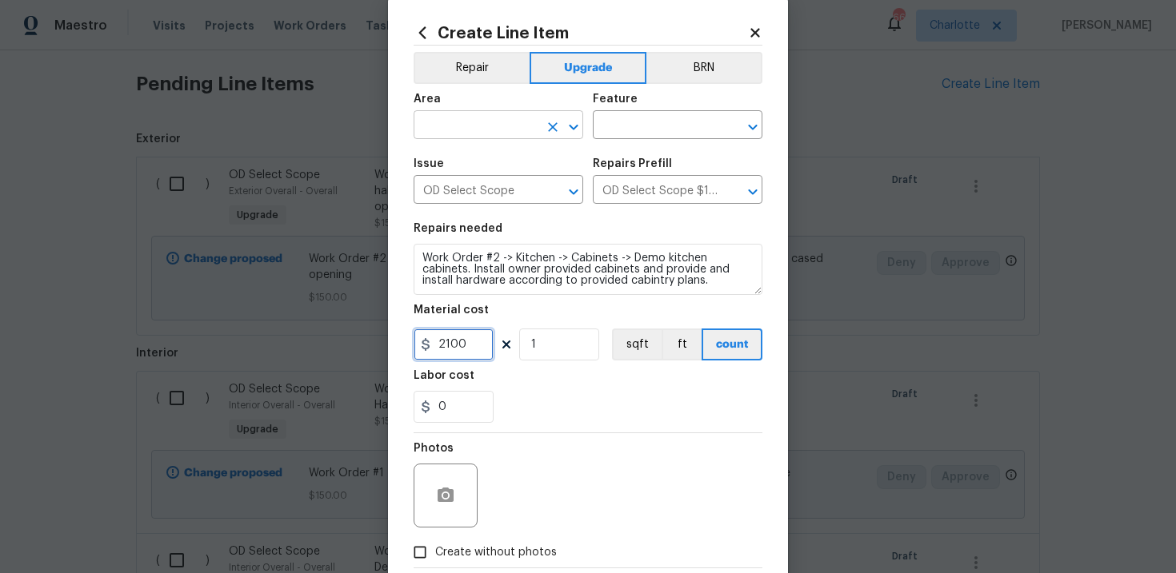
type input "2100"
click at [509, 130] on input "text" at bounding box center [475, 126] width 125 height 25
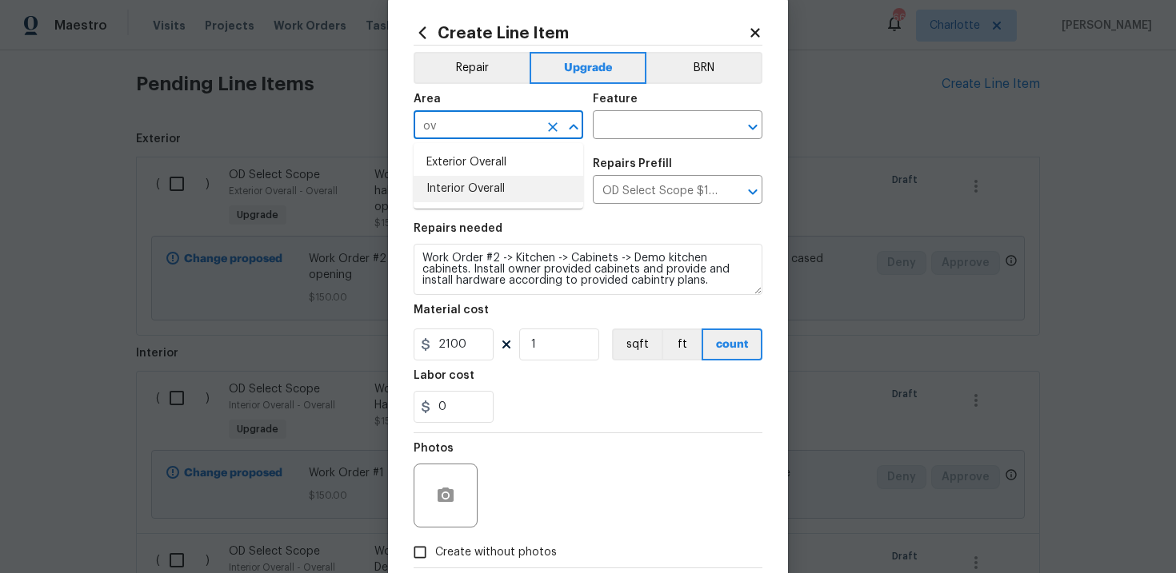
click at [521, 185] on li "Interior Overall" at bounding box center [498, 189] width 170 height 26
type input "Interior Overall"
click at [654, 122] on input "text" at bounding box center [655, 126] width 125 height 25
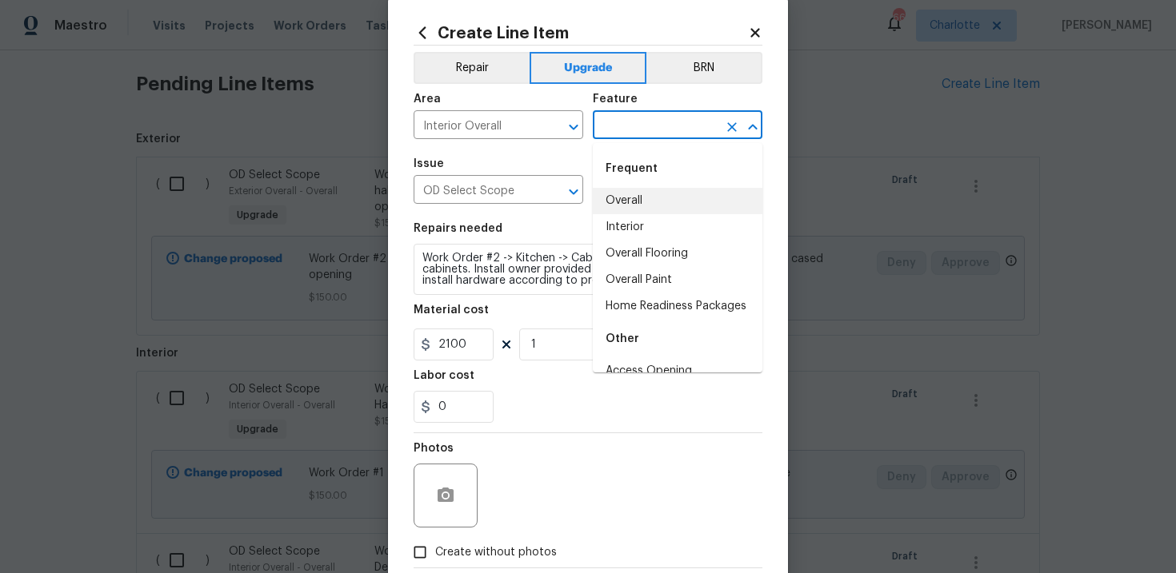
click at [649, 195] on li "Overall" at bounding box center [678, 201] width 170 height 26
type input "Overall"
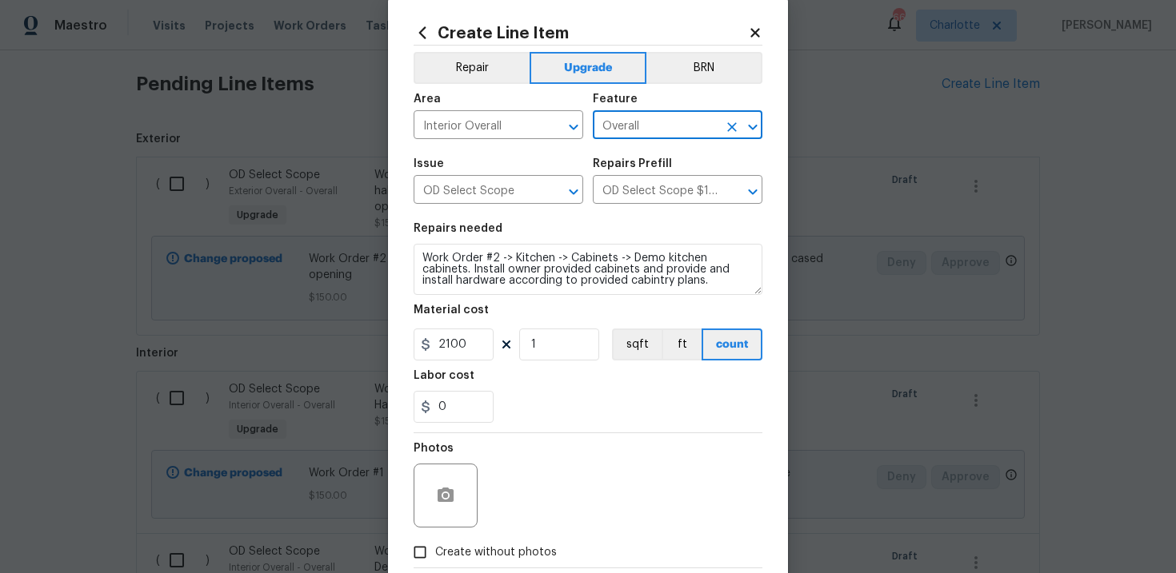
scroll to position [116, 0]
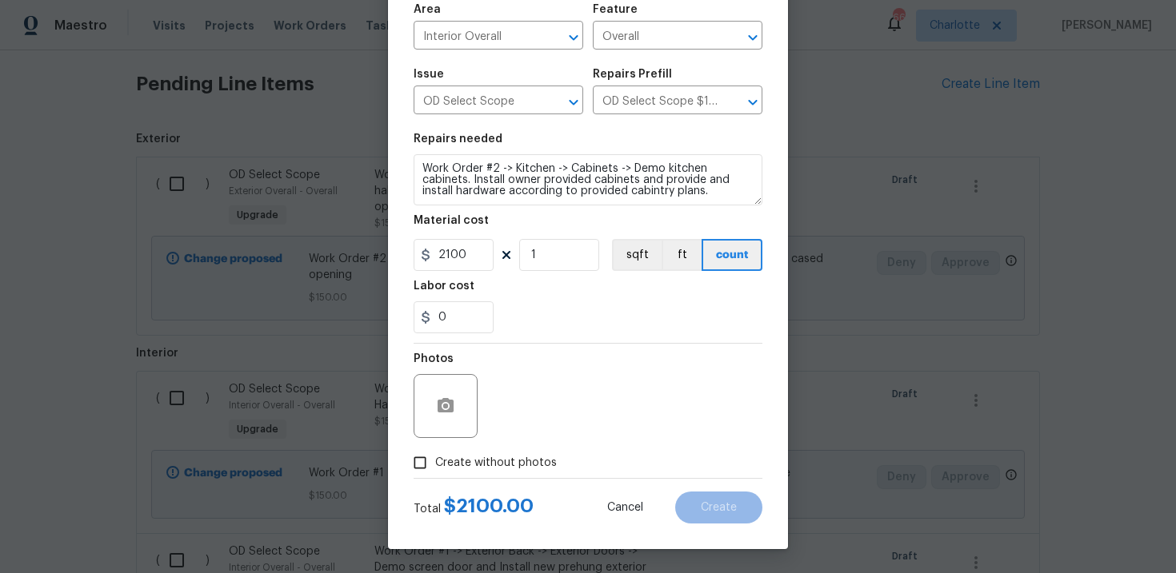
click at [486, 459] on span "Create without photos" at bounding box center [496, 463] width 122 height 17
click at [435, 459] on input "Create without photos" at bounding box center [420, 463] width 30 height 30
checkbox input "true"
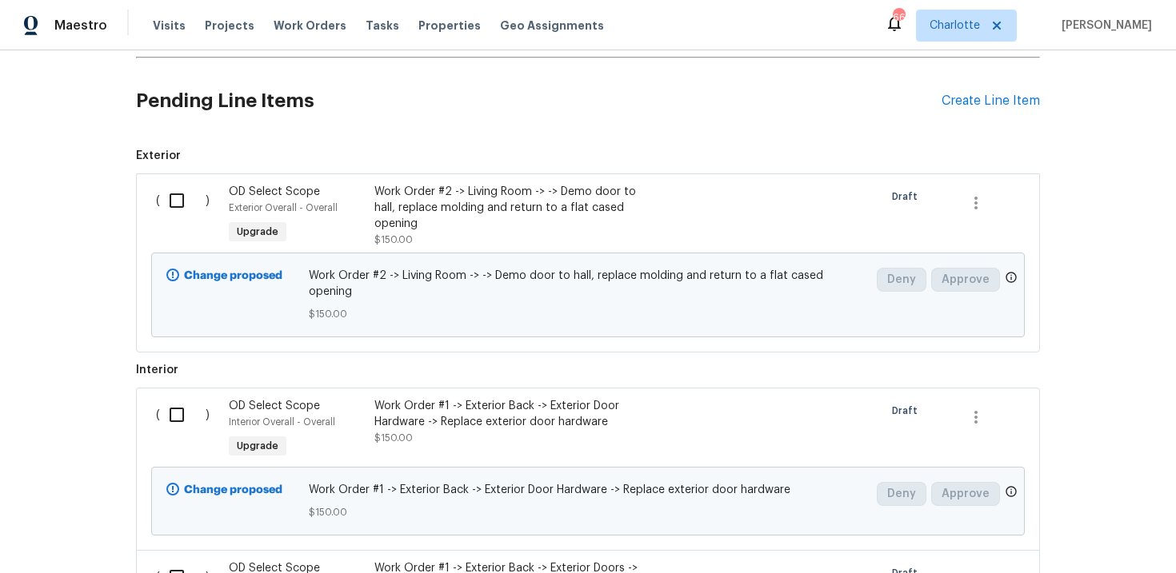
scroll to position [647, 0]
click at [1003, 103] on div "Create Line Item" at bounding box center [990, 102] width 98 height 15
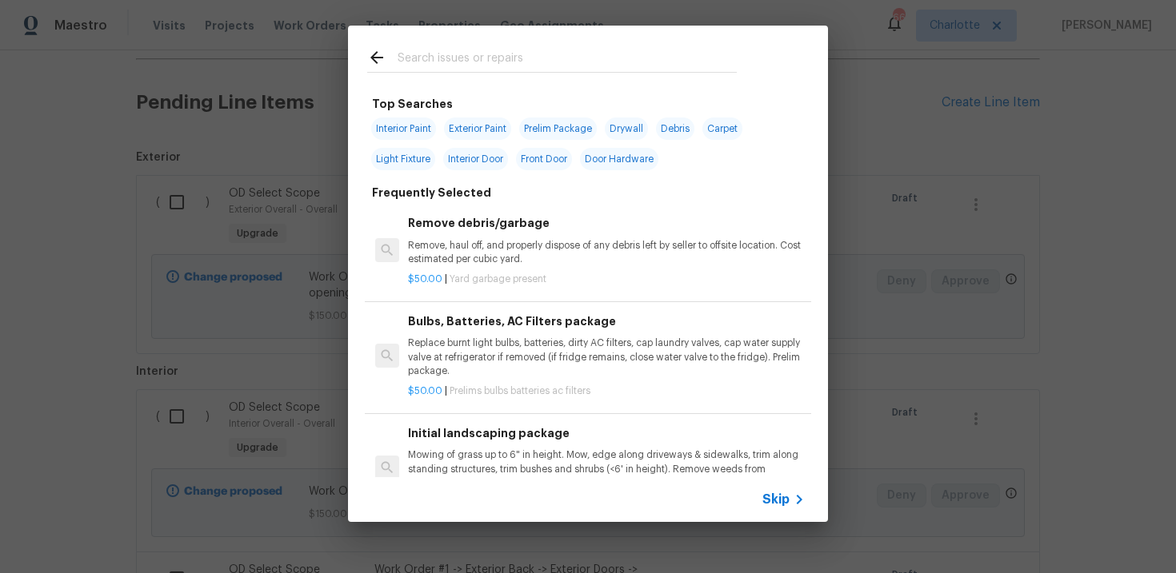
click at [775, 507] on span "Skip" at bounding box center [775, 500] width 27 height 16
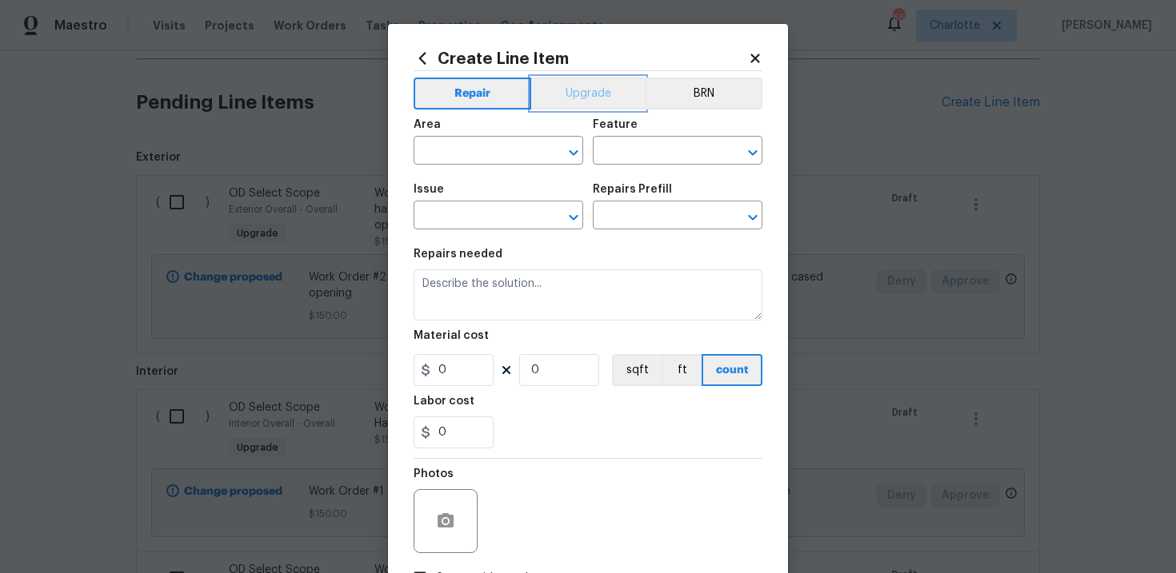
click at [579, 85] on button "Upgrade" at bounding box center [588, 94] width 114 height 32
click at [483, 222] on input "text" at bounding box center [475, 217] width 125 height 25
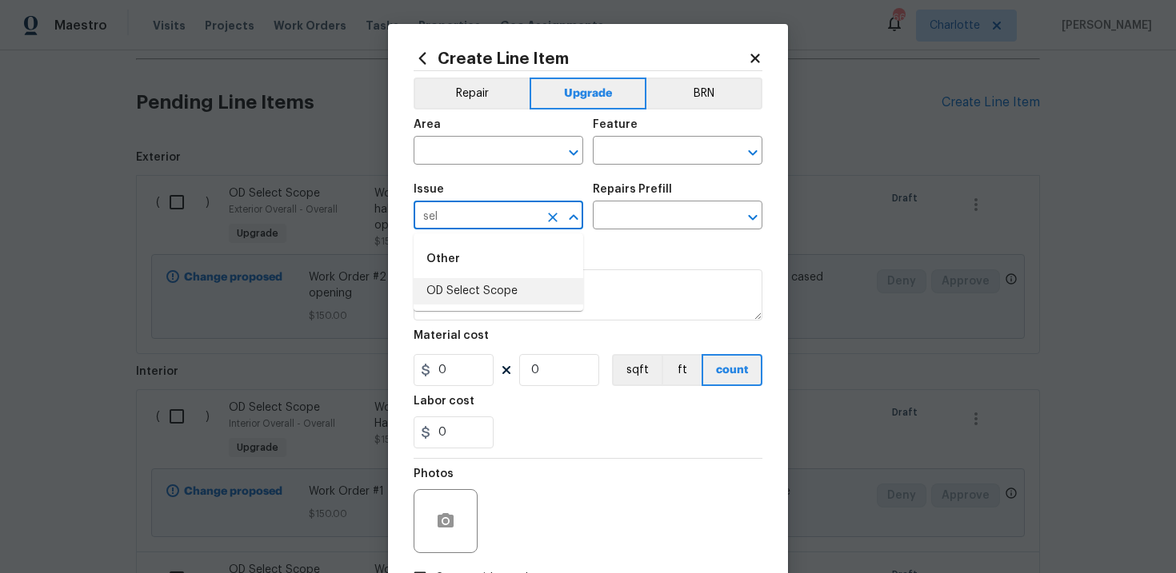
click at [486, 289] on li "OD Select Scope" at bounding box center [498, 291] width 170 height 26
type input "OD Select Scope"
click at [631, 213] on input "text" at bounding box center [655, 217] width 125 height 25
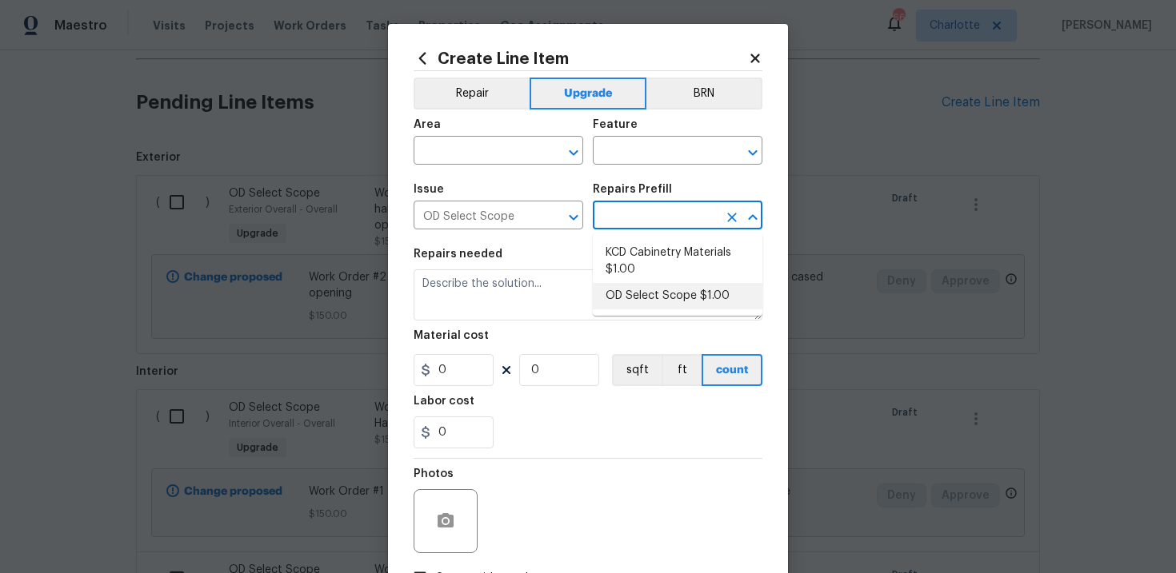
click at [652, 289] on li "OD Select Scope $1.00" at bounding box center [678, 296] width 170 height 26
type input "OD Select Scope $1.00"
type textarea "Refer to the agreed upon scope document for further details."
type input "1"
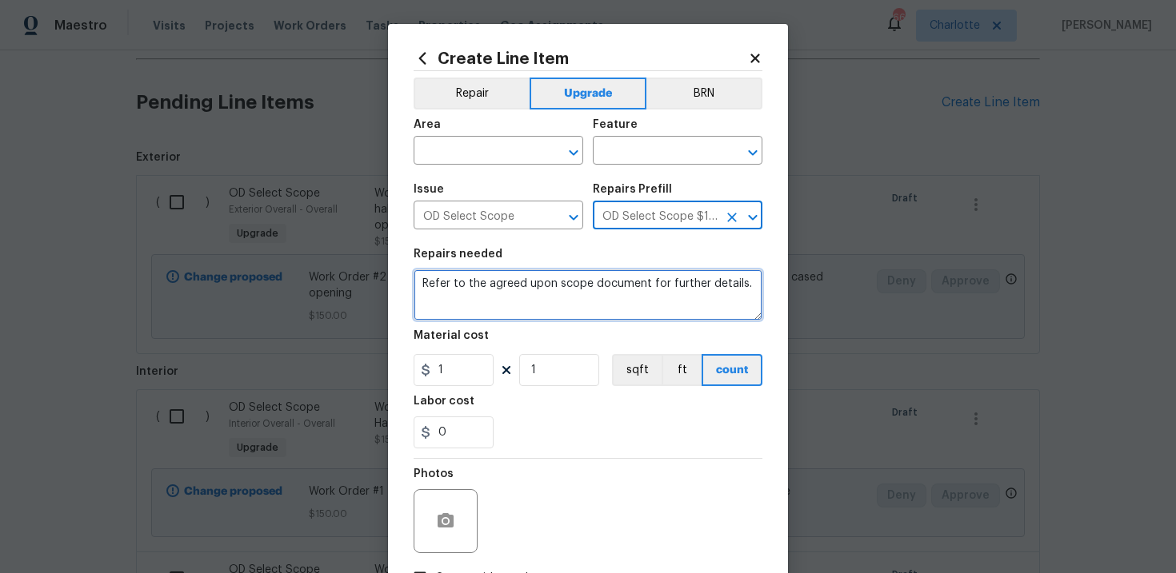
click at [434, 292] on textarea "Refer to the agreed upon scope document for further details." at bounding box center [587, 294] width 349 height 51
paste textarea "Work Order #2 -> Kitchen -> Cabinets -> Demo kitchen cabinets. Install owner pr…"
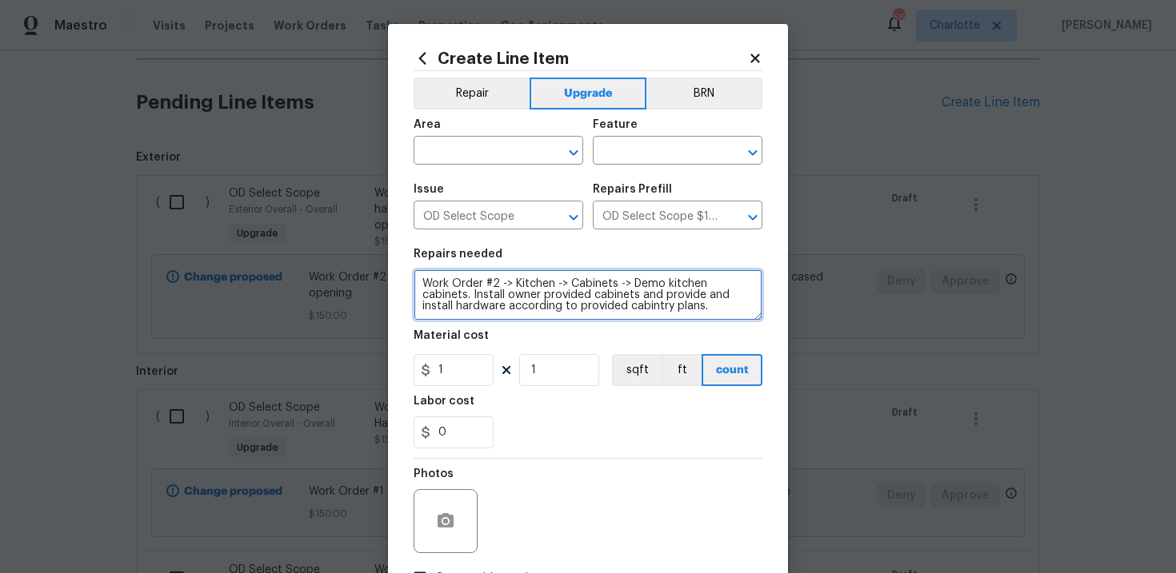
type textarea "Work Order #2 -> Kitchen -> Cabinets -> Demo kitchen cabinets. Install owner pr…"
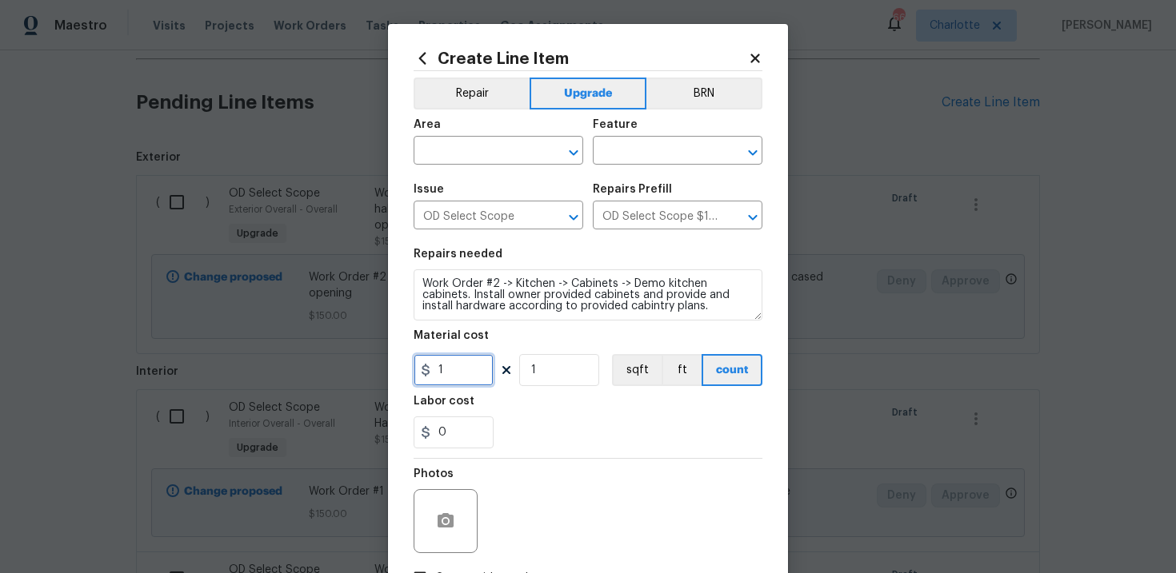
click at [453, 369] on input "1" at bounding box center [453, 370] width 80 height 32
type input "2100"
click at [471, 162] on input "text" at bounding box center [475, 152] width 125 height 25
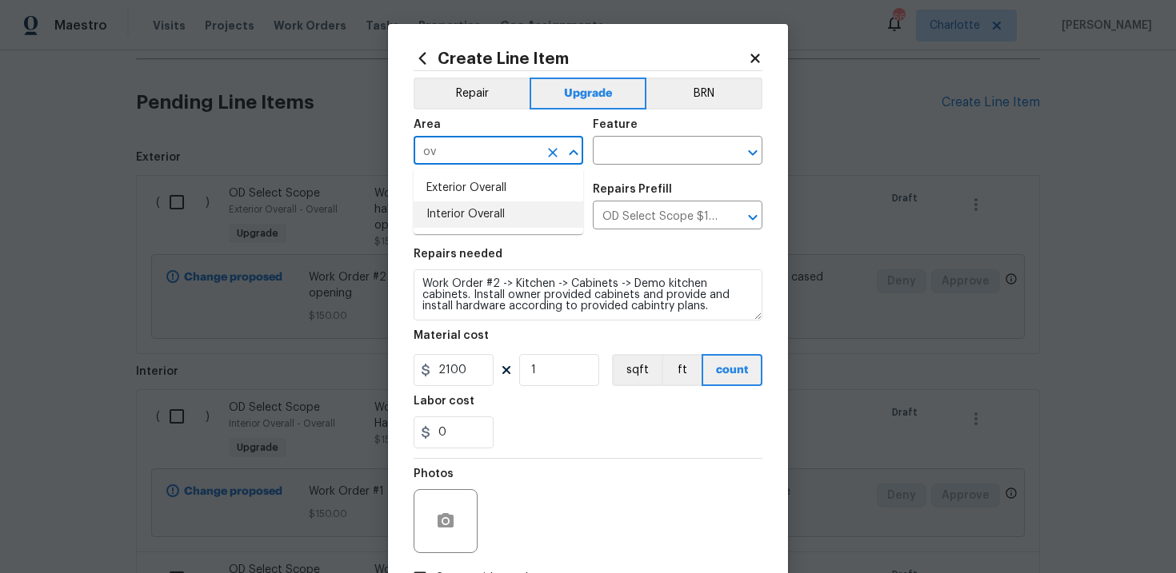
click at [490, 218] on li "Interior Overall" at bounding box center [498, 215] width 170 height 26
type input "Interior Overall"
click at [640, 155] on input "text" at bounding box center [655, 152] width 125 height 25
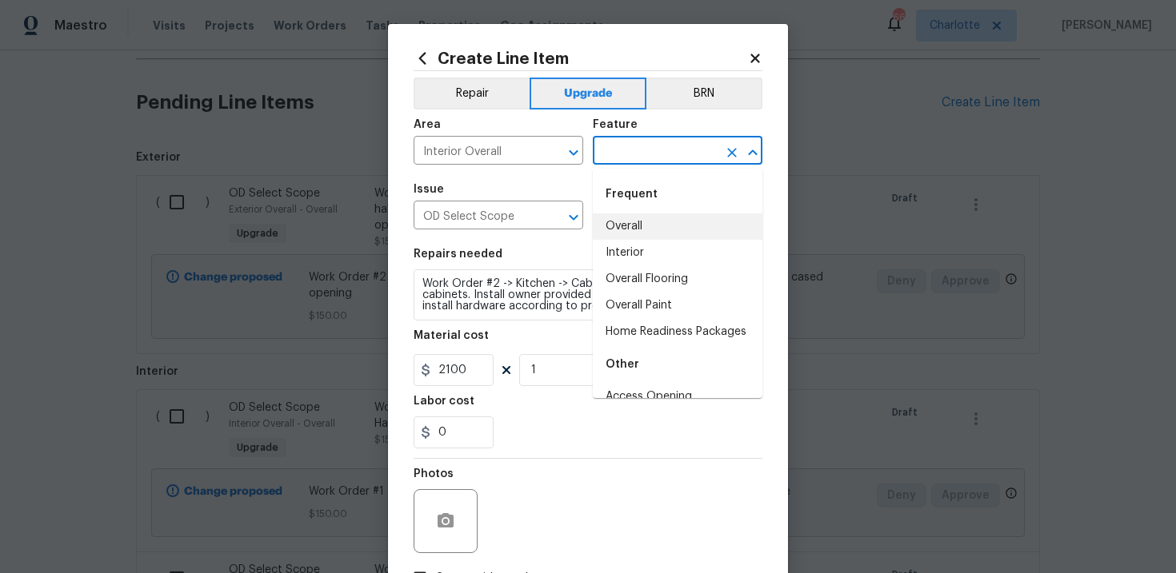
click at [640, 222] on li "Overall" at bounding box center [678, 227] width 170 height 26
type input "Overall"
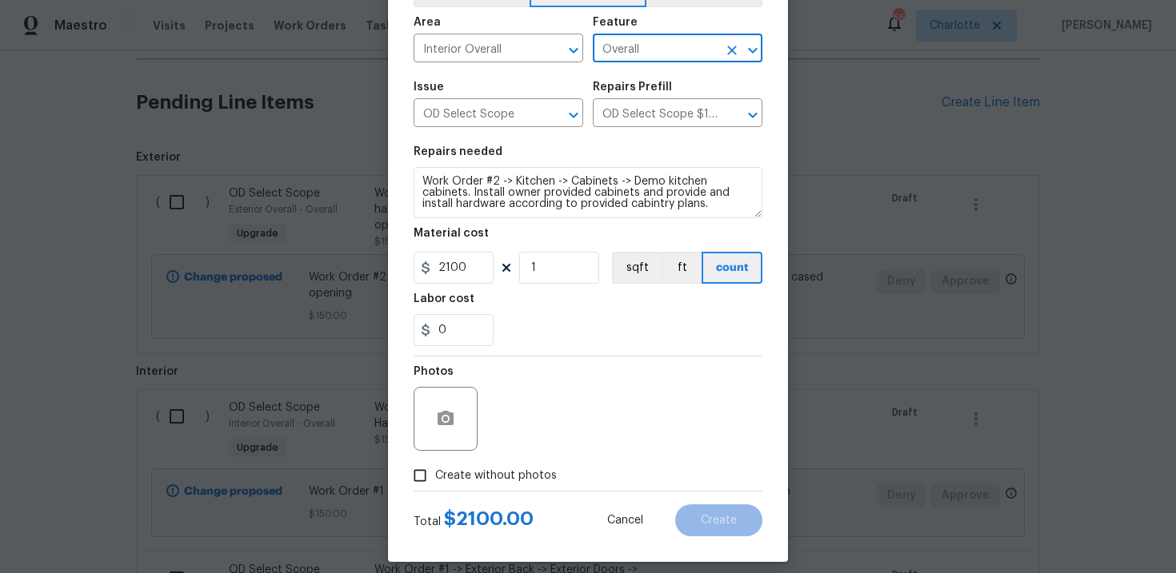
scroll to position [116, 0]
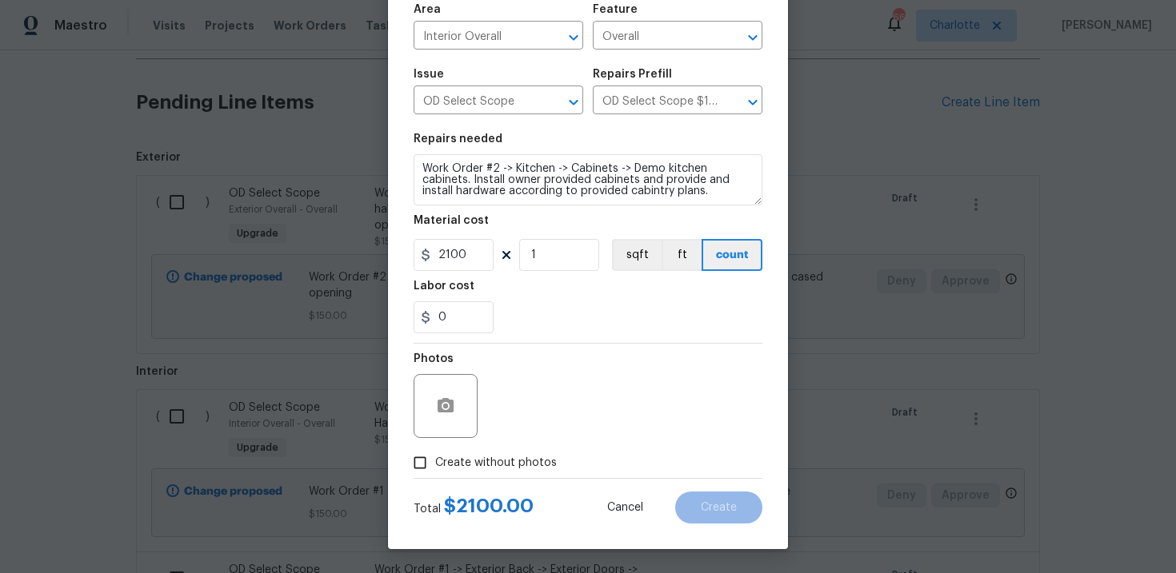
click at [487, 458] on span "Create without photos" at bounding box center [496, 463] width 122 height 17
click at [435, 458] on input "Create without photos" at bounding box center [420, 463] width 30 height 30
checkbox input "true"
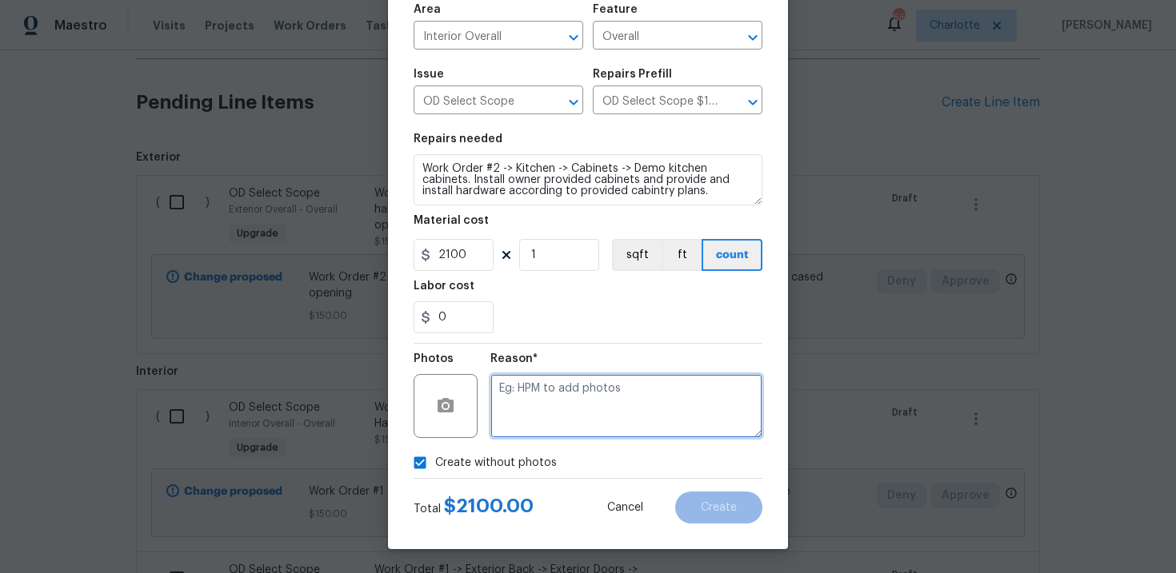
click at [537, 423] on textarea at bounding box center [626, 406] width 272 height 64
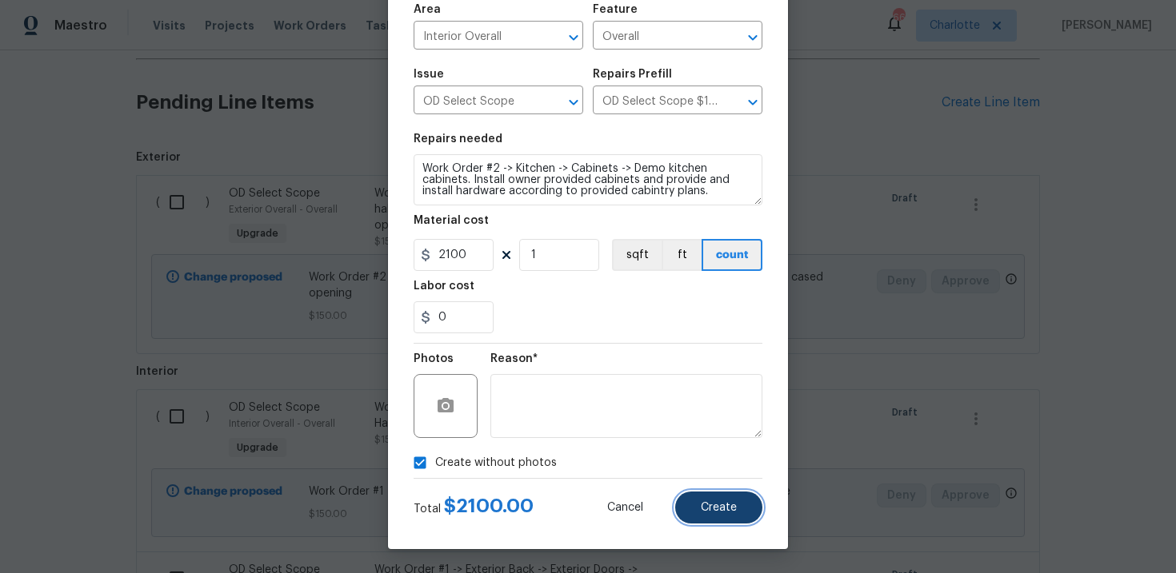
click at [712, 506] on span "Create" at bounding box center [719, 508] width 36 height 12
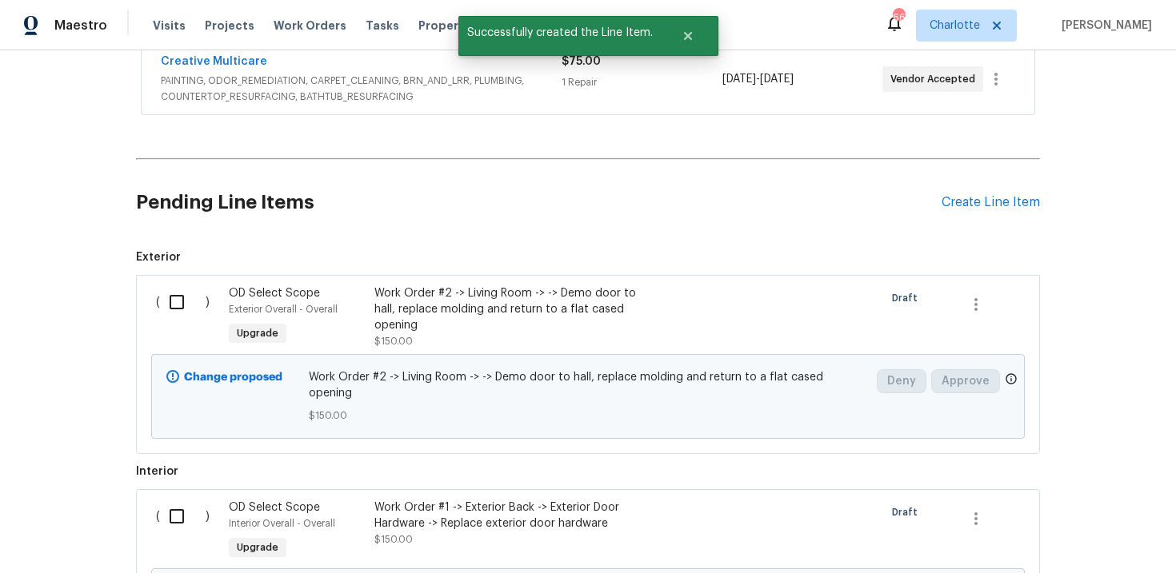
scroll to position [647, 0]
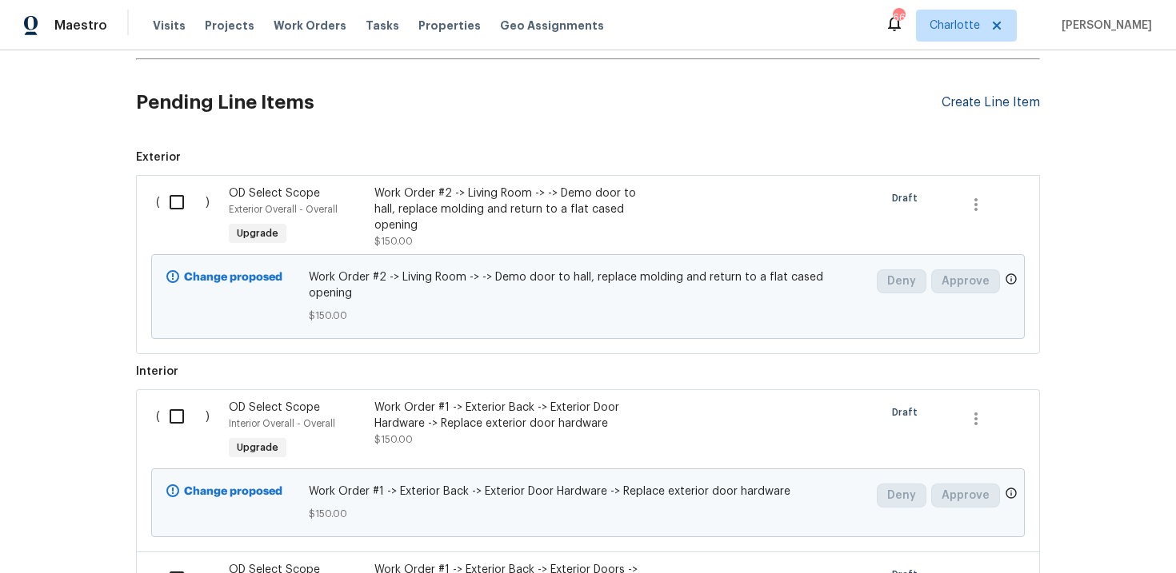
click at [984, 103] on div "Create Line Item" at bounding box center [990, 102] width 98 height 15
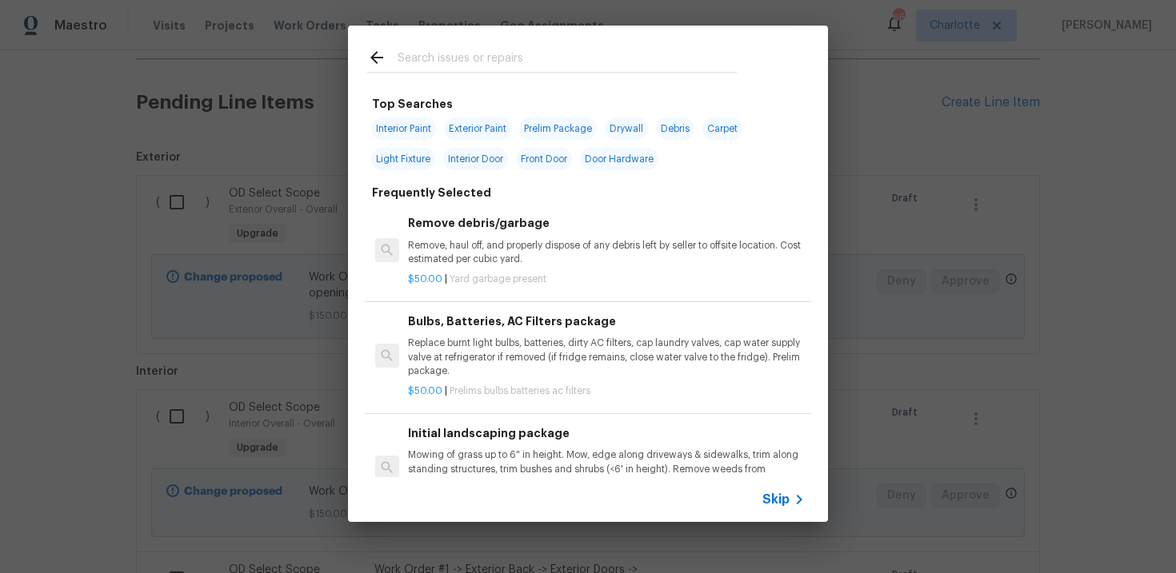
click at [782, 501] on span "Skip" at bounding box center [775, 500] width 27 height 16
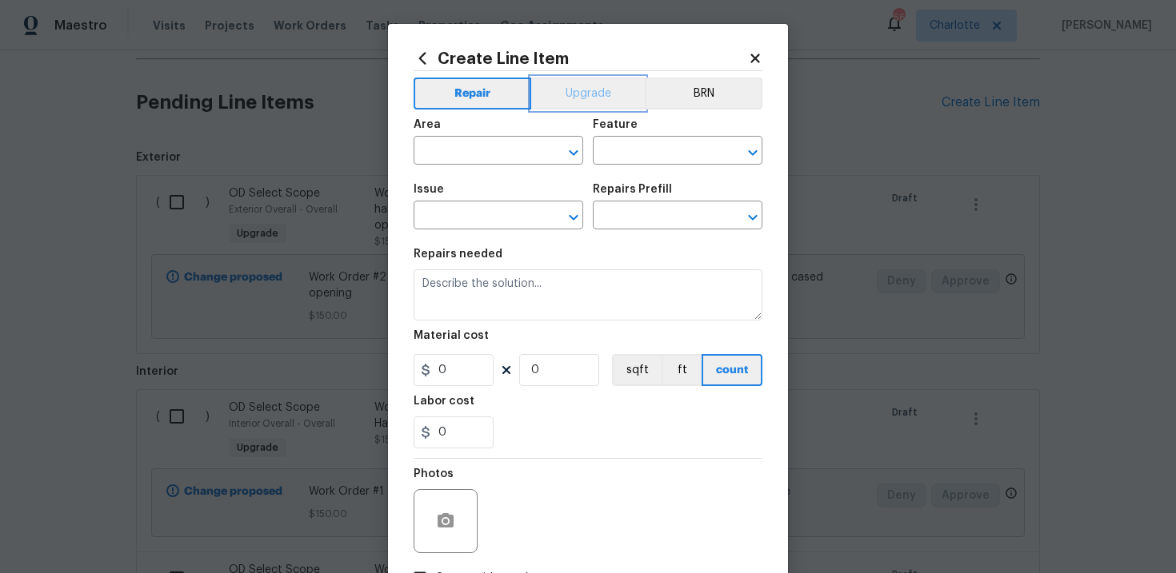
click at [592, 93] on button "Upgrade" at bounding box center [588, 94] width 114 height 32
click at [500, 215] on input "text" at bounding box center [475, 217] width 125 height 25
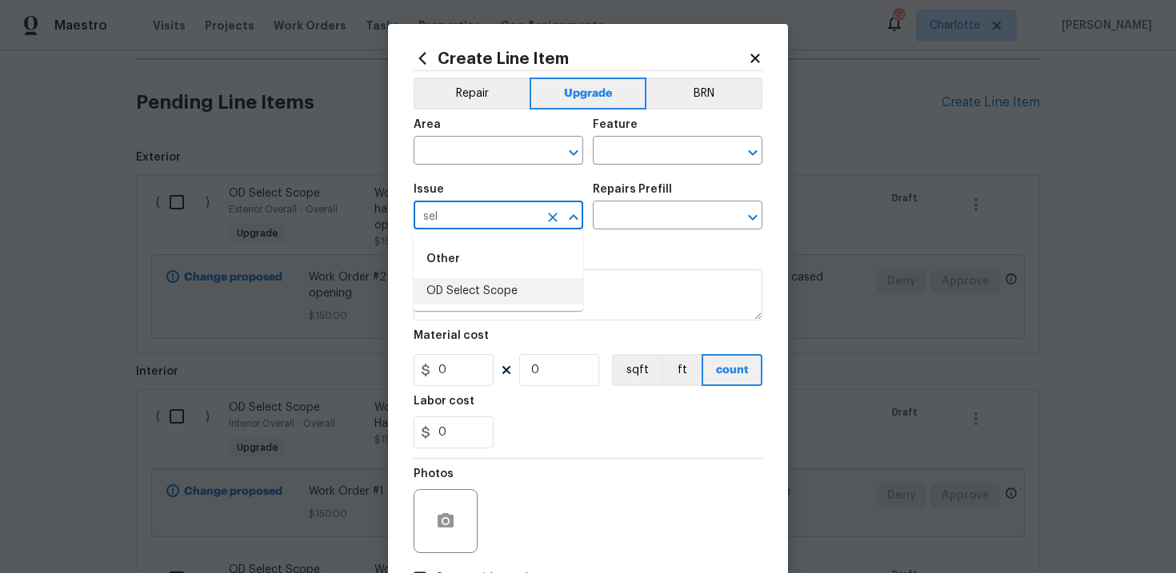
click at [501, 286] on li "OD Select Scope" at bounding box center [498, 291] width 170 height 26
type input "OD Select Scope"
click at [633, 229] on input "text" at bounding box center [655, 217] width 125 height 25
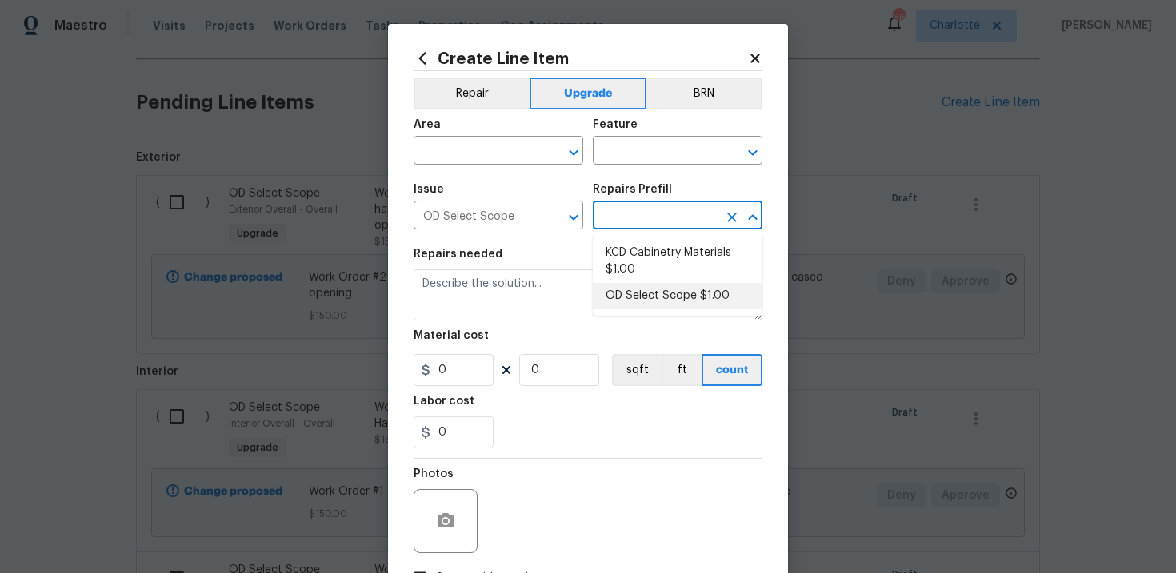
click at [653, 298] on li "OD Select Scope $1.00" at bounding box center [678, 296] width 170 height 26
type input "OD Select Scope $1.00"
type textarea "Refer to the agreed upon scope document for further details."
type input "1"
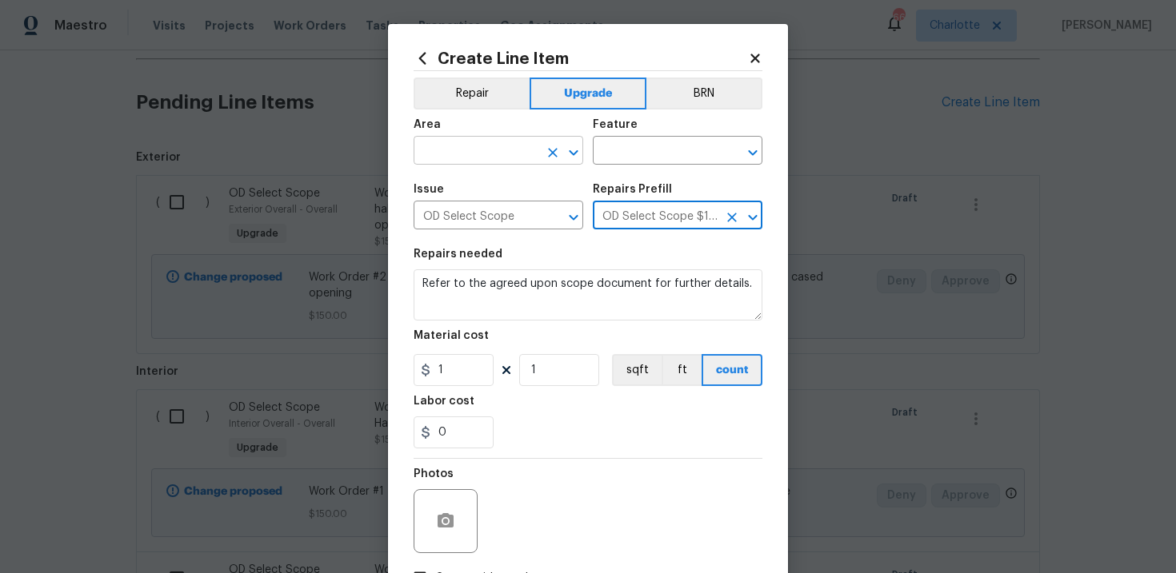
click at [496, 151] on input "text" at bounding box center [475, 152] width 125 height 25
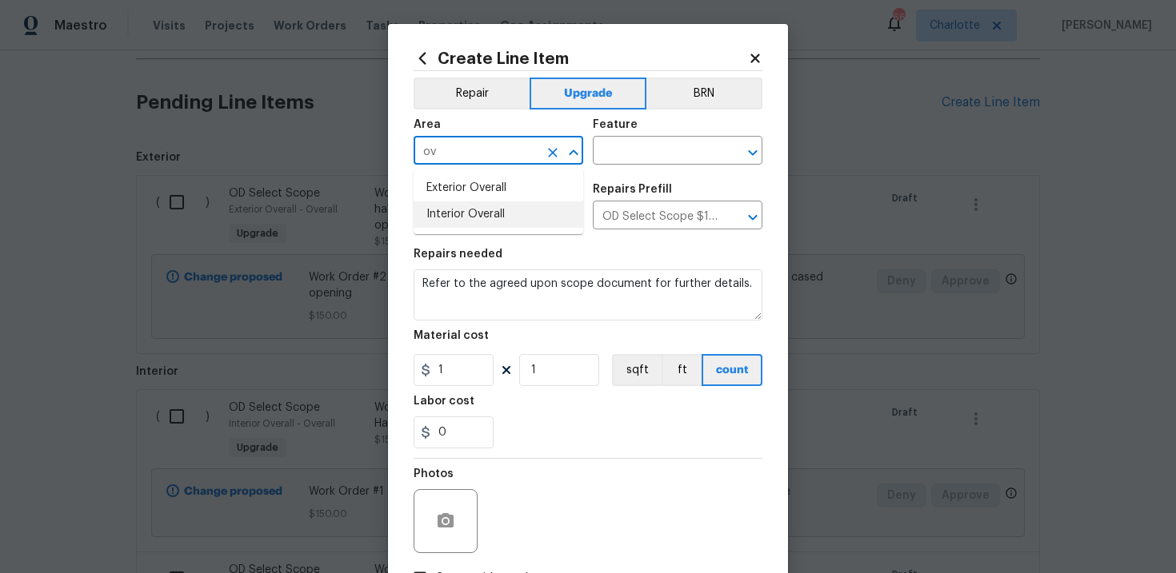
click at [503, 210] on li "Interior Overall" at bounding box center [498, 215] width 170 height 26
type input "Interior Overall"
click at [644, 146] on input "text" at bounding box center [655, 152] width 125 height 25
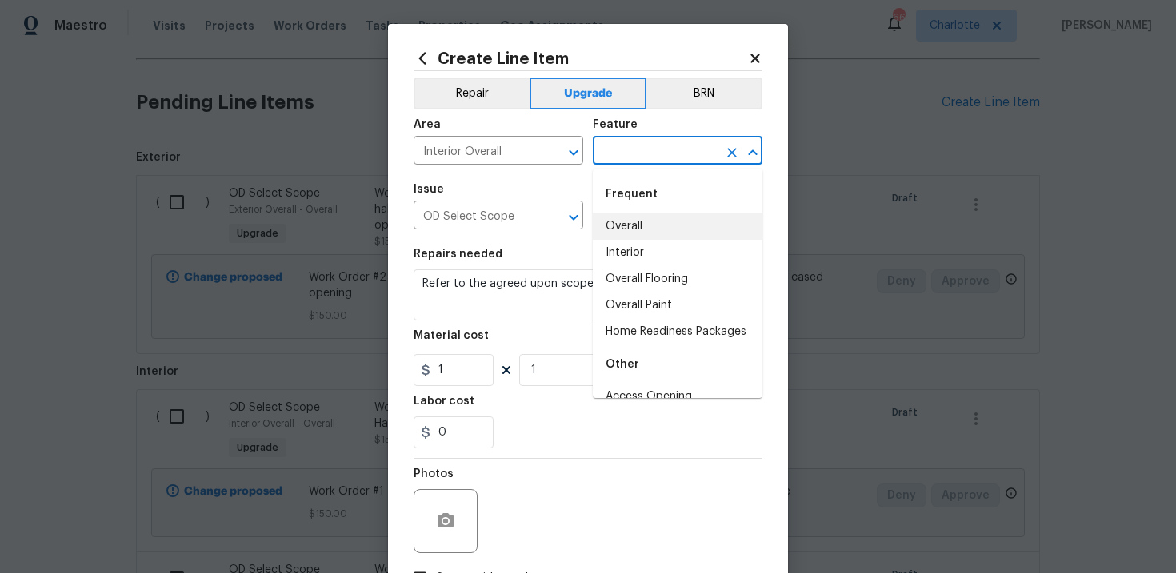
click at [644, 222] on li "Overall" at bounding box center [678, 227] width 170 height 26
type input "Overall"
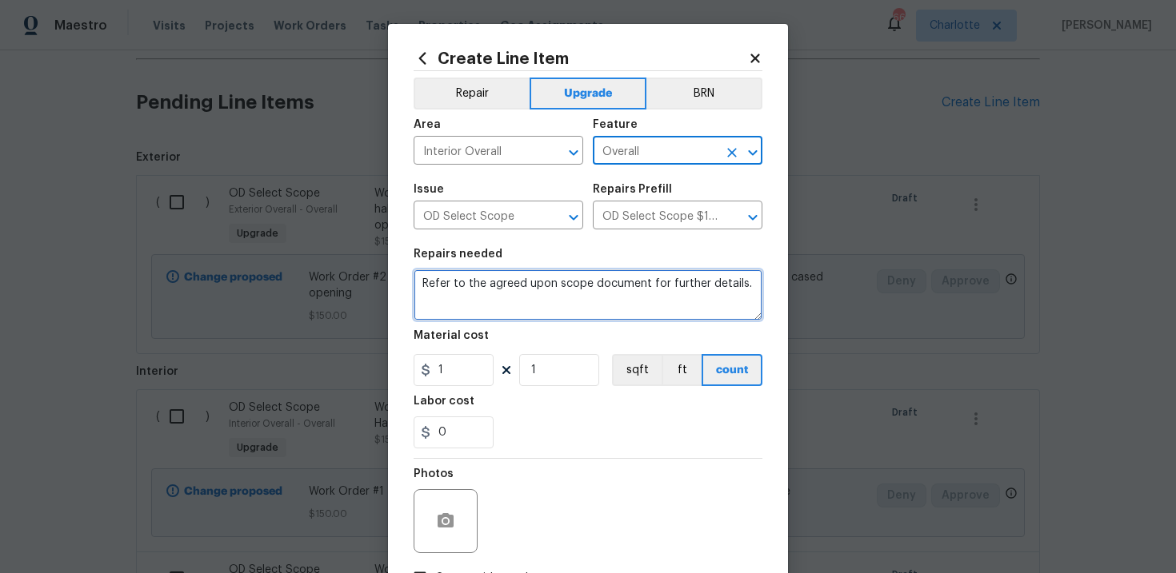
click at [578, 274] on textarea "Refer to the agreed upon scope document for further details." at bounding box center [587, 294] width 349 height 51
click at [562, 286] on textarea "Refer to the agreed upon scope document for further details." at bounding box center [587, 294] width 349 height 51
paste textarea "Work Order #2 -> Kitchen -> Countertops -> Install stone countertops. Includes …"
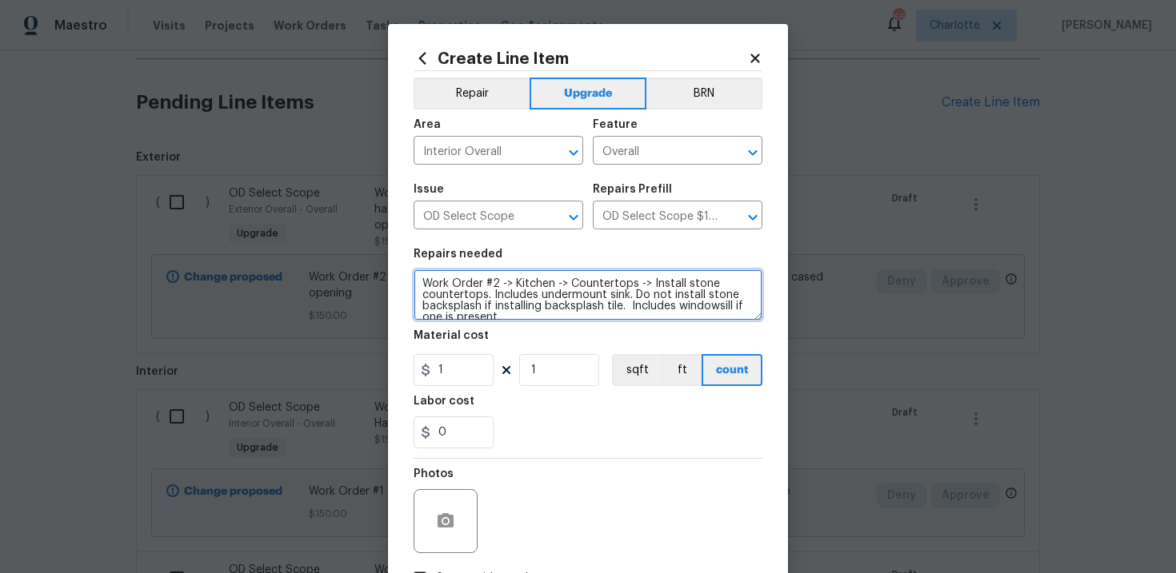
scroll to position [3, 0]
type textarea "Work Order #2 -> Kitchen -> Countertops -> Install stone countertops. Includes …"
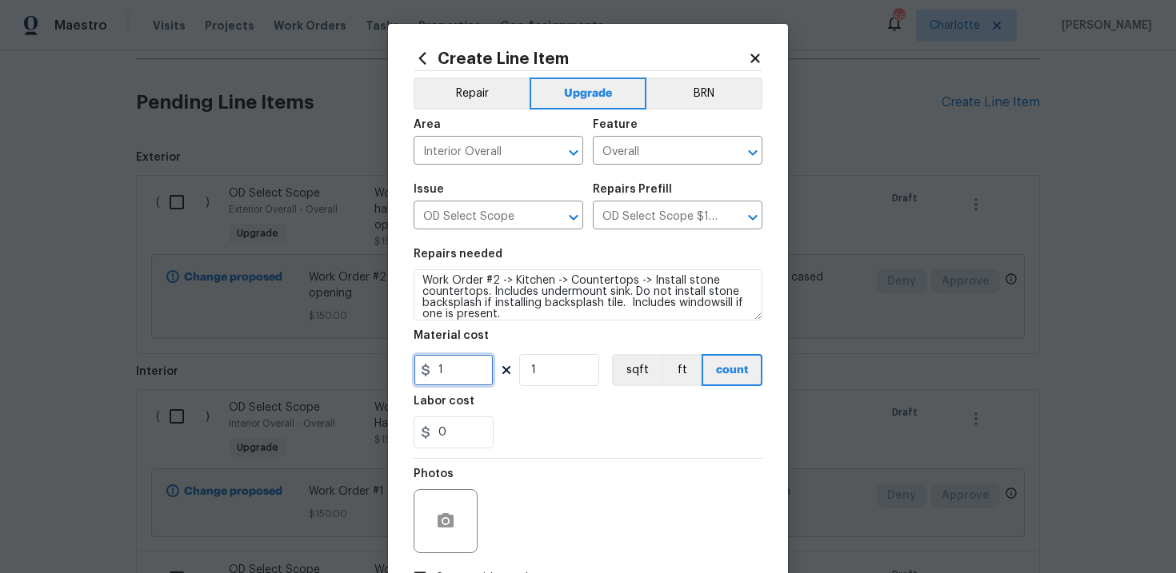
click at [470, 370] on input "1" at bounding box center [453, 370] width 80 height 32
type input "3325"
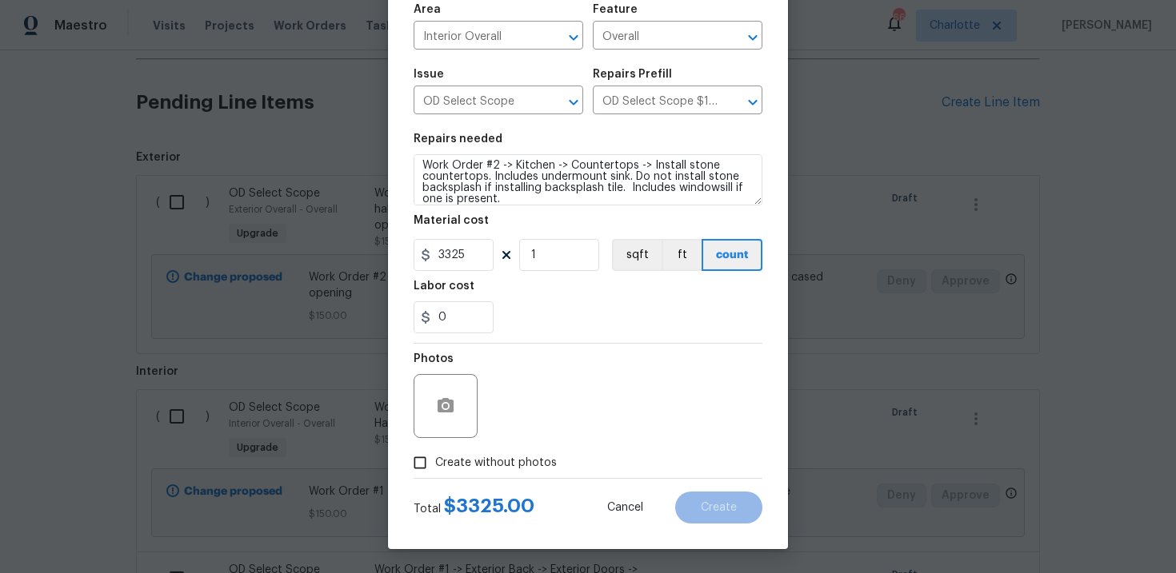
click at [499, 471] on label "Create without photos" at bounding box center [481, 463] width 152 height 30
click at [435, 471] on input "Create without photos" at bounding box center [420, 463] width 30 height 30
checkbox input "true"
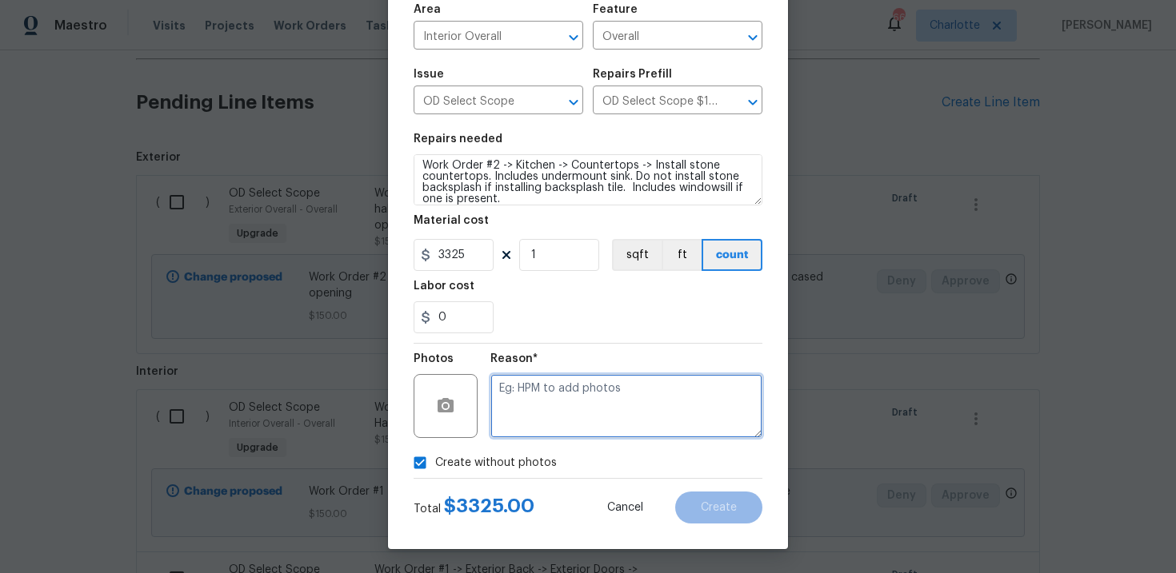
click at [578, 414] on textarea at bounding box center [626, 406] width 272 height 64
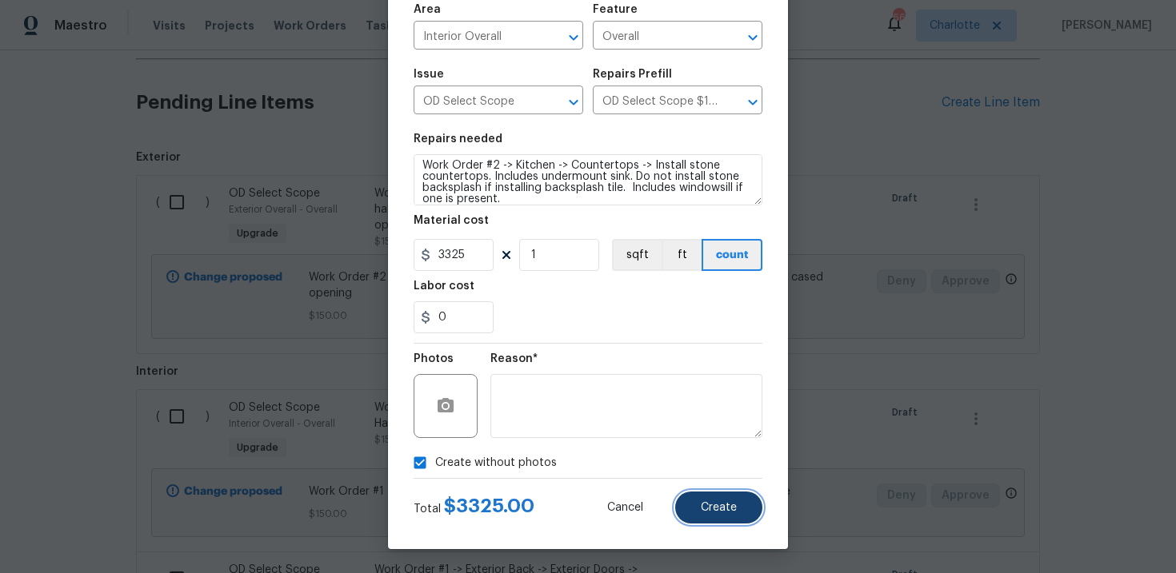
click at [713, 505] on span "Create" at bounding box center [719, 508] width 36 height 12
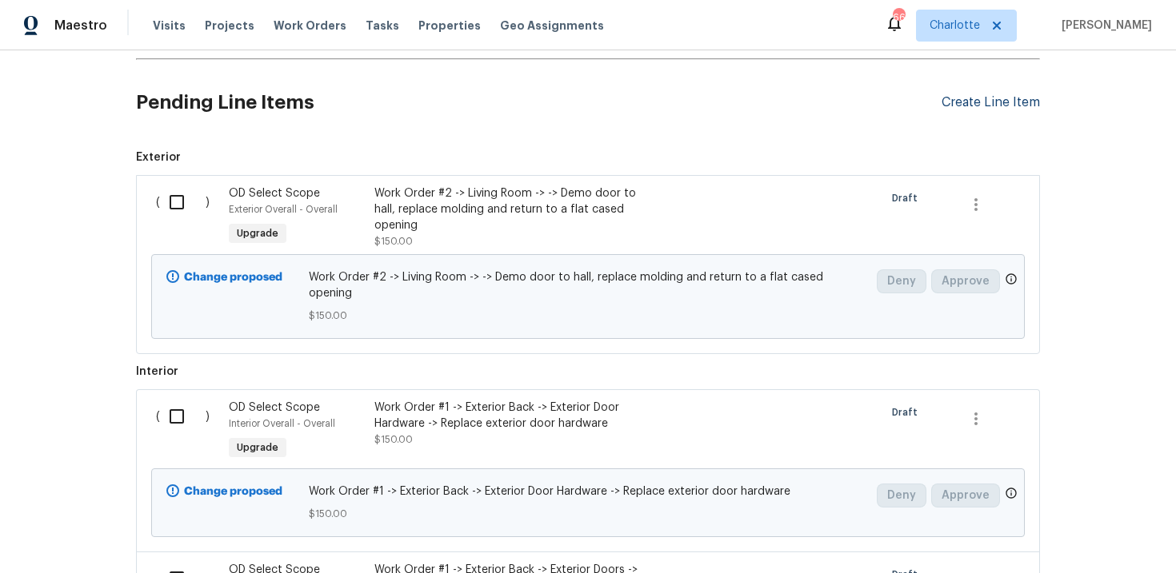
click at [1014, 106] on div "Create Line Item" at bounding box center [990, 102] width 98 height 15
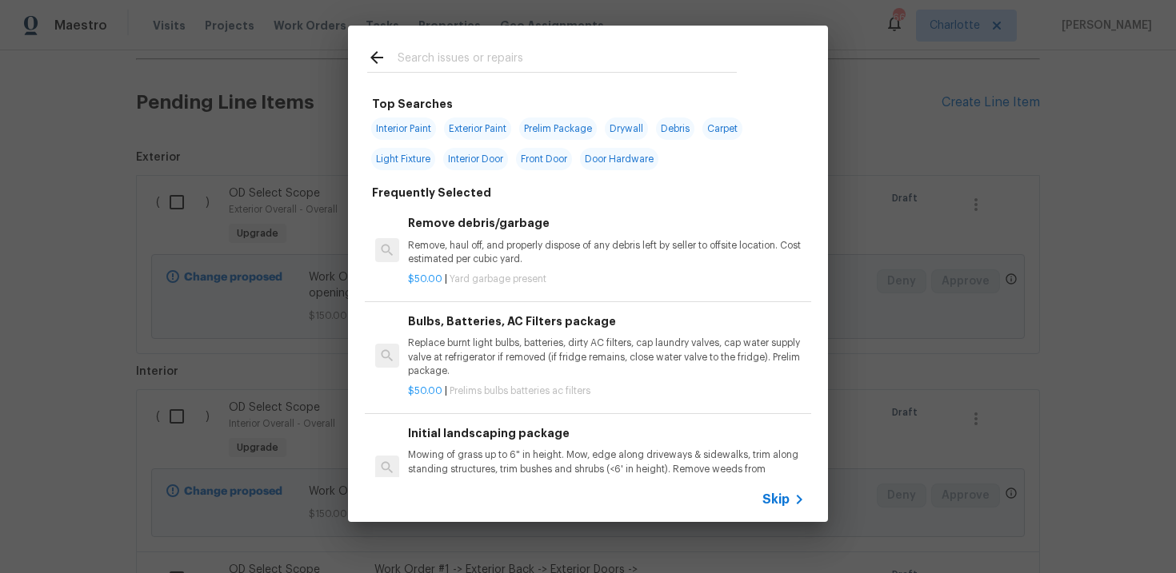
click at [765, 496] on span "Skip" at bounding box center [775, 500] width 27 height 16
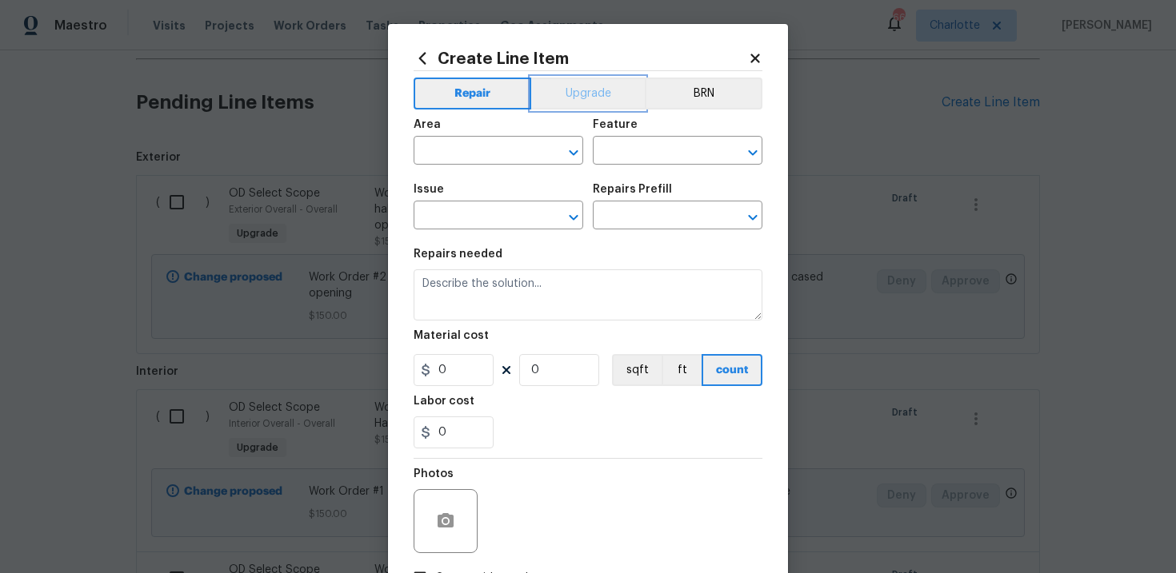
click at [596, 98] on button "Upgrade" at bounding box center [588, 94] width 114 height 32
click at [498, 214] on input "text" at bounding box center [475, 217] width 125 height 25
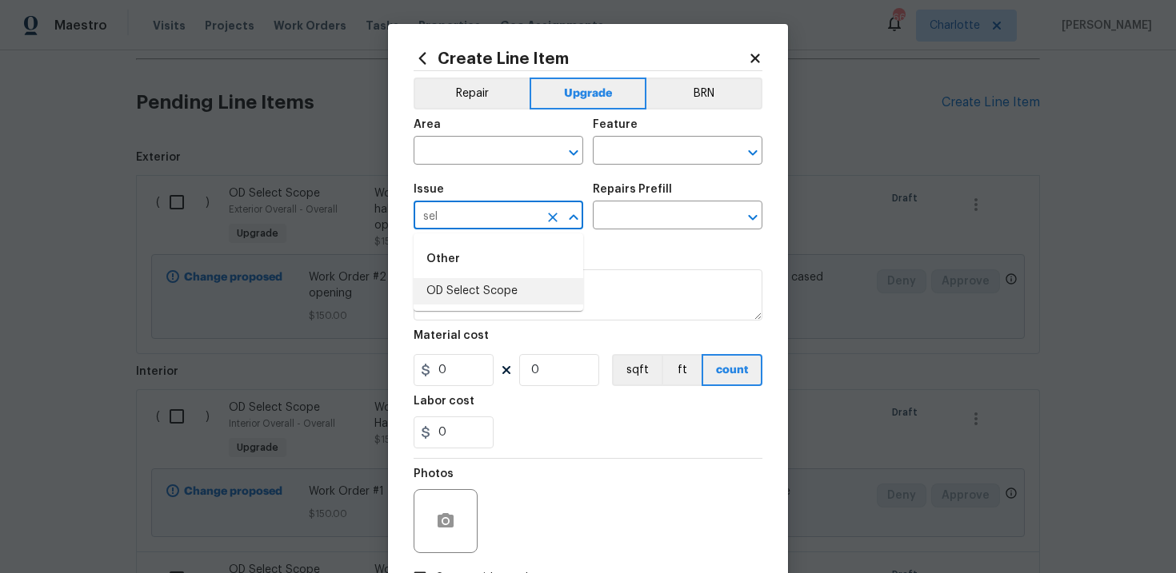
click at [497, 285] on li "OD Select Scope" at bounding box center [498, 291] width 170 height 26
type input "OD Select Scope"
click at [657, 206] on input "text" at bounding box center [655, 217] width 125 height 25
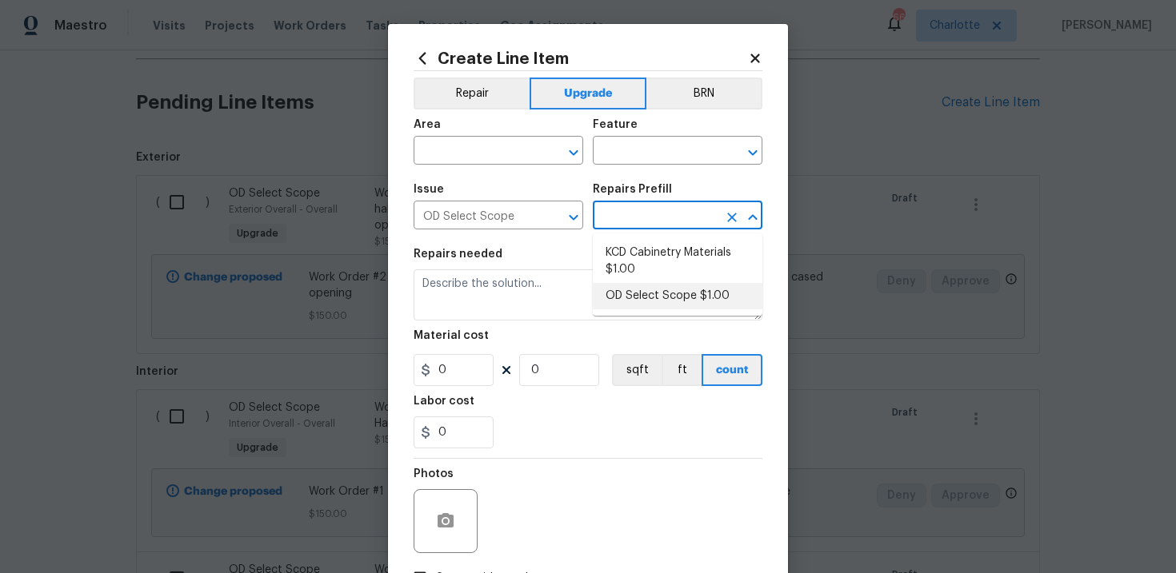
click at [657, 294] on li "OD Select Scope $1.00" at bounding box center [678, 296] width 170 height 26
type input "OD Select Scope $1.00"
type textarea "Refer to the agreed upon scope document for further details."
type input "1"
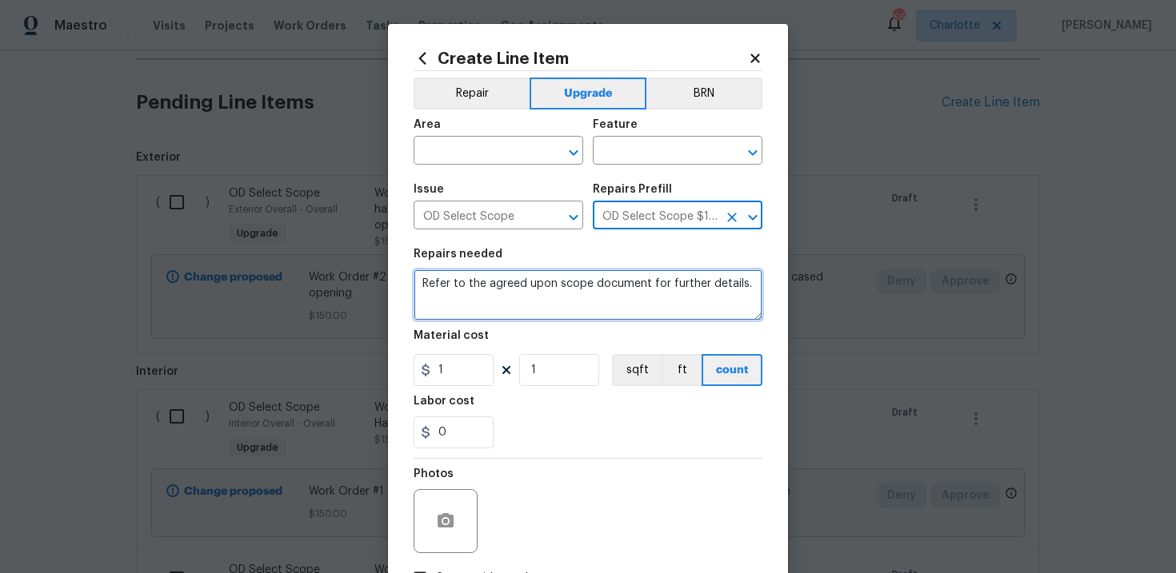
click at [498, 285] on textarea "Refer to the agreed upon scope document for further details." at bounding box center [587, 294] width 349 height 51
paste textarea "Work Order #2 -> Kitchen -> Electrical -> Run electrical as needed for dishwash…"
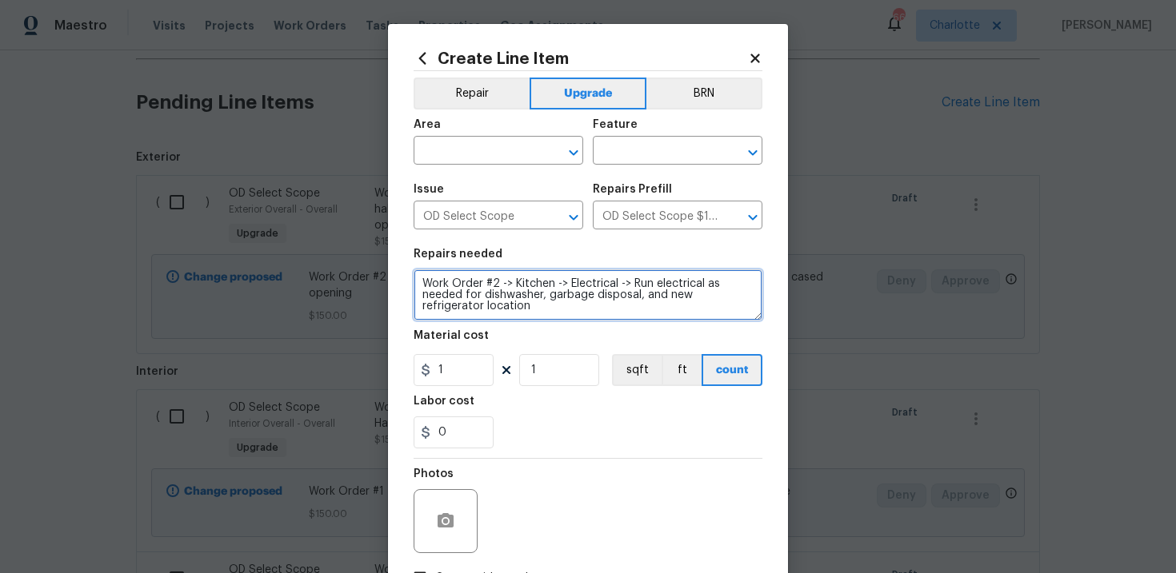
type textarea "Work Order #2 -> Kitchen -> Electrical -> Run electrical as needed for dishwash…"
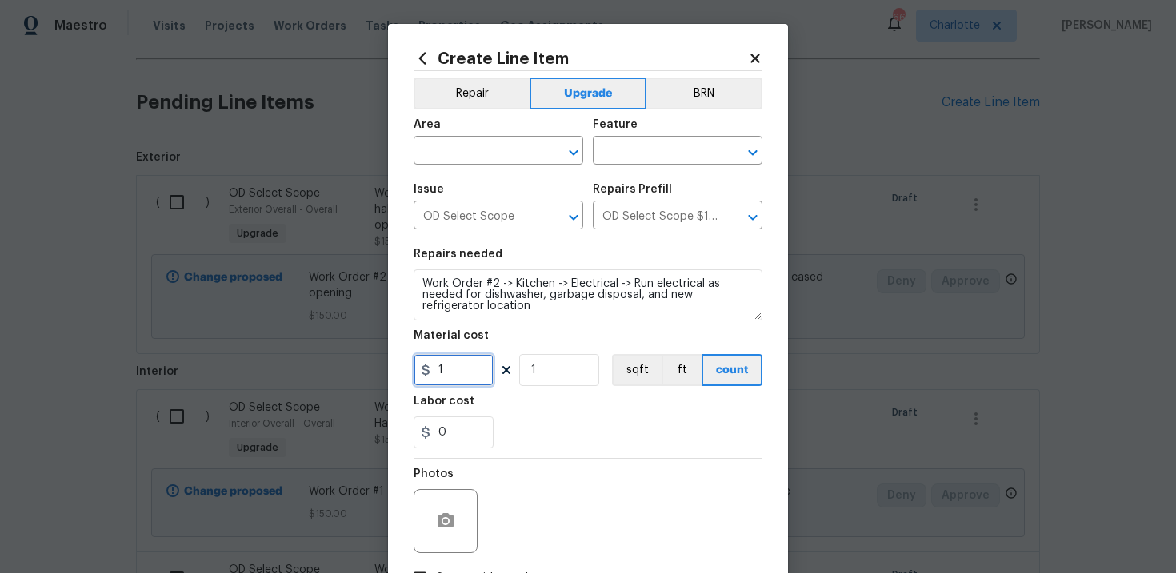
click at [465, 368] on input "1" at bounding box center [453, 370] width 80 height 32
type input "680"
click at [512, 156] on input "text" at bounding box center [475, 152] width 125 height 25
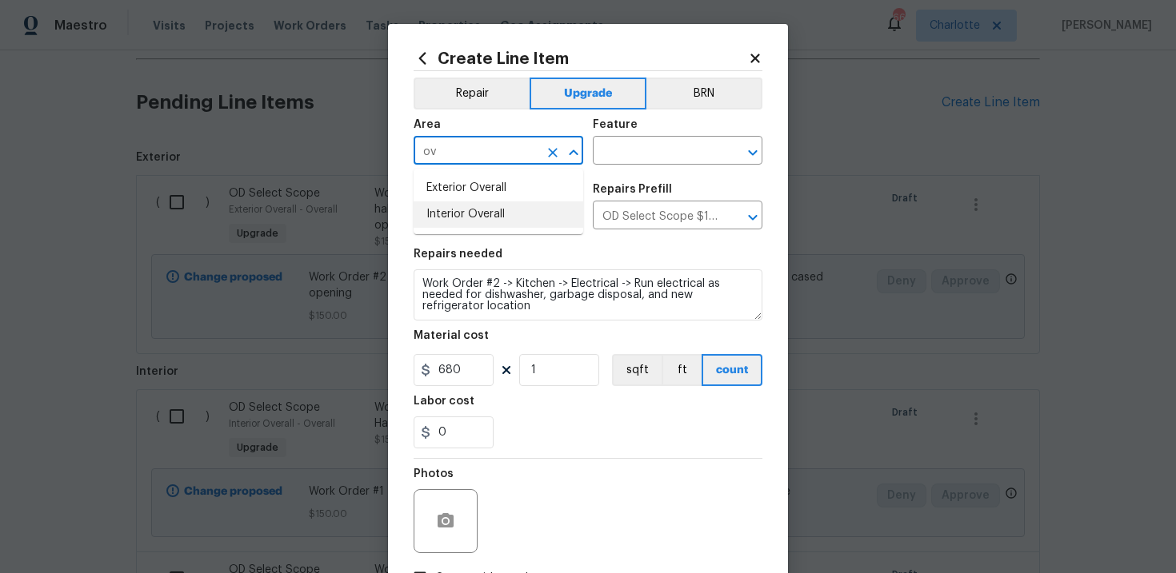
click at [518, 222] on li "Interior Overall" at bounding box center [498, 215] width 170 height 26
type input "Interior Overall"
click at [665, 145] on input "text" at bounding box center [655, 152] width 125 height 25
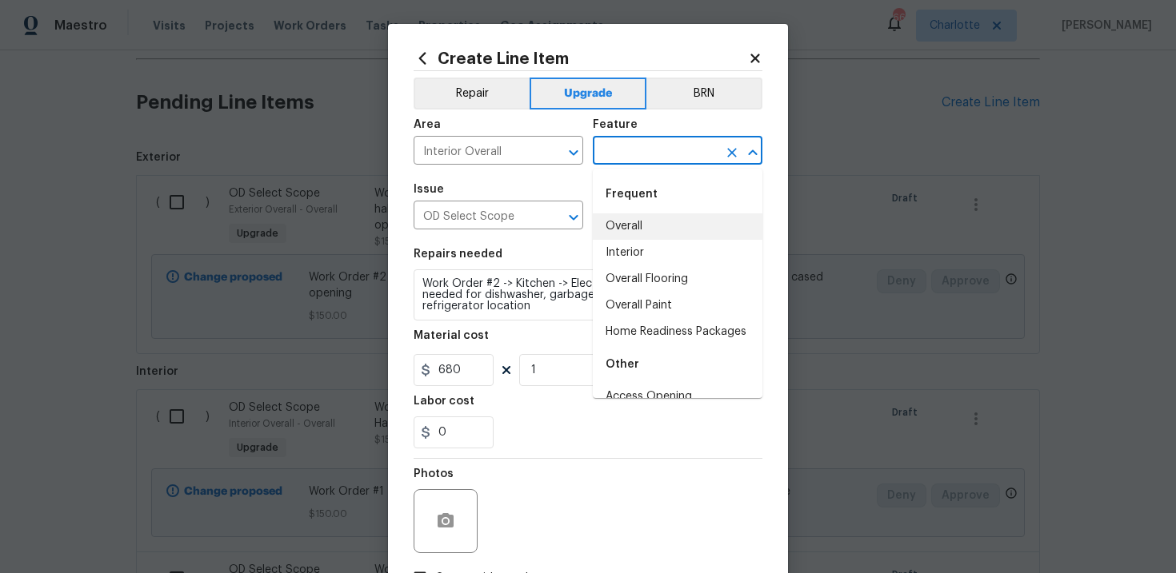
click at [641, 228] on li "Overall" at bounding box center [678, 227] width 170 height 26
type input "Overall"
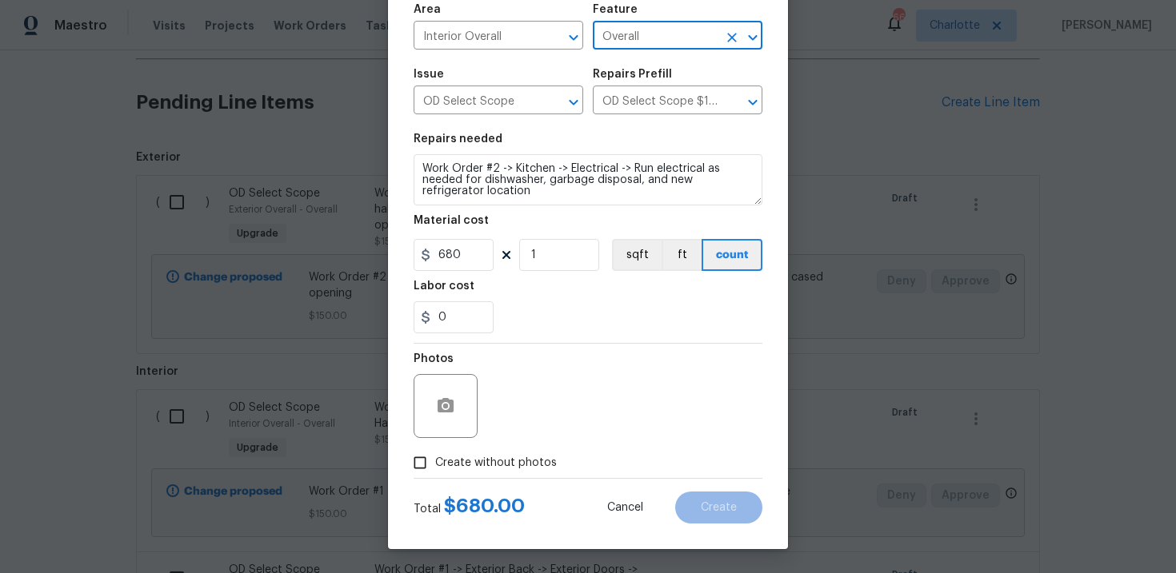
click at [491, 468] on span "Create without photos" at bounding box center [496, 463] width 122 height 17
click at [435, 468] on input "Create without photos" at bounding box center [420, 463] width 30 height 30
checkbox input "true"
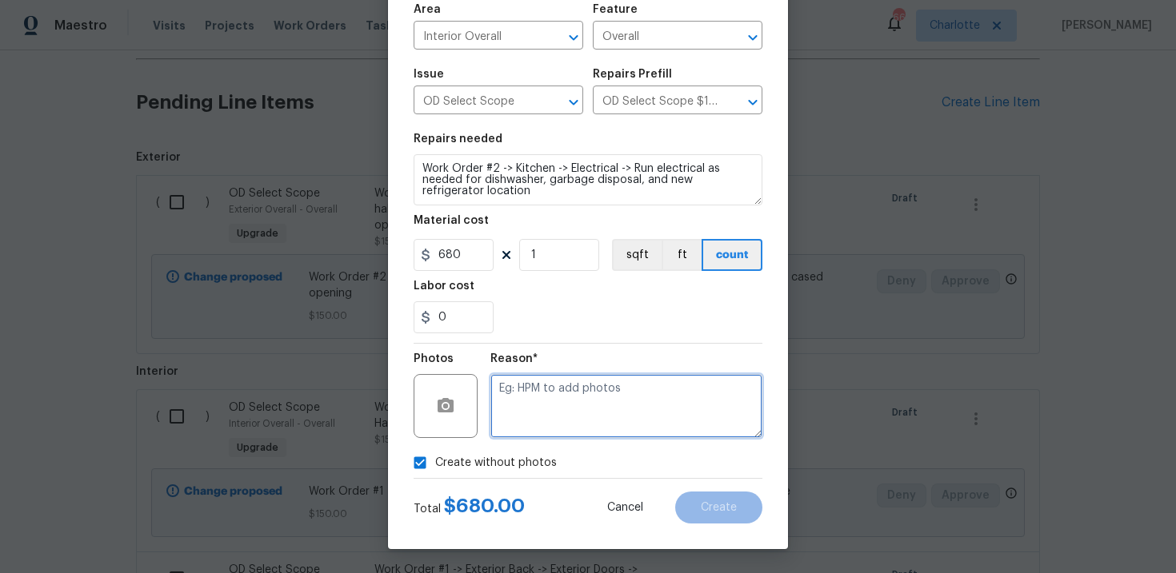
click at [562, 413] on textarea at bounding box center [626, 406] width 272 height 64
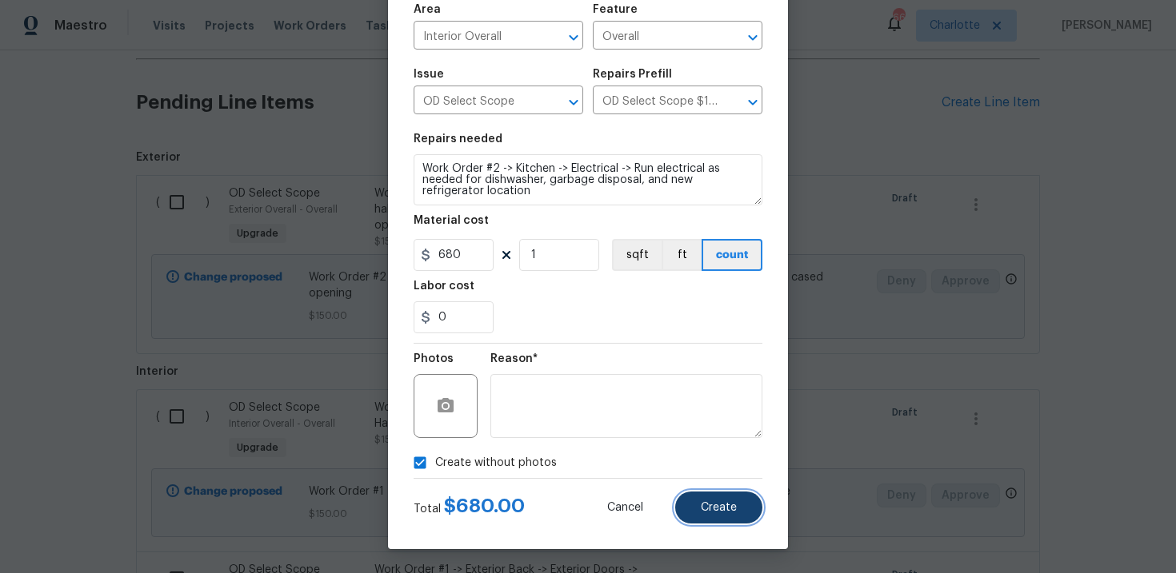
click at [697, 497] on button "Create" at bounding box center [718, 508] width 87 height 32
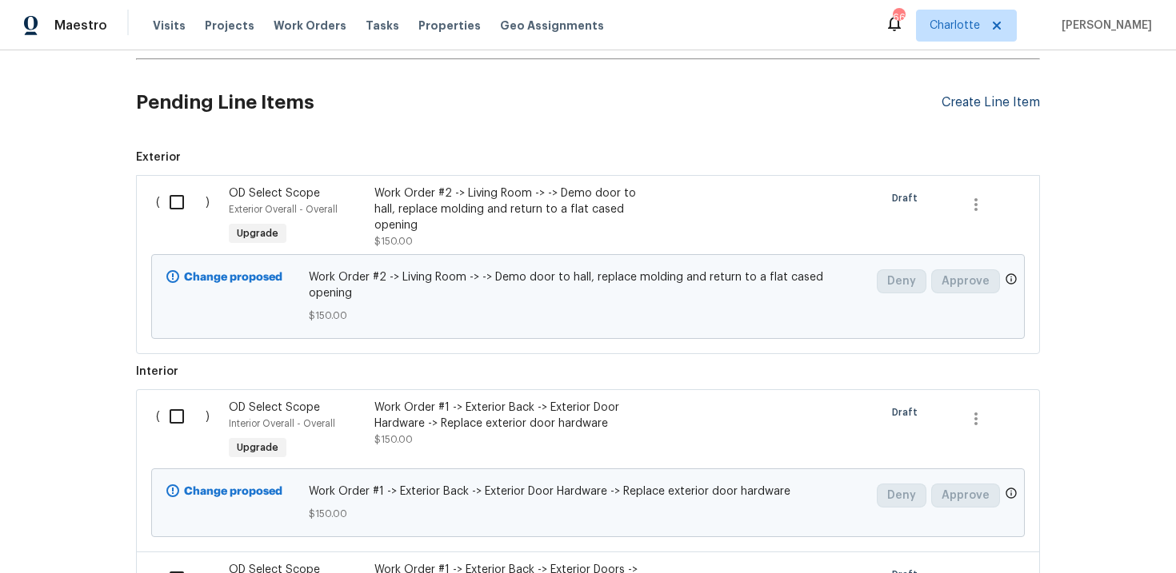
click at [1003, 103] on div "Create Line Item" at bounding box center [990, 102] width 98 height 15
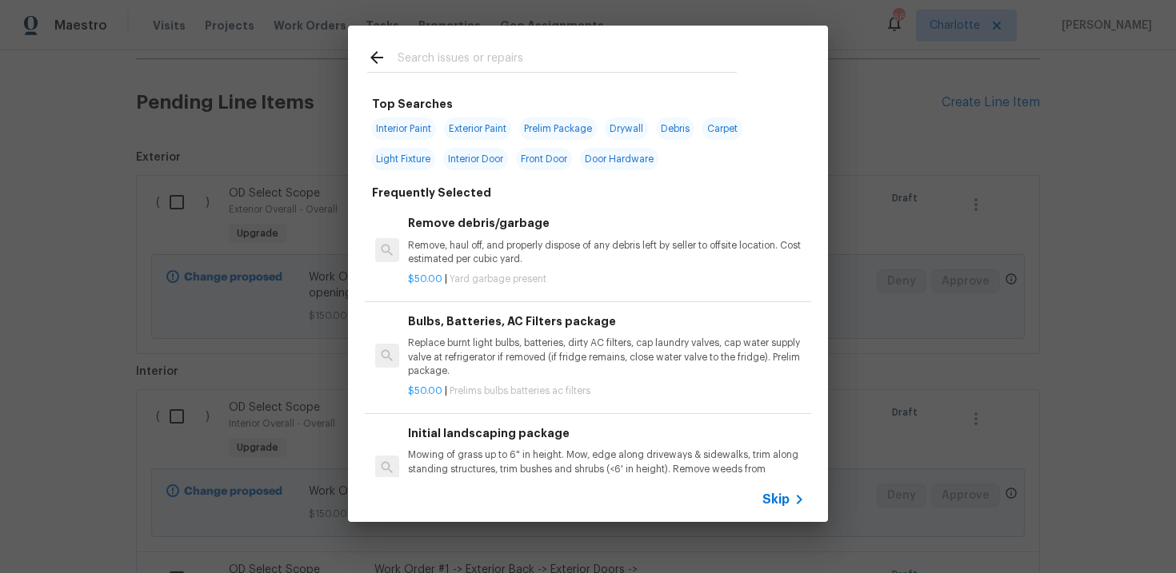
click at [777, 502] on span "Skip" at bounding box center [775, 500] width 27 height 16
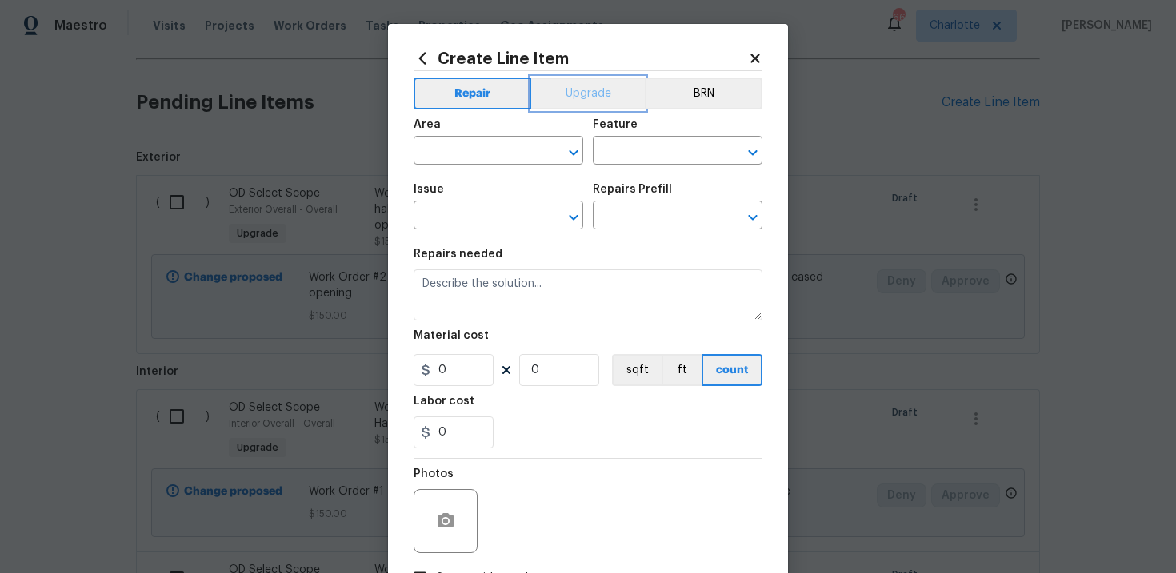
click at [613, 85] on button "Upgrade" at bounding box center [588, 94] width 114 height 32
click at [494, 222] on input "text" at bounding box center [475, 217] width 125 height 25
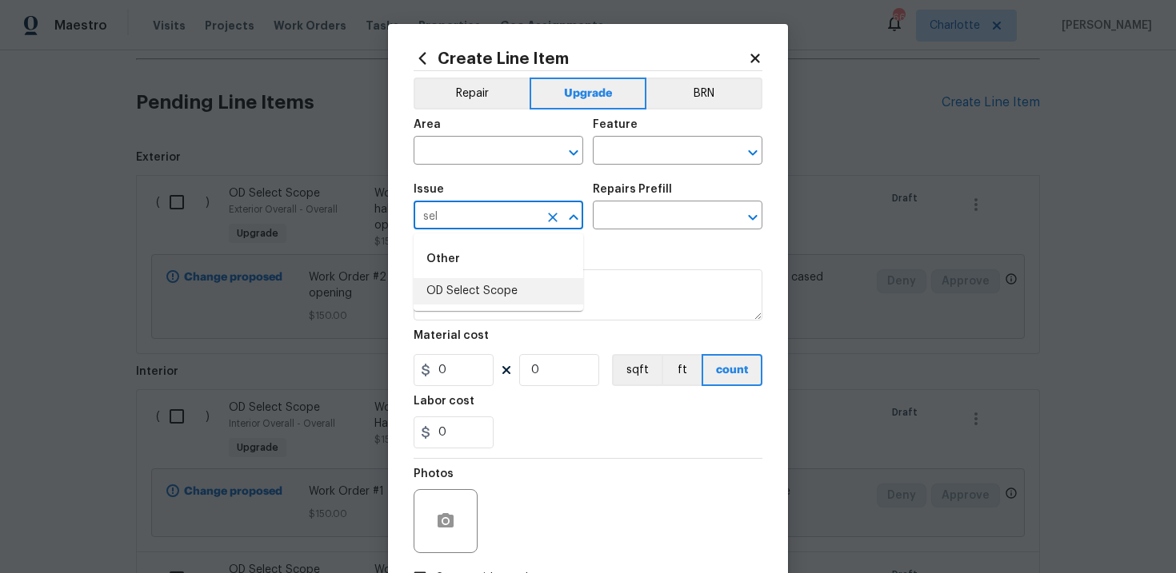
click at [491, 295] on li "OD Select Scope" at bounding box center [498, 291] width 170 height 26
type input "OD Select Scope"
click at [645, 204] on div "Repairs Prefill" at bounding box center [678, 194] width 170 height 21
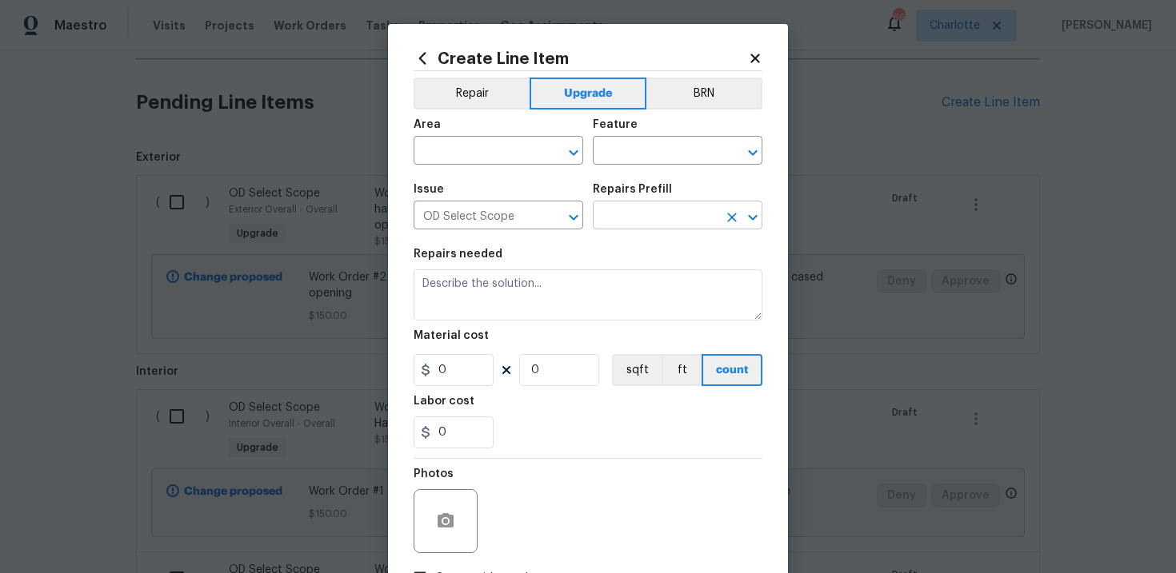
click at [651, 218] on input "text" at bounding box center [655, 217] width 125 height 25
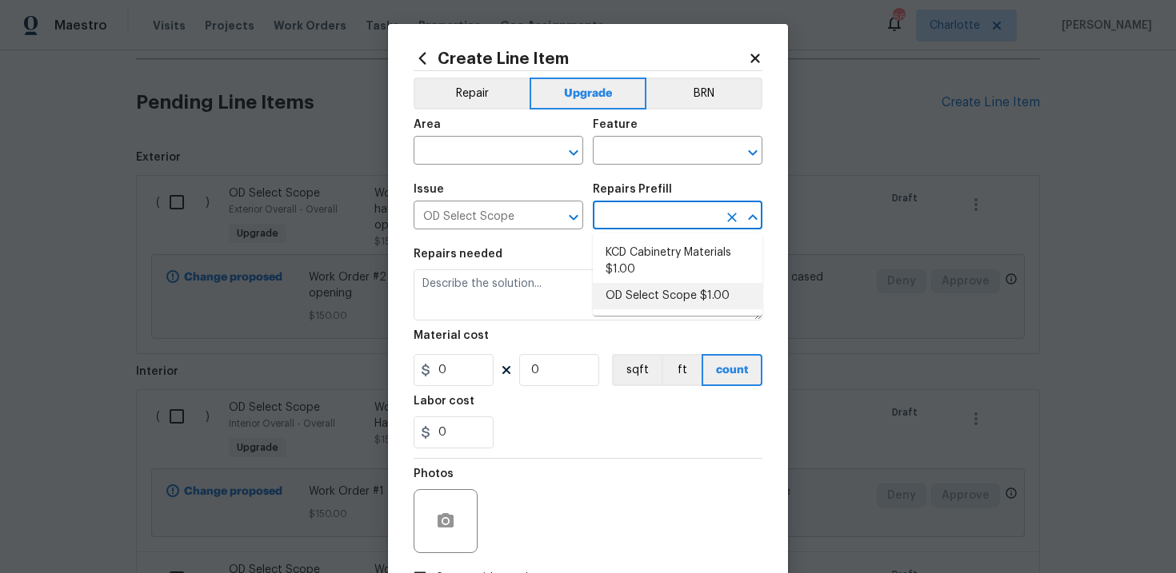
click at [648, 286] on li "OD Select Scope $1.00" at bounding box center [678, 296] width 170 height 26
type input "OD Select Scope $1.00"
type textarea "Refer to the agreed upon scope document for further details."
type input "1"
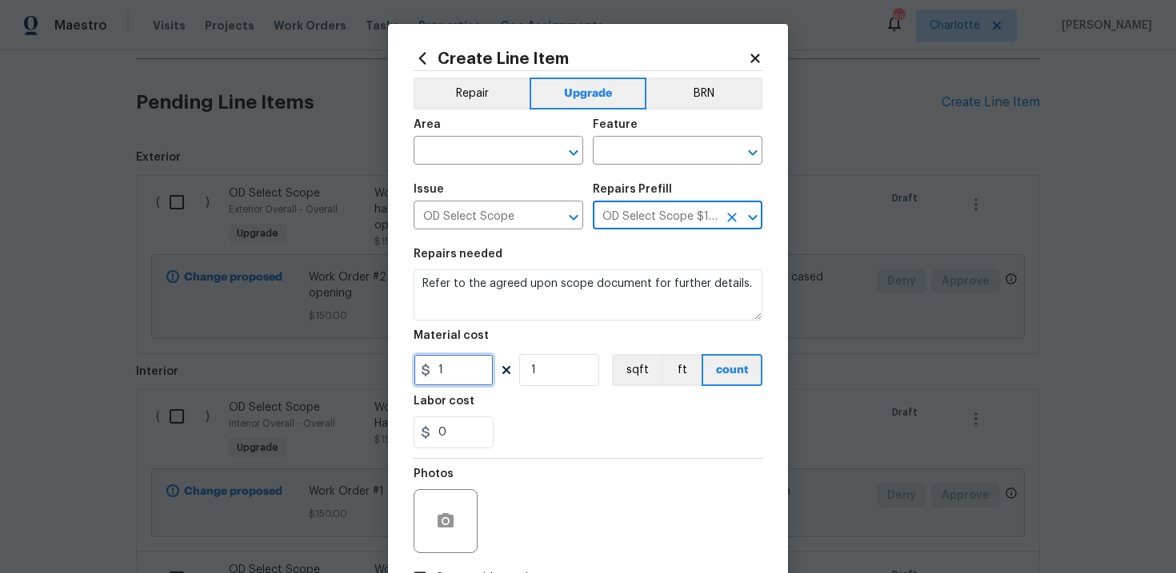
click at [465, 371] on input "1" at bounding box center [453, 370] width 80 height 32
type input "150"
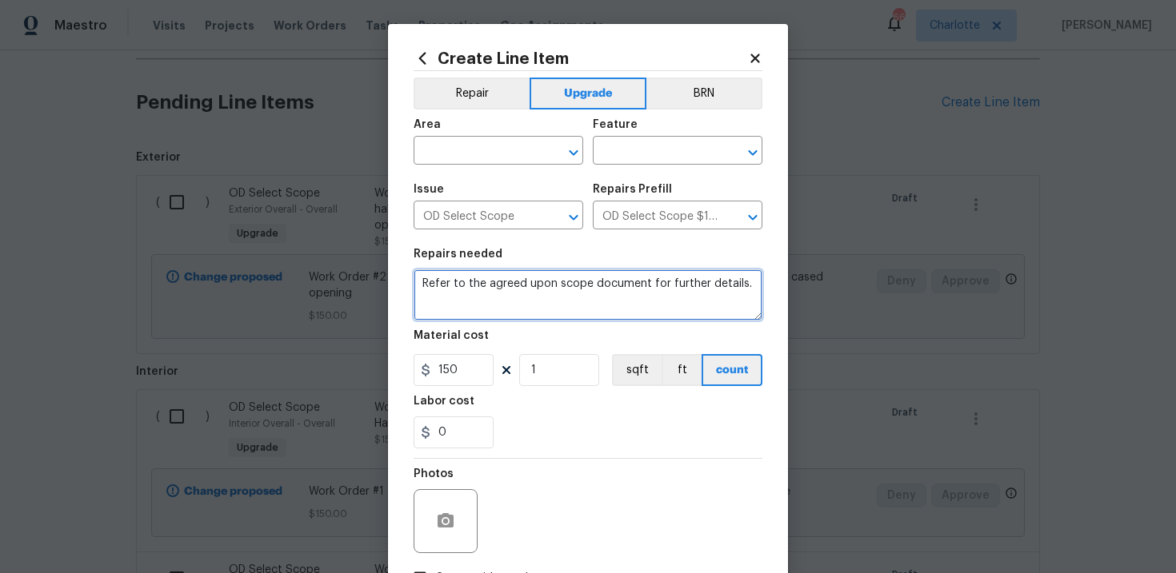
click at [469, 287] on textarea "Refer to the agreed upon scope document for further details." at bounding box center [587, 294] width 349 height 51
paste textarea "Work Order #2 -> Kitchen -> Lighting -> Run/reroute electrical and install rece…"
type textarea "Work Order #2 -> Kitchen -> Lighting -> Run/reroute electrical and install rece…"
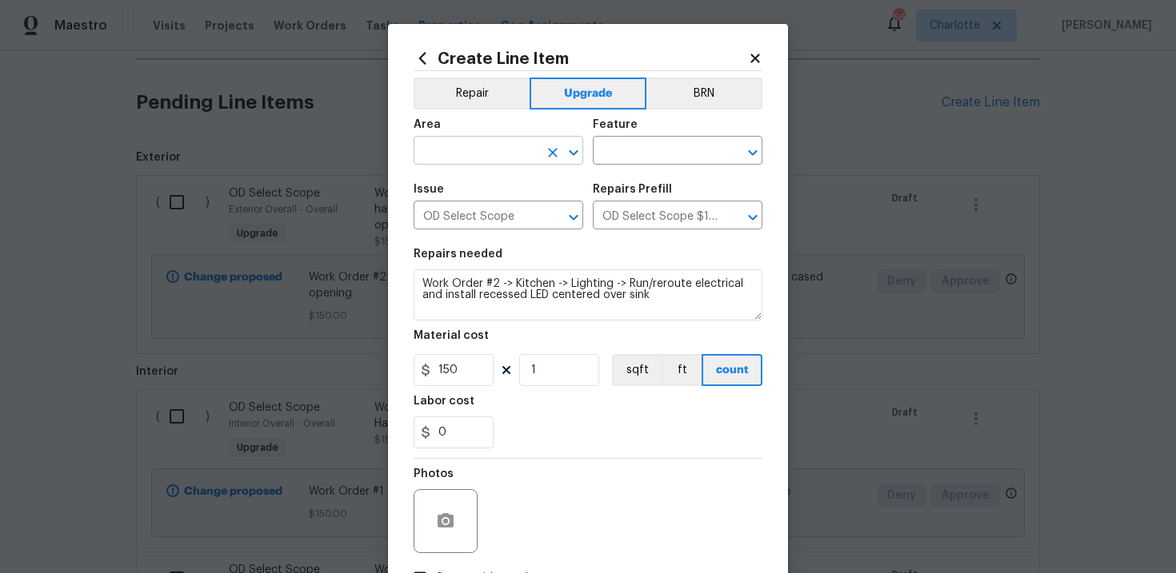
click at [474, 148] on input "text" at bounding box center [475, 152] width 125 height 25
click at [497, 210] on li "Interior Overall" at bounding box center [498, 215] width 170 height 26
type input "Interior Overall"
click at [643, 149] on input "text" at bounding box center [655, 152] width 125 height 25
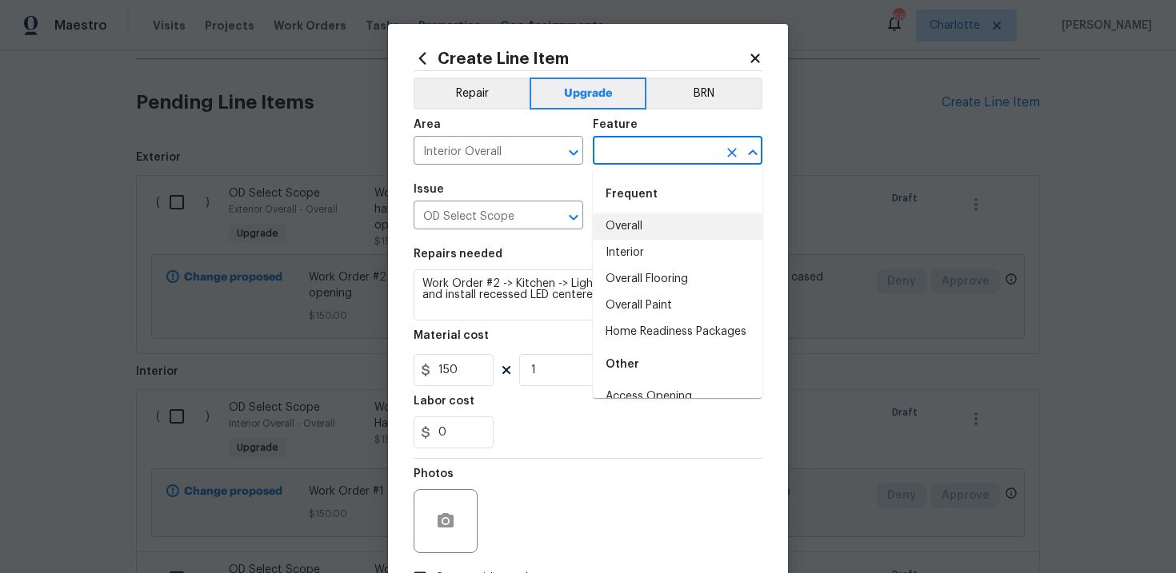
click at [640, 226] on li "Overall" at bounding box center [678, 227] width 170 height 26
type input "Overall"
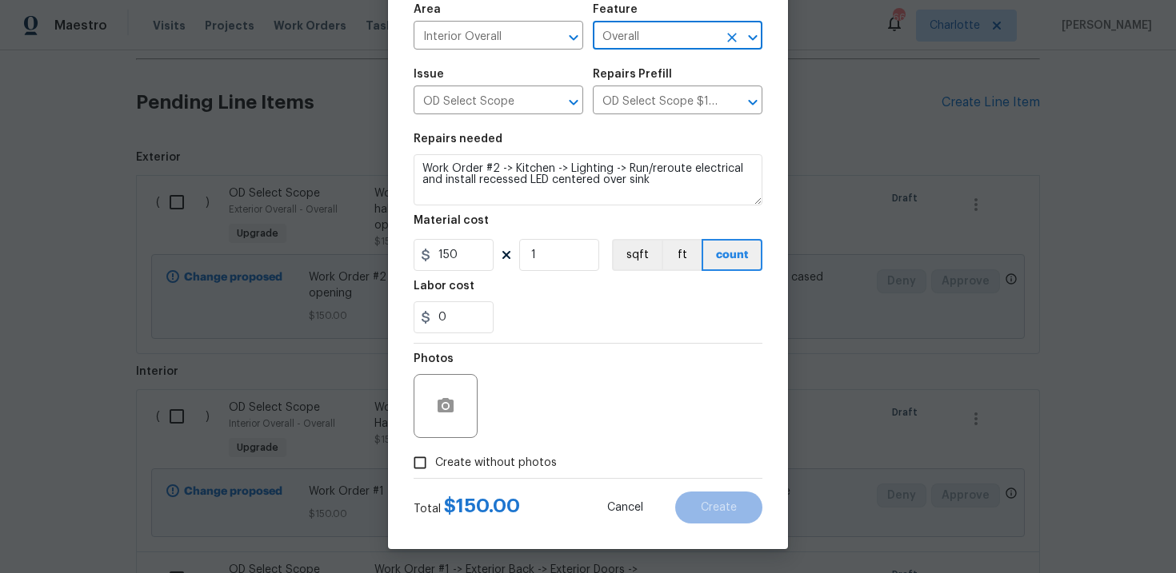
click at [506, 468] on span "Create without photos" at bounding box center [496, 463] width 122 height 17
click at [435, 468] on input "Create without photos" at bounding box center [420, 463] width 30 height 30
checkbox input "true"
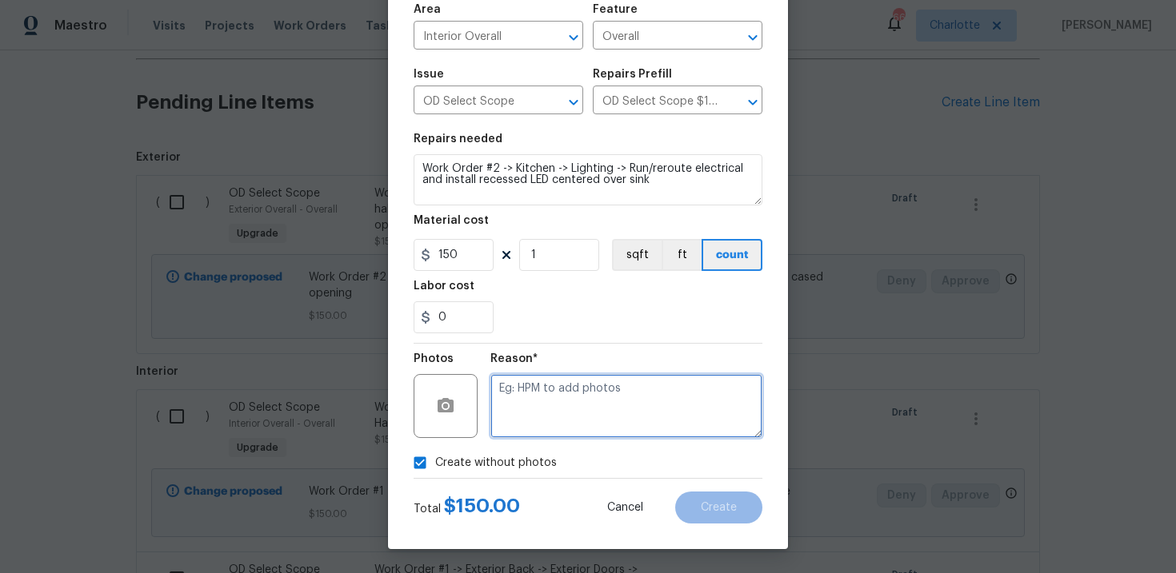
click at [562, 409] on textarea at bounding box center [626, 406] width 272 height 64
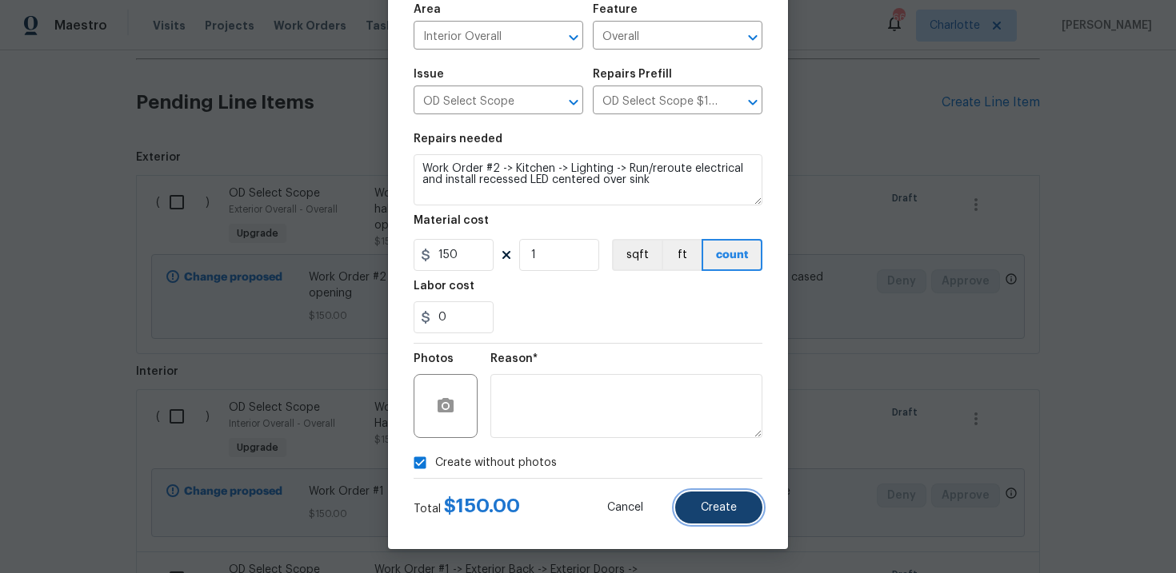
click at [706, 502] on span "Create" at bounding box center [719, 508] width 36 height 12
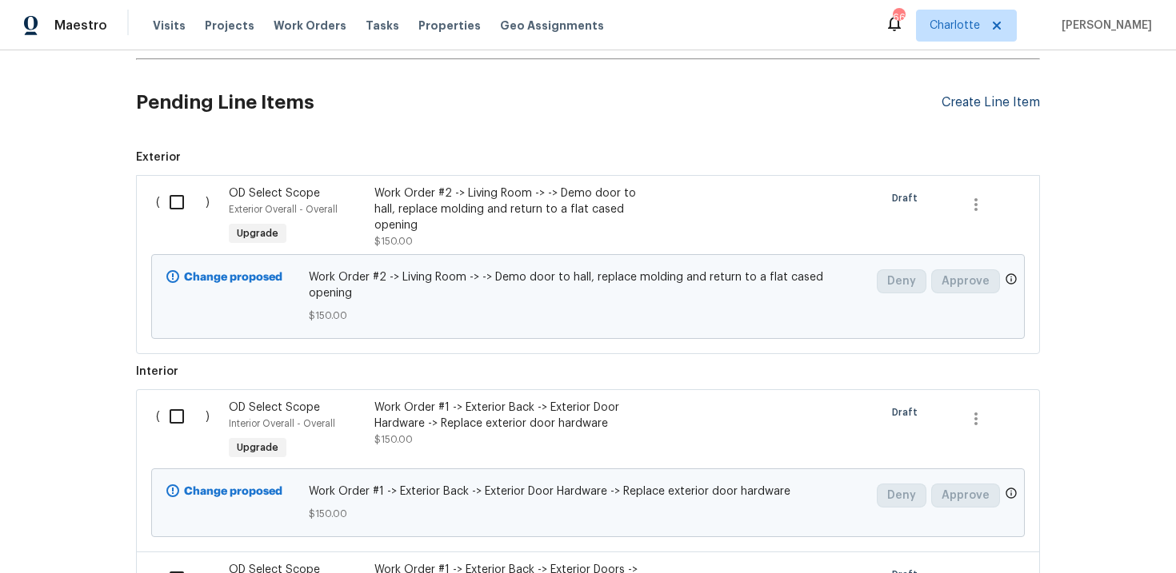
click at [978, 103] on div "Create Line Item" at bounding box center [990, 102] width 98 height 15
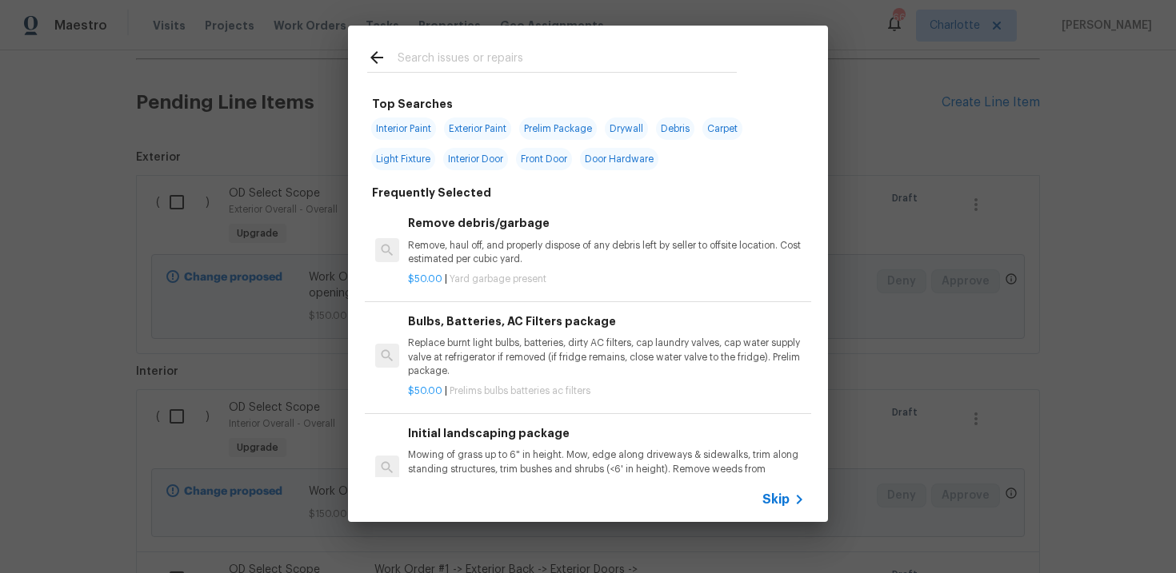
click at [769, 495] on span "Skip" at bounding box center [775, 500] width 27 height 16
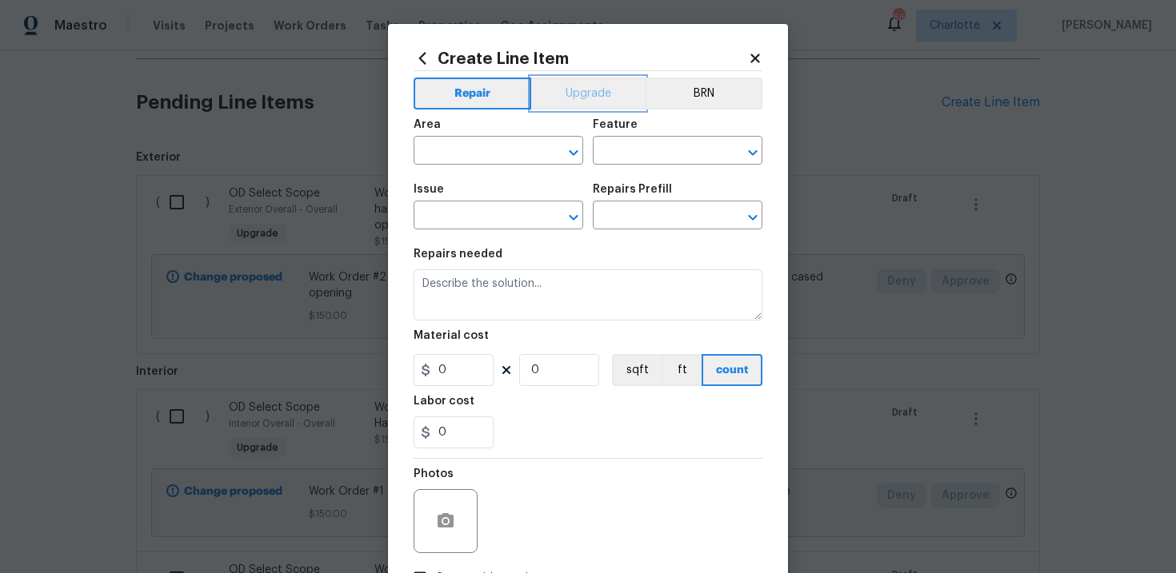
click at [601, 94] on button "Upgrade" at bounding box center [588, 94] width 114 height 32
click at [506, 217] on input "text" at bounding box center [475, 217] width 125 height 25
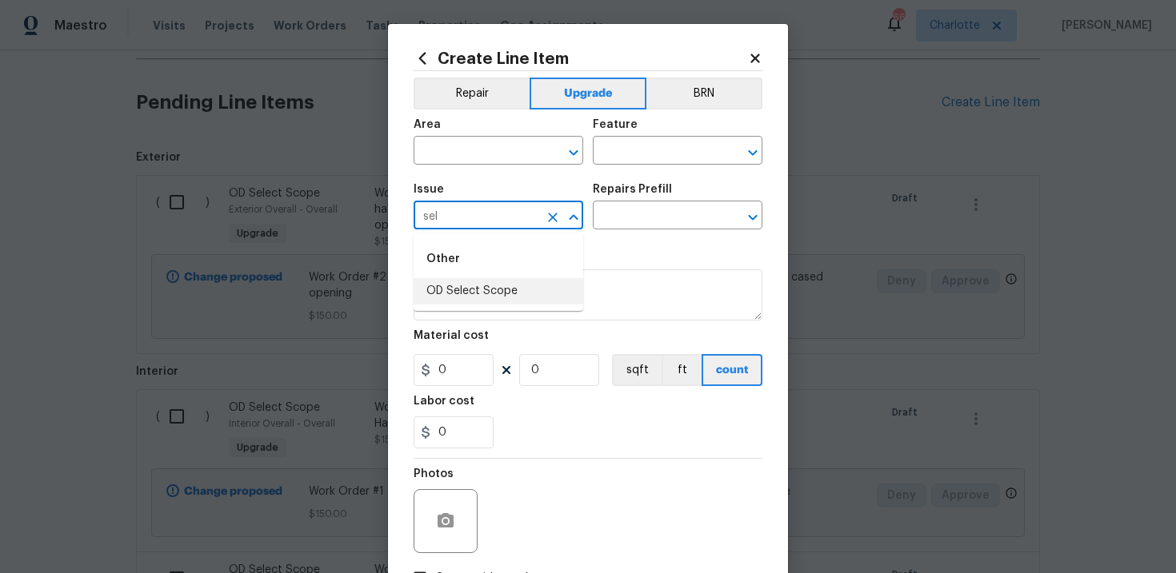
click at [512, 288] on li "OD Select Scope" at bounding box center [498, 291] width 170 height 26
type input "OD Select Scope"
click at [652, 210] on input "text" at bounding box center [655, 217] width 125 height 25
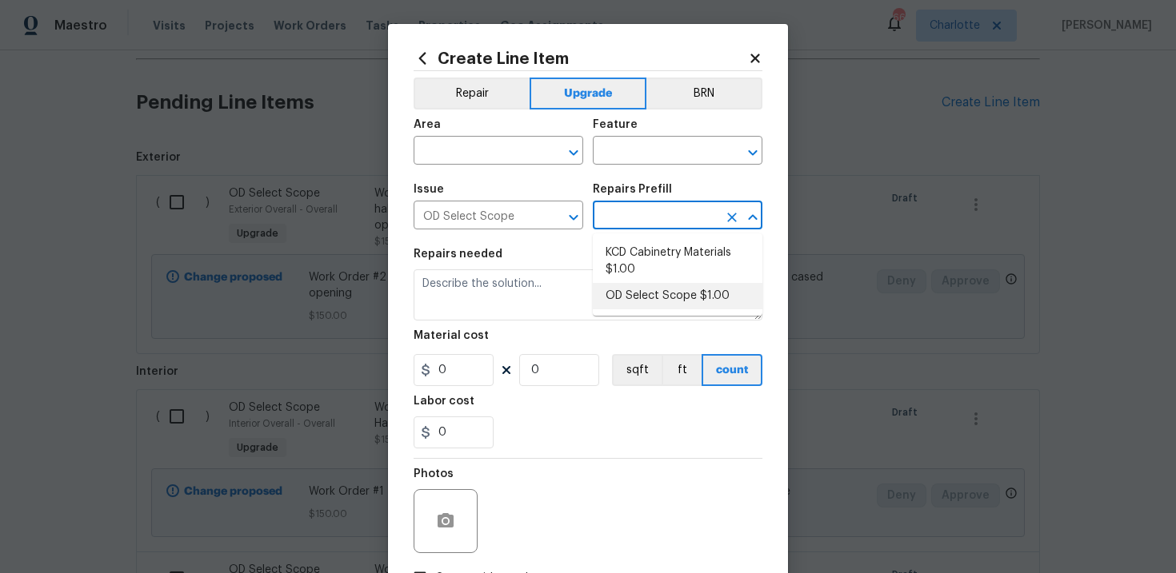
click at [661, 298] on li "OD Select Scope $1.00" at bounding box center [678, 296] width 170 height 26
type input "OD Select Scope $1.00"
type textarea "Refer to the agreed upon scope document for further details."
type input "1"
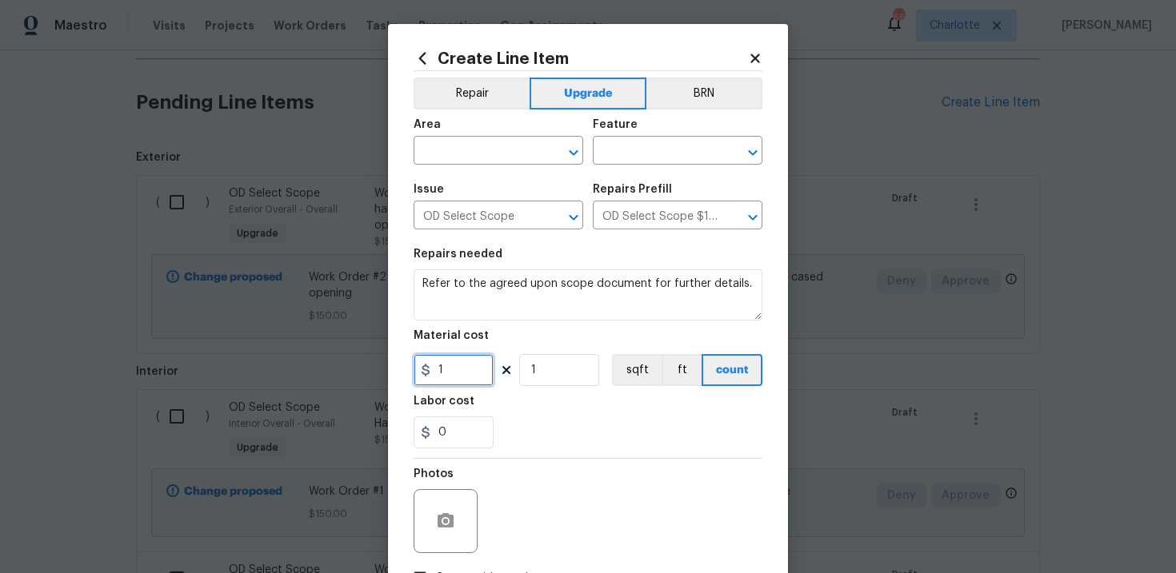
click at [465, 378] on input "1" at bounding box center [453, 370] width 80 height 32
type input "140"
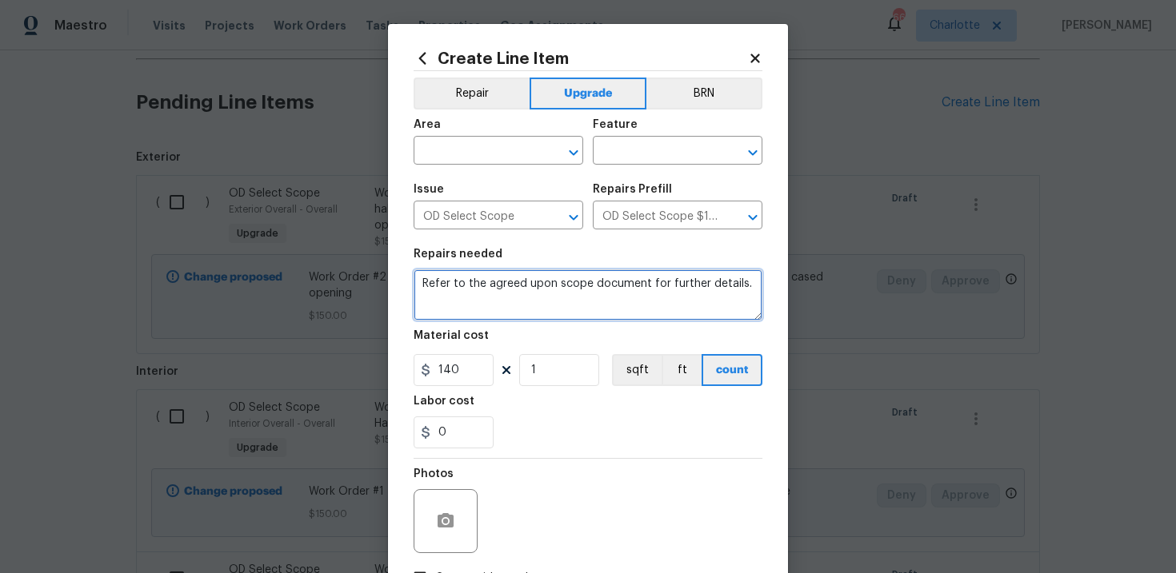
click at [486, 283] on textarea "Refer to the agreed upon scope document for further details." at bounding box center [587, 294] width 349 height 51
paste textarea "Work Order #2 -> Kitchen -> Lighting -> Install flush mount light"
type textarea "Work Order #2 -> Kitchen -> Lighting -> Install flush mount light"
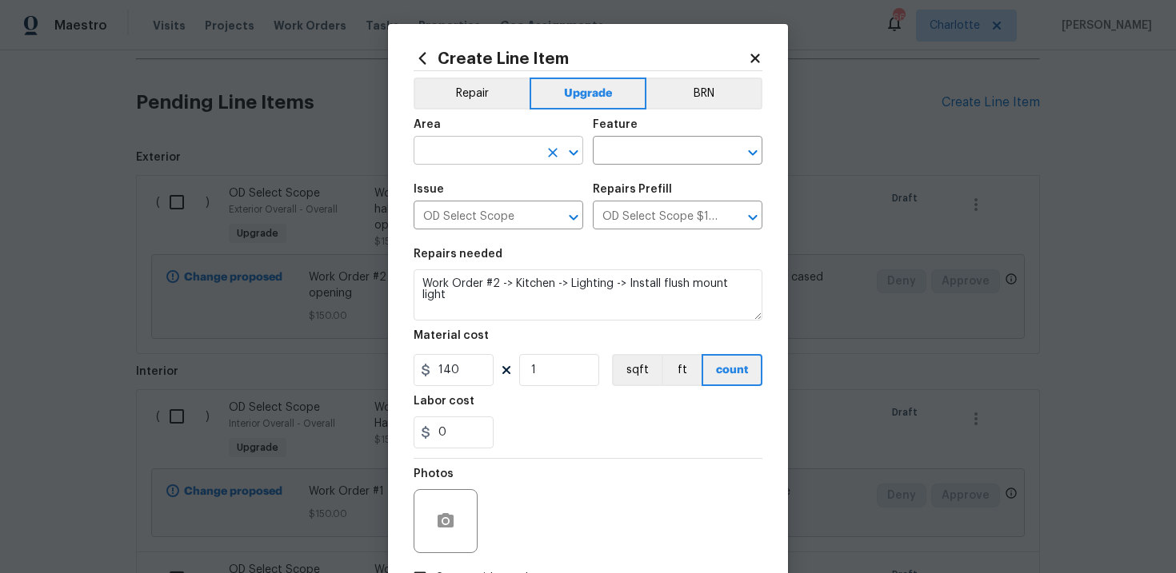
click at [510, 156] on input "text" at bounding box center [475, 152] width 125 height 25
click at [513, 221] on li "Interior Overall" at bounding box center [498, 215] width 170 height 26
type input "Interior Overall"
click at [641, 158] on input "text" at bounding box center [655, 152] width 125 height 25
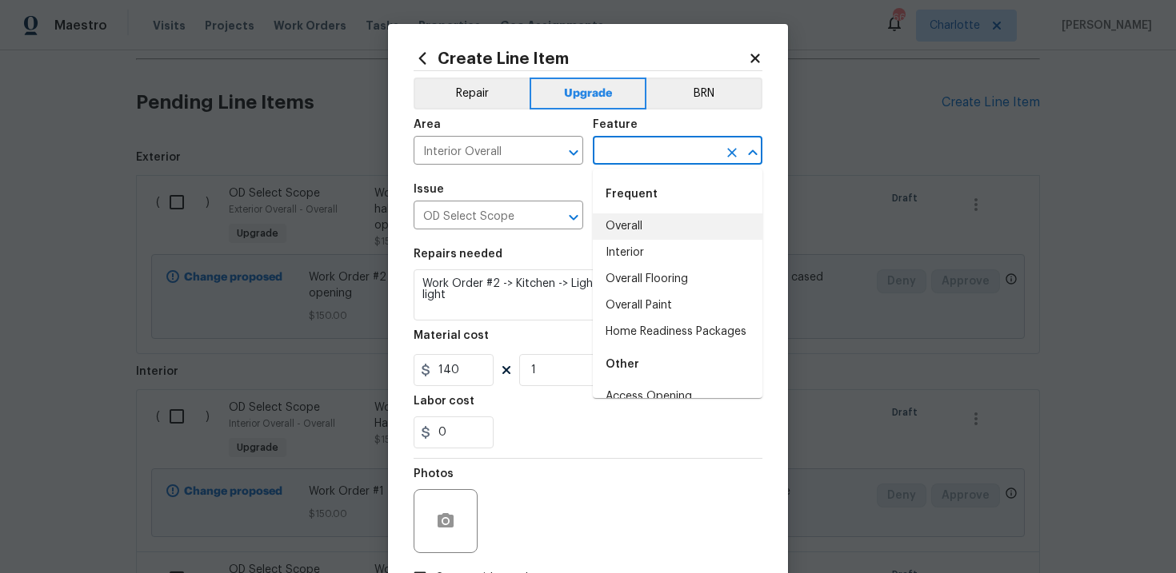
click at [640, 224] on li "Overall" at bounding box center [678, 227] width 170 height 26
type input "Overall"
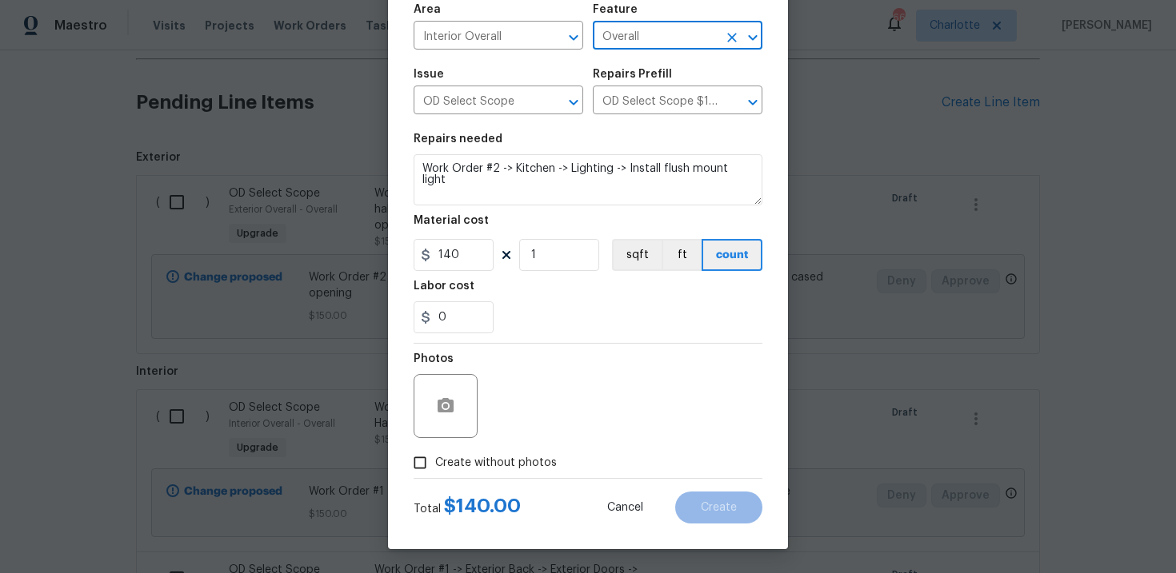
click at [509, 455] on span "Create without photos" at bounding box center [496, 463] width 122 height 17
click at [435, 455] on input "Create without photos" at bounding box center [420, 463] width 30 height 30
checkbox input "true"
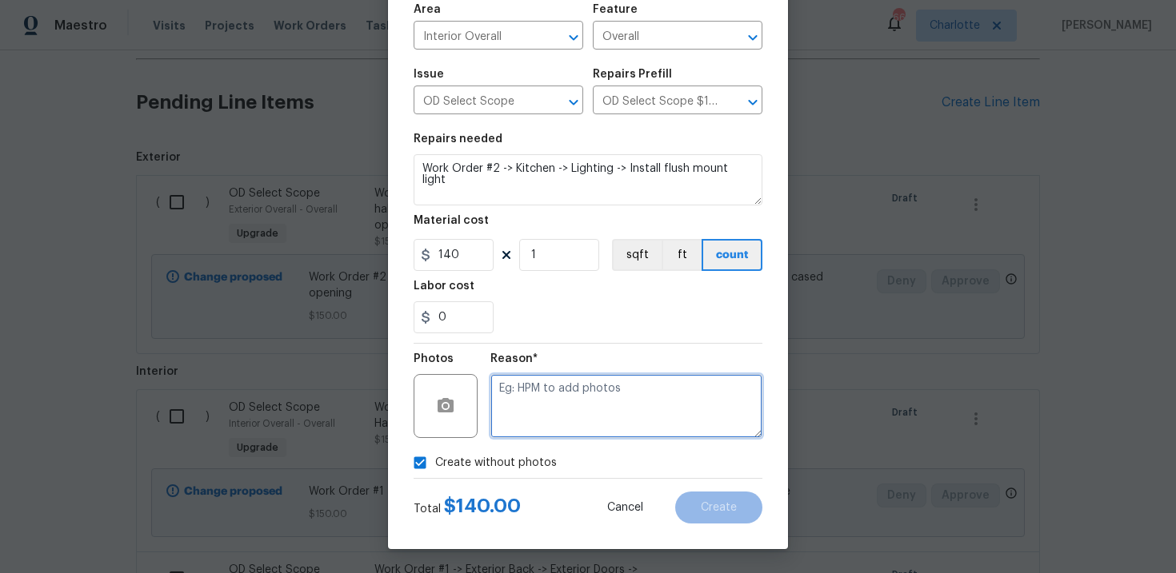
click at [565, 409] on textarea at bounding box center [626, 406] width 272 height 64
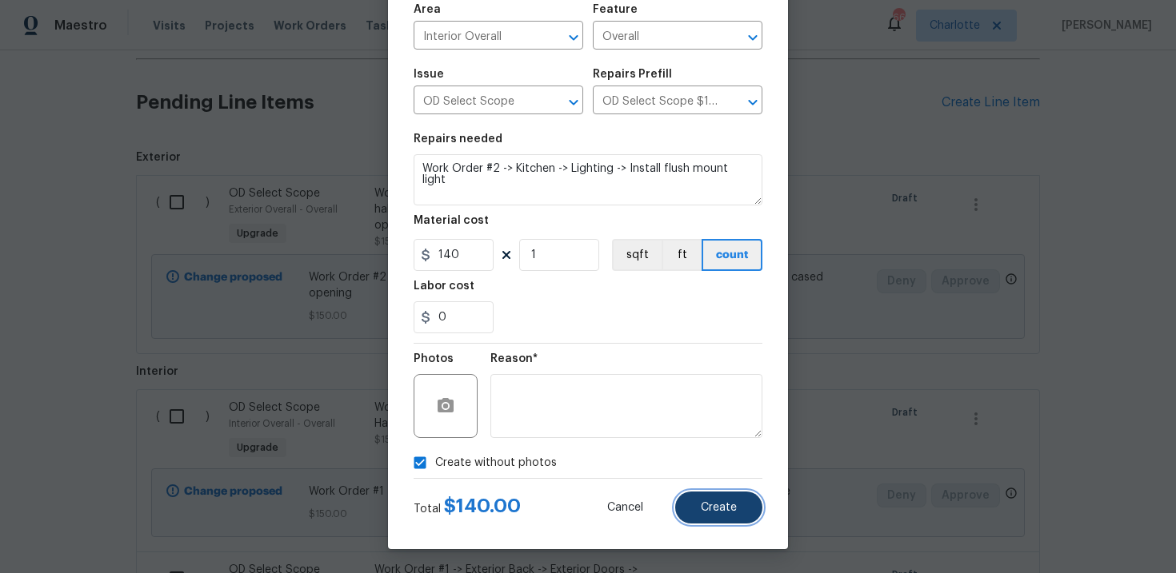
click at [703, 492] on button "Create" at bounding box center [718, 508] width 87 height 32
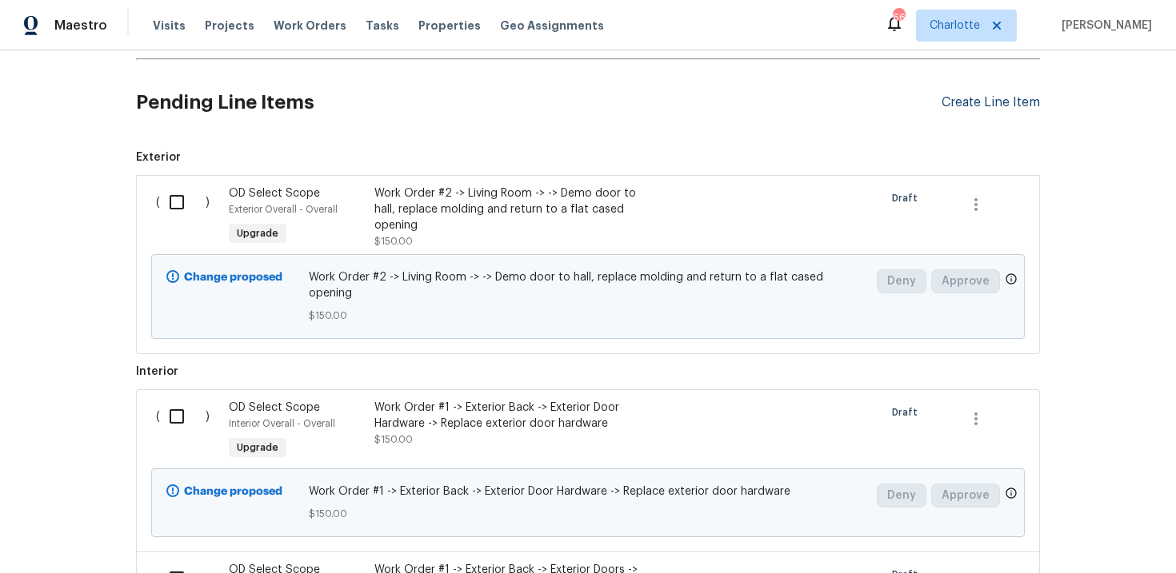
click at [976, 102] on div "Create Line Item" at bounding box center [990, 102] width 98 height 15
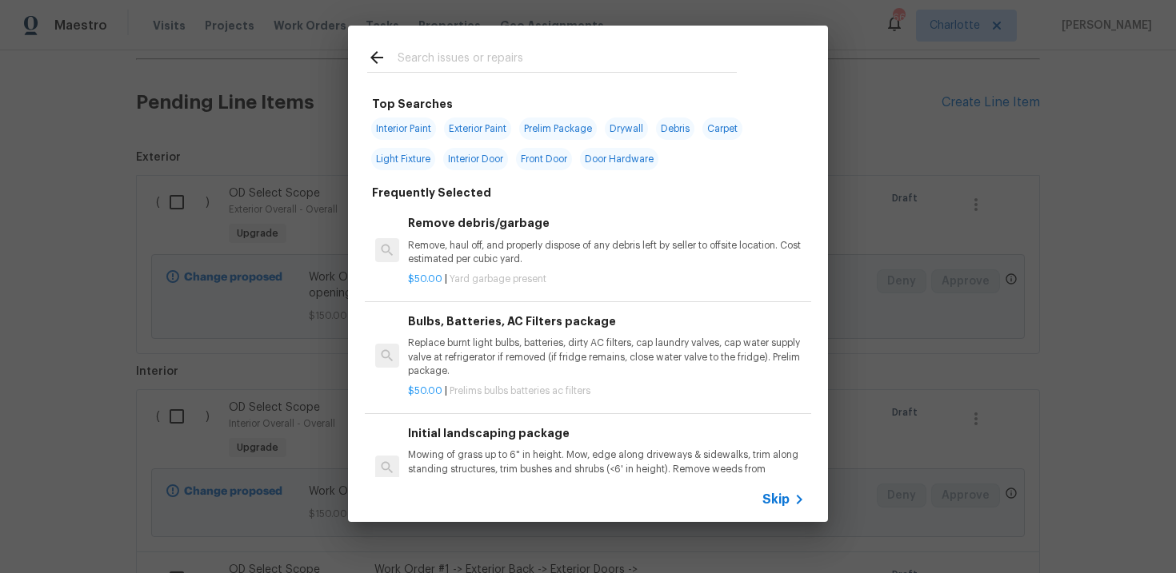
click at [767, 495] on span "Skip" at bounding box center [775, 500] width 27 height 16
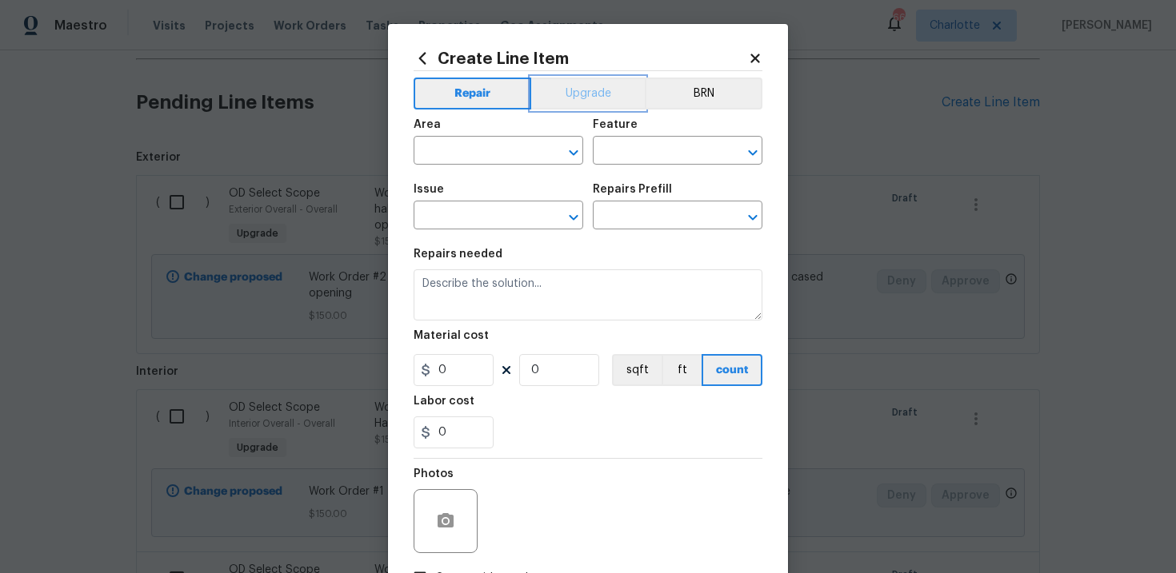
click at [604, 101] on button "Upgrade" at bounding box center [588, 94] width 114 height 32
click at [503, 214] on input "text" at bounding box center [475, 217] width 125 height 25
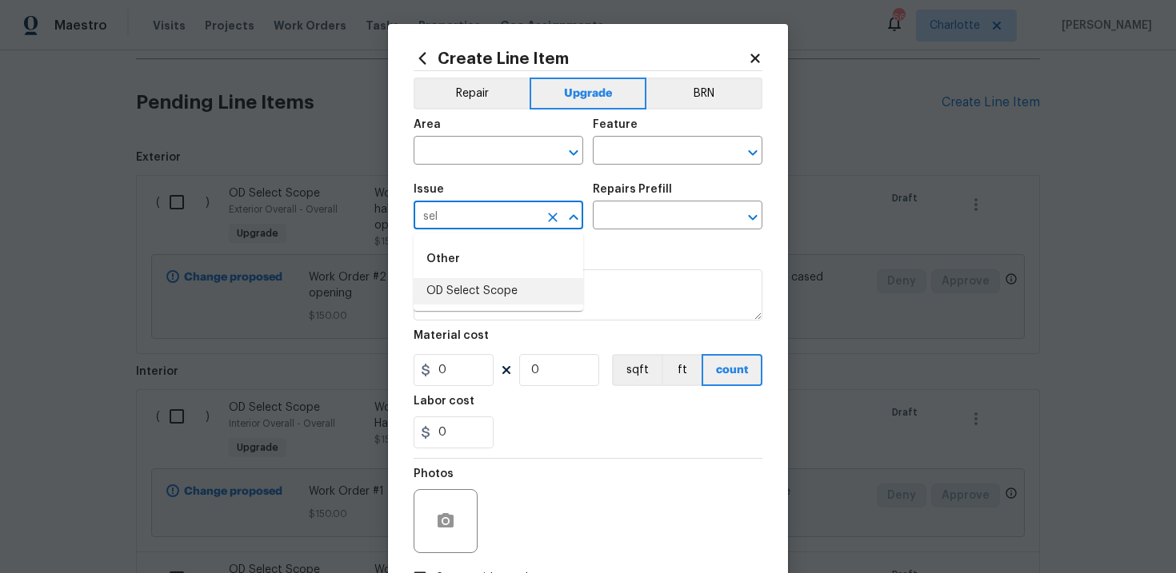
click at [497, 289] on li "OD Select Scope" at bounding box center [498, 291] width 170 height 26
type input "OD Select Scope"
click at [638, 218] on input "text" at bounding box center [655, 217] width 125 height 25
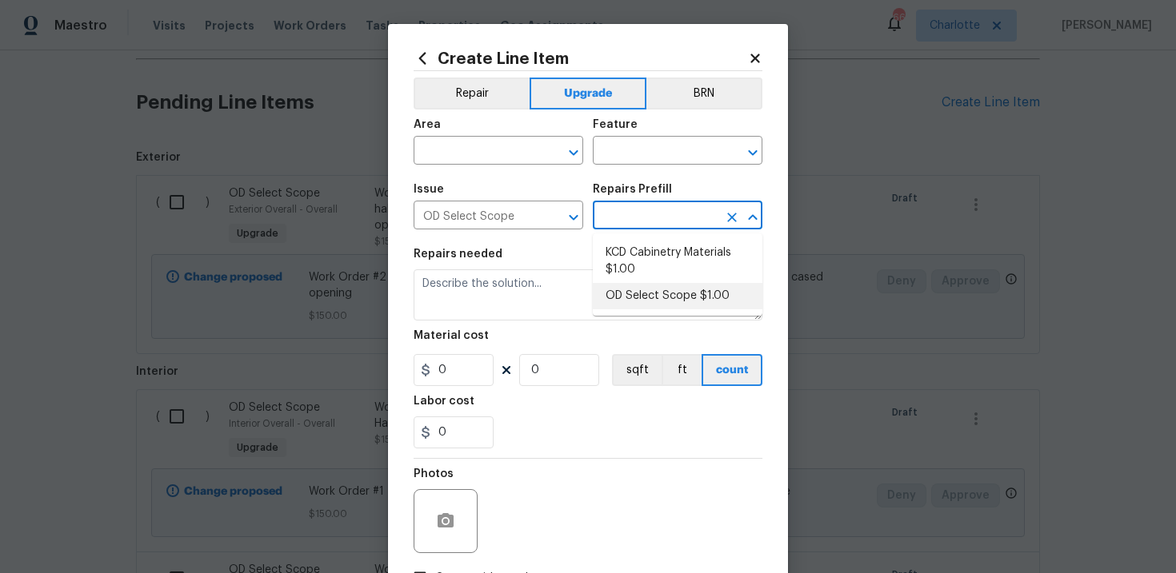
click at [646, 294] on li "OD Select Scope $1.00" at bounding box center [678, 296] width 170 height 26
type input "OD Select Scope $1.00"
type textarea "Refer to the agreed upon scope document for further details."
type input "1"
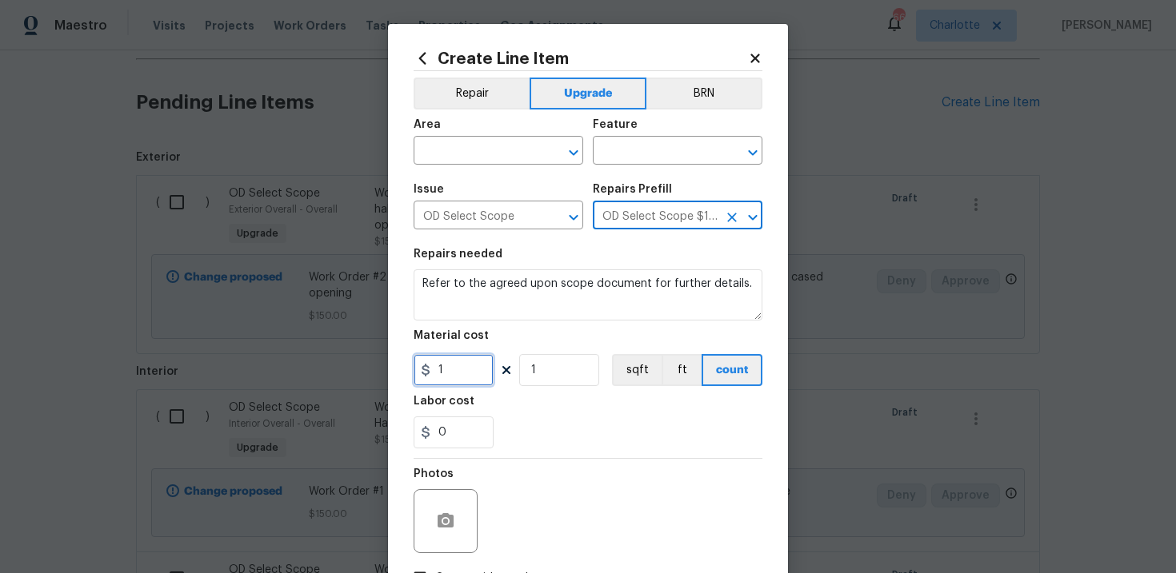
click at [466, 369] on input "1" at bounding box center [453, 370] width 80 height 32
type input "1050"
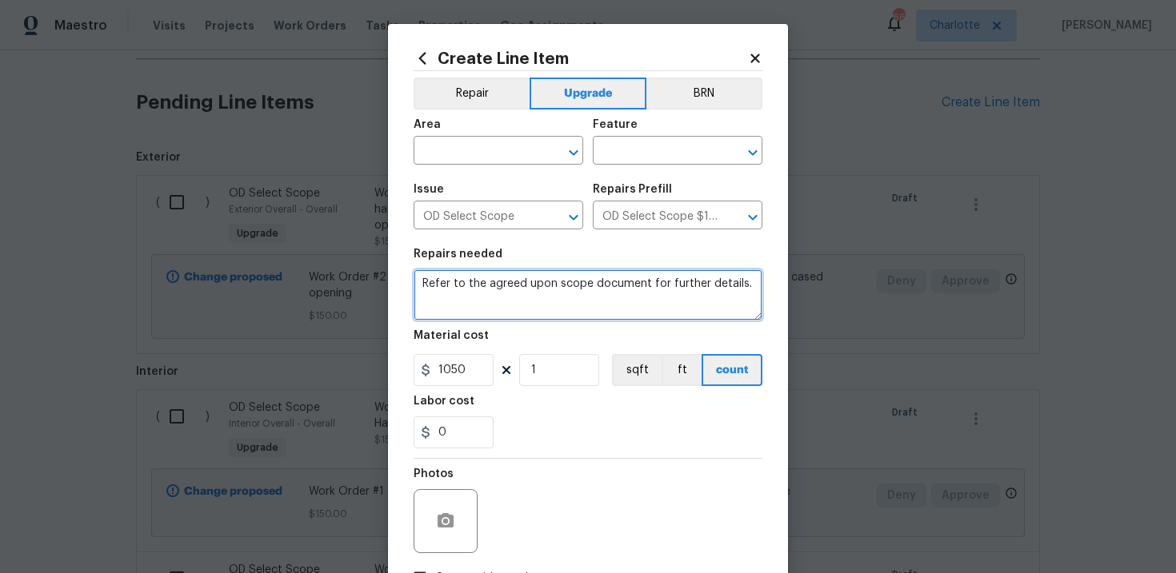
click at [470, 295] on textarea "Refer to the agreed upon scope document for further details." at bounding box center [587, 294] width 349 height 51
click at [469, 290] on textarea "Refer to the agreed upon scope document for further details." at bounding box center [587, 294] width 349 height 51
paste textarea "Work Order #2 -> Kitchen -> Sink -> Install sink, faucet, garbage disposal, and…"
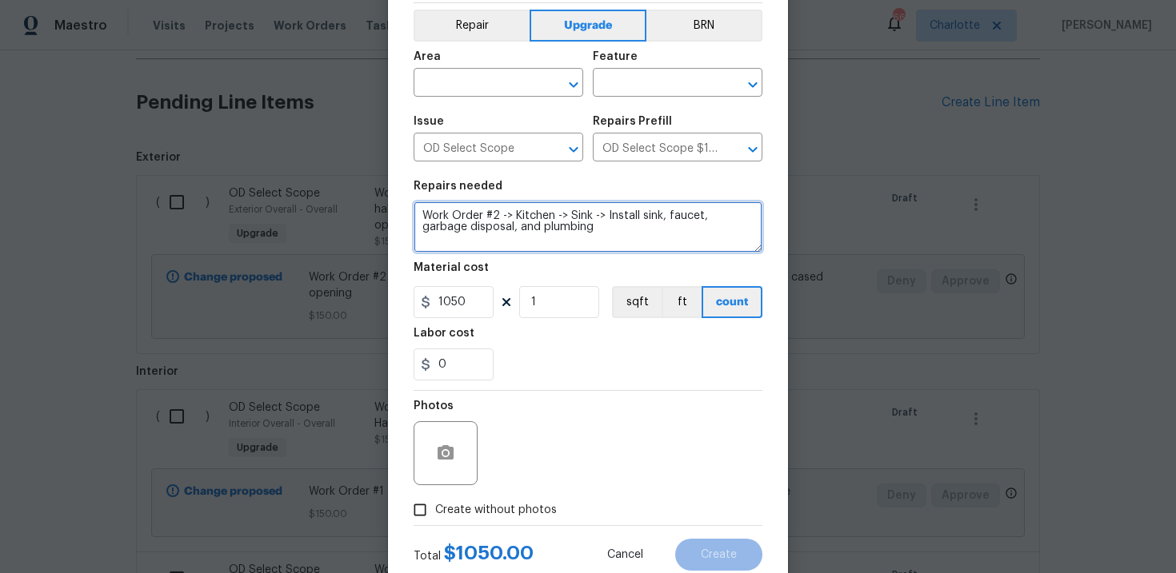
type textarea "Work Order #2 -> Kitchen -> Sink -> Install sink, faucet, garbage disposal, and…"
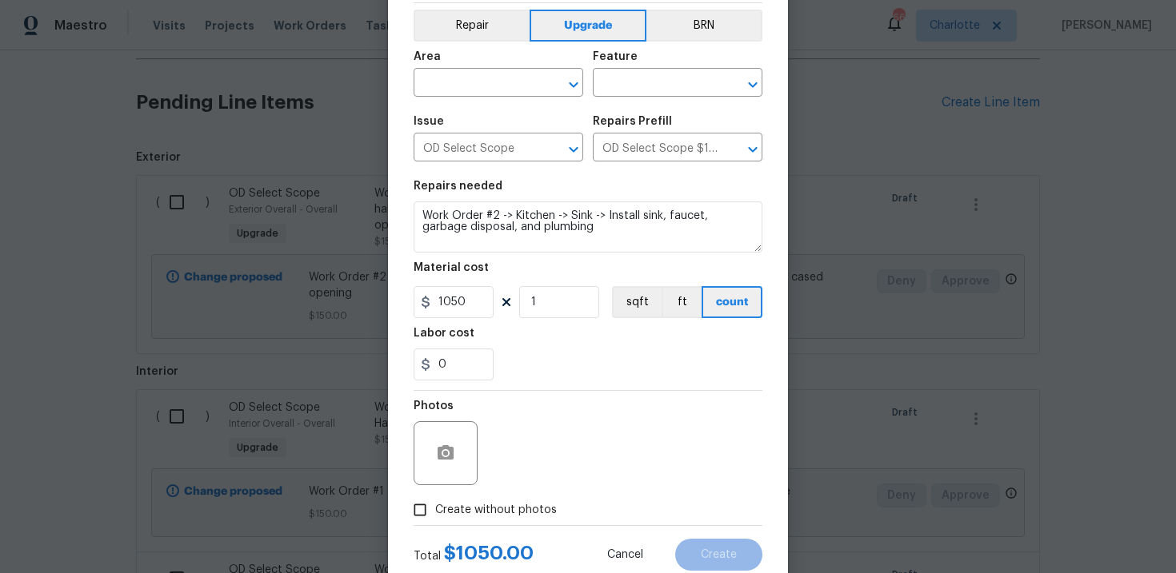
click at [493, 509] on span "Create without photos" at bounding box center [496, 510] width 122 height 17
click at [435, 509] on input "Create without photos" at bounding box center [420, 510] width 30 height 30
checkbox input "true"
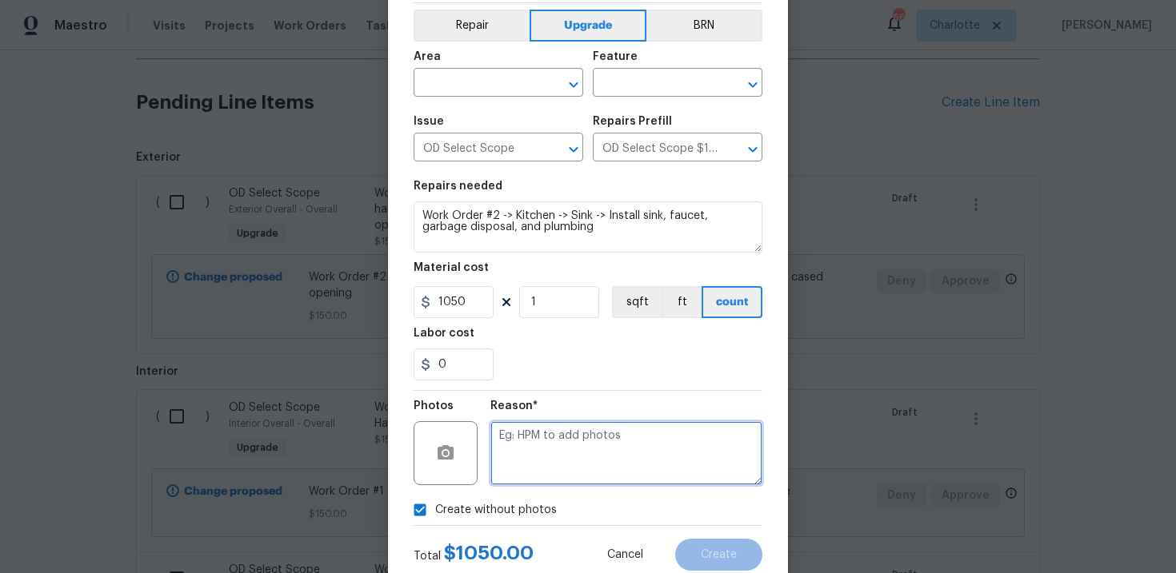
click at [581, 429] on textarea at bounding box center [626, 453] width 272 height 64
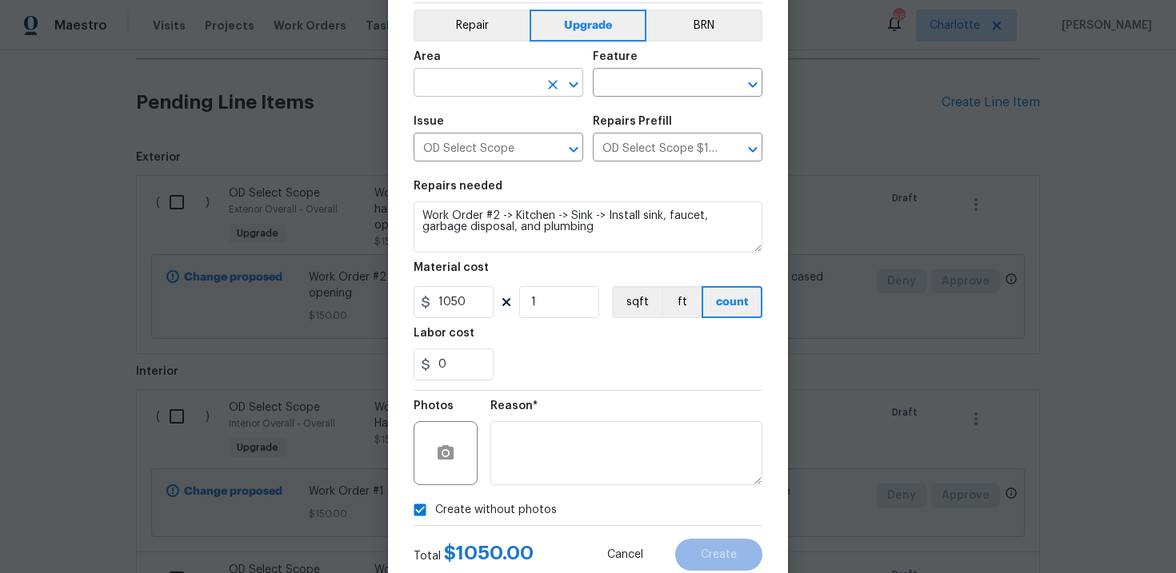
click at [513, 85] on input "text" at bounding box center [475, 84] width 125 height 25
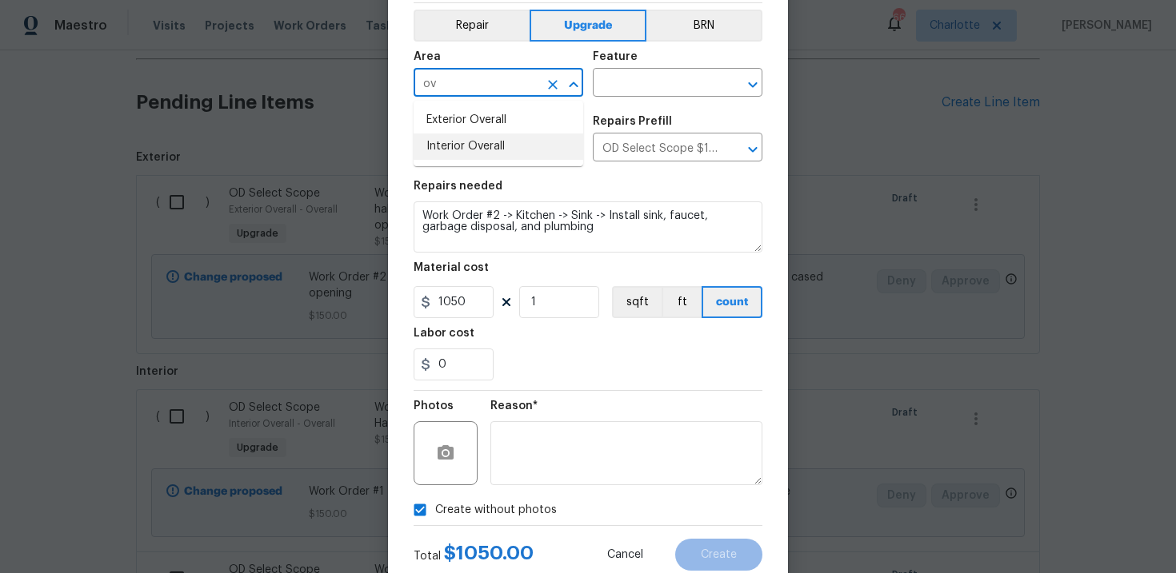
click at [509, 141] on li "Interior Overall" at bounding box center [498, 147] width 170 height 26
type input "Interior Overall"
click at [614, 86] on input "text" at bounding box center [655, 84] width 125 height 25
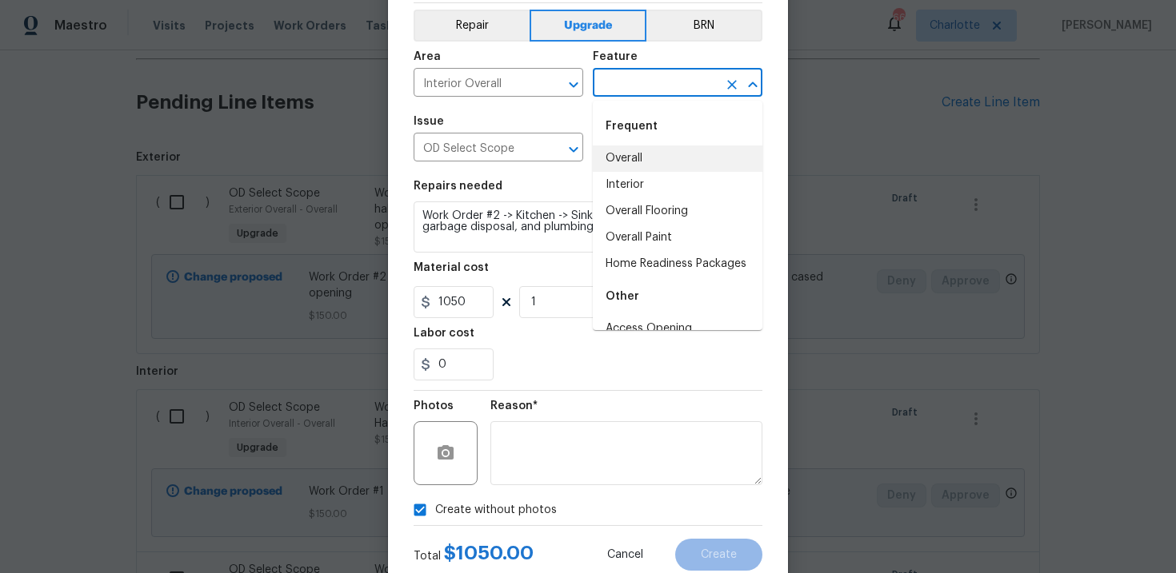
click at [640, 154] on li "Overall" at bounding box center [678, 159] width 170 height 26
type input "Overall"
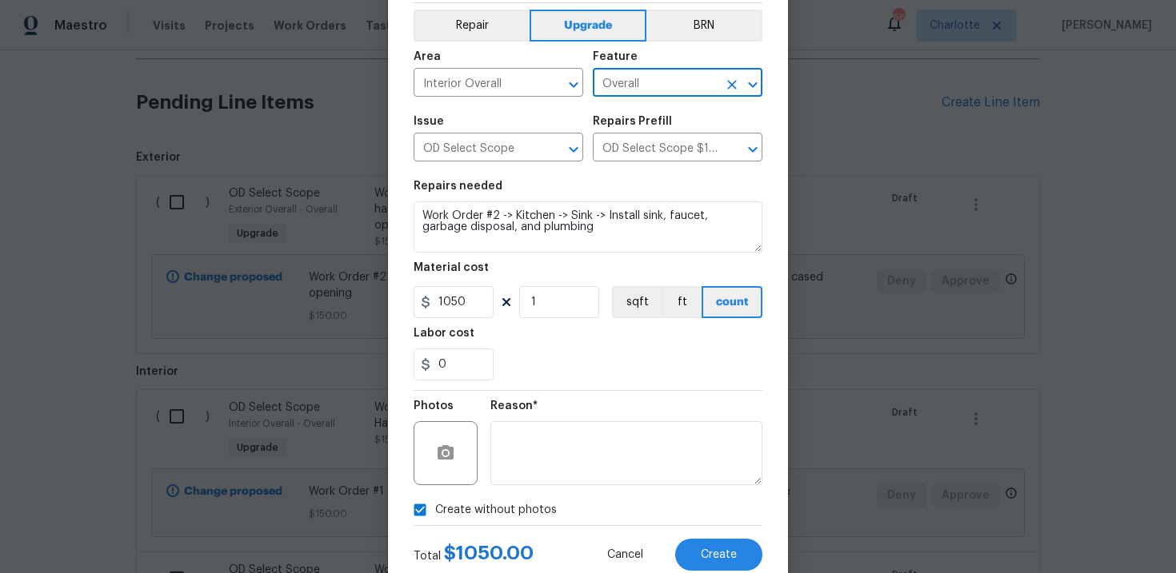
scroll to position [116, 0]
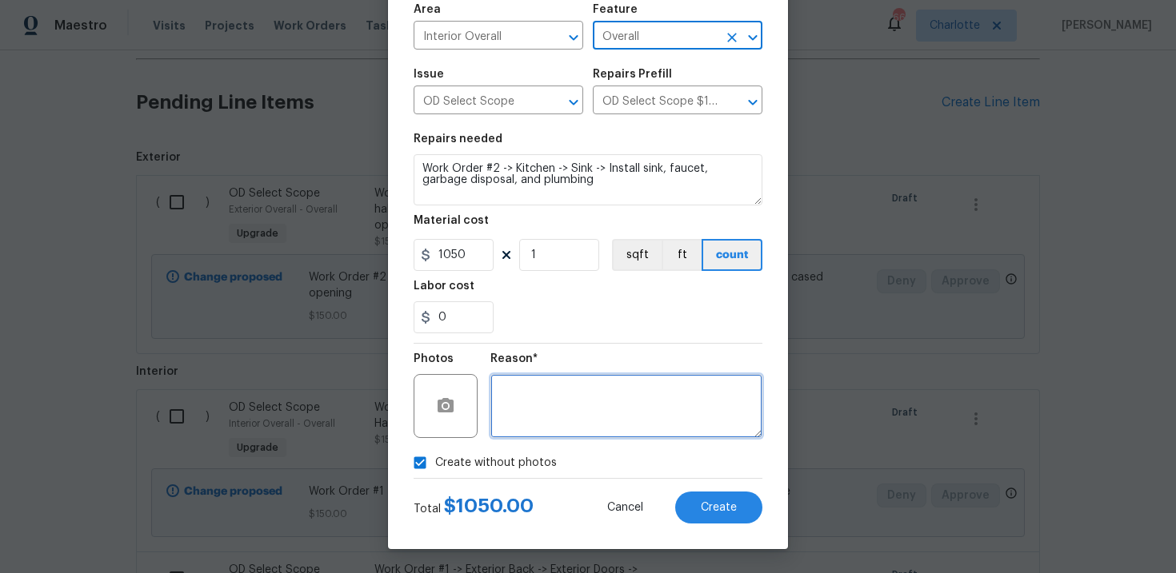
click at [632, 415] on textarea at bounding box center [626, 406] width 272 height 64
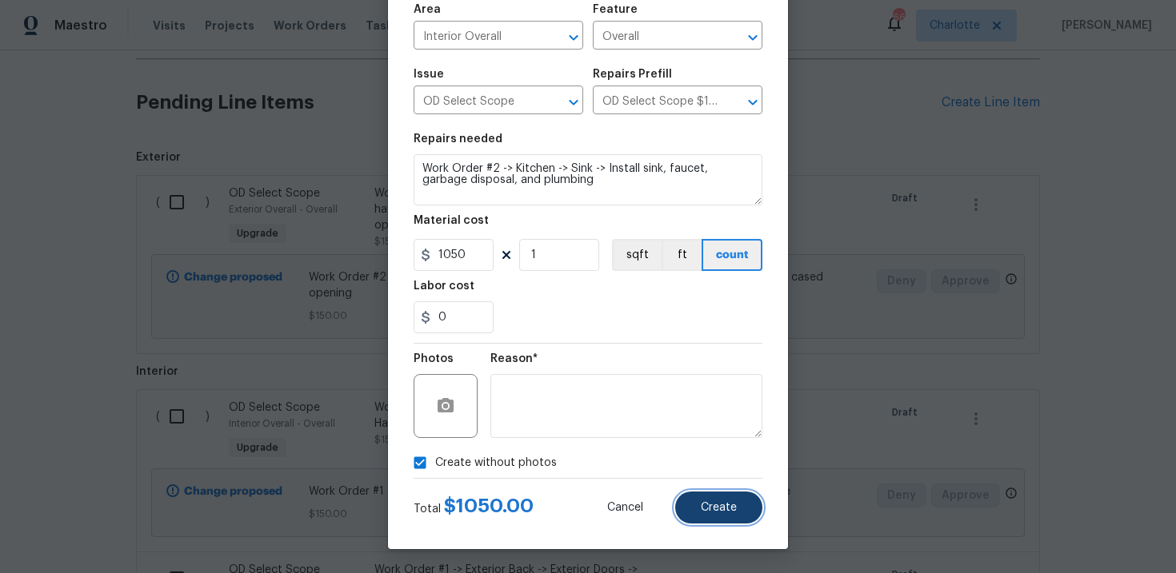
click at [721, 505] on span "Create" at bounding box center [719, 508] width 36 height 12
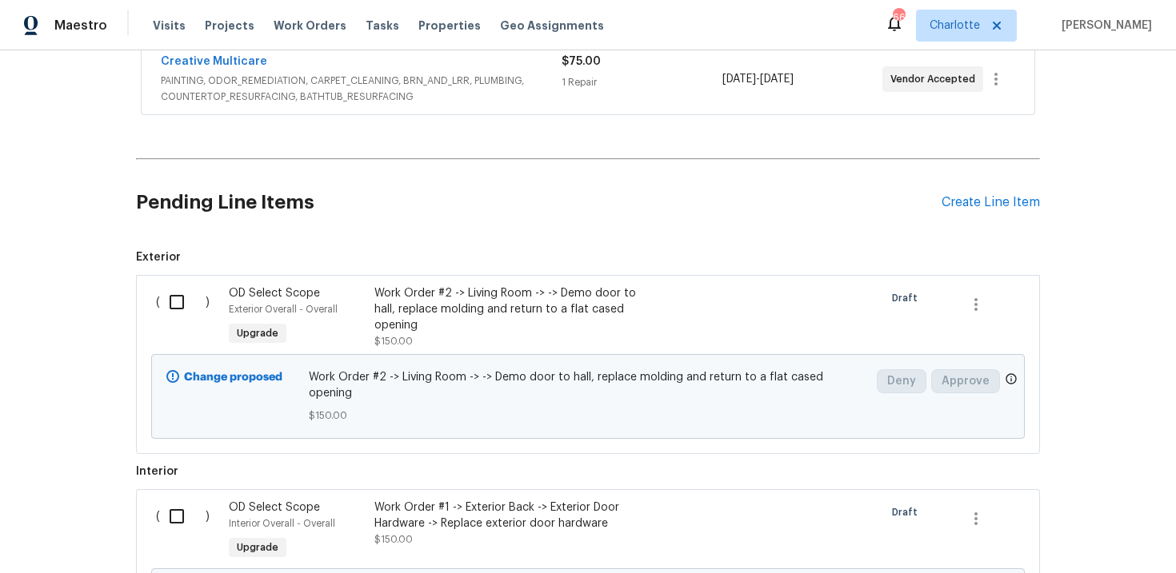
scroll to position [647, 0]
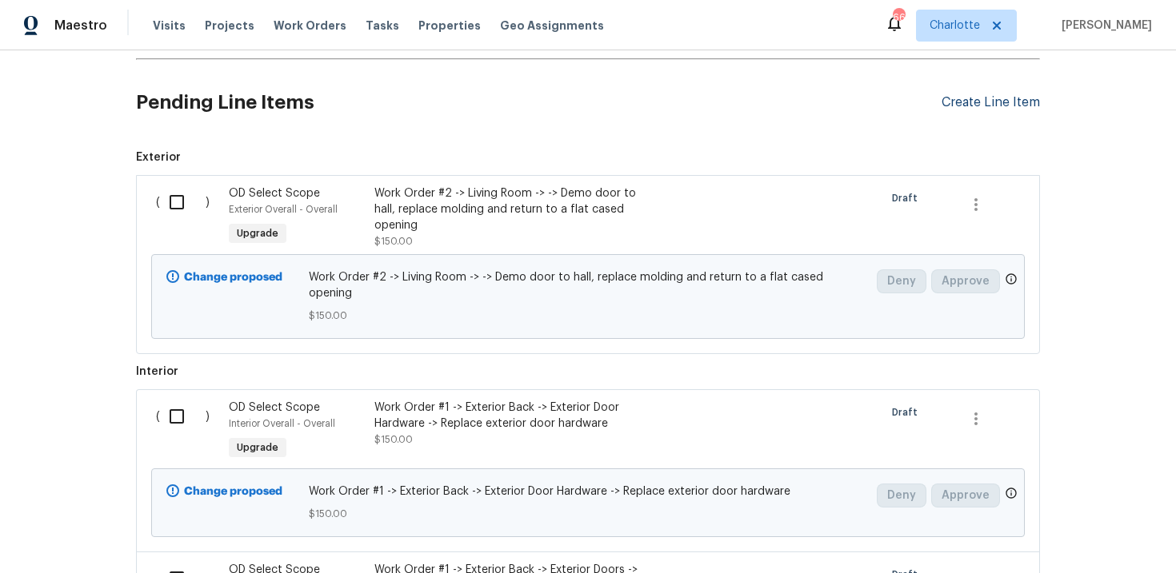
click at [991, 106] on div "Create Line Item" at bounding box center [990, 102] width 98 height 15
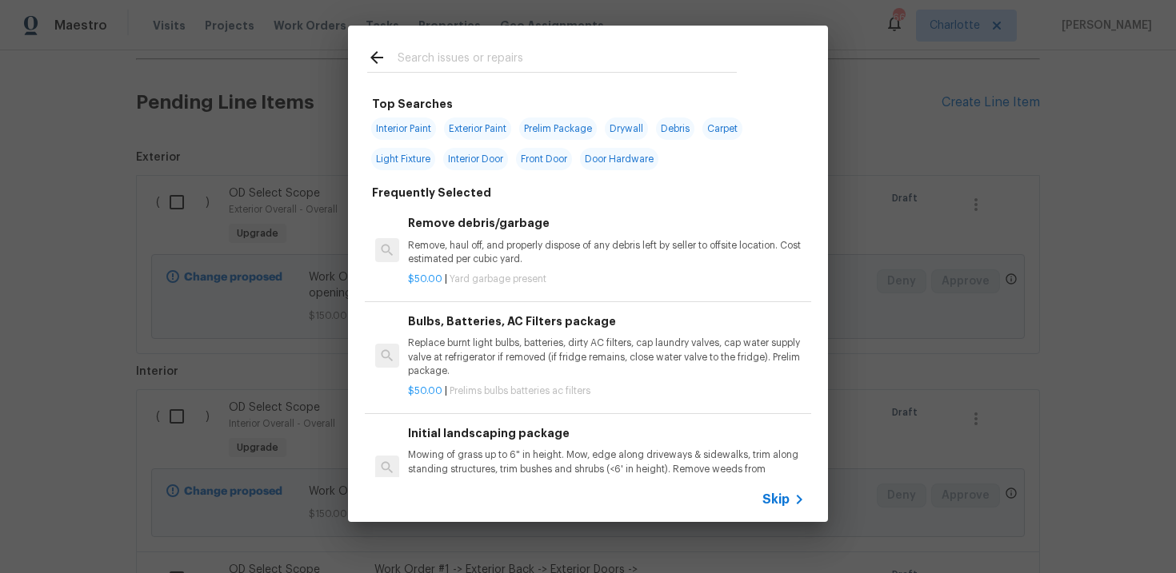
click at [773, 505] on span "Skip" at bounding box center [775, 500] width 27 height 16
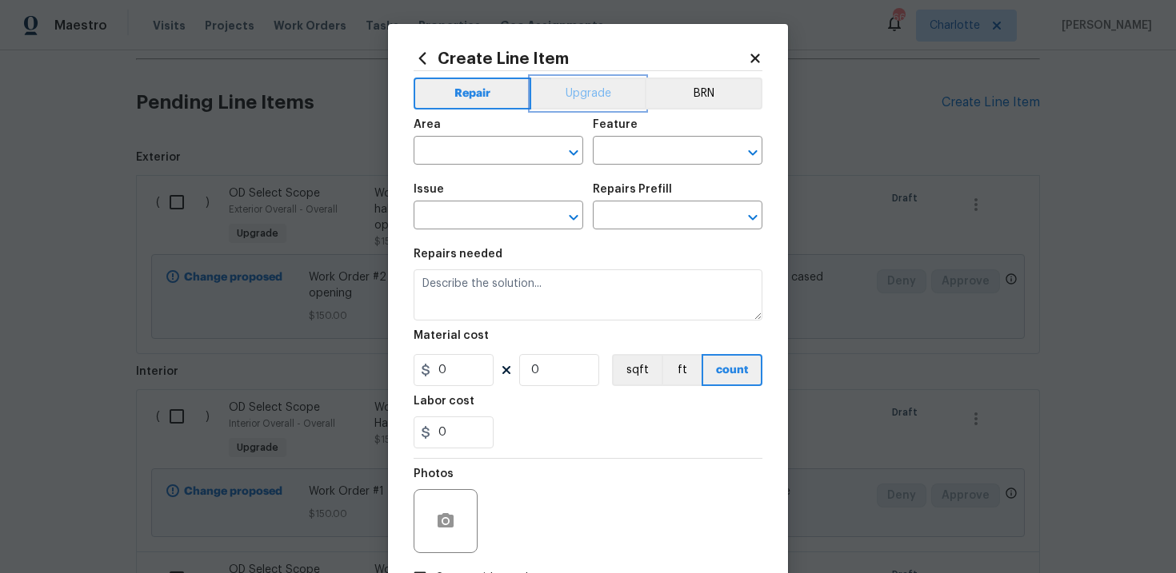
click at [590, 98] on button "Upgrade" at bounding box center [588, 94] width 114 height 32
click at [496, 221] on input "text" at bounding box center [475, 217] width 125 height 25
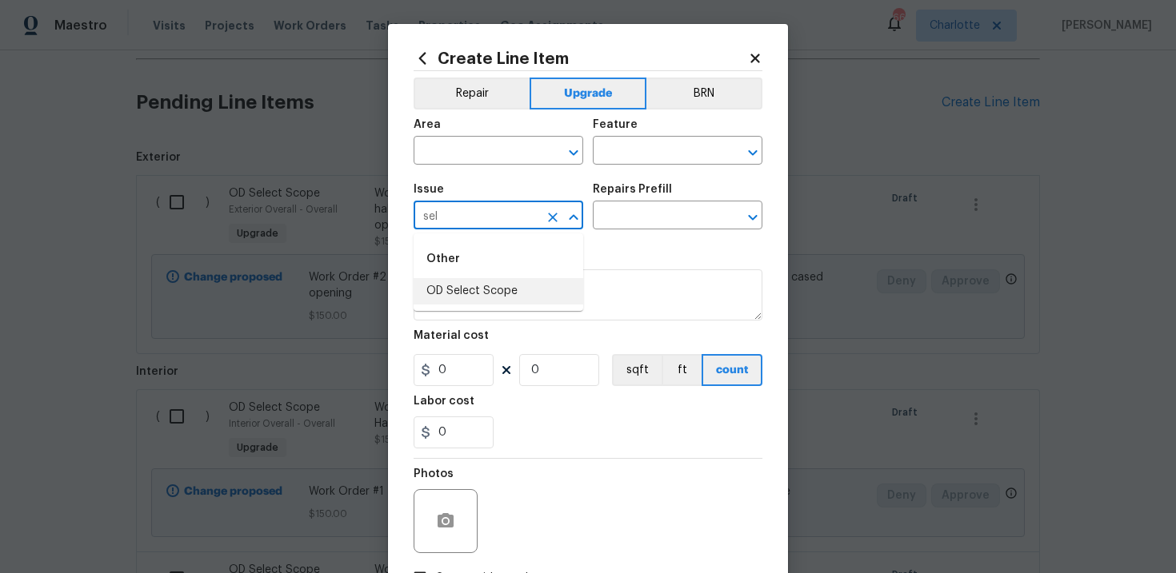
click at [500, 293] on li "OD Select Scope" at bounding box center [498, 291] width 170 height 26
type input "OD Select Scope"
click at [654, 215] on input "text" at bounding box center [655, 217] width 125 height 25
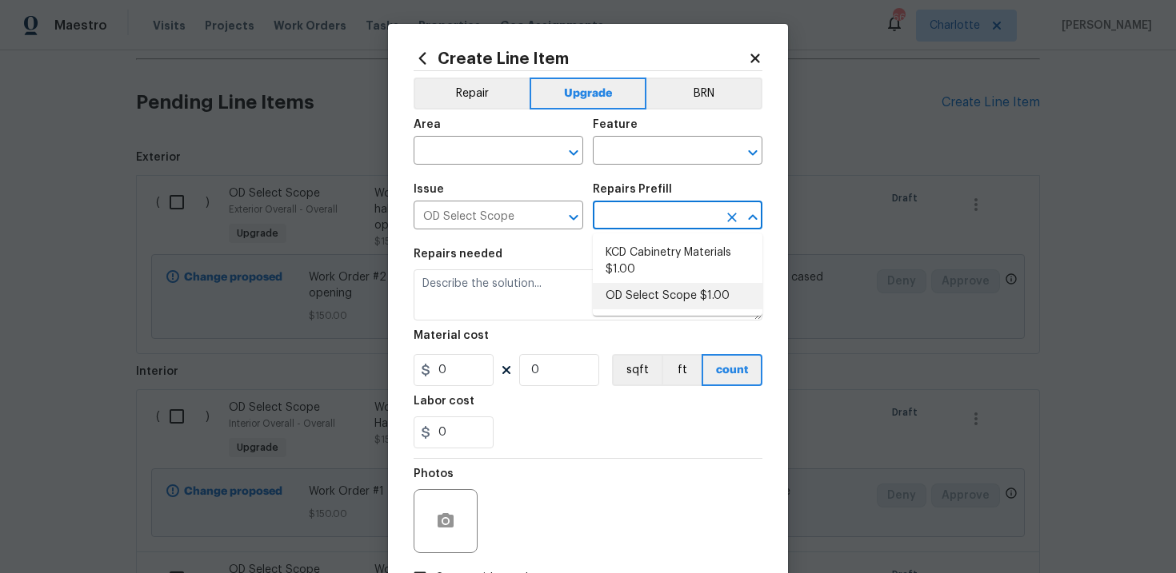
click at [657, 290] on li "OD Select Scope $1.00" at bounding box center [678, 296] width 170 height 26
type input "OD Select Scope $1.00"
type textarea "Refer to the agreed upon scope document for further details."
type input "1"
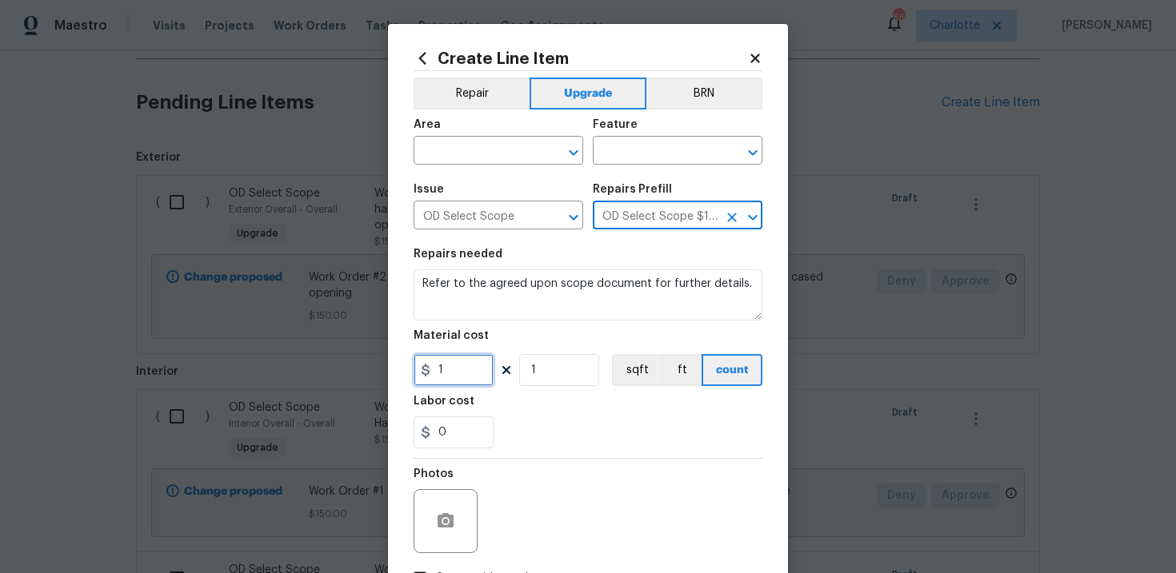
click at [461, 364] on input "1" at bounding box center [453, 370] width 80 height 32
type input "140"
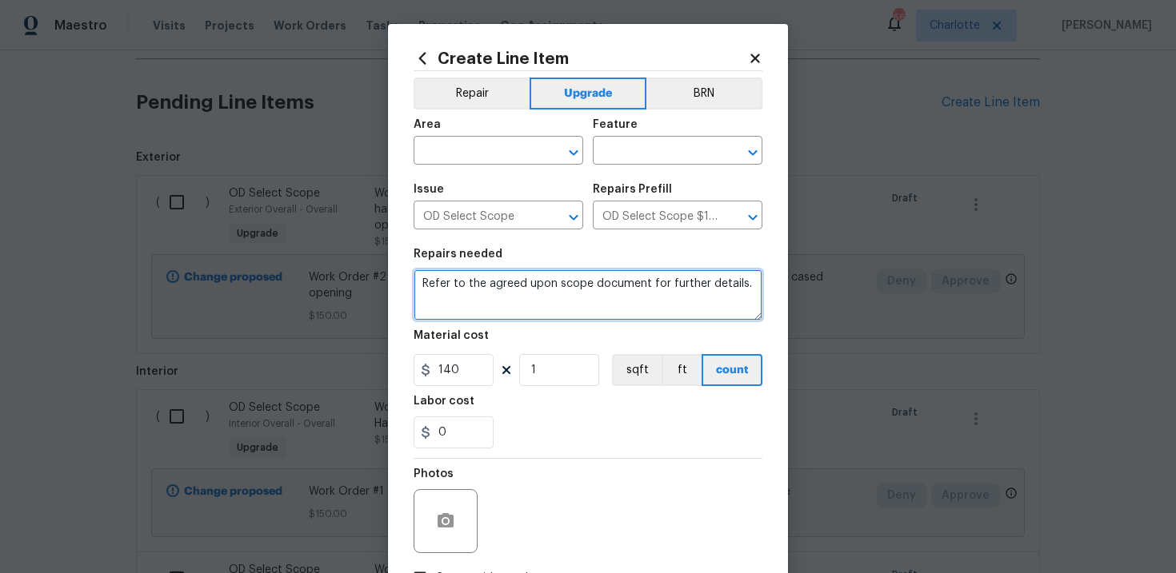
click at [471, 292] on textarea "Refer to the agreed upon scope document for further details." at bounding box center [587, 294] width 349 height 51
paste textarea "Work Order #2 -> Dining Room -> Lighting -> Install flush mount light"
type textarea "Work Order #2 -> Dining Room -> Lighting -> Install flush mount light"
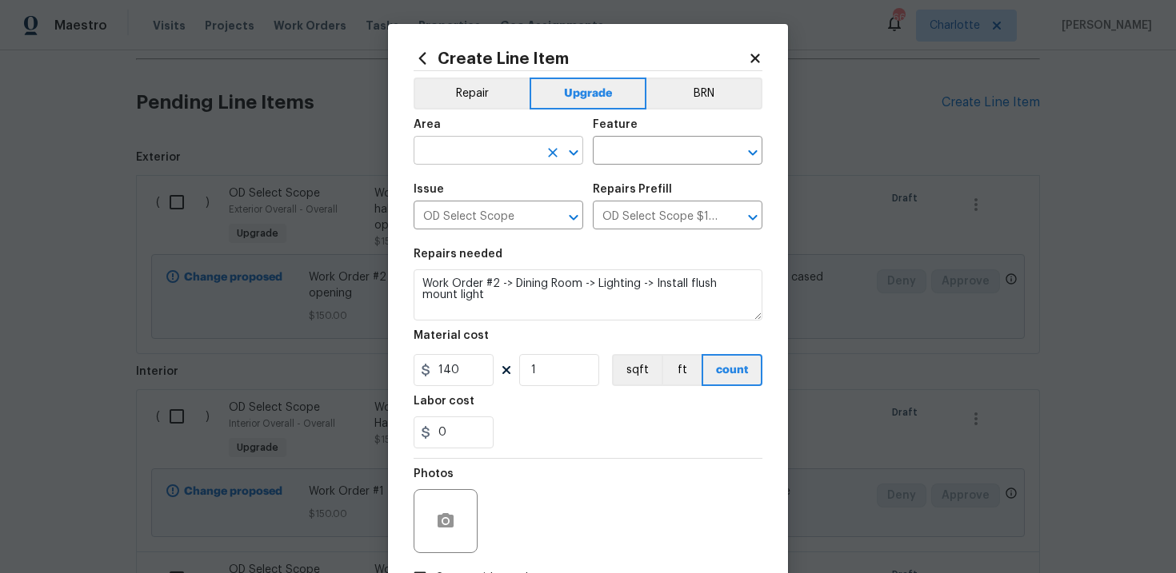
click at [505, 149] on input "text" at bounding box center [475, 152] width 125 height 25
click at [504, 210] on li "Interior Overall" at bounding box center [498, 215] width 170 height 26
type input "Interior Overall"
click at [645, 140] on input "text" at bounding box center [655, 152] width 125 height 25
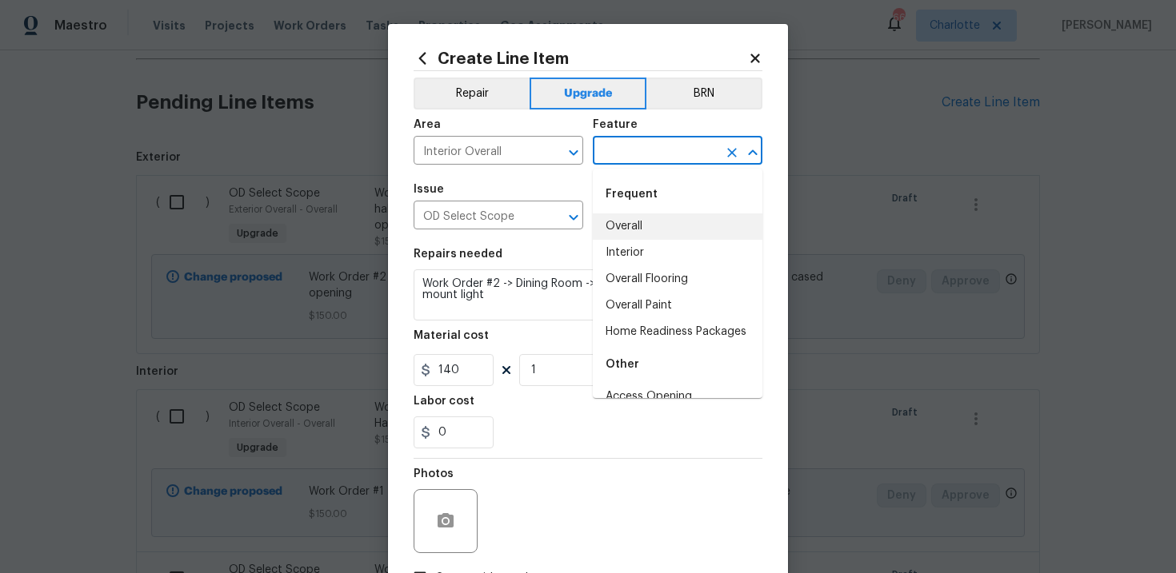
click at [642, 234] on li "Overall" at bounding box center [678, 227] width 170 height 26
type input "Overall"
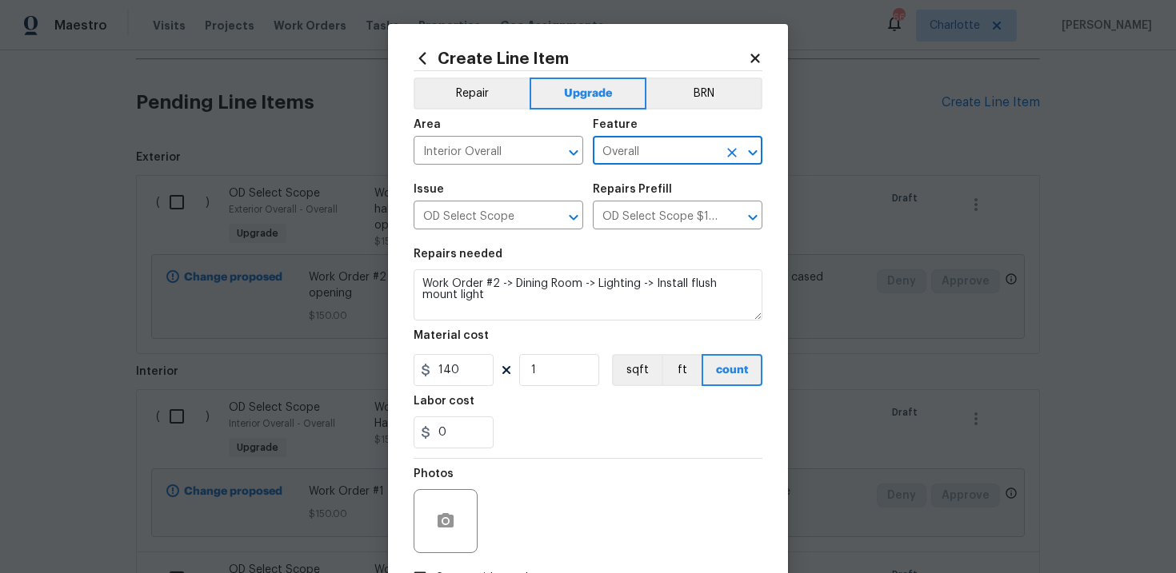
scroll to position [116, 0]
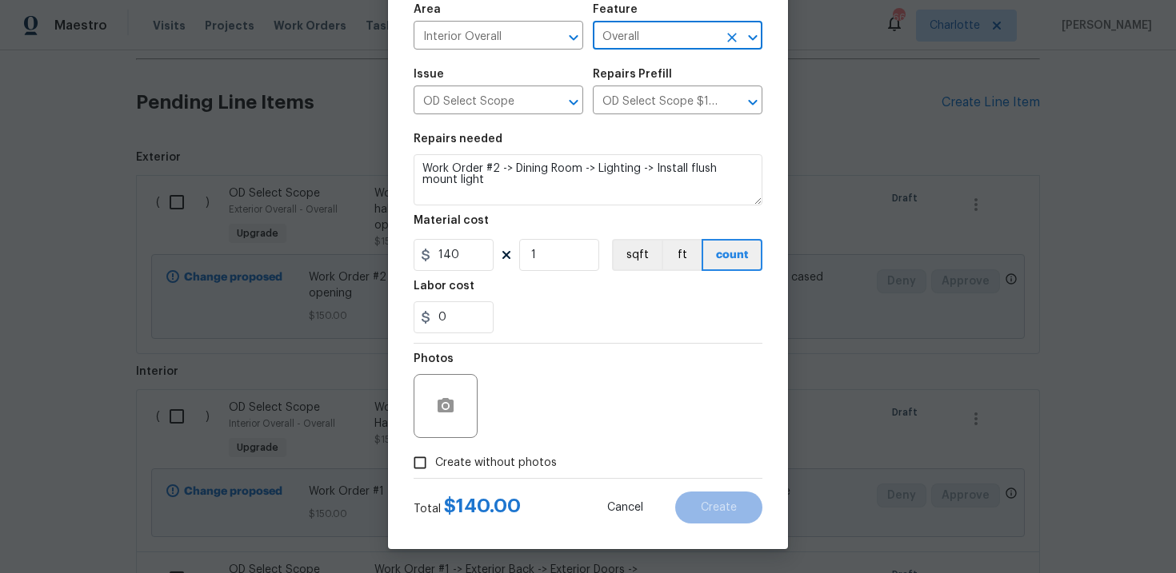
click at [509, 460] on span "Create without photos" at bounding box center [496, 463] width 122 height 17
click at [435, 460] on input "Create without photos" at bounding box center [420, 463] width 30 height 30
checkbox input "true"
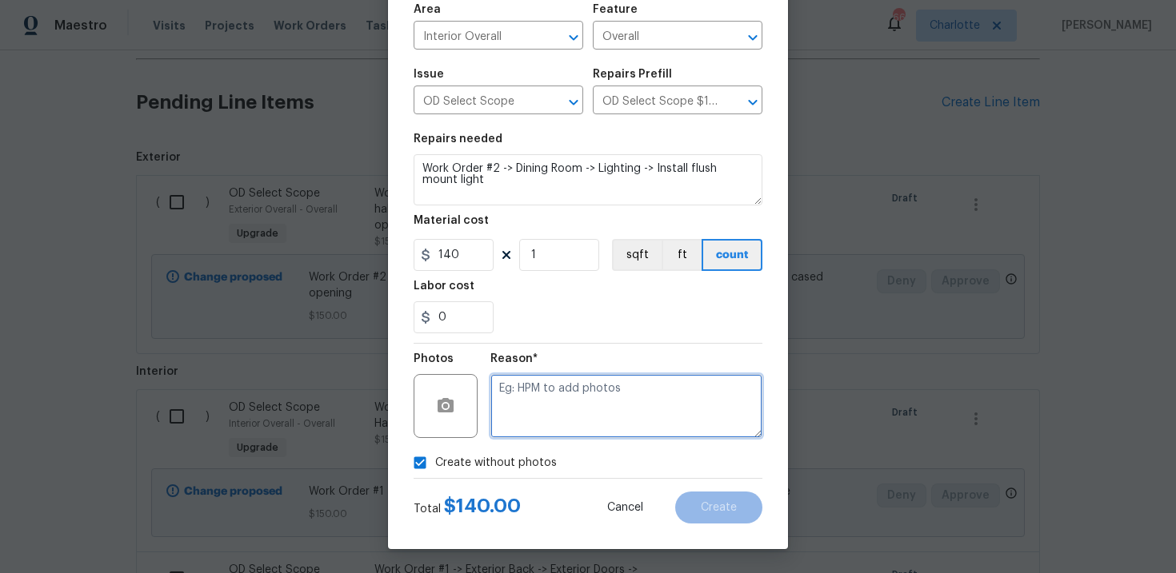
click at [565, 410] on textarea at bounding box center [626, 406] width 272 height 64
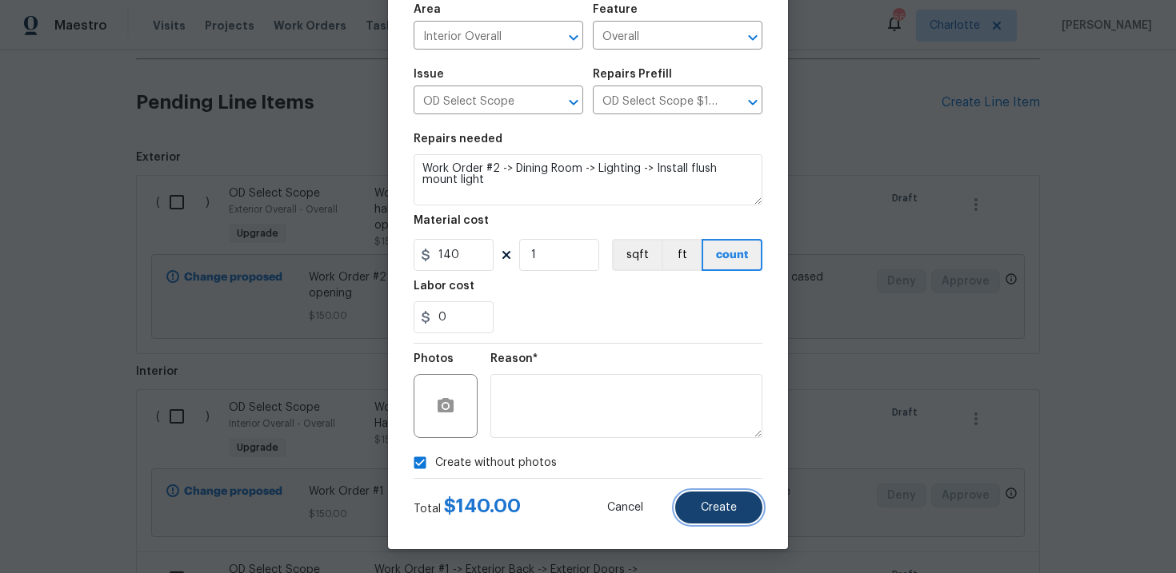
click at [714, 511] on span "Create" at bounding box center [719, 508] width 36 height 12
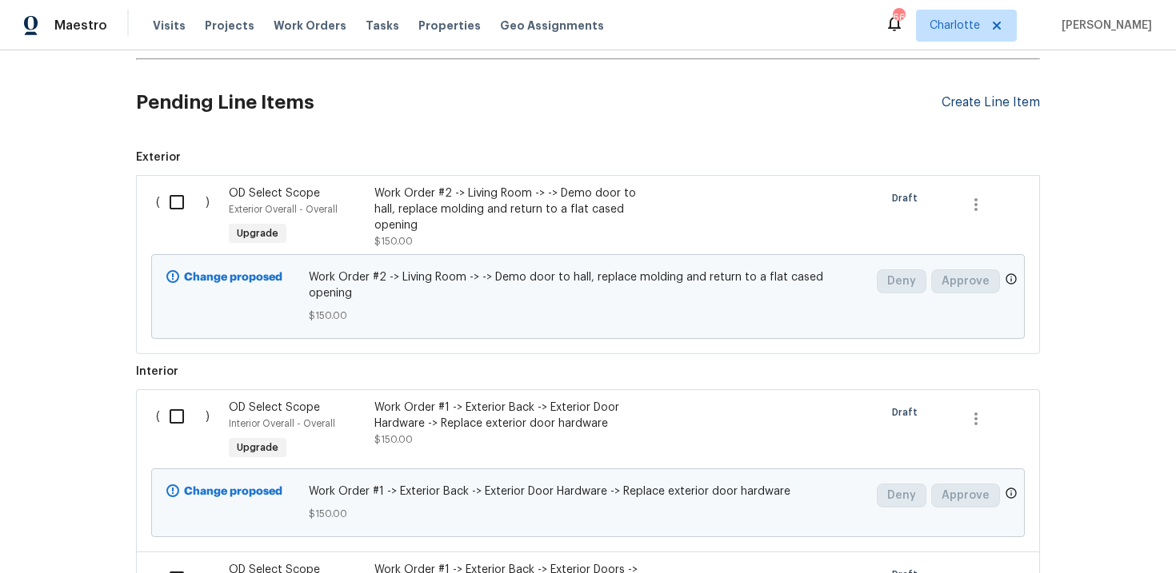
click at [992, 103] on div "Create Line Item" at bounding box center [990, 102] width 98 height 15
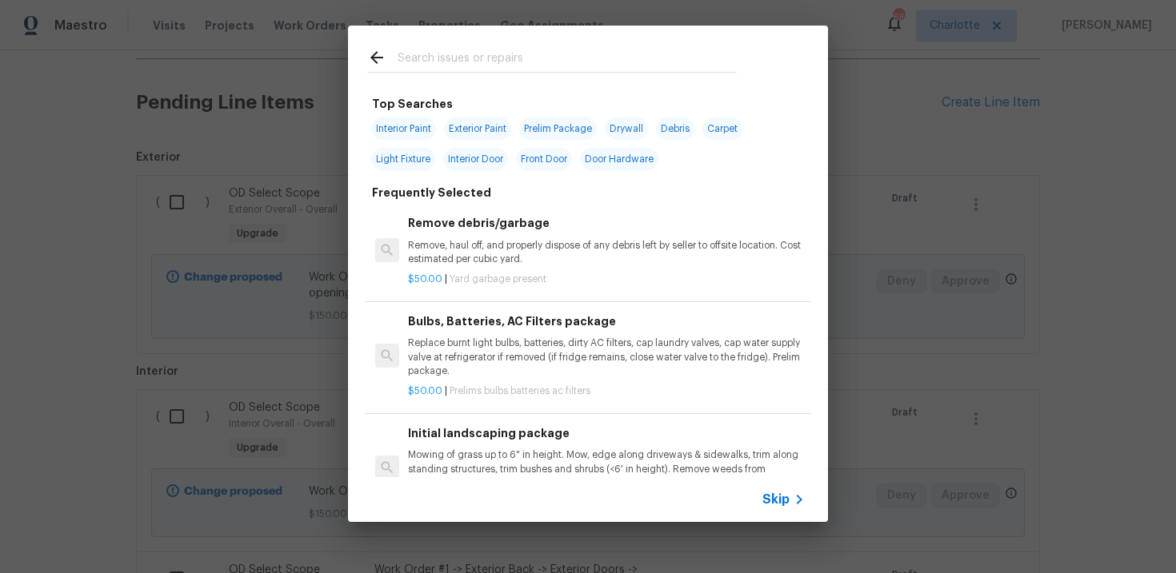
click at [777, 505] on span "Skip" at bounding box center [775, 500] width 27 height 16
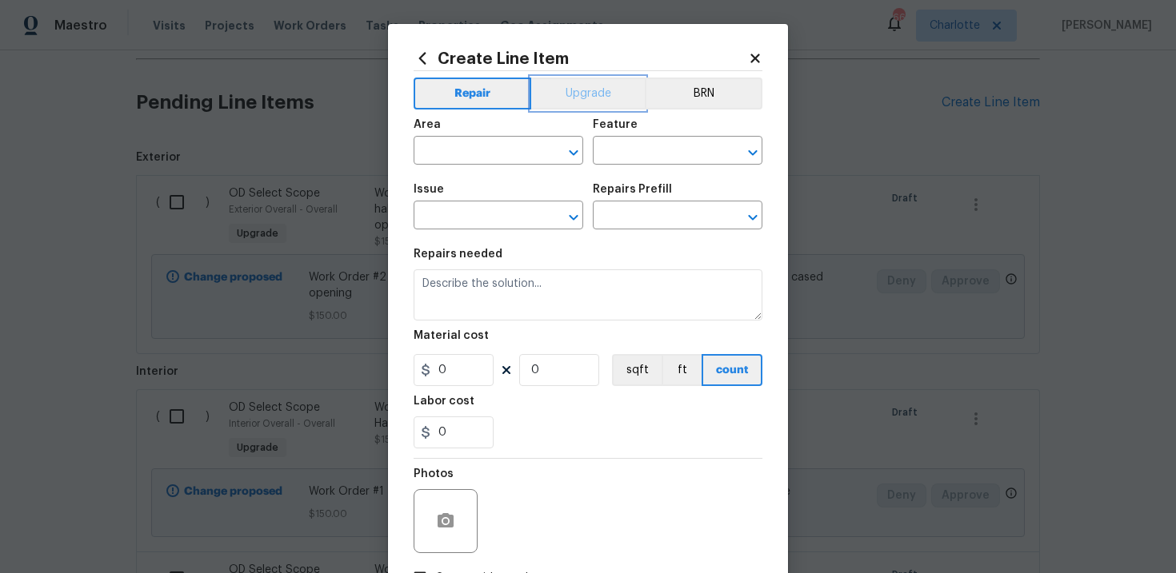
click at [588, 80] on button "Upgrade" at bounding box center [588, 94] width 114 height 32
click at [485, 223] on input "text" at bounding box center [475, 217] width 125 height 25
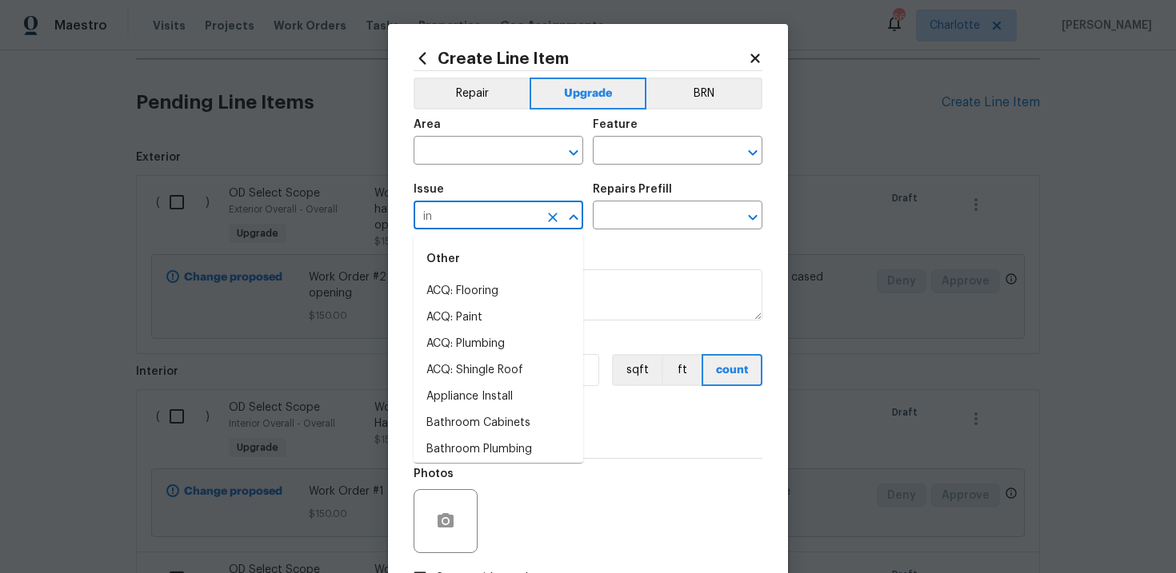
type input "i"
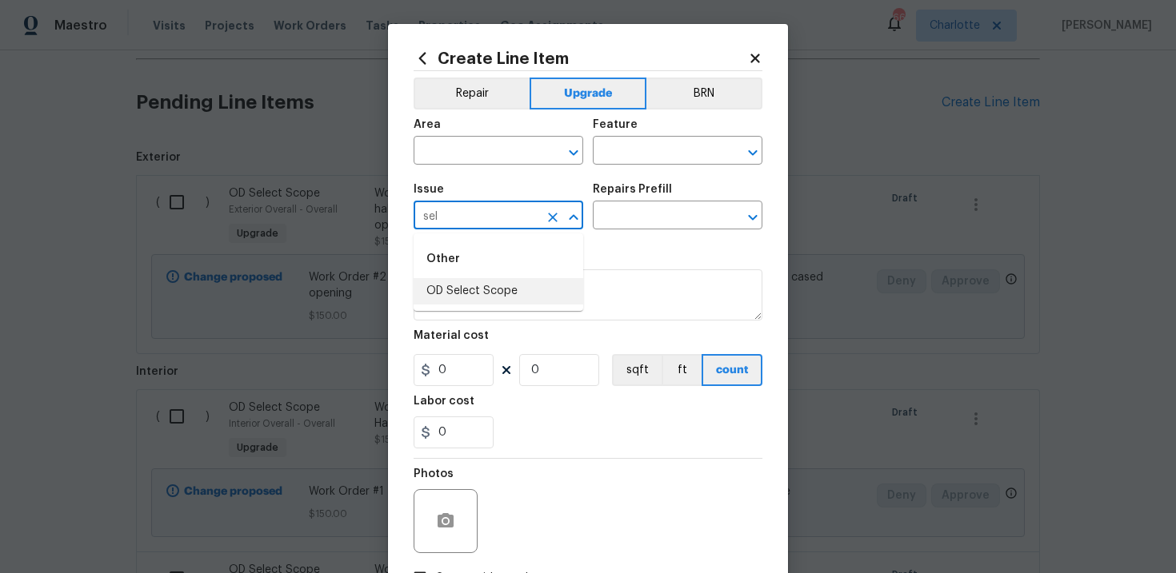
click at [484, 289] on li "OD Select Scope" at bounding box center [498, 291] width 170 height 26
type input "OD Select Scope"
click at [640, 217] on input "text" at bounding box center [655, 217] width 125 height 25
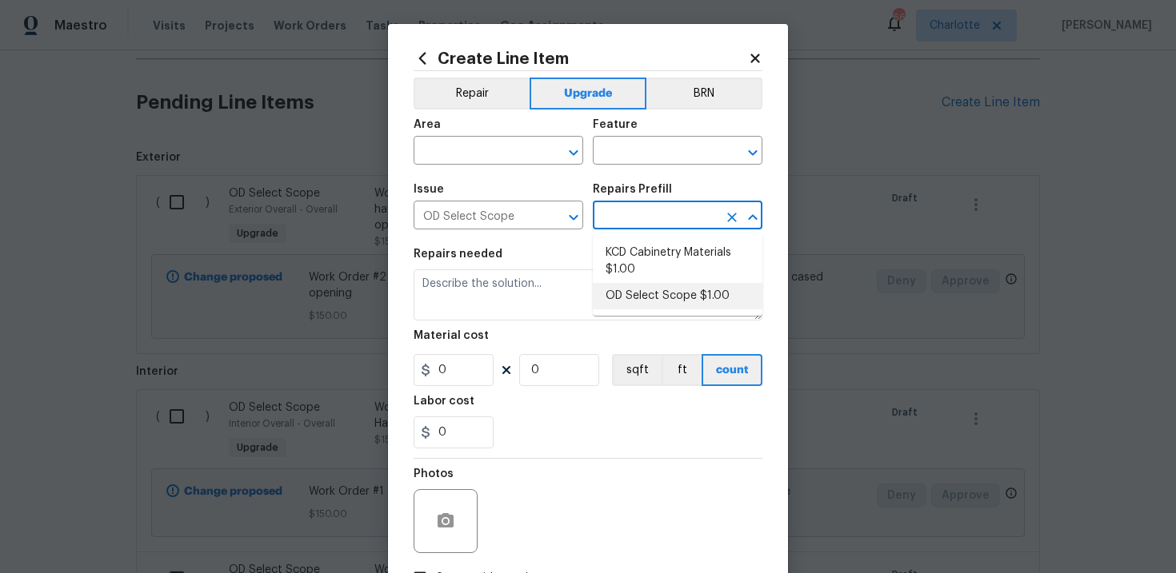
click at [653, 291] on li "OD Select Scope $1.00" at bounding box center [678, 296] width 170 height 26
type input "OD Select Scope $1.00"
type textarea "Refer to the agreed upon scope document for further details."
type input "1"
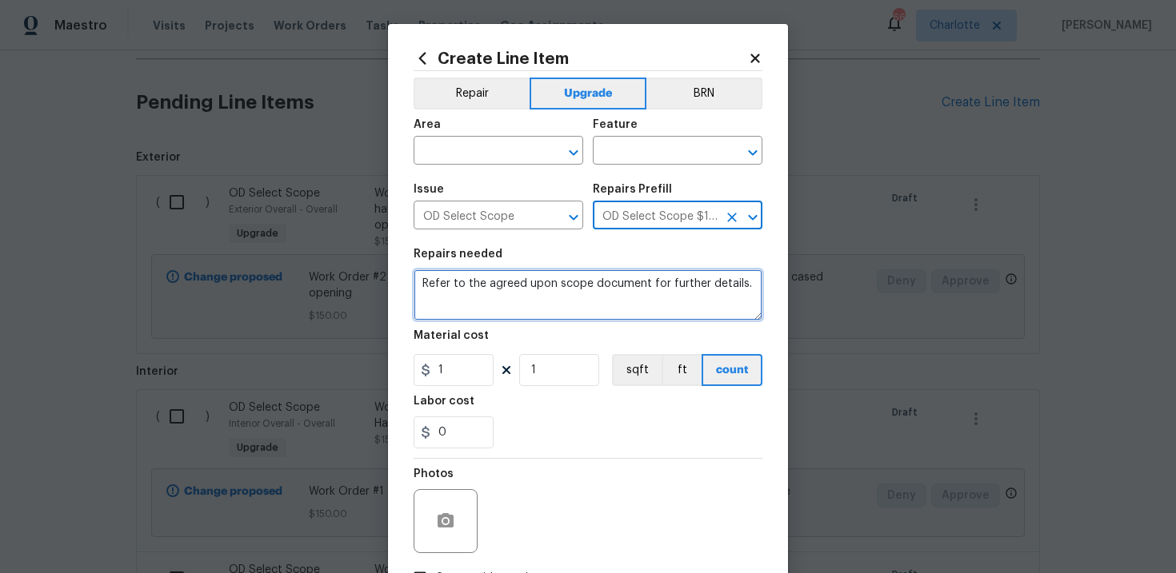
click at [565, 289] on textarea "Refer to the agreed upon scope document for further details." at bounding box center [587, 294] width 349 height 51
paste textarea "Work Order #2 -> Hallway -> Doorbell -> Replace doorbell chime"
type textarea "Work Order #2 -> Hallway -> Doorbell -> Replace doorbell chime"
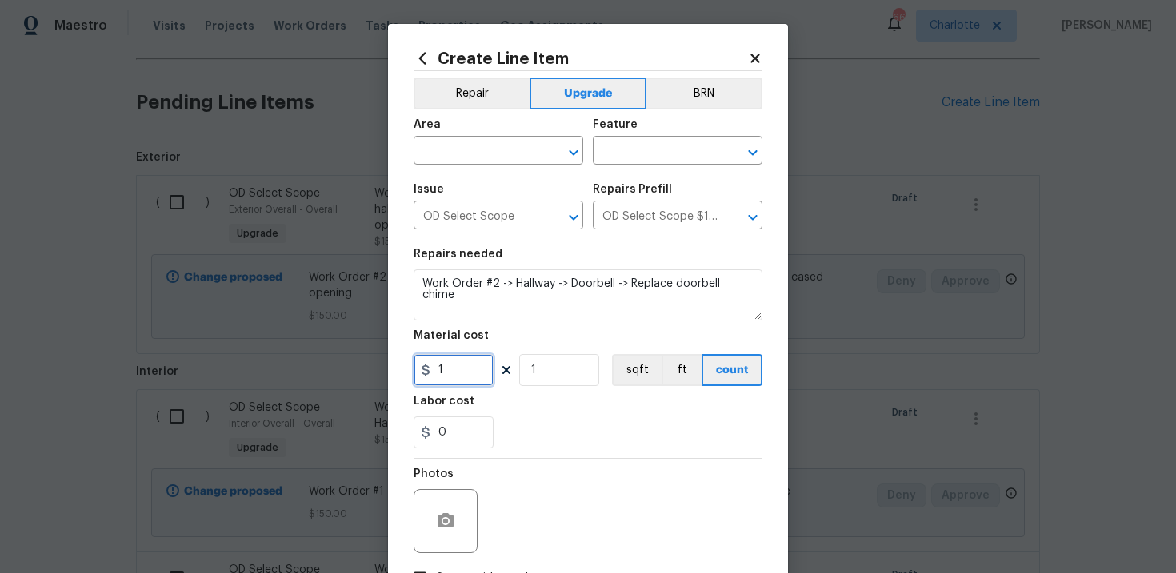
click at [462, 365] on input "1" at bounding box center [453, 370] width 80 height 32
type input "30"
click at [494, 158] on input "text" at bounding box center [475, 152] width 125 height 25
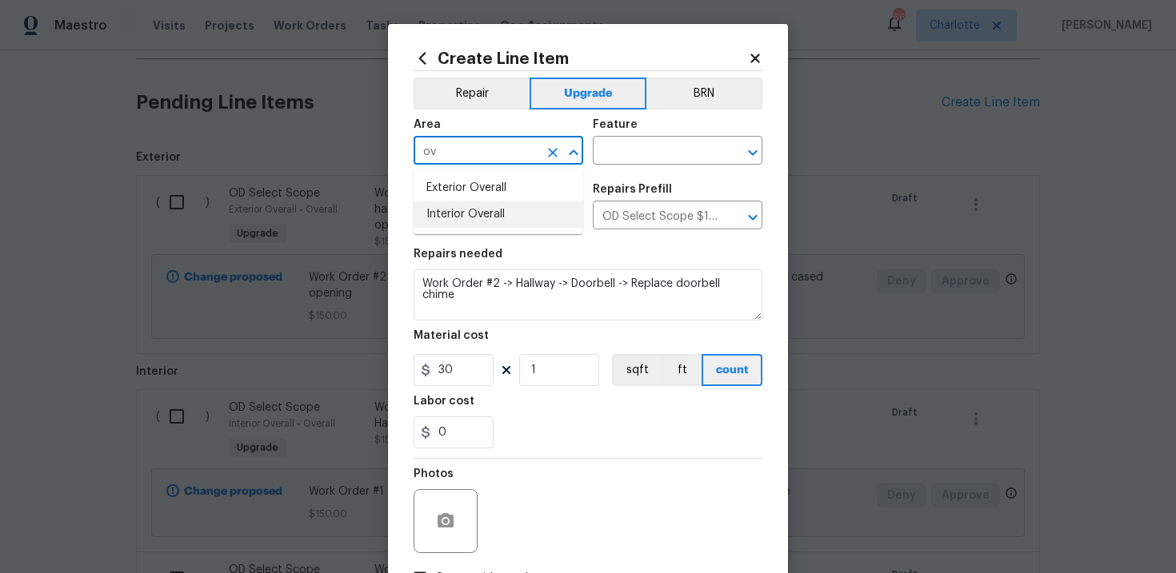
click at [509, 214] on li "Interior Overall" at bounding box center [498, 215] width 170 height 26
type input "Interior Overall"
click at [653, 158] on input "text" at bounding box center [655, 152] width 125 height 25
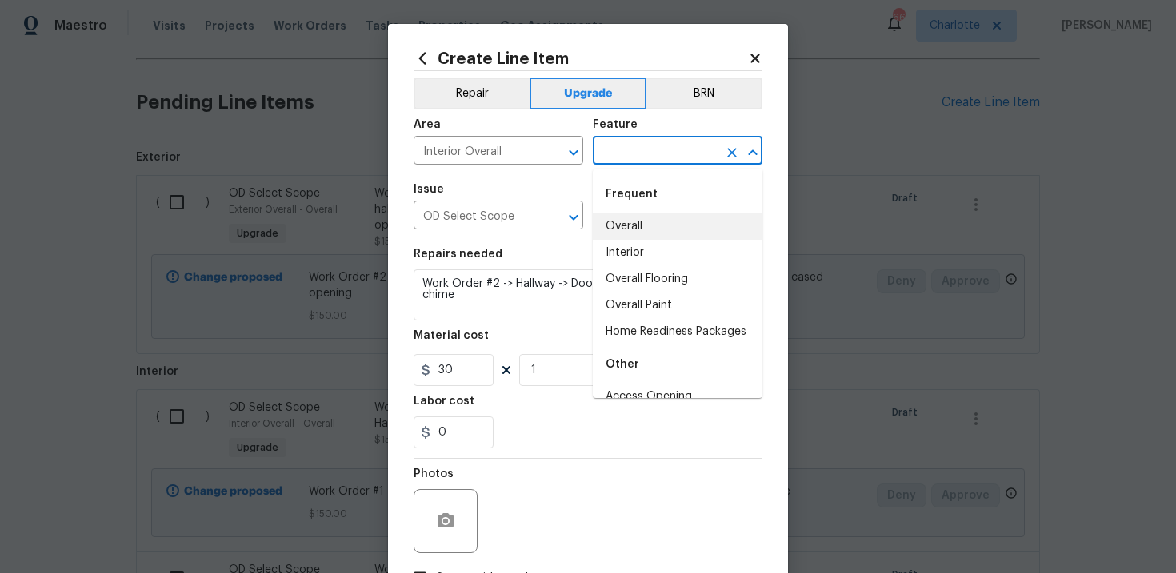
click at [648, 222] on li "Overall" at bounding box center [678, 227] width 170 height 26
type input "Overall"
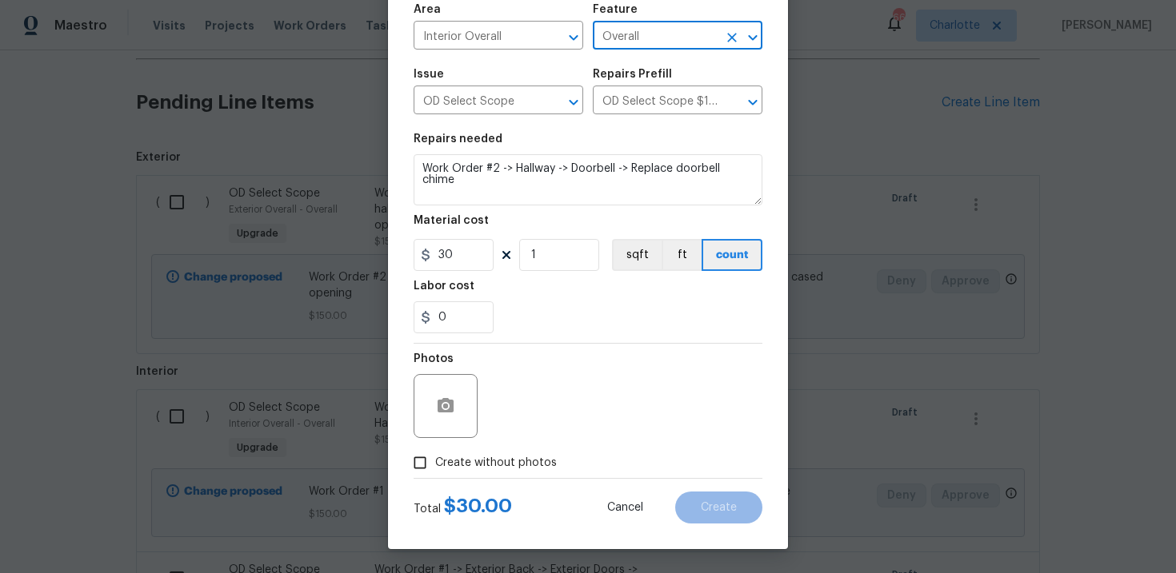
click at [505, 465] on span "Create without photos" at bounding box center [496, 463] width 122 height 17
click at [435, 465] on input "Create without photos" at bounding box center [420, 463] width 30 height 30
checkbox input "true"
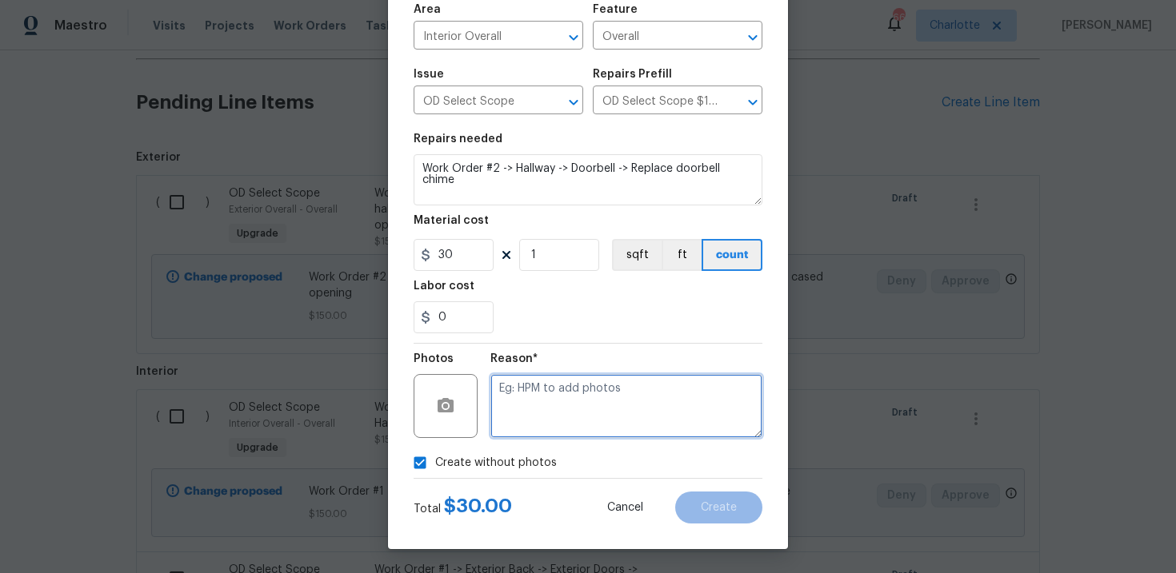
click at [577, 413] on textarea at bounding box center [626, 406] width 272 height 64
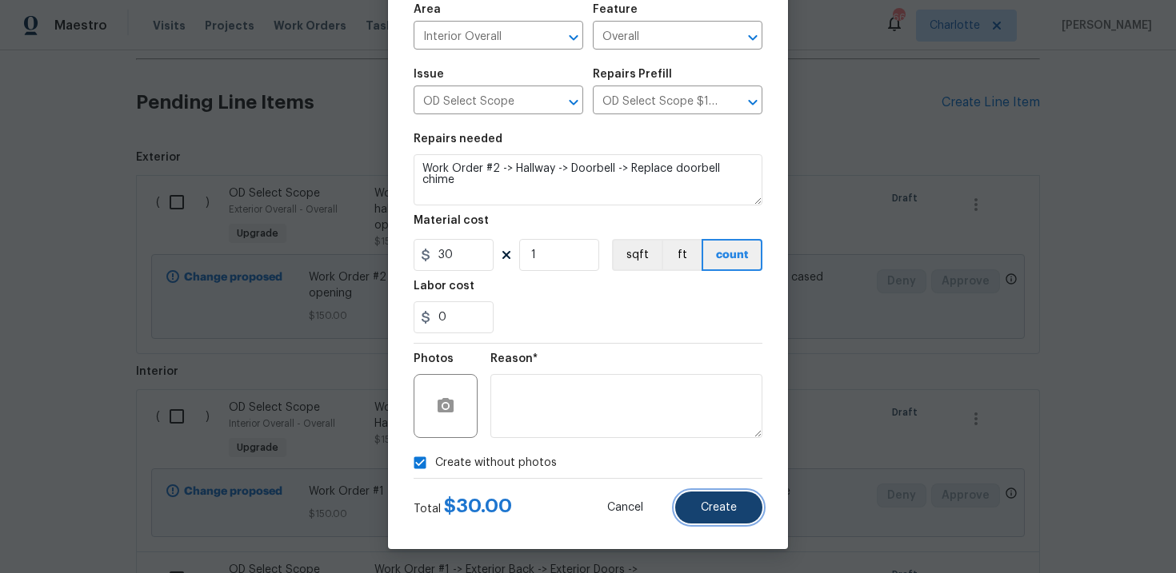
click at [721, 498] on button "Create" at bounding box center [718, 508] width 87 height 32
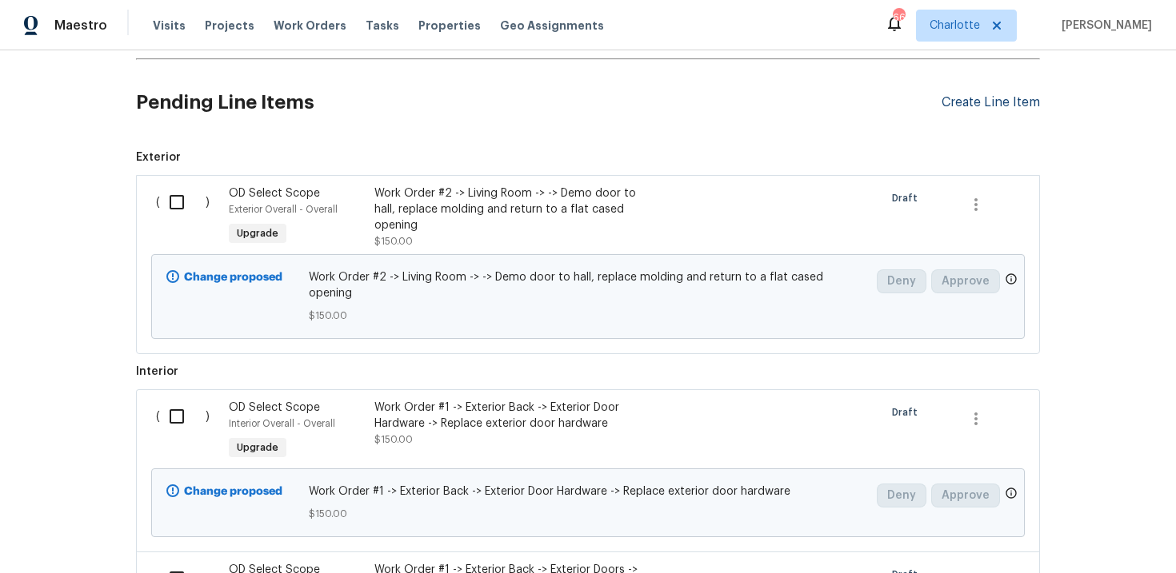
click at [992, 98] on div "Create Line Item" at bounding box center [990, 102] width 98 height 15
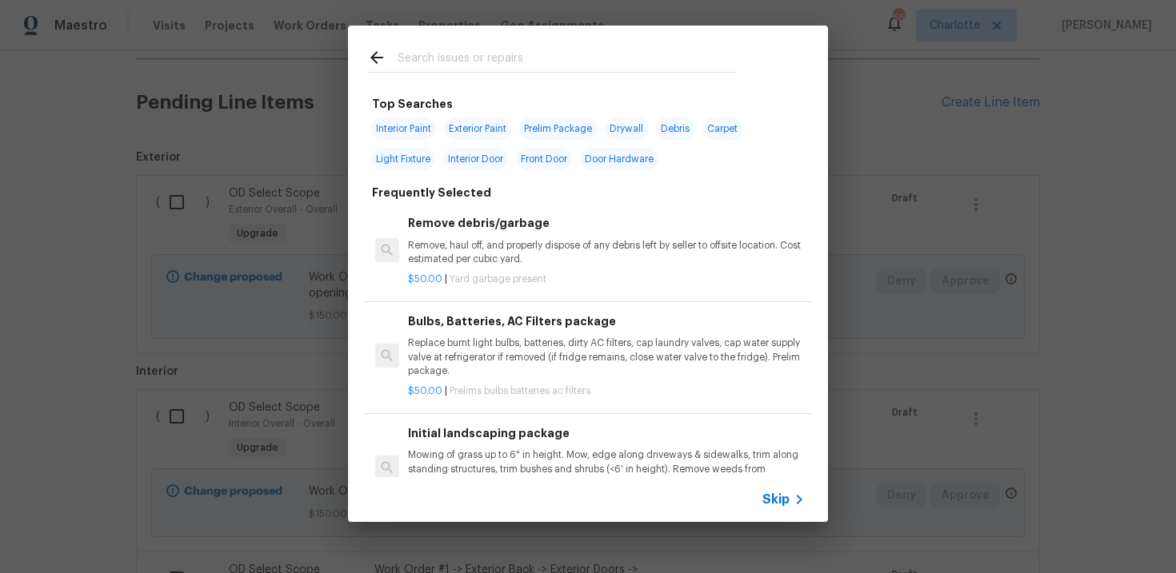
click at [777, 490] on div "Skip" at bounding box center [785, 499] width 46 height 19
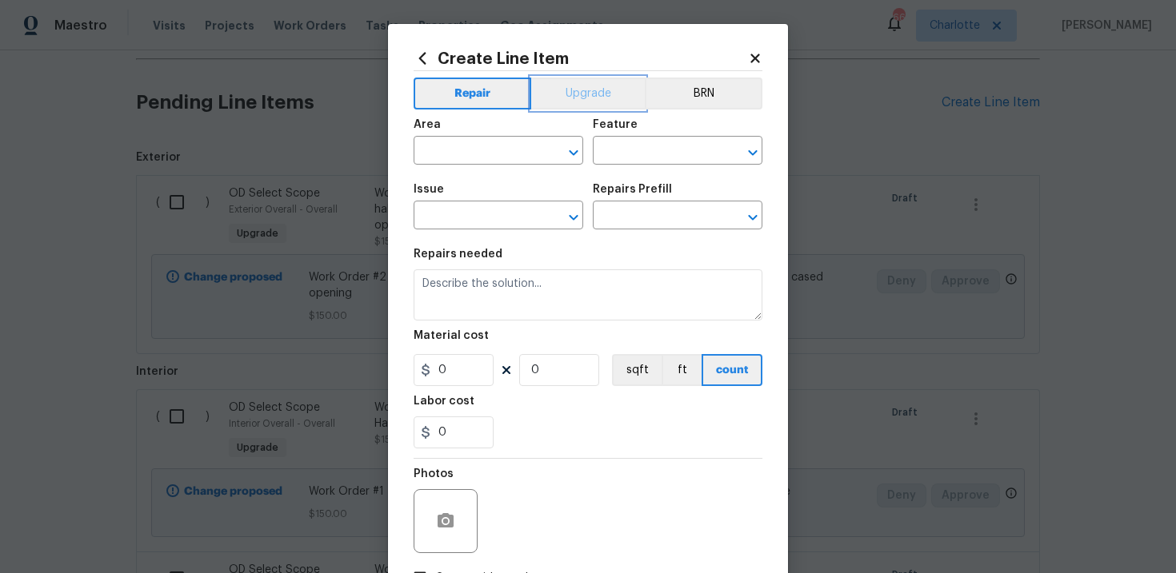
click at [593, 93] on button "Upgrade" at bounding box center [588, 94] width 114 height 32
click at [485, 219] on input "text" at bounding box center [475, 217] width 125 height 25
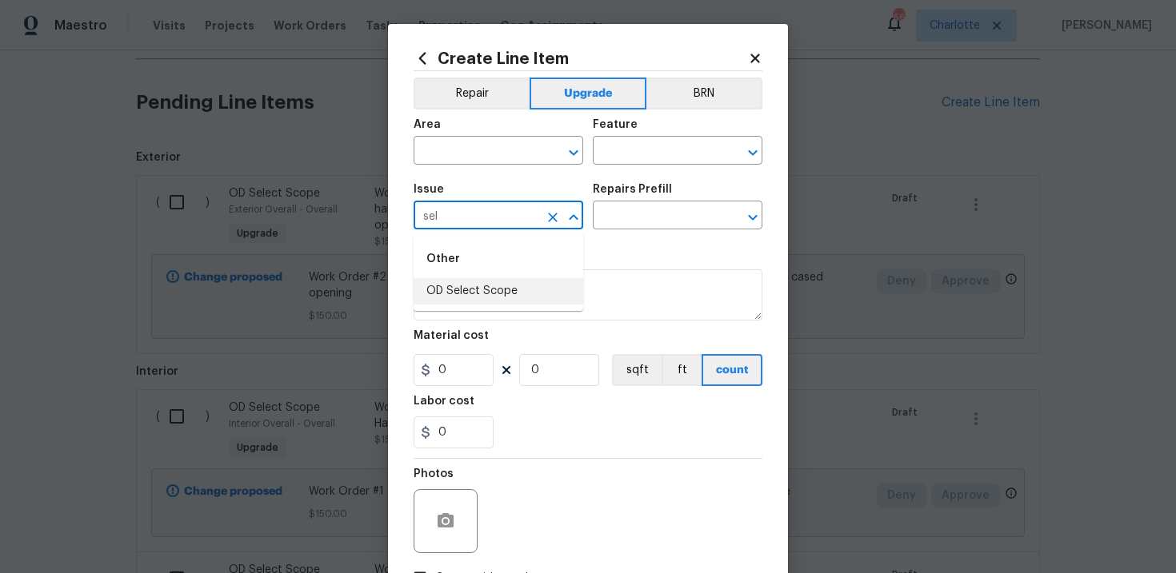
click at [493, 285] on li "OD Select Scope" at bounding box center [498, 291] width 170 height 26
type input "OD Select Scope"
click at [649, 220] on input "text" at bounding box center [655, 217] width 125 height 25
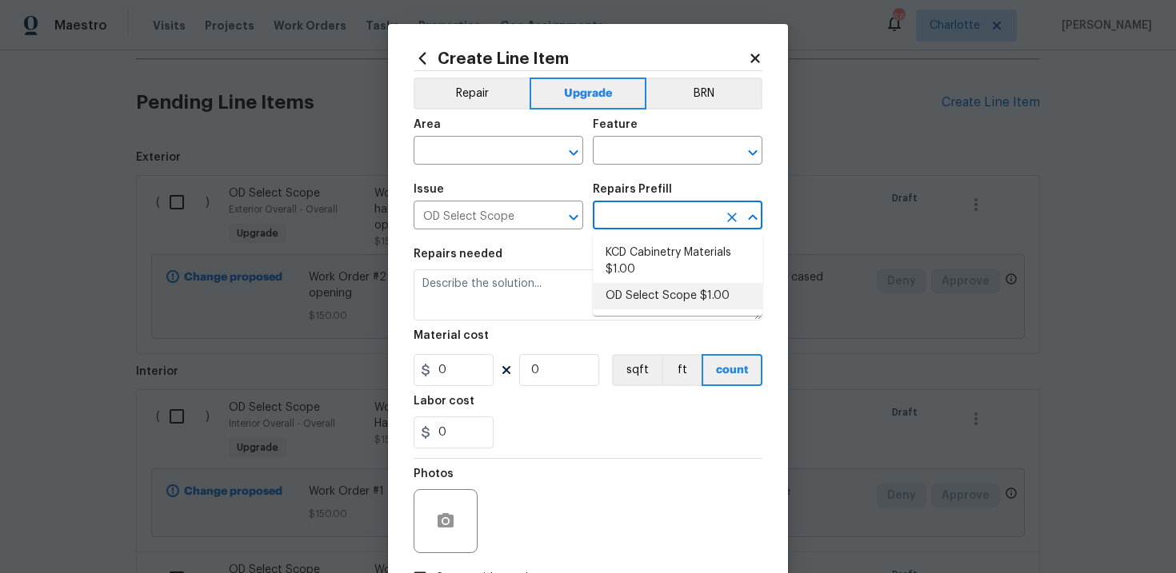
click at [650, 292] on li "OD Select Scope $1.00" at bounding box center [678, 296] width 170 height 26
type input "OD Select Scope $1.00"
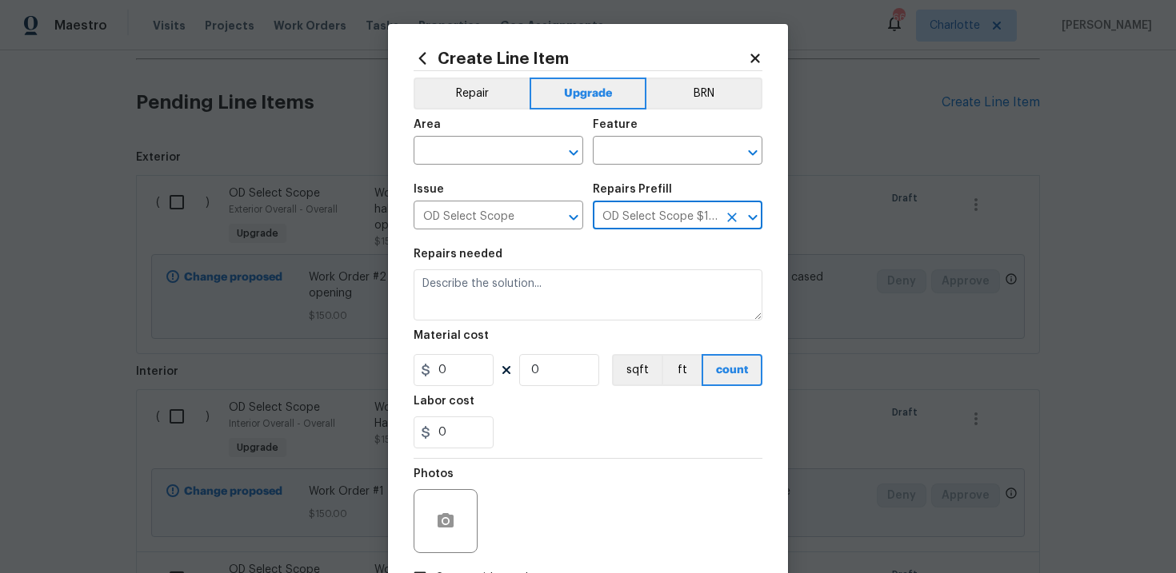
type textarea "Refer to the agreed upon scope document for further details."
type input "1"
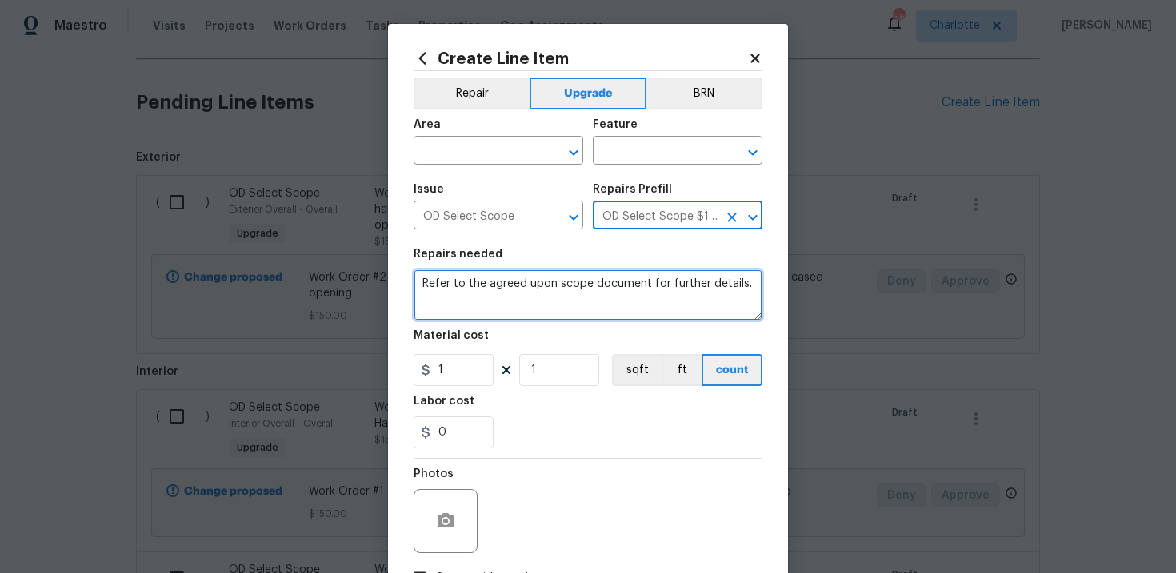
click at [542, 286] on textarea "Refer to the agreed upon scope document for further details." at bounding box center [587, 294] width 349 height 51
paste textarea "Work Order #2 -> Hallway -> Lighting -> Install flush mount light"
type textarea "Work Order #2 -> Hallway -> Lighting -> Install flush mount light"
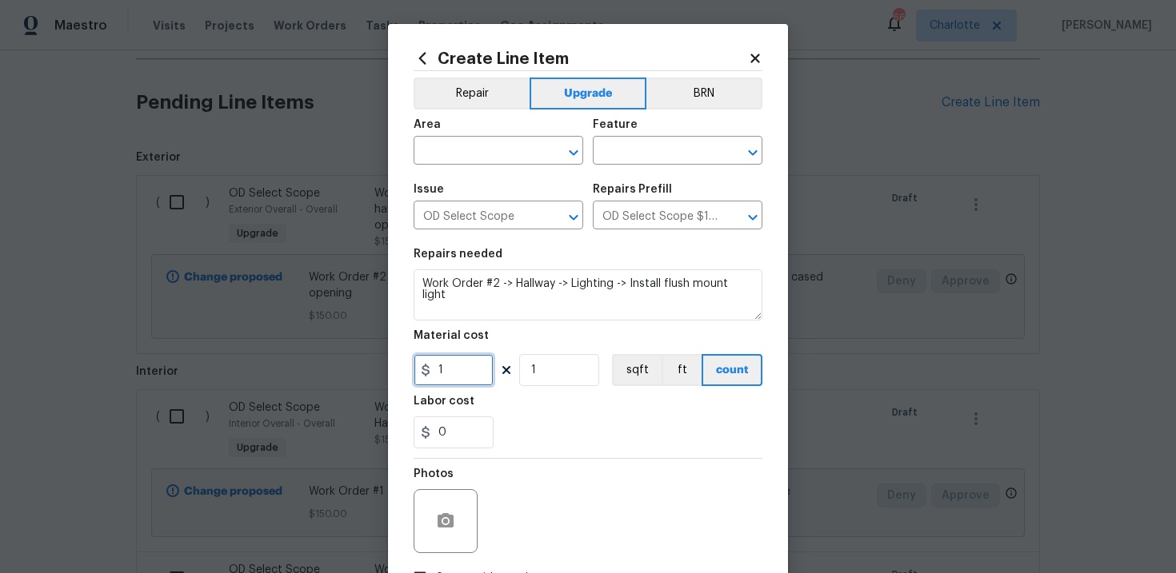
click at [467, 375] on input "1" at bounding box center [453, 370] width 80 height 32
type input "120"
click at [501, 156] on input "text" at bounding box center [475, 152] width 125 height 25
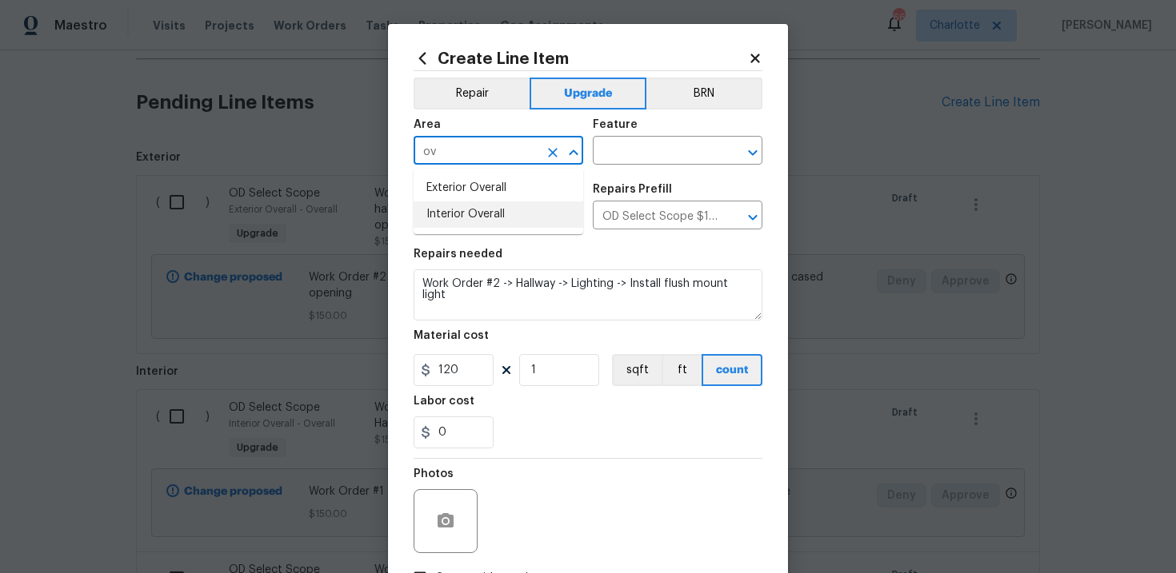
click at [498, 208] on li "Interior Overall" at bounding box center [498, 215] width 170 height 26
type input "Interior Overall"
click at [641, 152] on input "text" at bounding box center [655, 152] width 125 height 25
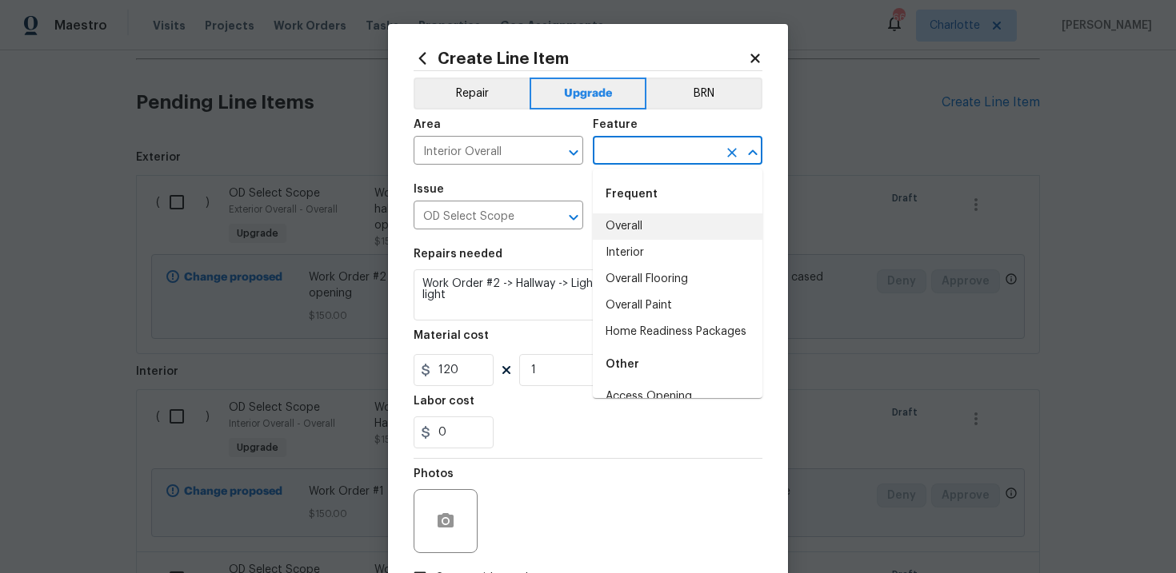
click at [635, 215] on li "Overall" at bounding box center [678, 227] width 170 height 26
type input "Overall"
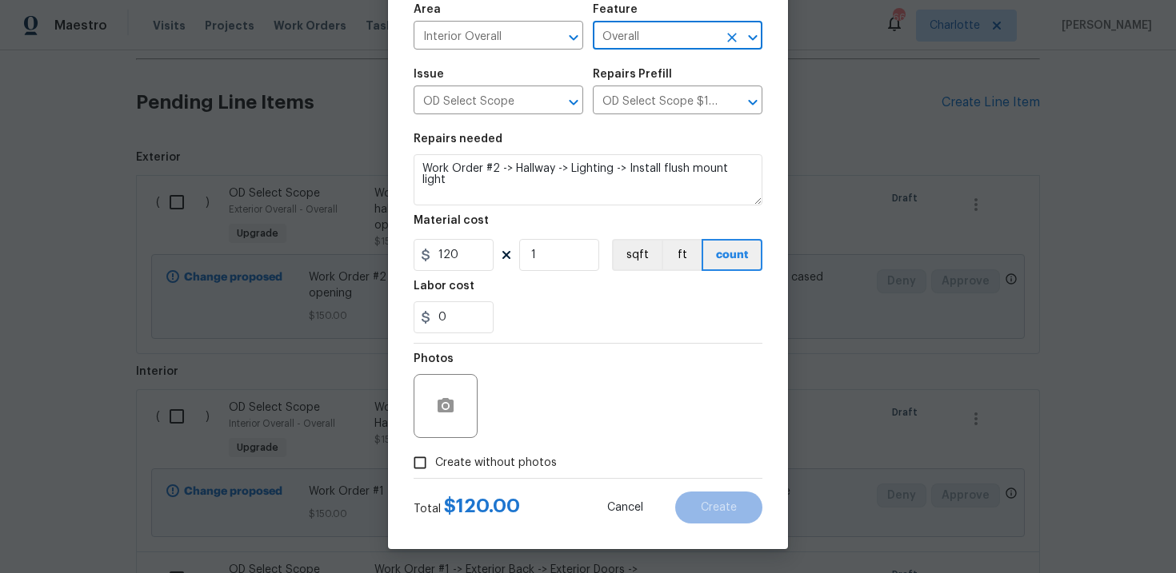
click at [484, 466] on span "Create without photos" at bounding box center [496, 463] width 122 height 17
click at [435, 466] on input "Create without photos" at bounding box center [420, 463] width 30 height 30
checkbox input "true"
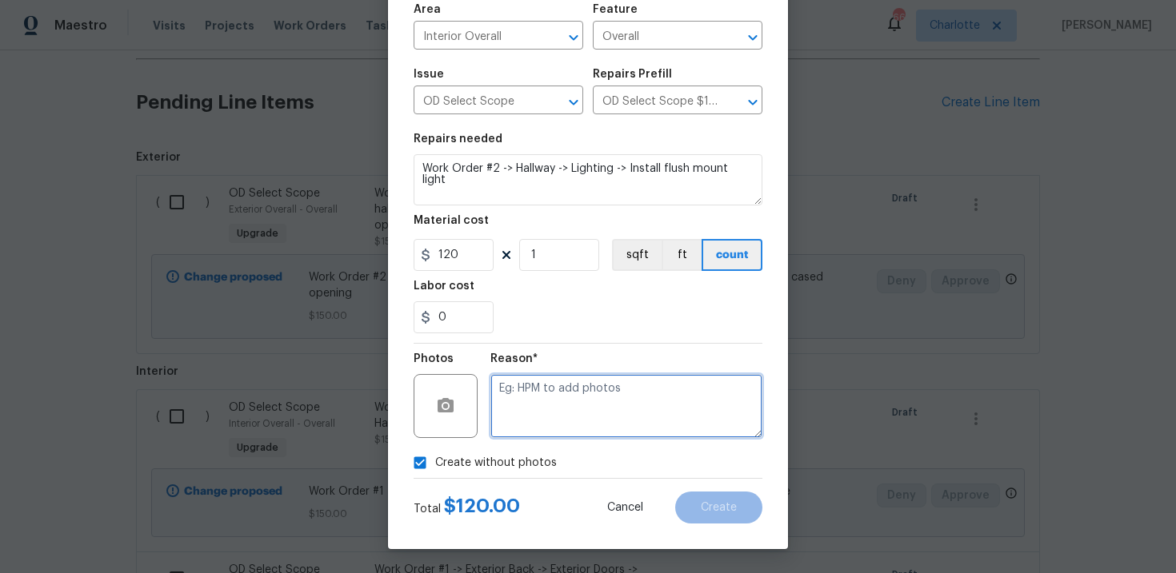
click at [560, 404] on textarea at bounding box center [626, 406] width 272 height 64
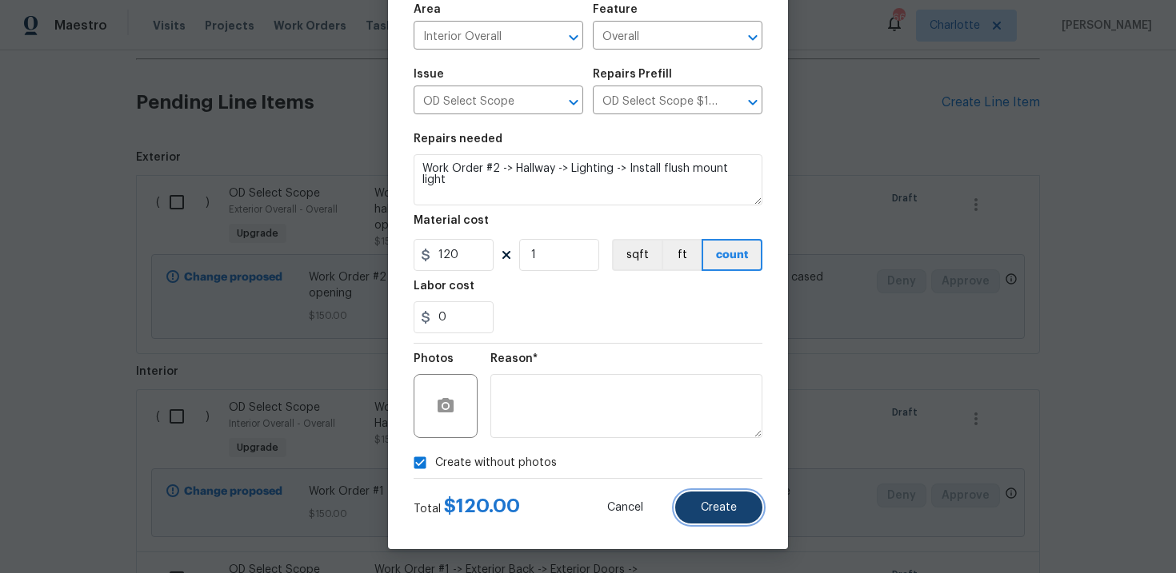
click at [717, 501] on button "Create" at bounding box center [718, 508] width 87 height 32
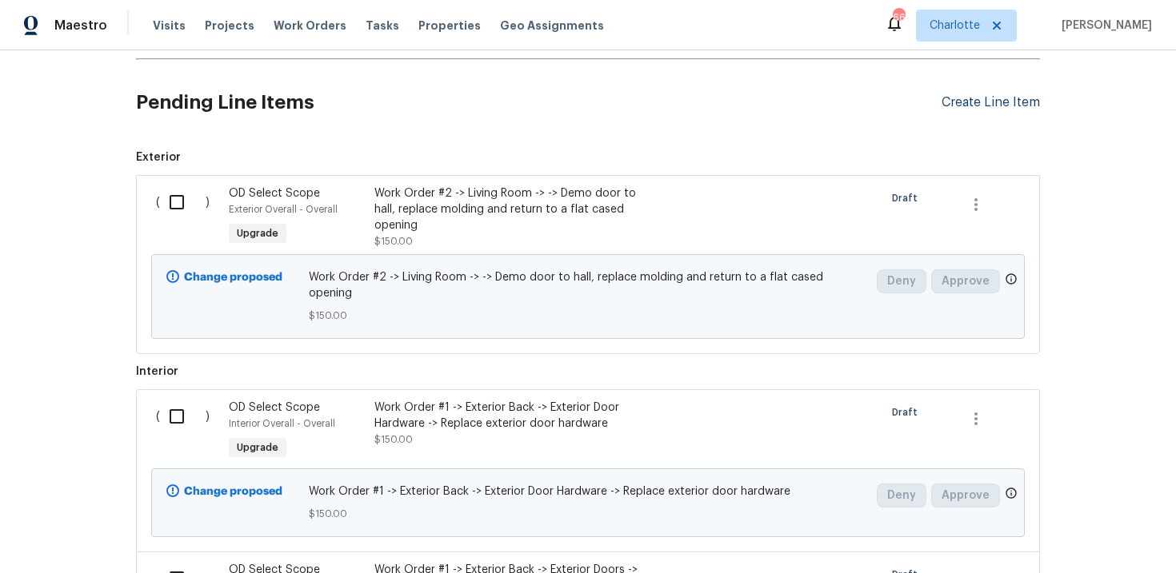
click at [978, 101] on div "Create Line Item" at bounding box center [990, 102] width 98 height 15
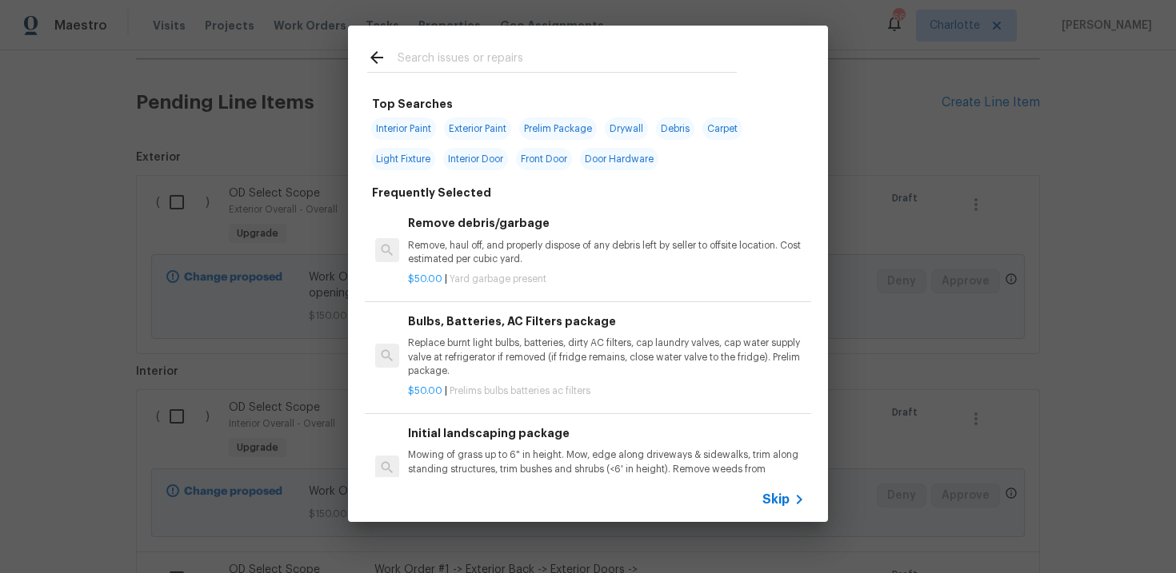
click at [768, 498] on span "Skip" at bounding box center [775, 500] width 27 height 16
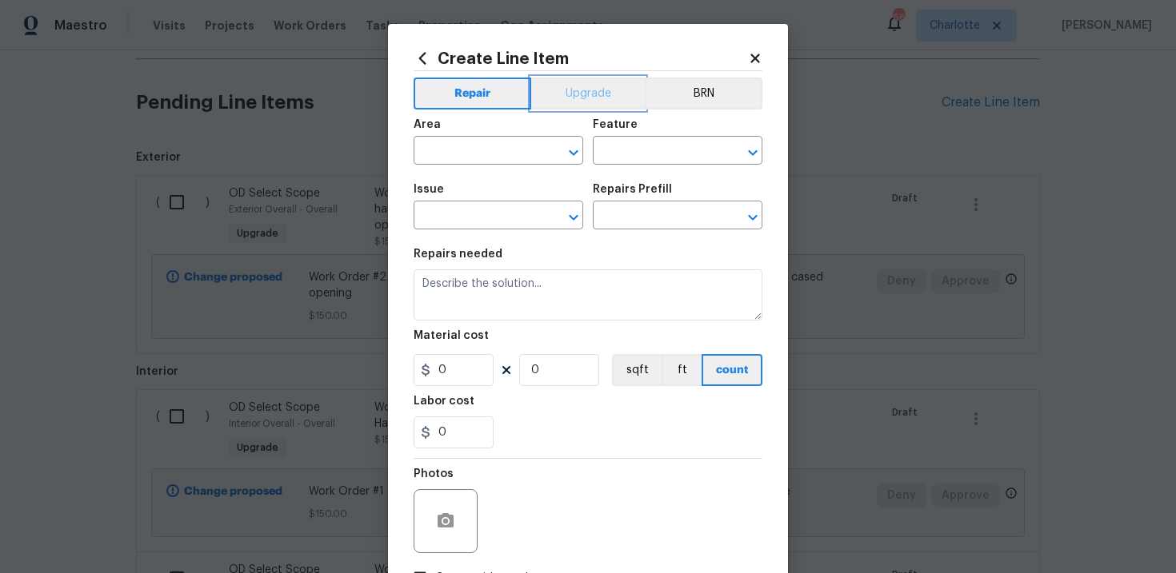
click at [591, 103] on button "Upgrade" at bounding box center [588, 94] width 114 height 32
click at [498, 209] on input "text" at bounding box center [475, 217] width 125 height 25
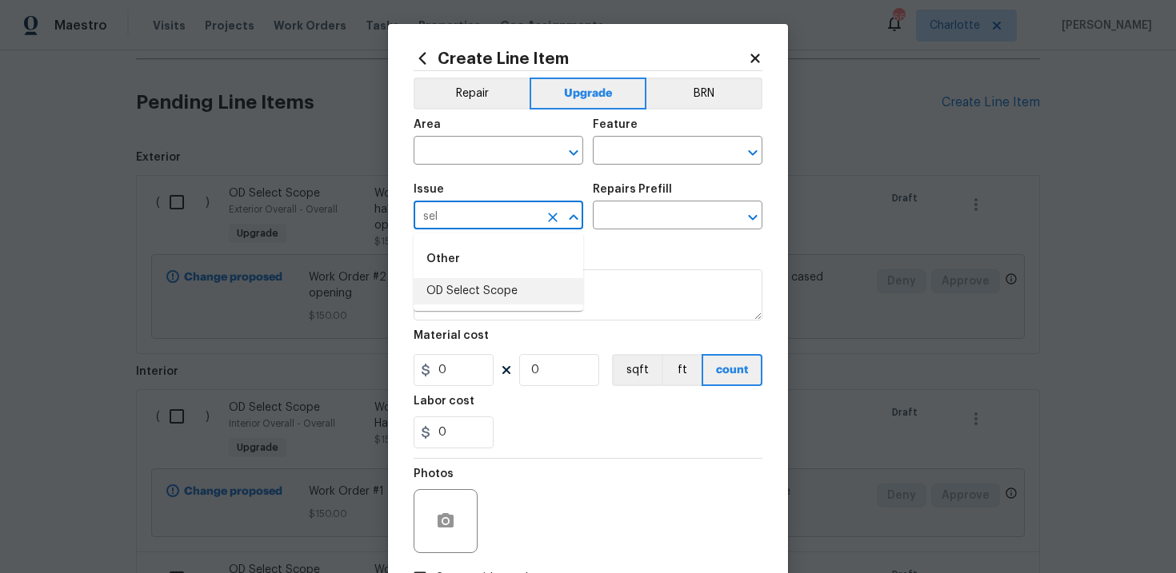
click at [496, 284] on li "OD Select Scope" at bounding box center [498, 291] width 170 height 26
type input "OD Select Scope"
click at [633, 217] on input "text" at bounding box center [655, 217] width 125 height 25
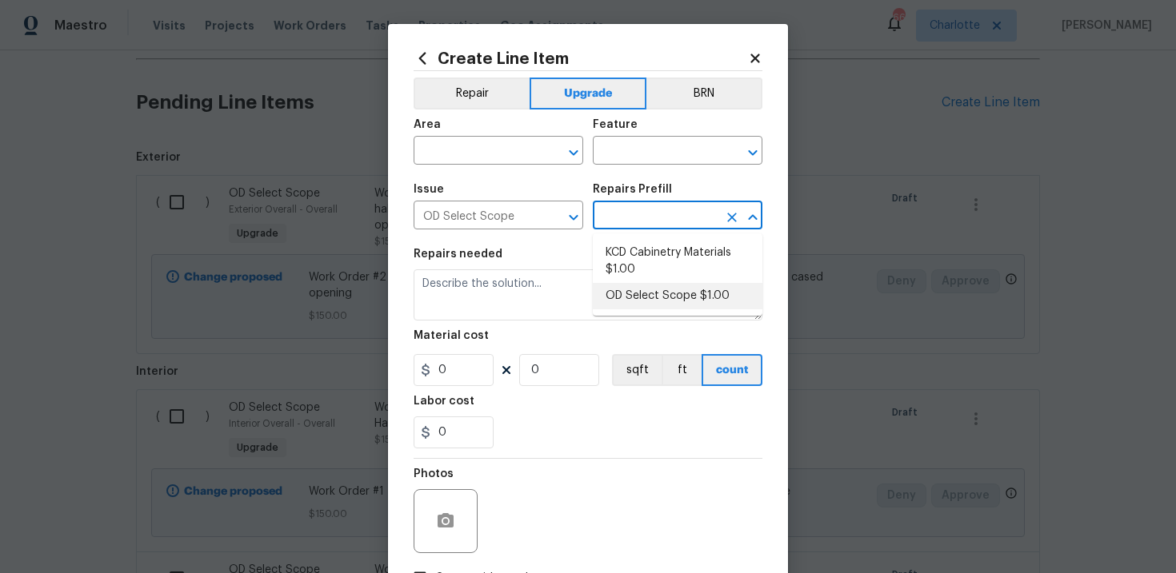
click at [638, 291] on li "OD Select Scope $1.00" at bounding box center [678, 296] width 170 height 26
type input "OD Select Scope $1.00"
type textarea "Refer to the agreed upon scope document for further details."
type input "1"
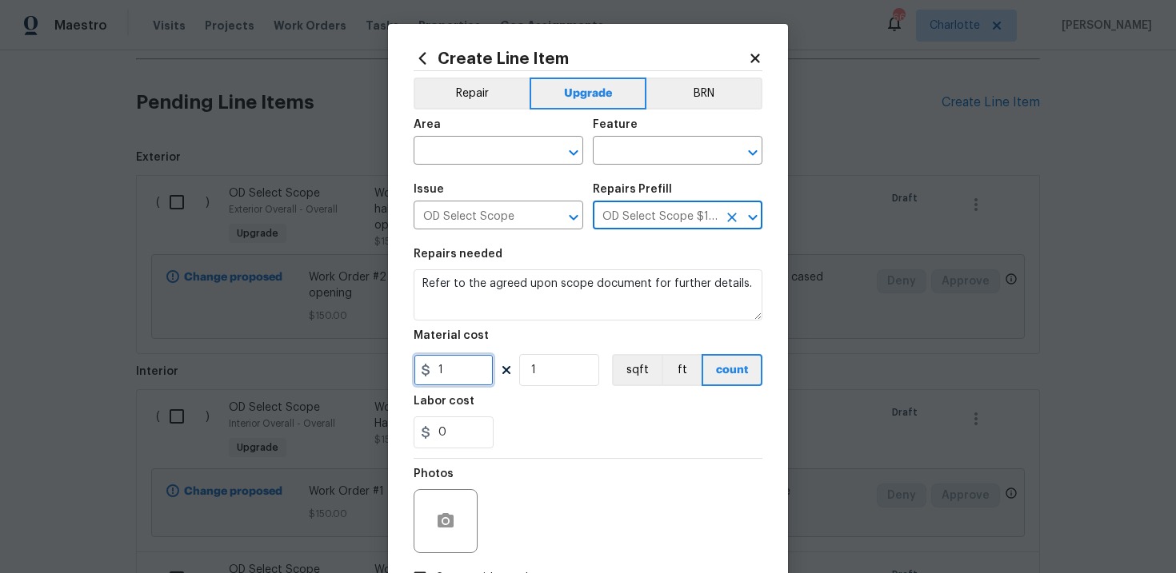
click at [459, 379] on input "1" at bounding box center [453, 370] width 80 height 32
type input "100"
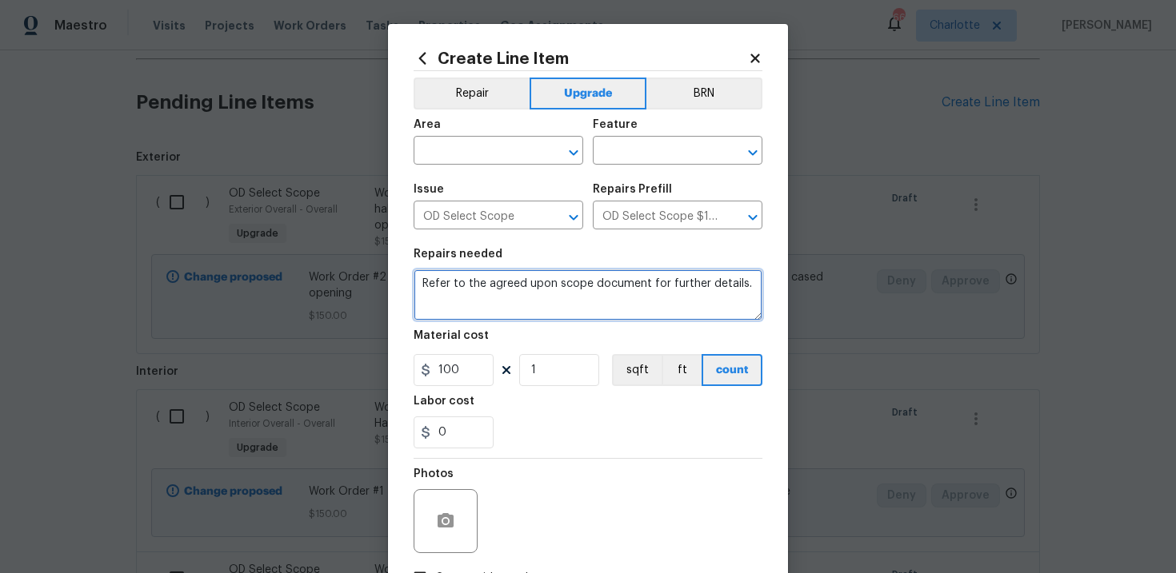
click at [485, 291] on textarea "Refer to the agreed upon scope document for further details." at bounding box center [587, 294] width 349 height 51
paste textarea "Work Order #2 -> Hallway -> -> Demo all shelving in air handler closet, patch"
type textarea "Work Order #2 -> Hallway -> -> Demo all shelving in air handler closet, patch"
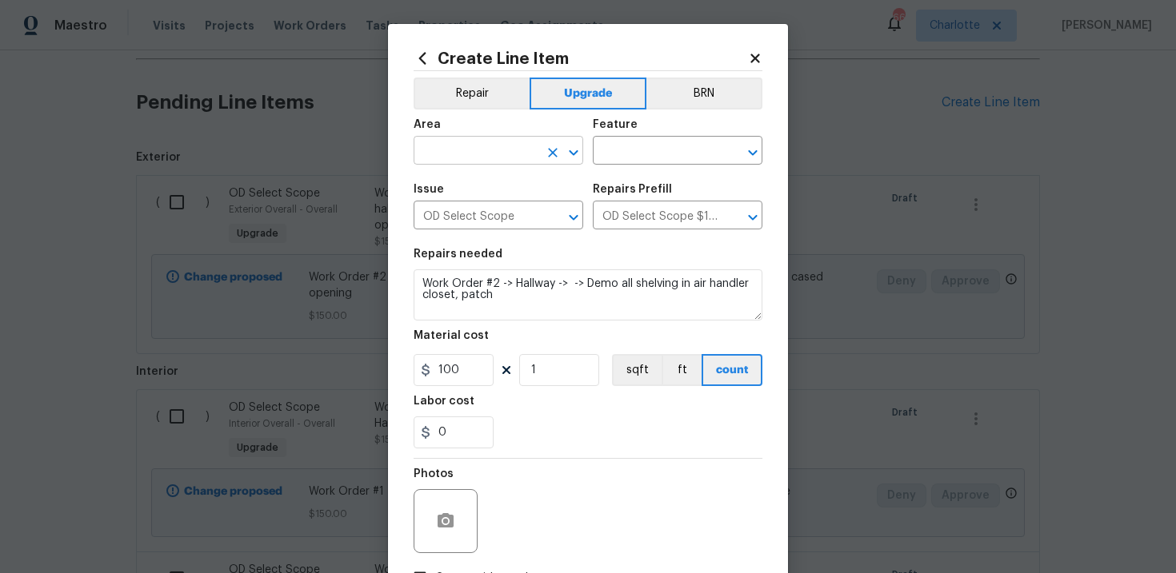
click at [499, 154] on input "text" at bounding box center [475, 152] width 125 height 25
click at [511, 223] on li "Interior Overall" at bounding box center [498, 215] width 170 height 26
type input "Interior Overall"
click at [644, 154] on input "text" at bounding box center [655, 152] width 125 height 25
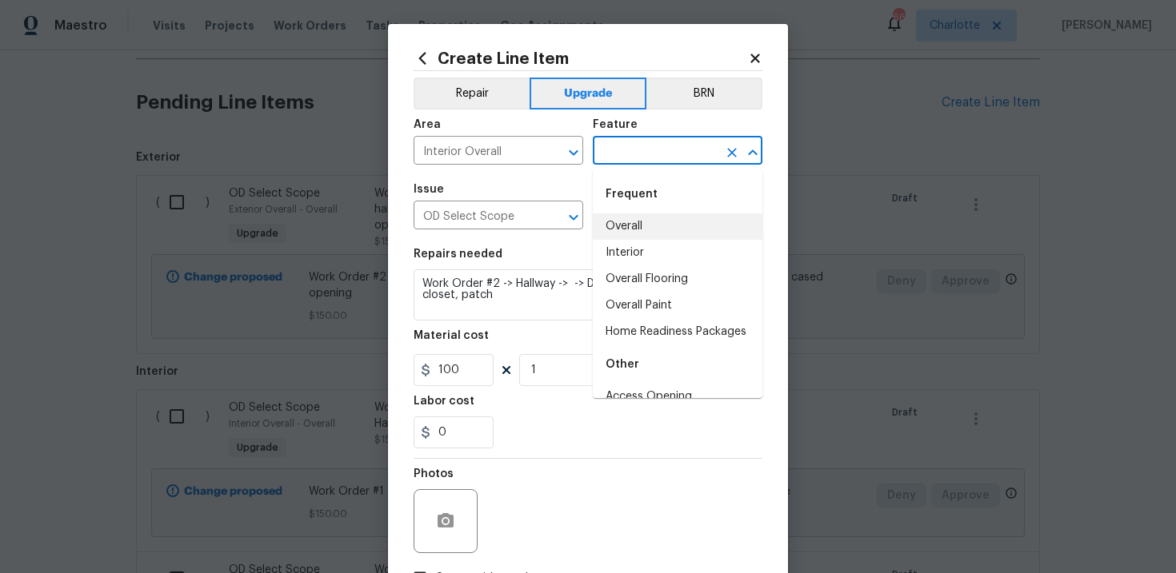
click at [641, 229] on li "Overall" at bounding box center [678, 227] width 170 height 26
type input "Overall"
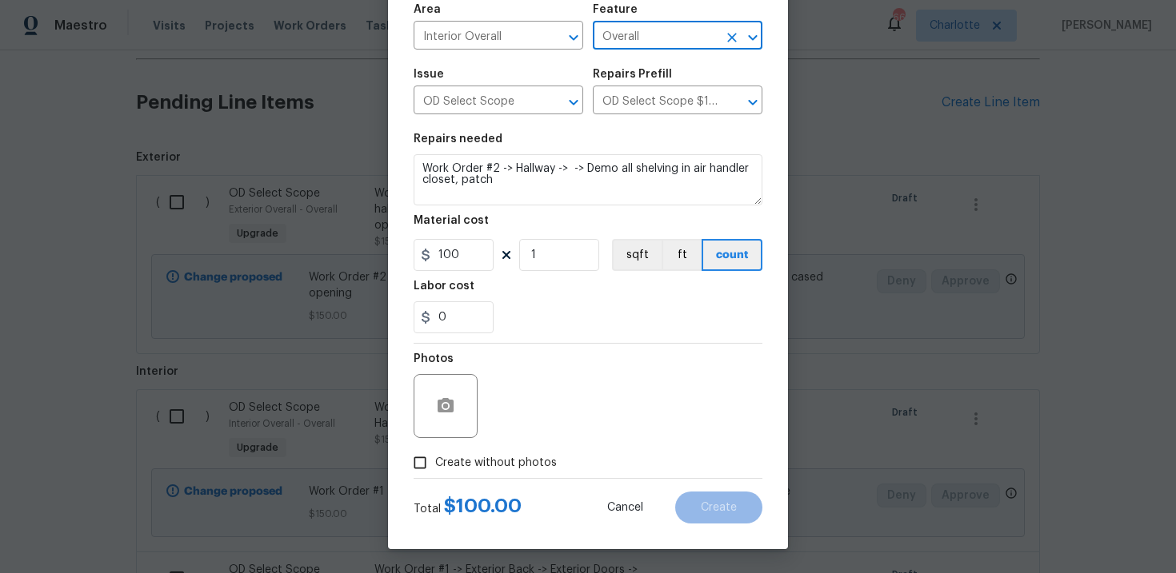
click at [507, 455] on span "Create without photos" at bounding box center [496, 463] width 122 height 17
click at [435, 455] on input "Create without photos" at bounding box center [420, 463] width 30 height 30
checkbox input "true"
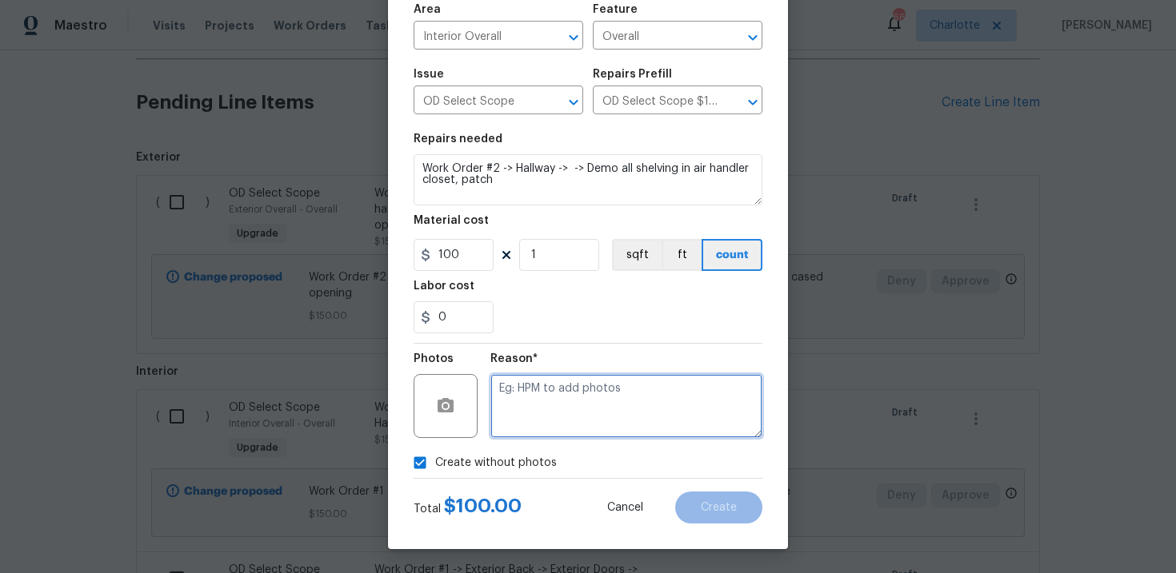
click at [562, 415] on textarea at bounding box center [626, 406] width 272 height 64
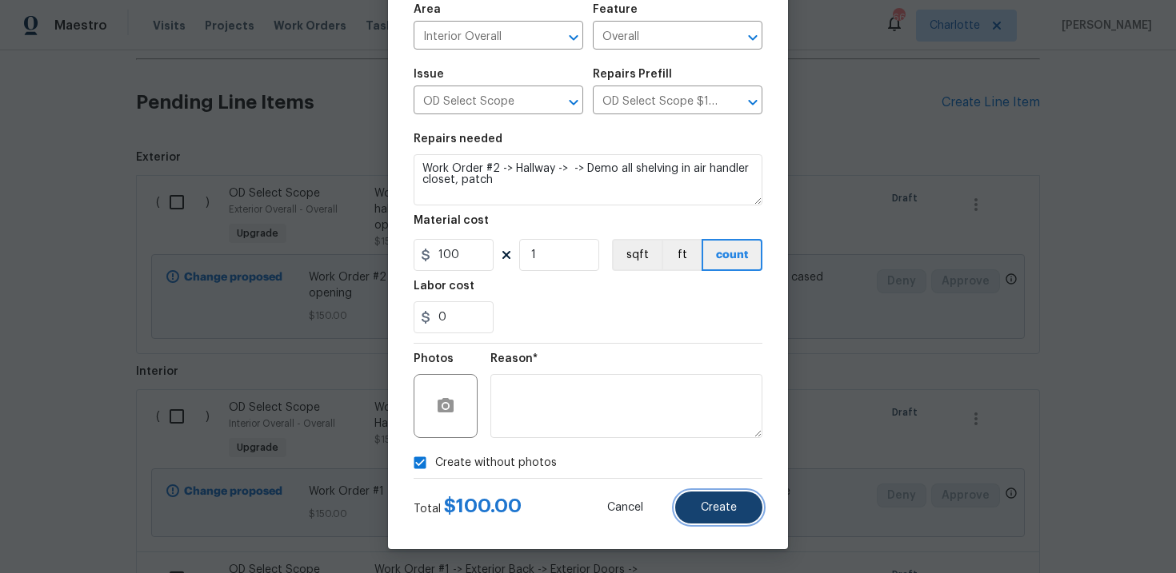
click at [697, 494] on button "Create" at bounding box center [718, 508] width 87 height 32
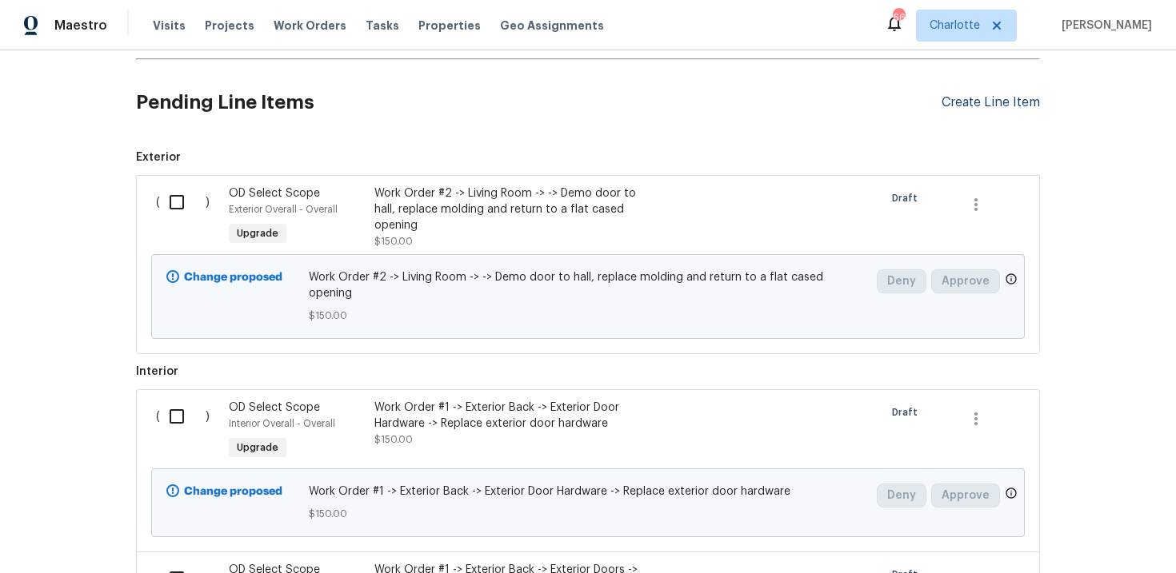
click at [977, 110] on div "Create Line Item" at bounding box center [990, 102] width 98 height 15
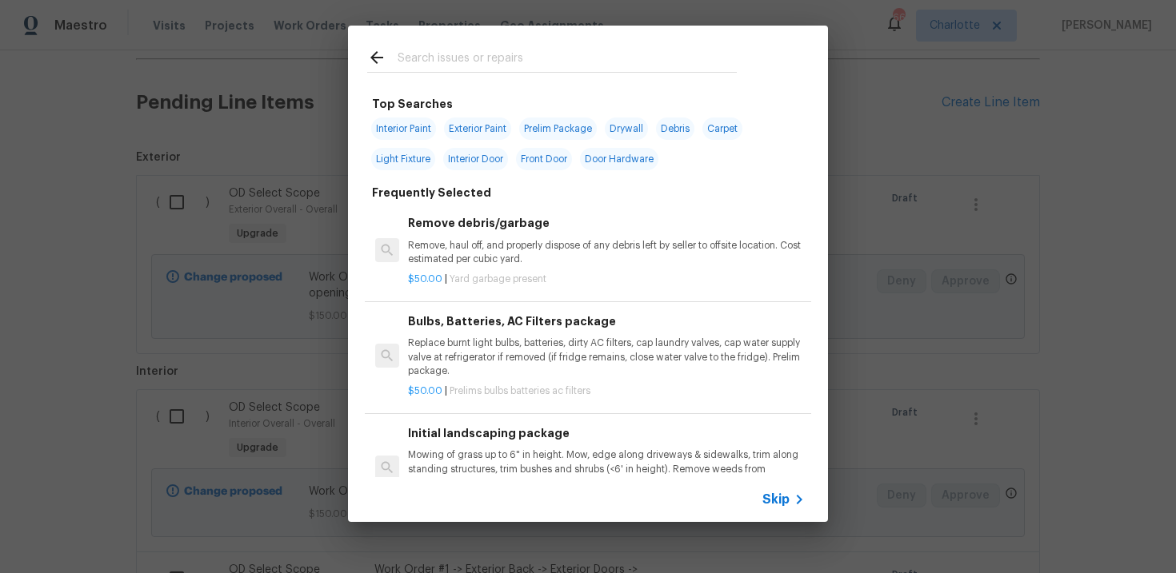
click at [785, 497] on span "Skip" at bounding box center [775, 500] width 27 height 16
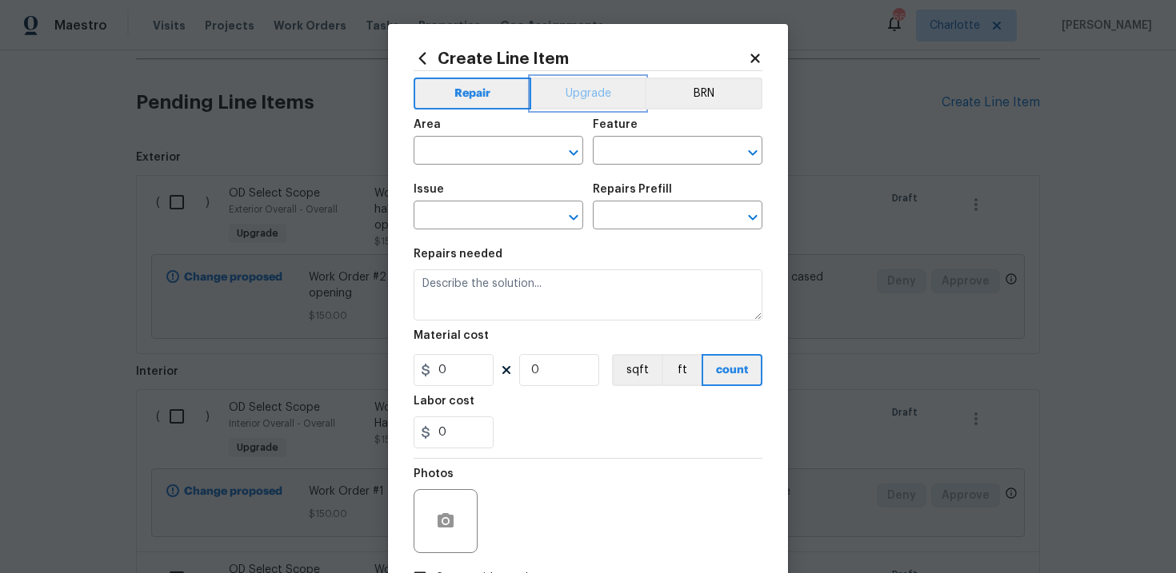
click at [615, 93] on button "Upgrade" at bounding box center [588, 94] width 114 height 32
click at [492, 218] on input "text" at bounding box center [475, 217] width 125 height 25
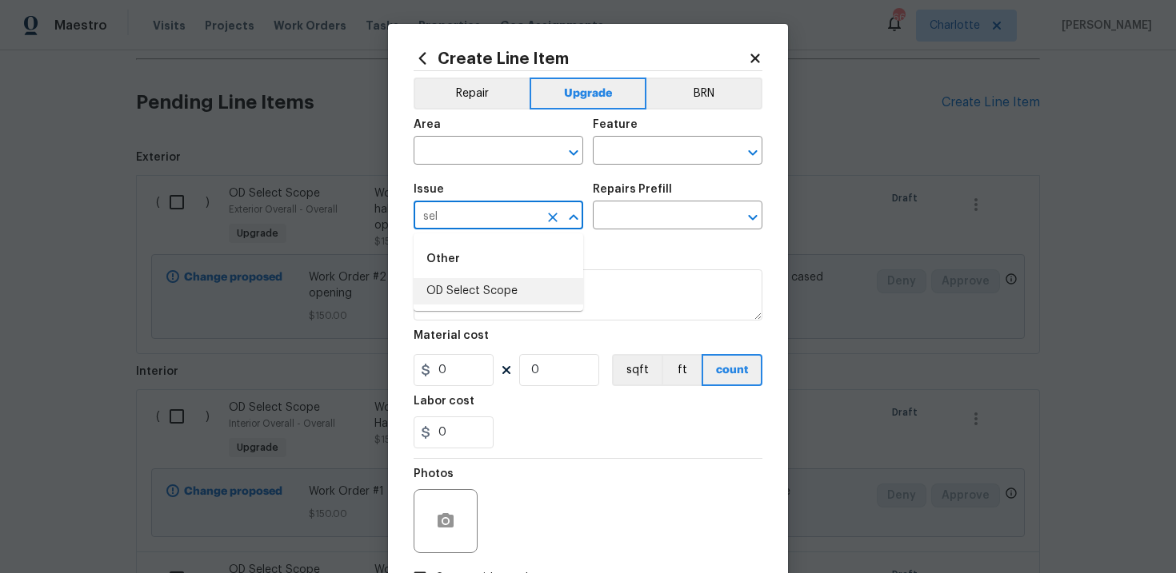
click at [492, 296] on li "OD Select Scope" at bounding box center [498, 291] width 170 height 26
type input "OD Select Scope"
click at [663, 207] on input "text" at bounding box center [655, 217] width 125 height 25
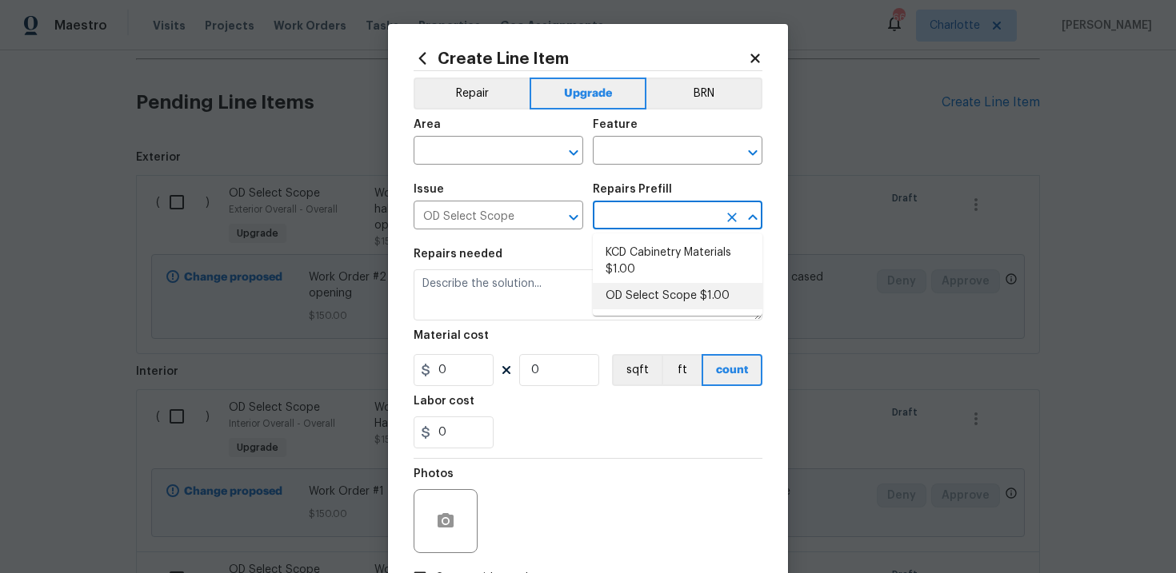
click at [646, 297] on li "OD Select Scope $1.00" at bounding box center [678, 296] width 170 height 26
type input "OD Select Scope $1.00"
type textarea "Refer to the agreed upon scope document for further details."
type input "1"
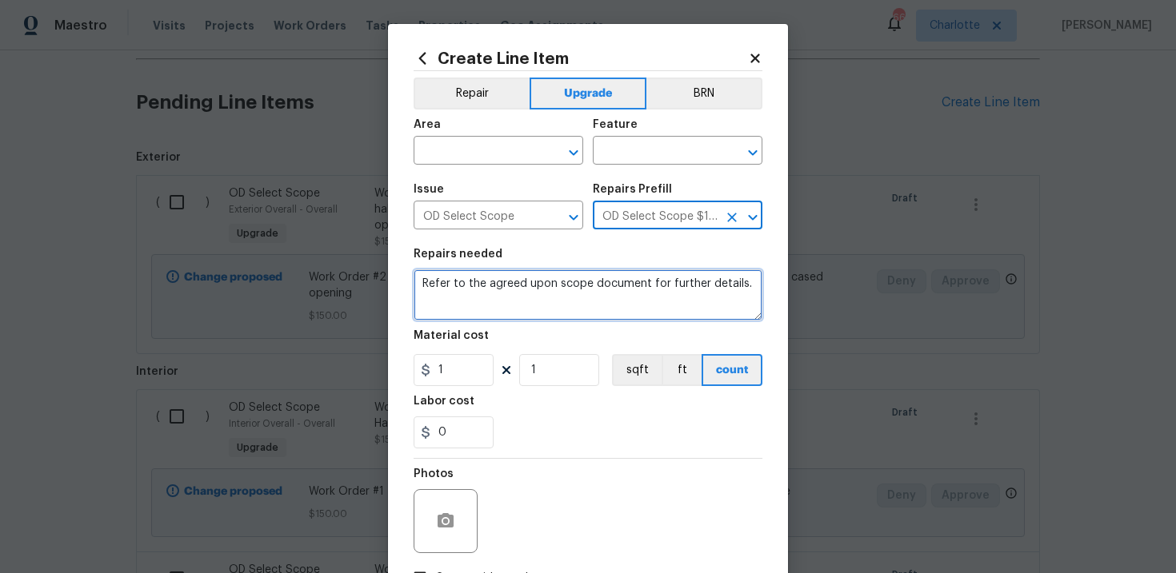
click at [539, 289] on textarea "Refer to the agreed upon scope document for further details." at bounding box center [587, 294] width 349 height 51
paste textarea "Work Order #2 -> Hallway -> Lighting -> Replace sconce in air handler closet"
type textarea "Work Order #2 -> Hallway -> Lighting -> Replace sconce in air handler closet"
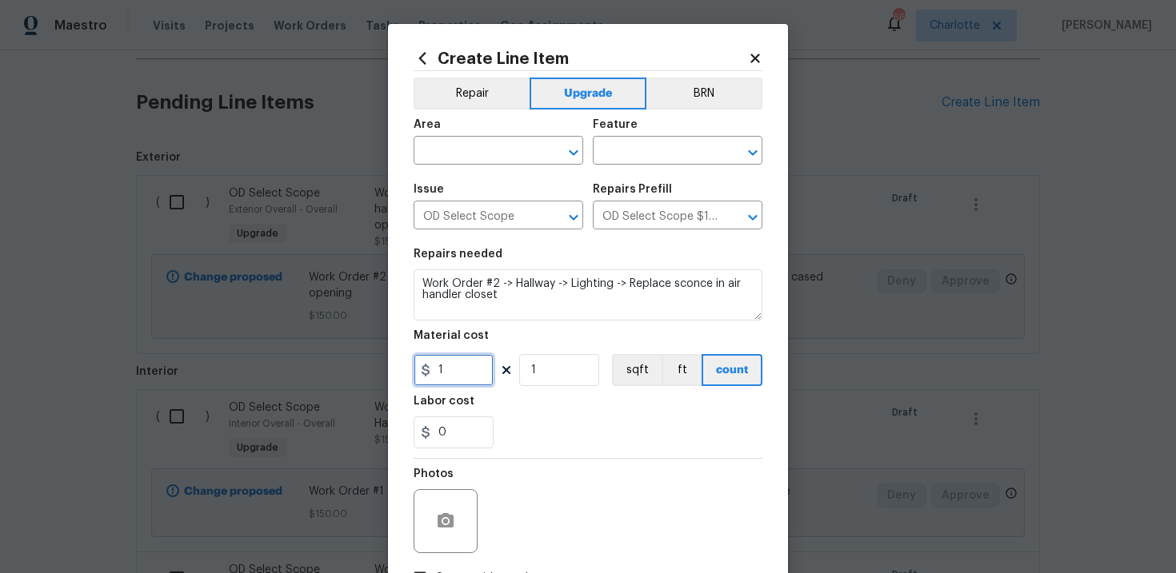
click at [467, 371] on input "1" at bounding box center [453, 370] width 80 height 32
type input "100"
click at [517, 145] on input "text" at bounding box center [475, 152] width 125 height 25
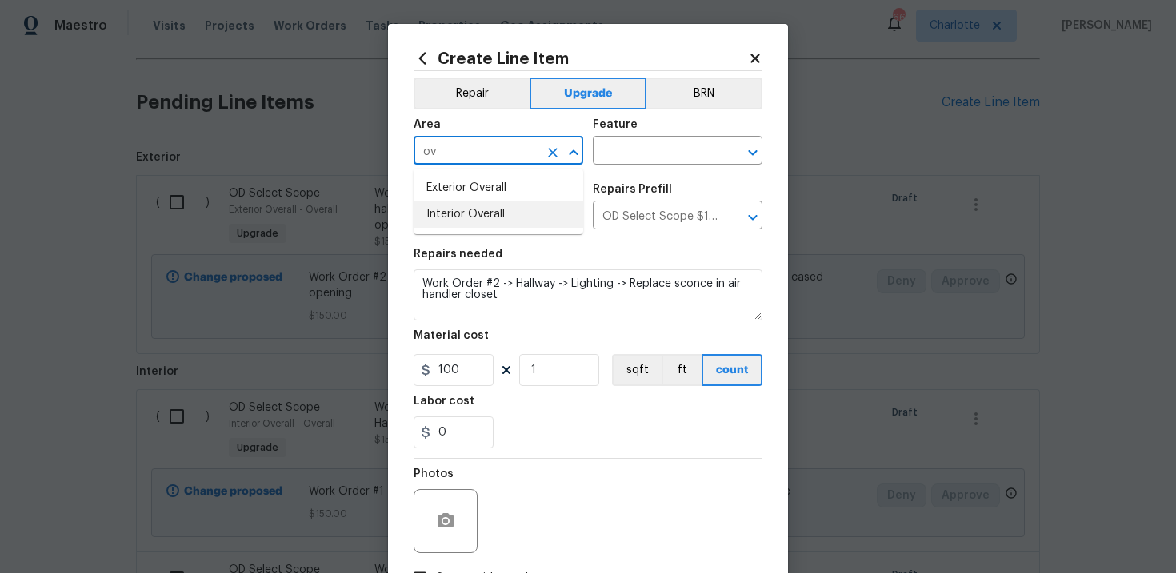
click at [509, 213] on li "Interior Overall" at bounding box center [498, 215] width 170 height 26
type input "Interior Overall"
click at [654, 142] on input "text" at bounding box center [655, 152] width 125 height 25
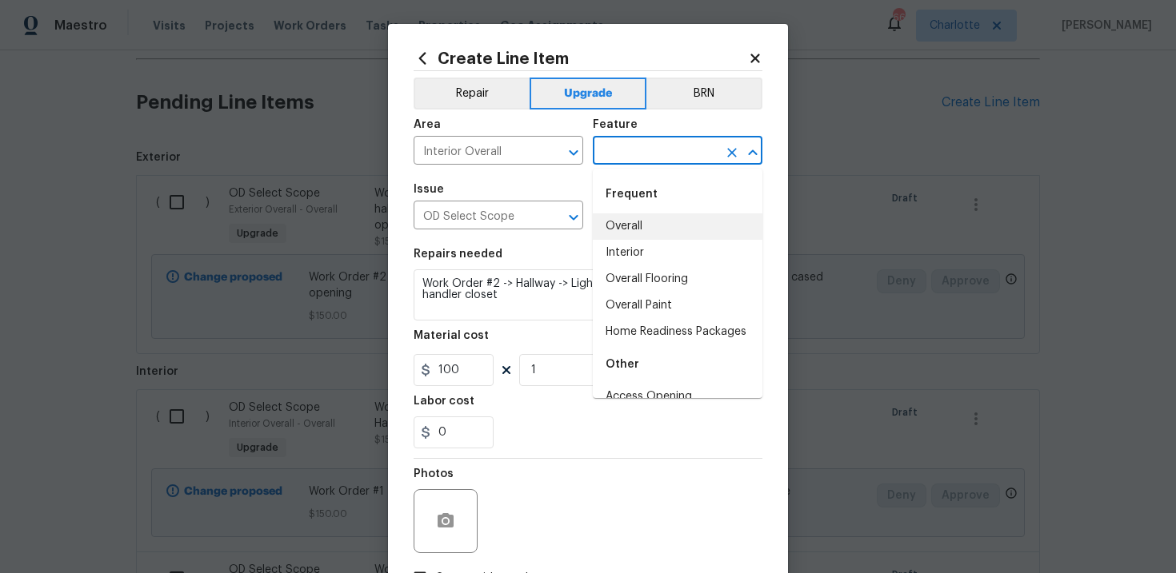
click at [644, 229] on li "Overall" at bounding box center [678, 227] width 170 height 26
type input "Overall"
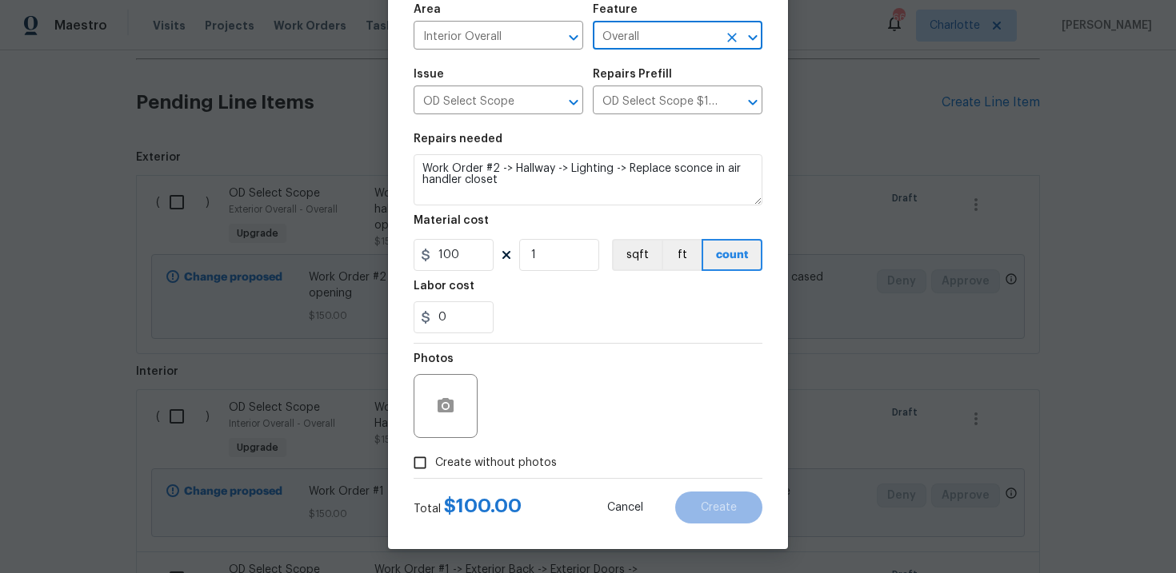
click at [505, 450] on label "Create without photos" at bounding box center [481, 463] width 152 height 30
click at [435, 450] on input "Create without photos" at bounding box center [420, 463] width 30 height 30
checkbox input "true"
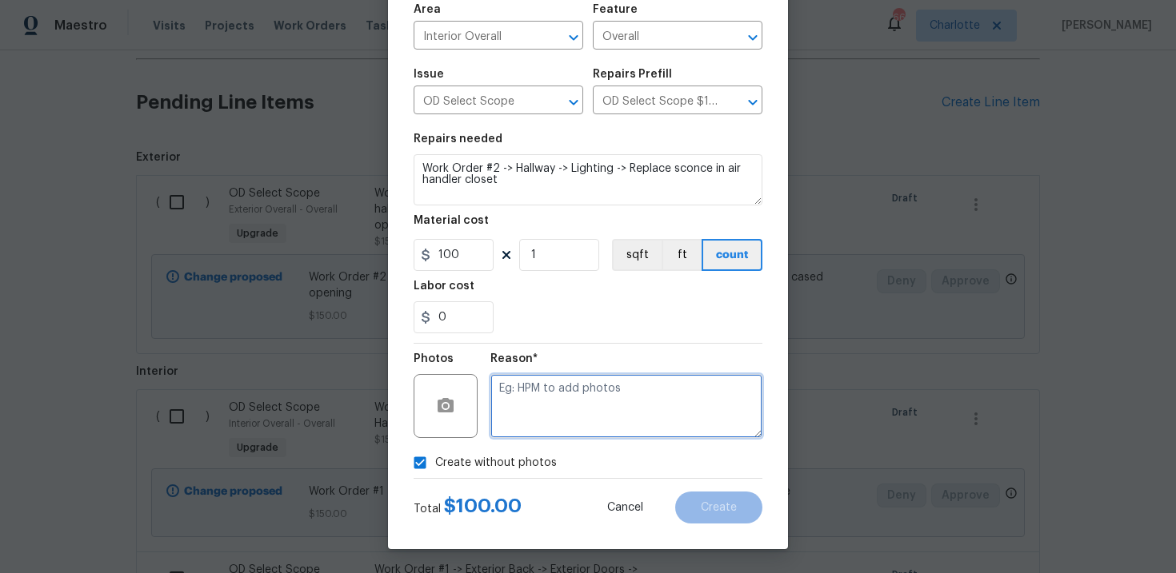
click at [591, 402] on textarea at bounding box center [626, 406] width 272 height 64
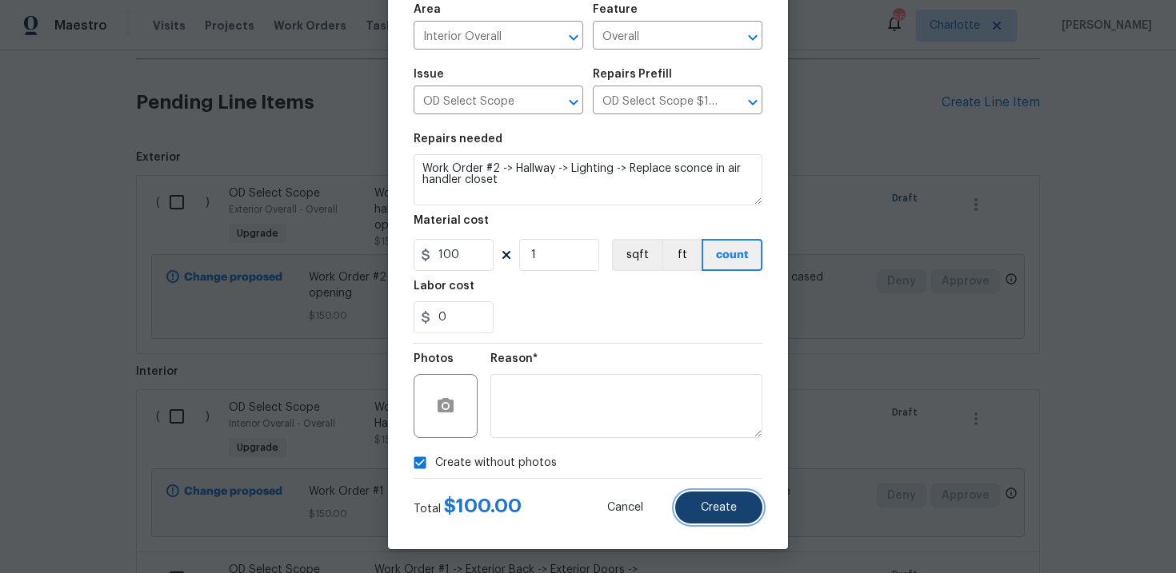
click at [713, 499] on button "Create" at bounding box center [718, 508] width 87 height 32
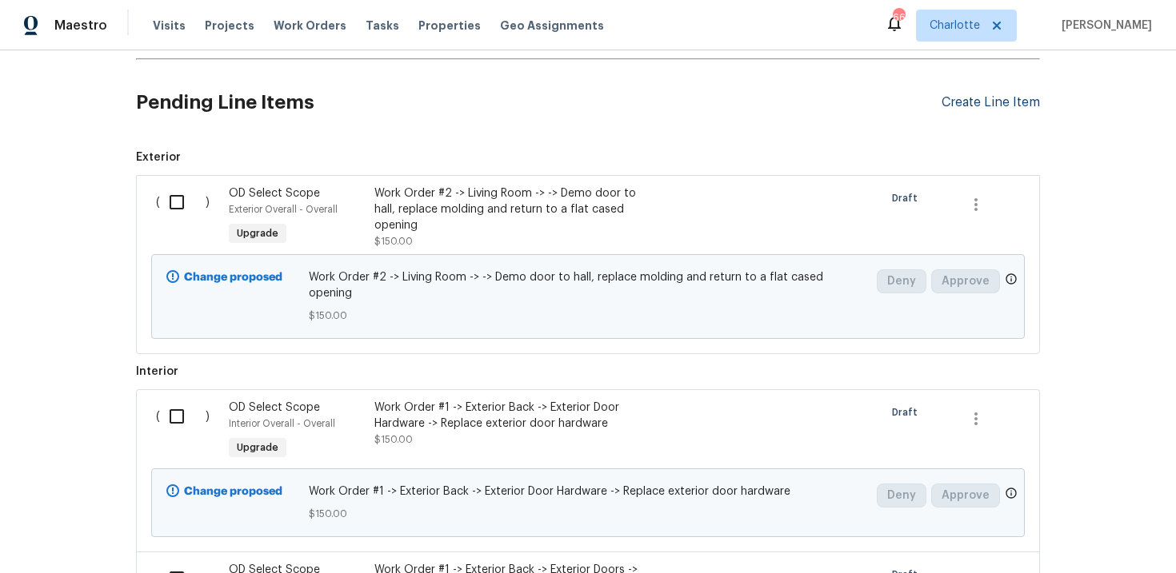
click at [999, 110] on div "Create Line Item" at bounding box center [990, 102] width 98 height 15
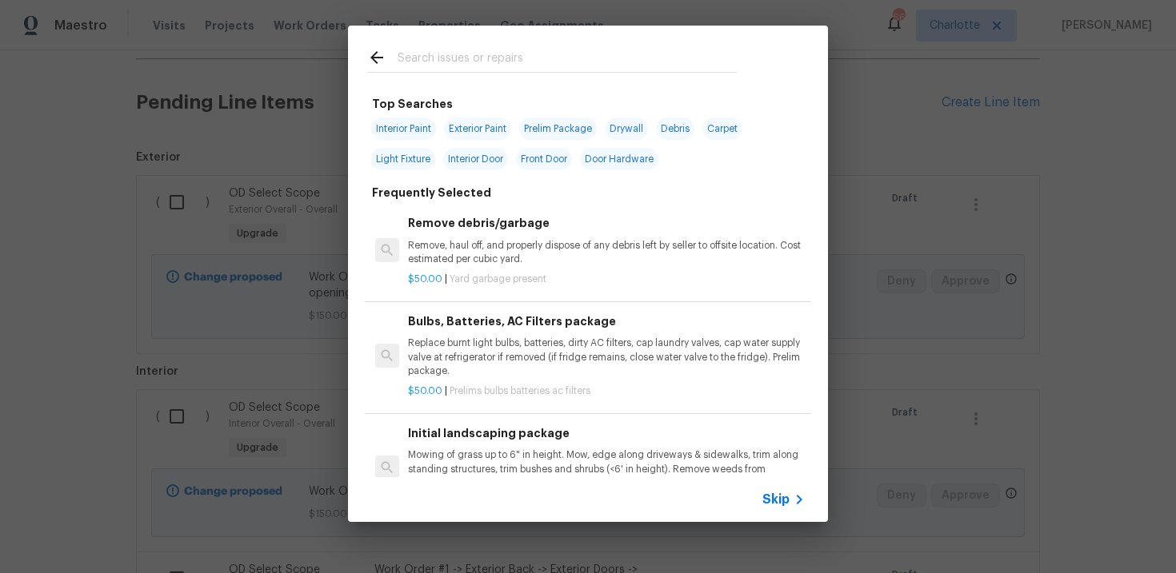
click at [782, 501] on span "Skip" at bounding box center [775, 500] width 27 height 16
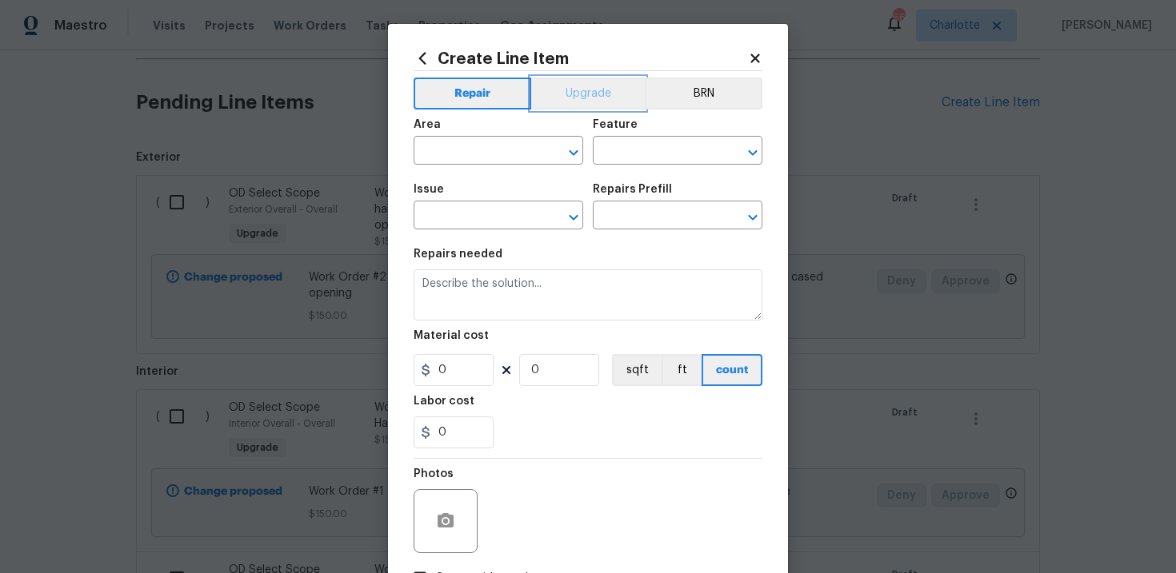
click at [593, 95] on button "Upgrade" at bounding box center [588, 94] width 114 height 32
click at [489, 217] on input "text" at bounding box center [475, 217] width 125 height 25
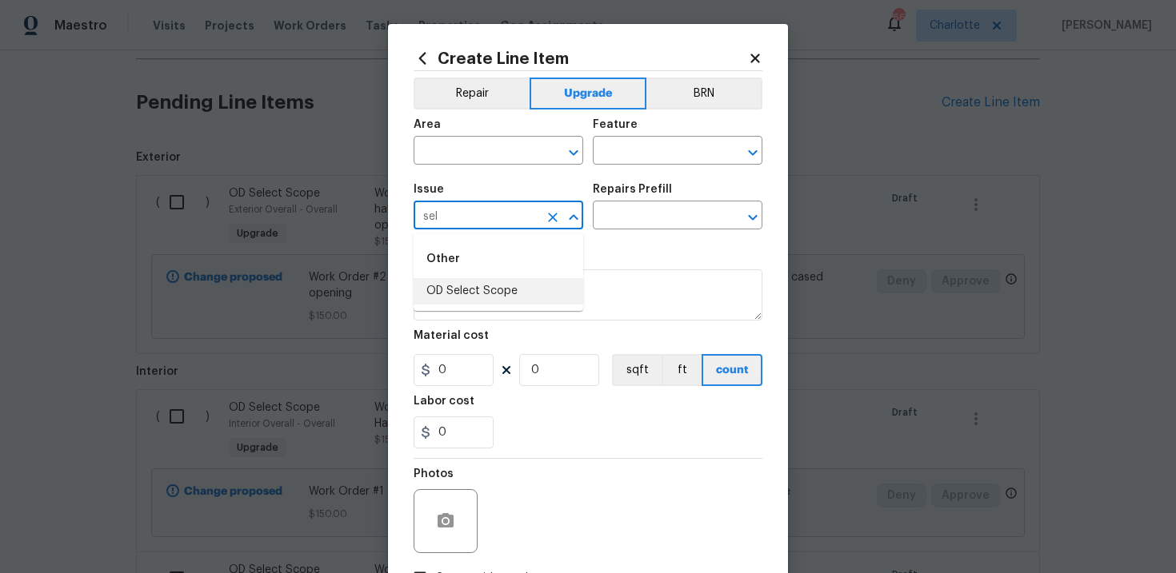
click at [494, 288] on li "OD Select Scope" at bounding box center [498, 291] width 170 height 26
type input "OD Select Scope"
click at [657, 226] on input "text" at bounding box center [655, 217] width 125 height 25
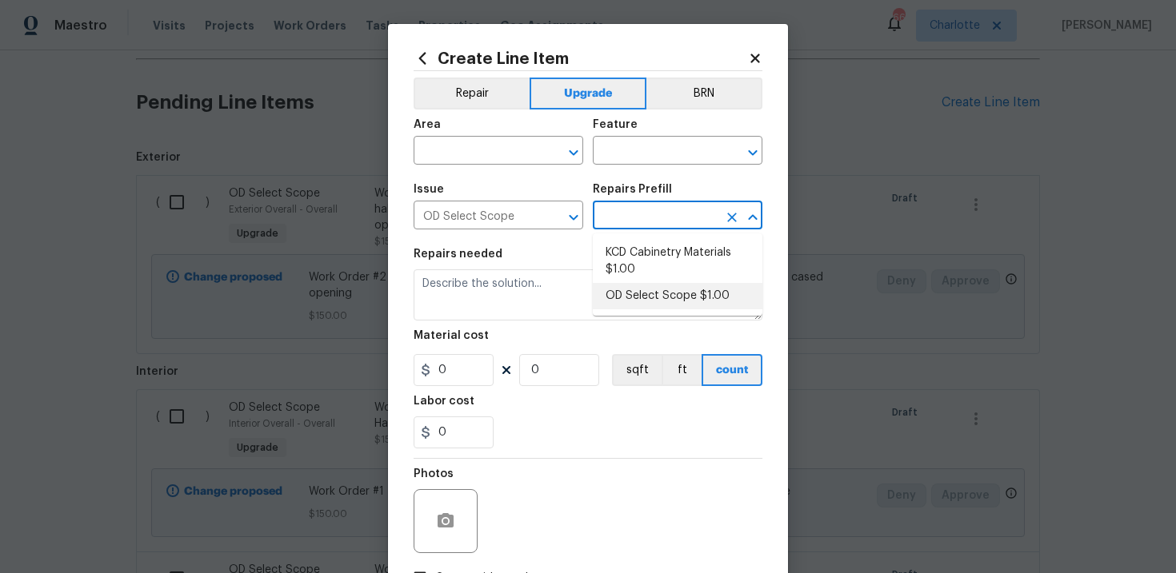
click at [655, 307] on li "OD Select Scope $1.00" at bounding box center [678, 296] width 170 height 26
type input "OD Select Scope $1.00"
type textarea "Refer to the agreed upon scope document for further details."
type input "1"
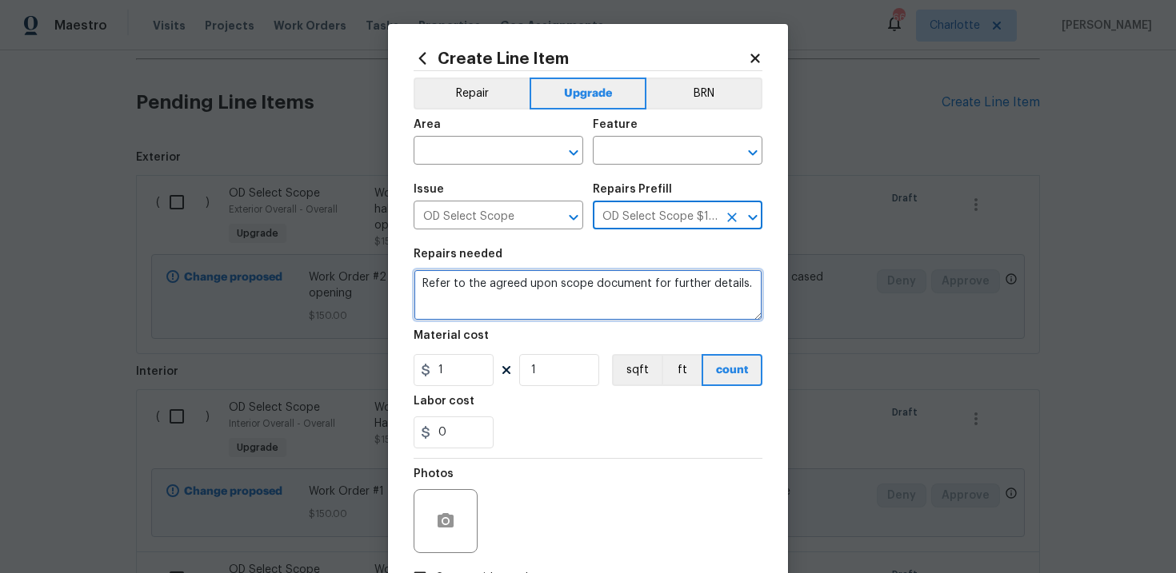
click at [549, 280] on textarea "Refer to the agreed upon scope document for further details." at bounding box center [587, 294] width 349 height 51
paste textarea "Work Order #2 -> Main Bedroom -> Walls and Ceilings -> Frame and build new clos…"
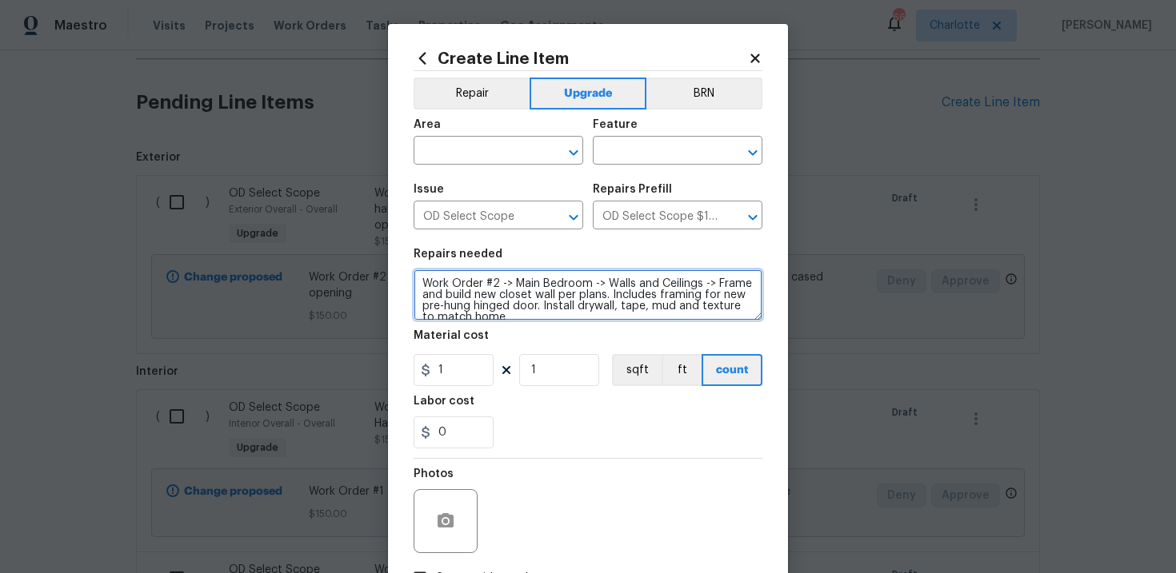
scroll to position [3, 0]
type textarea "Work Order #2 -> Main Bedroom -> Walls and Ceilings -> Frame and build new clos…"
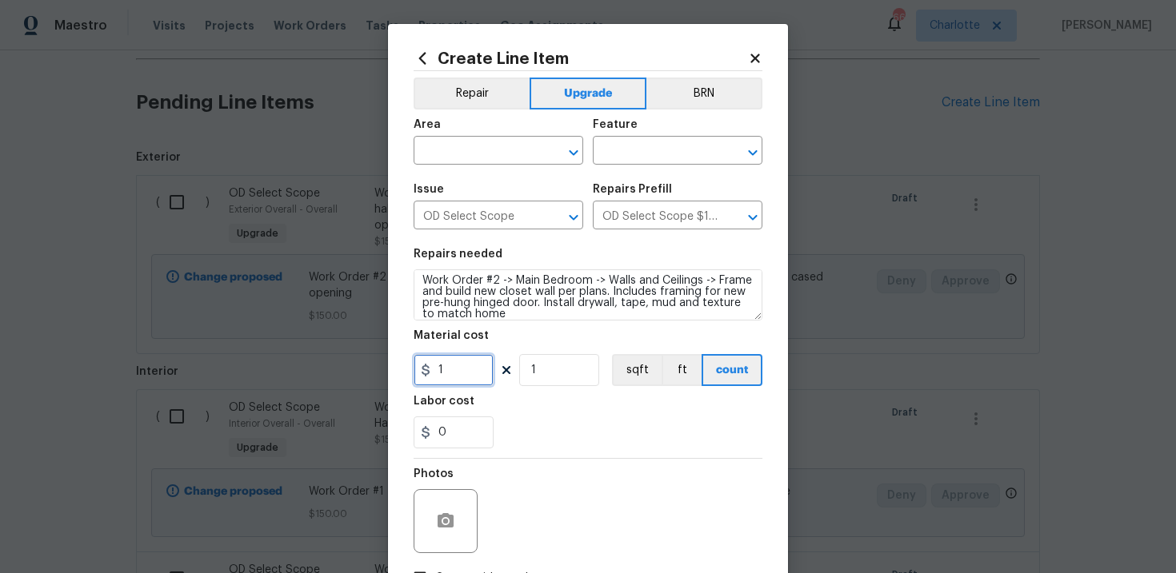
click at [465, 369] on input "1" at bounding box center [453, 370] width 80 height 32
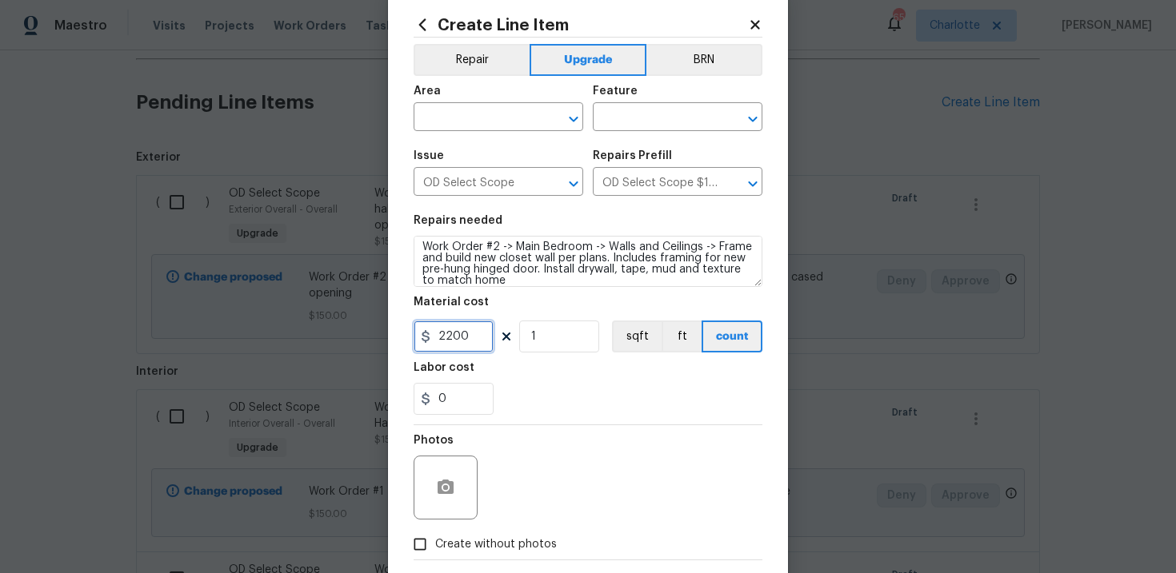
scroll to position [34, 0]
type input "2200"
click at [492, 531] on label "Create without photos" at bounding box center [481, 544] width 152 height 30
click at [435, 531] on input "Create without photos" at bounding box center [420, 544] width 30 height 30
checkbox input "true"
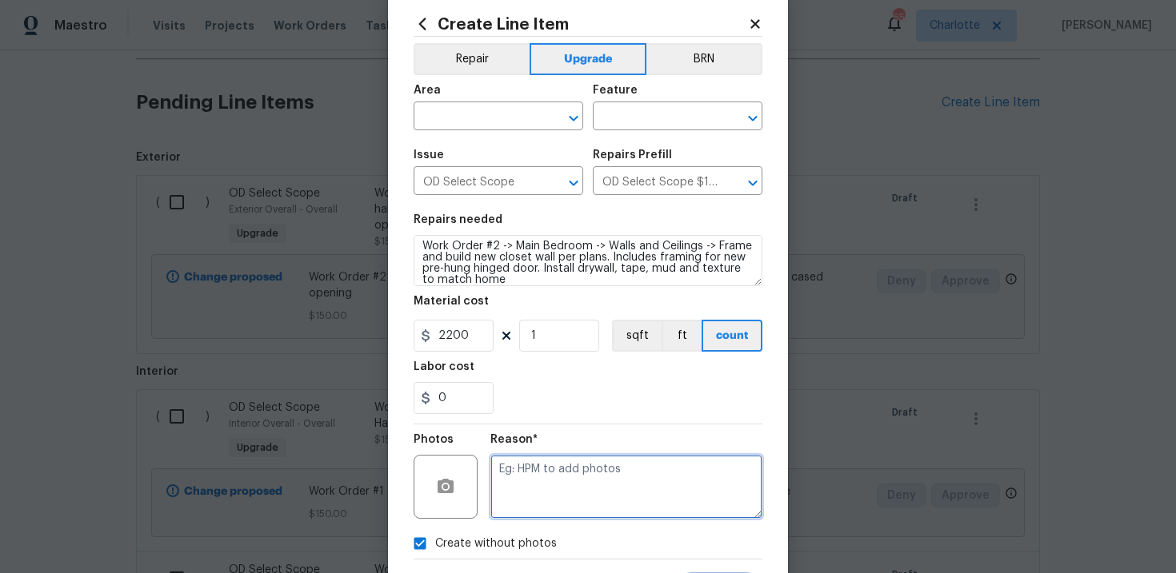
click at [536, 507] on textarea at bounding box center [626, 487] width 272 height 64
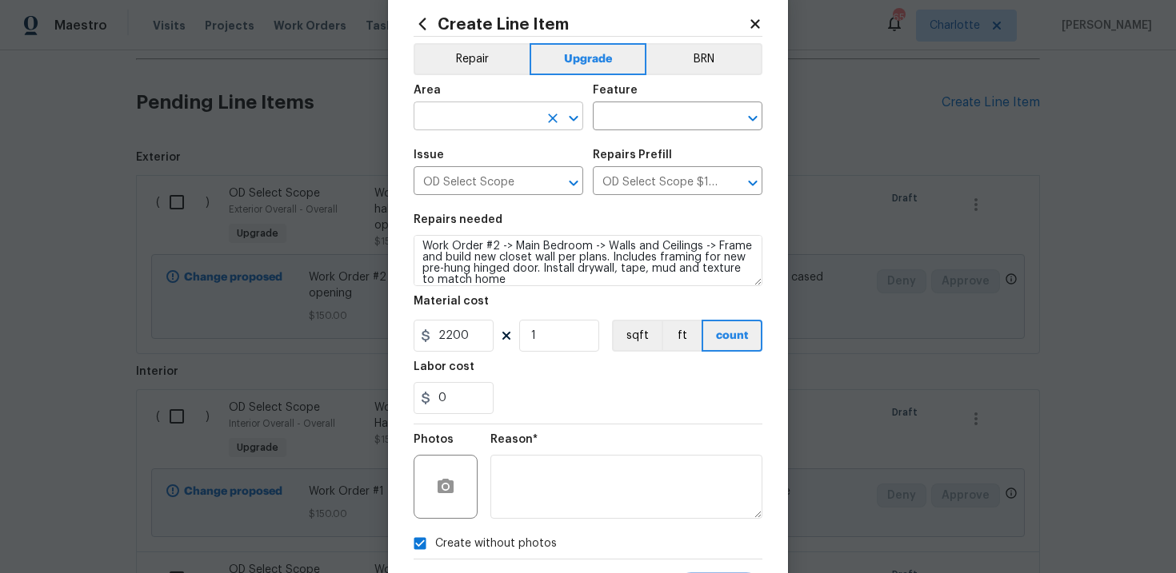
click at [501, 114] on input "text" at bounding box center [475, 118] width 125 height 25
click at [509, 180] on li "Interior Overall" at bounding box center [498, 180] width 170 height 26
type input "Interior Overall"
click at [673, 110] on input "text" at bounding box center [655, 118] width 125 height 25
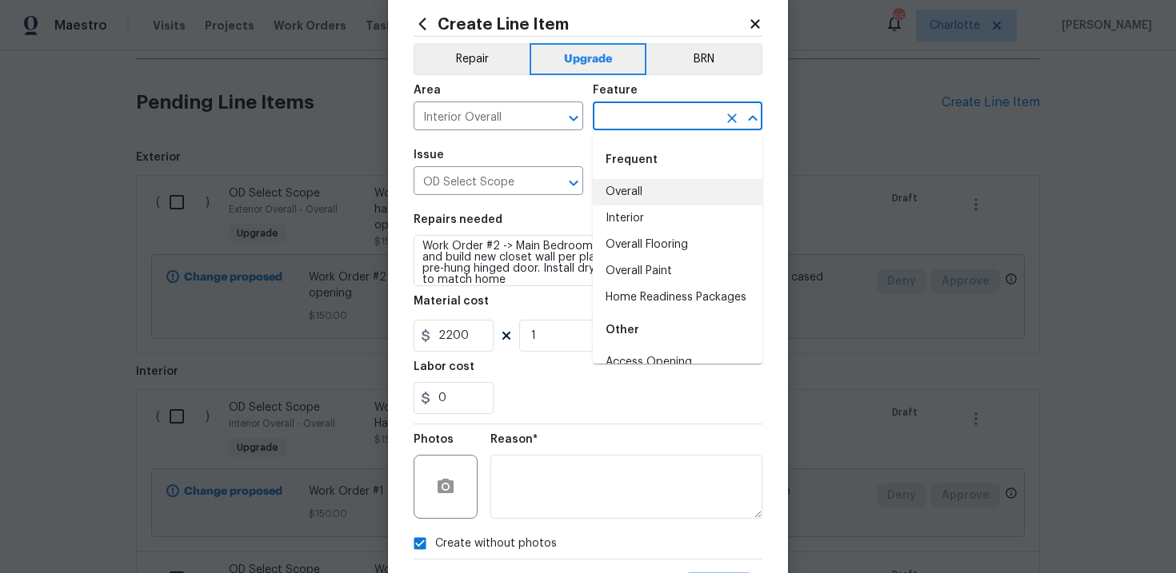
click at [646, 199] on li "Overall" at bounding box center [678, 192] width 170 height 26
type input "Overall"
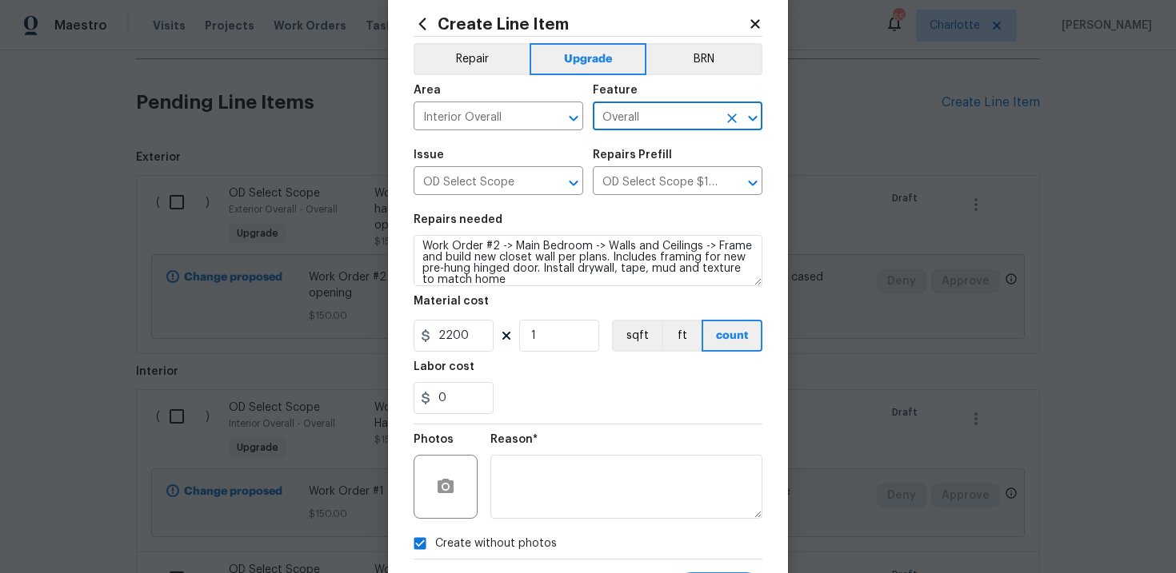
scroll to position [116, 0]
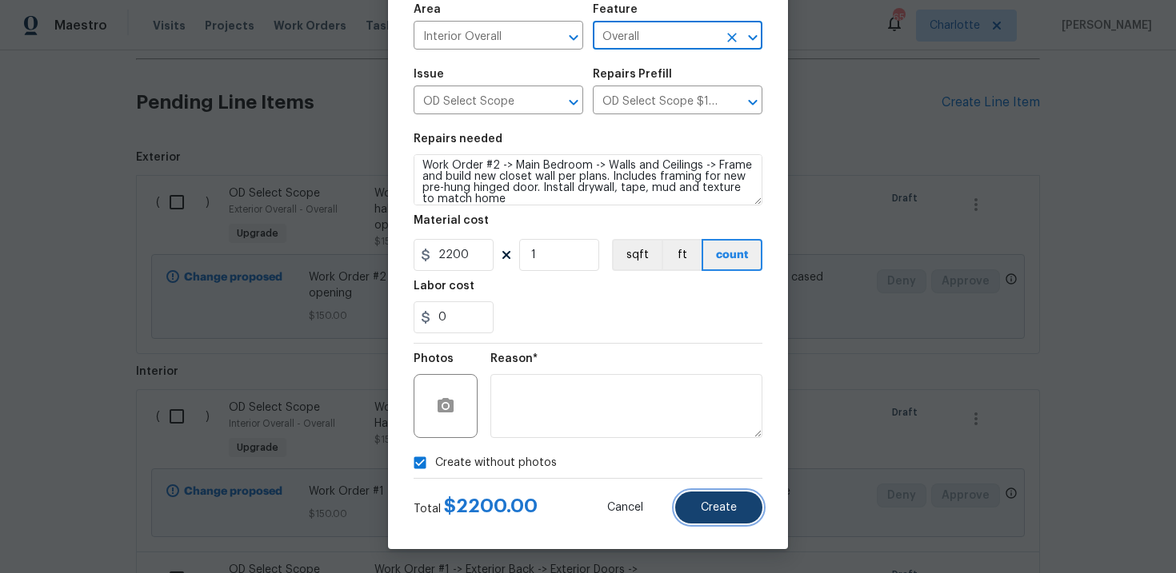
click at [709, 513] on button "Create" at bounding box center [718, 508] width 87 height 32
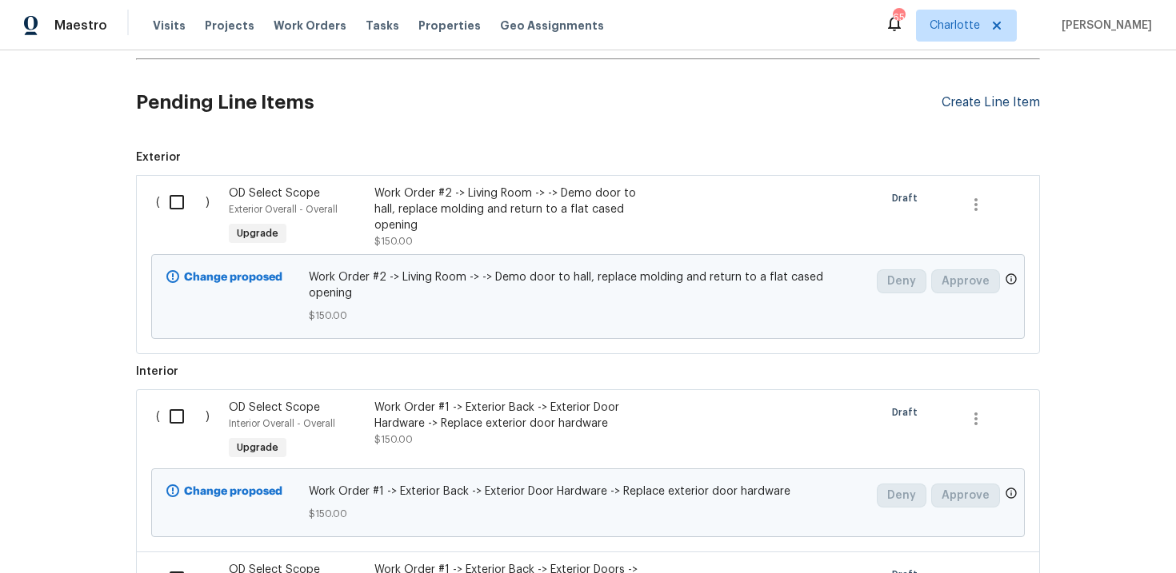
click at [995, 108] on div "Create Line Item" at bounding box center [990, 102] width 98 height 15
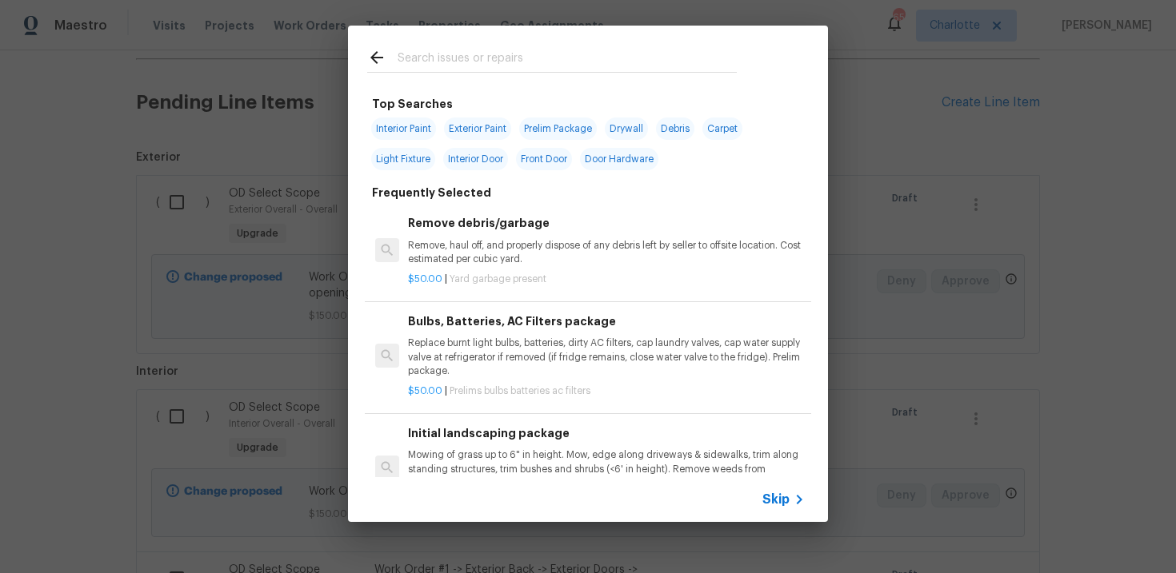
click at [781, 498] on span "Skip" at bounding box center [775, 500] width 27 height 16
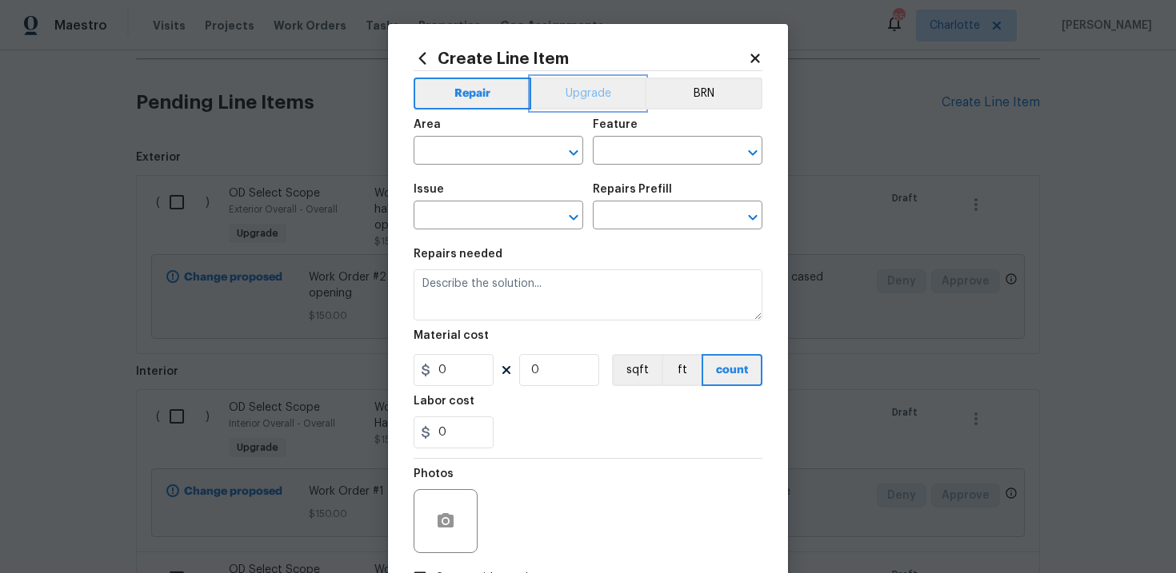
click at [581, 92] on button "Upgrade" at bounding box center [588, 94] width 114 height 32
click at [482, 220] on input "text" at bounding box center [475, 217] width 125 height 25
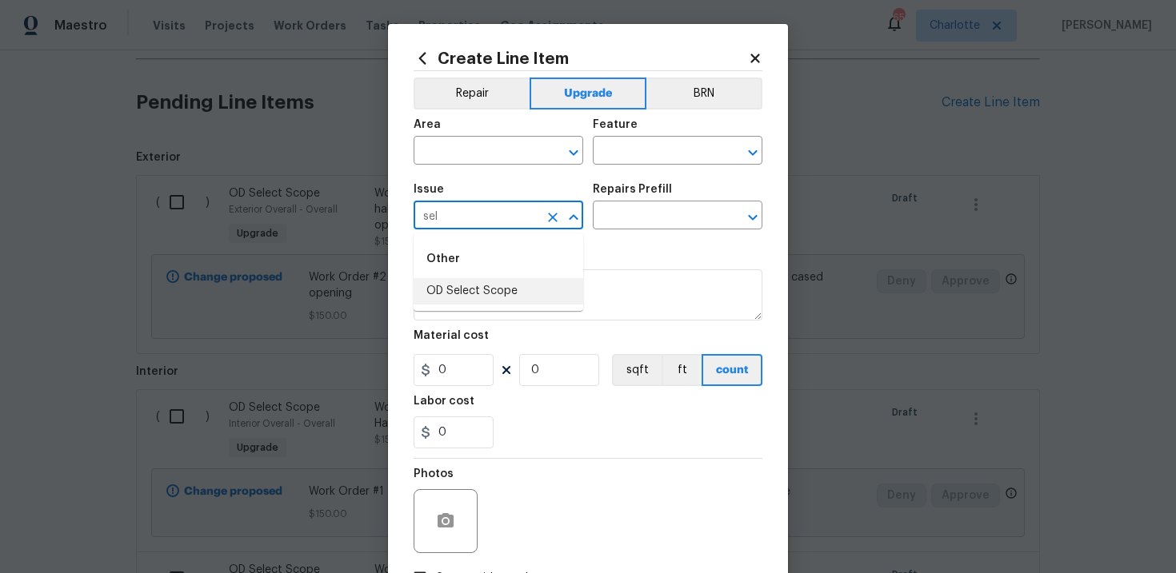
click at [503, 288] on li "OD Select Scope" at bounding box center [498, 291] width 170 height 26
type input "OD Select Scope"
click at [642, 216] on input "text" at bounding box center [655, 217] width 125 height 25
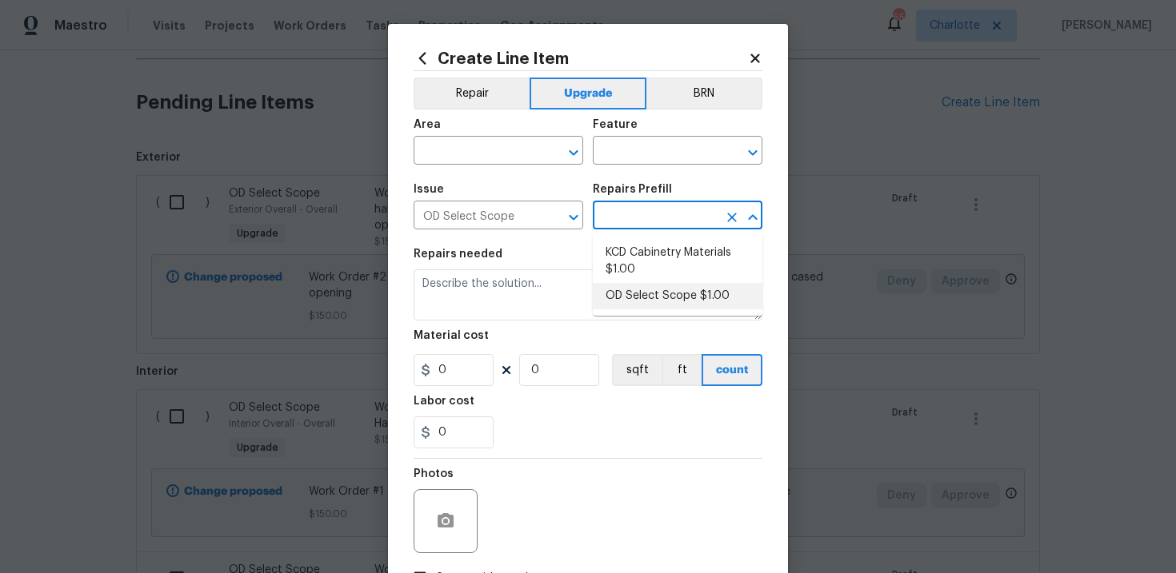
click at [652, 294] on li "OD Select Scope $1.00" at bounding box center [678, 296] width 170 height 26
type input "OD Select Scope $1.00"
type textarea "Refer to the agreed upon scope document for further details."
type input "1"
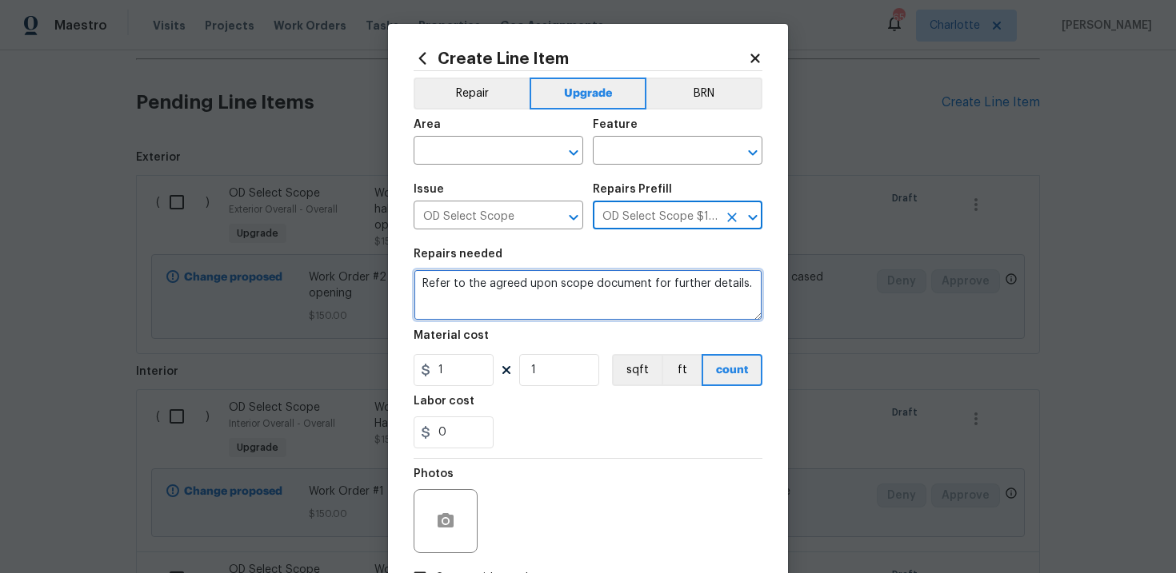
click at [562, 286] on textarea "Refer to the agreed upon scope document for further details." at bounding box center [587, 294] width 349 height 51
paste textarea "Work Order #2 -> Main Bedroom -> Closet -> Install new shelf and pole in newly …"
type textarea "Work Order #2 -> Main Bedroom -> Closet -> Install new shelf and pole in newly …"
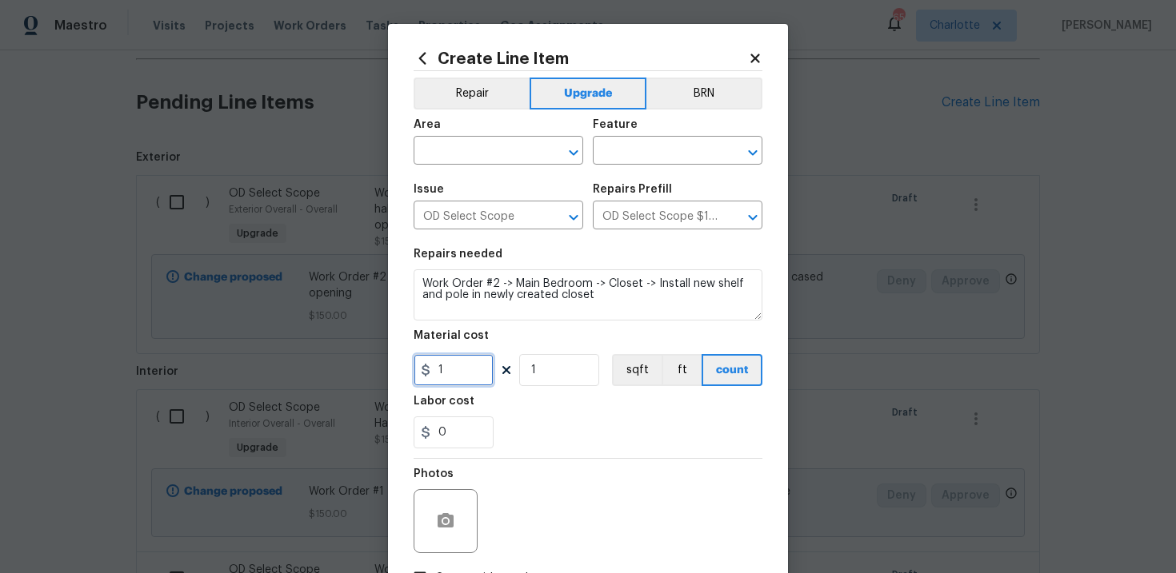
click at [463, 367] on input "1" at bounding box center [453, 370] width 80 height 32
type input "400"
click at [556, 426] on div "0" at bounding box center [587, 433] width 349 height 32
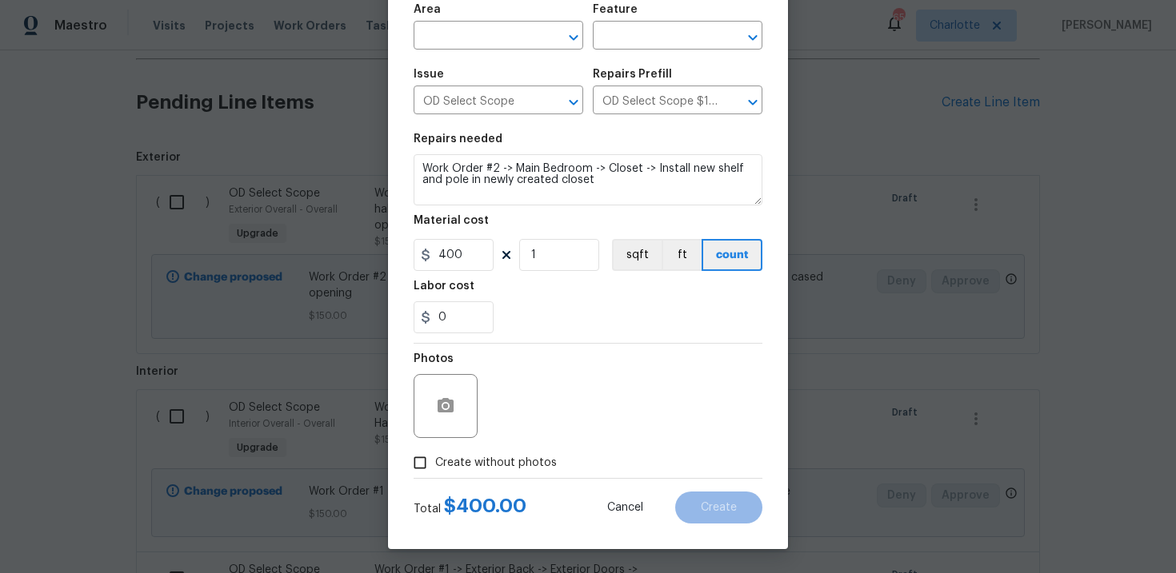
click at [477, 469] on span "Create without photos" at bounding box center [496, 463] width 122 height 17
click at [435, 469] on input "Create without photos" at bounding box center [420, 463] width 30 height 30
checkbox input "true"
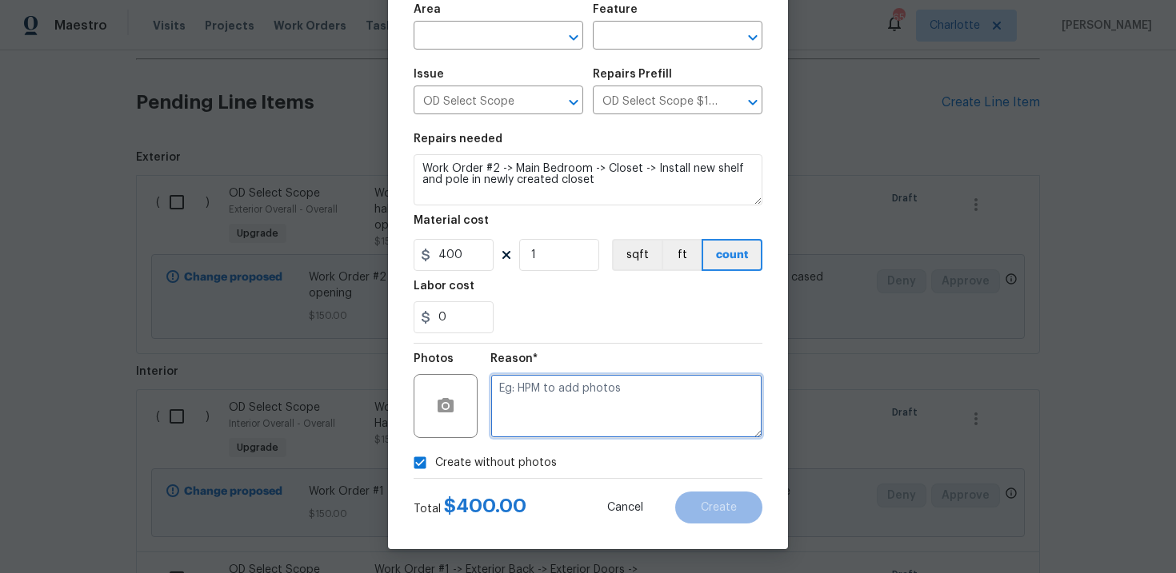
click at [558, 415] on textarea at bounding box center [626, 406] width 272 height 64
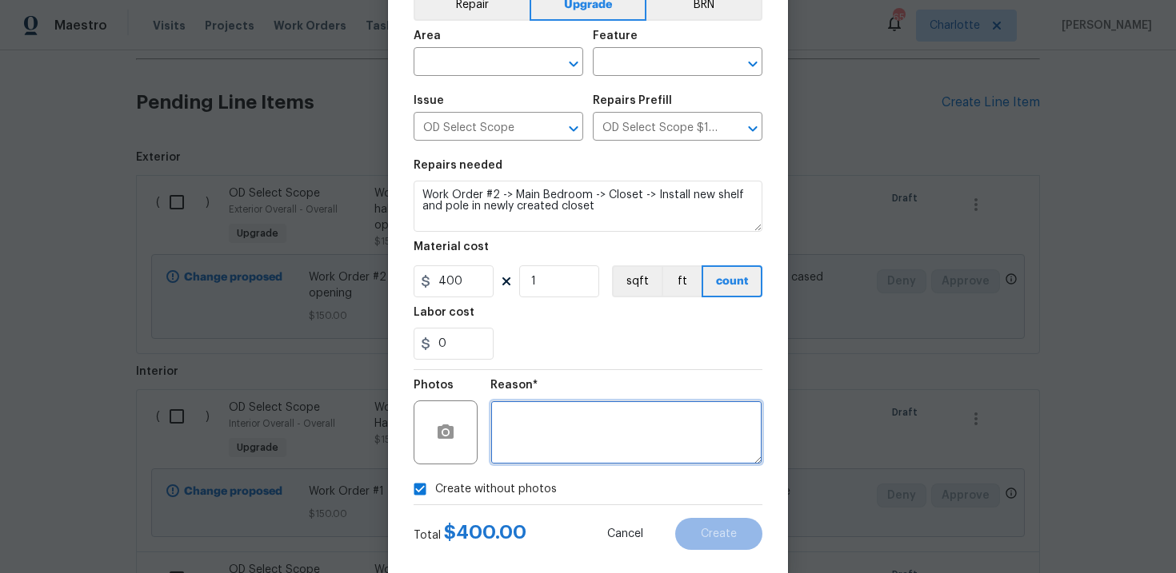
scroll to position [60, 0]
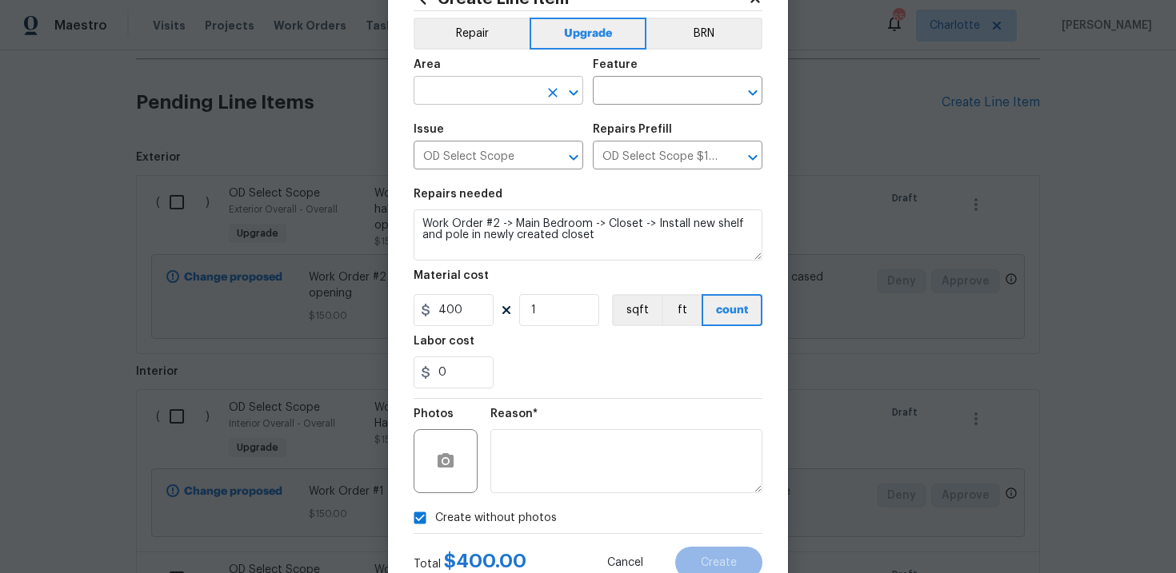
click at [517, 92] on input "text" at bounding box center [475, 92] width 125 height 25
click at [526, 147] on li "Interior Overall" at bounding box center [498, 155] width 170 height 26
type input "Interior Overall"
click at [655, 98] on input "text" at bounding box center [655, 92] width 125 height 25
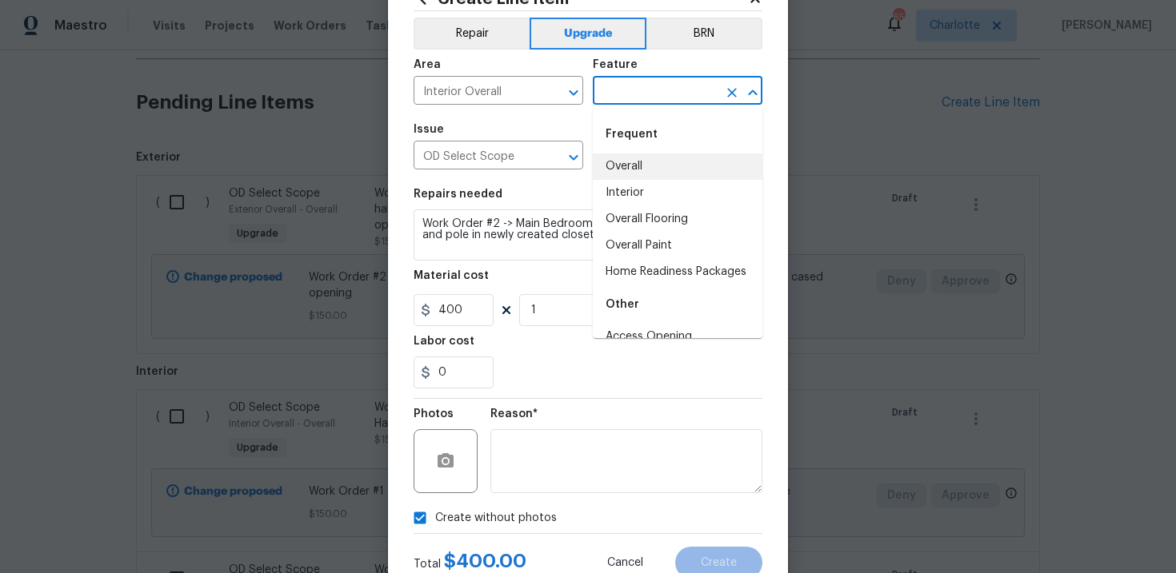
click at [653, 158] on li "Overall" at bounding box center [678, 167] width 170 height 26
type input "Overall"
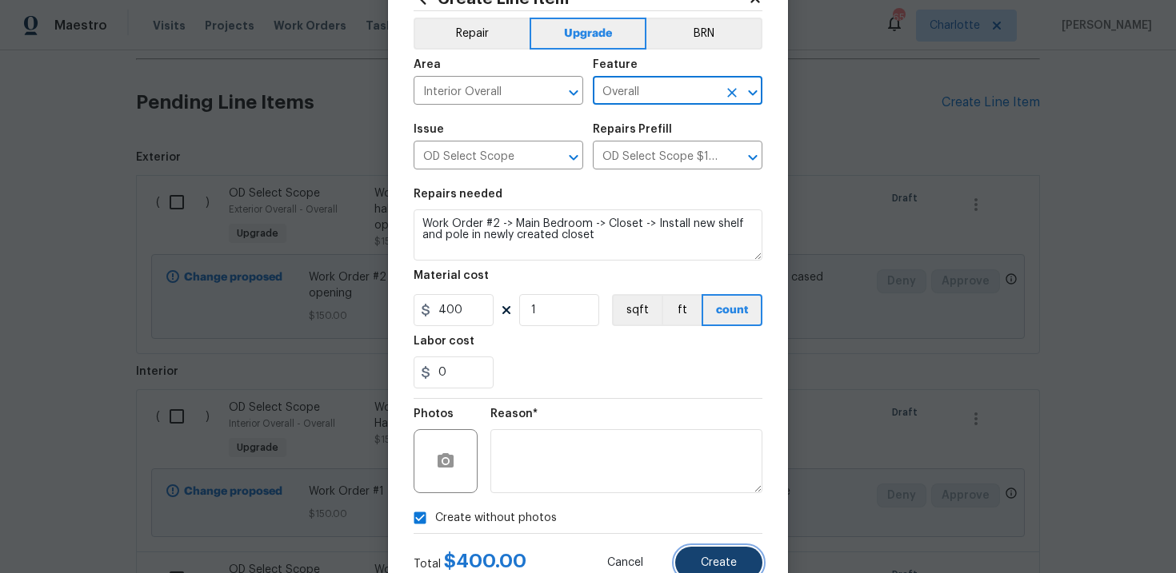
click at [725, 555] on button "Create" at bounding box center [718, 563] width 87 height 32
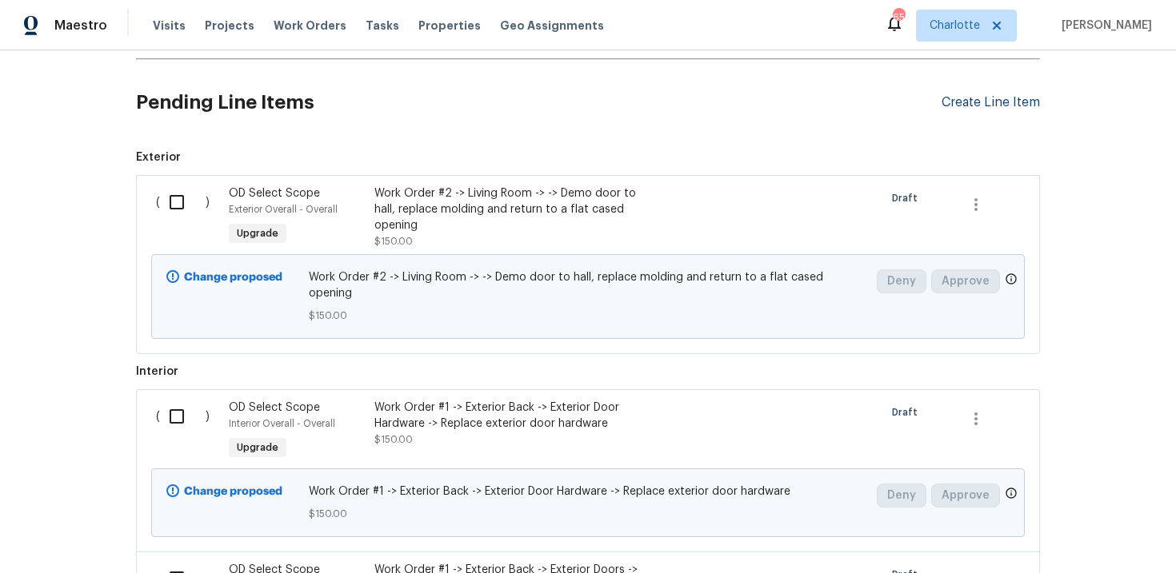
click at [987, 106] on div "Create Line Item" at bounding box center [990, 102] width 98 height 15
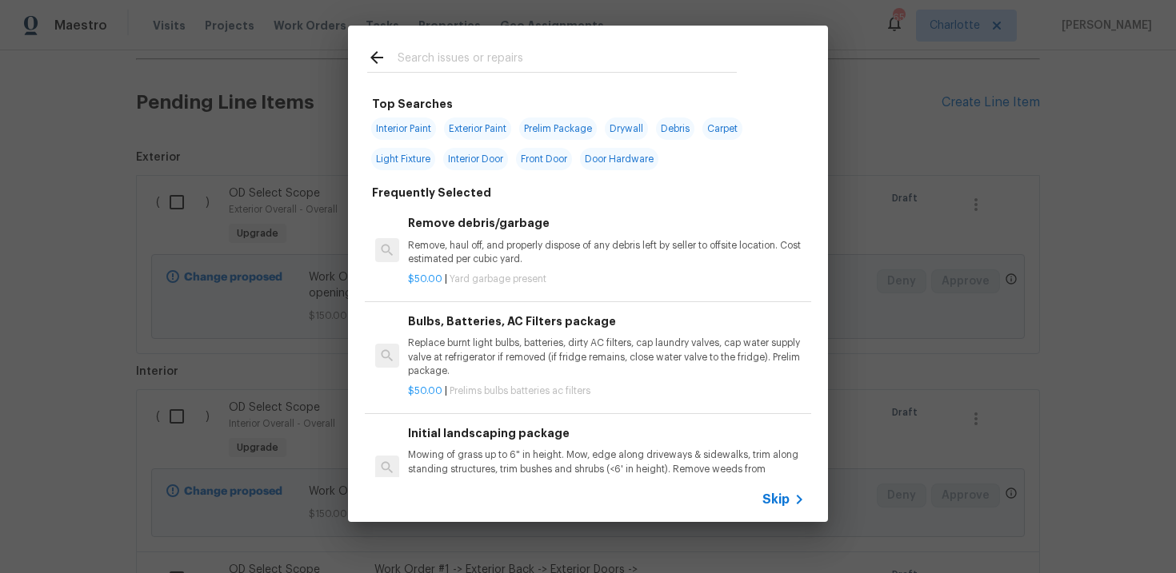
click at [765, 505] on span "Skip" at bounding box center [775, 500] width 27 height 16
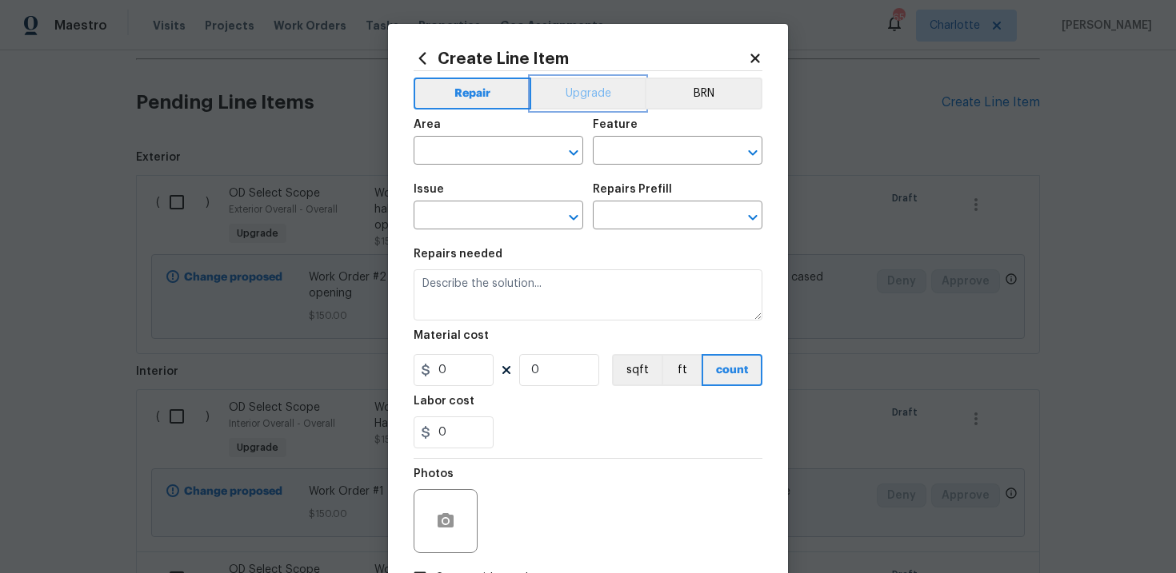
click at [595, 80] on button "Upgrade" at bounding box center [588, 94] width 114 height 32
click at [465, 221] on input "text" at bounding box center [475, 217] width 125 height 25
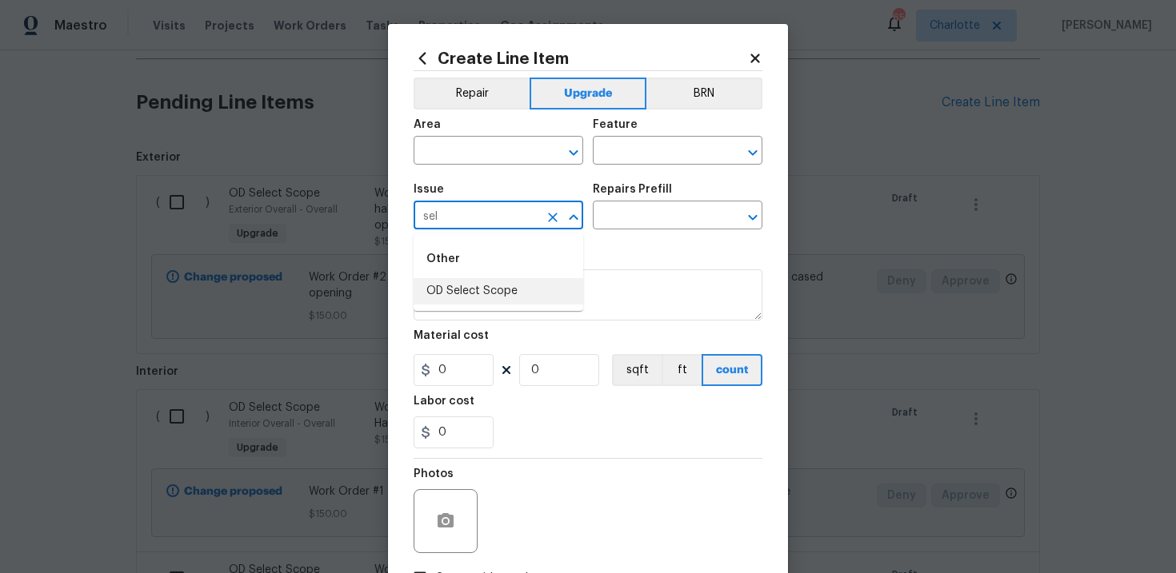
click at [489, 288] on li "OD Select Scope" at bounding box center [498, 291] width 170 height 26
type input "OD Select Scope"
click at [646, 226] on input "text" at bounding box center [655, 217] width 125 height 25
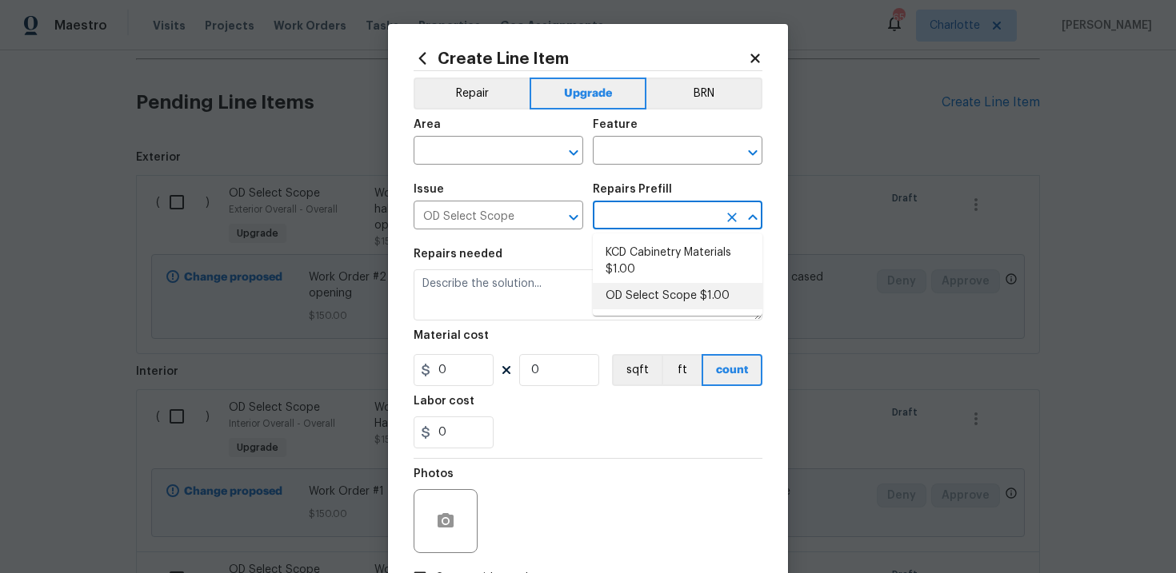
click at [649, 293] on li "OD Select Scope $1.00" at bounding box center [678, 296] width 170 height 26
type input "OD Select Scope $1.00"
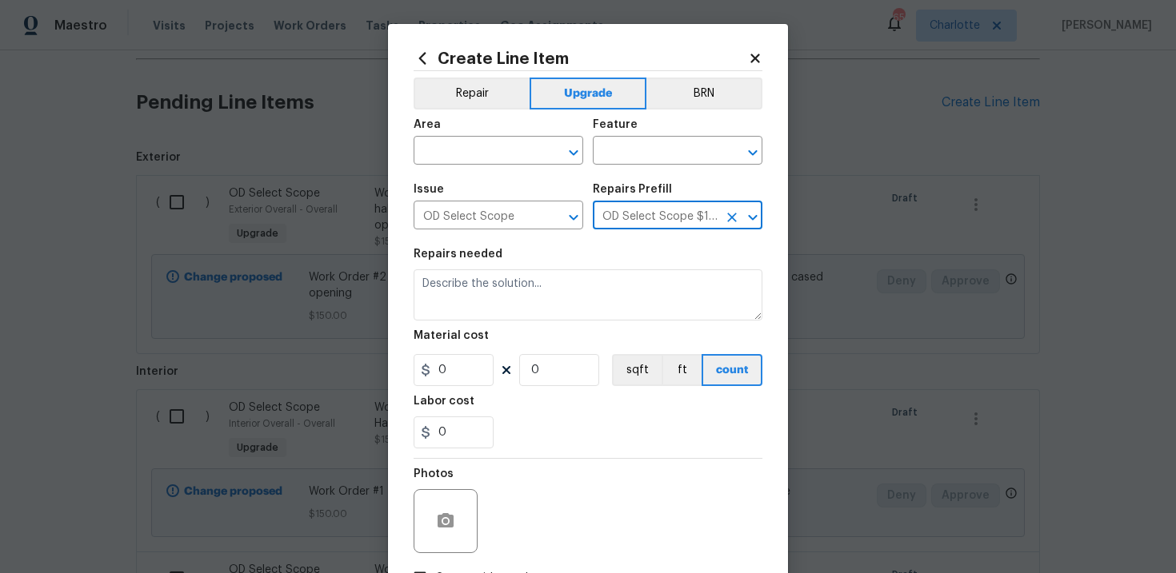
type textarea "Refer to the agreed upon scope document for further details."
type input "1"
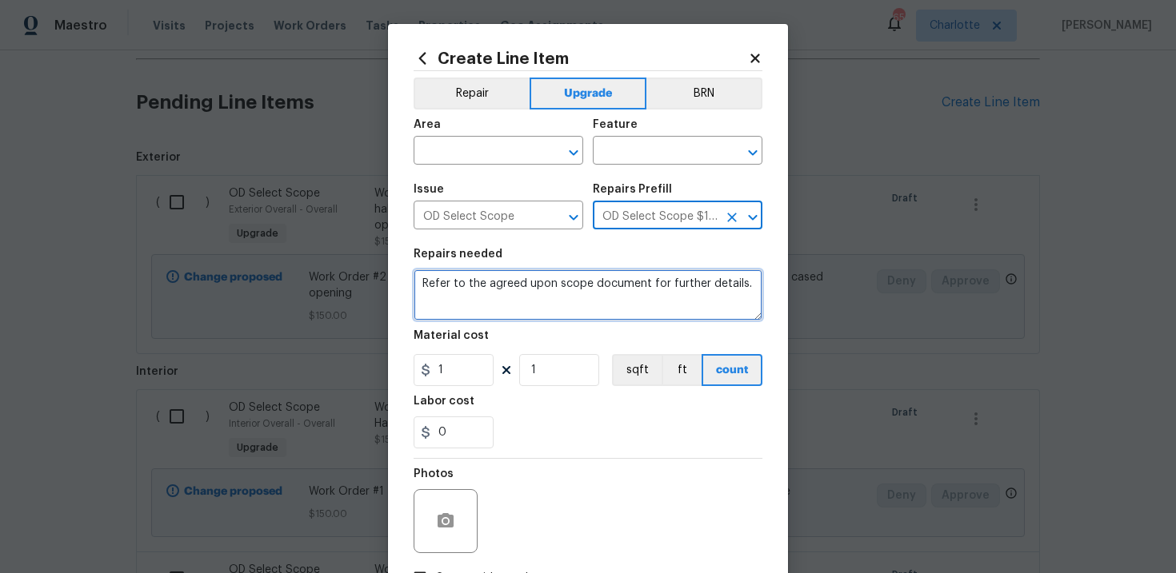
click at [551, 290] on textarea "Refer to the agreed upon scope document for further details." at bounding box center [587, 294] width 349 height 51
paste textarea "Work Order #2 -> Main Bedroom -> Lighting -> Run electrical and Install flush m…"
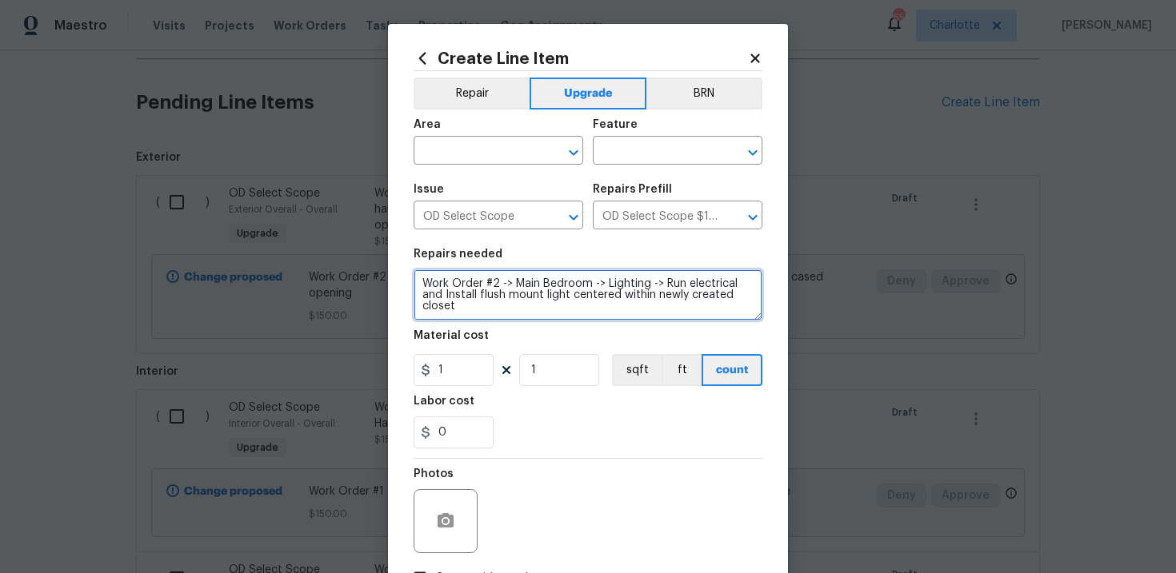
type textarea "Work Order #2 -> Main Bedroom -> Lighting -> Run electrical and Install flush m…"
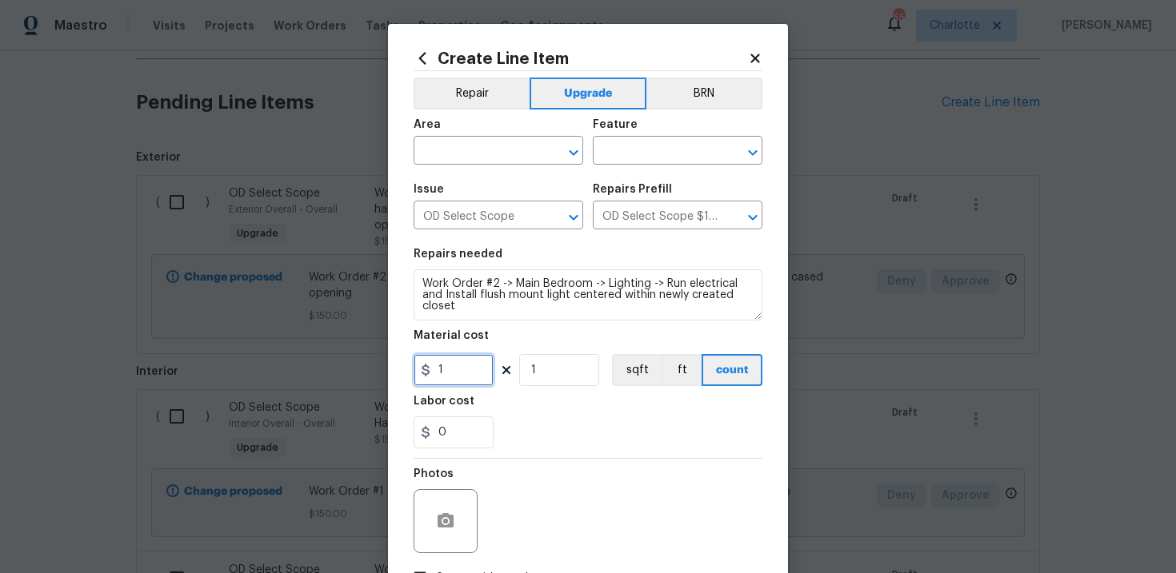
click at [460, 377] on input "1" at bounding box center [453, 370] width 80 height 32
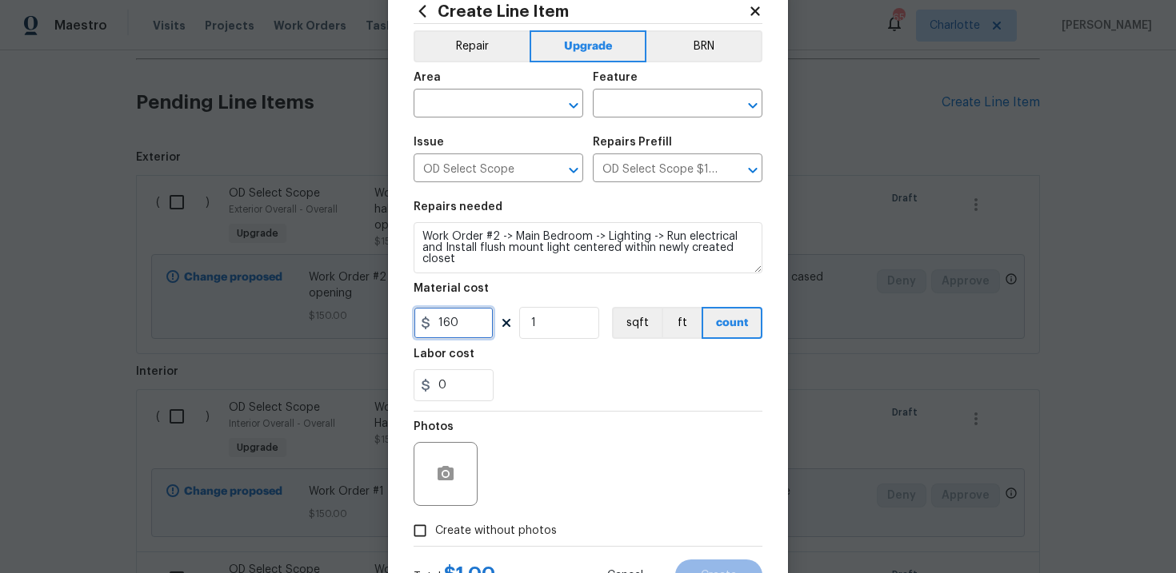
scroll to position [116, 0]
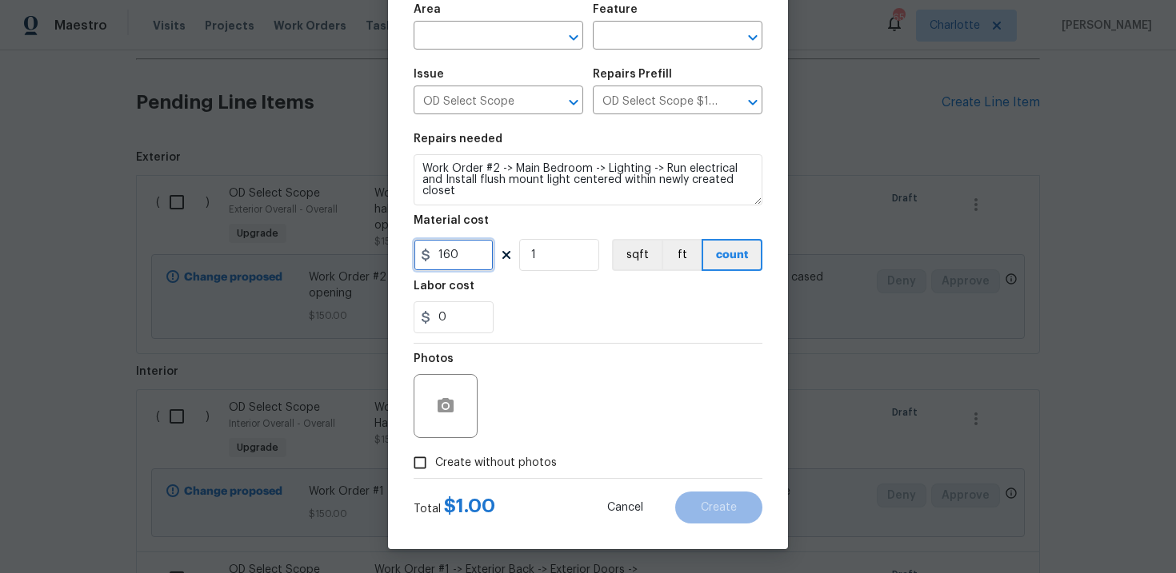
type input "160"
click at [487, 460] on span "Create without photos" at bounding box center [496, 463] width 122 height 17
click at [435, 460] on input "Create without photos" at bounding box center [420, 463] width 30 height 30
checkbox input "true"
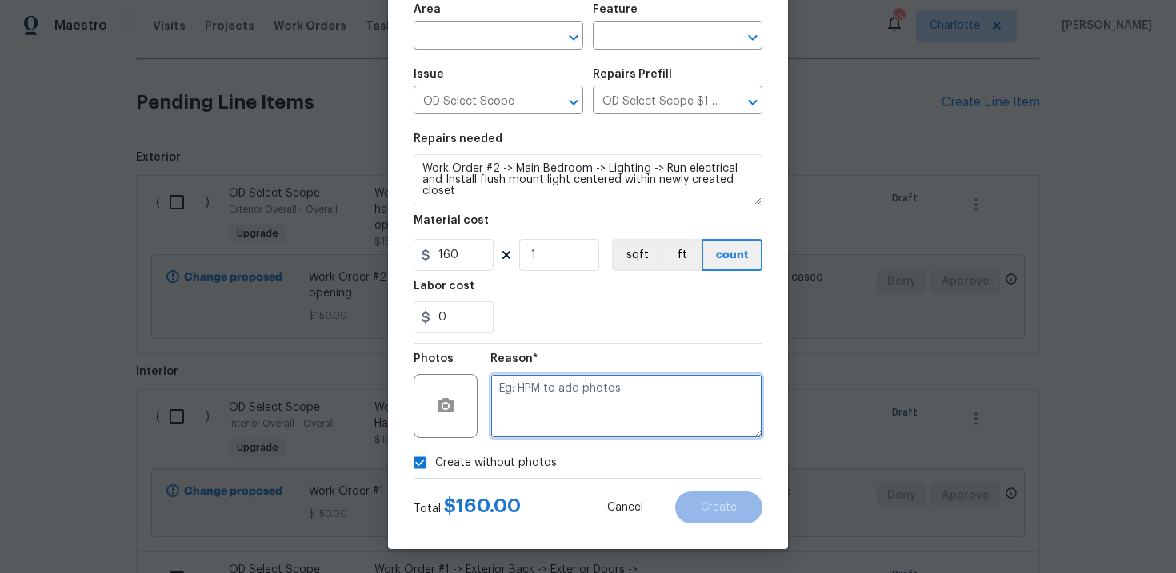
click at [563, 416] on textarea at bounding box center [626, 406] width 272 height 64
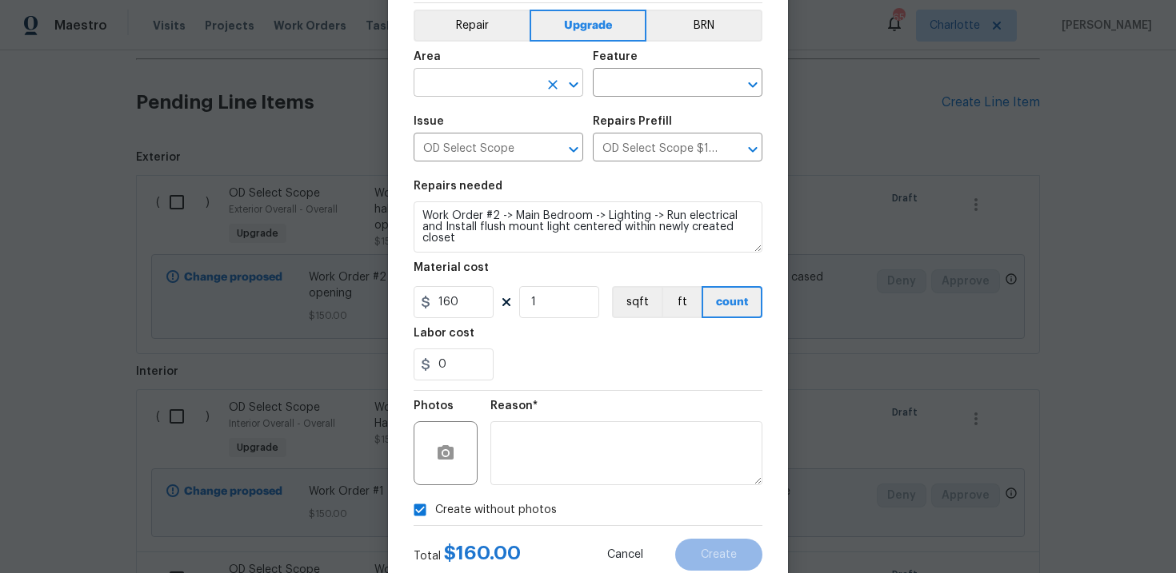
click at [521, 88] on input "text" at bounding box center [475, 84] width 125 height 25
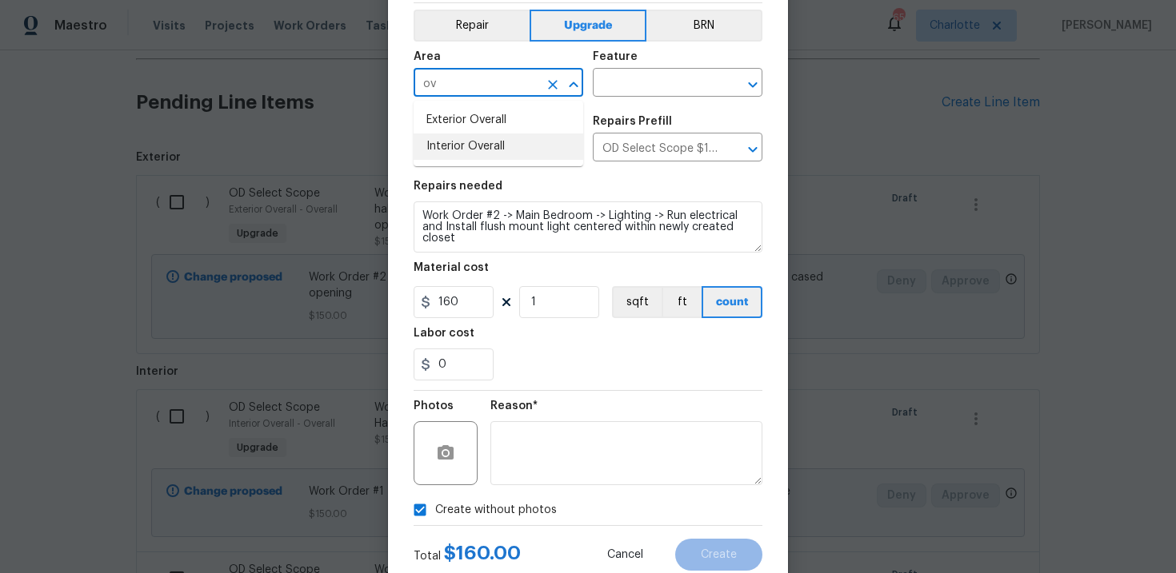
click at [521, 139] on li "Interior Overall" at bounding box center [498, 147] width 170 height 26
type input "Interior Overall"
click at [647, 85] on input "text" at bounding box center [655, 84] width 125 height 25
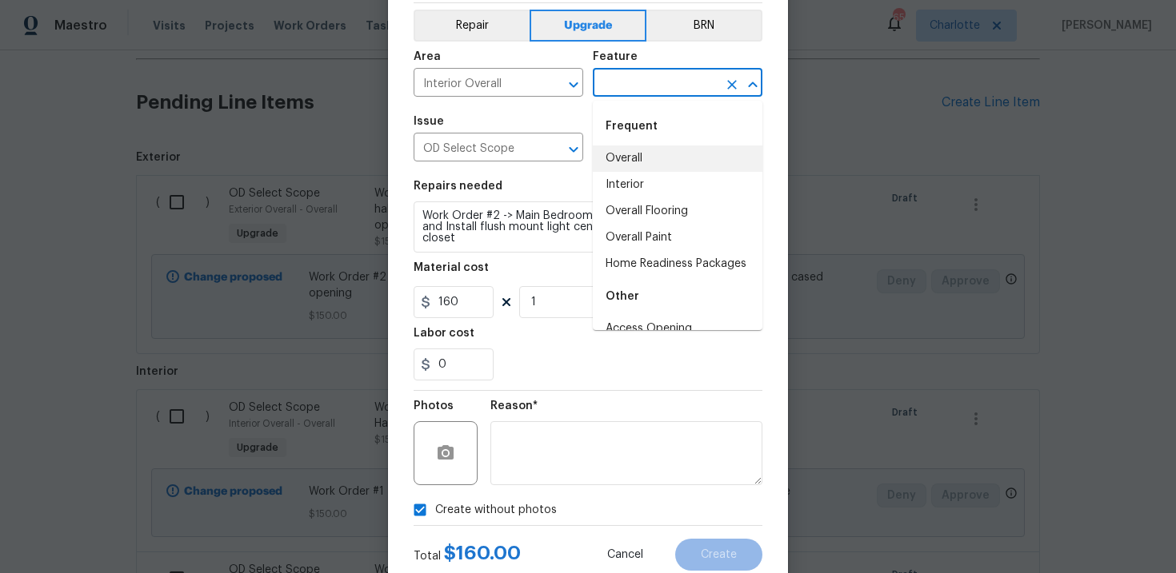
click at [648, 150] on li "Overall" at bounding box center [678, 159] width 170 height 26
type input "Overall"
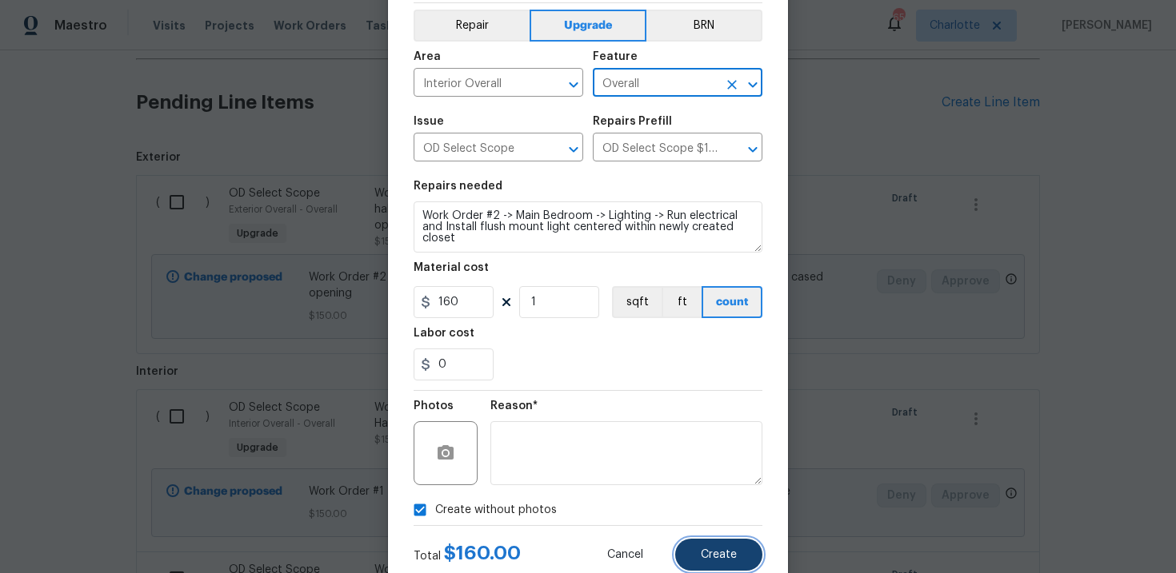
click at [737, 547] on button "Create" at bounding box center [718, 555] width 87 height 32
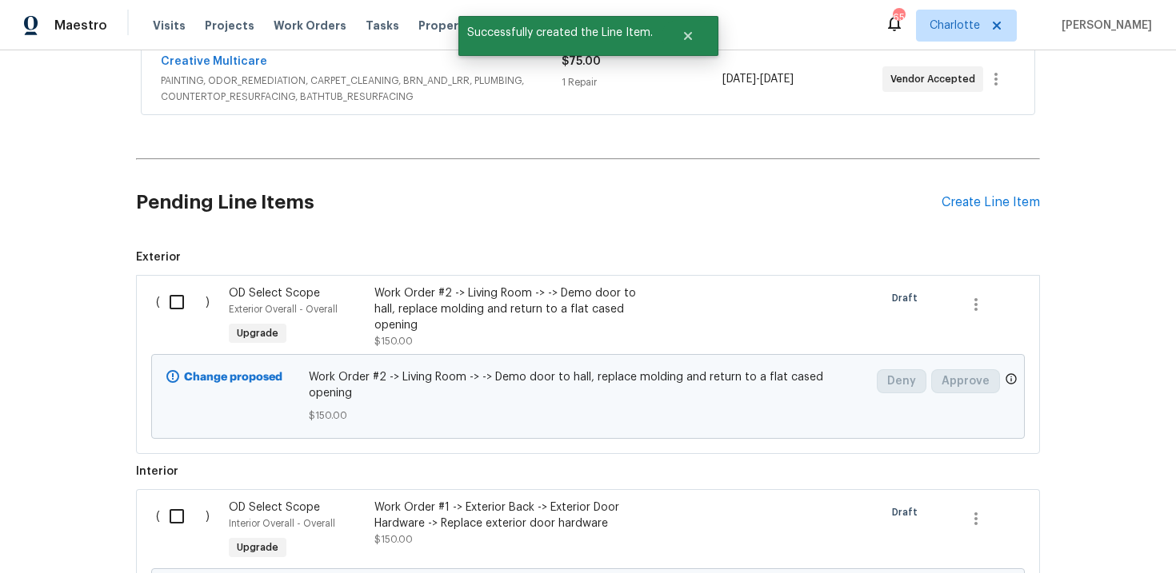
scroll to position [647, 0]
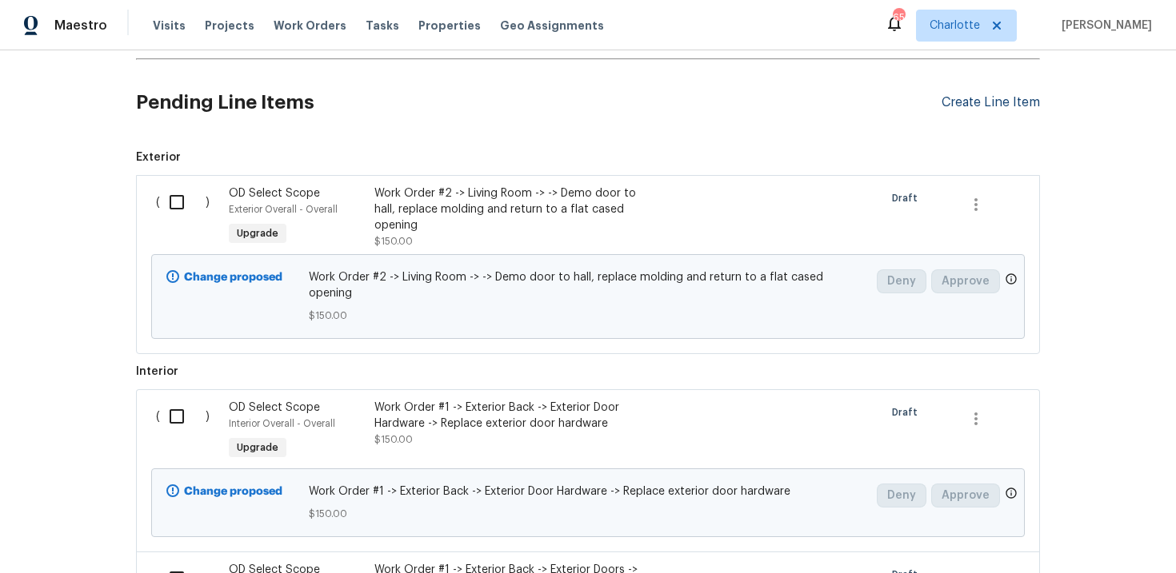
click at [993, 105] on div "Create Line Item" at bounding box center [990, 102] width 98 height 15
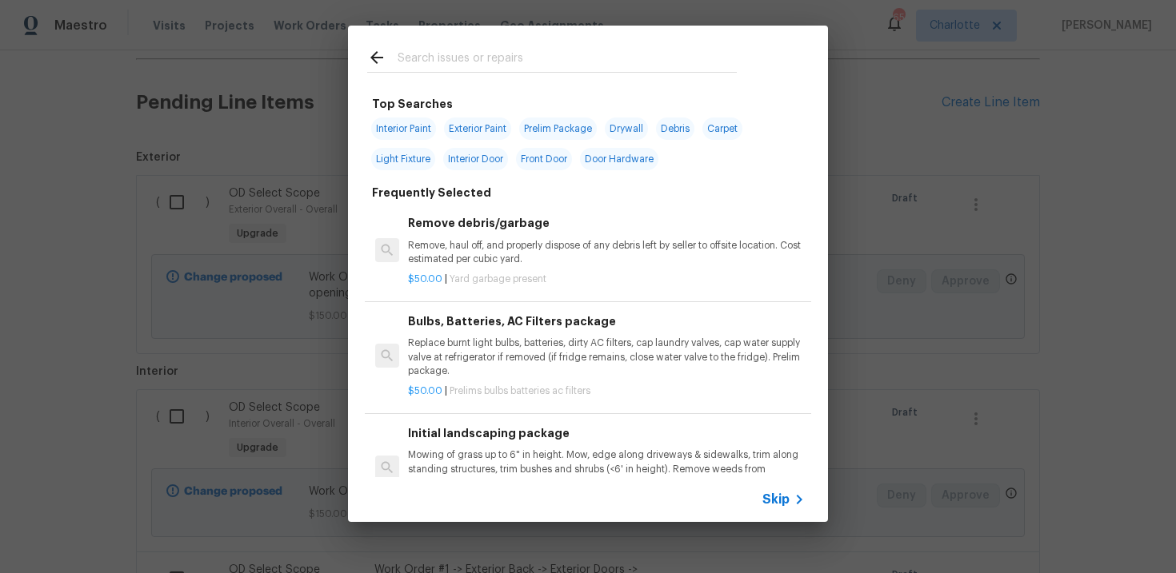
click at [770, 495] on span "Skip" at bounding box center [775, 500] width 27 height 16
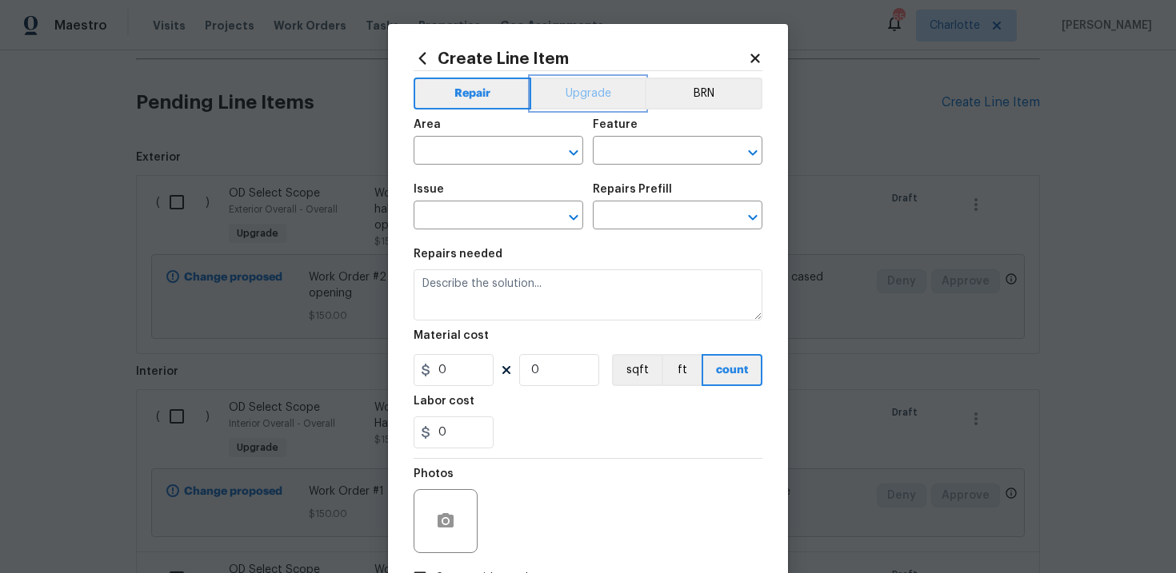
click at [578, 98] on button "Upgrade" at bounding box center [588, 94] width 114 height 32
click at [478, 227] on input "text" at bounding box center [475, 217] width 125 height 25
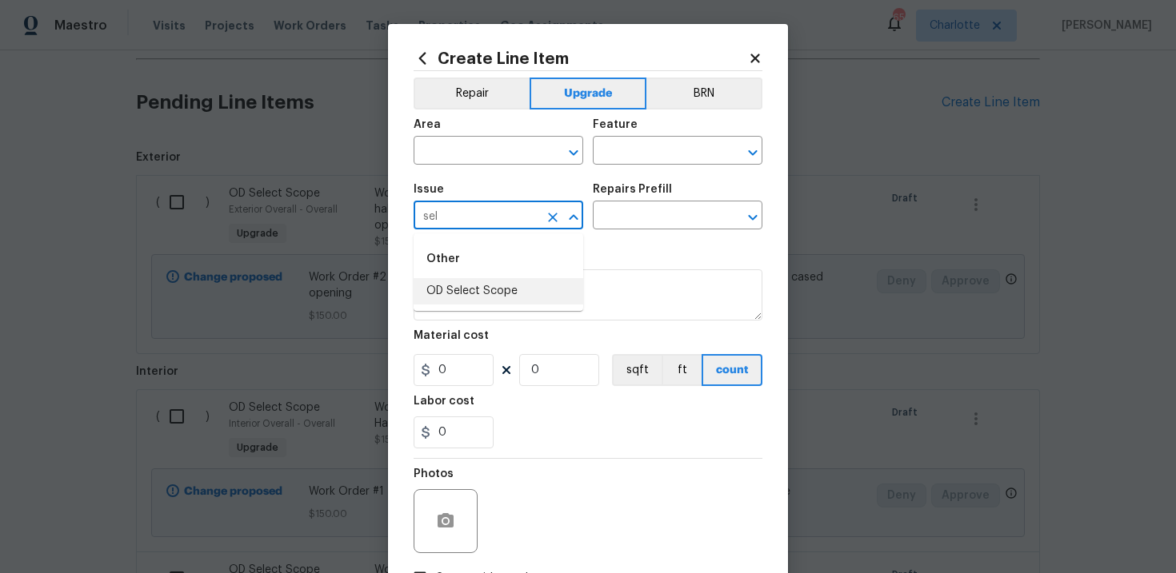
click at [512, 293] on li "OD Select Scope" at bounding box center [498, 291] width 170 height 26
type input "OD Select Scope"
click at [663, 219] on input "text" at bounding box center [655, 217] width 125 height 25
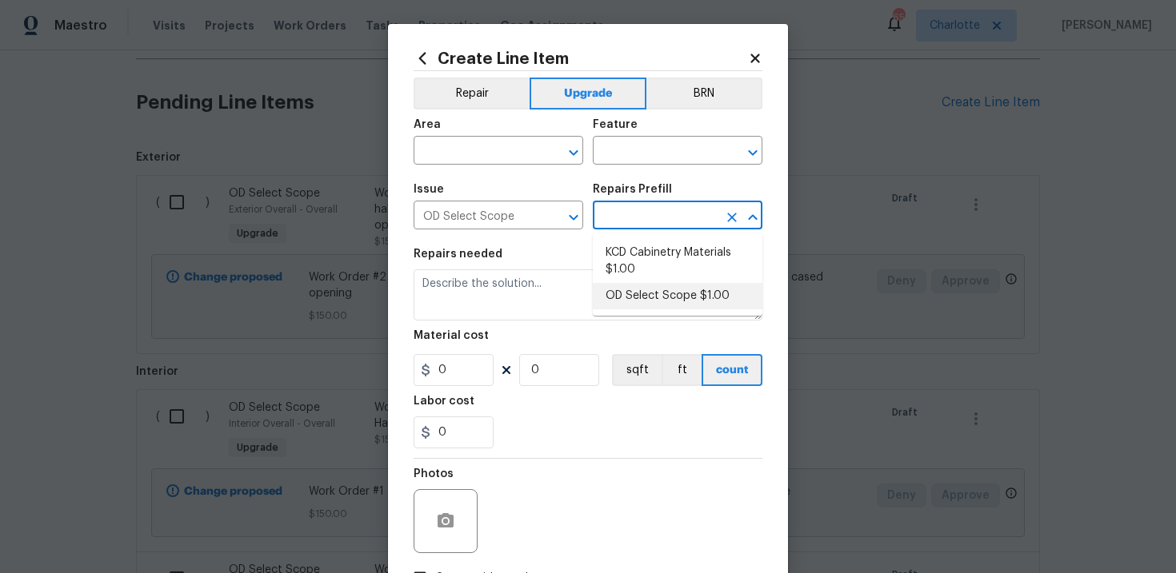
click at [663, 300] on li "OD Select Scope $1.00" at bounding box center [678, 296] width 170 height 26
type input "OD Select Scope $1.00"
type textarea "Refer to the agreed upon scope document for further details."
type input "1"
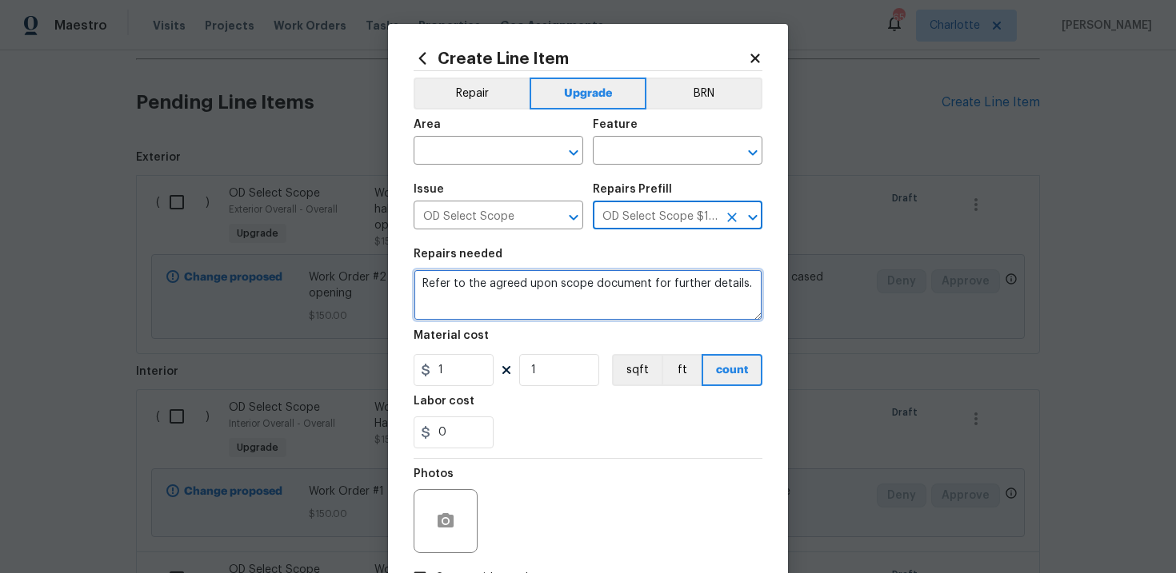
click at [547, 292] on textarea "Refer to the agreed upon scope document for further details." at bounding box center [587, 294] width 349 height 51
paste textarea "Work Order #2 -> Main Bedroom -> Walls and Ceilings -> Along exterior wall - De…"
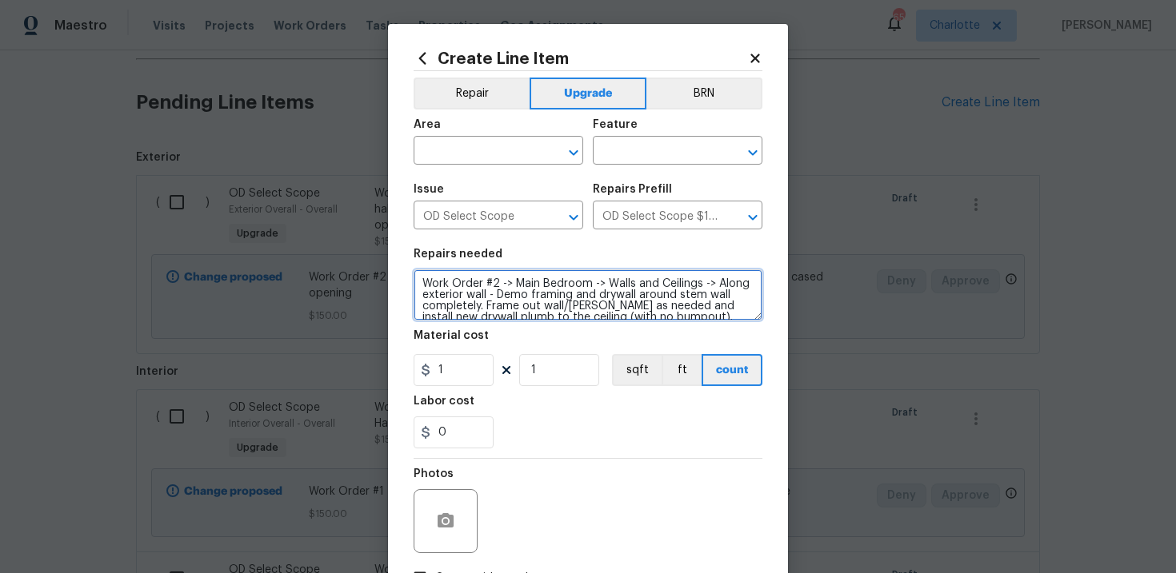
scroll to position [14, 0]
type textarea "Work Order #2 -> Main Bedroom -> Walls and Ceilings -> Along exterior wall - De…"
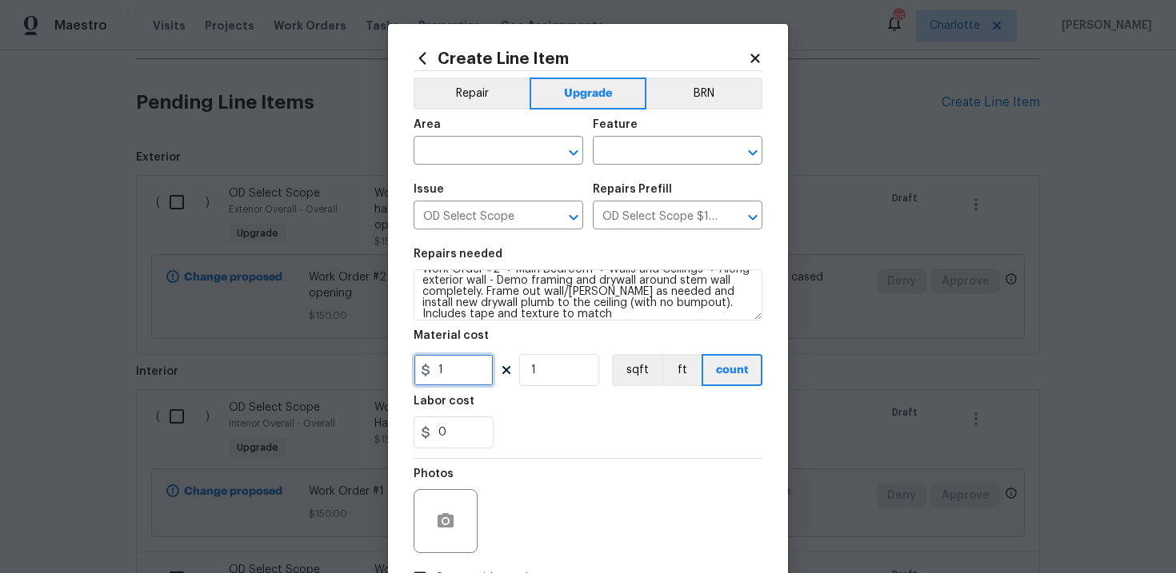
click at [460, 365] on input "1" at bounding box center [453, 370] width 80 height 32
type input "2650"
click at [544, 408] on div "Labor cost" at bounding box center [587, 406] width 349 height 21
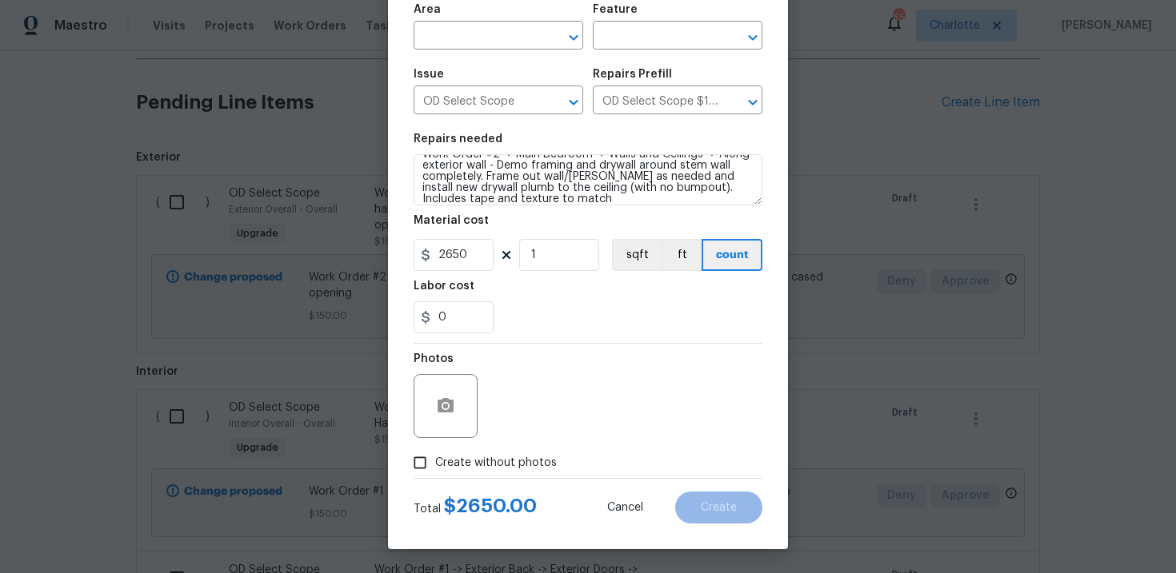
click at [491, 468] on span "Create without photos" at bounding box center [496, 463] width 122 height 17
click at [435, 468] on input "Create without photos" at bounding box center [420, 463] width 30 height 30
checkbox input "true"
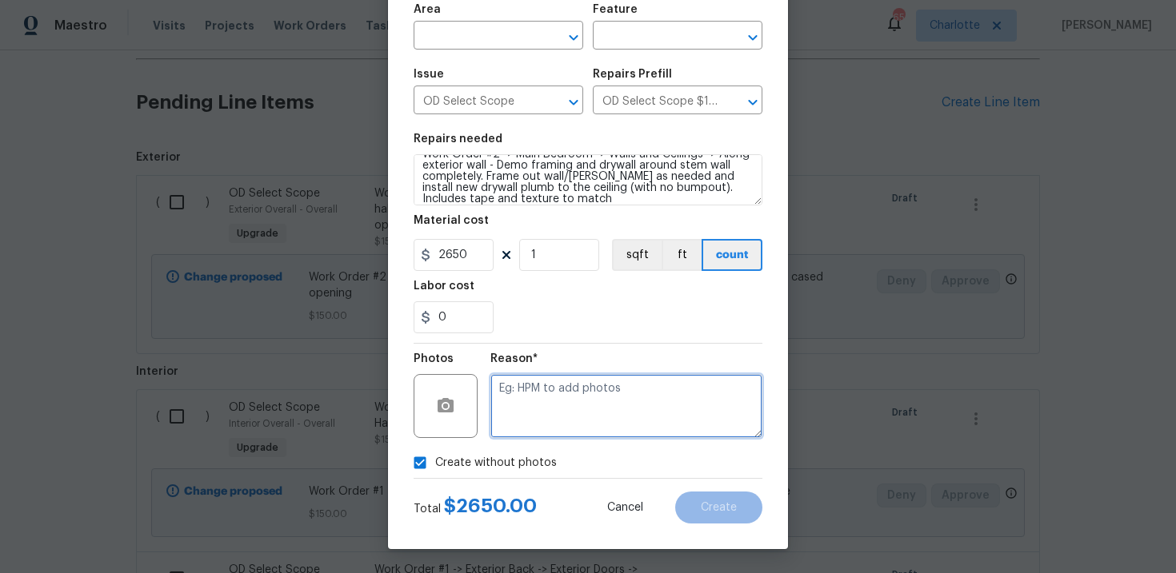
click at [555, 430] on textarea at bounding box center [626, 406] width 272 height 64
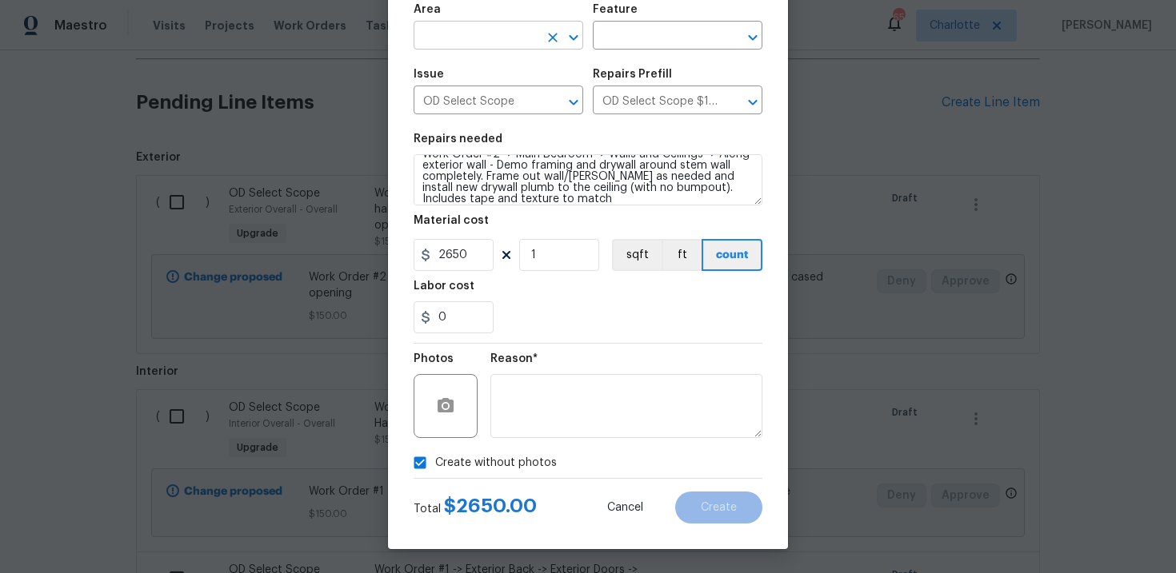
click at [525, 26] on input "text" at bounding box center [475, 37] width 125 height 25
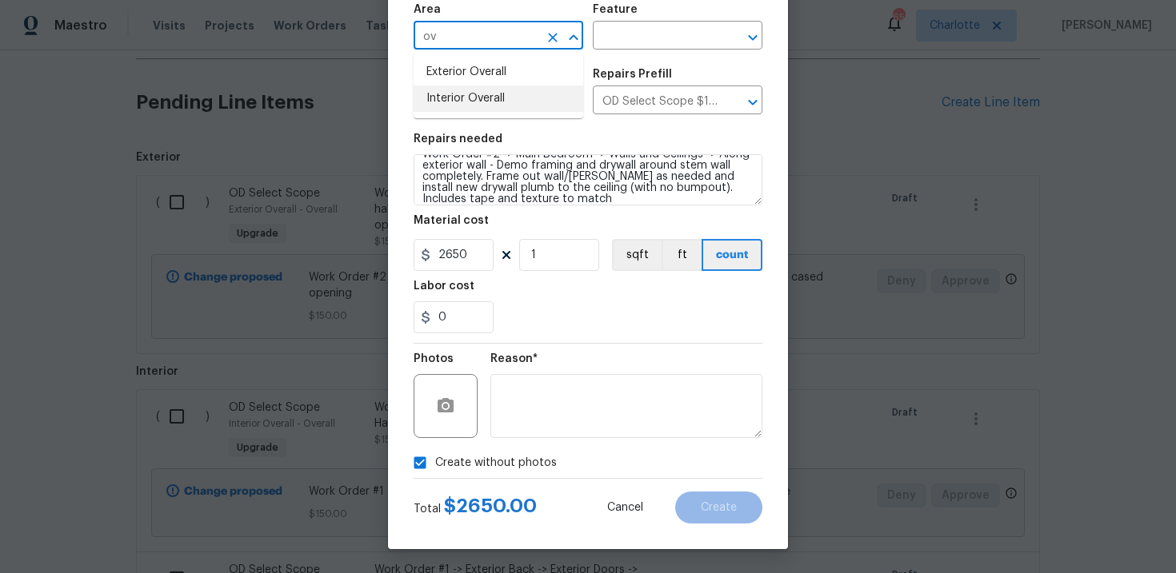
click at [509, 93] on li "Interior Overall" at bounding box center [498, 99] width 170 height 26
type input "Interior Overall"
click at [610, 39] on input "text" at bounding box center [655, 37] width 125 height 25
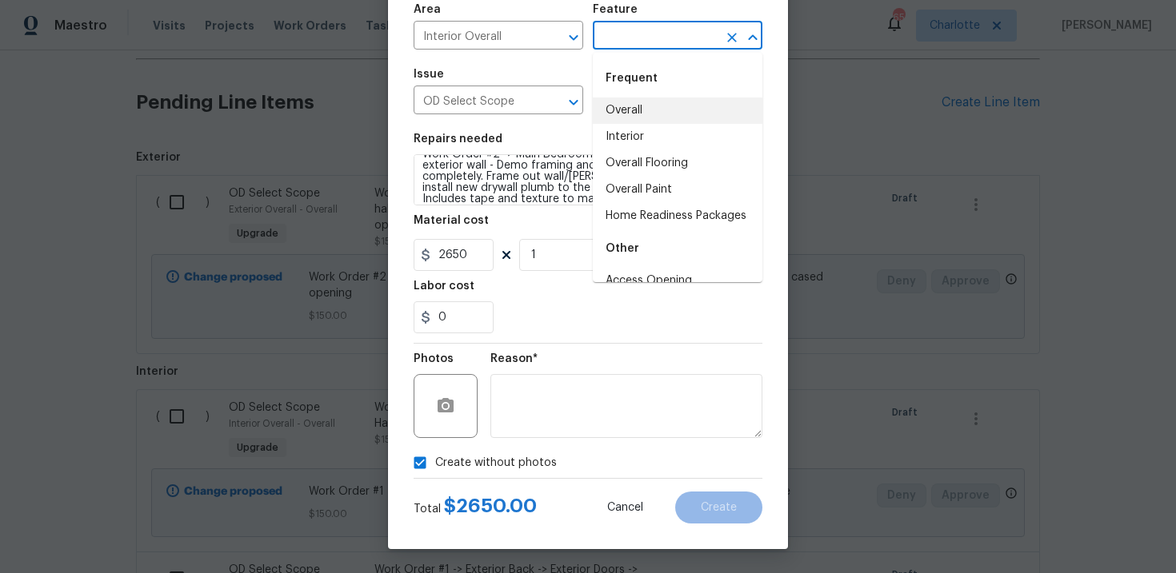
click at [633, 111] on li "Overall" at bounding box center [678, 111] width 170 height 26
type input "Overall"
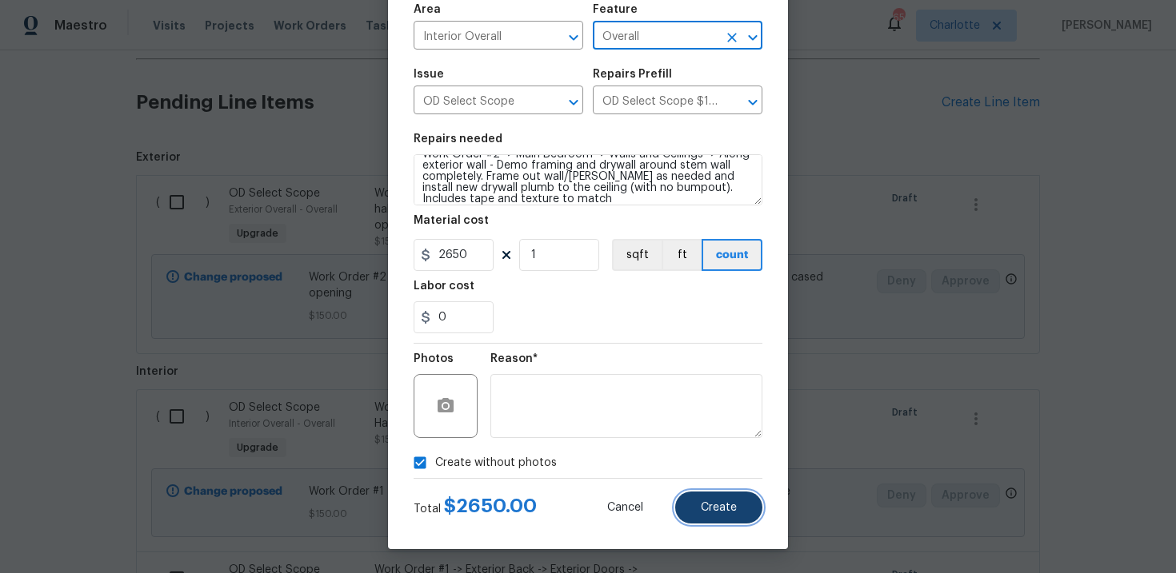
click at [699, 502] on button "Create" at bounding box center [718, 508] width 87 height 32
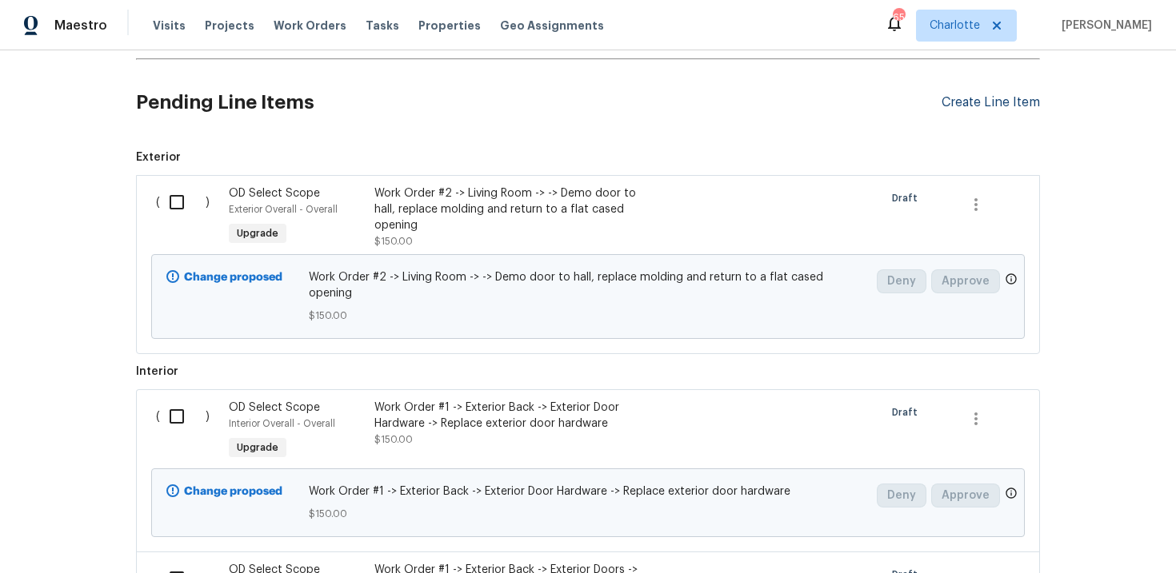
click at [979, 105] on div "Create Line Item" at bounding box center [990, 102] width 98 height 15
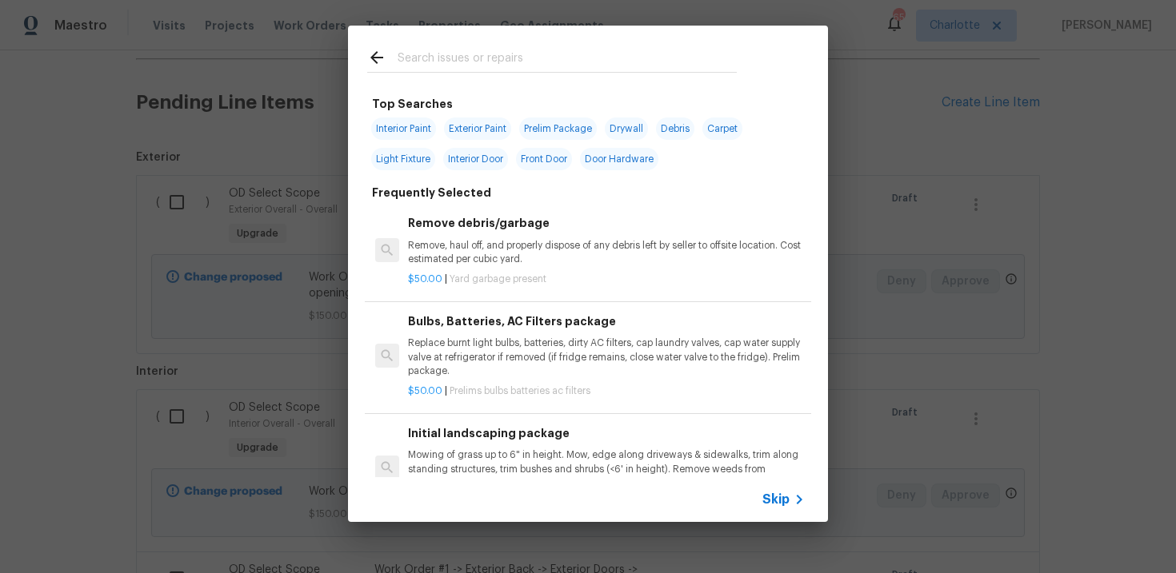
click at [769, 496] on span "Skip" at bounding box center [775, 500] width 27 height 16
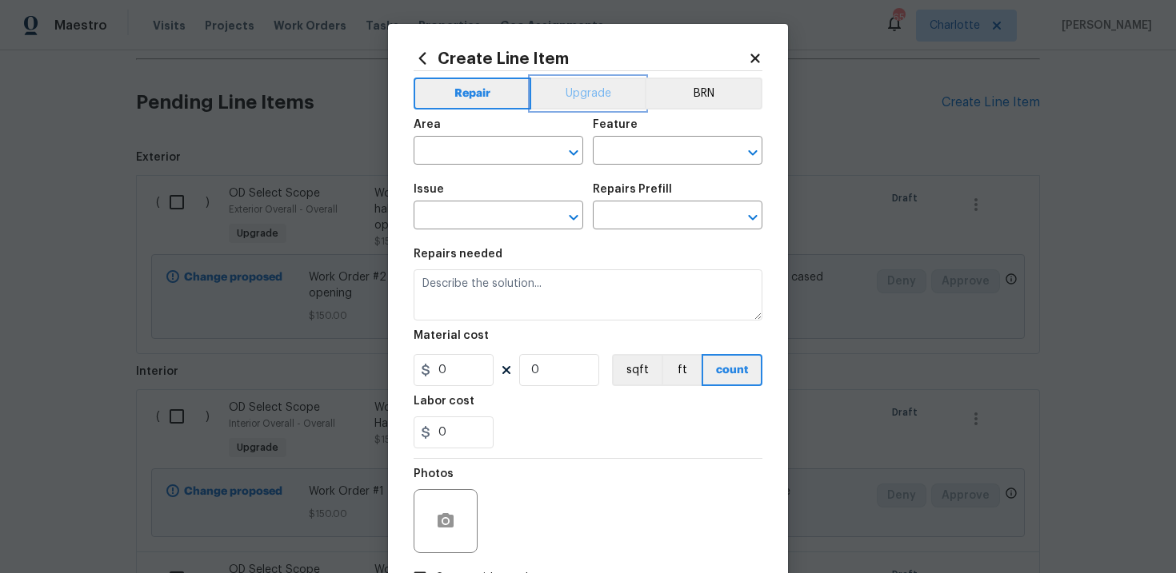
click at [574, 100] on button "Upgrade" at bounding box center [588, 94] width 114 height 32
click at [493, 210] on input "text" at bounding box center [475, 217] width 125 height 25
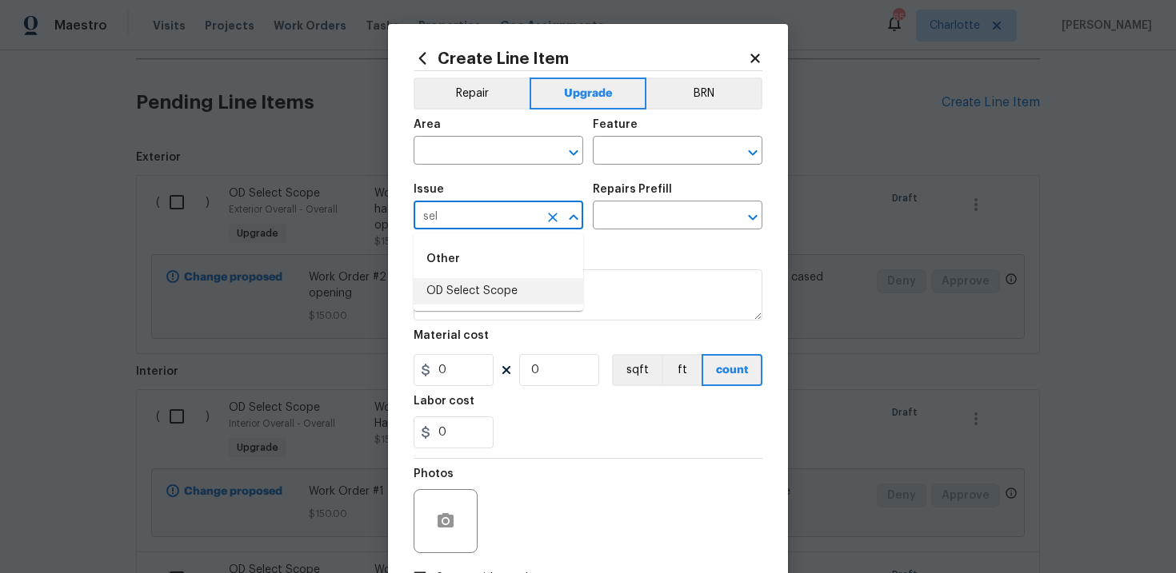
click at [501, 285] on li "OD Select Scope" at bounding box center [498, 291] width 170 height 26
type input "OD Select Scope"
click at [674, 212] on input "text" at bounding box center [655, 217] width 125 height 25
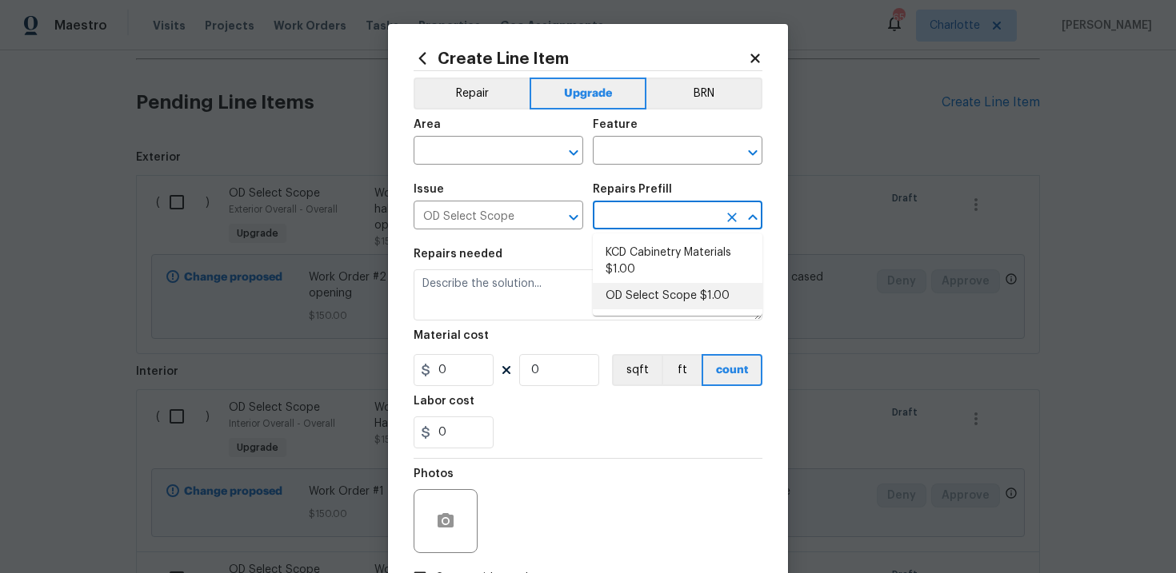
click at [662, 297] on li "OD Select Scope $1.00" at bounding box center [678, 296] width 170 height 26
type input "OD Select Scope $1.00"
type textarea "Refer to the agreed upon scope document for further details."
type input "1"
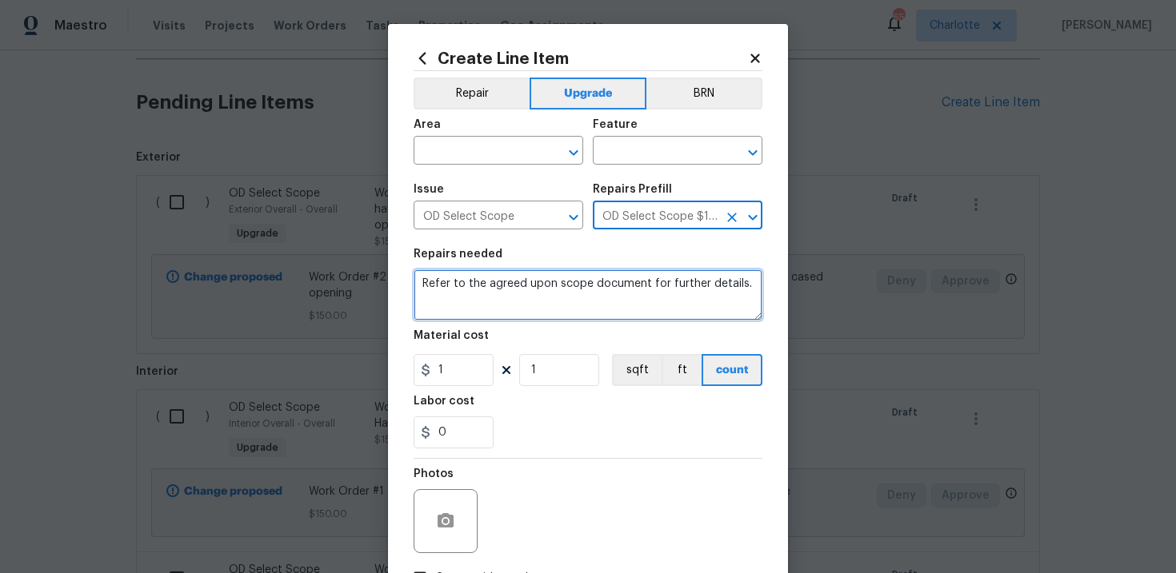
click at [577, 288] on textarea "Refer to the agreed upon scope document for further details." at bounding box center [587, 294] width 349 height 51
paste textarea "Work Order #2 -> Main Bedroom -> Walls and Ceilings -> Along exterior wall - De…"
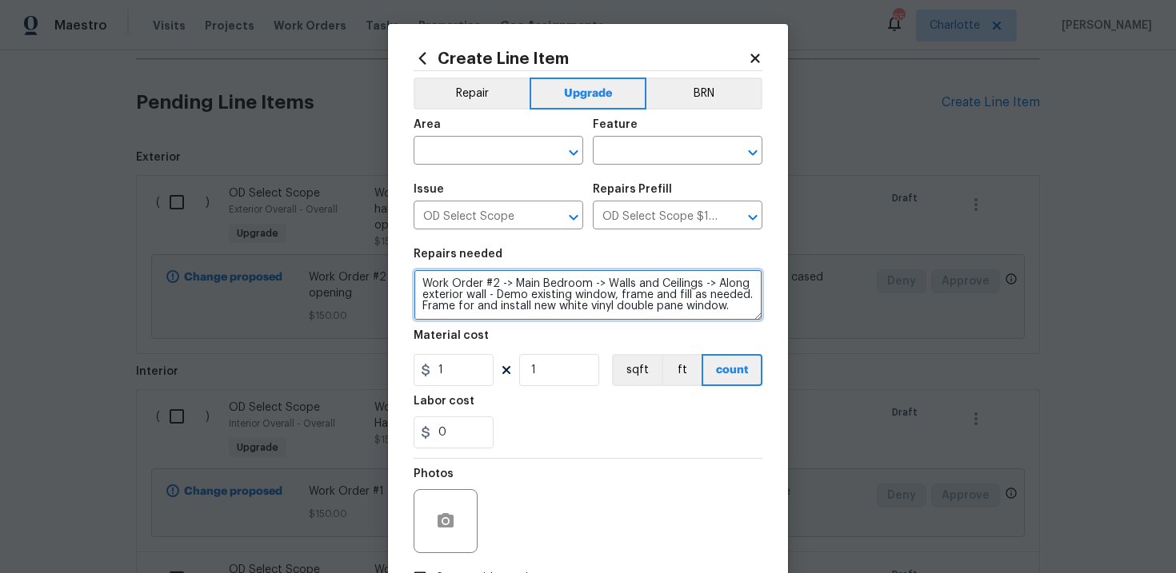
type textarea "Work Order #2 -> Main Bedroom -> Walls and Ceilings -> Along exterior wall - De…"
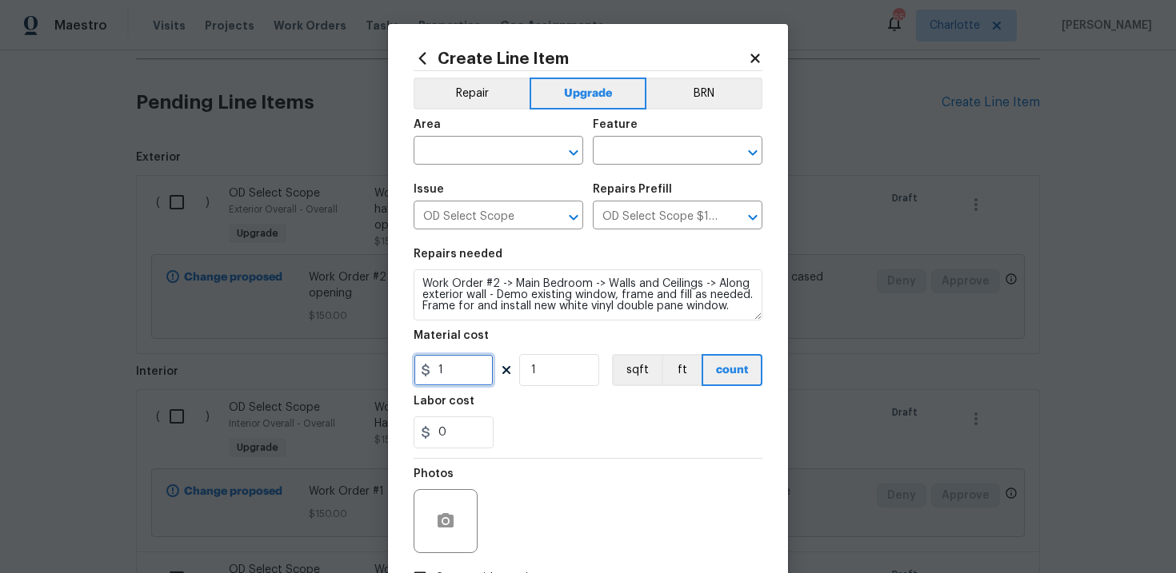
click at [461, 376] on input "1" at bounding box center [453, 370] width 80 height 32
type input "1250"
click at [494, 154] on input "text" at bounding box center [475, 152] width 125 height 25
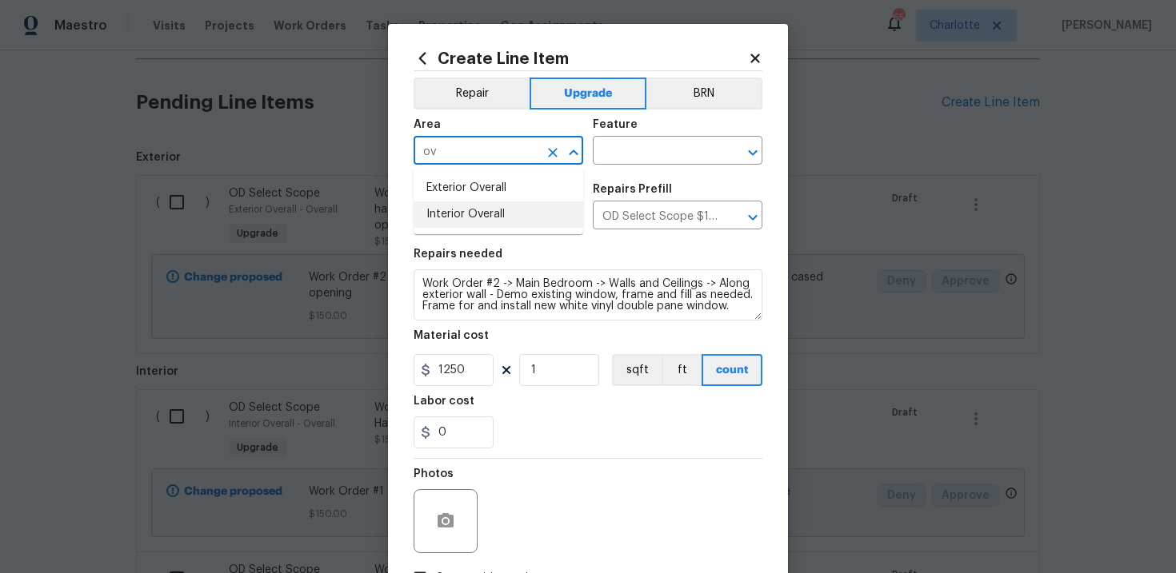
click at [498, 214] on li "Interior Overall" at bounding box center [498, 215] width 170 height 26
type input "Interior Overall"
click at [638, 151] on input "text" at bounding box center [655, 152] width 125 height 25
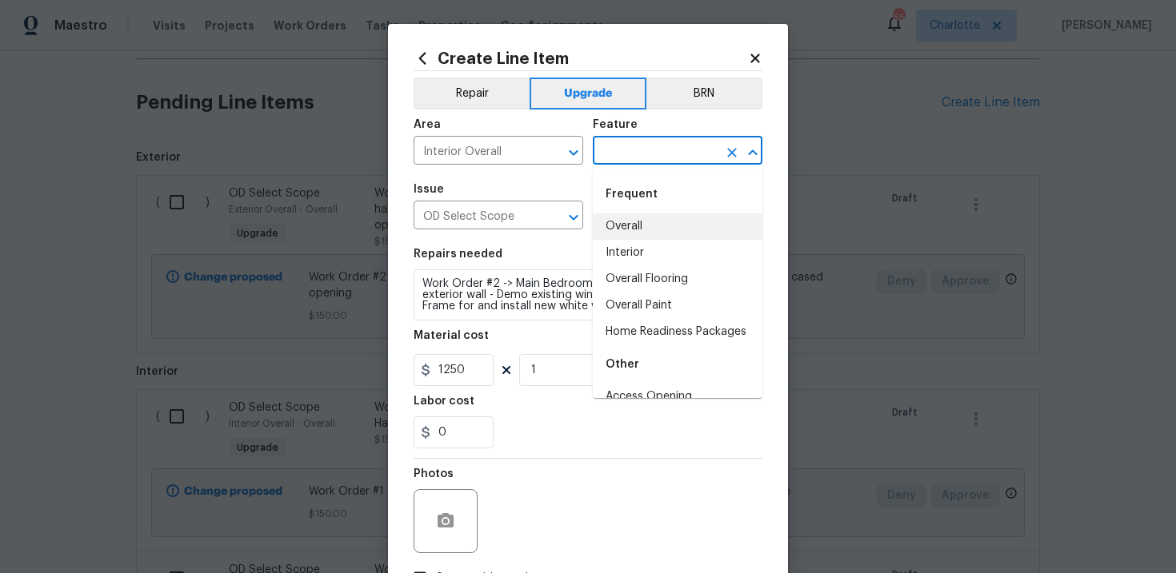
click at [641, 230] on li "Overall" at bounding box center [678, 227] width 170 height 26
type input "Overall"
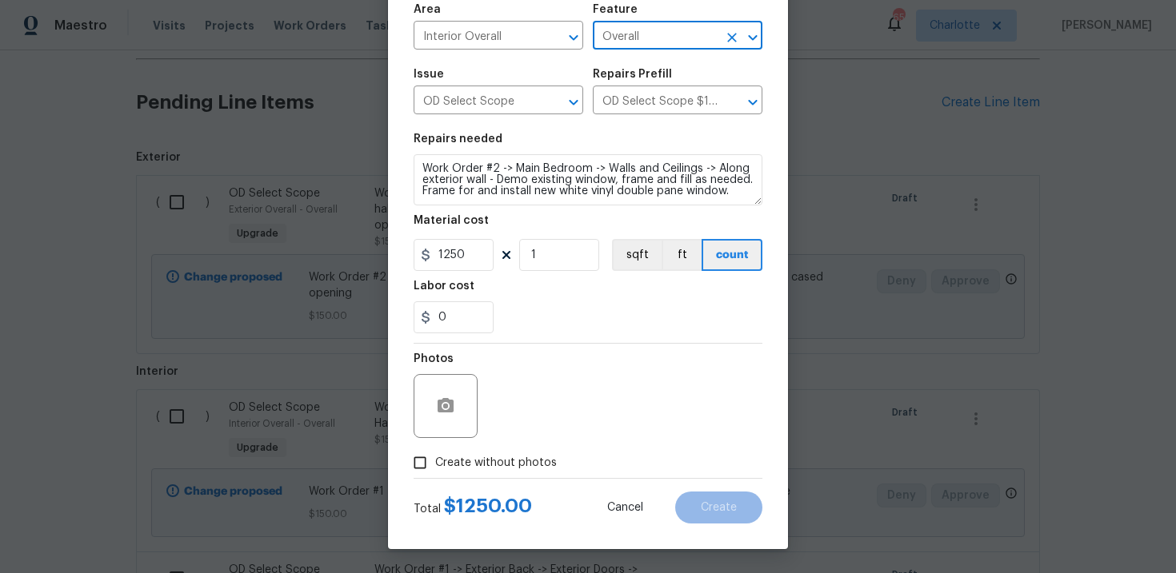
click at [479, 458] on span "Create without photos" at bounding box center [496, 463] width 122 height 17
click at [435, 458] on input "Create without photos" at bounding box center [420, 463] width 30 height 30
checkbox input "true"
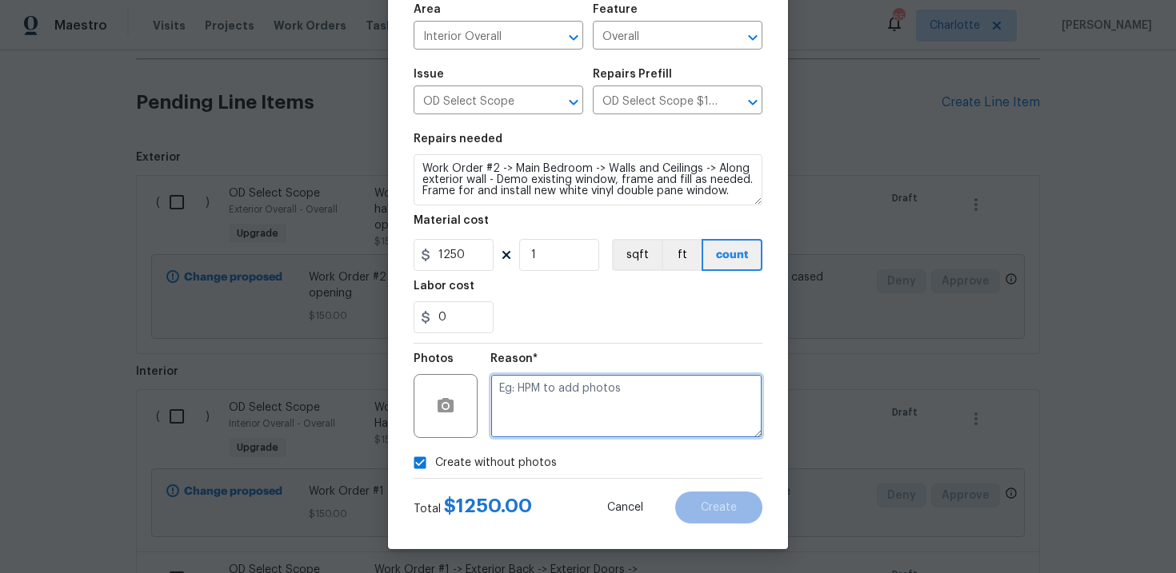
click at [561, 407] on textarea at bounding box center [626, 406] width 272 height 64
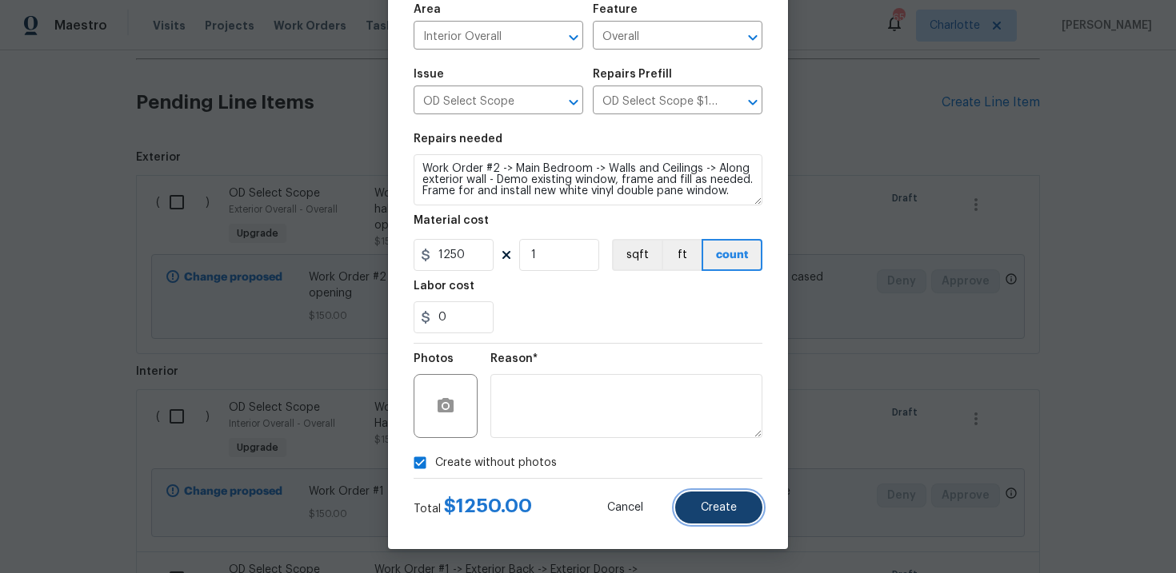
click at [705, 497] on button "Create" at bounding box center [718, 508] width 87 height 32
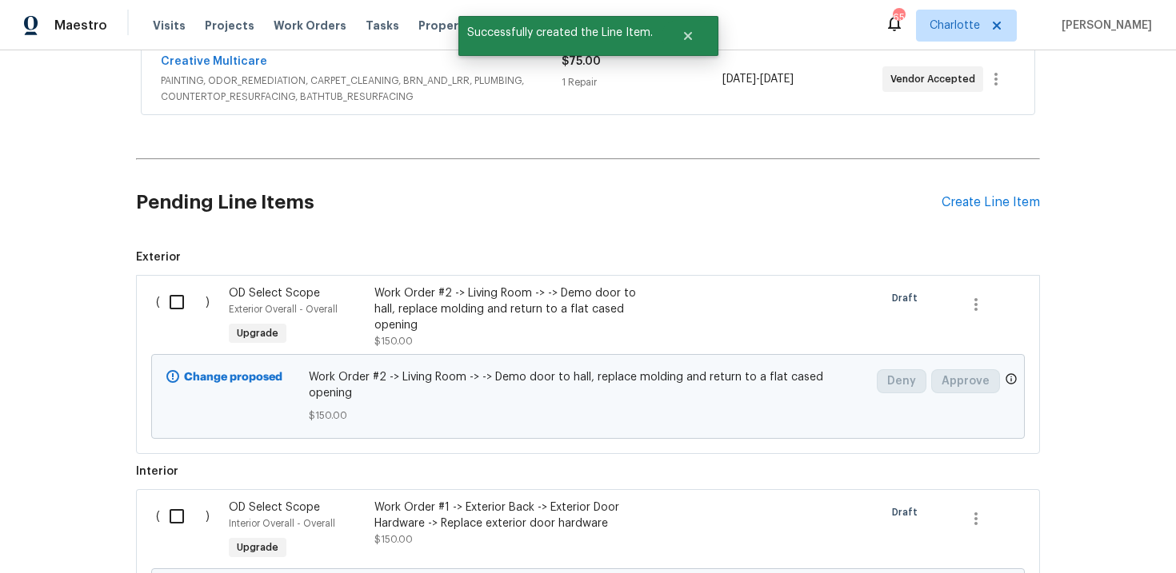
scroll to position [647, 0]
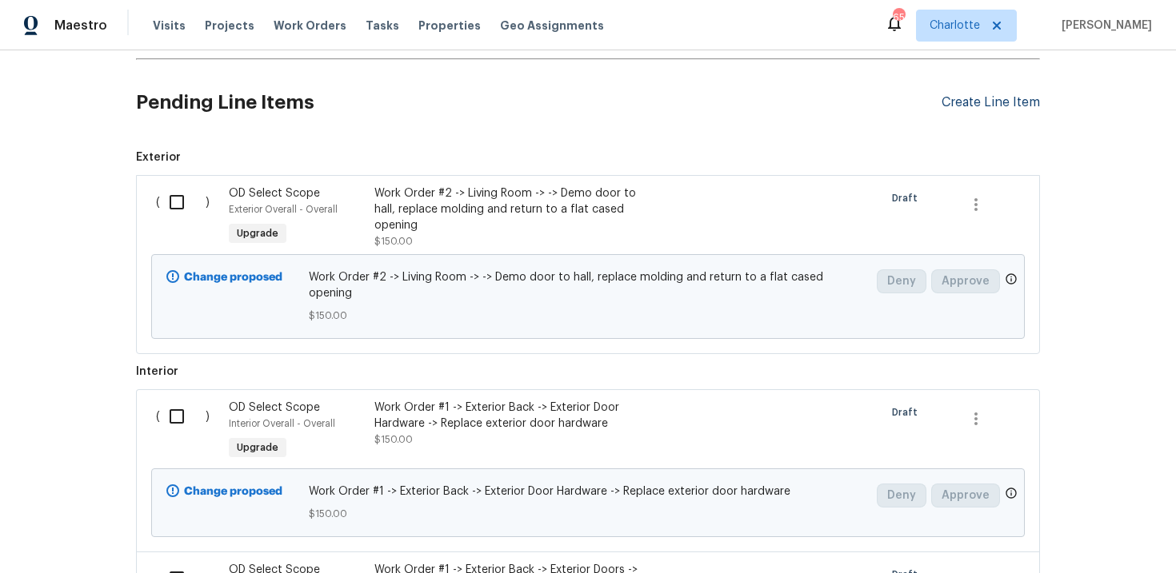
click at [991, 107] on div "Create Line Item" at bounding box center [990, 102] width 98 height 15
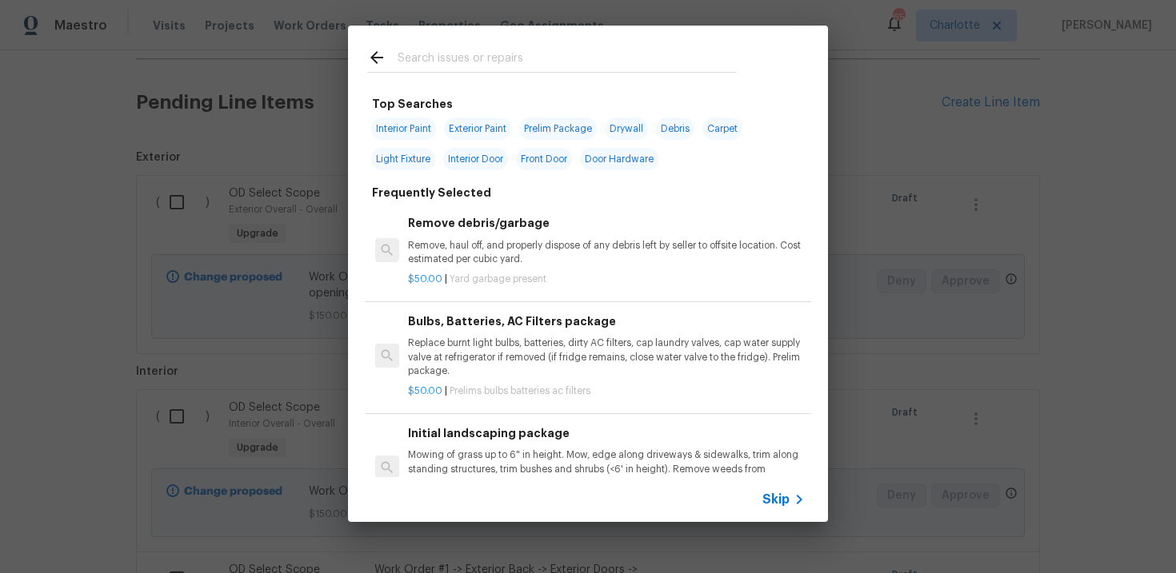
click at [770, 503] on span "Skip" at bounding box center [775, 500] width 27 height 16
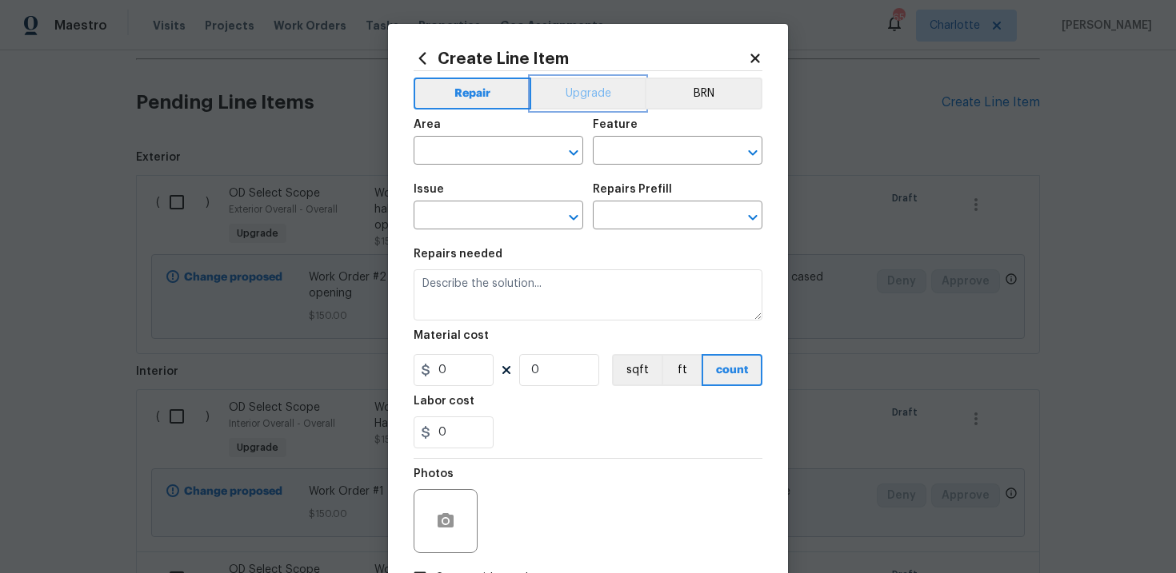
click at [595, 99] on button "Upgrade" at bounding box center [588, 94] width 114 height 32
click at [517, 149] on input "text" at bounding box center [475, 152] width 125 height 25
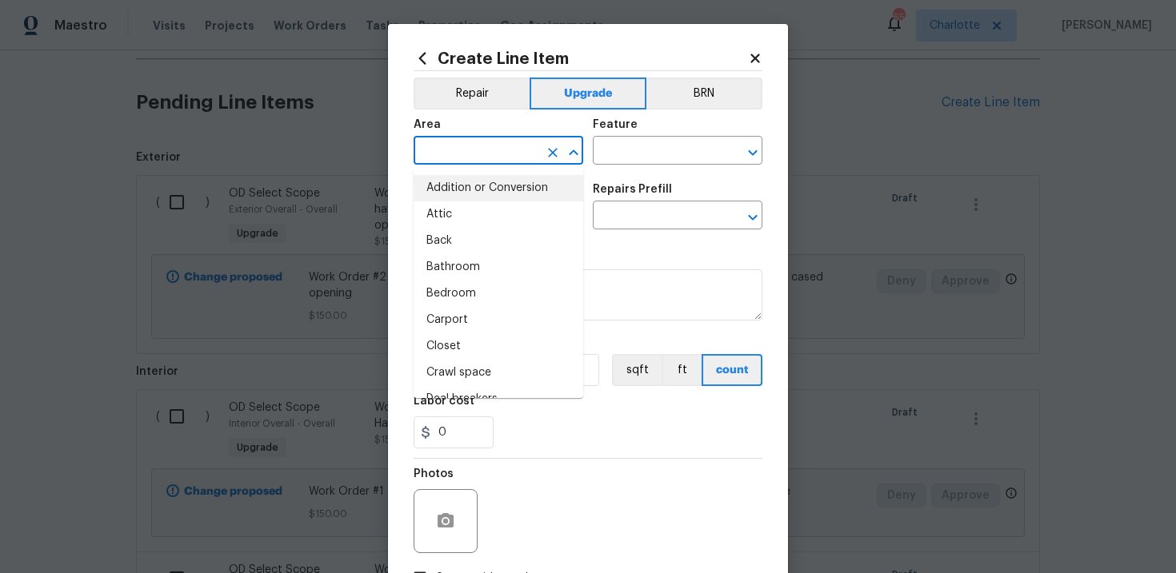
click at [400, 208] on div "Create Line Item Repair Upgrade BRN Area ​ Feature ​ Issue ​ Repairs Prefill ​ …" at bounding box center [588, 344] width 400 height 641
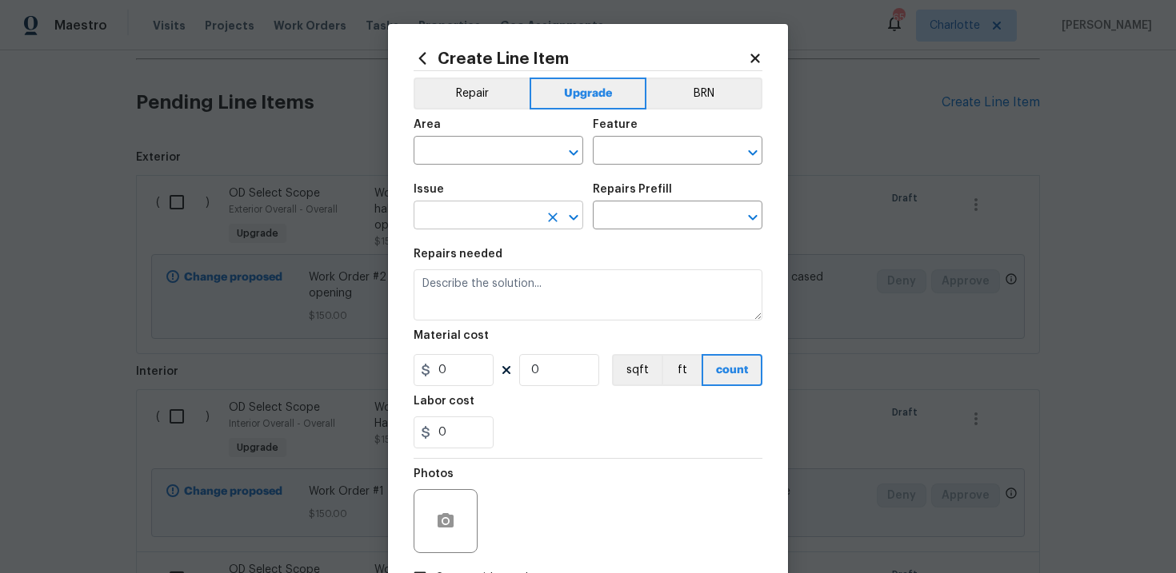
click at [453, 214] on input "text" at bounding box center [475, 217] width 125 height 25
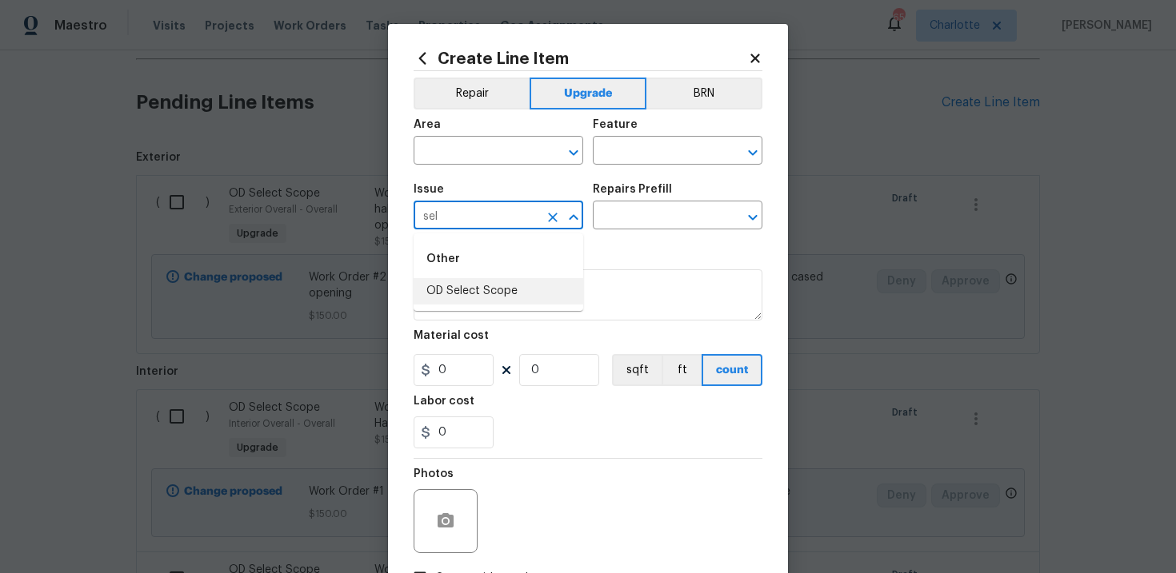
click at [466, 286] on li "OD Select Scope" at bounding box center [498, 291] width 170 height 26
type input "OD Select Scope"
click at [636, 221] on input "text" at bounding box center [655, 217] width 125 height 25
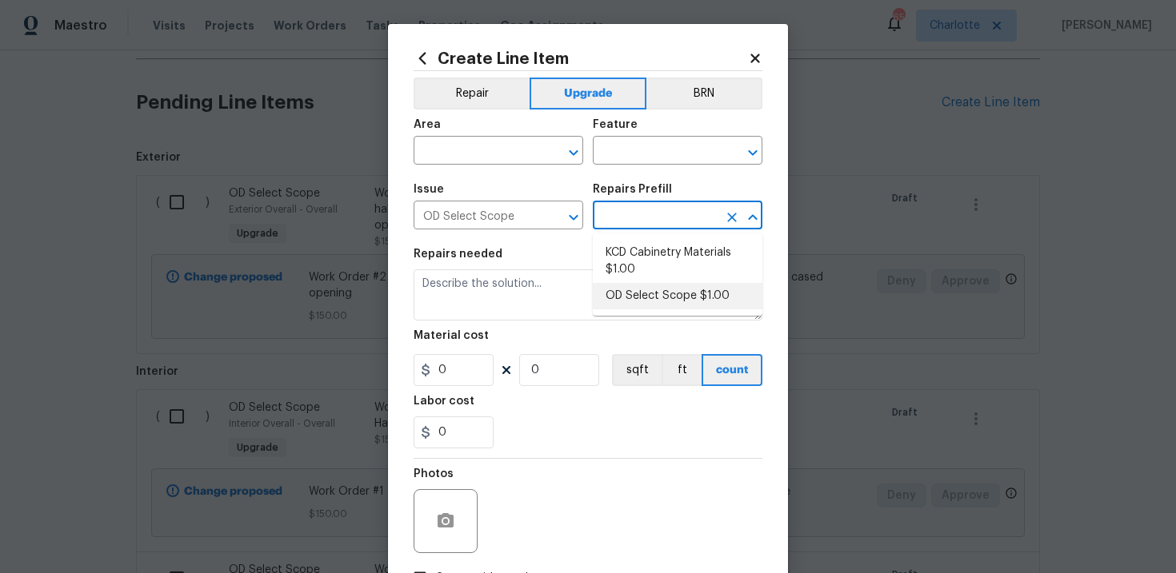
click at [637, 294] on li "OD Select Scope $1.00" at bounding box center [678, 296] width 170 height 26
type input "OD Select Scope $1.00"
type textarea "Refer to the agreed upon scope document for further details."
type input "1"
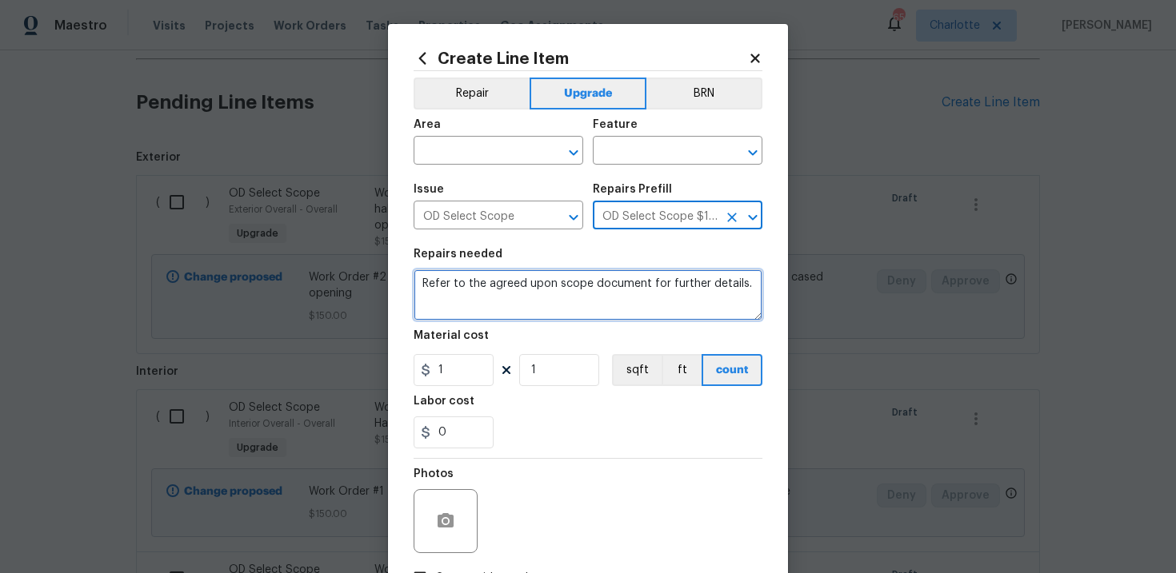
click at [552, 292] on textarea "Refer to the agreed upon scope document for further details." at bounding box center [587, 294] width 349 height 51
paste textarea "Work Order #2 -> Main Bedroom -> Walls and Ceilings -> Demo middle wall per pla…"
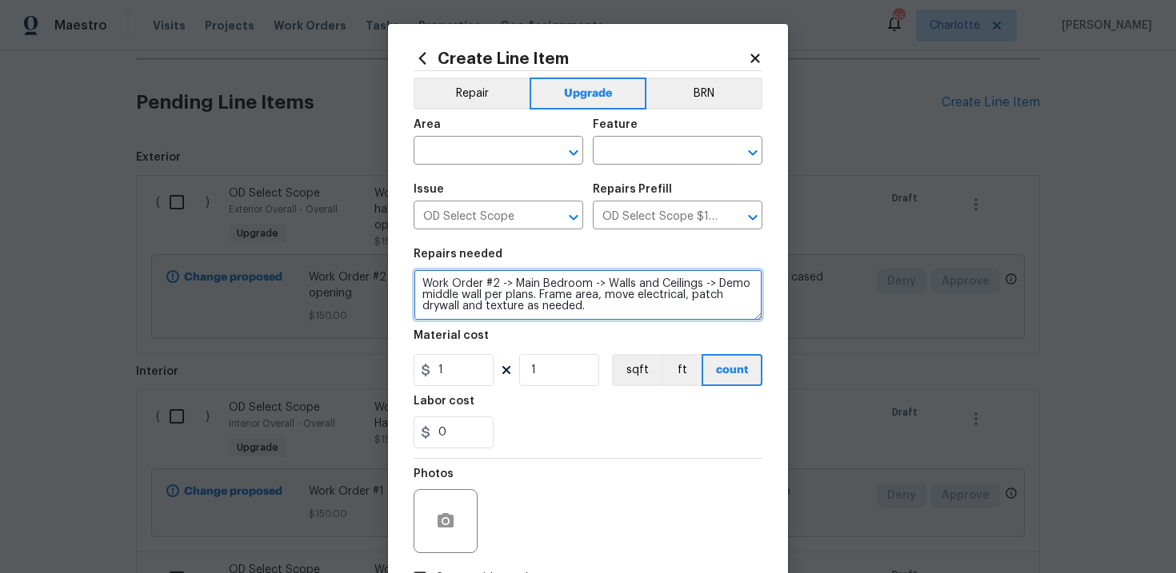
type textarea "Work Order #2 -> Main Bedroom -> Walls and Ceilings -> Demo middle wall per pla…"
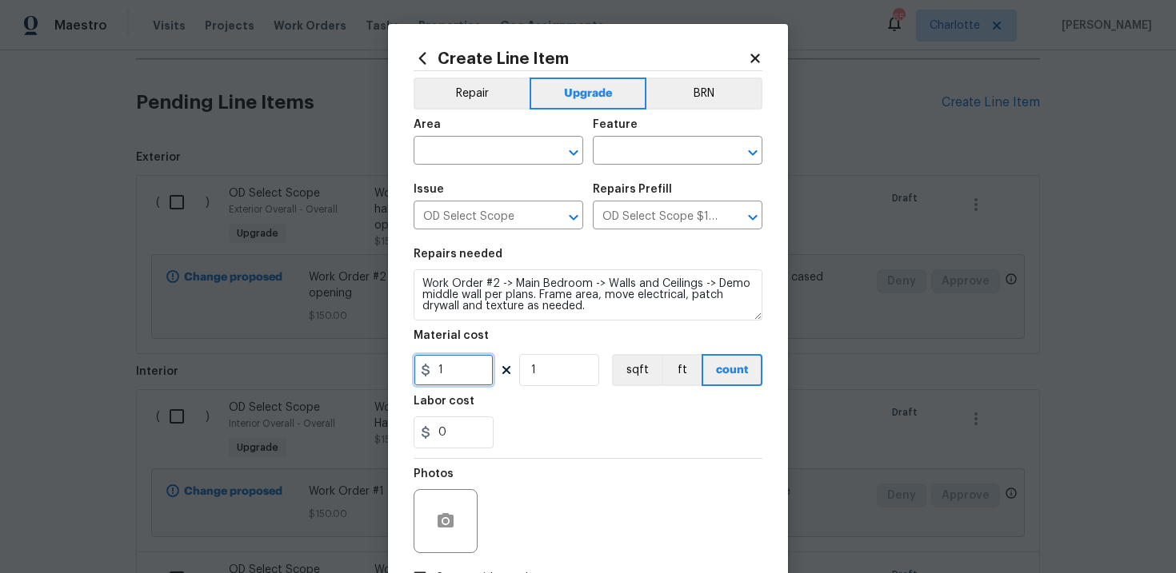
click at [465, 361] on input "1" at bounding box center [453, 370] width 80 height 32
type input "2700"
click at [515, 154] on input "text" at bounding box center [475, 152] width 125 height 25
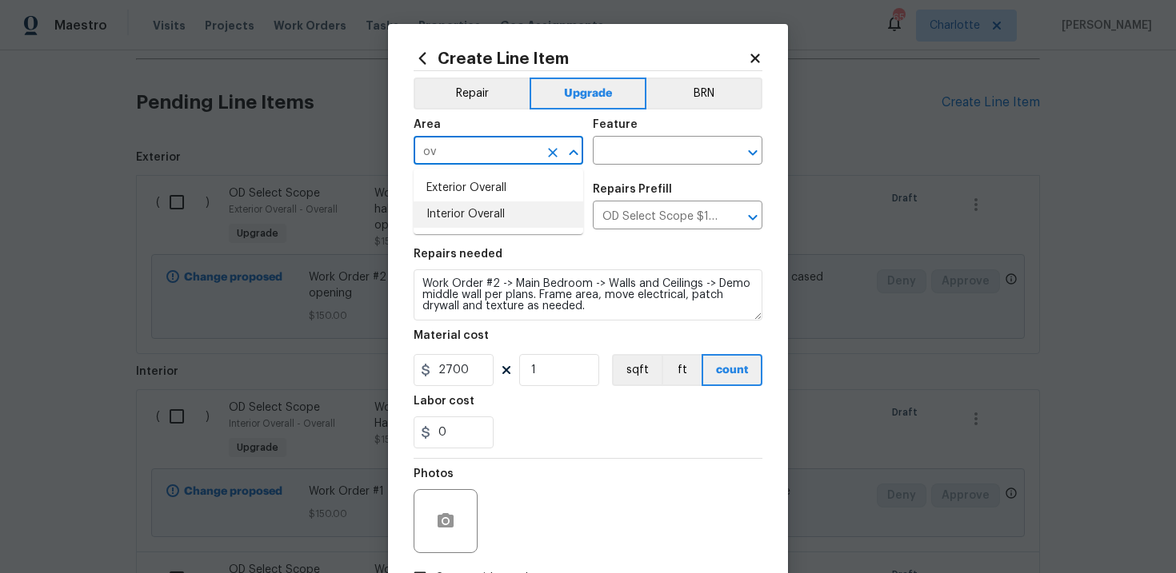
click at [512, 214] on li "Interior Overall" at bounding box center [498, 215] width 170 height 26
type input "Interior Overall"
click at [636, 159] on input "text" at bounding box center [655, 152] width 125 height 25
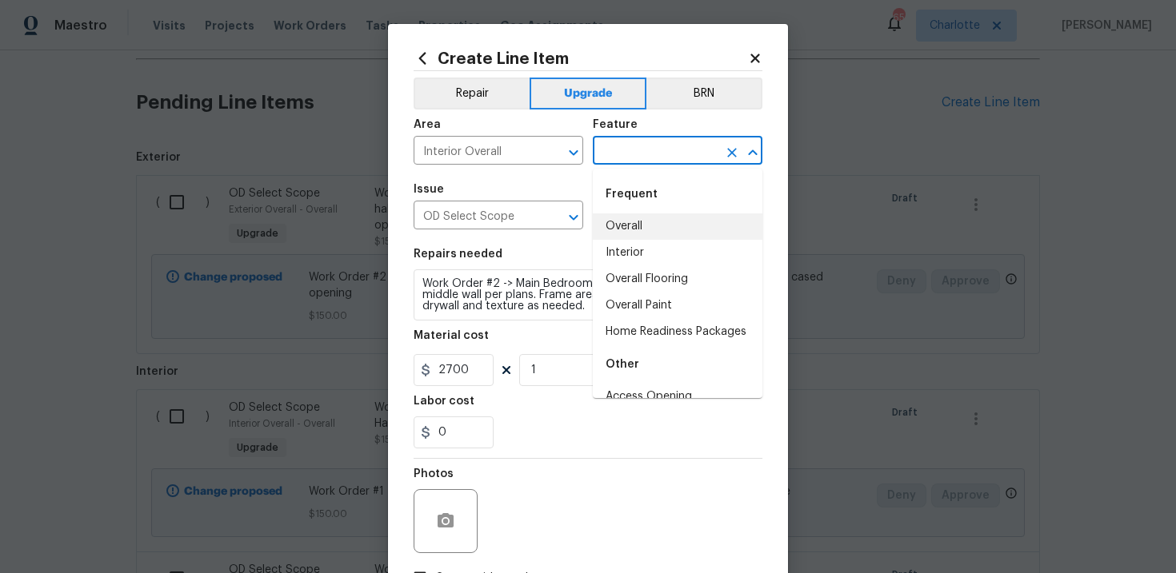
click at [639, 215] on li "Overall" at bounding box center [678, 227] width 170 height 26
type input "Overall"
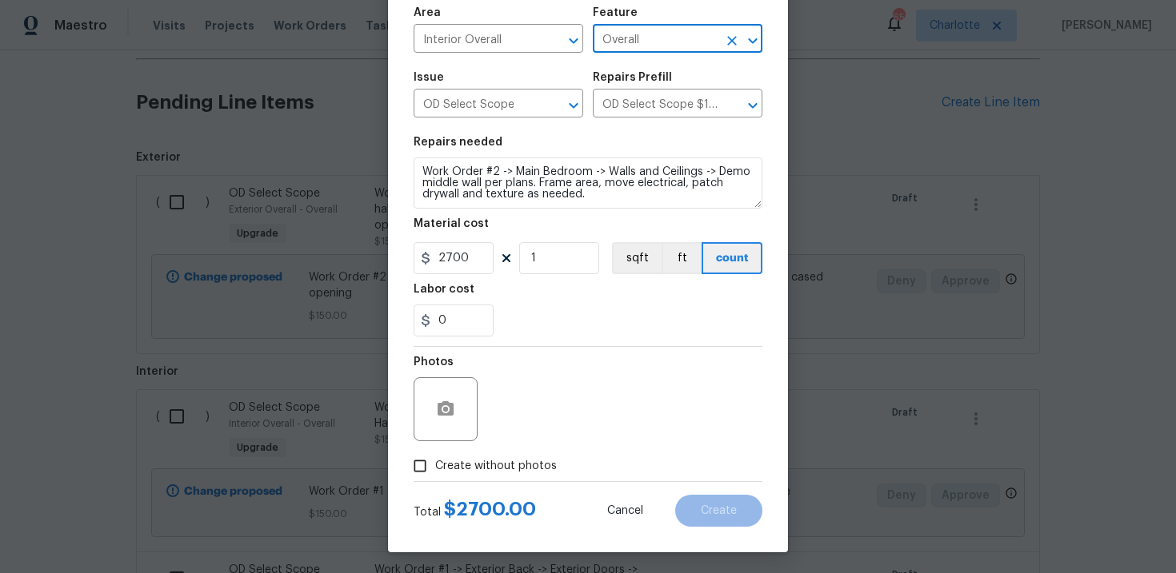
scroll to position [116, 0]
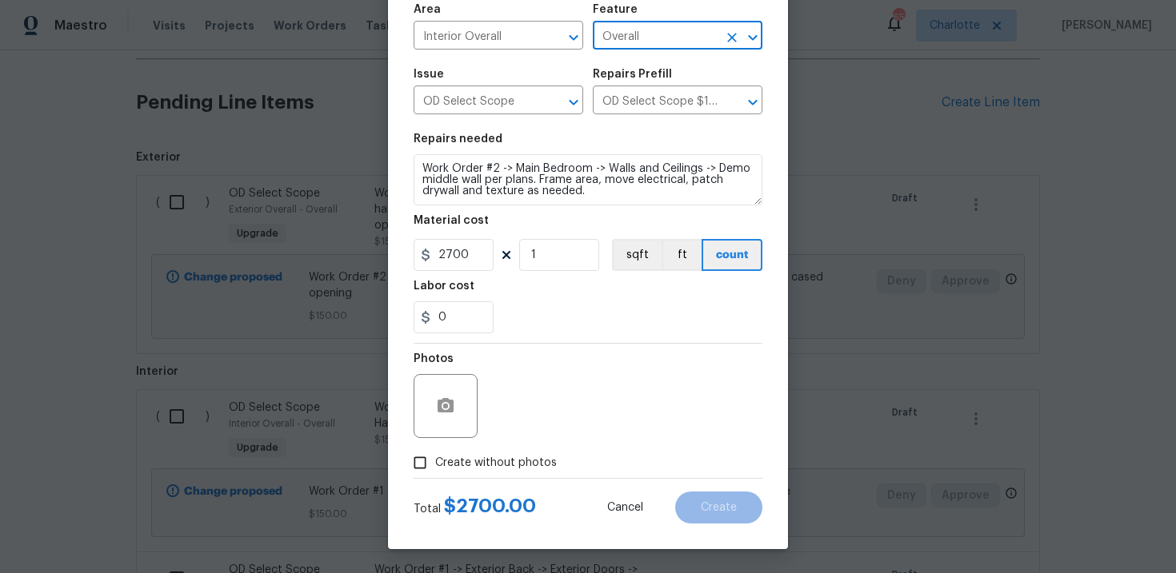
click at [453, 461] on span "Create without photos" at bounding box center [496, 463] width 122 height 17
click at [435, 461] on input "Create without photos" at bounding box center [420, 463] width 30 height 30
checkbox input "true"
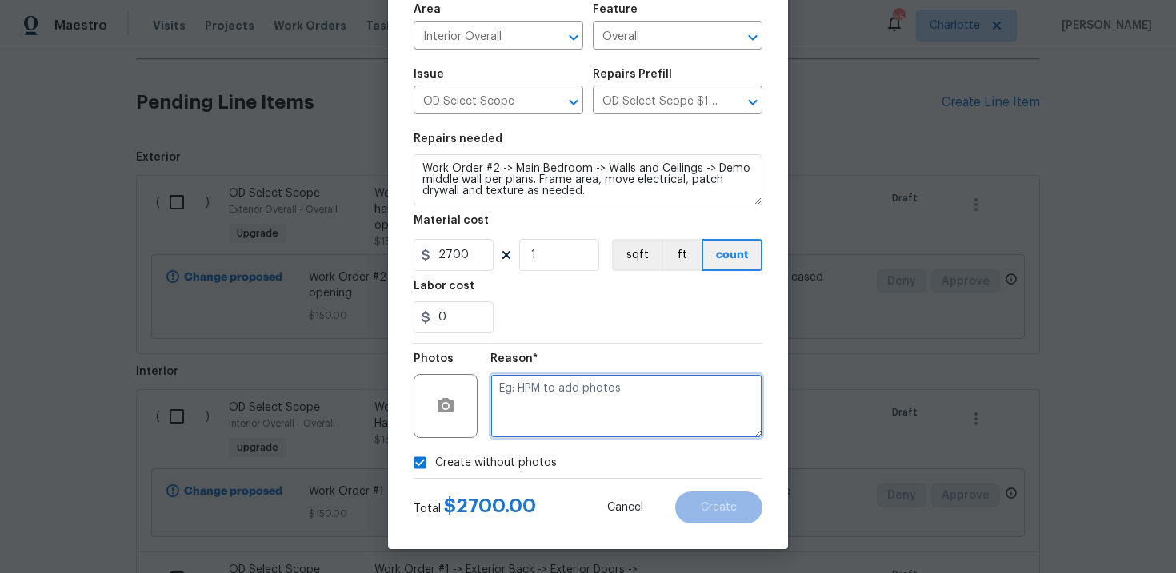
click at [576, 403] on textarea at bounding box center [626, 406] width 272 height 64
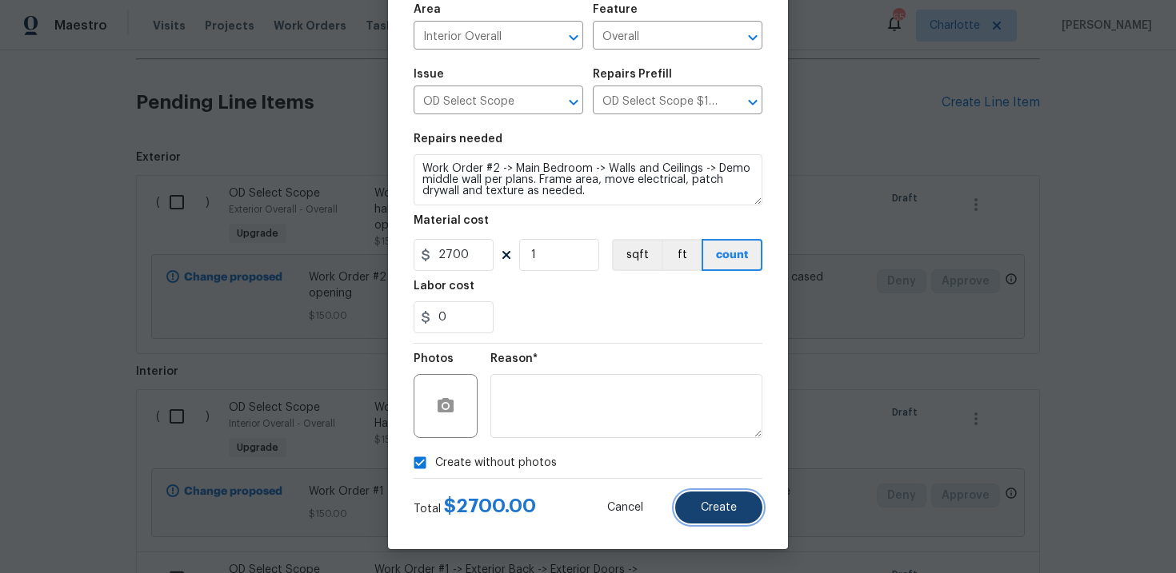
click at [708, 501] on button "Create" at bounding box center [718, 508] width 87 height 32
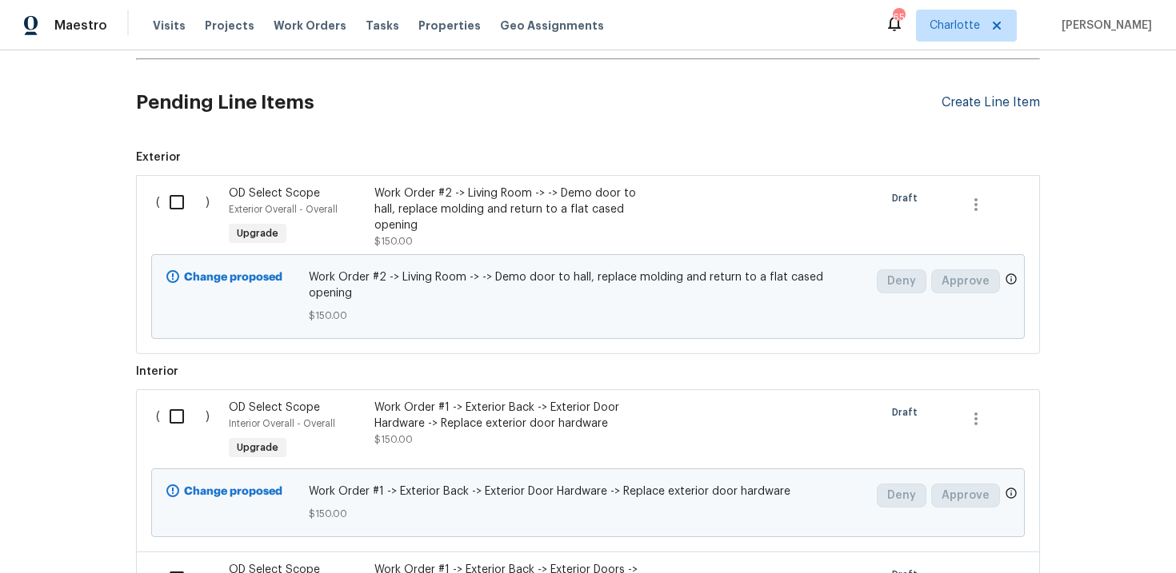
click at [984, 105] on div "Create Line Item" at bounding box center [990, 102] width 98 height 15
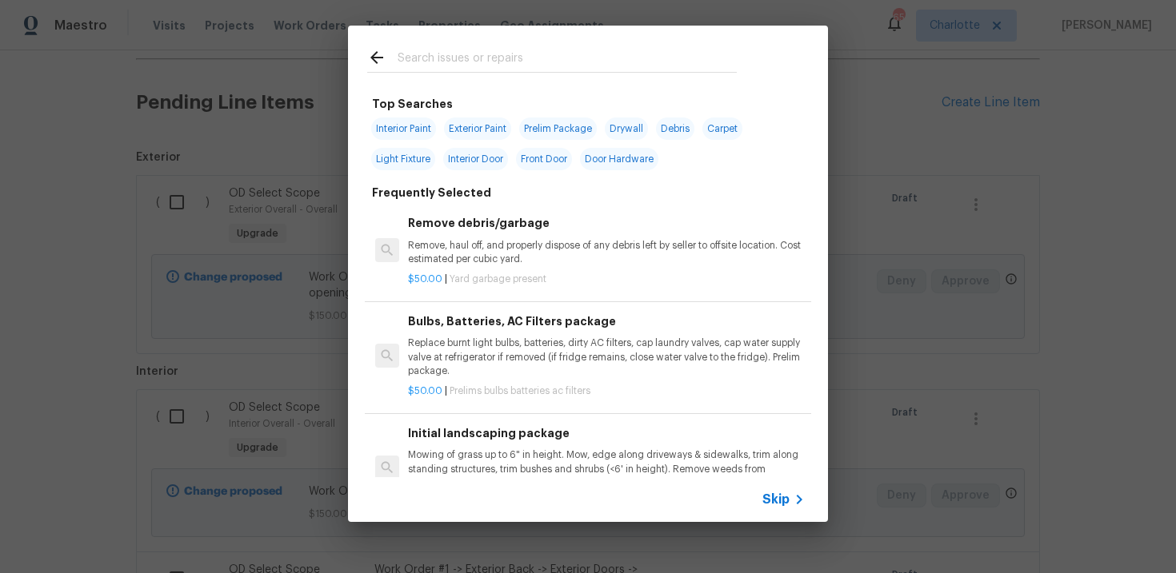
click at [769, 494] on span "Skip" at bounding box center [775, 500] width 27 height 16
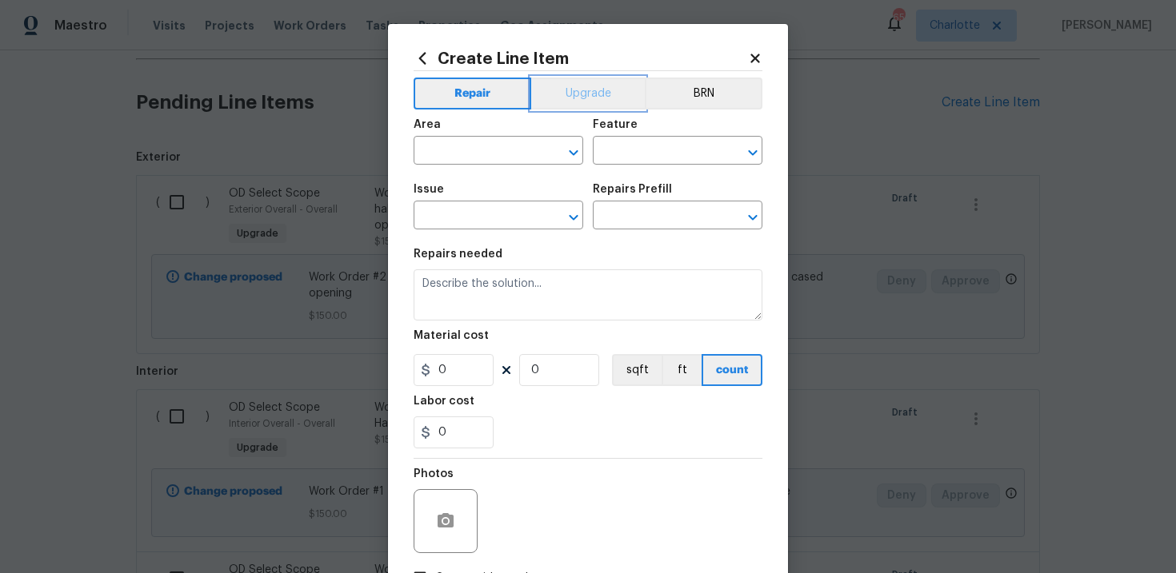
click at [596, 105] on button "Upgrade" at bounding box center [588, 94] width 114 height 32
click at [480, 234] on span "Issue ​" at bounding box center [498, 206] width 170 height 65
click at [473, 225] on input "text" at bounding box center [475, 217] width 125 height 25
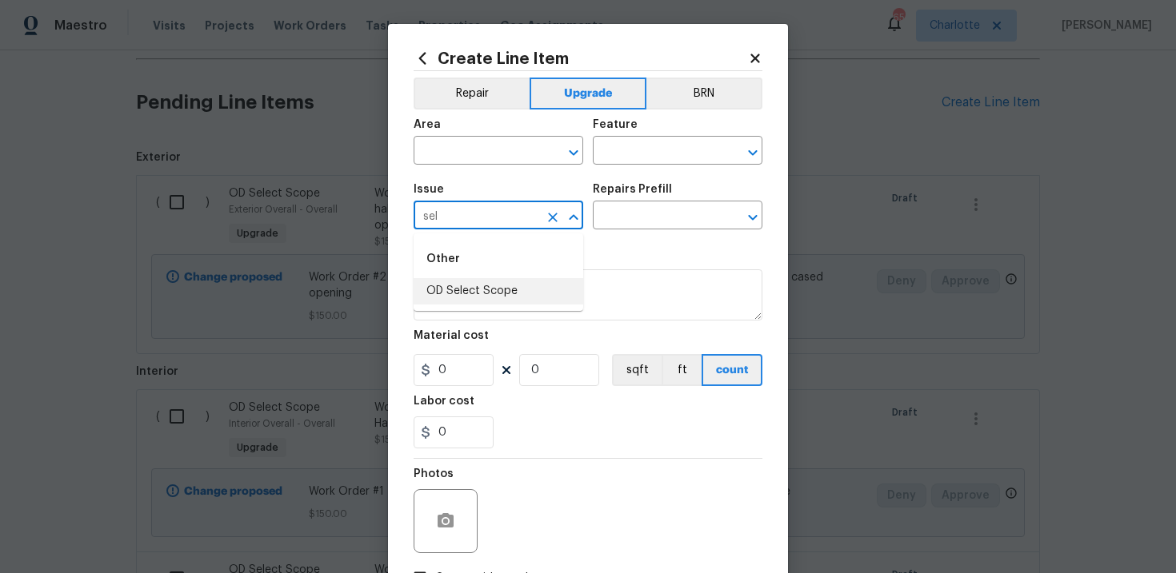
click at [486, 294] on li "OD Select Scope" at bounding box center [498, 291] width 170 height 26
type input "OD Select Scope"
click at [672, 226] on input "text" at bounding box center [655, 217] width 125 height 25
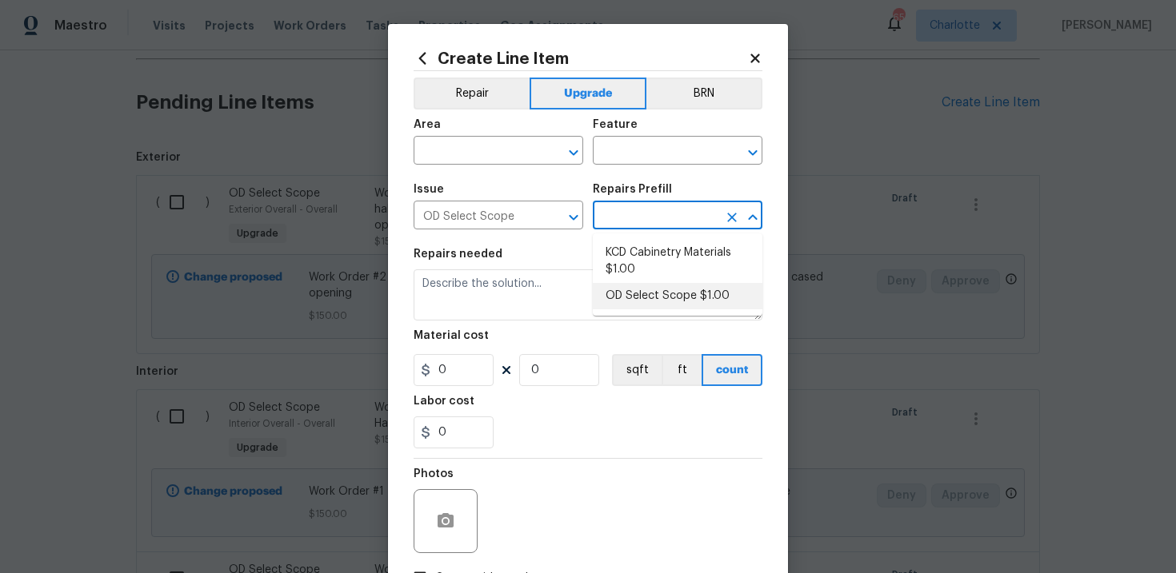
click at [660, 290] on li "OD Select Scope $1.00" at bounding box center [678, 296] width 170 height 26
type input "OD Select Scope $1.00"
type textarea "Refer to the agreed upon scope document for further details."
type input "1"
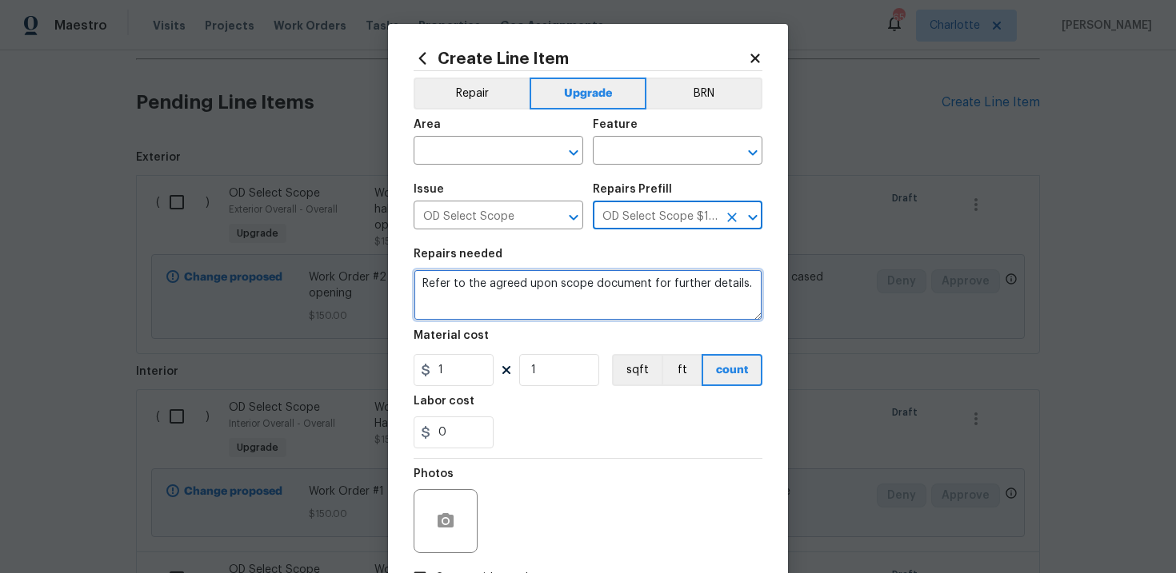
click at [501, 287] on textarea "Refer to the agreed upon scope document for further details." at bounding box center [587, 294] width 349 height 51
paste textarea "Work Order #2 -> Main Bedroom -> Walls and Ceilings -> Demo paneling throughout…"
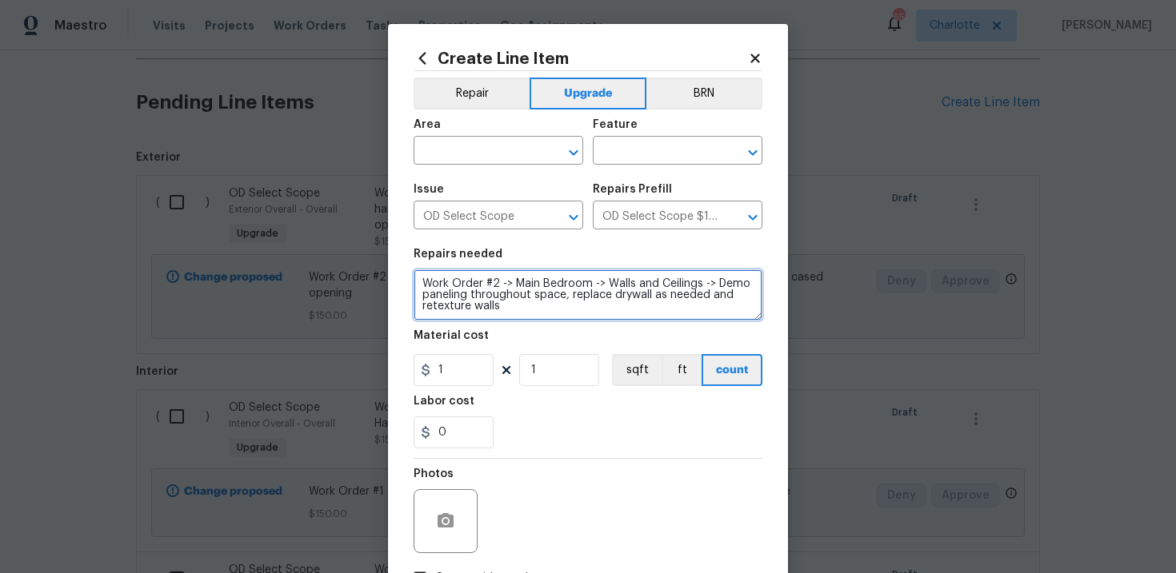
type textarea "Work Order #2 -> Main Bedroom -> Walls and Ceilings -> Demo paneling throughout…"
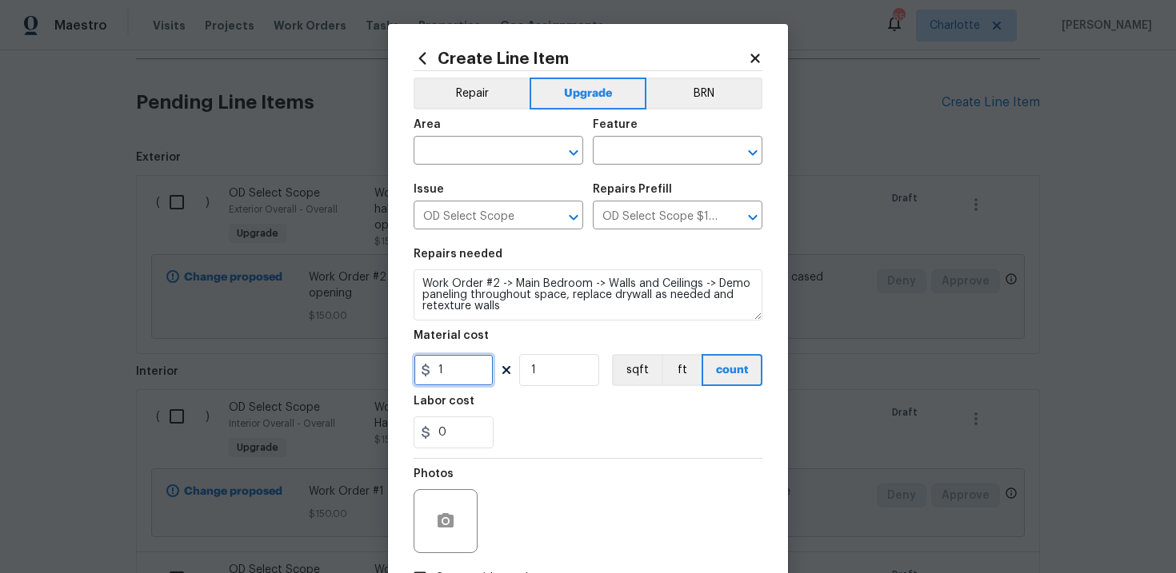
click at [464, 368] on input "1" at bounding box center [453, 370] width 80 height 32
type input "650"
click at [493, 150] on input "text" at bounding box center [475, 152] width 125 height 25
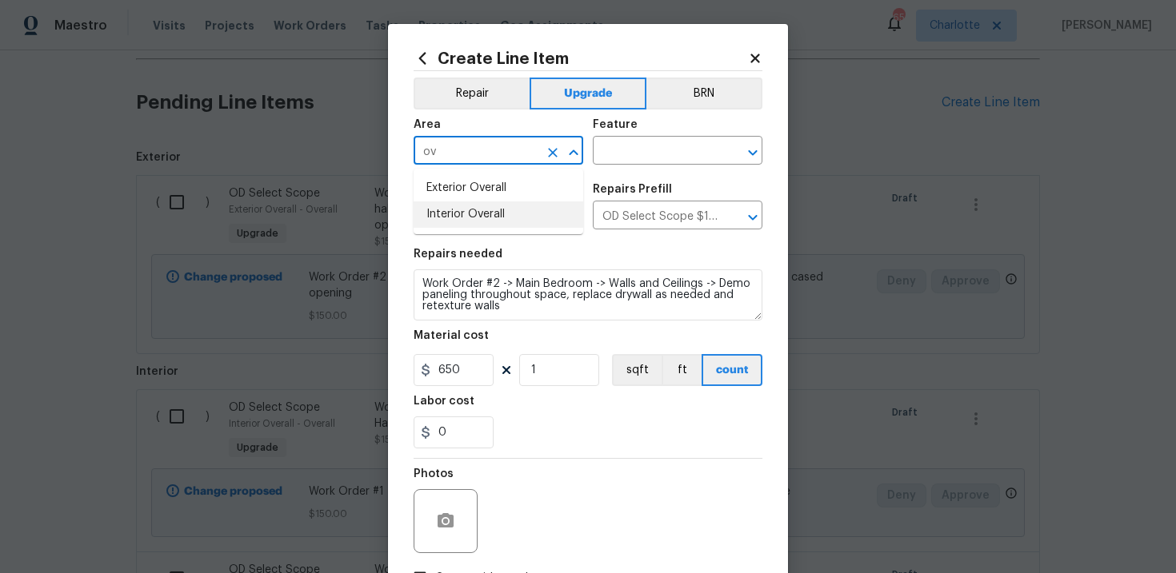
click at [495, 212] on li "Interior Overall" at bounding box center [498, 215] width 170 height 26
type input "Interior Overall"
click at [653, 147] on input "text" at bounding box center [655, 152] width 125 height 25
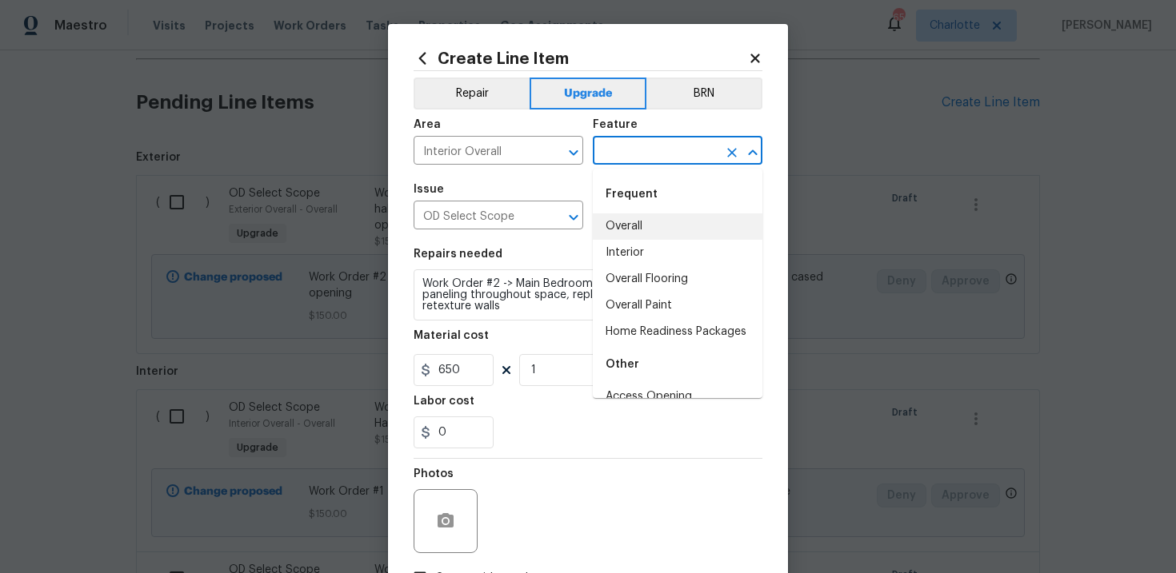
click at [643, 228] on li "Overall" at bounding box center [678, 227] width 170 height 26
type input "Overall"
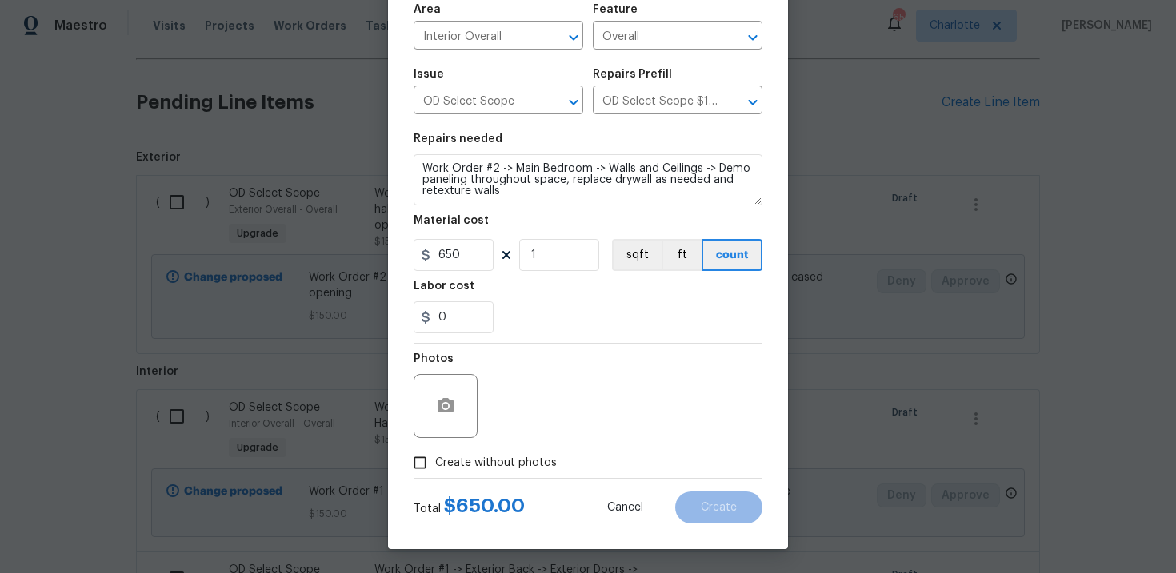
click at [491, 461] on span "Create without photos" at bounding box center [496, 463] width 122 height 17
click at [435, 461] on input "Create without photos" at bounding box center [420, 463] width 30 height 30
checkbox input "true"
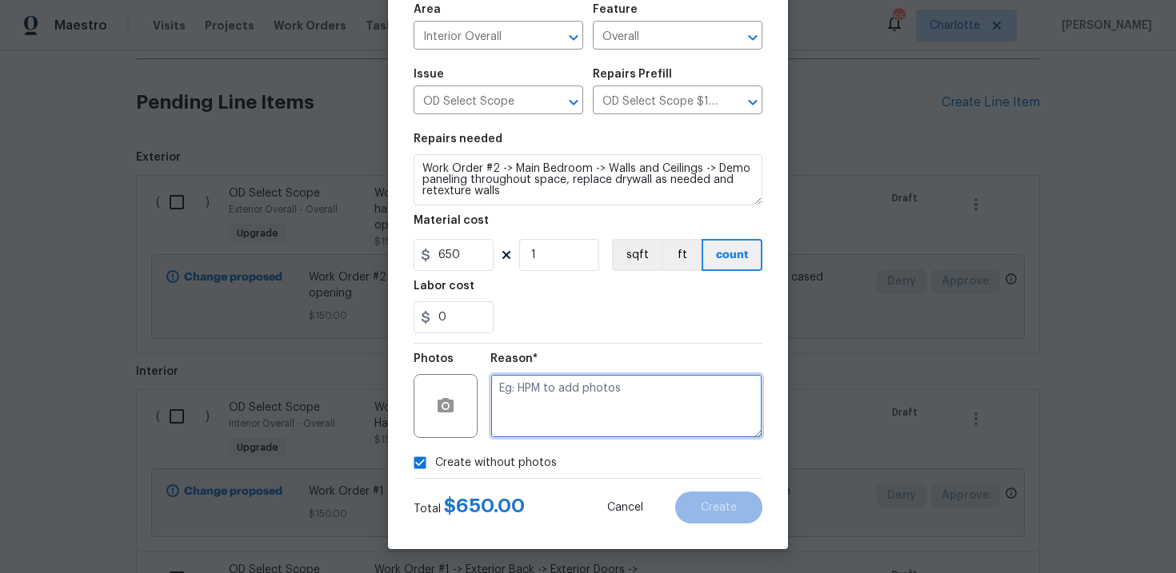
click at [565, 409] on textarea at bounding box center [626, 406] width 272 height 64
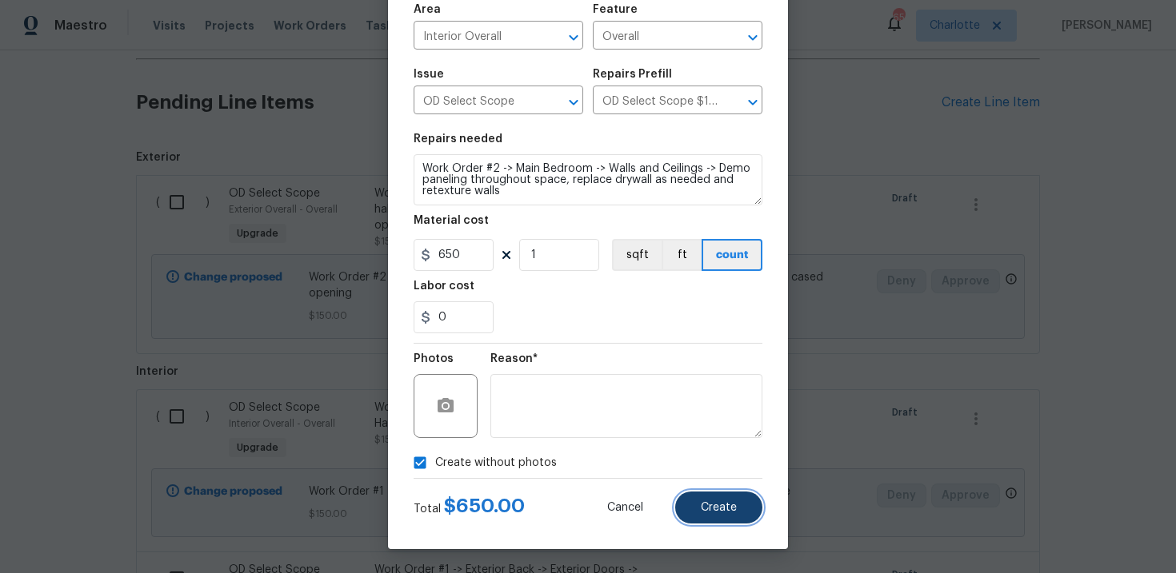
click at [725, 509] on span "Create" at bounding box center [719, 508] width 36 height 12
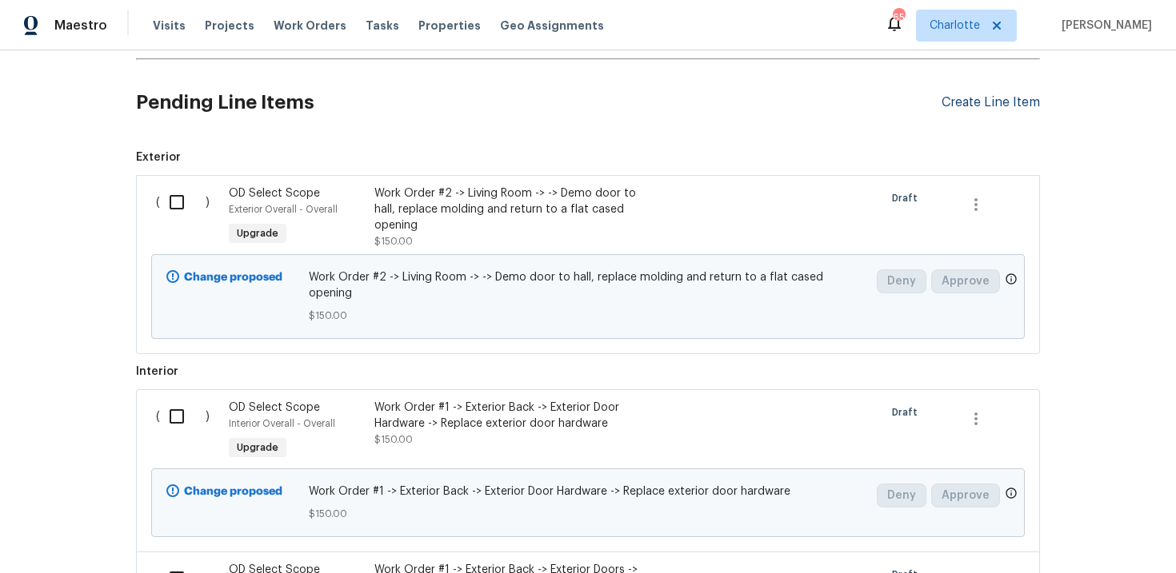
click at [978, 103] on div "Create Line Item" at bounding box center [990, 102] width 98 height 15
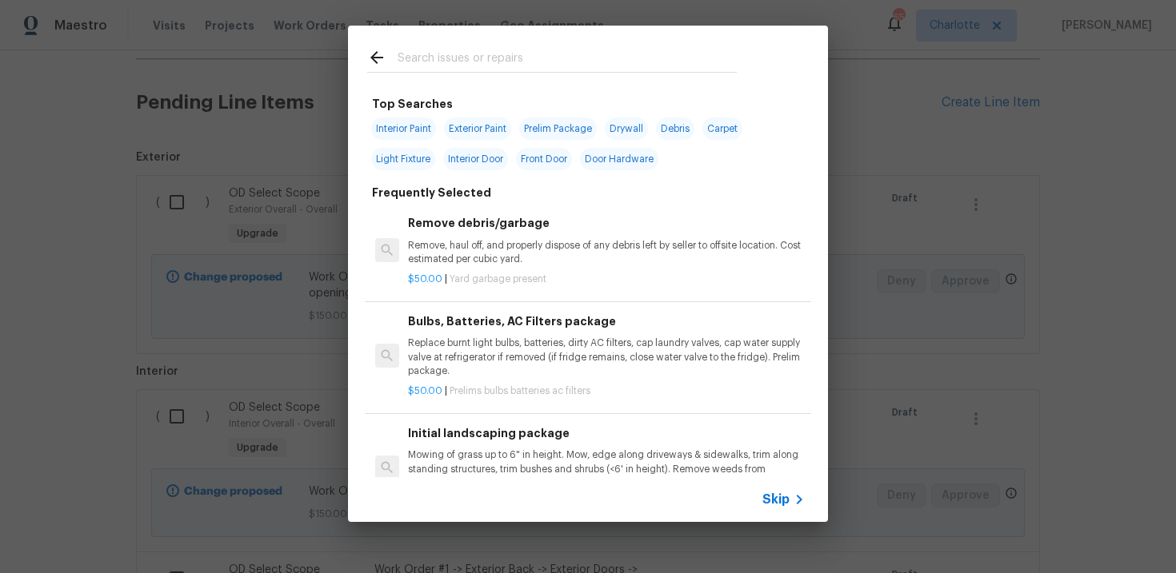
click at [769, 505] on span "Skip" at bounding box center [775, 500] width 27 height 16
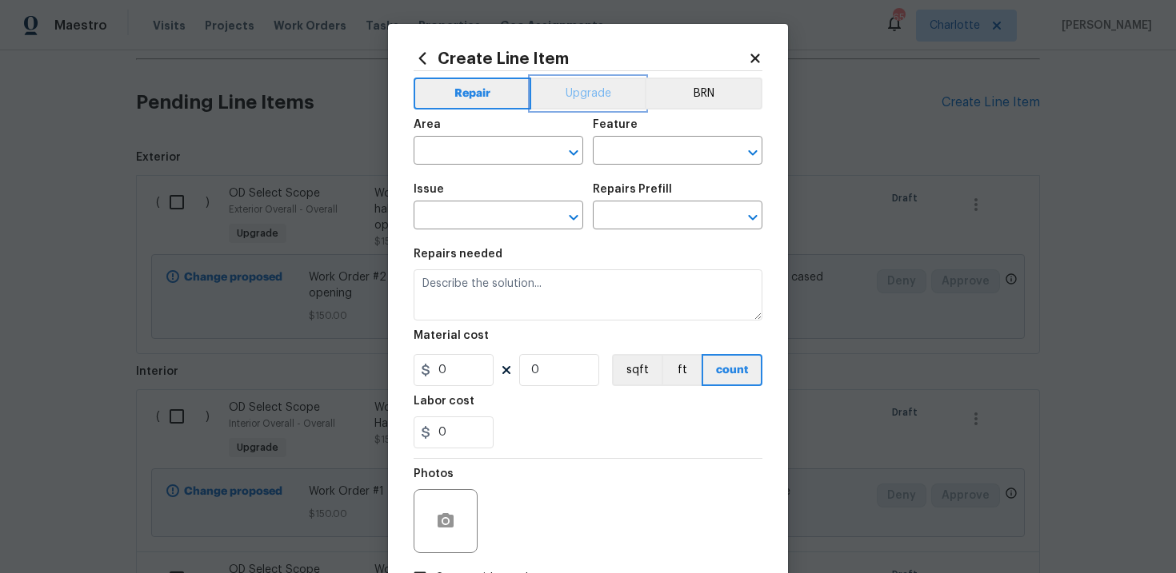
click at [592, 100] on button "Upgrade" at bounding box center [588, 94] width 114 height 32
click at [477, 209] on input "text" at bounding box center [475, 217] width 125 height 25
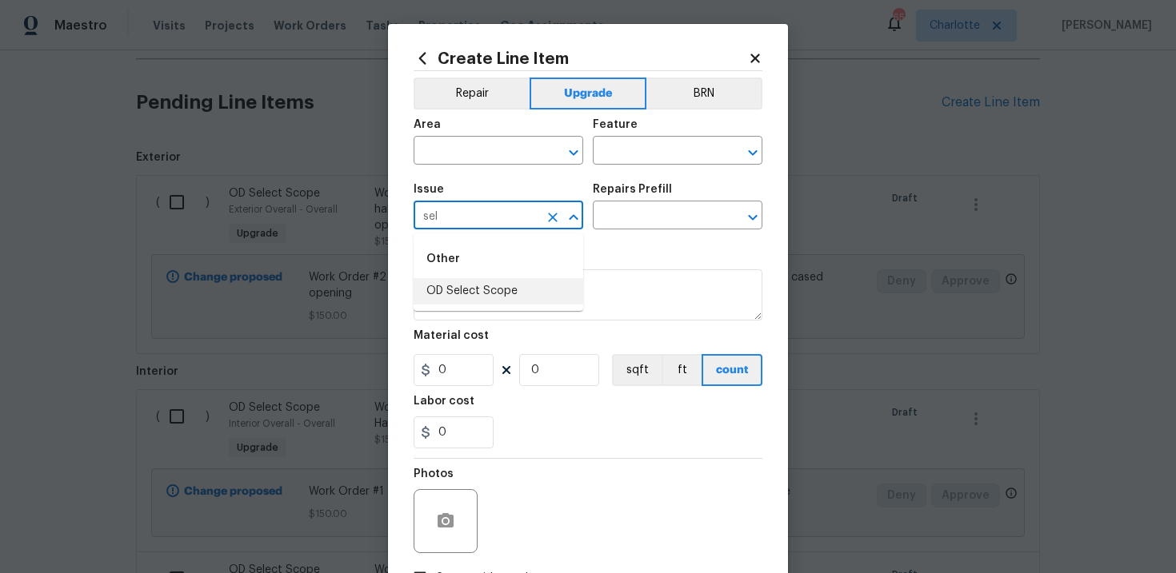
click at [488, 298] on li "OD Select Scope" at bounding box center [498, 291] width 170 height 26
type input "OD Select Scope"
click at [652, 210] on input "text" at bounding box center [655, 217] width 125 height 25
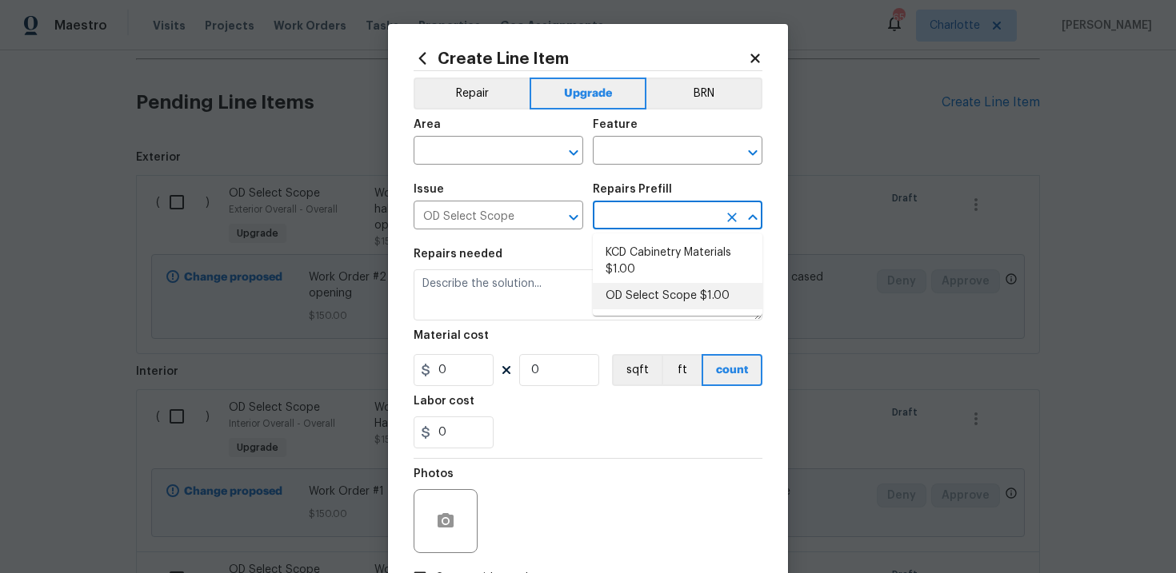
click at [653, 291] on li "OD Select Scope $1.00" at bounding box center [678, 296] width 170 height 26
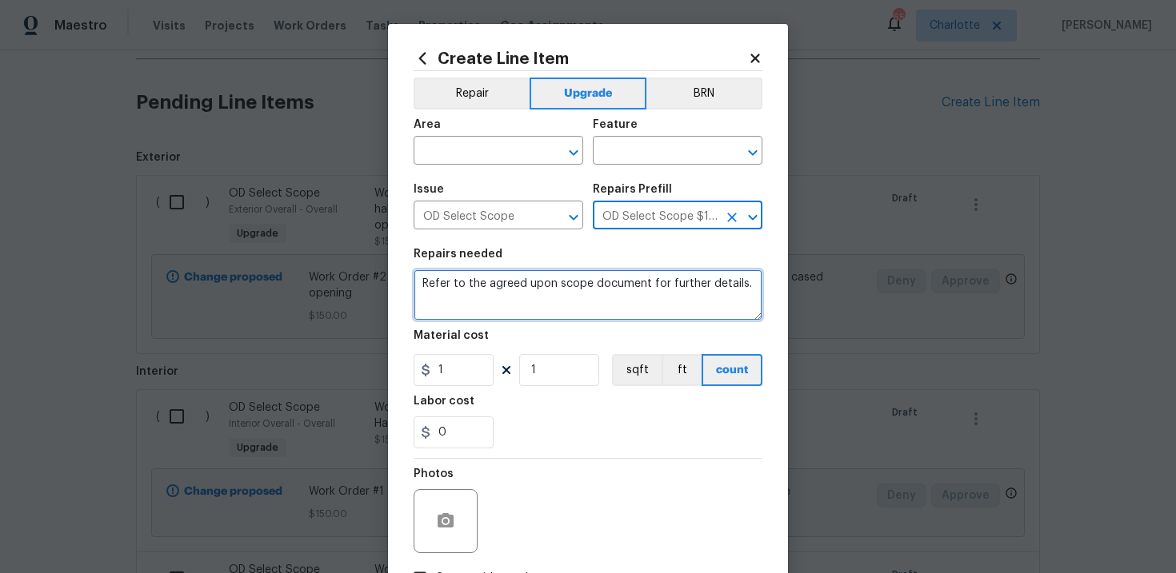
click at [517, 291] on textarea "Refer to the agreed upon scope document for further details." at bounding box center [587, 294] width 349 height 51
paste textarea "Work Order #2 -> Main Bedroom -> Interior Doors -> Replace individual door with…"
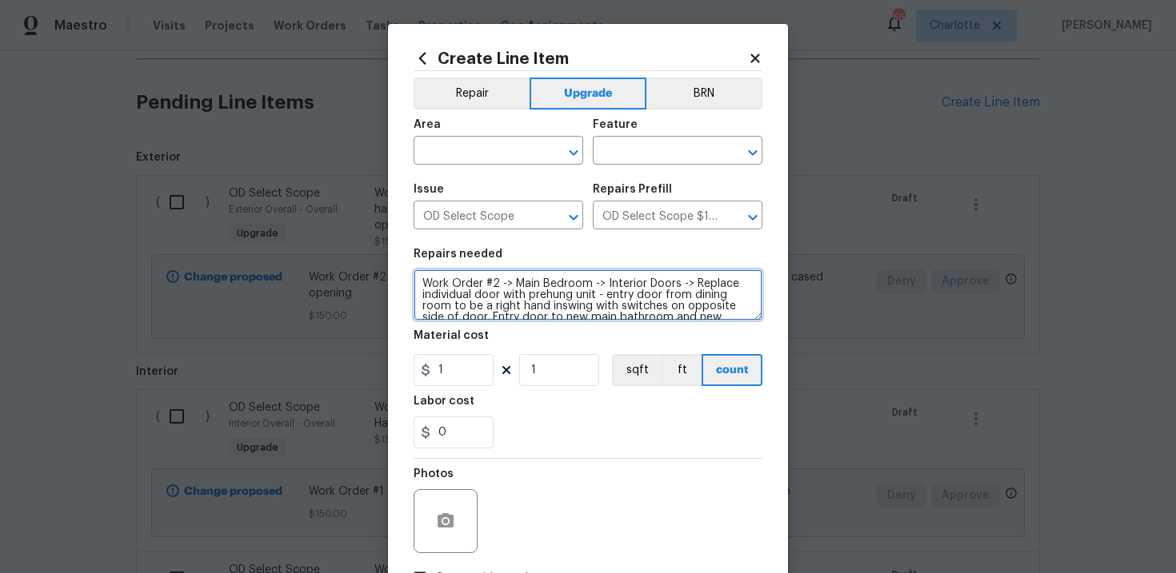
scroll to position [14, 0]
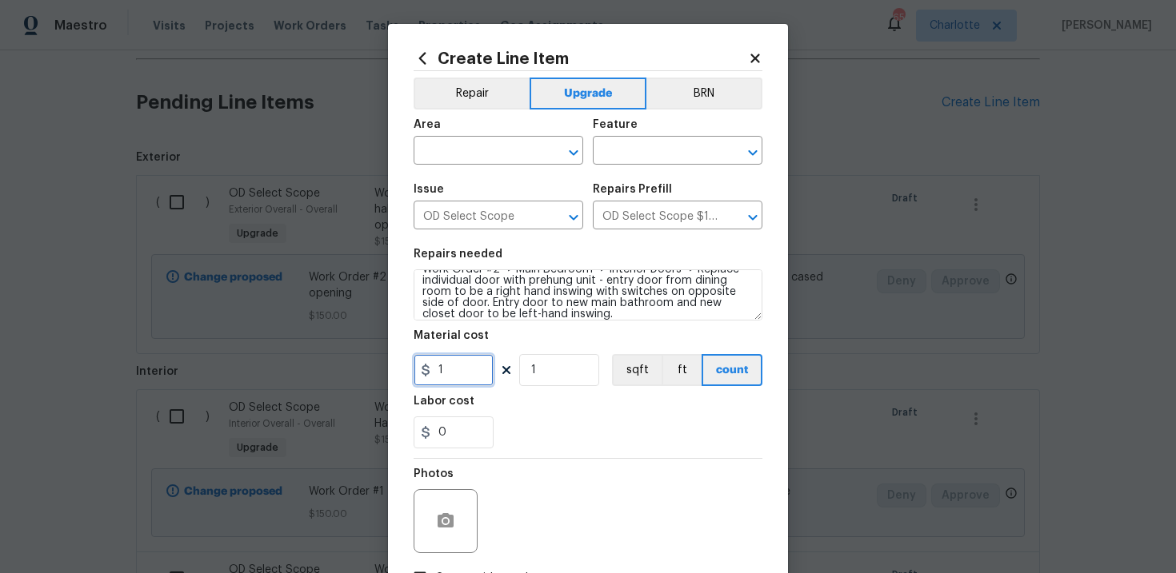
click at [459, 369] on input "1" at bounding box center [453, 370] width 80 height 32
click at [540, 405] on div "Labor cost" at bounding box center [587, 406] width 349 height 21
click at [500, 156] on input "text" at bounding box center [475, 152] width 125 height 25
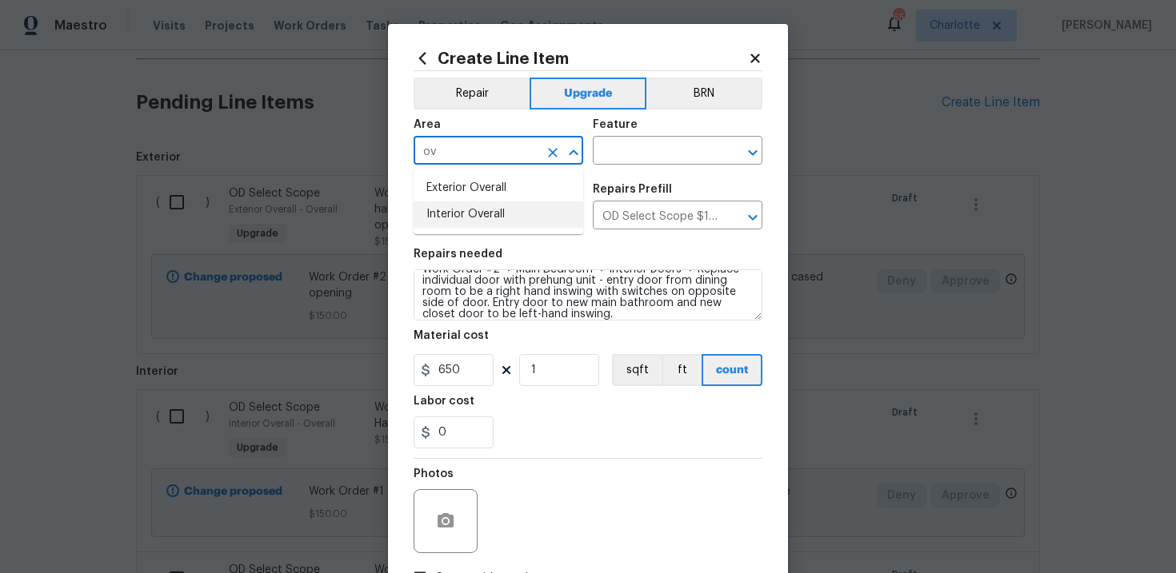
click at [501, 223] on li "Interior Overall" at bounding box center [498, 215] width 170 height 26
click at [638, 163] on input "text" at bounding box center [655, 152] width 125 height 25
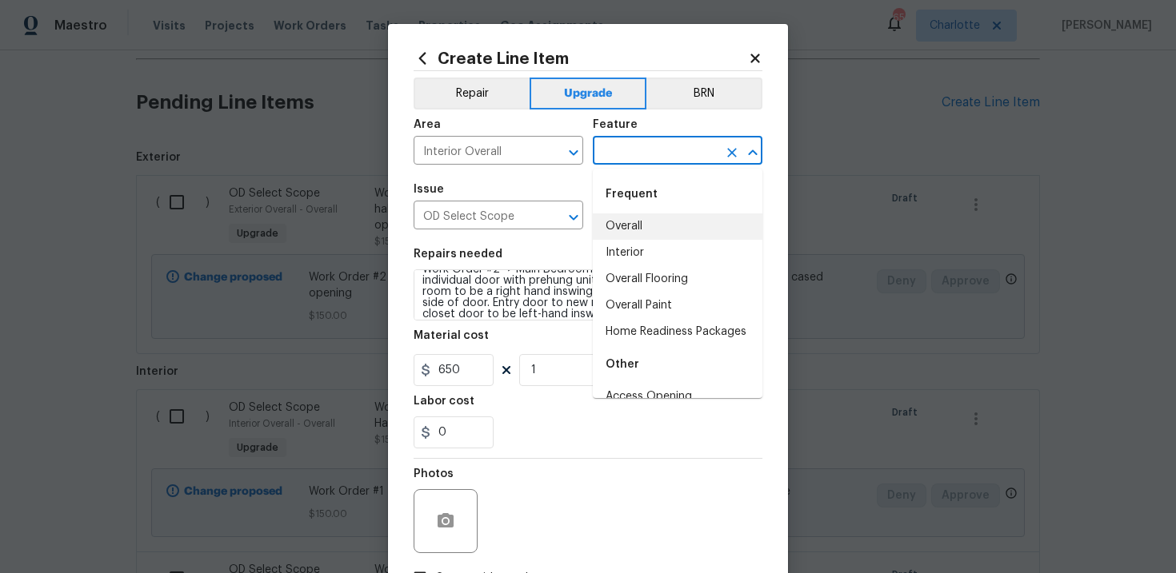
click at [641, 219] on li "Overall" at bounding box center [678, 227] width 170 height 26
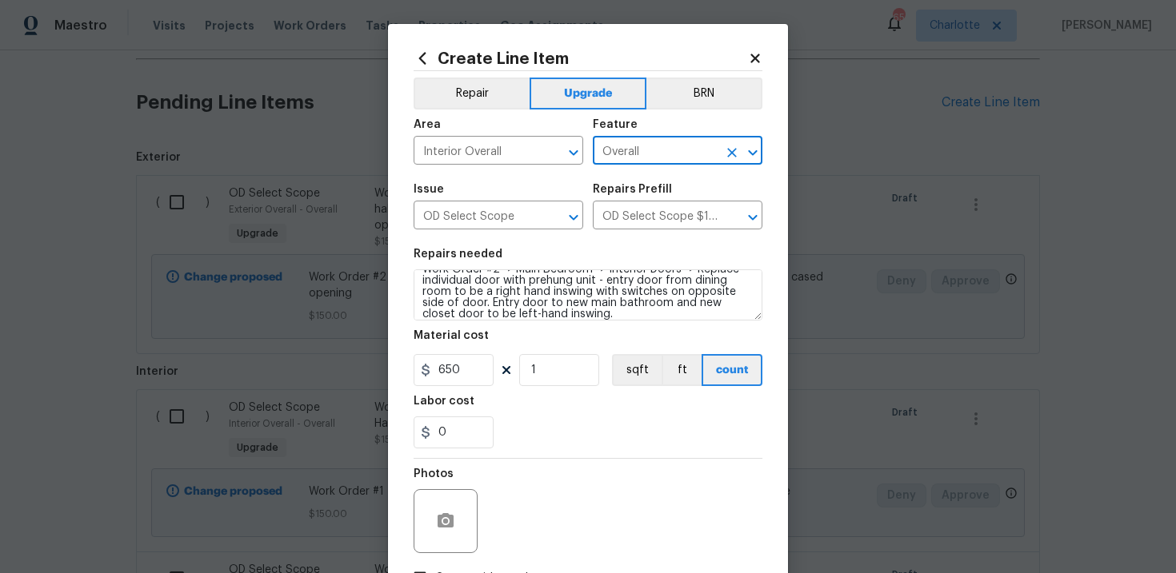
scroll to position [116, 0]
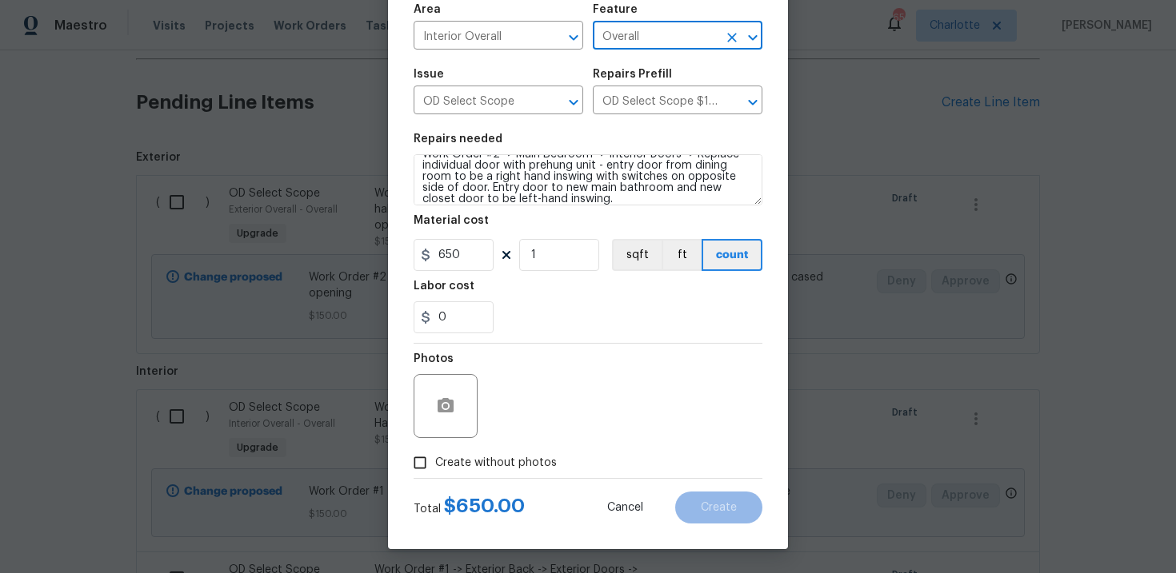
click at [493, 458] on span "Create without photos" at bounding box center [496, 463] width 122 height 17
click at [435, 458] on input "Create without photos" at bounding box center [420, 463] width 30 height 30
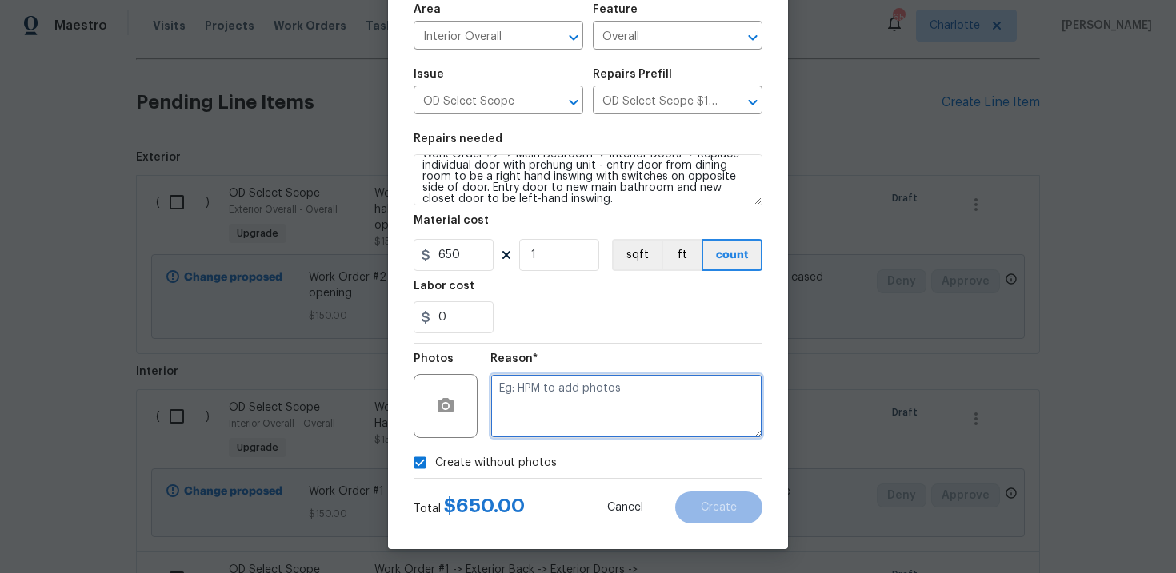
click at [559, 409] on textarea at bounding box center [626, 406] width 272 height 64
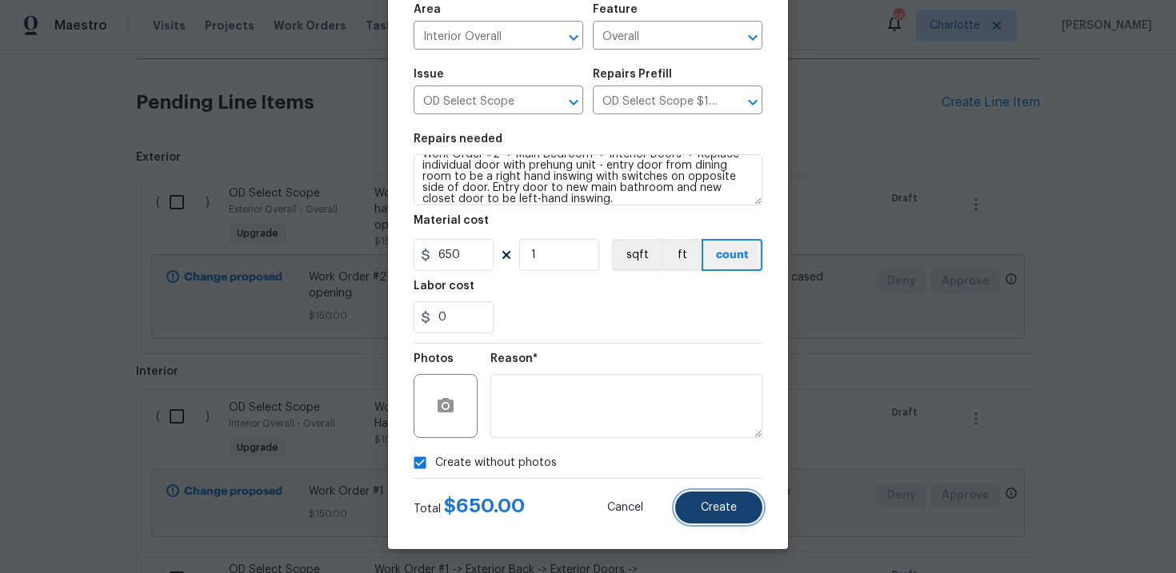
click at [721, 520] on button "Create" at bounding box center [718, 508] width 87 height 32
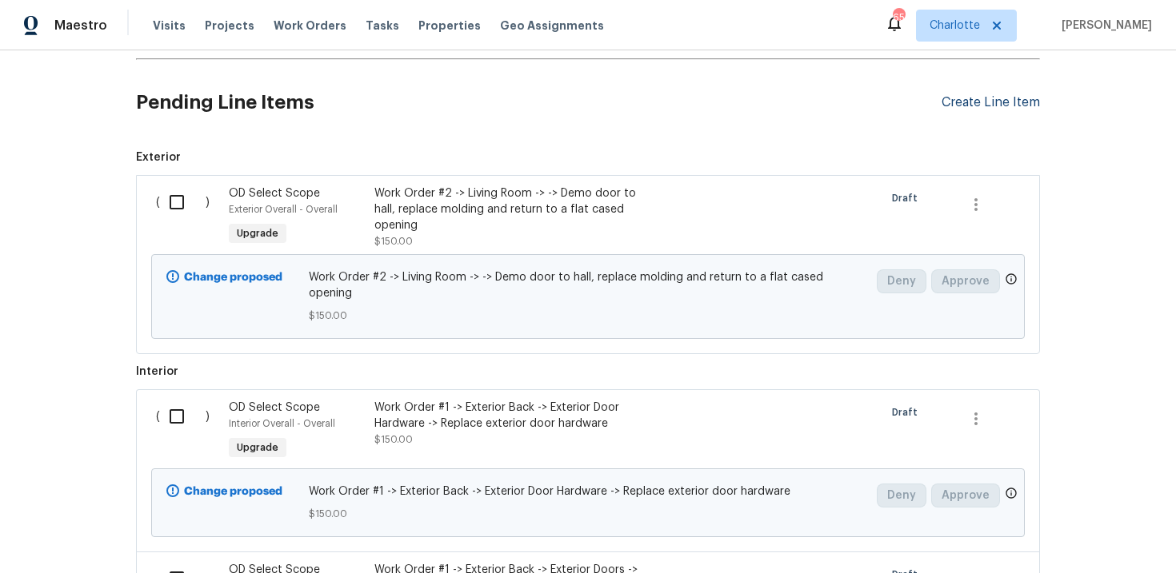
click at [992, 104] on div "Create Line Item" at bounding box center [990, 102] width 98 height 15
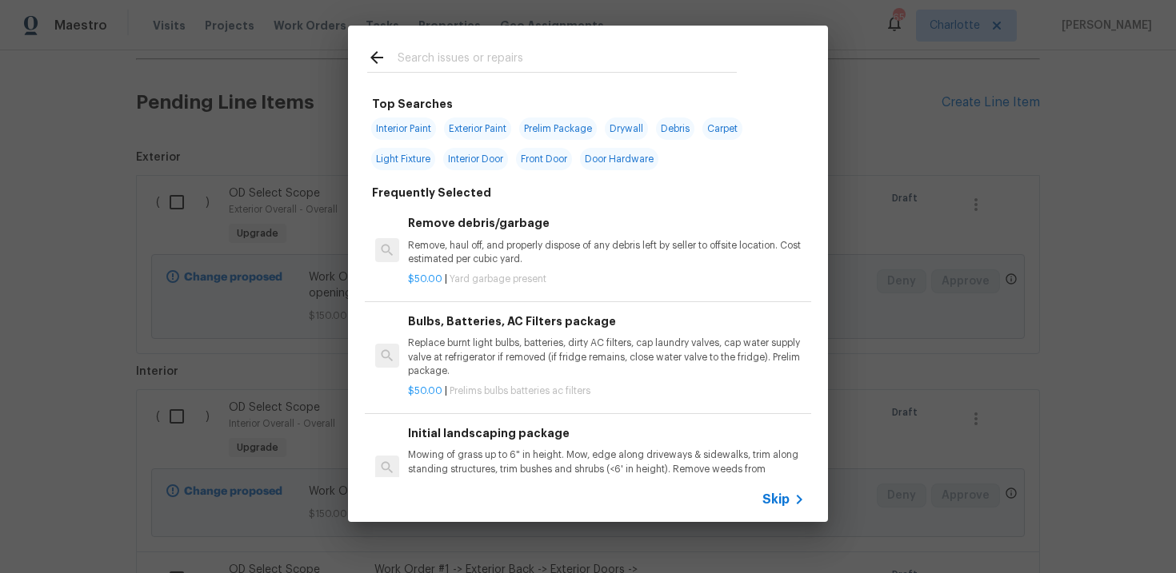
click at [770, 505] on span "Skip" at bounding box center [775, 500] width 27 height 16
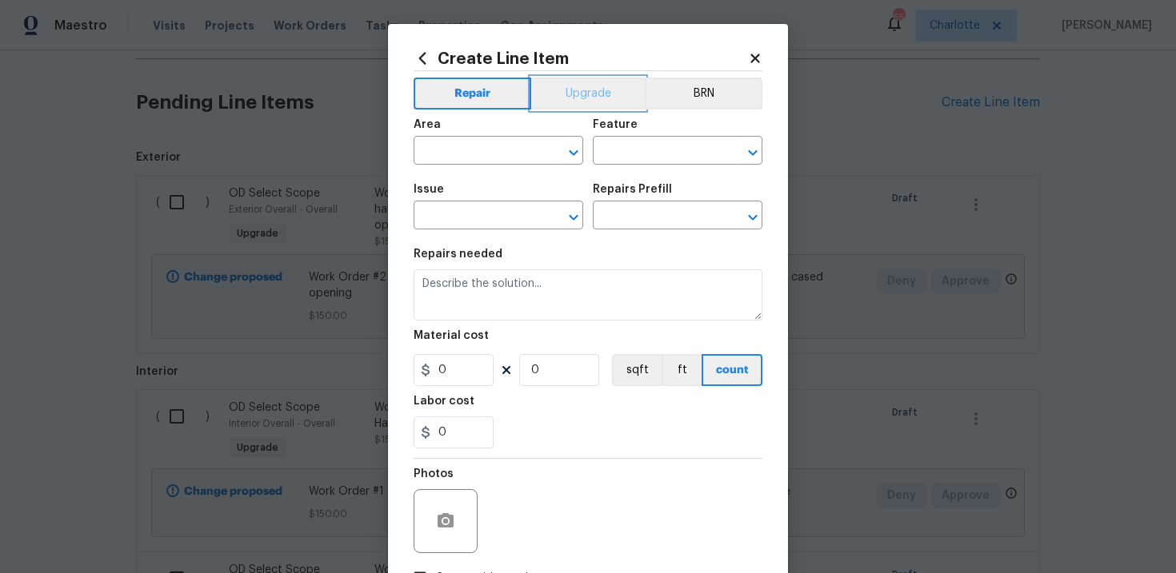
click at [611, 98] on button "Upgrade" at bounding box center [588, 94] width 114 height 32
click at [498, 218] on input "text" at bounding box center [475, 217] width 125 height 25
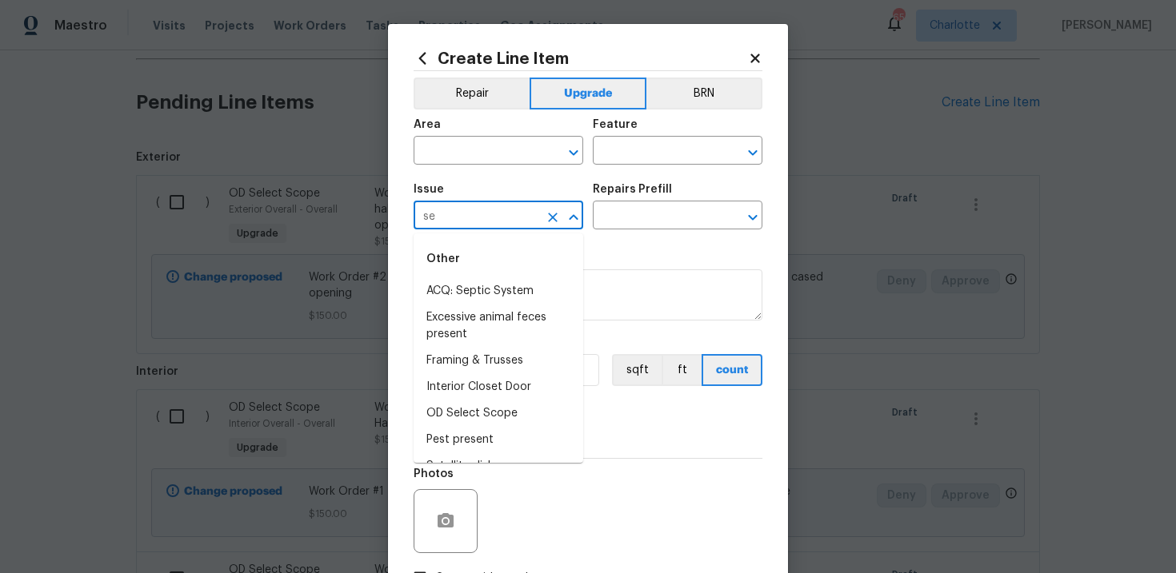
click at [519, 223] on input "se" at bounding box center [475, 217] width 125 height 25
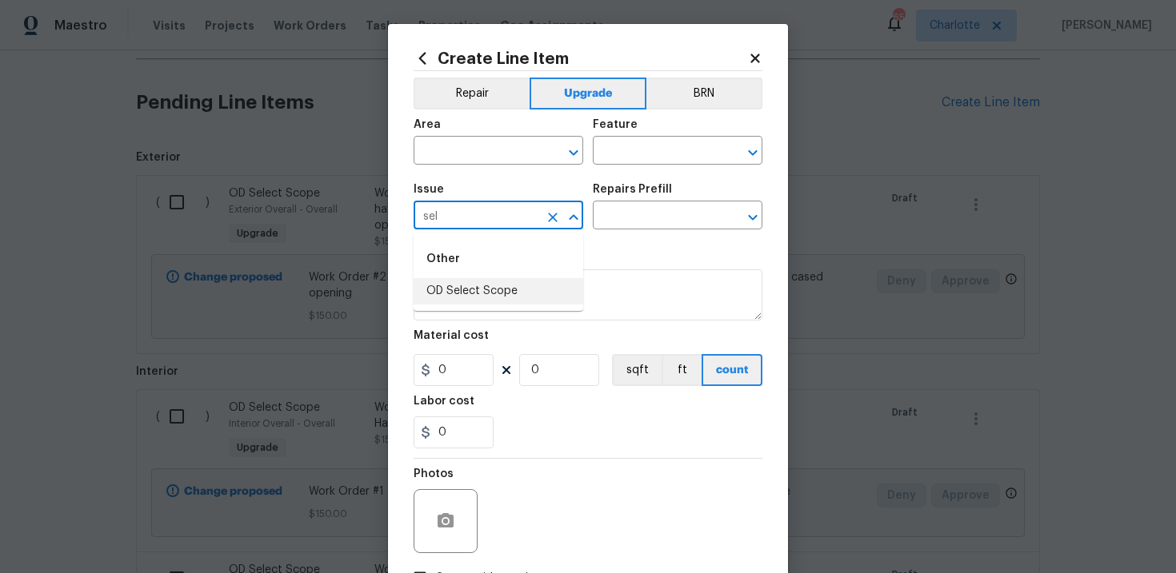
click at [521, 285] on li "OD Select Scope" at bounding box center [498, 291] width 170 height 26
click at [639, 226] on input "text" at bounding box center [655, 217] width 125 height 25
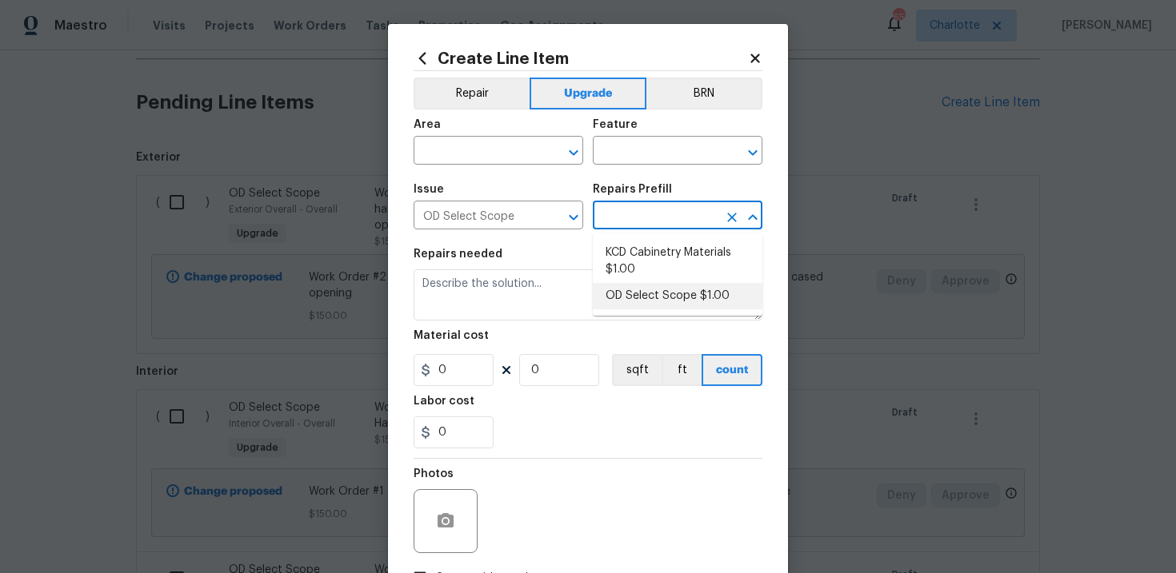
click at [652, 288] on li "OD Select Scope $1.00" at bounding box center [678, 296] width 170 height 26
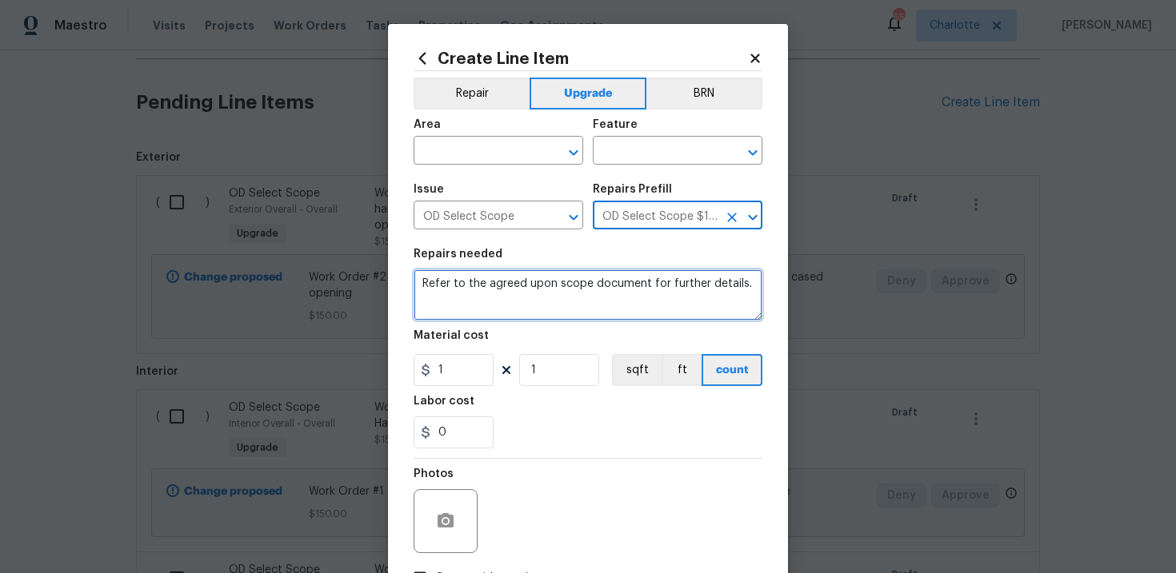
click at [553, 288] on textarea "Refer to the agreed upon scope document for further details." at bounding box center [587, 294] width 349 height 51
paste textarea "Work Order #3 -> Main Bedroom -> Lighting -> Demo existing, patch. Run electric…"
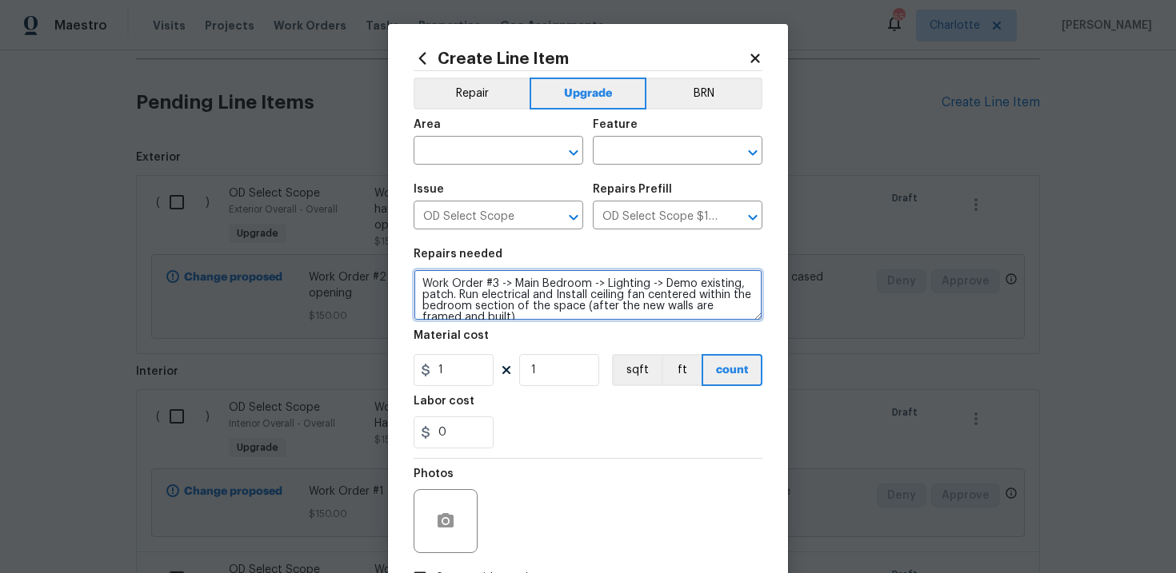
scroll to position [3, 0]
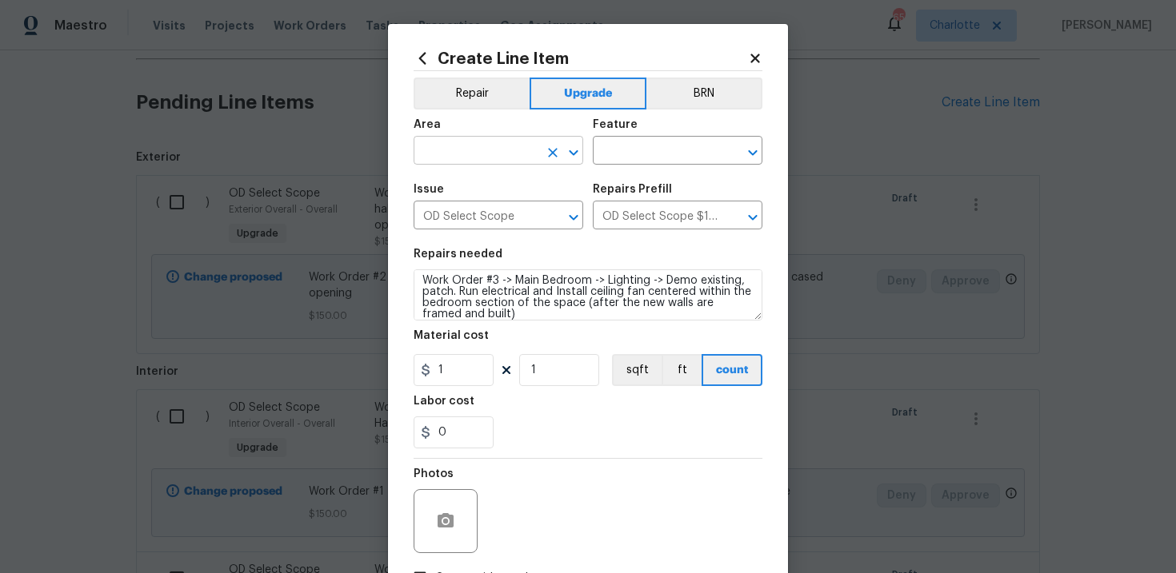
click at [507, 142] on input "text" at bounding box center [475, 152] width 125 height 25
click at [501, 206] on li "Interior Overall" at bounding box center [498, 215] width 170 height 26
click at [663, 144] on input "text" at bounding box center [655, 152] width 125 height 25
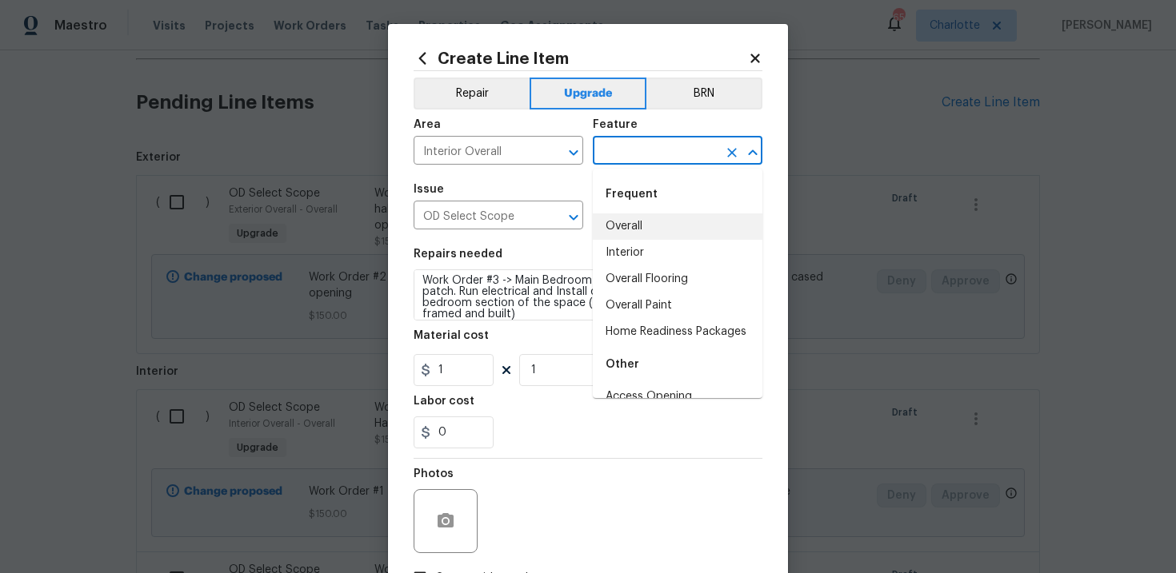
click at [657, 220] on li "Overall" at bounding box center [678, 227] width 170 height 26
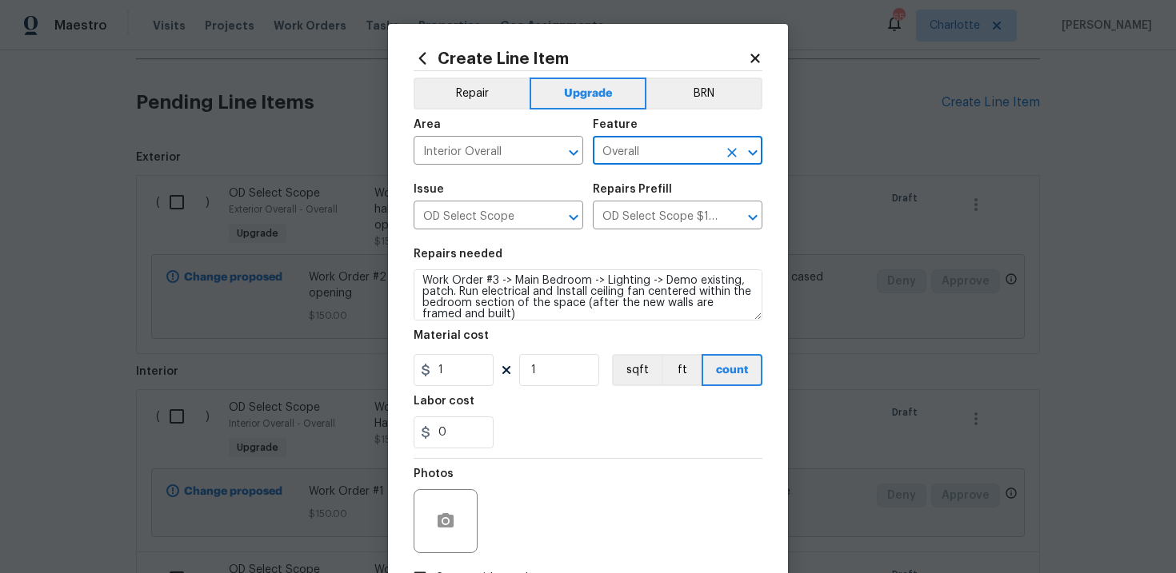
scroll to position [116, 0]
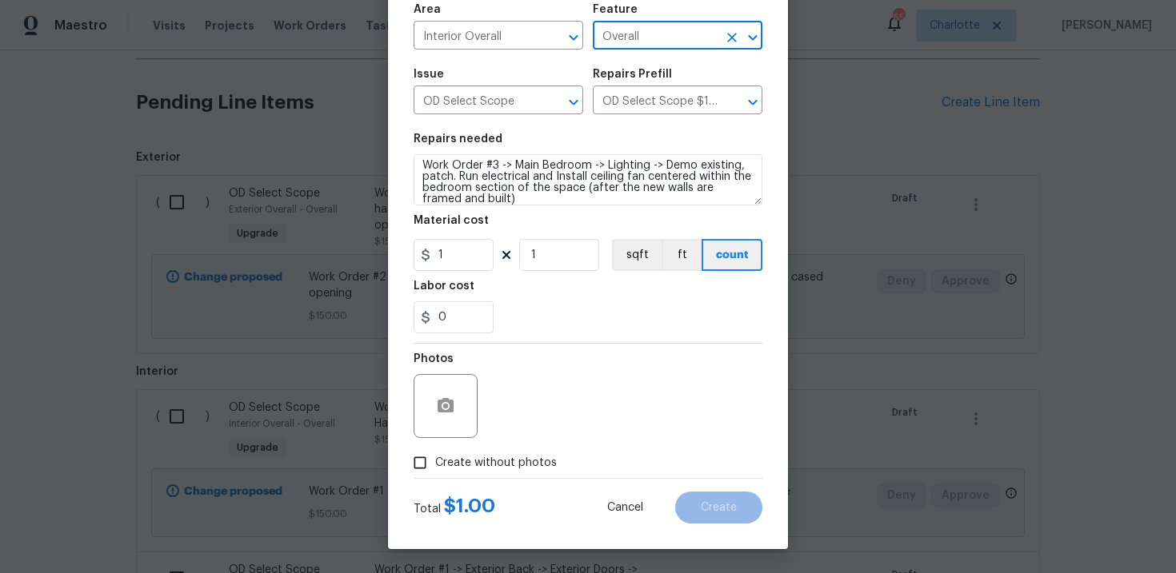
click at [487, 457] on span "Create without photos" at bounding box center [496, 463] width 122 height 17
click at [435, 457] on input "Create without photos" at bounding box center [420, 463] width 30 height 30
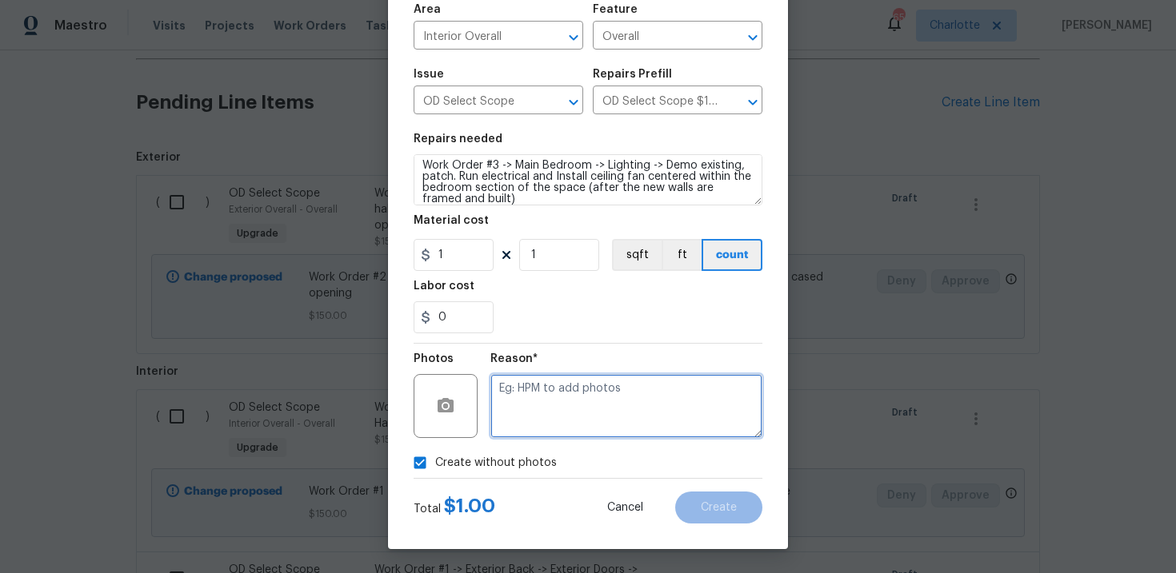
click at [575, 394] on textarea at bounding box center [626, 406] width 272 height 64
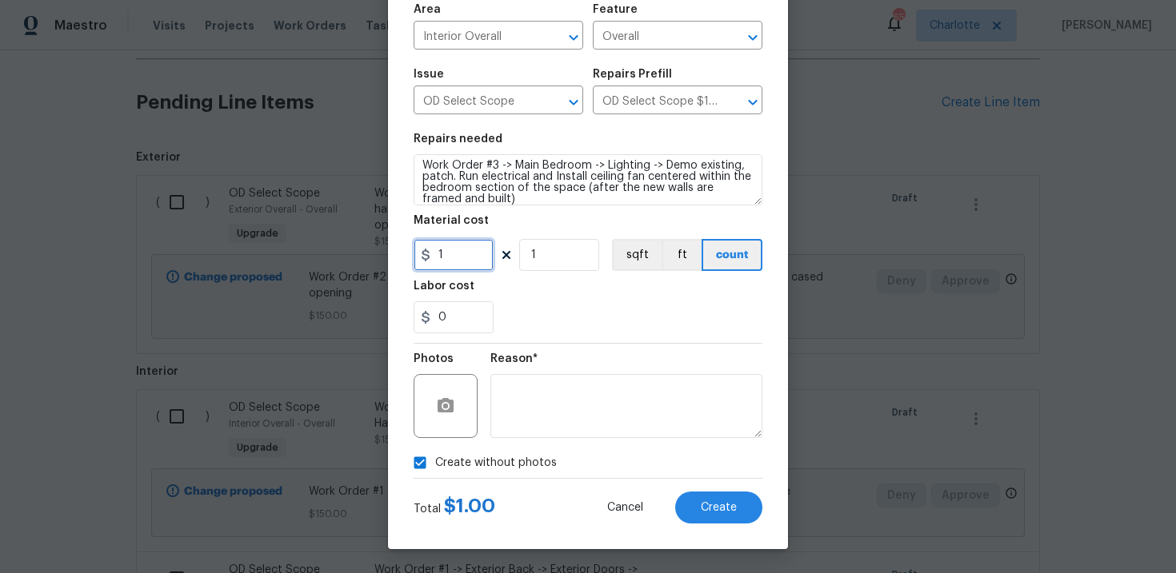
click at [455, 248] on input "1" at bounding box center [453, 255] width 80 height 32
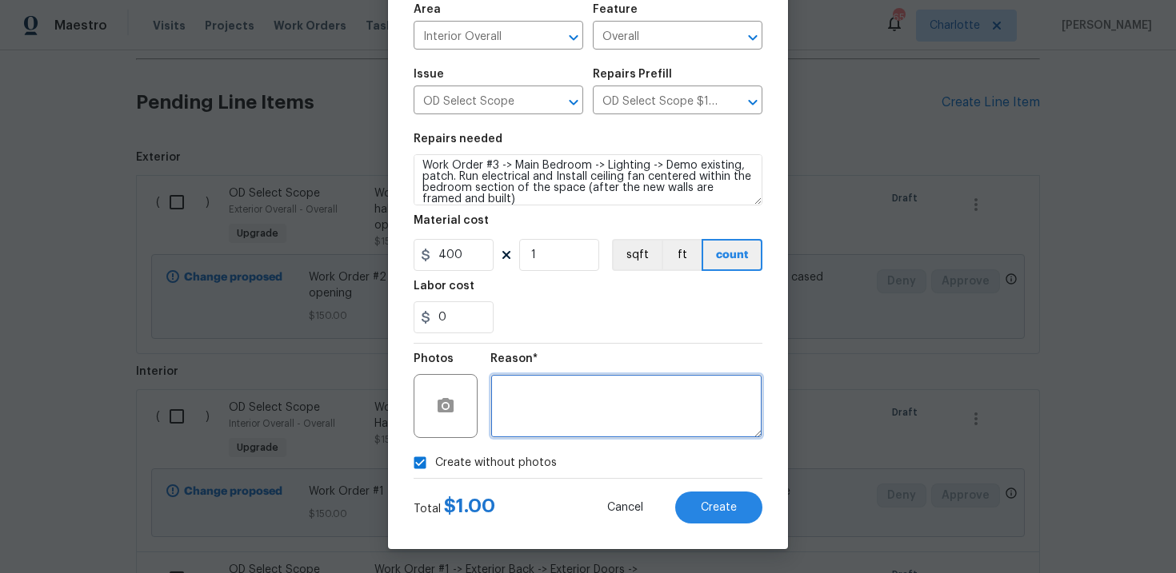
click at [545, 377] on textarea at bounding box center [626, 406] width 272 height 64
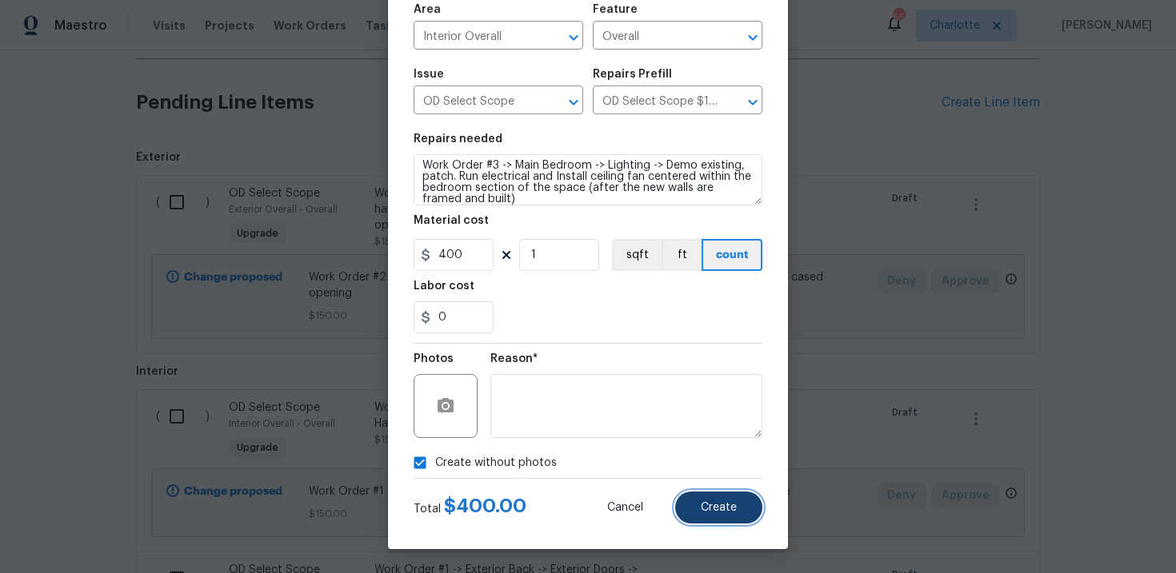
click at [705, 500] on button "Create" at bounding box center [718, 508] width 87 height 32
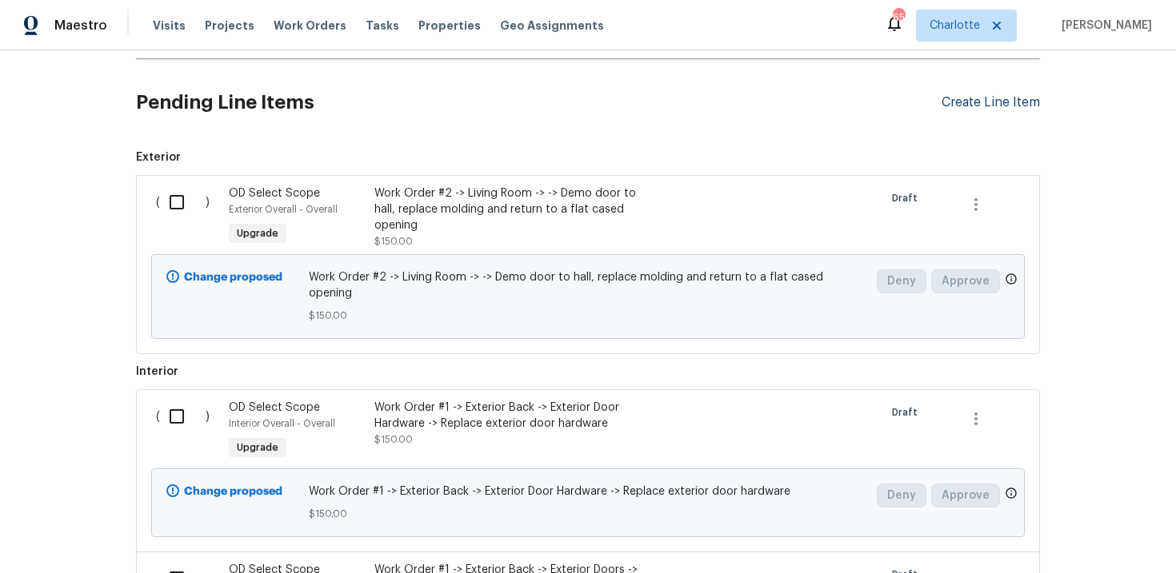
click at [1004, 103] on div "Create Line Item" at bounding box center [990, 102] width 98 height 15
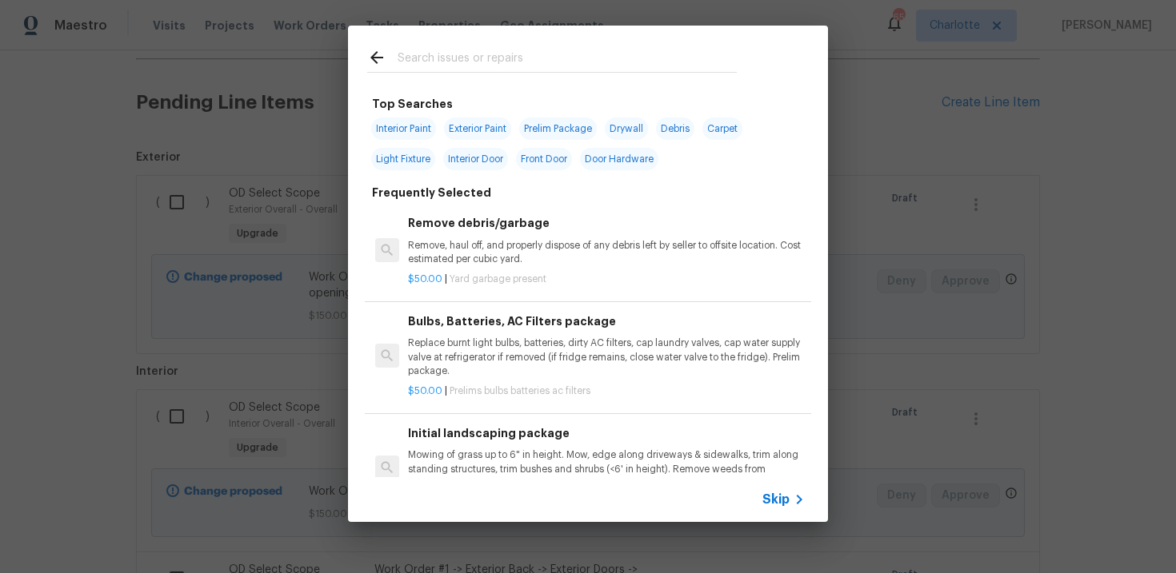
click at [781, 497] on span "Skip" at bounding box center [775, 500] width 27 height 16
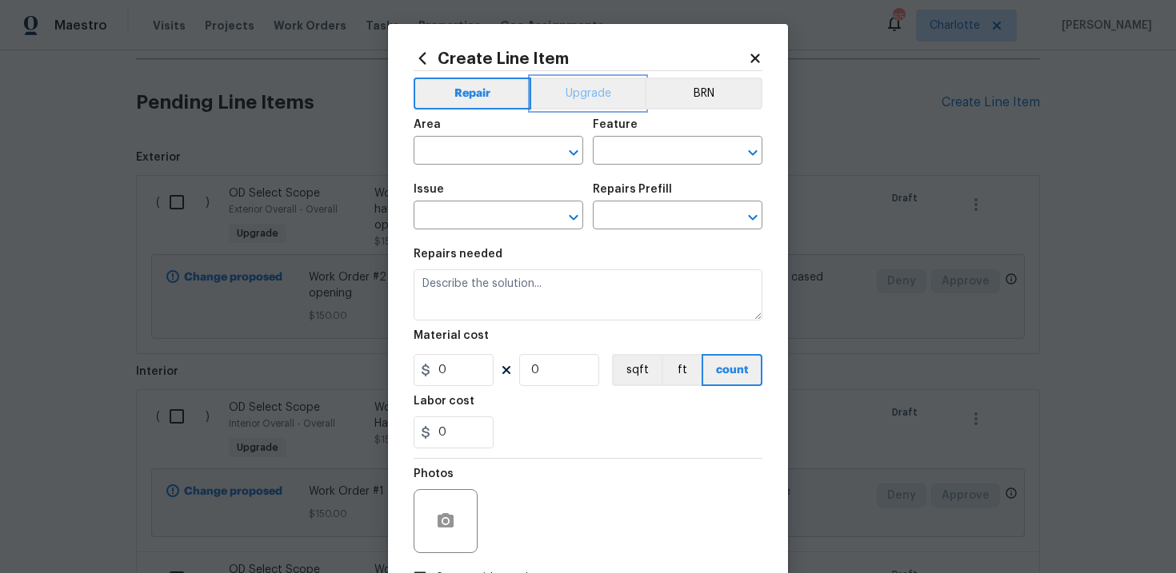
click at [595, 98] on button "Upgrade" at bounding box center [588, 94] width 114 height 32
click at [495, 211] on input "text" at bounding box center [475, 217] width 125 height 25
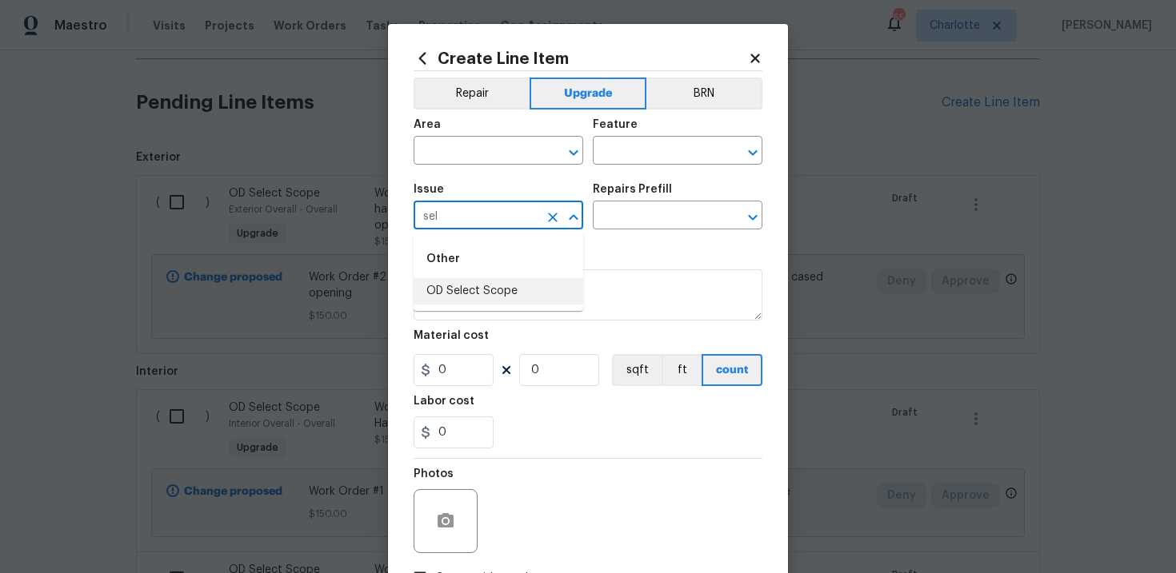
click at [494, 295] on li "OD Select Scope" at bounding box center [498, 291] width 170 height 26
click at [631, 223] on input "text" at bounding box center [655, 217] width 125 height 25
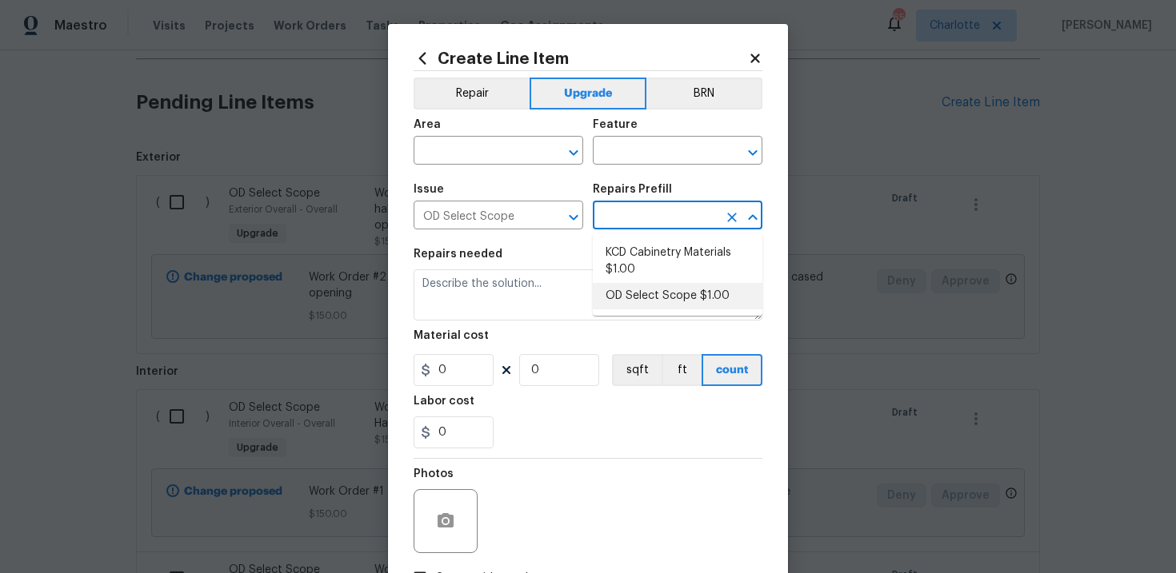
click at [641, 299] on li "OD Select Scope $1.00" at bounding box center [678, 296] width 170 height 26
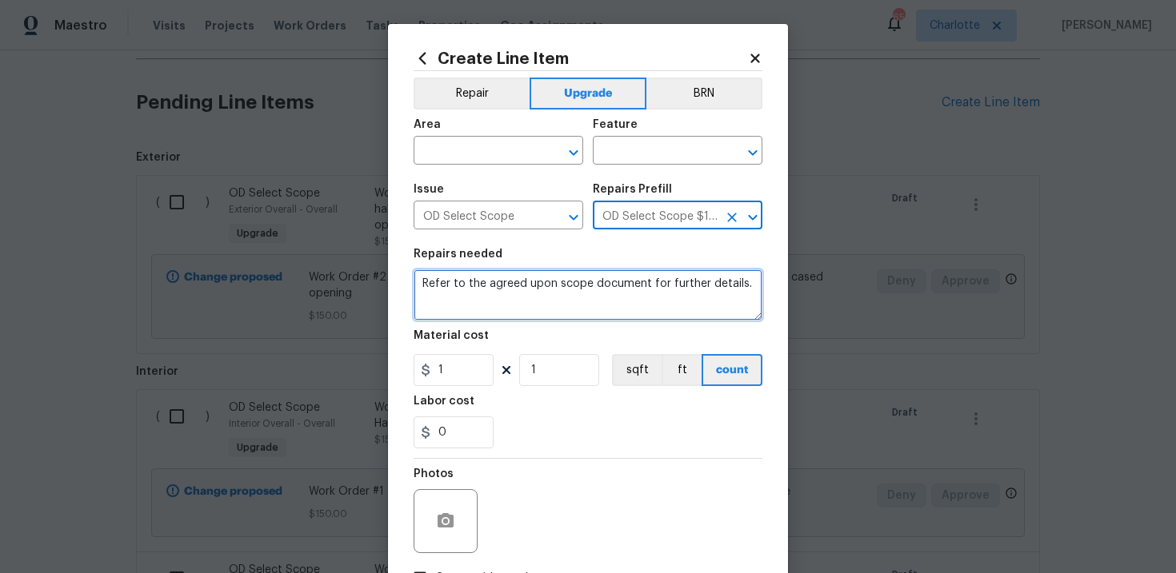
click at [493, 286] on textarea "Refer to the agreed upon scope document for further details." at bounding box center [587, 294] width 349 height 51
paste textarea "Work Order #3 -> Main Bathroom -> Accessory Package -> Install accessory package"
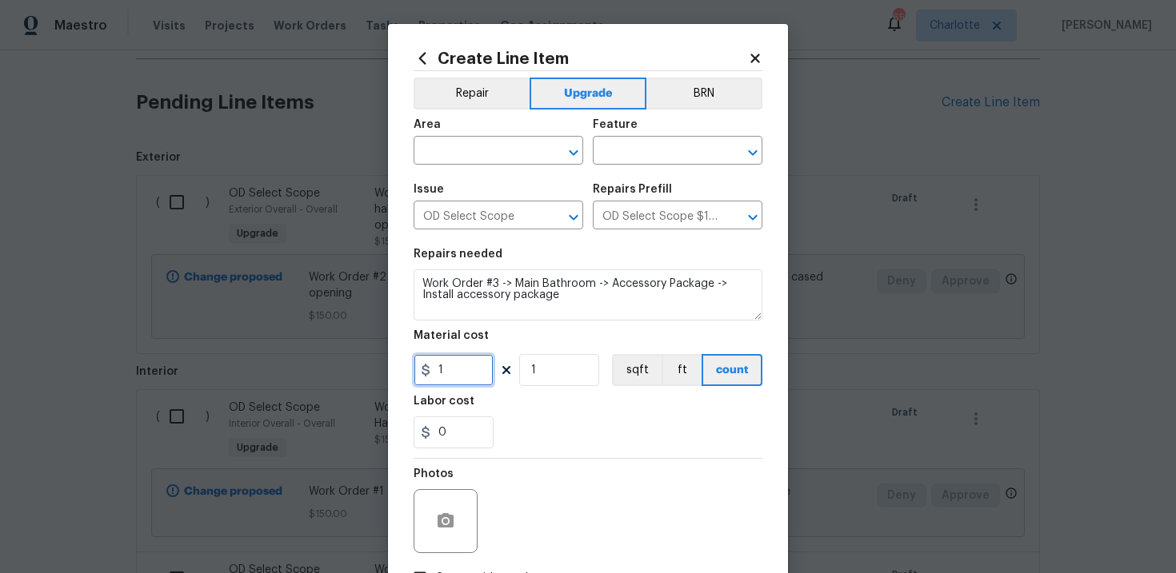
click at [458, 371] on input "1" at bounding box center [453, 370] width 80 height 32
click at [557, 428] on div "0" at bounding box center [587, 433] width 349 height 32
click at [509, 157] on input "text" at bounding box center [475, 152] width 125 height 25
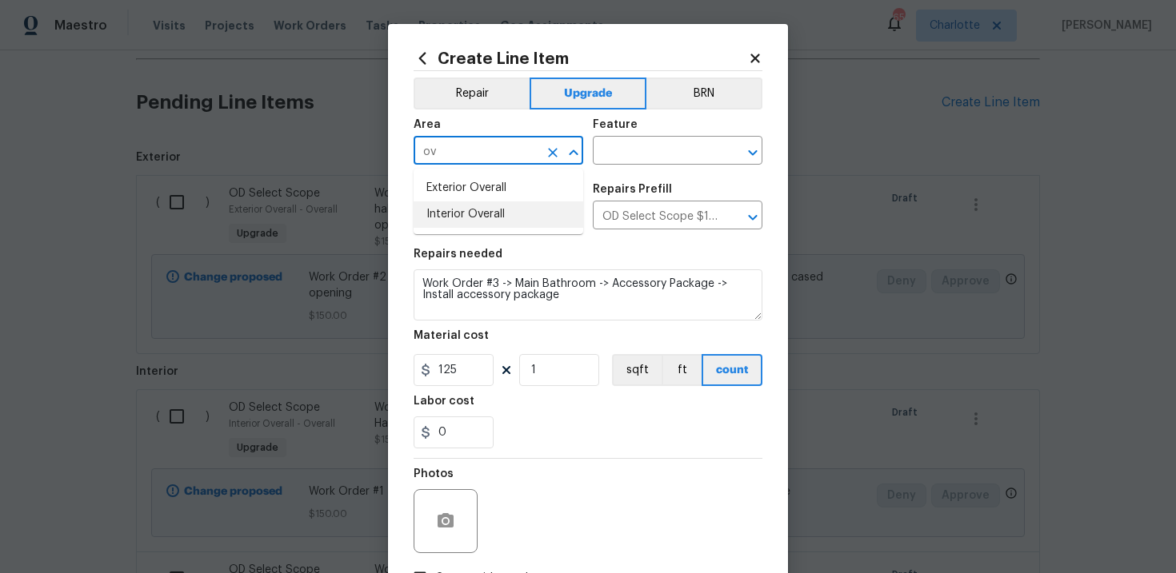
click at [511, 211] on li "Interior Overall" at bounding box center [498, 215] width 170 height 26
click at [636, 152] on input "text" at bounding box center [655, 152] width 125 height 25
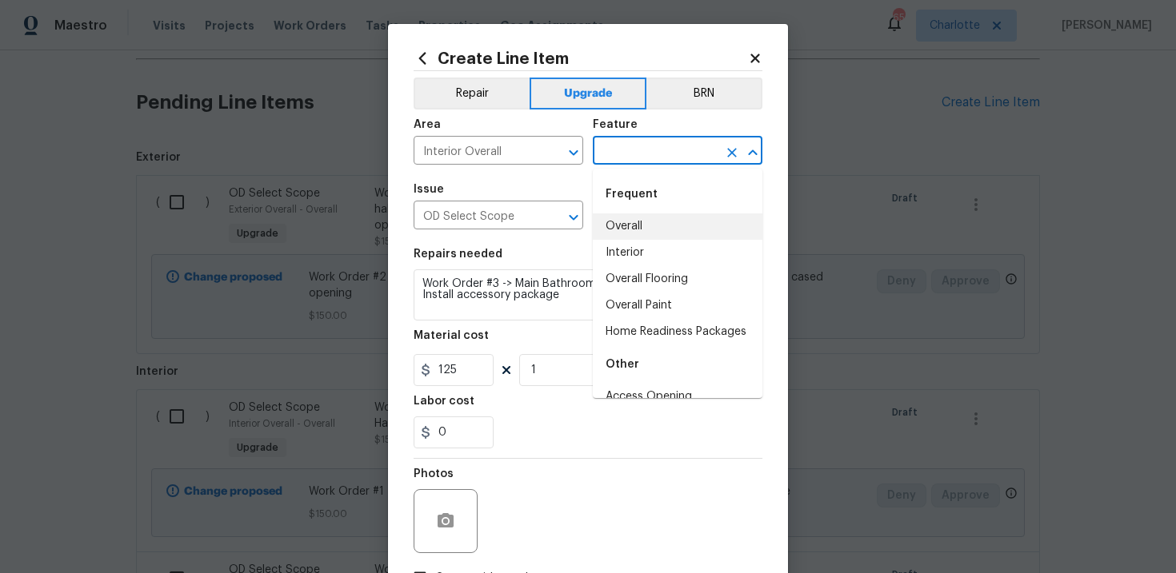
click at [641, 229] on li "Overall" at bounding box center [678, 227] width 170 height 26
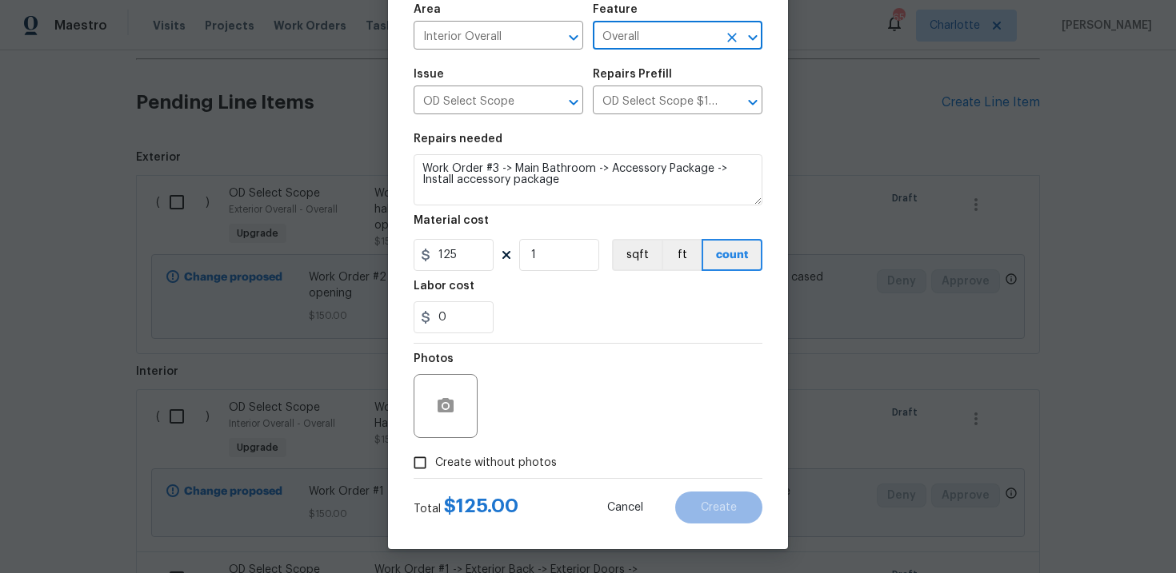
click at [482, 467] on span "Create without photos" at bounding box center [496, 463] width 122 height 17
click at [435, 467] on input "Create without photos" at bounding box center [420, 463] width 30 height 30
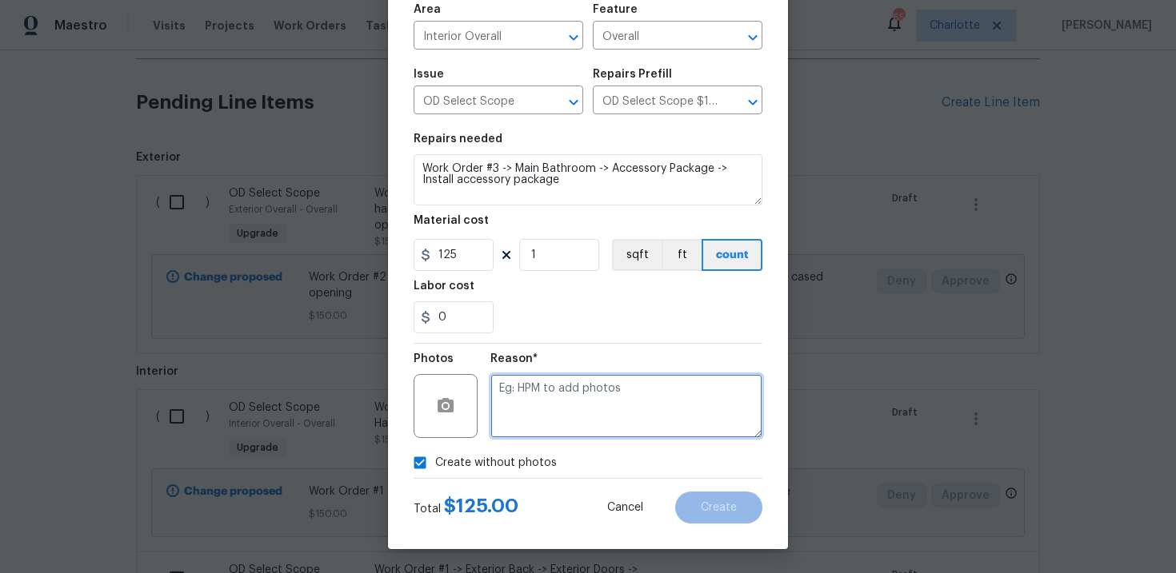
click at [578, 397] on textarea at bounding box center [626, 406] width 272 height 64
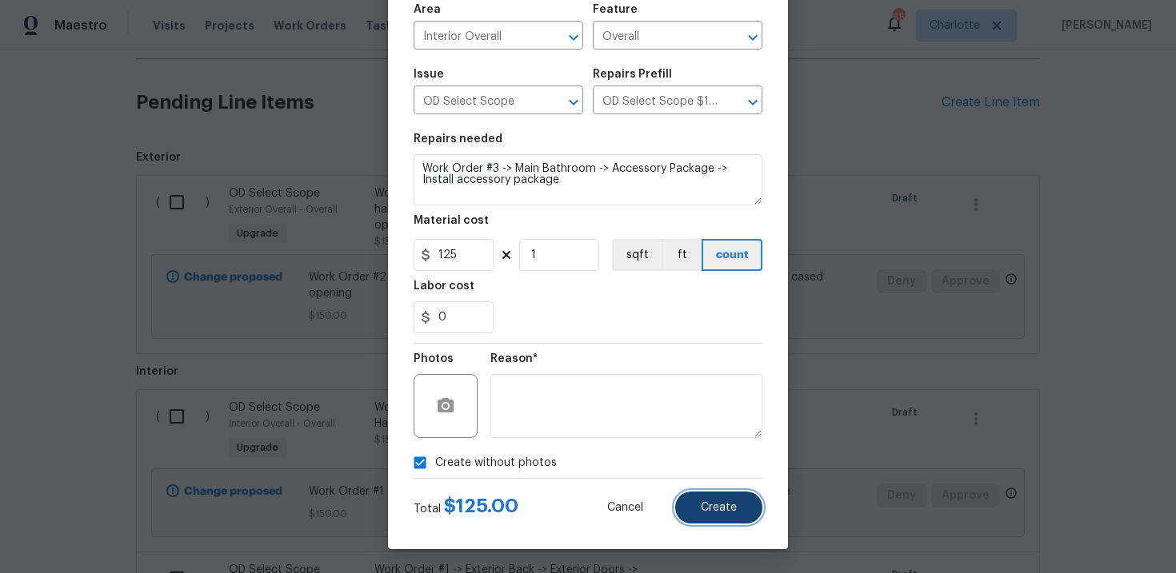
click at [713, 507] on span "Create" at bounding box center [719, 508] width 36 height 12
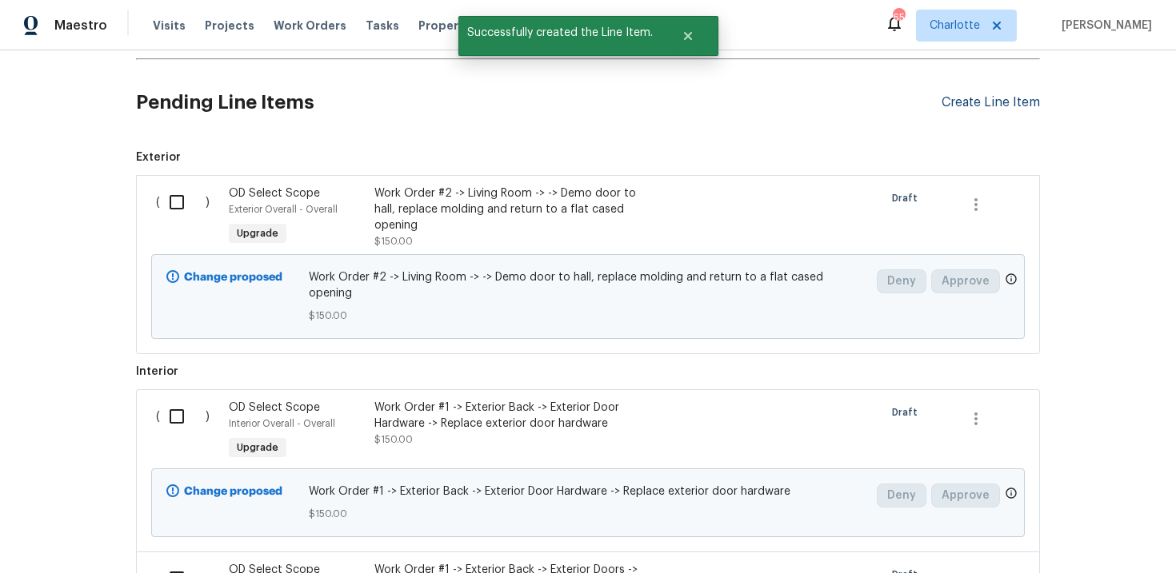
click at [982, 109] on div "Create Line Item" at bounding box center [990, 102] width 98 height 15
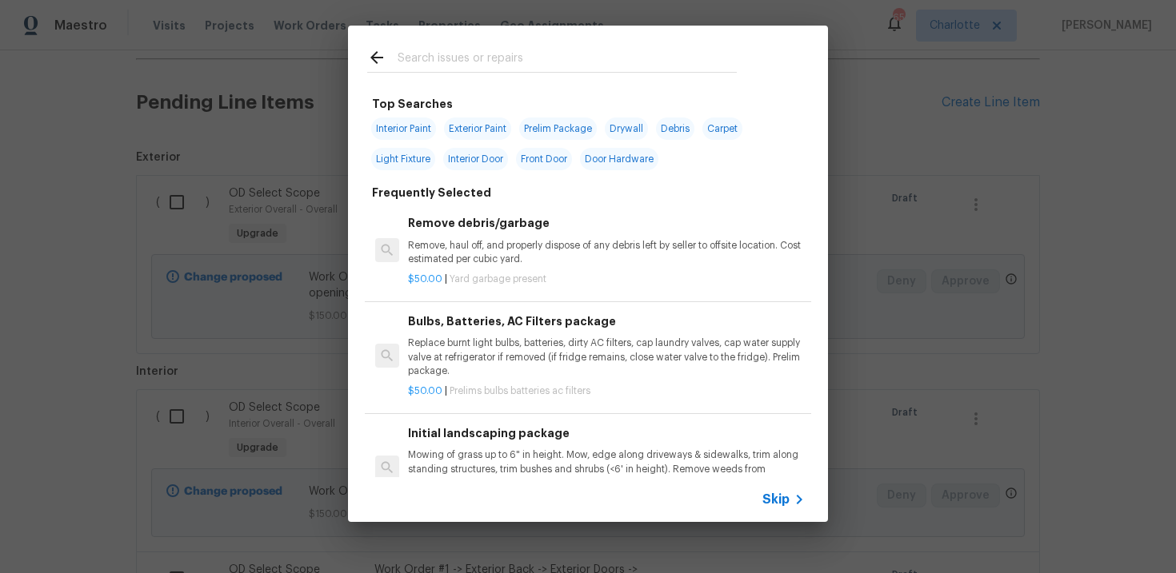
click at [775, 493] on span "Skip" at bounding box center [775, 500] width 27 height 16
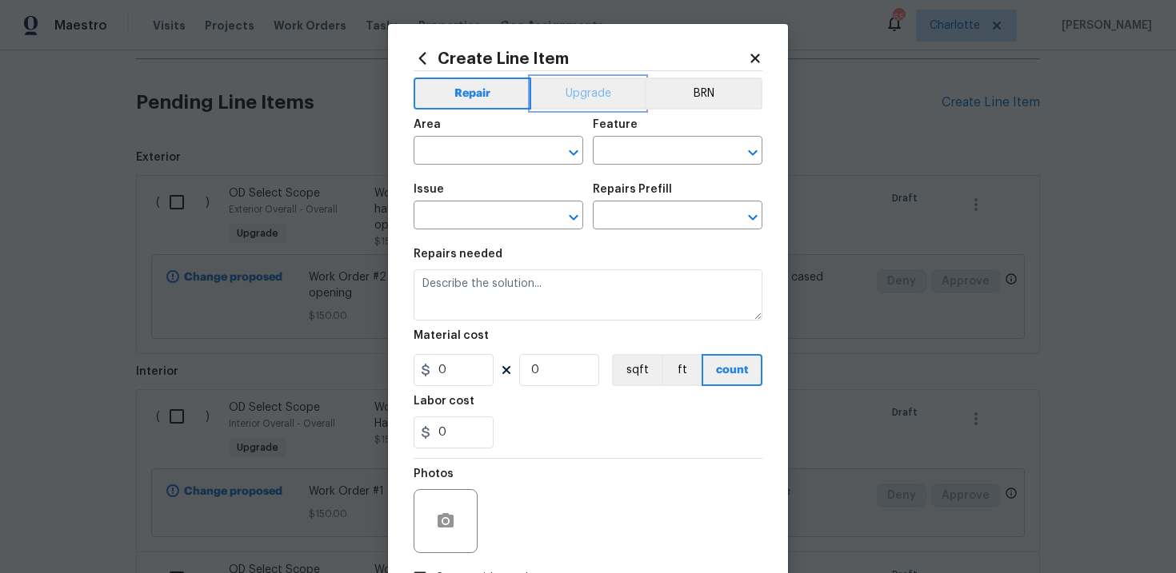
click at [597, 92] on button "Upgrade" at bounding box center [588, 94] width 114 height 32
click at [499, 225] on input "text" at bounding box center [475, 217] width 125 height 25
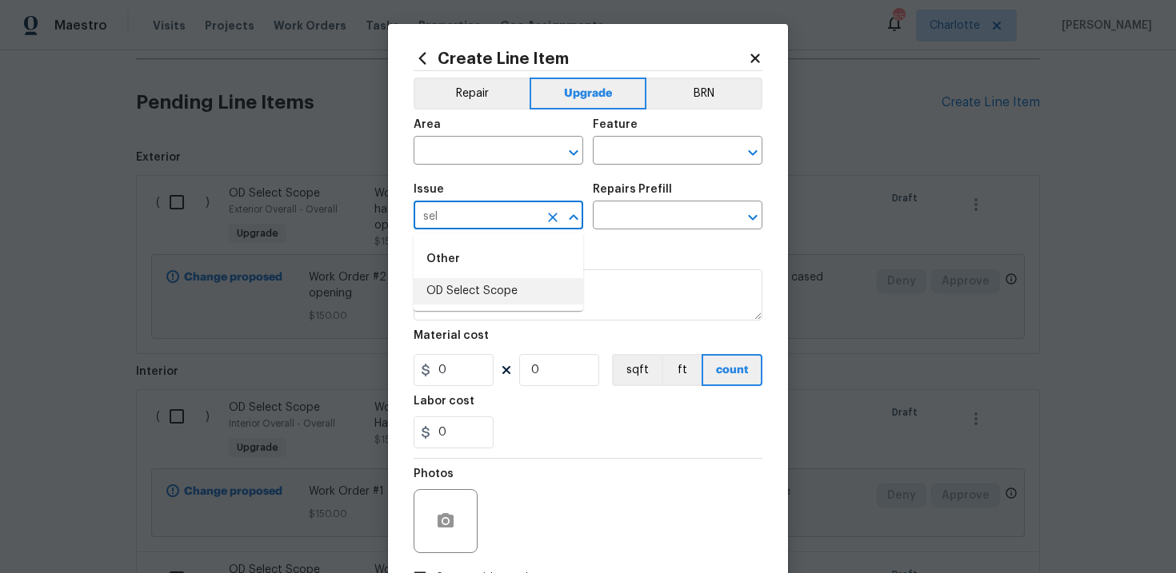
click at [502, 292] on li "OD Select Scope" at bounding box center [498, 291] width 170 height 26
click at [643, 215] on input "text" at bounding box center [655, 217] width 125 height 25
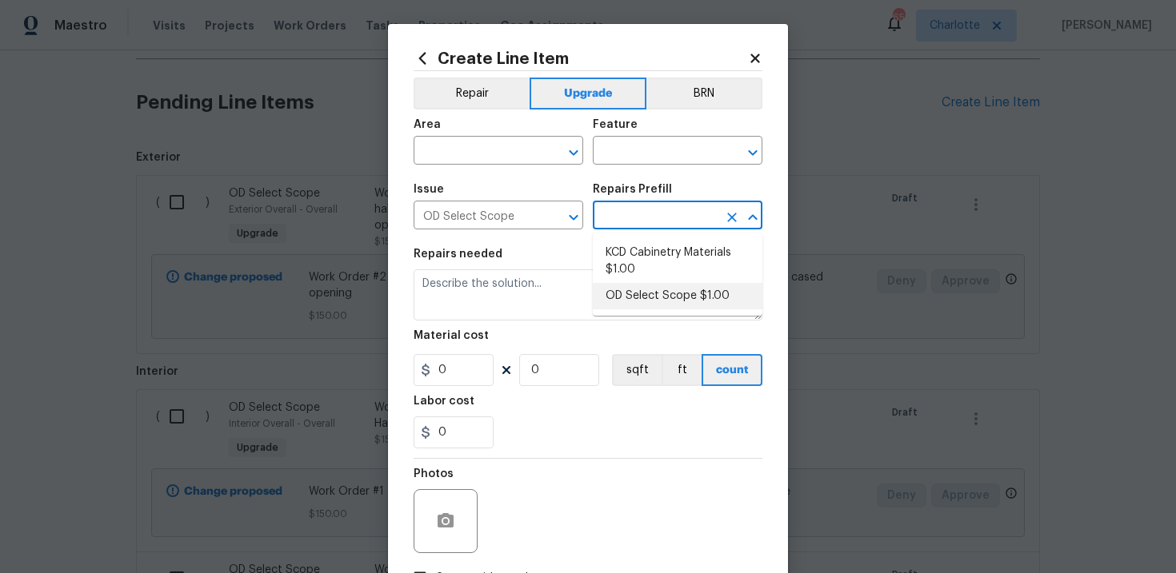
click at [643, 292] on li "OD Select Scope $1.00" at bounding box center [678, 296] width 170 height 26
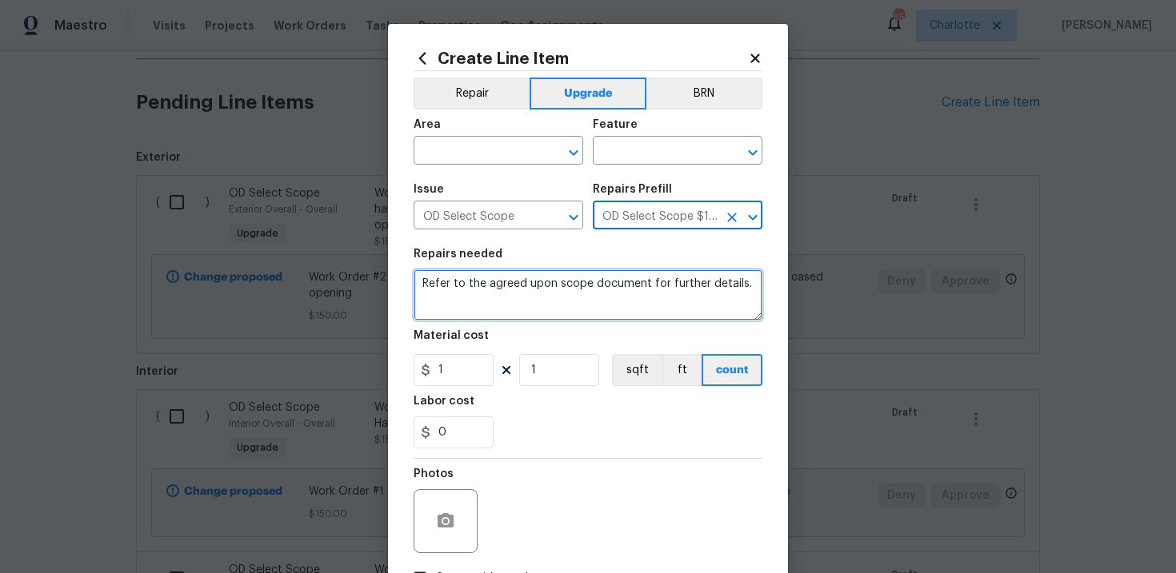
click at [563, 291] on textarea "Refer to the agreed upon scope document for further details." at bounding box center [587, 294] width 349 height 51
paste textarea "Work Order #3 -> Main Bathroom -> Electrical -> Wire for wall mounted vanity li…"
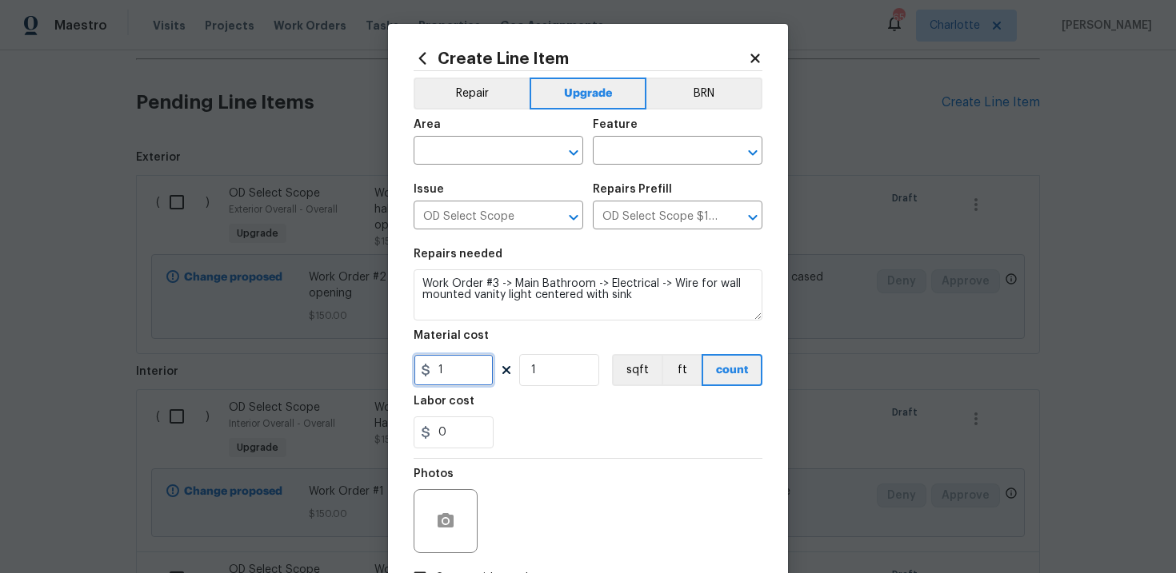
click at [462, 376] on input "1" at bounding box center [453, 370] width 80 height 32
click at [501, 157] on input "text" at bounding box center [475, 152] width 125 height 25
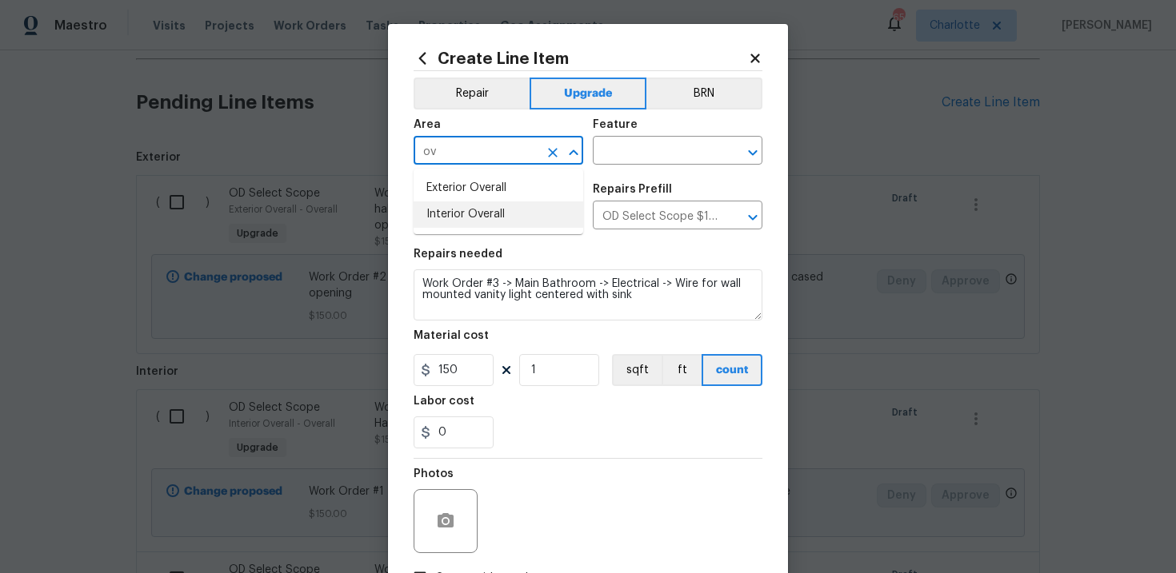
click at [505, 219] on li "Interior Overall" at bounding box center [498, 215] width 170 height 26
click at [636, 160] on input "text" at bounding box center [655, 152] width 125 height 25
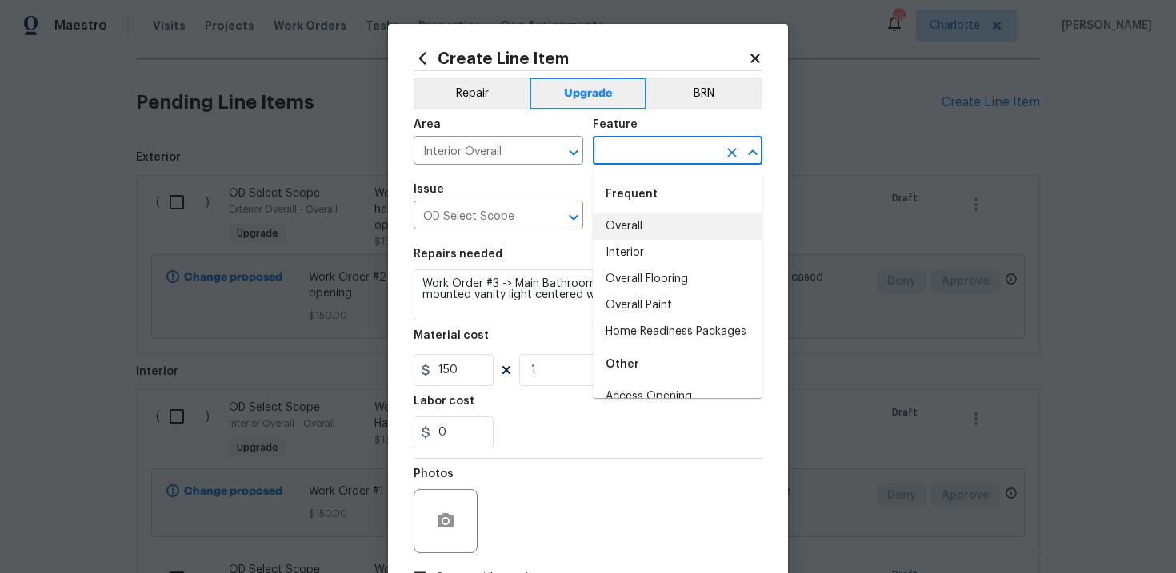
click at [639, 230] on li "Overall" at bounding box center [678, 227] width 170 height 26
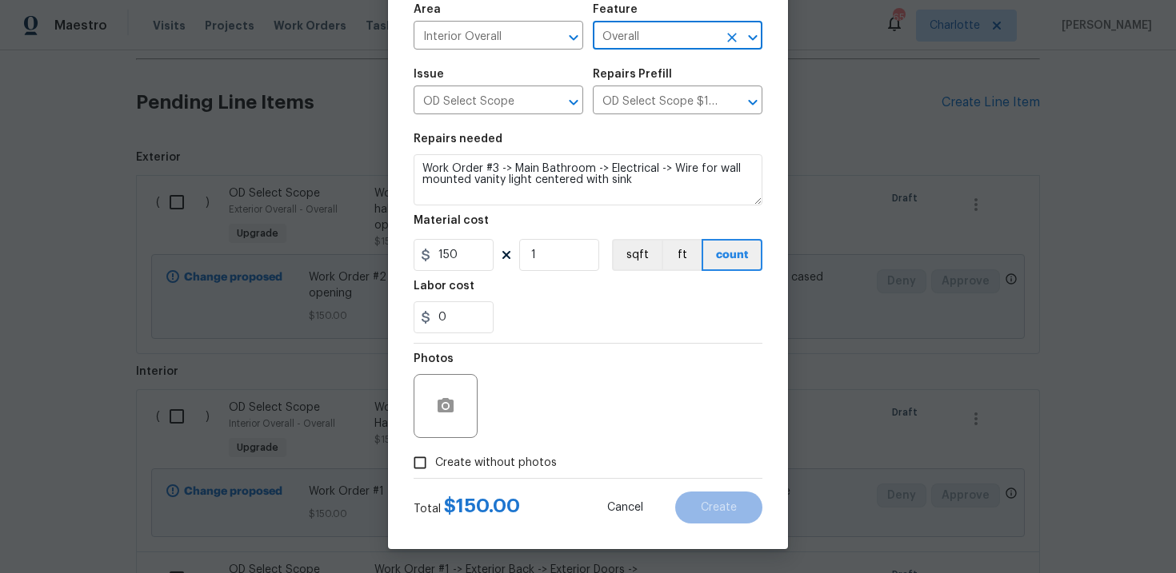
click at [485, 453] on label "Create without photos" at bounding box center [481, 463] width 152 height 30
click at [435, 453] on input "Create without photos" at bounding box center [420, 463] width 30 height 30
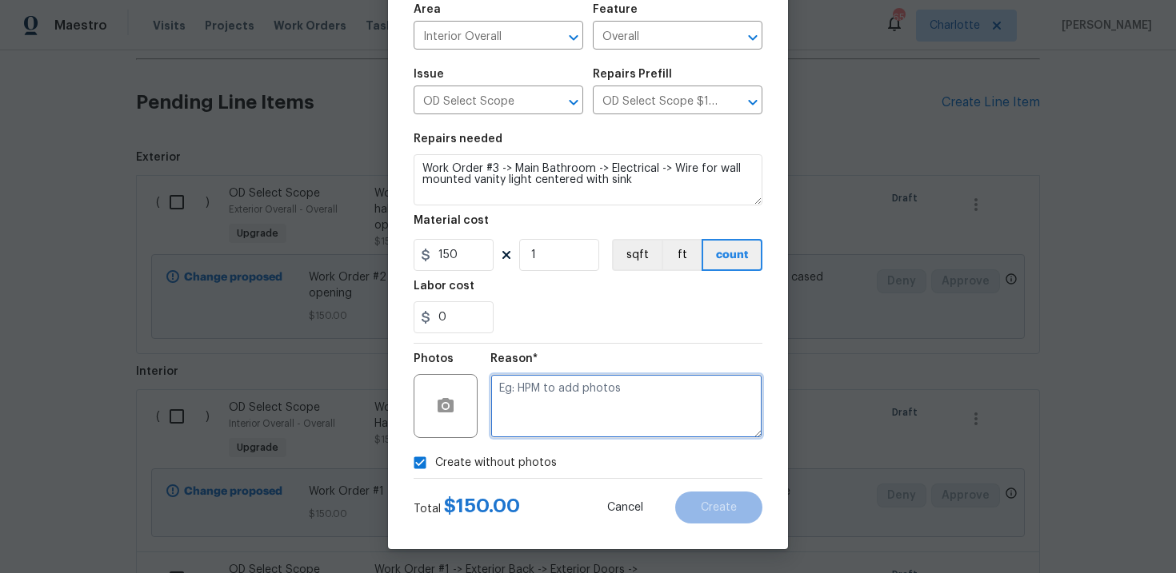
click at [545, 414] on textarea at bounding box center [626, 406] width 272 height 64
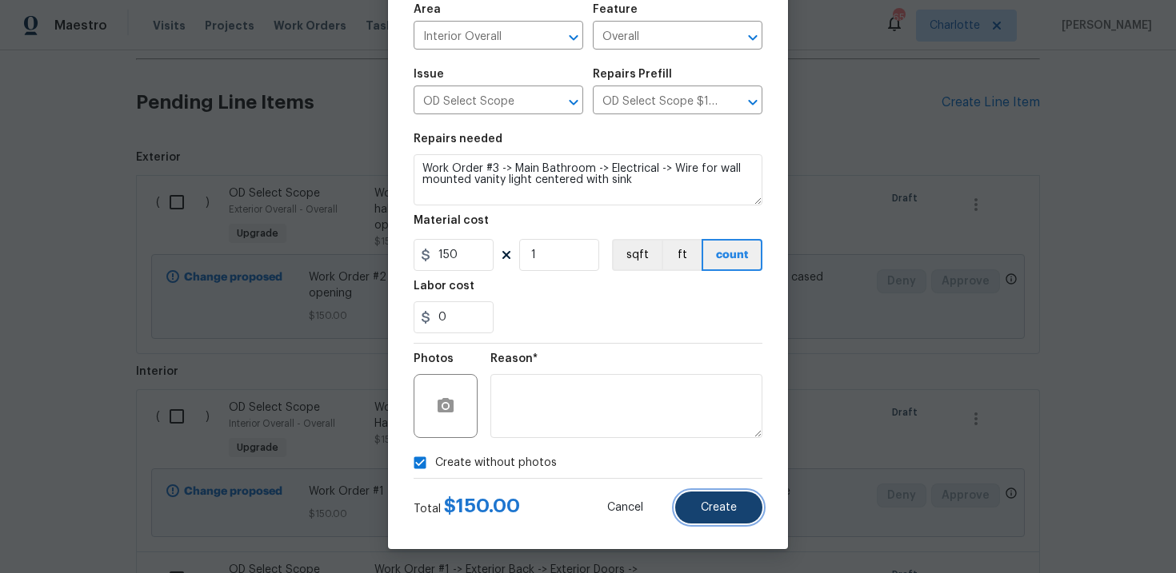
click at [741, 513] on button "Create" at bounding box center [718, 508] width 87 height 32
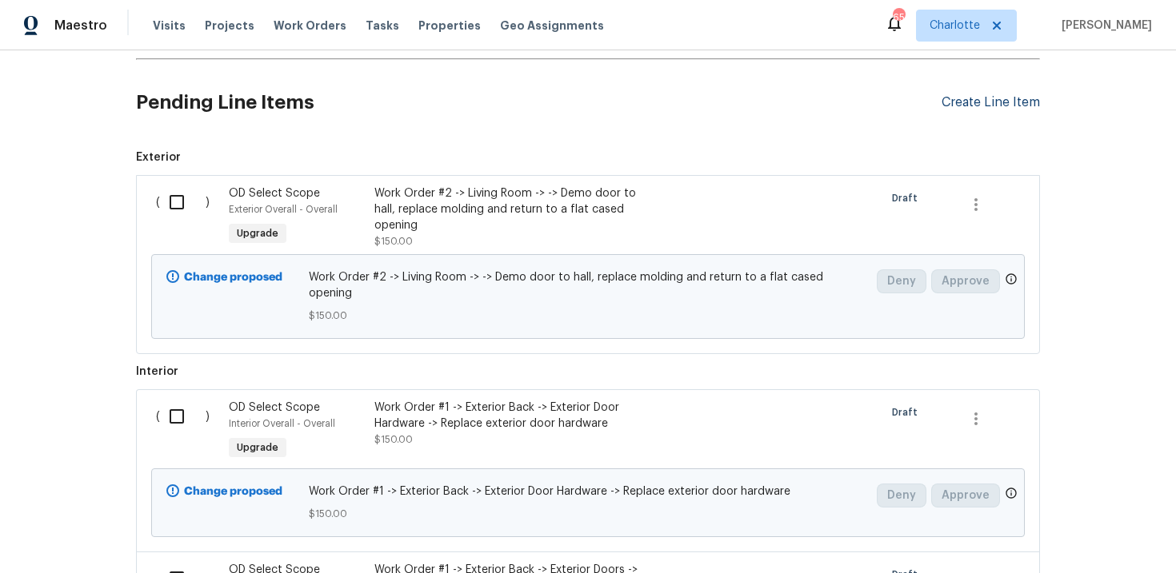
click at [992, 102] on div "Create Line Item" at bounding box center [990, 102] width 98 height 15
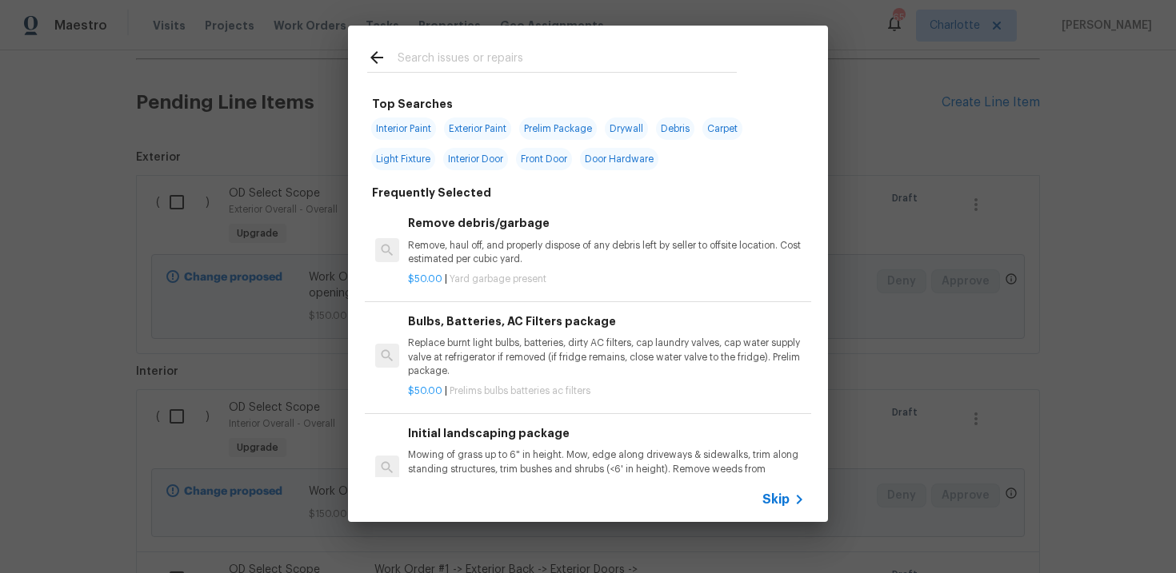
click at [773, 503] on span "Skip" at bounding box center [775, 500] width 27 height 16
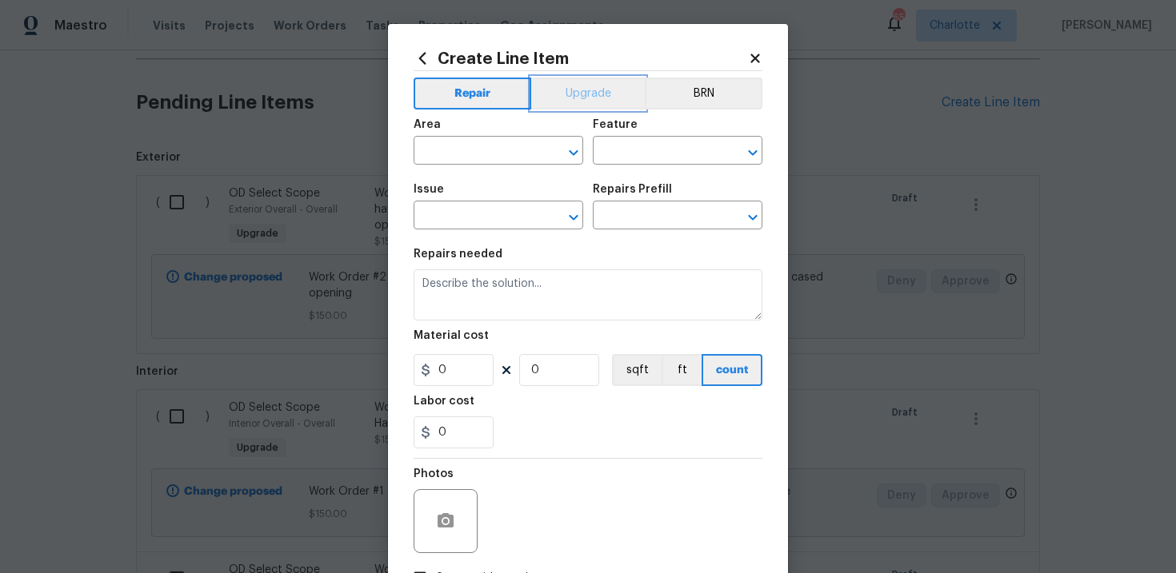
click at [595, 90] on button "Upgrade" at bounding box center [588, 94] width 114 height 32
click at [497, 226] on input "text" at bounding box center [475, 217] width 125 height 25
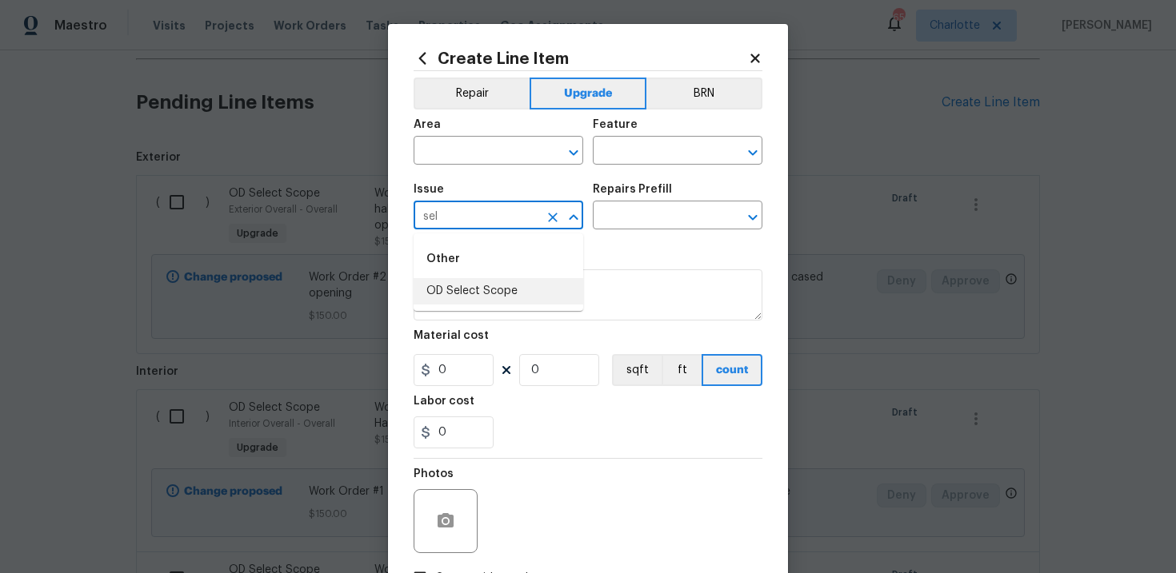
click at [505, 290] on li "OD Select Scope" at bounding box center [498, 291] width 170 height 26
click at [633, 219] on input "text" at bounding box center [655, 217] width 125 height 25
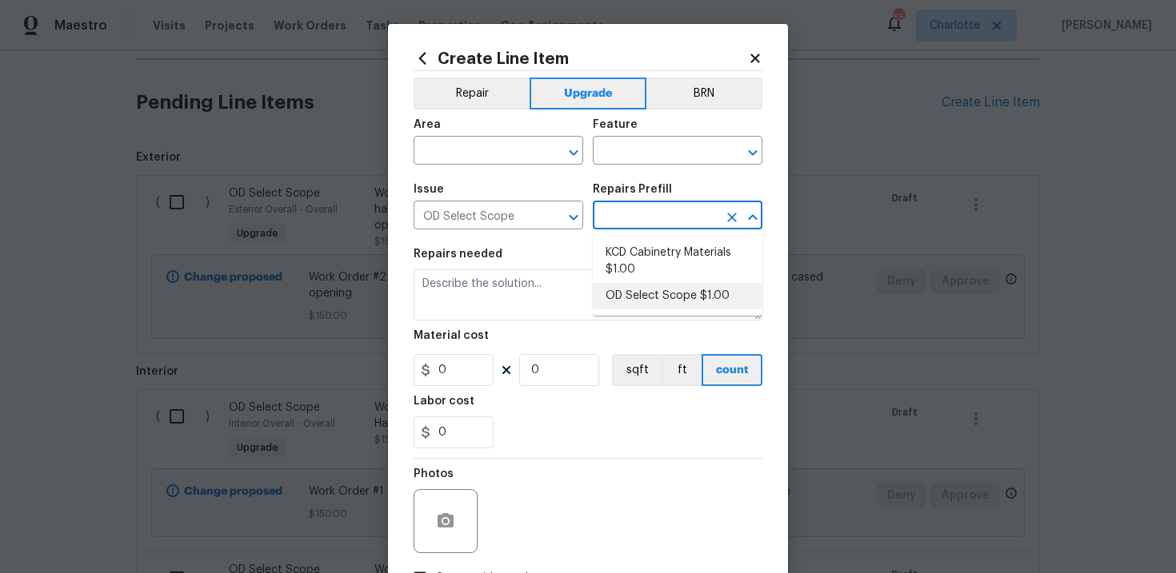
click at [644, 293] on li "OD Select Scope $1.00" at bounding box center [678, 296] width 170 height 26
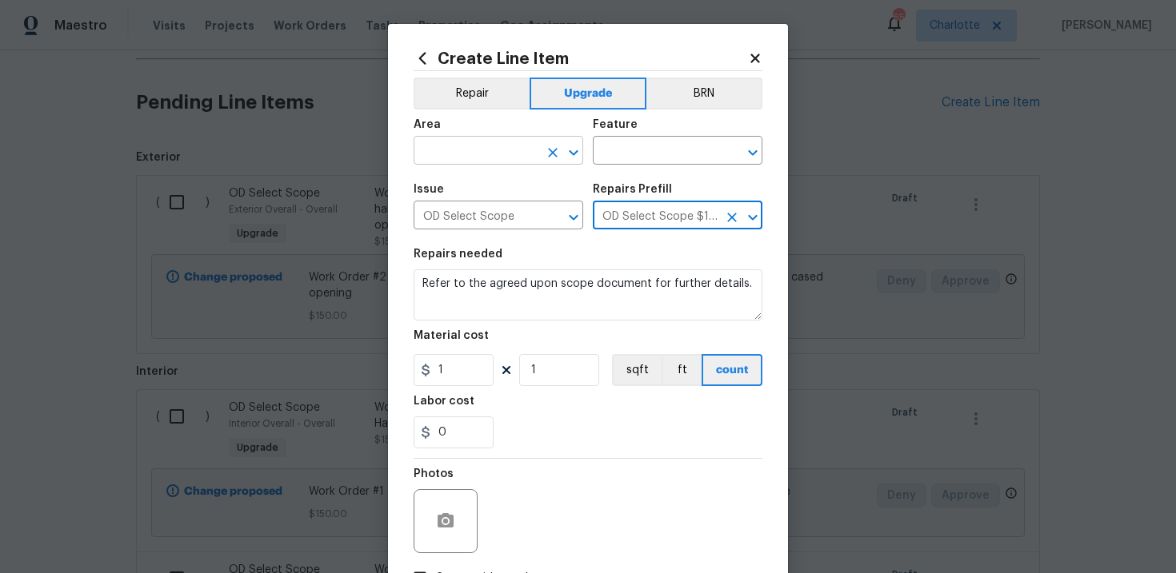
click at [500, 146] on input "text" at bounding box center [475, 152] width 125 height 25
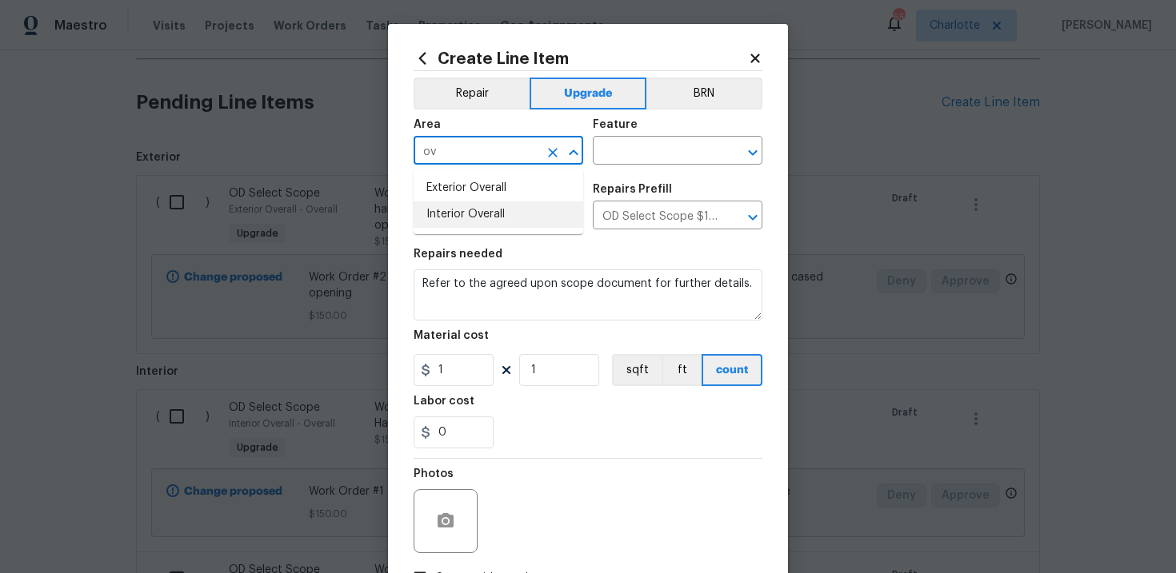
click at [501, 225] on li "Interior Overall" at bounding box center [498, 215] width 170 height 26
click at [634, 147] on input "text" at bounding box center [655, 152] width 125 height 25
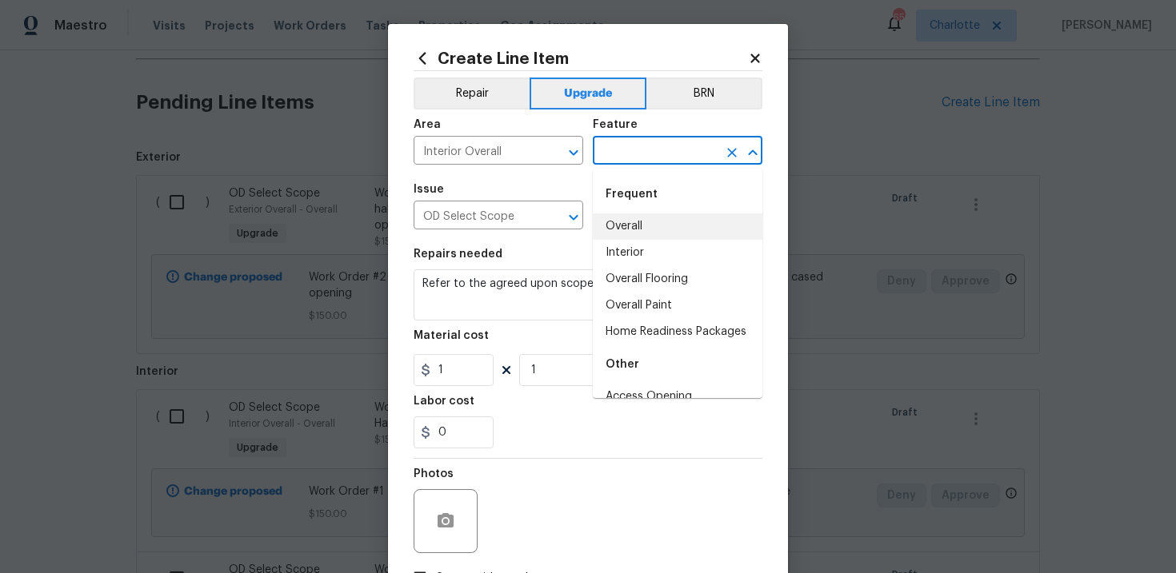
click at [642, 221] on li "Overall" at bounding box center [678, 227] width 170 height 26
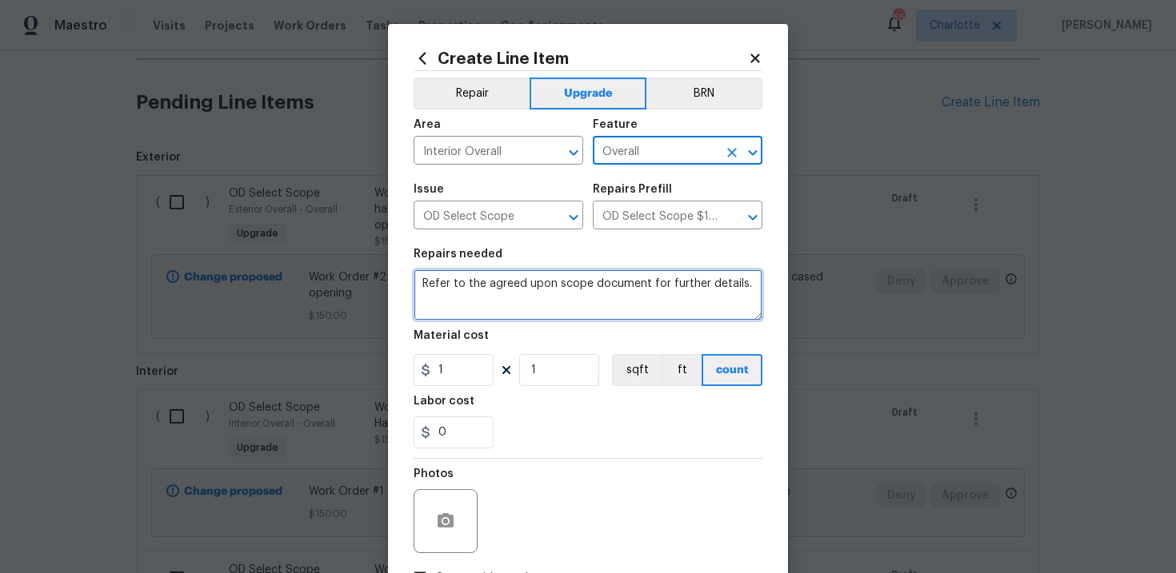
click at [551, 279] on textarea "Refer to the agreed upon scope document for further details." at bounding box center [587, 294] width 349 height 51
paste textarea "Work Order #3 -> Main Bathroom -> Faucet -> Install new faucet and reconnect pl…"
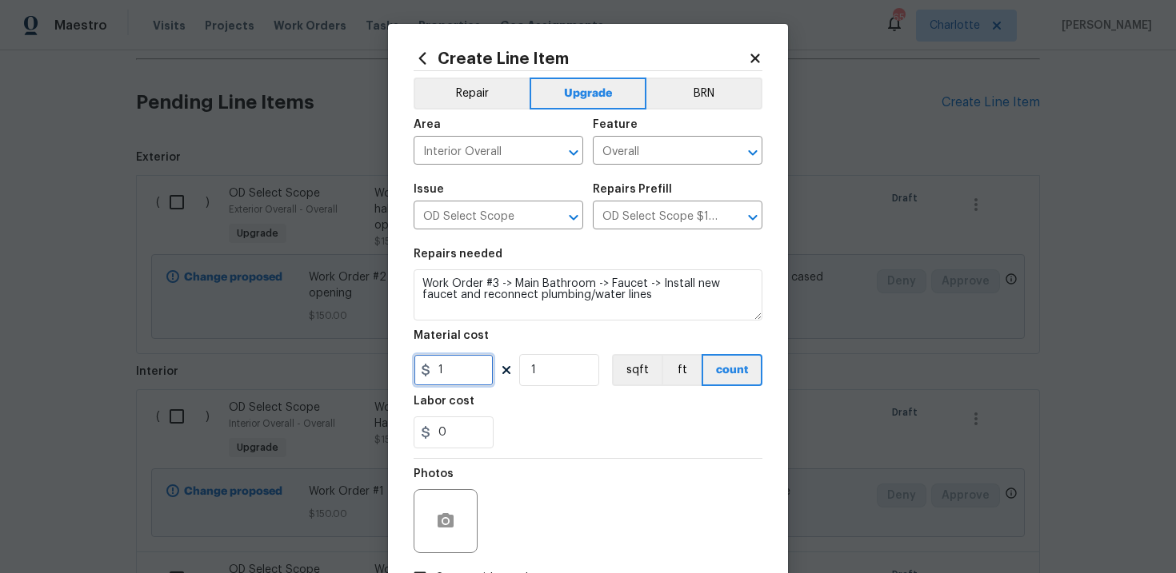
click at [458, 372] on input "1" at bounding box center [453, 370] width 80 height 32
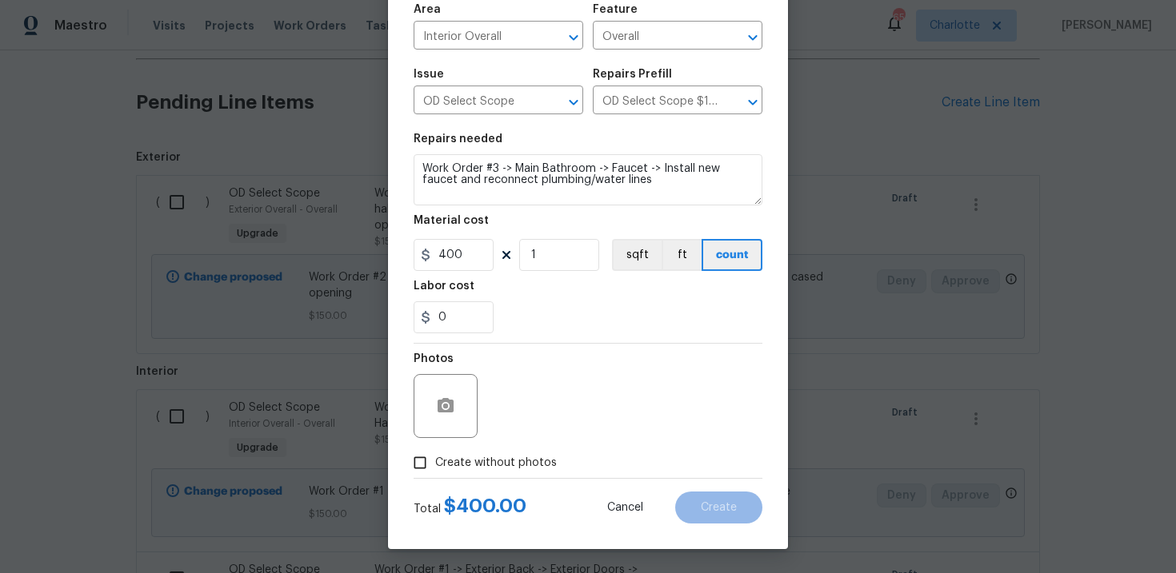
click at [473, 459] on span "Create without photos" at bounding box center [496, 463] width 122 height 17
click at [435, 459] on input "Create without photos" at bounding box center [420, 463] width 30 height 30
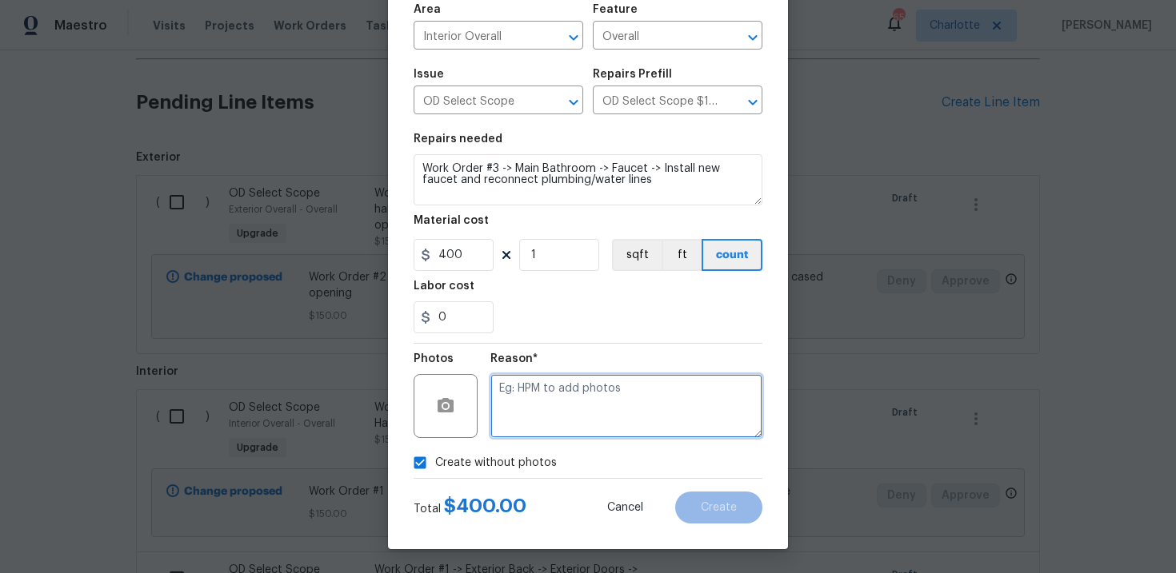
click at [582, 381] on textarea at bounding box center [626, 406] width 272 height 64
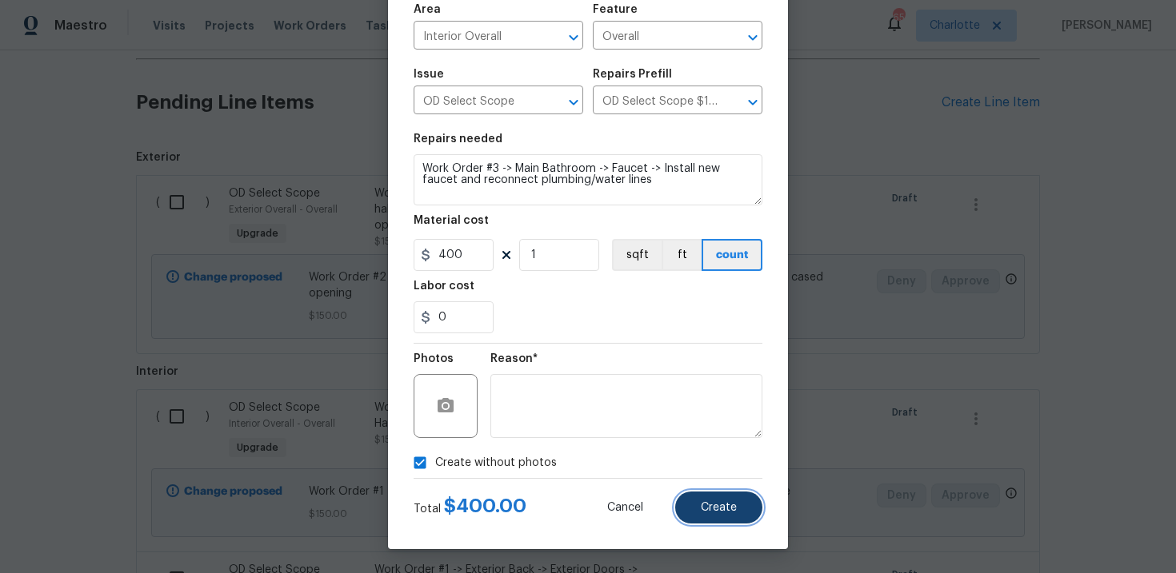
click at [715, 503] on span "Create" at bounding box center [719, 508] width 36 height 12
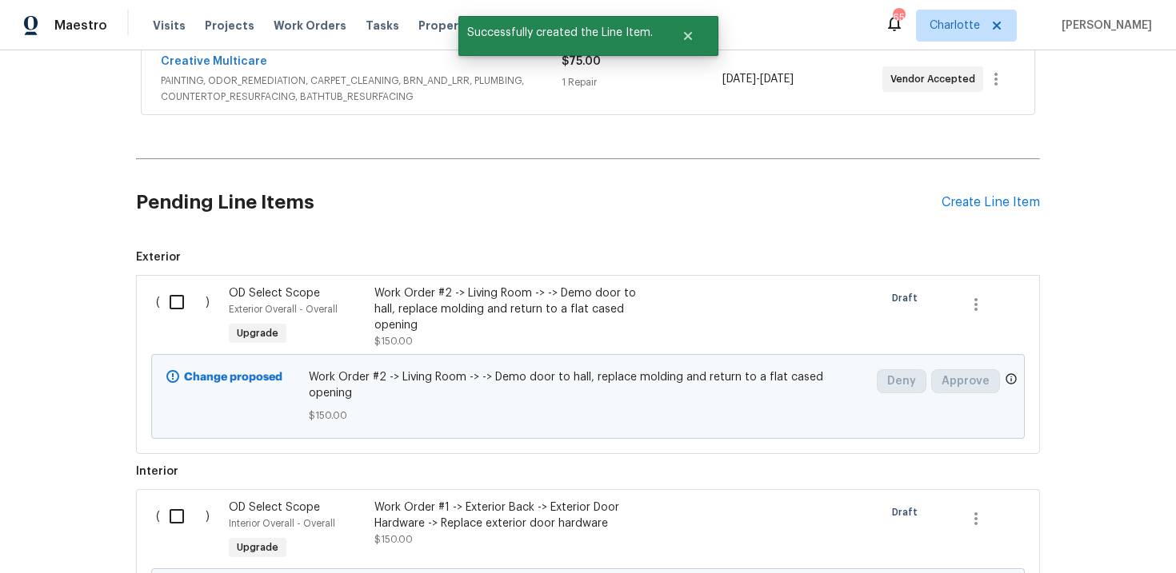
scroll to position [647, 0]
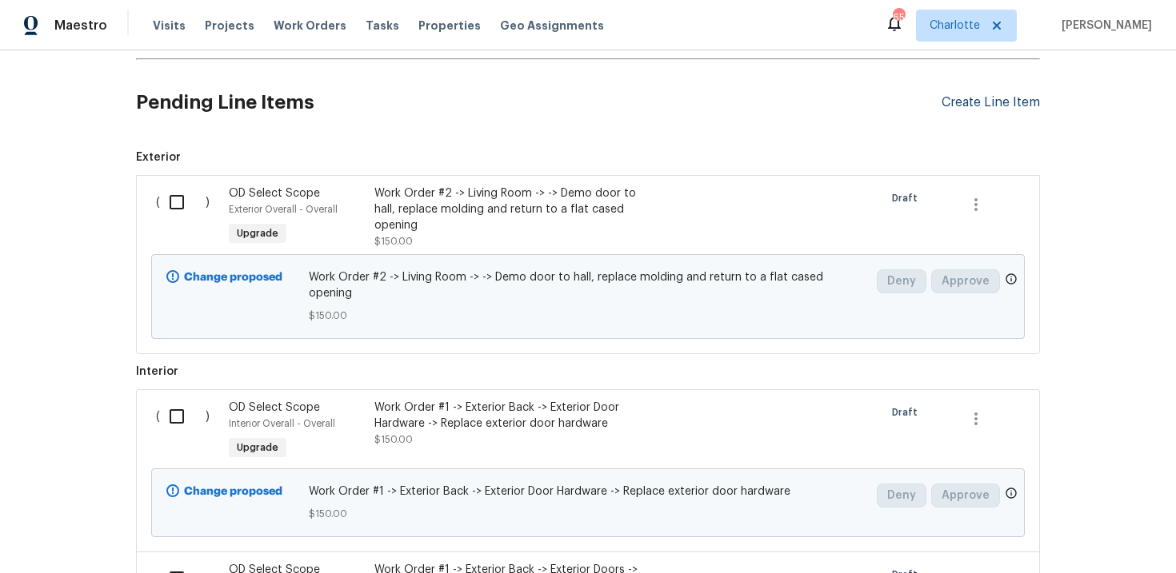
click at [1011, 106] on div "Create Line Item" at bounding box center [990, 102] width 98 height 15
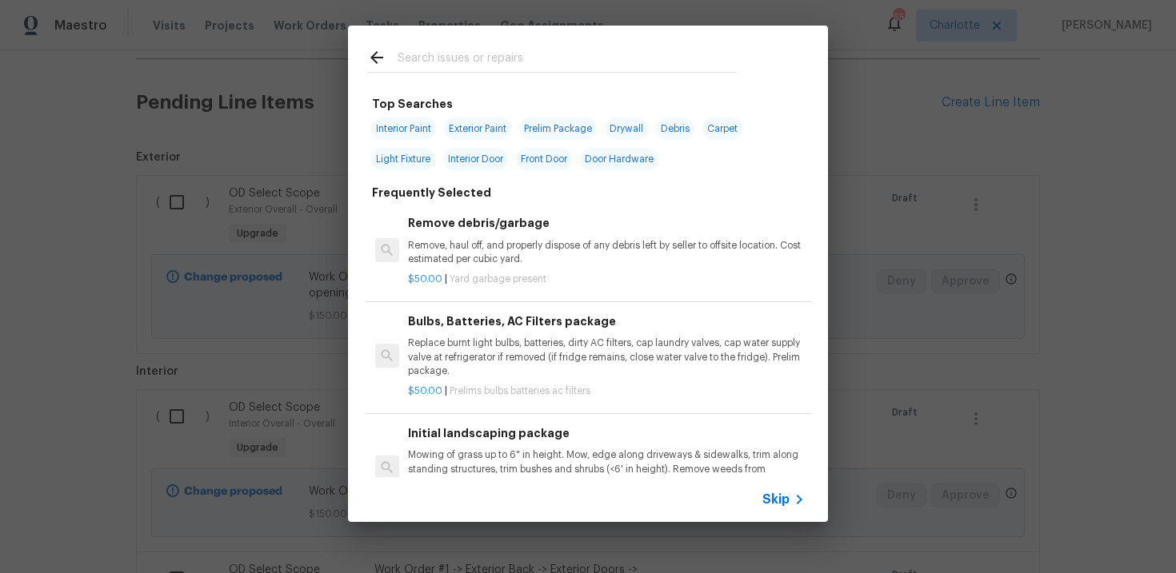
click at [767, 510] on div "Skip" at bounding box center [588, 499] width 480 height 45
click at [781, 501] on span "Skip" at bounding box center [775, 500] width 27 height 16
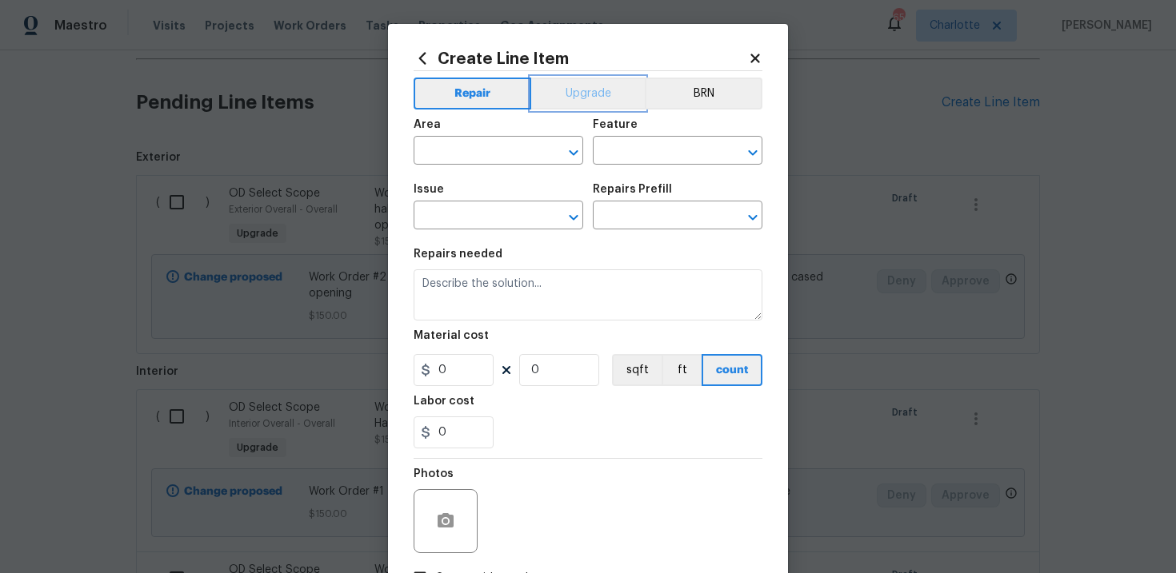
click at [609, 104] on button "Upgrade" at bounding box center [588, 94] width 114 height 32
click at [494, 212] on input "text" at bounding box center [475, 217] width 125 height 25
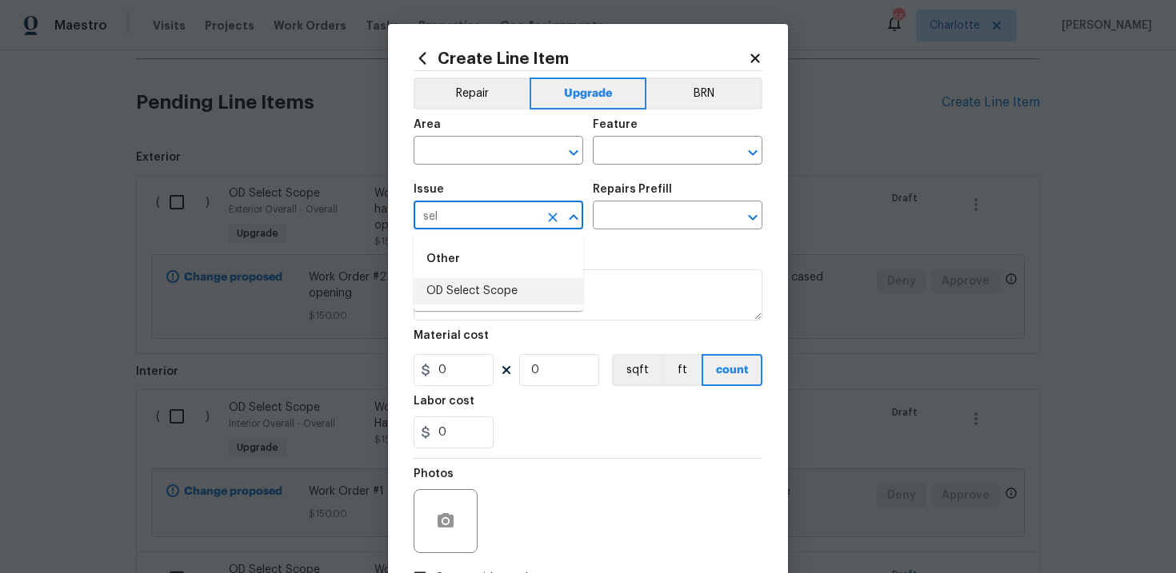
click at [499, 284] on li "OD Select Scope" at bounding box center [498, 291] width 170 height 26
click at [671, 210] on input "text" at bounding box center [655, 217] width 125 height 25
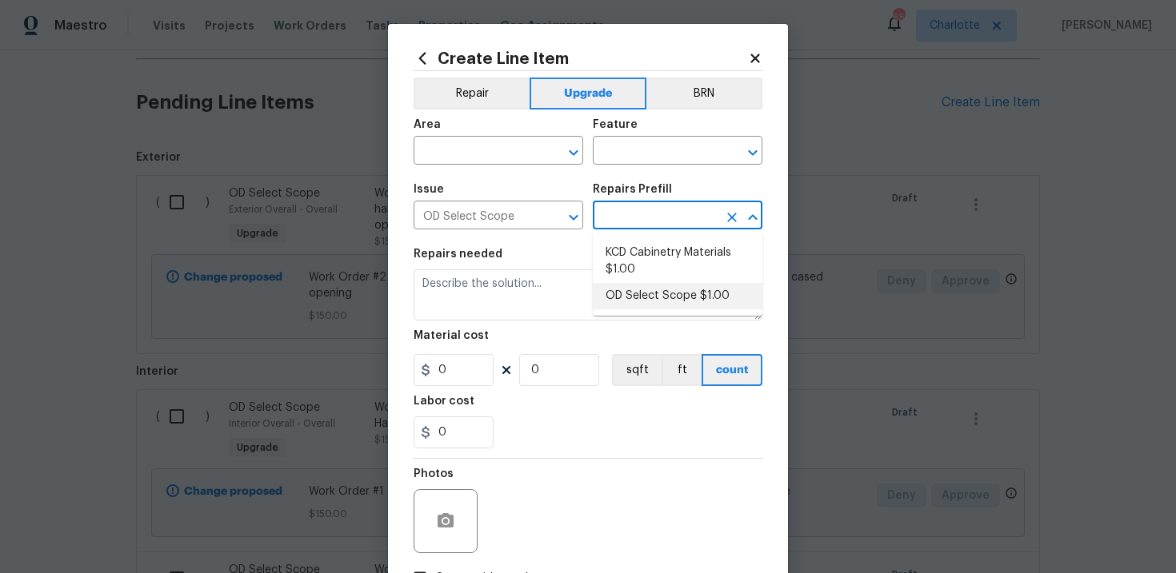
click at [655, 297] on li "OD Select Scope $1.00" at bounding box center [678, 296] width 170 height 26
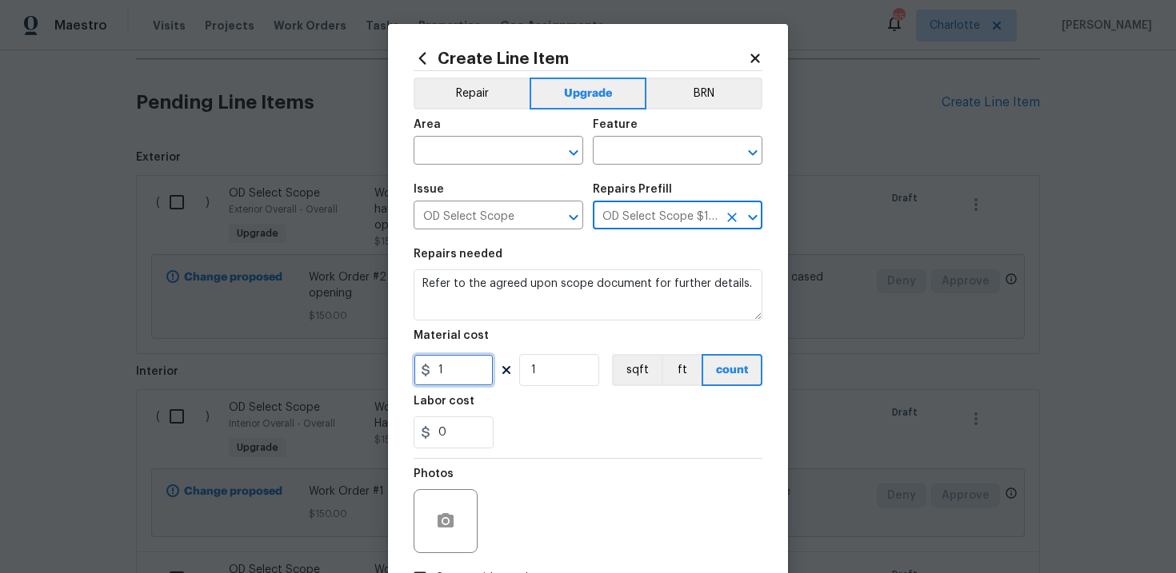
click at [462, 376] on input "1" at bounding box center [453, 370] width 80 height 32
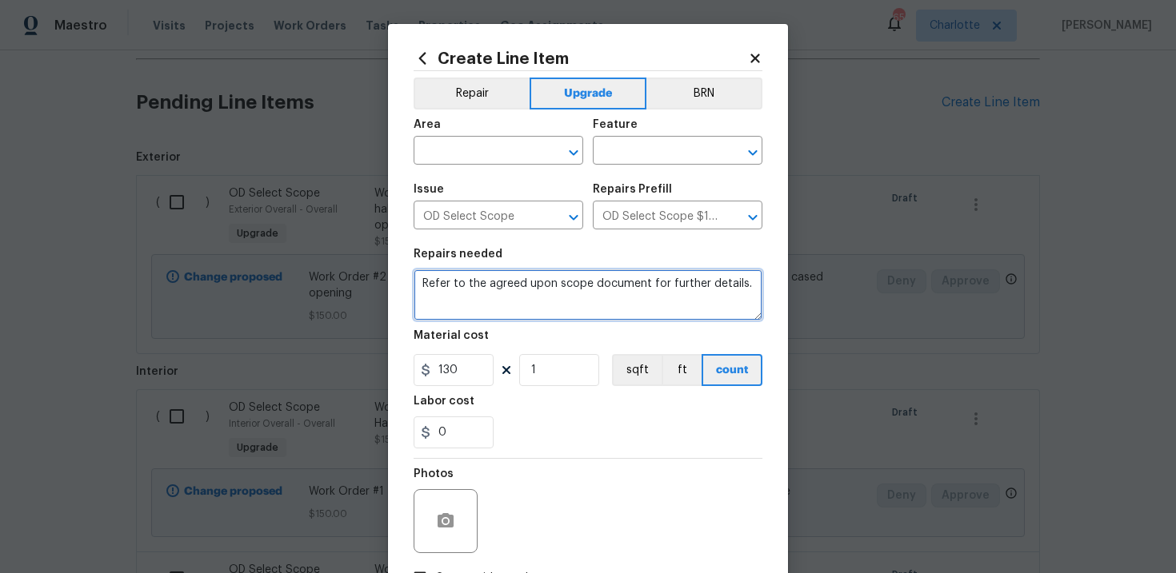
click at [466, 293] on textarea "Refer to the agreed upon scope document for further details." at bounding box center [587, 294] width 349 height 51
paste textarea "Work Order #3 -> Main Bathroom -> Lighting -> Install vanity light"
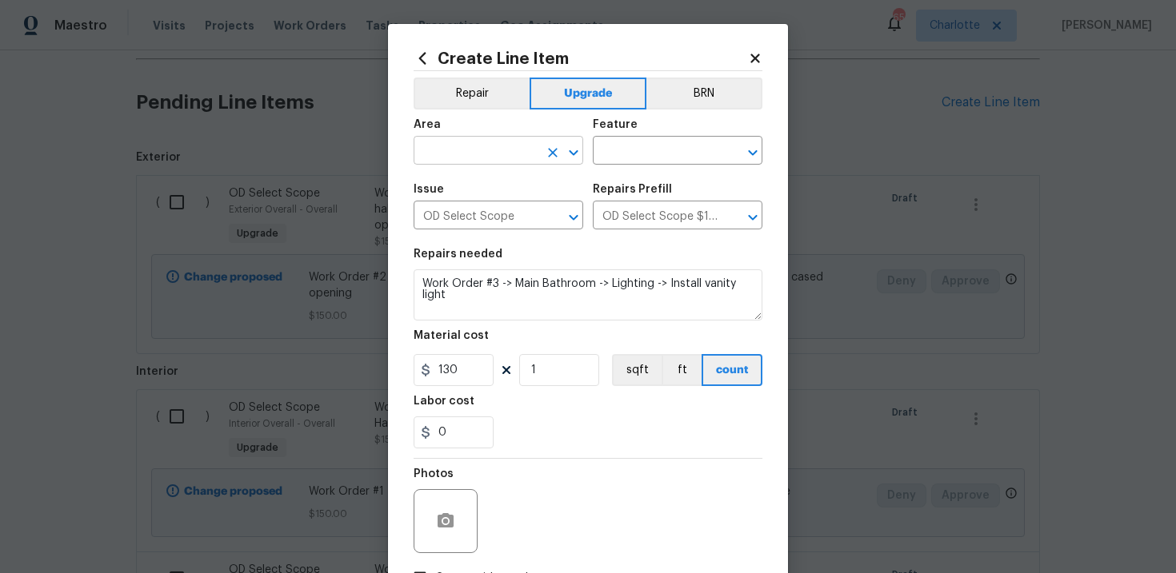
click at [477, 150] on input "text" at bounding box center [475, 152] width 125 height 25
click at [485, 219] on li "Interior Overall" at bounding box center [498, 215] width 170 height 26
click at [629, 158] on input "text" at bounding box center [655, 152] width 125 height 25
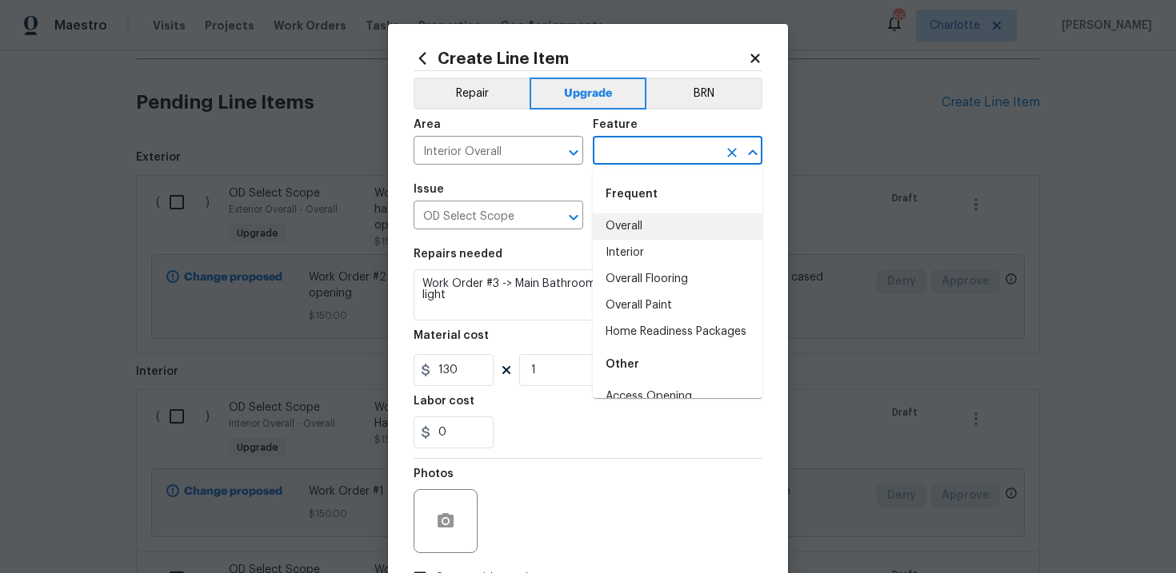
click at [636, 222] on li "Overall" at bounding box center [678, 227] width 170 height 26
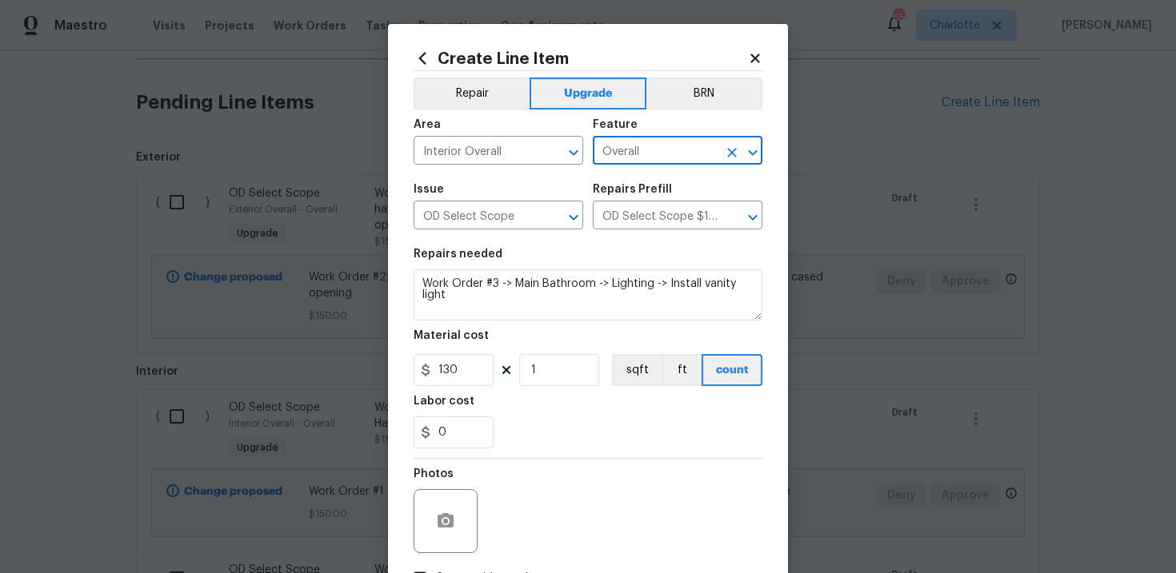
scroll to position [116, 0]
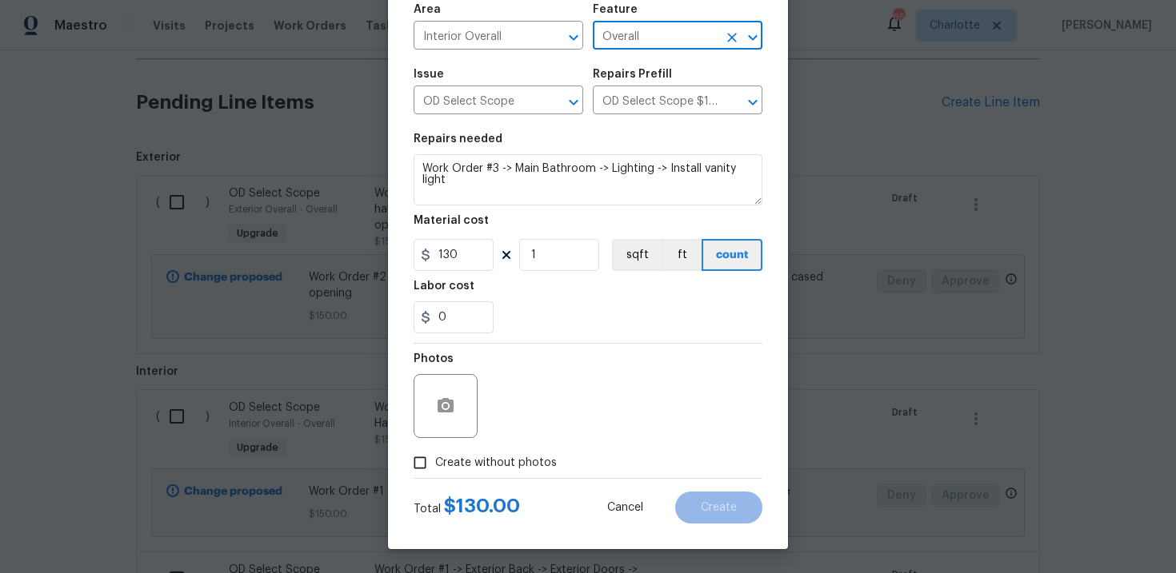
click at [509, 469] on span "Create without photos" at bounding box center [496, 463] width 122 height 17
click at [435, 469] on input "Create without photos" at bounding box center [420, 463] width 30 height 30
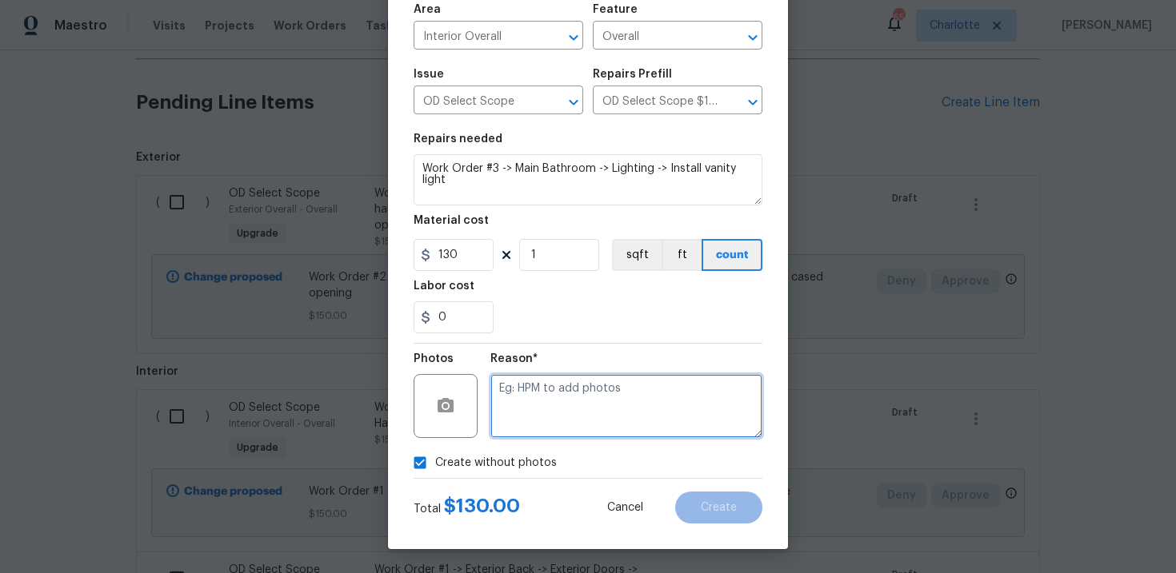
click at [557, 410] on textarea at bounding box center [626, 406] width 272 height 64
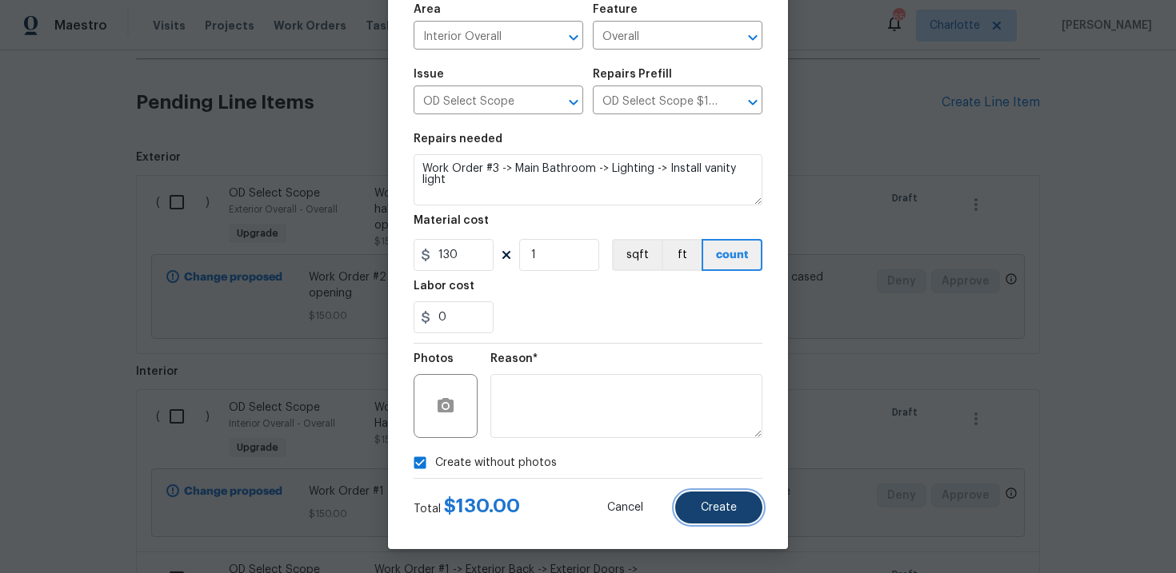
click at [721, 497] on button "Create" at bounding box center [718, 508] width 87 height 32
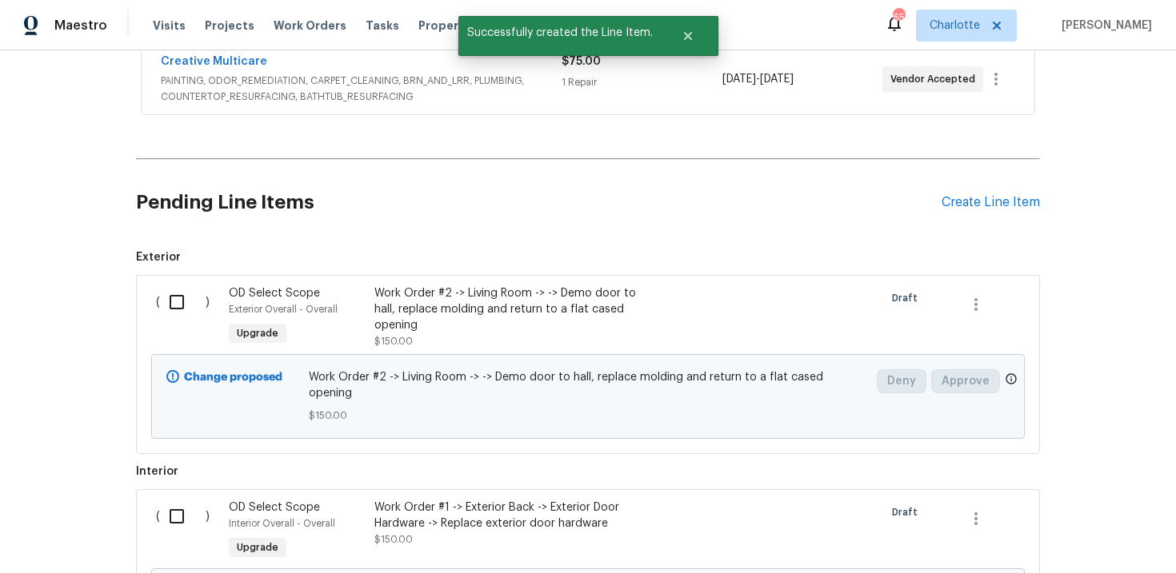
scroll to position [647, 0]
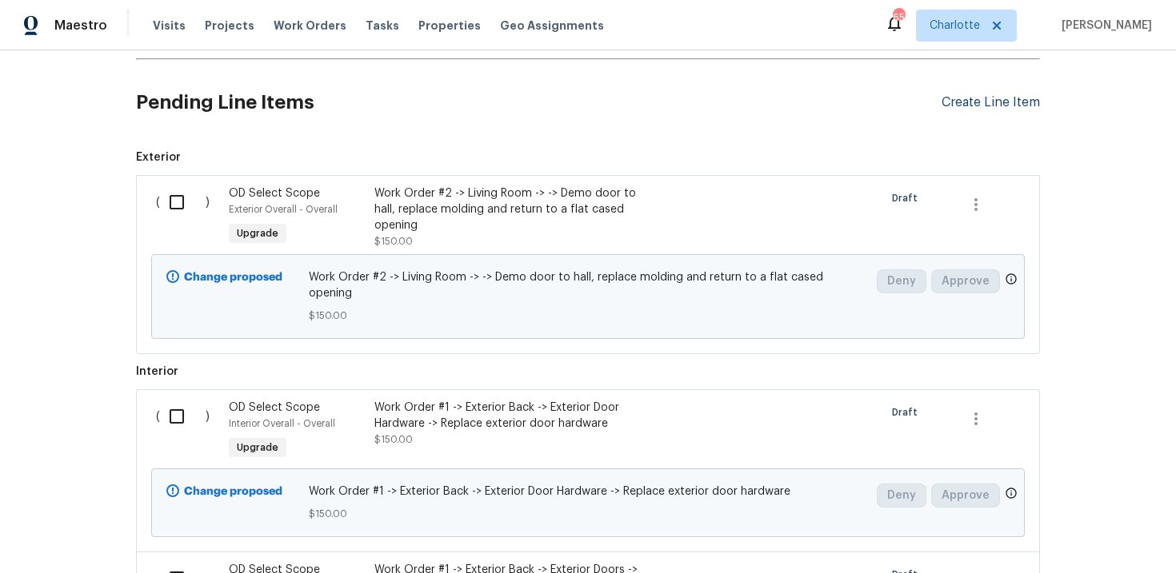
click at [995, 107] on div "Create Line Item" at bounding box center [990, 102] width 98 height 15
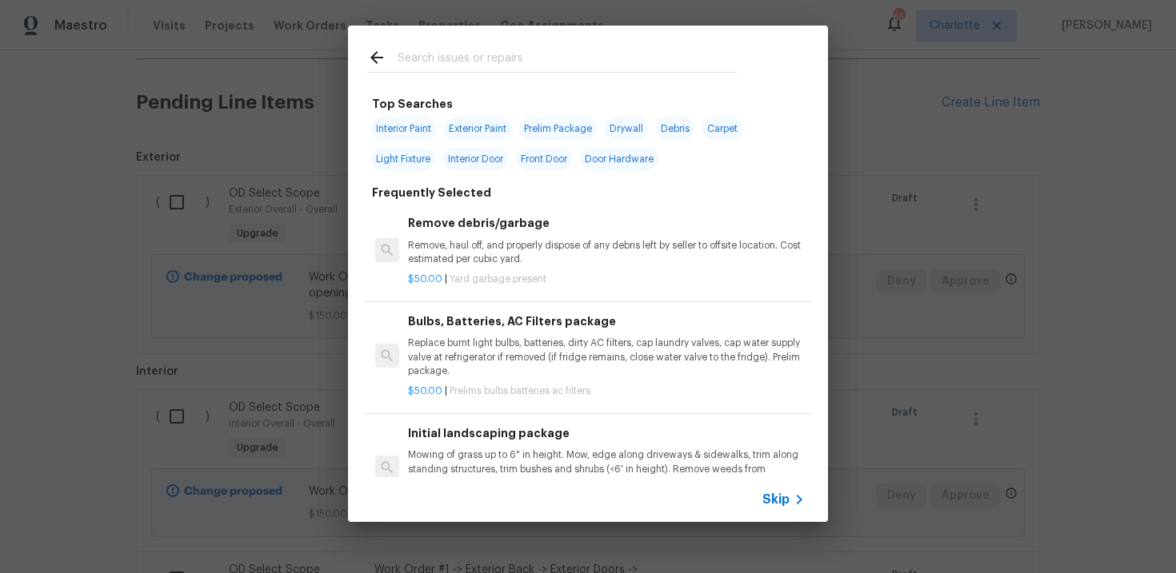
click at [776, 504] on span "Skip" at bounding box center [775, 500] width 27 height 16
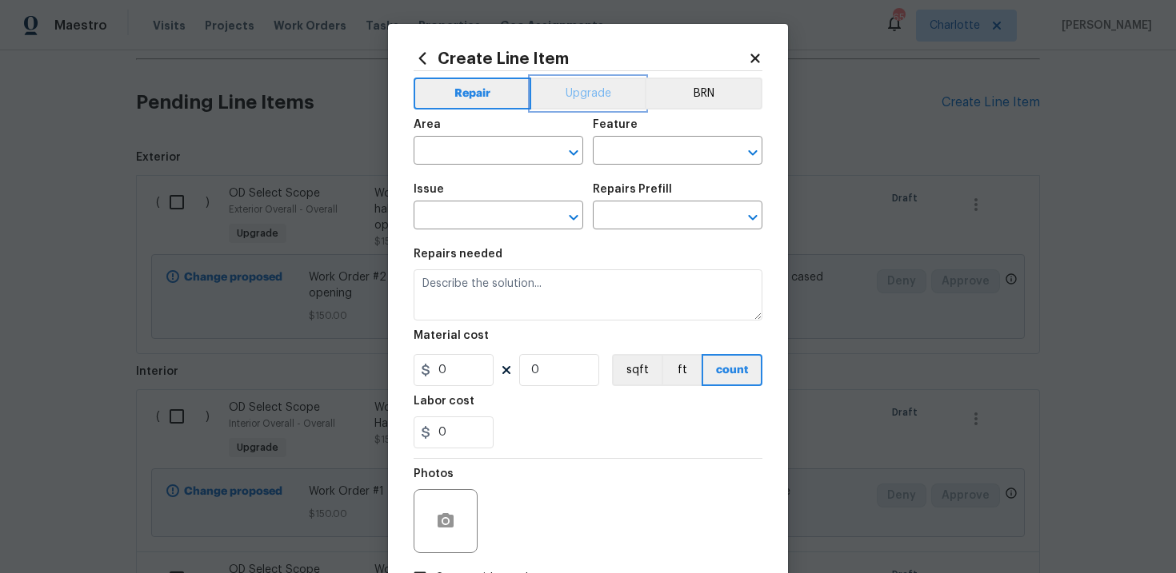
click at [597, 99] on button "Upgrade" at bounding box center [588, 94] width 114 height 32
click at [499, 208] on input "text" at bounding box center [475, 217] width 125 height 25
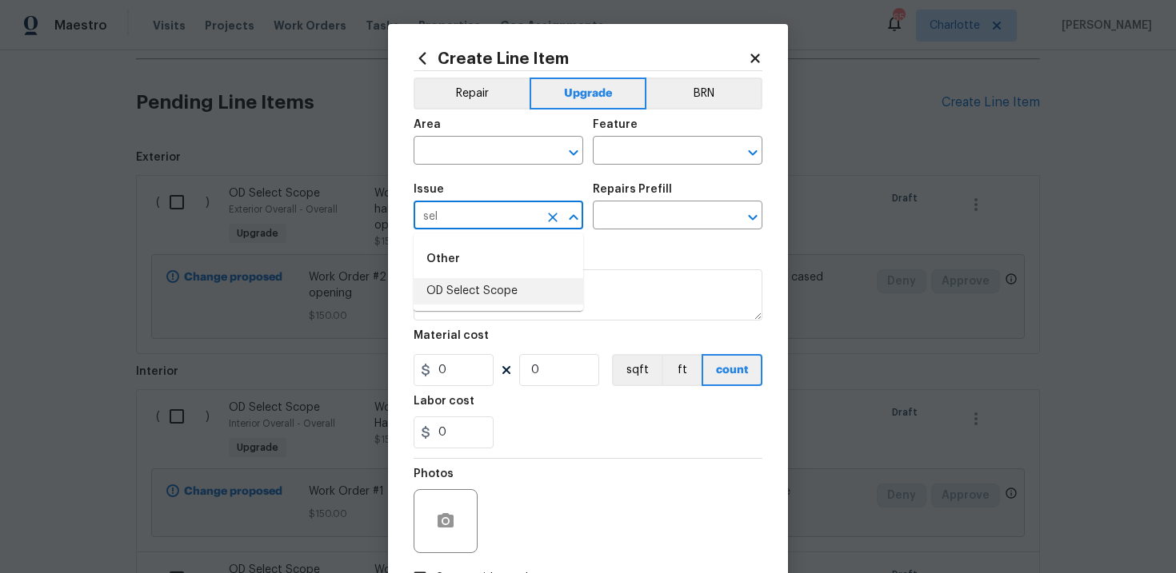
click at [497, 291] on li "OD Select Scope" at bounding box center [498, 291] width 170 height 26
click at [638, 210] on input "text" at bounding box center [655, 217] width 125 height 25
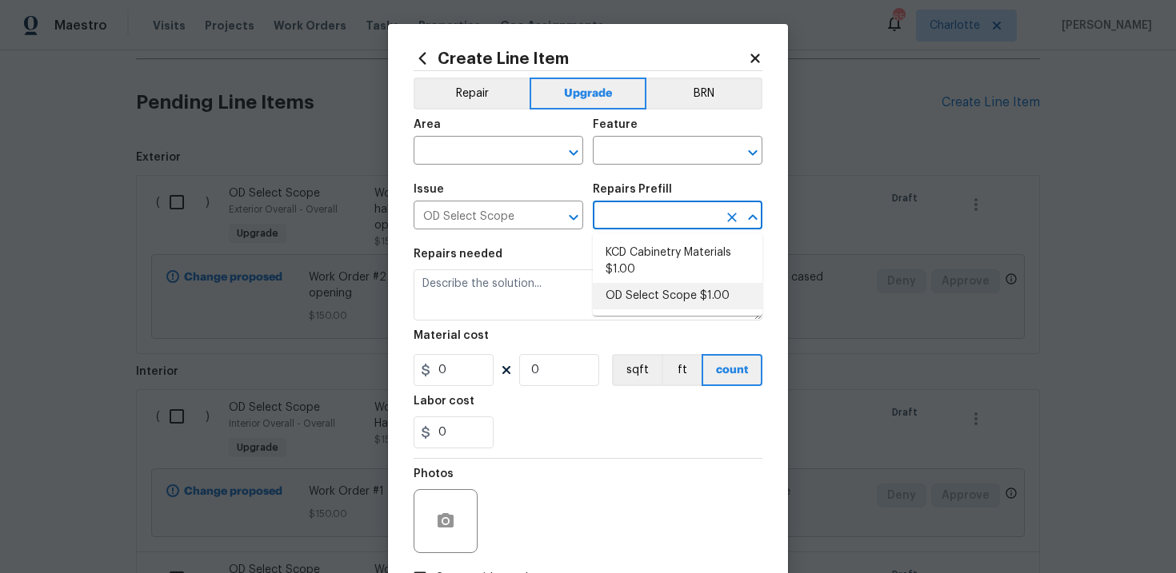
click at [652, 288] on li "OD Select Scope $1.00" at bounding box center [678, 296] width 170 height 26
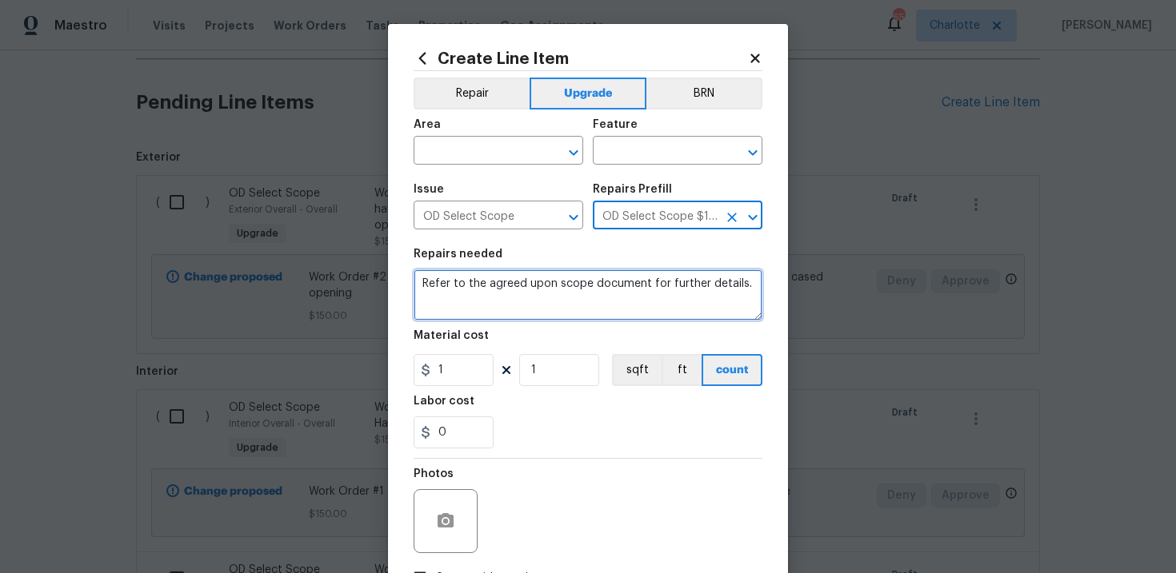
click at [570, 291] on textarea "Refer to the agreed upon scope document for further details." at bounding box center [587, 294] width 349 height 51
paste textarea "Work Order #3 -> Main Bathroom -> Mirror -> Demo wall mirror and install new. P…"
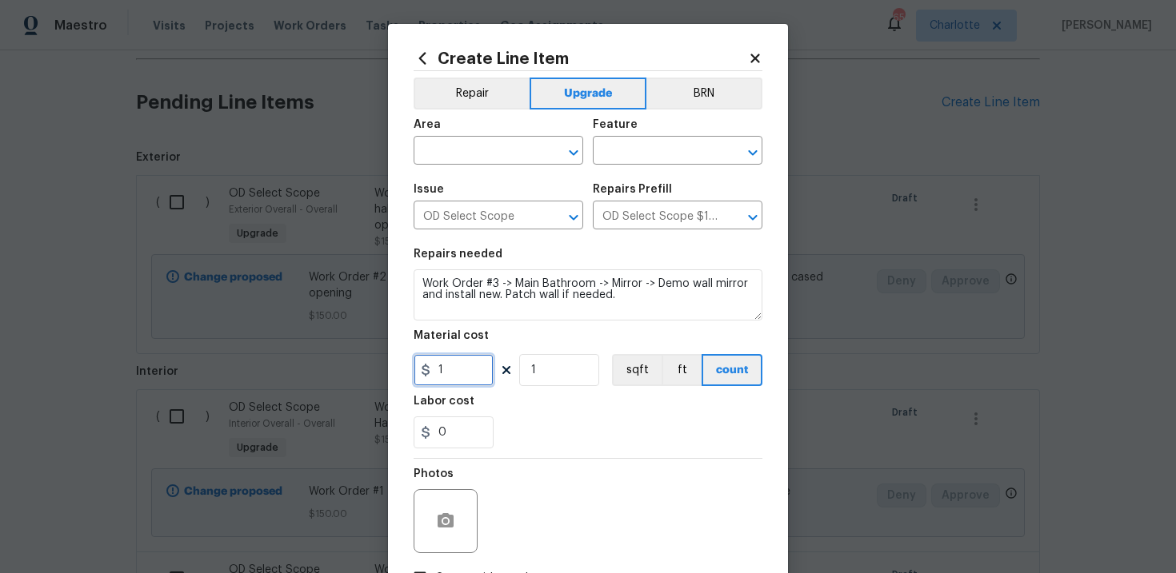
click at [475, 368] on input "1" at bounding box center [453, 370] width 80 height 32
click at [563, 409] on div "Labor cost" at bounding box center [587, 406] width 349 height 21
click at [501, 153] on input "text" at bounding box center [475, 152] width 125 height 25
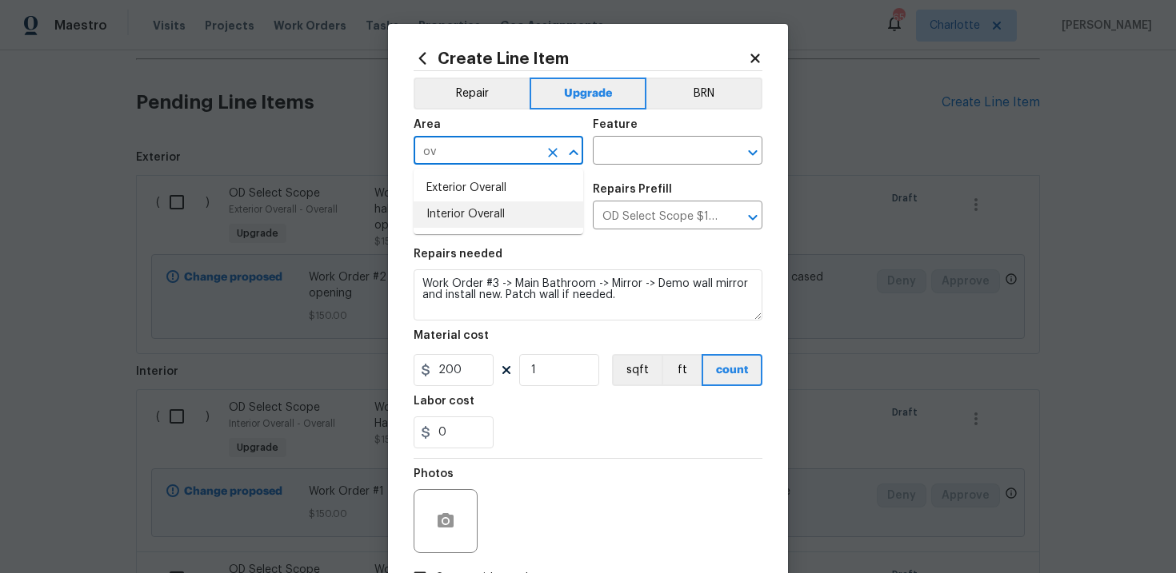
click at [495, 214] on li "Interior Overall" at bounding box center [498, 215] width 170 height 26
click at [642, 150] on input "text" at bounding box center [655, 152] width 125 height 25
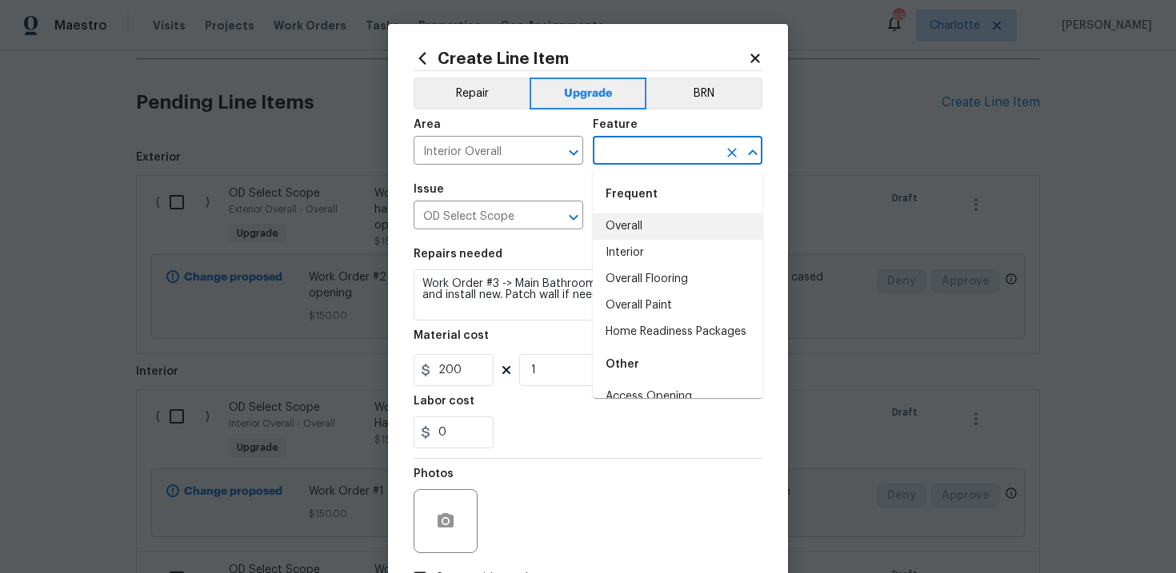
click at [644, 221] on li "Overall" at bounding box center [678, 227] width 170 height 26
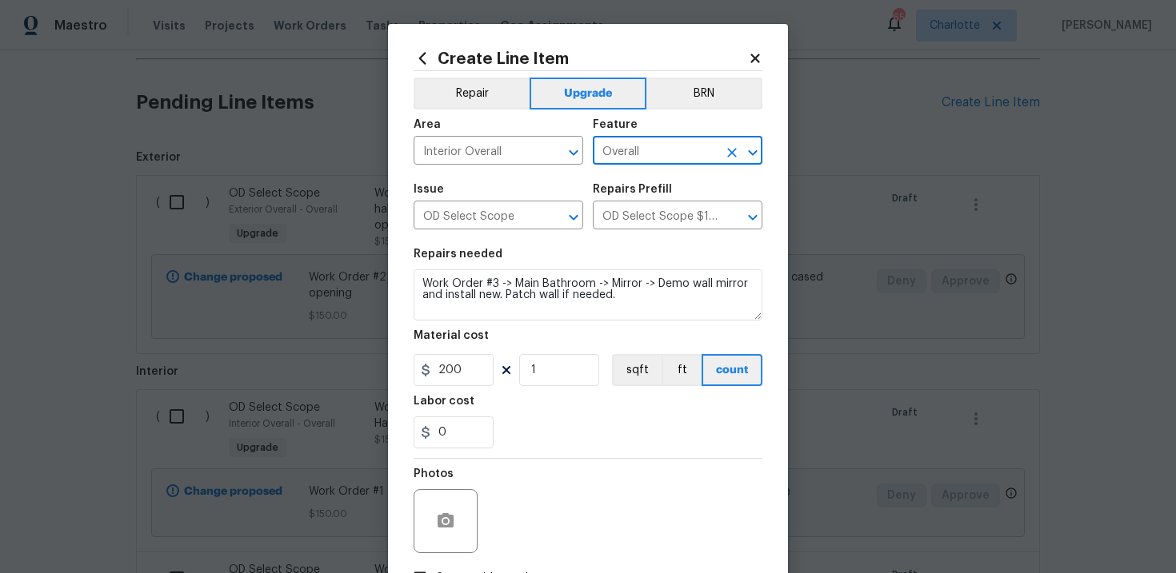
click at [585, 405] on div "Labor cost" at bounding box center [587, 406] width 349 height 21
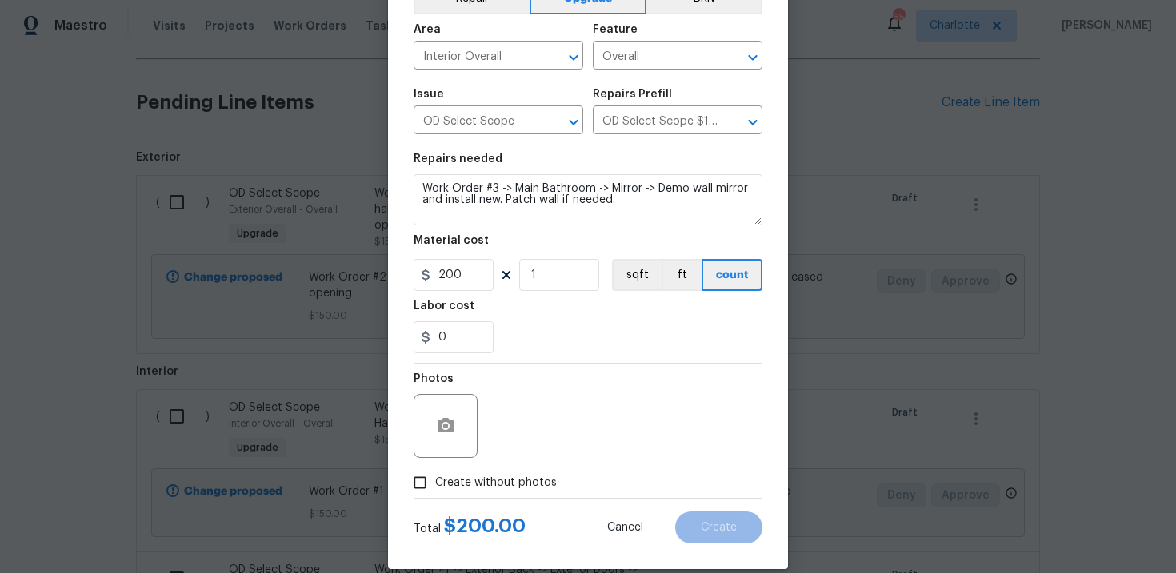
scroll to position [116, 0]
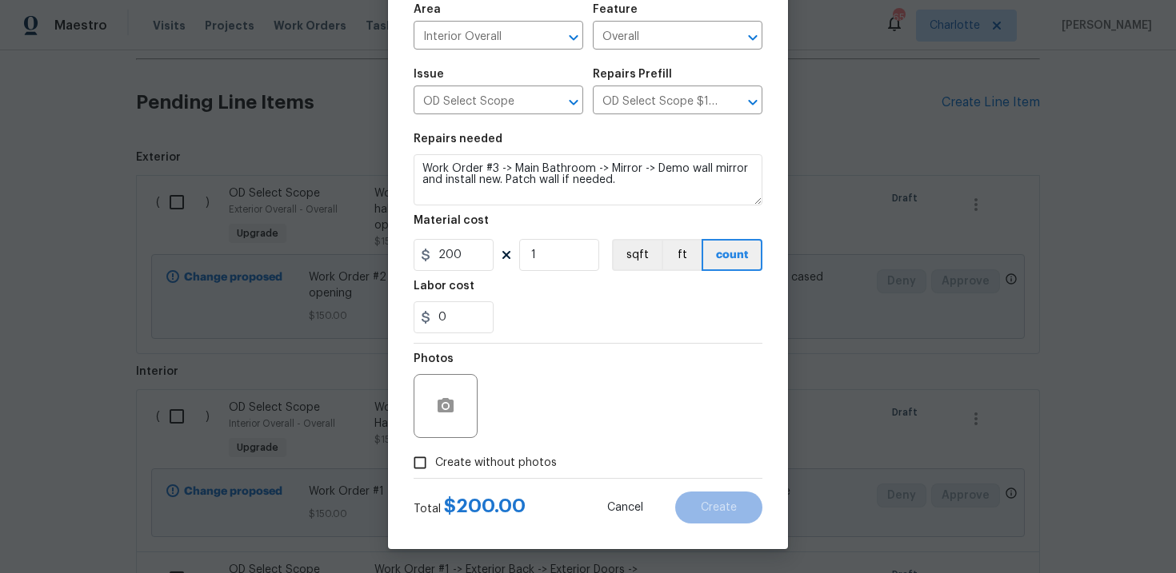
click at [480, 461] on span "Create without photos" at bounding box center [496, 463] width 122 height 17
click at [435, 461] on input "Create without photos" at bounding box center [420, 463] width 30 height 30
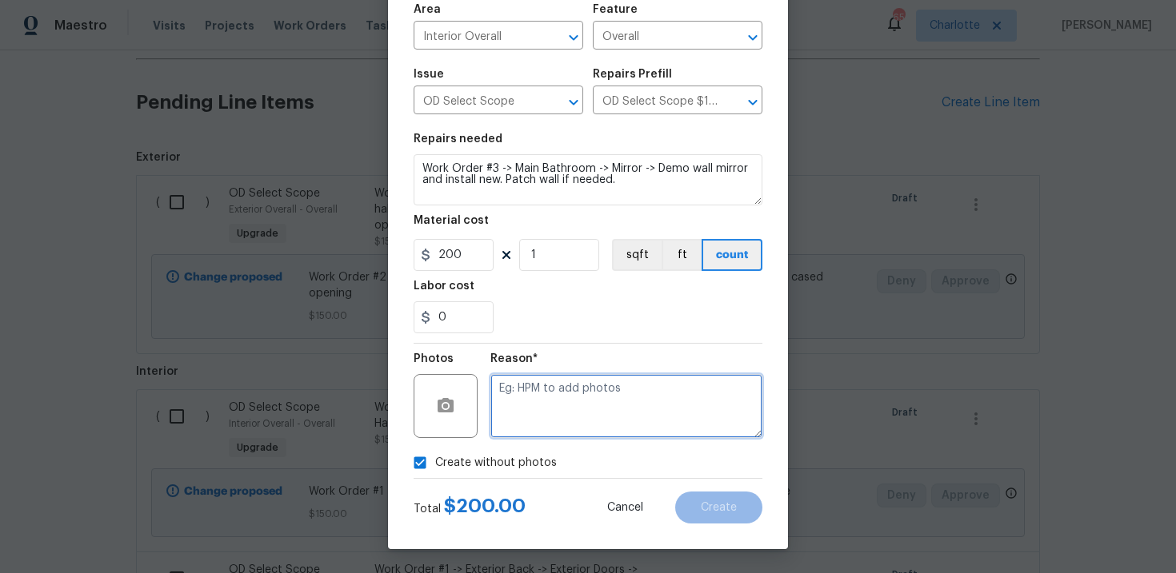
click at [538, 416] on textarea at bounding box center [626, 406] width 272 height 64
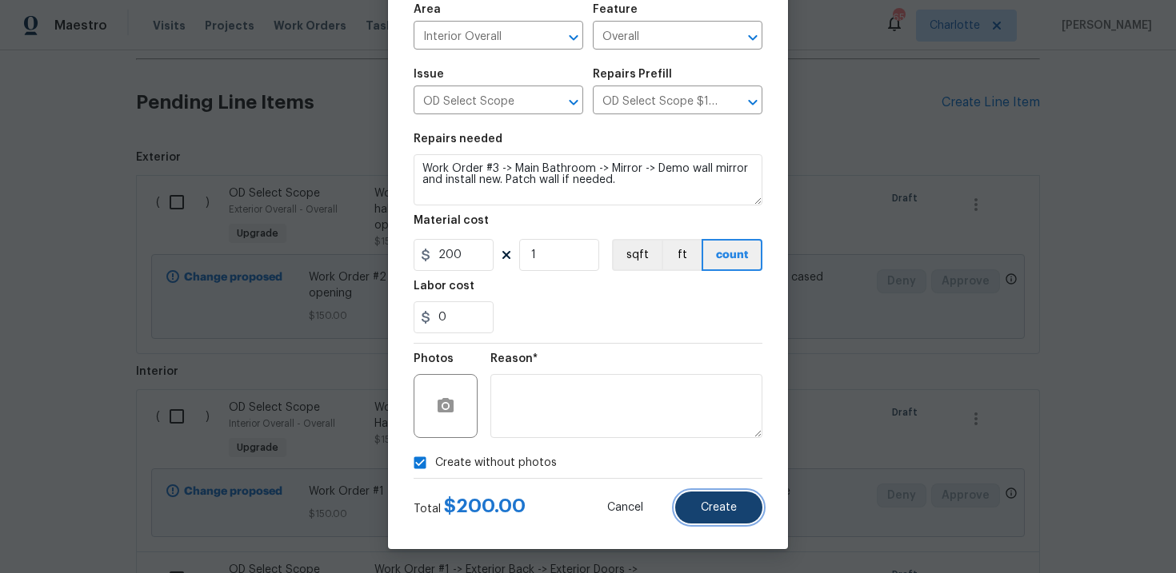
click at [723, 502] on span "Create" at bounding box center [719, 508] width 36 height 12
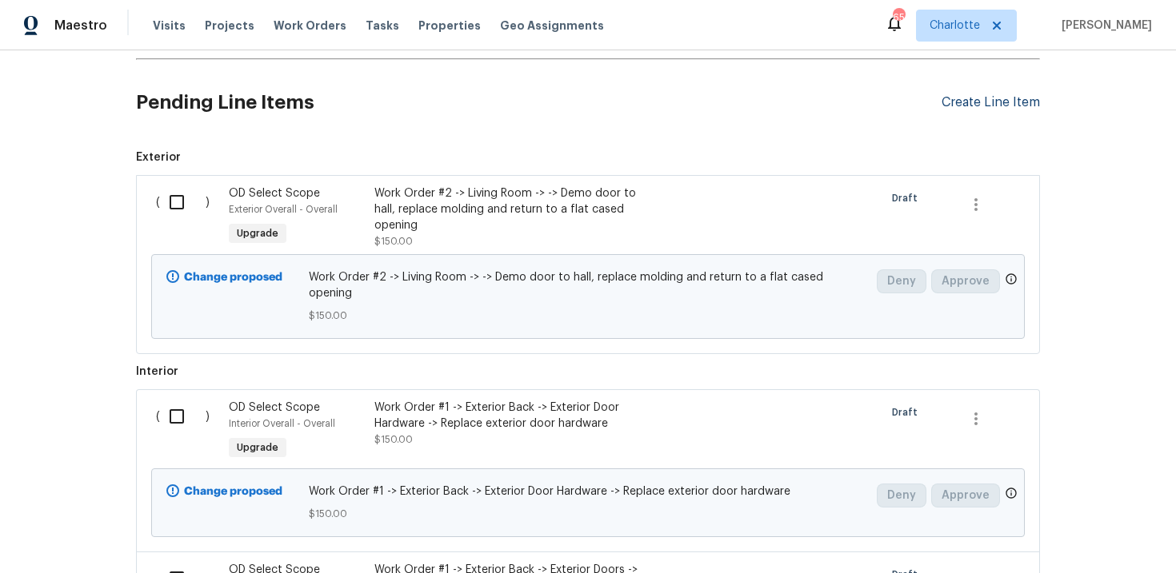
click at [996, 99] on div "Create Line Item" at bounding box center [990, 102] width 98 height 15
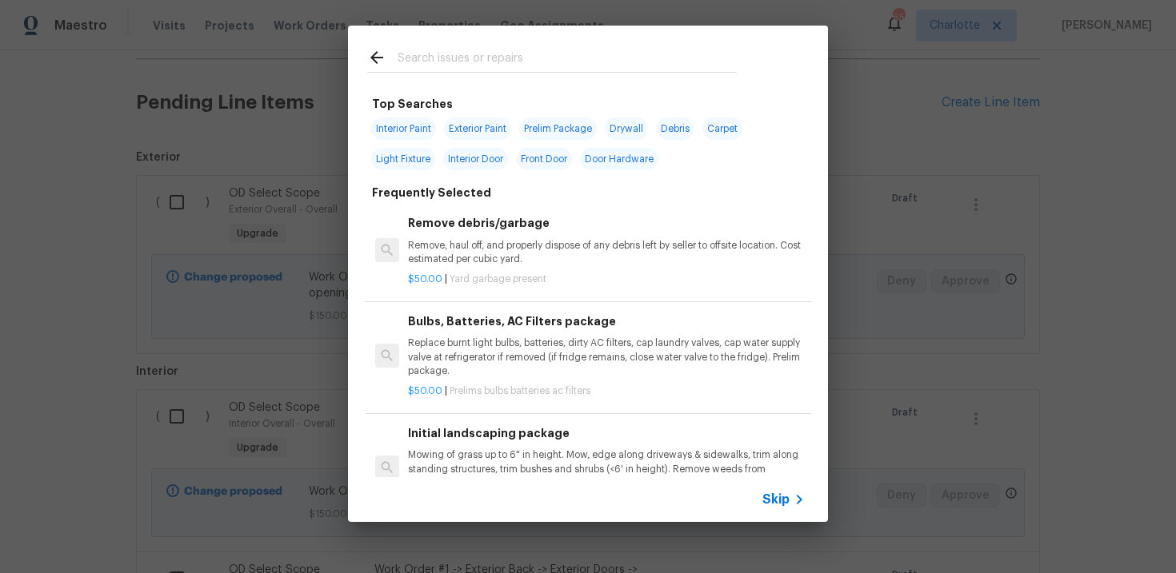
click at [765, 497] on span "Skip" at bounding box center [775, 500] width 27 height 16
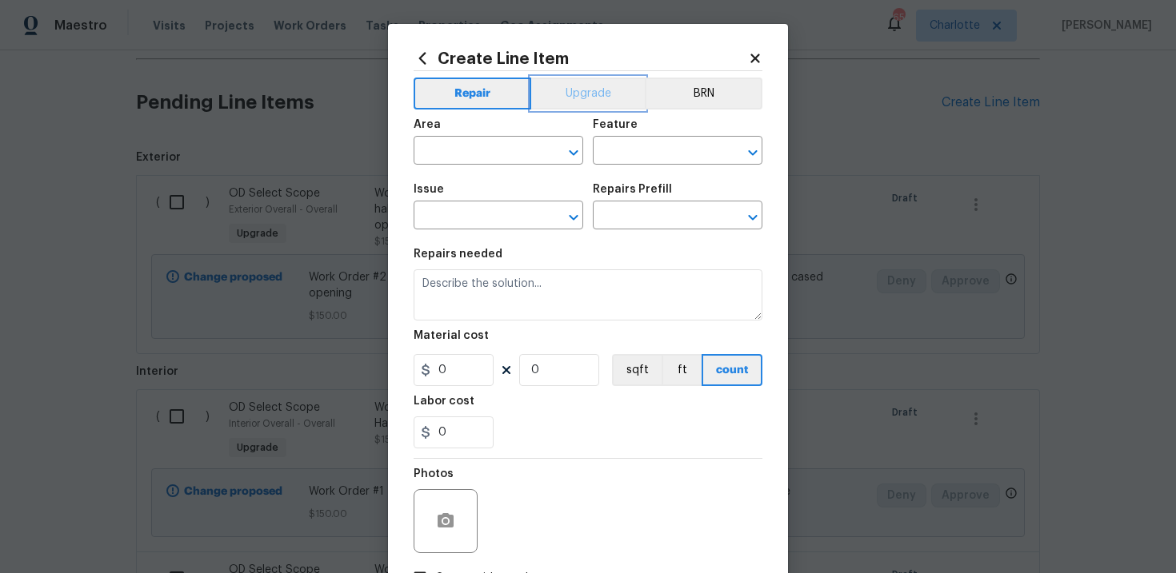
click at [600, 103] on button "Upgrade" at bounding box center [588, 94] width 114 height 32
click at [489, 221] on input "text" at bounding box center [475, 217] width 125 height 25
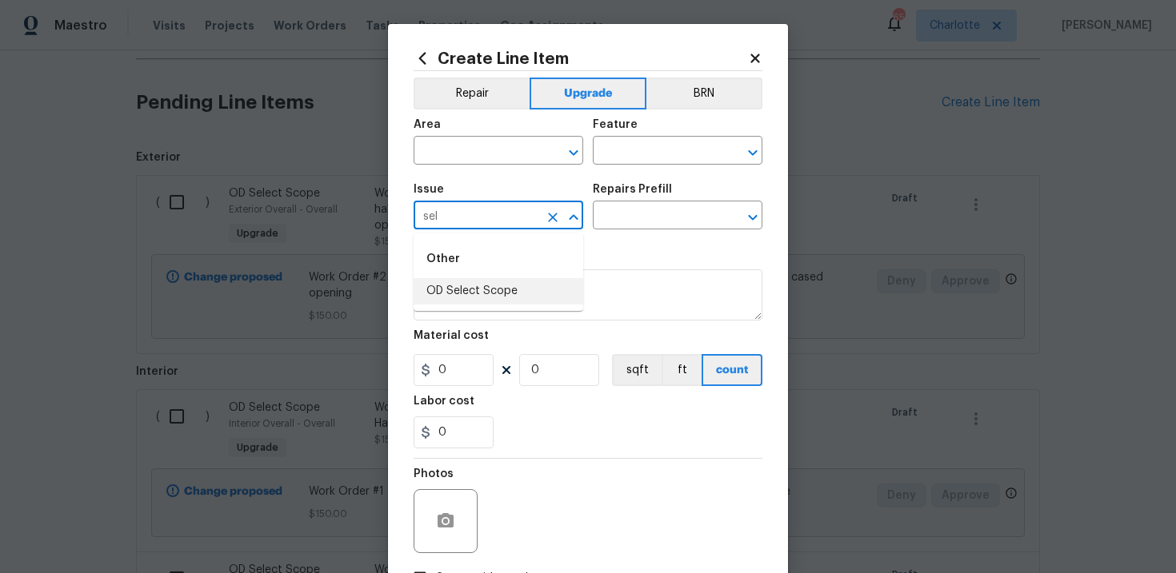
click at [489, 288] on li "OD Select Scope" at bounding box center [498, 291] width 170 height 26
click at [633, 226] on input "text" at bounding box center [655, 217] width 125 height 25
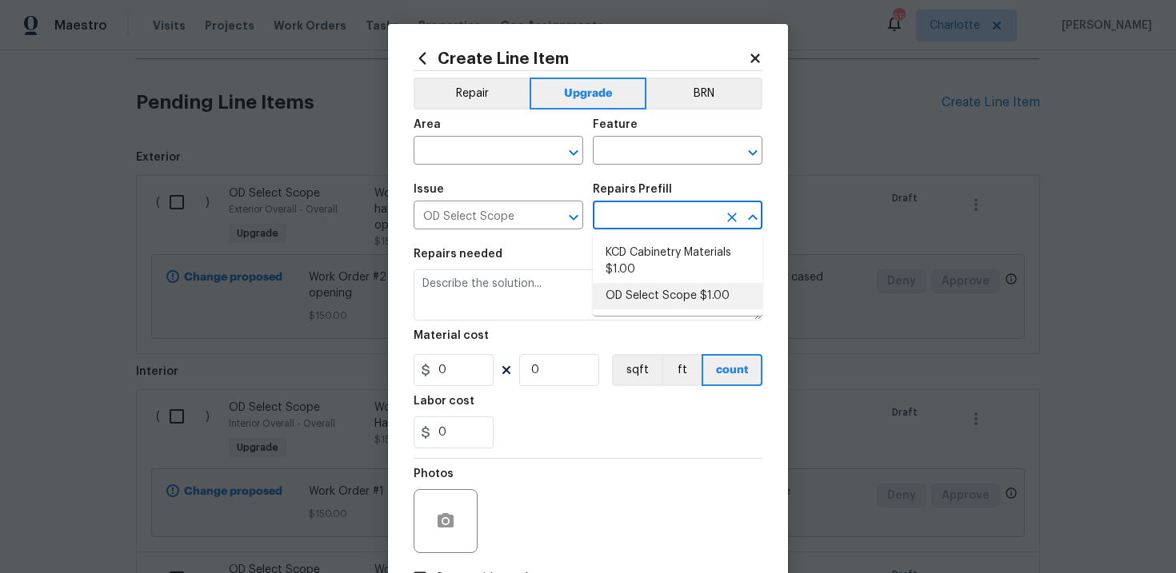
click at [649, 289] on li "OD Select Scope $1.00" at bounding box center [678, 296] width 170 height 26
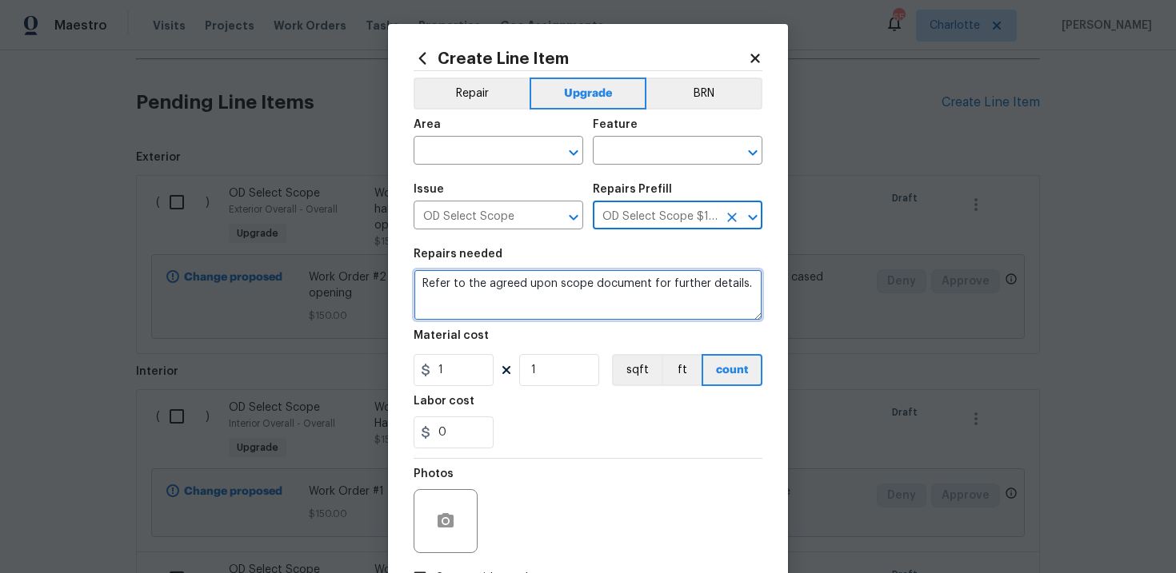
click at [499, 286] on textarea "Refer to the agreed upon scope document for further details." at bounding box center [587, 294] width 349 height 51
paste textarea "Work Order #3 -> Main Bathroom -> Plumbing -> Plumb for vanity sink/faucet. Inc…"
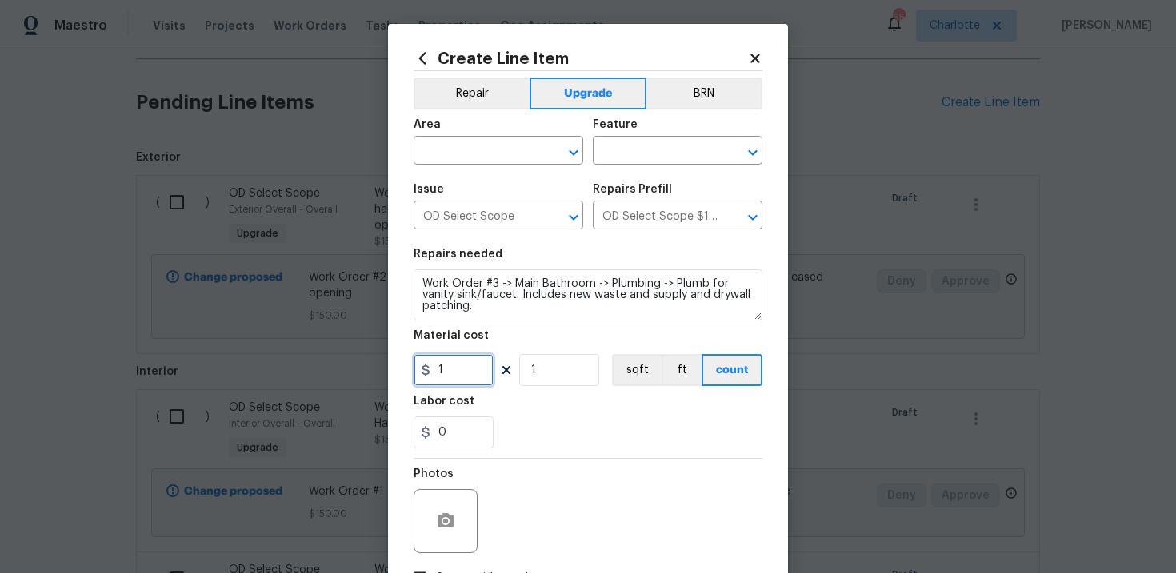
click at [457, 369] on input "1" at bounding box center [453, 370] width 80 height 32
click at [501, 147] on input "text" at bounding box center [475, 152] width 125 height 25
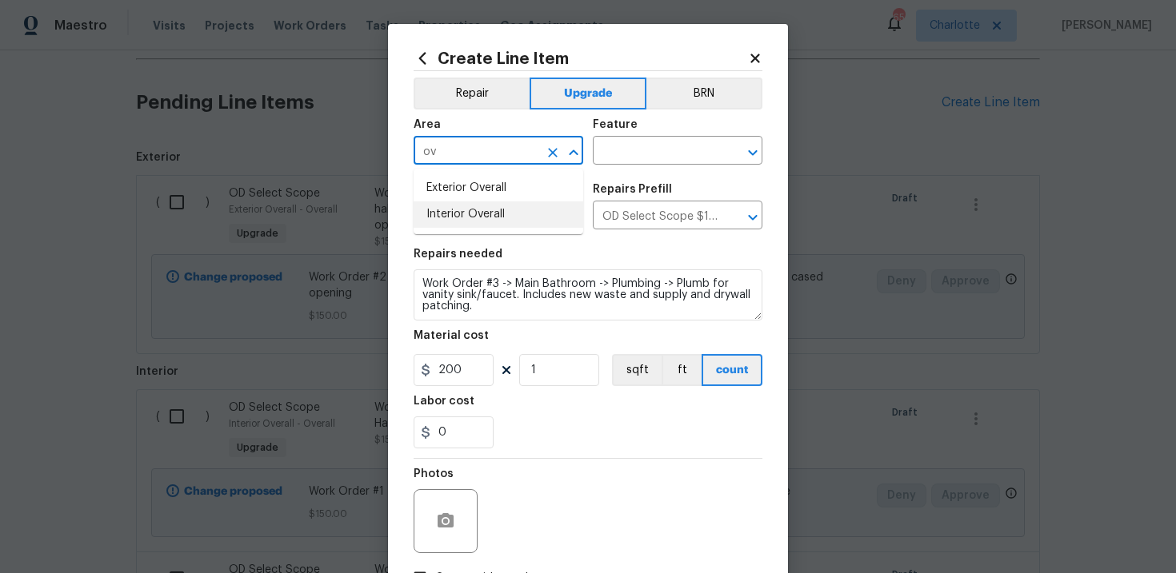
click at [503, 210] on li "Interior Overall" at bounding box center [498, 215] width 170 height 26
click at [645, 154] on input "text" at bounding box center [655, 152] width 125 height 25
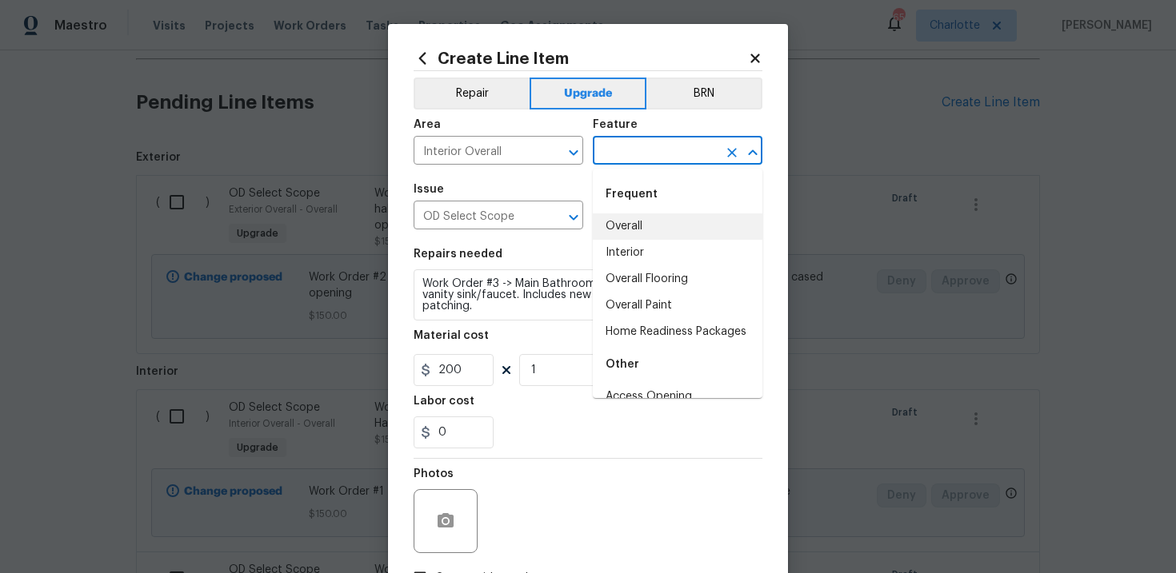
click at [639, 226] on li "Overall" at bounding box center [678, 227] width 170 height 26
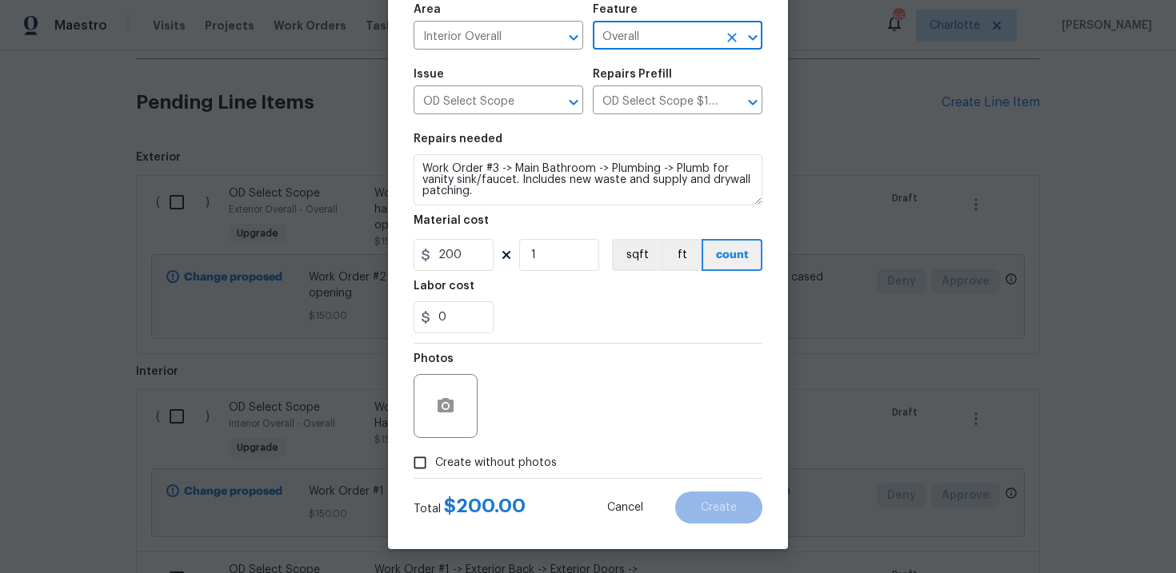
click at [505, 460] on span "Create without photos" at bounding box center [496, 463] width 122 height 17
click at [435, 460] on input "Create without photos" at bounding box center [420, 463] width 30 height 30
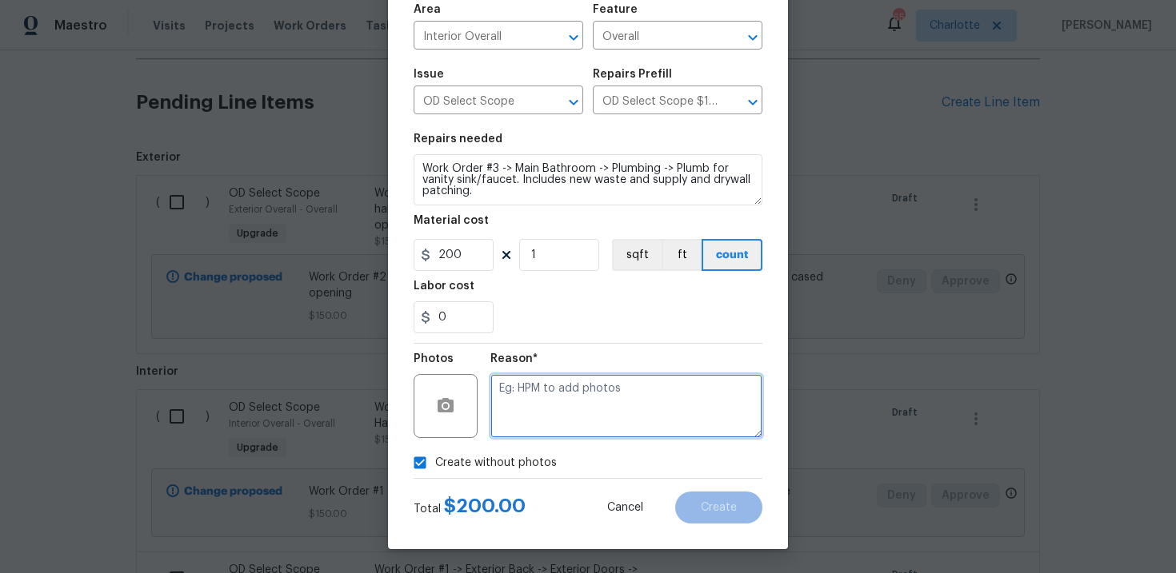
click at [581, 405] on textarea at bounding box center [626, 406] width 272 height 64
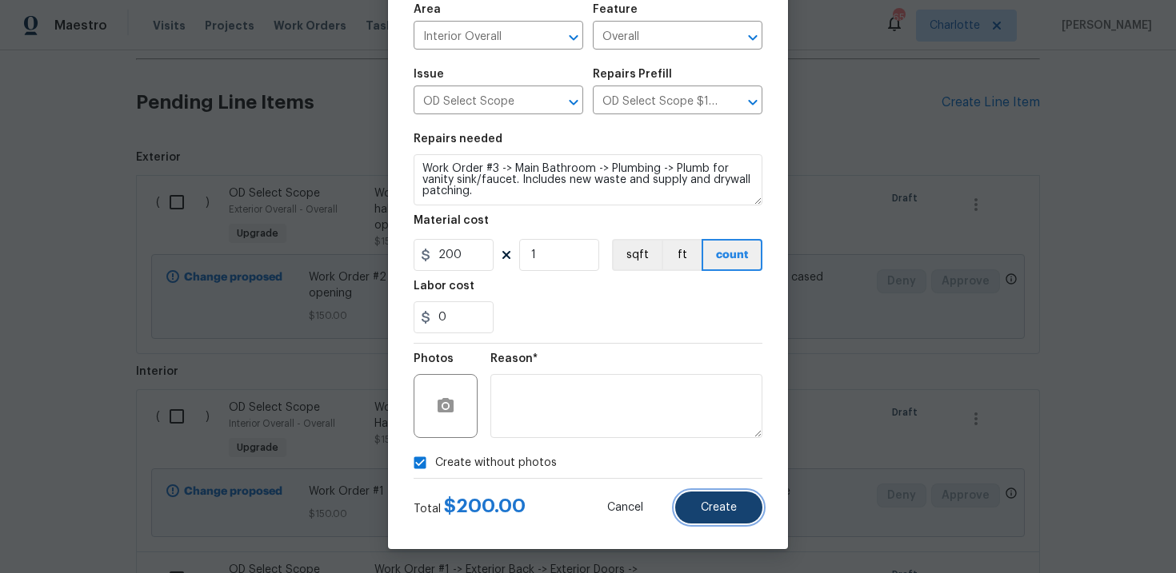
click at [710, 498] on button "Create" at bounding box center [718, 508] width 87 height 32
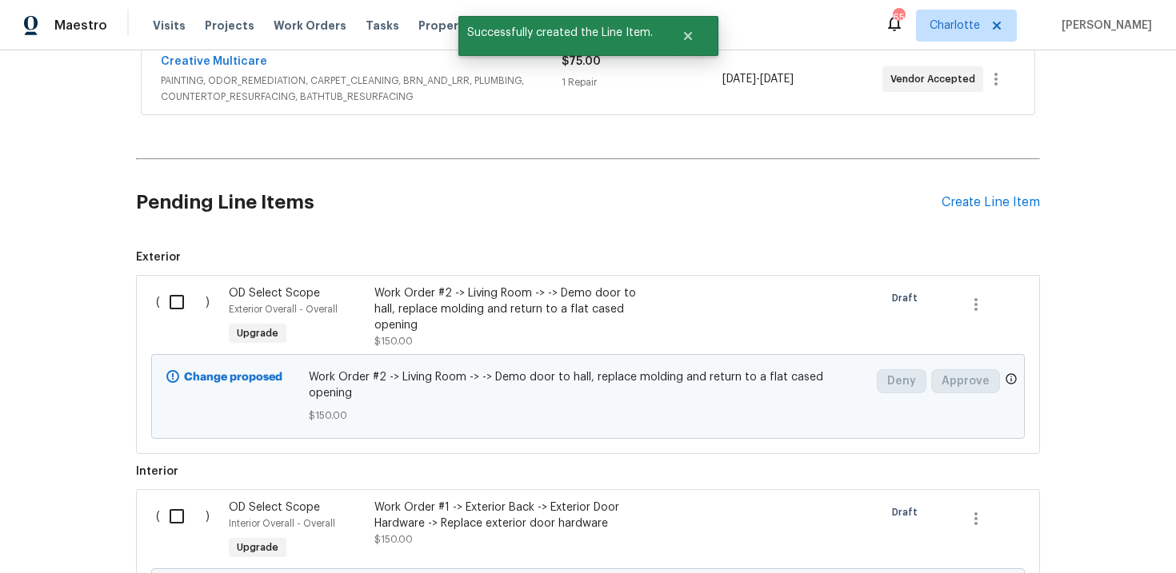
scroll to position [647, 0]
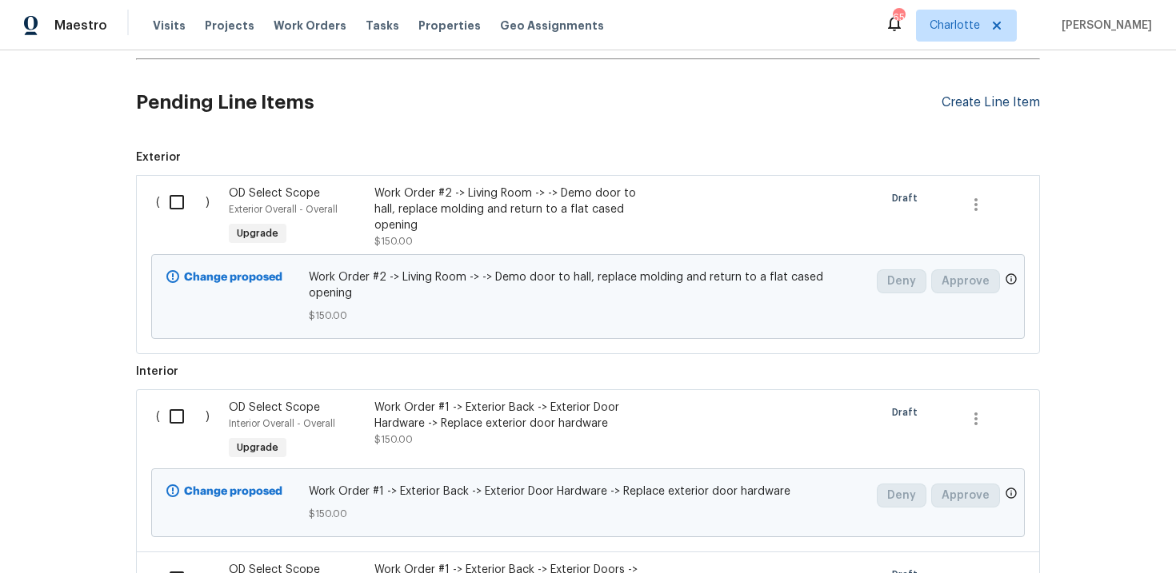
click at [979, 99] on div "Create Line Item" at bounding box center [990, 102] width 98 height 15
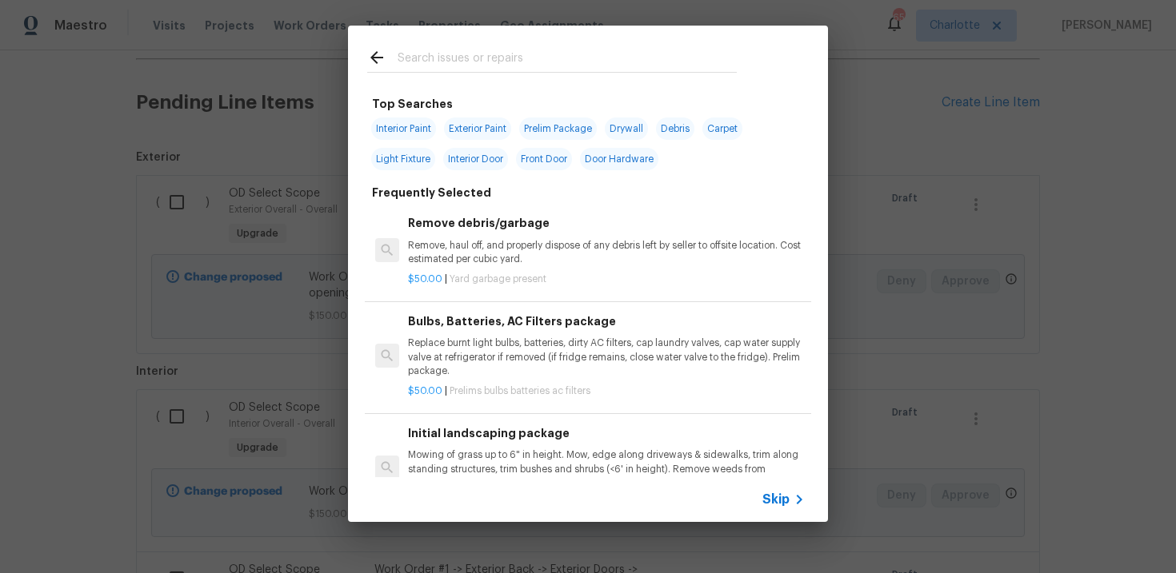
click at [781, 497] on span "Skip" at bounding box center [775, 500] width 27 height 16
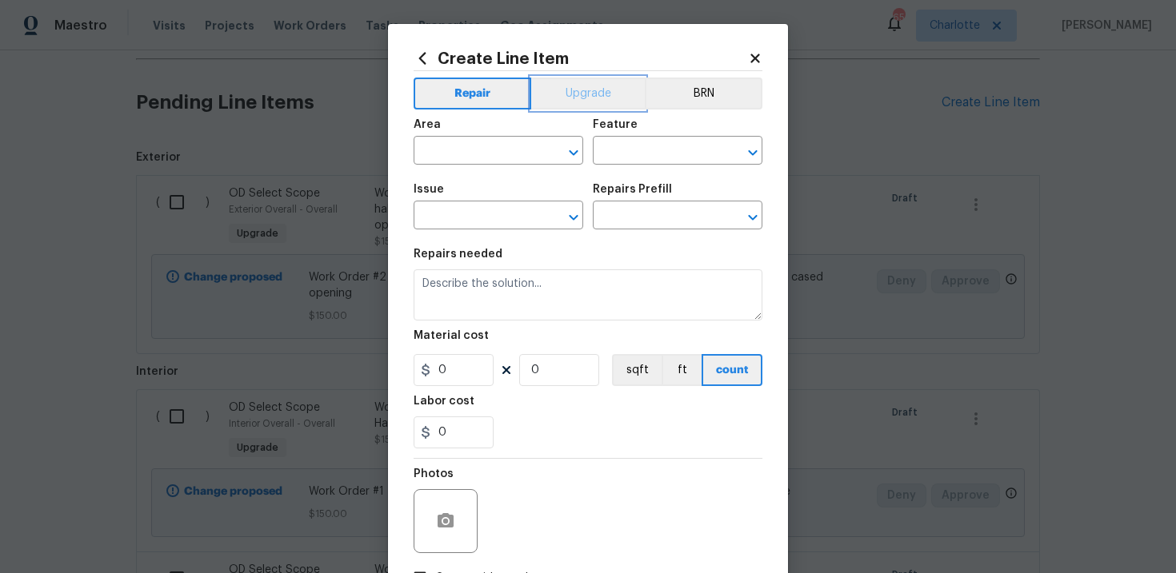
click at [597, 94] on button "Upgrade" at bounding box center [588, 94] width 114 height 32
click at [487, 223] on input "text" at bounding box center [475, 217] width 125 height 25
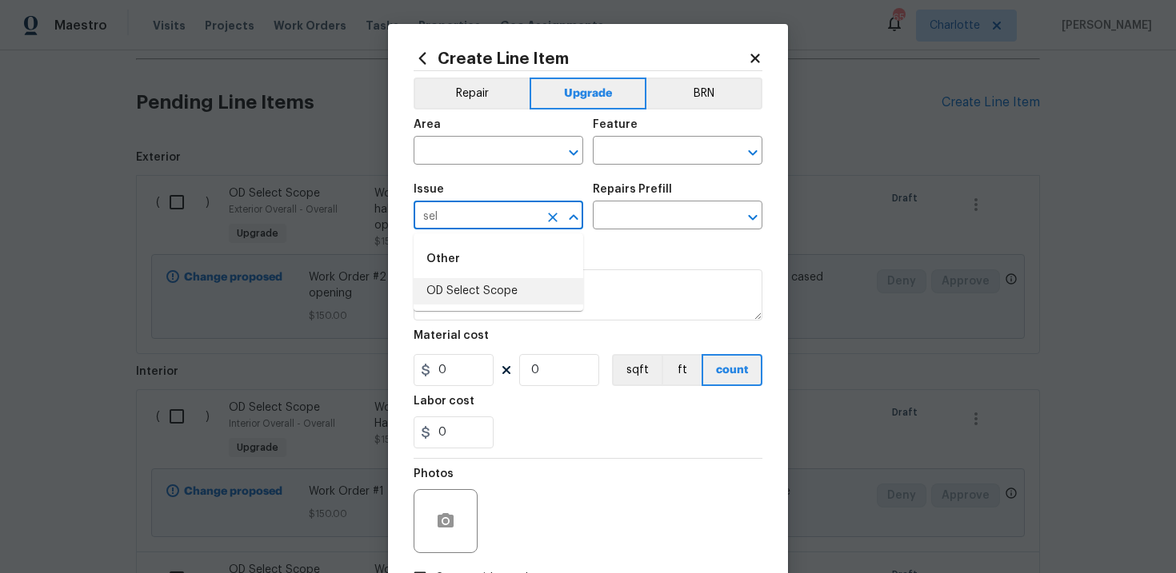
click at [498, 289] on li "OD Select Scope" at bounding box center [498, 291] width 170 height 26
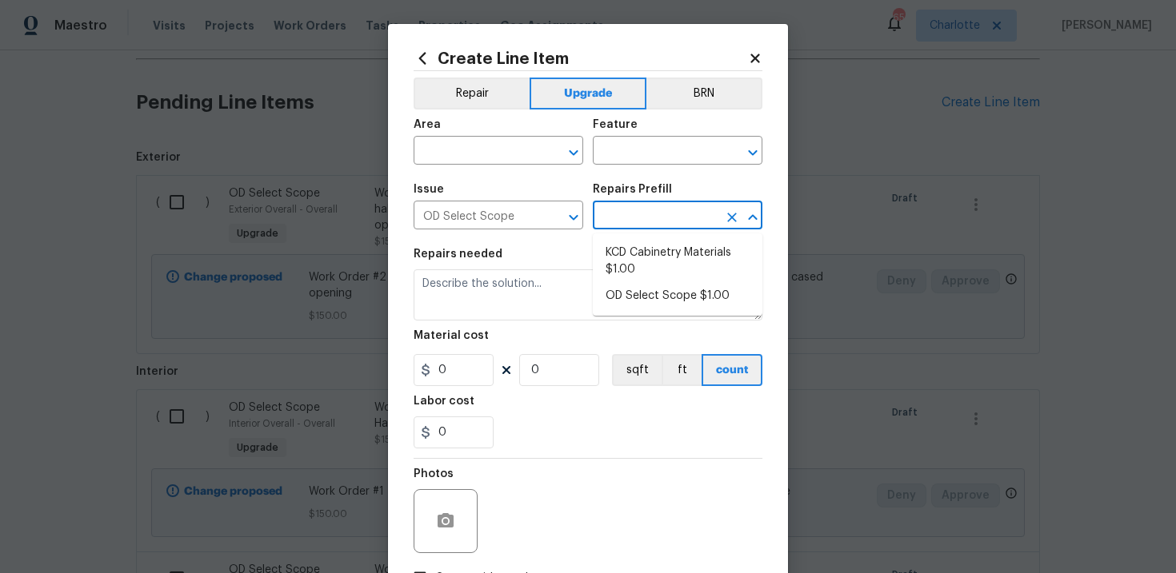
click at [644, 223] on input "text" at bounding box center [655, 217] width 125 height 25
click at [648, 285] on li "OD Select Scope $1.00" at bounding box center [678, 296] width 170 height 26
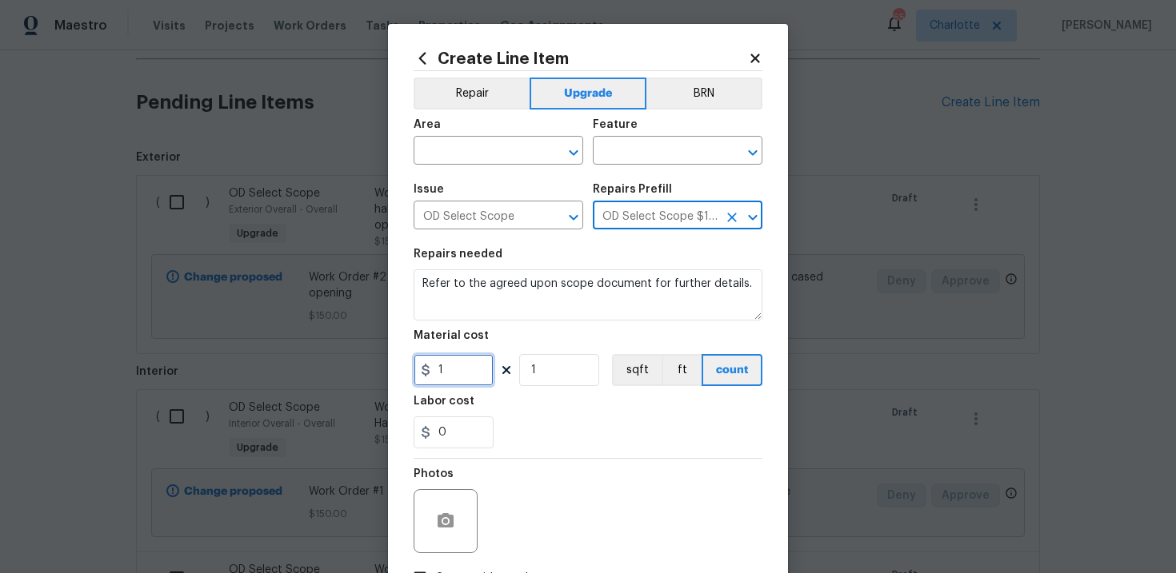
click at [453, 377] on input "1" at bounding box center [453, 370] width 80 height 32
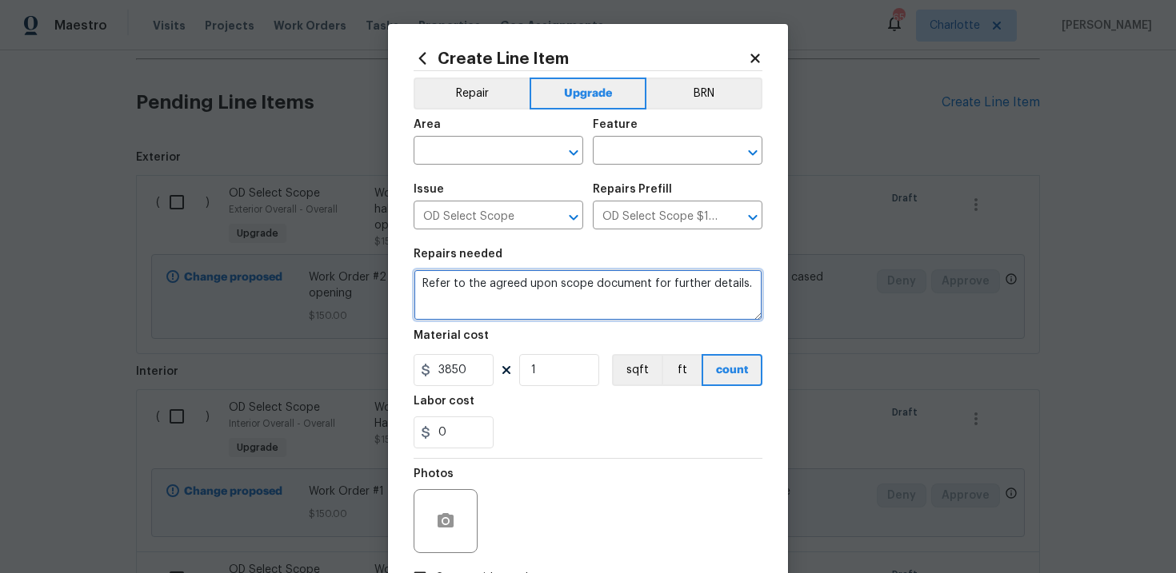
click at [509, 289] on textarea "Refer to the agreed upon scope document for further details." at bounding box center [587, 294] width 349 height 51
paste textarea "Work Order #3 -> Main Bathroom -> Plumbing -> Plumb for new shower location. In…"
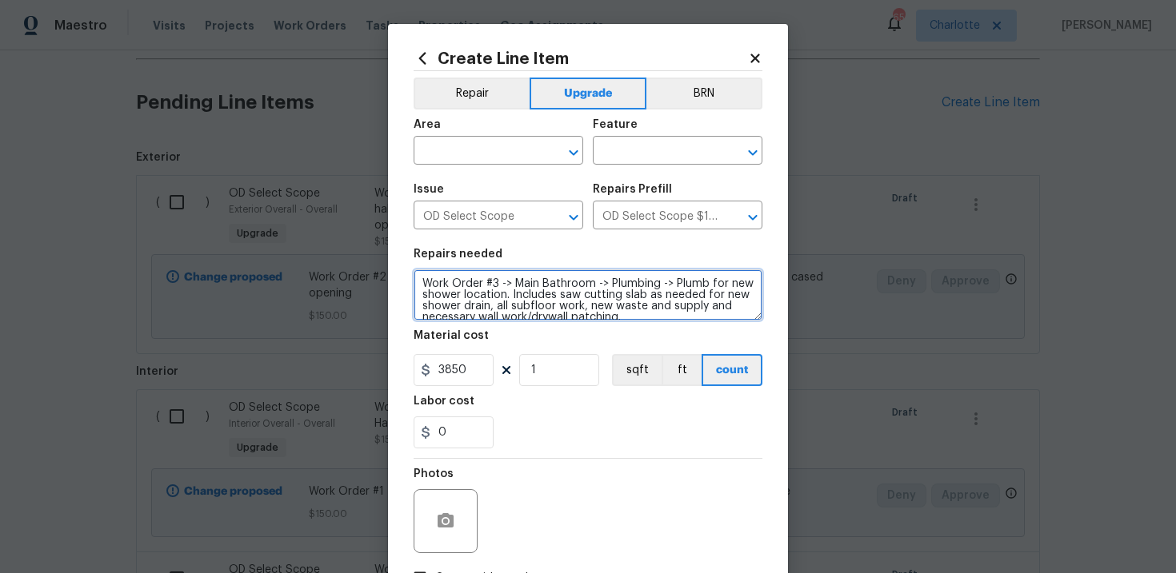
scroll to position [3, 0]
click at [505, 150] on input "text" at bounding box center [475, 152] width 125 height 25
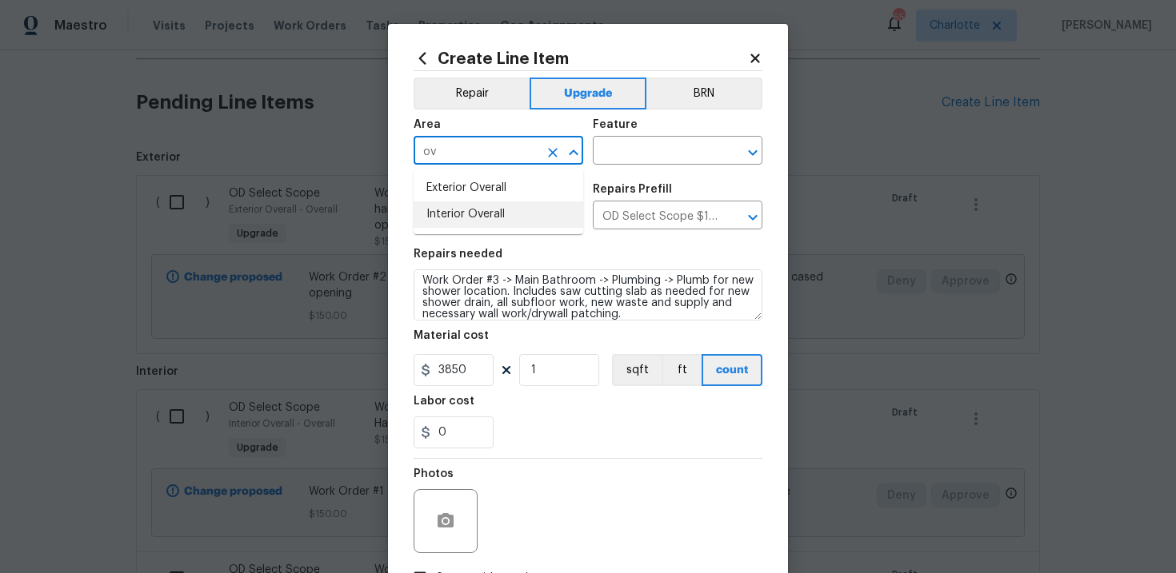
click at [508, 205] on li "Interior Overall" at bounding box center [498, 215] width 170 height 26
click at [643, 152] on input "text" at bounding box center [655, 152] width 125 height 25
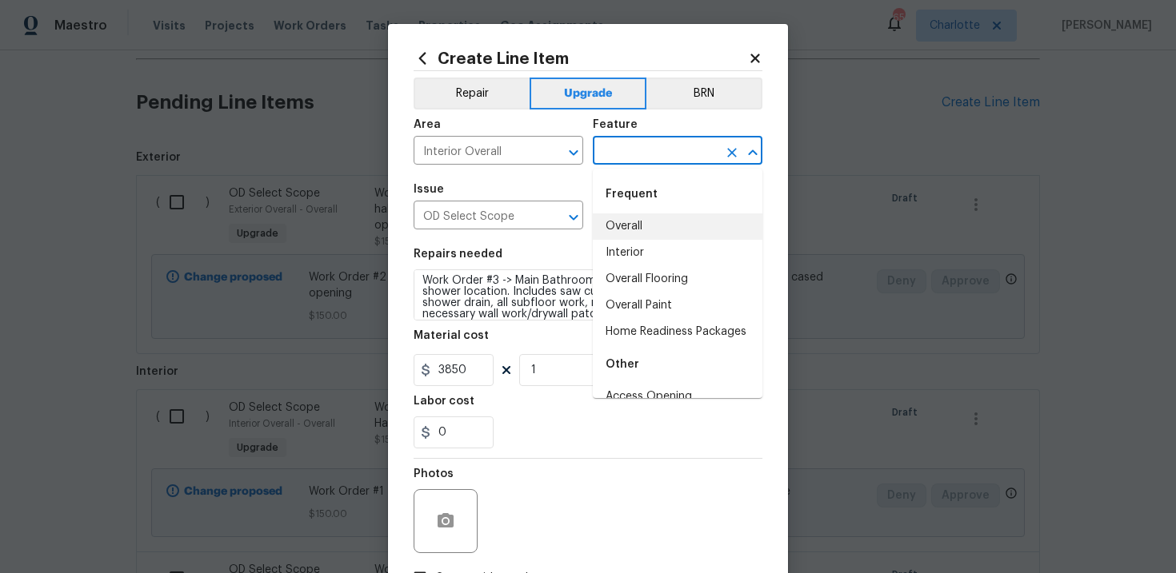
click at [645, 219] on li "Overall" at bounding box center [678, 227] width 170 height 26
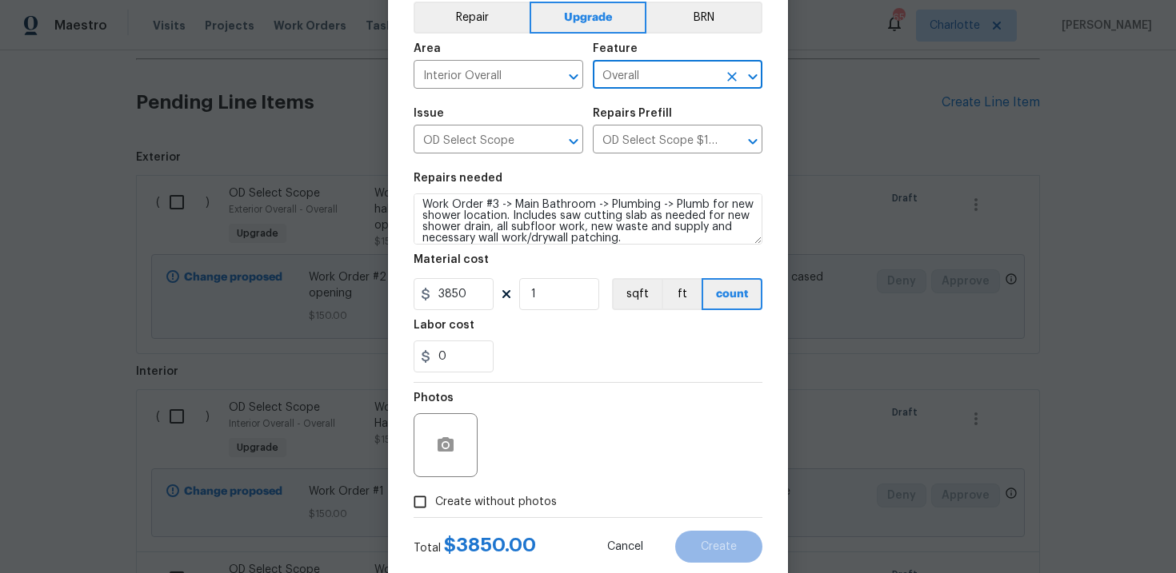
scroll to position [116, 0]
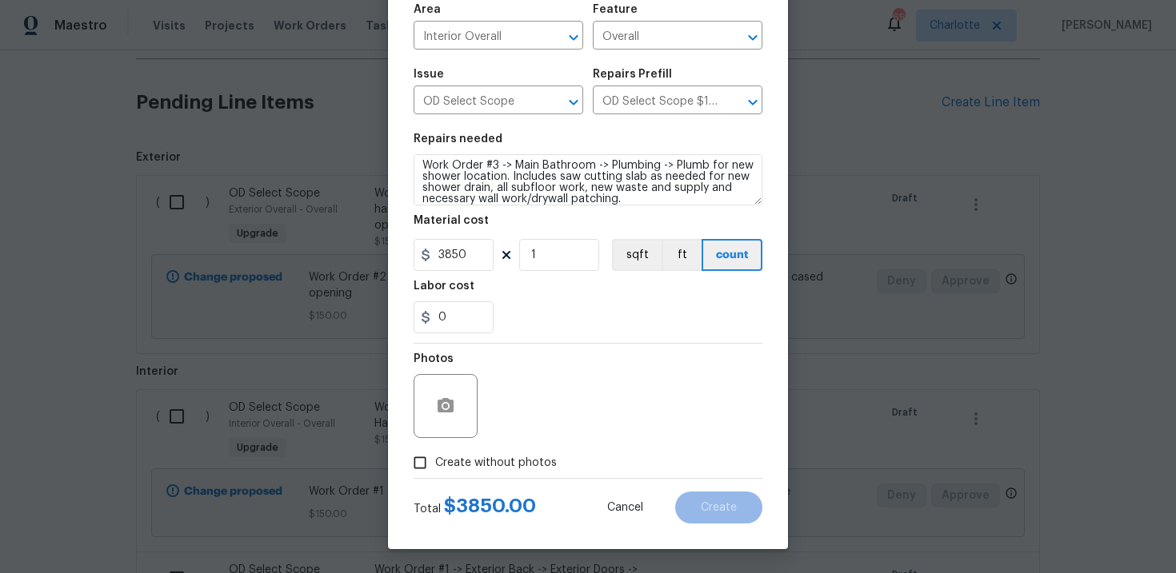
click at [497, 463] on span "Create without photos" at bounding box center [496, 463] width 122 height 17
click at [435, 463] on input "Create without photos" at bounding box center [420, 463] width 30 height 30
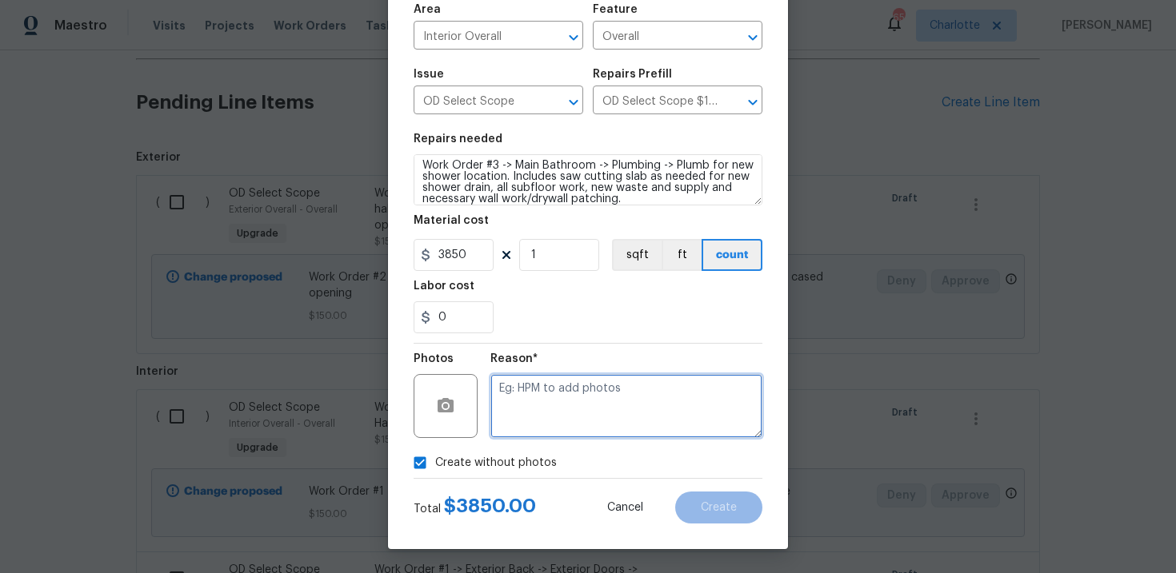
click at [568, 407] on textarea at bounding box center [626, 406] width 272 height 64
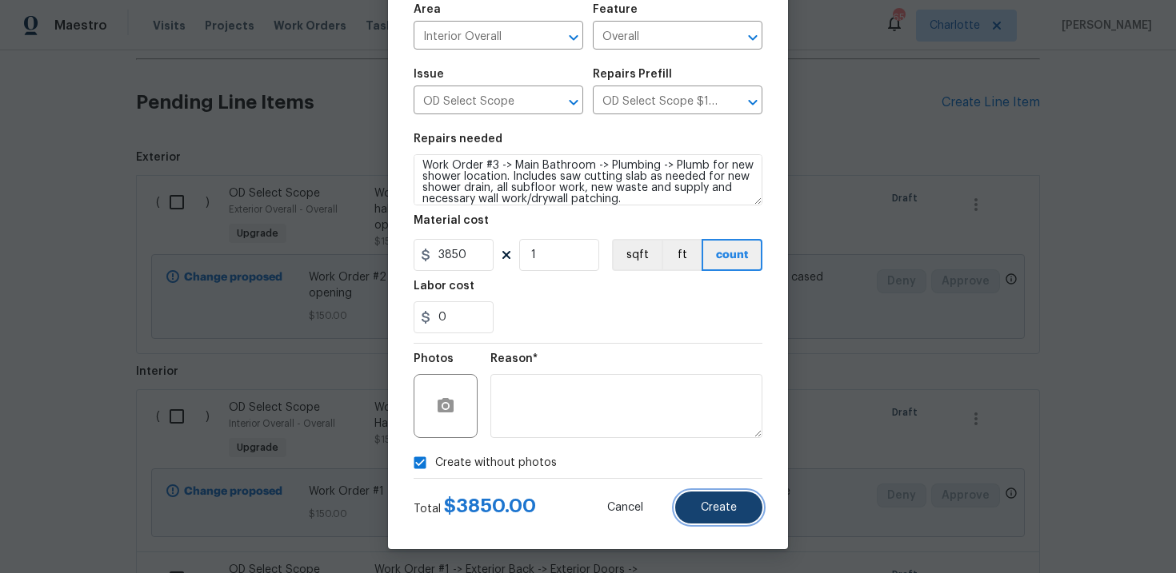
click at [734, 505] on span "Create" at bounding box center [719, 508] width 36 height 12
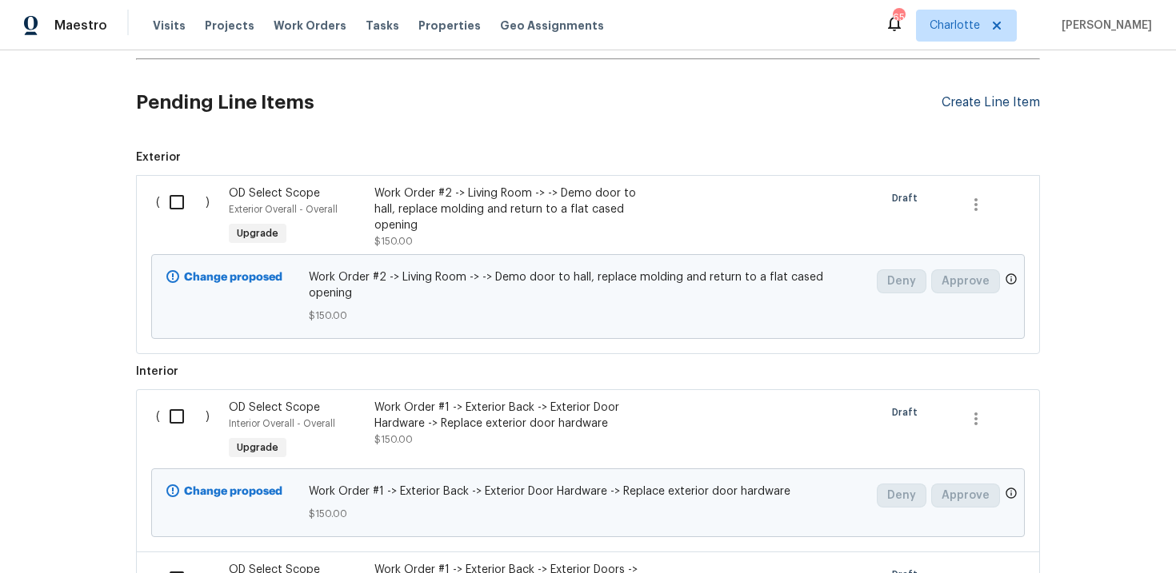
click at [973, 99] on div "Create Line Item" at bounding box center [990, 102] width 98 height 15
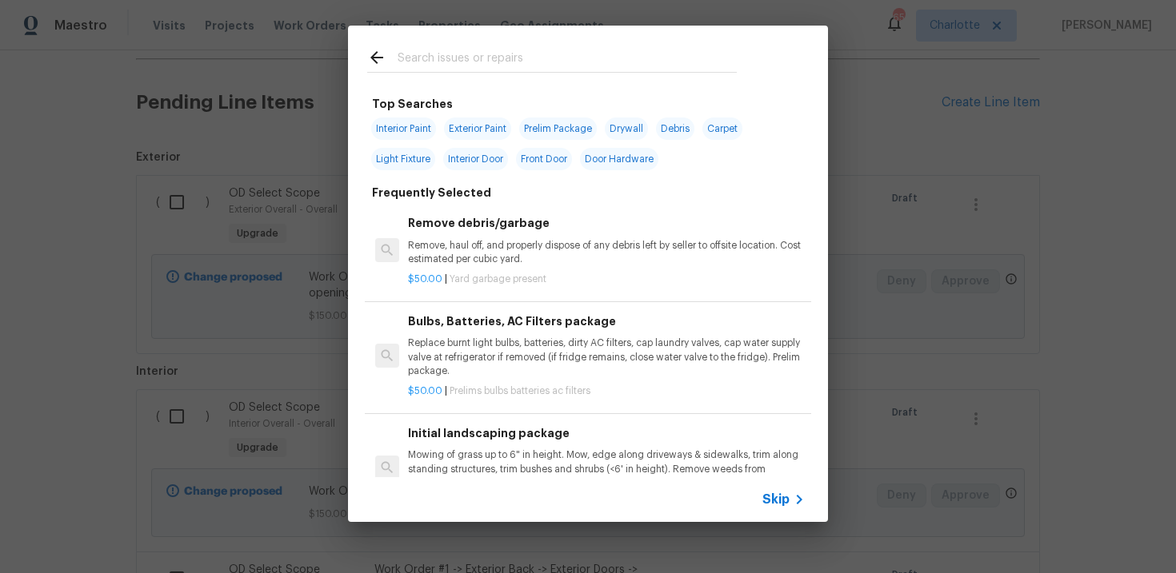
click at [774, 504] on span "Skip" at bounding box center [775, 500] width 27 height 16
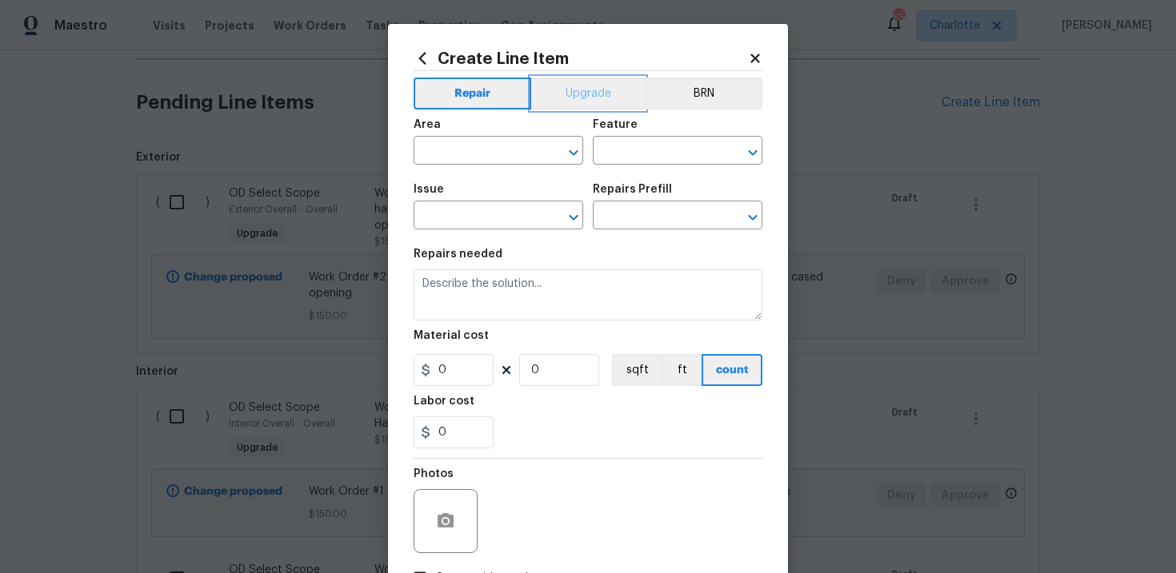
click at [593, 96] on button "Upgrade" at bounding box center [588, 94] width 114 height 32
click at [494, 220] on input "text" at bounding box center [475, 217] width 125 height 25
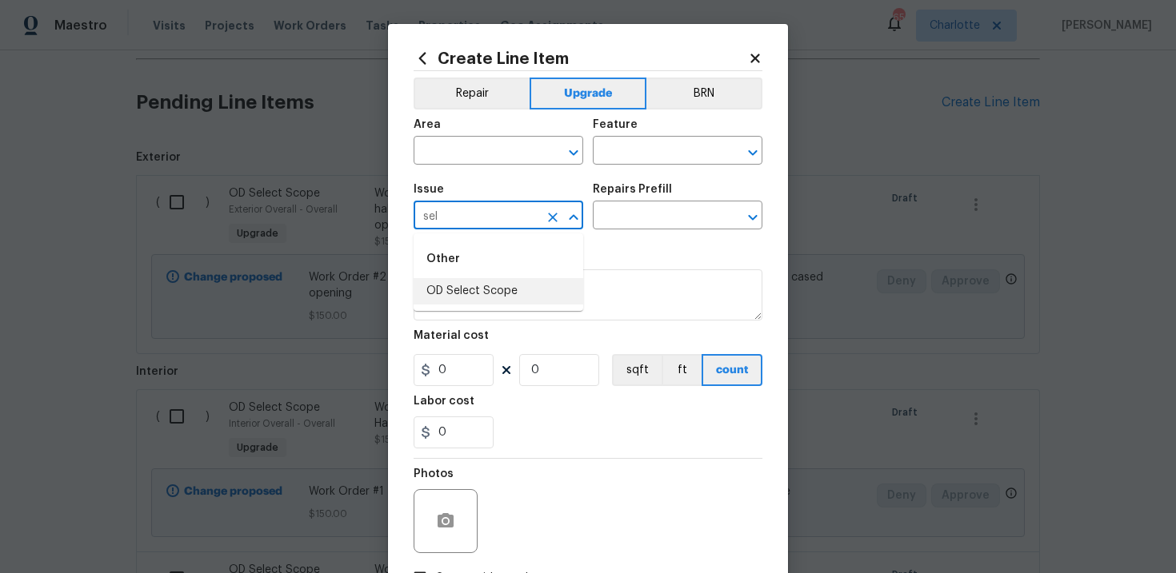
click at [497, 289] on li "OD Select Scope" at bounding box center [498, 291] width 170 height 26
click at [639, 211] on input "text" at bounding box center [655, 217] width 125 height 25
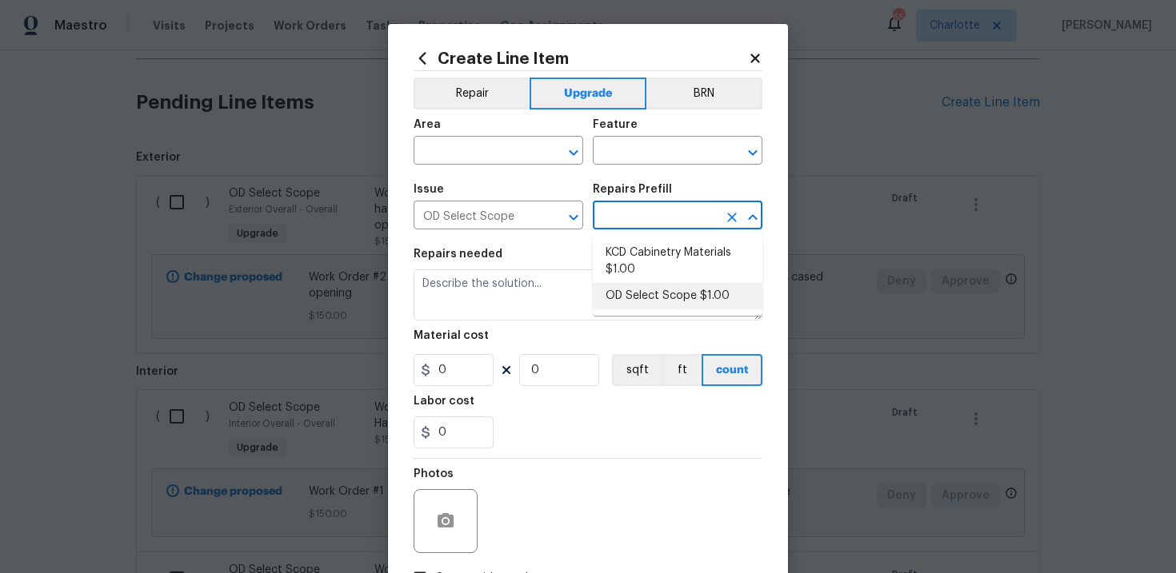
click at [642, 291] on li "OD Select Scope $1.00" at bounding box center [678, 296] width 170 height 26
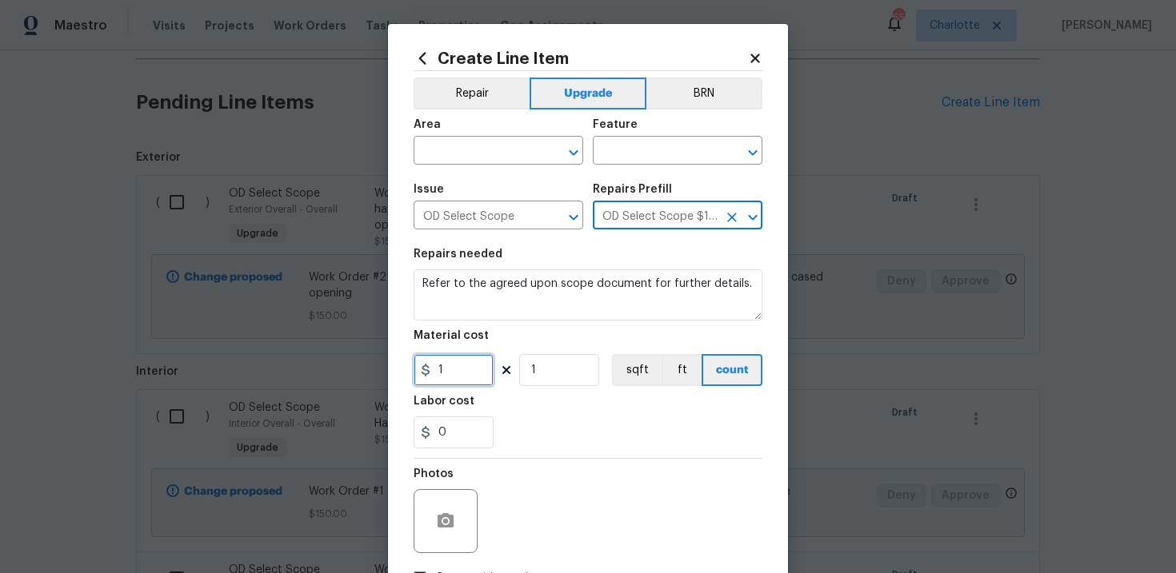
click at [469, 373] on input "1" at bounding box center [453, 370] width 80 height 32
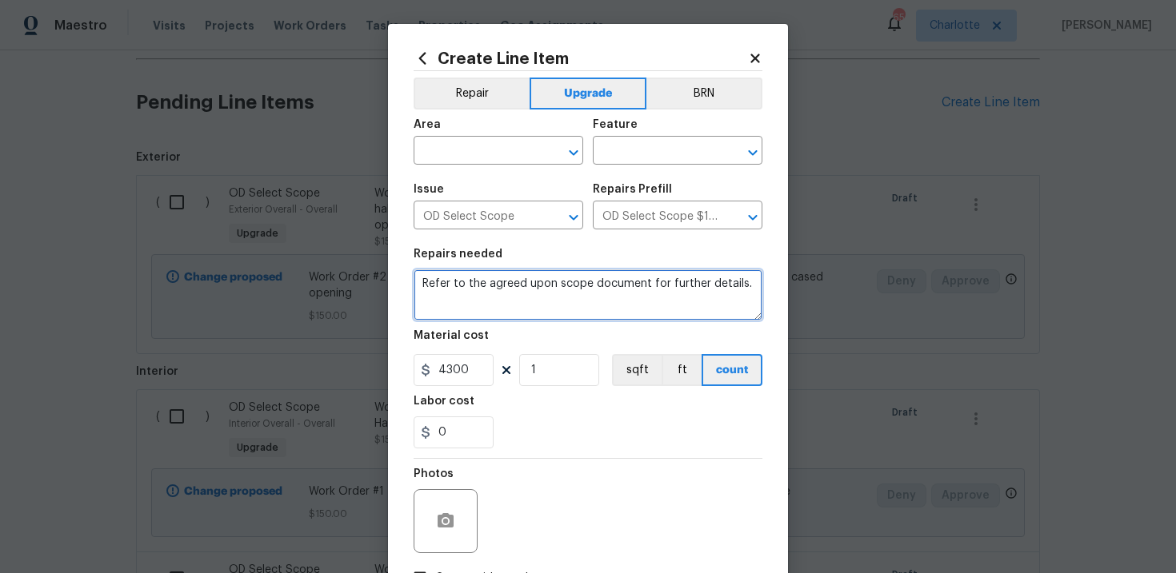
click at [508, 281] on textarea "Refer to the agreed upon scope document for further details." at bounding box center [587, 294] width 349 height 51
paste textarea "Work Order #3 -> Main Bathroom -> Shower -> Install new walk-in shower per plan…"
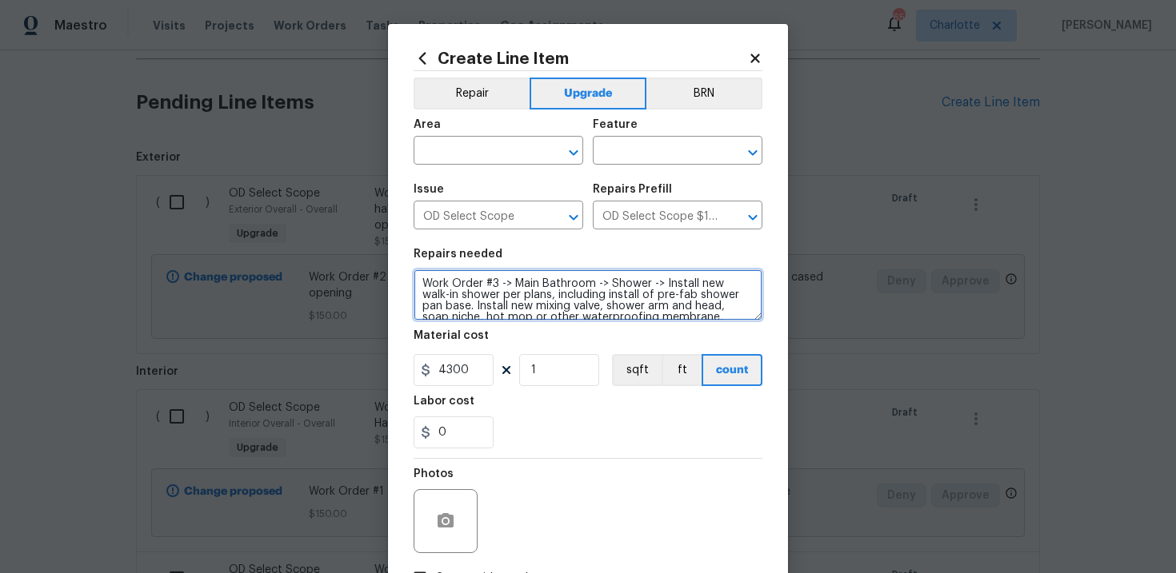
scroll to position [14, 0]
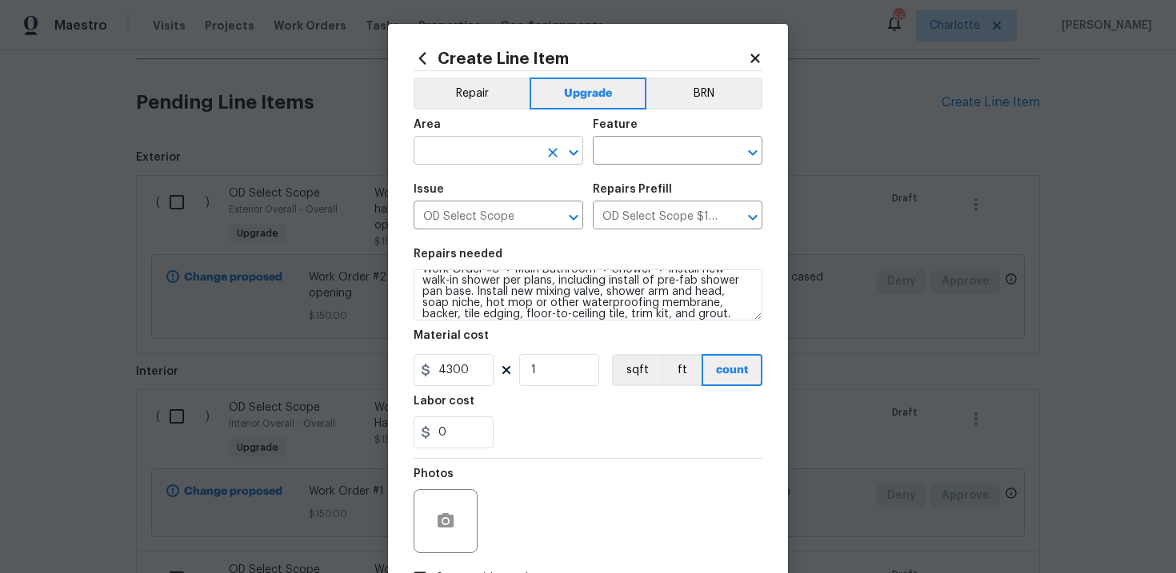
click at [509, 156] on input "text" at bounding box center [475, 152] width 125 height 25
click at [509, 210] on li "Interior Overall" at bounding box center [498, 215] width 170 height 26
click at [657, 158] on input "text" at bounding box center [655, 152] width 125 height 25
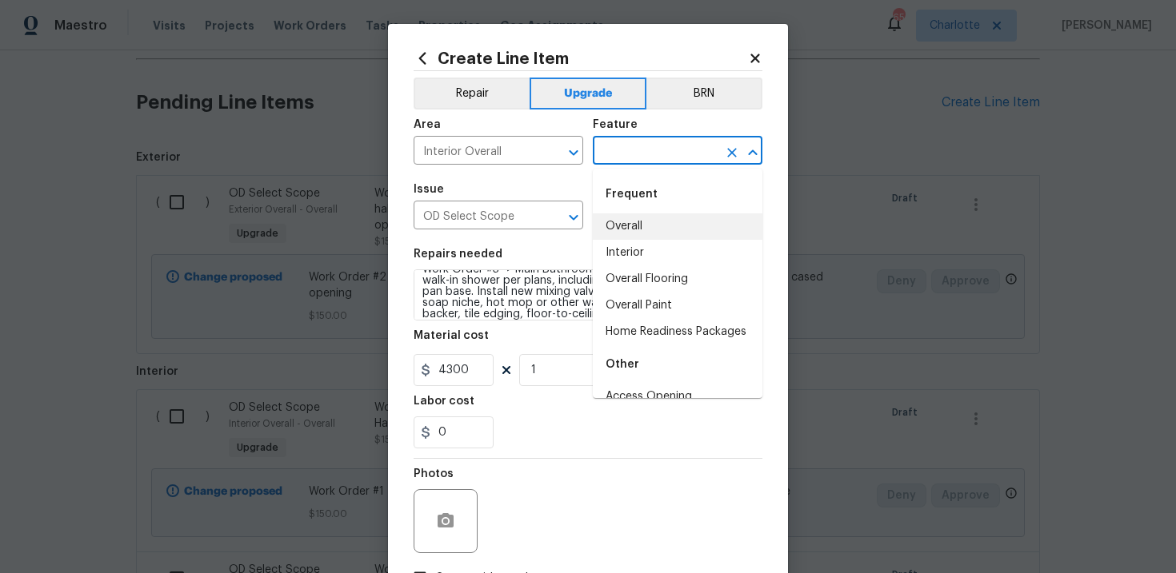
click at [652, 233] on li "Overall" at bounding box center [678, 227] width 170 height 26
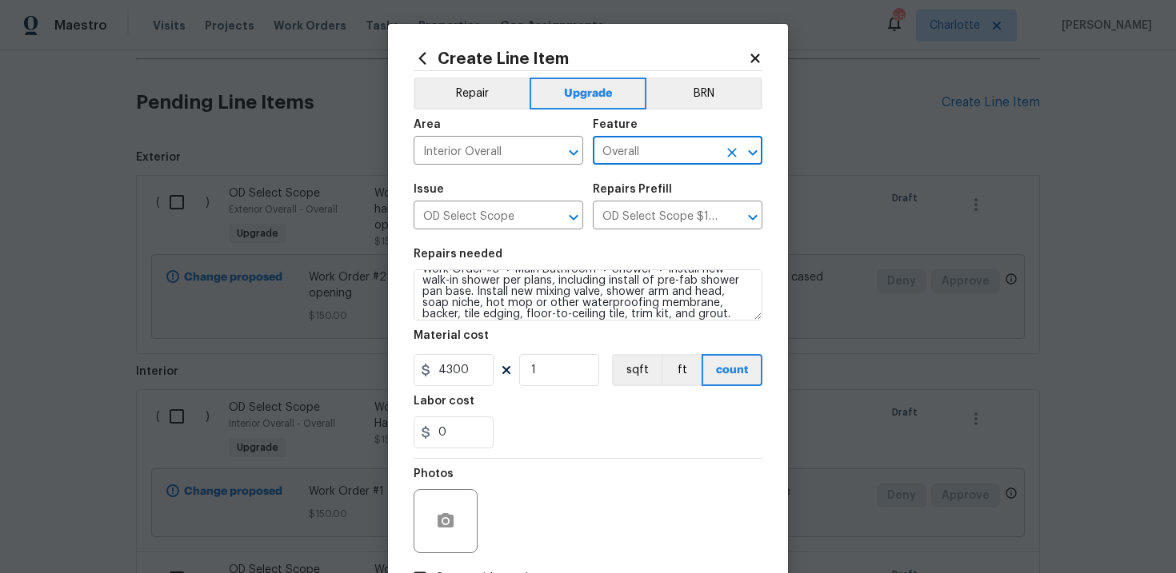
scroll to position [116, 0]
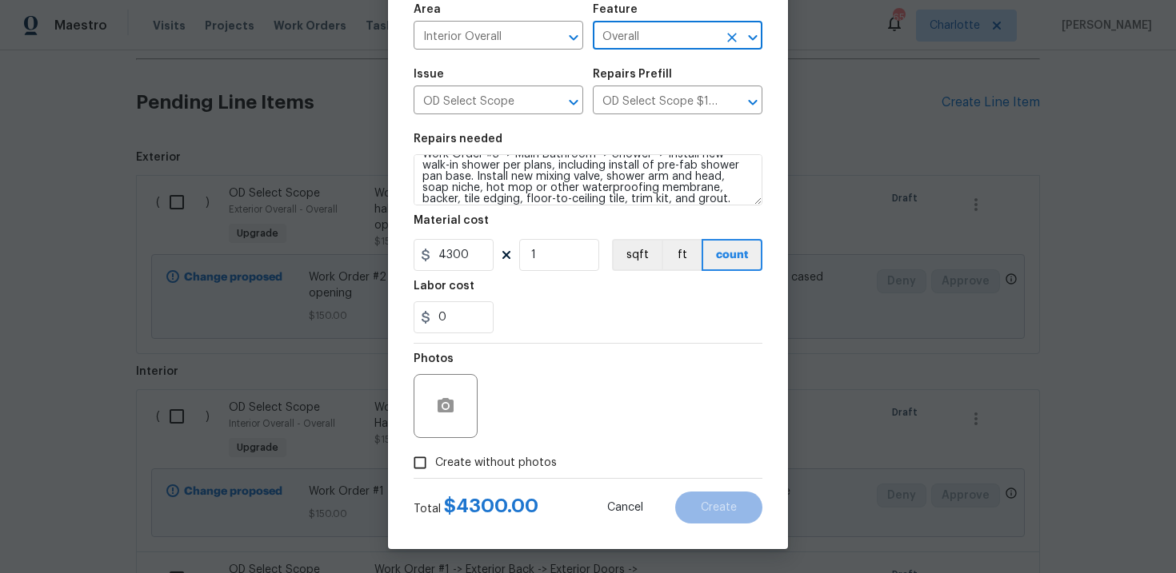
click at [456, 486] on div "Total $ 4300.00 Cancel Create" at bounding box center [587, 501] width 349 height 45
click at [480, 471] on span "Create without photos" at bounding box center [496, 463] width 122 height 17
click at [435, 471] on input "Create without photos" at bounding box center [420, 463] width 30 height 30
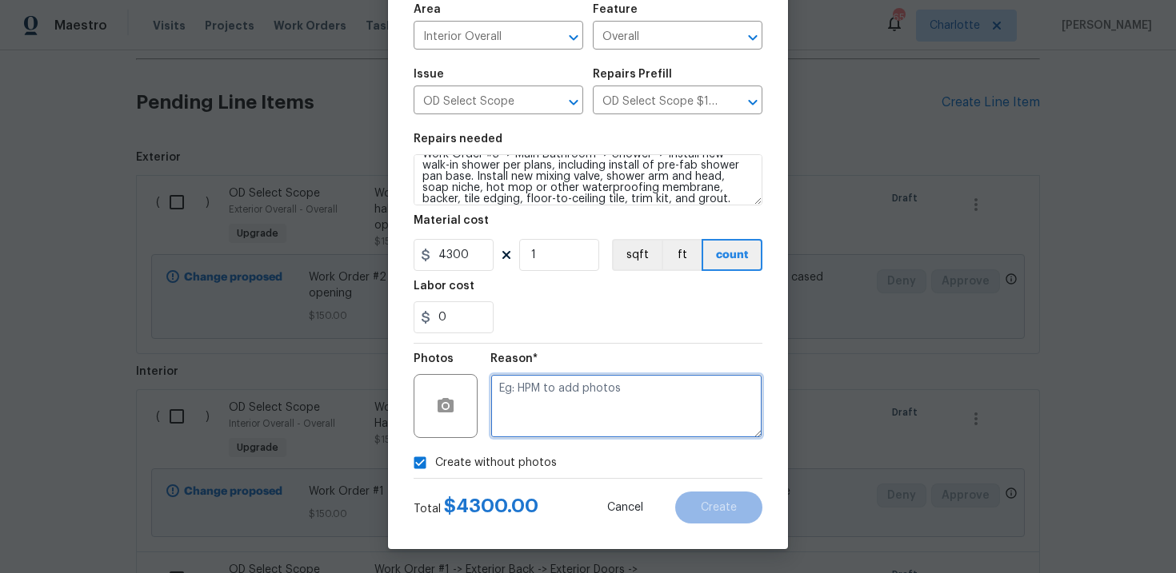
click at [528, 431] on textarea at bounding box center [626, 406] width 272 height 64
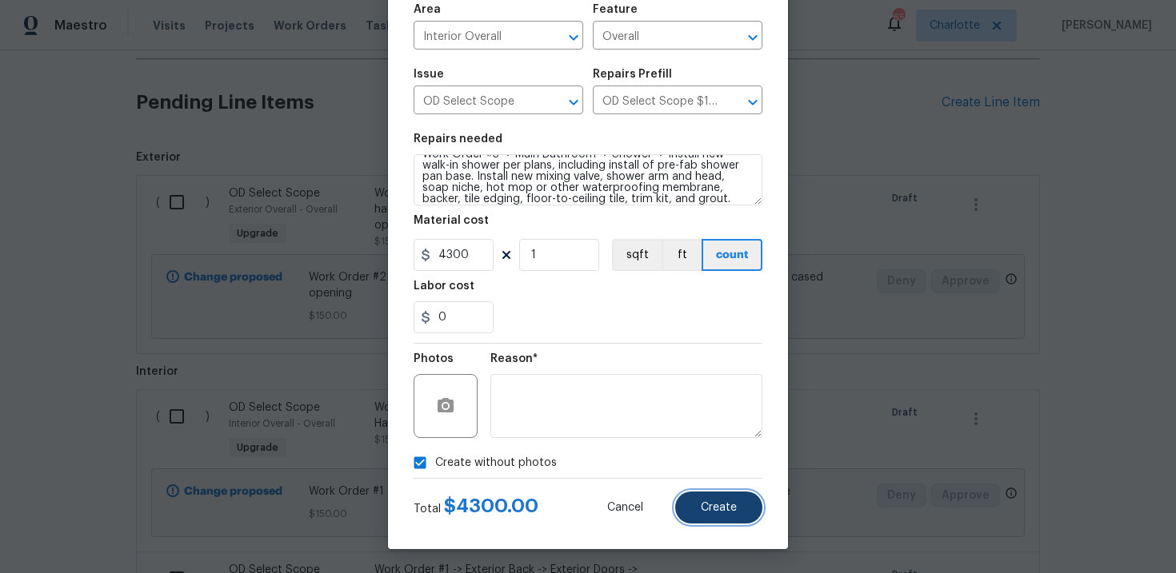
click at [722, 503] on span "Create" at bounding box center [719, 508] width 36 height 12
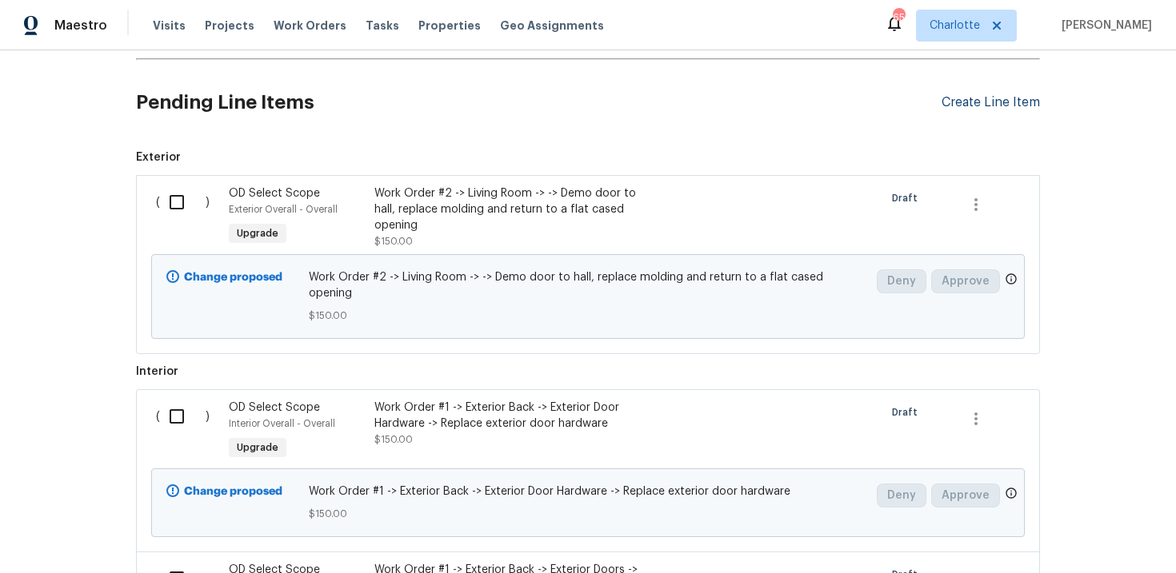
click at [1003, 102] on div "Create Line Item" at bounding box center [990, 102] width 98 height 15
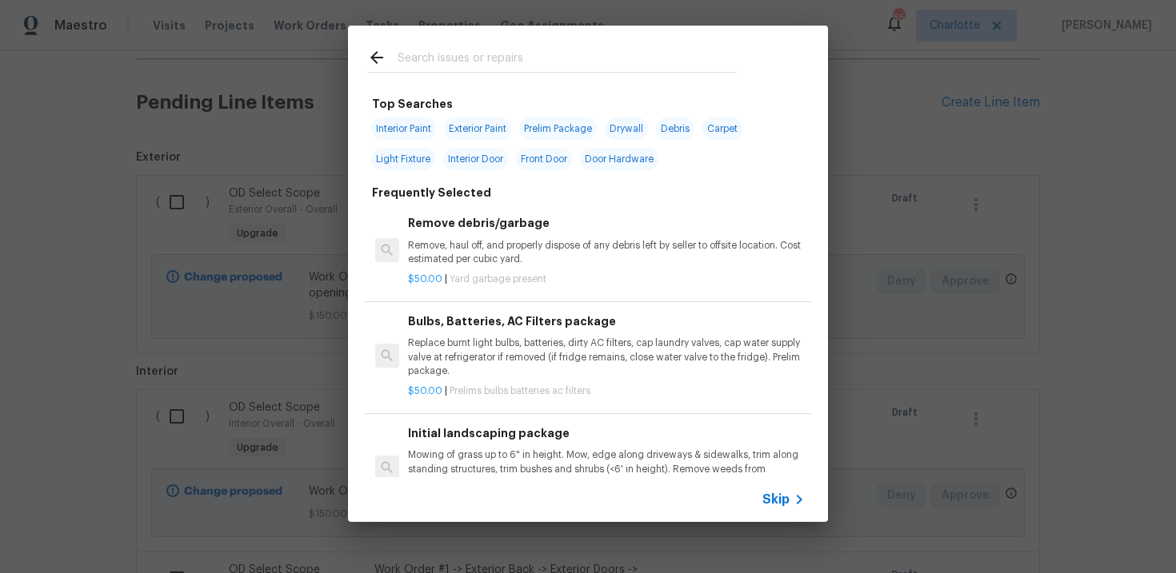
click at [765, 497] on span "Skip" at bounding box center [775, 500] width 27 height 16
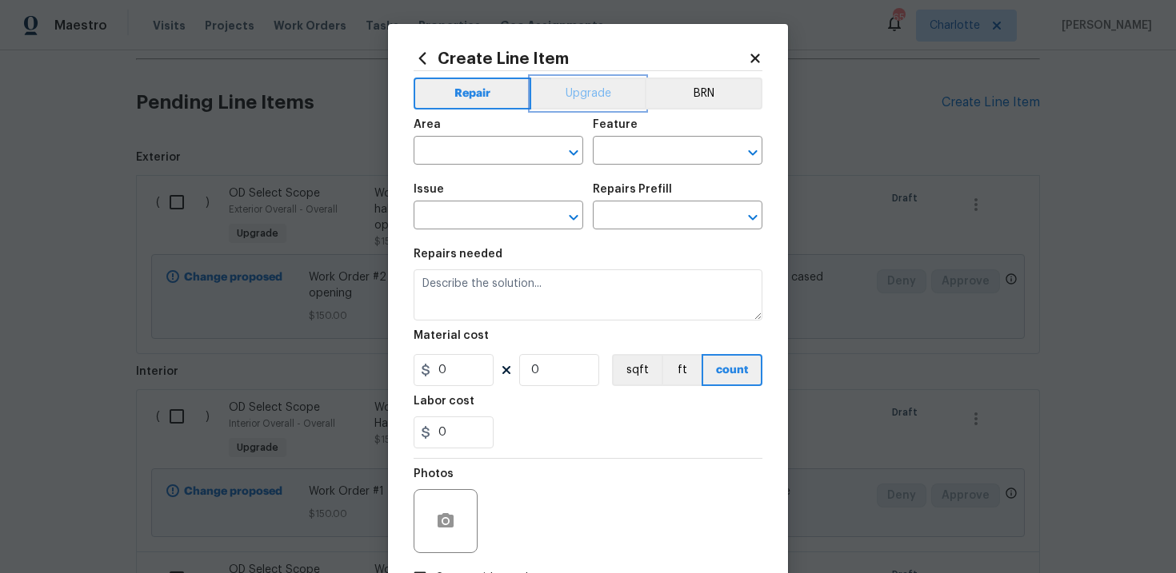
click at [605, 94] on button "Upgrade" at bounding box center [588, 94] width 114 height 32
click at [481, 228] on input "text" at bounding box center [475, 217] width 125 height 25
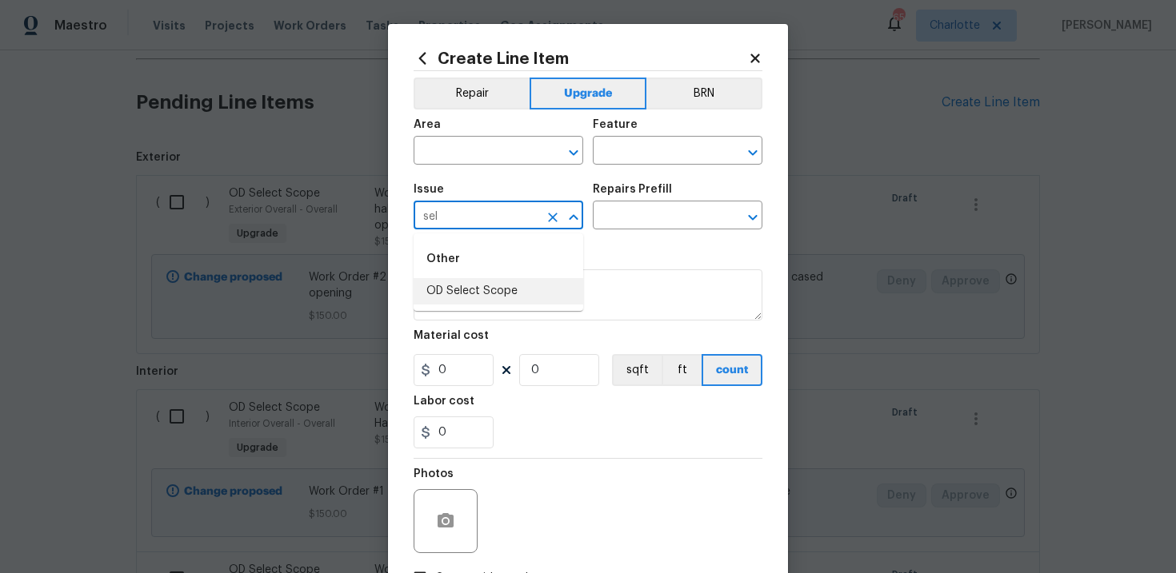
click at [491, 284] on li "OD Select Scope" at bounding box center [498, 291] width 170 height 26
click at [625, 220] on input "text" at bounding box center [655, 217] width 125 height 25
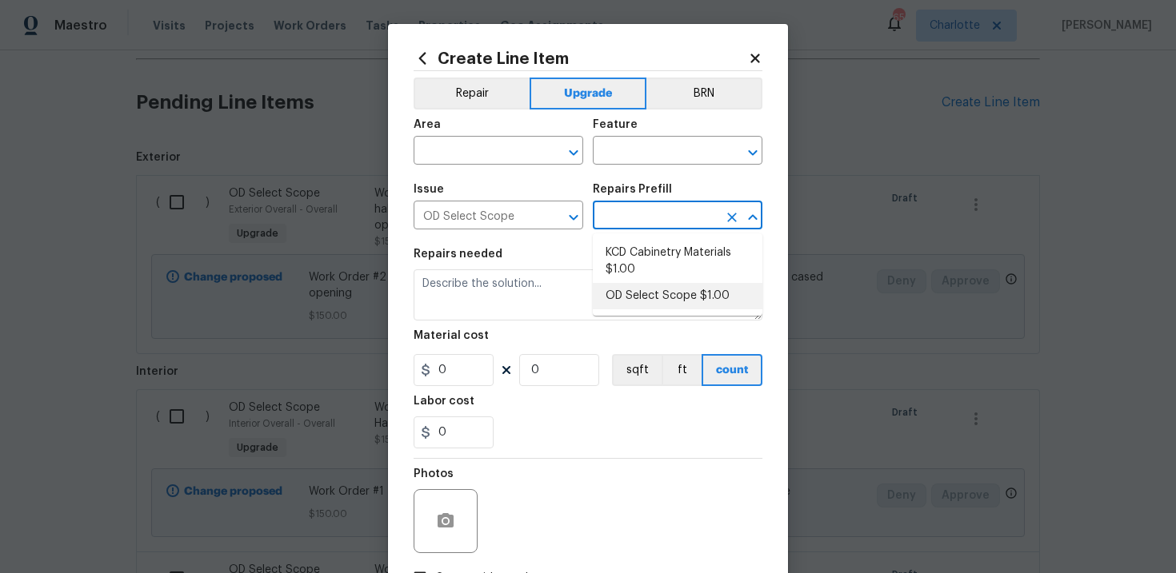
click at [643, 291] on li "OD Select Scope $1.00" at bounding box center [678, 296] width 170 height 26
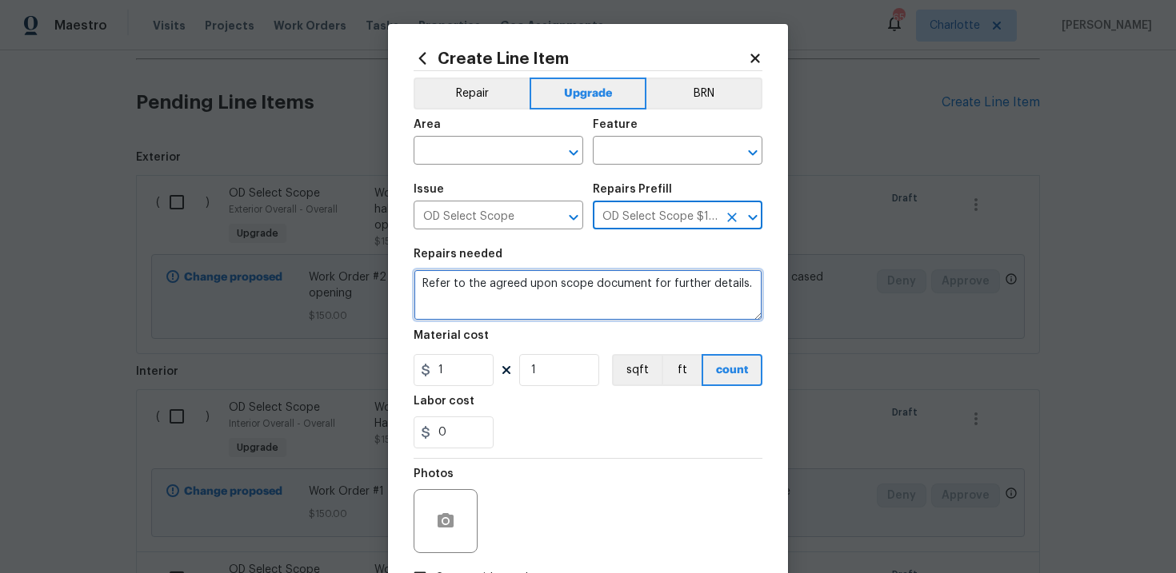
click at [472, 284] on textarea "Refer to the agreed upon scope document for further details." at bounding box center [587, 294] width 349 height 51
paste textarea "Work Order #3 -> Main Bathroom -> Shower Door -> Install new frameless shower d…"
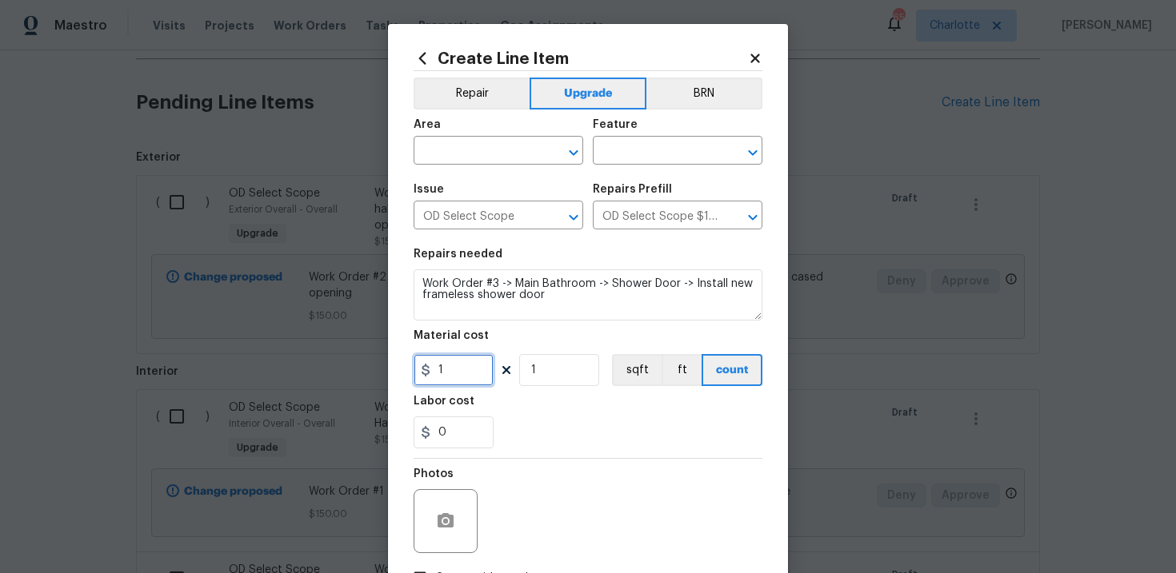
click at [463, 369] on input "1" at bounding box center [453, 370] width 80 height 32
click at [502, 153] on input "text" at bounding box center [475, 152] width 125 height 25
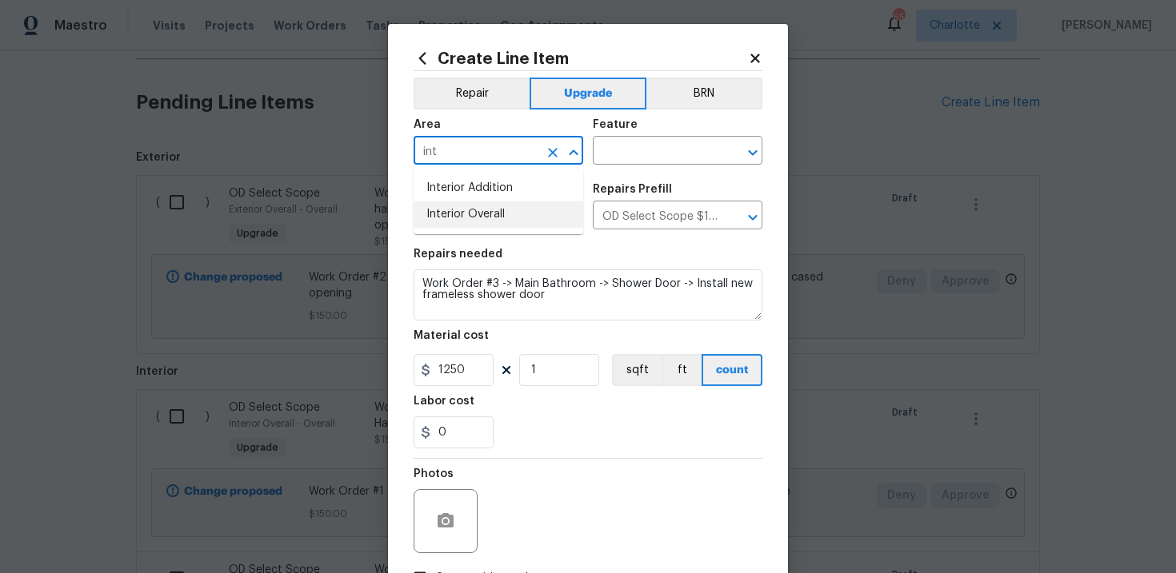
click at [504, 216] on li "Interior Overall" at bounding box center [498, 215] width 170 height 26
click at [662, 158] on input "text" at bounding box center [655, 152] width 125 height 25
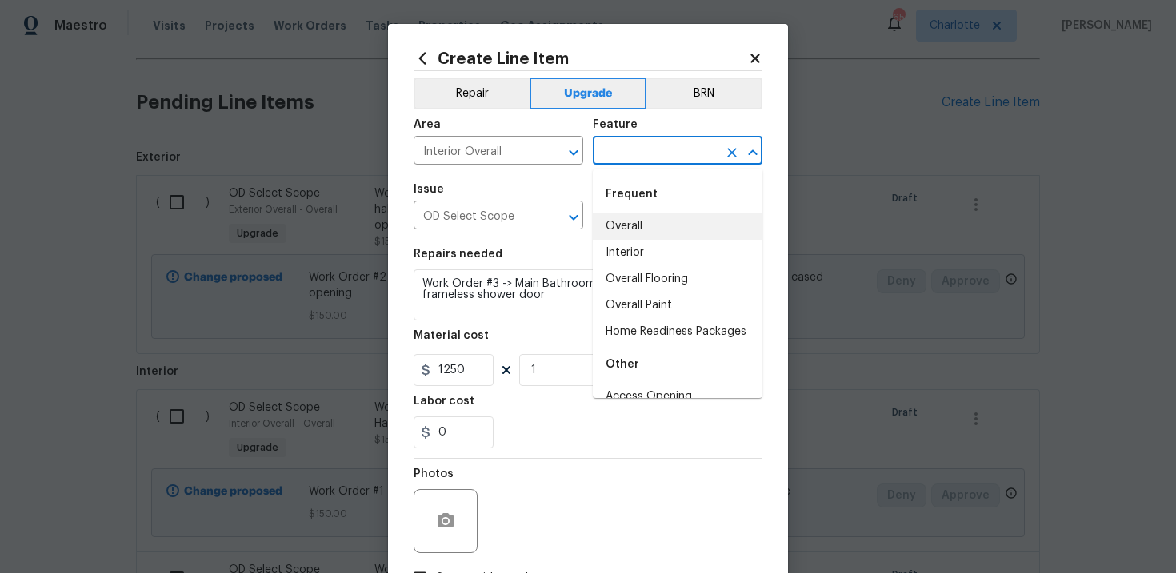
click at [656, 225] on li "Overall" at bounding box center [678, 227] width 170 height 26
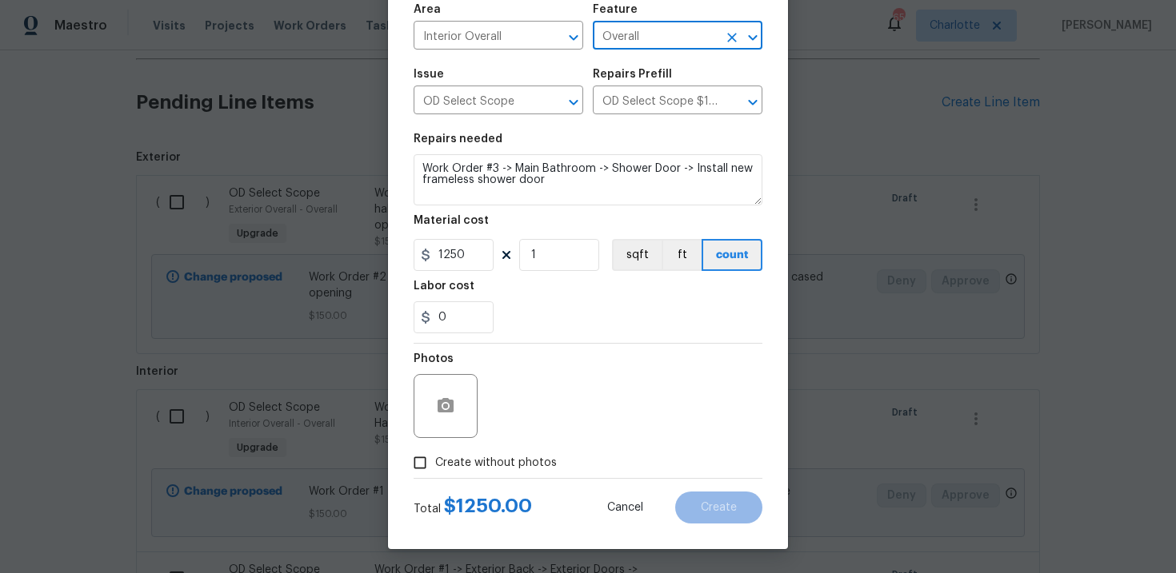
click at [509, 455] on span "Create without photos" at bounding box center [496, 463] width 122 height 17
click at [435, 454] on input "Create without photos" at bounding box center [420, 463] width 30 height 30
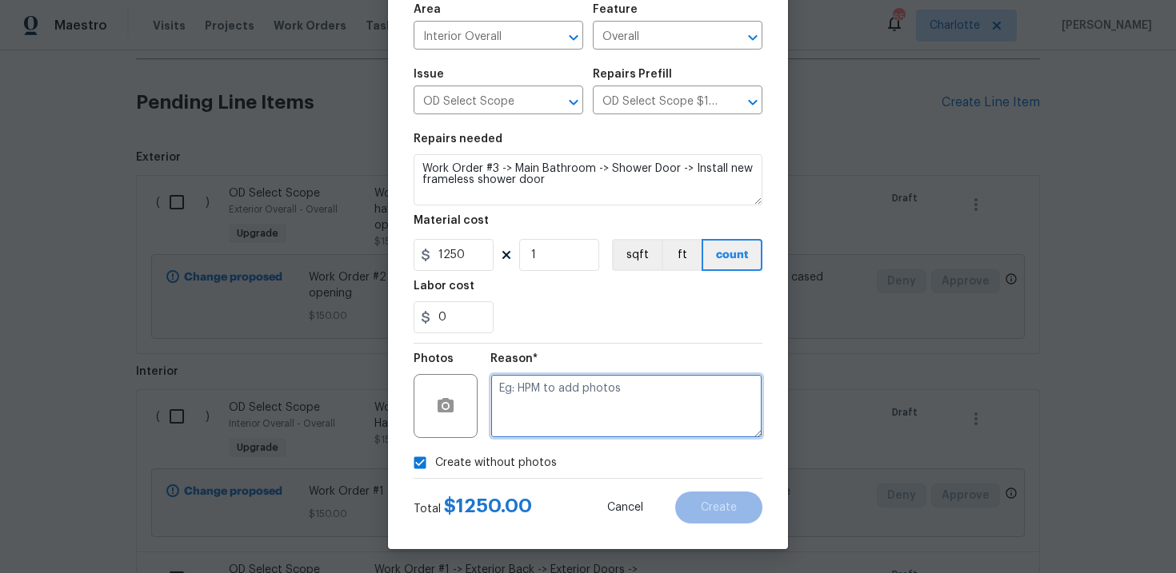
click at [560, 422] on textarea at bounding box center [626, 406] width 272 height 64
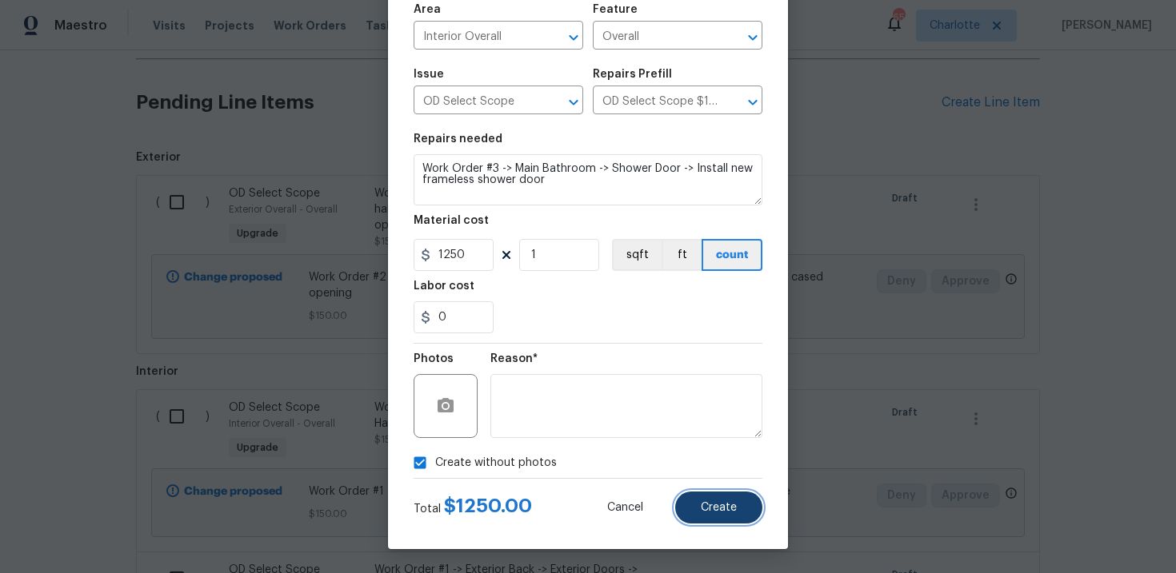
click at [721, 509] on span "Create" at bounding box center [719, 508] width 36 height 12
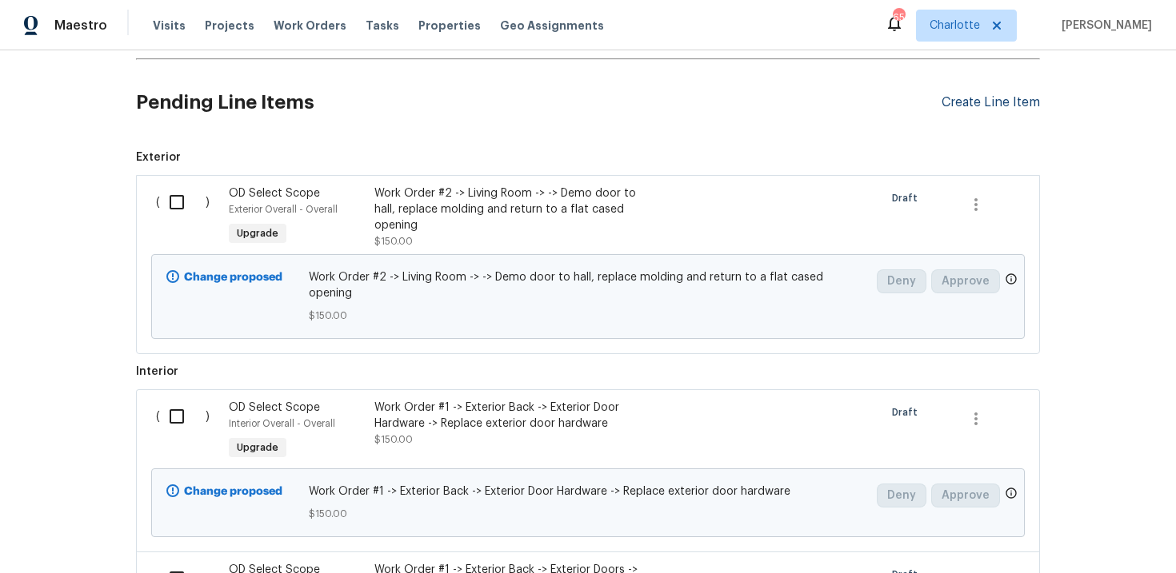
click at [1010, 110] on div "Create Line Item" at bounding box center [990, 102] width 98 height 15
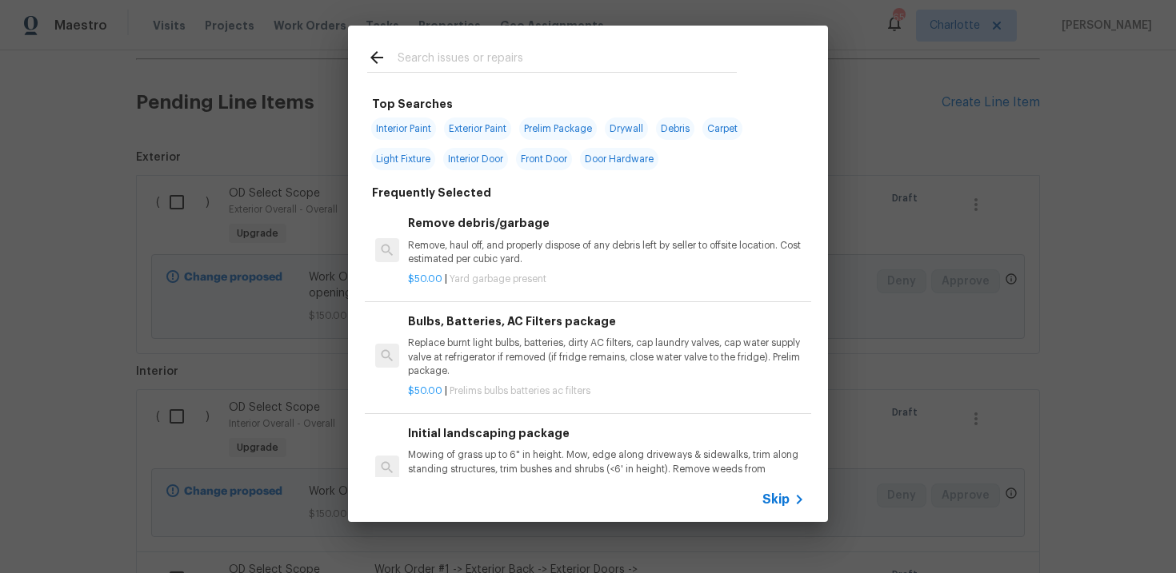
click at [775, 498] on span "Skip" at bounding box center [775, 500] width 27 height 16
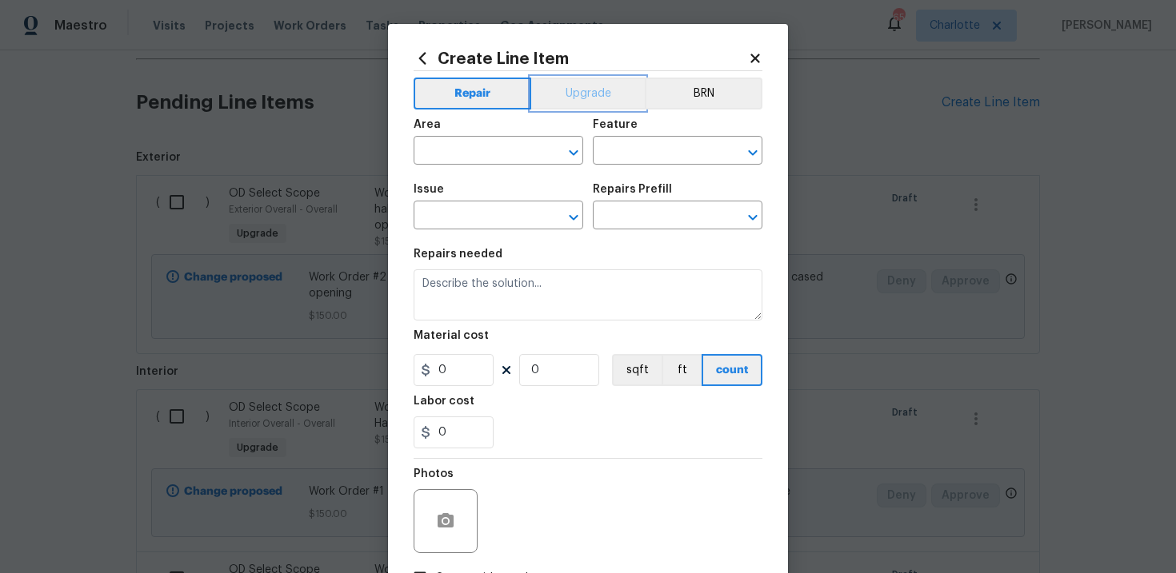
click at [599, 90] on button "Upgrade" at bounding box center [588, 94] width 114 height 32
click at [498, 220] on input "text" at bounding box center [475, 217] width 125 height 25
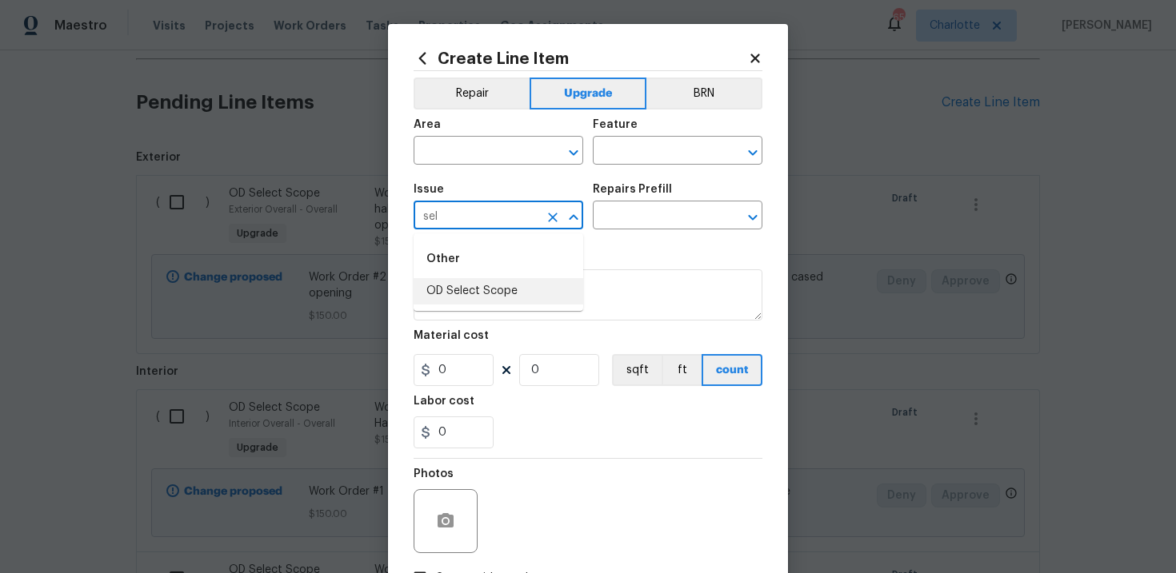
click at [509, 289] on li "OD Select Scope" at bounding box center [498, 291] width 170 height 26
click at [637, 221] on input "text" at bounding box center [655, 217] width 125 height 25
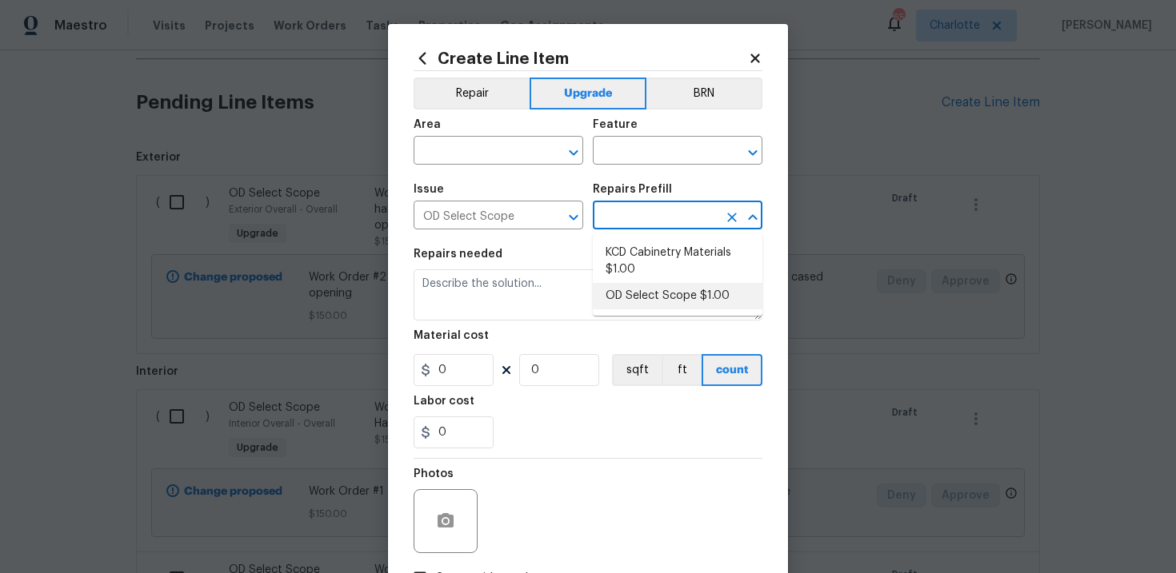
click at [653, 295] on li "OD Select Scope $1.00" at bounding box center [678, 296] width 170 height 26
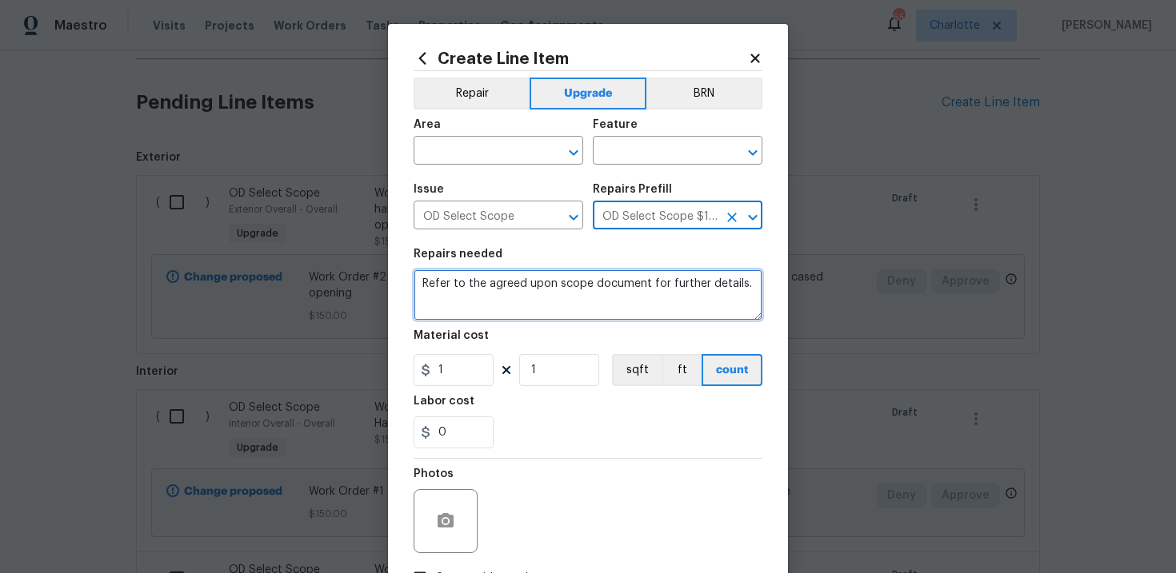
click at [566, 288] on textarea "Refer to the agreed upon scope document for further details." at bounding box center [587, 294] width 349 height 51
paste textarea "Work Order #3 -> Main Bathroom -> Toilet -> Replace toilet with elongated unit"
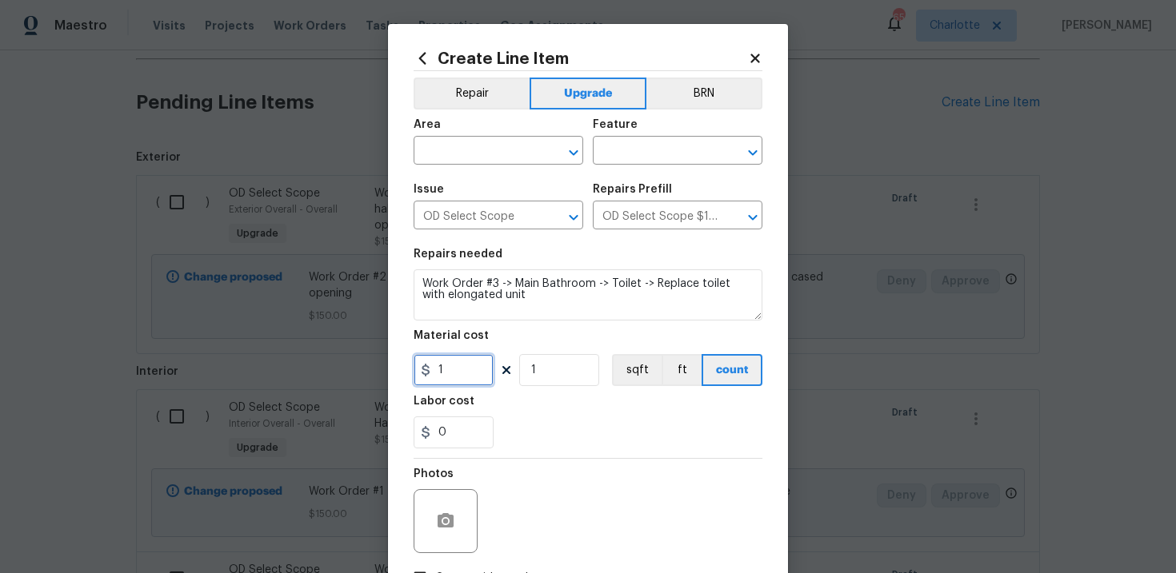
click at [464, 371] on input "1" at bounding box center [453, 370] width 80 height 32
click at [499, 161] on input "text" at bounding box center [475, 152] width 125 height 25
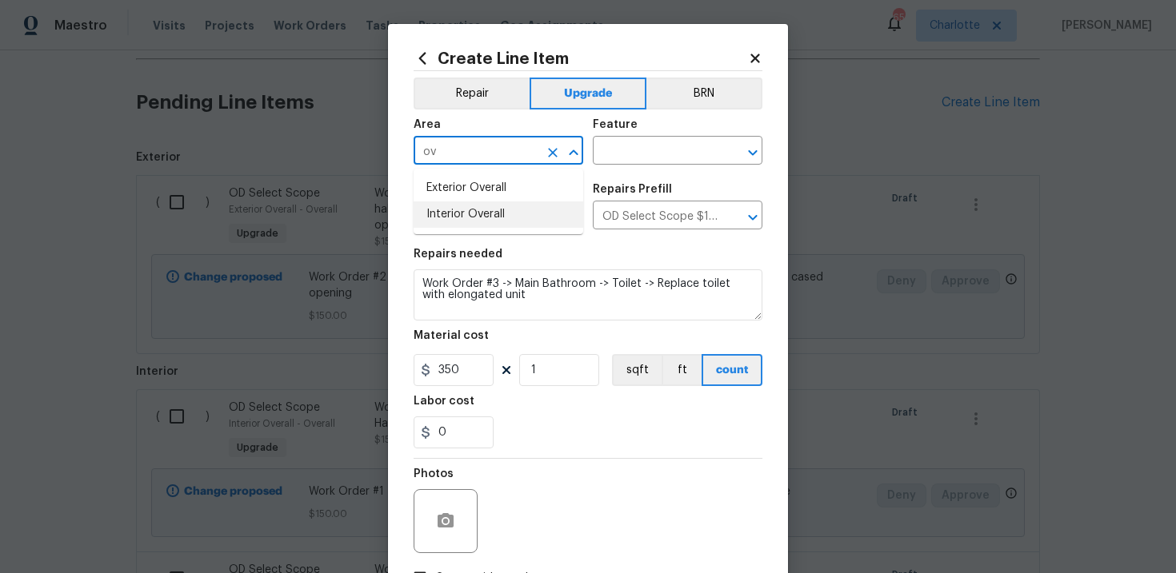
click at [502, 215] on li "Interior Overall" at bounding box center [498, 215] width 170 height 26
click at [625, 163] on input "text" at bounding box center [655, 152] width 125 height 25
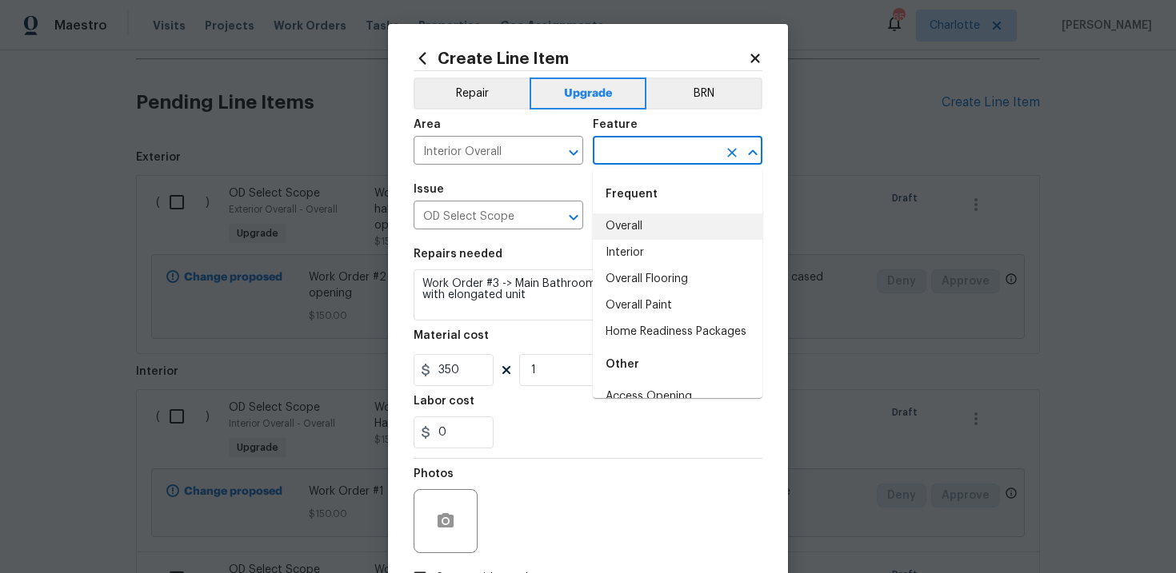
click at [640, 221] on li "Overall" at bounding box center [678, 227] width 170 height 26
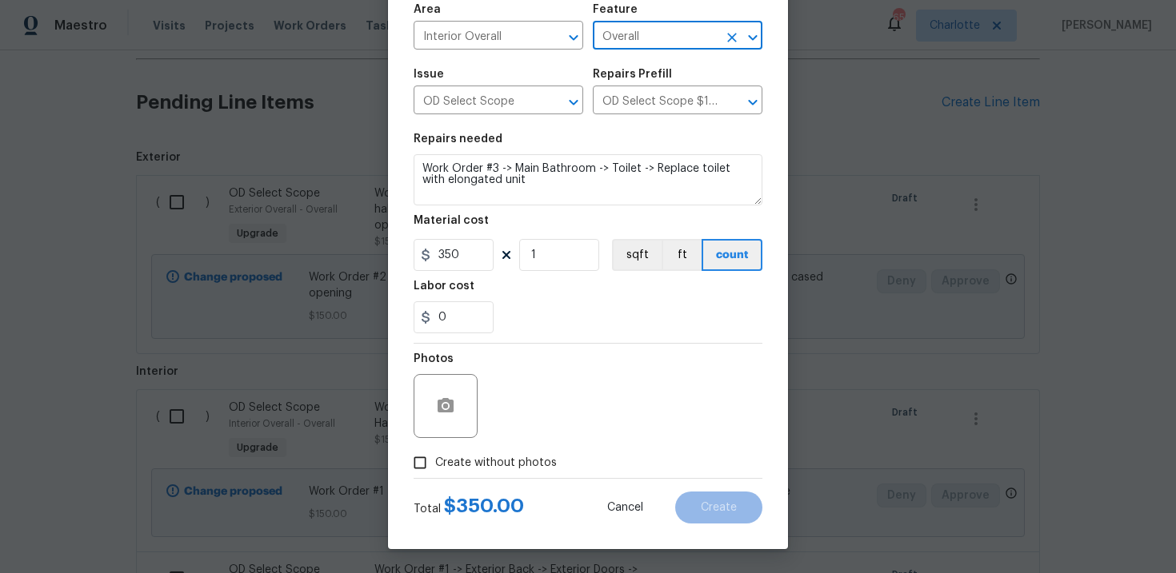
click at [492, 463] on span "Create without photos" at bounding box center [496, 463] width 122 height 17
click at [435, 463] on input "Create without photos" at bounding box center [420, 463] width 30 height 30
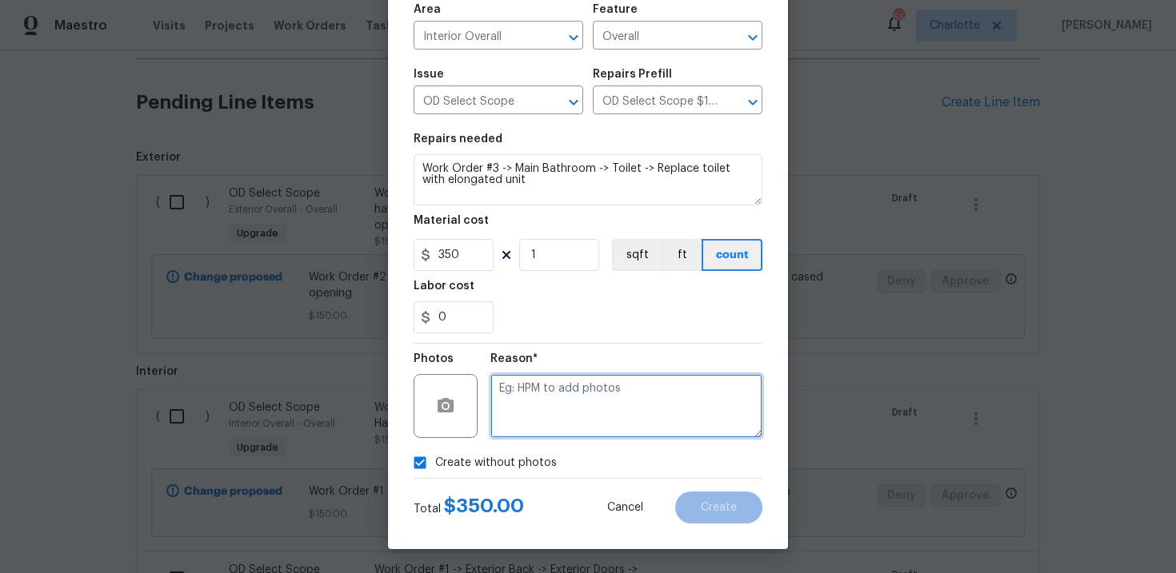
click at [556, 415] on textarea at bounding box center [626, 406] width 272 height 64
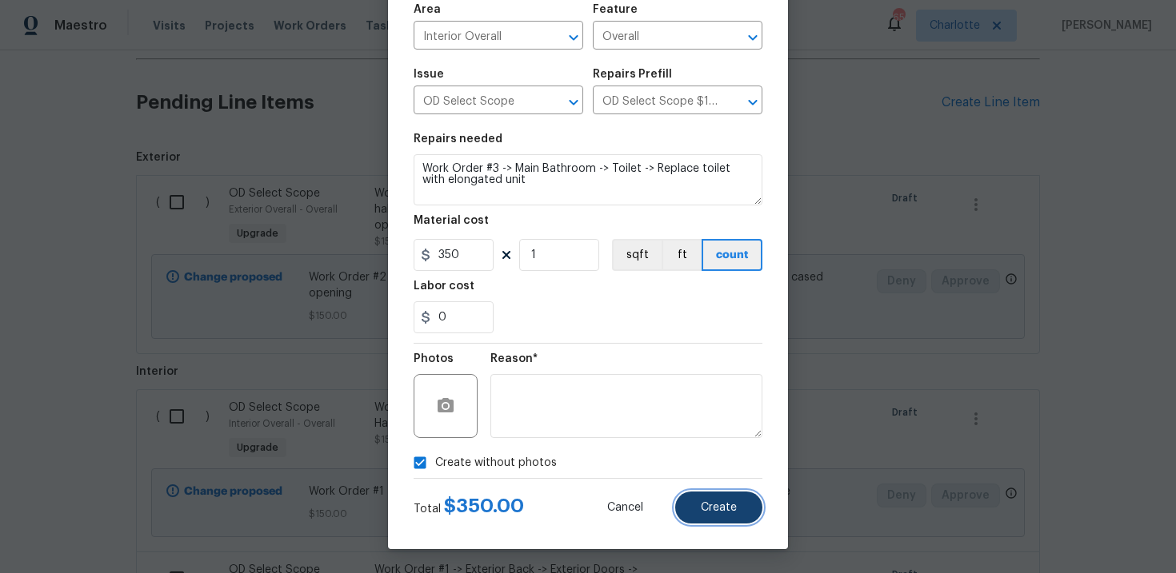
click at [709, 505] on span "Create" at bounding box center [719, 508] width 36 height 12
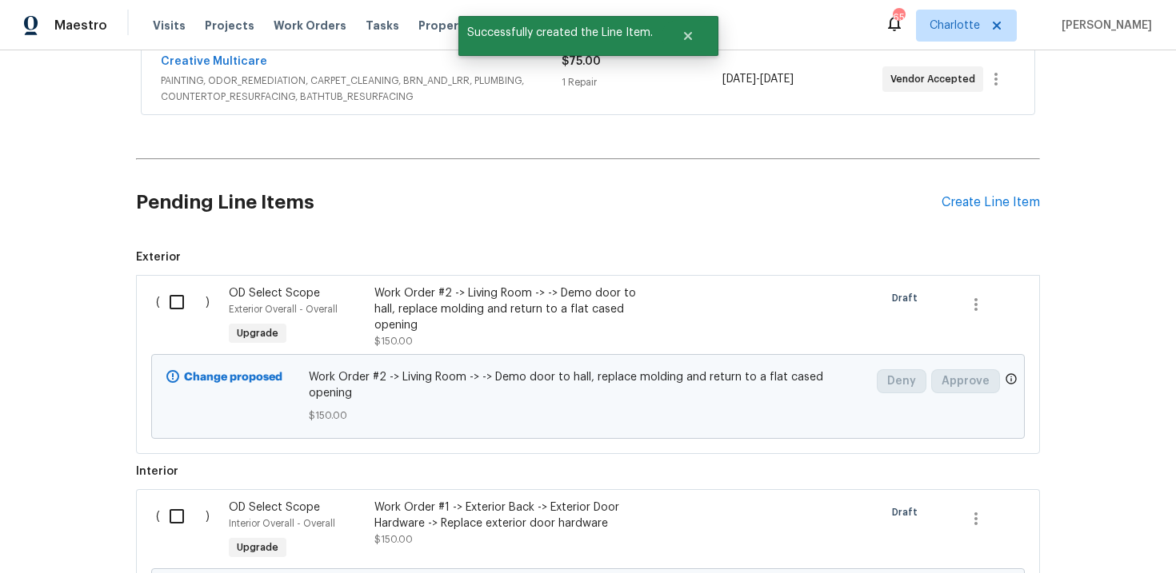
scroll to position [647, 0]
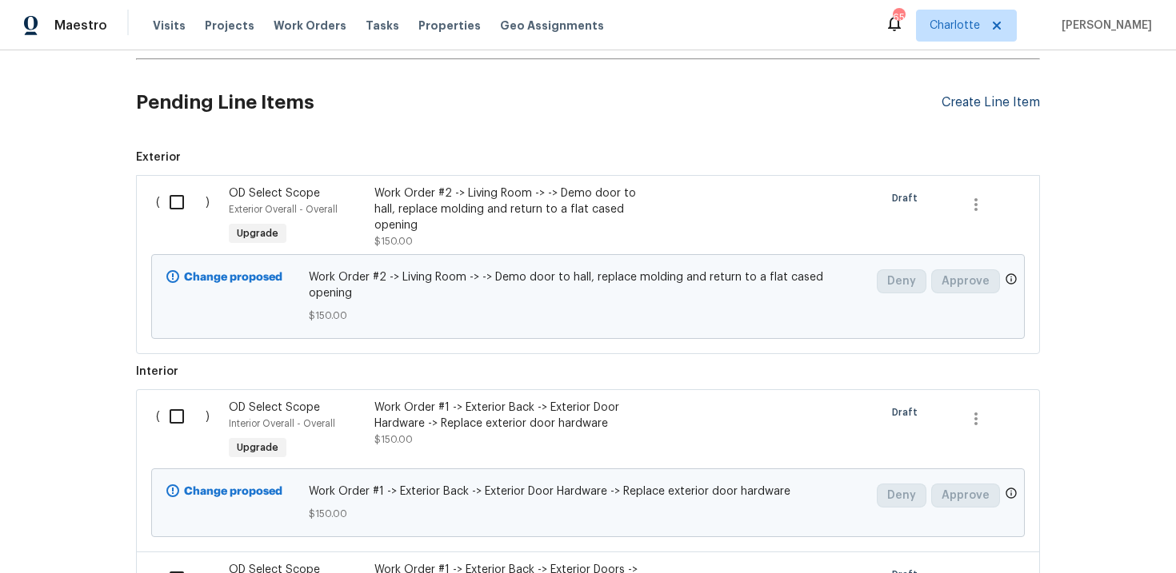
click at [993, 109] on div "Create Line Item" at bounding box center [990, 102] width 98 height 15
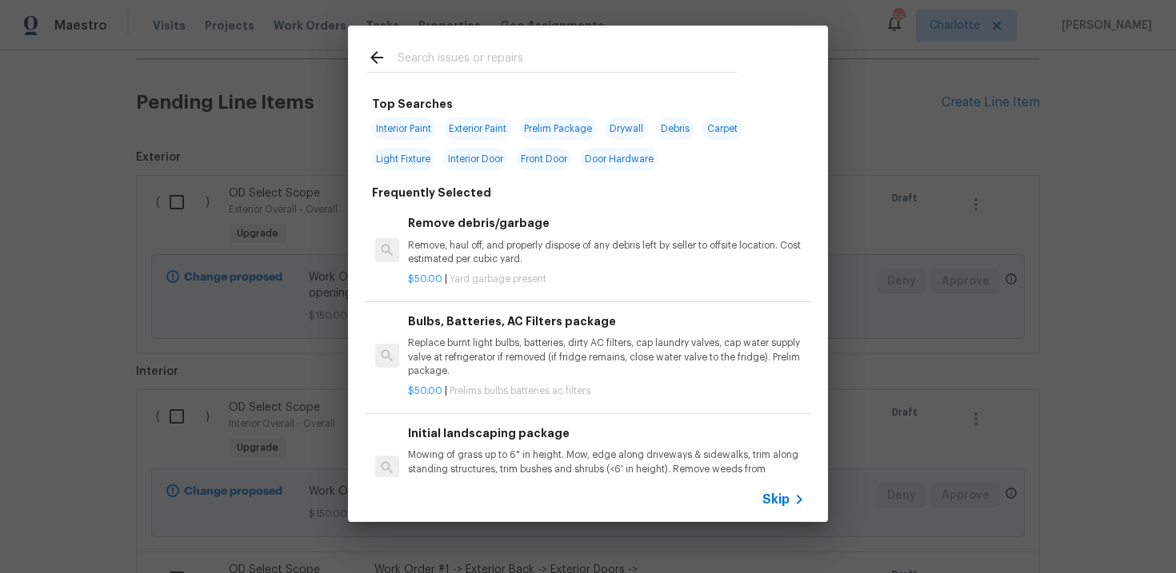
click at [770, 500] on span "Skip" at bounding box center [775, 500] width 27 height 16
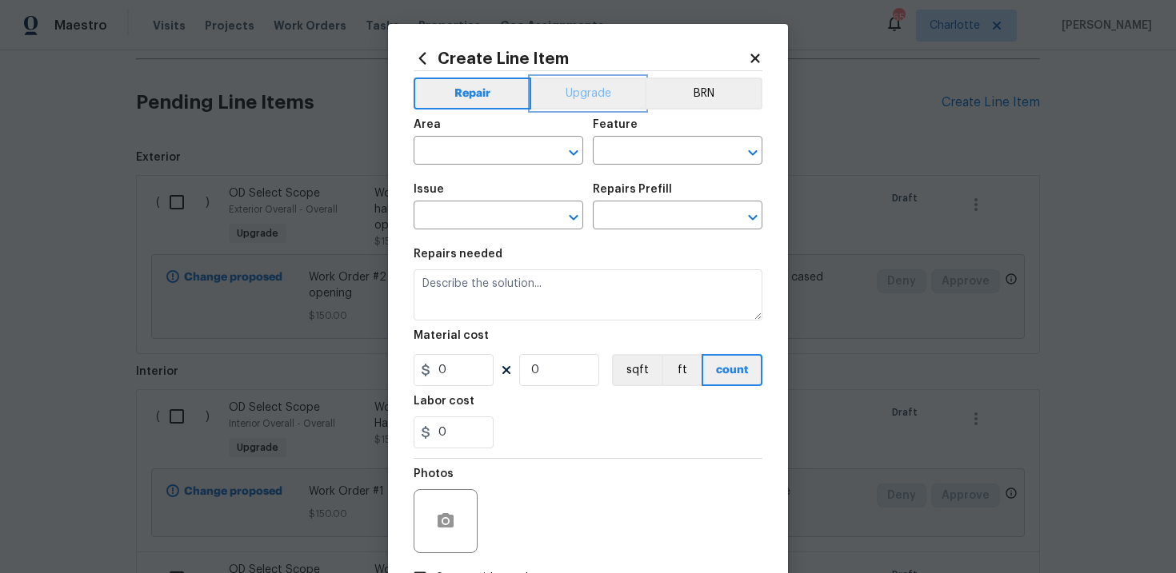
click at [608, 96] on button "Upgrade" at bounding box center [588, 94] width 114 height 32
click at [493, 218] on input "text" at bounding box center [475, 217] width 125 height 25
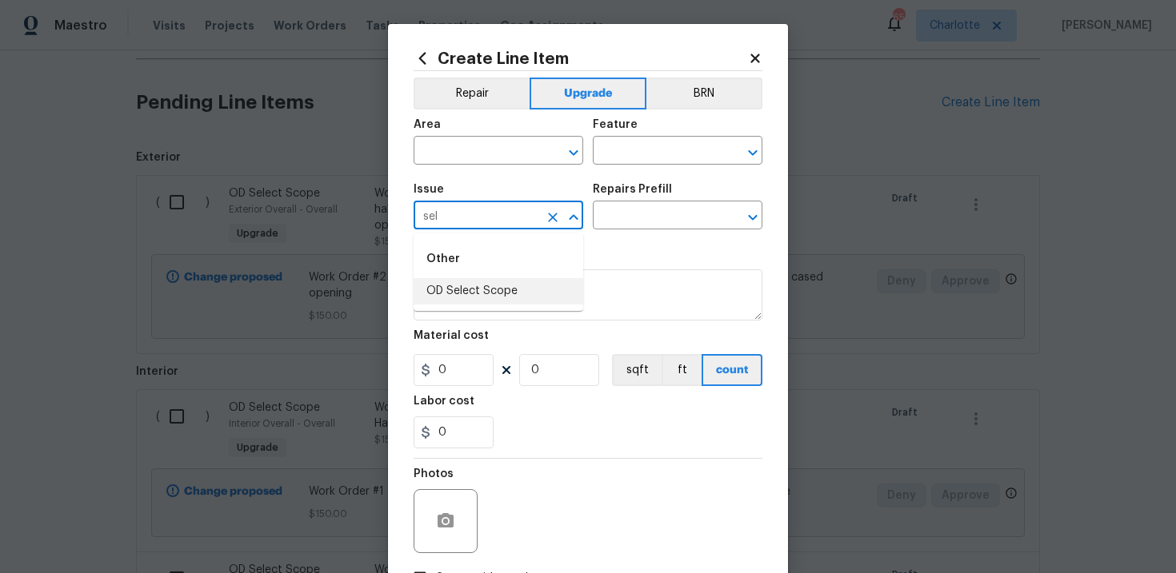
click at [495, 293] on li "OD Select Scope" at bounding box center [498, 291] width 170 height 26
click at [635, 218] on input "text" at bounding box center [655, 217] width 125 height 25
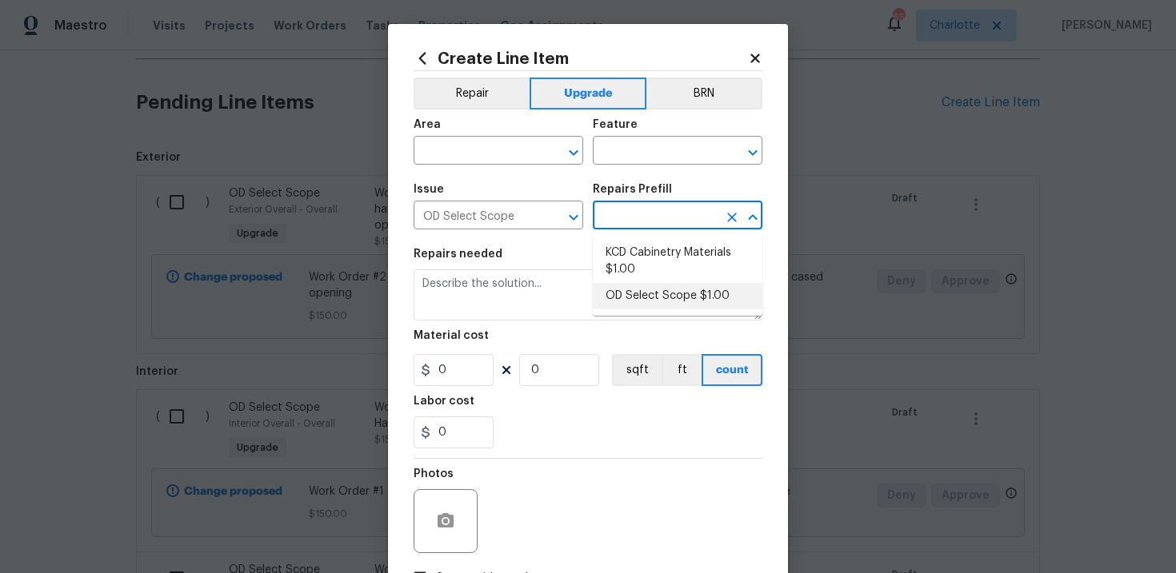
click at [649, 287] on li "OD Select Scope $1.00" at bounding box center [678, 296] width 170 height 26
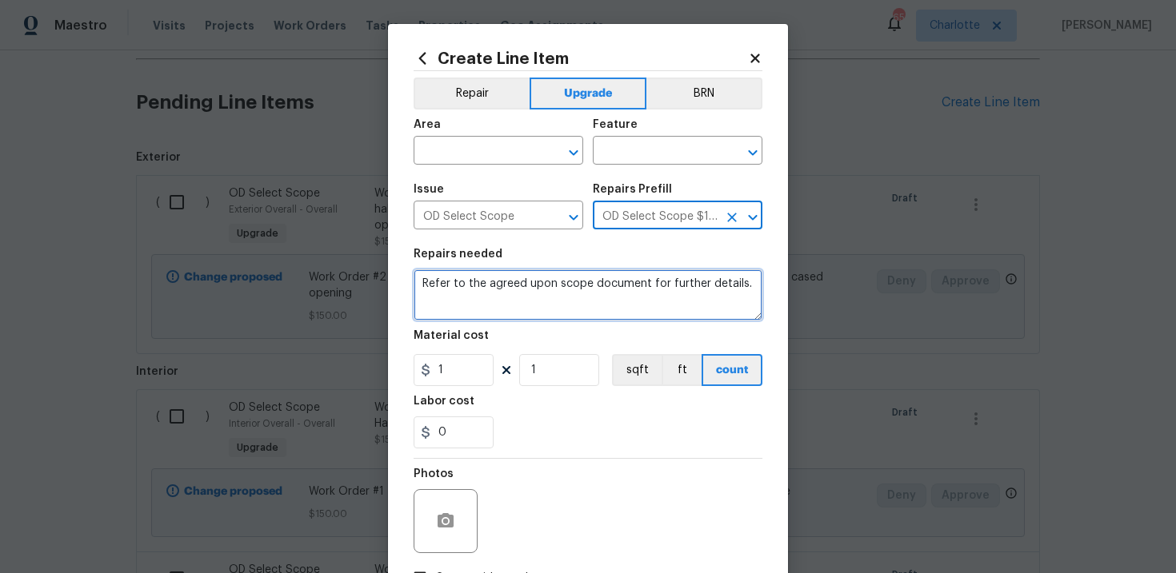
click at [565, 288] on textarea "Refer to the agreed upon scope document for further details." at bounding box center [587, 294] width 349 height 51
paste textarea "Work Order #3 -> Main Bathroom -> Vanity -> Demo vanity and install new prefab …"
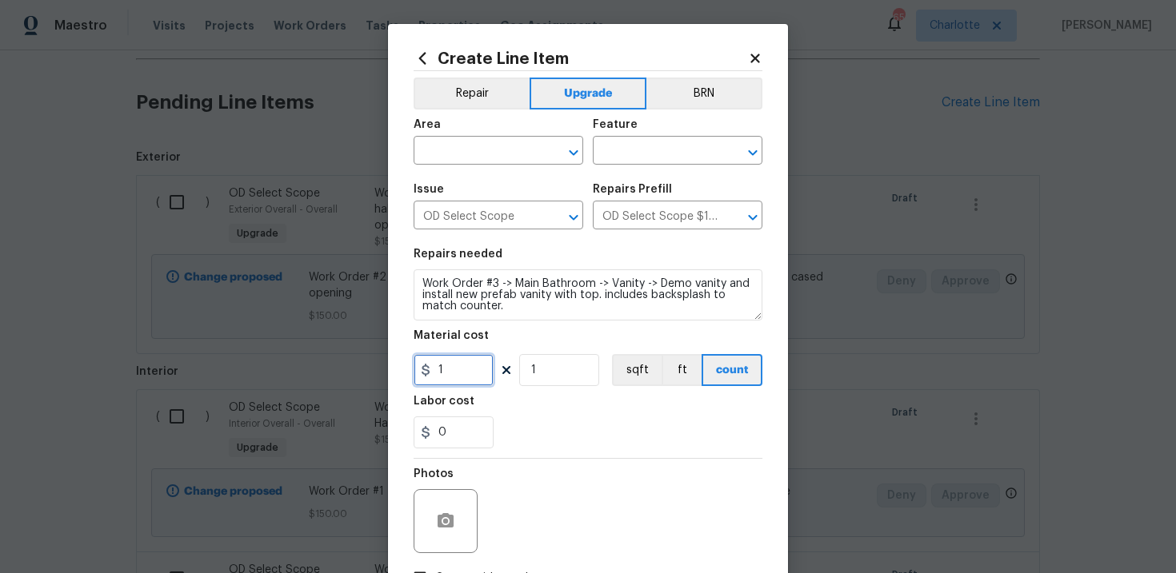
click at [469, 373] on input "1" at bounding box center [453, 370] width 80 height 32
click at [541, 424] on div "0" at bounding box center [587, 433] width 349 height 32
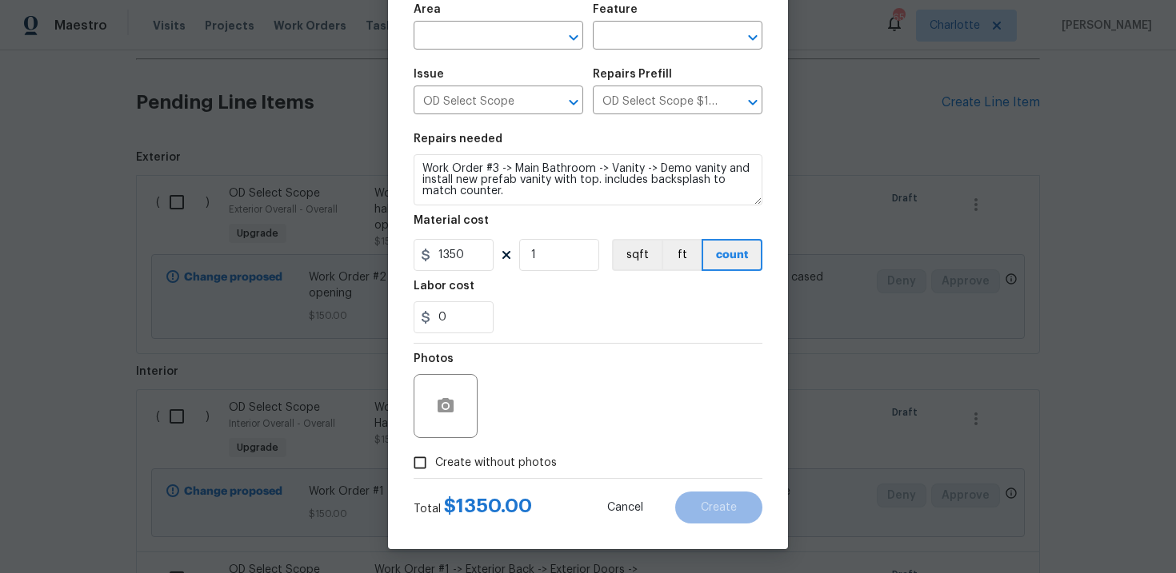
click at [489, 457] on span "Create without photos" at bounding box center [496, 463] width 122 height 17
click at [435, 457] on input "Create without photos" at bounding box center [420, 463] width 30 height 30
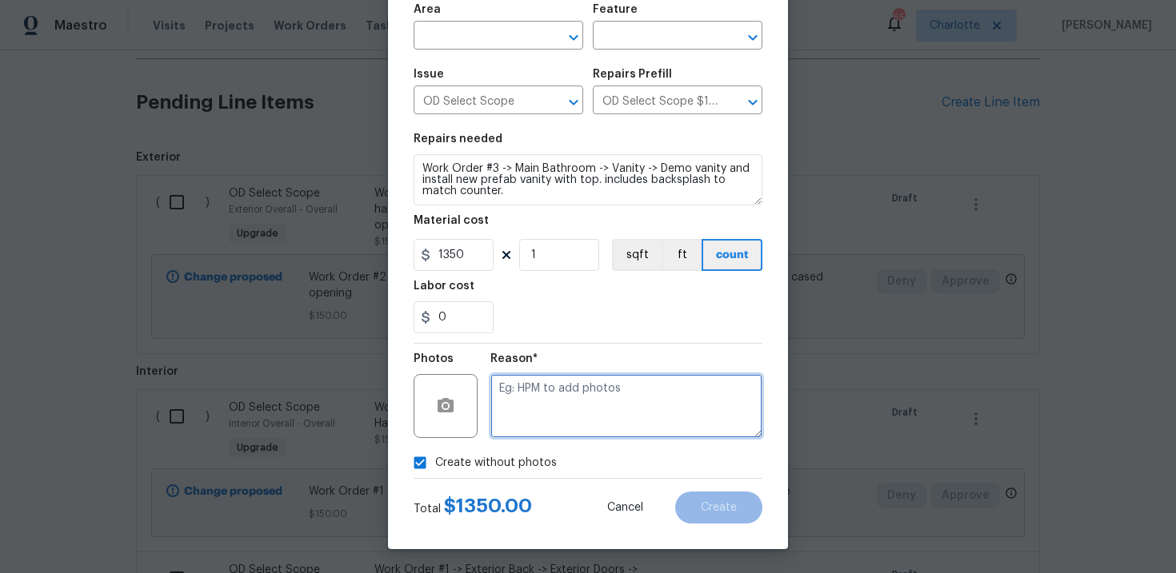
click at [553, 412] on textarea at bounding box center [626, 406] width 272 height 64
click at [541, 30] on div at bounding box center [562, 37] width 42 height 22
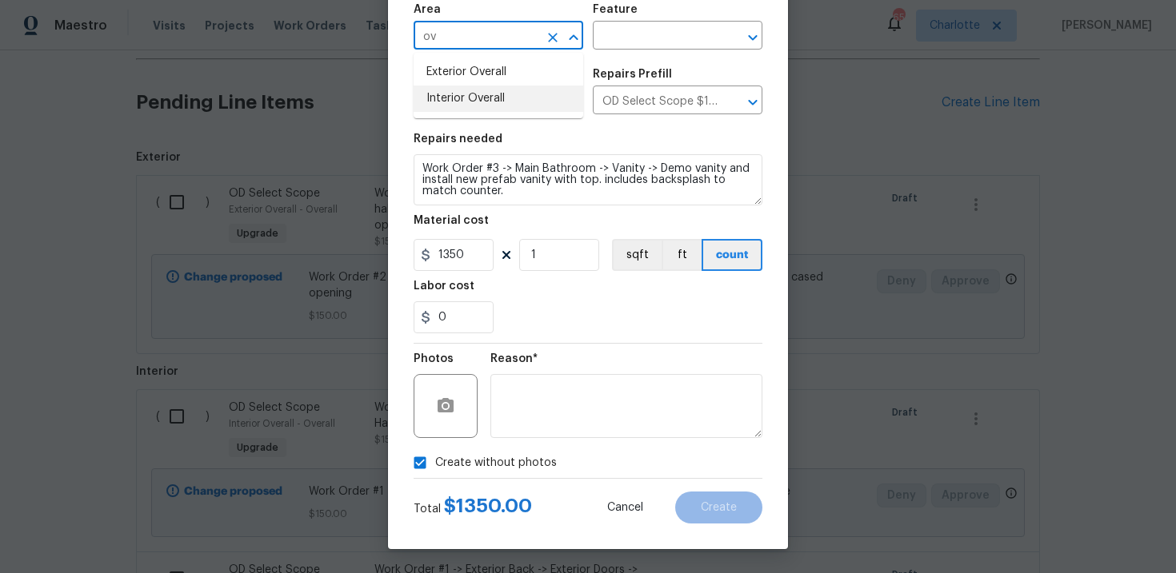
click at [513, 94] on li "Interior Overall" at bounding box center [498, 99] width 170 height 26
click at [639, 35] on input "text" at bounding box center [655, 37] width 125 height 25
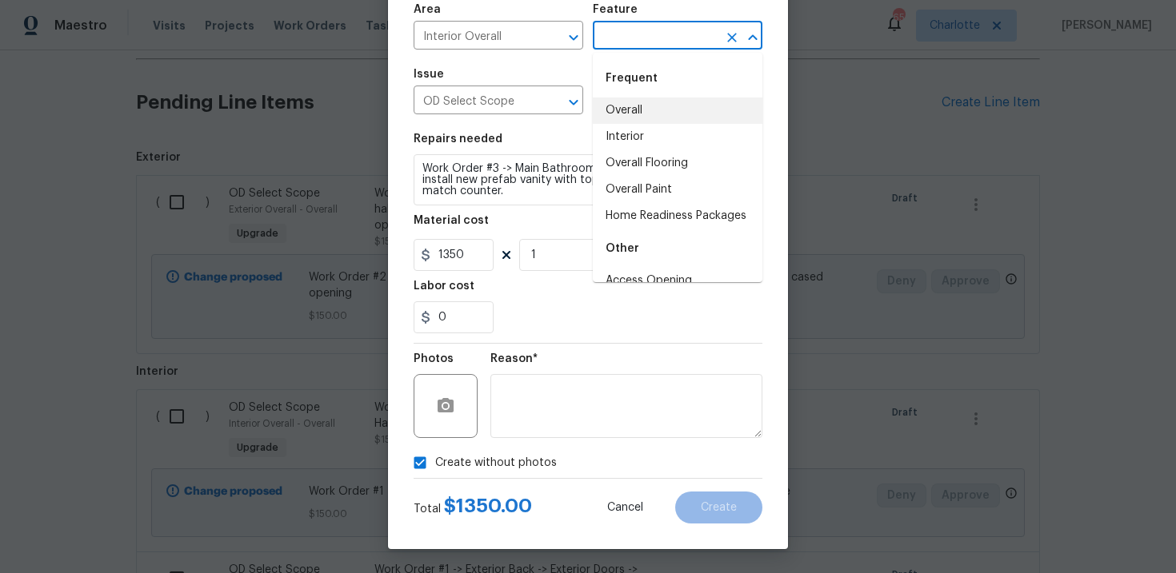
click at [646, 112] on li "Overall" at bounding box center [678, 111] width 170 height 26
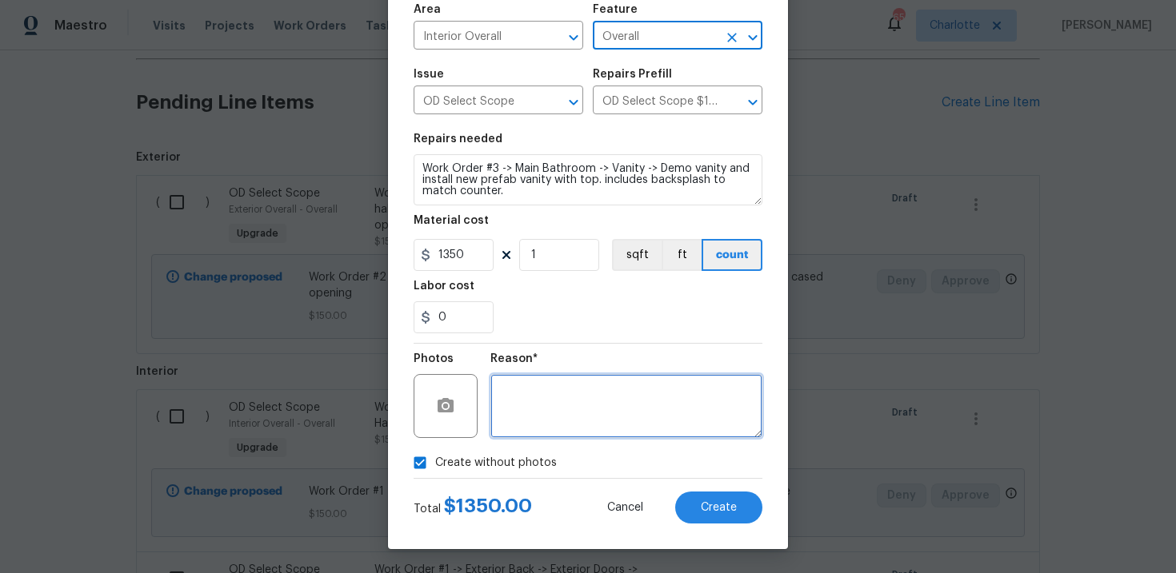
click at [587, 401] on textarea at bounding box center [626, 406] width 272 height 64
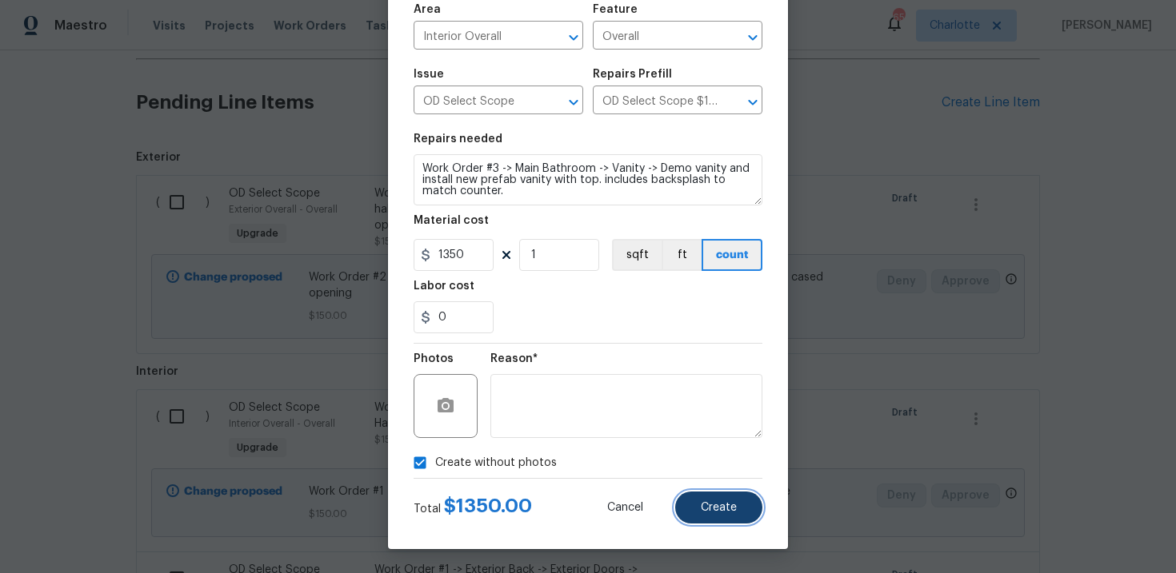
click at [696, 512] on button "Create" at bounding box center [718, 508] width 87 height 32
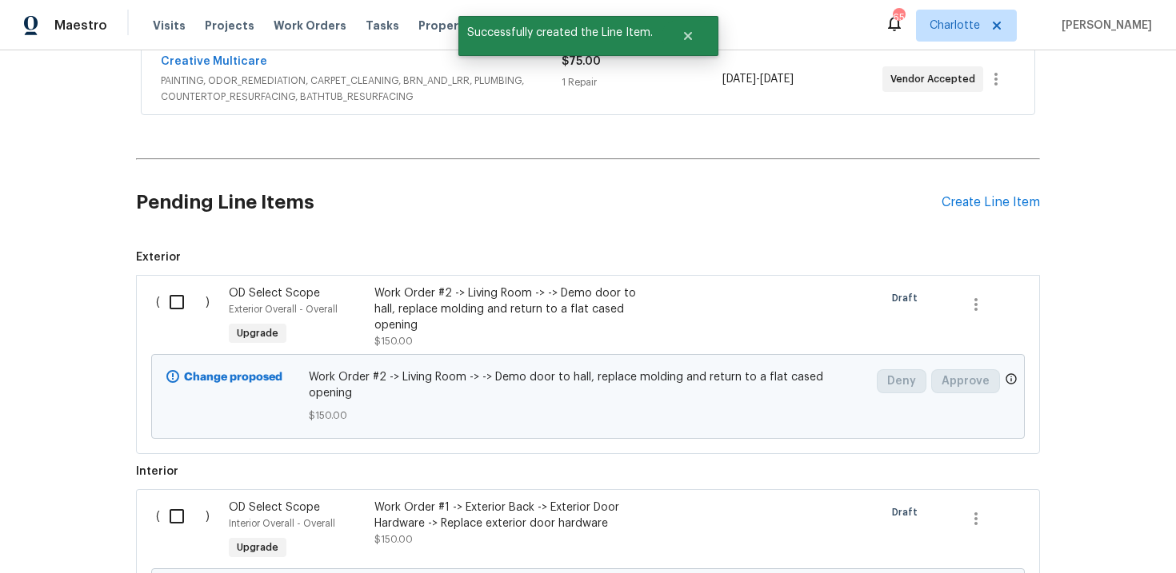
scroll to position [647, 0]
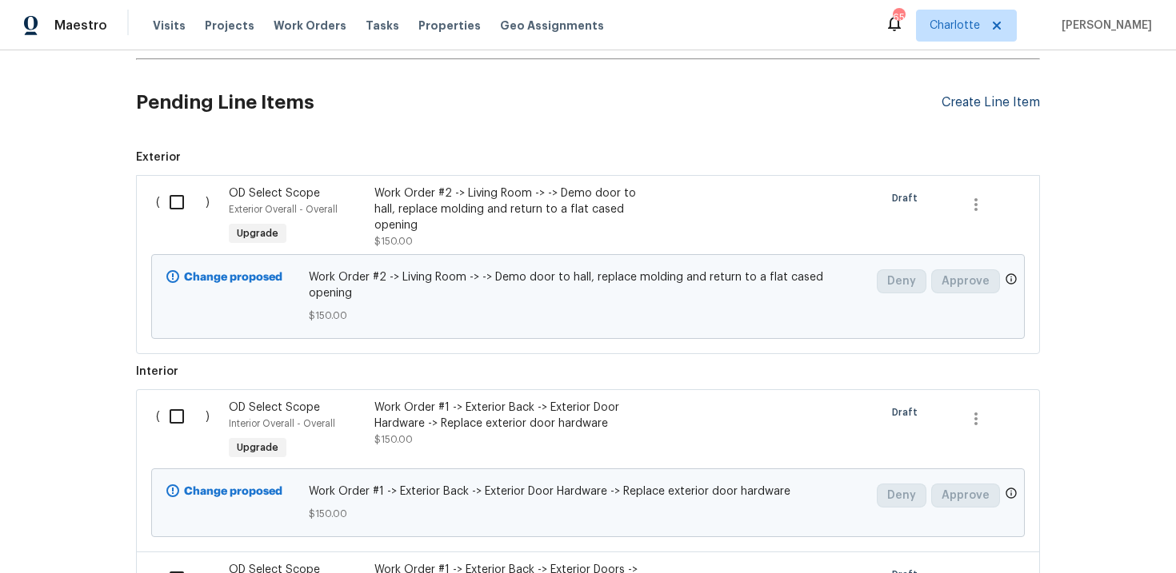
click at [973, 103] on div "Create Line Item" at bounding box center [990, 102] width 98 height 15
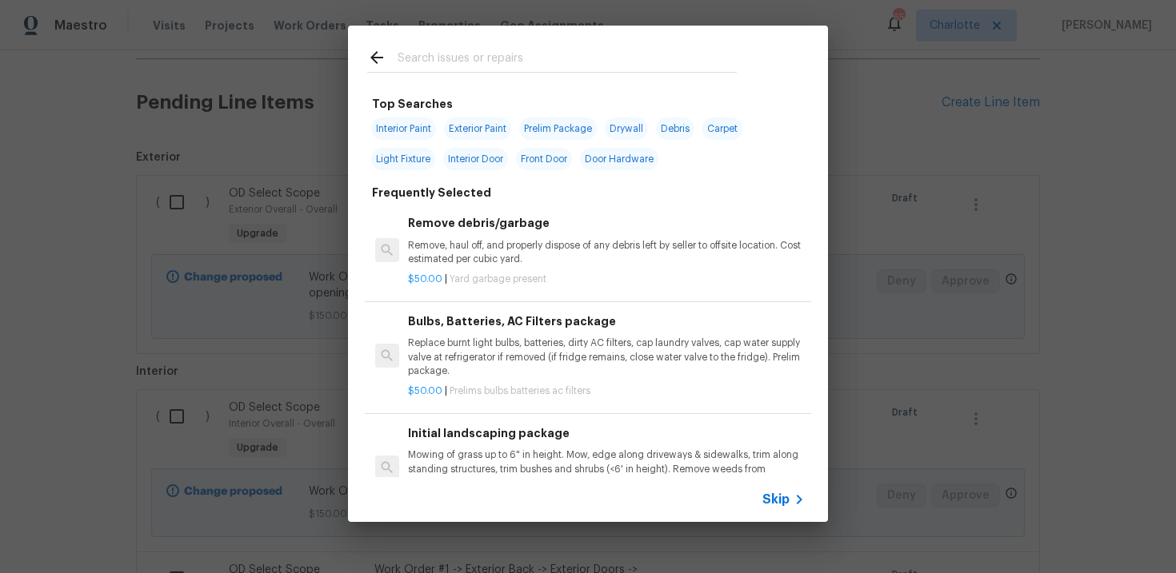
click at [771, 503] on span "Skip" at bounding box center [775, 500] width 27 height 16
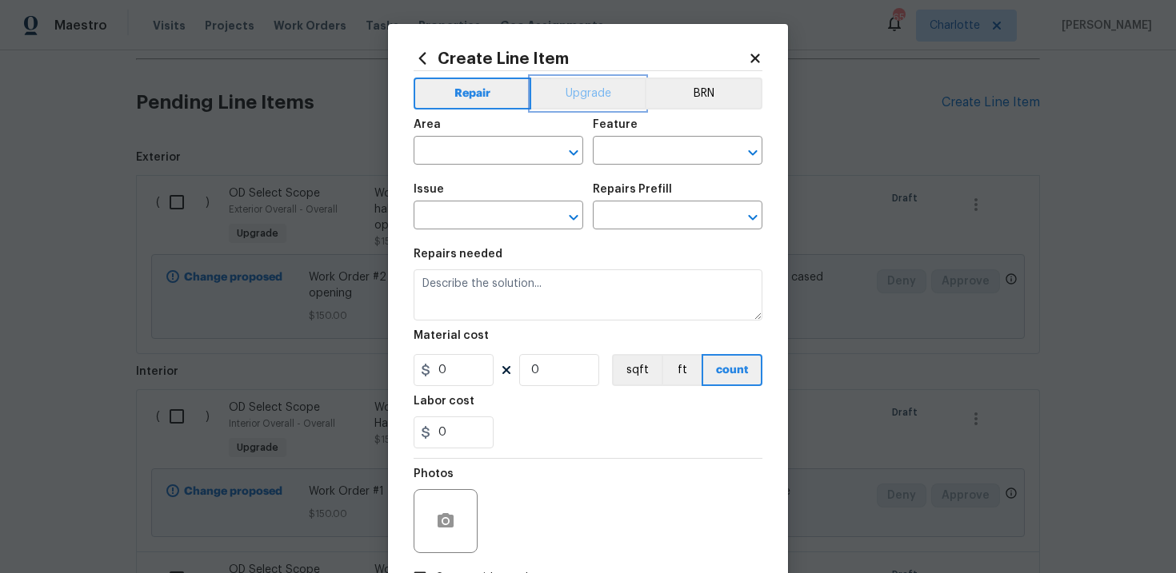
click at [615, 82] on button "Upgrade" at bounding box center [588, 94] width 114 height 32
click at [497, 221] on input "text" at bounding box center [475, 217] width 125 height 25
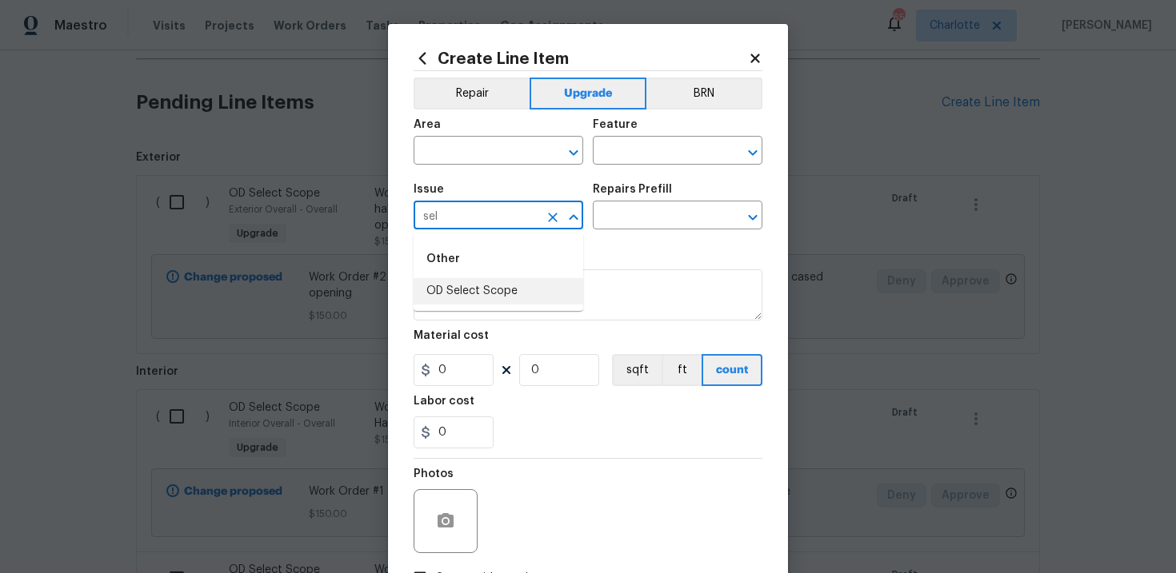
click at [503, 284] on li "OD Select Scope" at bounding box center [498, 291] width 170 height 26
click at [632, 219] on input "text" at bounding box center [655, 217] width 125 height 25
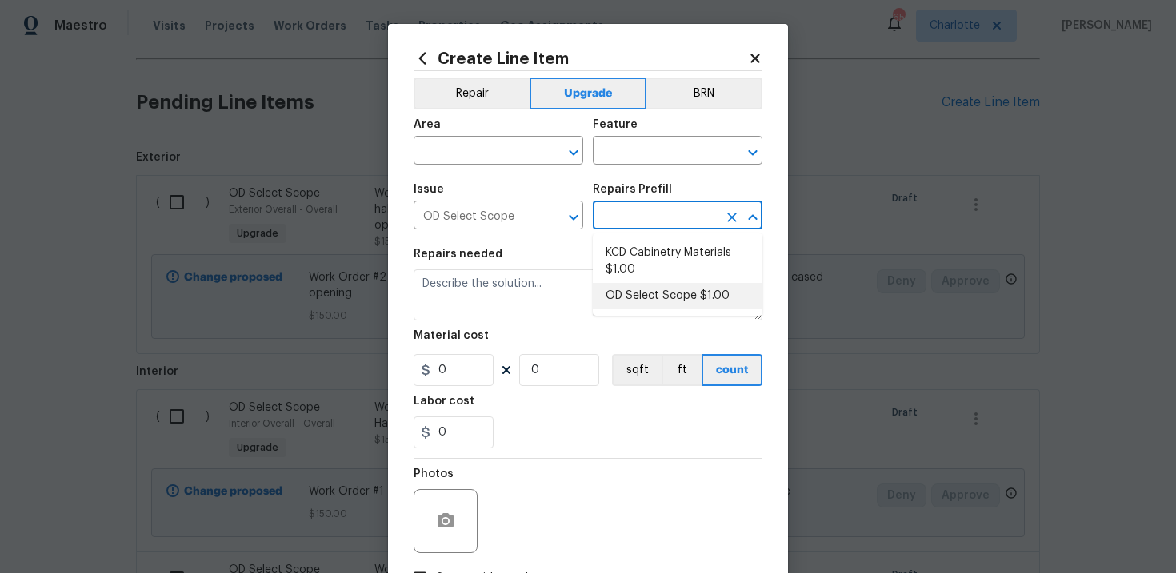
click at [646, 293] on li "OD Select Scope $1.00" at bounding box center [678, 296] width 170 height 26
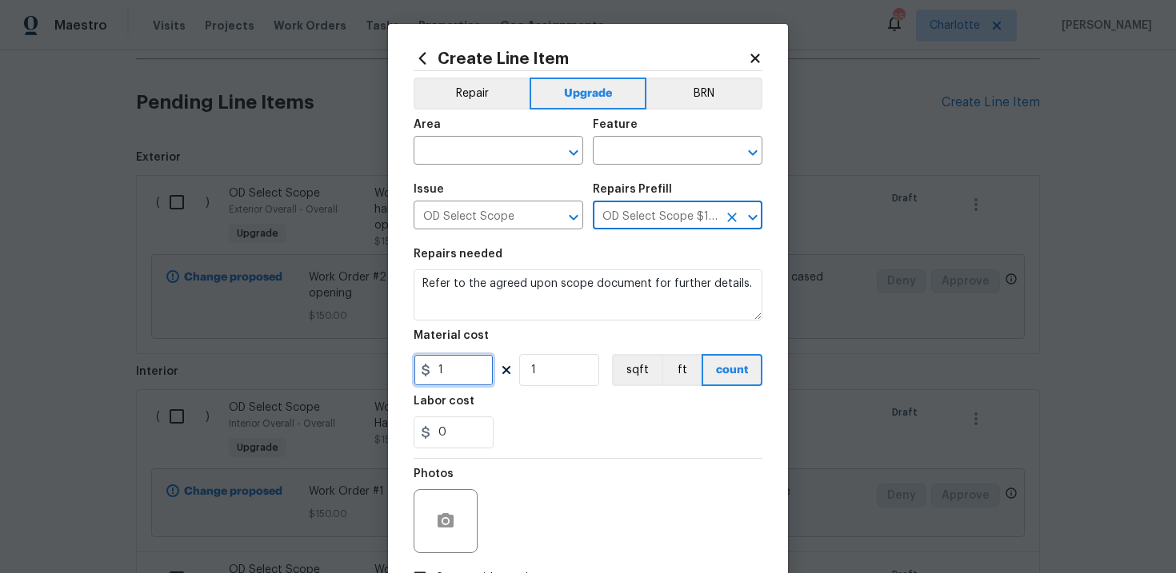
click at [477, 365] on input "1" at bounding box center [453, 370] width 80 height 32
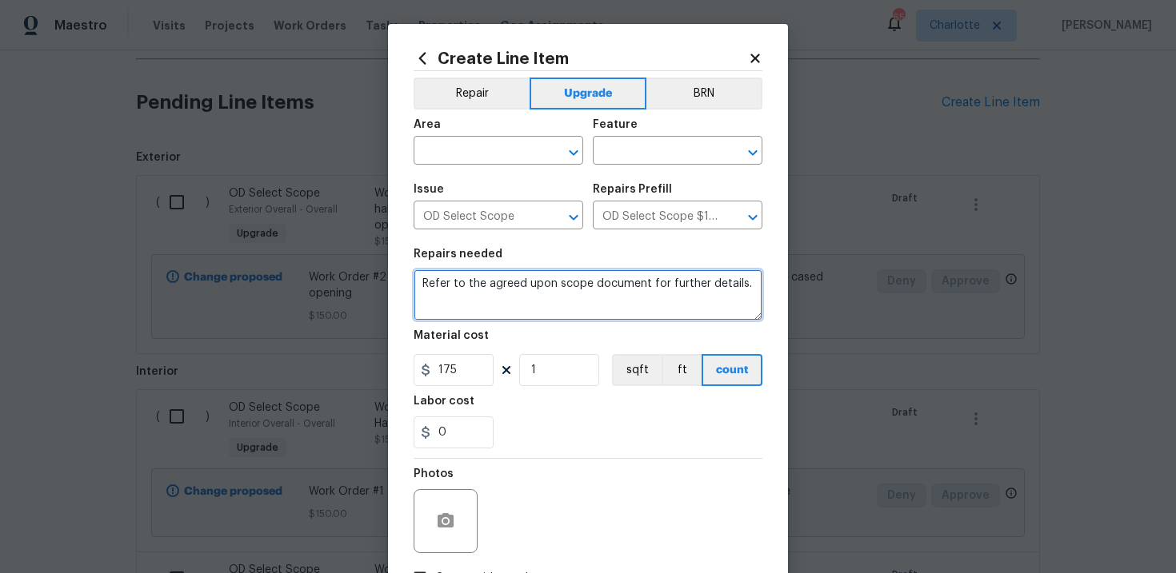
click at [493, 296] on textarea "Refer to the agreed upon scope document for further details." at bounding box center [587, 294] width 349 height 51
paste textarea "Work Order #3 -> Main Bathroom -> Ventilation -> Run electrical, vent to exteri…"
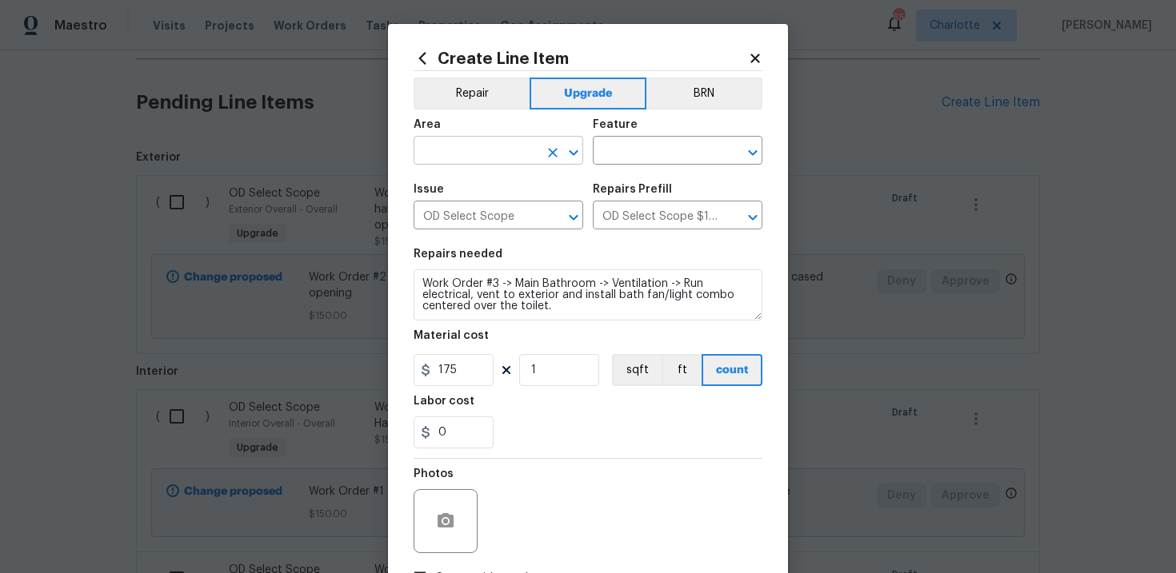
click at [501, 151] on input "text" at bounding box center [475, 152] width 125 height 25
click at [506, 208] on li "Interior Overall" at bounding box center [498, 215] width 170 height 26
click at [641, 147] on input "text" at bounding box center [655, 152] width 125 height 25
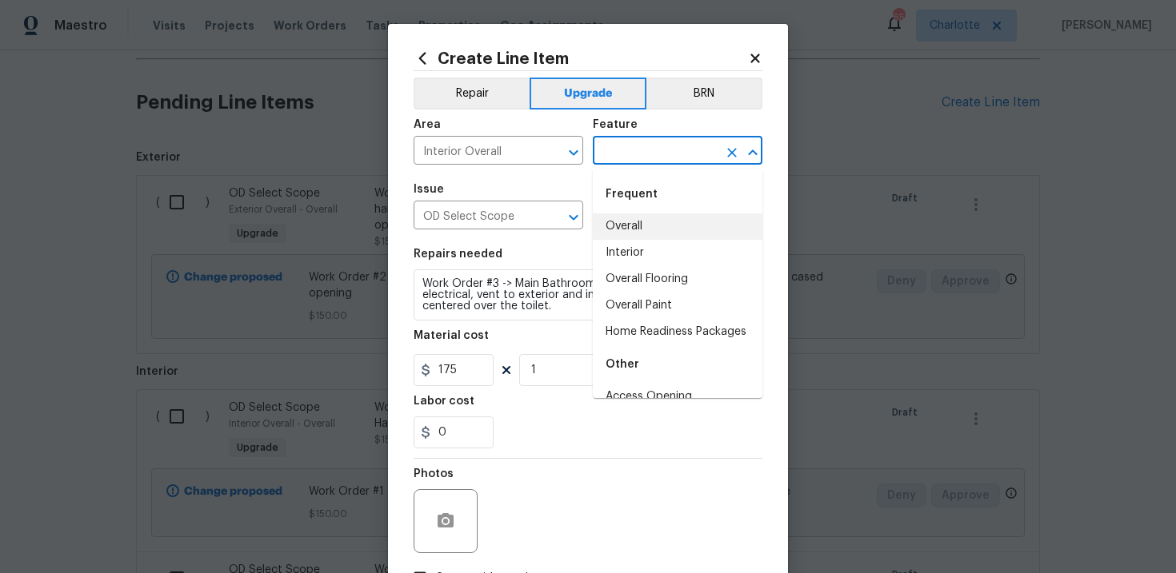
click at [646, 227] on li "Overall" at bounding box center [678, 227] width 170 height 26
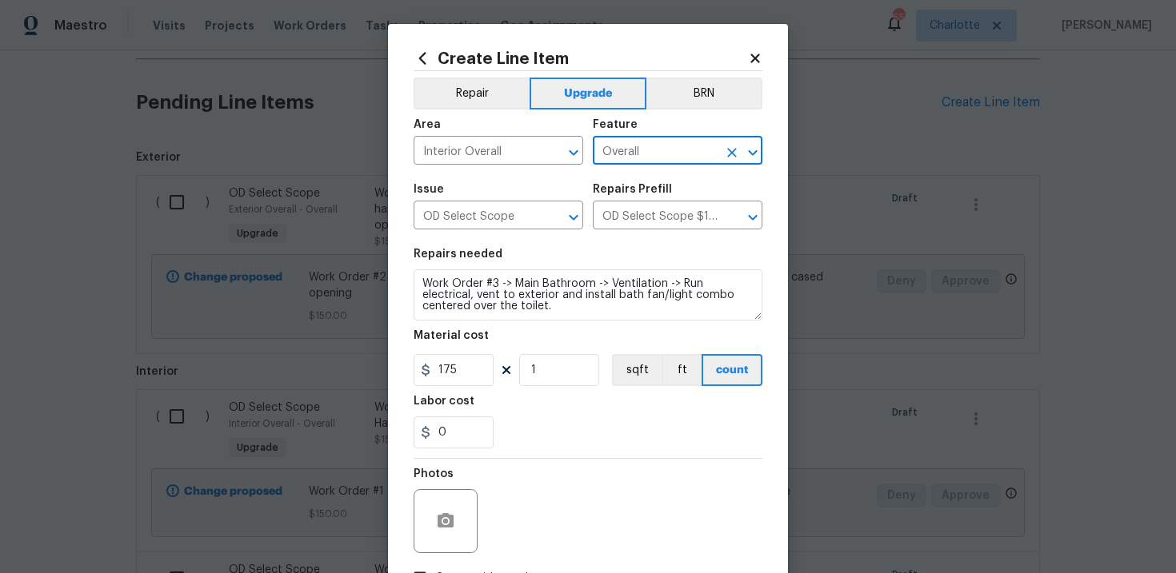
scroll to position [116, 0]
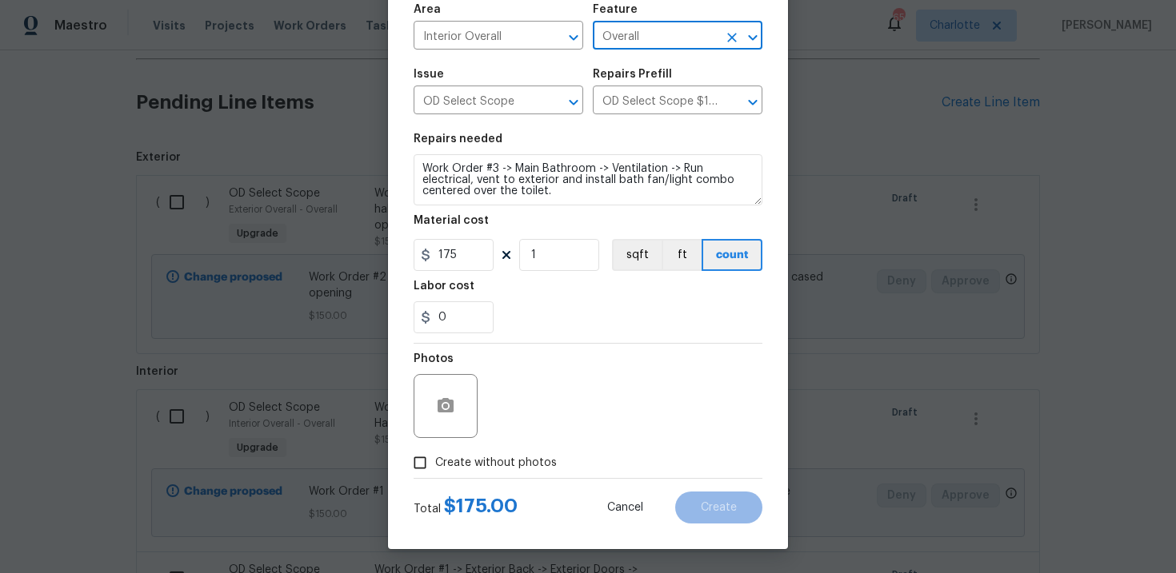
click at [494, 465] on span "Create without photos" at bounding box center [496, 463] width 122 height 17
click at [435, 465] on input "Create without photos" at bounding box center [420, 463] width 30 height 30
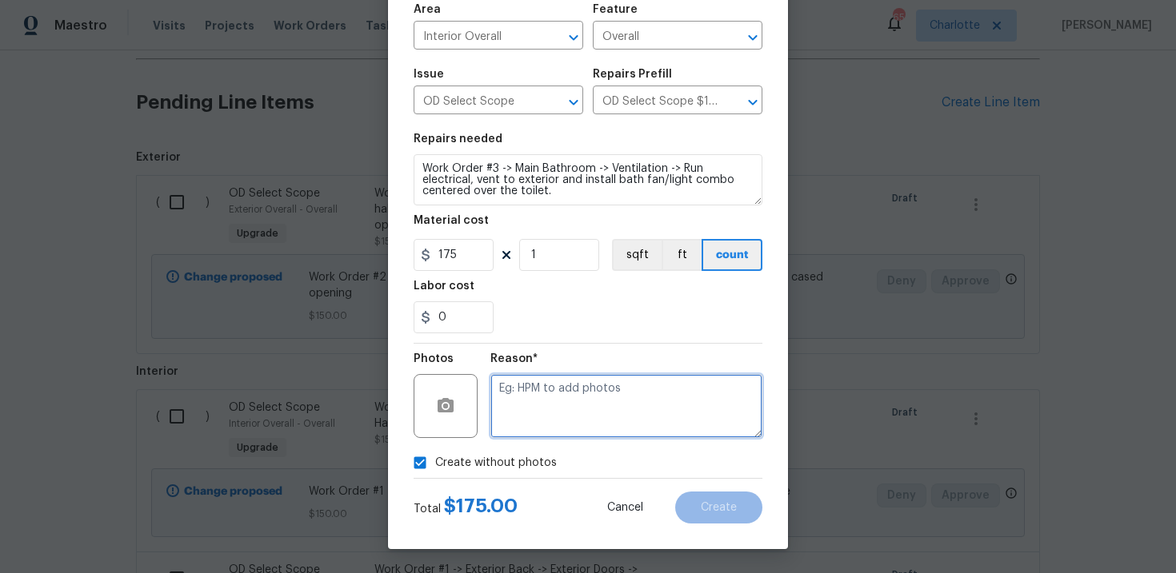
click at [566, 405] on textarea at bounding box center [626, 406] width 272 height 64
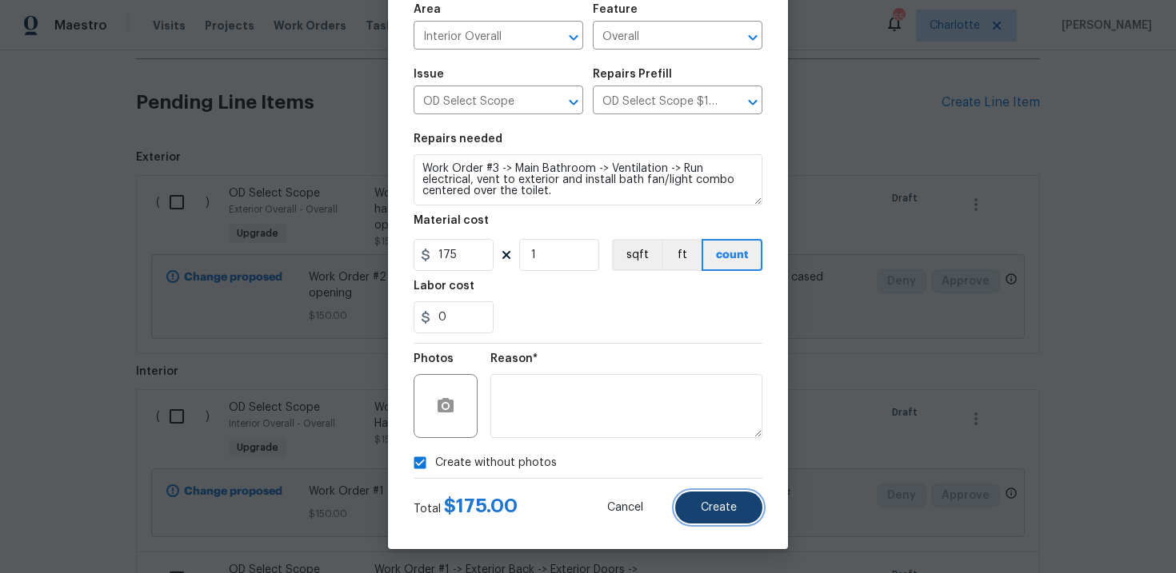
click at [726, 504] on span "Create" at bounding box center [719, 508] width 36 height 12
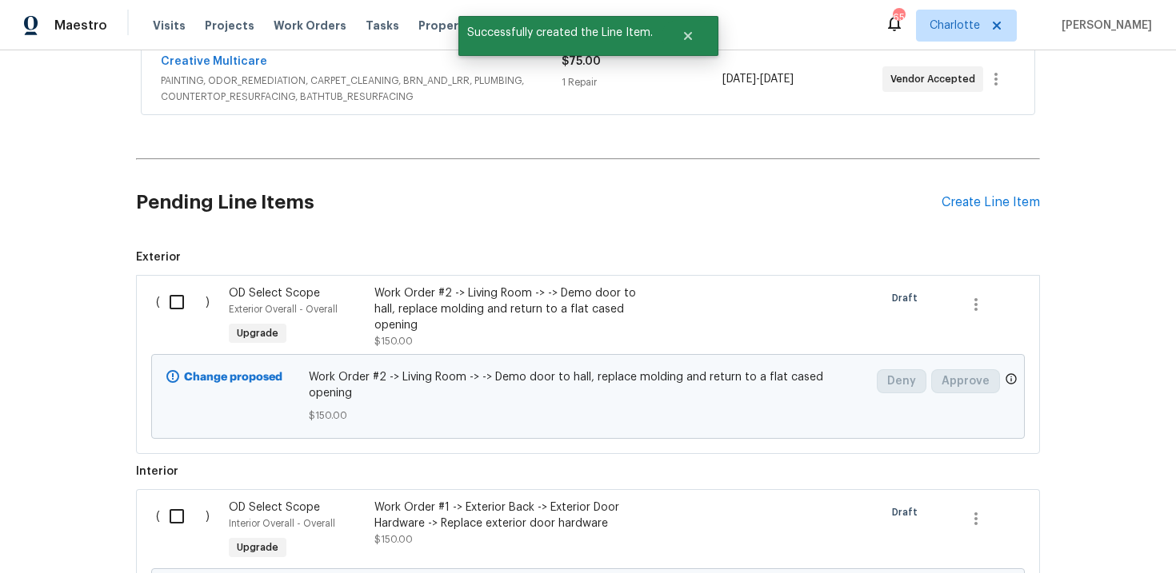
scroll to position [647, 0]
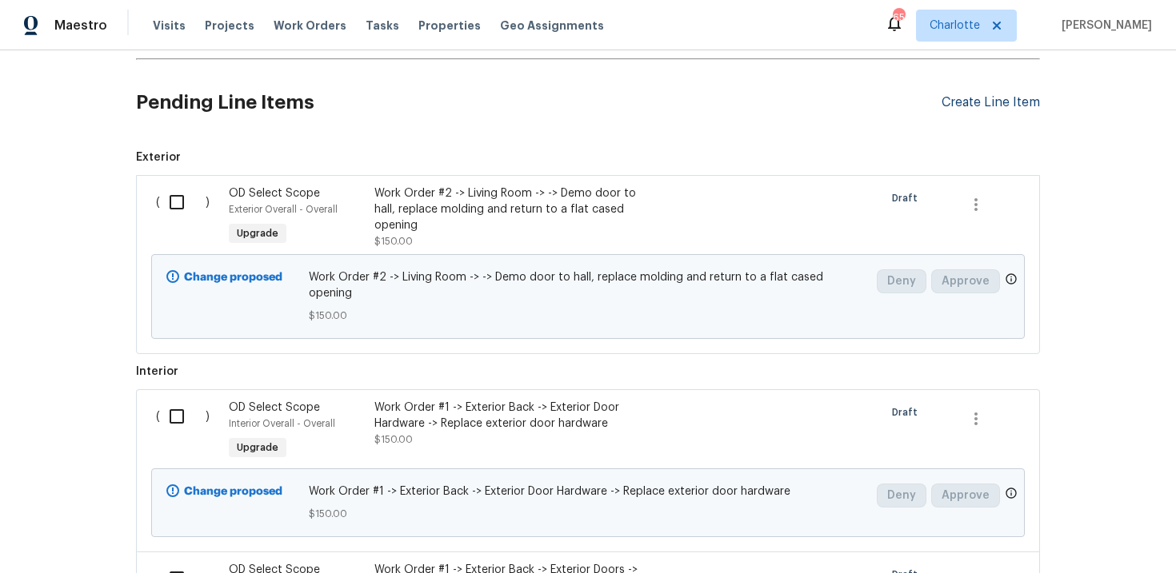
click at [990, 109] on div "Create Line Item" at bounding box center [990, 102] width 98 height 15
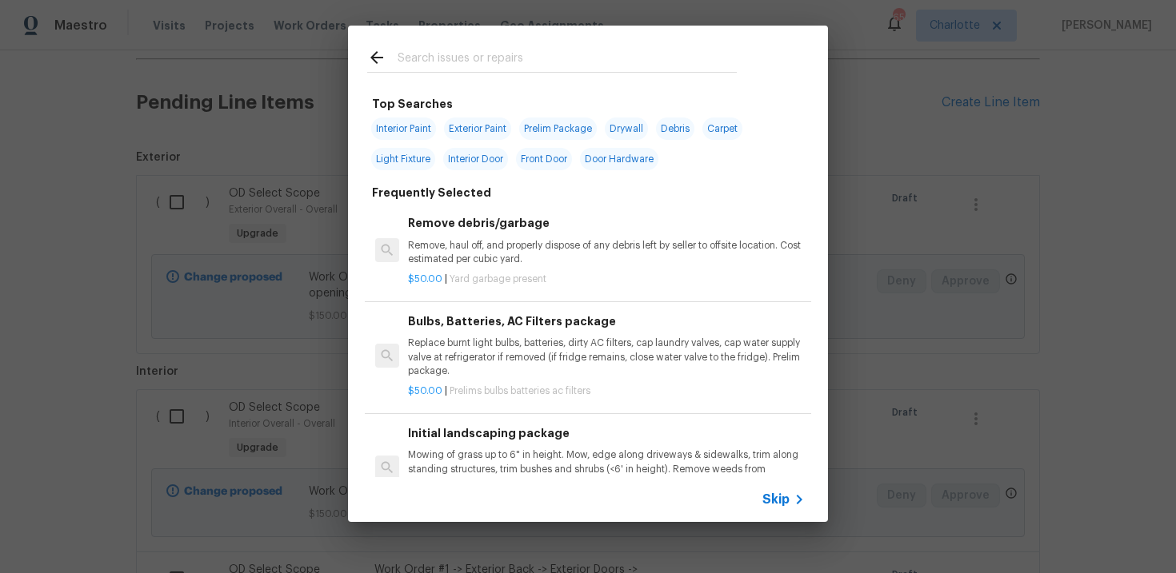
click at [773, 502] on span "Skip" at bounding box center [775, 500] width 27 height 16
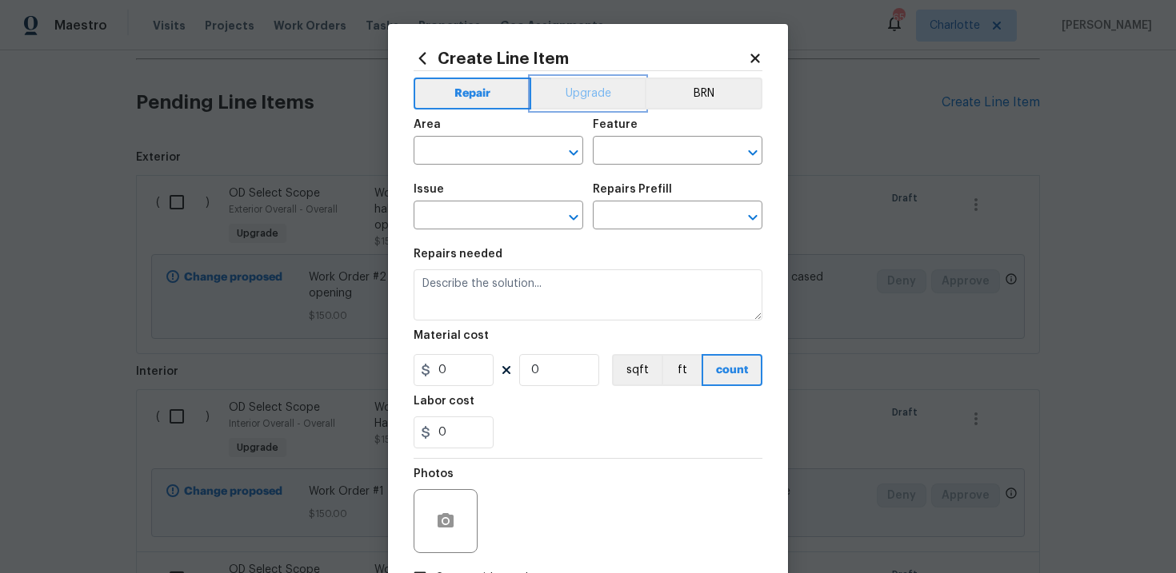
click at [601, 98] on button "Upgrade" at bounding box center [588, 94] width 114 height 32
click at [477, 216] on input "text" at bounding box center [475, 217] width 125 height 25
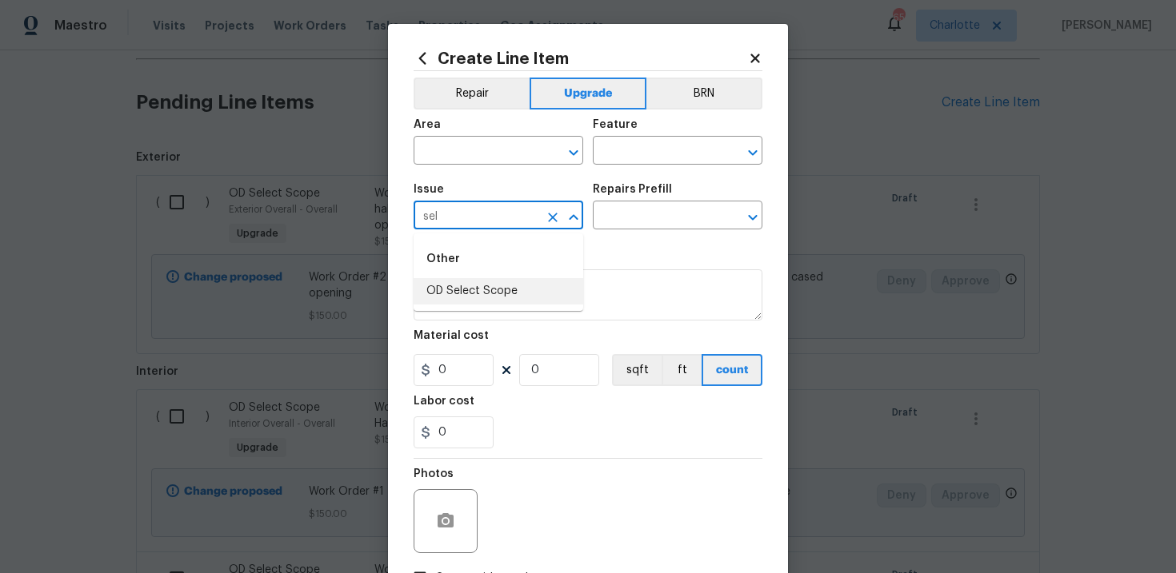
click at [486, 291] on li "OD Select Scope" at bounding box center [498, 291] width 170 height 26
click at [656, 214] on input "text" at bounding box center [655, 217] width 125 height 25
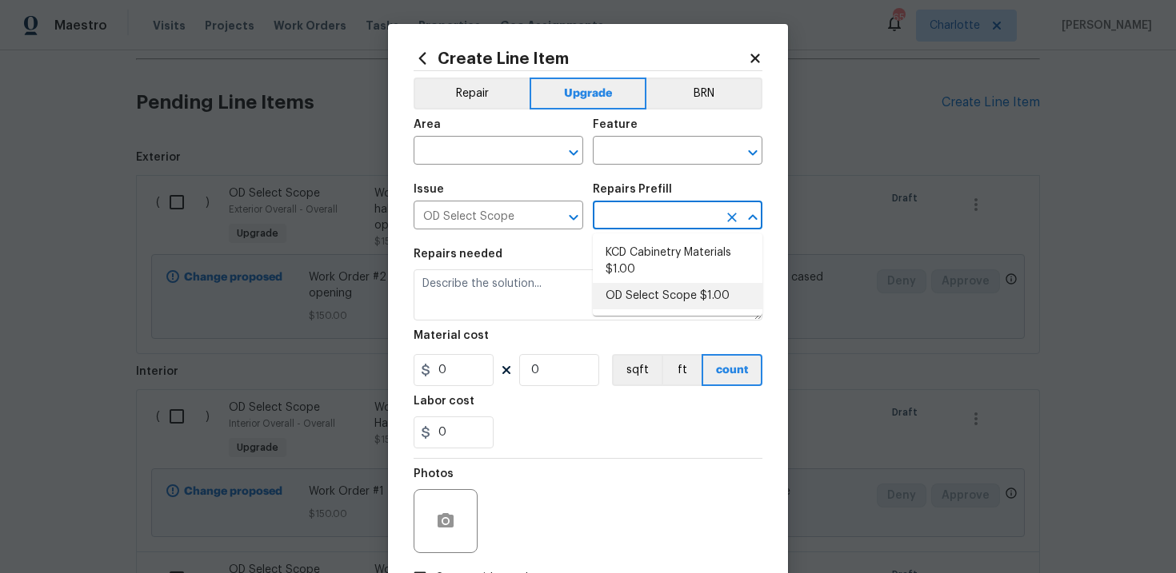
click at [646, 290] on li "OD Select Scope $1.00" at bounding box center [678, 296] width 170 height 26
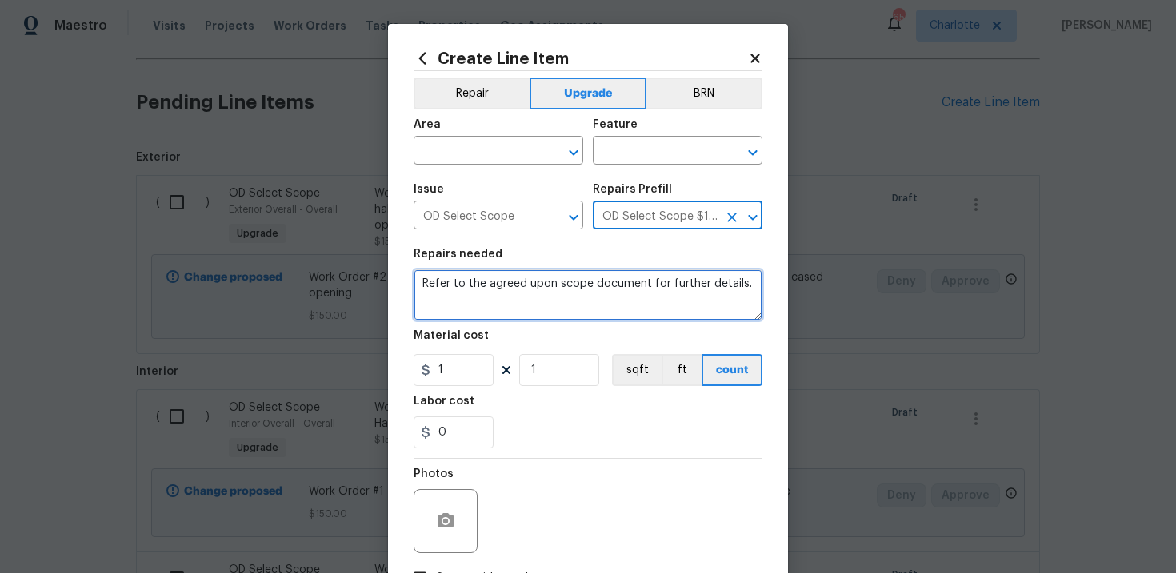
click at [566, 288] on textarea "Refer to the agreed upon scope document for further details." at bounding box center [587, 294] width 349 height 51
paste textarea "Work Order #3 -> Main Bathroom -> Walls and Ceilings -> Build new bathroom wall…"
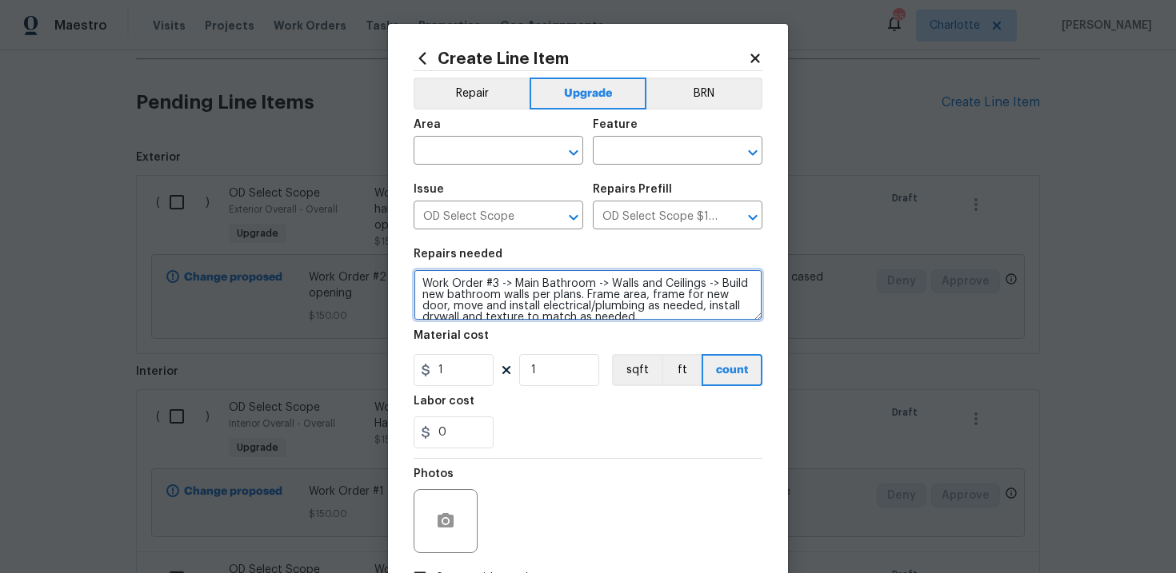
scroll to position [3, 0]
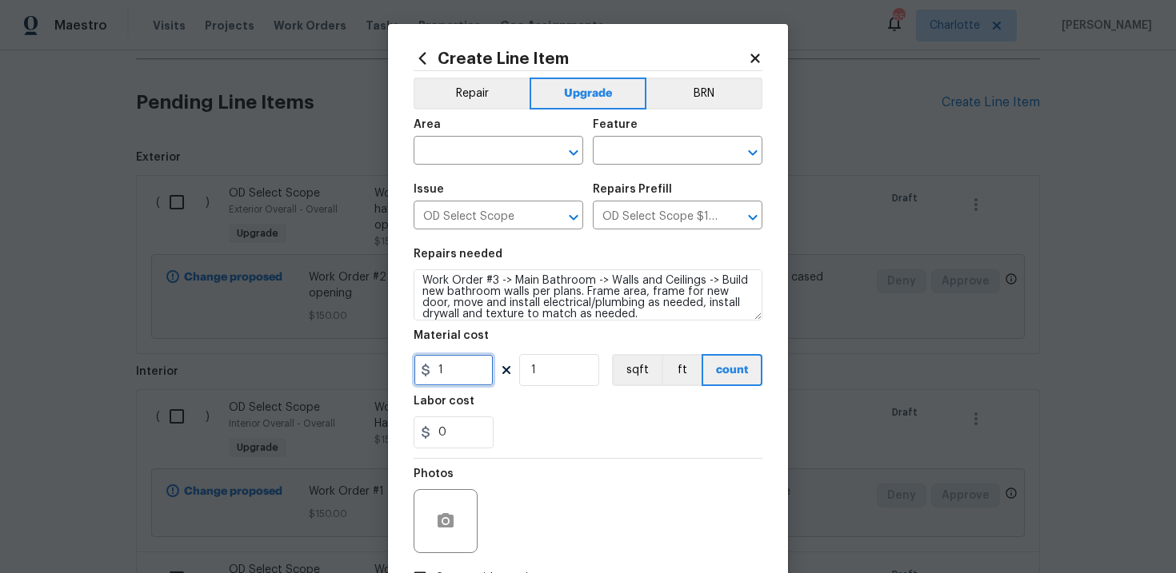
click at [457, 376] on input "1" at bounding box center [453, 370] width 80 height 32
click at [482, 154] on input "text" at bounding box center [475, 152] width 125 height 25
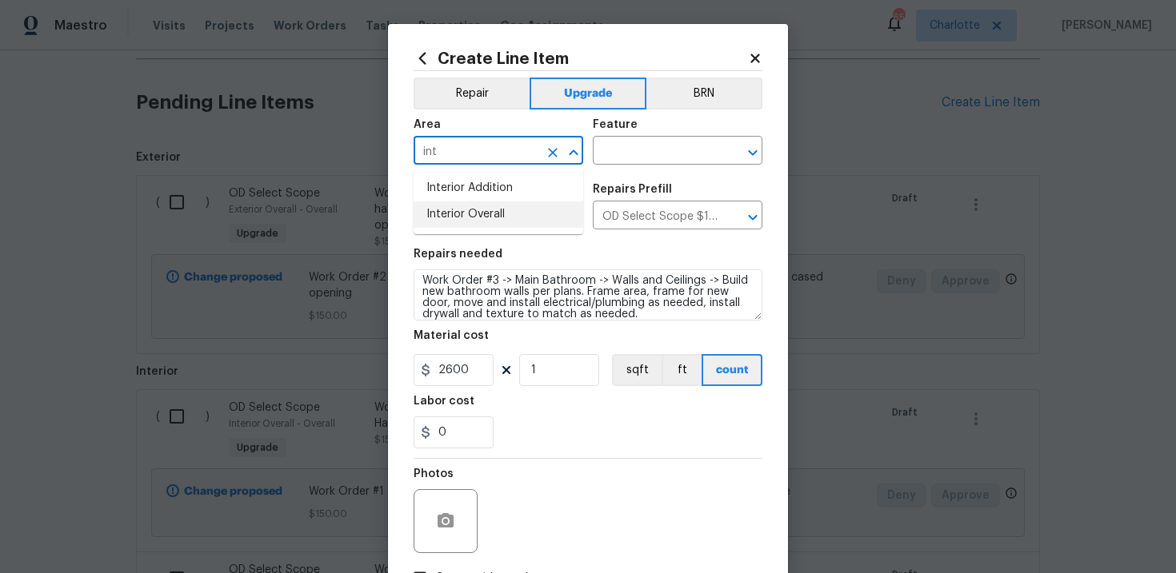
click at [496, 208] on li "Interior Overall" at bounding box center [498, 215] width 170 height 26
click at [639, 151] on input "text" at bounding box center [655, 152] width 125 height 25
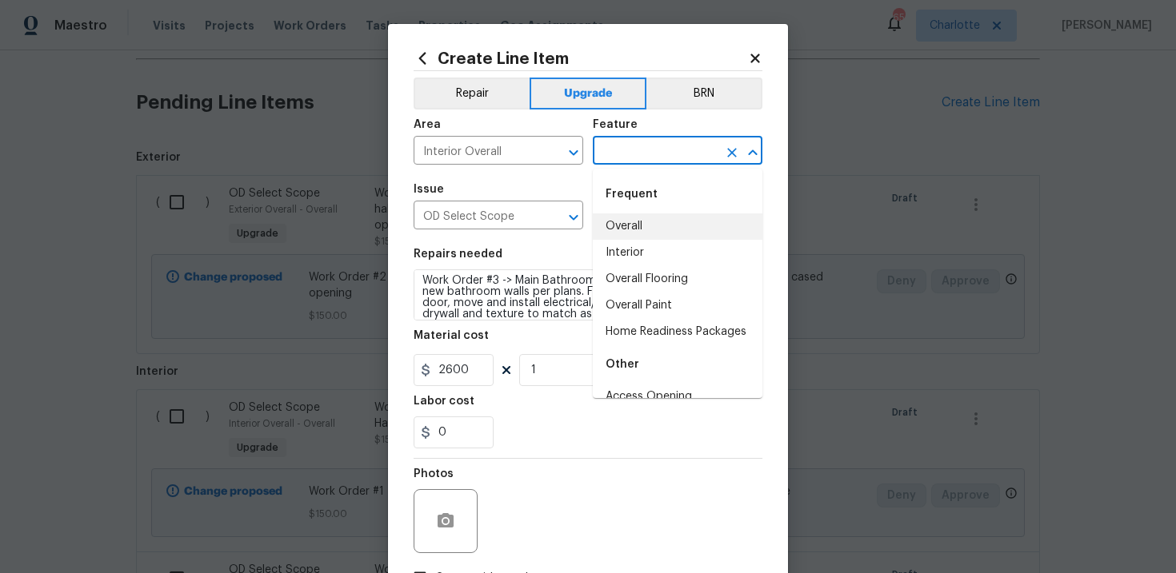
click at [648, 222] on li "Overall" at bounding box center [678, 227] width 170 height 26
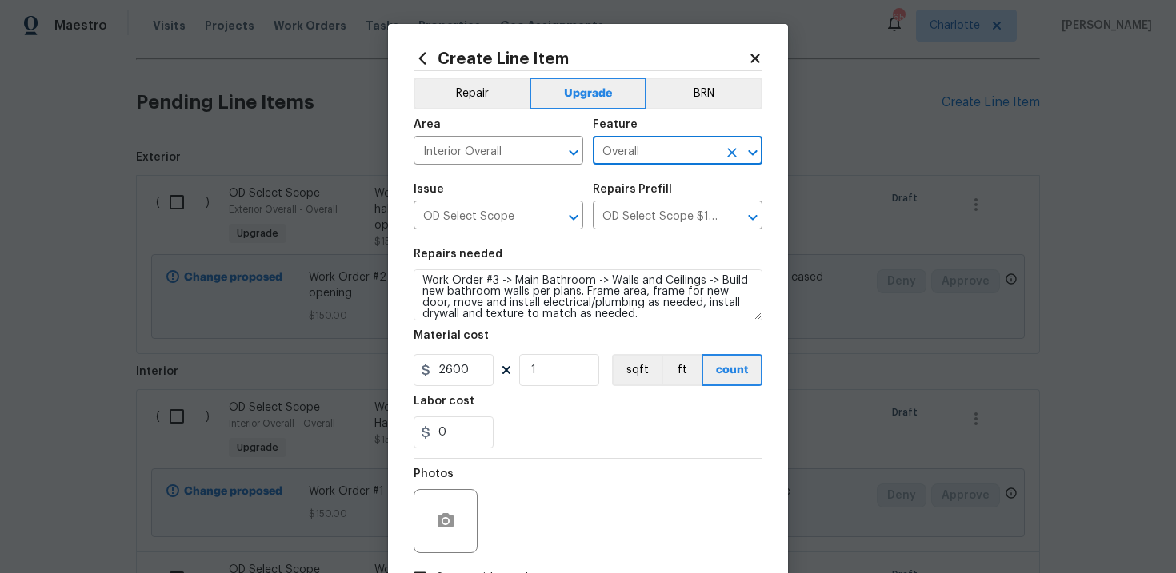
scroll to position [116, 0]
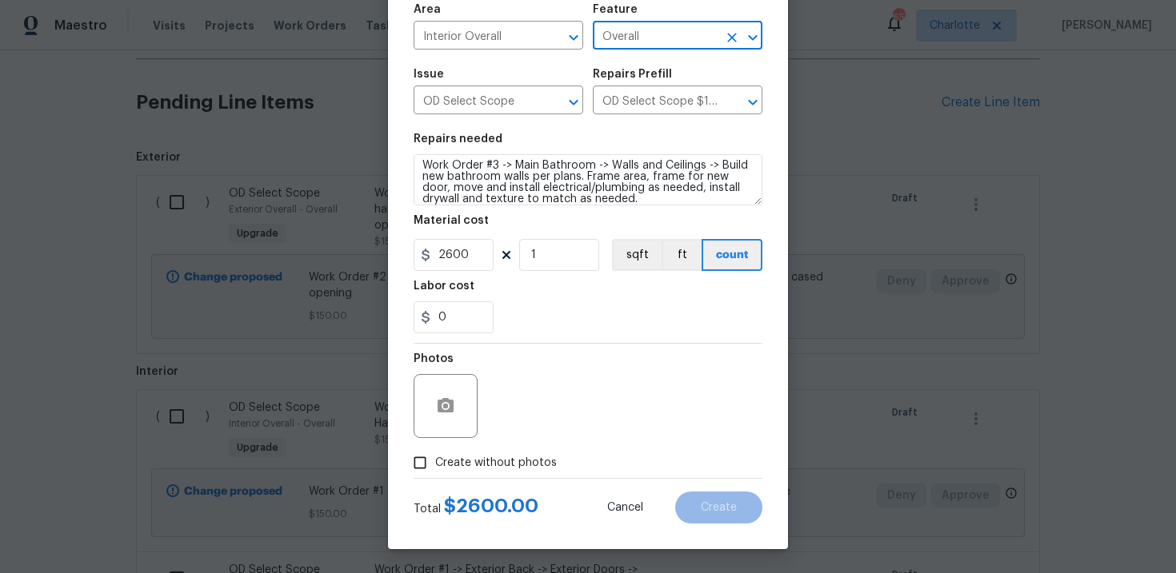
click at [534, 465] on span "Create without photos" at bounding box center [496, 463] width 122 height 17
click at [435, 465] on input "Create without photos" at bounding box center [420, 463] width 30 height 30
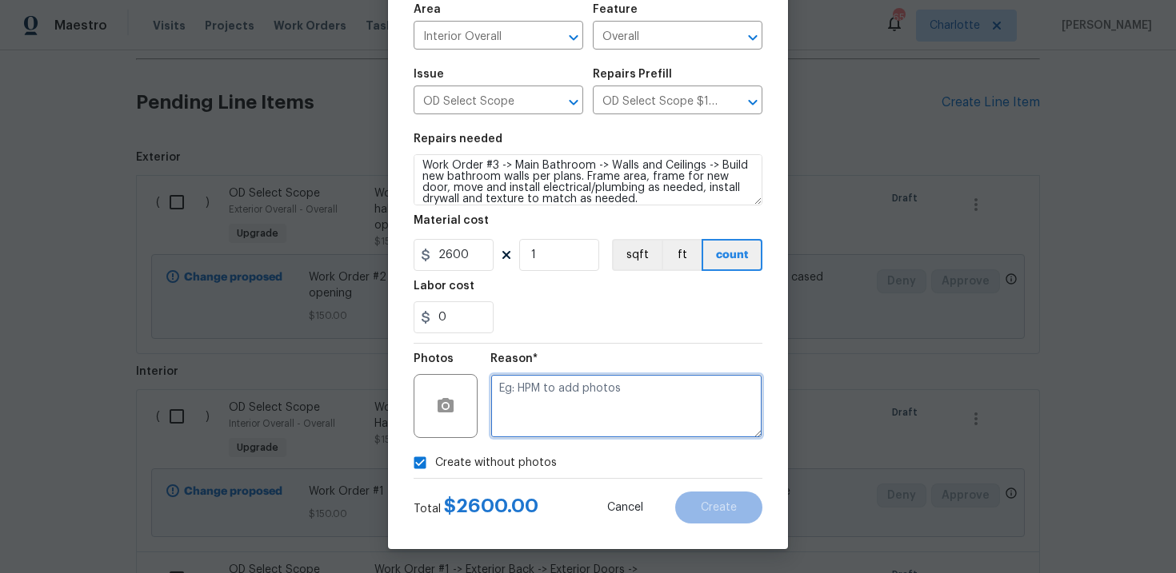
click at [587, 413] on textarea at bounding box center [626, 406] width 272 height 64
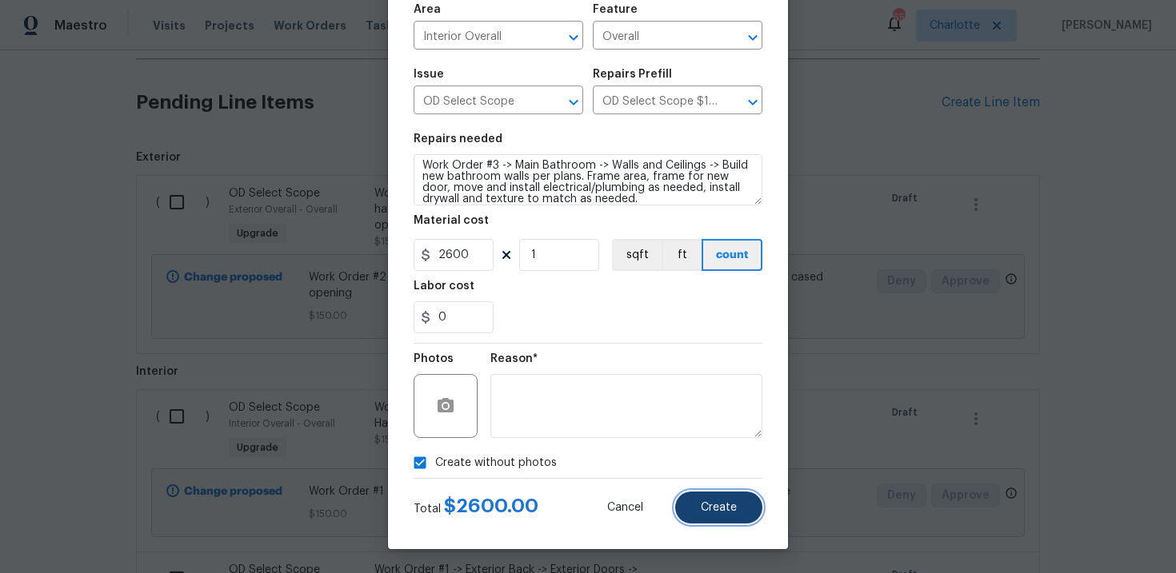
click at [741, 496] on button "Create" at bounding box center [718, 508] width 87 height 32
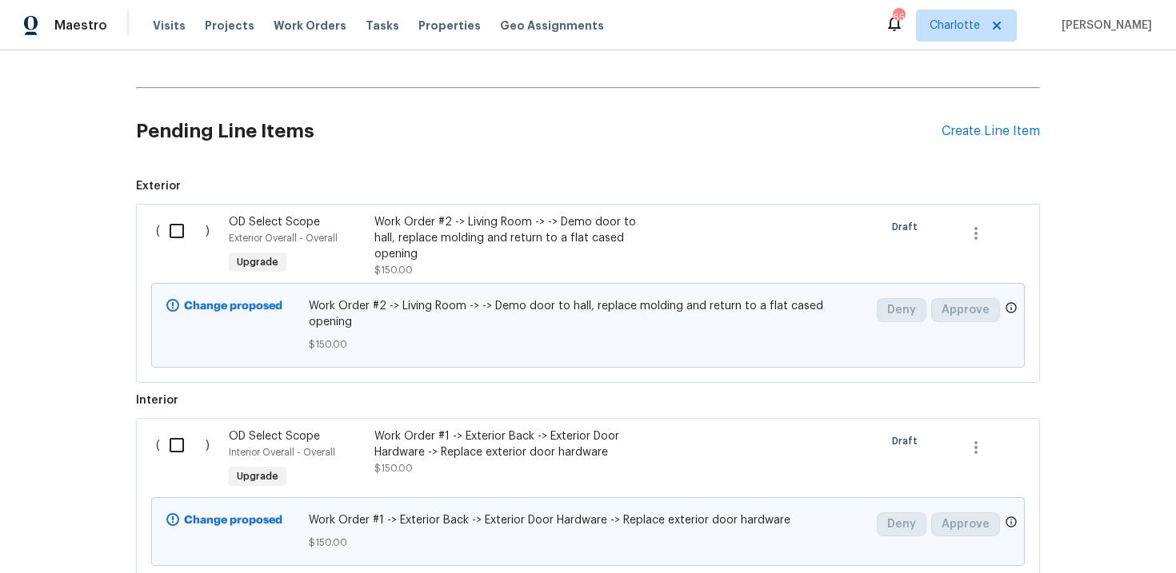
scroll to position [620, 0]
click at [1003, 130] on div "Create Line Item" at bounding box center [990, 129] width 98 height 15
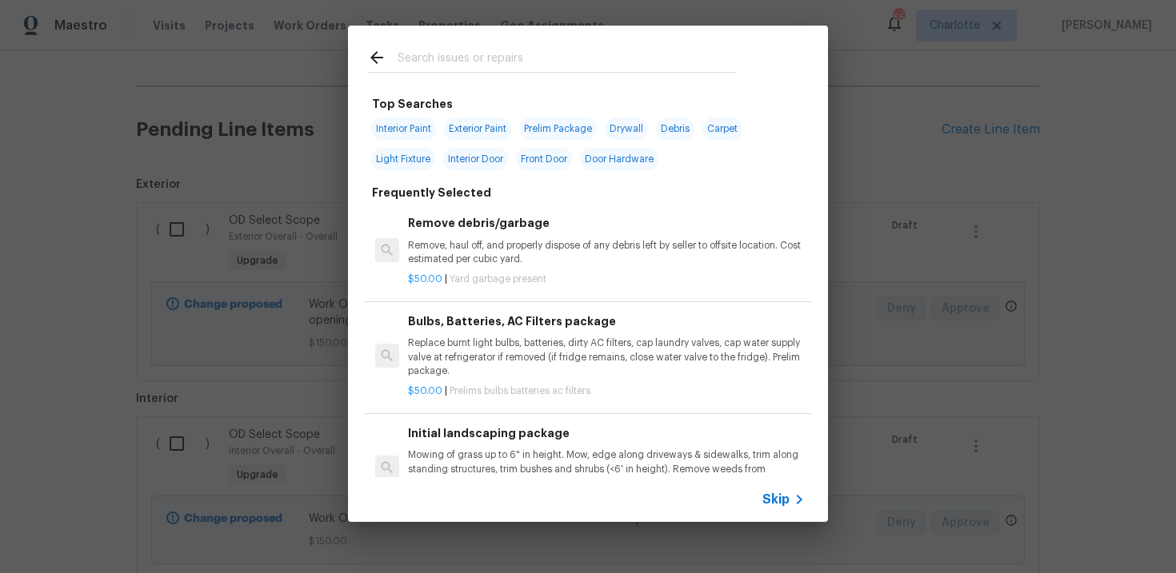
click at [769, 509] on div "Skip" at bounding box center [785, 499] width 46 height 19
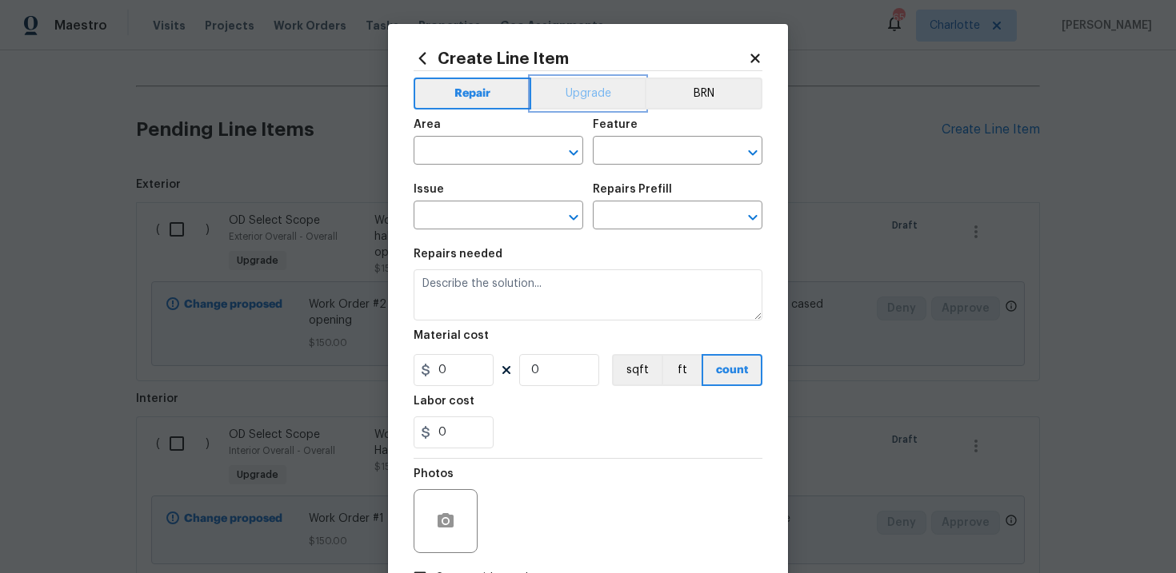
click at [592, 82] on button "Upgrade" at bounding box center [588, 94] width 114 height 32
click at [486, 222] on input "text" at bounding box center [475, 217] width 125 height 25
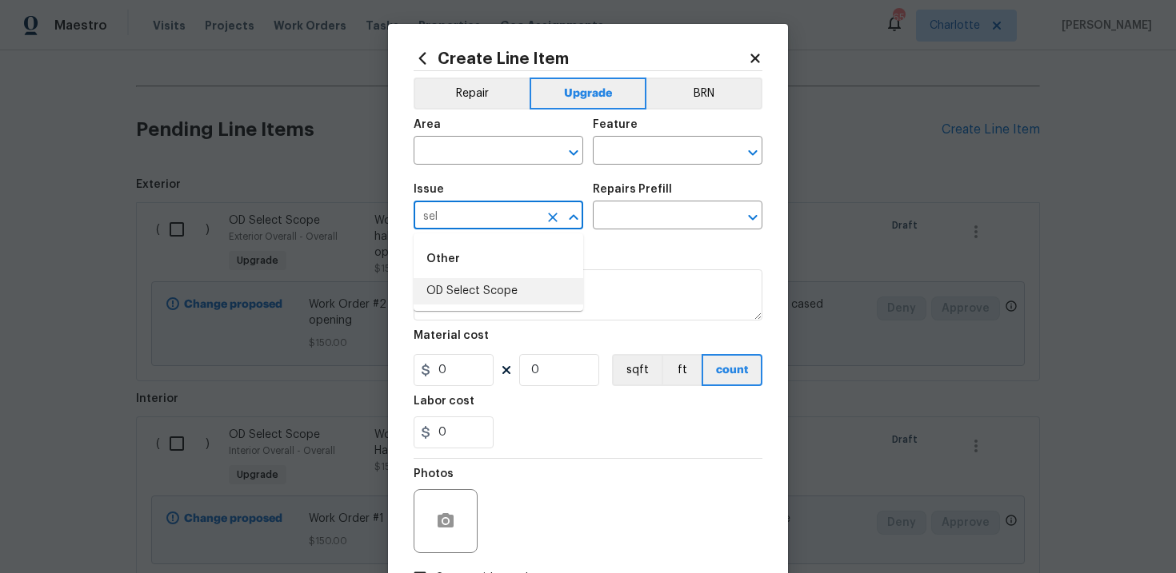
click at [507, 283] on li "OD Select Scope" at bounding box center [498, 291] width 170 height 26
click at [640, 214] on input "text" at bounding box center [655, 217] width 125 height 25
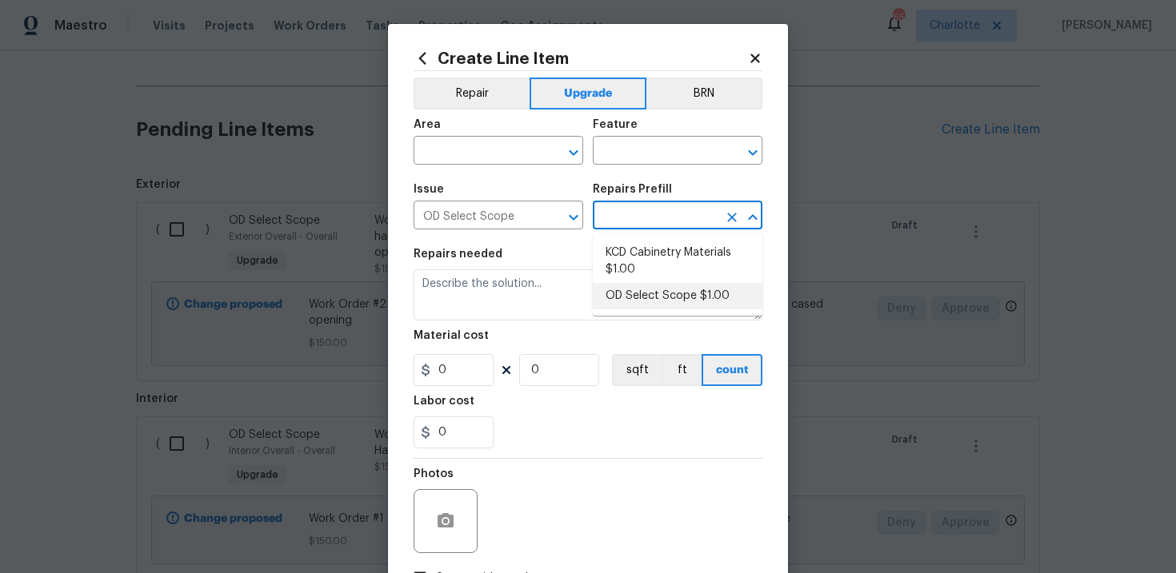
click at [650, 284] on li "OD Select Scope $1.00" at bounding box center [678, 296] width 170 height 26
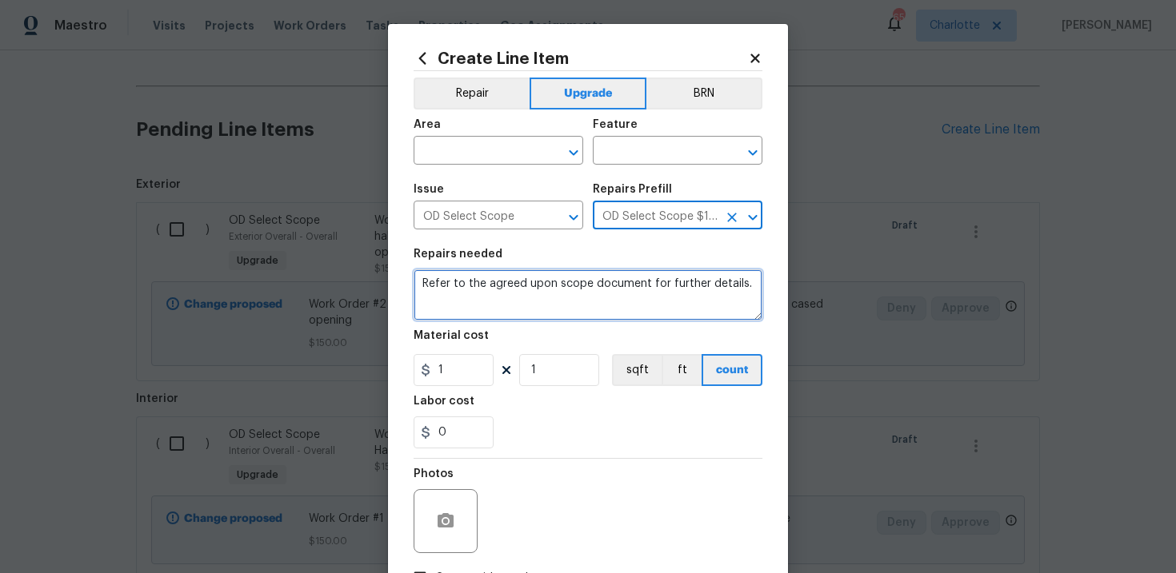
click at [556, 282] on textarea "Refer to the agreed upon scope document for further details." at bounding box center [587, 294] width 349 height 51
paste textarea "Work Order #3 -> Bathroom 2 -> Accessory Package -> Install accessory package"
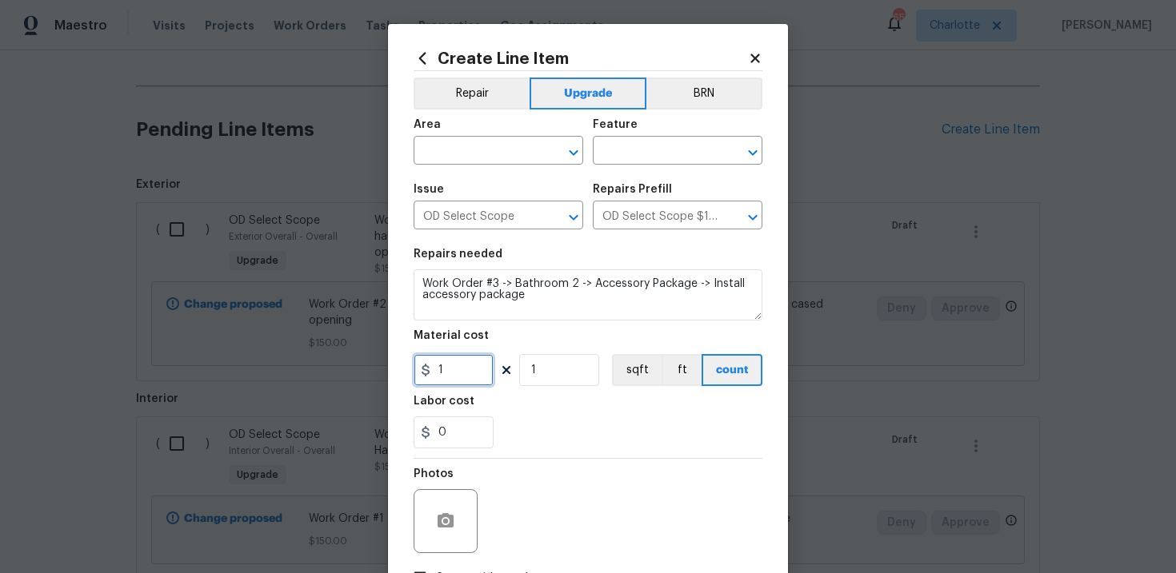
click at [468, 366] on input "1" at bounding box center [453, 370] width 80 height 32
click at [521, 429] on div "0" at bounding box center [587, 433] width 349 height 32
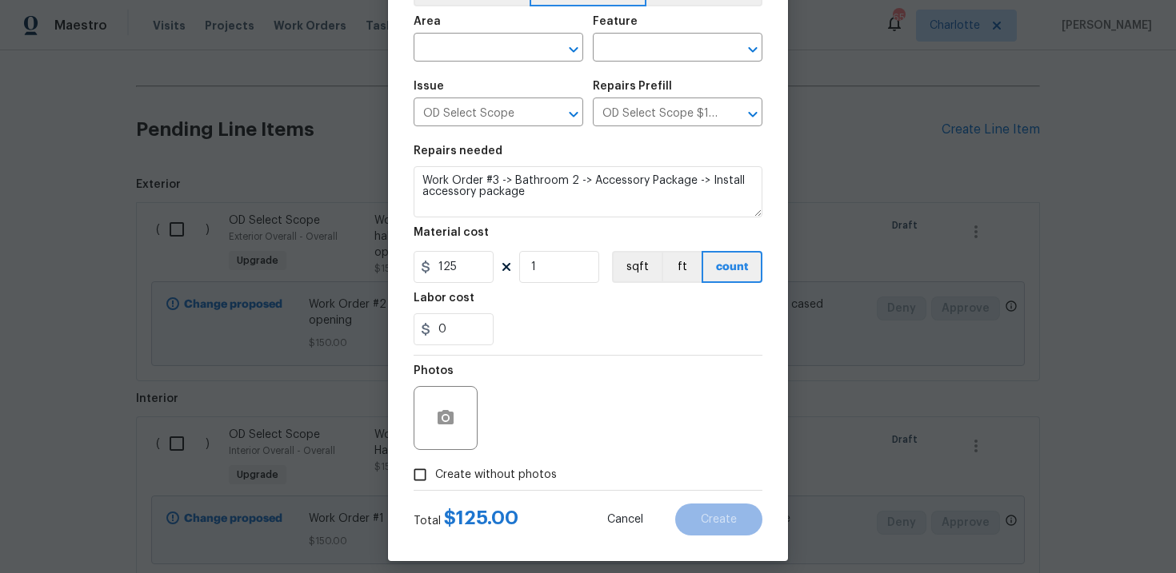
scroll to position [116, 0]
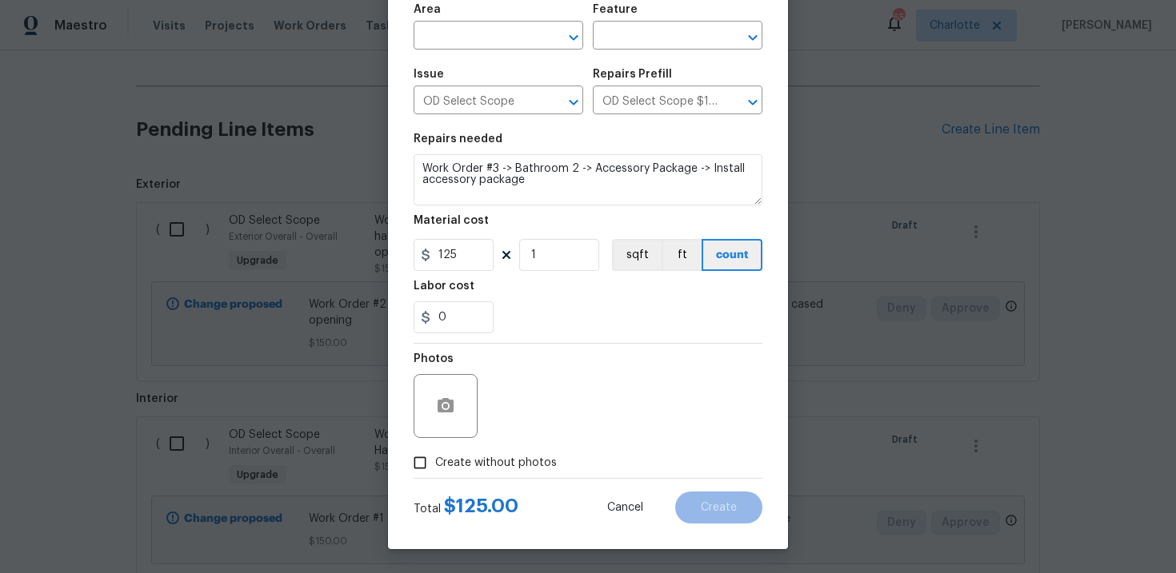
click at [462, 466] on span "Create without photos" at bounding box center [496, 463] width 122 height 17
click at [435, 466] on input "Create without photos" at bounding box center [420, 463] width 30 height 30
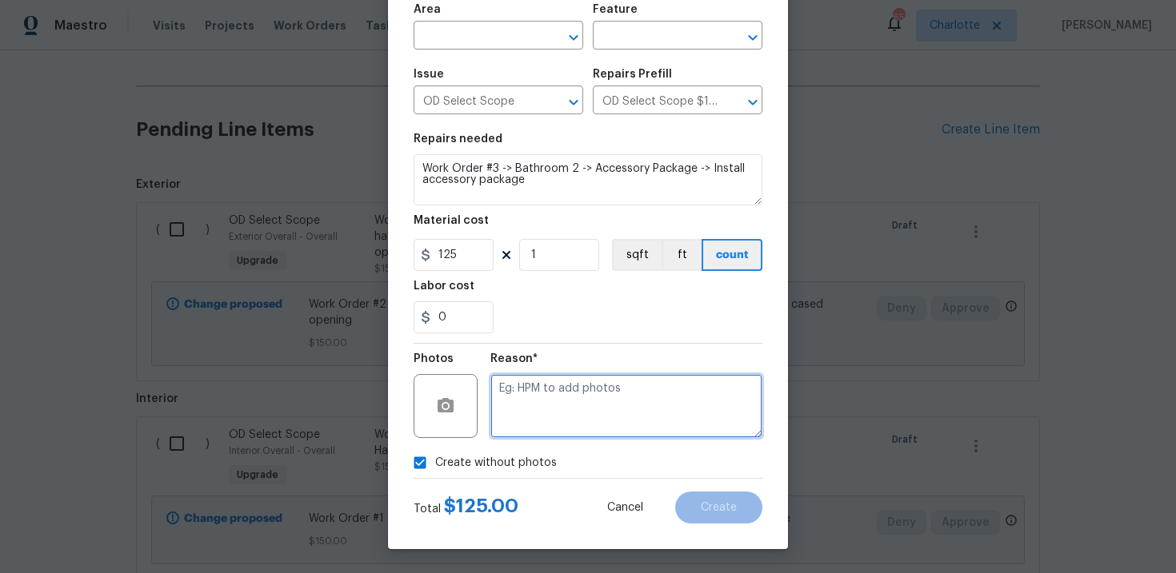
click at [558, 404] on textarea at bounding box center [626, 406] width 272 height 64
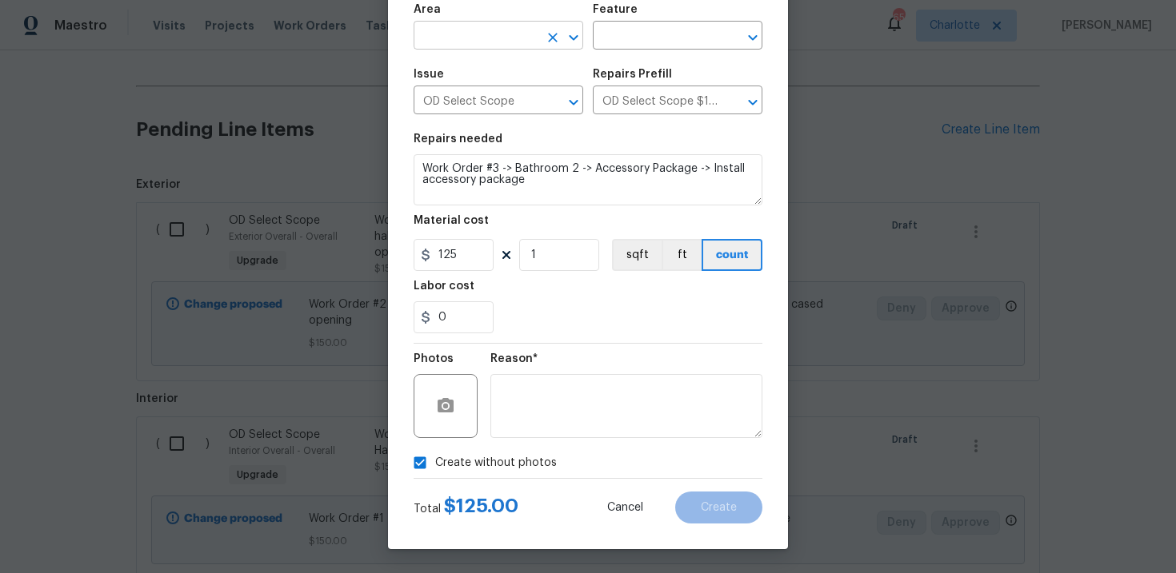
click at [504, 34] on input "text" at bounding box center [475, 37] width 125 height 25
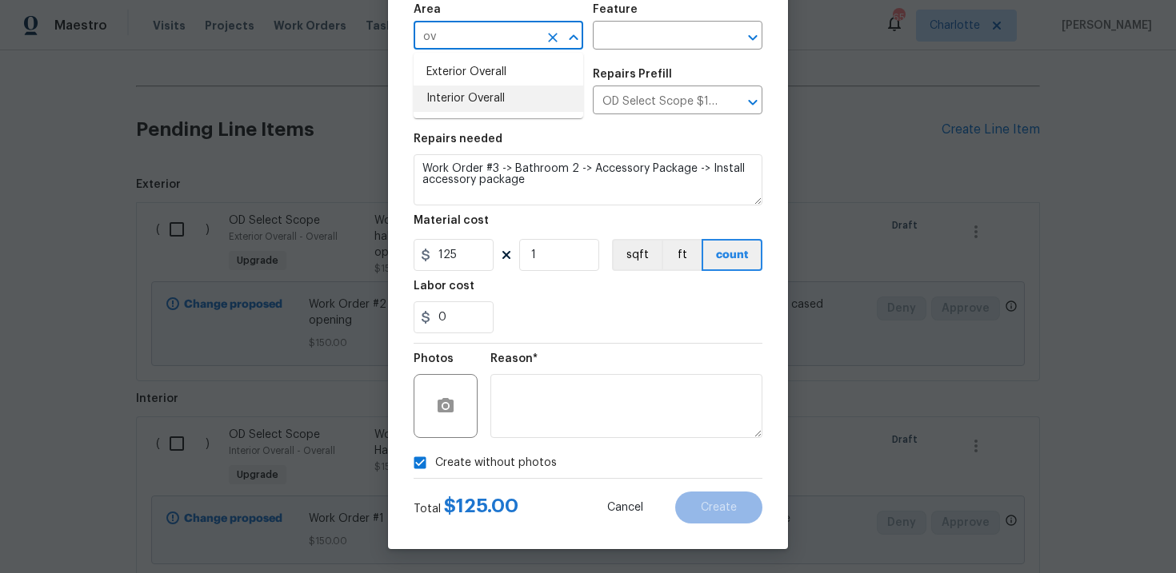
click at [510, 90] on li "Interior Overall" at bounding box center [498, 99] width 170 height 26
click at [627, 36] on input "text" at bounding box center [655, 37] width 125 height 25
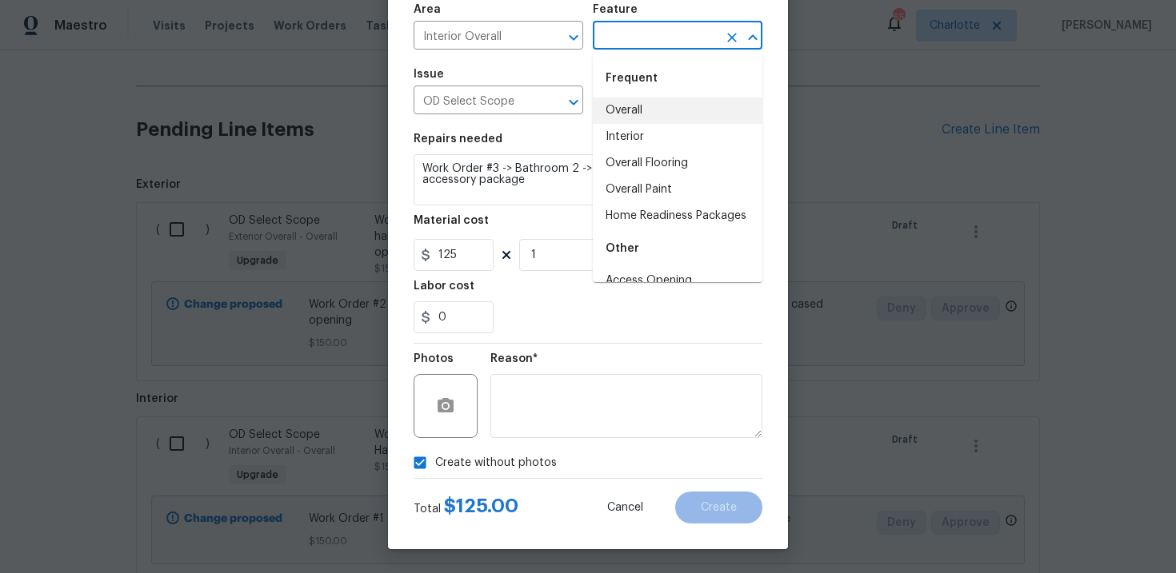
click at [635, 109] on li "Overall" at bounding box center [678, 111] width 170 height 26
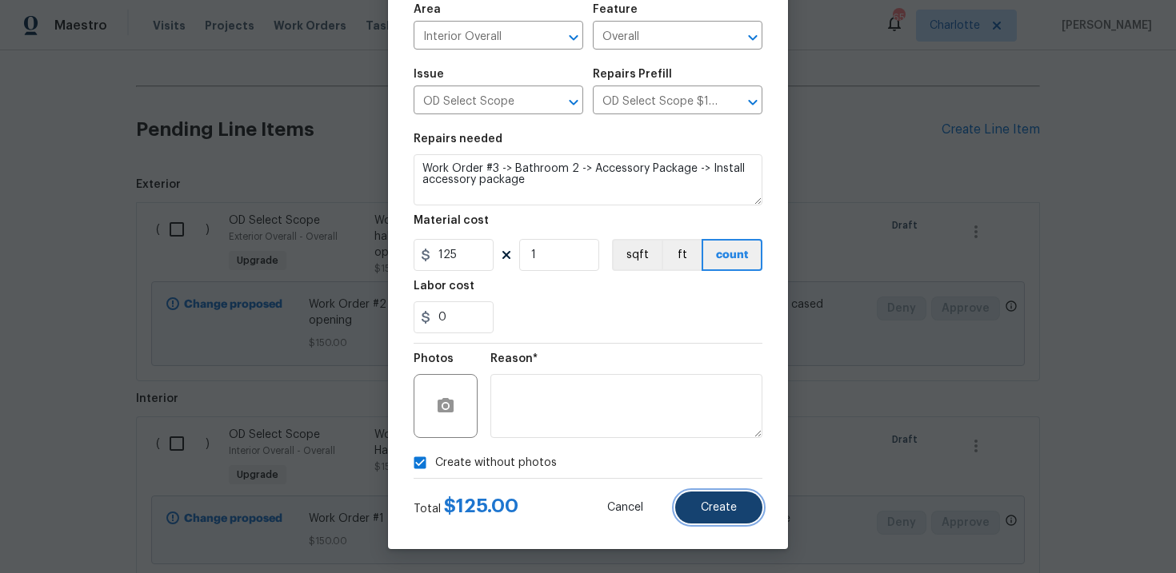
click at [691, 509] on button "Create" at bounding box center [718, 508] width 87 height 32
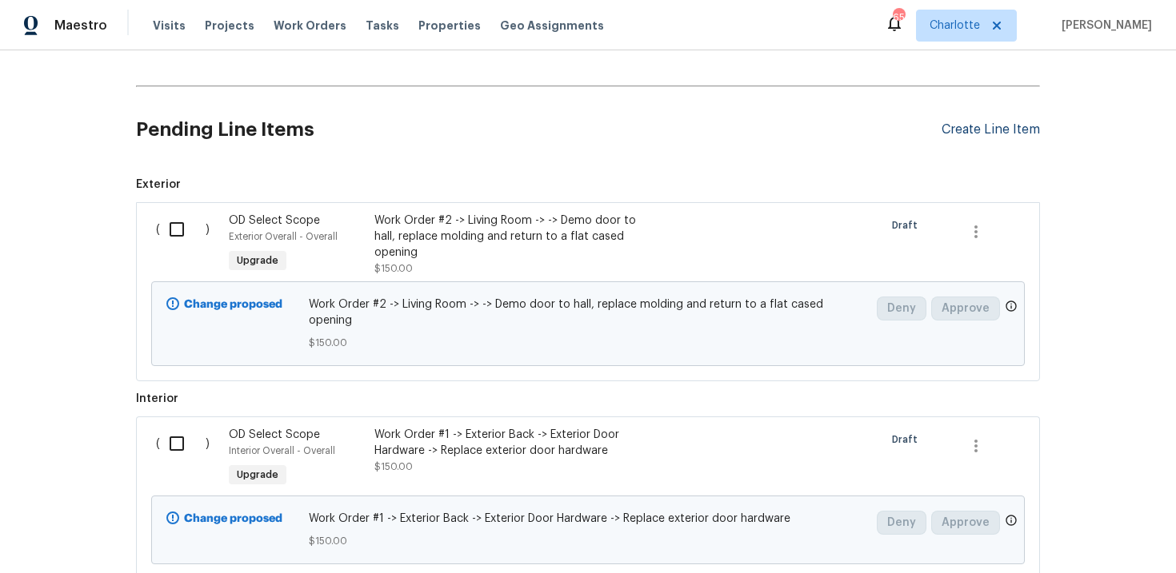
click at [976, 136] on div "Create Line Item" at bounding box center [990, 129] width 98 height 15
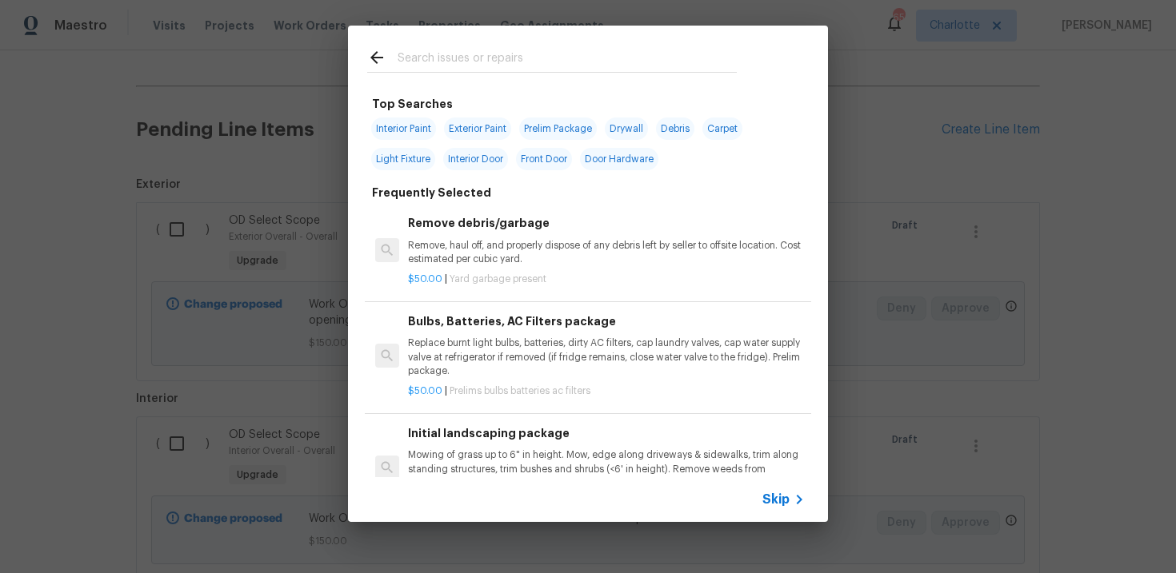
click at [774, 493] on span "Skip" at bounding box center [775, 500] width 27 height 16
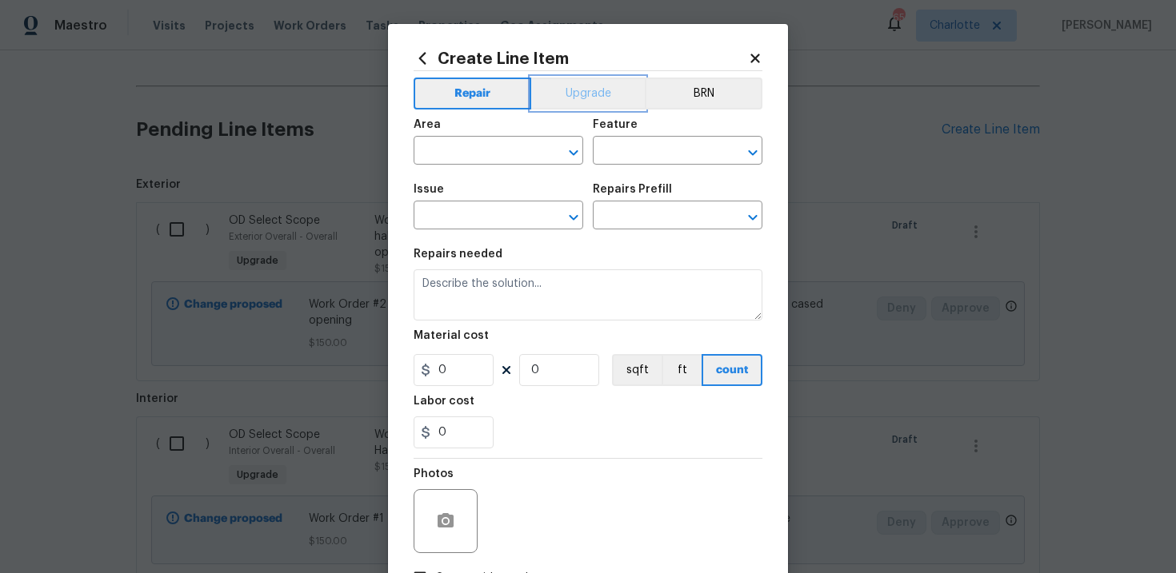
click at [597, 102] on button "Upgrade" at bounding box center [588, 94] width 114 height 32
click at [503, 217] on input "text" at bounding box center [475, 217] width 125 height 25
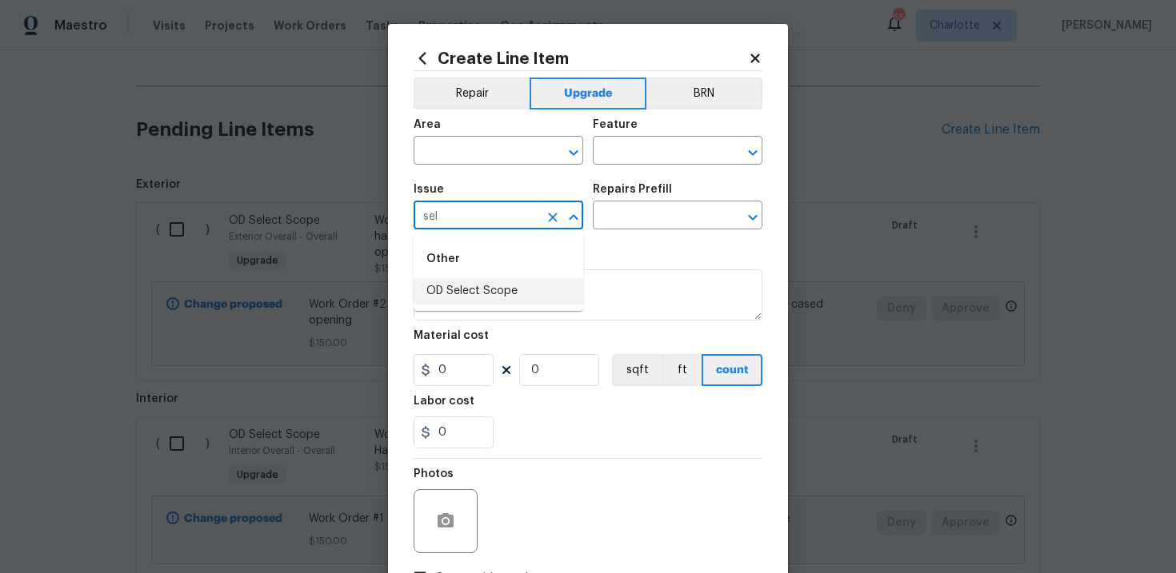
click at [513, 286] on li "OD Select Scope" at bounding box center [498, 291] width 170 height 26
click at [647, 220] on input "text" at bounding box center [655, 217] width 125 height 25
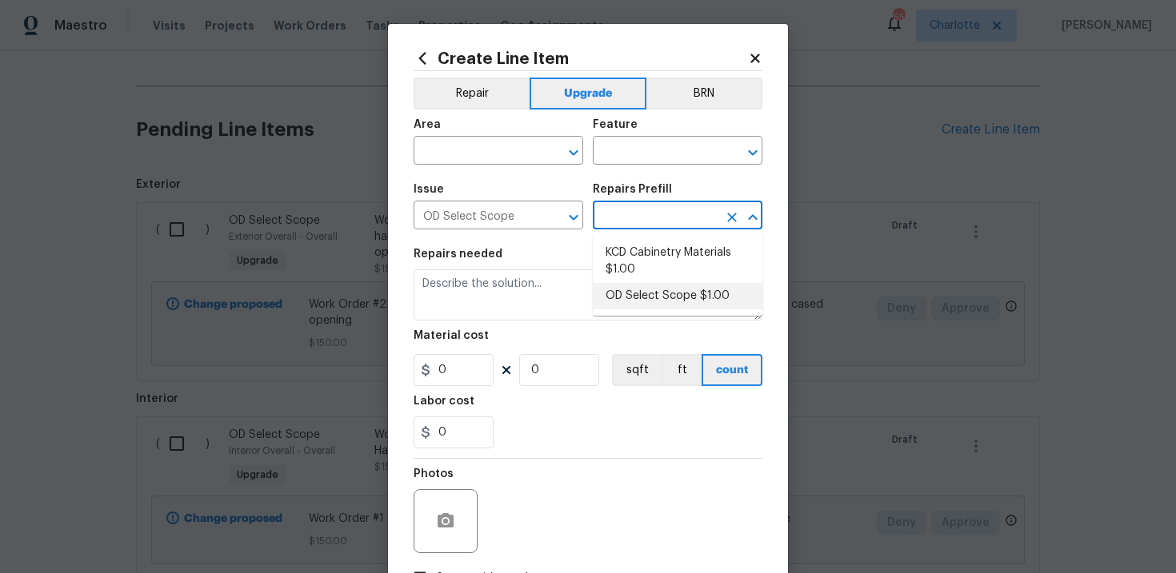
click at [662, 288] on li "OD Select Scope $1.00" at bounding box center [678, 296] width 170 height 26
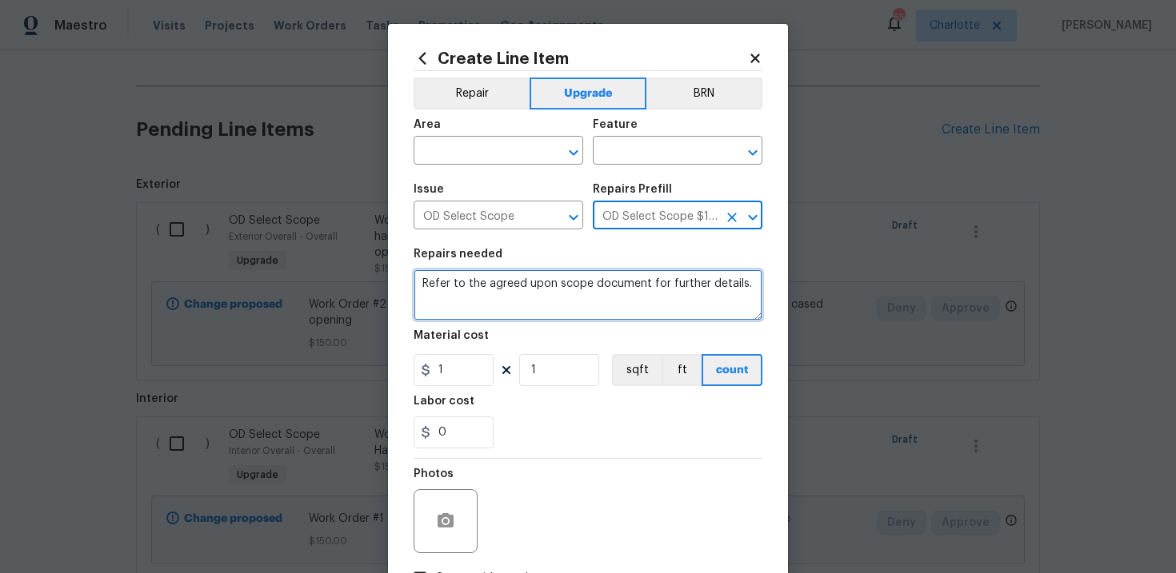
click at [563, 286] on textarea "Refer to the agreed upon scope document for further details." at bounding box center [587, 294] width 349 height 51
paste textarea "Work Order #3 -> Bathroom 2 -> Faucet -> Install new faucet and reconnect plumb…"
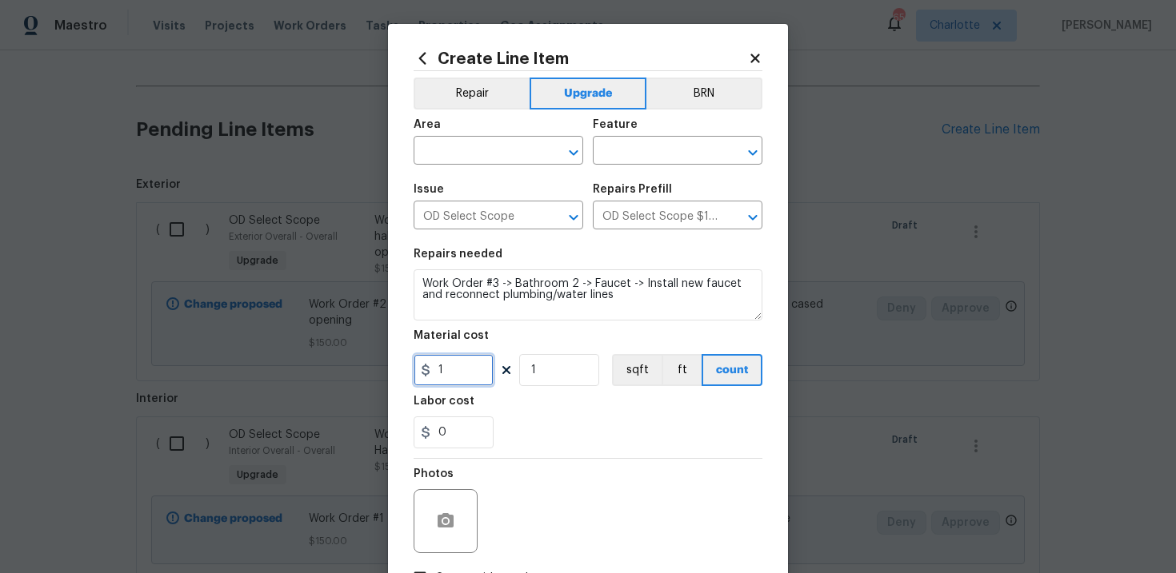
click at [452, 376] on input "1" at bounding box center [453, 370] width 80 height 32
click at [492, 163] on input "text" at bounding box center [475, 152] width 125 height 25
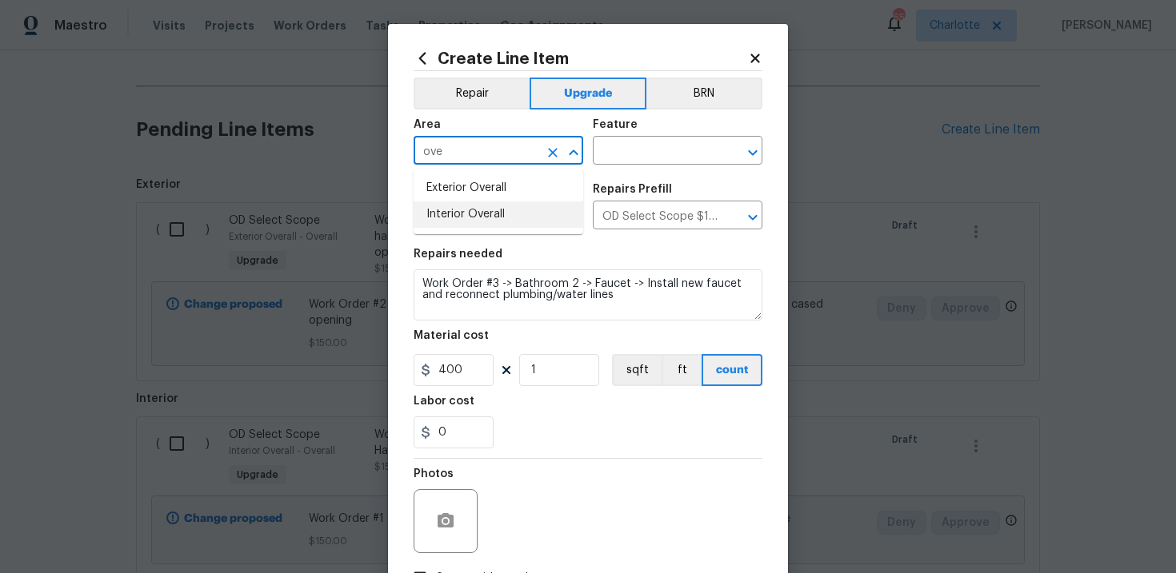
click at [501, 210] on li "Interior Overall" at bounding box center [498, 215] width 170 height 26
click at [657, 158] on input "text" at bounding box center [655, 152] width 125 height 25
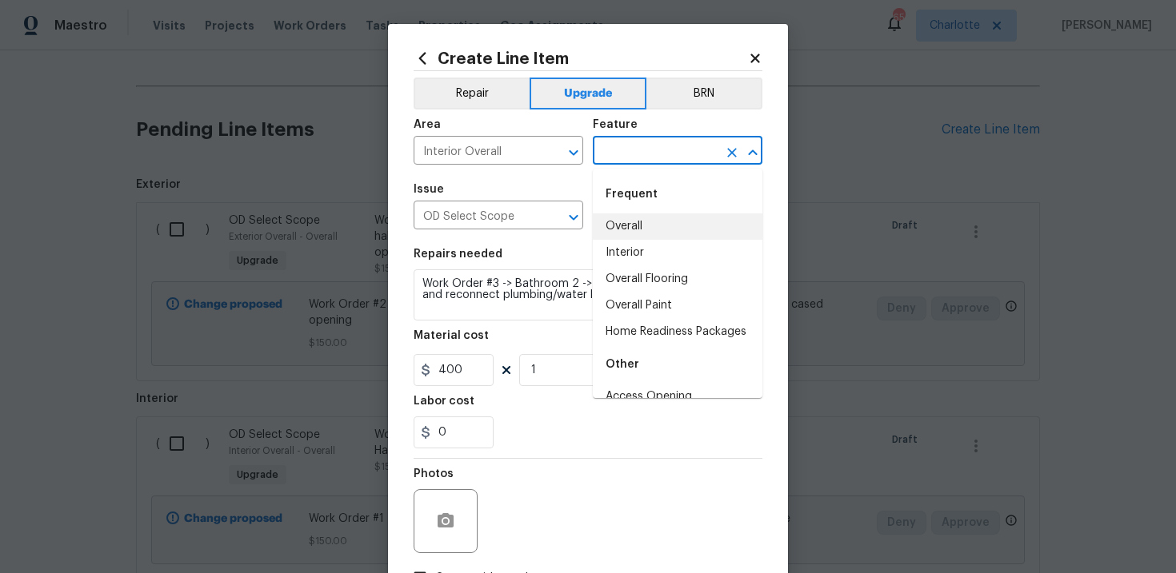
click at [653, 226] on li "Overall" at bounding box center [678, 227] width 170 height 26
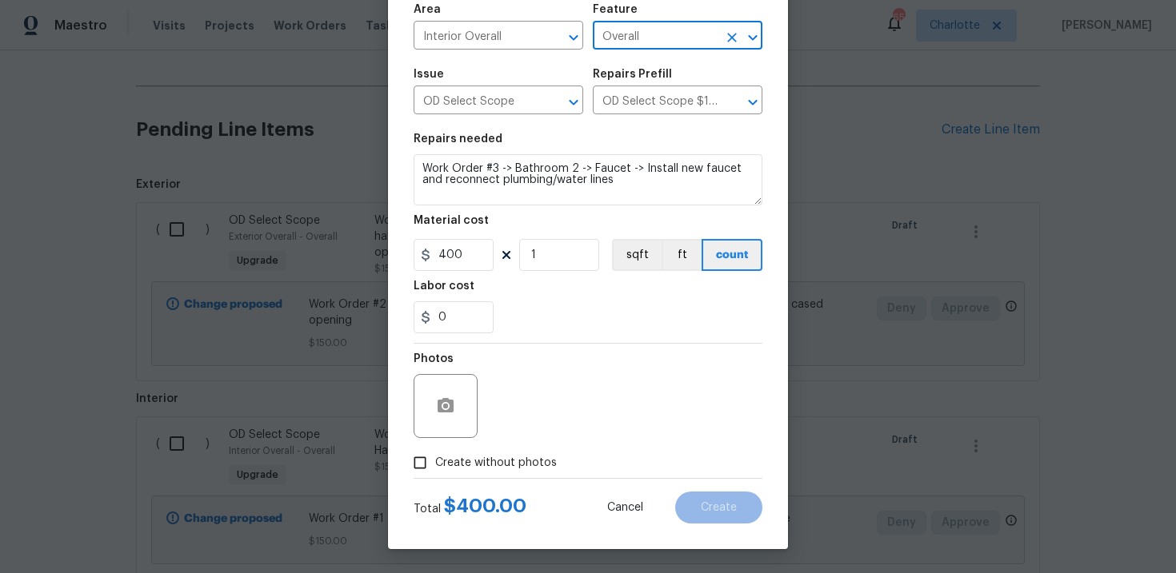
click at [508, 467] on span "Create without photos" at bounding box center [496, 463] width 122 height 17
click at [435, 467] on input "Create without photos" at bounding box center [420, 463] width 30 height 30
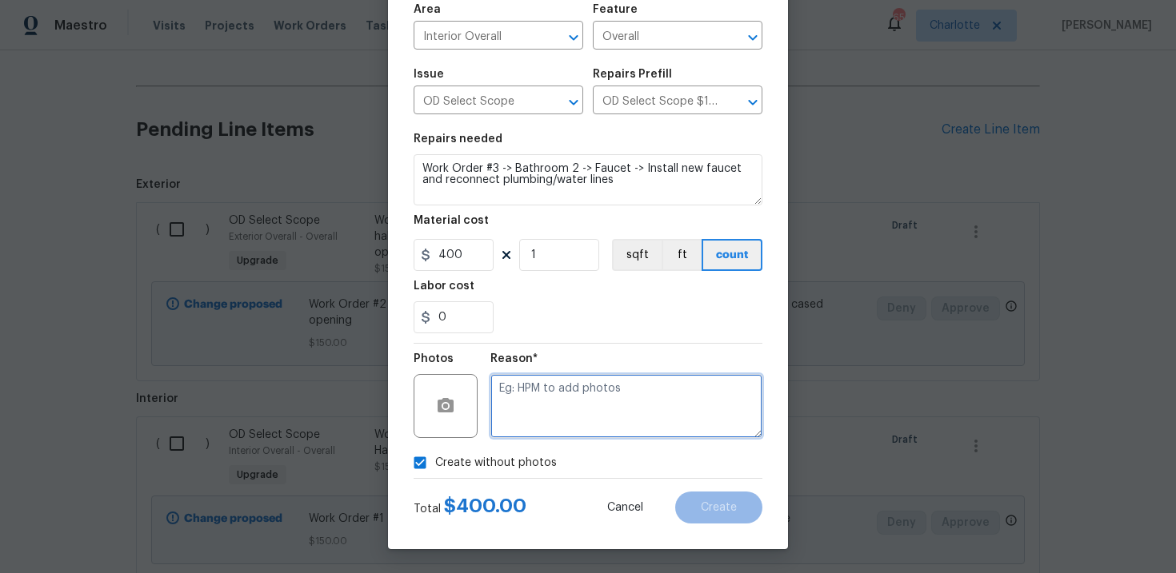
click at [561, 423] on textarea at bounding box center [626, 406] width 272 height 64
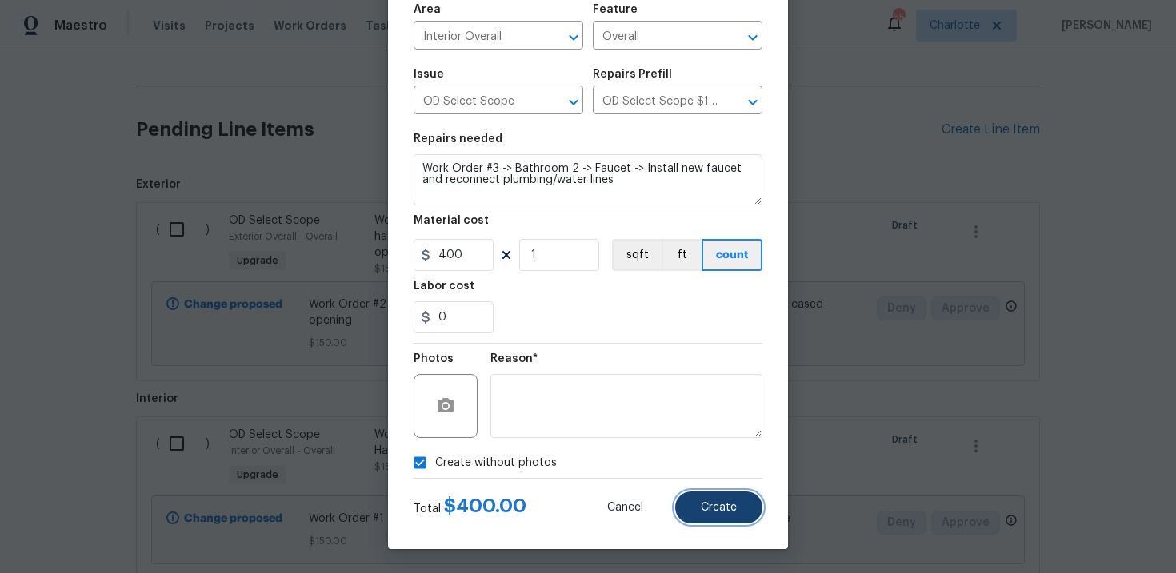
click at [705, 492] on button "Create" at bounding box center [718, 508] width 87 height 32
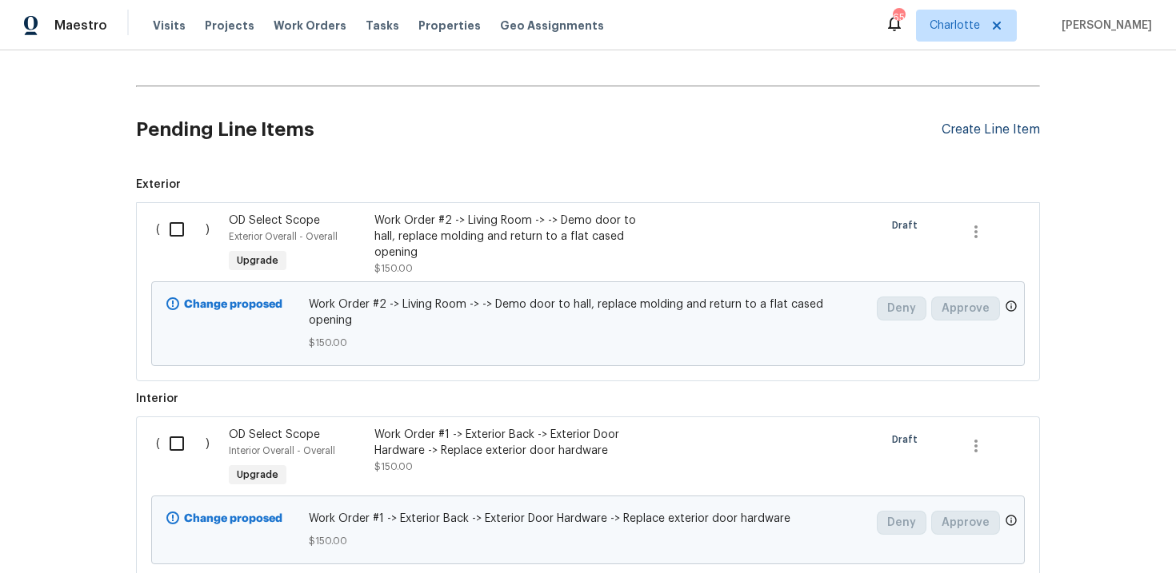
click at [1003, 135] on div "Create Line Item" at bounding box center [990, 129] width 98 height 15
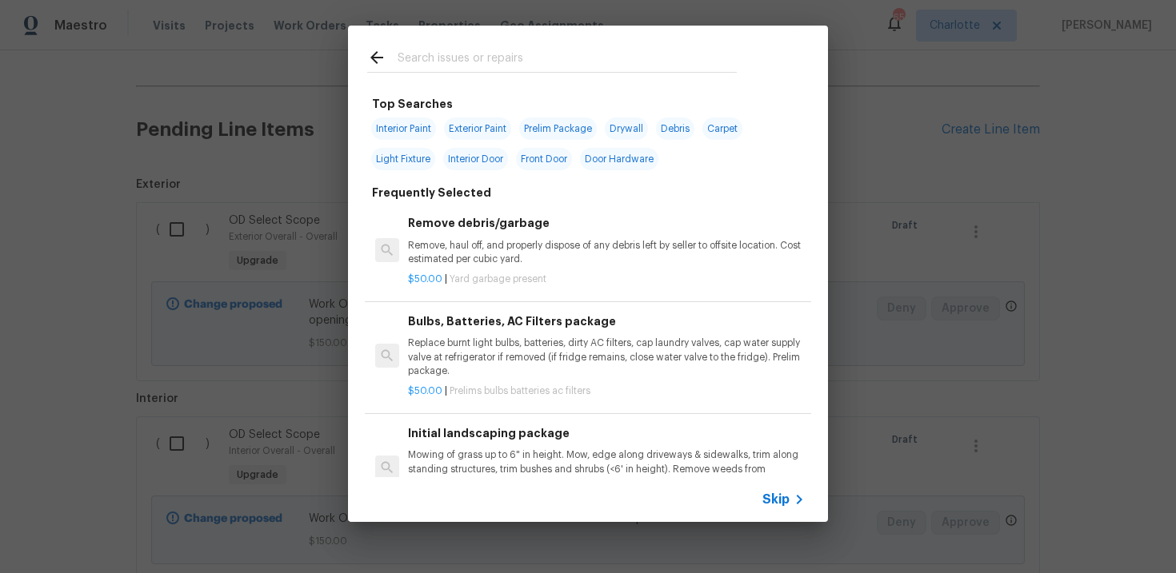
click at [770, 503] on span "Skip" at bounding box center [775, 500] width 27 height 16
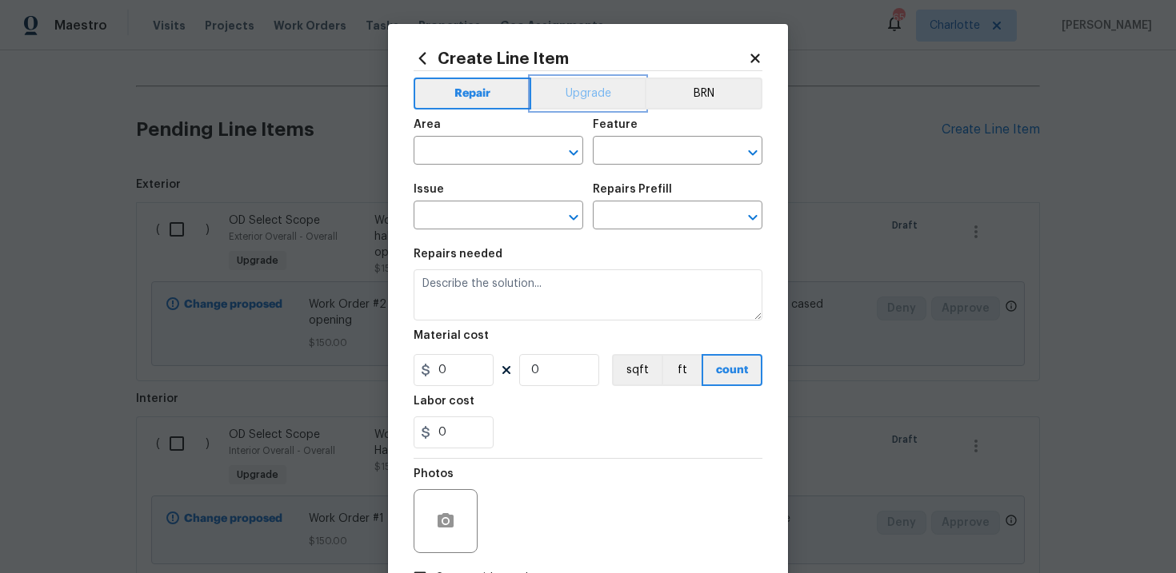
click at [594, 91] on button "Upgrade" at bounding box center [588, 94] width 114 height 32
click at [491, 216] on input "text" at bounding box center [475, 217] width 125 height 25
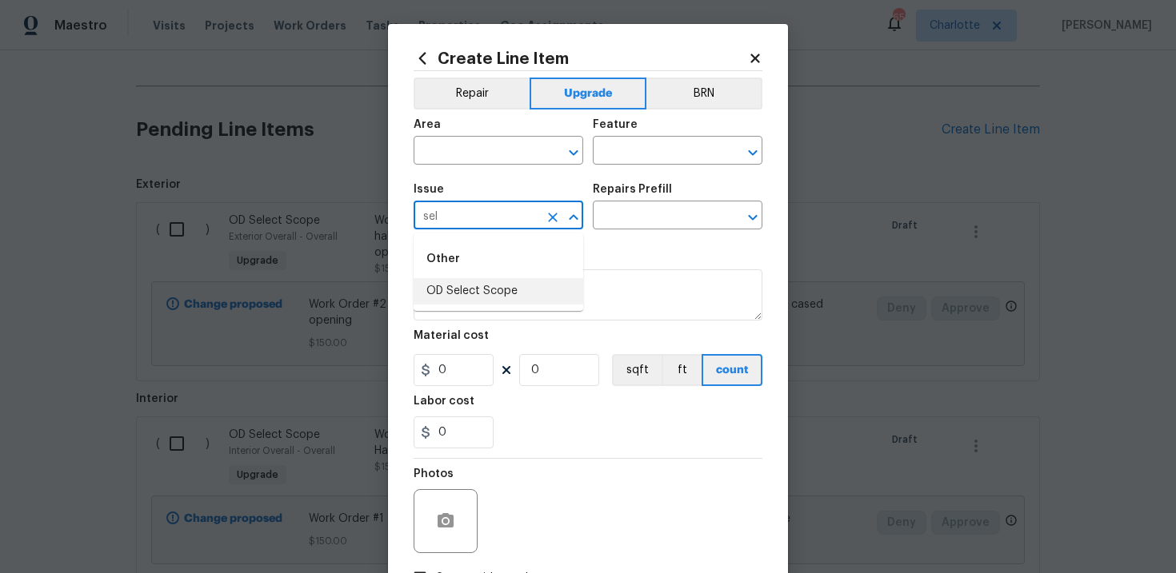
click at [486, 287] on li "OD Select Scope" at bounding box center [498, 291] width 170 height 26
click at [636, 206] on input "text" at bounding box center [655, 217] width 125 height 25
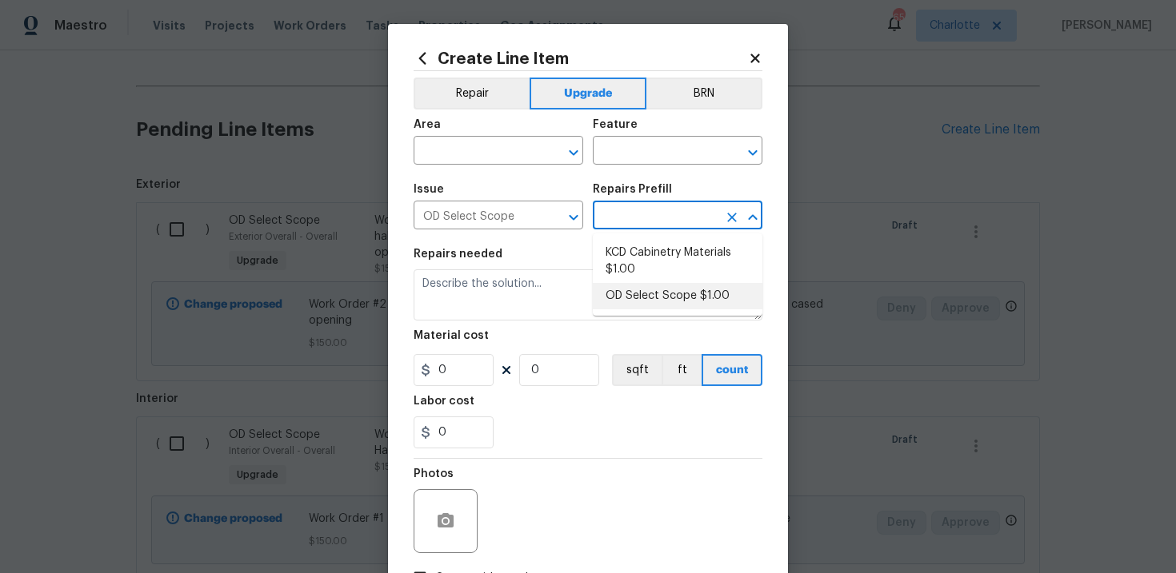
click at [653, 293] on li "OD Select Scope $1.00" at bounding box center [678, 296] width 170 height 26
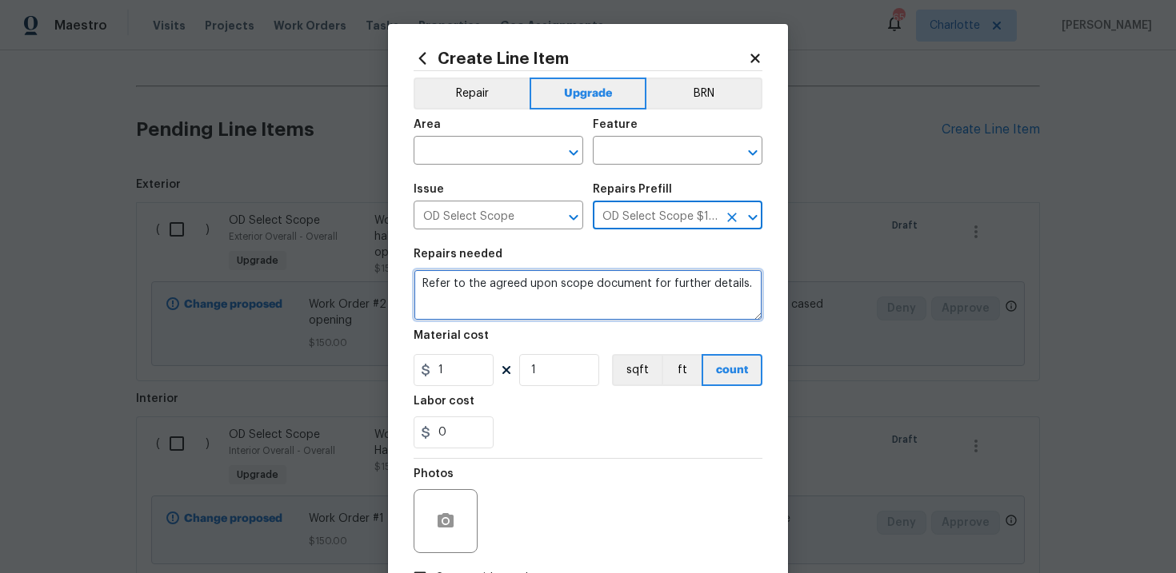
click at [584, 289] on textarea "Refer to the agreed upon scope document for further details." at bounding box center [587, 294] width 349 height 51
paste textarea "Work Order #3 -> Bathroom 2 -> Lighting -> Install vanity light"
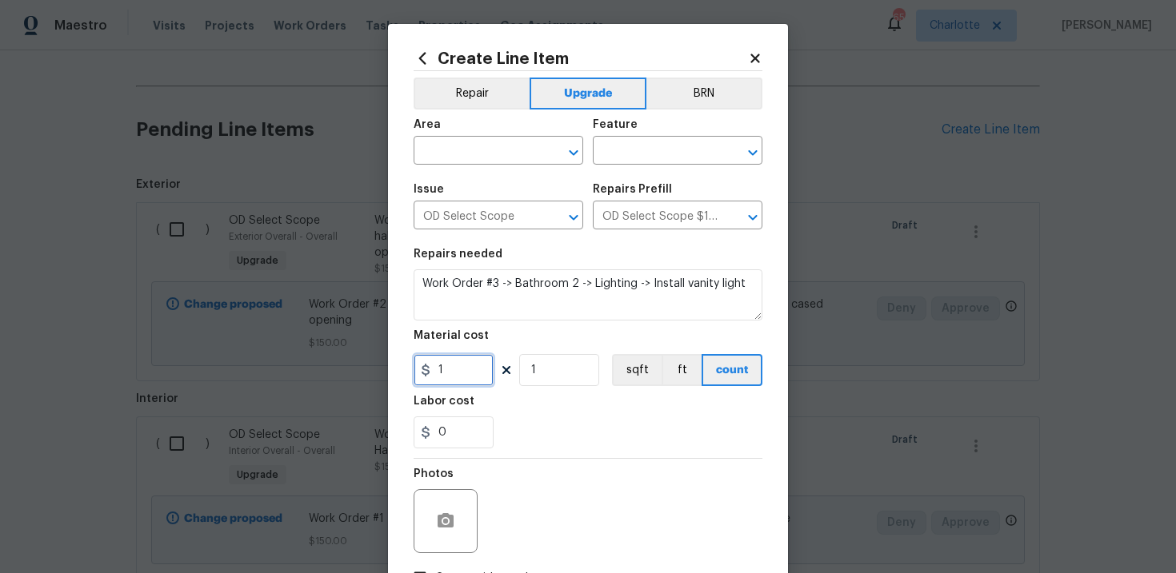
click at [477, 376] on input "1" at bounding box center [453, 370] width 80 height 32
click at [529, 150] on input "text" at bounding box center [475, 152] width 125 height 25
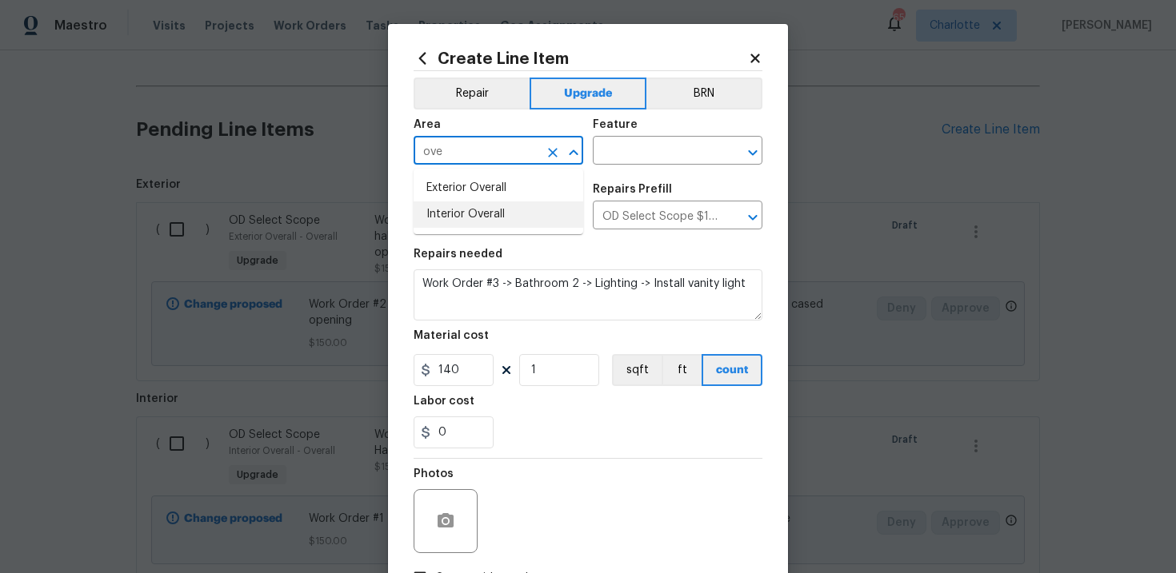
click at [510, 222] on li "Interior Overall" at bounding box center [498, 215] width 170 height 26
click at [650, 160] on input "text" at bounding box center [655, 152] width 125 height 25
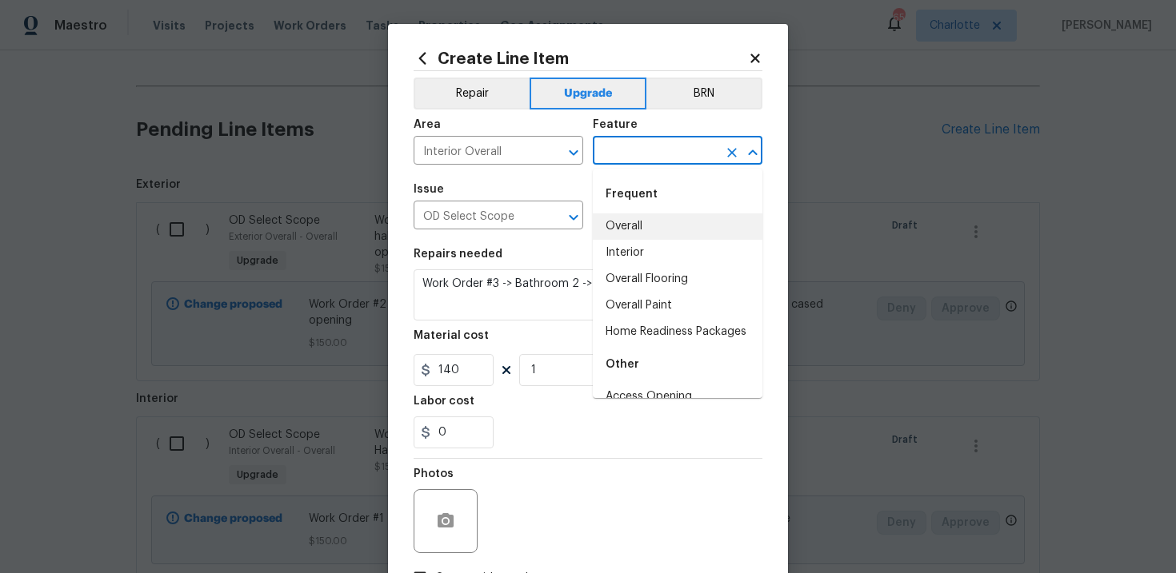
click at [650, 222] on li "Overall" at bounding box center [678, 227] width 170 height 26
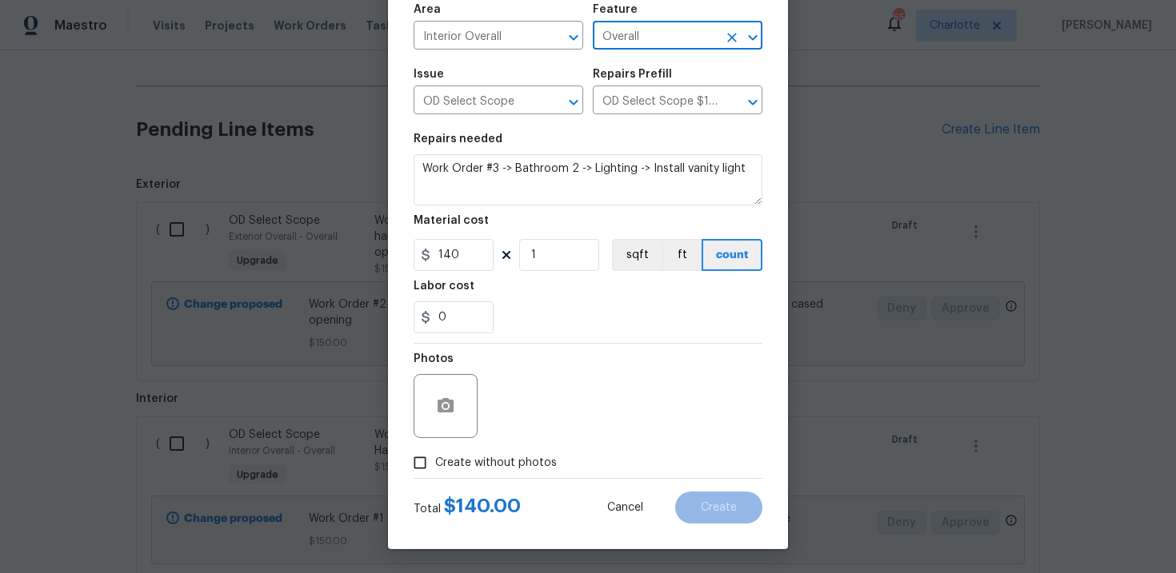
click at [486, 462] on span "Create without photos" at bounding box center [496, 463] width 122 height 17
click at [435, 462] on input "Create without photos" at bounding box center [420, 463] width 30 height 30
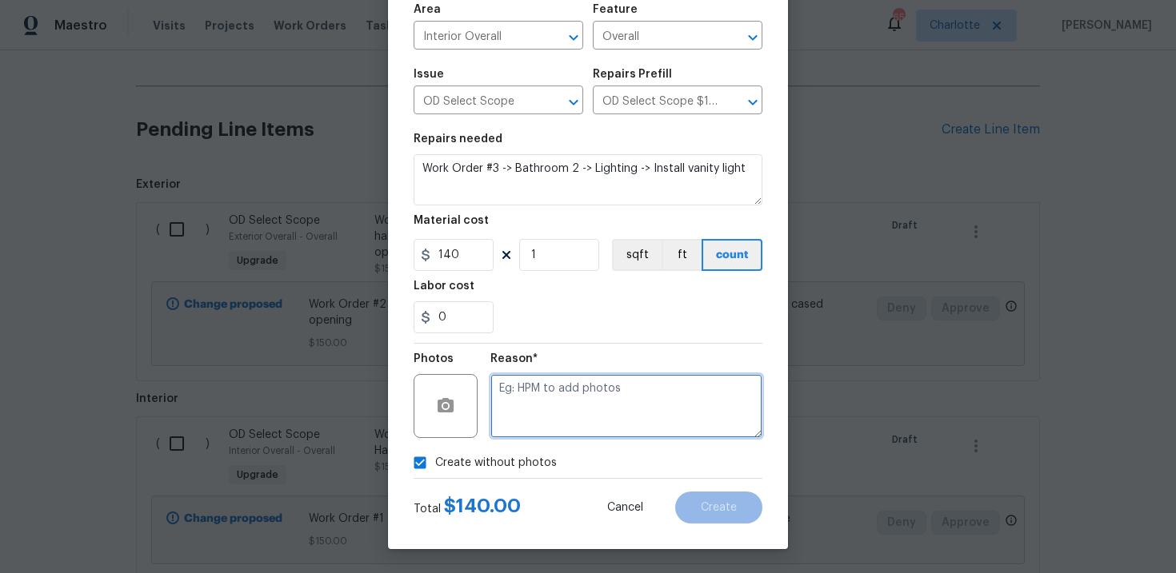
click at [552, 417] on textarea at bounding box center [626, 406] width 272 height 64
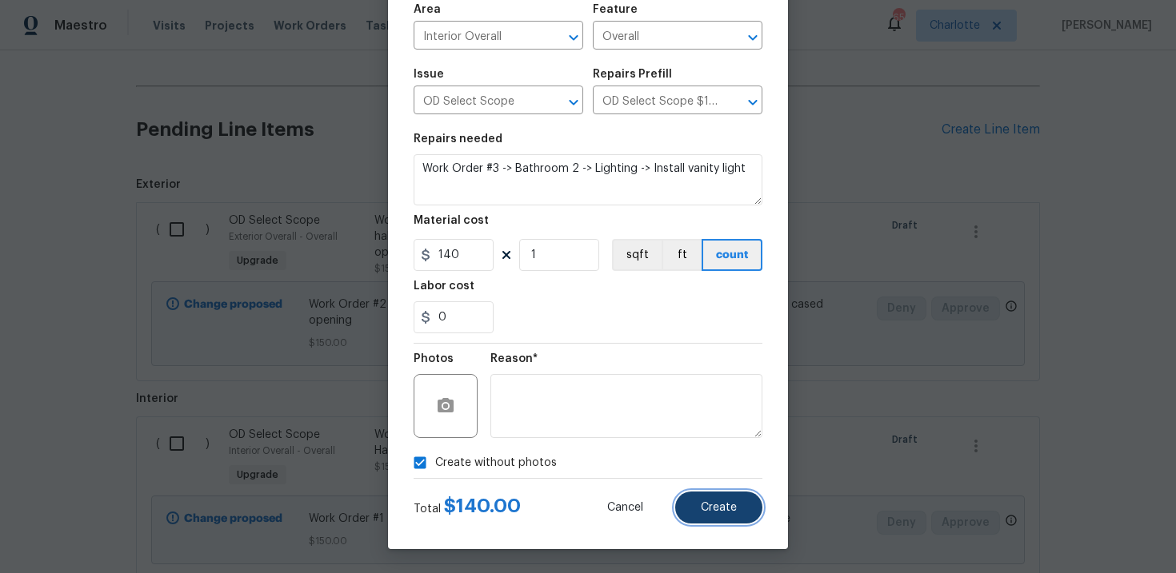
click at [731, 506] on span "Create" at bounding box center [719, 508] width 36 height 12
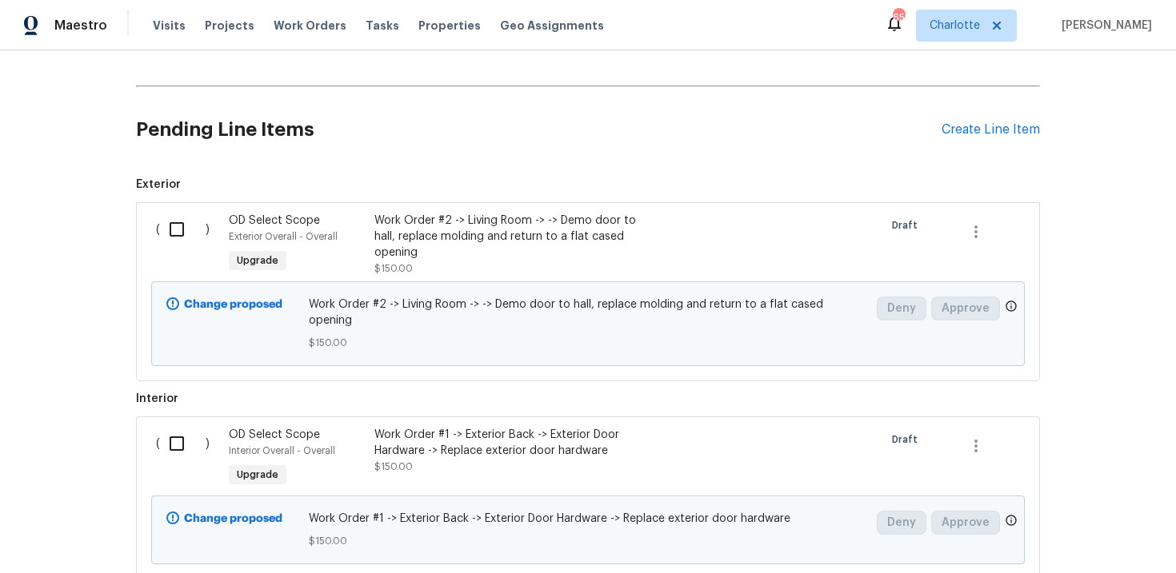
scroll to position [620, 0]
click at [984, 126] on div "Create Line Item" at bounding box center [990, 129] width 98 height 15
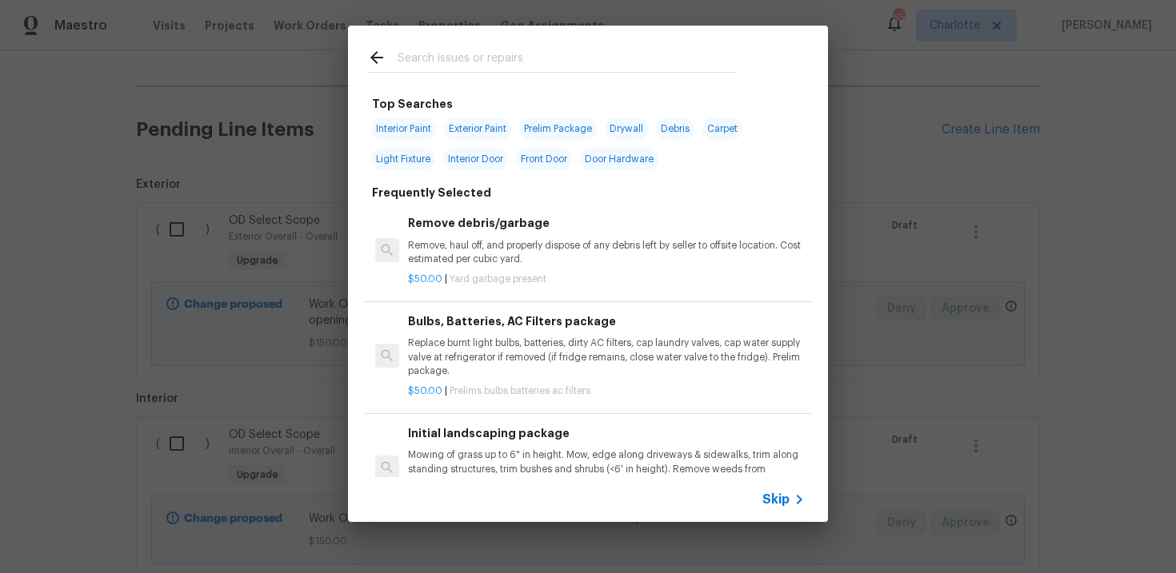
click at [766, 502] on span "Skip" at bounding box center [775, 500] width 27 height 16
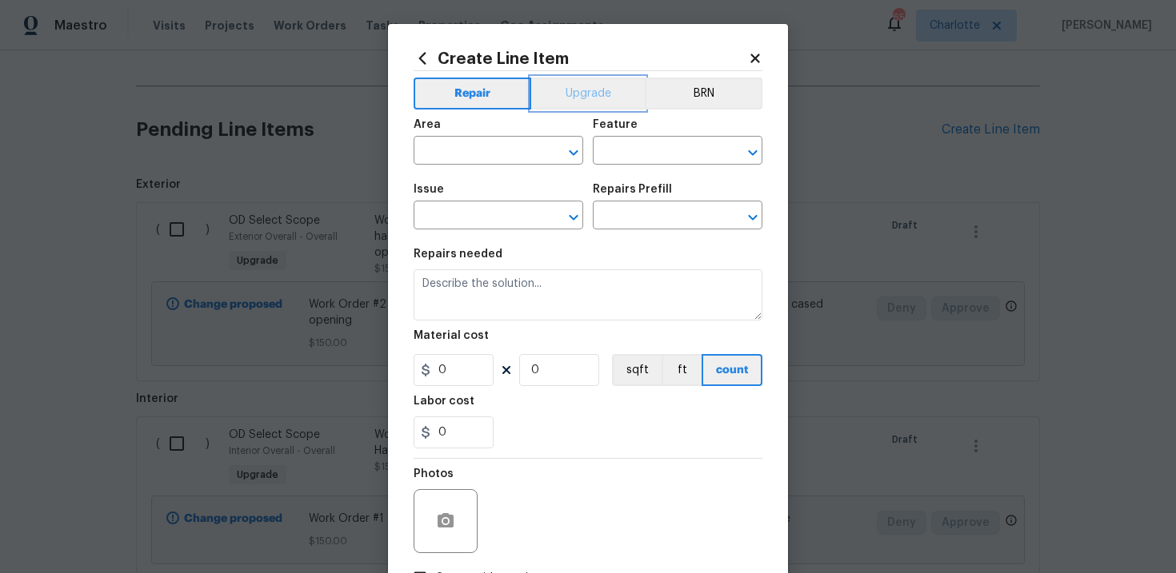
click at [595, 97] on button "Upgrade" at bounding box center [588, 94] width 114 height 32
click at [489, 220] on input "text" at bounding box center [475, 217] width 125 height 25
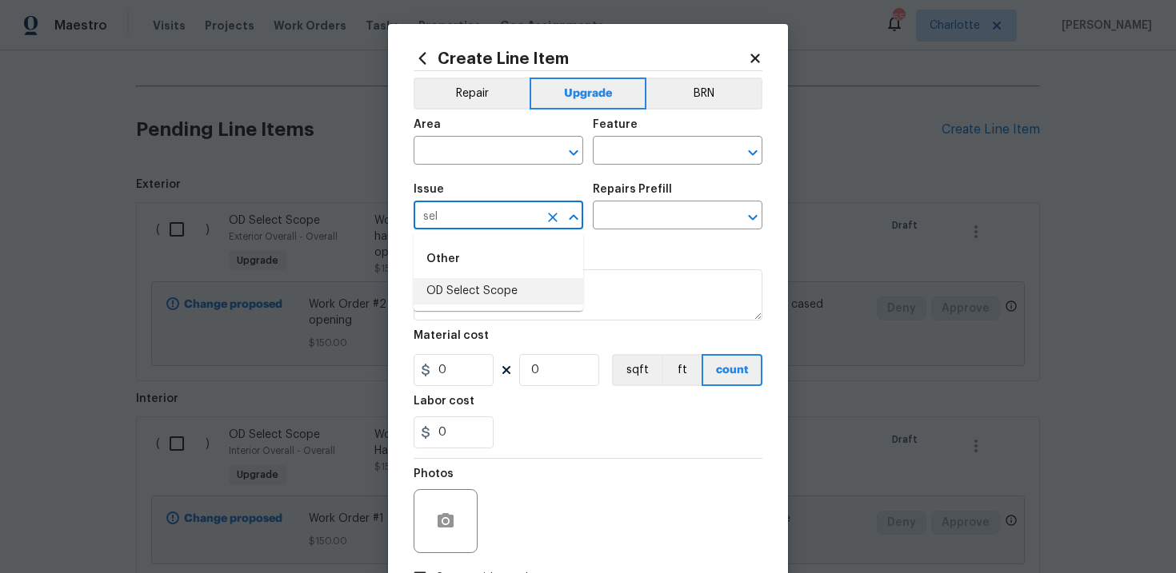
click at [488, 298] on li "OD Select Scope" at bounding box center [498, 291] width 170 height 26
click at [657, 217] on input "text" at bounding box center [655, 217] width 125 height 25
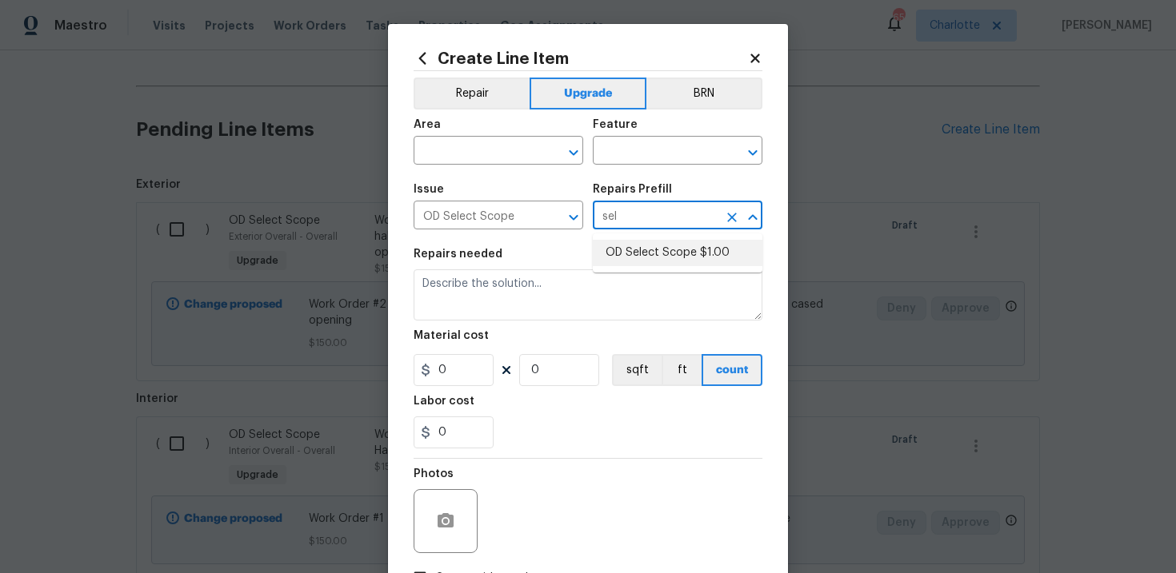
click at [662, 258] on li "OD Select Scope $1.00" at bounding box center [678, 253] width 170 height 26
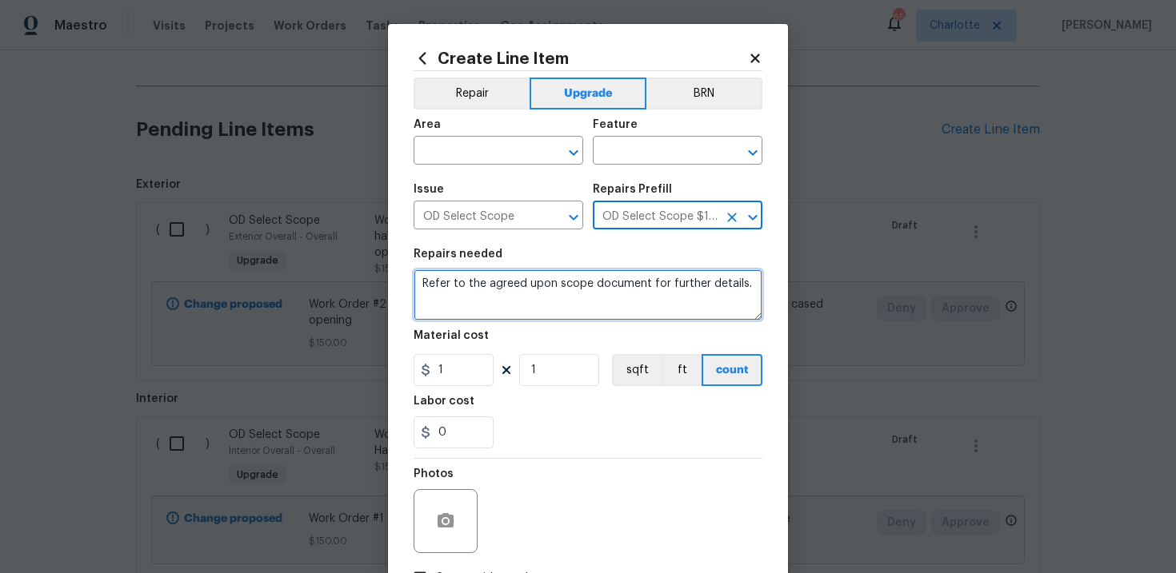
click at [587, 285] on textarea "Refer to the agreed upon scope document for further details." at bounding box center [587, 294] width 349 height 51
paste textarea "Work Order #3 -> Bathroom 2 -> Mirror -> Demo wall mirror and install new. Patc…"
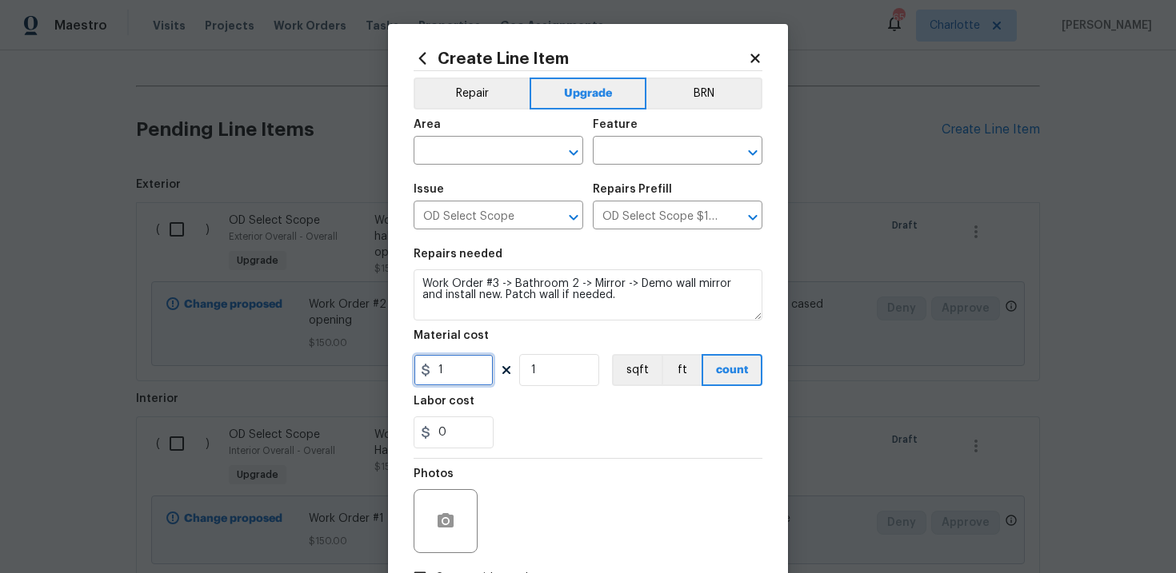
click at [451, 386] on input "1" at bounding box center [453, 370] width 80 height 32
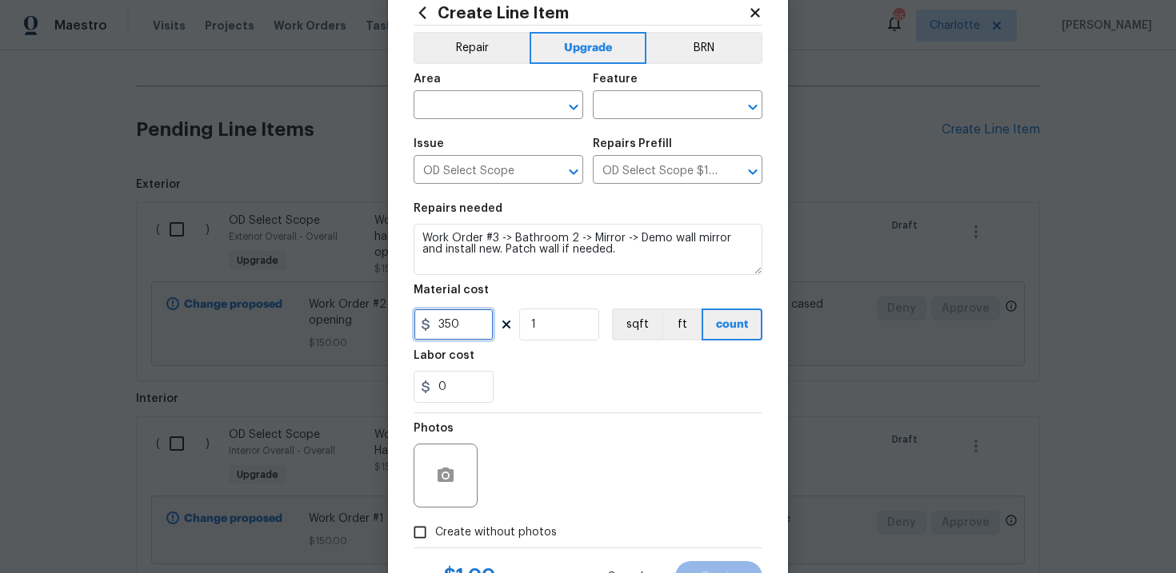
scroll to position [64, 0]
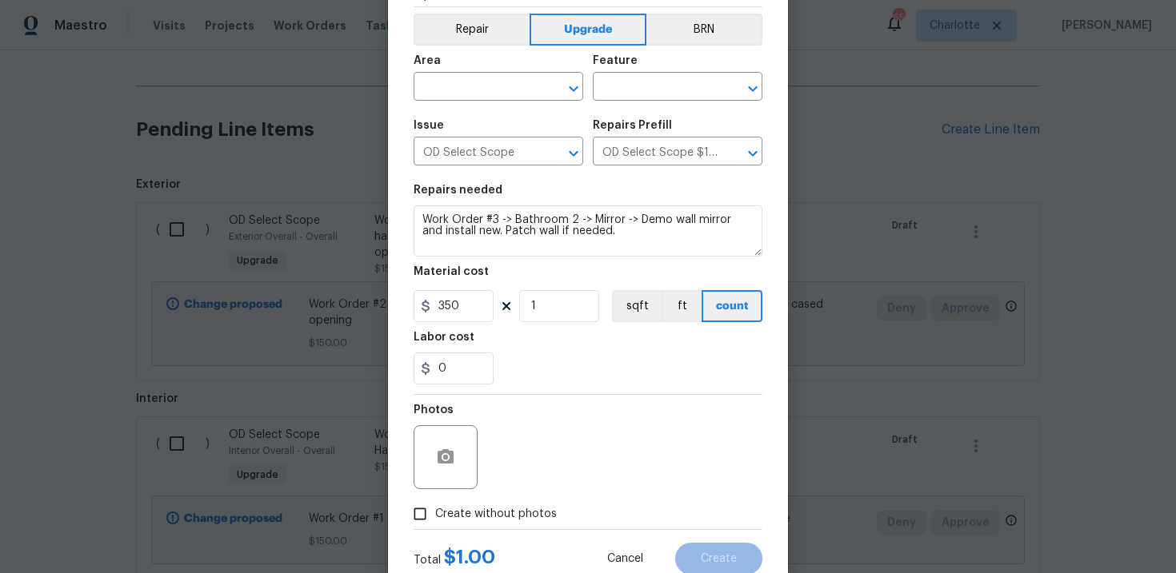
click at [481, 516] on span "Create without photos" at bounding box center [496, 514] width 122 height 17
click at [435, 516] on input "Create without photos" at bounding box center [420, 514] width 30 height 30
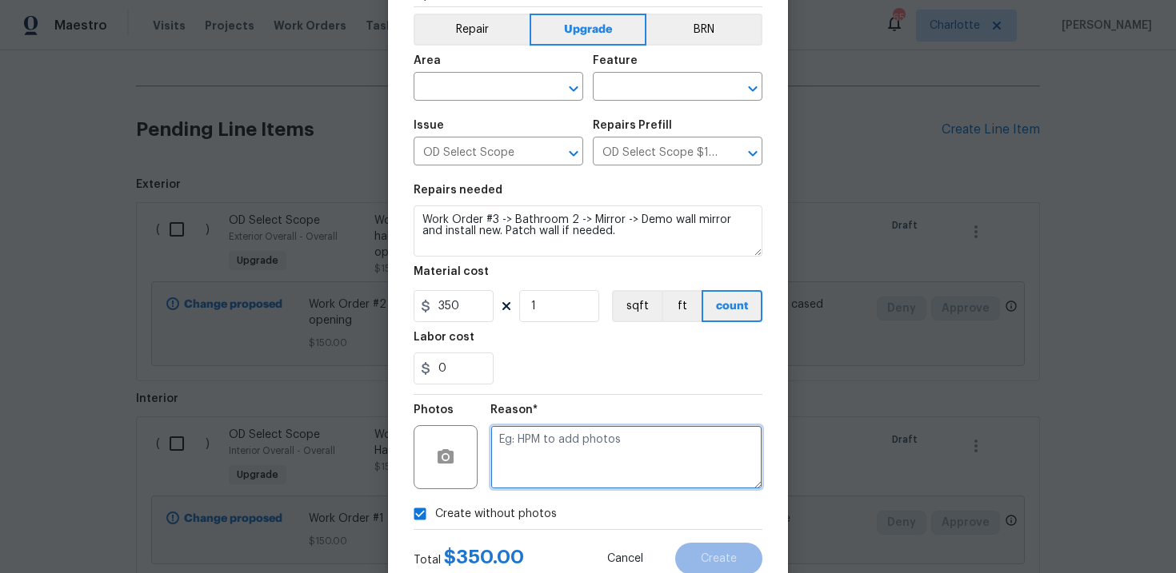
click at [542, 474] on textarea at bounding box center [626, 457] width 272 height 64
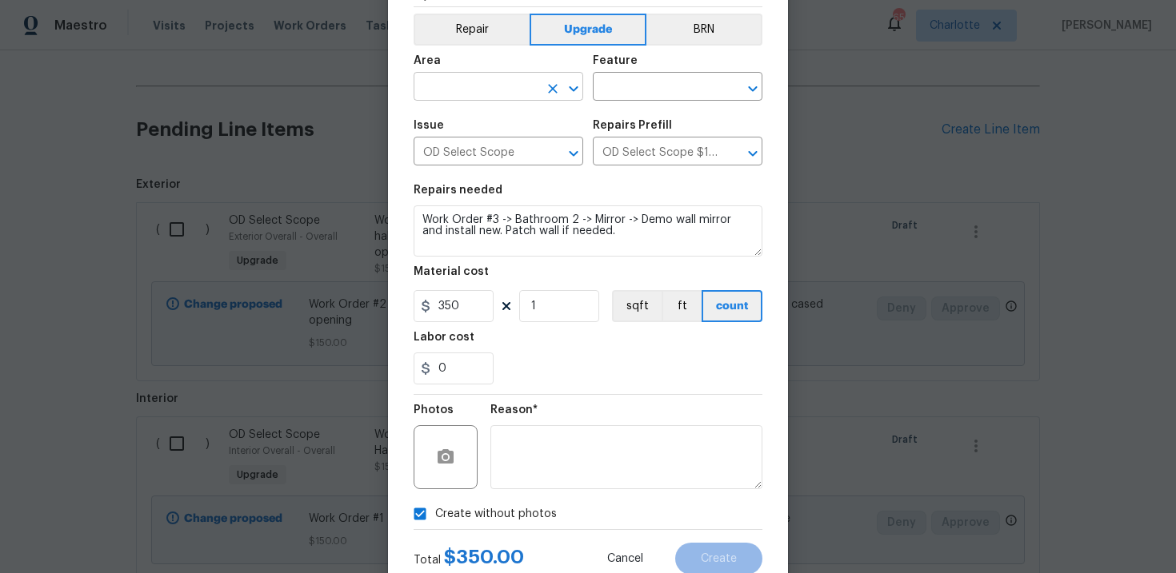
click at [517, 92] on input "text" at bounding box center [475, 88] width 125 height 25
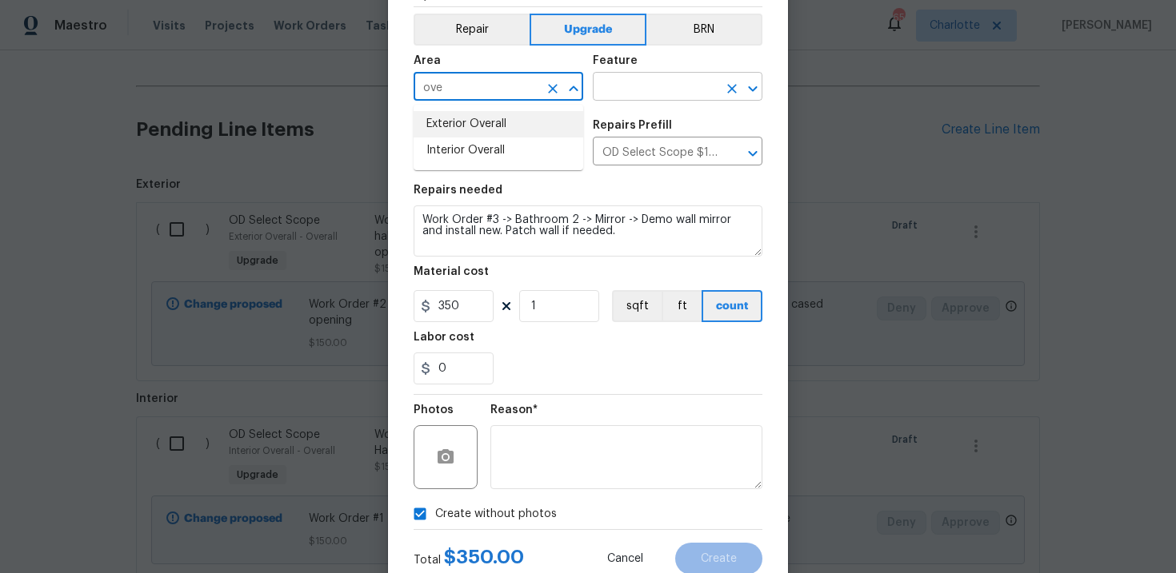
click at [653, 95] on input "text" at bounding box center [655, 88] width 125 height 25
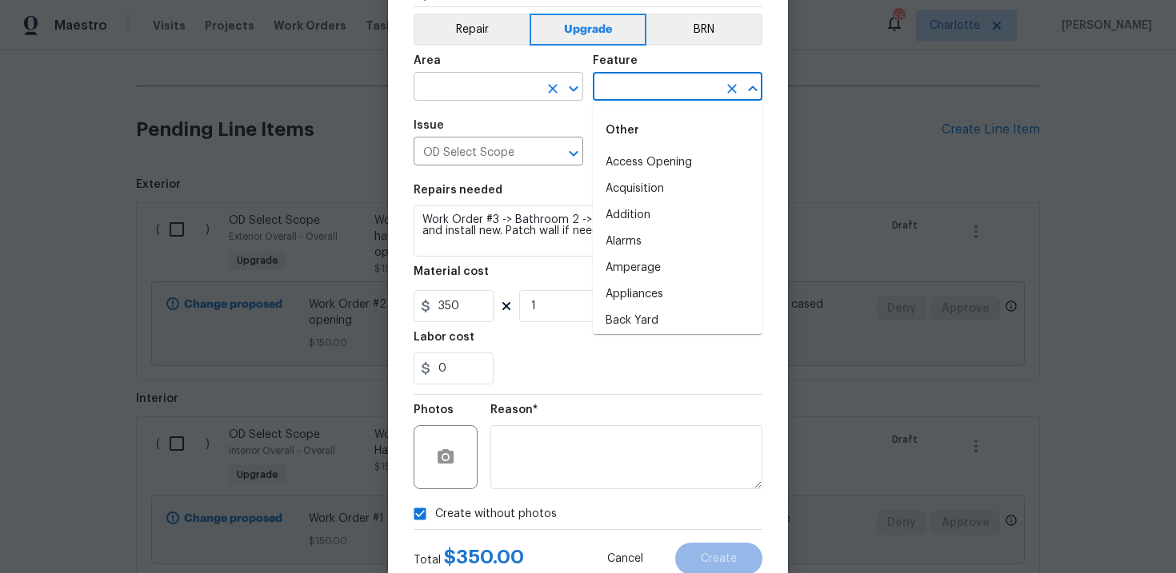
click at [505, 82] on input "text" at bounding box center [475, 88] width 125 height 25
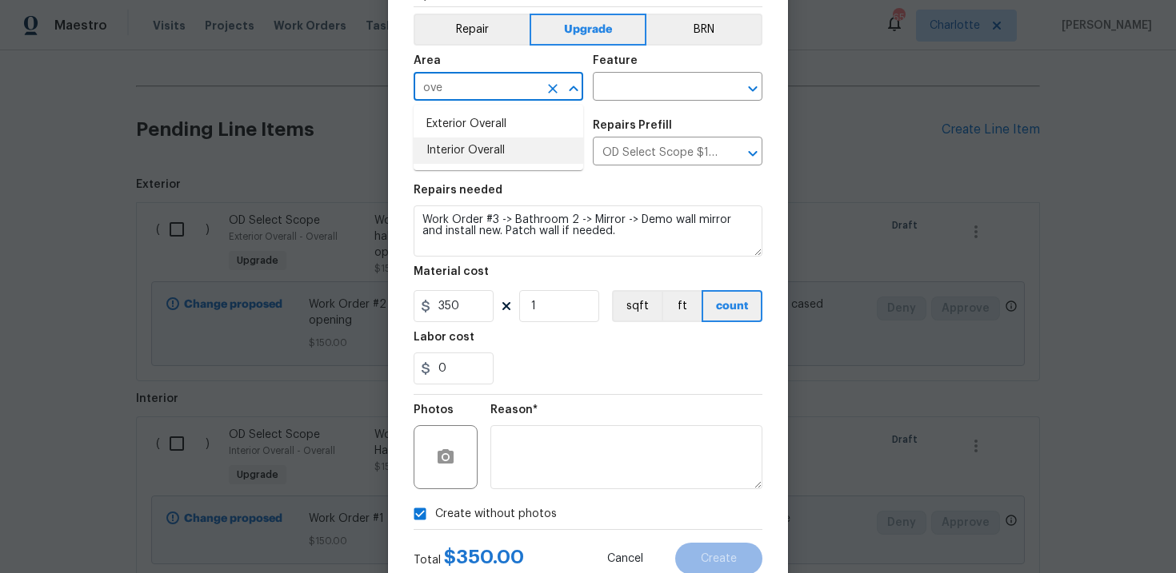
click at [511, 145] on li "Interior Overall" at bounding box center [498, 151] width 170 height 26
click at [646, 94] on input "text" at bounding box center [655, 88] width 125 height 25
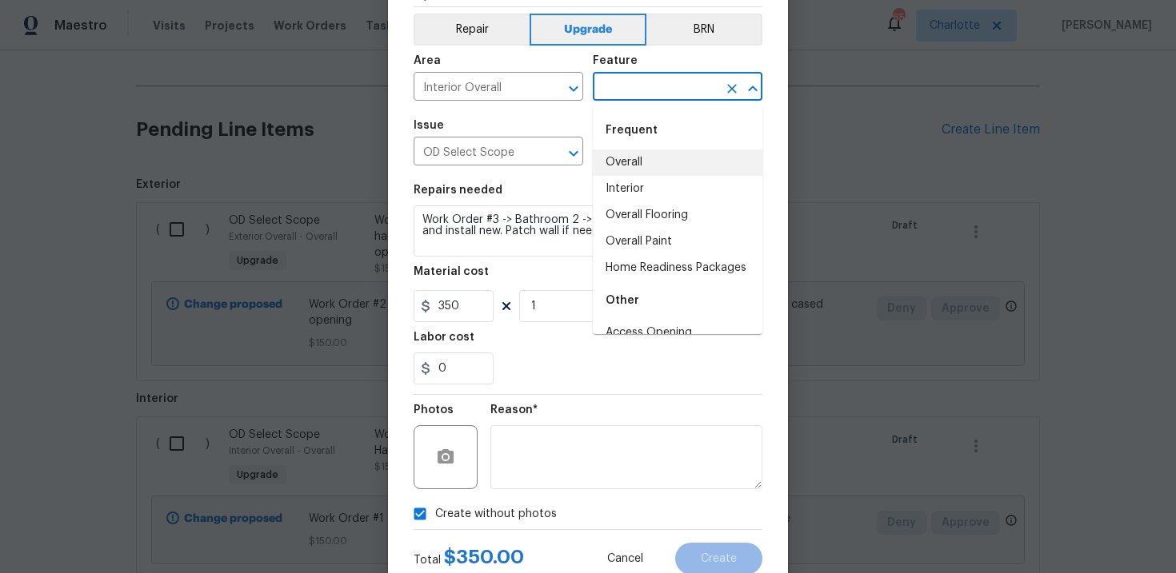
click at [652, 159] on li "Overall" at bounding box center [678, 163] width 170 height 26
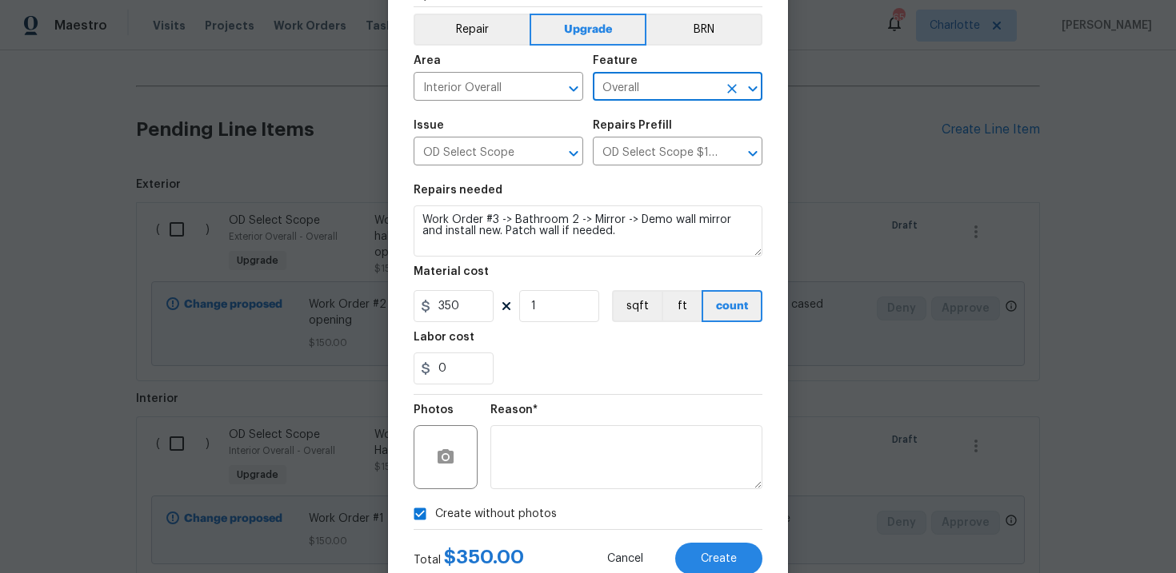
click at [684, 361] on div "0" at bounding box center [587, 369] width 349 height 32
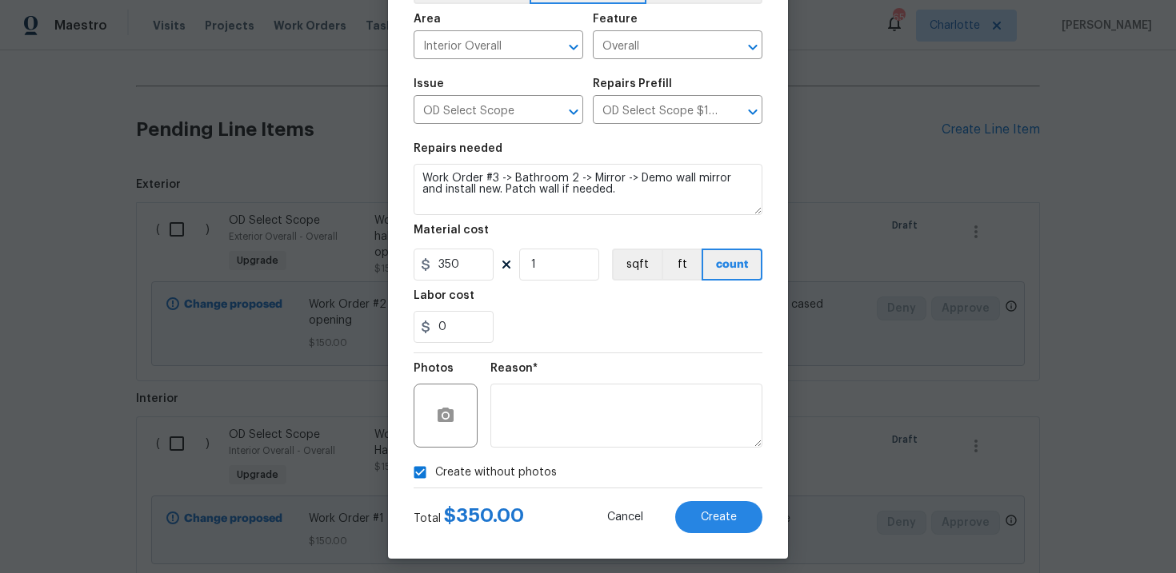
scroll to position [116, 0]
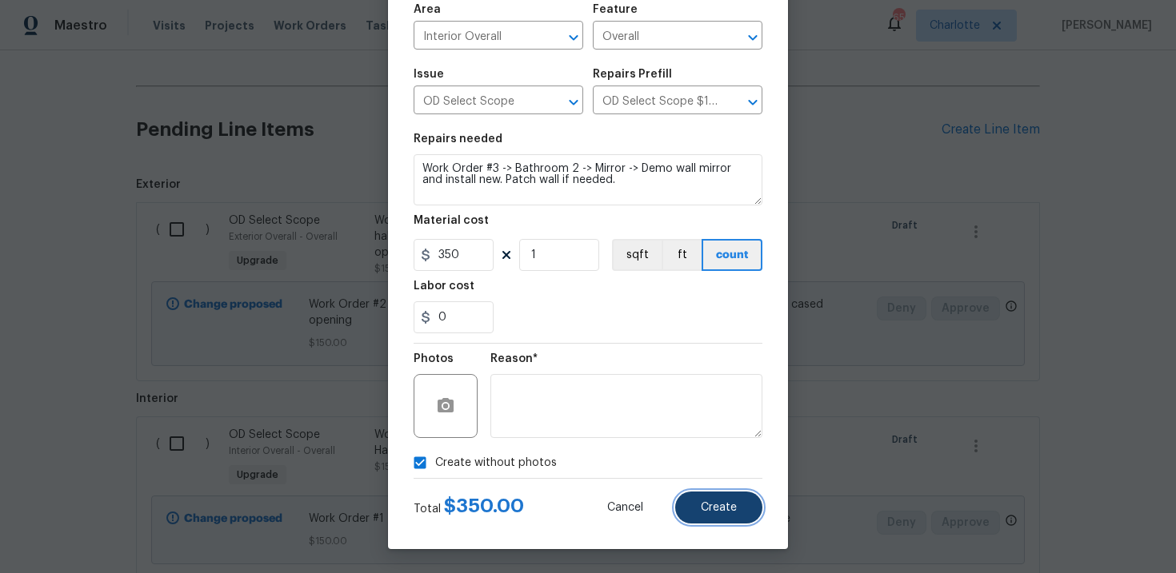
click at [724, 493] on button "Create" at bounding box center [718, 508] width 87 height 32
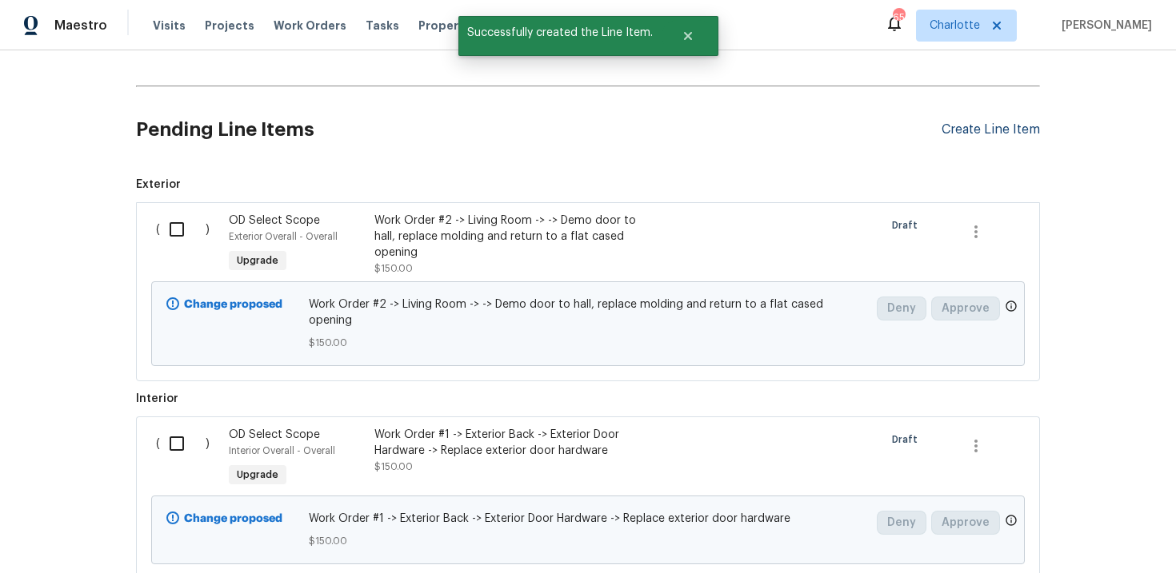
click at [999, 130] on div "Create Line Item" at bounding box center [990, 129] width 98 height 15
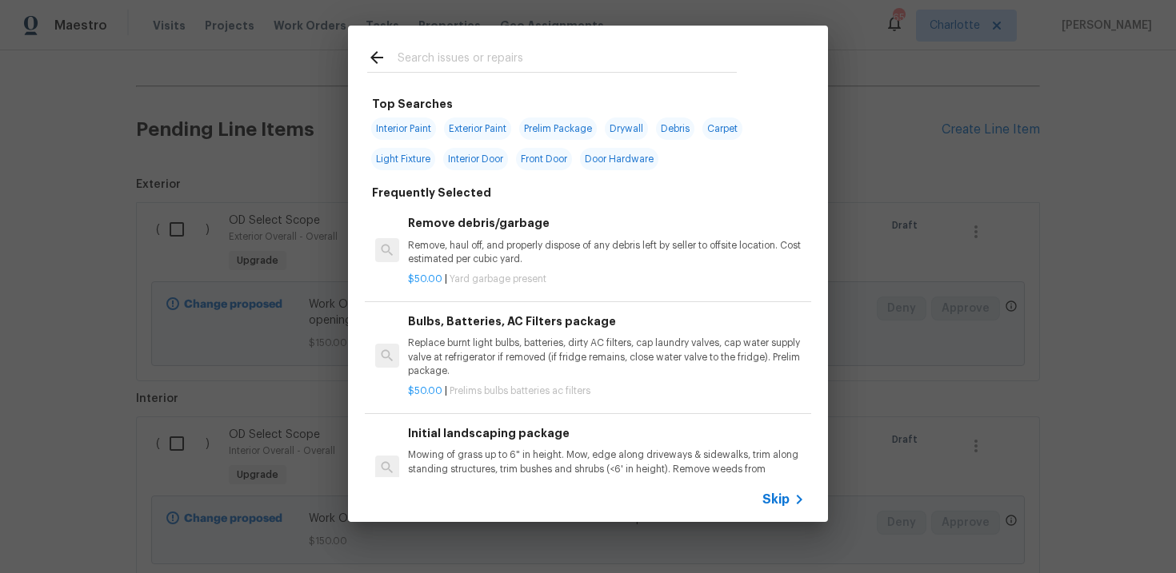
click at [770, 495] on span "Skip" at bounding box center [775, 500] width 27 height 16
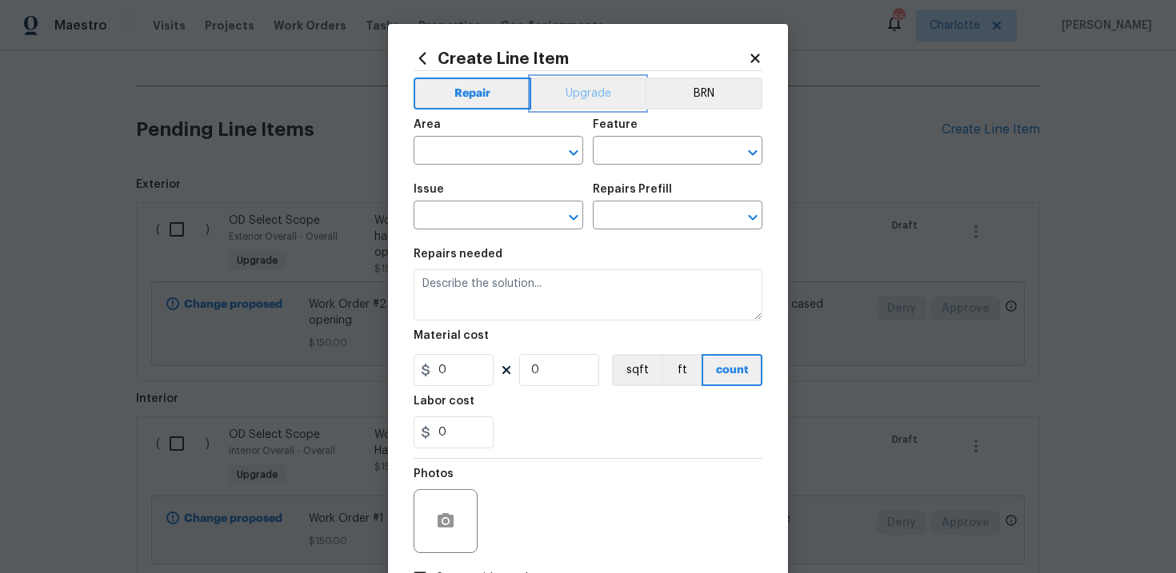
click at [605, 94] on button "Upgrade" at bounding box center [588, 94] width 114 height 32
click at [490, 222] on input "text" at bounding box center [475, 217] width 125 height 25
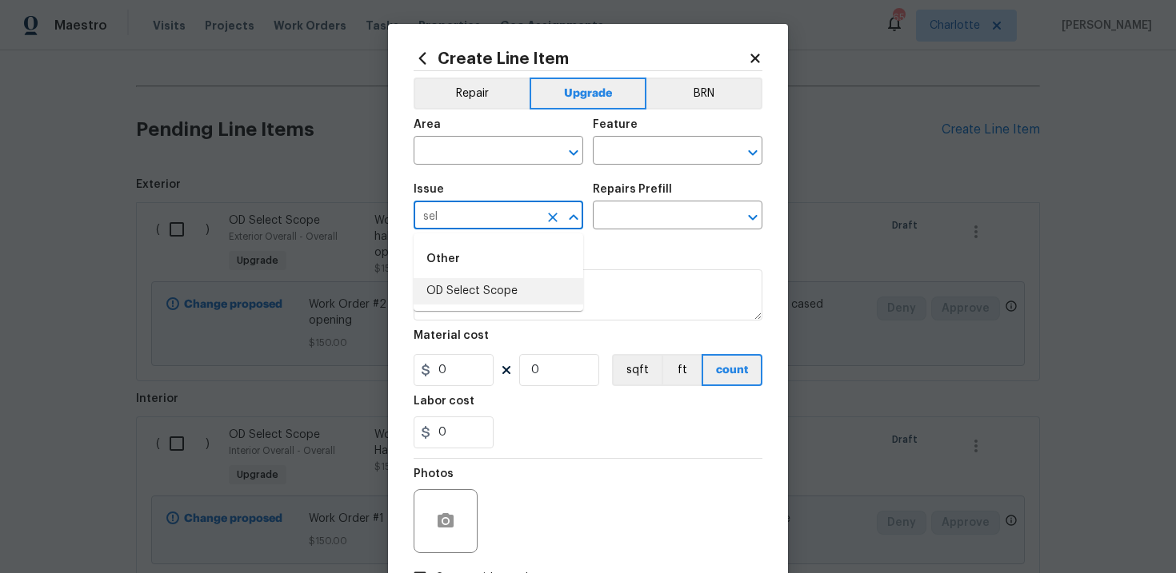
click at [501, 290] on li "OD Select Scope" at bounding box center [498, 291] width 170 height 26
click at [652, 218] on input "text" at bounding box center [655, 217] width 125 height 25
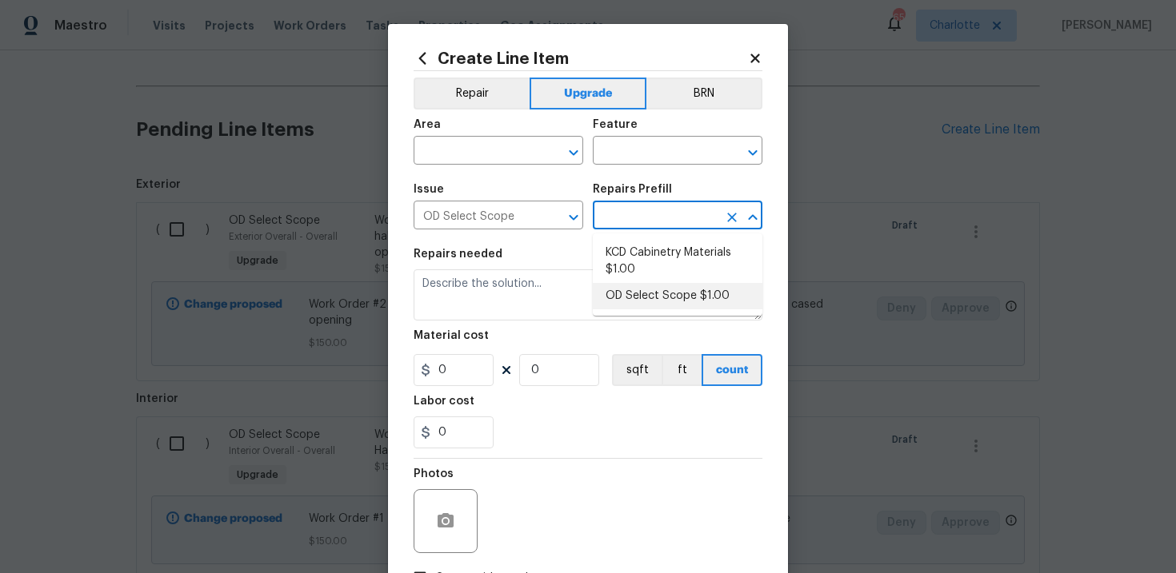
click at [661, 289] on li "OD Select Scope $1.00" at bounding box center [678, 296] width 170 height 26
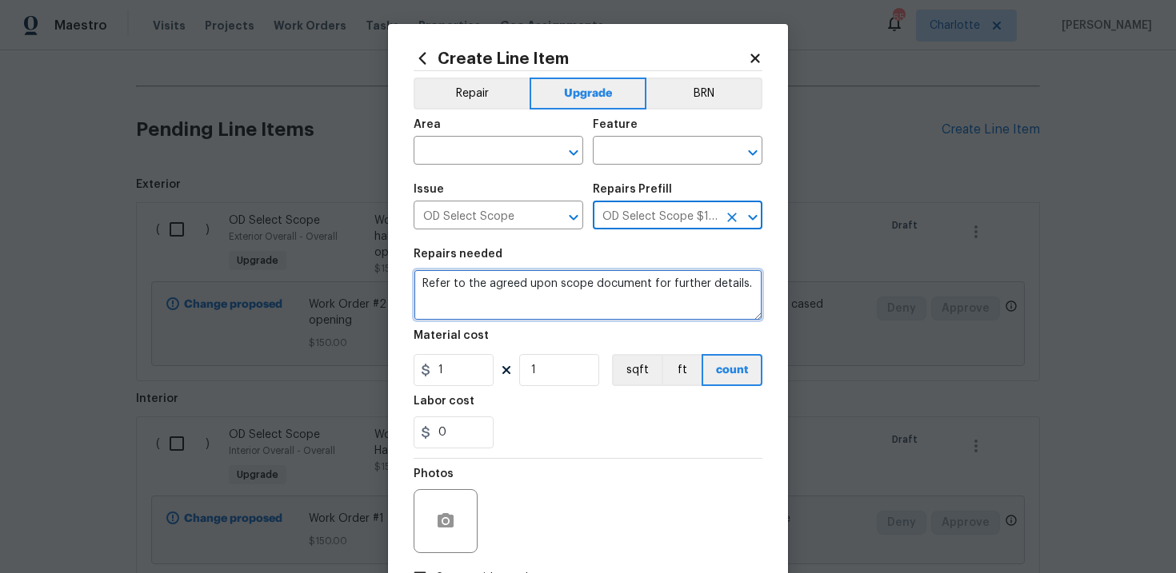
click at [573, 289] on textarea "Refer to the agreed upon scope document for further details." at bounding box center [587, 294] width 349 height 51
paste textarea "Work Order #3 -> Bathroom 2 -> Toilet -> Replace toilet with elongated unit"
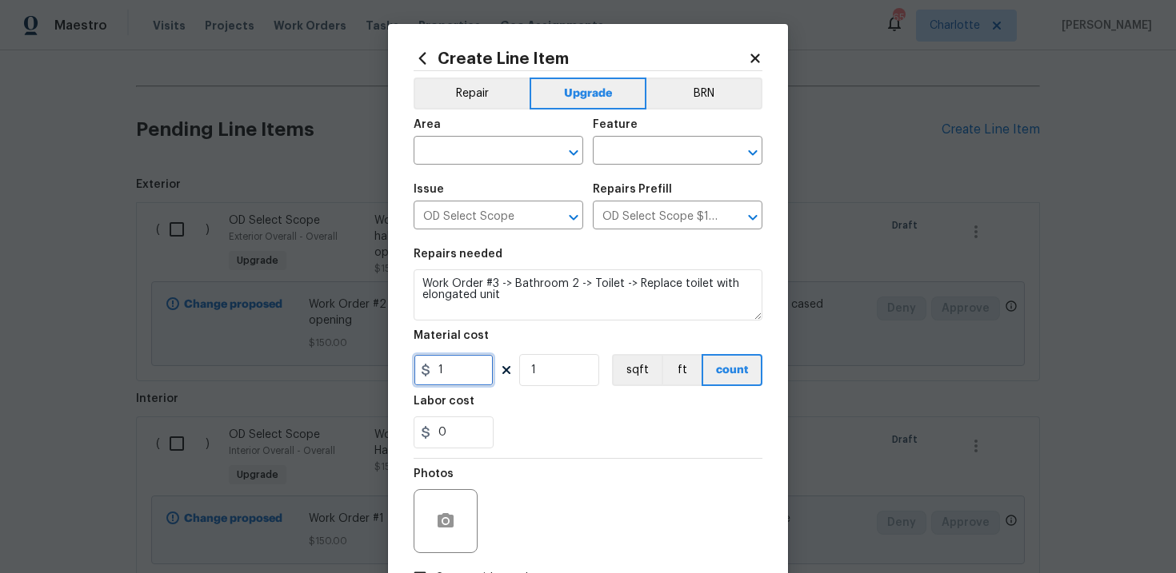
click at [461, 371] on input "1" at bounding box center [453, 370] width 80 height 32
click at [489, 157] on input "text" at bounding box center [475, 152] width 125 height 25
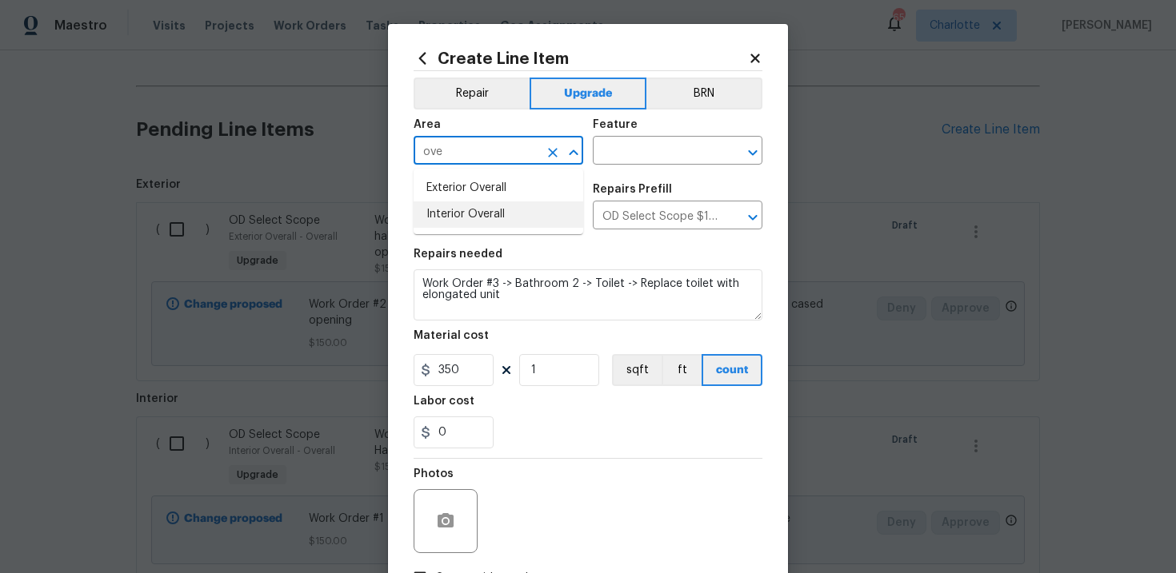
click at [501, 226] on li "Interior Overall" at bounding box center [498, 215] width 170 height 26
click at [647, 153] on input "text" at bounding box center [655, 152] width 125 height 25
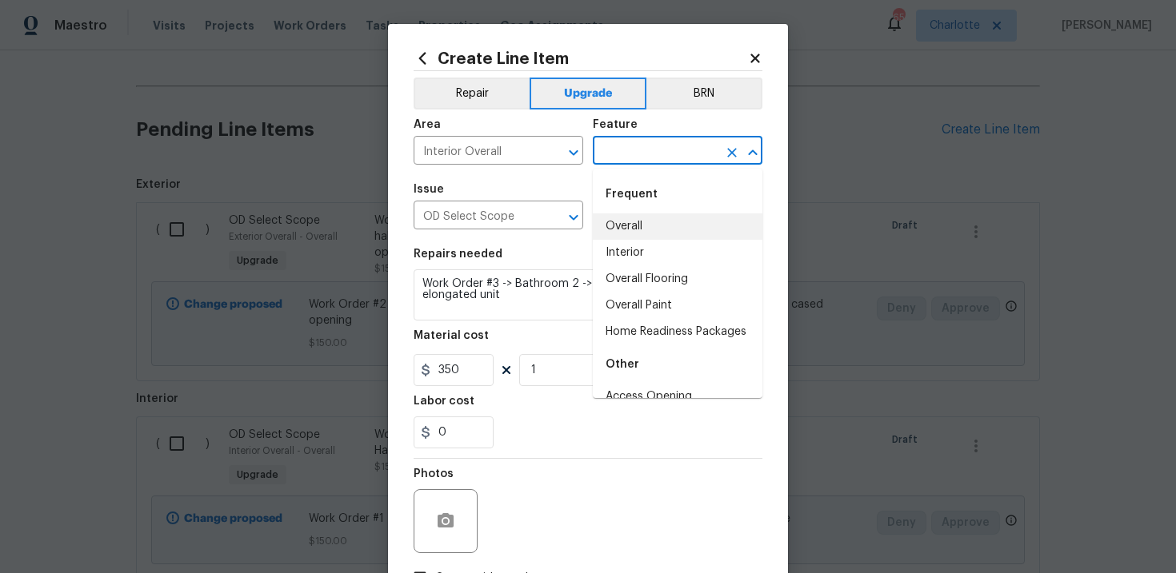
click at [647, 214] on li "Overall" at bounding box center [678, 227] width 170 height 26
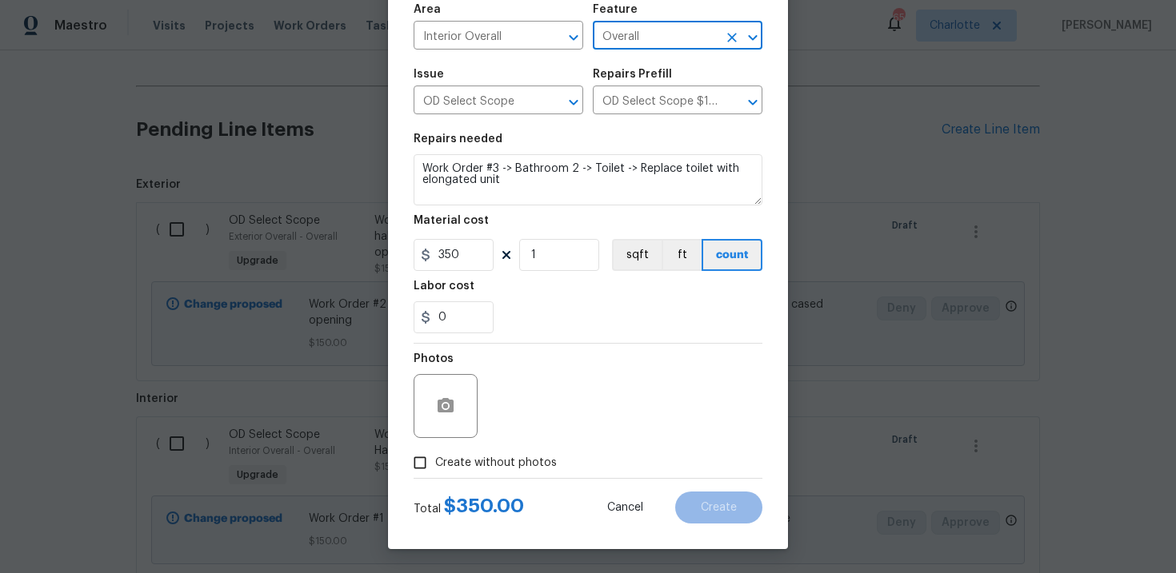
click at [484, 459] on span "Create without photos" at bounding box center [496, 463] width 122 height 17
click at [435, 459] on input "Create without photos" at bounding box center [420, 463] width 30 height 30
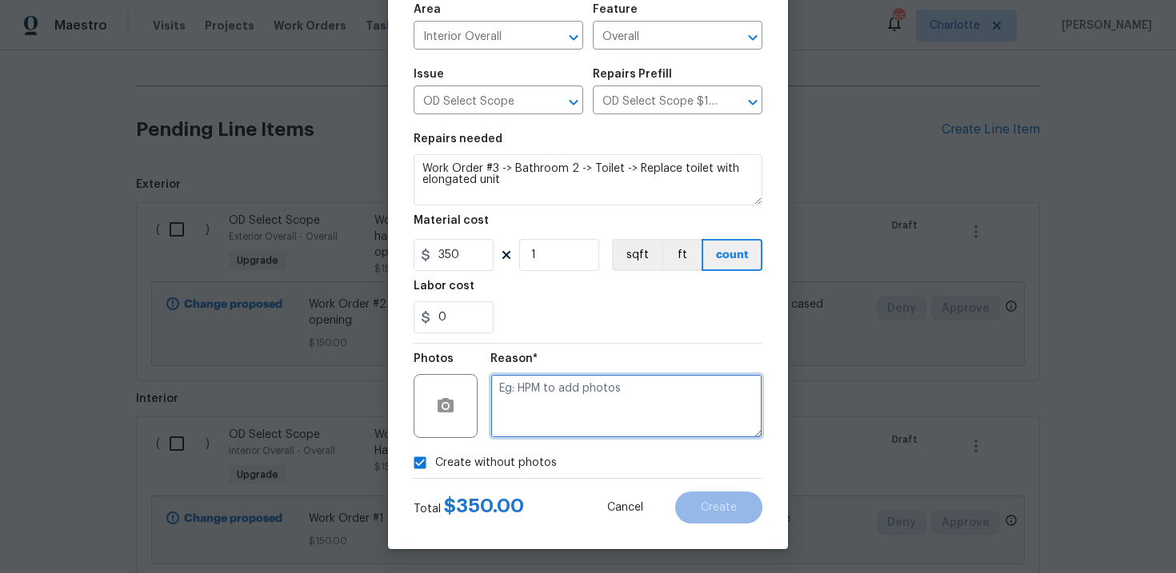
click at [575, 397] on textarea at bounding box center [626, 406] width 272 height 64
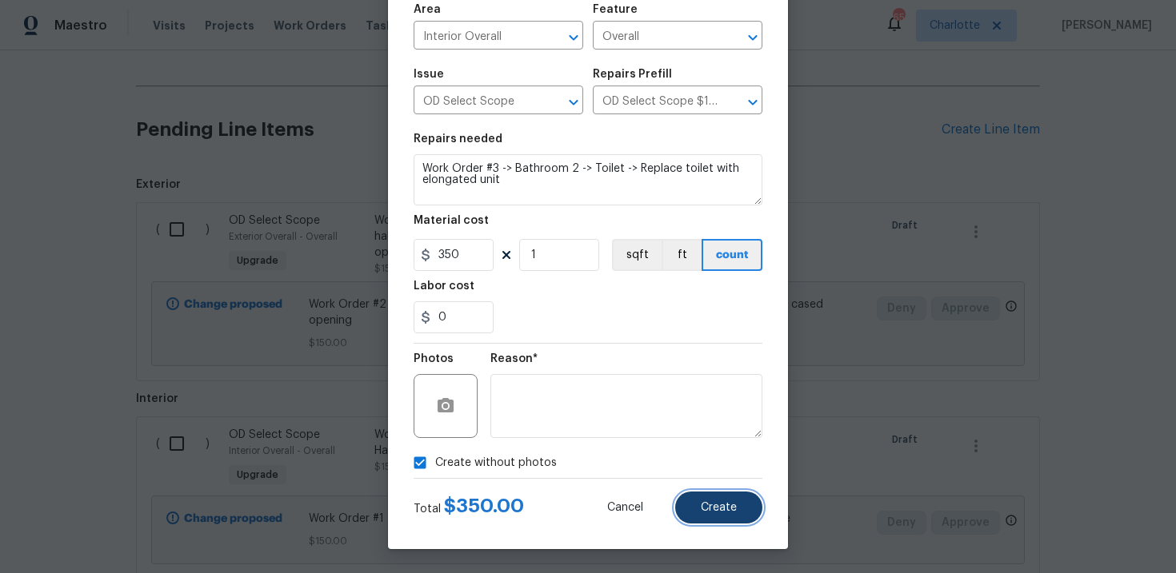
click at [739, 508] on button "Create" at bounding box center [718, 508] width 87 height 32
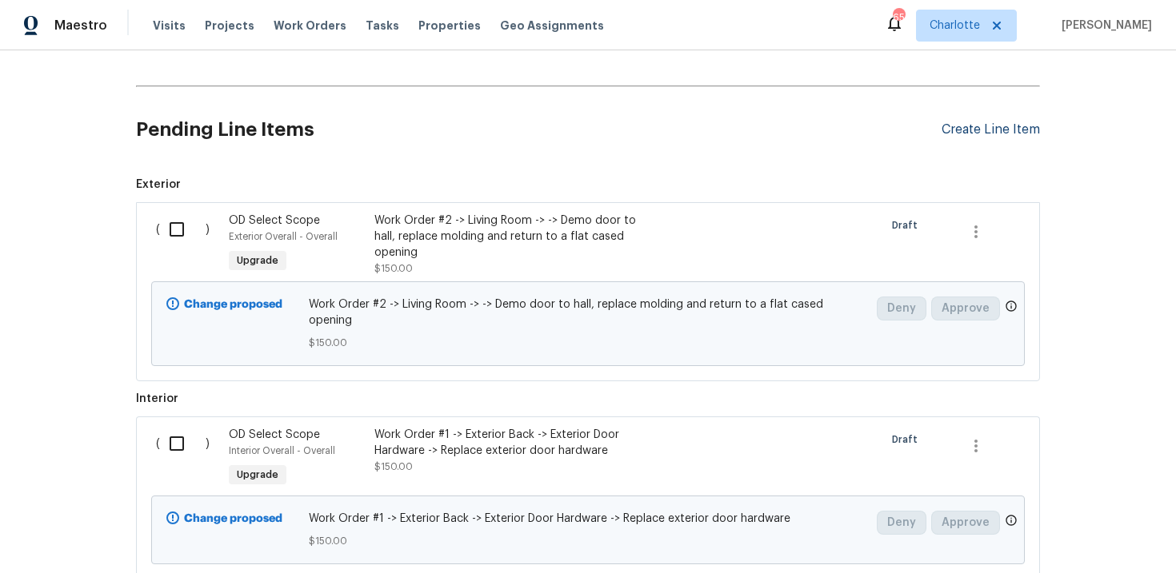
click at [997, 130] on div "Create Line Item" at bounding box center [990, 129] width 98 height 15
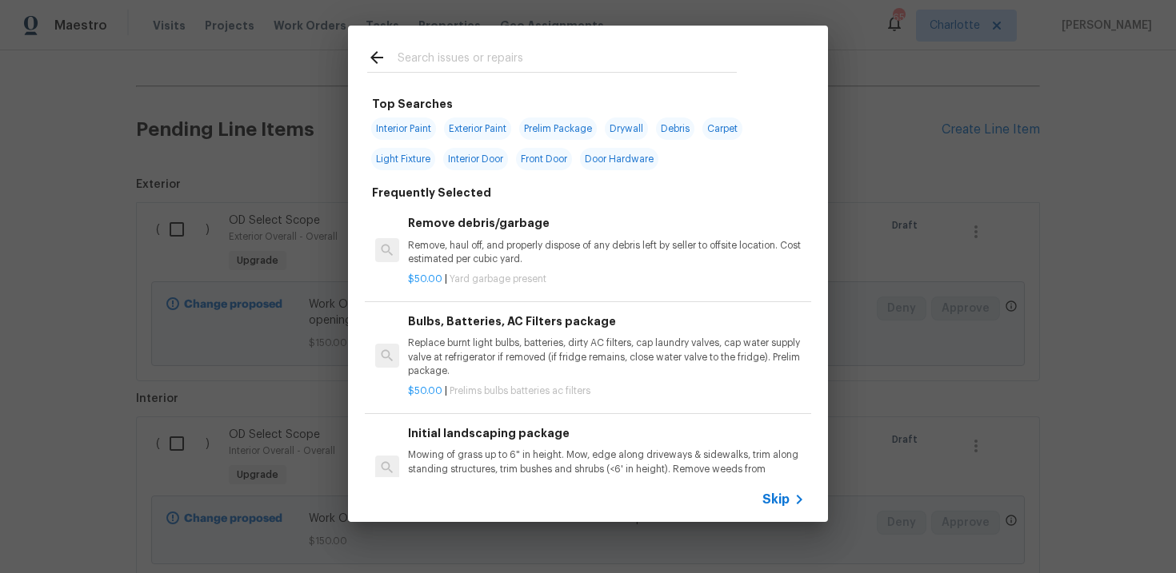
click at [770, 506] on span "Skip" at bounding box center [775, 500] width 27 height 16
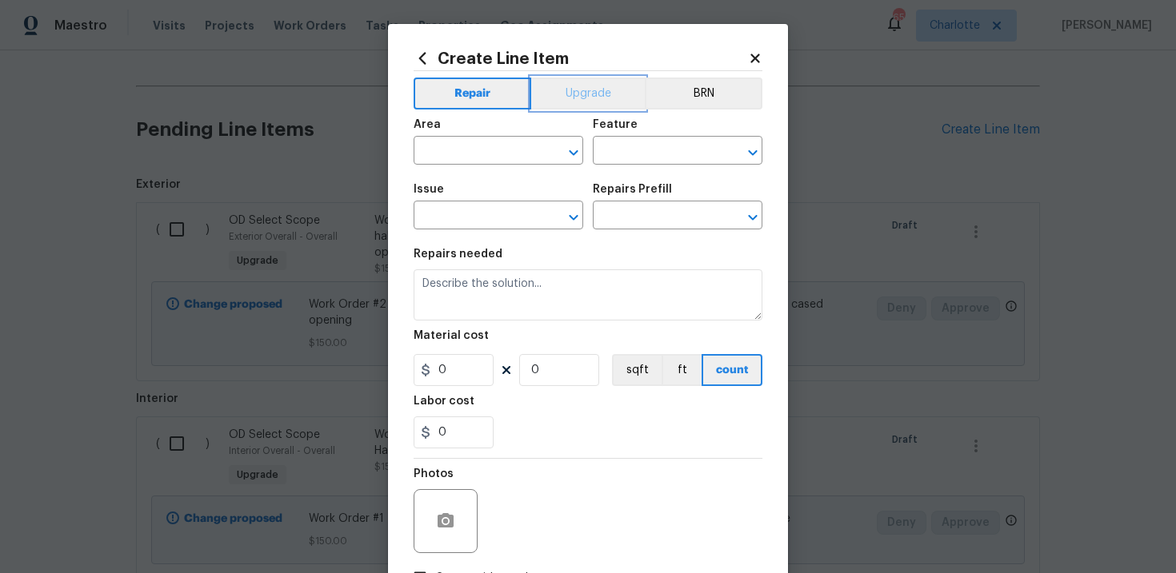
click at [606, 98] on button "Upgrade" at bounding box center [588, 94] width 114 height 32
click at [478, 226] on input "text" at bounding box center [475, 217] width 125 height 25
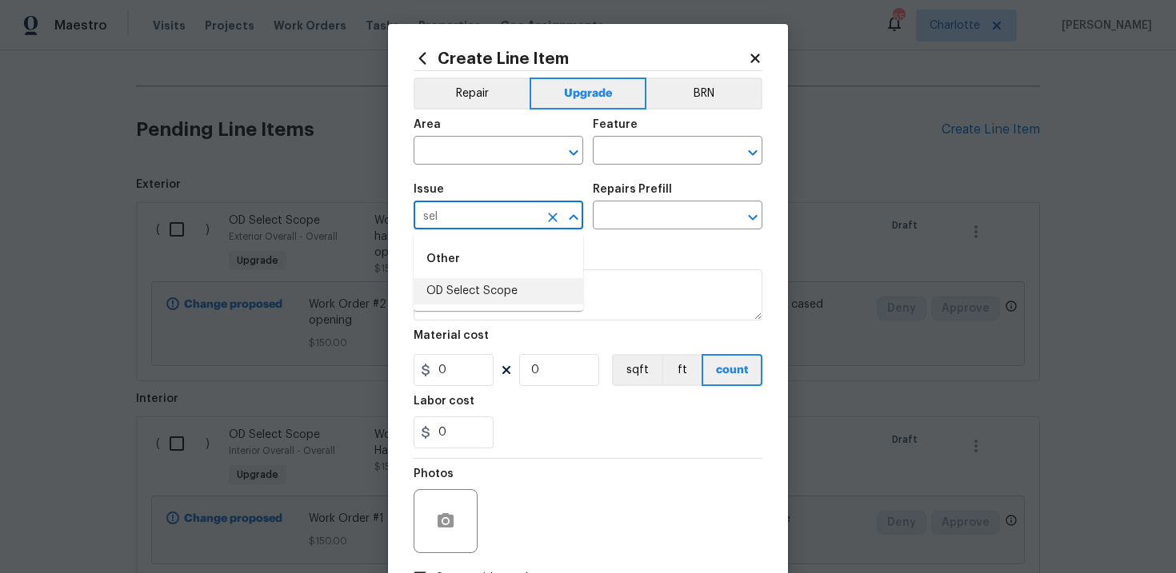
click at [497, 291] on li "OD Select Scope" at bounding box center [498, 291] width 170 height 26
click at [657, 206] on input "text" at bounding box center [655, 217] width 125 height 25
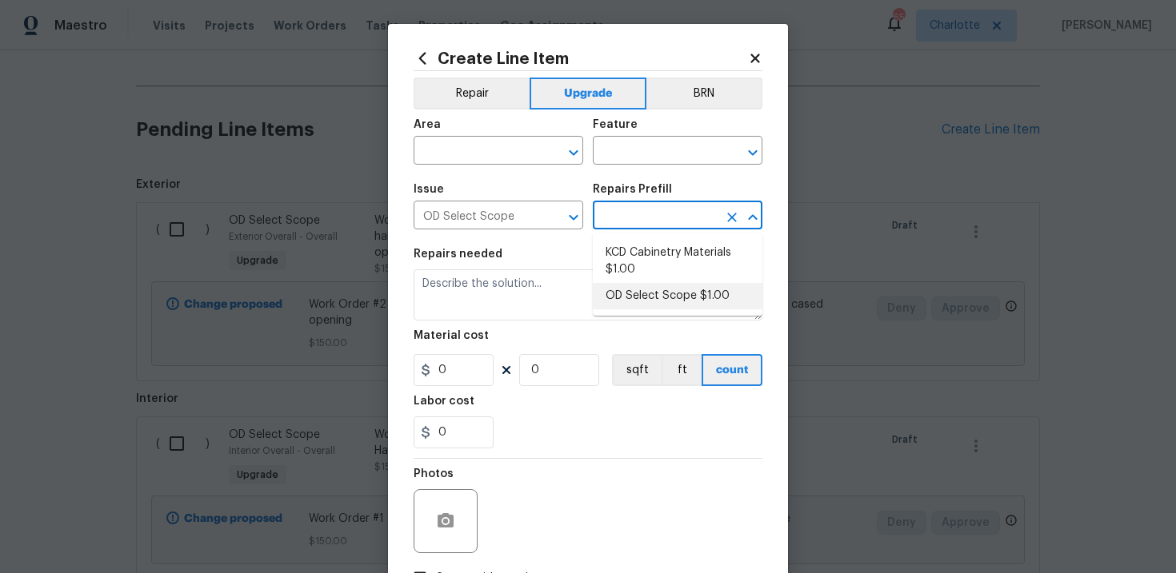
click at [657, 285] on li "OD Select Scope $1.00" at bounding box center [678, 296] width 170 height 26
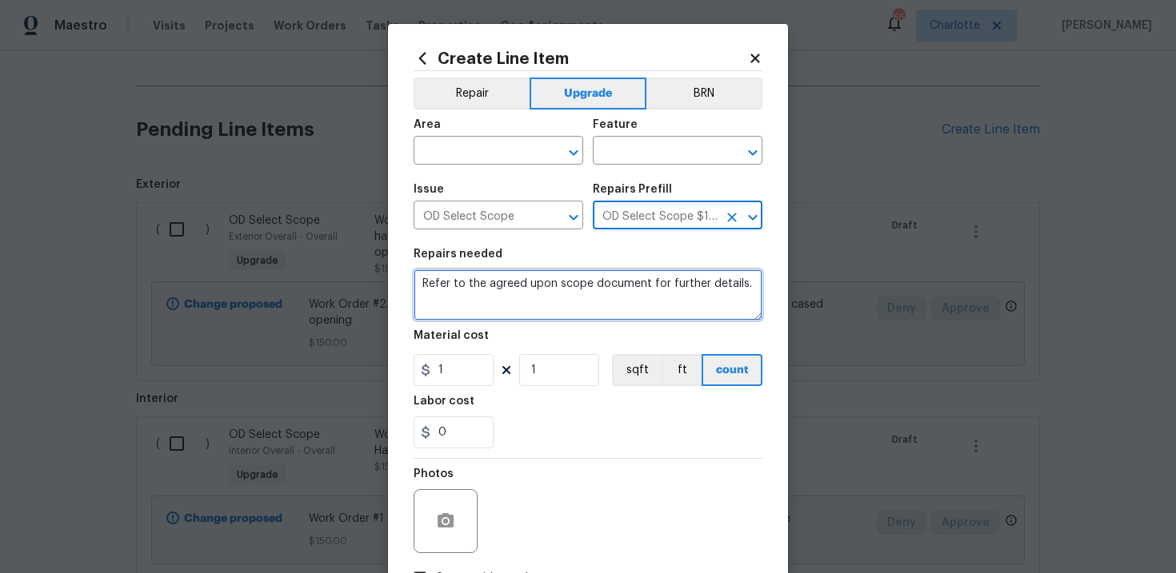
click at [577, 285] on textarea "Refer to the agreed upon scope document for further details." at bounding box center [587, 294] width 349 height 51
paste textarea "Work Order #3 -> Bathroom 2 -> Tub/Shower -> Demo tub / shower completely and i…"
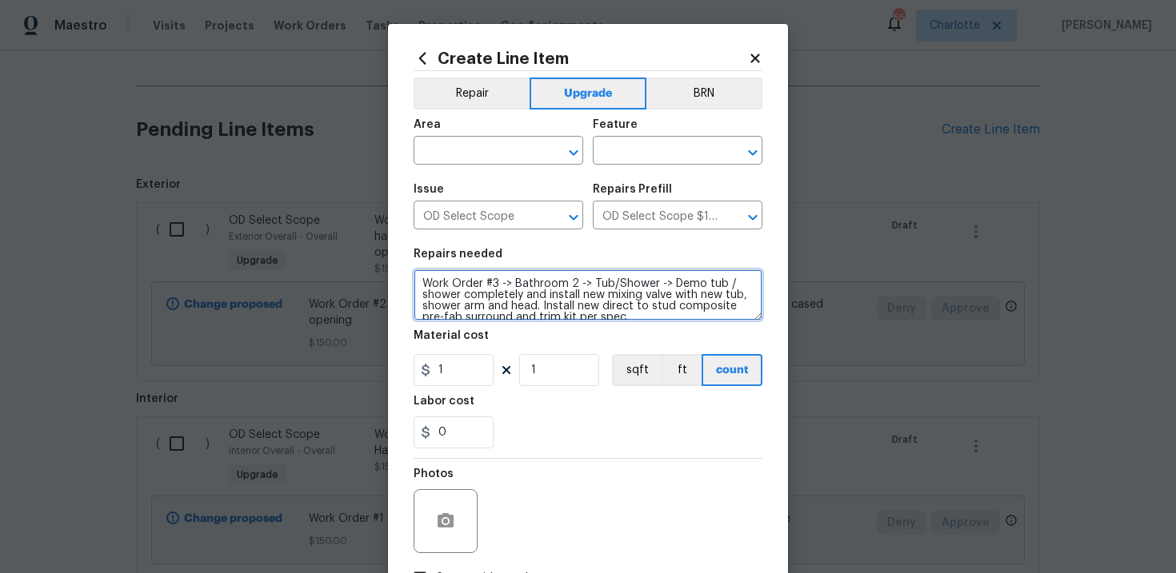
scroll to position [3, 0]
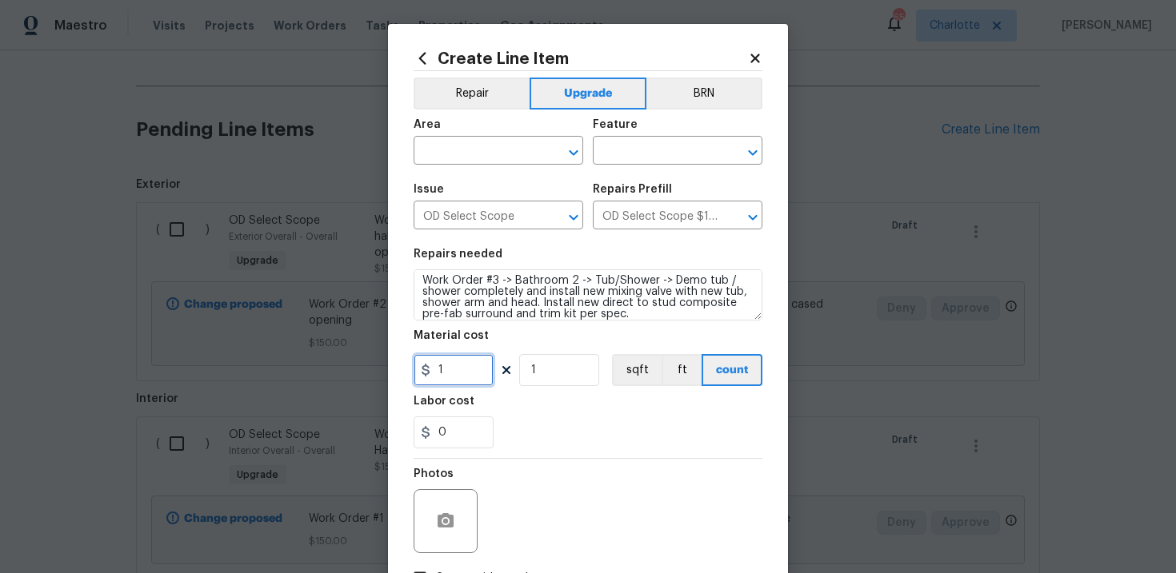
click at [455, 372] on input "1" at bounding box center [453, 370] width 80 height 32
click at [535, 399] on div "Labor cost" at bounding box center [587, 406] width 349 height 21
click at [517, 150] on input "text" at bounding box center [475, 152] width 125 height 25
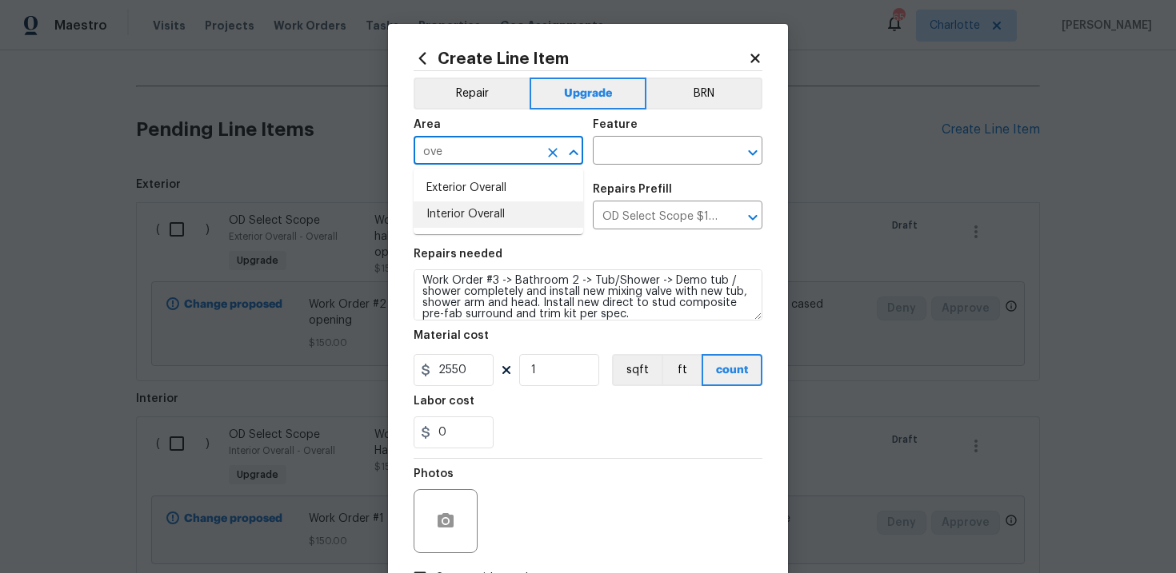
click at [517, 202] on li "Interior Overall" at bounding box center [498, 215] width 170 height 26
click at [648, 156] on input "text" at bounding box center [655, 152] width 125 height 25
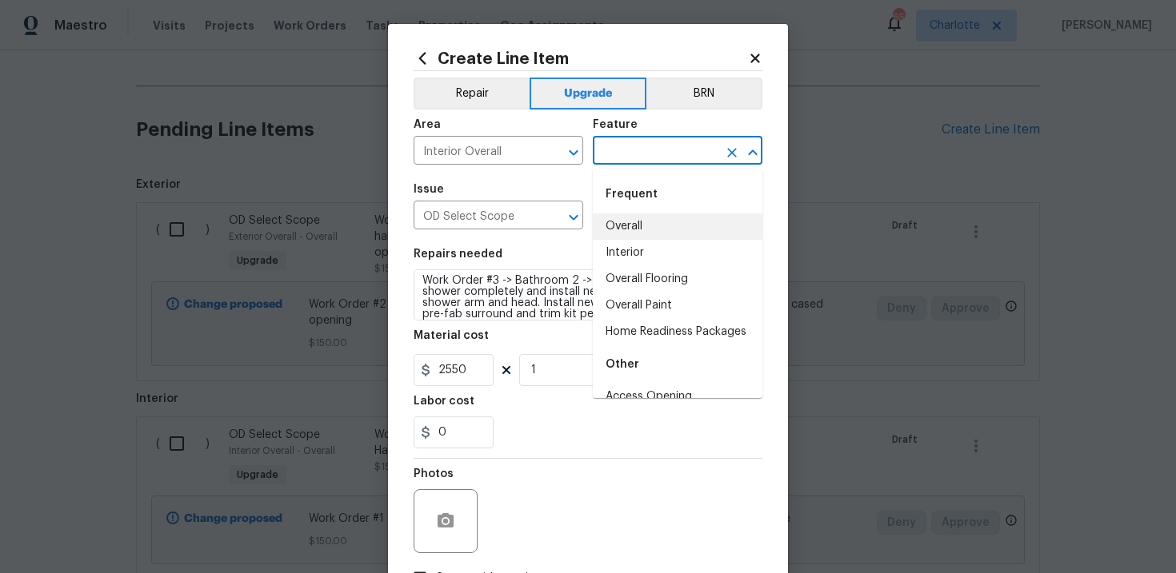
click at [649, 218] on li "Overall" at bounding box center [678, 227] width 170 height 26
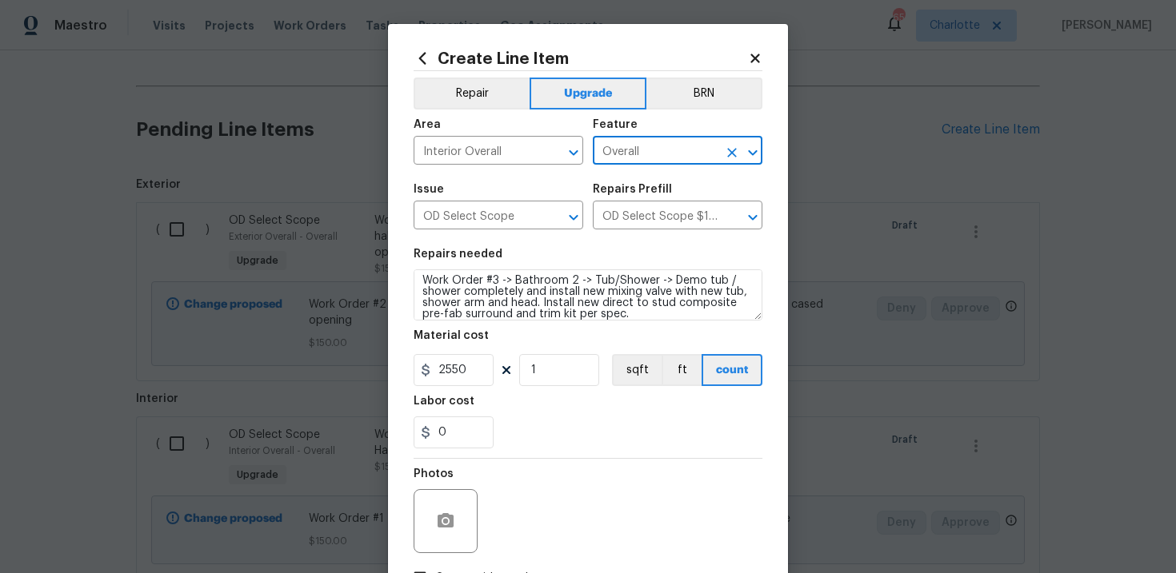
scroll to position [116, 0]
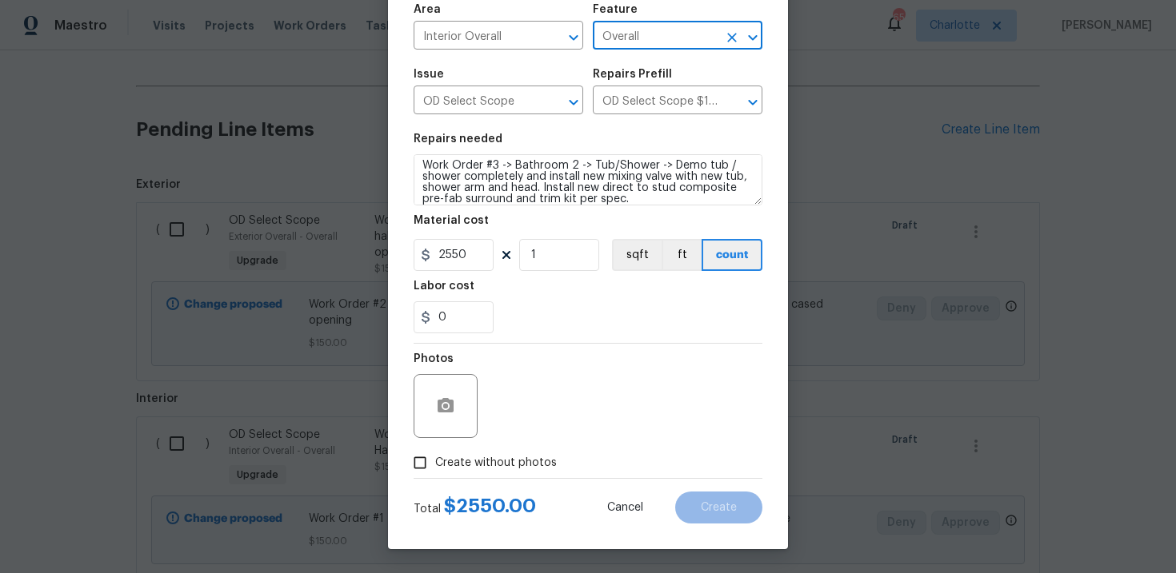
click at [492, 449] on label "Create without photos" at bounding box center [481, 463] width 152 height 30
click at [435, 449] on input "Create without photos" at bounding box center [420, 463] width 30 height 30
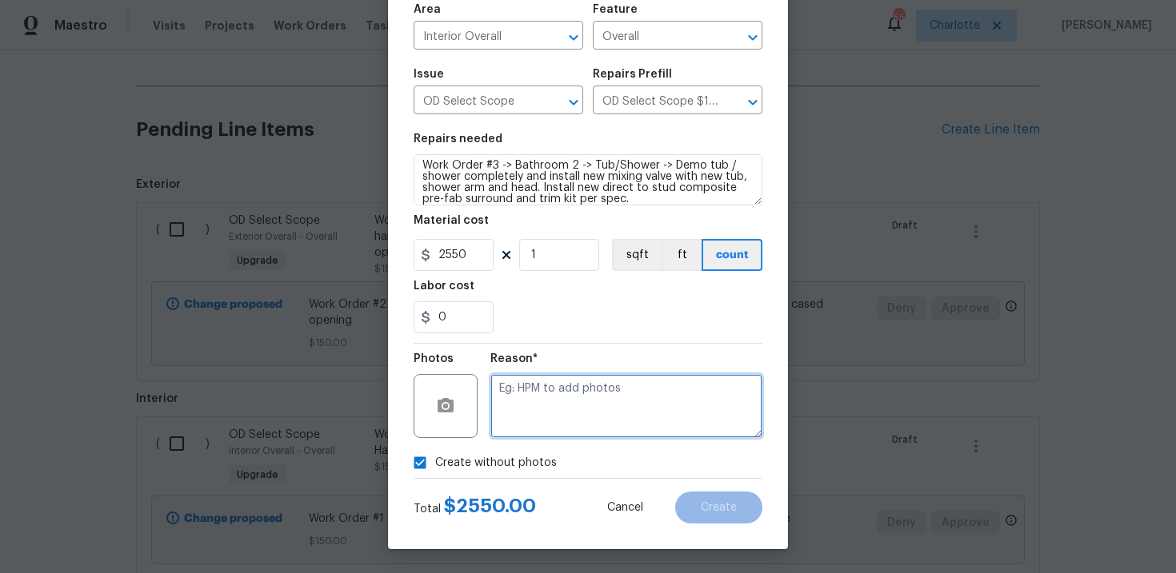
click at [593, 400] on textarea at bounding box center [626, 406] width 272 height 64
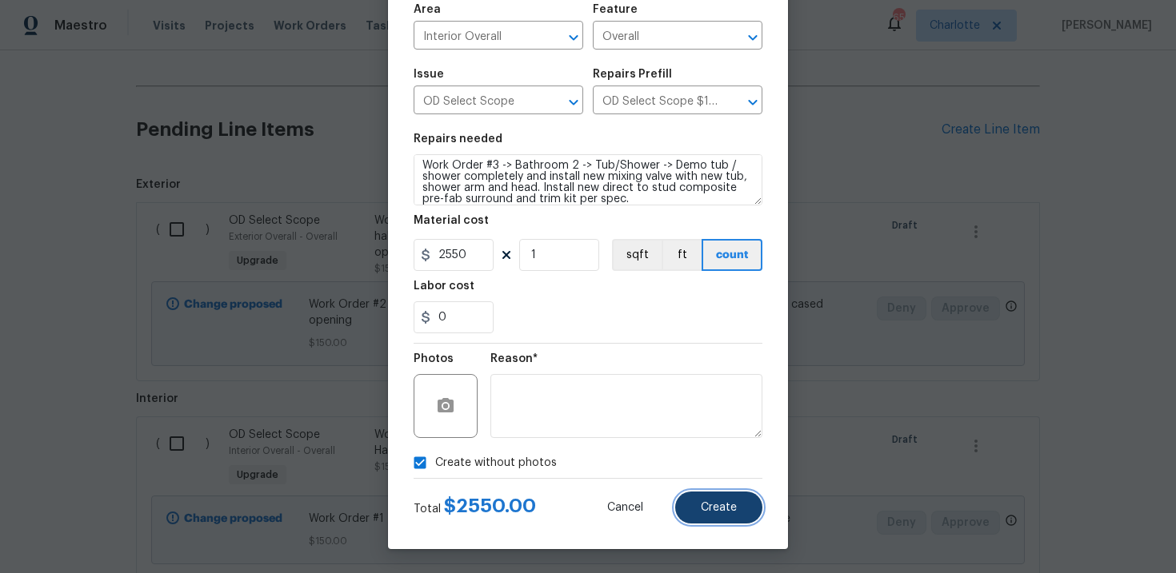
click at [724, 510] on span "Create" at bounding box center [719, 508] width 36 height 12
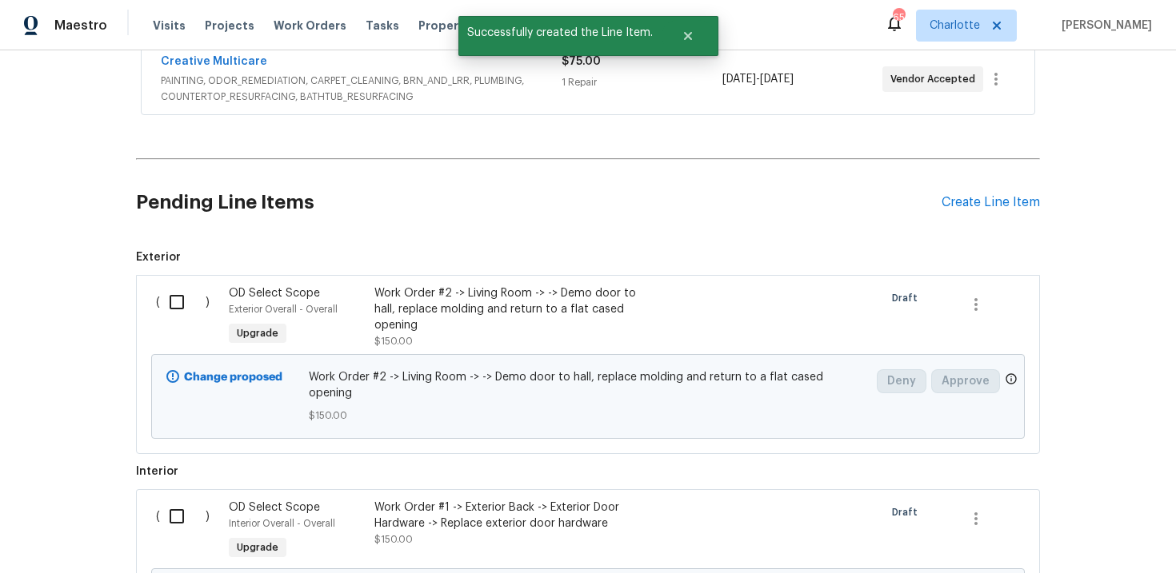
scroll to position [620, 0]
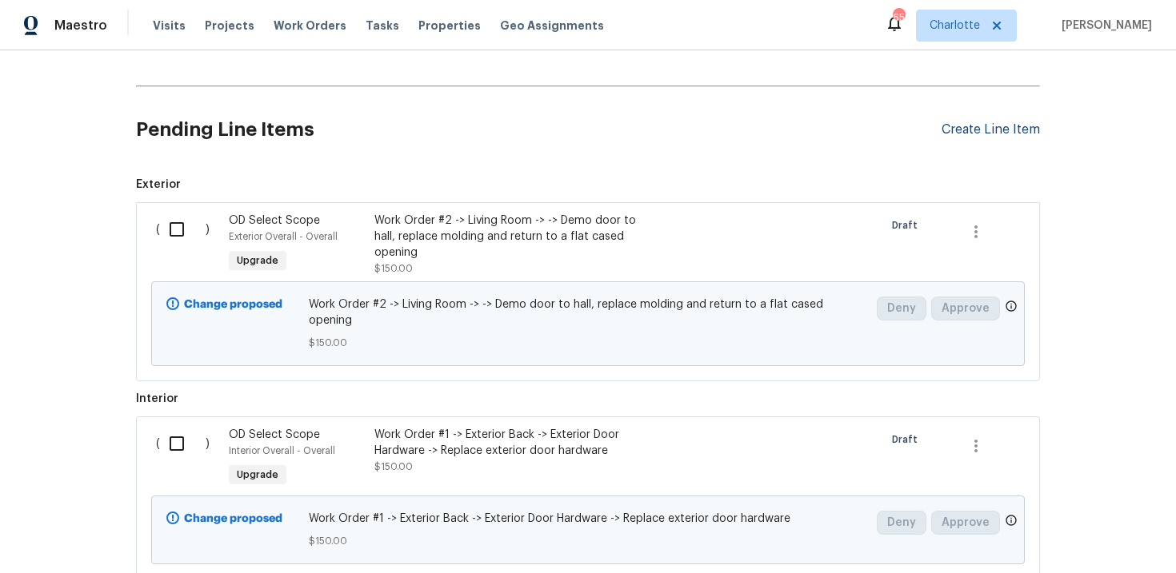
click at [1004, 132] on div "Create Line Item" at bounding box center [990, 129] width 98 height 15
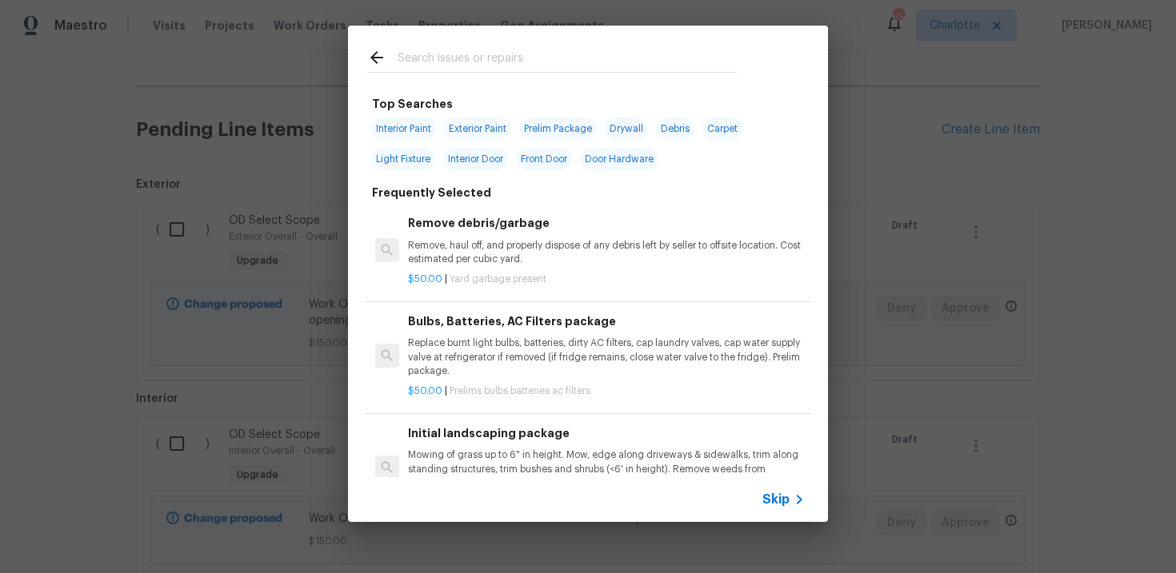
click at [769, 504] on span "Skip" at bounding box center [775, 500] width 27 height 16
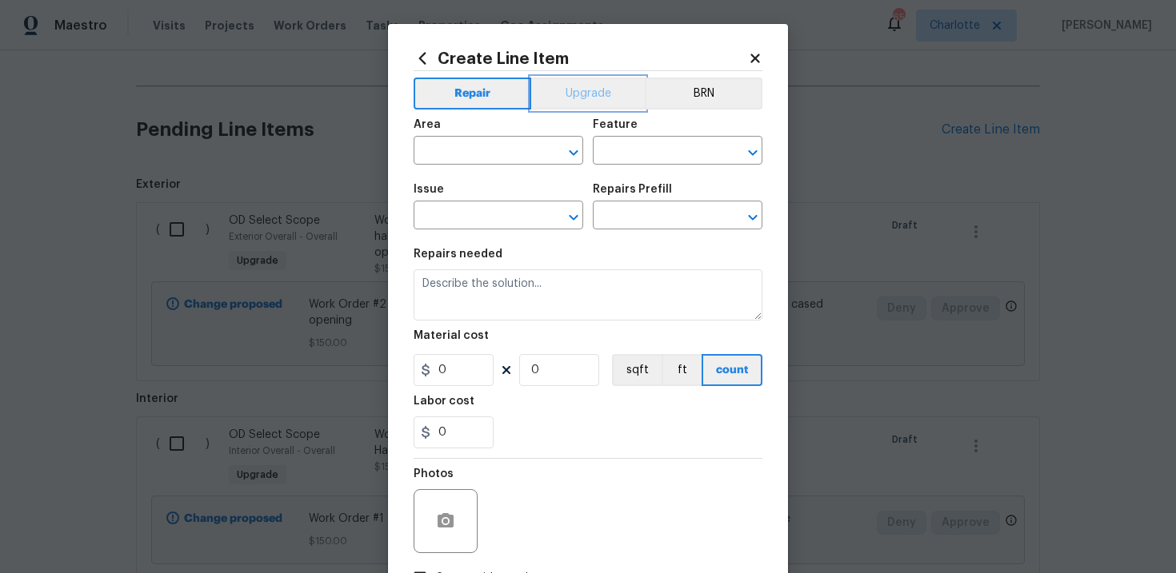
click at [585, 87] on button "Upgrade" at bounding box center [588, 94] width 114 height 32
click at [474, 221] on input "text" at bounding box center [475, 217] width 125 height 25
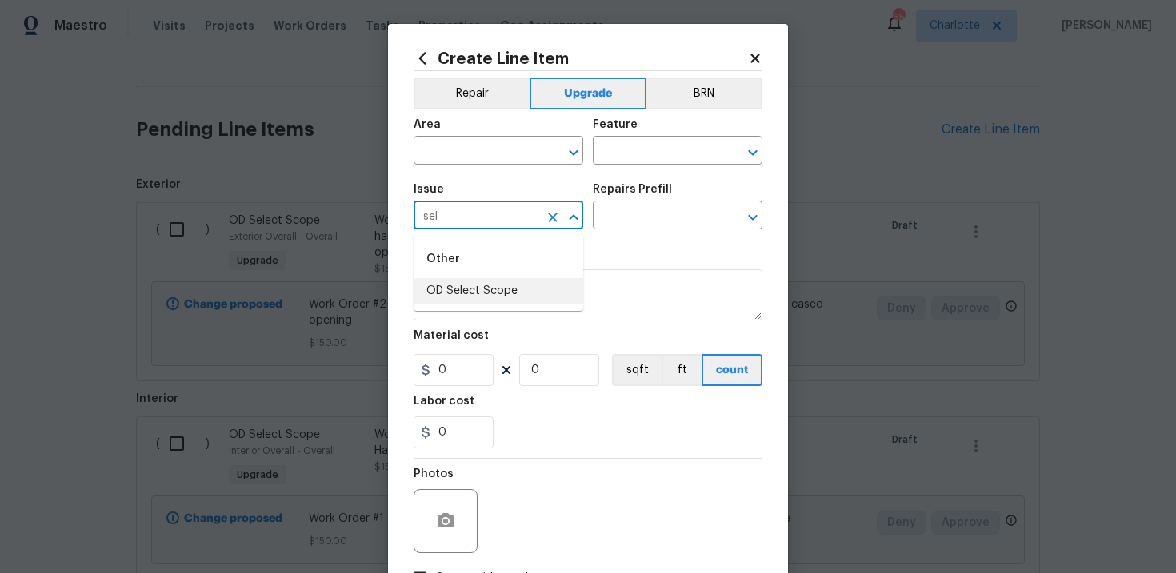
click at [498, 287] on li "OD Select Scope" at bounding box center [498, 291] width 170 height 26
click at [636, 223] on input "text" at bounding box center [655, 217] width 125 height 25
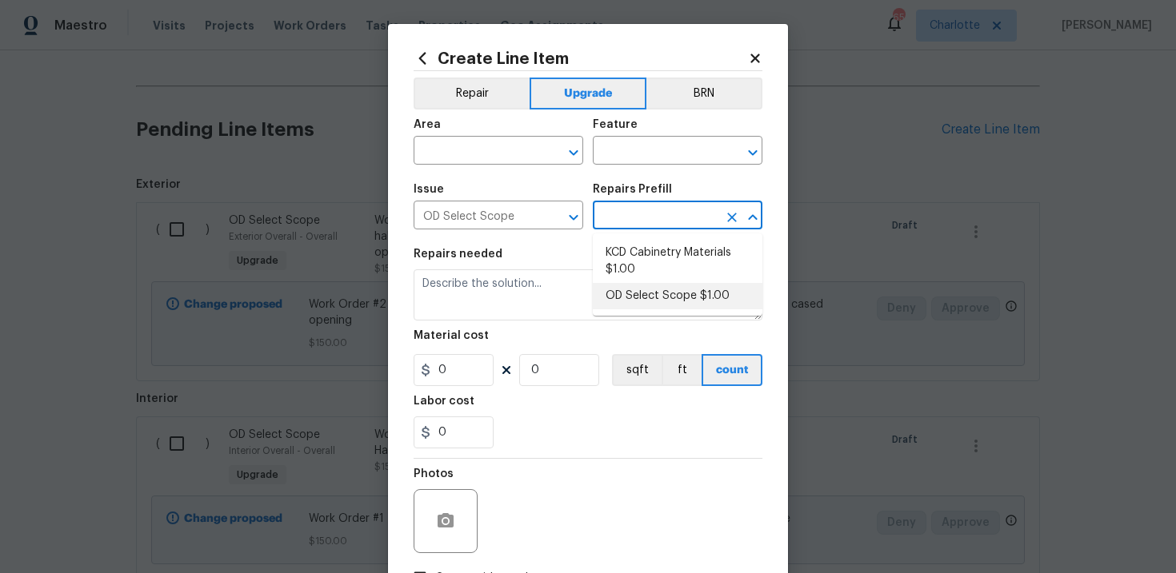
click at [647, 283] on li "OD Select Scope $1.00" at bounding box center [678, 296] width 170 height 26
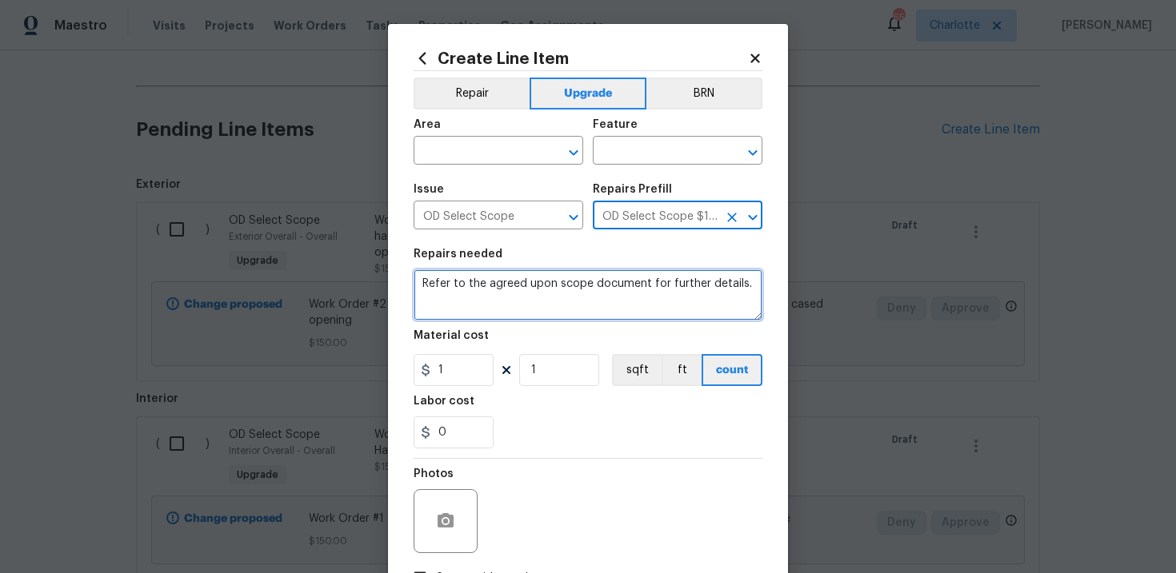
click at [589, 287] on textarea "Refer to the agreed upon scope document for further details." at bounding box center [587, 294] width 349 height 51
paste textarea "Work Order #3 -> Bathroom 2 -> Vanity -> Demo vanity and install new prefab van…"
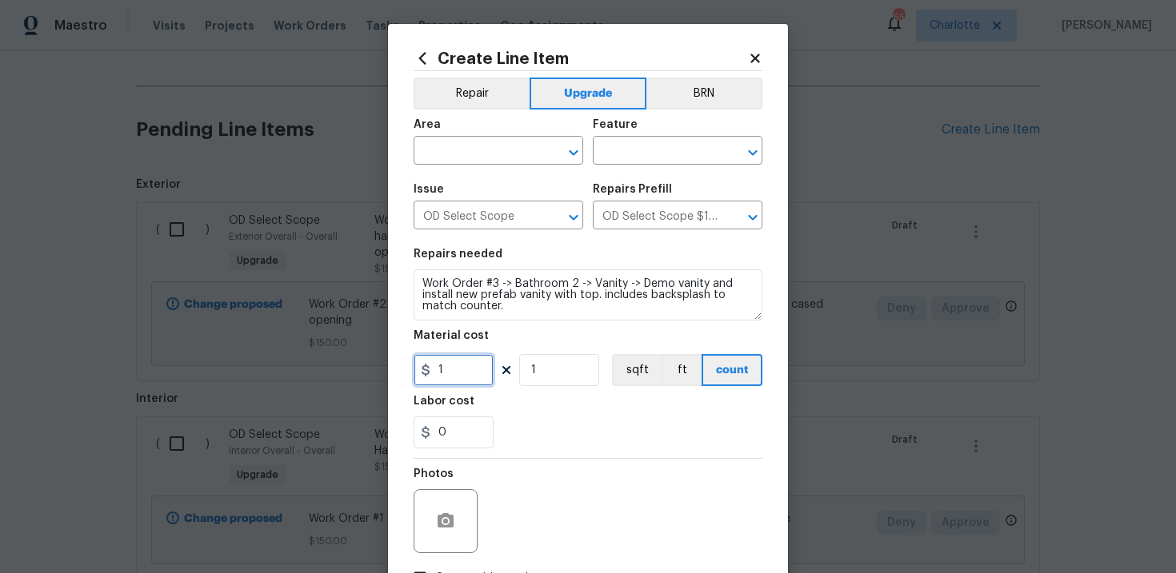
click at [468, 372] on input "1" at bounding box center [453, 370] width 80 height 32
click at [499, 143] on input "text" at bounding box center [475, 152] width 125 height 25
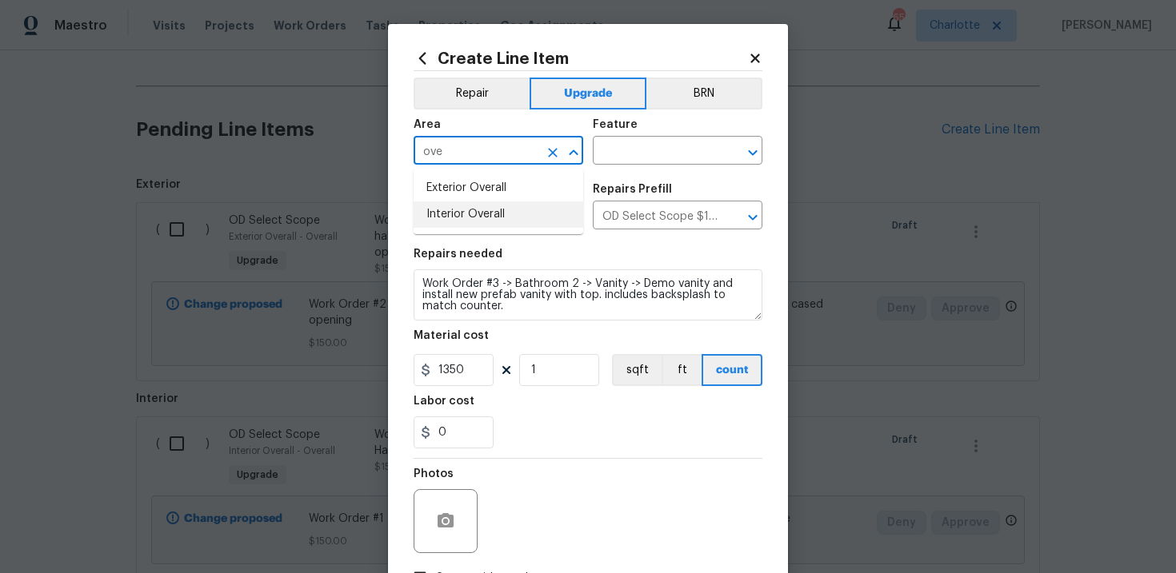
click at [502, 215] on li "Interior Overall" at bounding box center [498, 215] width 170 height 26
click at [654, 156] on input "text" at bounding box center [655, 152] width 125 height 25
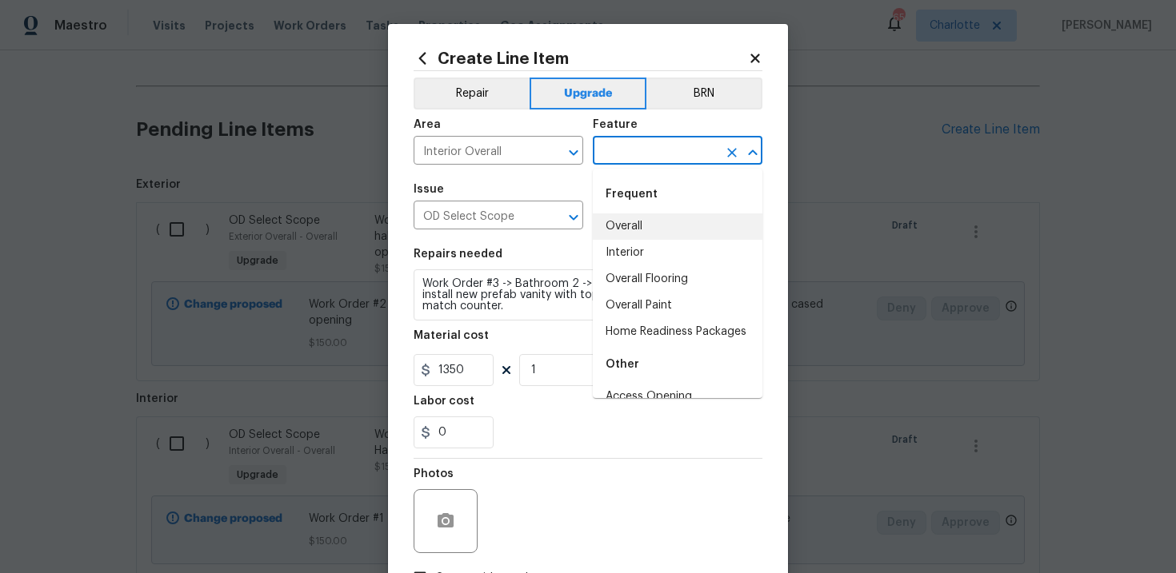
click at [649, 221] on li "Overall" at bounding box center [678, 227] width 170 height 26
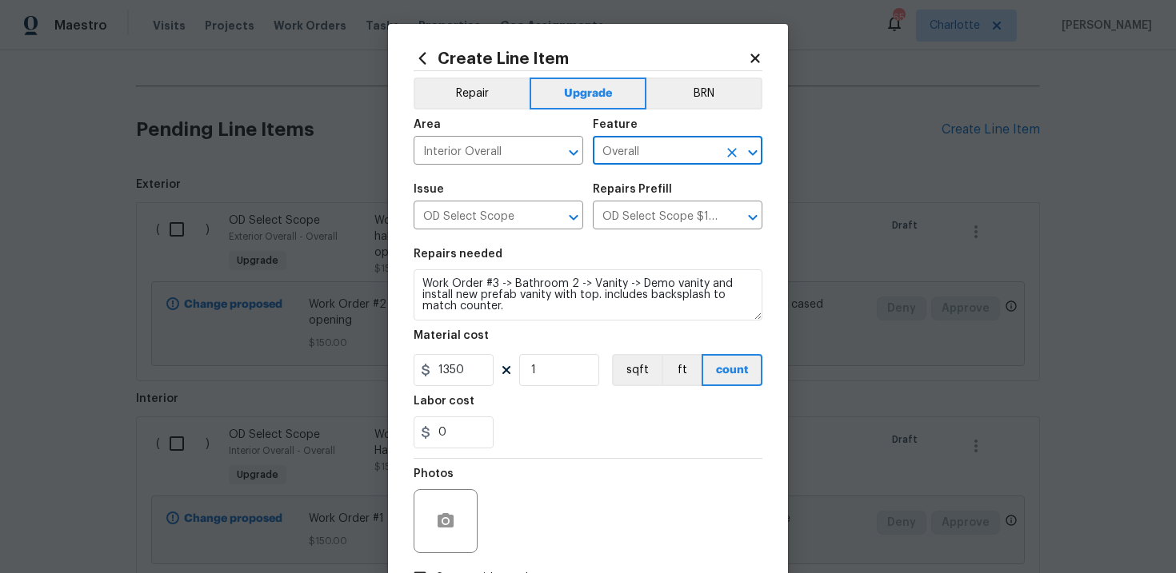
scroll to position [116, 0]
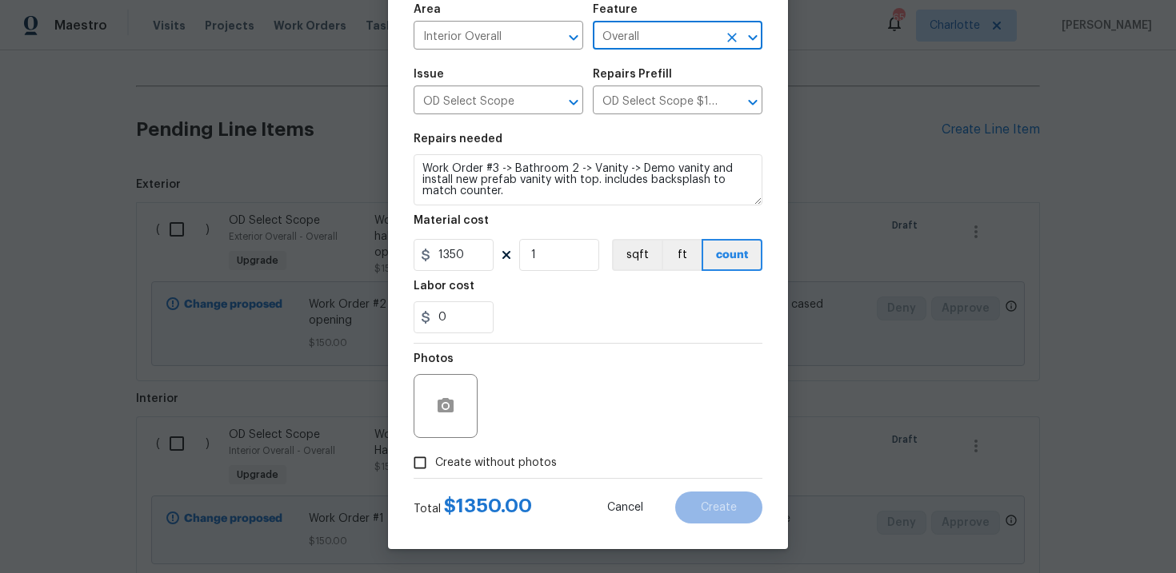
click at [485, 465] on span "Create without photos" at bounding box center [496, 463] width 122 height 17
click at [435, 465] on input "Create without photos" at bounding box center [420, 463] width 30 height 30
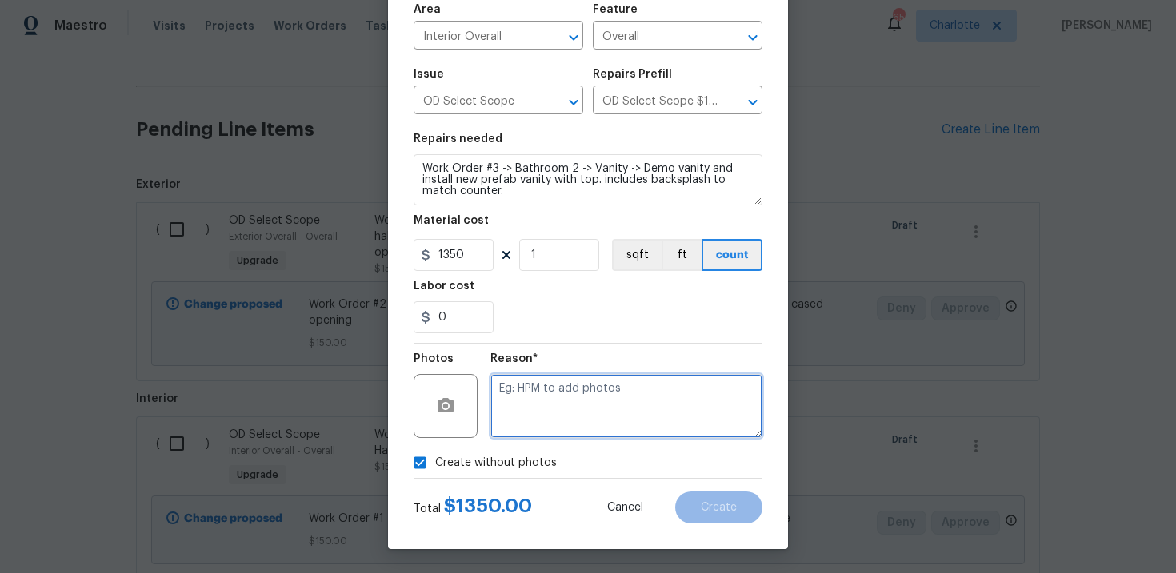
click at [553, 425] on textarea at bounding box center [626, 406] width 272 height 64
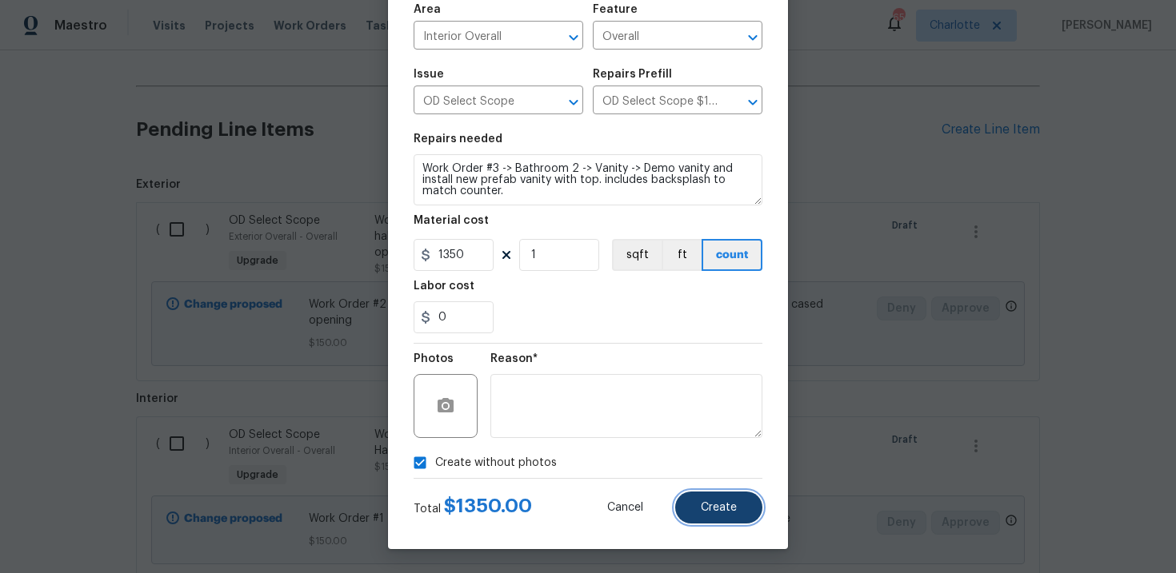
click at [731, 505] on span "Create" at bounding box center [719, 508] width 36 height 12
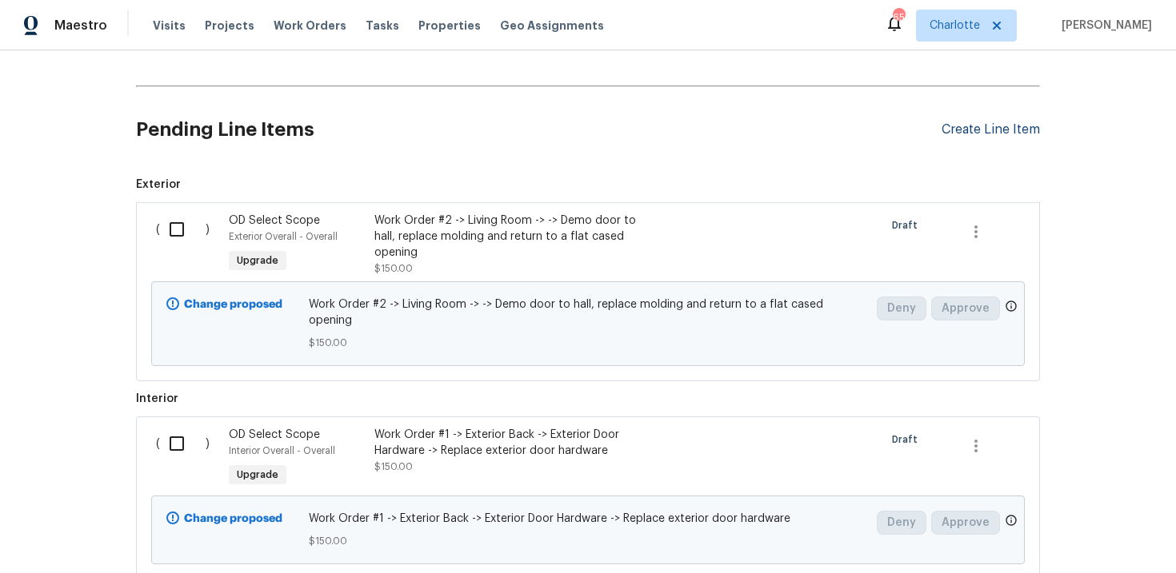
click at [969, 133] on div "Create Line Item" at bounding box center [990, 129] width 98 height 15
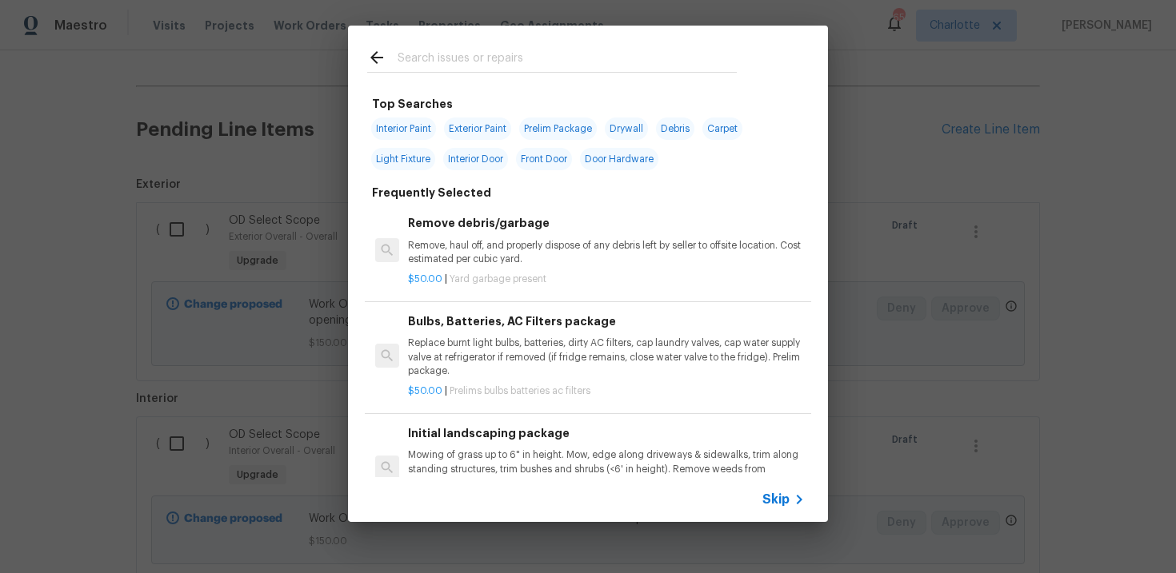
click at [772, 503] on span "Skip" at bounding box center [775, 500] width 27 height 16
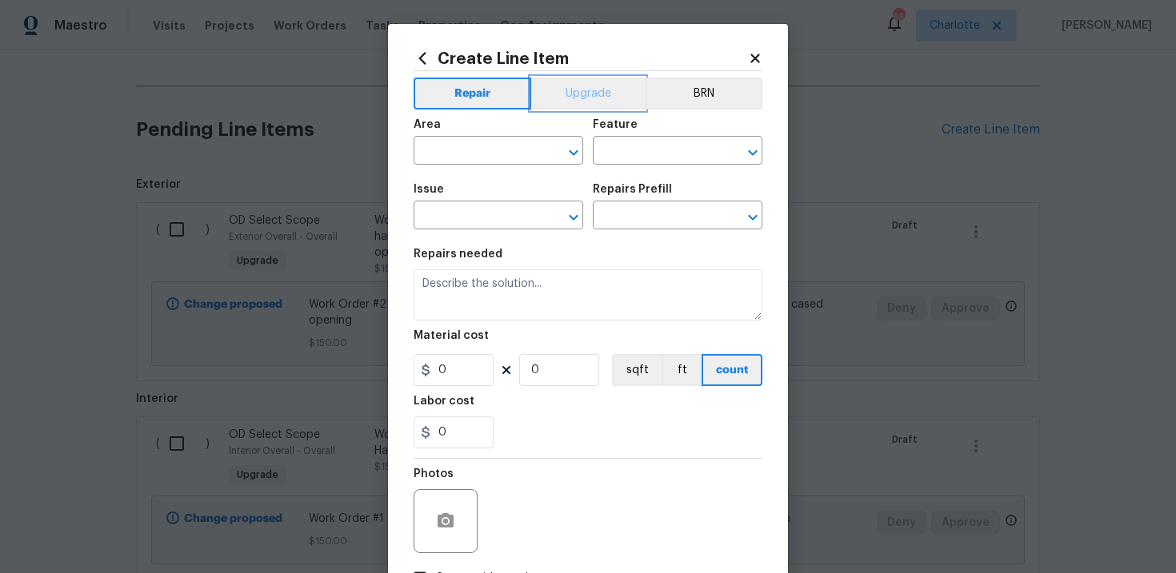
click at [599, 98] on button "Upgrade" at bounding box center [588, 94] width 114 height 32
click at [490, 220] on input "text" at bounding box center [475, 217] width 125 height 25
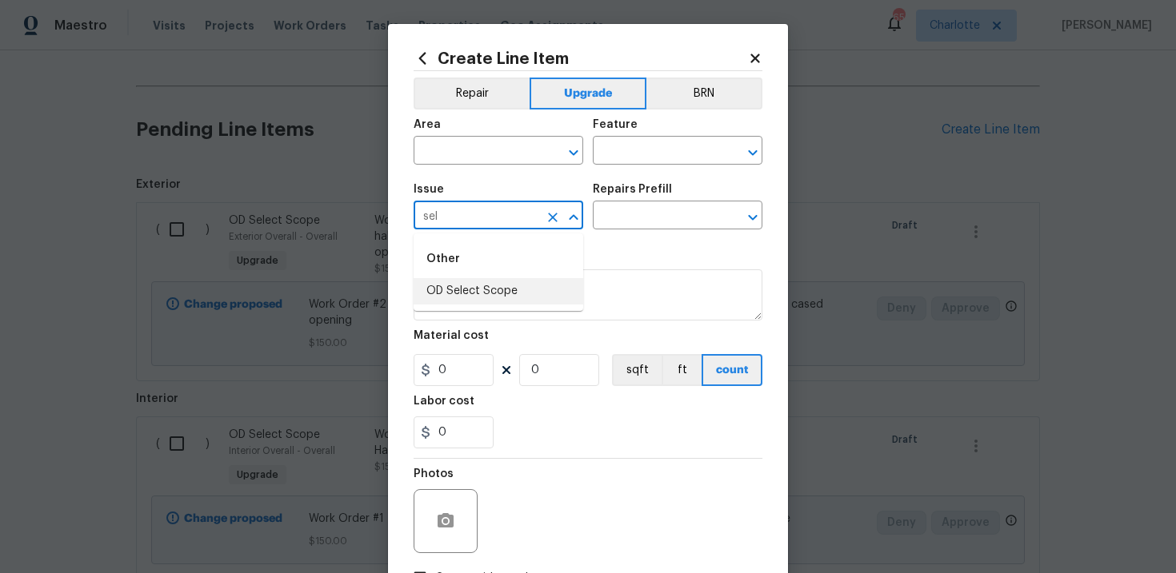
click at [497, 295] on li "OD Select Scope" at bounding box center [498, 291] width 170 height 26
click at [637, 213] on input "text" at bounding box center [655, 217] width 125 height 25
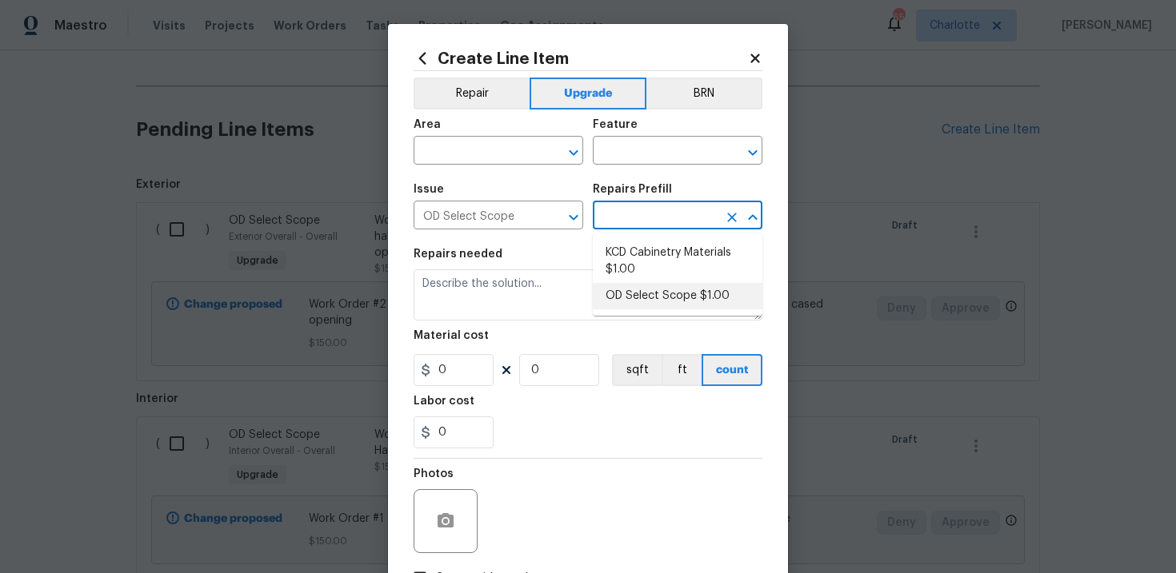
click at [641, 296] on li "OD Select Scope $1.00" at bounding box center [678, 296] width 170 height 26
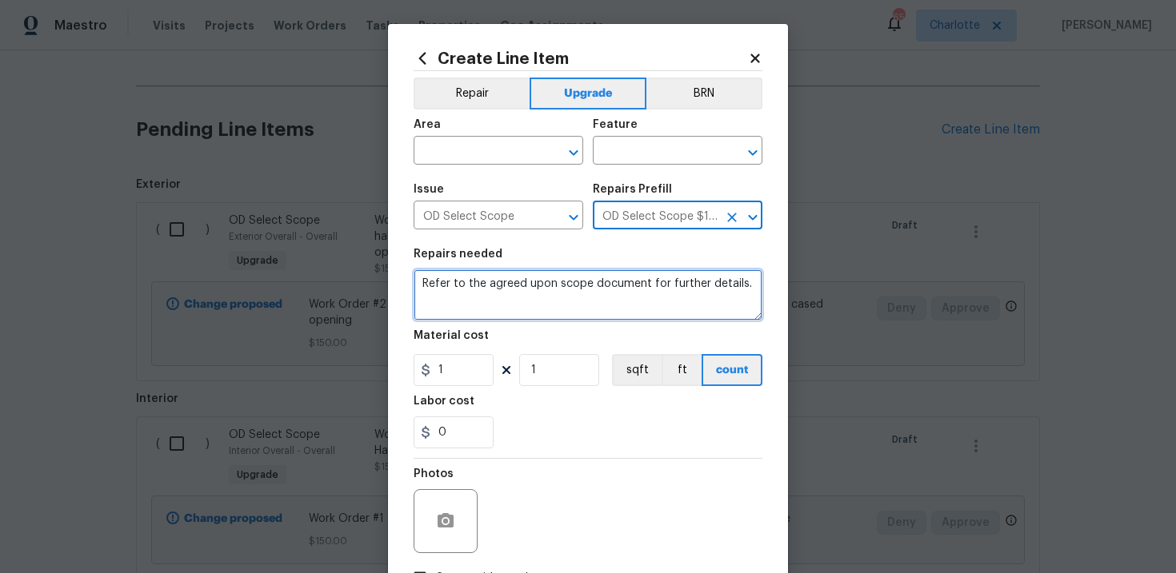
click at [567, 287] on textarea "Refer to the agreed upon scope document for further details." at bounding box center [587, 294] width 349 height 51
paste textarea "Work Order #3 -> Bathroom 2 -> Ventilation -> Replace bath fan/light combo"
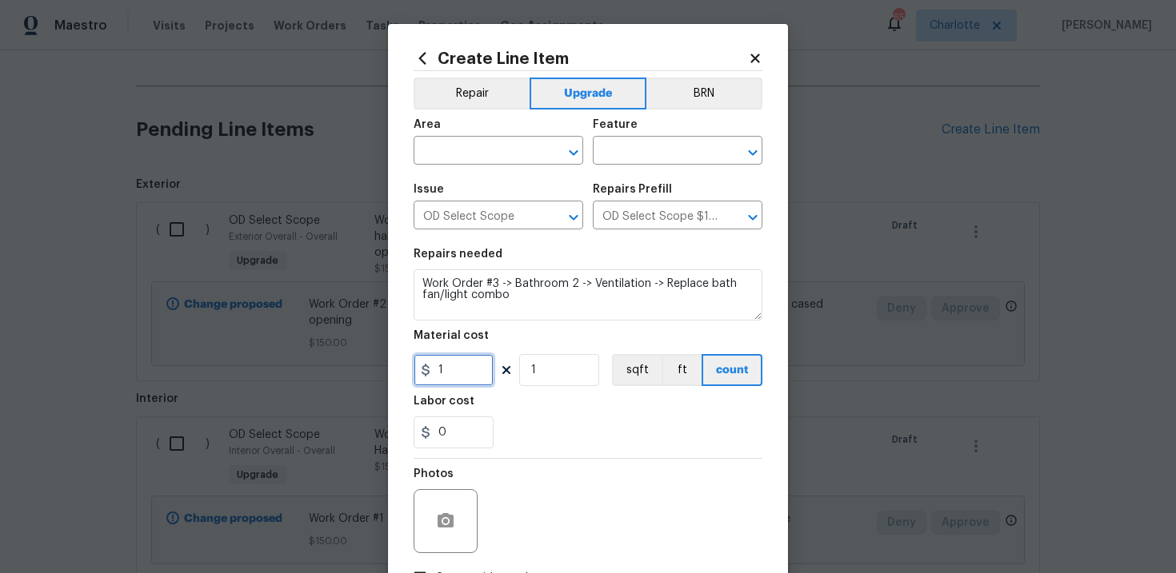
click at [480, 367] on input "1" at bounding box center [453, 370] width 80 height 32
click at [492, 150] on input "text" at bounding box center [475, 152] width 125 height 25
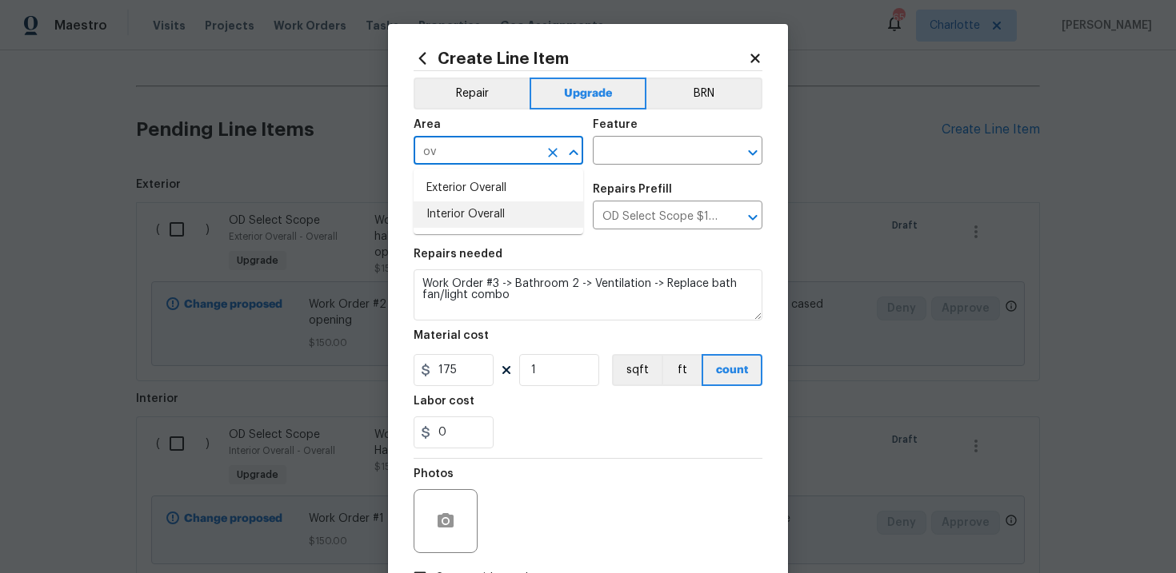
click at [492, 218] on li "Interior Overall" at bounding box center [498, 215] width 170 height 26
click at [658, 150] on input "text" at bounding box center [655, 152] width 125 height 25
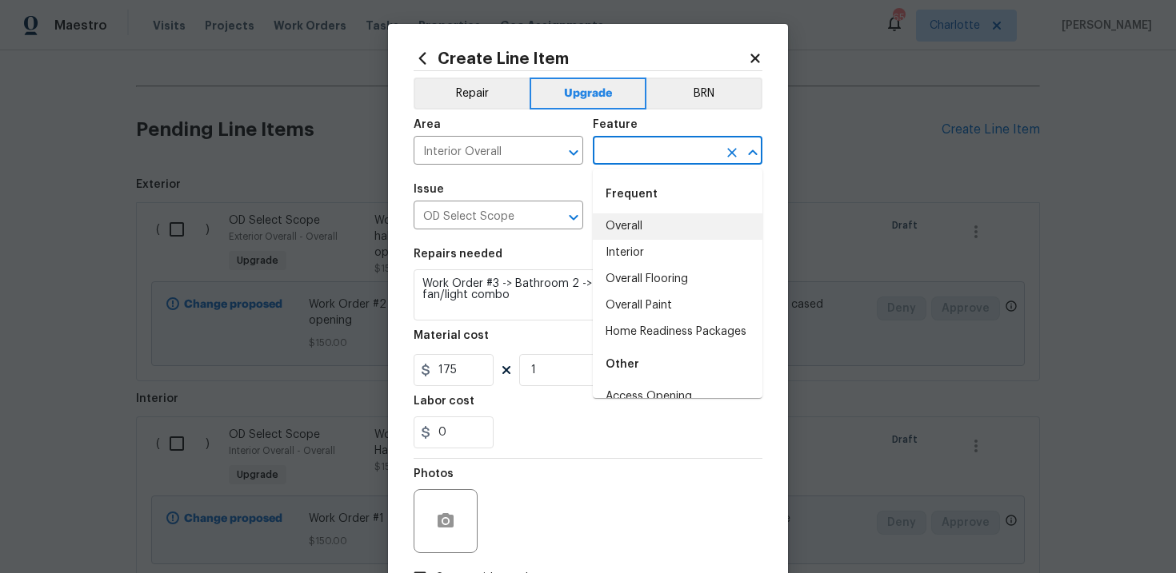
click at [652, 225] on li "Overall" at bounding box center [678, 227] width 170 height 26
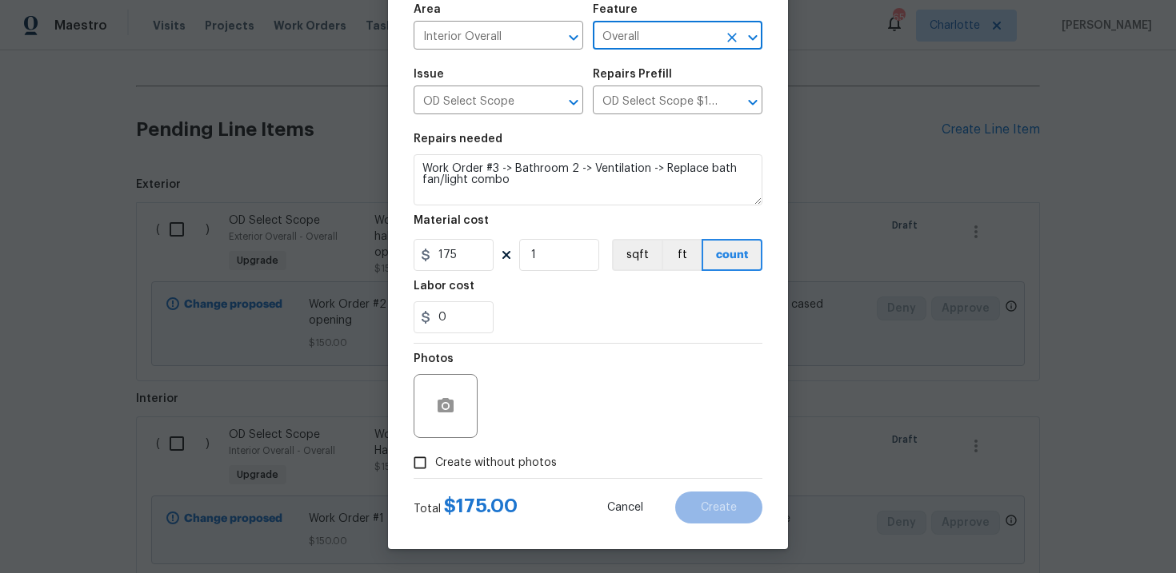
click at [506, 468] on span "Create without photos" at bounding box center [496, 463] width 122 height 17
click at [435, 468] on input "Create without photos" at bounding box center [420, 463] width 30 height 30
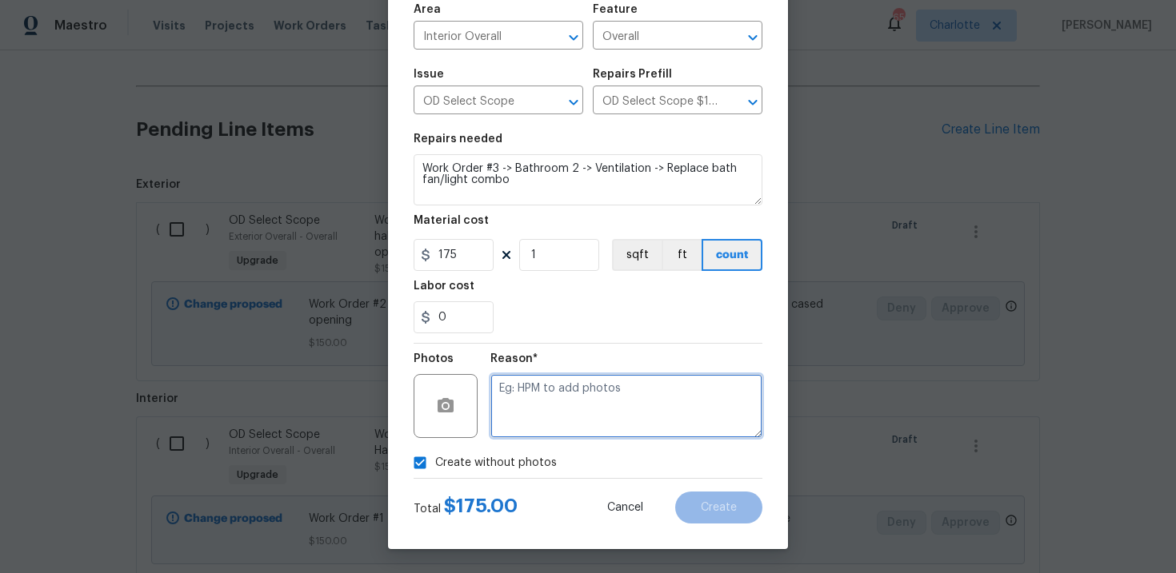
click at [563, 413] on textarea at bounding box center [626, 406] width 272 height 64
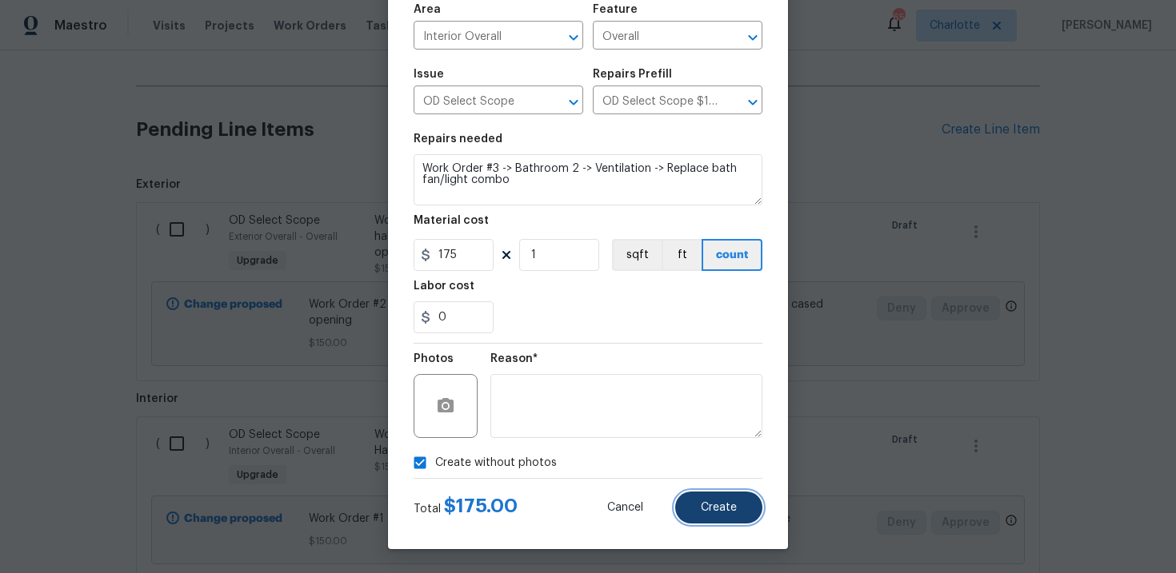
click at [735, 505] on span "Create" at bounding box center [719, 508] width 36 height 12
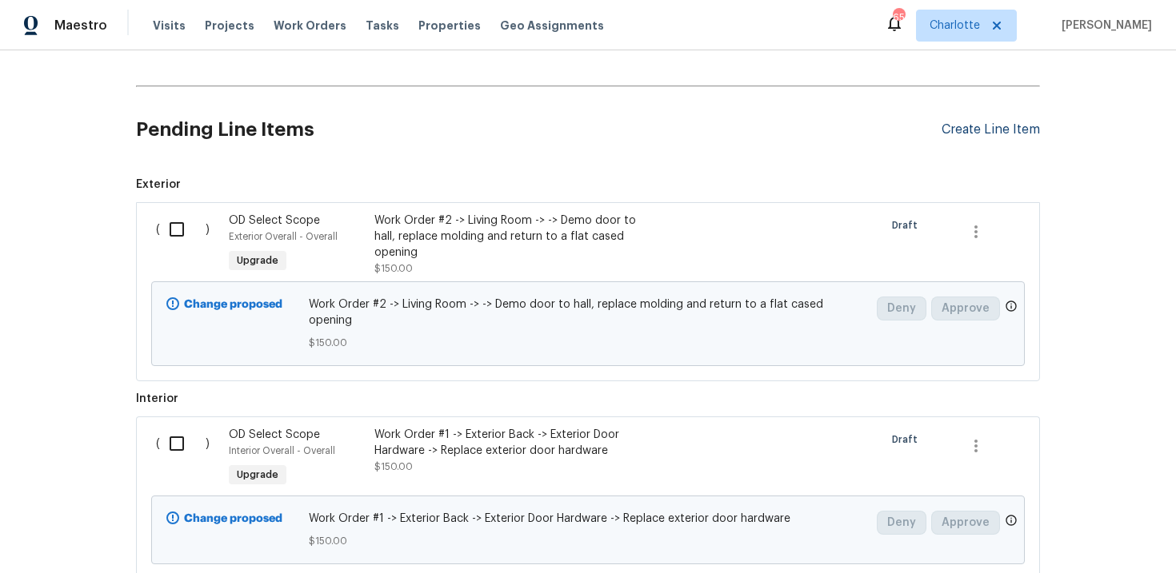
click at [1014, 134] on div "Create Line Item" at bounding box center [990, 129] width 98 height 15
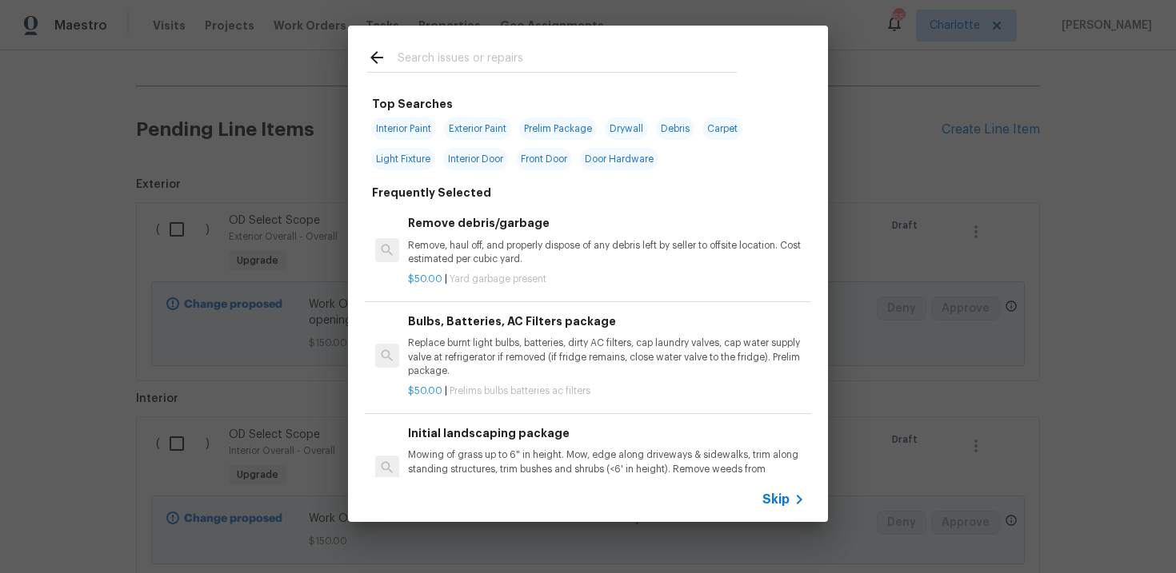
click at [777, 500] on span "Skip" at bounding box center [775, 500] width 27 height 16
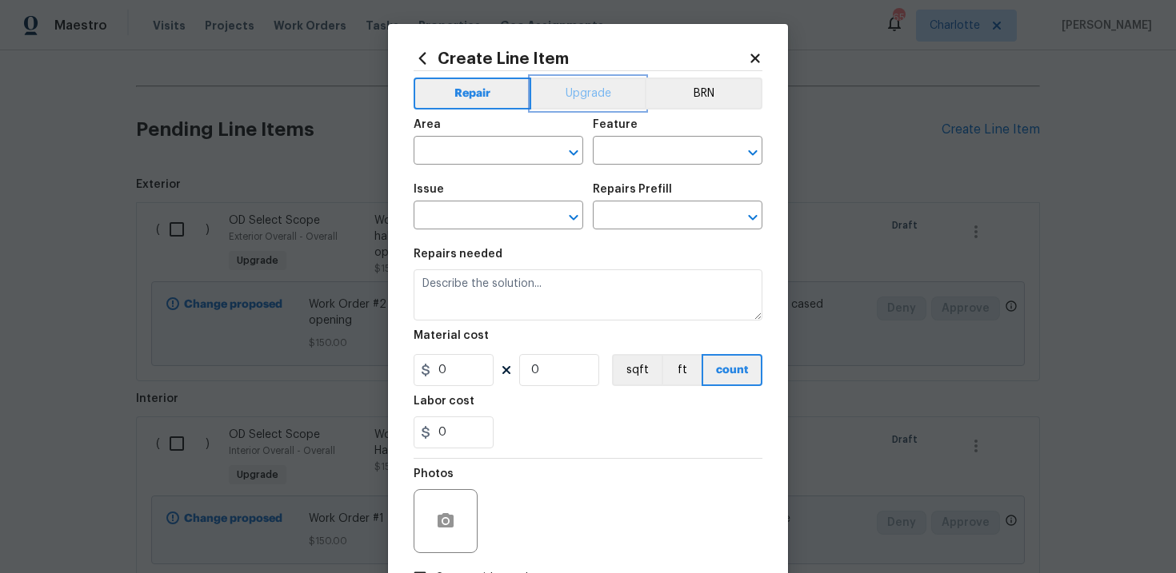
click at [588, 102] on button "Upgrade" at bounding box center [588, 94] width 114 height 32
click at [485, 215] on input "text" at bounding box center [475, 217] width 125 height 25
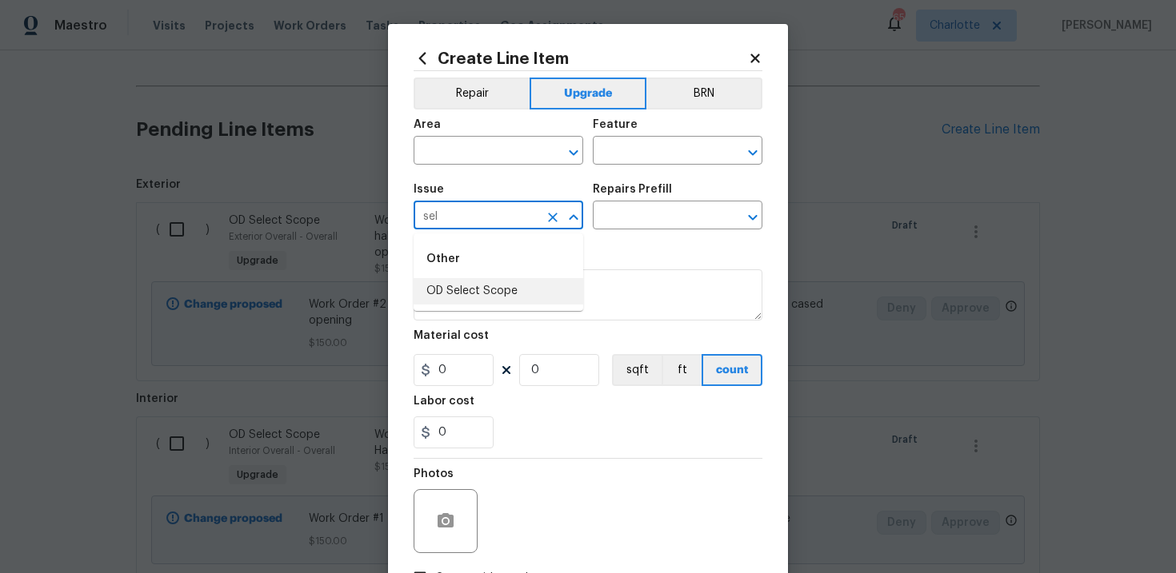
click at [505, 293] on li "OD Select Scope" at bounding box center [498, 291] width 170 height 26
click at [631, 220] on input "text" at bounding box center [655, 217] width 125 height 25
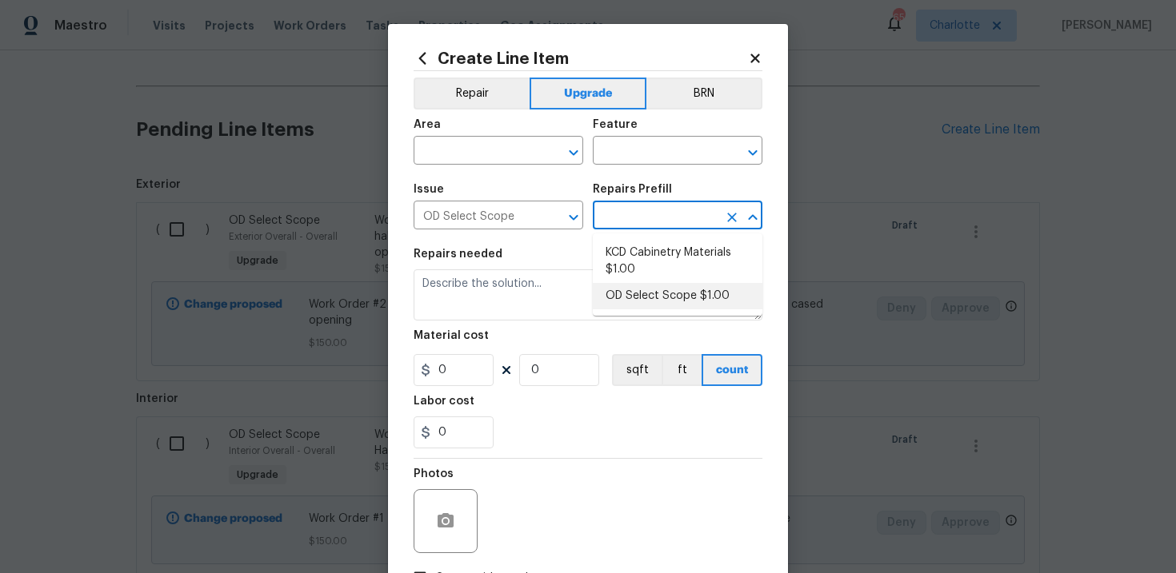
click at [646, 294] on li "OD Select Scope $1.00" at bounding box center [678, 296] width 170 height 26
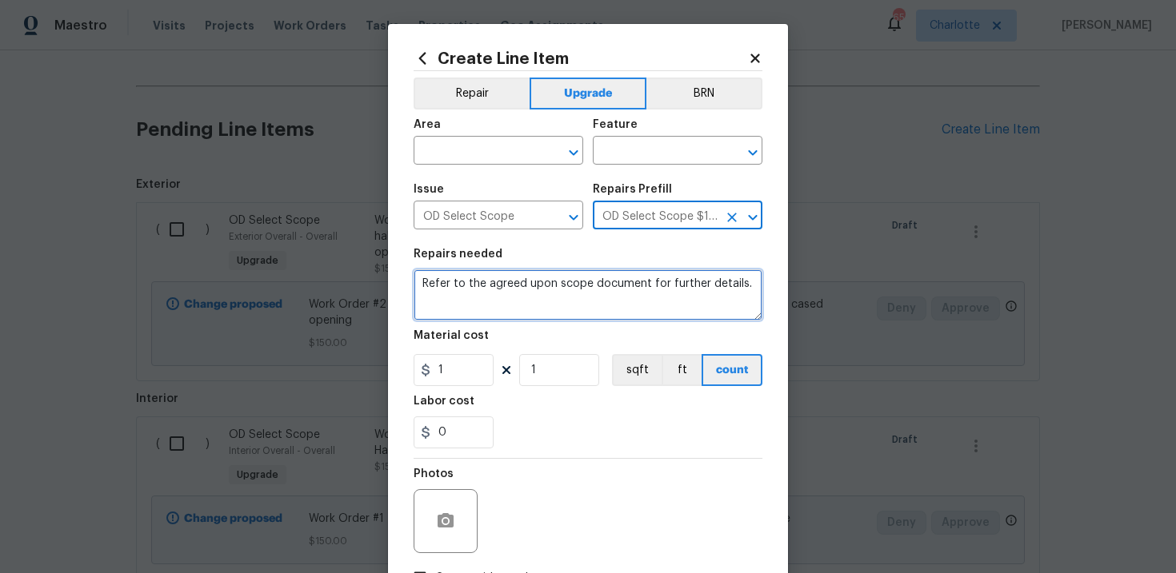
click at [573, 288] on textarea "Refer to the agreed upon scope document for further details." at bounding box center [587, 294] width 349 height 51
paste textarea "Work Order #3 -> Bedroom 2 -> Lighting -> Install flush mount light"
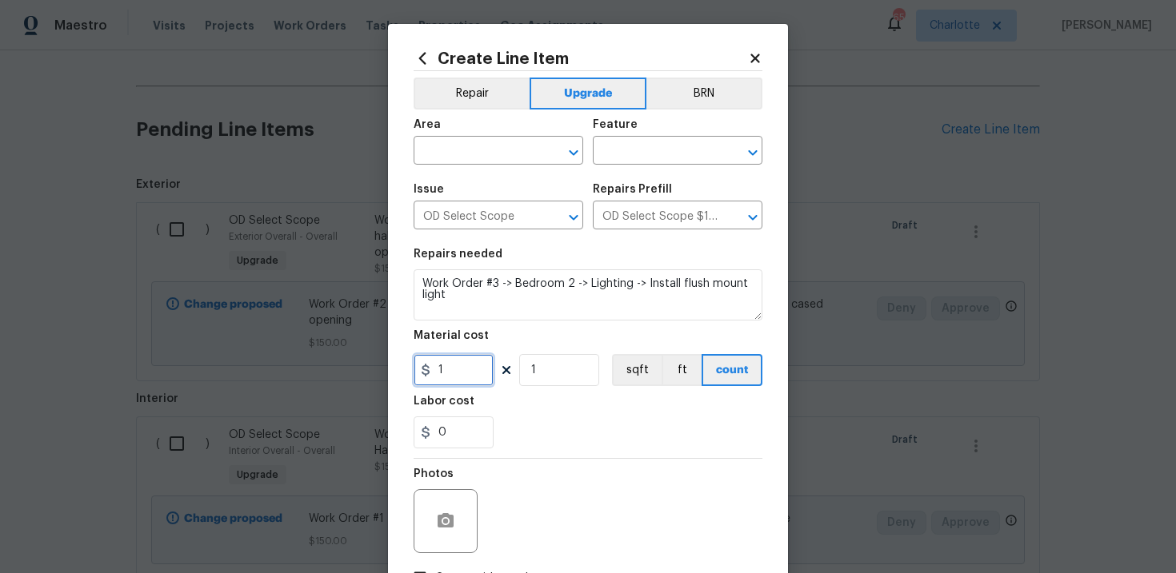
click at [461, 379] on input "1" at bounding box center [453, 370] width 80 height 32
click at [485, 156] on input "text" at bounding box center [475, 152] width 125 height 25
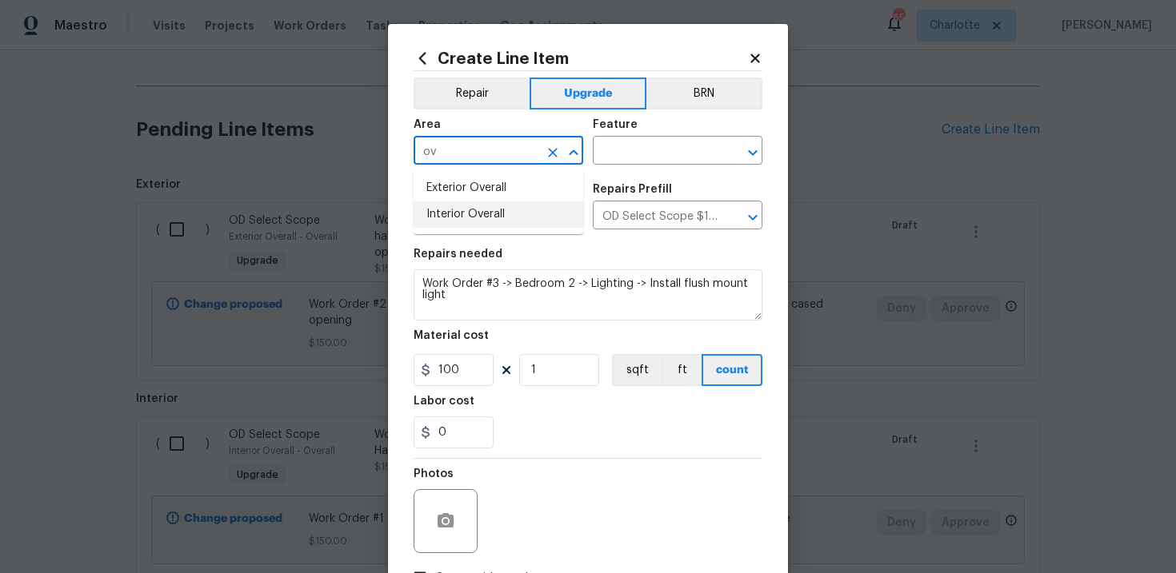
click at [485, 210] on li "Interior Overall" at bounding box center [498, 215] width 170 height 26
click at [629, 157] on input "text" at bounding box center [655, 152] width 125 height 25
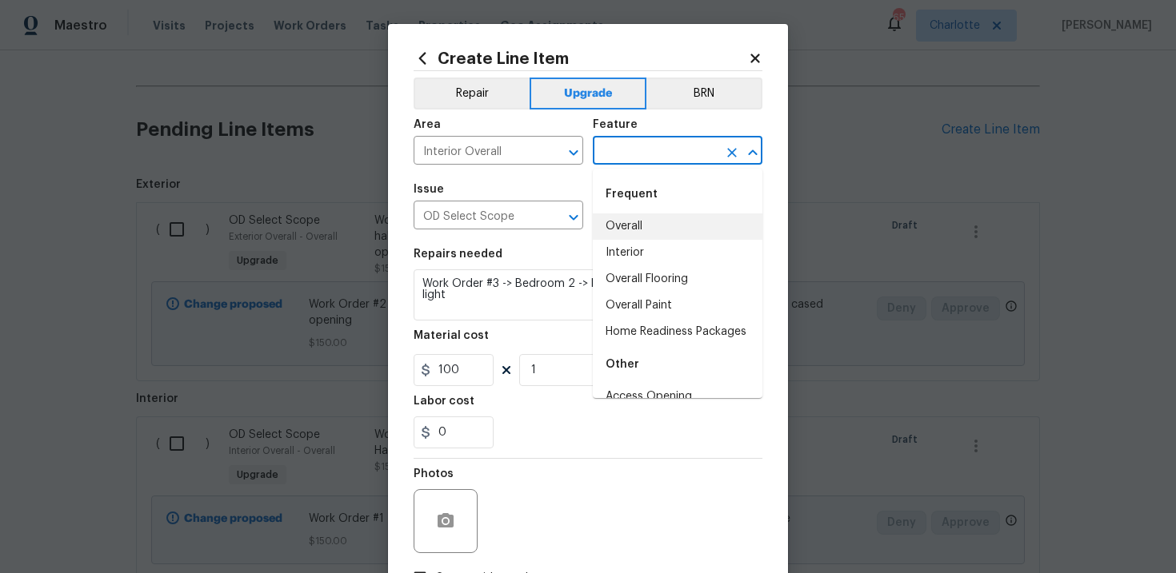
click at [637, 220] on li "Overall" at bounding box center [678, 227] width 170 height 26
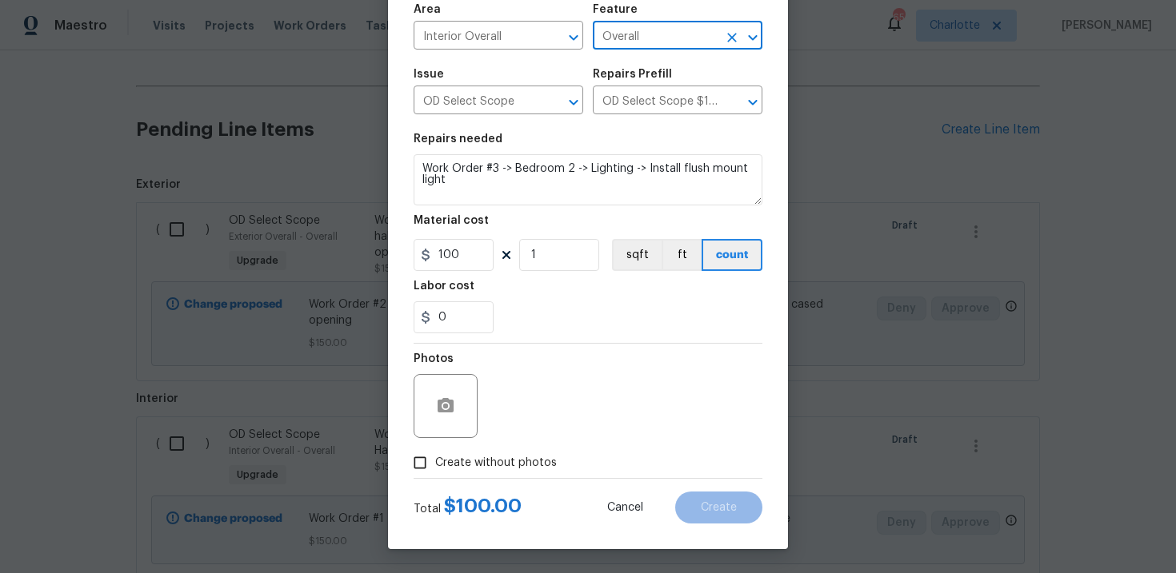
click at [489, 461] on span "Create without photos" at bounding box center [496, 463] width 122 height 17
click at [435, 461] on input "Create without photos" at bounding box center [420, 463] width 30 height 30
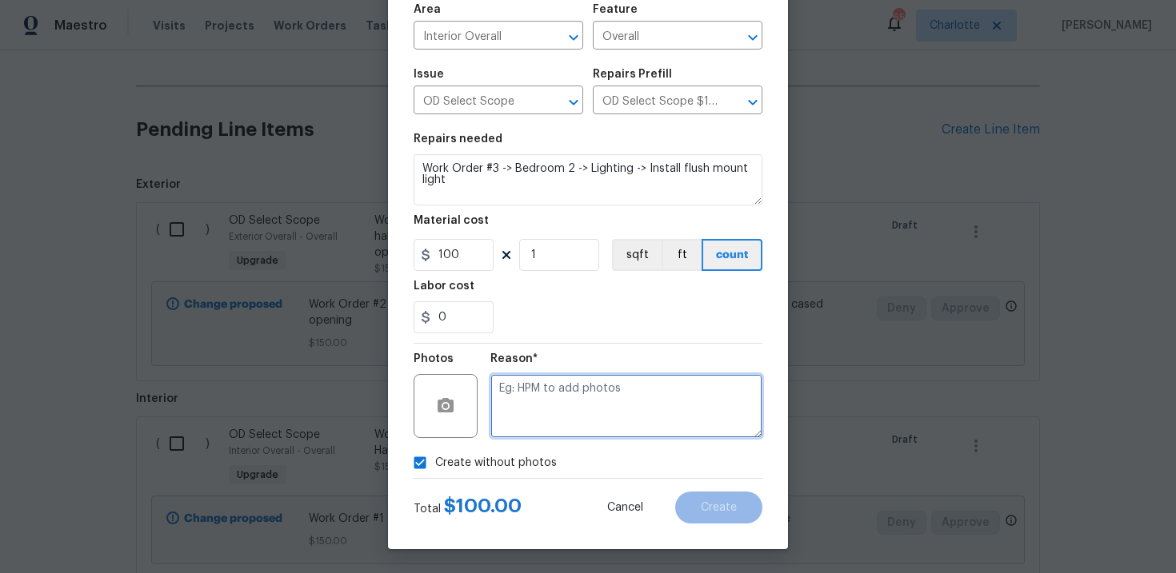
click at [565, 409] on textarea at bounding box center [626, 406] width 272 height 64
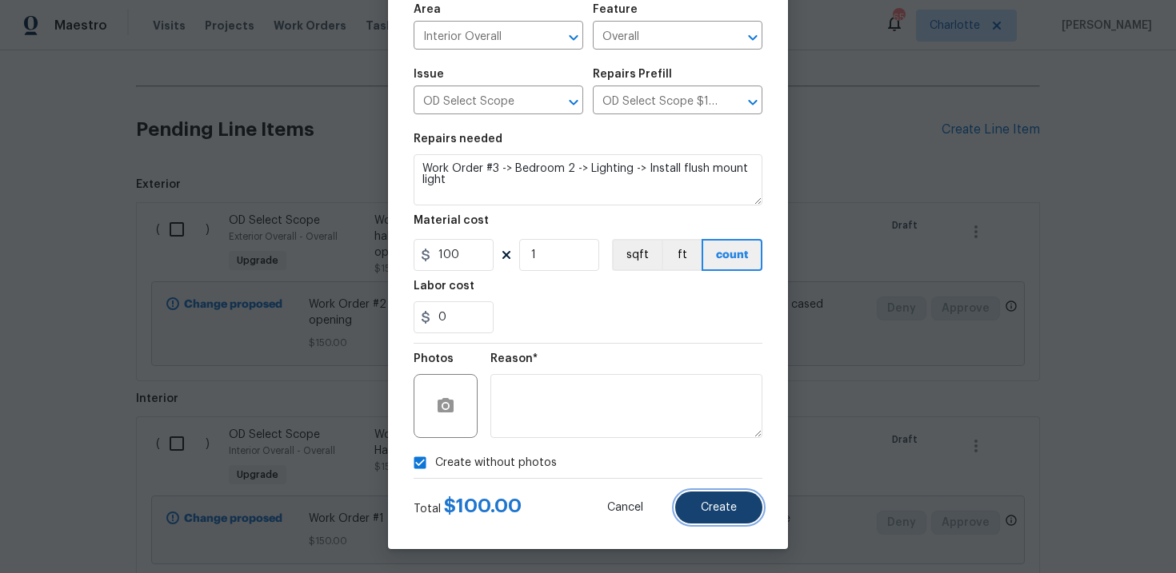
click at [724, 504] on span "Create" at bounding box center [719, 508] width 36 height 12
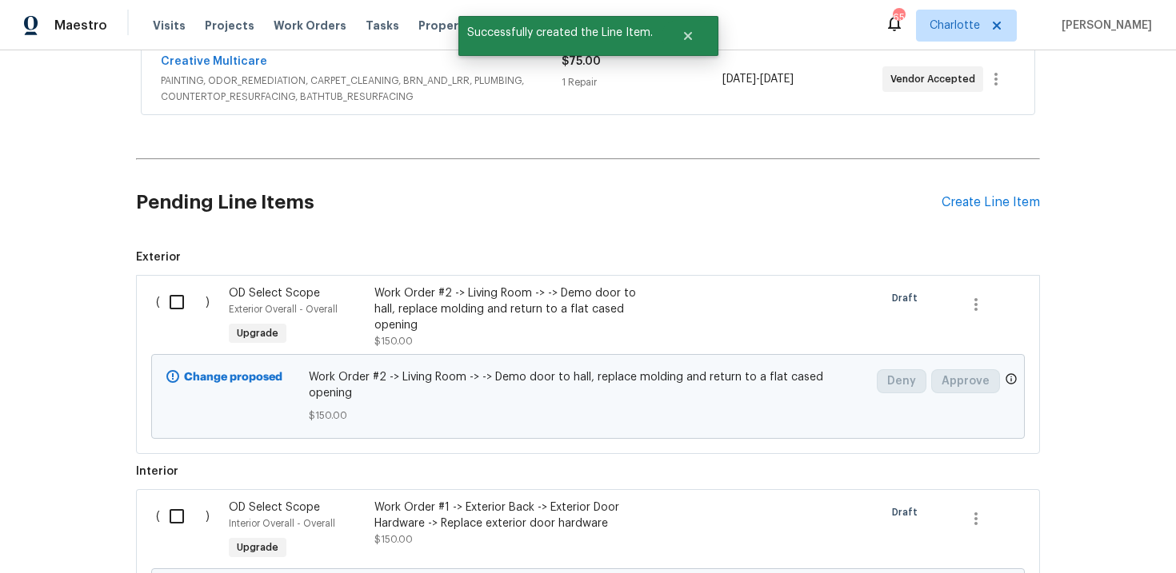
scroll to position [620, 0]
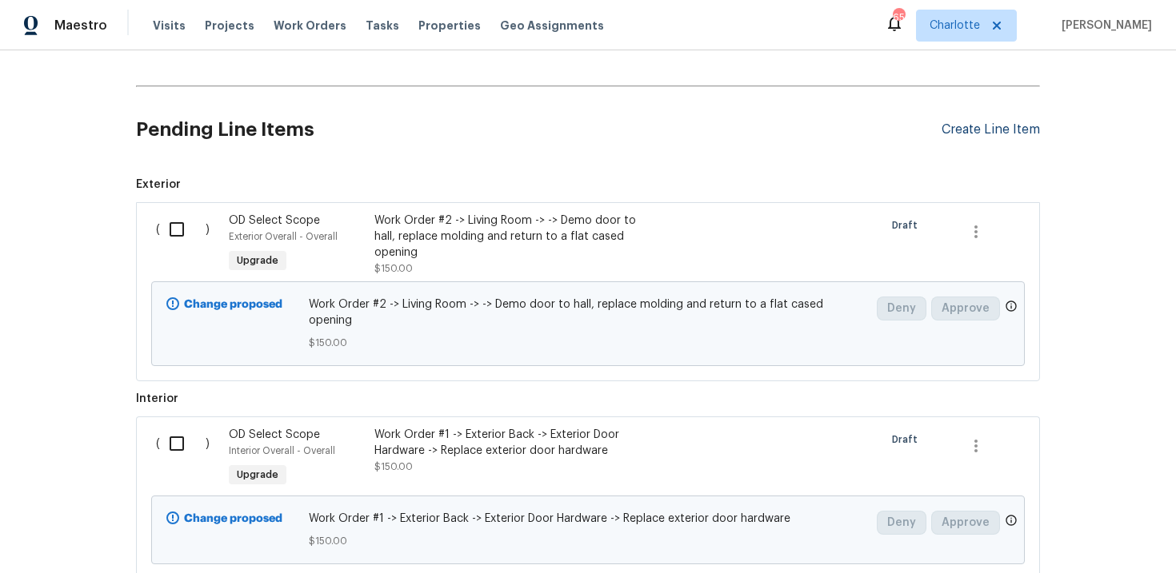
click at [1011, 126] on div "Create Line Item" at bounding box center [990, 129] width 98 height 15
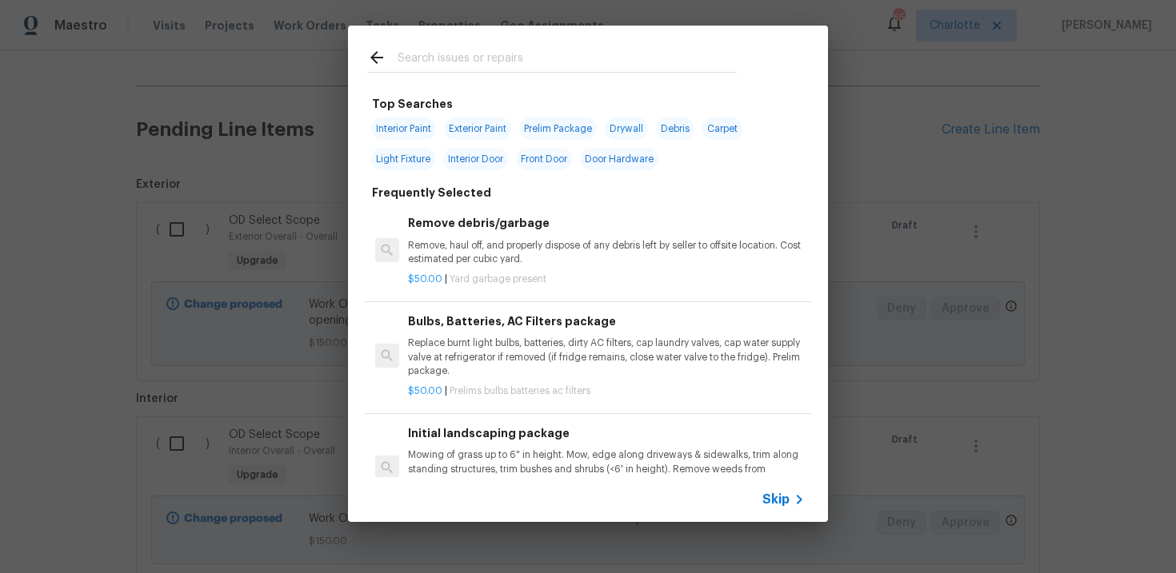
click at [777, 498] on span "Skip" at bounding box center [775, 500] width 27 height 16
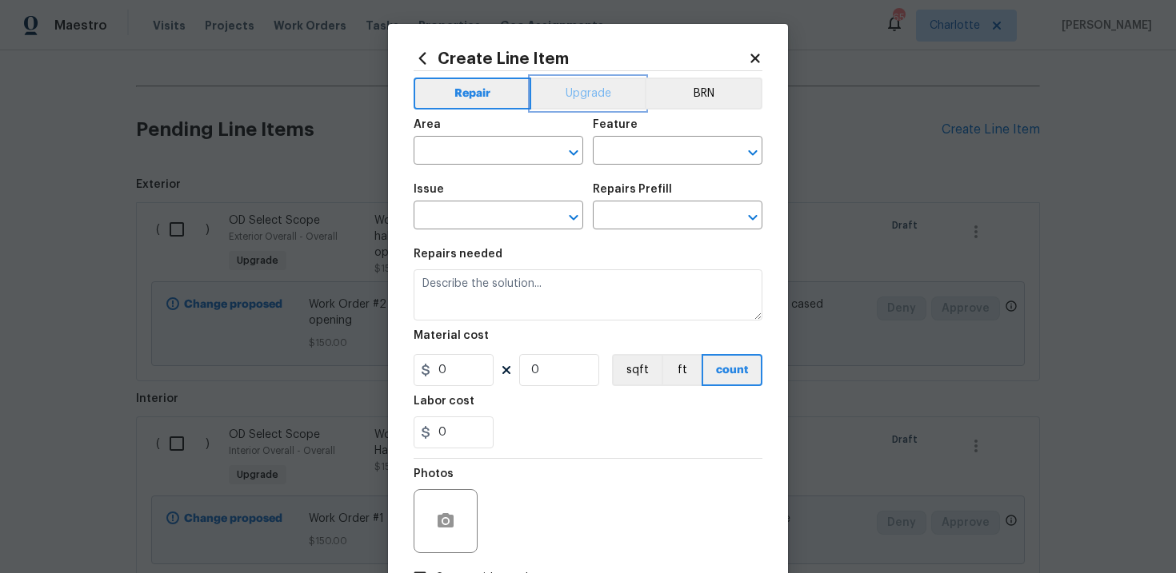
click at [597, 101] on button "Upgrade" at bounding box center [588, 94] width 114 height 32
click at [491, 217] on input "text" at bounding box center [475, 217] width 125 height 25
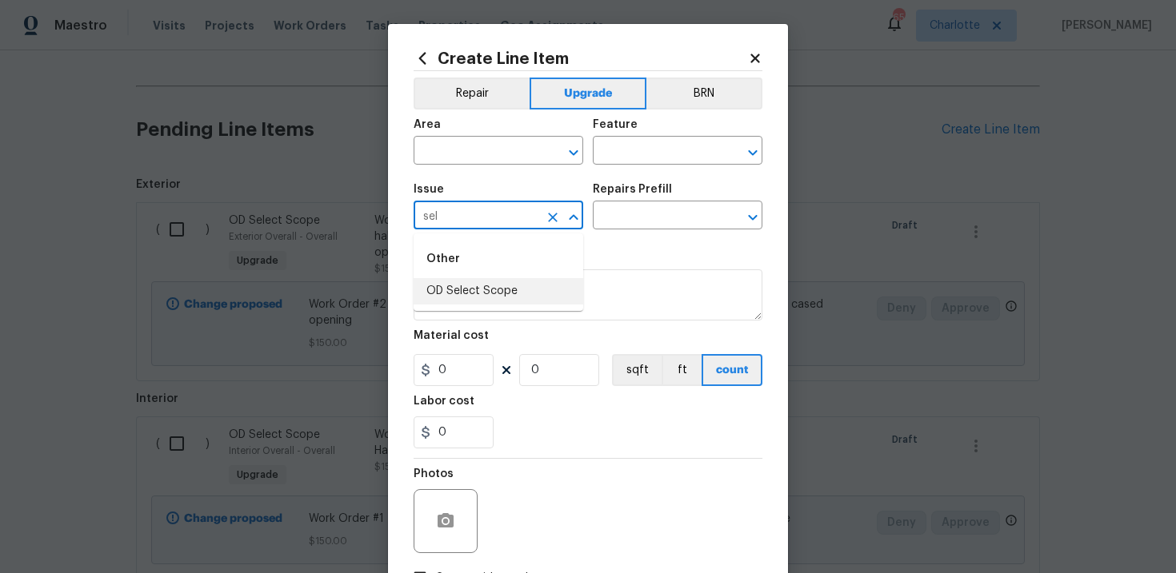
click at [499, 289] on li "OD Select Scope" at bounding box center [498, 291] width 170 height 26
click at [628, 214] on input "text" at bounding box center [655, 217] width 125 height 25
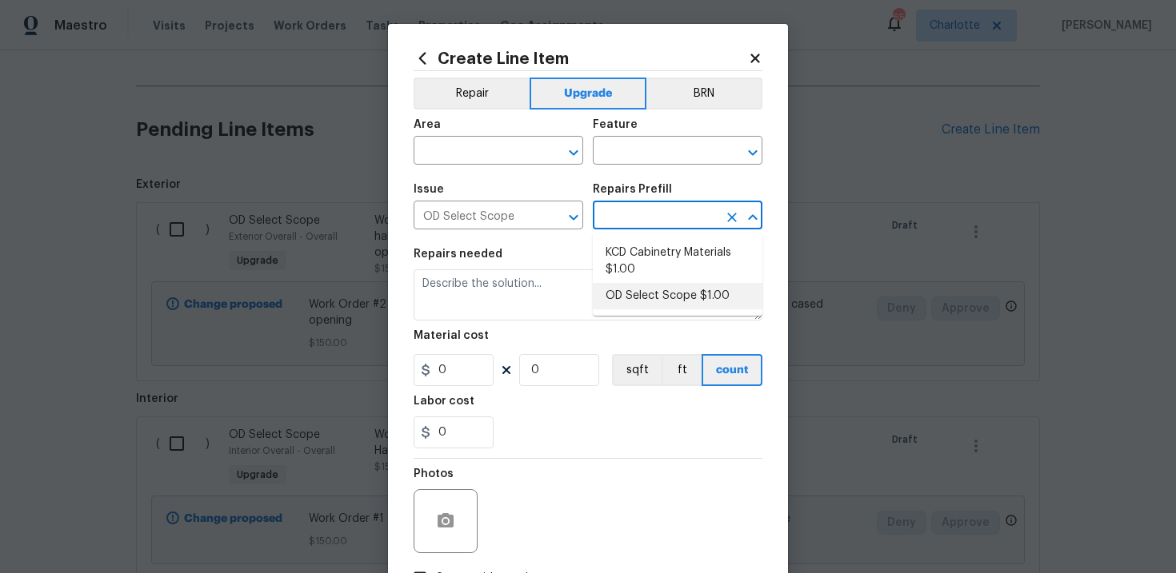
click at [649, 293] on li "OD Select Scope $1.00" at bounding box center [678, 296] width 170 height 26
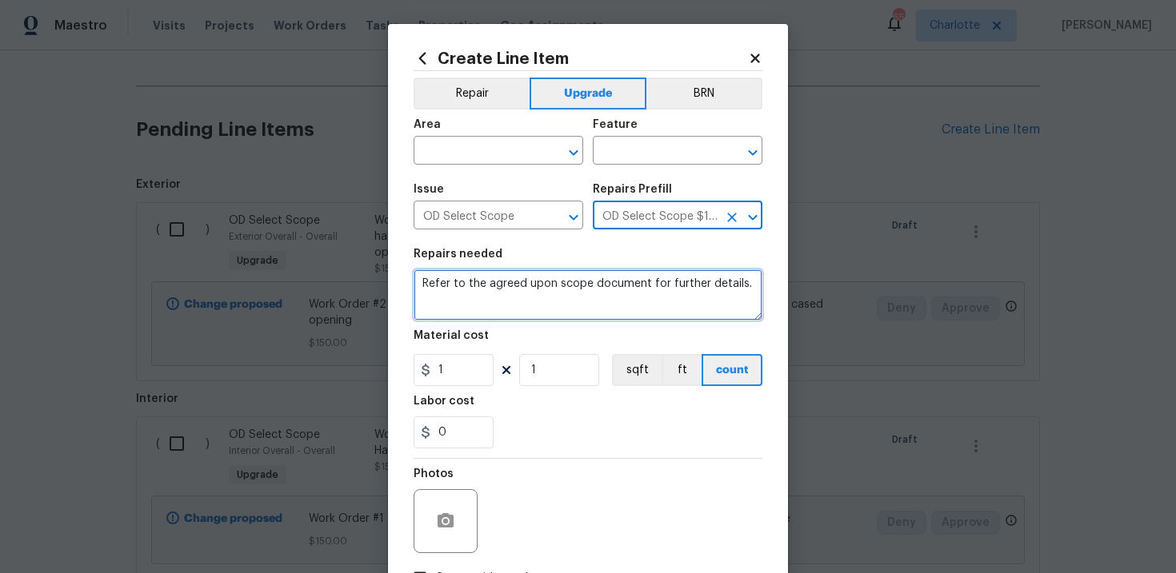
click at [548, 286] on textarea "Refer to the agreed upon scope document for further details." at bounding box center [587, 294] width 349 height 51
paste textarea "Work Order #3 -> Bedroom 3 -> Lighting -> Install flush mount light"
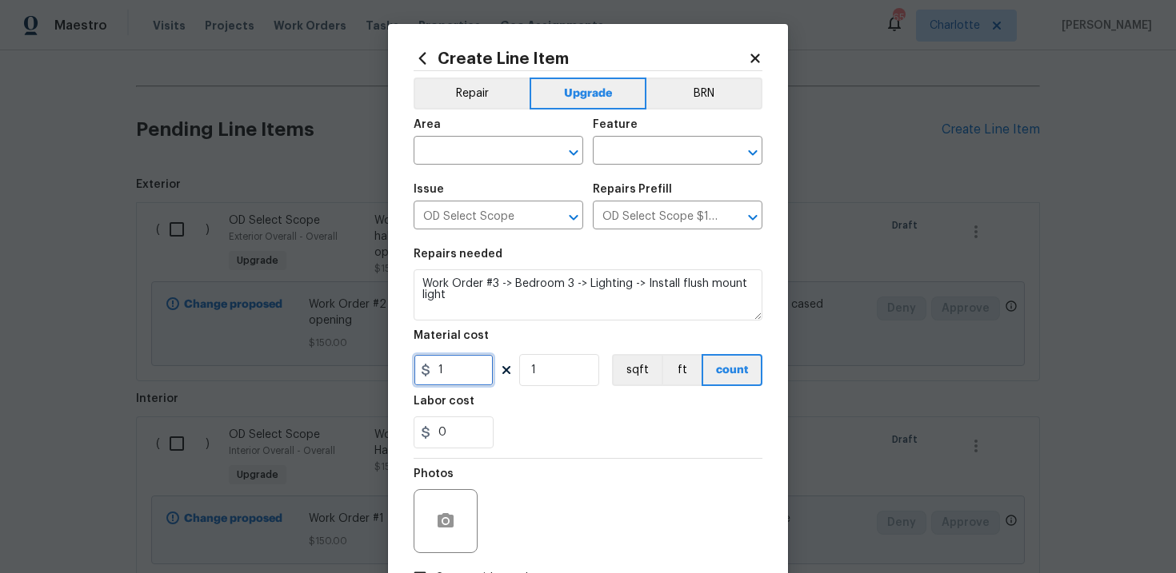
click at [461, 370] on input "1" at bounding box center [453, 370] width 80 height 32
click at [500, 158] on input "text" at bounding box center [475, 152] width 125 height 25
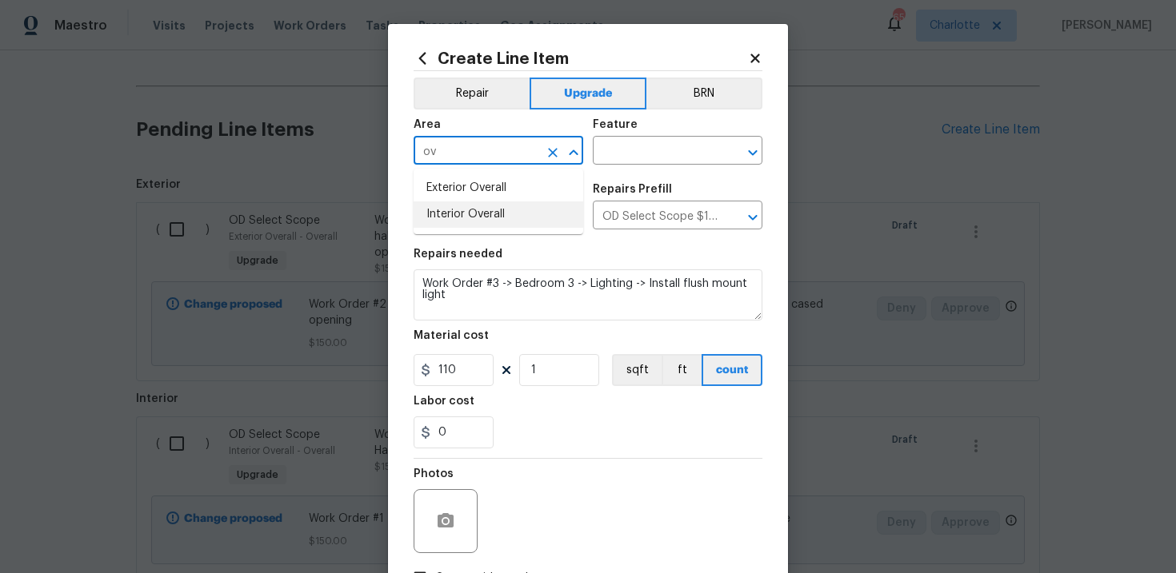
click at [500, 214] on li "Interior Overall" at bounding box center [498, 215] width 170 height 26
click at [654, 156] on input "text" at bounding box center [655, 152] width 125 height 25
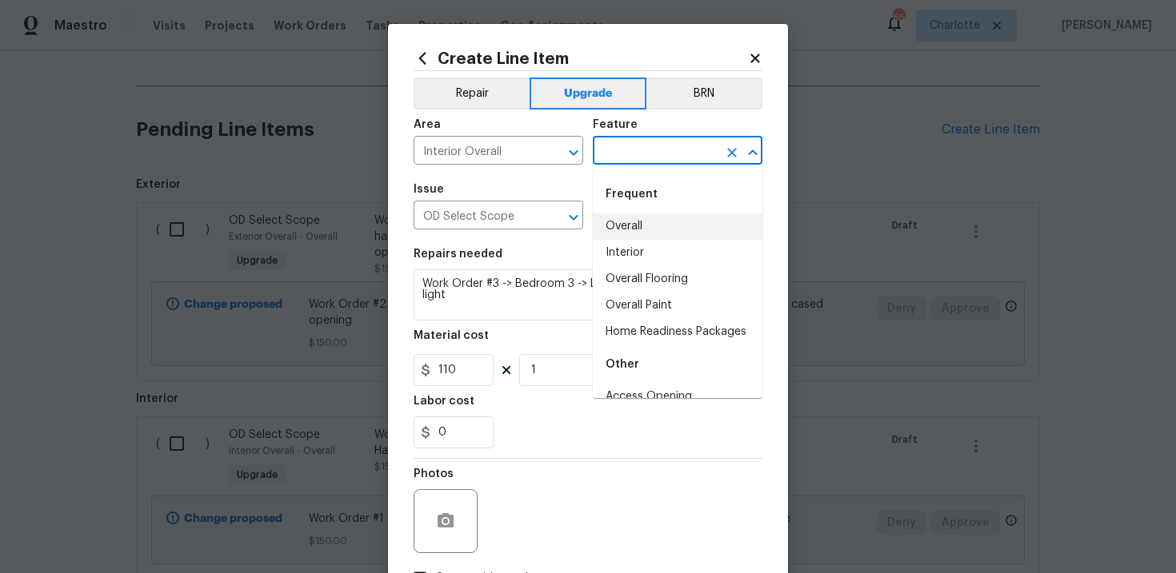
click
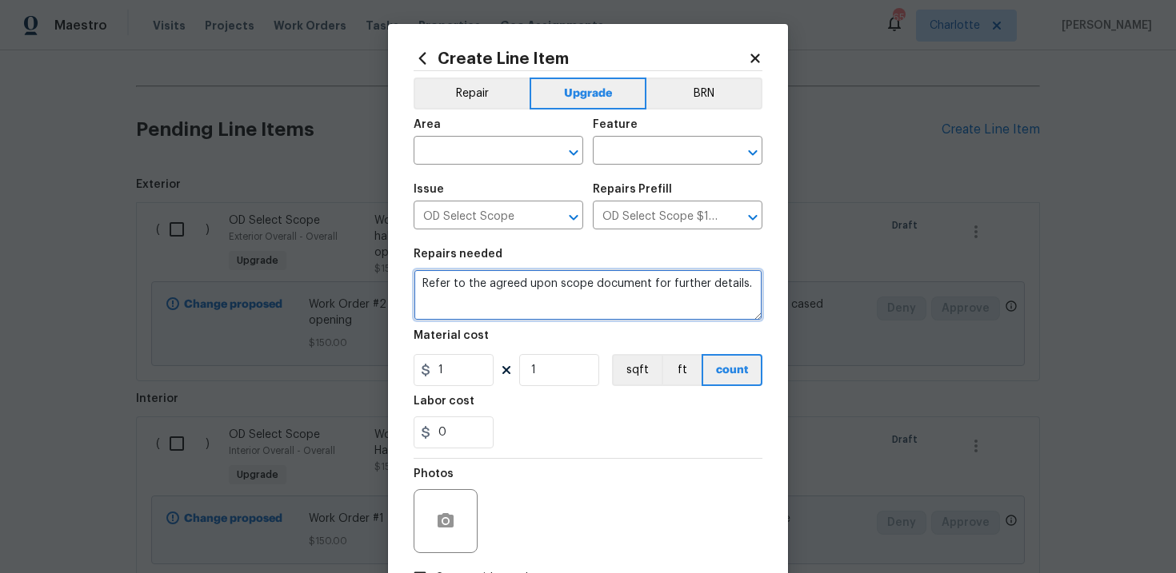
paste textarea "Work Order #3 -> Bedroom 3 -> Lighting -> Replace closet pull chain light"
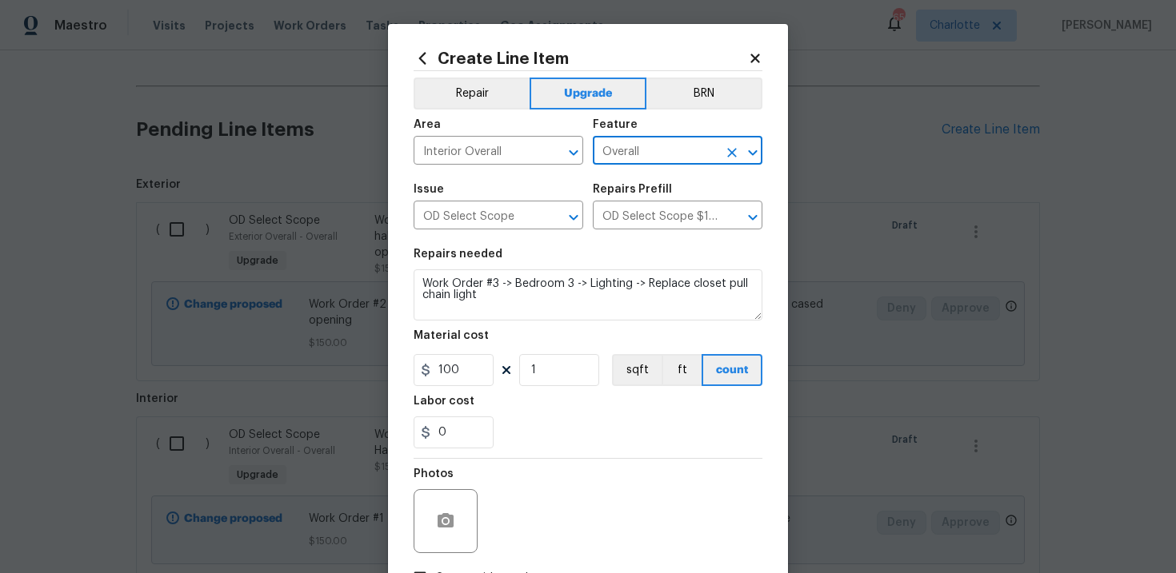
scroll to position [116, 0]
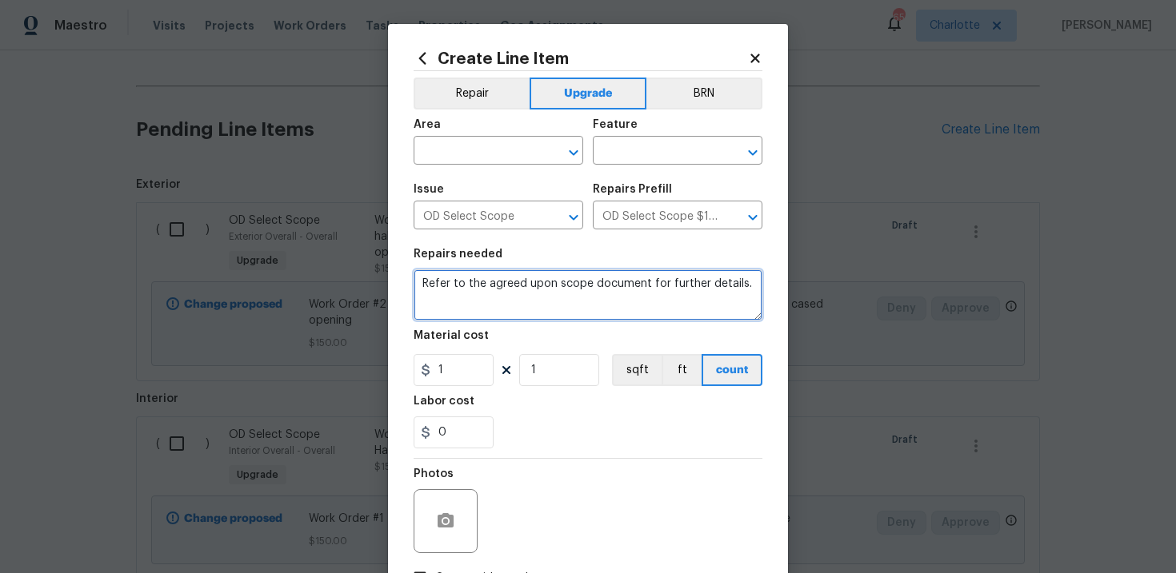
paste textarea "Work Order #3 -> Laundry Area -> -> Demo washer and dryer"
paste textarea "Work Order #3 -> Laundry Area -> Shelf -> Install new shelf"
paste textarea "Work Order #3 -> Laundry Area -> Lighting -> Install flush mount light"
paste textarea "Work Order #3 -> Laundry Area -> Dryer Vent -> Install new dryer vent and exhau…"
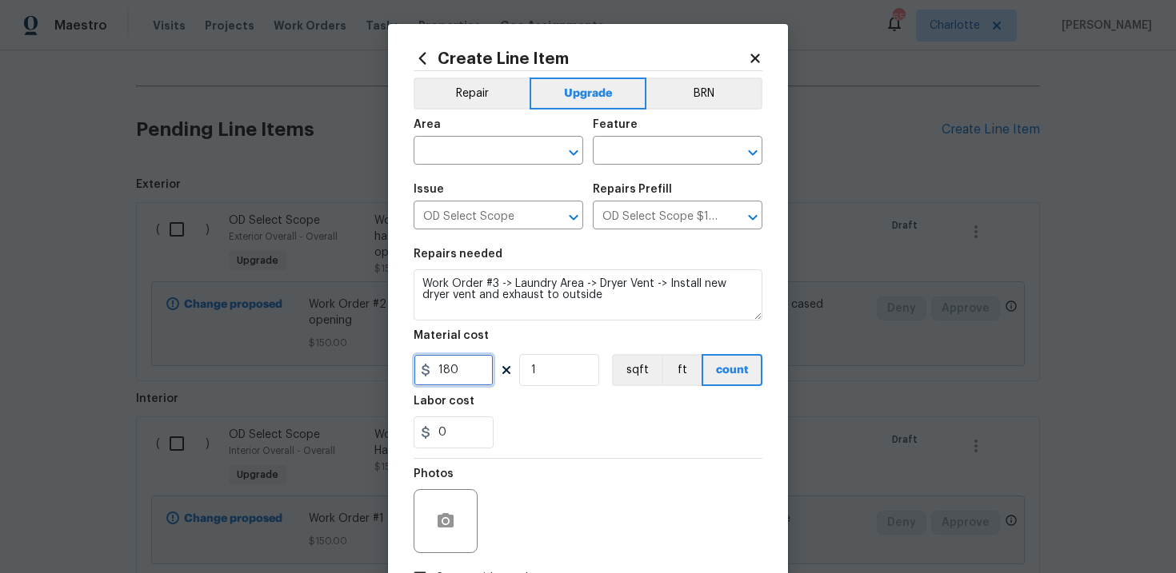
scroll to position [66, 0]
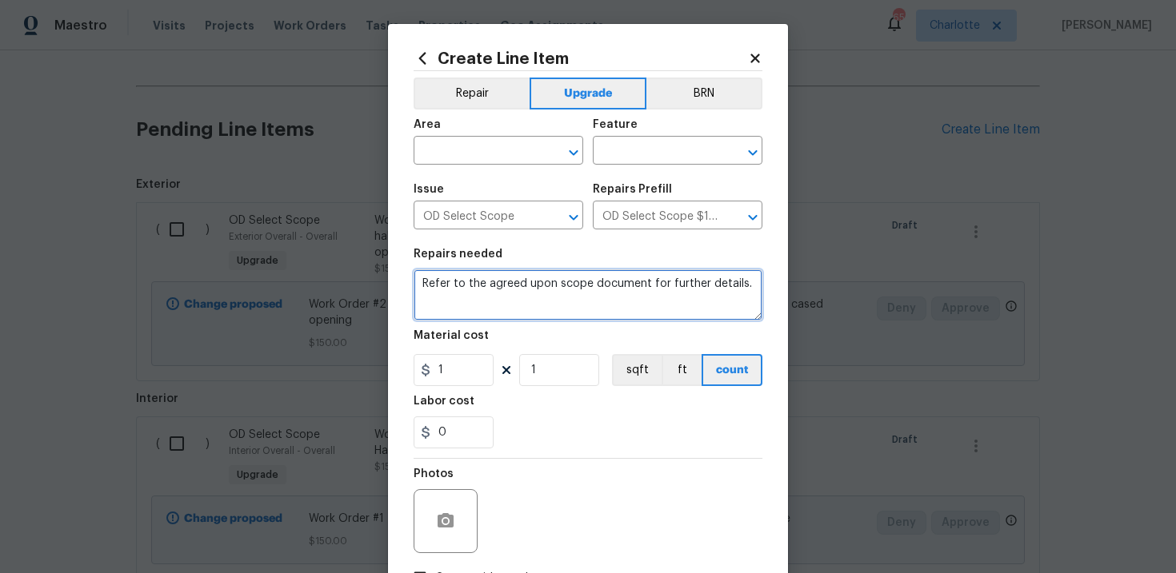
paste textarea "Work Order #3 -> Laundry Area -> Washer Box -> Plumb in new washer box and repa…"
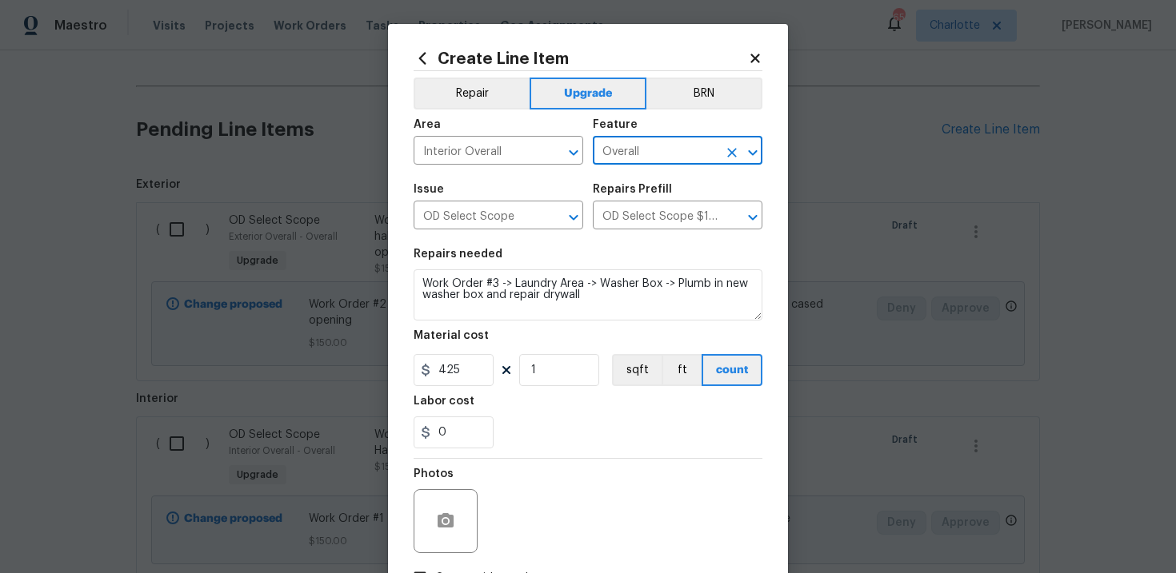
scroll to position [116, 0]
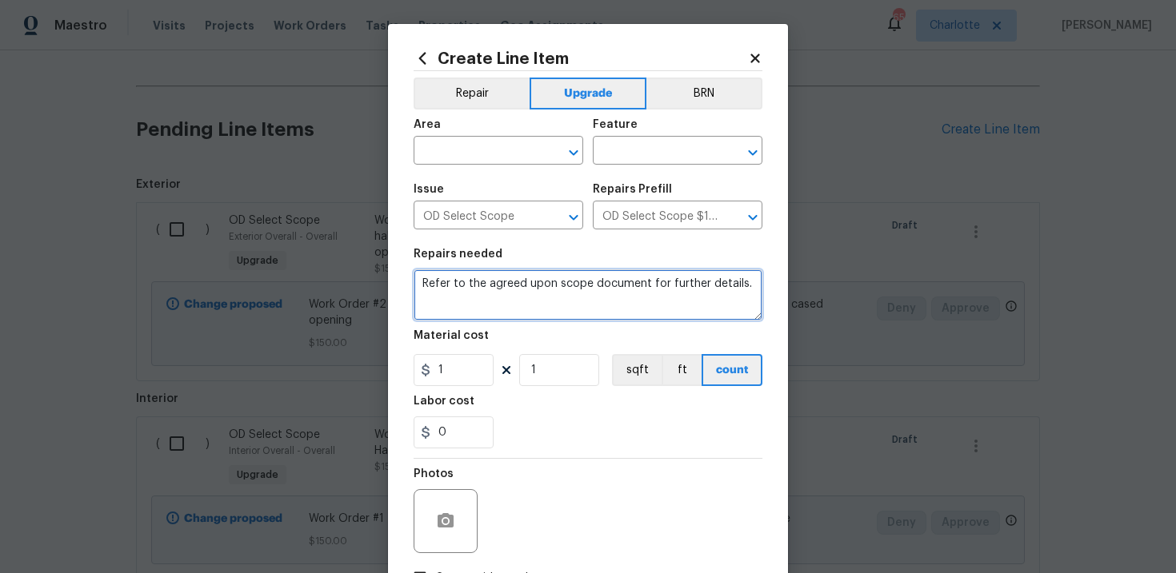
paste textarea "Work Order #3 -> Plumbing -> Water Heater -> Replace 50 gallon water heater (w/…"
paste textarea "Work Order #3 -> Electrical -> Electrical Panel -> Service existing - clean up,…"
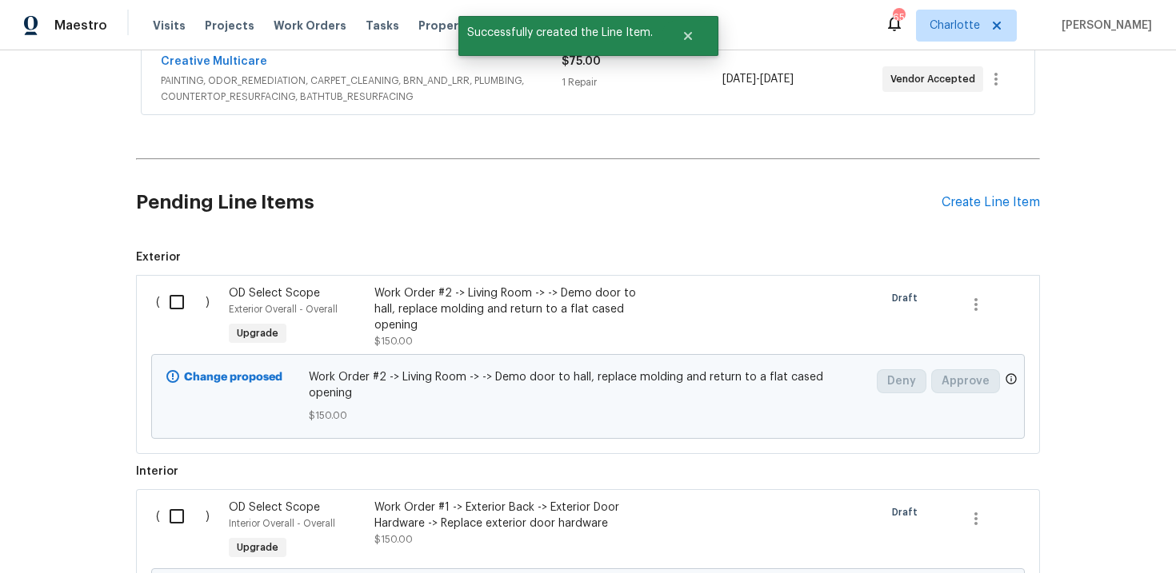
scroll to position [620, 0]
